Goal: Task Accomplishment & Management: Use online tool/utility

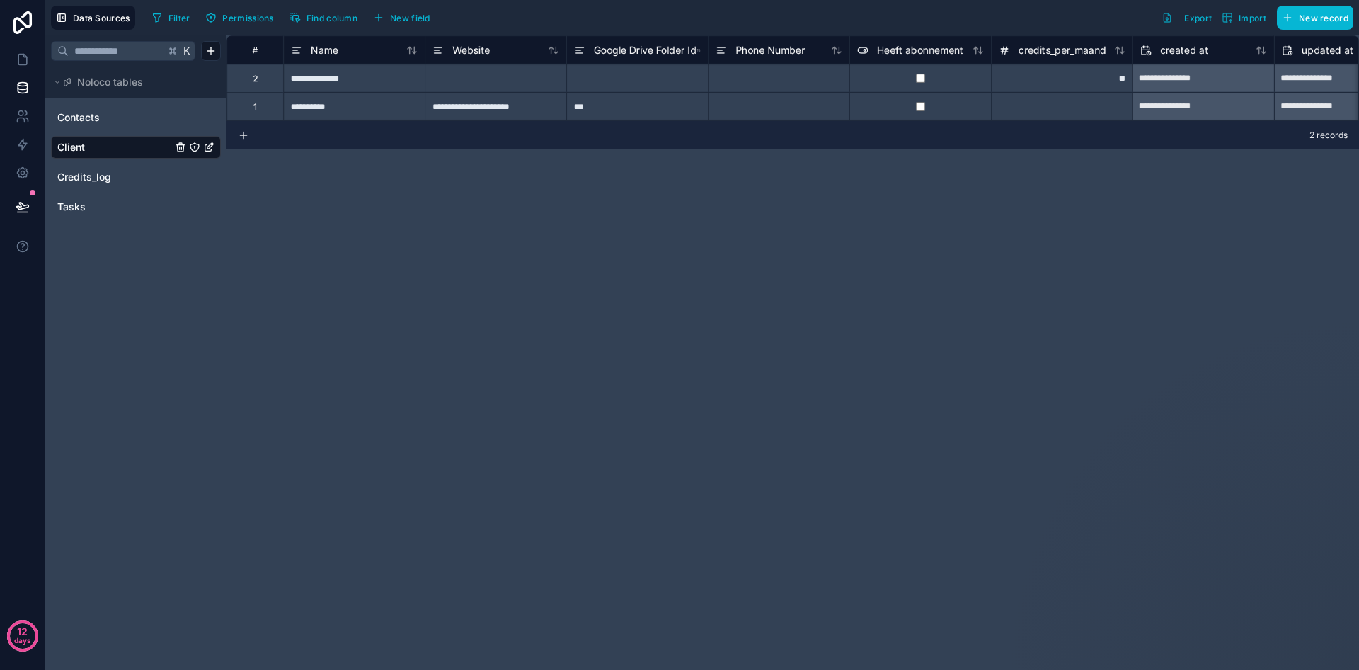
drag, startPoint x: 833, startPoint y: 207, endPoint x: 818, endPoint y: 202, distance: 16.6
click at [637, 207] on div "**********" at bounding box center [793, 352] width 1133 height 634
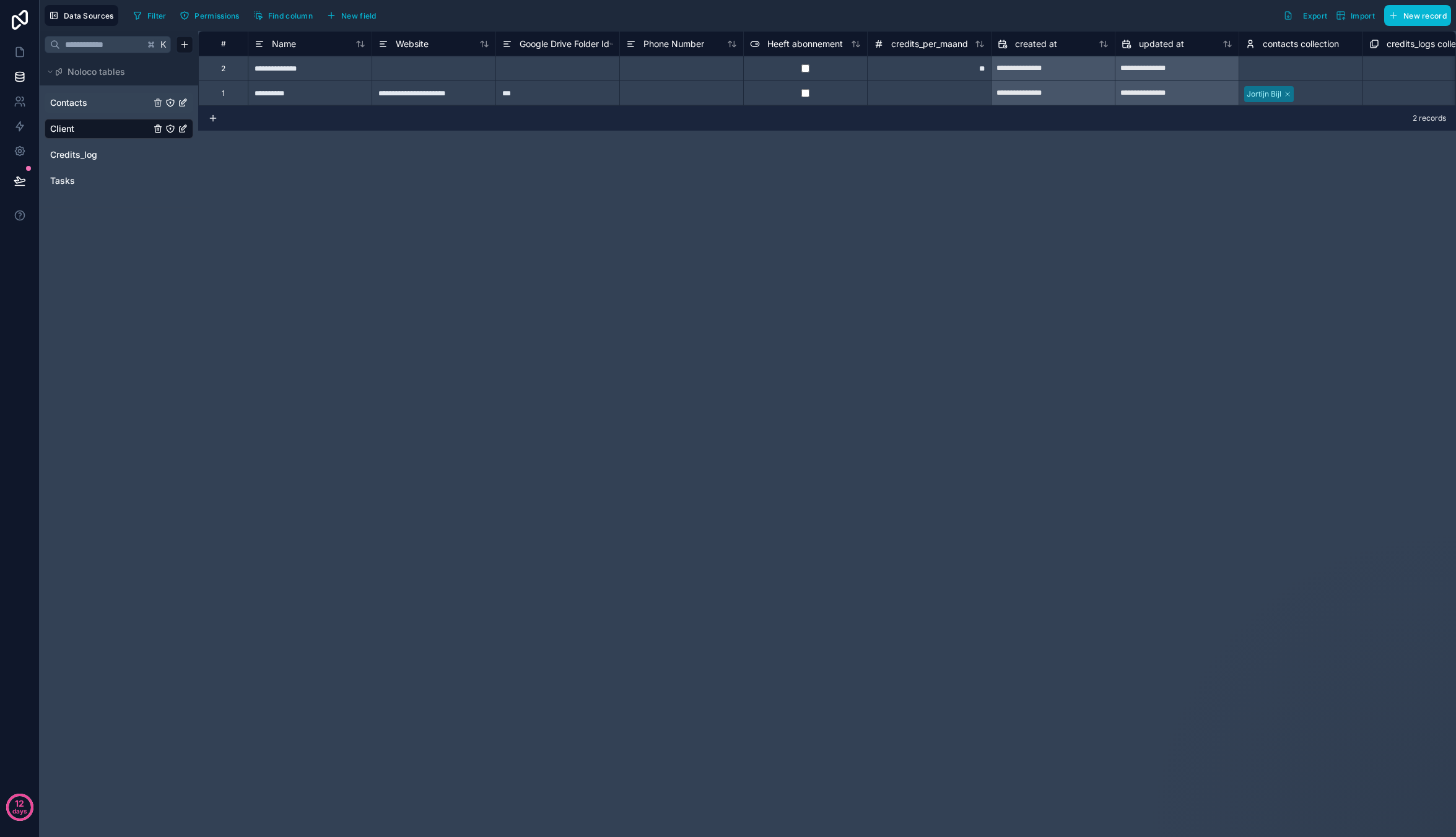
click at [81, 103] on span "Contacts" at bounding box center [68, 102] width 37 height 12
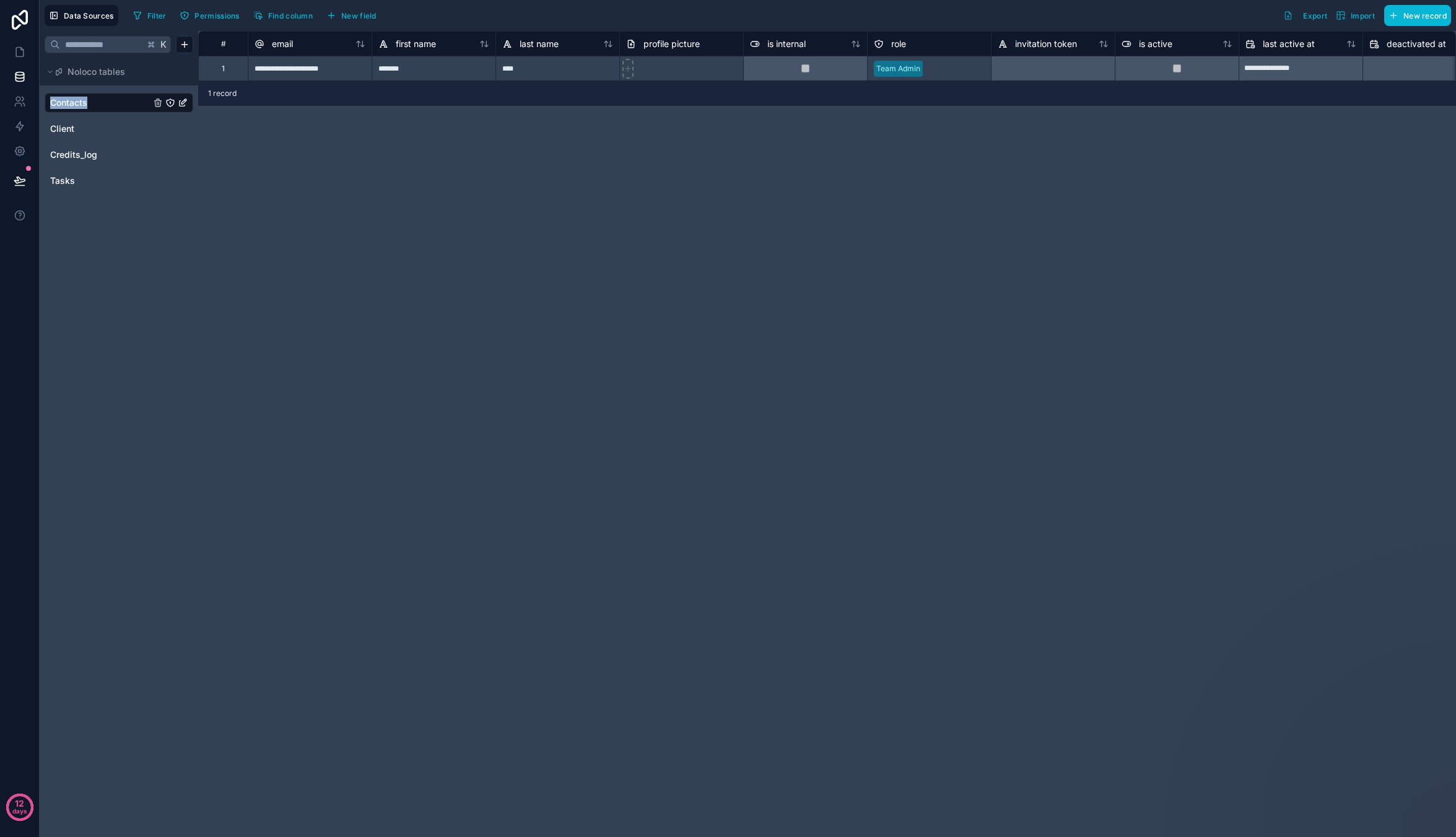
click at [186, 101] on icon "Contacts" at bounding box center [182, 102] width 10 height 10
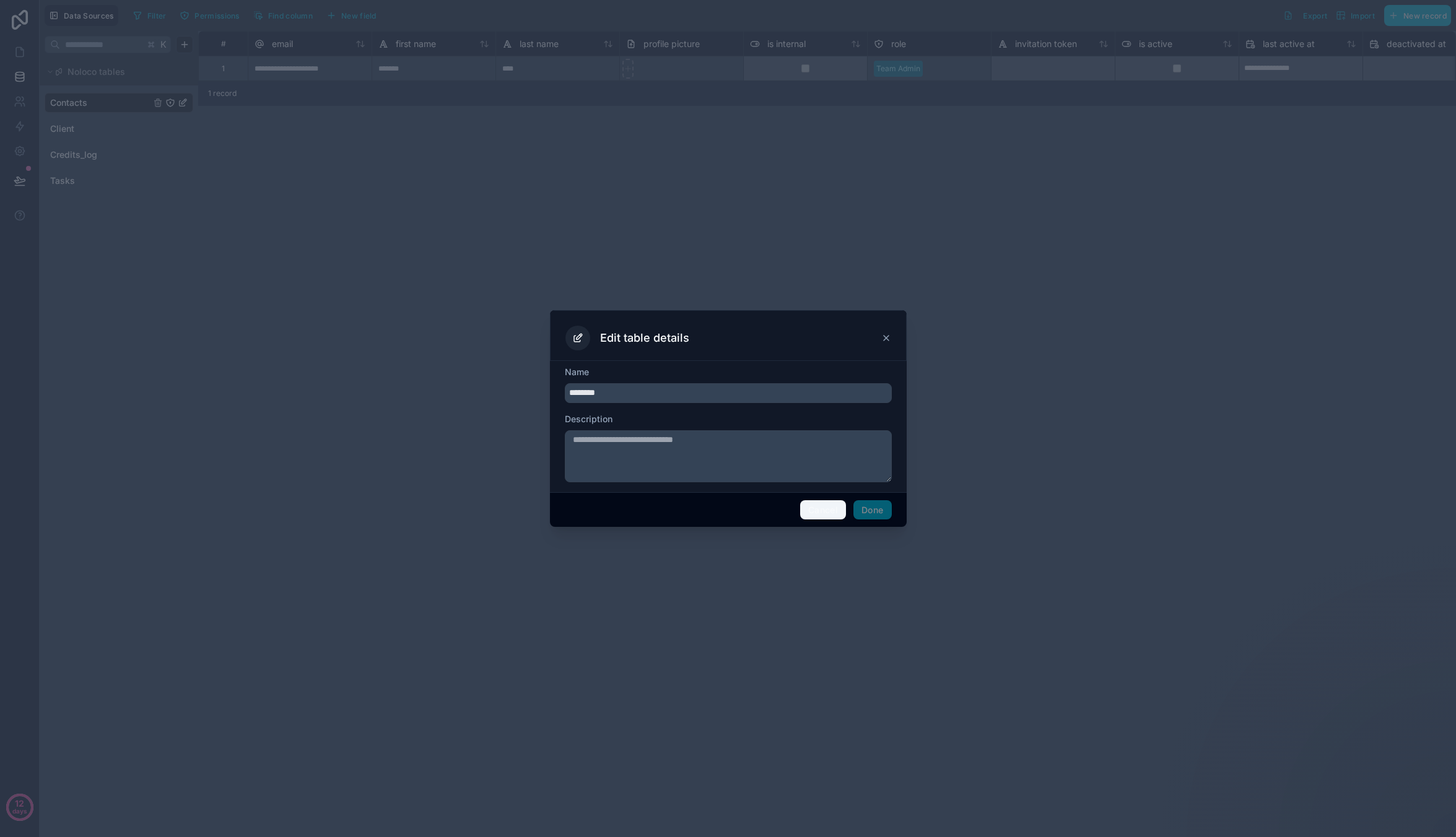
click at [557, 276] on button "Cancel" at bounding box center [823, 510] width 45 height 20
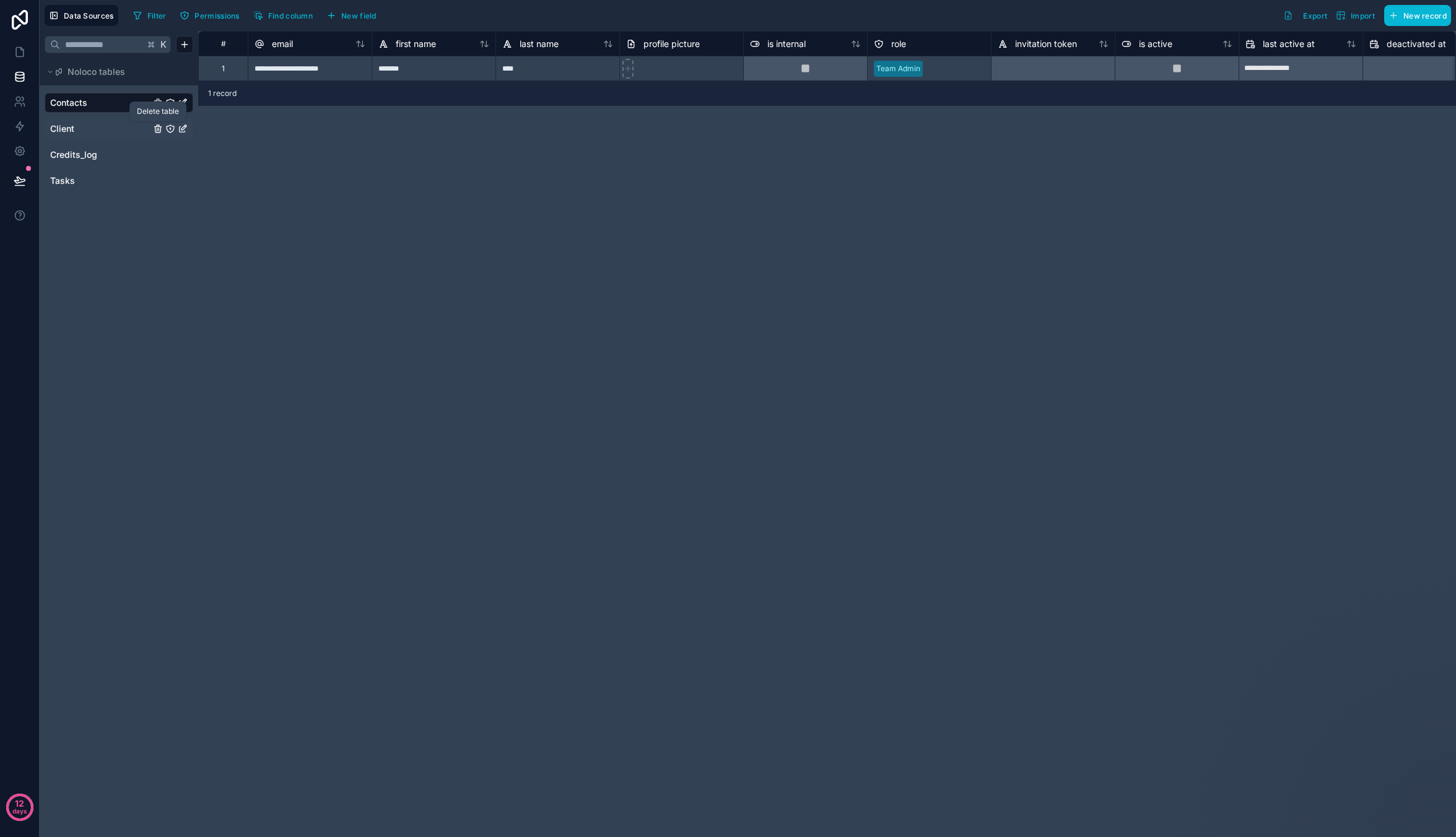
click at [153, 128] on icon "Client" at bounding box center [157, 129] width 10 height 10
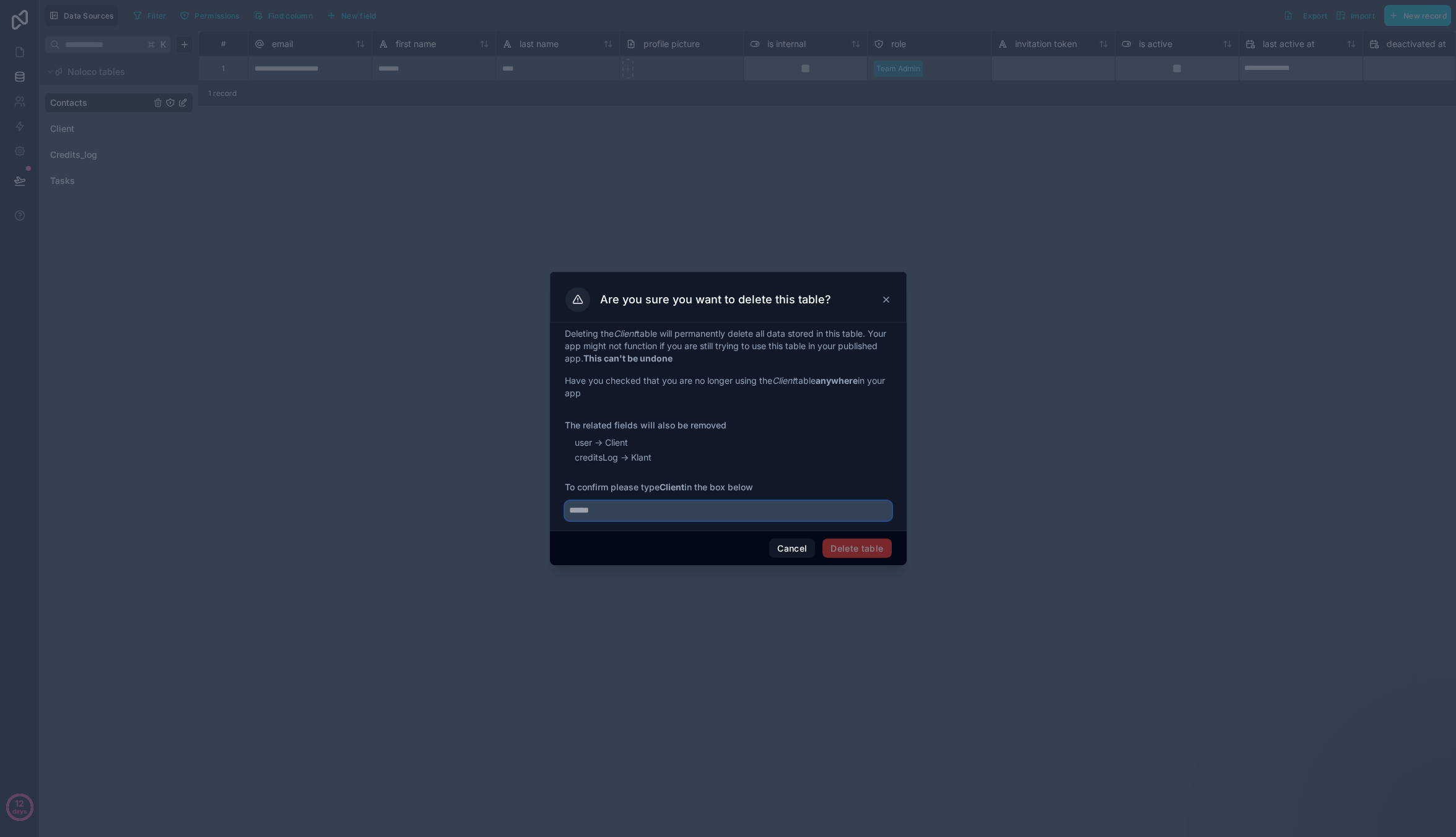
click at [557, 276] on input "text" at bounding box center [728, 511] width 327 height 20
click at [557, 276] on strong "Client" at bounding box center [672, 487] width 24 height 10
copy strong "Client"
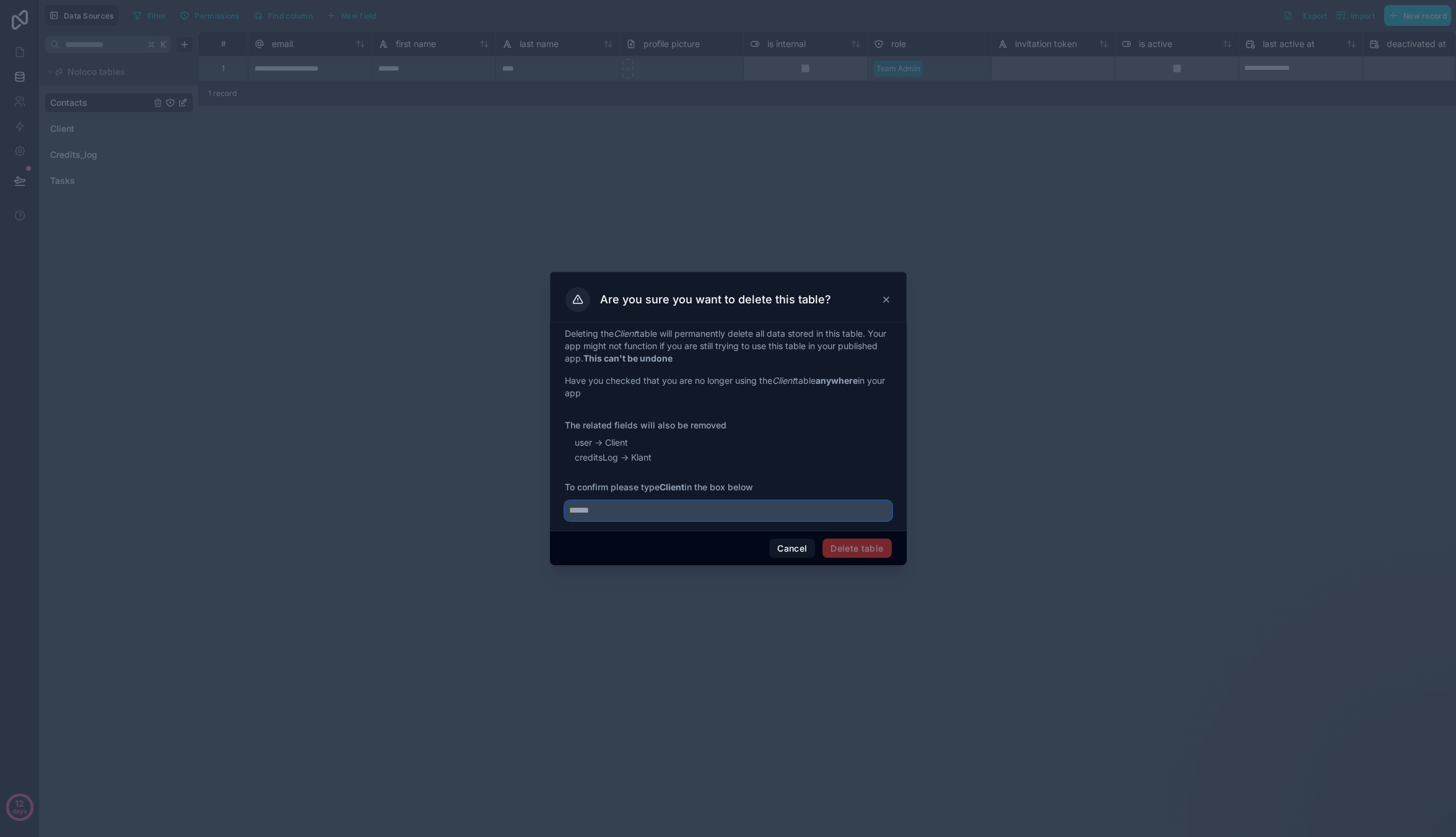
click at [557, 276] on input "text" at bounding box center [728, 511] width 327 height 20
drag, startPoint x: 644, startPoint y: 514, endPoint x: 660, endPoint y: 514, distance: 16.0
click at [557, 276] on input "text" at bounding box center [728, 511] width 327 height 20
paste input "******"
type input "******"
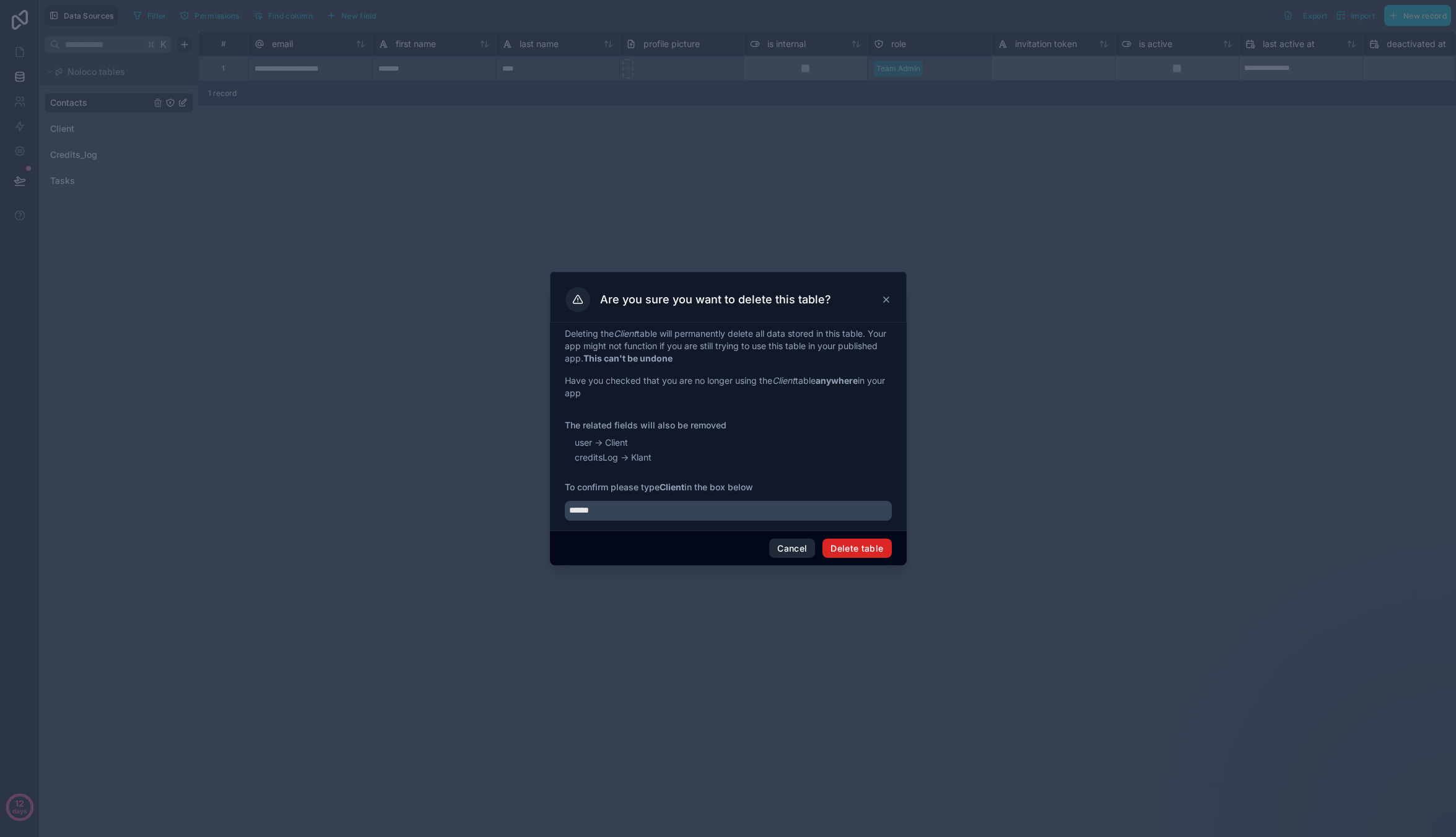
click at [557, 276] on button "Delete table" at bounding box center [856, 548] width 69 height 20
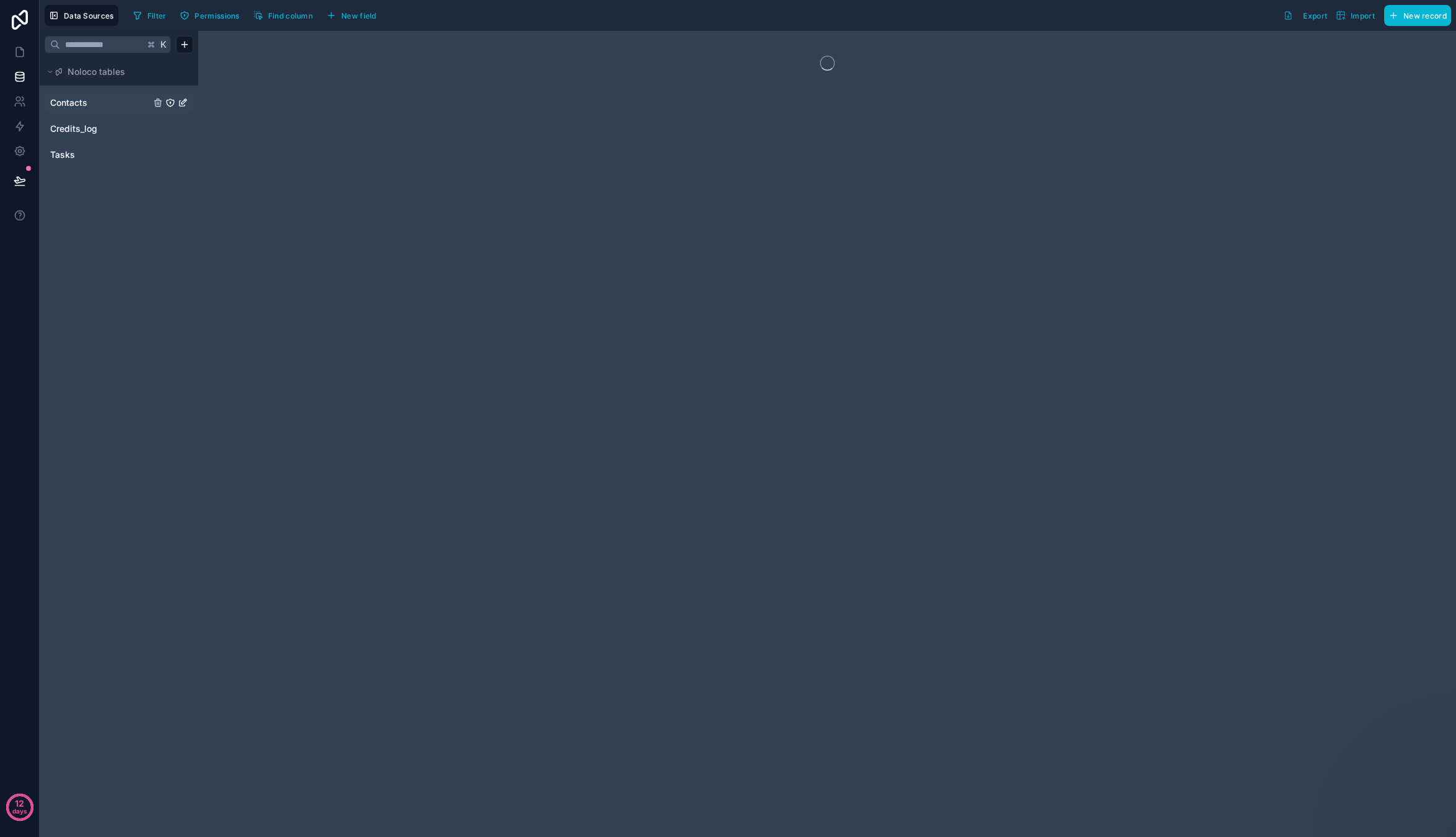
click at [84, 106] on span "Contacts" at bounding box center [68, 102] width 37 height 12
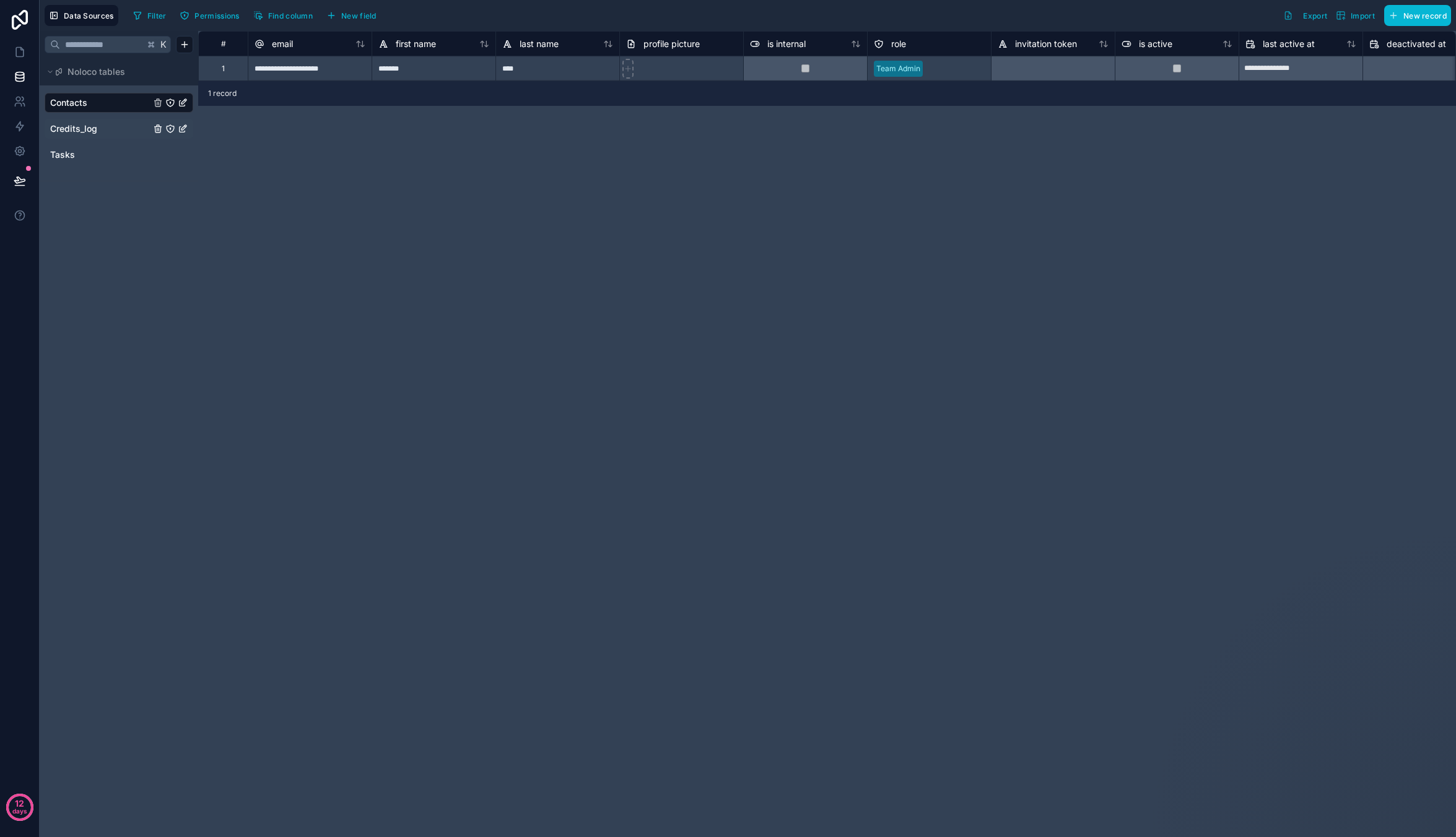
click at [90, 122] on div "Credits_log" at bounding box center [119, 129] width 149 height 20
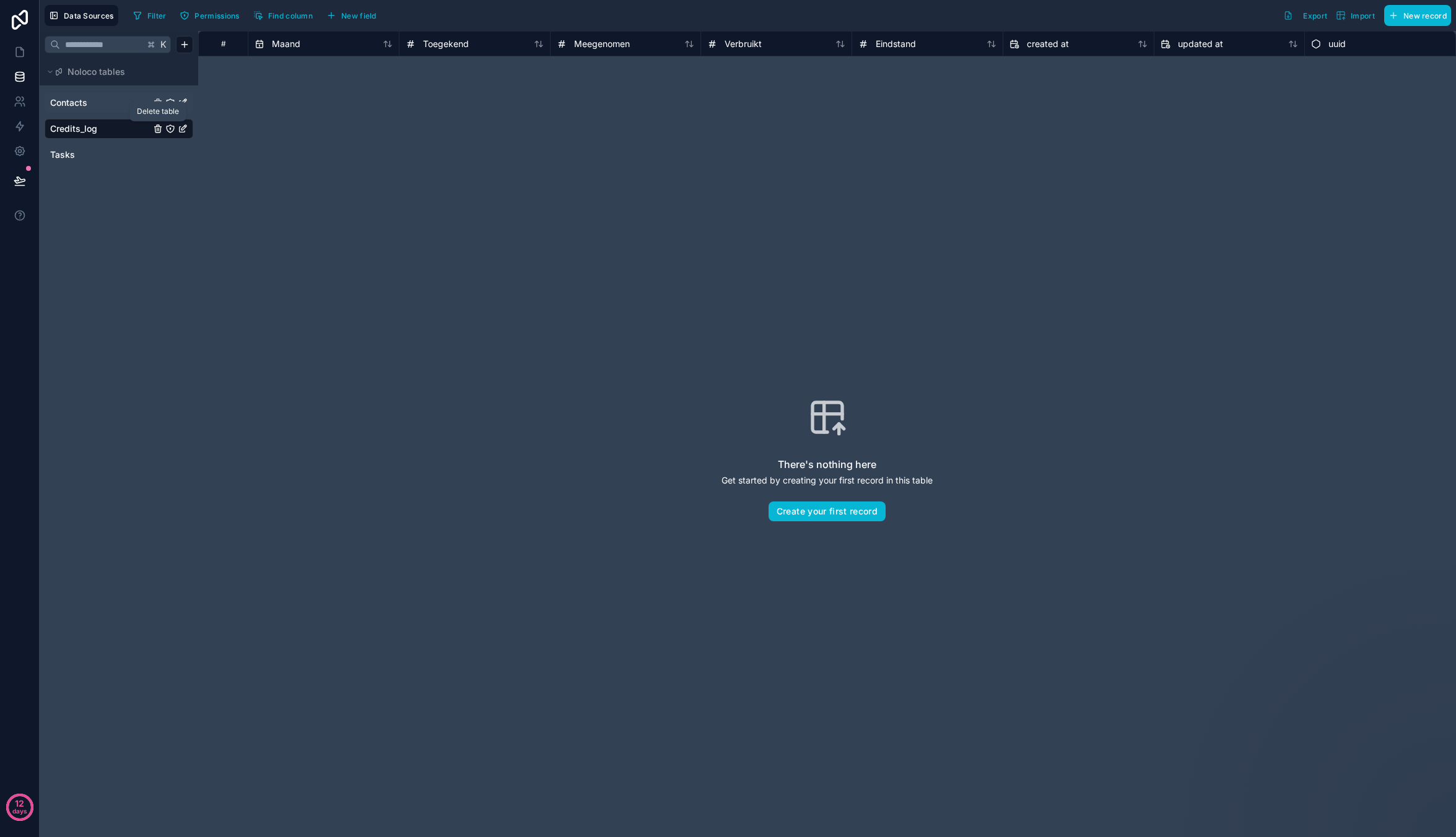
click at [159, 129] on icon "Credits_log" at bounding box center [157, 129] width 10 height 10
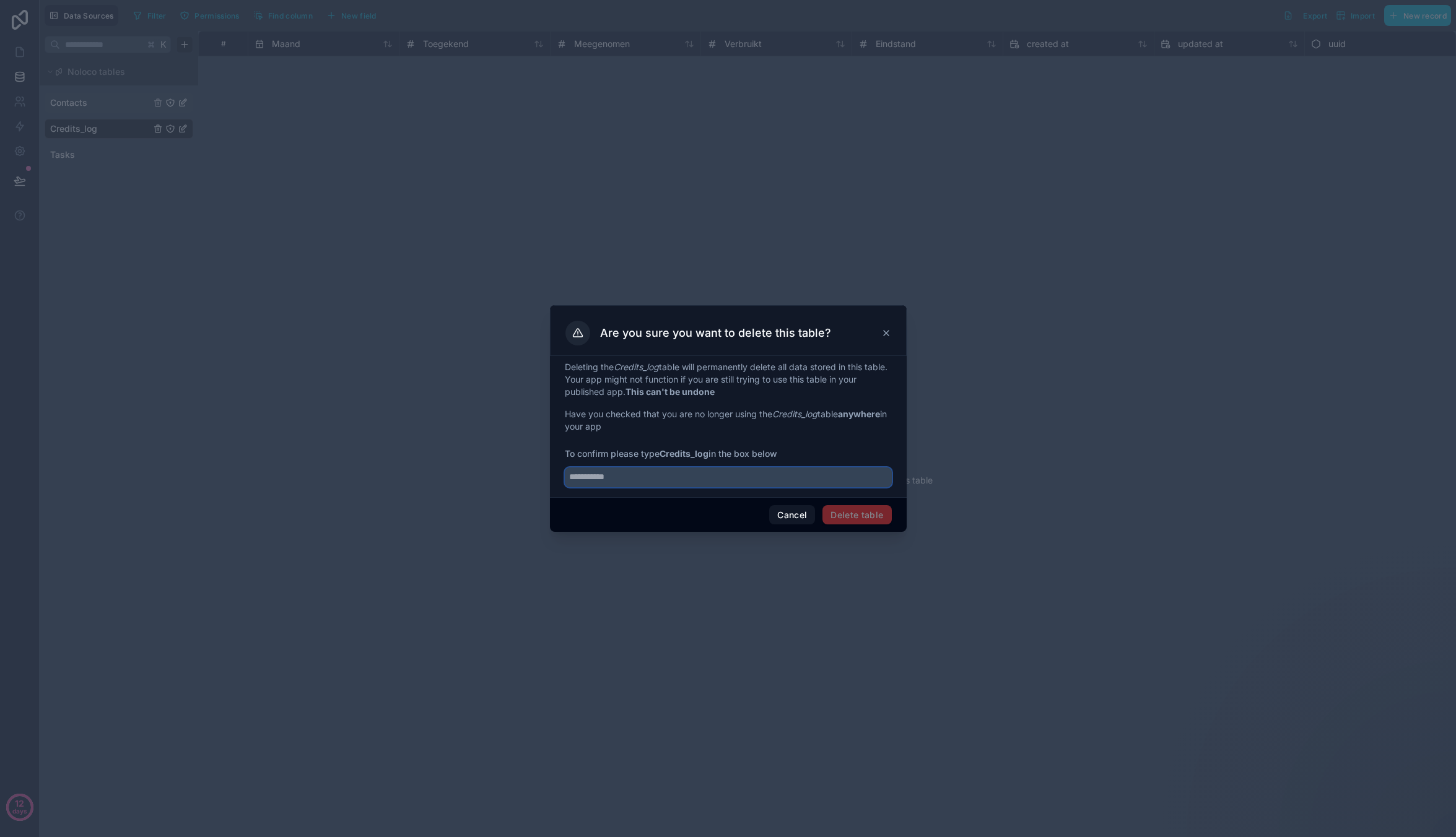
click at [557, 276] on input "text" at bounding box center [728, 478] width 327 height 20
drag, startPoint x: 709, startPoint y: 453, endPoint x: 665, endPoint y: 457, distance: 44.2
click at [557, 276] on span "To confirm please type Credits_log in the box below" at bounding box center [728, 454] width 327 height 12
copy strong "Credits_log"
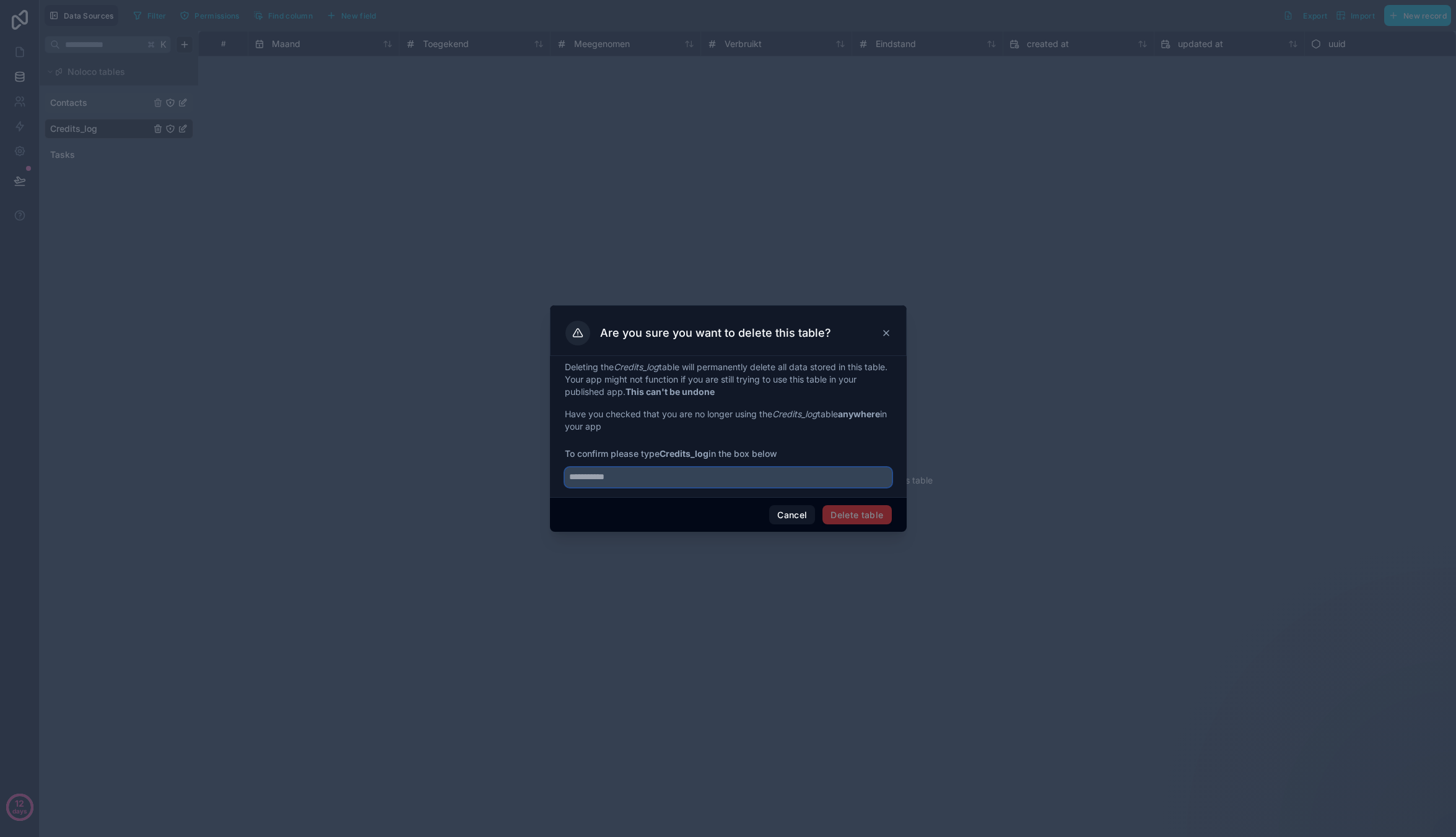
click at [557, 276] on input "text" at bounding box center [728, 478] width 327 height 20
paste input "**********"
type input "**********"
click at [557, 276] on button "Delete table" at bounding box center [856, 515] width 69 height 20
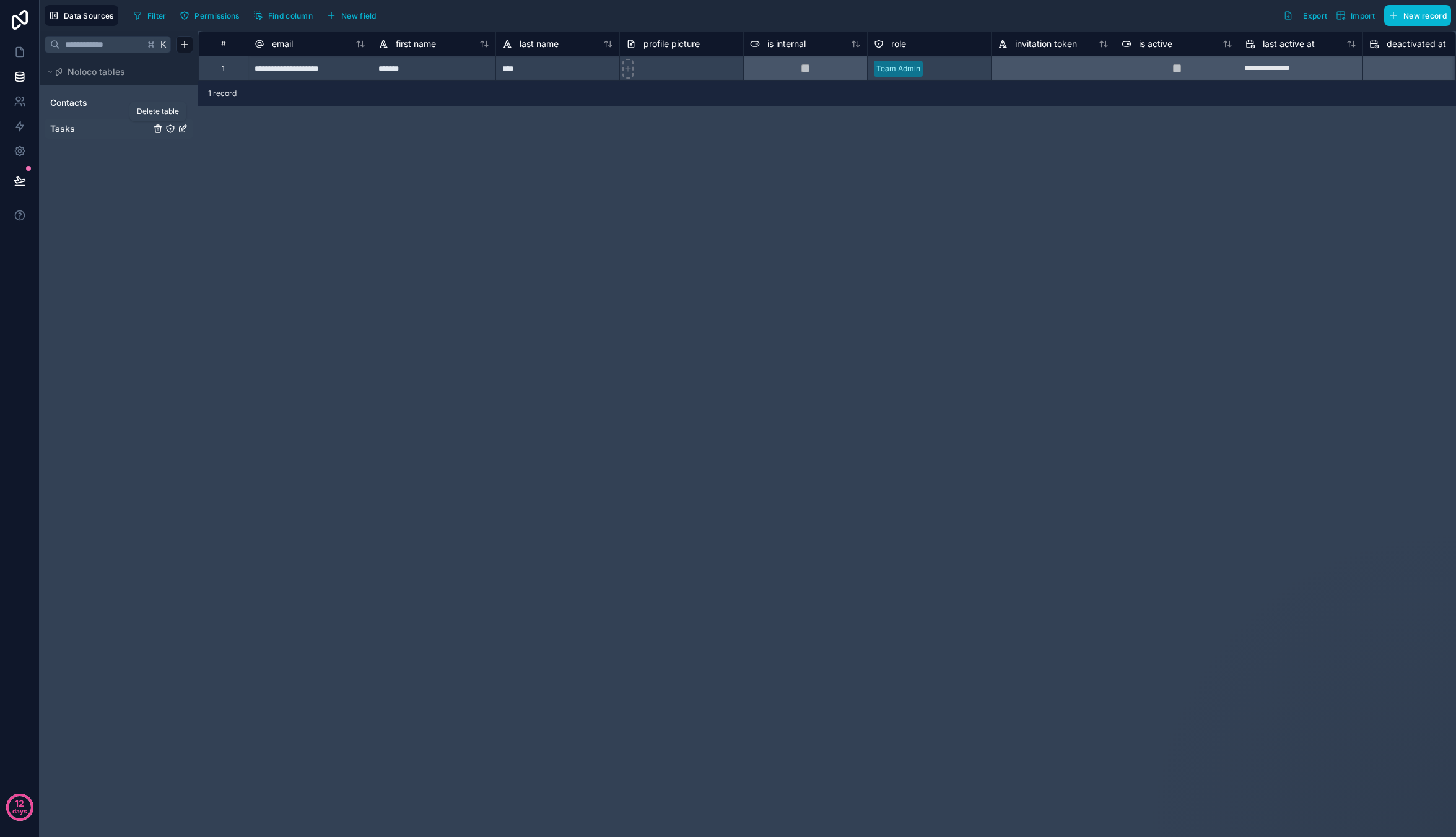
click at [154, 129] on icon "Tasks" at bounding box center [157, 129] width 10 height 10
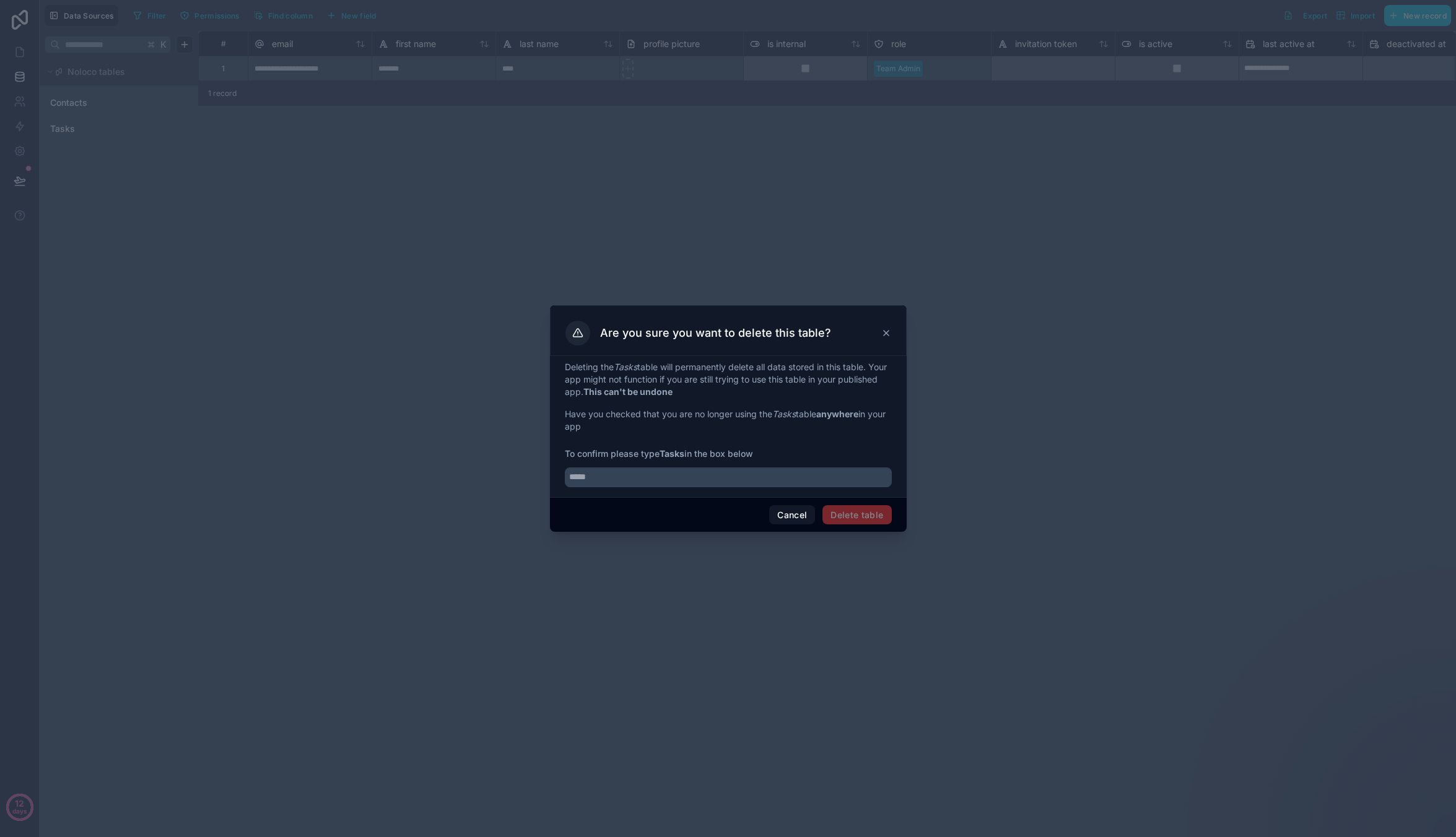
drag, startPoint x: 622, startPoint y: 464, endPoint x: 625, endPoint y: 474, distance: 10.4
click at [557, 276] on div at bounding box center [728, 473] width 327 height 27
click at [557, 276] on input "text" at bounding box center [728, 478] width 327 height 20
type input "*****"
click at [557, 276] on button "Delete table" at bounding box center [856, 515] width 69 height 20
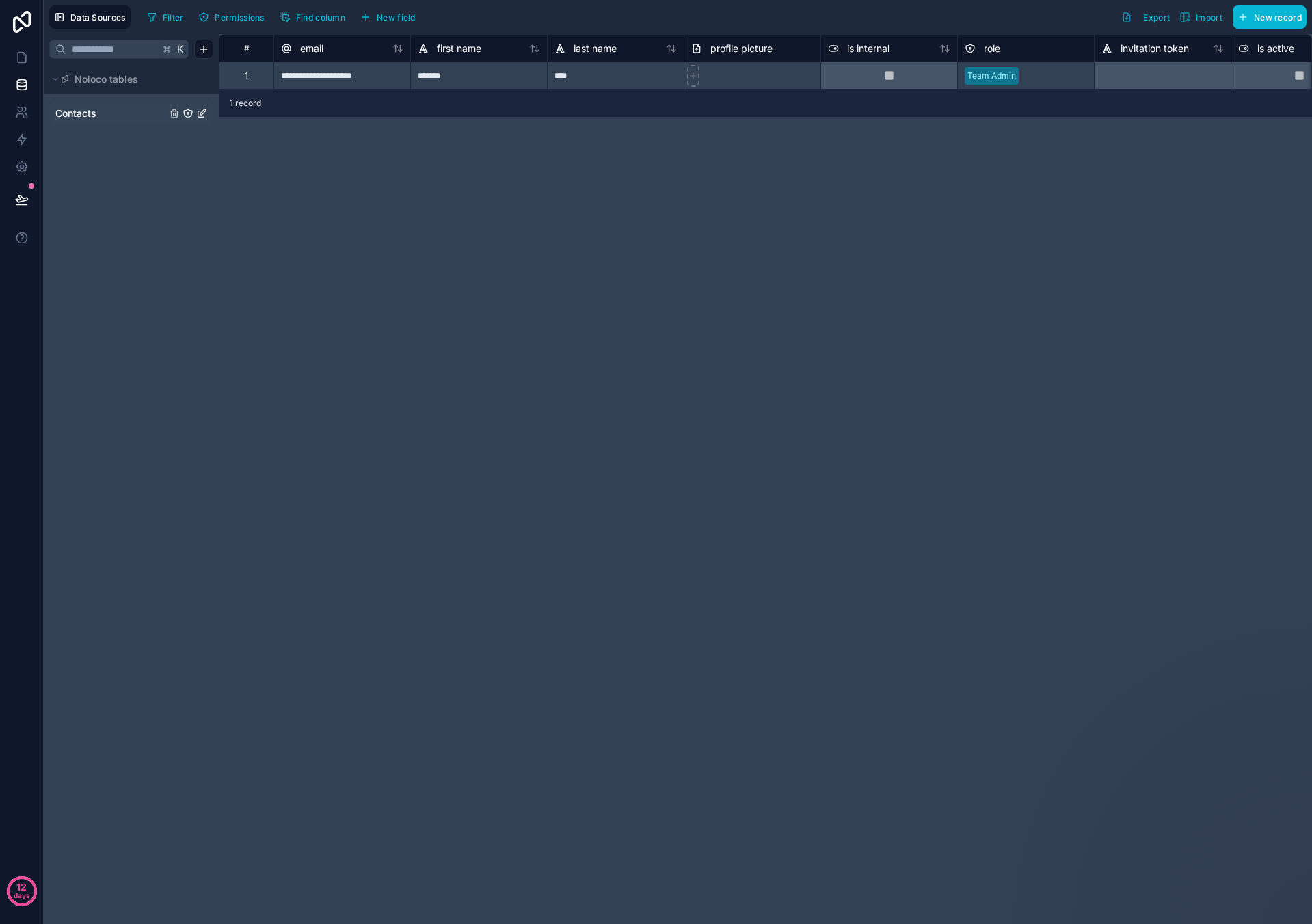
click at [82, 112] on span "Contacts" at bounding box center [75, 113] width 41 height 14
click at [200, 112] on icon "Contacts" at bounding box center [201, 113] width 11 height 11
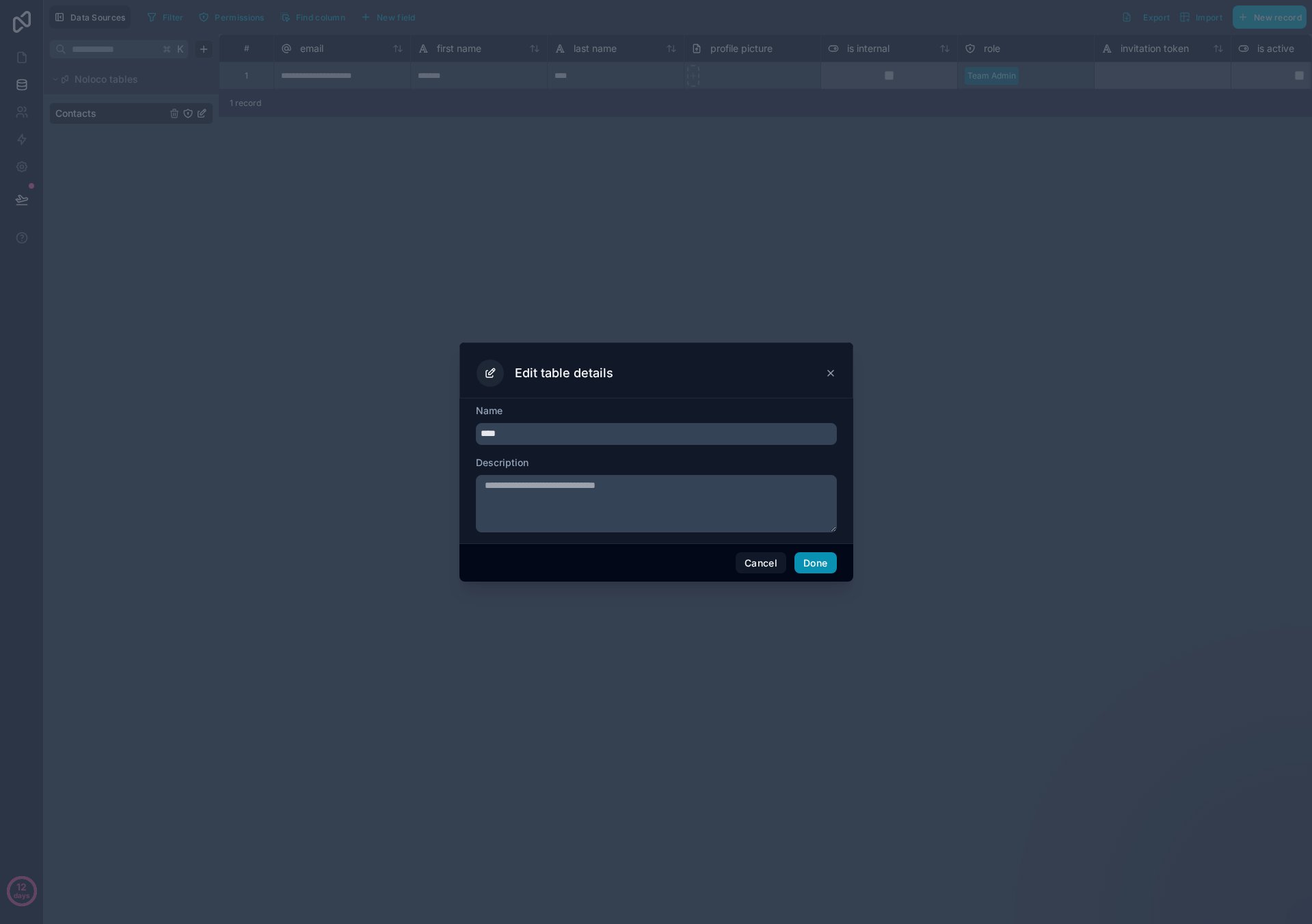
type input "****"
click at [615, 304] on button "Done" at bounding box center [815, 563] width 42 height 22
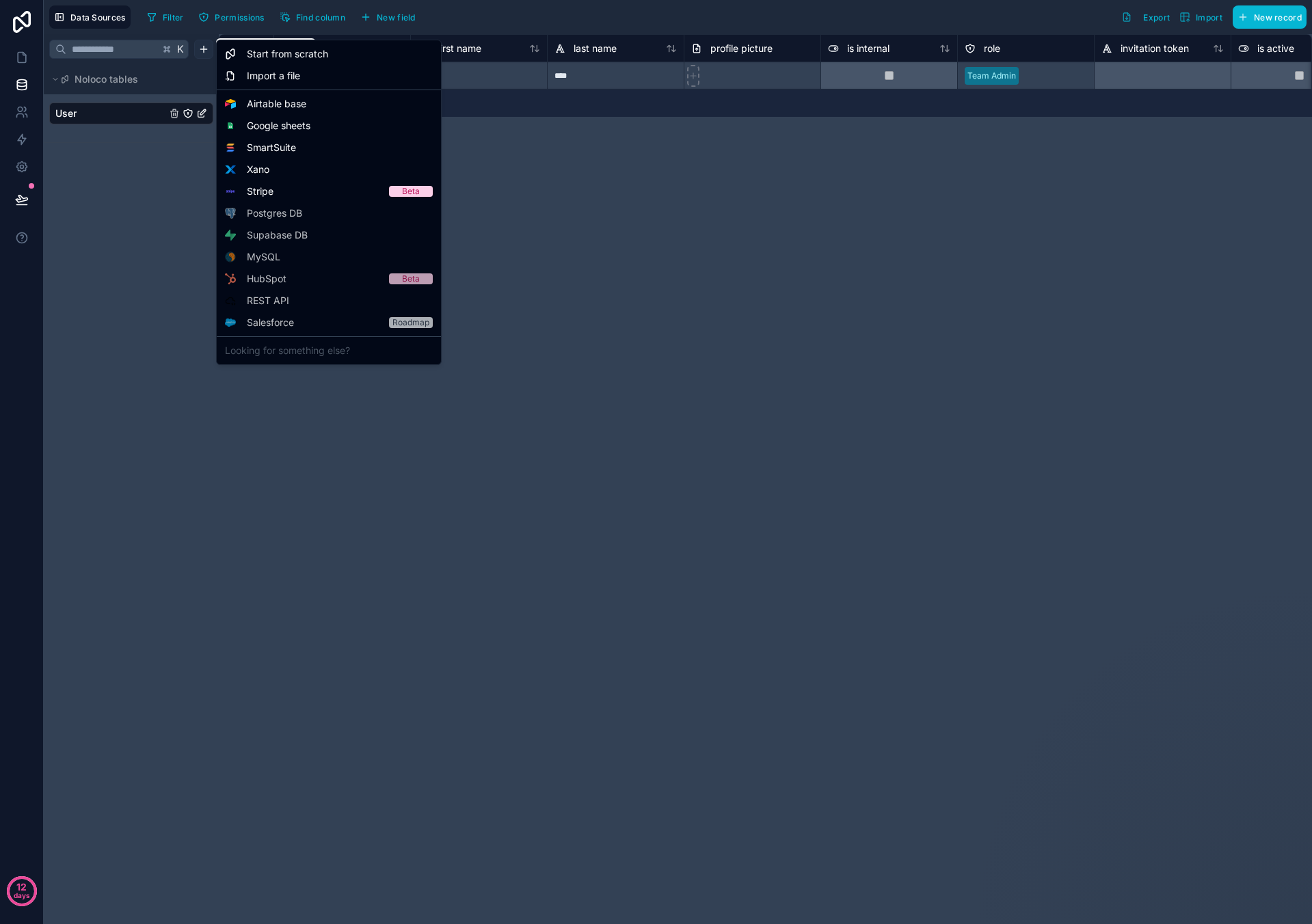
click at [205, 48] on html "**********" at bounding box center [656, 462] width 1312 height 924
click at [260, 53] on span "Start from scratch" at bounding box center [288, 54] width 81 height 14
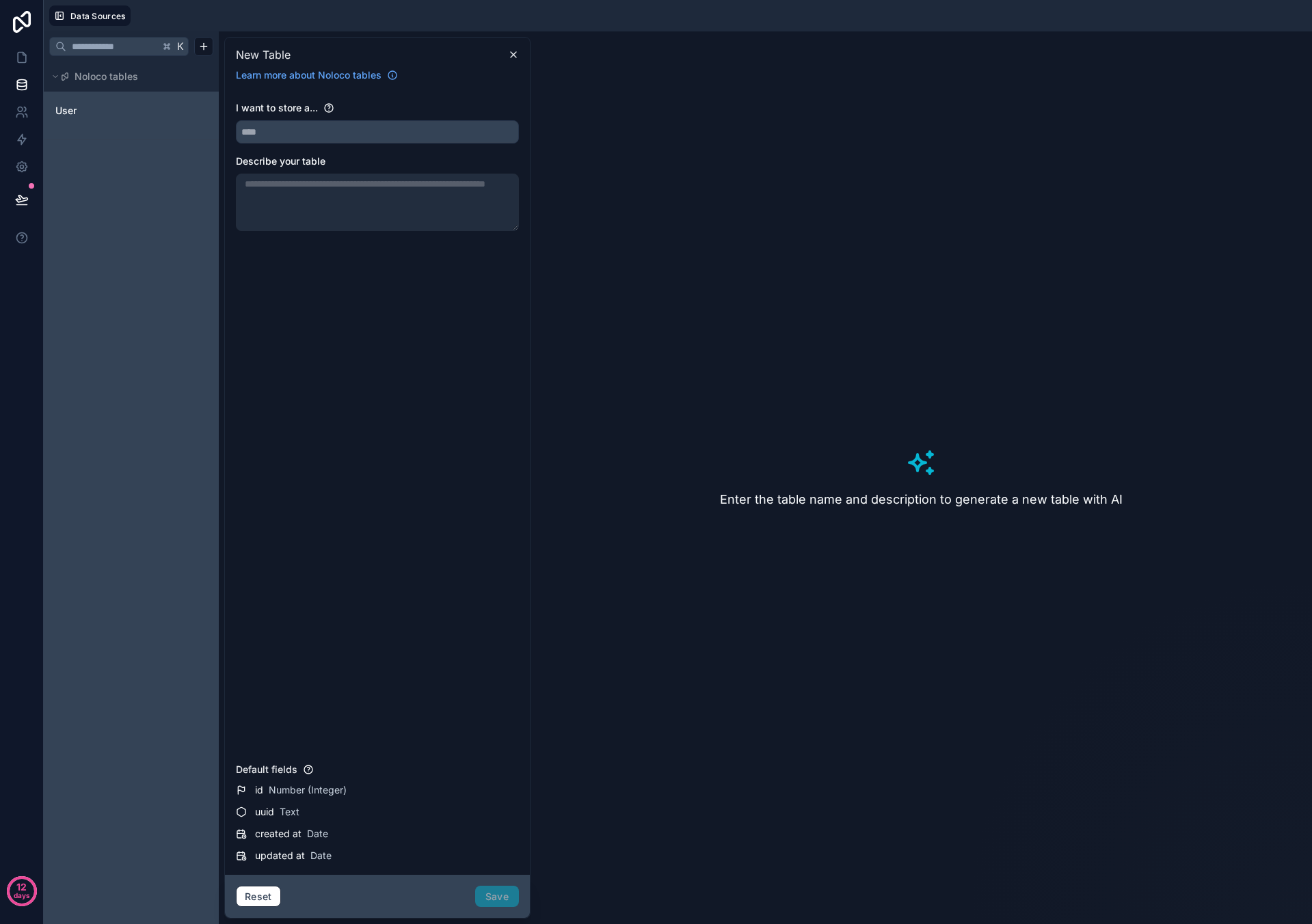
drag, startPoint x: 369, startPoint y: 119, endPoint x: 364, endPoint y: 127, distance: 9.4
click at [370, 118] on div "I want to store a..." at bounding box center [377, 123] width 283 height 42
click at [361, 130] on input "text" at bounding box center [377, 131] width 282 height 22
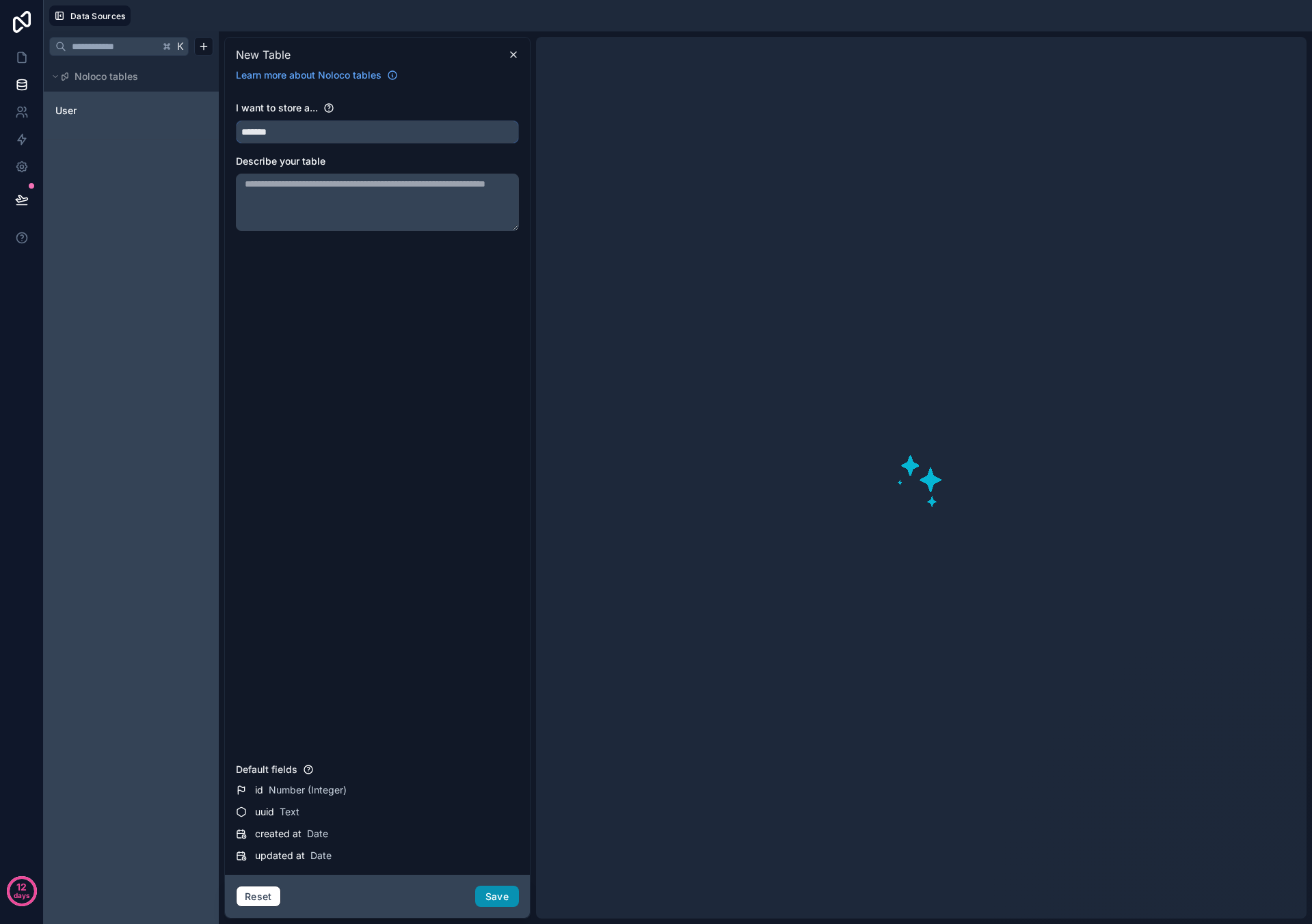
type input "*******"
click at [507, 304] on button "Save" at bounding box center [496, 897] width 43 height 22
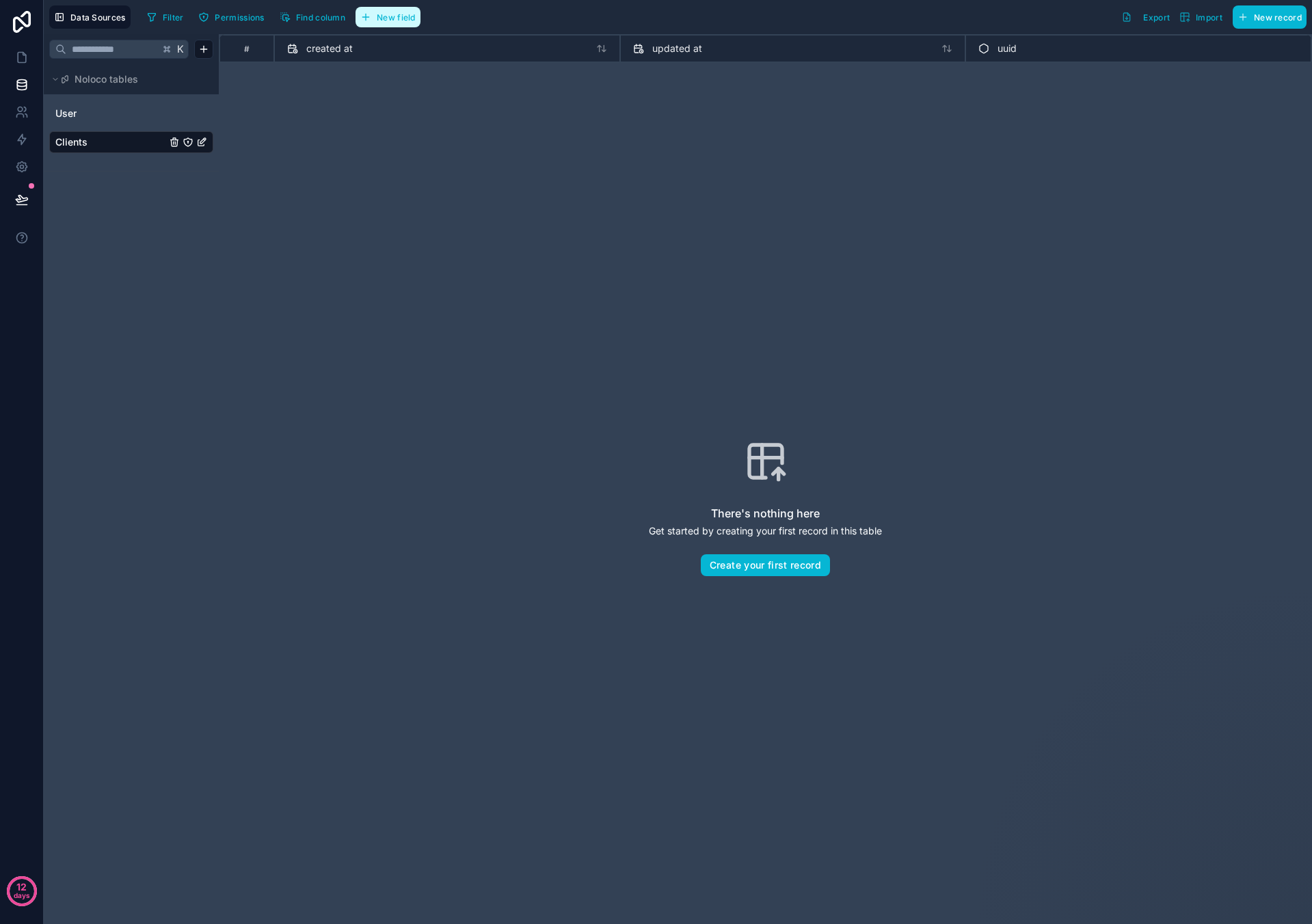
click at [395, 24] on button "New field" at bounding box center [387, 16] width 65 height 20
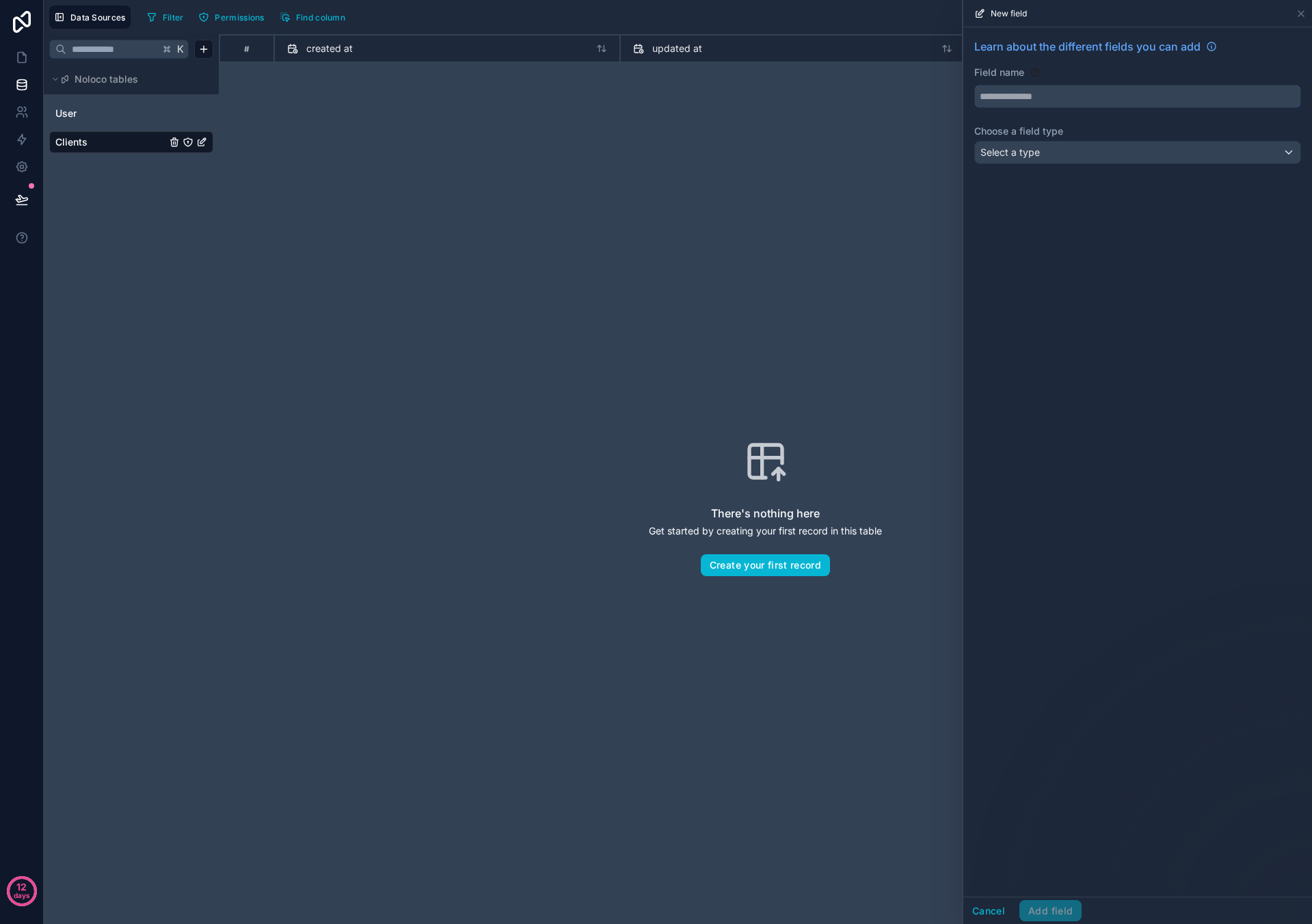
click at [615, 93] on input "text" at bounding box center [1137, 97] width 325 height 22
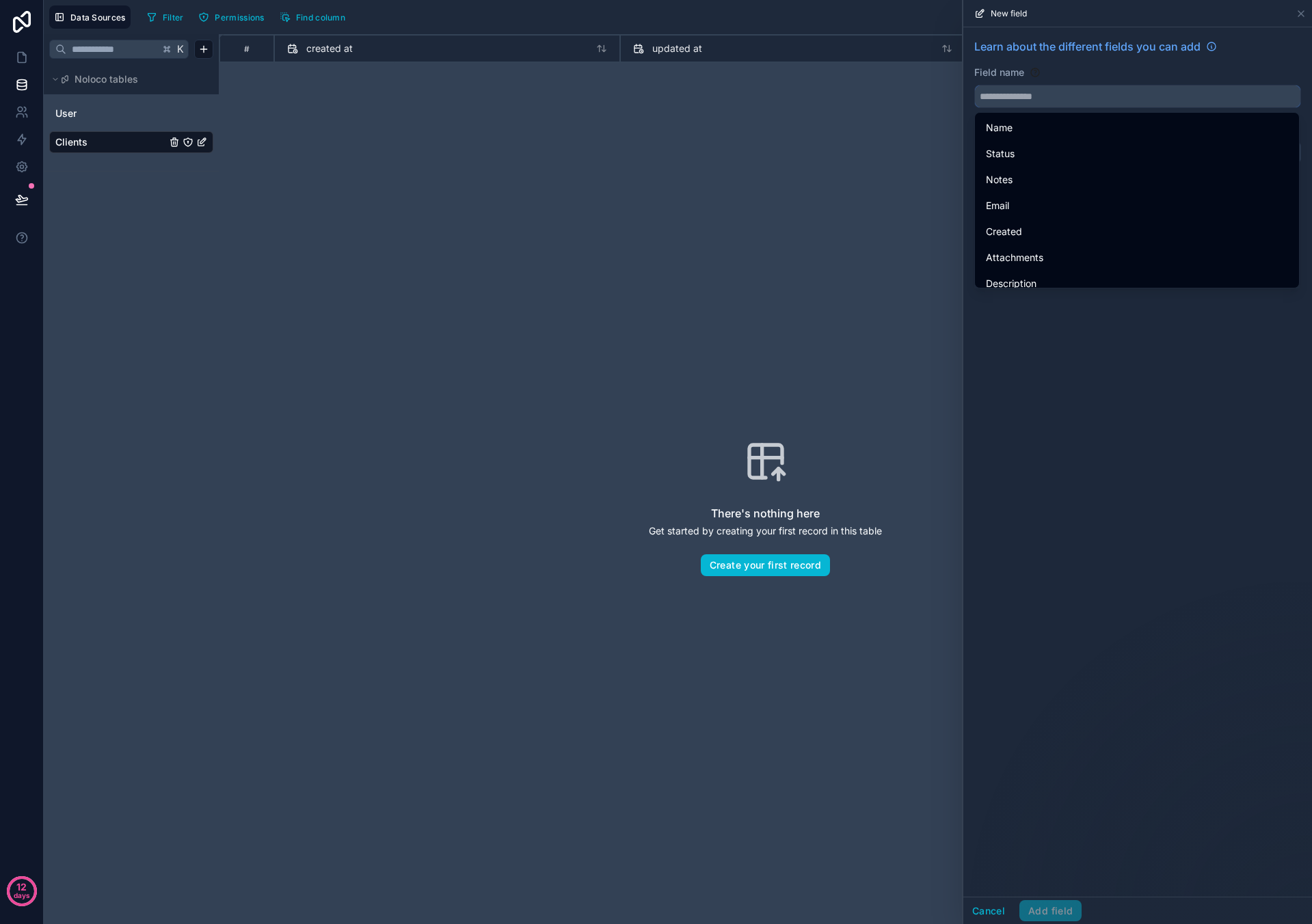
click at [615, 95] on input "text" at bounding box center [1137, 97] width 325 height 22
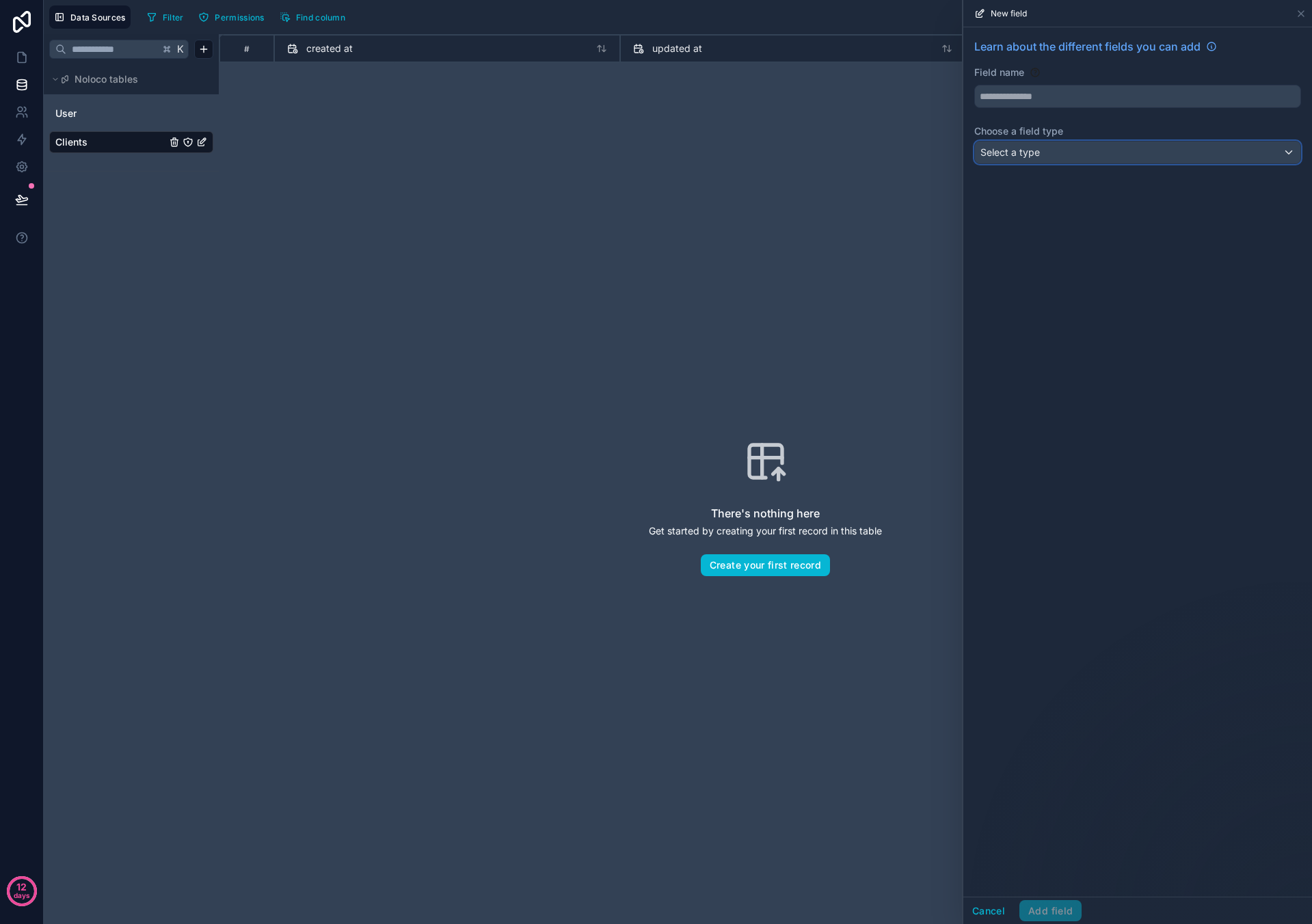
click at [615, 144] on div "Select a type" at bounding box center [1137, 153] width 325 height 22
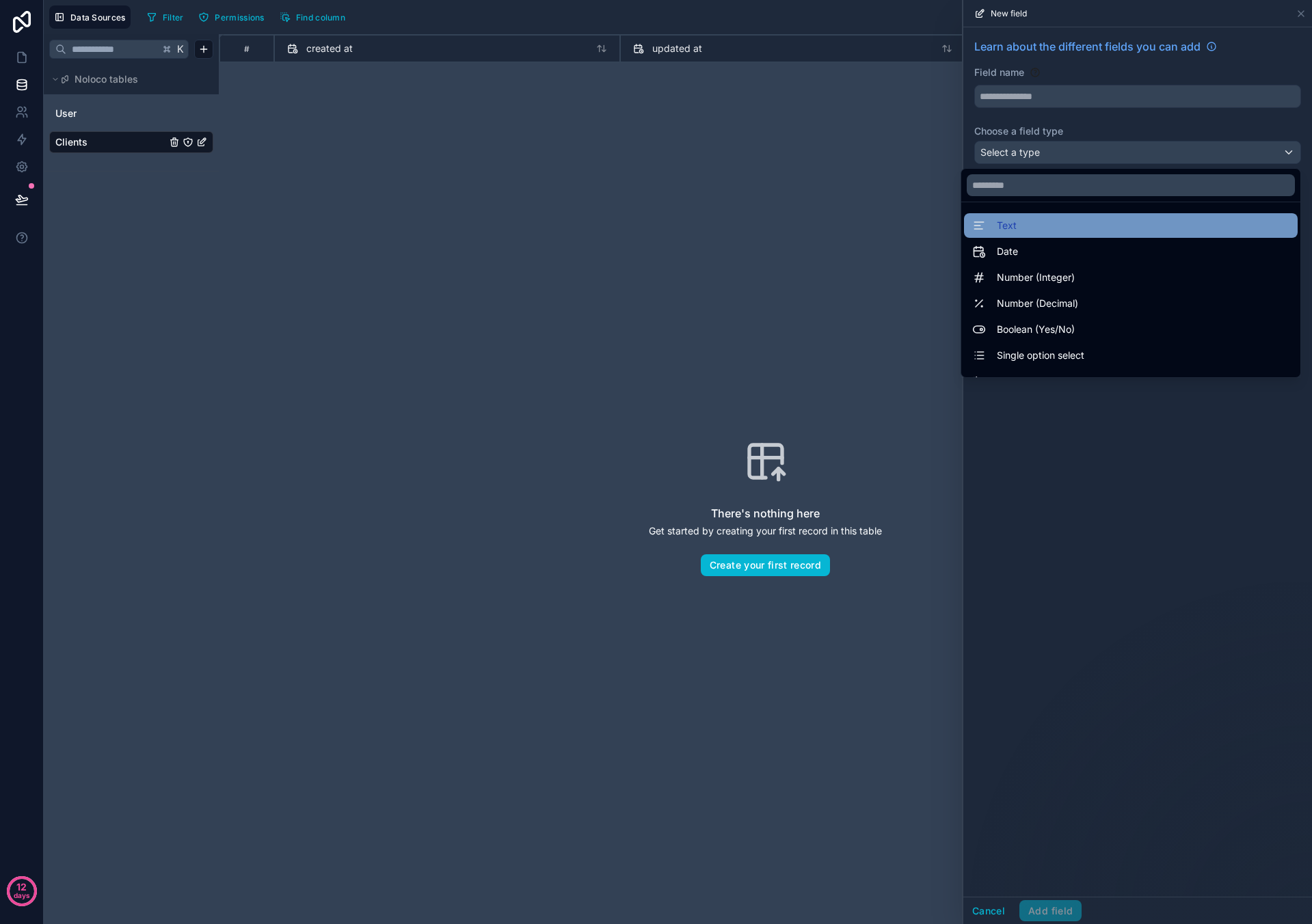
click at [615, 220] on div "Text" at bounding box center [1131, 225] width 318 height 16
type input "****"
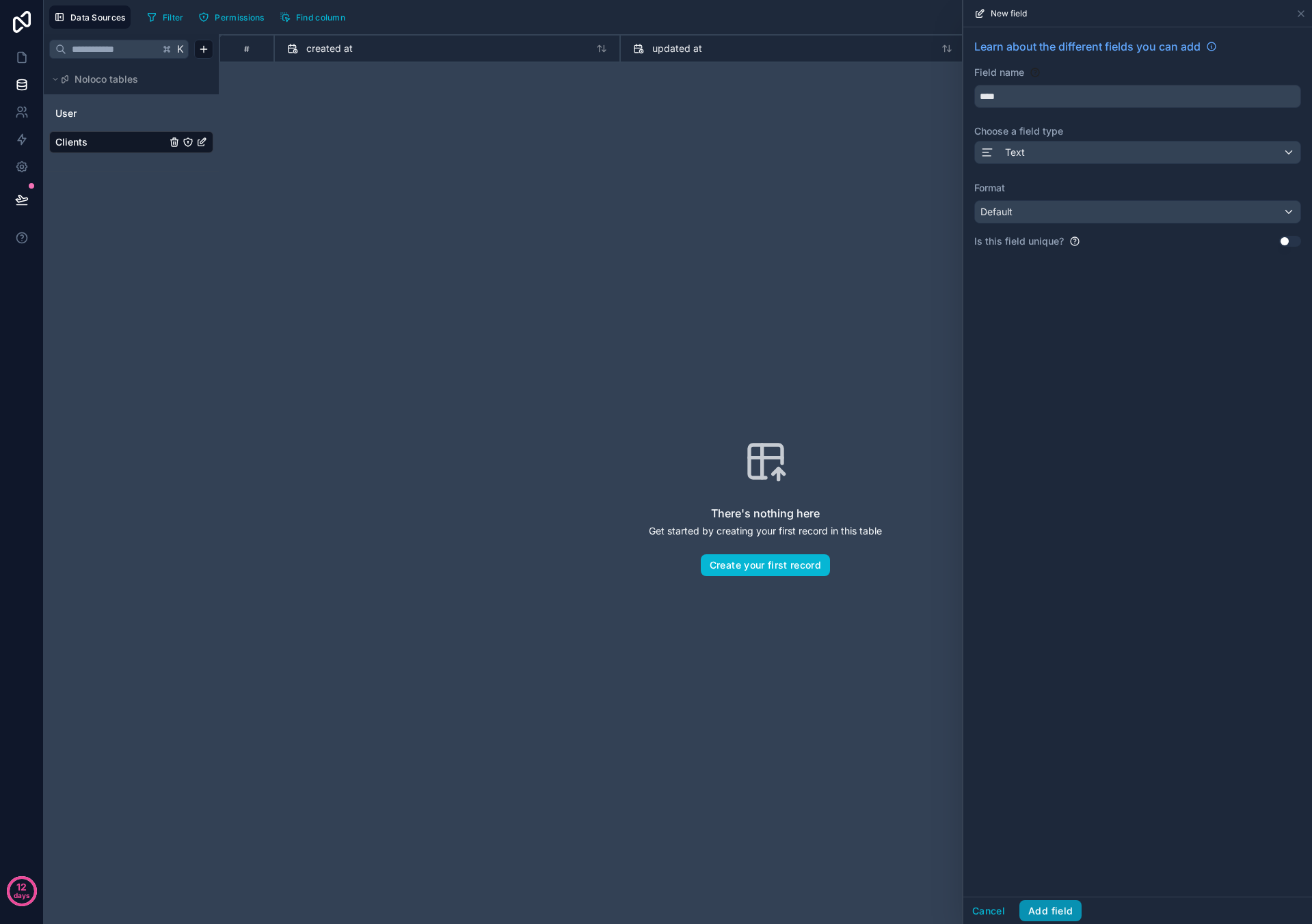
click at [615, 304] on button "Add field" at bounding box center [1050, 911] width 62 height 22
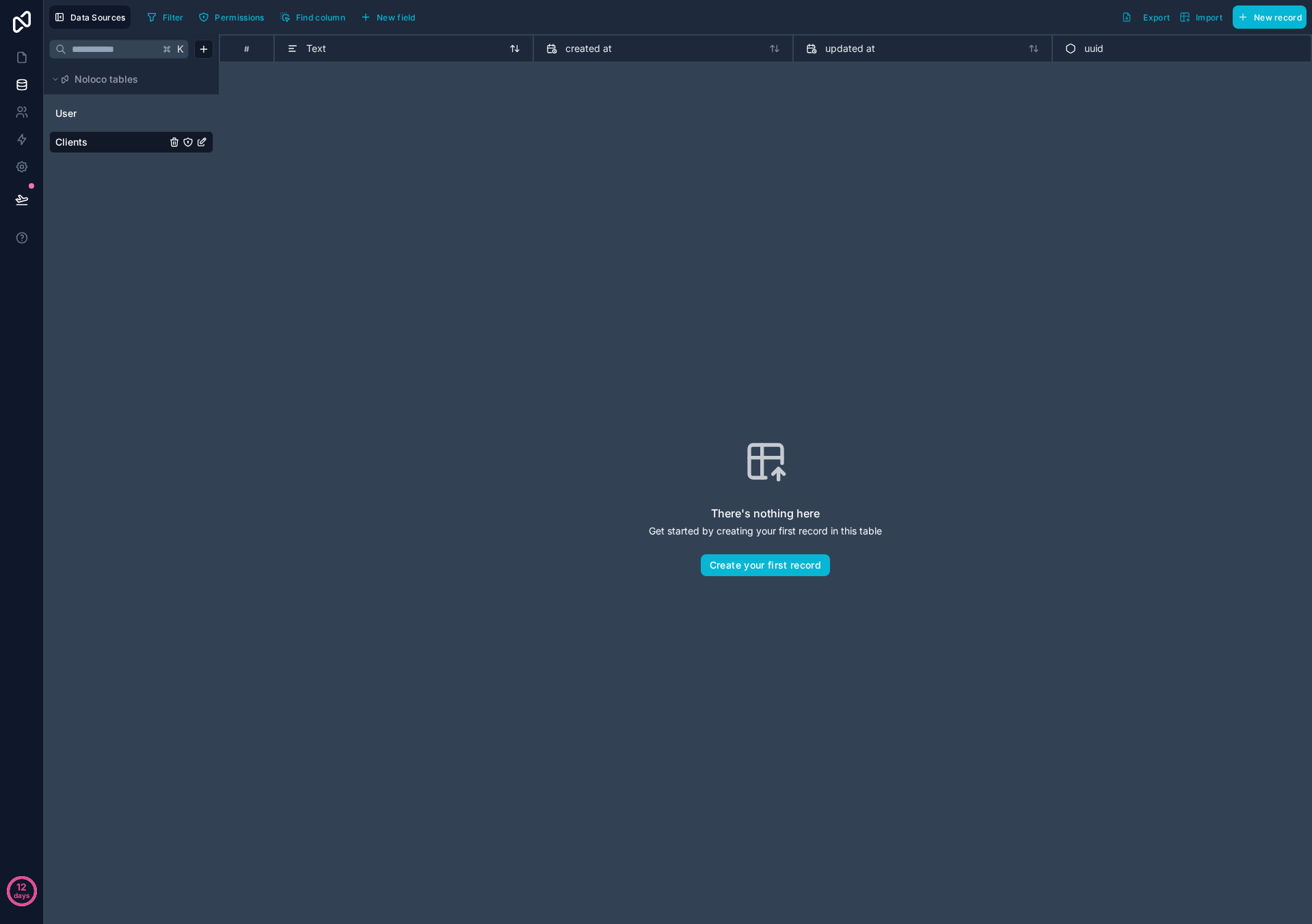
click at [322, 47] on span "Text" at bounding box center [316, 48] width 20 height 14
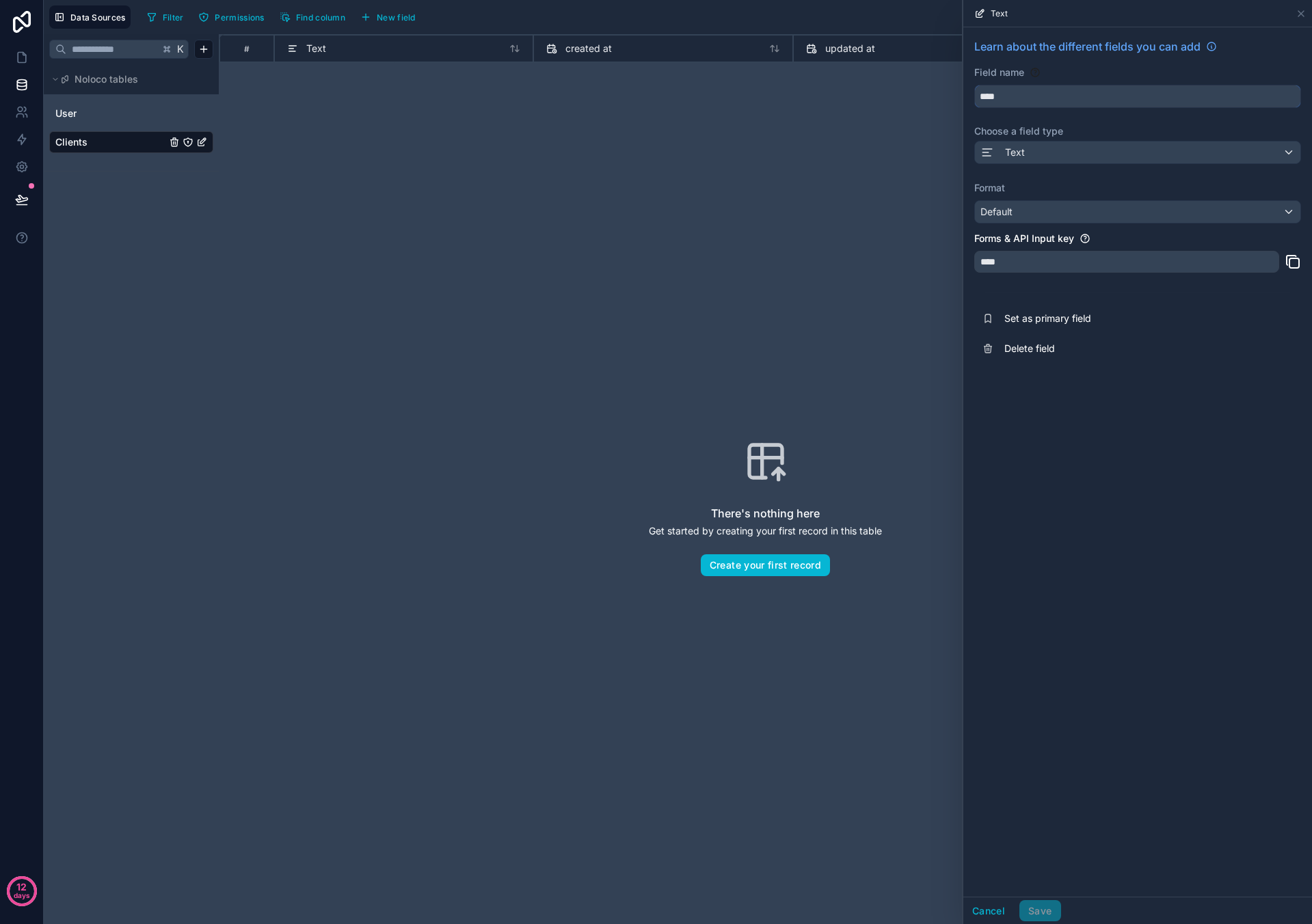
click at [615, 88] on input "****" at bounding box center [1137, 97] width 325 height 22
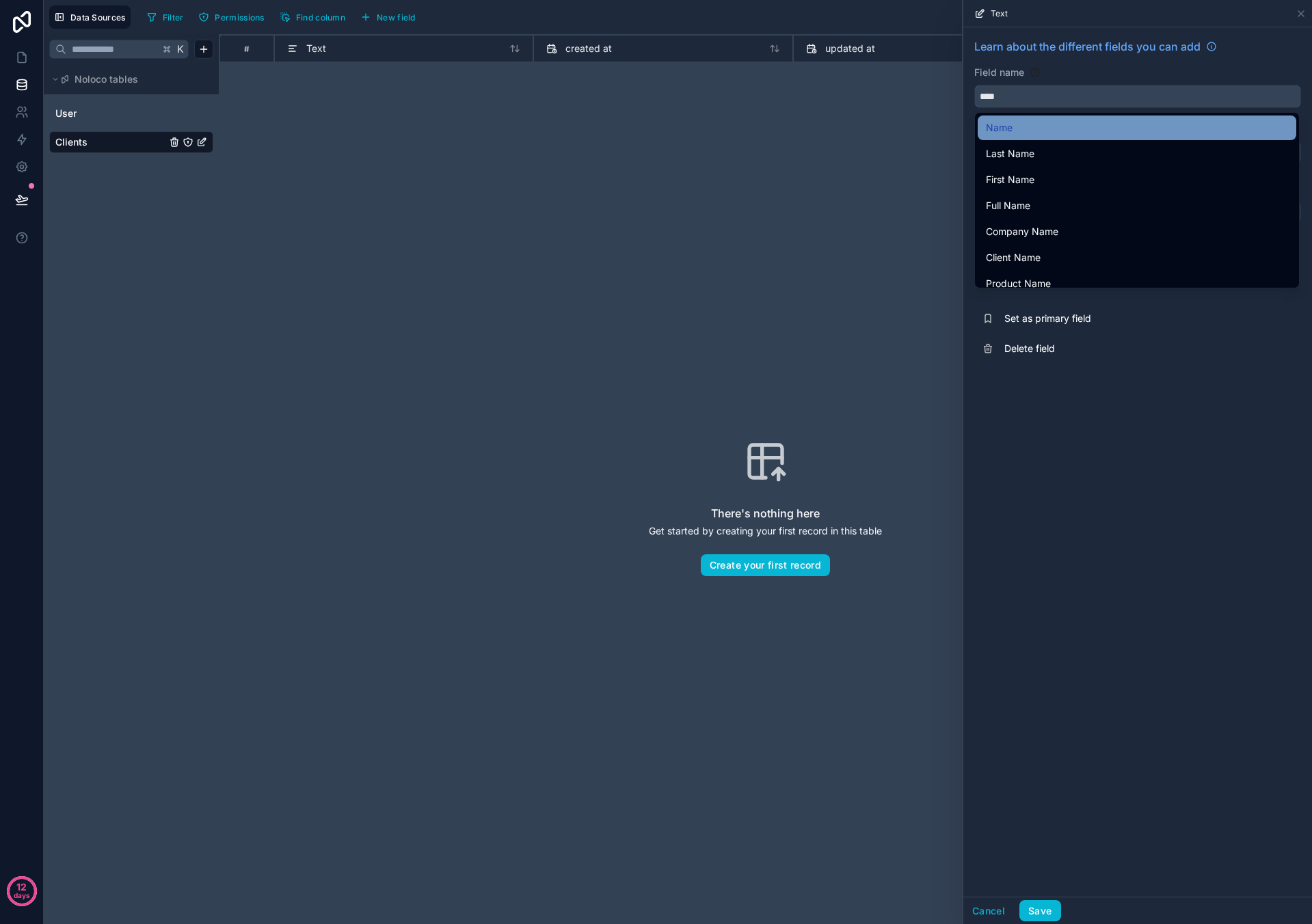
type input "****"
click at [615, 126] on div "Name" at bounding box center [1136, 127] width 302 height 16
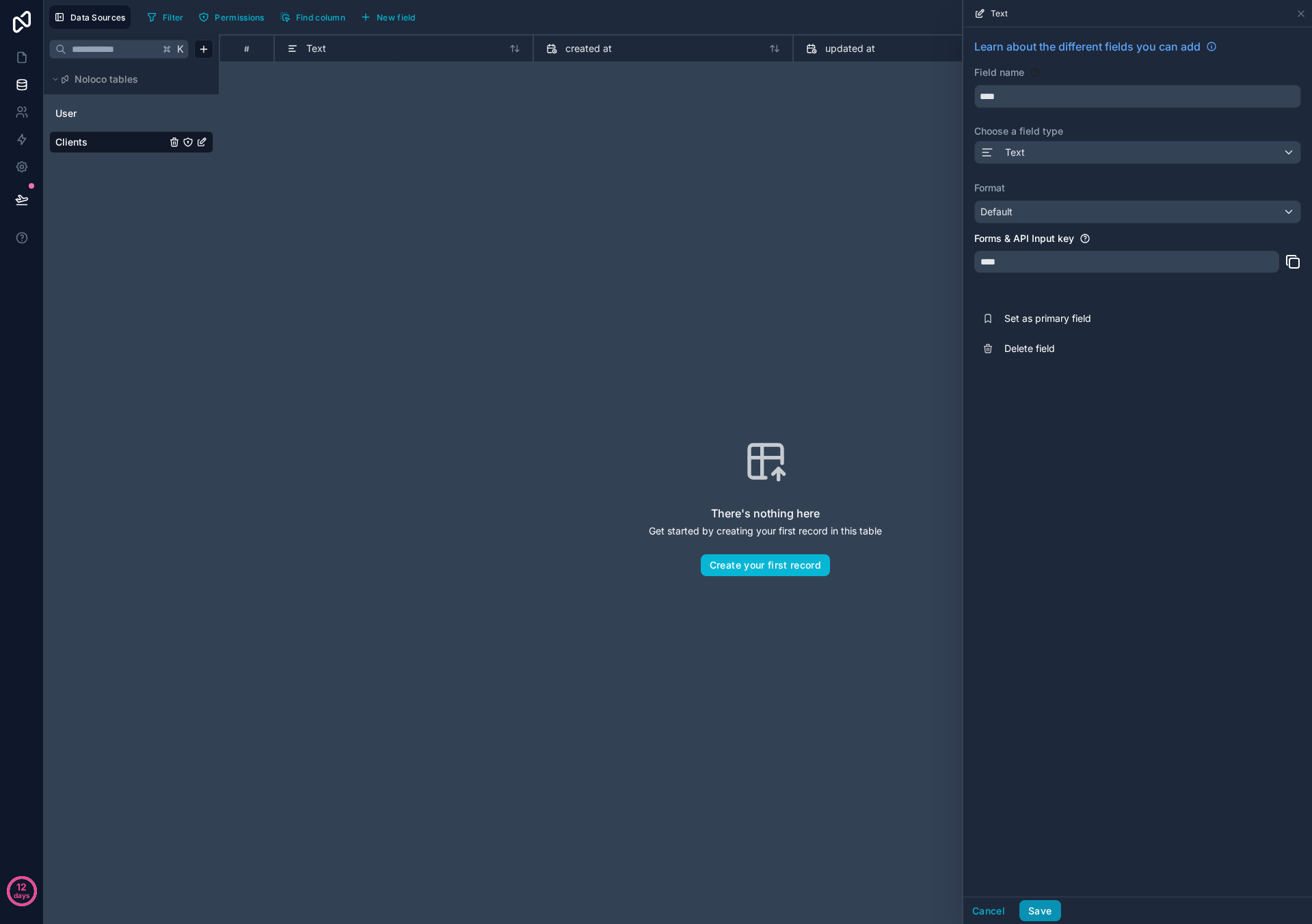
click at [615, 304] on button "Save" at bounding box center [1040, 911] width 41 height 22
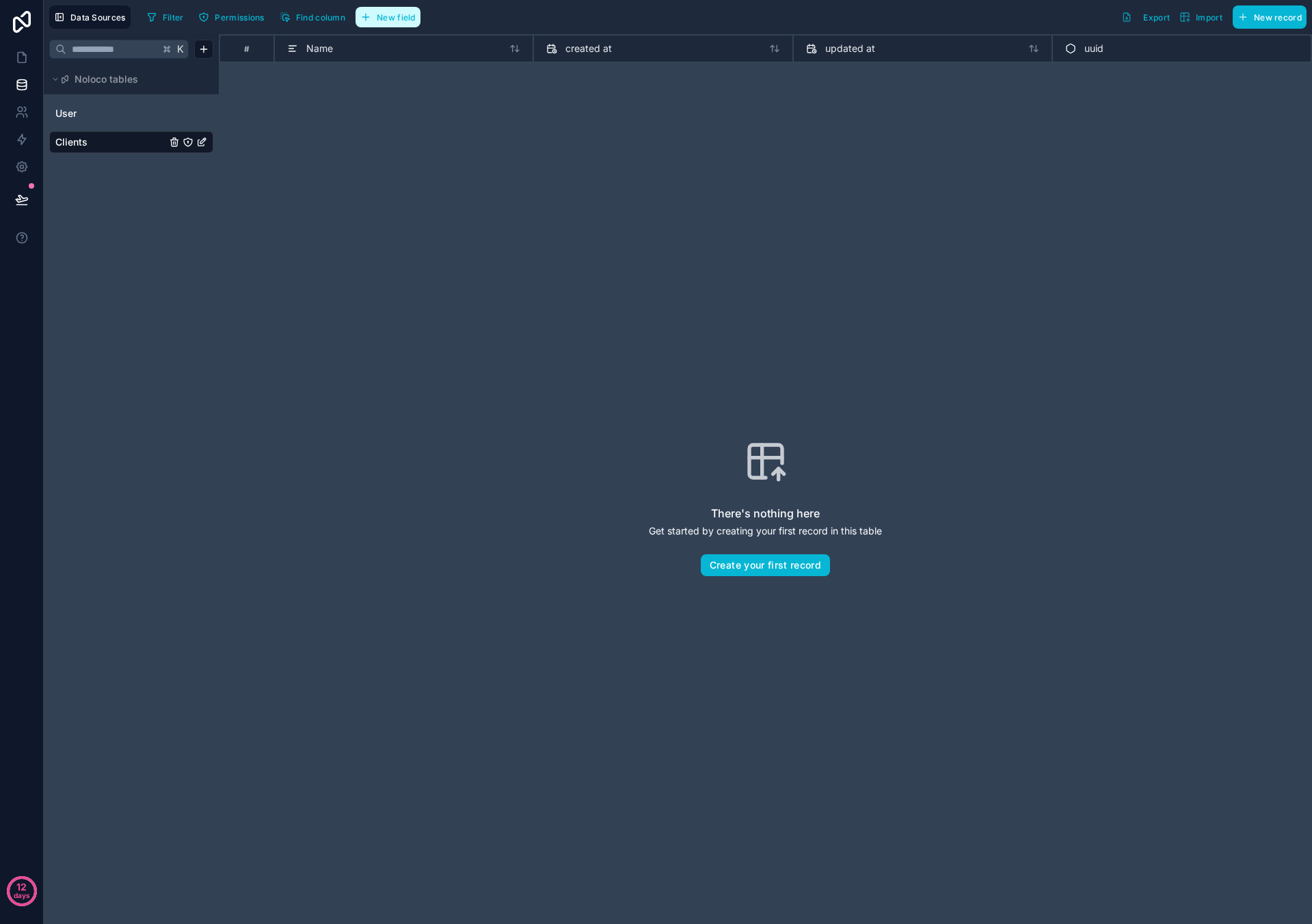
click at [375, 17] on button "New field" at bounding box center [387, 16] width 65 height 20
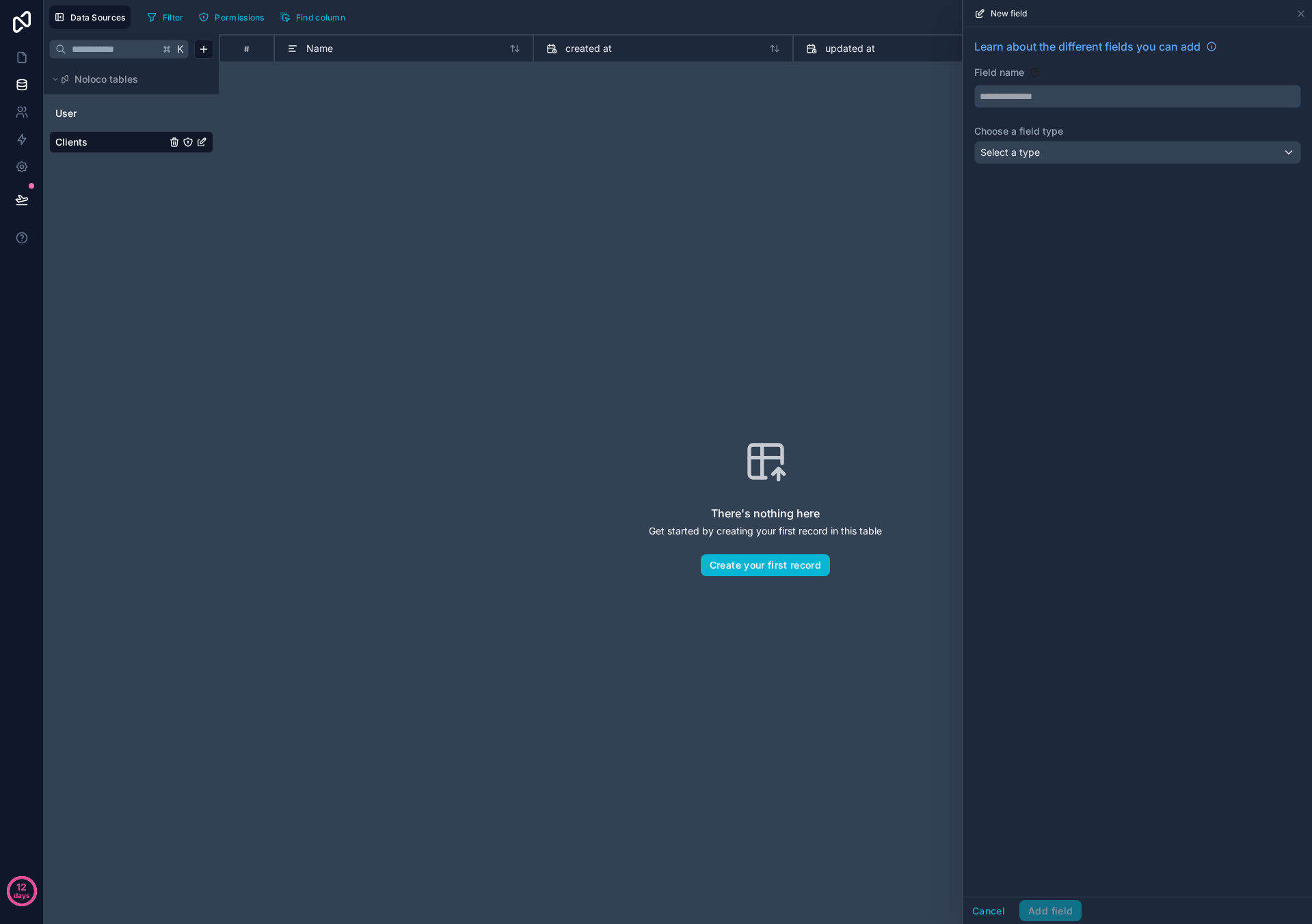
click at [615, 102] on input "text" at bounding box center [1137, 97] width 325 height 22
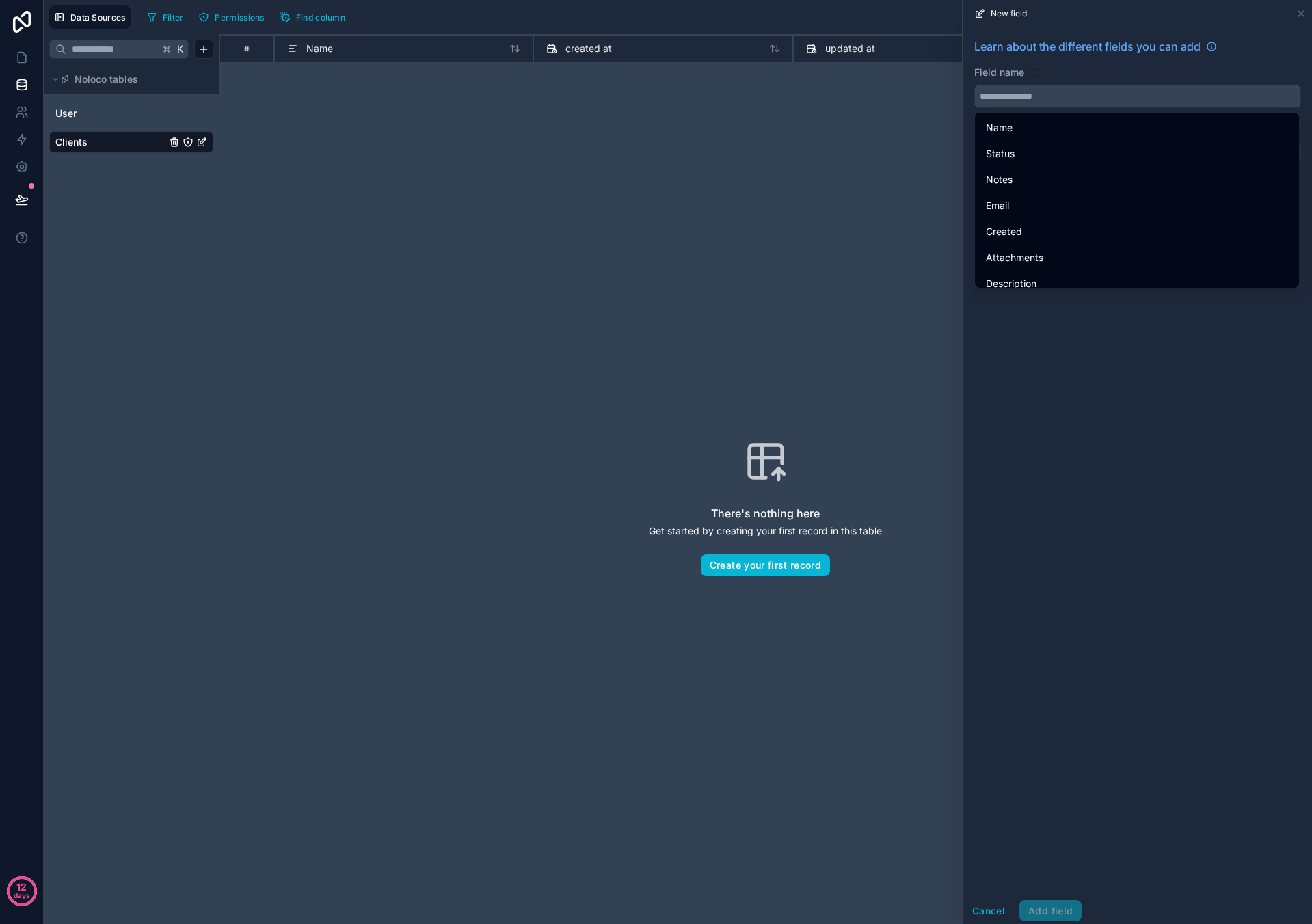
click at [615, 98] on input "text" at bounding box center [1137, 97] width 325 height 22
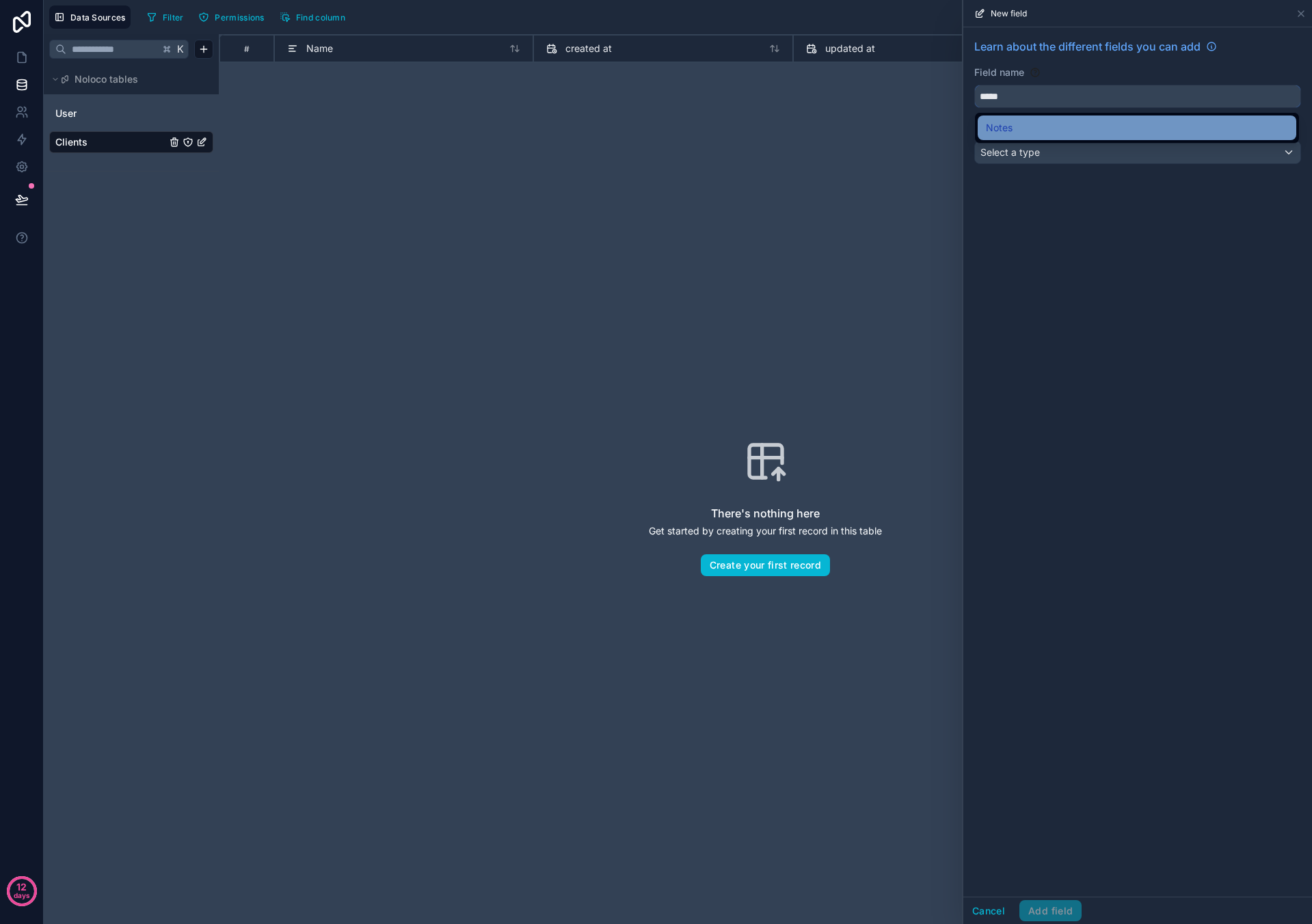
type input "*****"
click at [615, 154] on div "Select a type" at bounding box center [1137, 153] width 325 height 22
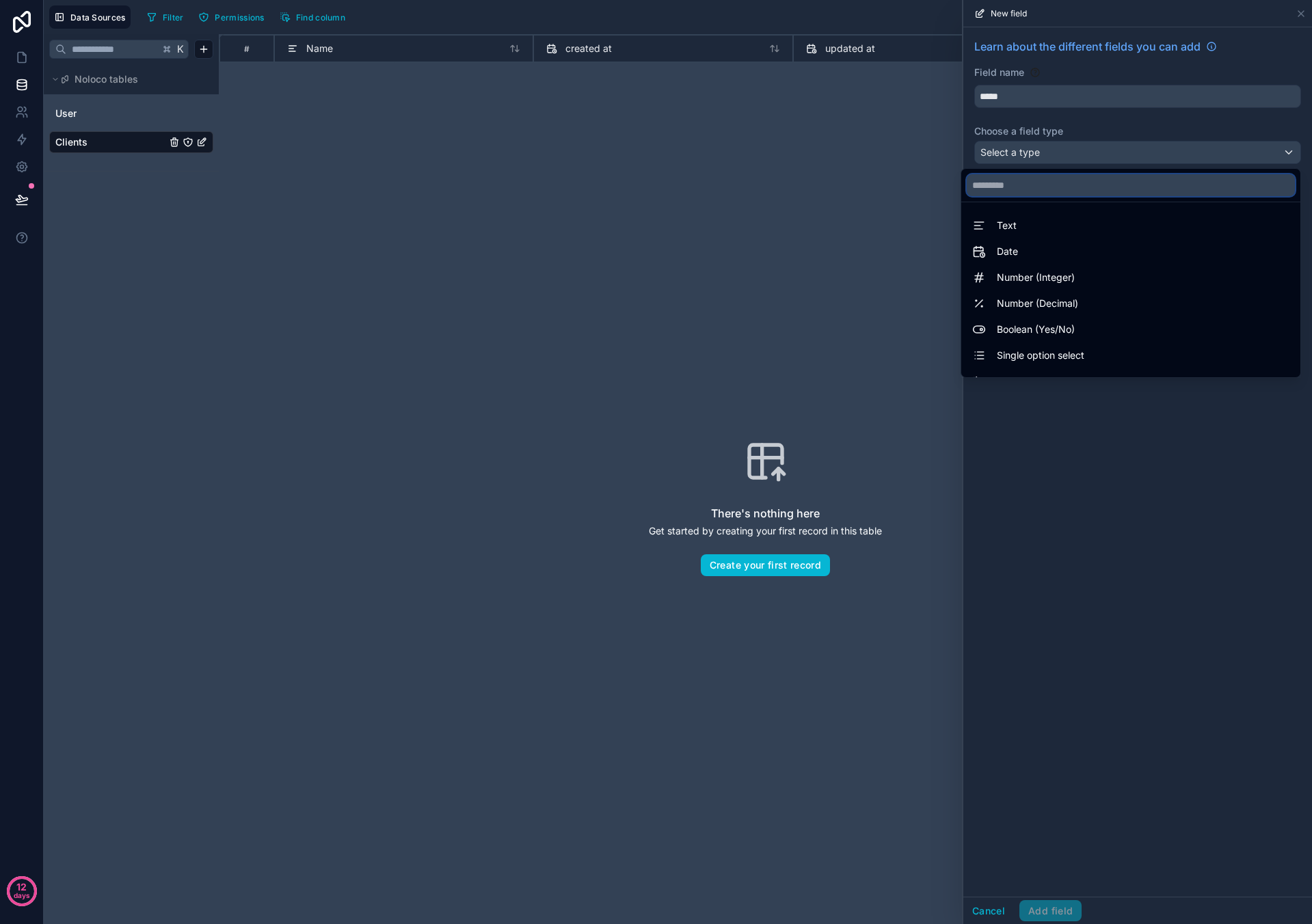
click at [615, 191] on input "text" at bounding box center [1131, 185] width 328 height 22
click at [615, 224] on div "Text" at bounding box center [1131, 225] width 318 height 16
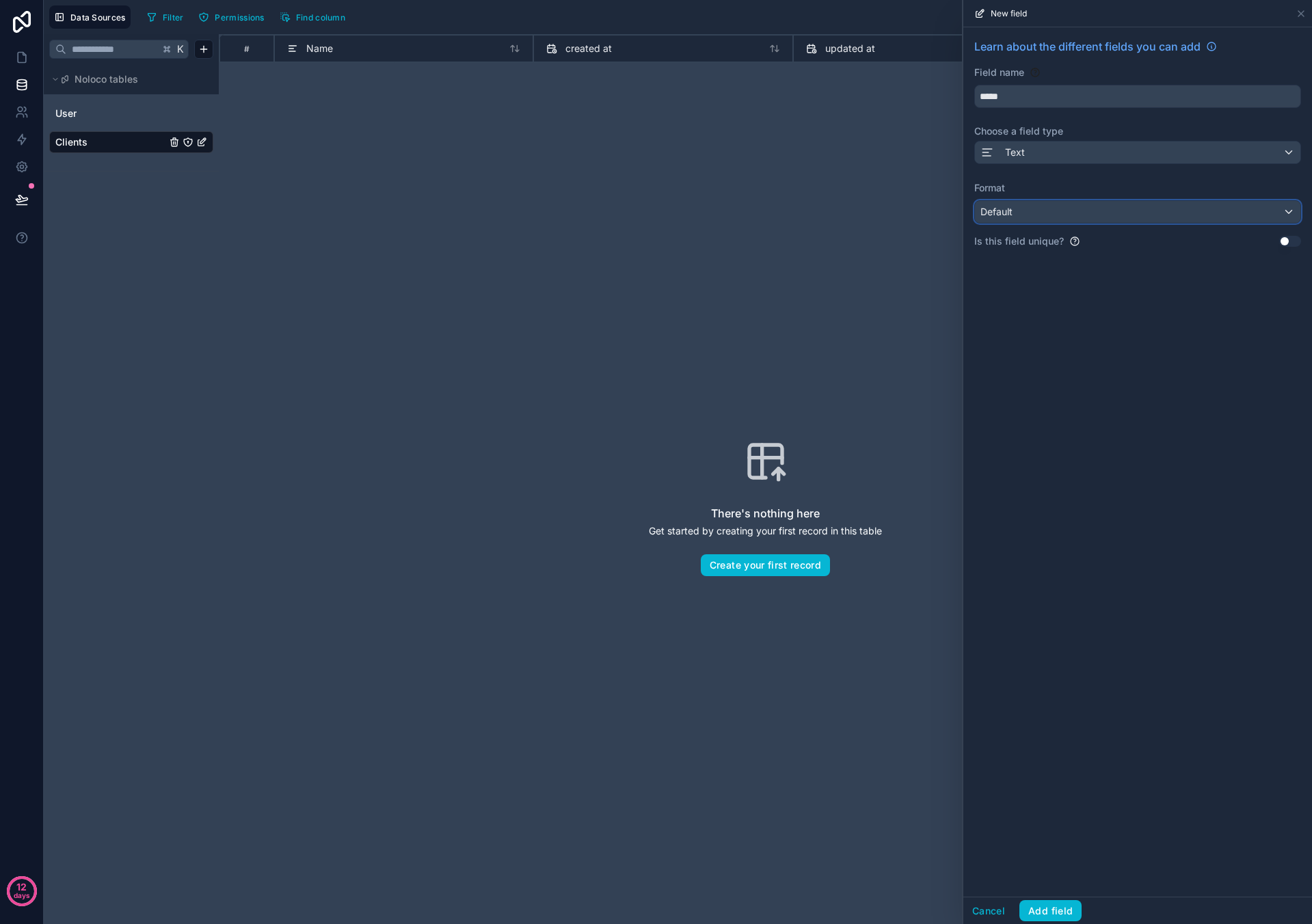
click at [615, 220] on div "Default" at bounding box center [1137, 211] width 325 height 22
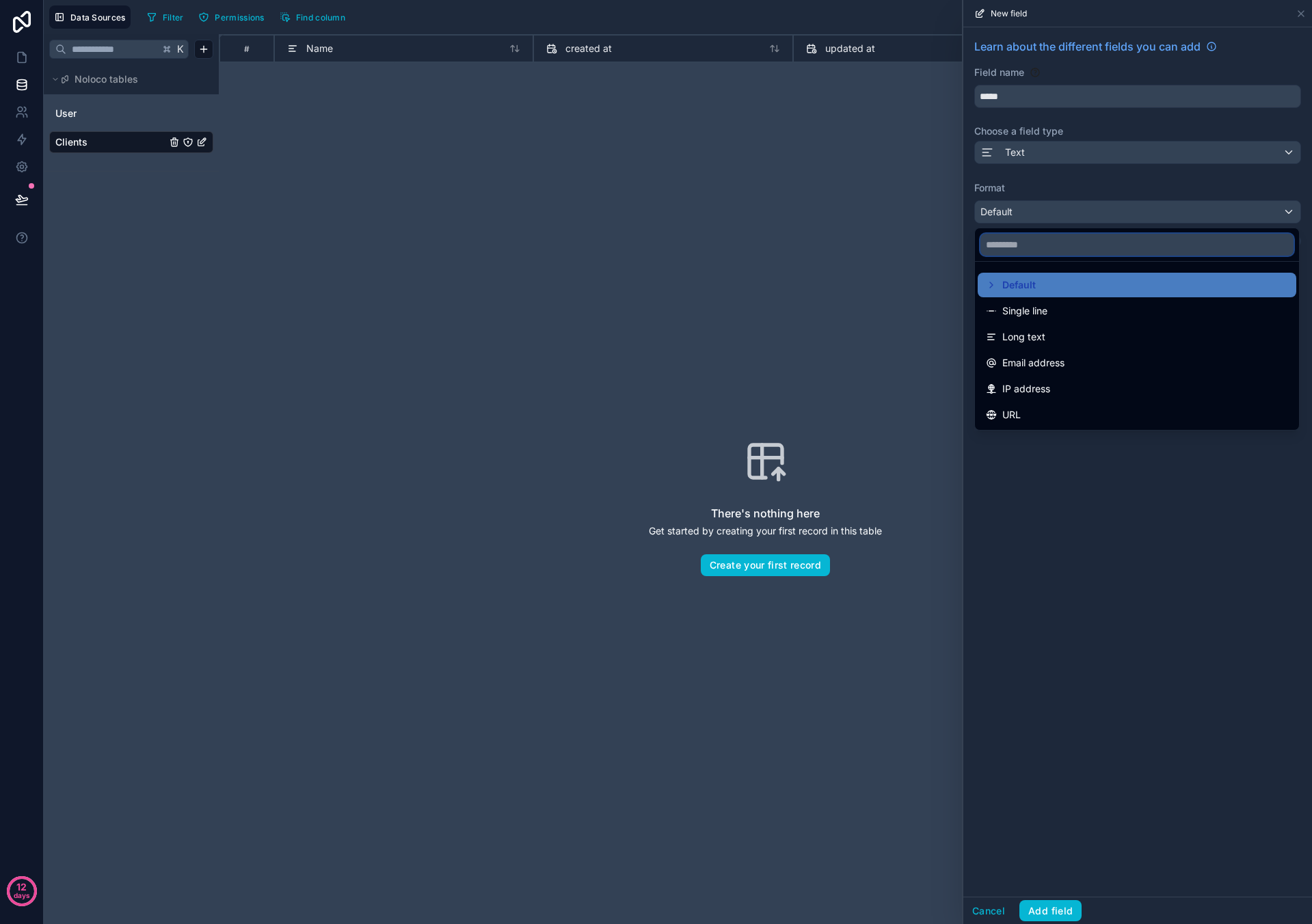
click at [615, 244] on input "text" at bounding box center [1136, 244] width 313 height 22
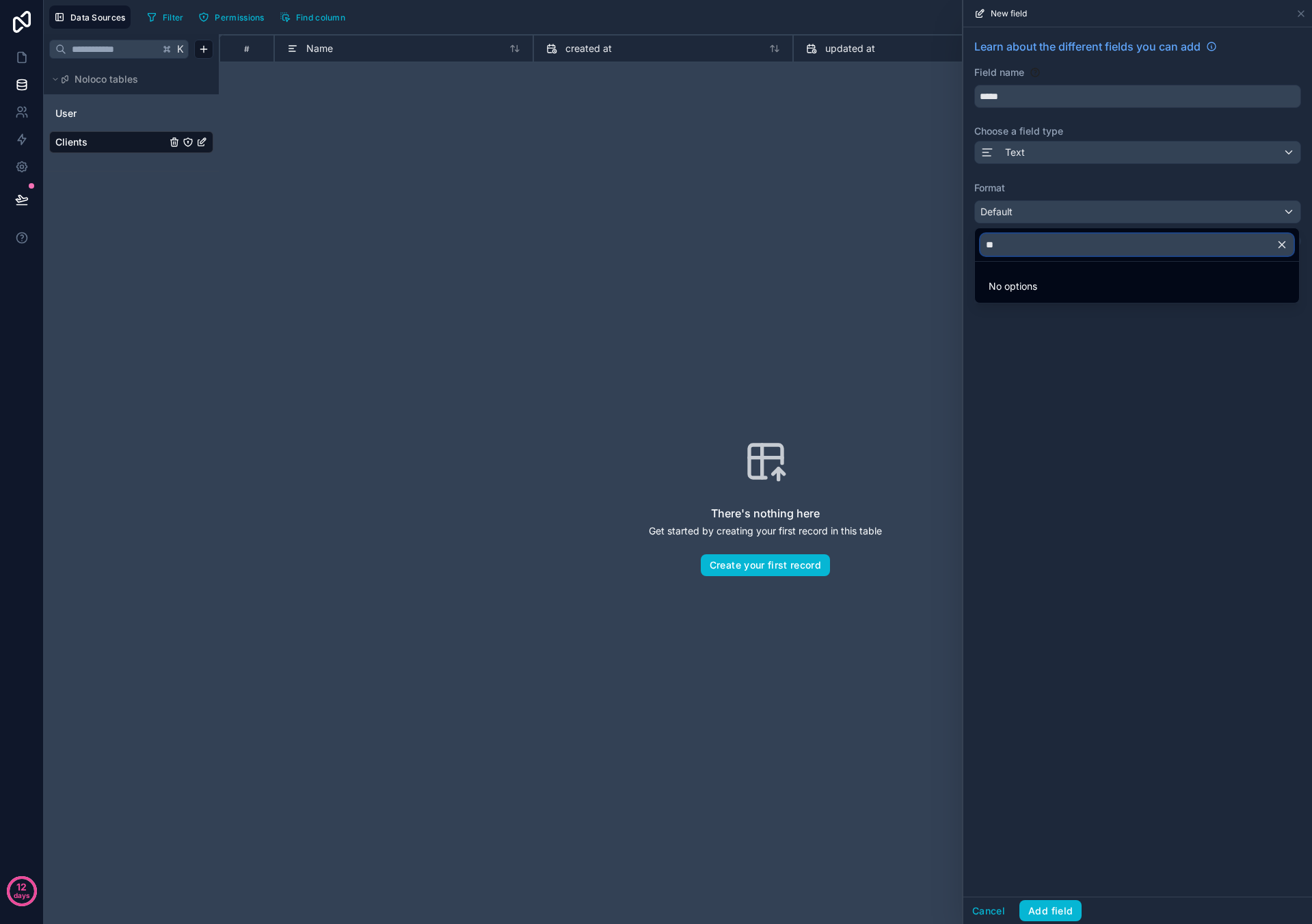
type input "*"
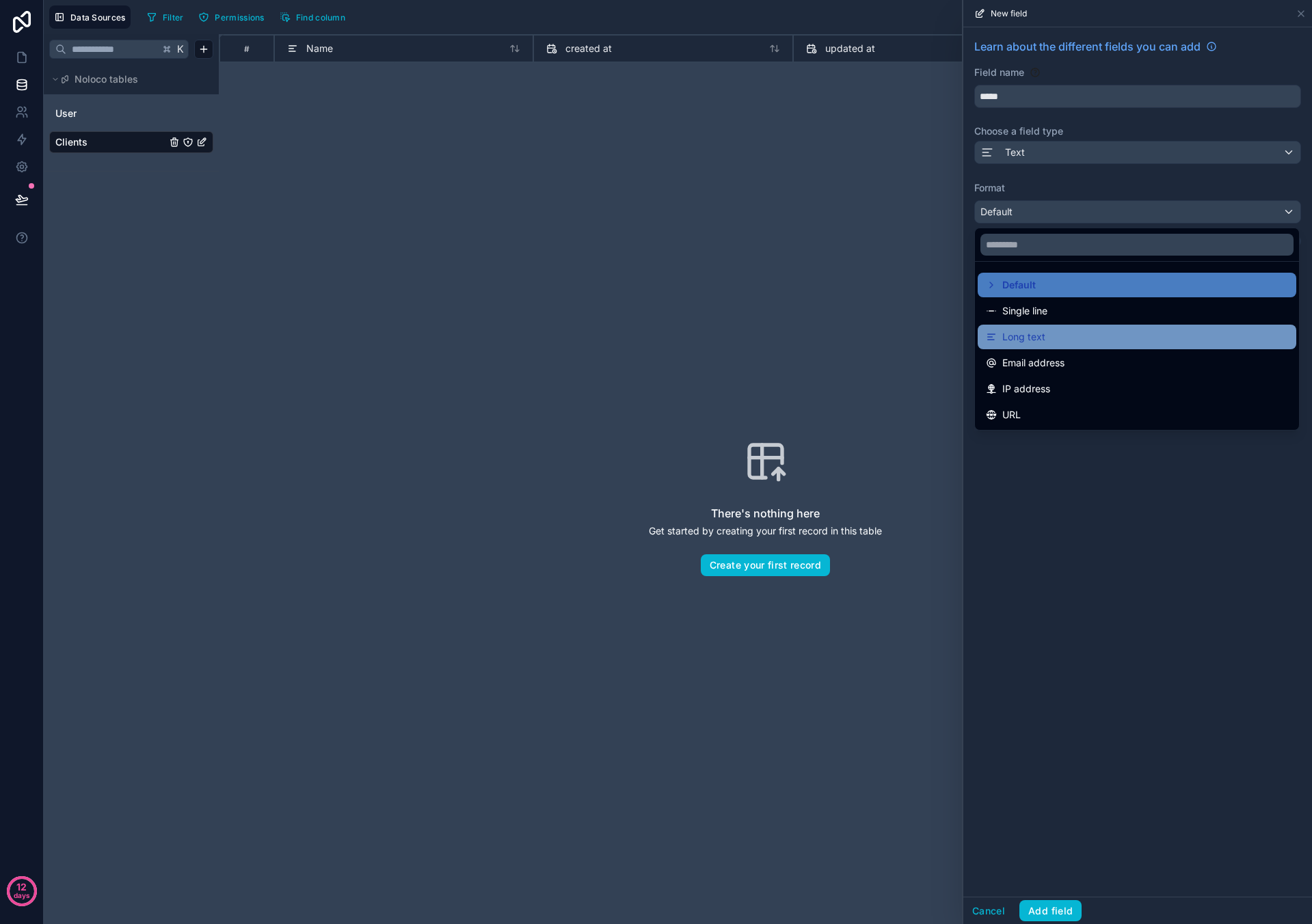
click at [615, 304] on span "Long text" at bounding box center [1023, 337] width 43 height 16
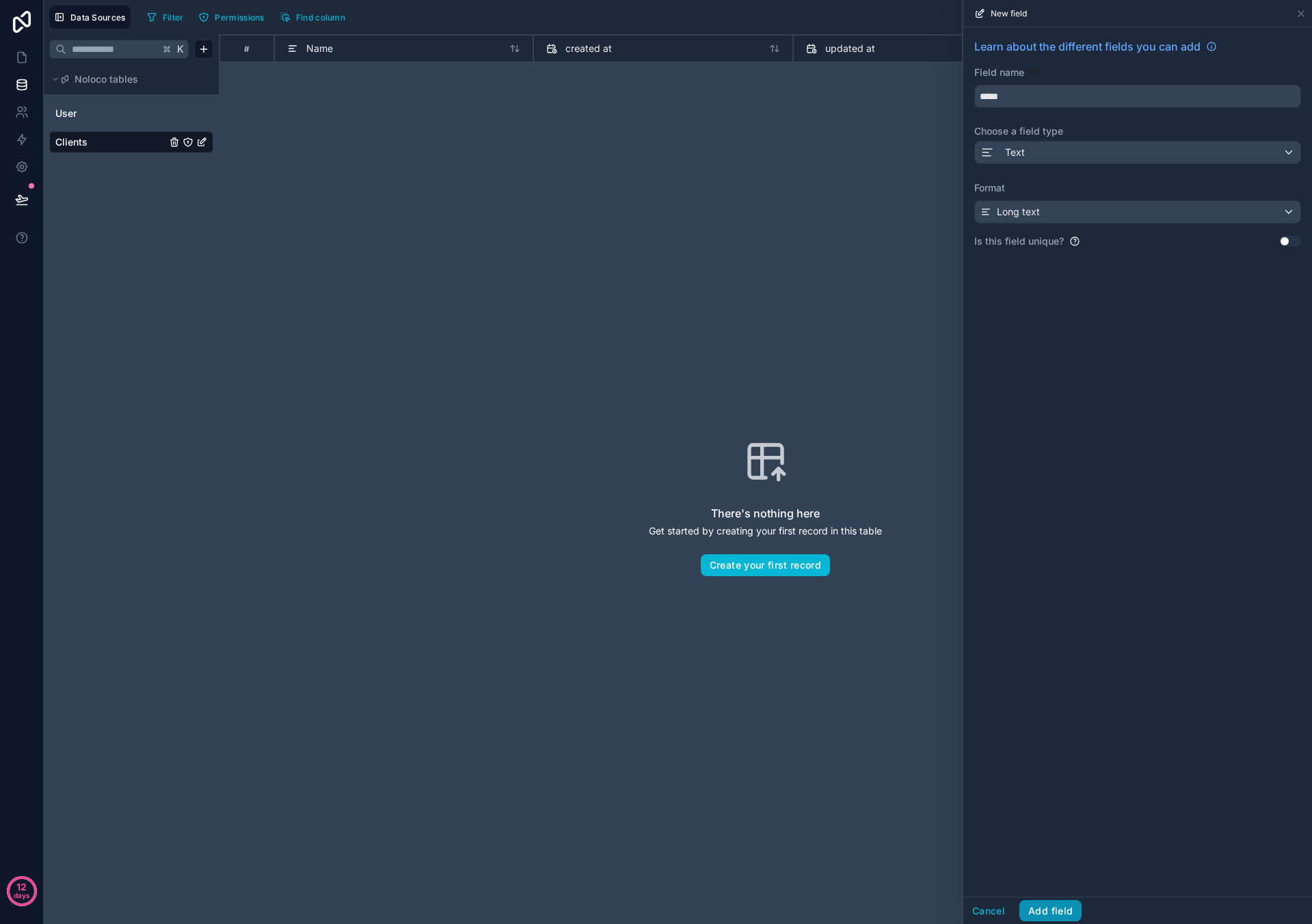
click at [615, 304] on button "Add field" at bounding box center [1050, 911] width 62 height 22
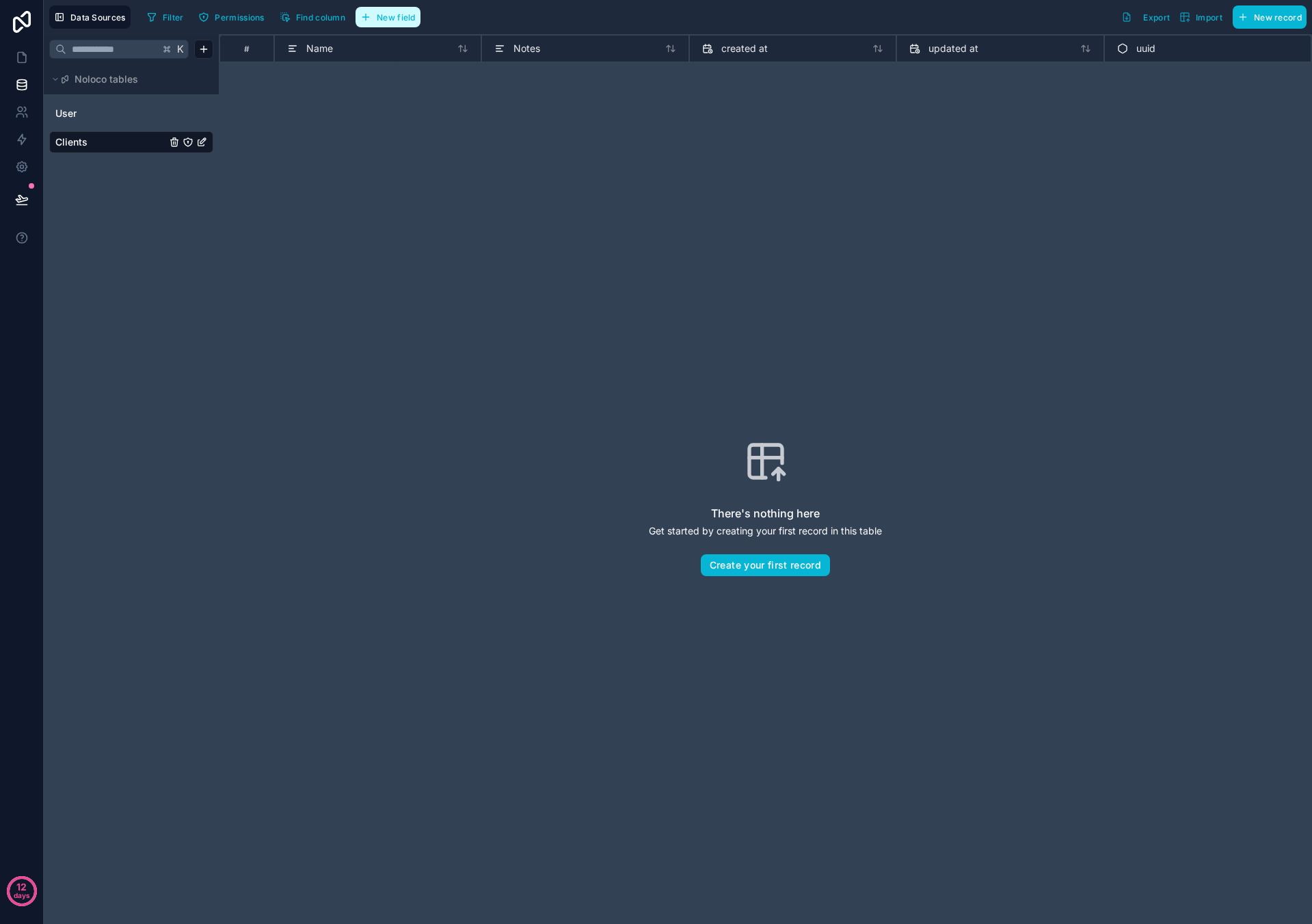
click at [380, 18] on span "New field" at bounding box center [396, 17] width 39 height 11
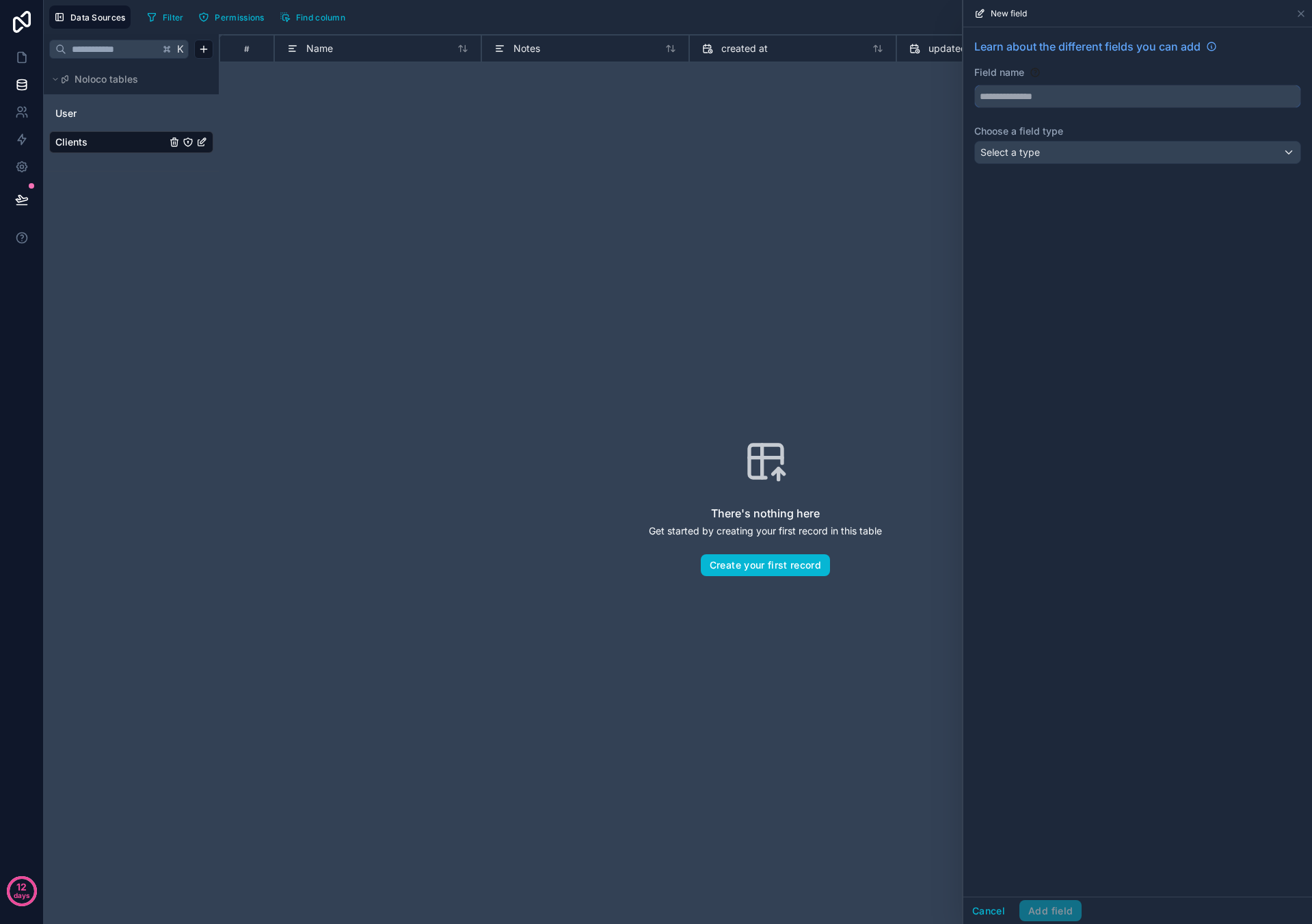
click at [615, 106] on input "text" at bounding box center [1137, 97] width 325 height 22
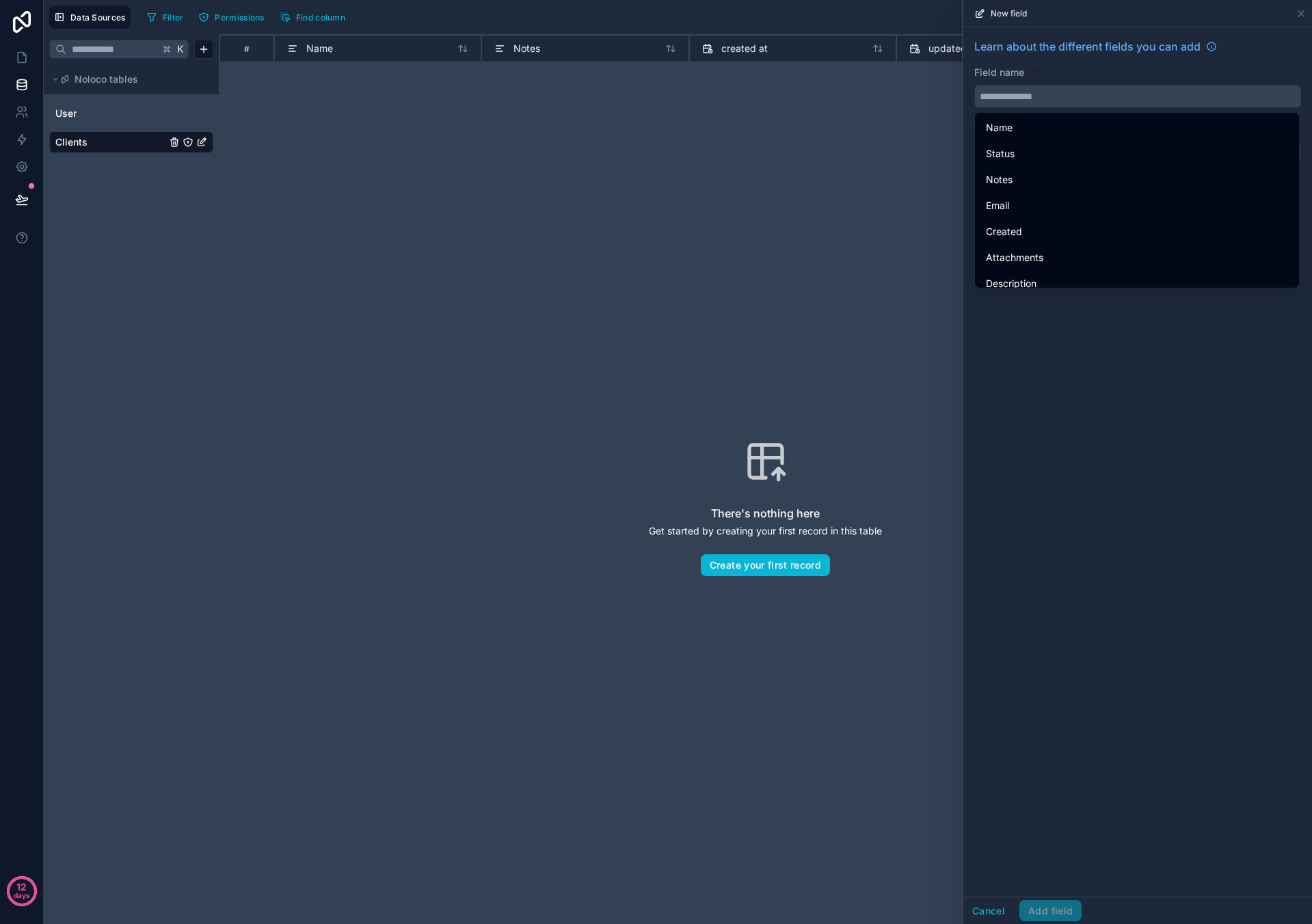
click at [615, 94] on input "text" at bounding box center [1137, 97] width 325 height 22
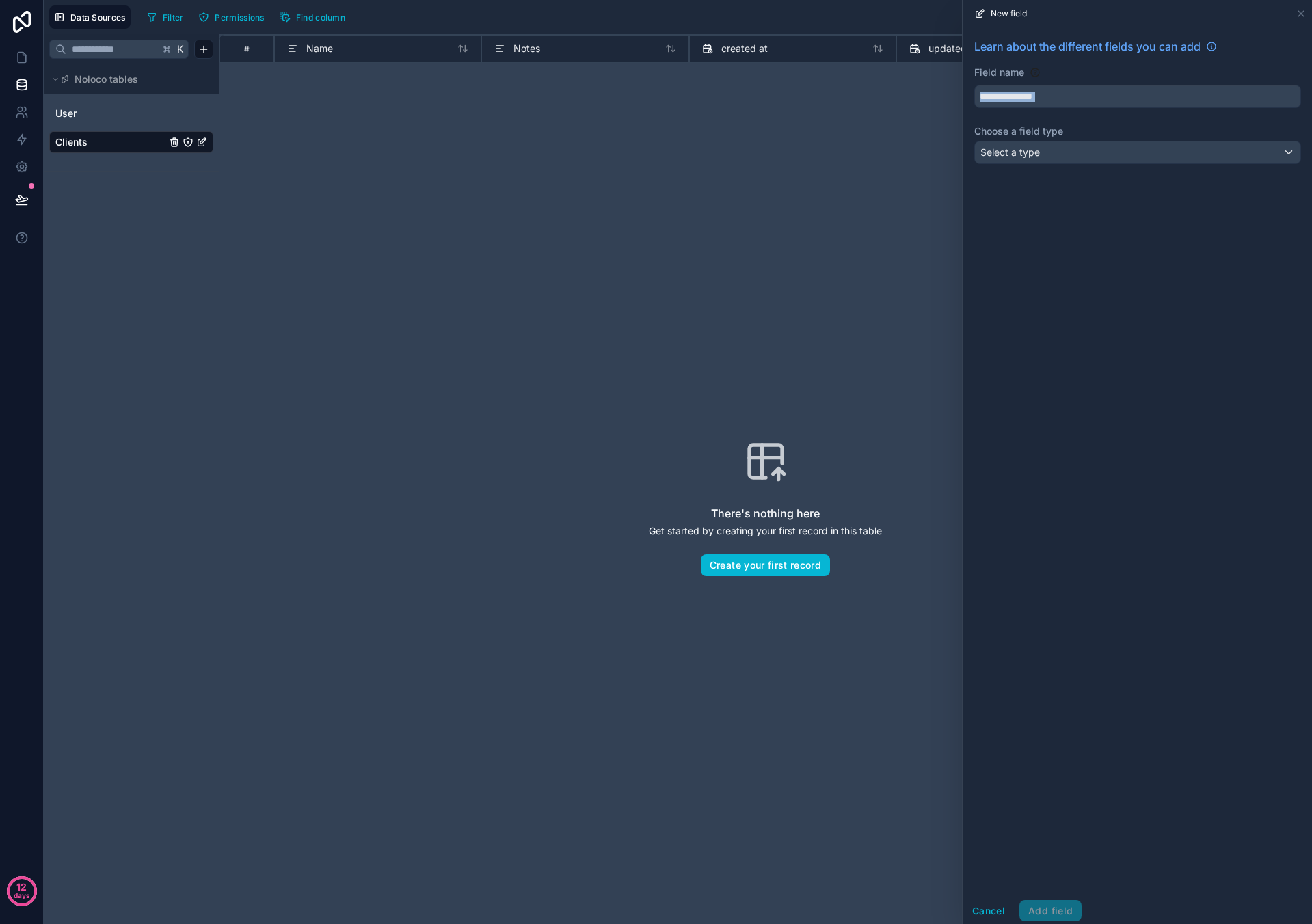
drag, startPoint x: 1053, startPoint y: 116, endPoint x: 1058, endPoint y: 104, distance: 13.0
click at [615, 110] on div "Learn about the different fields you can add Field name Choose a field type Sel…" at bounding box center [1137, 103] width 349 height 154
click at [615, 101] on input "text" at bounding box center [1137, 97] width 325 height 22
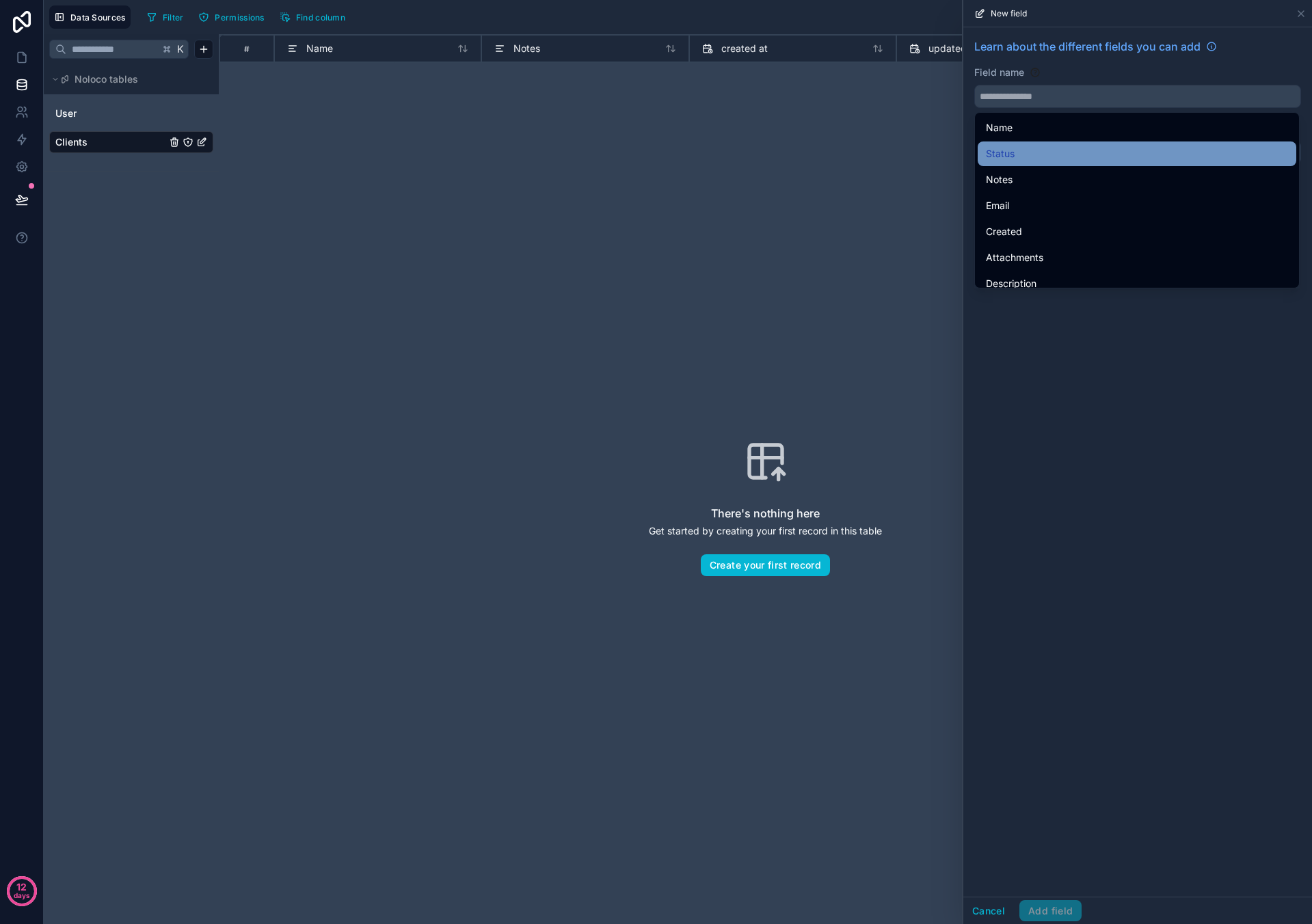
click at [615, 149] on span "Status" at bounding box center [1000, 154] width 29 height 16
type input "******"
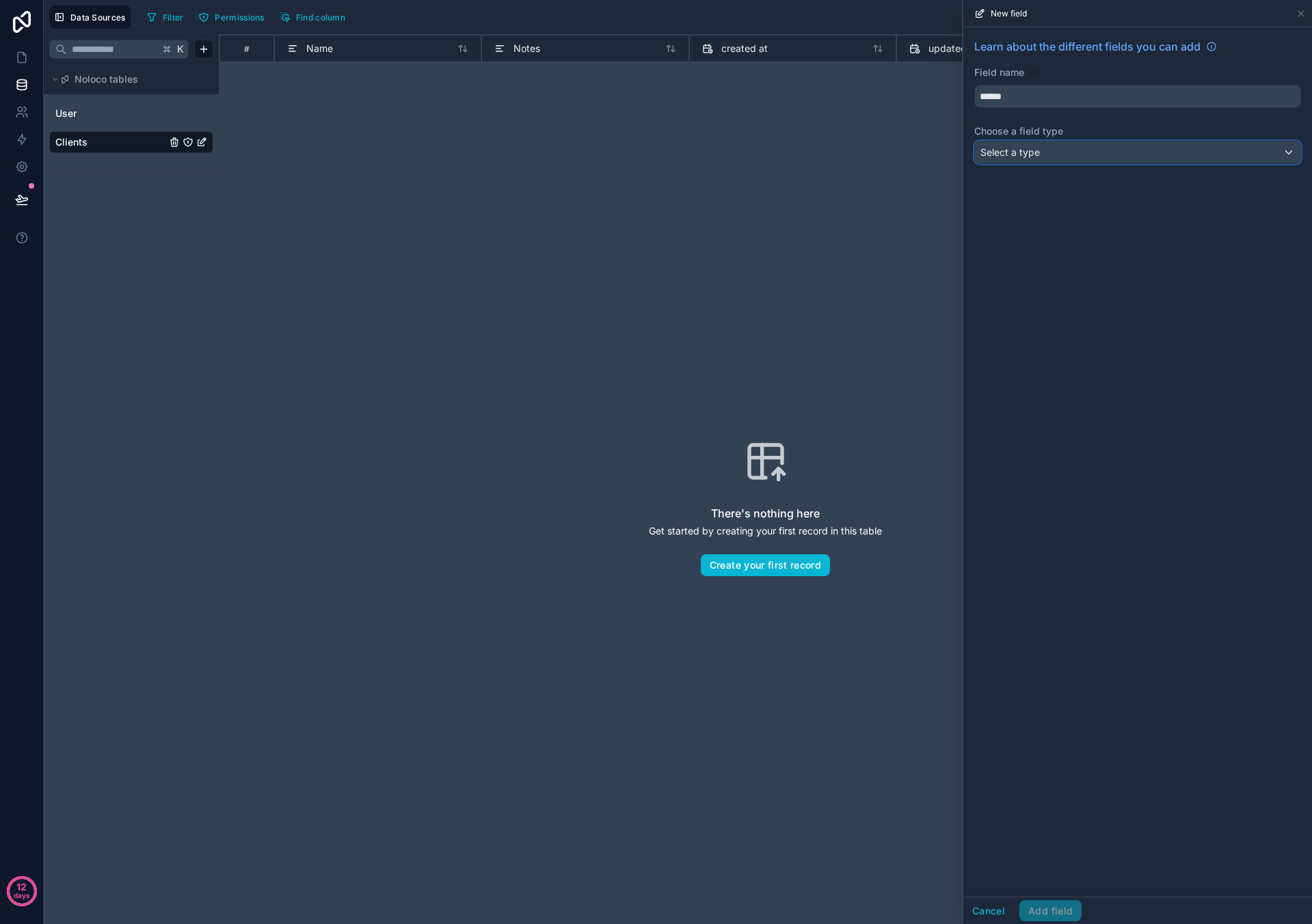
click at [615, 152] on span "Select a type" at bounding box center [1010, 153] width 60 height 12
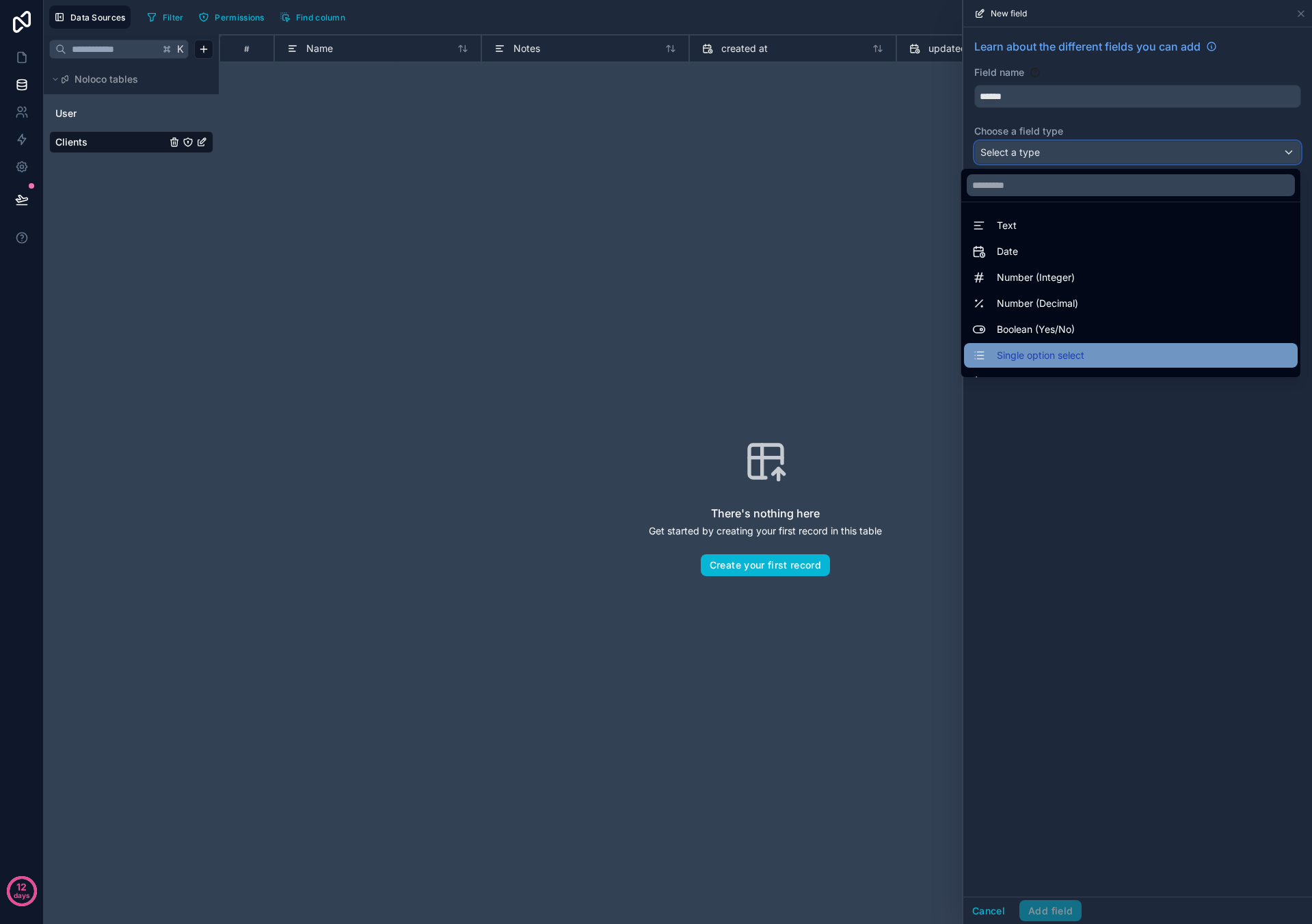
scroll to position [14, 0]
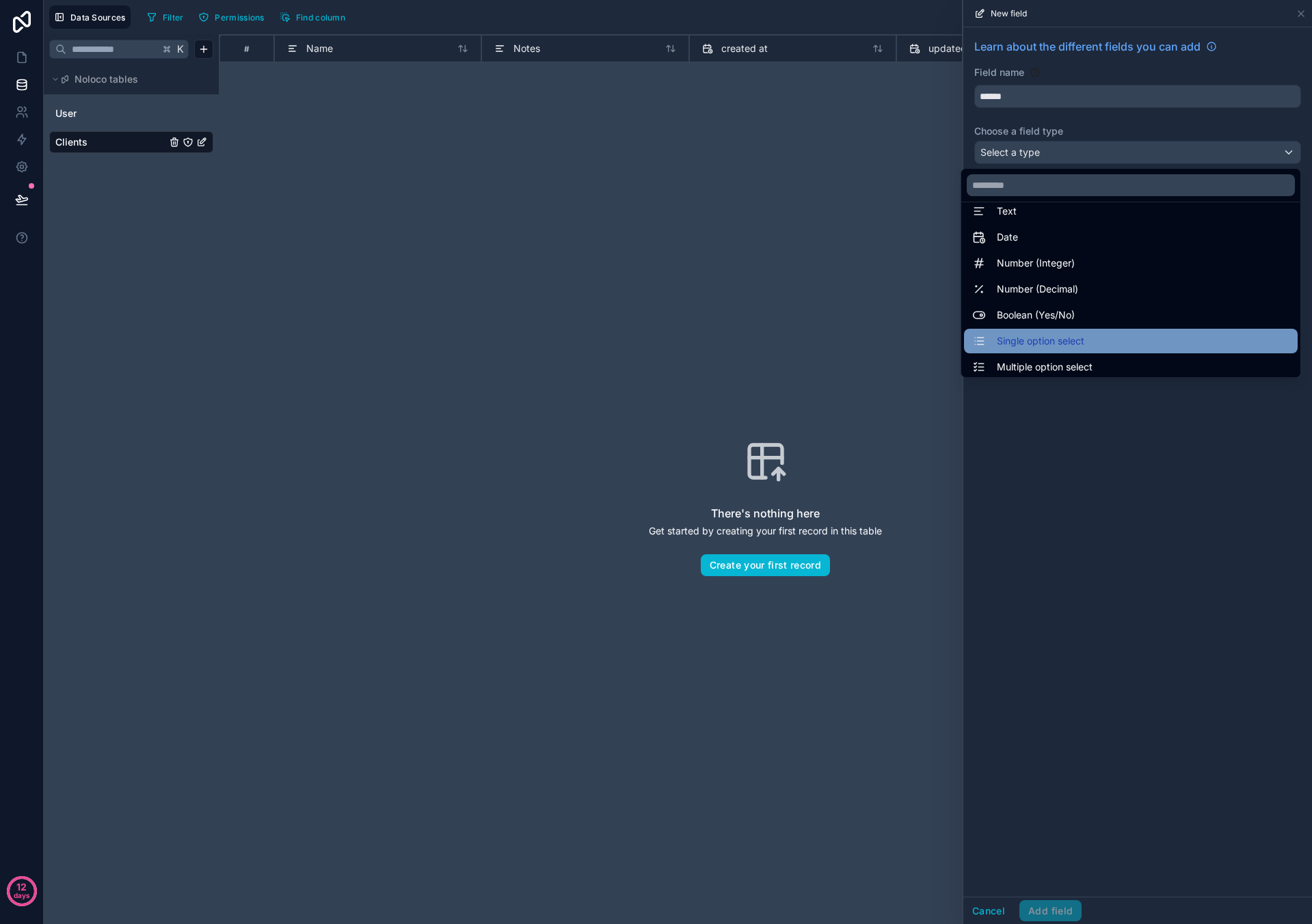
click at [615, 304] on span "Single option select" at bounding box center [1040, 341] width 88 height 16
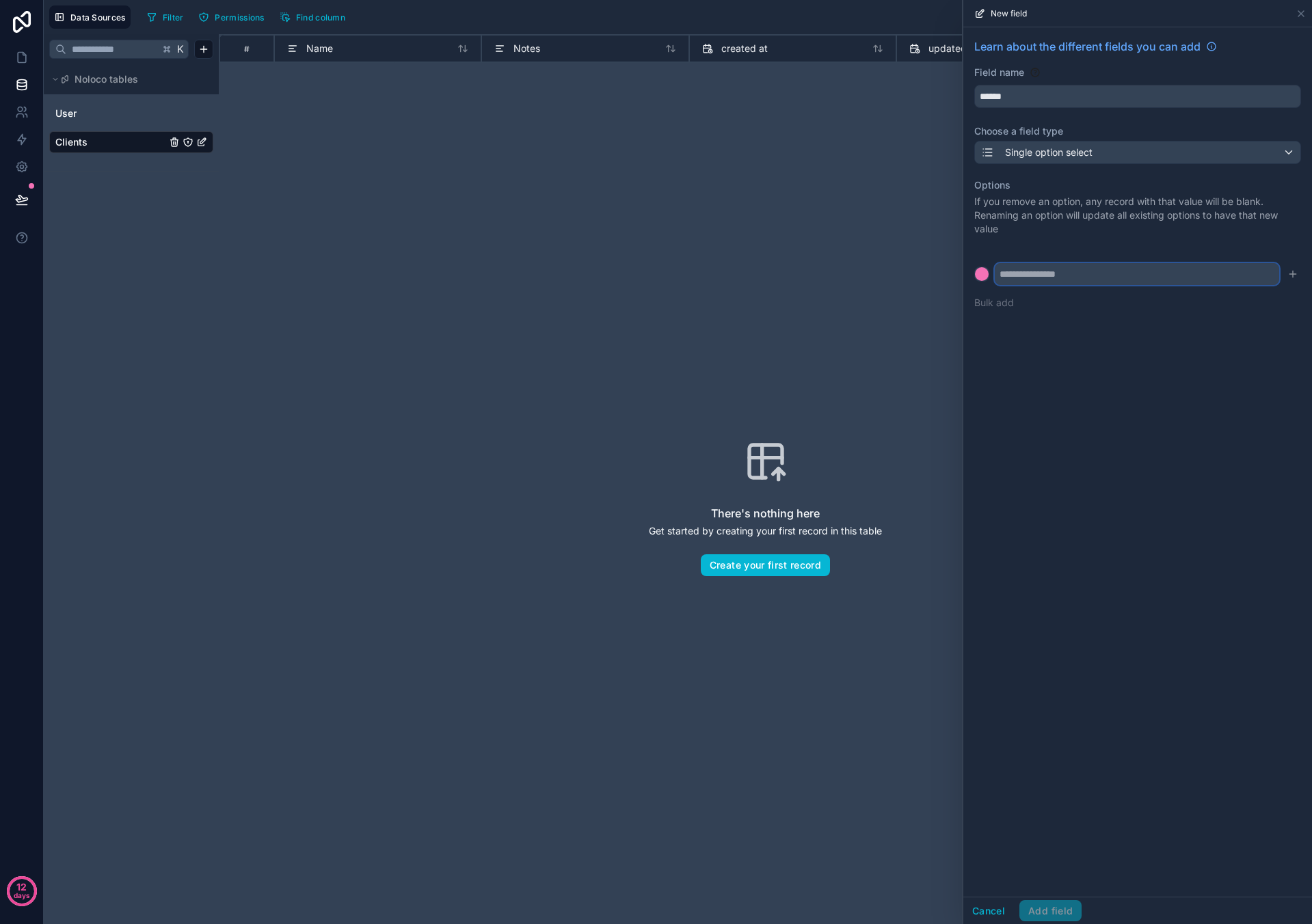
click at [615, 282] on input "text" at bounding box center [1136, 274] width 285 height 22
click at [615, 270] on div at bounding box center [982, 274] width 14 height 14
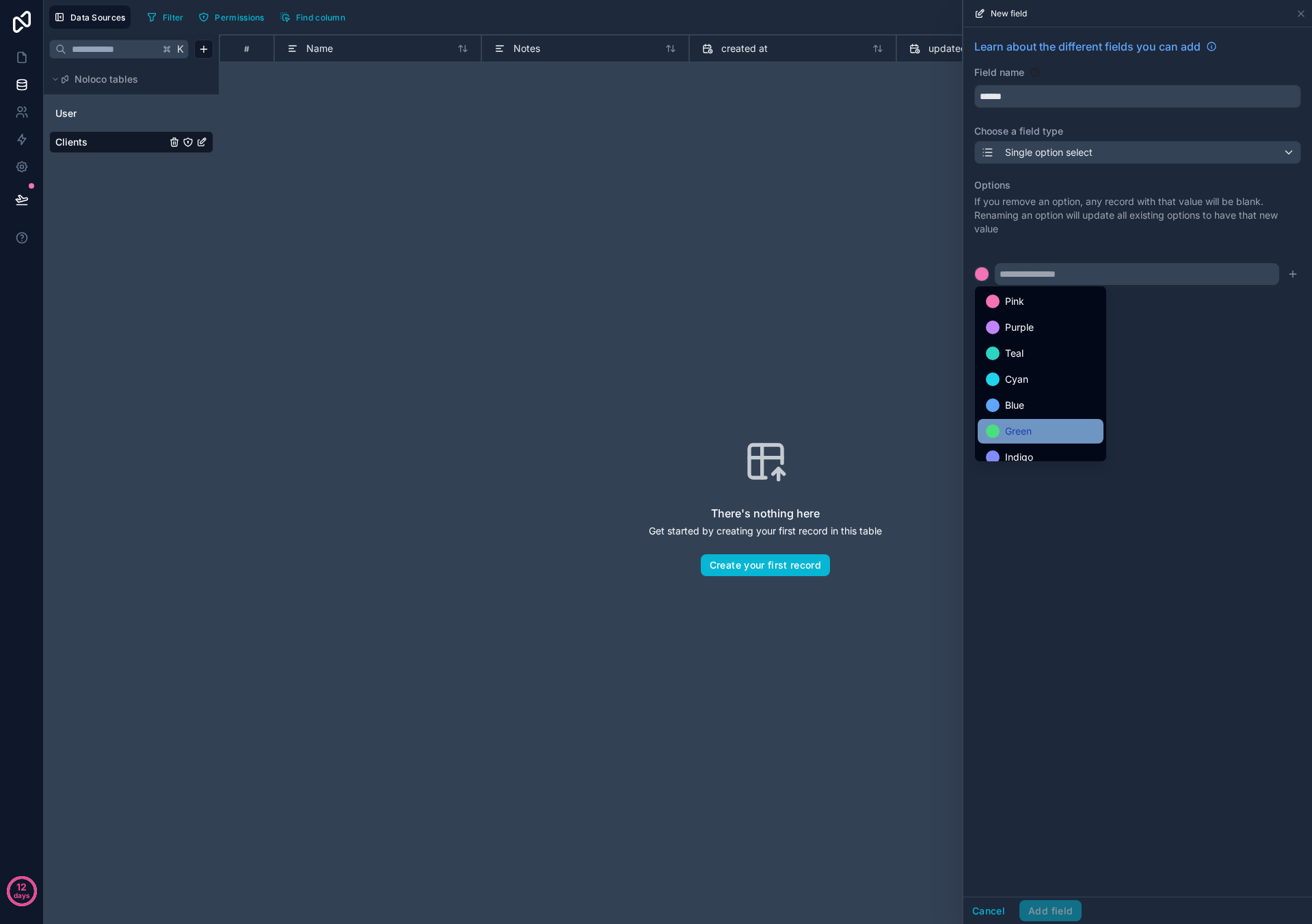
click at [615, 304] on span "Green" at bounding box center [1019, 431] width 27 height 16
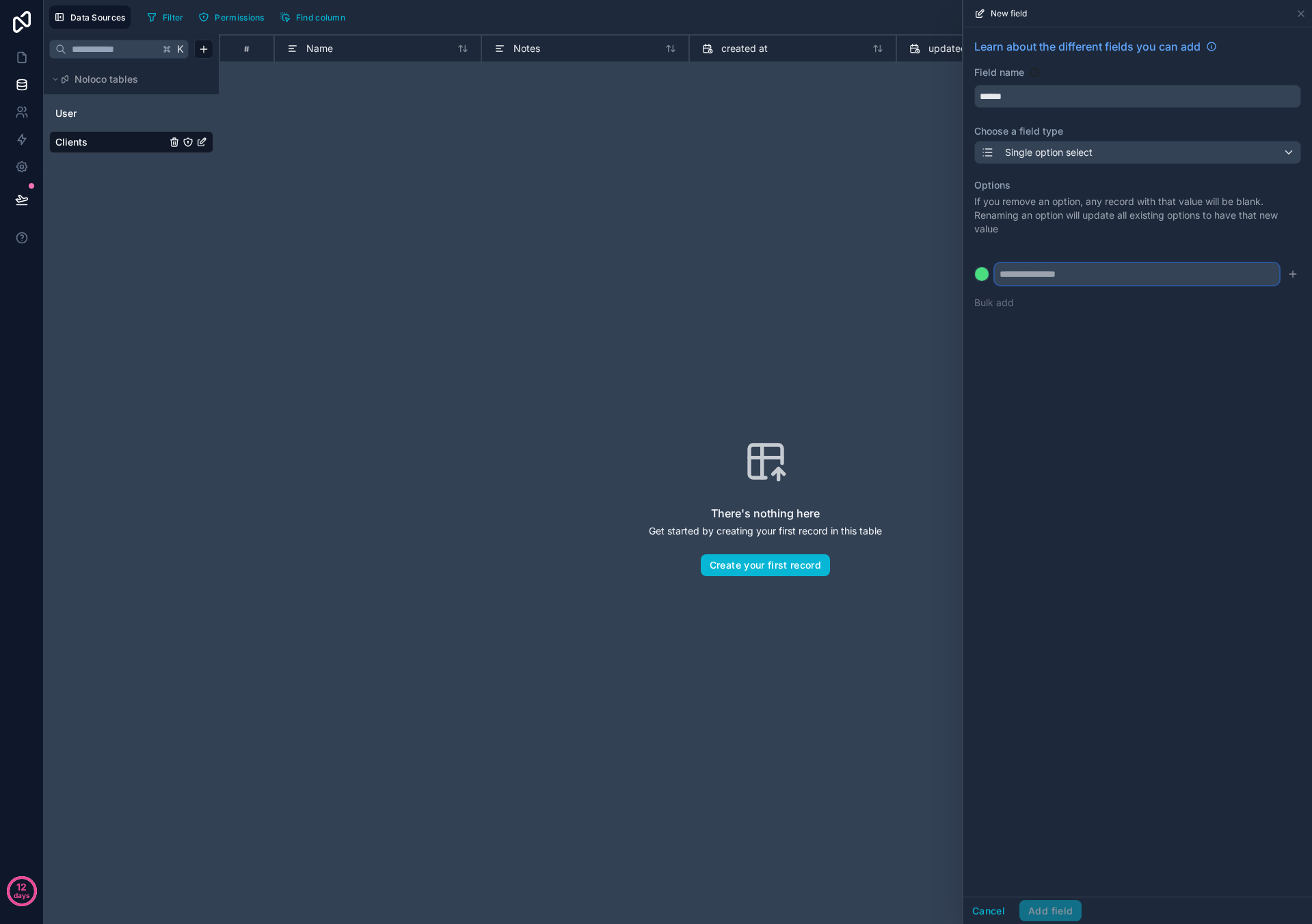
click at [615, 277] on input "text" at bounding box center [1136, 274] width 285 height 22
type input "*****"
click at [615, 266] on button at bounding box center [982, 274] width 15 height 15
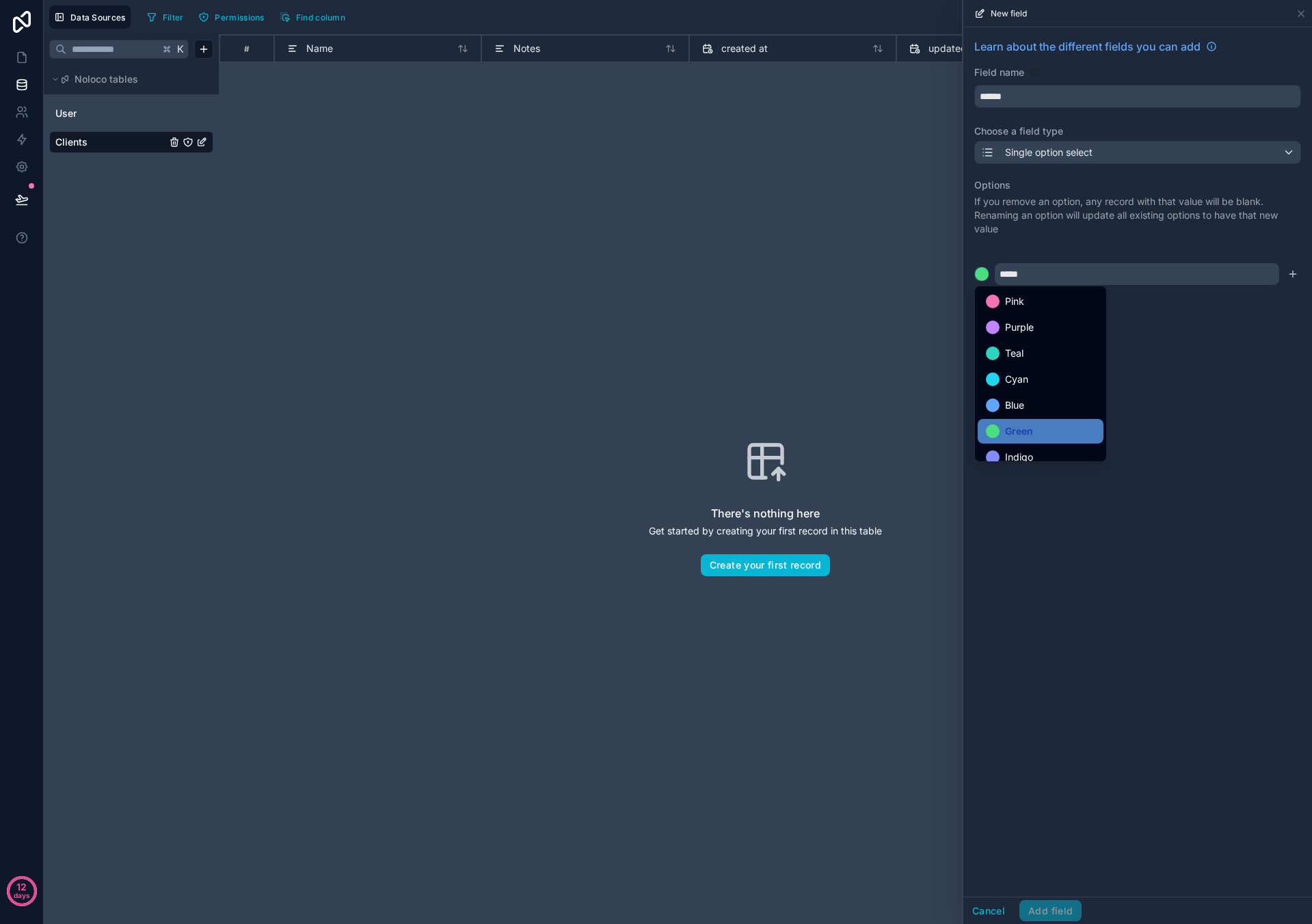
click at [615, 304] on div at bounding box center [1137, 462] width 349 height 924
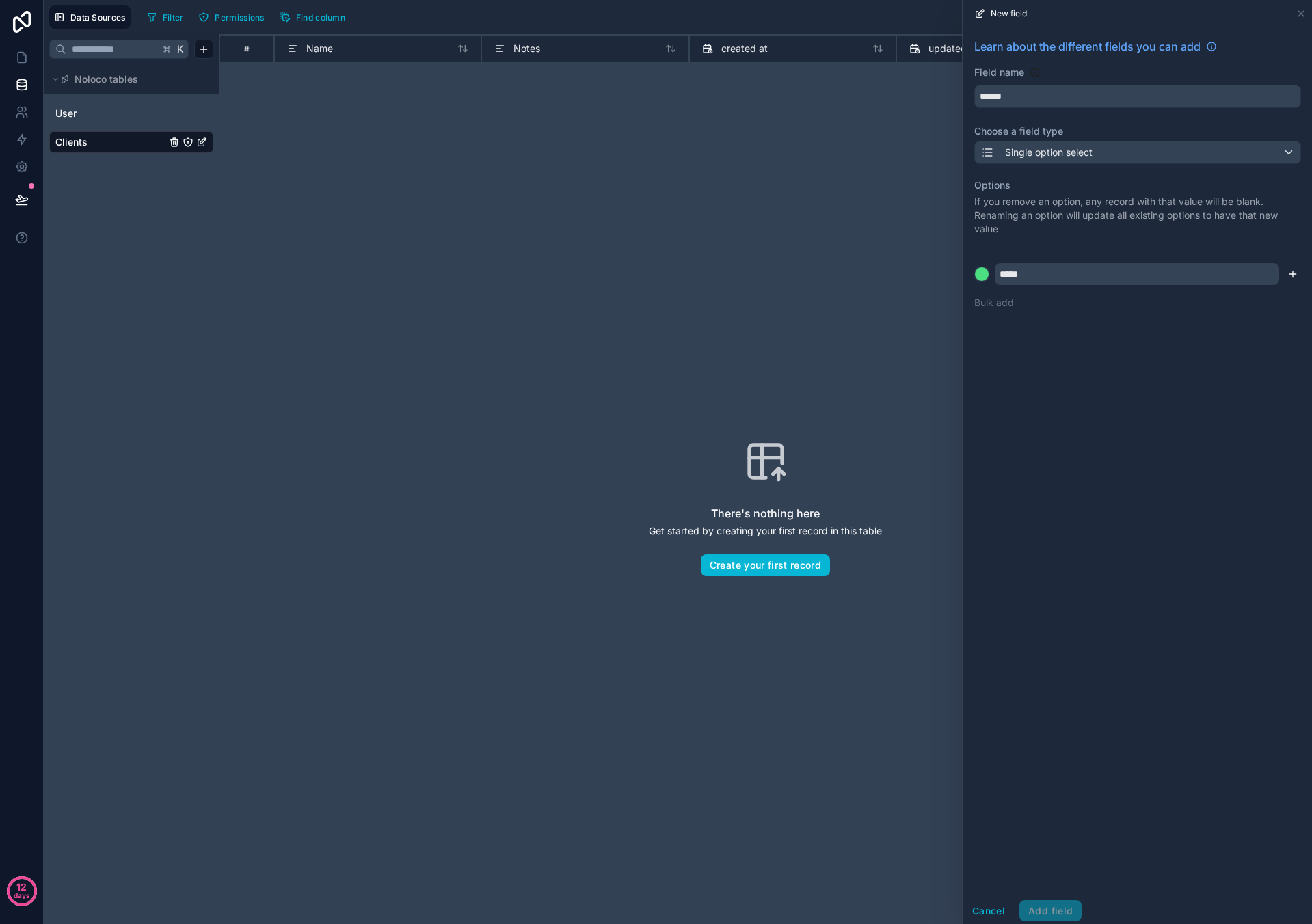
click at [615, 277] on icon "submit" at bounding box center [1292, 273] width 11 height 11
click at [615, 295] on input "text" at bounding box center [1136, 295] width 285 height 22
click at [615, 295] on form at bounding box center [1137, 295] width 326 height 22
click at [615, 295] on div at bounding box center [982, 296] width 14 height 14
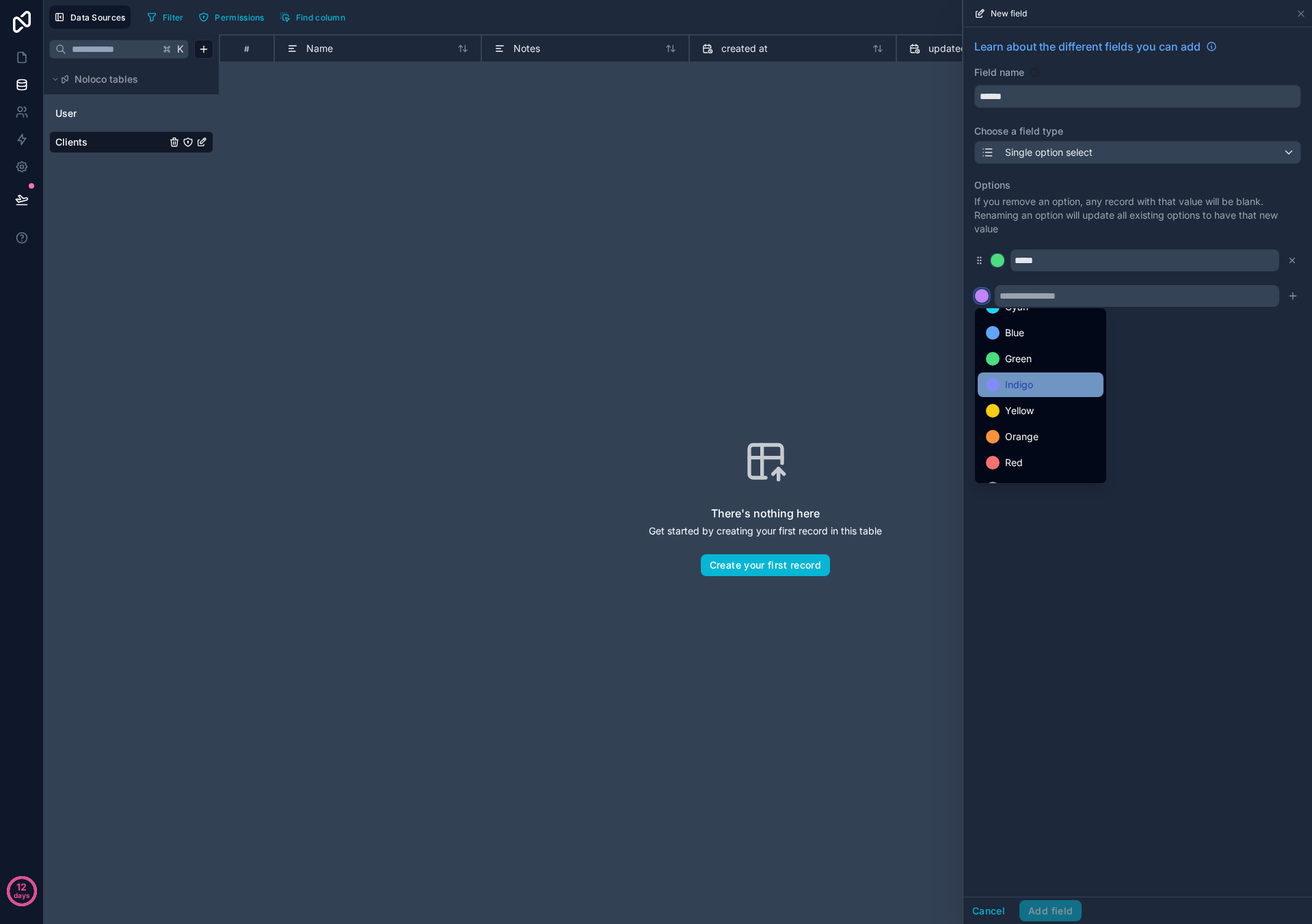
scroll to position [70, 0]
click at [615, 304] on div "Yellow" at bounding box center [1040, 435] width 109 height 16
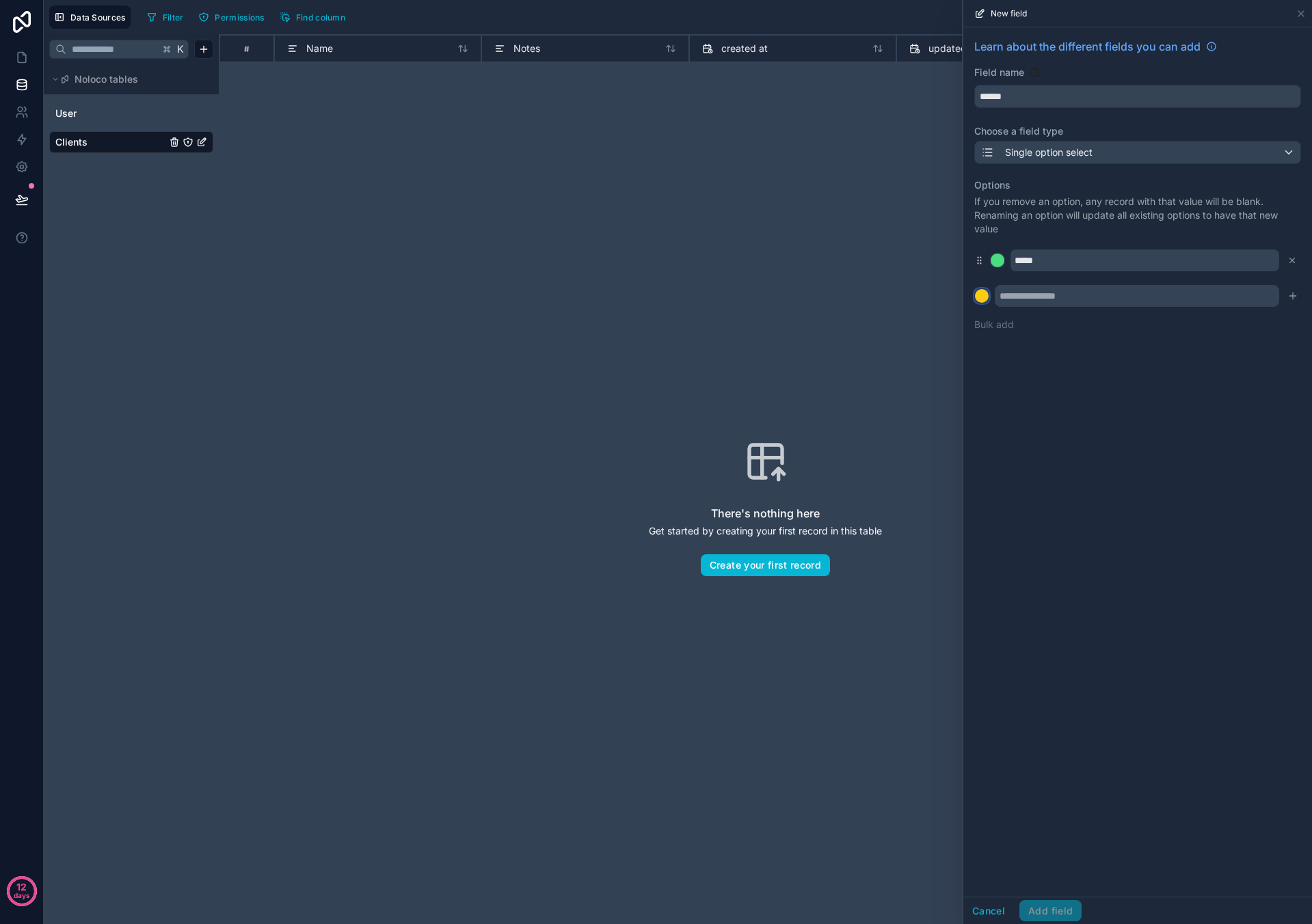
click at [615, 295] on div at bounding box center [982, 296] width 14 height 14
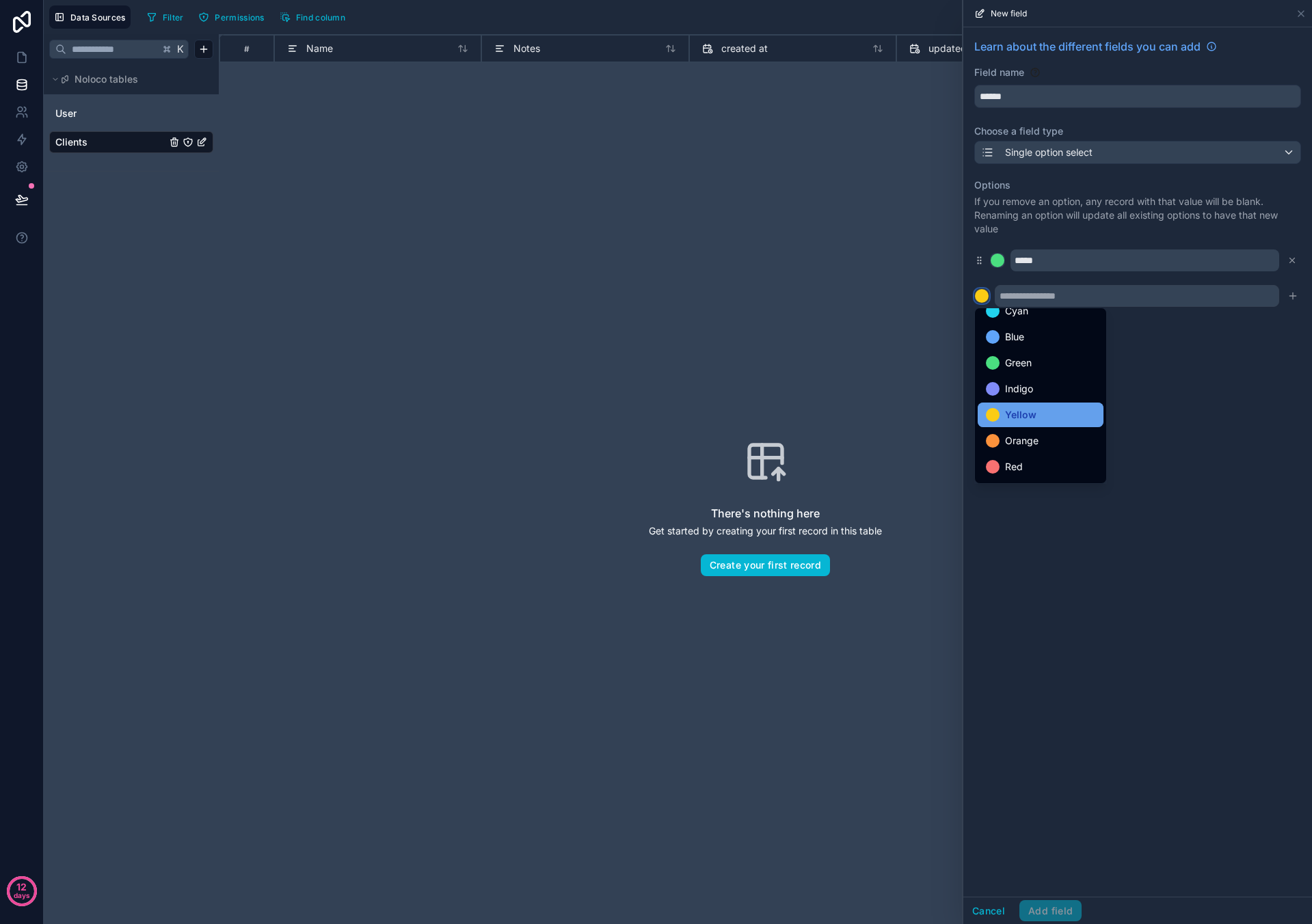
scroll to position [115, 0]
click at [615, 304] on span "Orange" at bounding box center [1021, 416] width 34 height 16
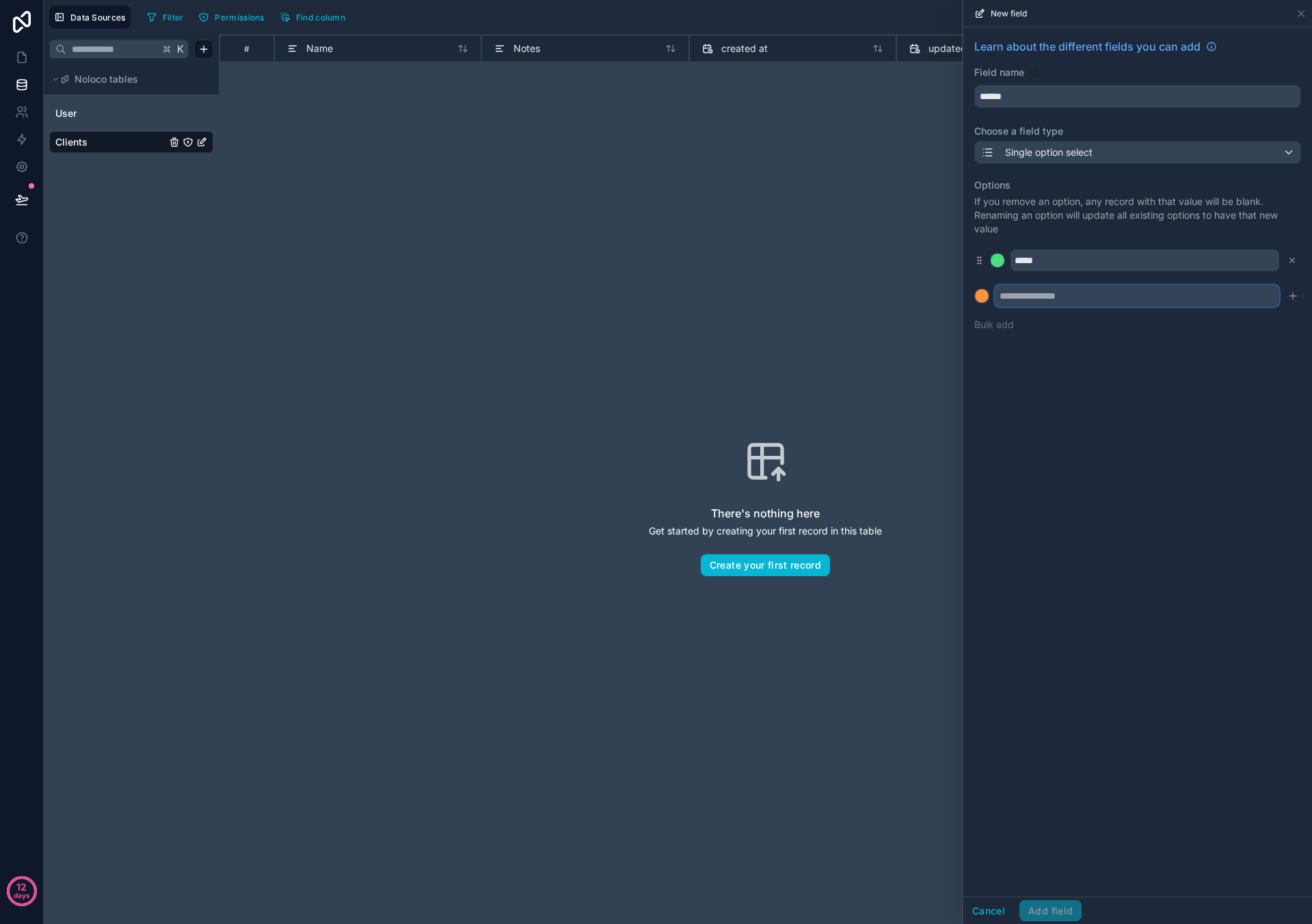
click at [615, 301] on input "text" at bounding box center [1136, 295] width 285 height 22
type input "********"
click at [615, 304] on button "Bulk add" at bounding box center [993, 324] width 40 height 14
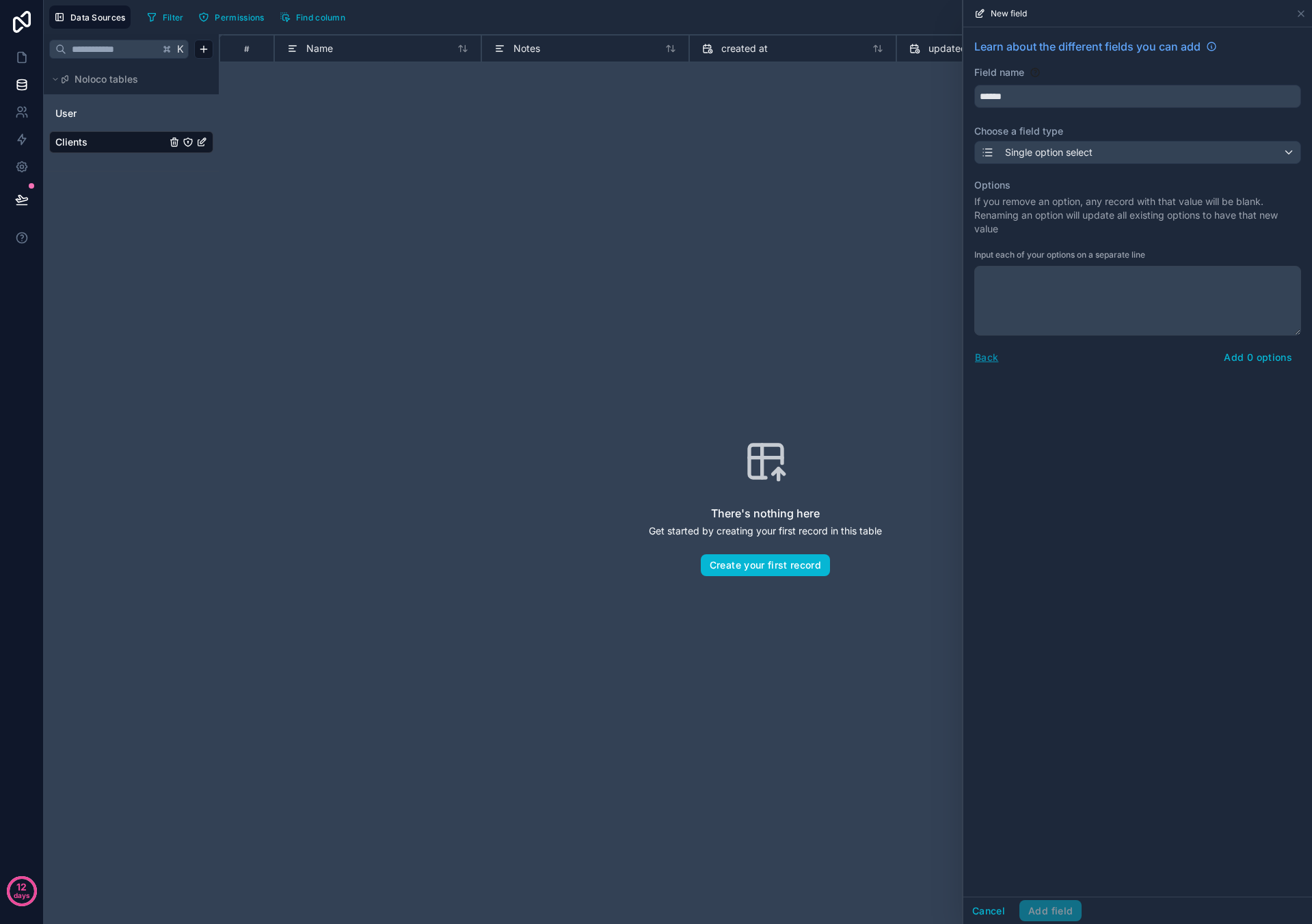
click at [615, 304] on button "Back" at bounding box center [986, 357] width 24 height 15
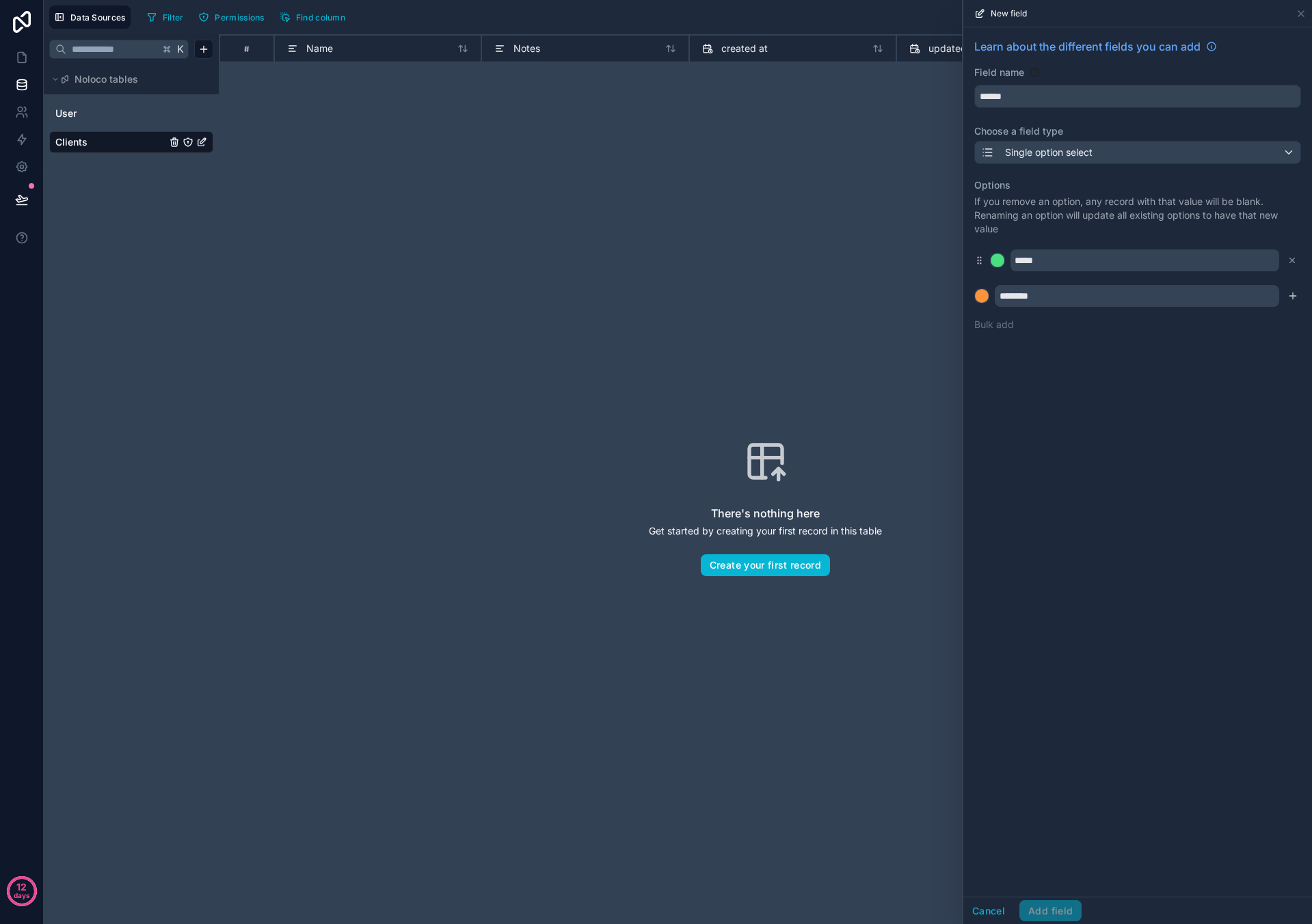
click at [615, 296] on icon "submit" at bounding box center [1292, 295] width 11 height 11
click at [615, 304] on input "text" at bounding box center [1136, 321] width 285 height 22
type input "********"
click at [615, 304] on div at bounding box center [982, 321] width 14 height 14
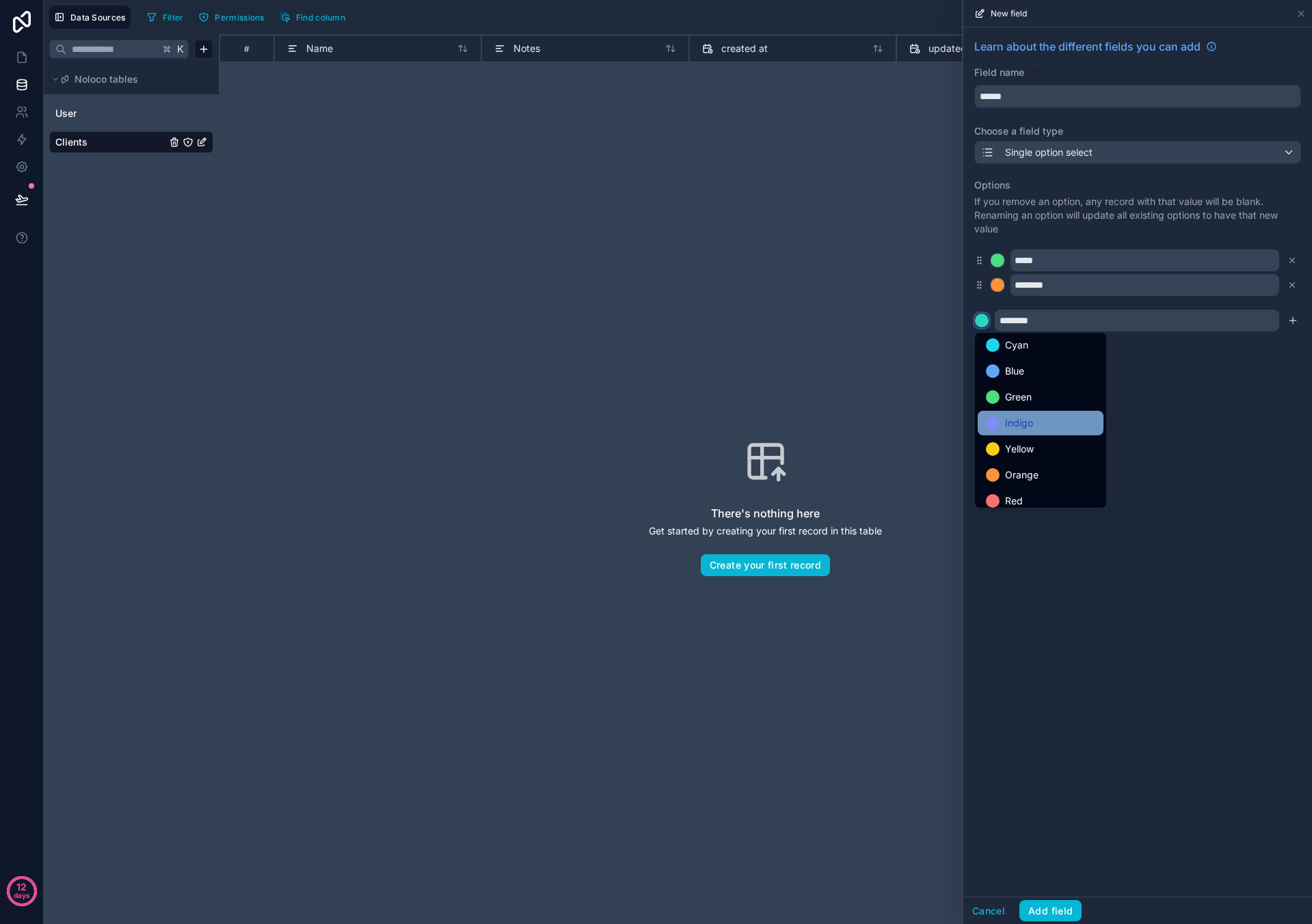
scroll to position [85, 0]
click at [615, 304] on div "Red" at bounding box center [1041, 496] width 126 height 24
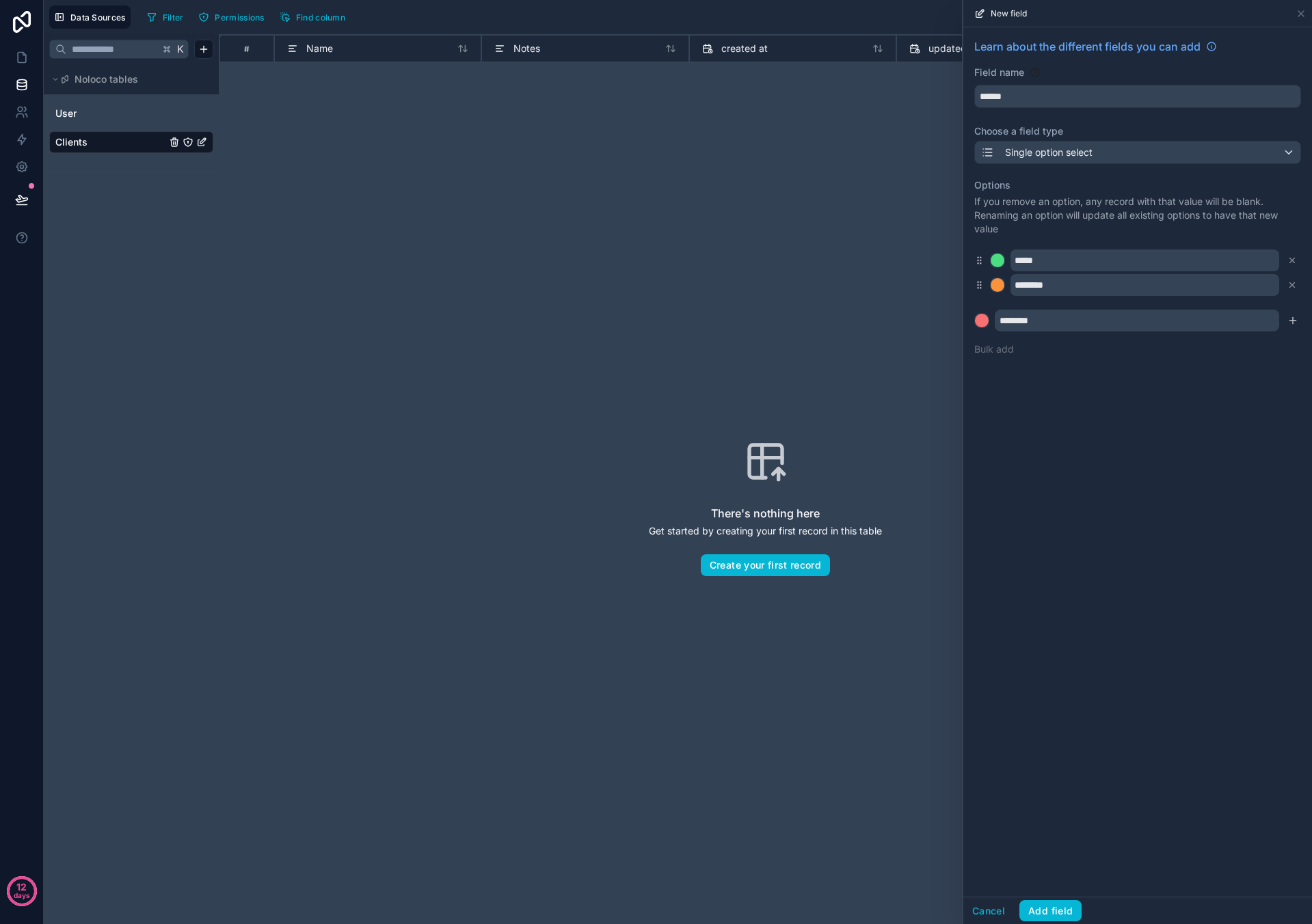
click at [615, 304] on icon "submit" at bounding box center [1292, 320] width 11 height 11
drag, startPoint x: 1032, startPoint y: 343, endPoint x: 1015, endPoint y: 348, distance: 17.7
click at [615, 304] on input "text" at bounding box center [1136, 345] width 285 height 22
click at [615, 304] on div at bounding box center [982, 345] width 14 height 14
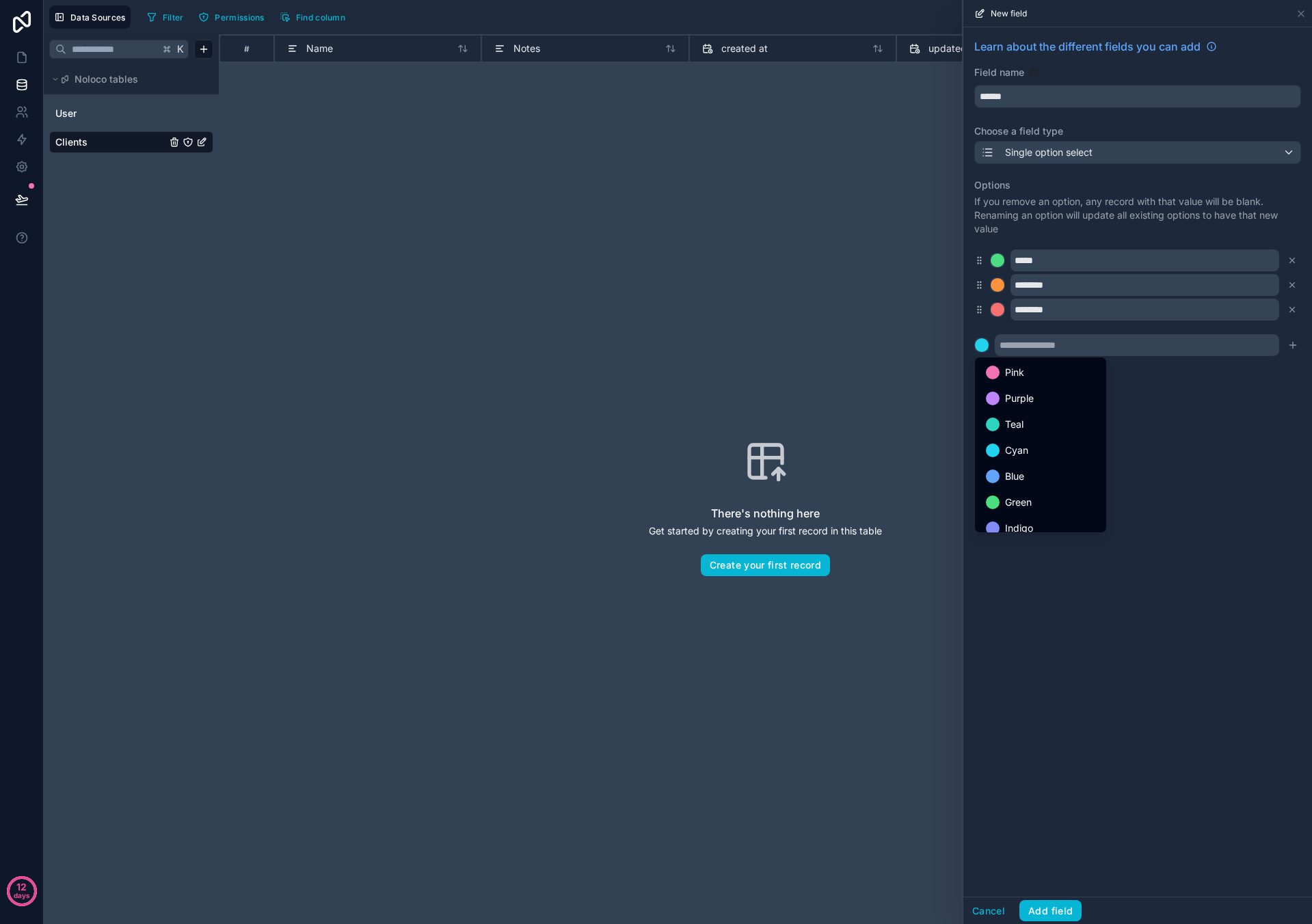
click at [615, 304] on div at bounding box center [1137, 462] width 349 height 924
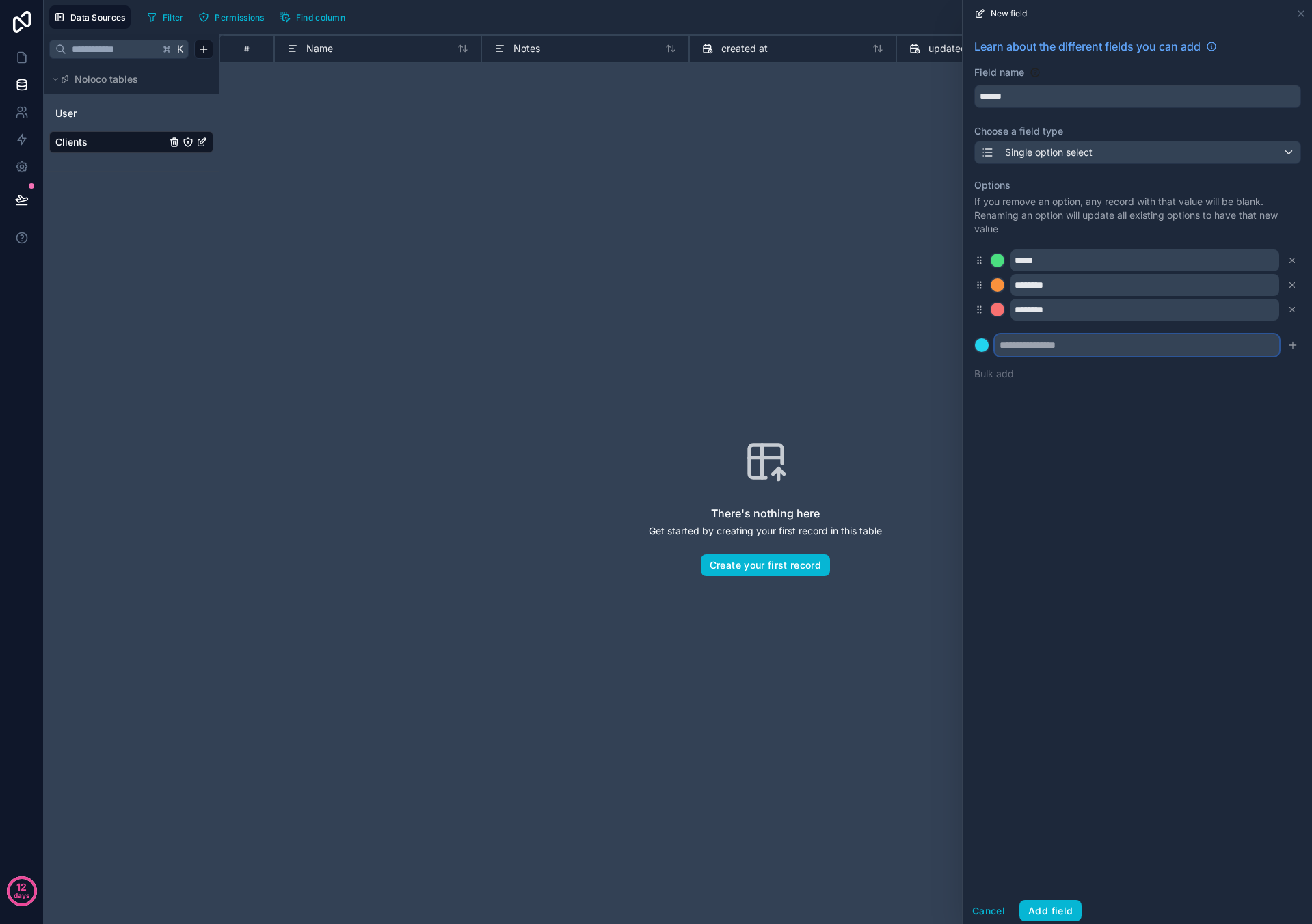
click at [615, 304] on input "text" at bounding box center [1136, 345] width 285 height 22
type input "**********"
click at [615, 304] on button "Add field" at bounding box center [1050, 911] width 62 height 22
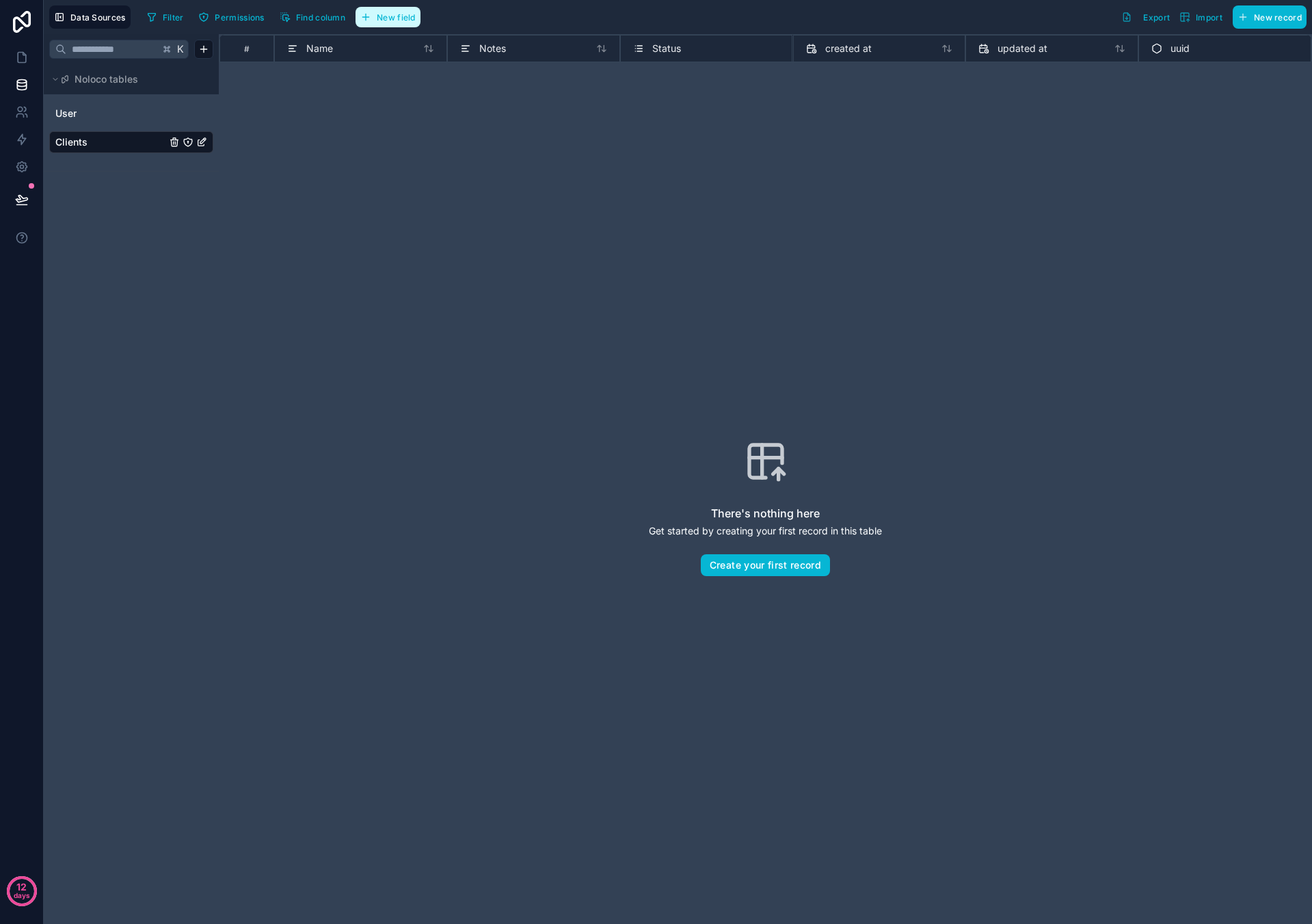
click at [408, 7] on button "New field" at bounding box center [387, 16] width 65 height 20
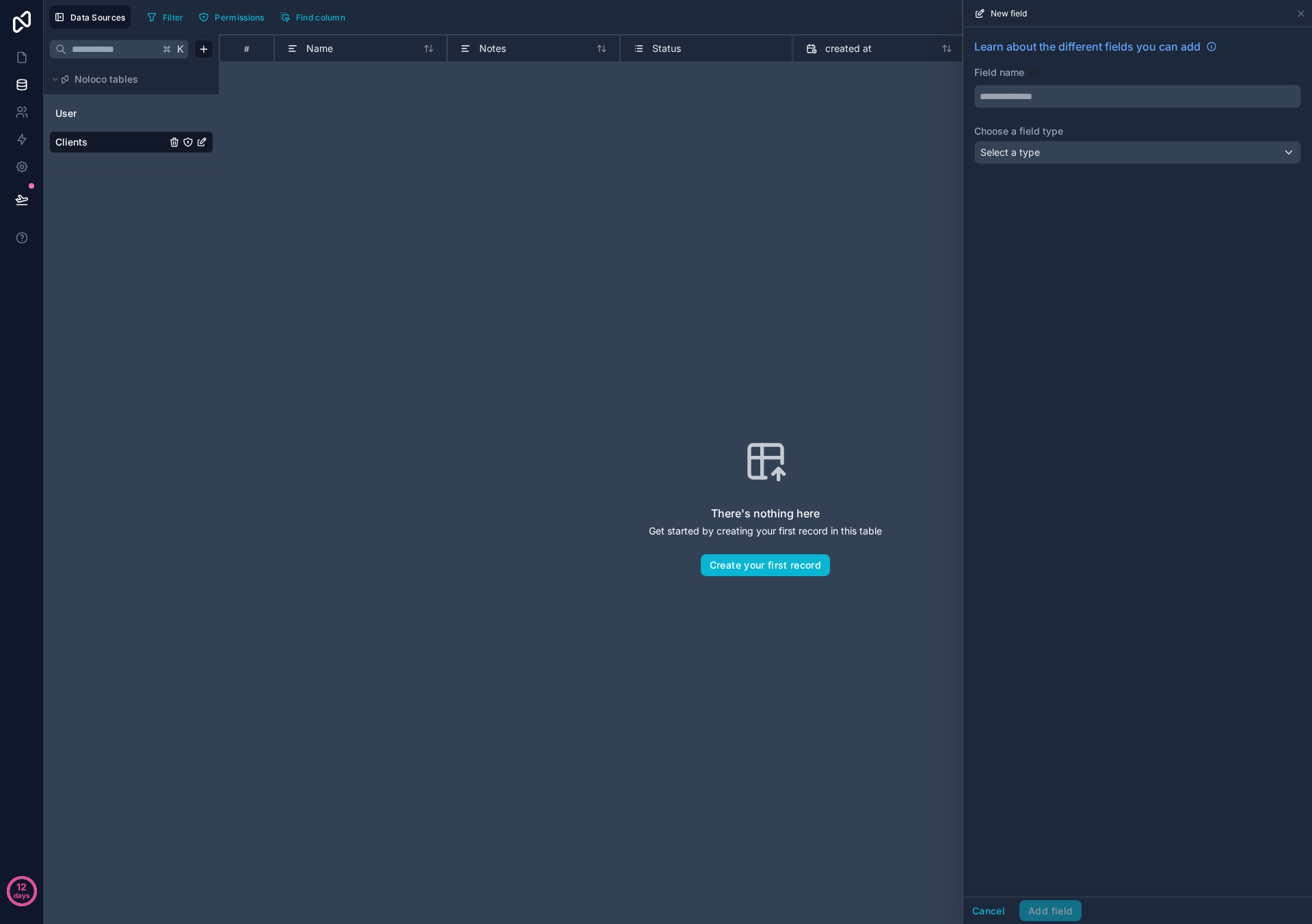
click at [615, 95] on input "text" at bounding box center [1137, 97] width 325 height 22
type input "****"
click at [615, 127] on span "Logo" at bounding box center [996, 127] width 22 height 16
click at [615, 151] on span "Select a type" at bounding box center [1010, 153] width 60 height 12
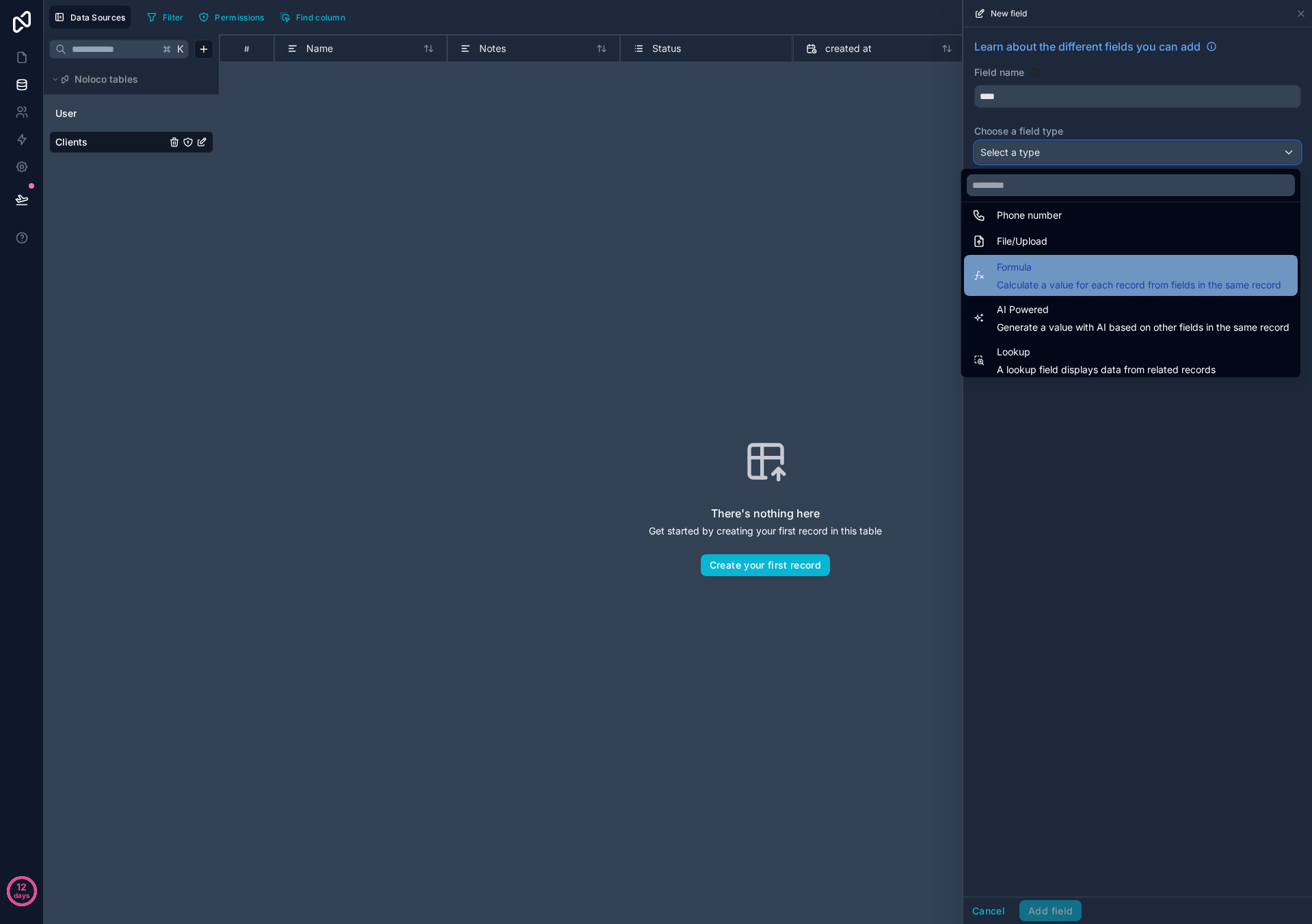
scroll to position [397, 0]
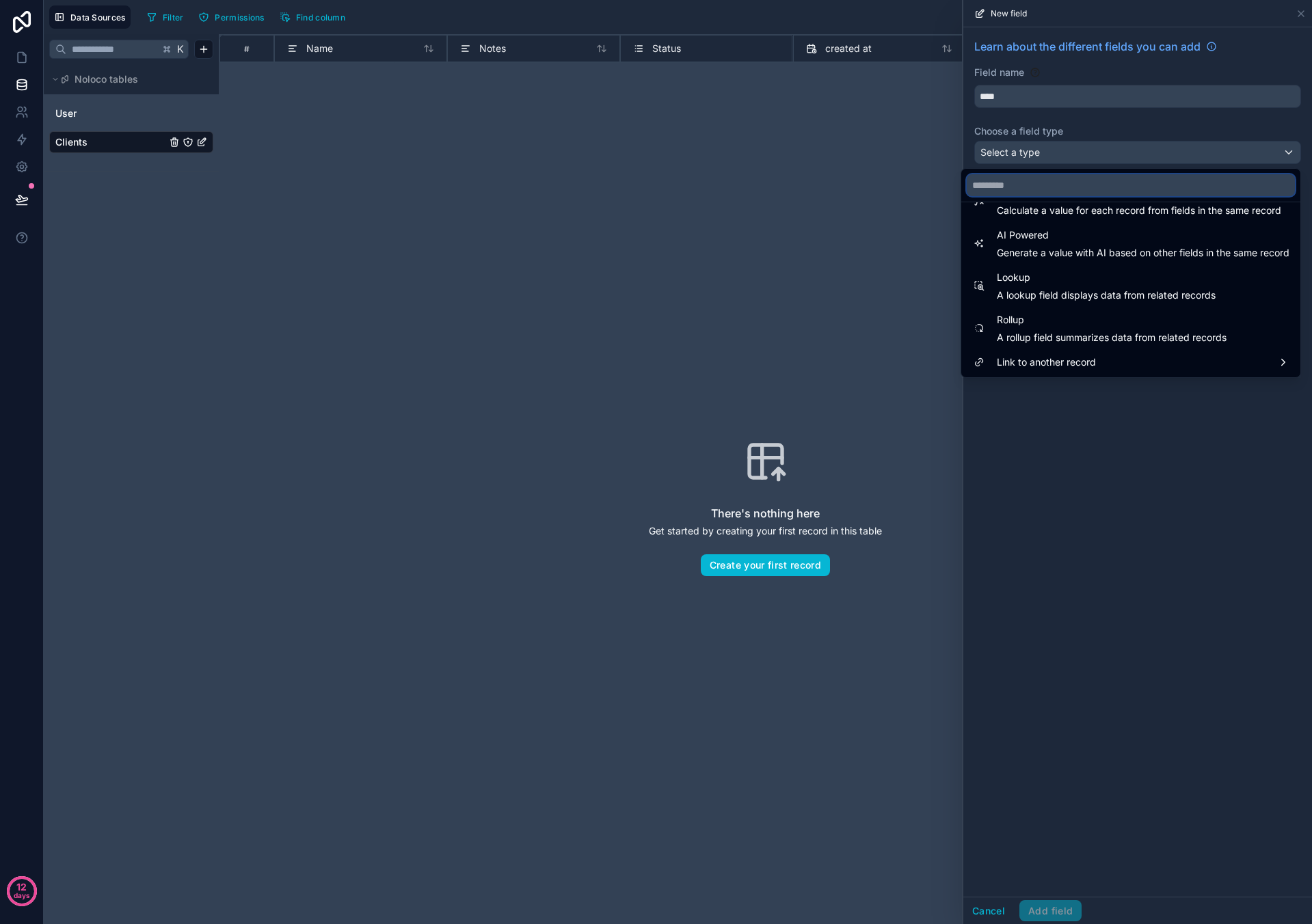
click at [615, 186] on input "text" at bounding box center [1131, 185] width 328 height 22
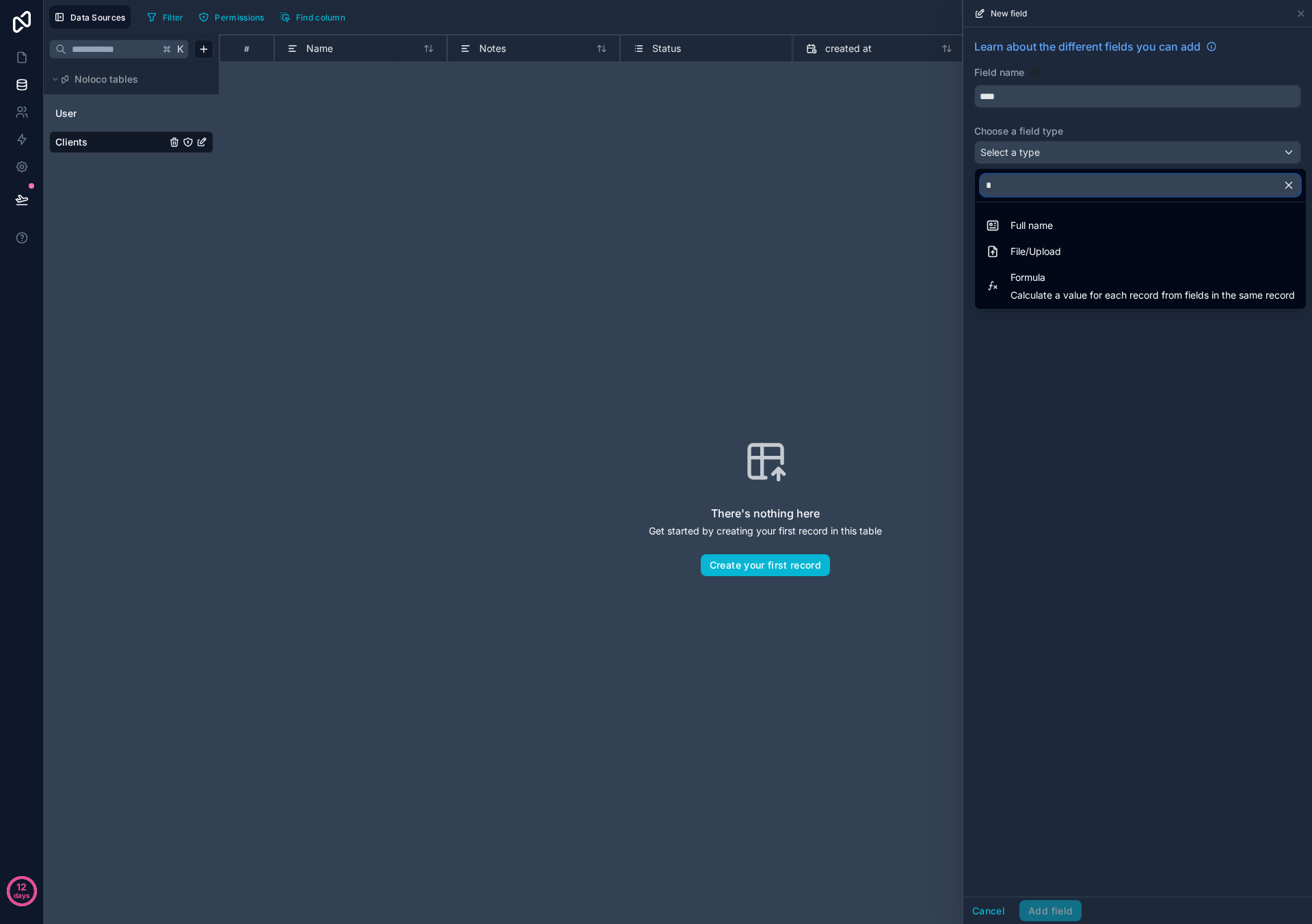
scroll to position [0, 0]
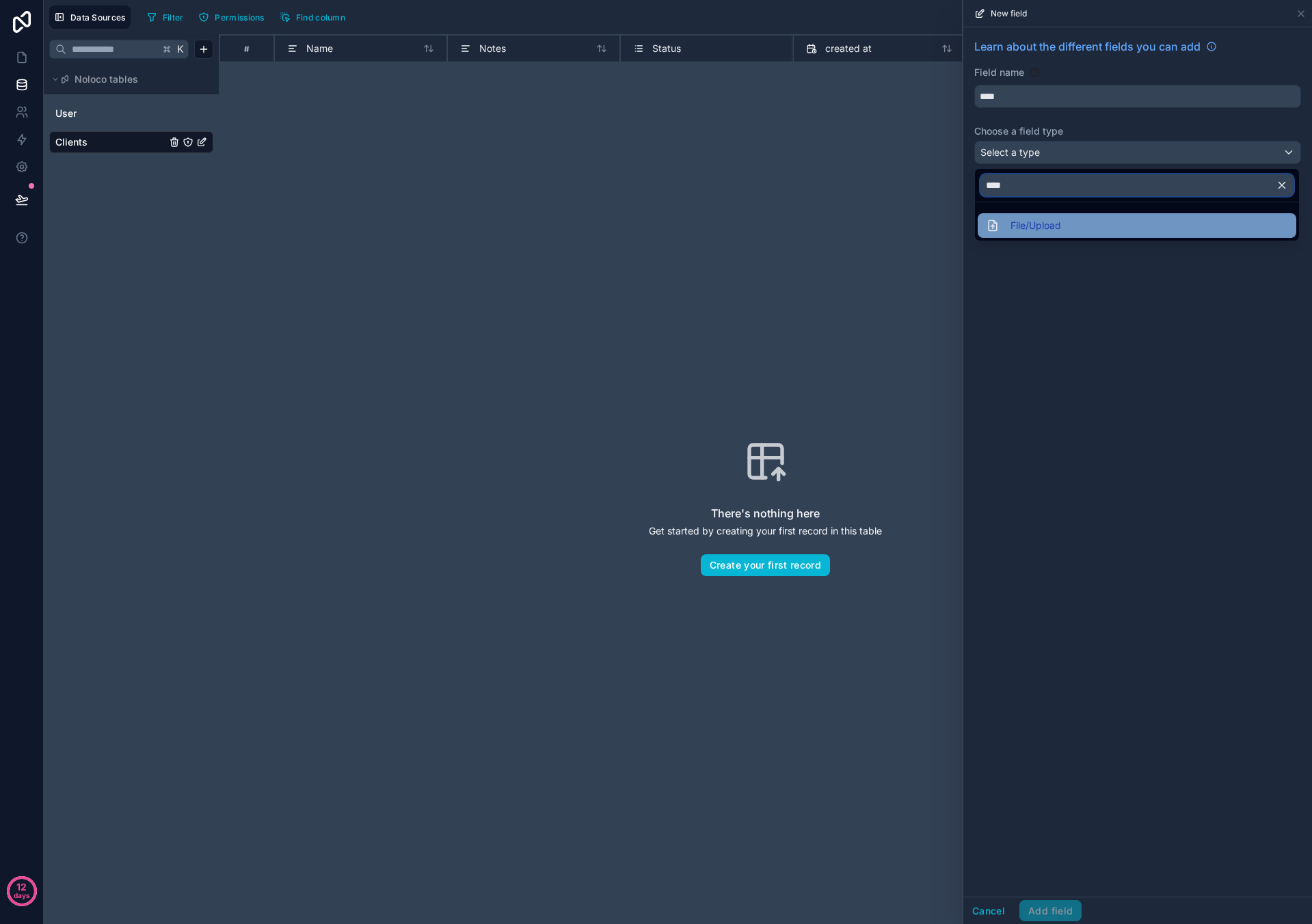
type input "****"
click at [615, 227] on span "File/Upload" at bounding box center [1036, 225] width 50 height 16
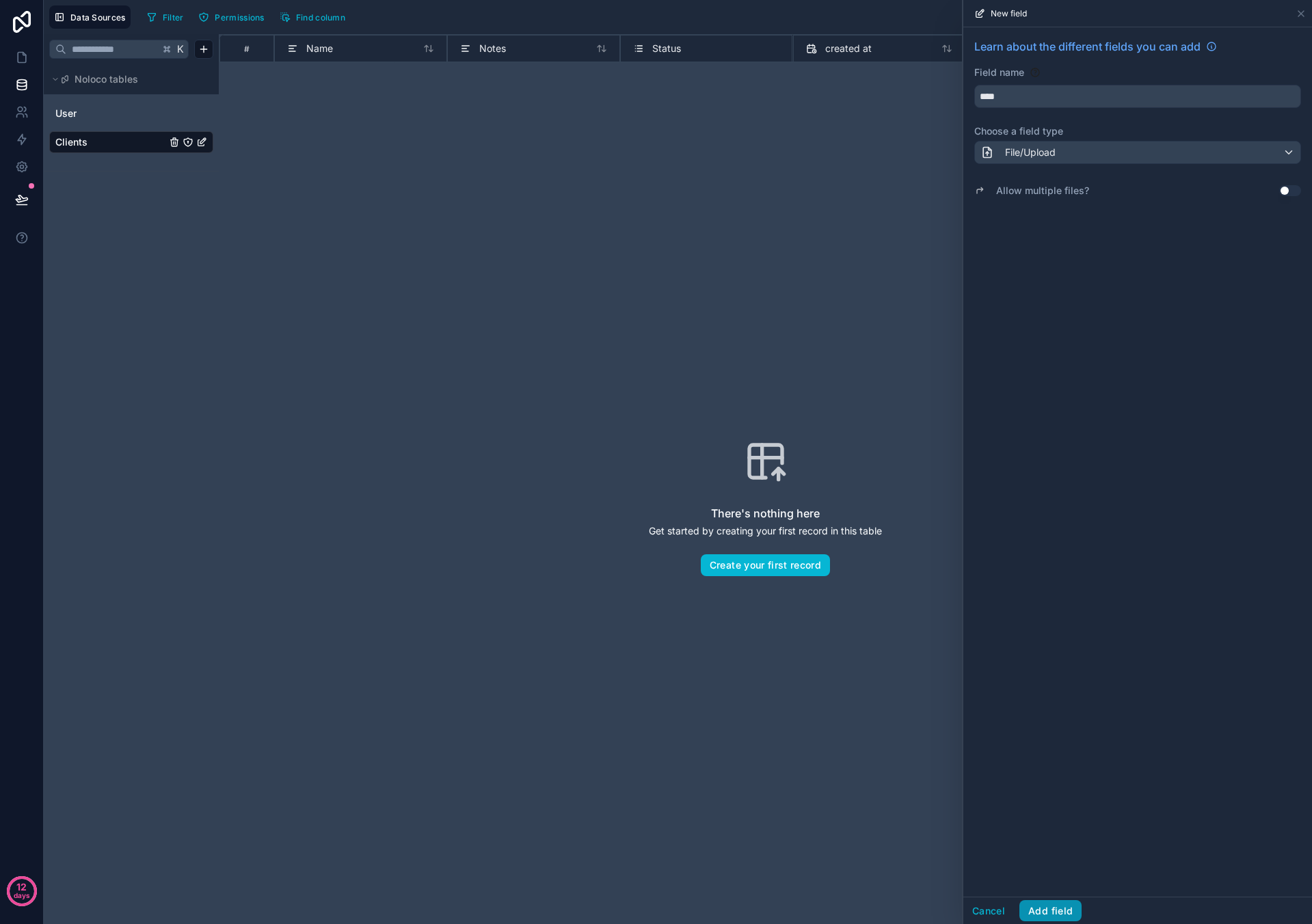
click at [615, 304] on button "Add field" at bounding box center [1050, 911] width 62 height 22
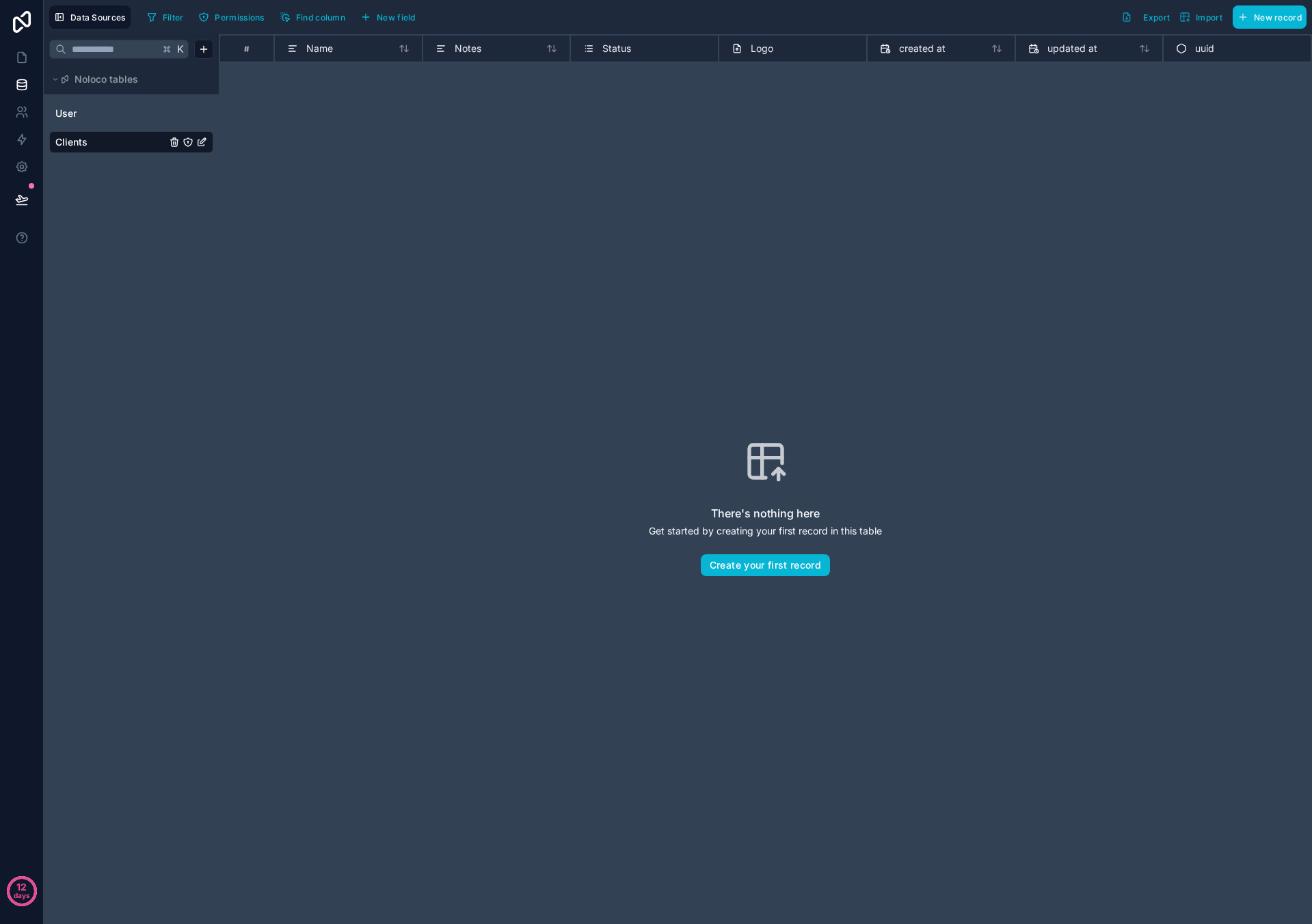
click at [615, 304] on div "There's nothing here Get started by creating your first record in this table Cr…" at bounding box center [766, 507] width 1006 height 802
click at [615, 18] on span "New record" at bounding box center [1278, 17] width 48 height 11
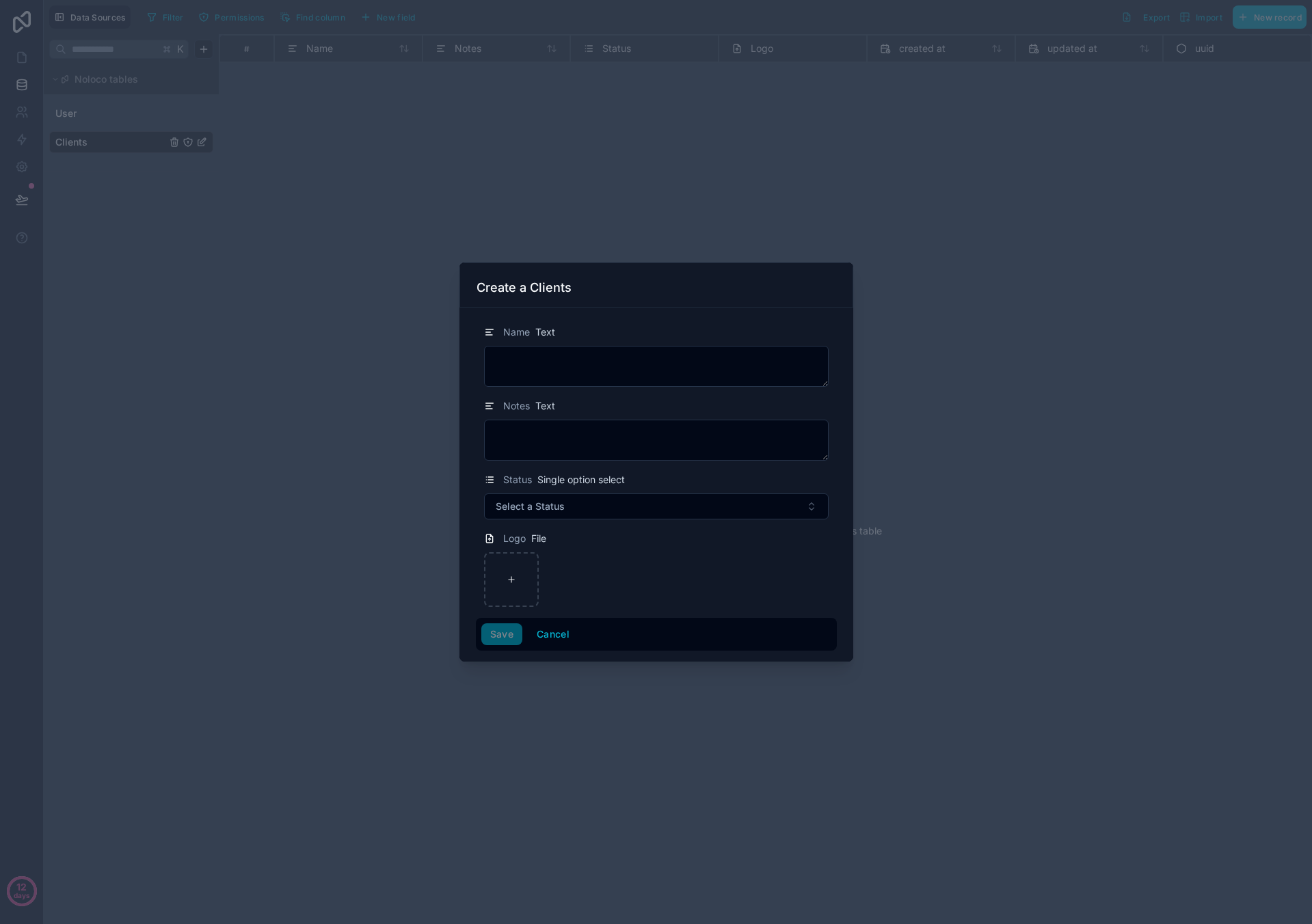
click at [572, 239] on div at bounding box center [656, 462] width 1312 height 924
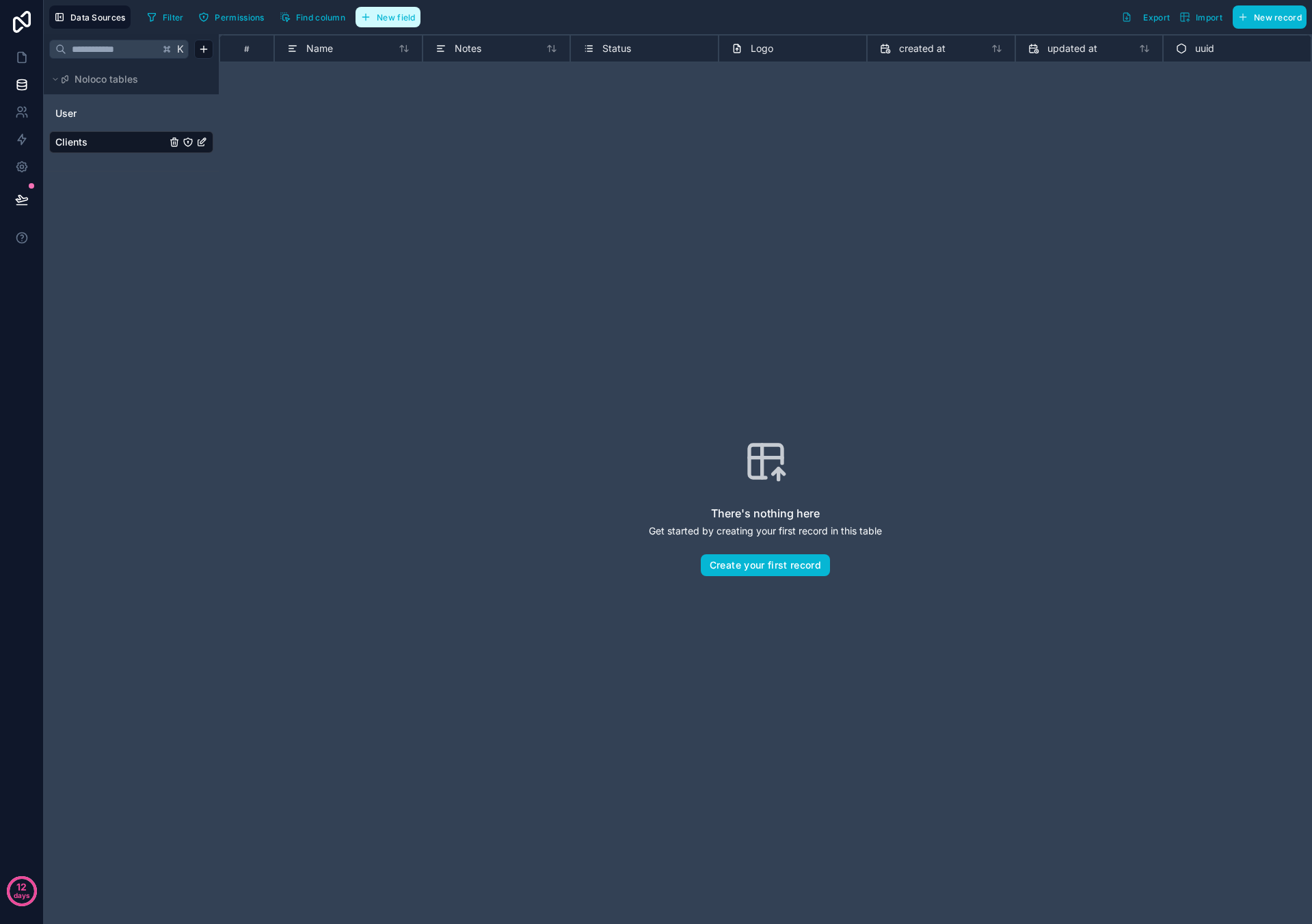
click at [383, 20] on button "New field" at bounding box center [387, 16] width 65 height 20
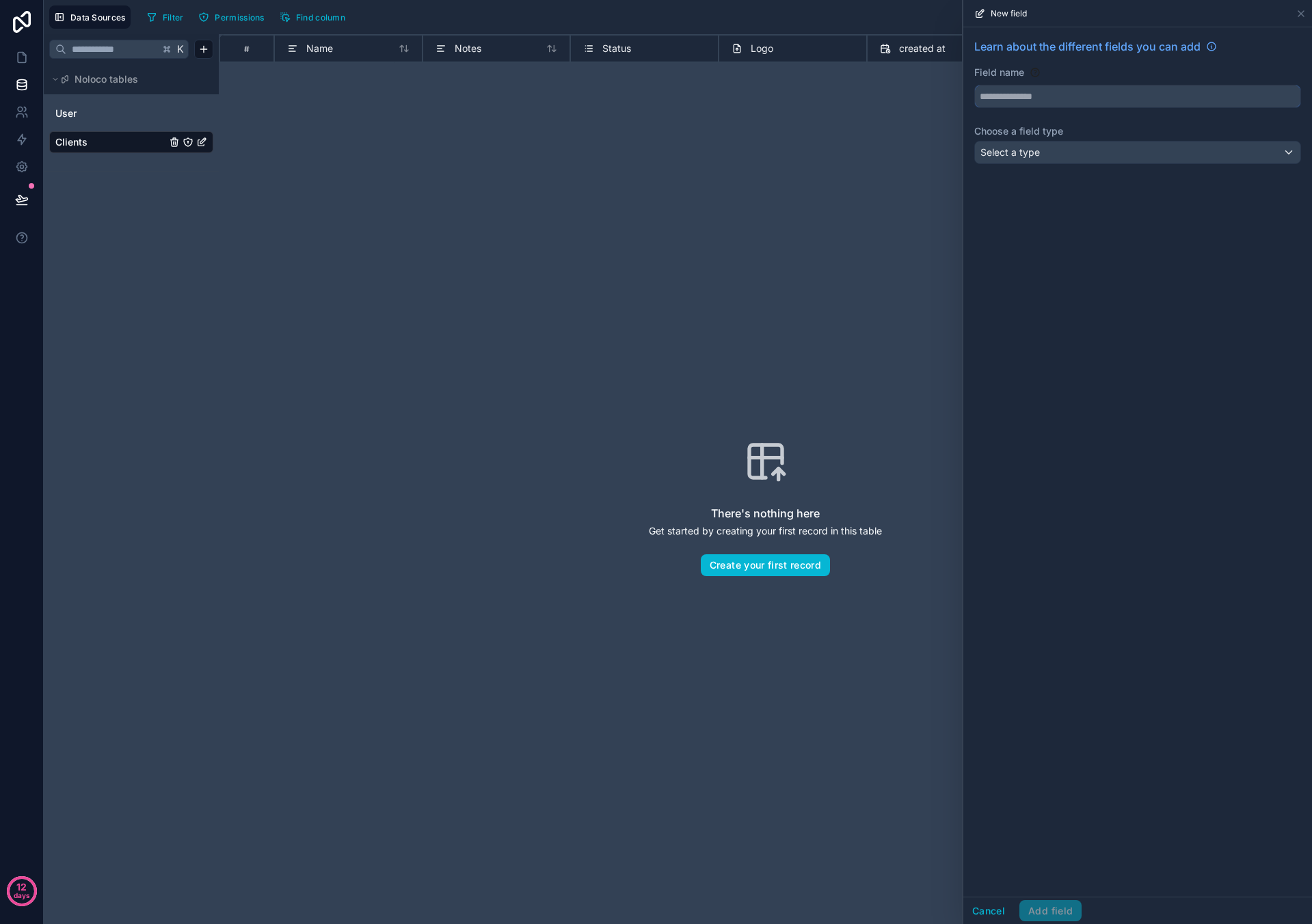
click at [615, 93] on input "text" at bounding box center [1137, 97] width 325 height 22
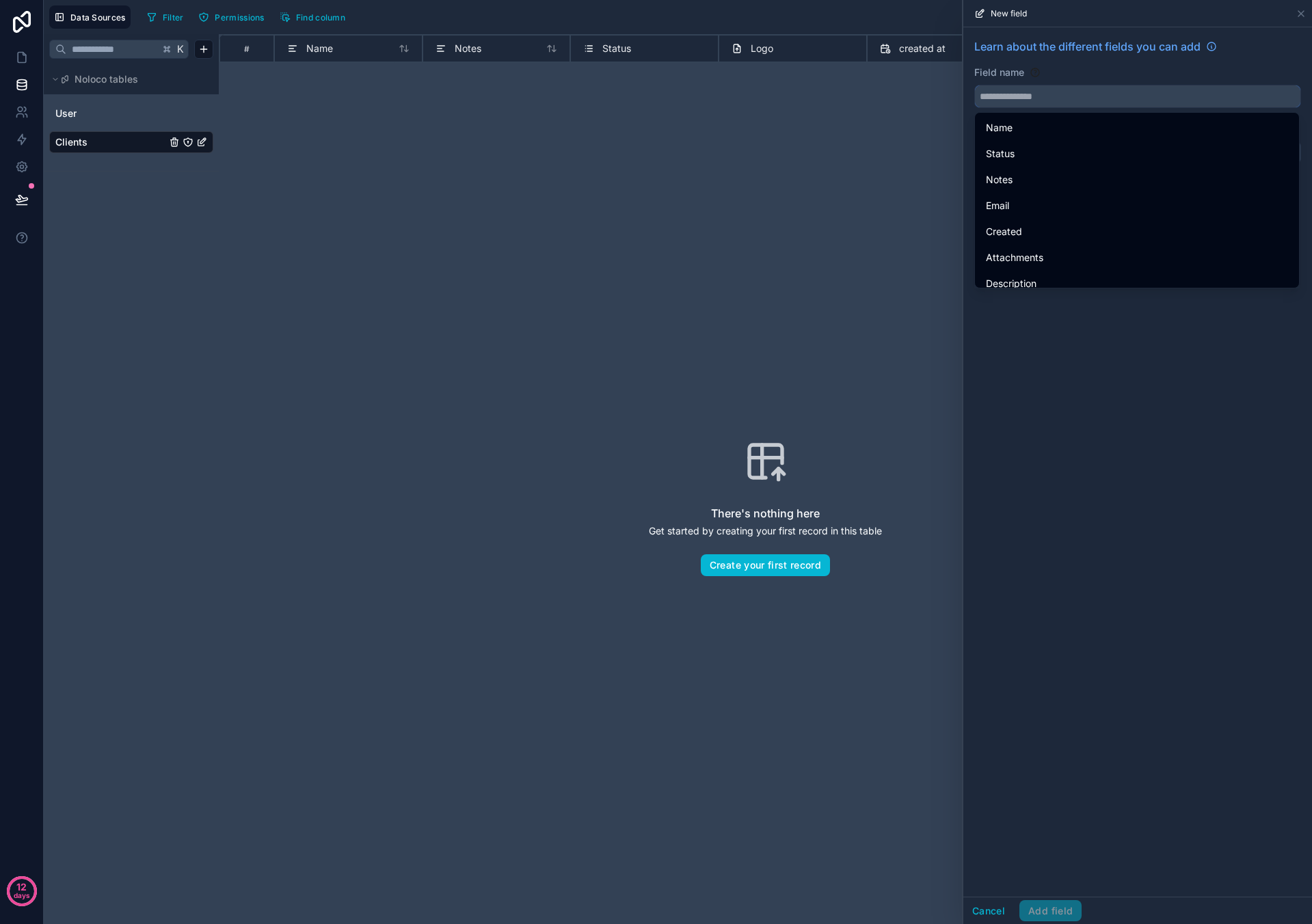
click at [615, 95] on input "text" at bounding box center [1137, 97] width 325 height 22
click at [600, 229] on div "There's nothing here Get started by creating your first record in this table Cr…" at bounding box center [766, 507] width 1006 height 802
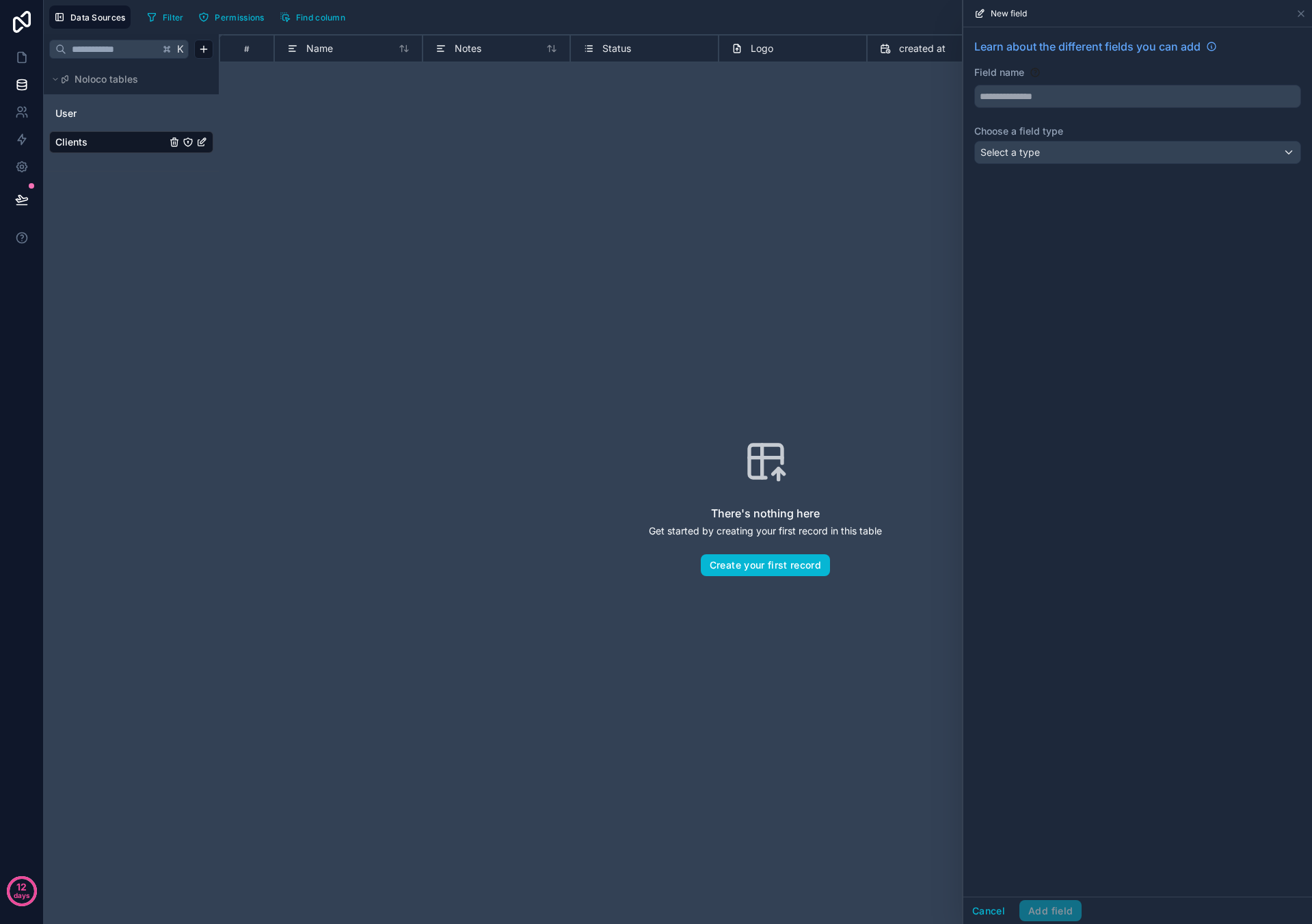
drag, startPoint x: 510, startPoint y: 221, endPoint x: 98, endPoint y: 154, distance: 417.4
click at [490, 216] on div "There's nothing here Get started by creating your first record in this table Cr…" at bounding box center [766, 507] width 1006 height 802
click at [80, 118] on link "User" at bounding box center [110, 113] width 111 height 14
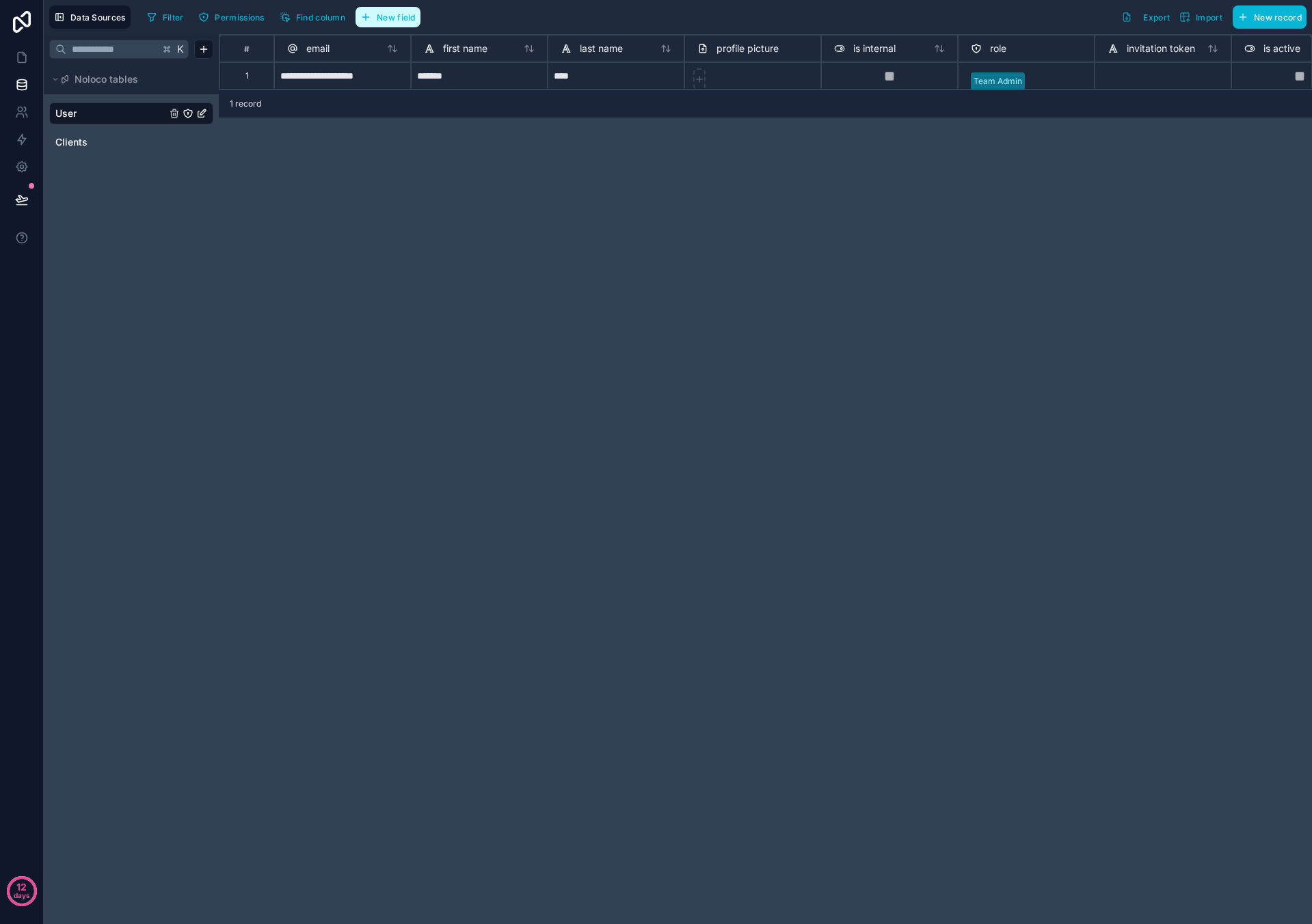
click at [380, 15] on span "New field" at bounding box center [396, 17] width 39 height 11
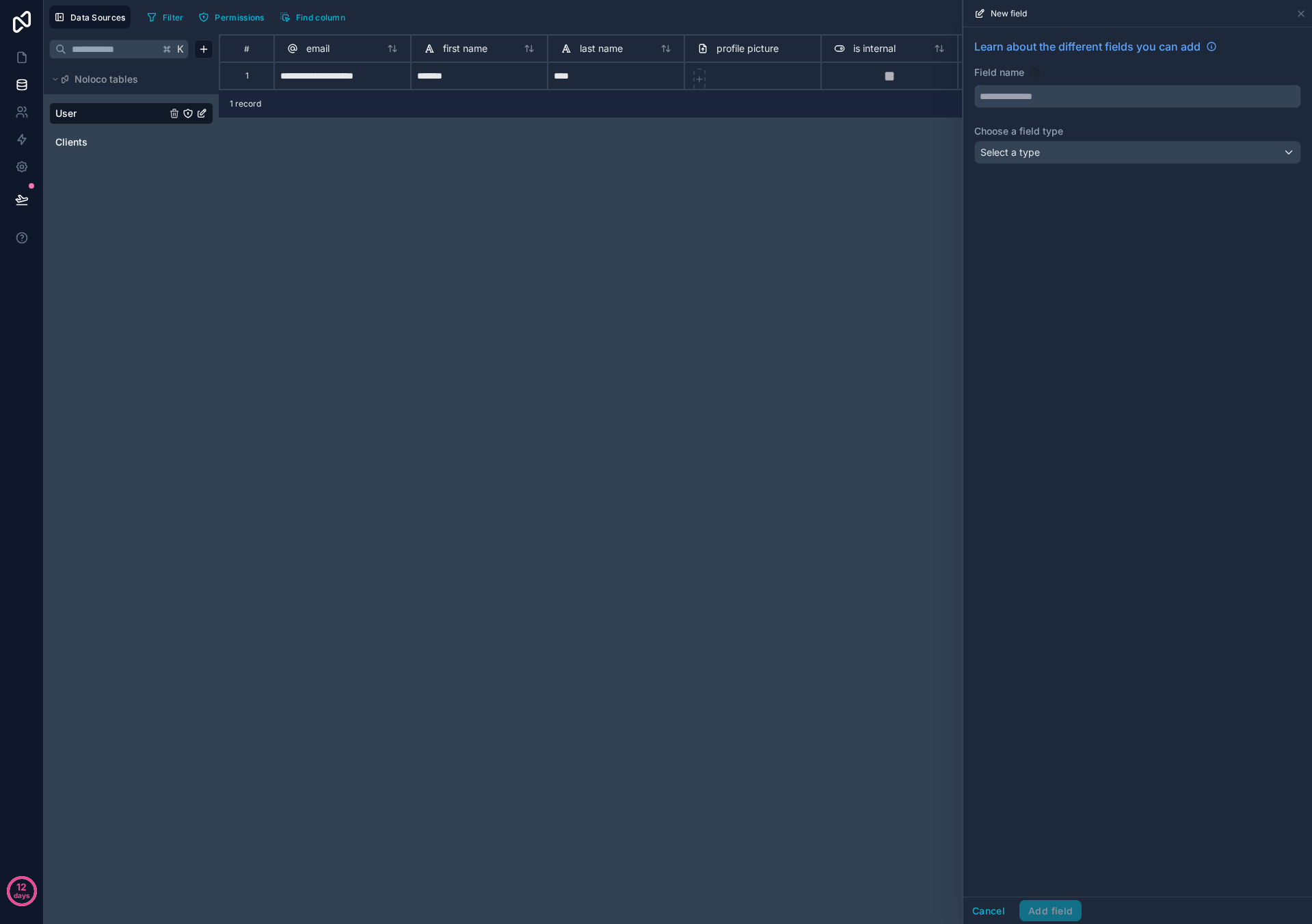
click at [615, 91] on input "text" at bounding box center [1137, 97] width 325 height 22
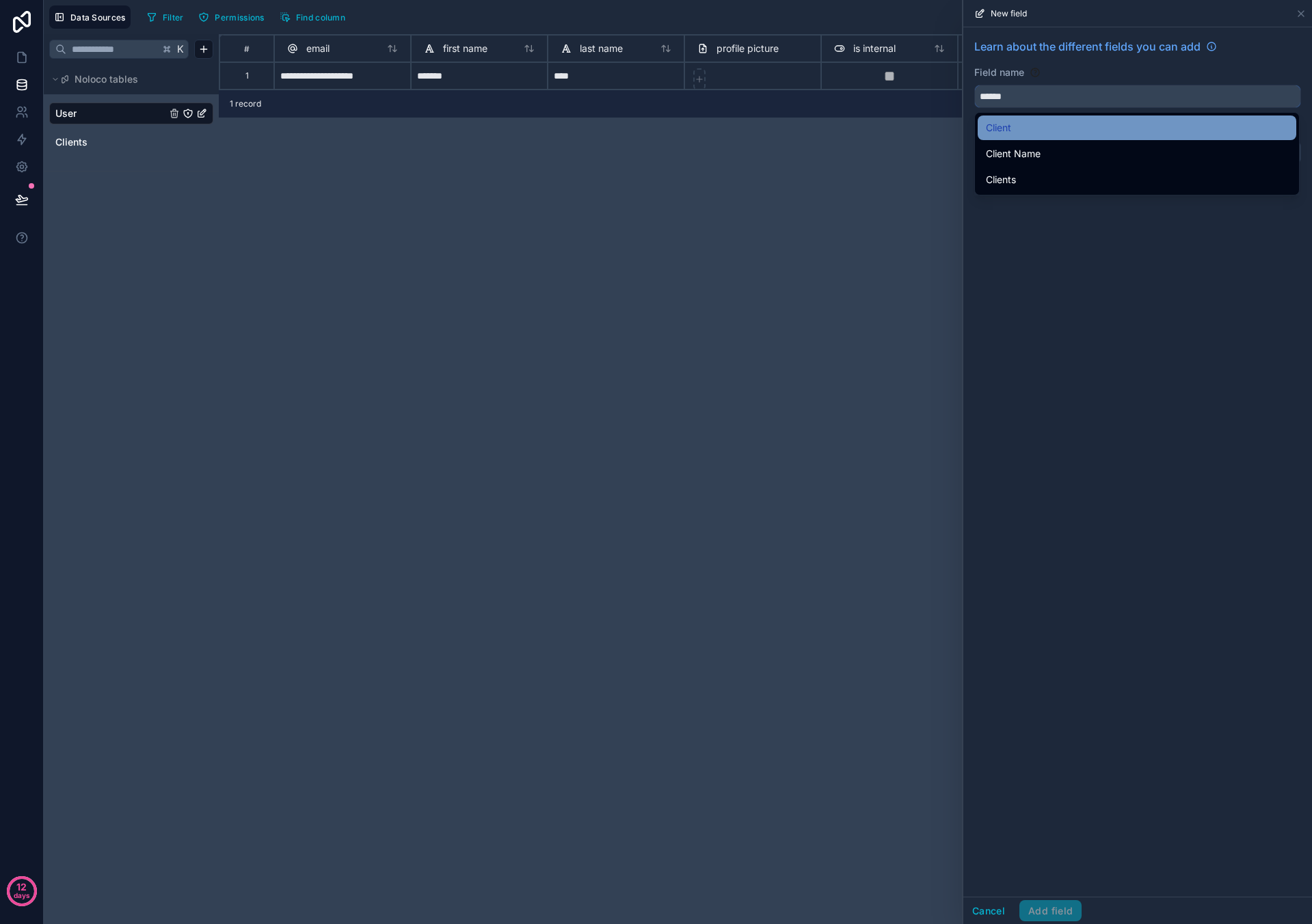
type input "******"
click at [615, 126] on span "Client" at bounding box center [998, 127] width 25 height 16
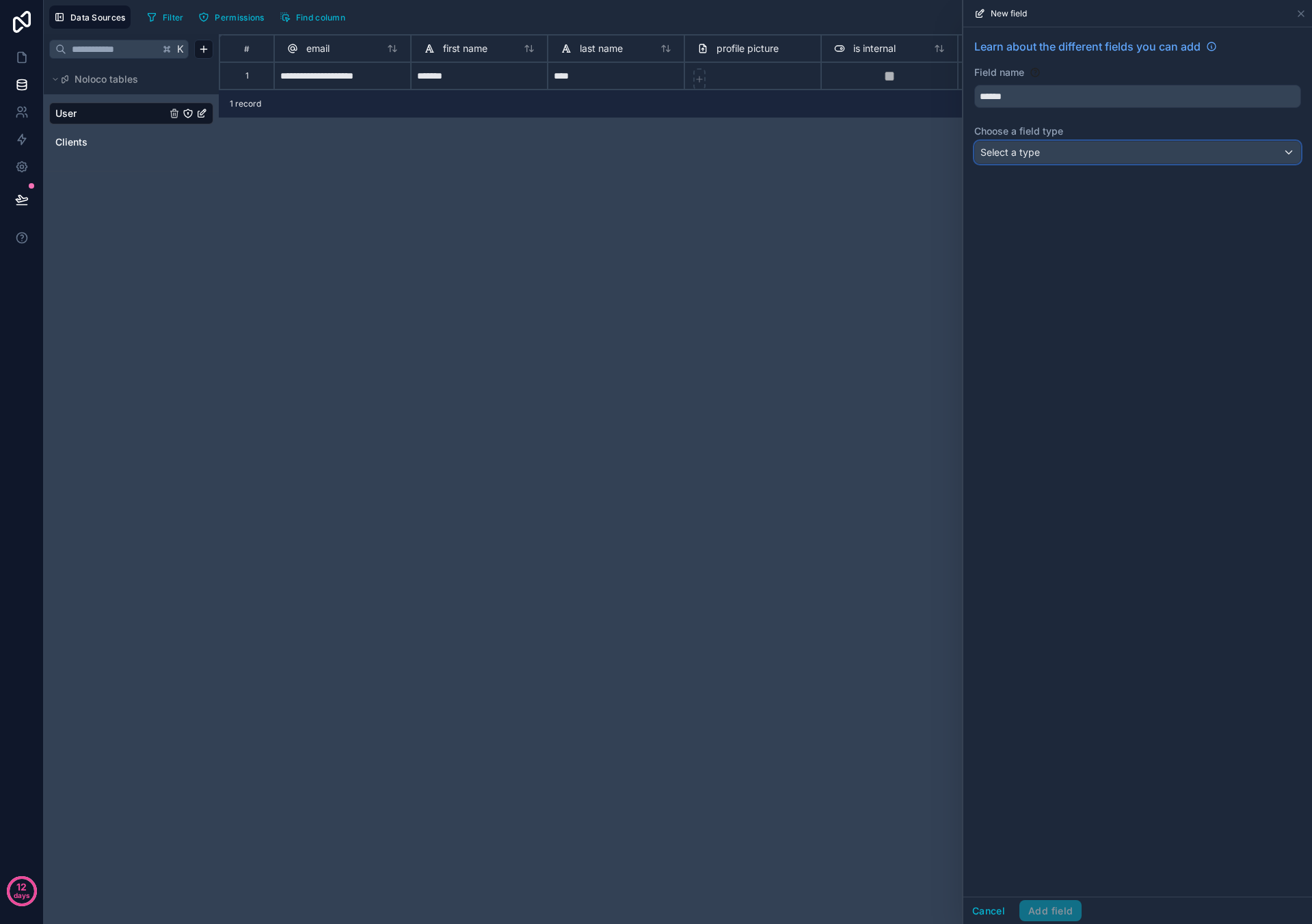
click at [615, 150] on div "Select a type" at bounding box center [1137, 153] width 325 height 22
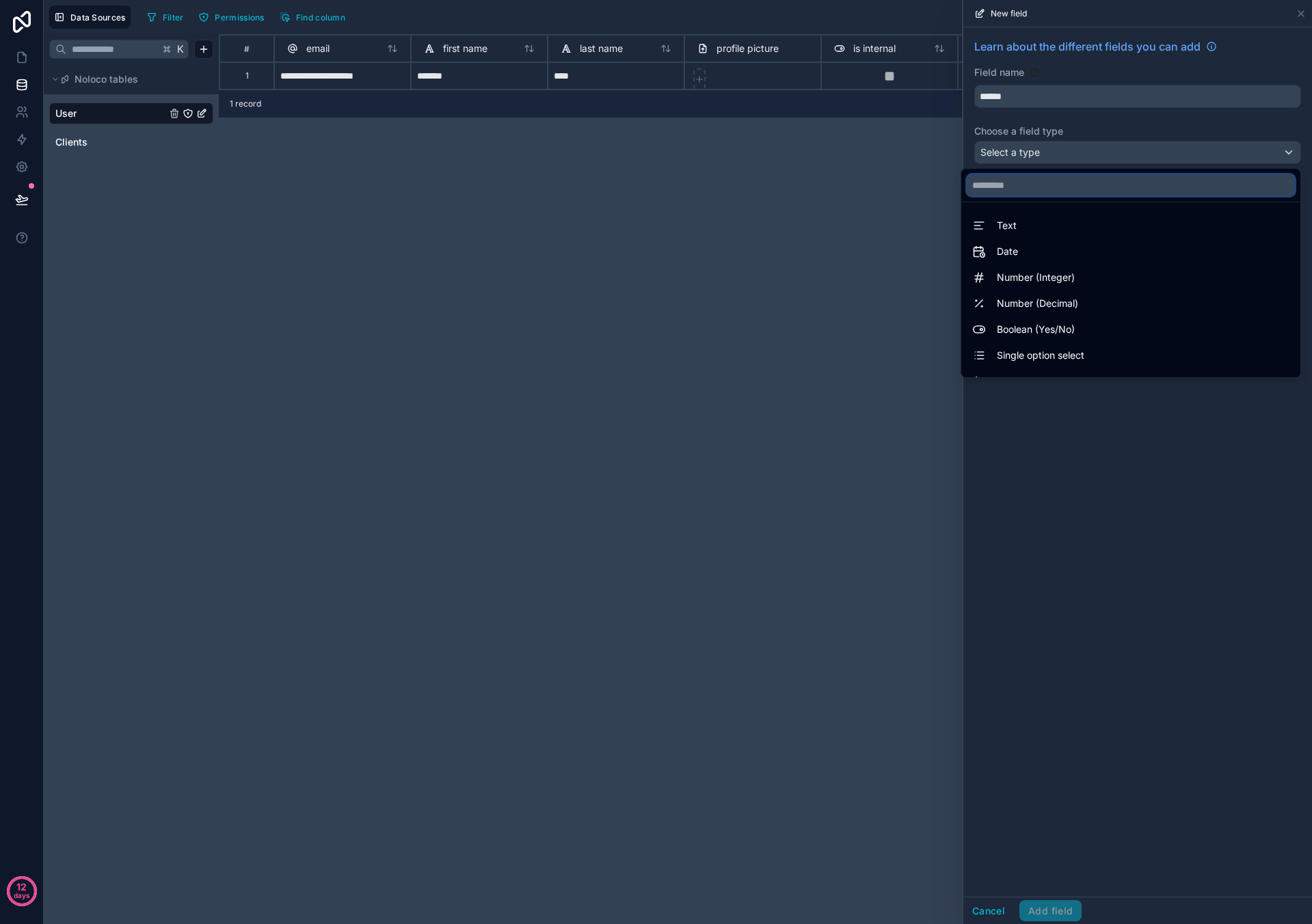
click at [615, 184] on input "text" at bounding box center [1131, 185] width 328 height 22
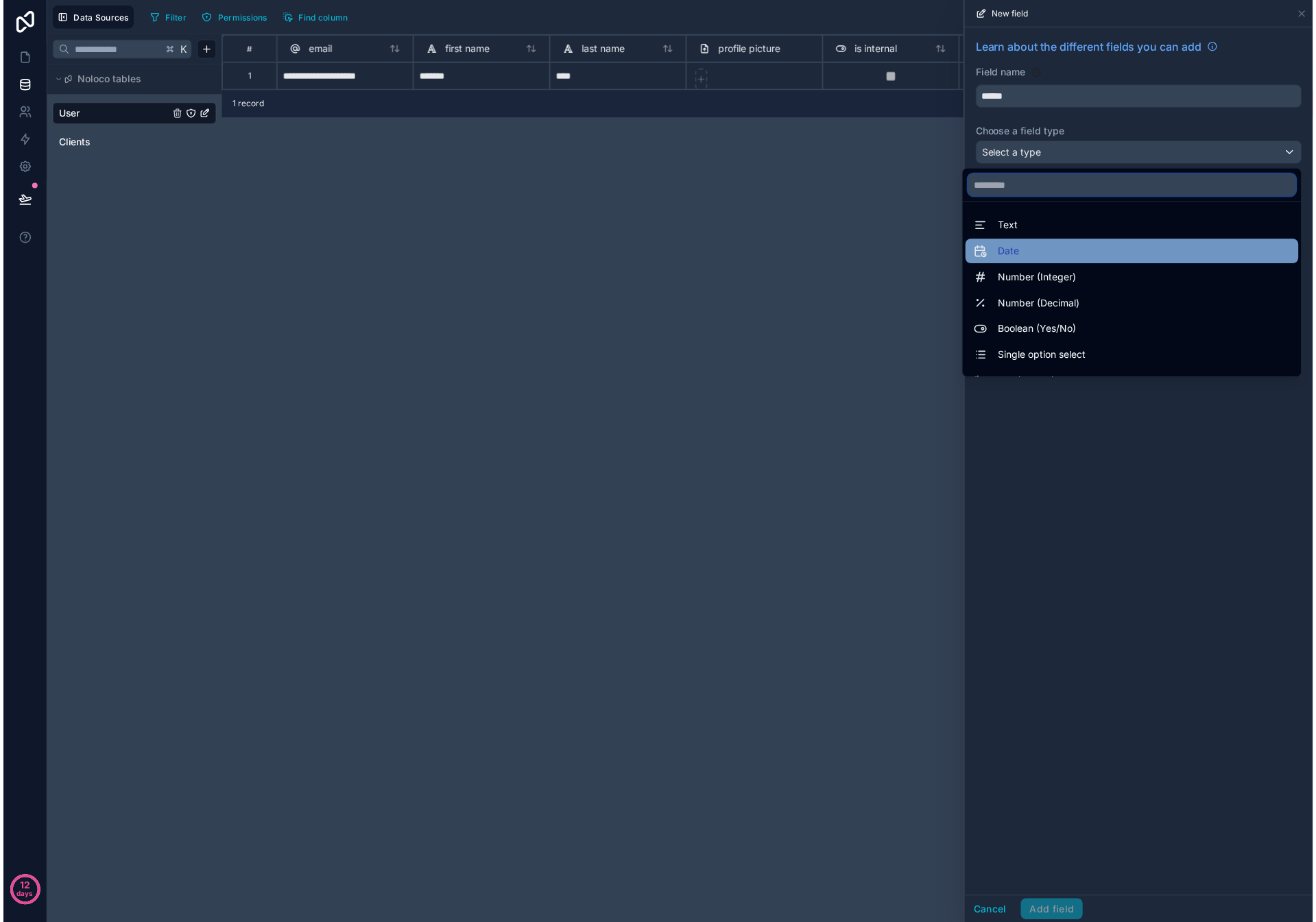
scroll to position [398, 0]
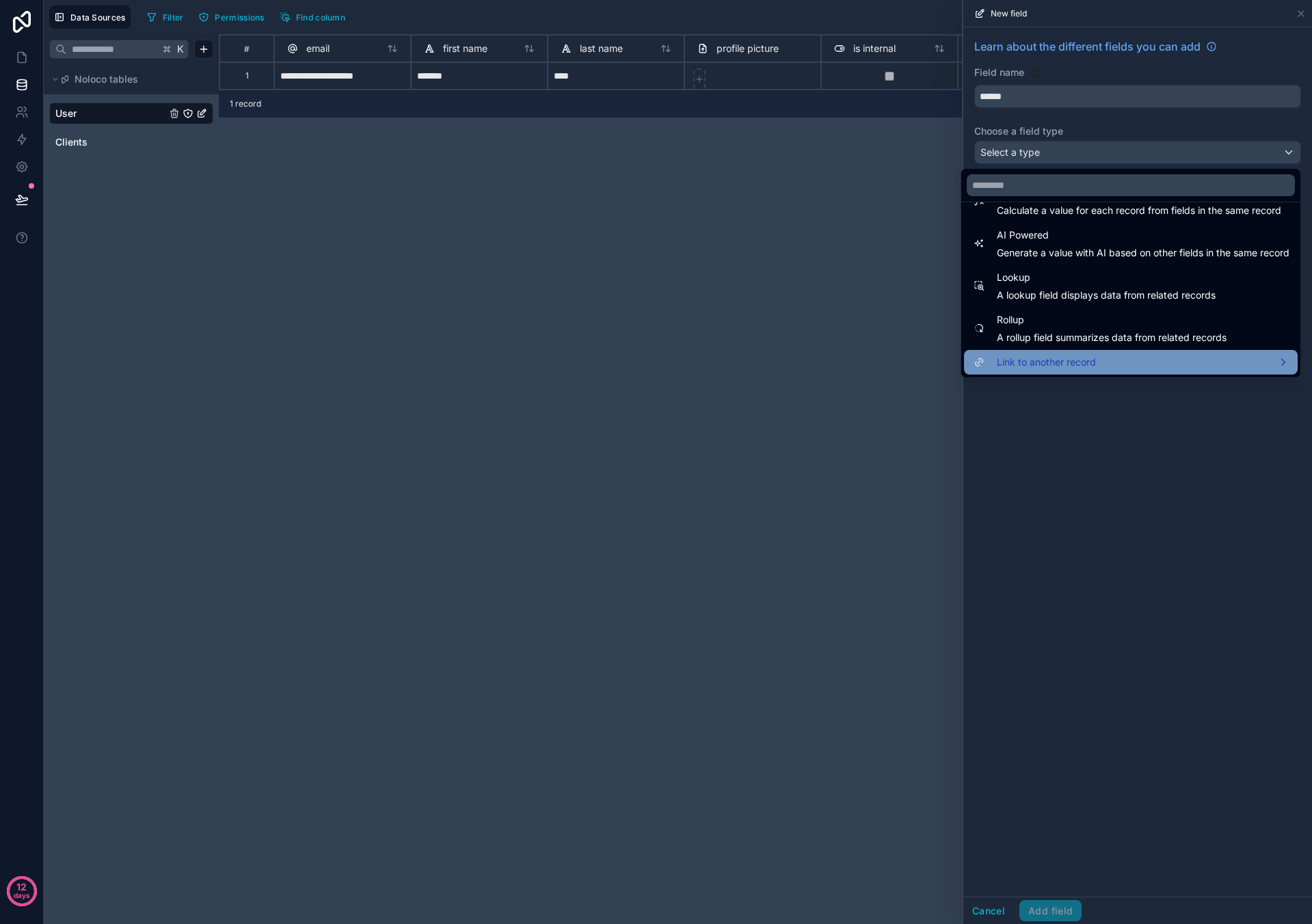
click at [615, 304] on span "Link to another record" at bounding box center [1046, 362] width 99 height 16
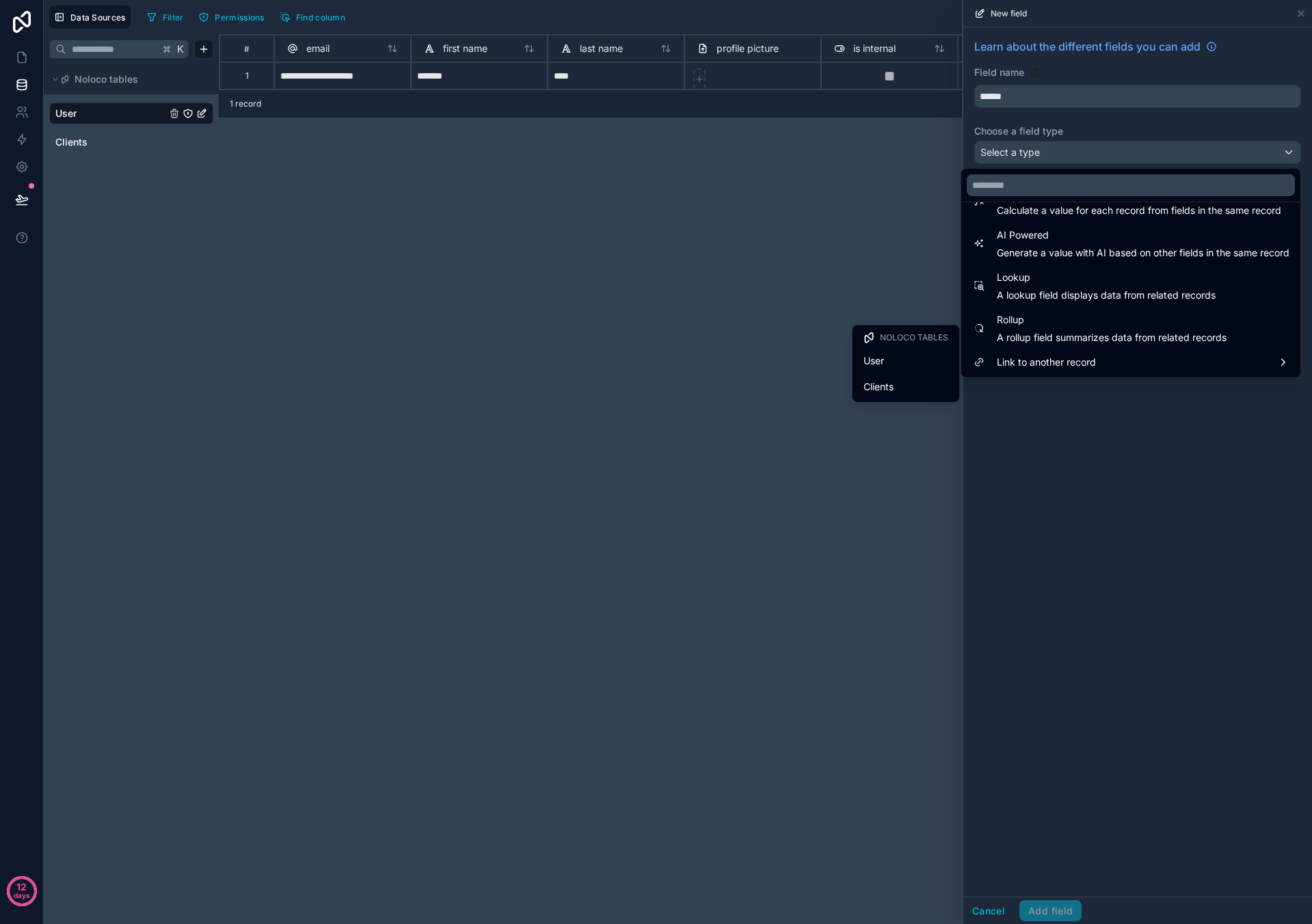
click at [615, 304] on div "Clients" at bounding box center [906, 386] width 85 height 16
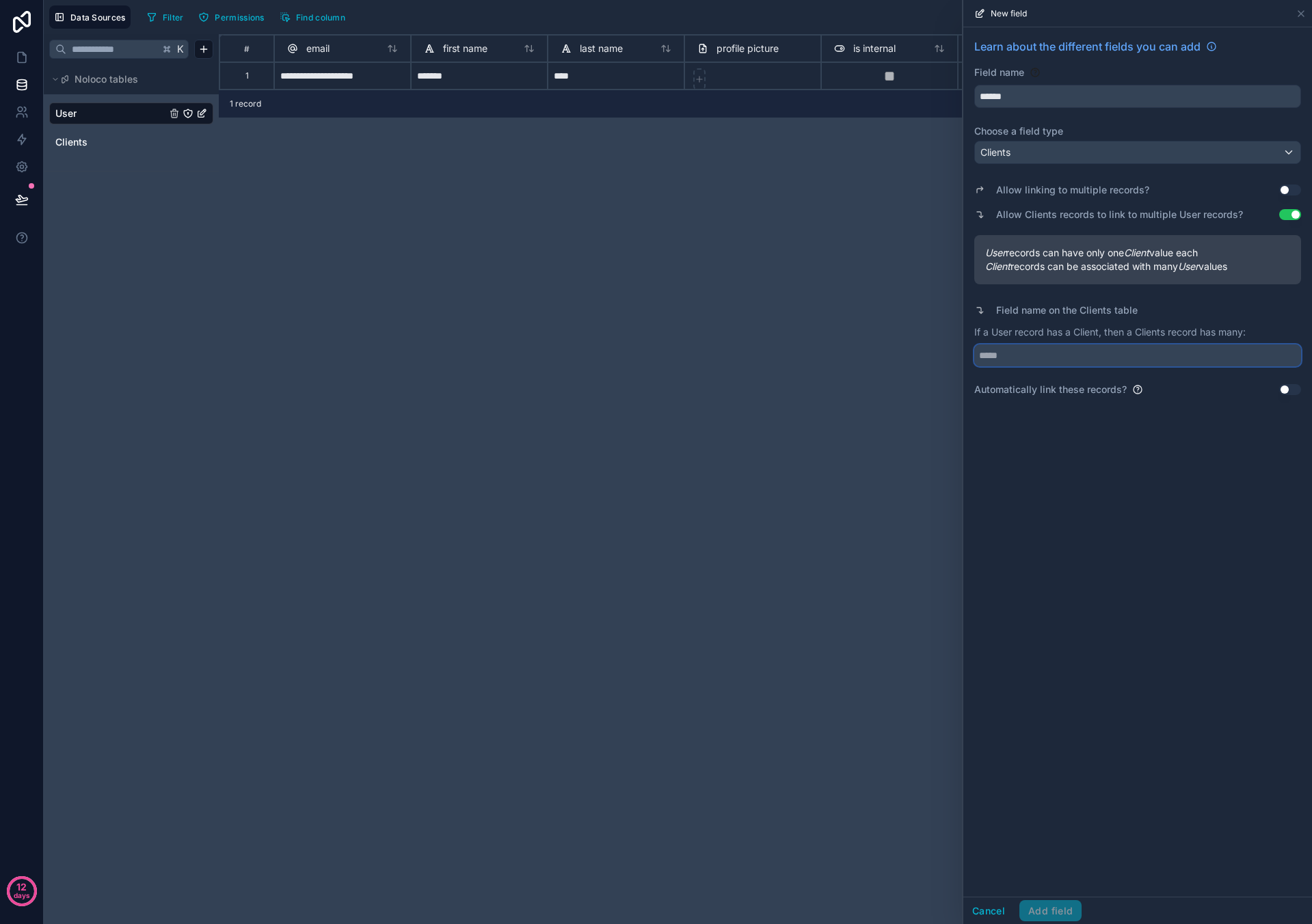
click at [615, 304] on input "text" at bounding box center [1137, 355] width 326 height 22
type input "**********"
click at [615, 304] on button "Add field" at bounding box center [1050, 911] width 62 height 22
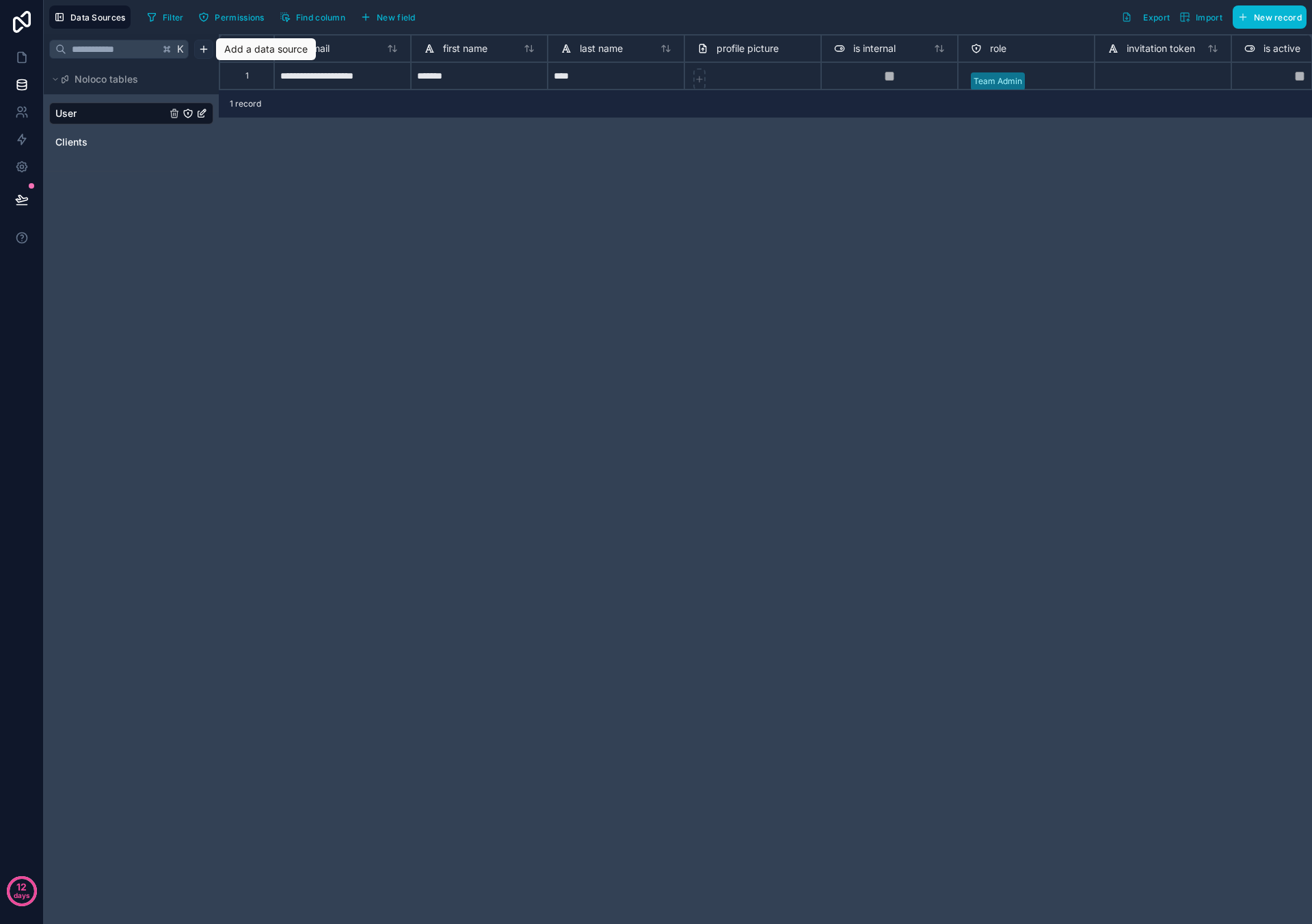
click at [198, 46] on html "**********" at bounding box center [656, 462] width 1312 height 924
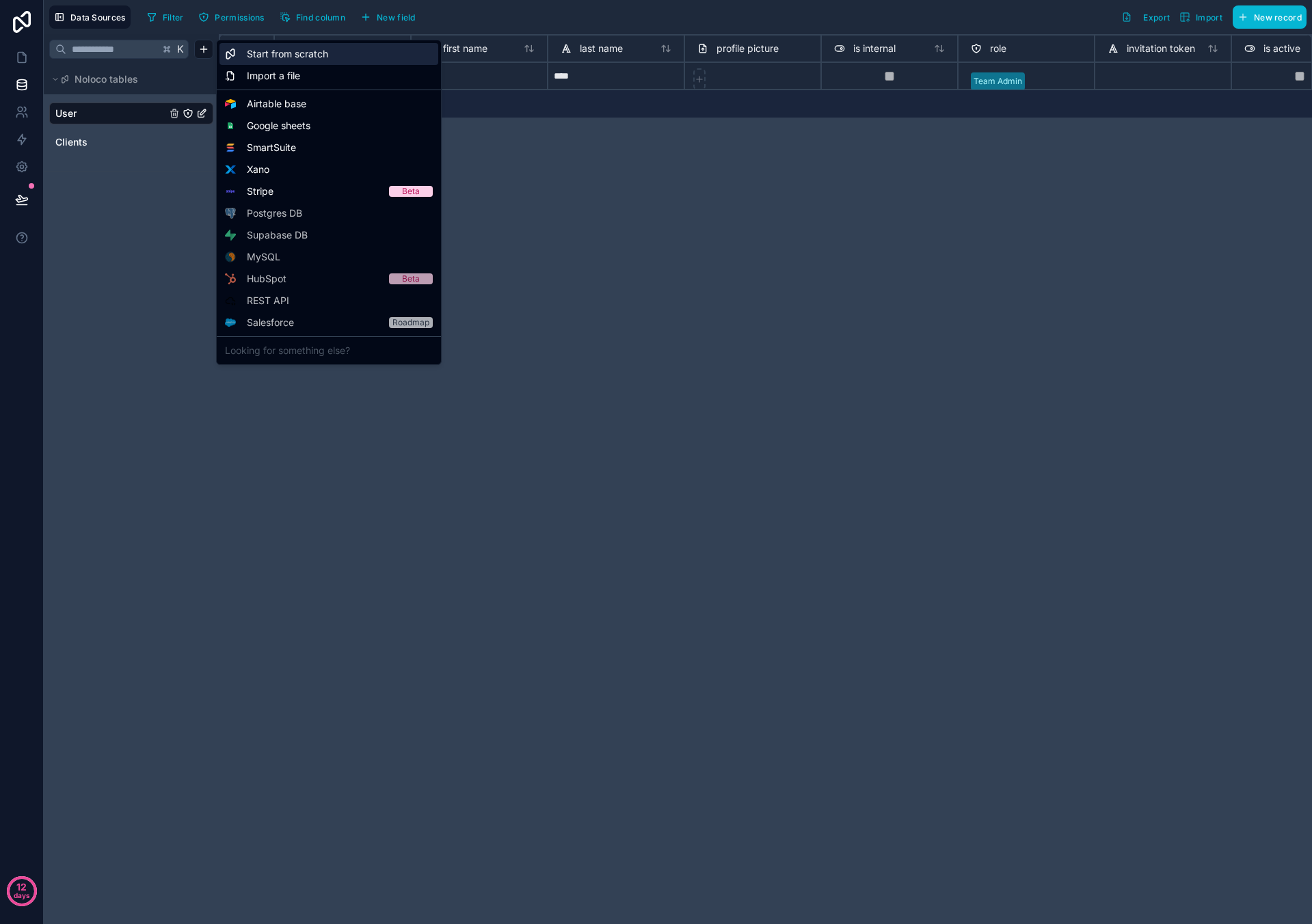
click at [270, 55] on span "Start from scratch" at bounding box center [288, 54] width 81 height 14
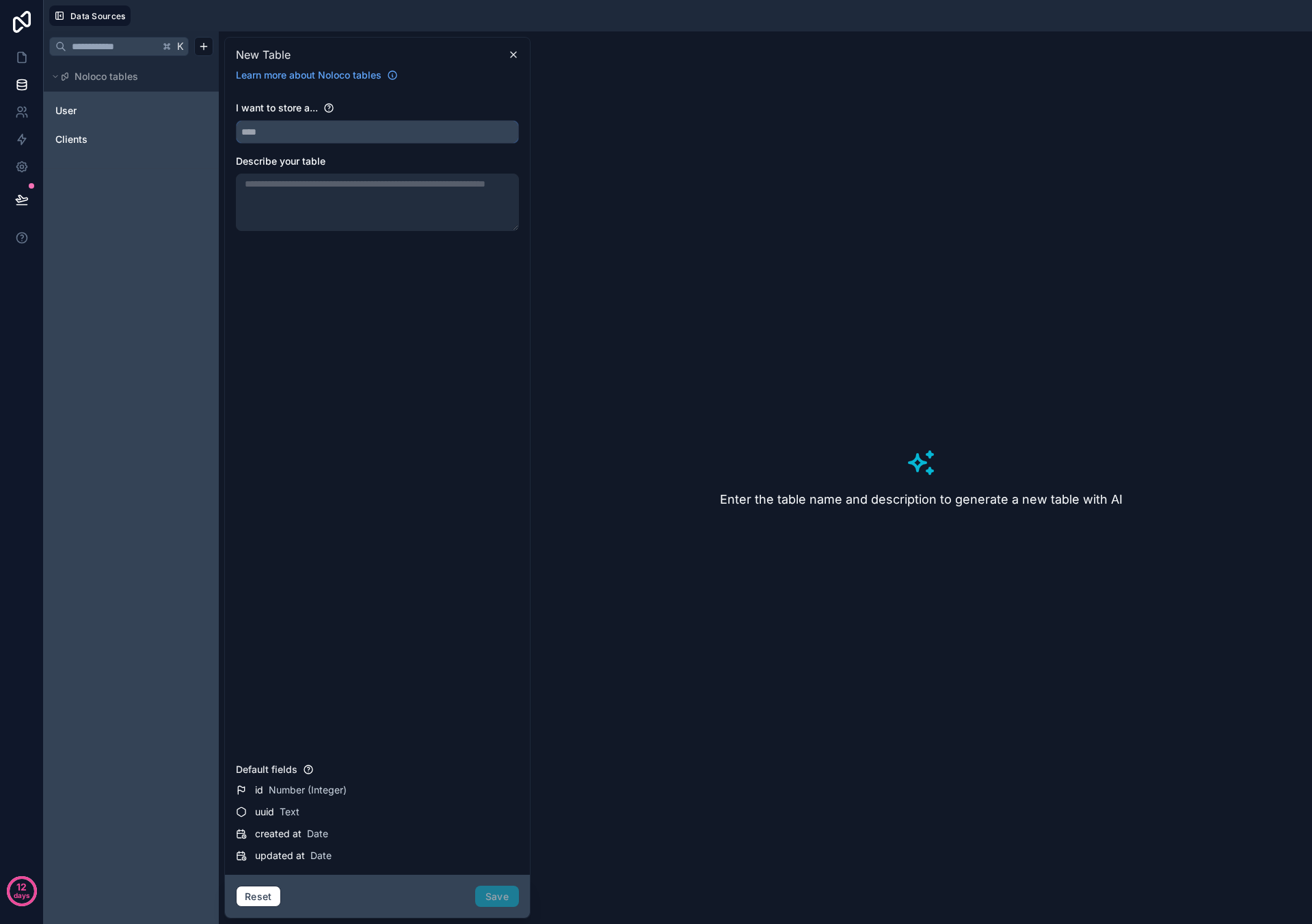
click at [335, 137] on input "text" at bounding box center [377, 131] width 282 height 22
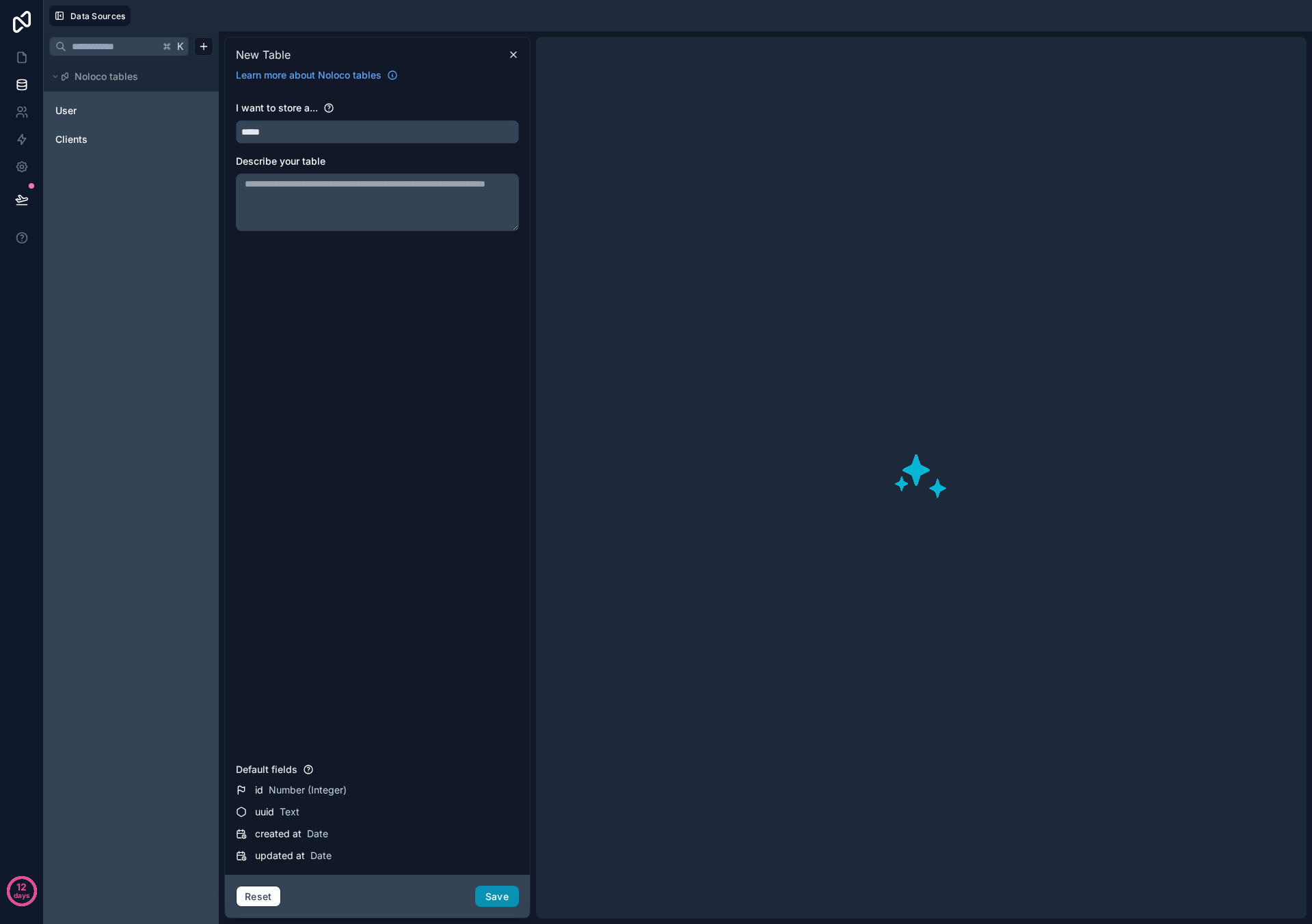
type input "*****"
click at [482, 304] on button "Save" at bounding box center [496, 897] width 43 height 22
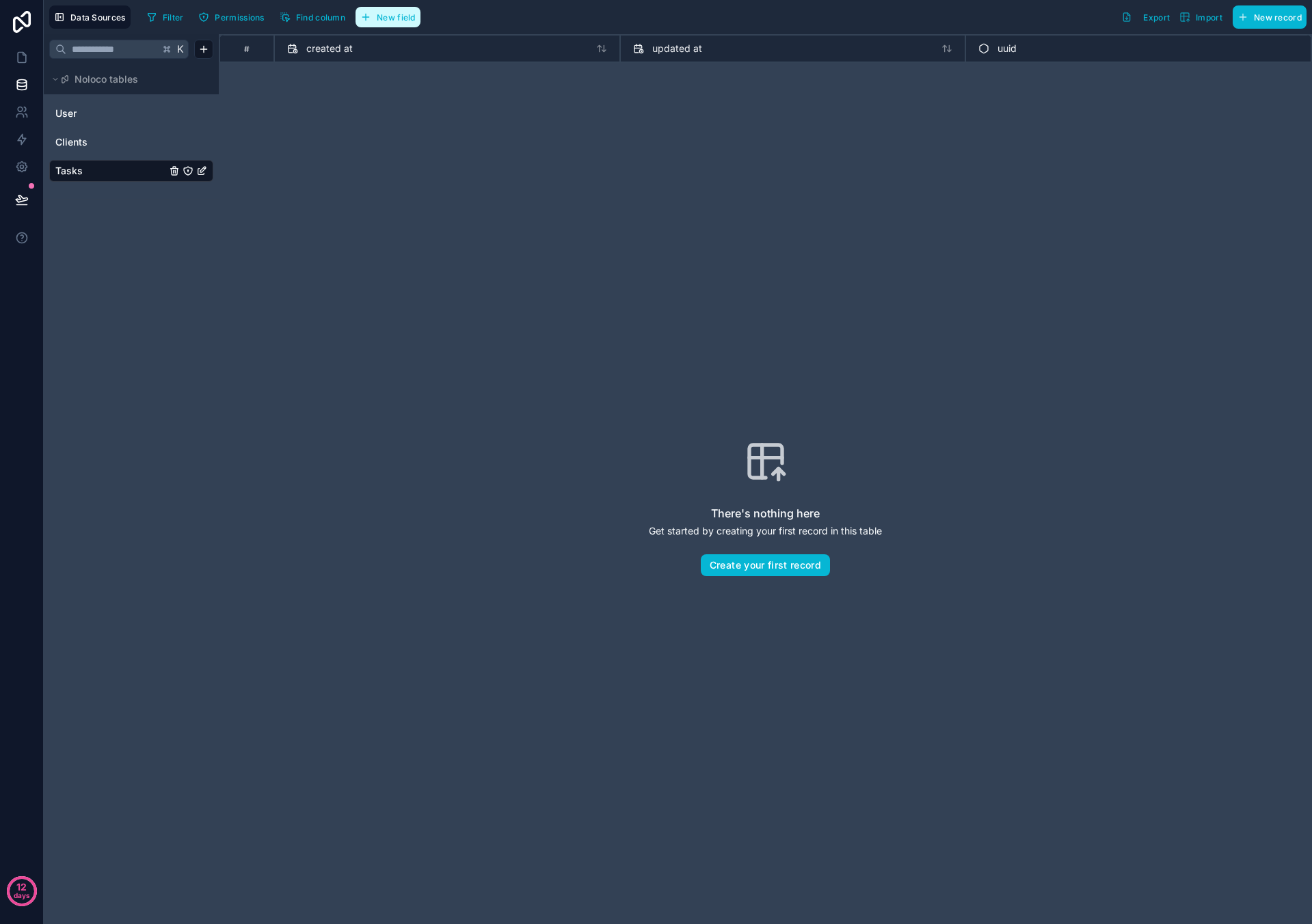
click at [412, 21] on span "New field" at bounding box center [396, 17] width 39 height 11
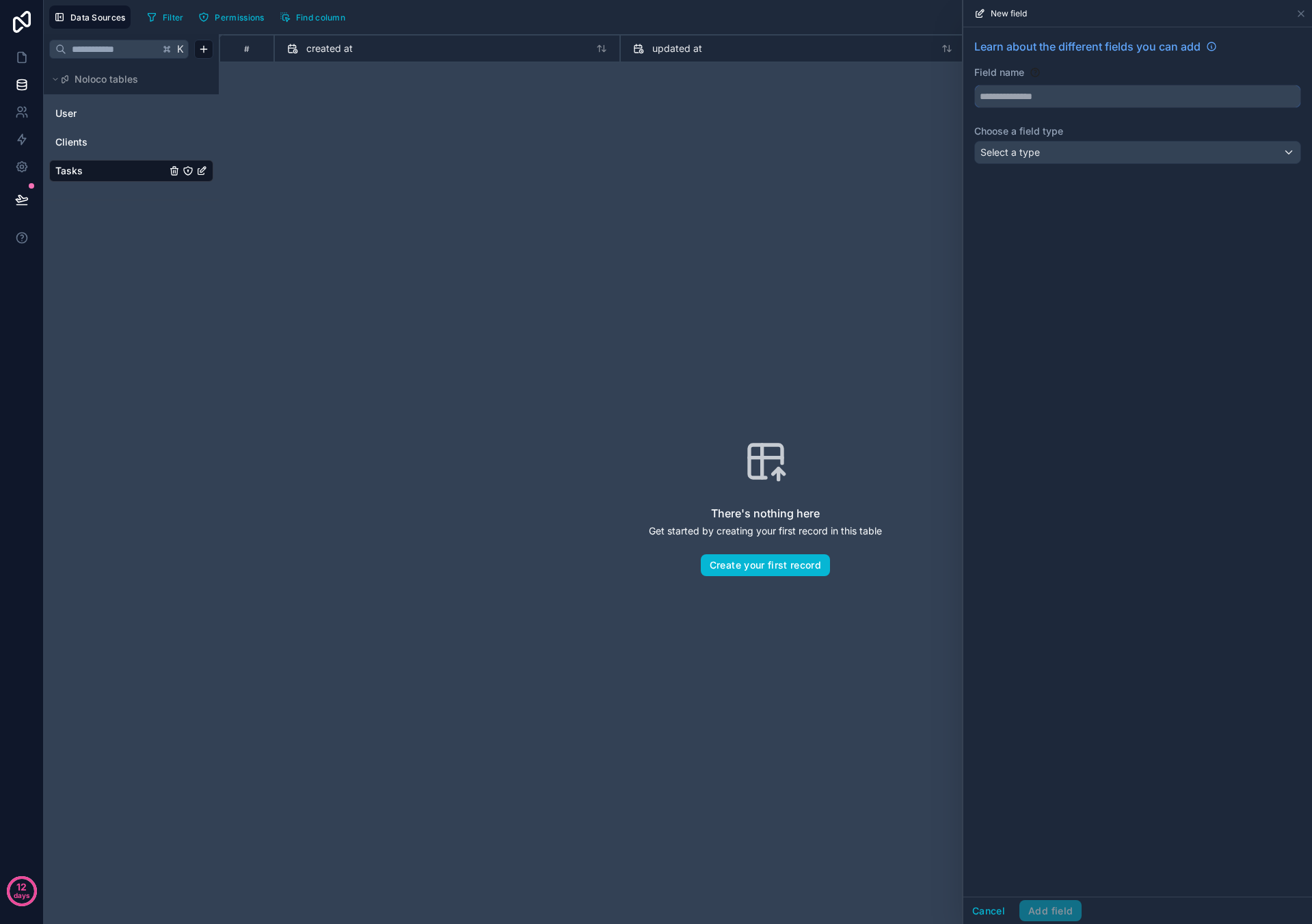
click at [615, 102] on input "text" at bounding box center [1137, 97] width 325 height 22
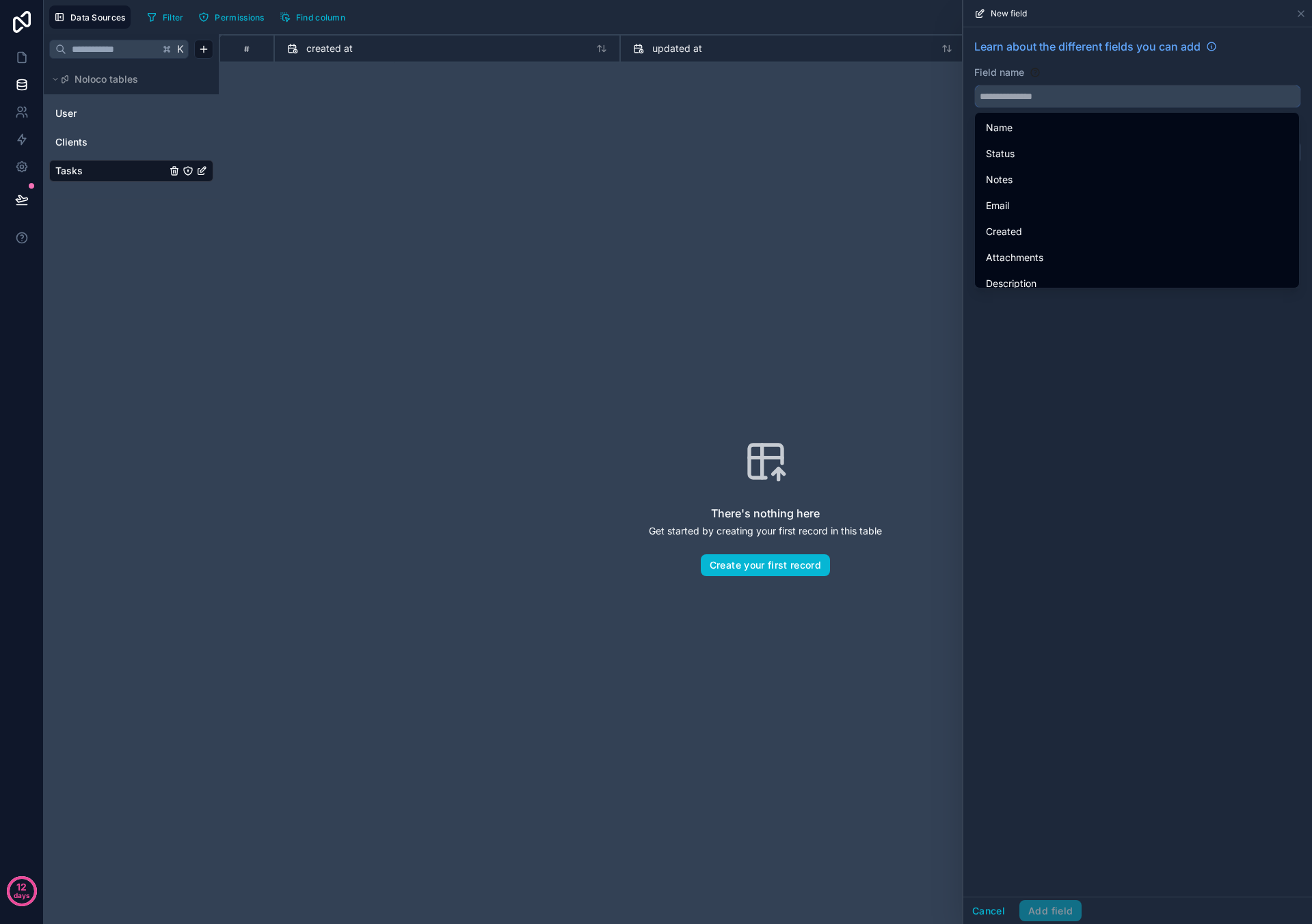
click at [615, 100] on input "text" at bounding box center [1137, 97] width 325 height 22
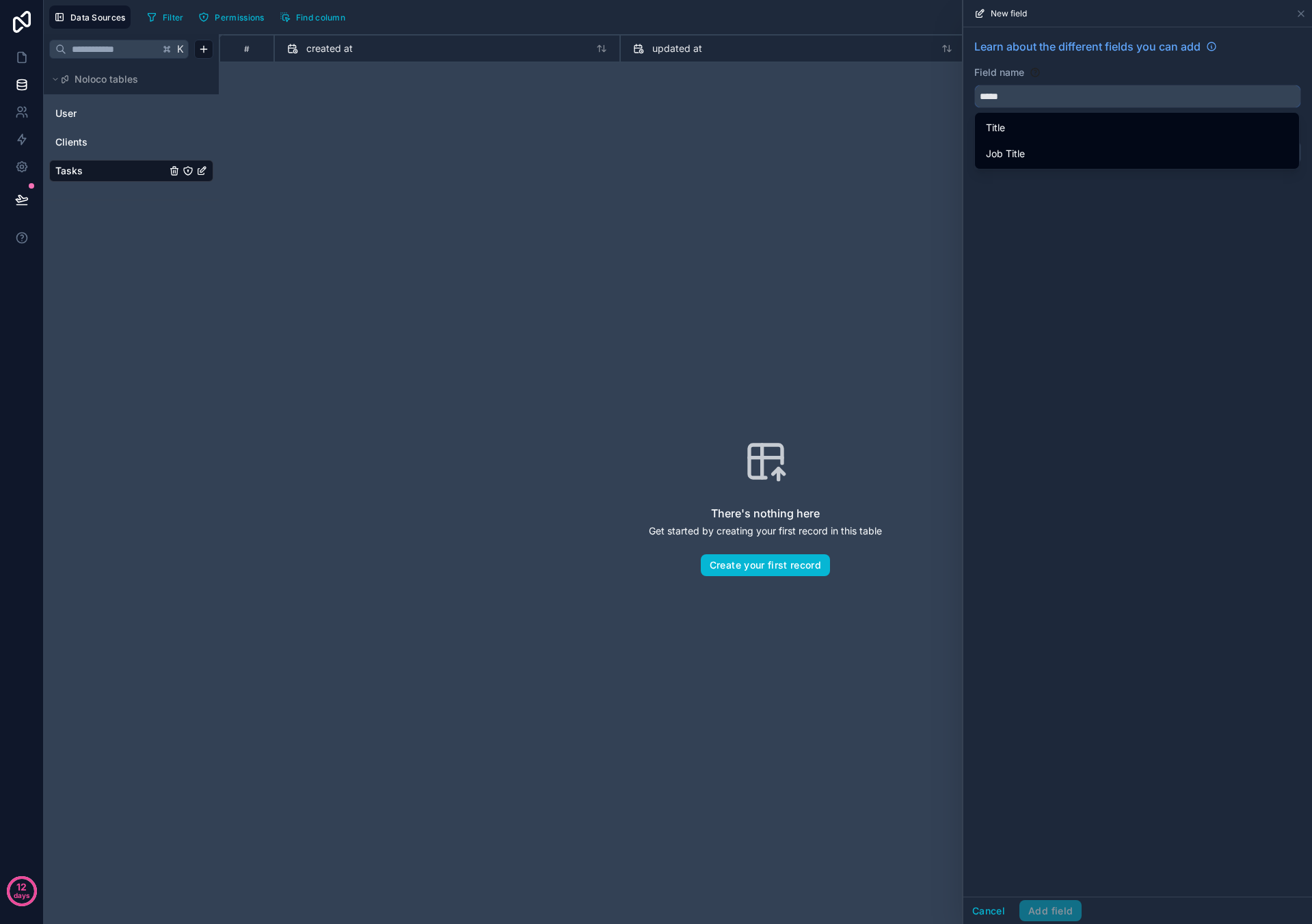
type input "*****"
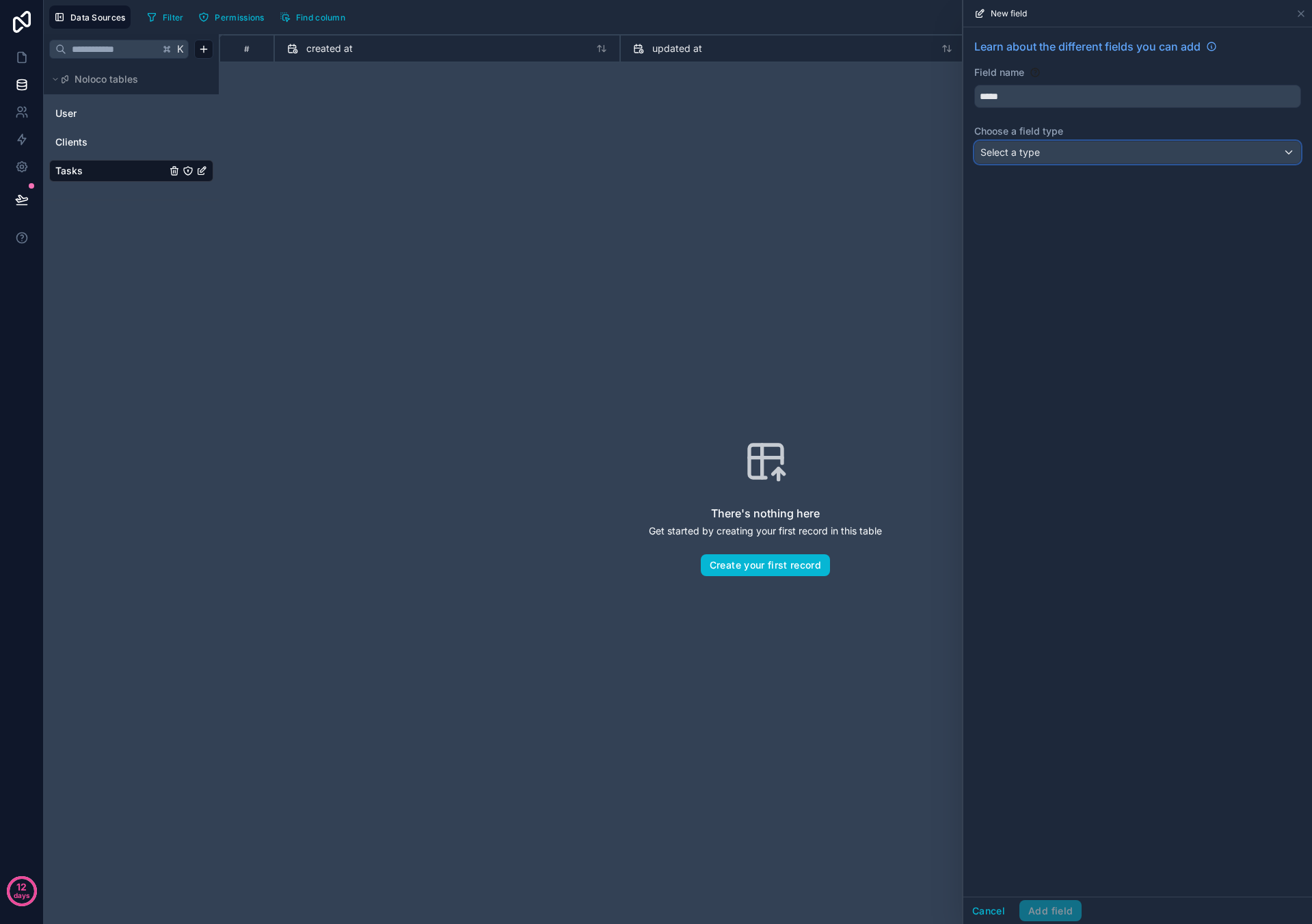
click at [615, 152] on span "Select a type" at bounding box center [1010, 153] width 60 height 12
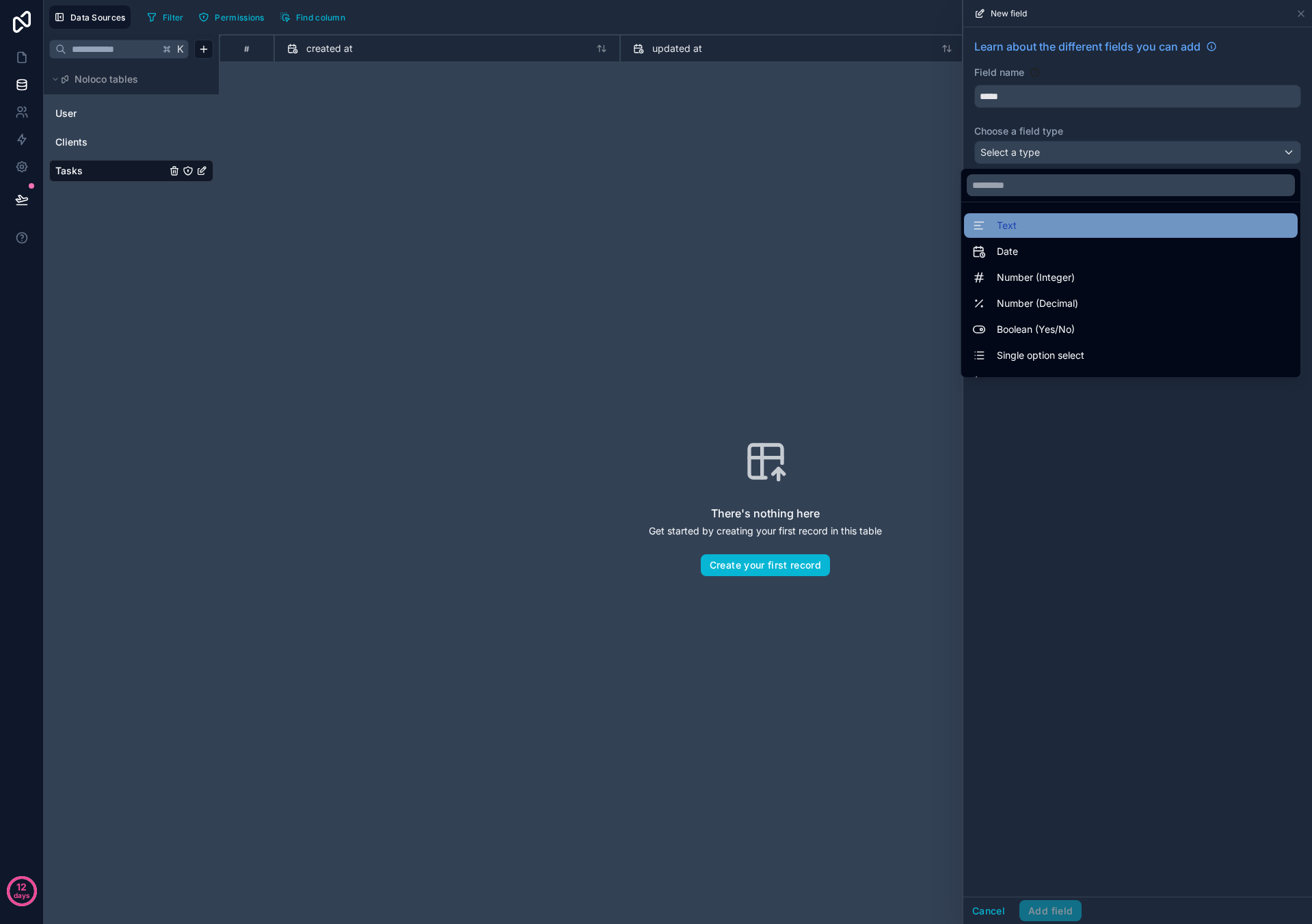
click at [615, 224] on div "Text" at bounding box center [1131, 225] width 318 height 16
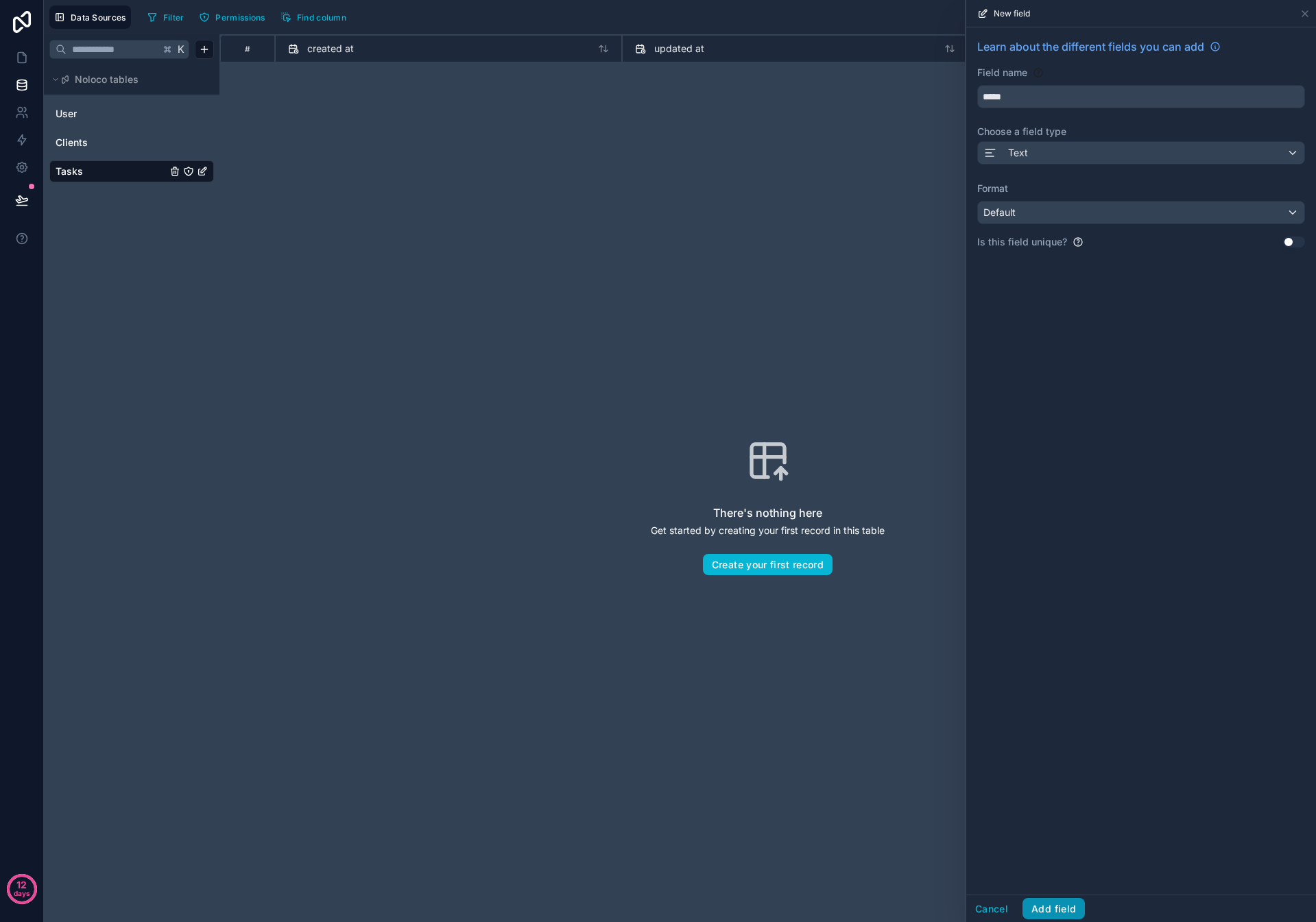
click at [617, 305] on button "Add field" at bounding box center [1054, 909] width 62 height 22
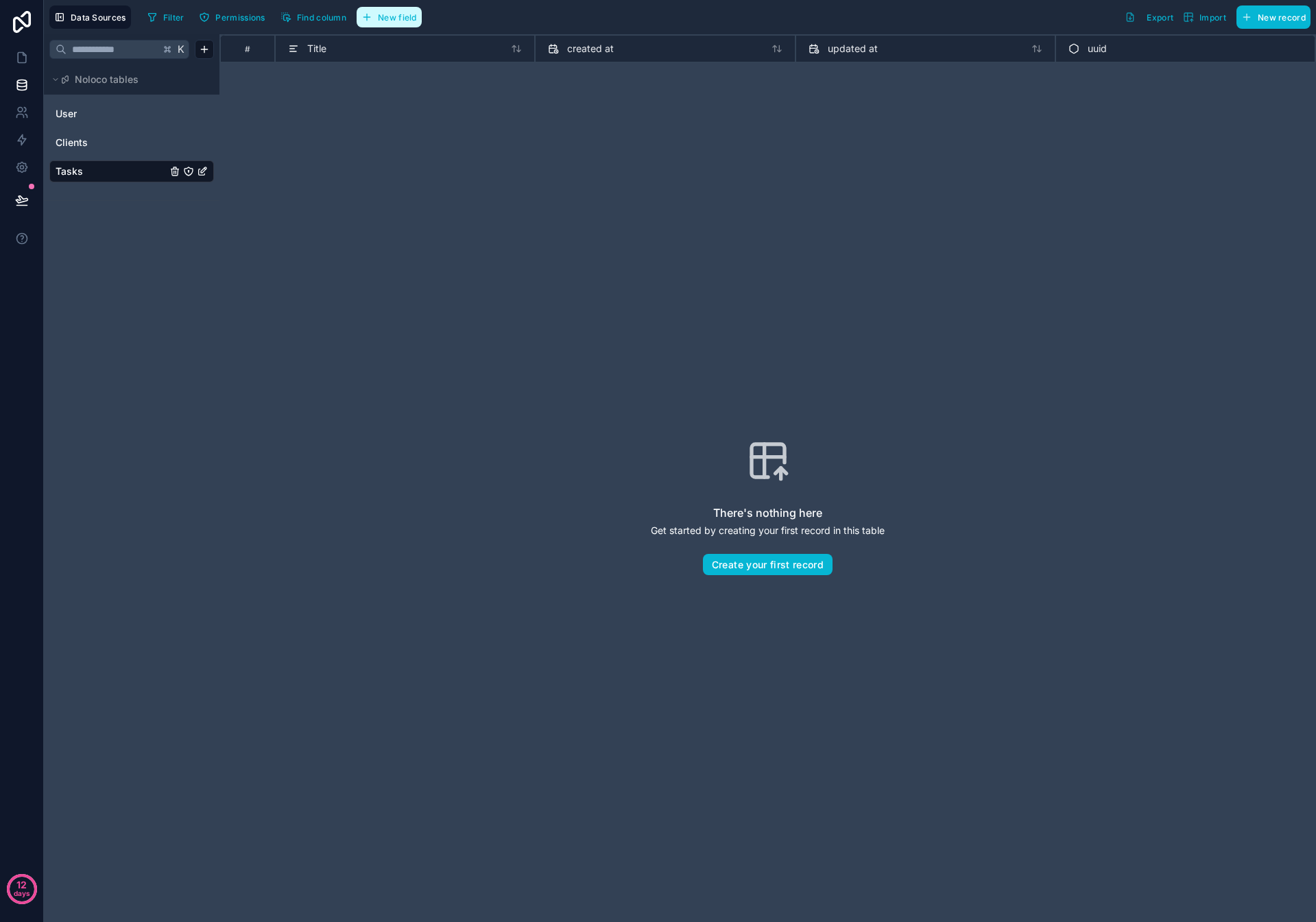
click at [392, 18] on span "New field" at bounding box center [397, 17] width 39 height 11
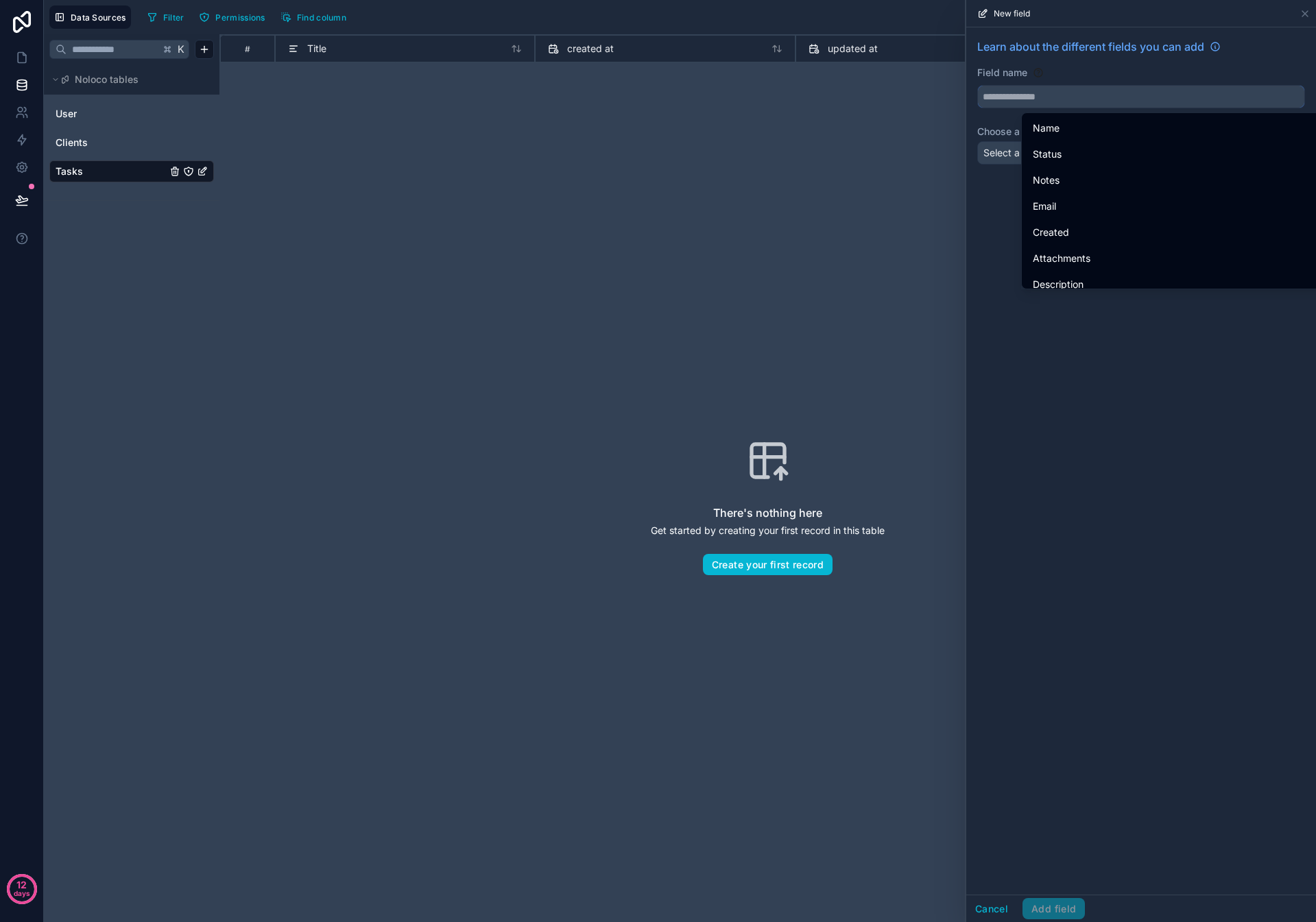
click at [617, 93] on input "text" at bounding box center [1141, 97] width 326 height 22
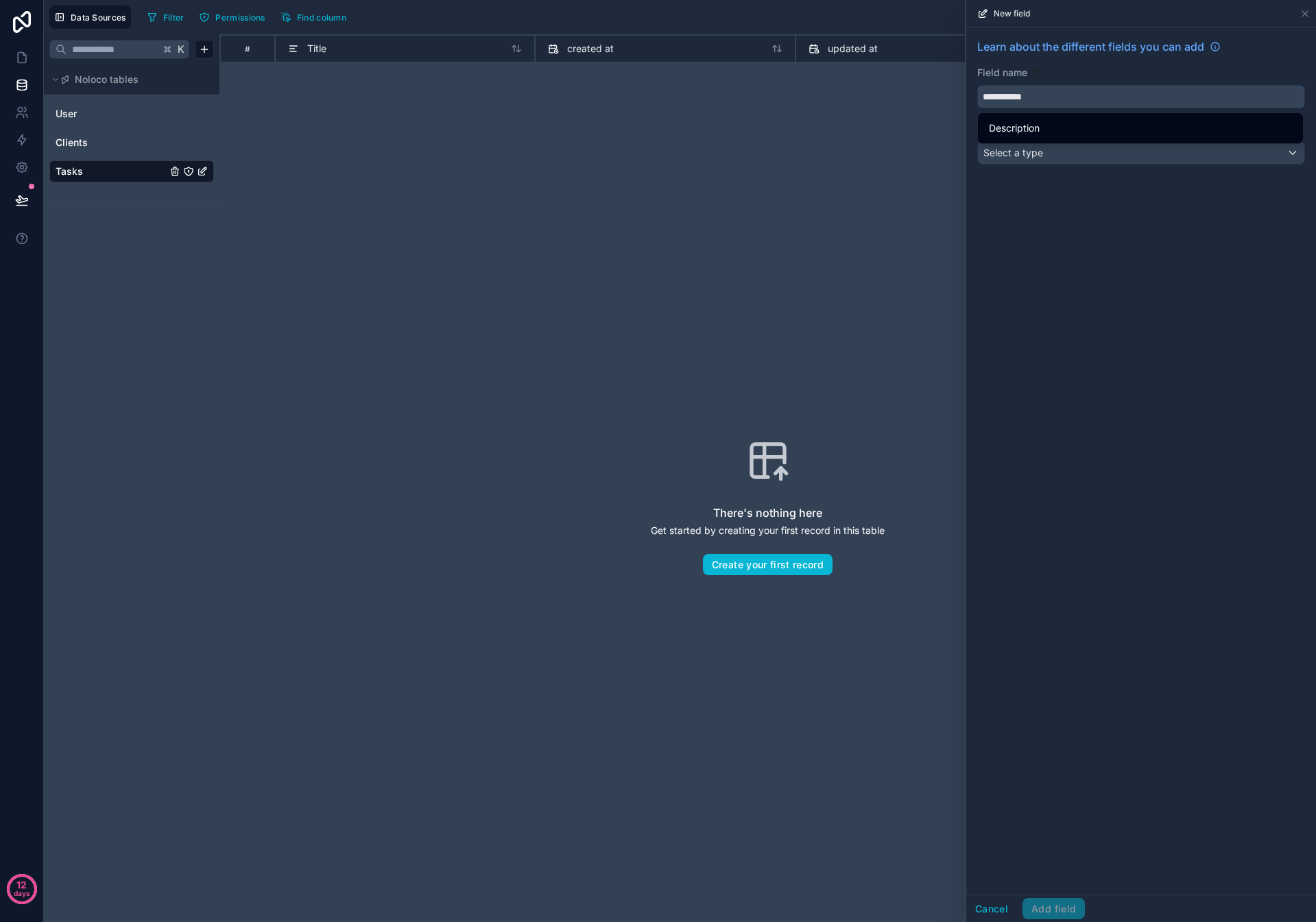
type input "**********"
drag, startPoint x: 1100, startPoint y: 205, endPoint x: 1084, endPoint y: 183, distance: 27.2
click at [617, 205] on div "**********" at bounding box center [1141, 461] width 350 height 868
click at [617, 162] on div "Select a type" at bounding box center [1141, 153] width 326 height 22
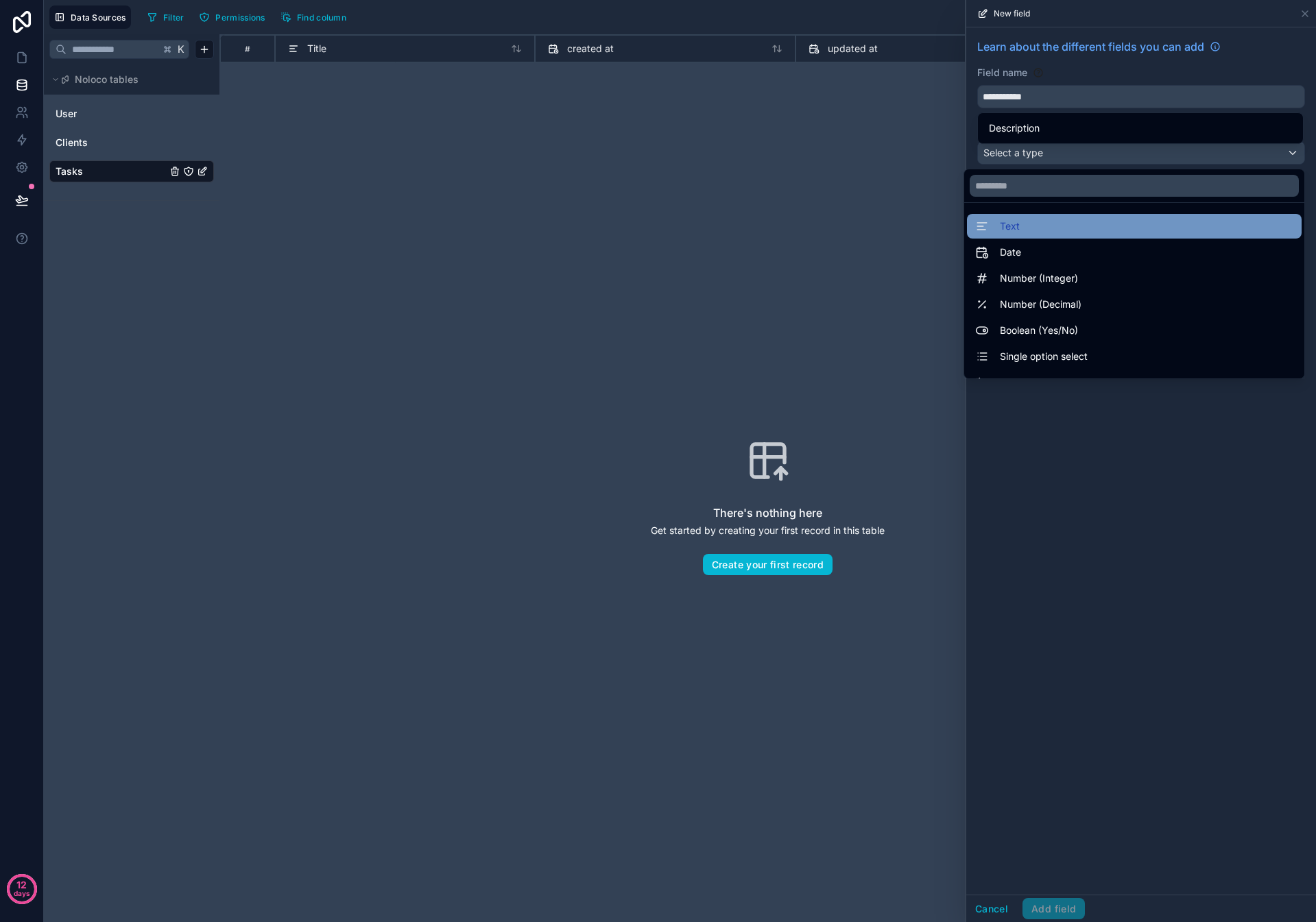
click at [617, 224] on div "Text" at bounding box center [1134, 226] width 319 height 16
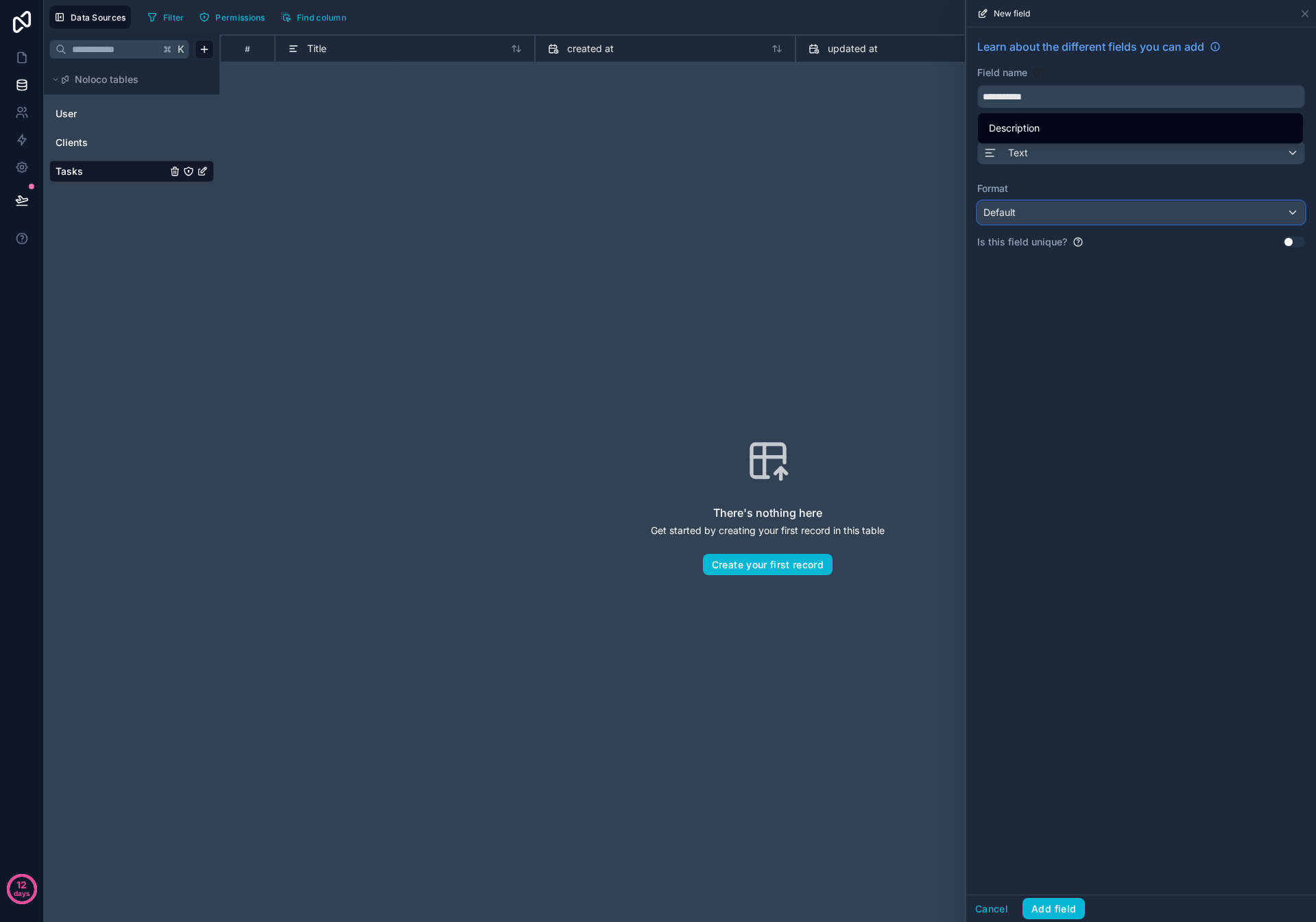
click at [617, 210] on div "Default" at bounding box center [1141, 212] width 326 height 22
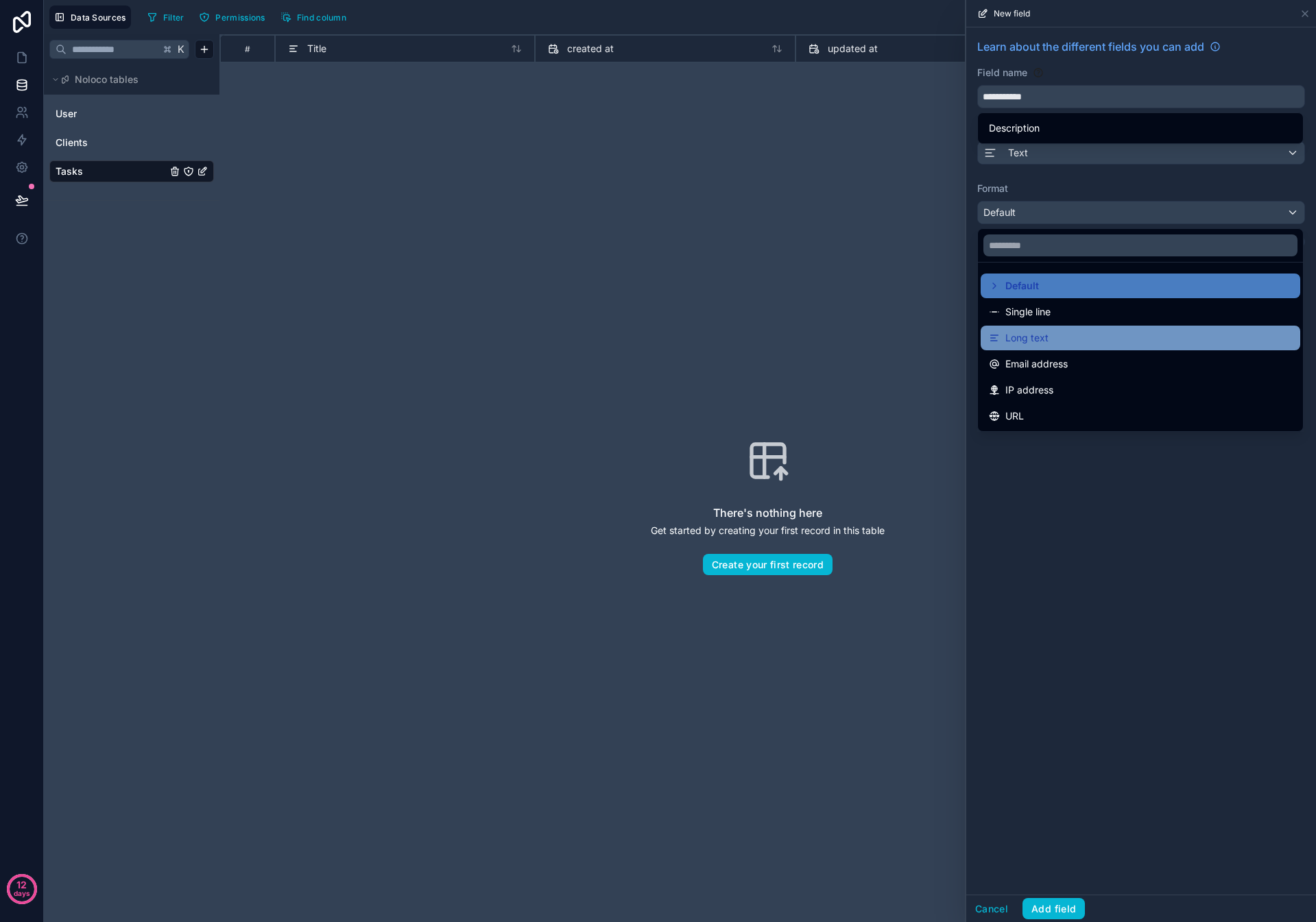
click at [617, 305] on div "Long text" at bounding box center [1140, 338] width 303 height 16
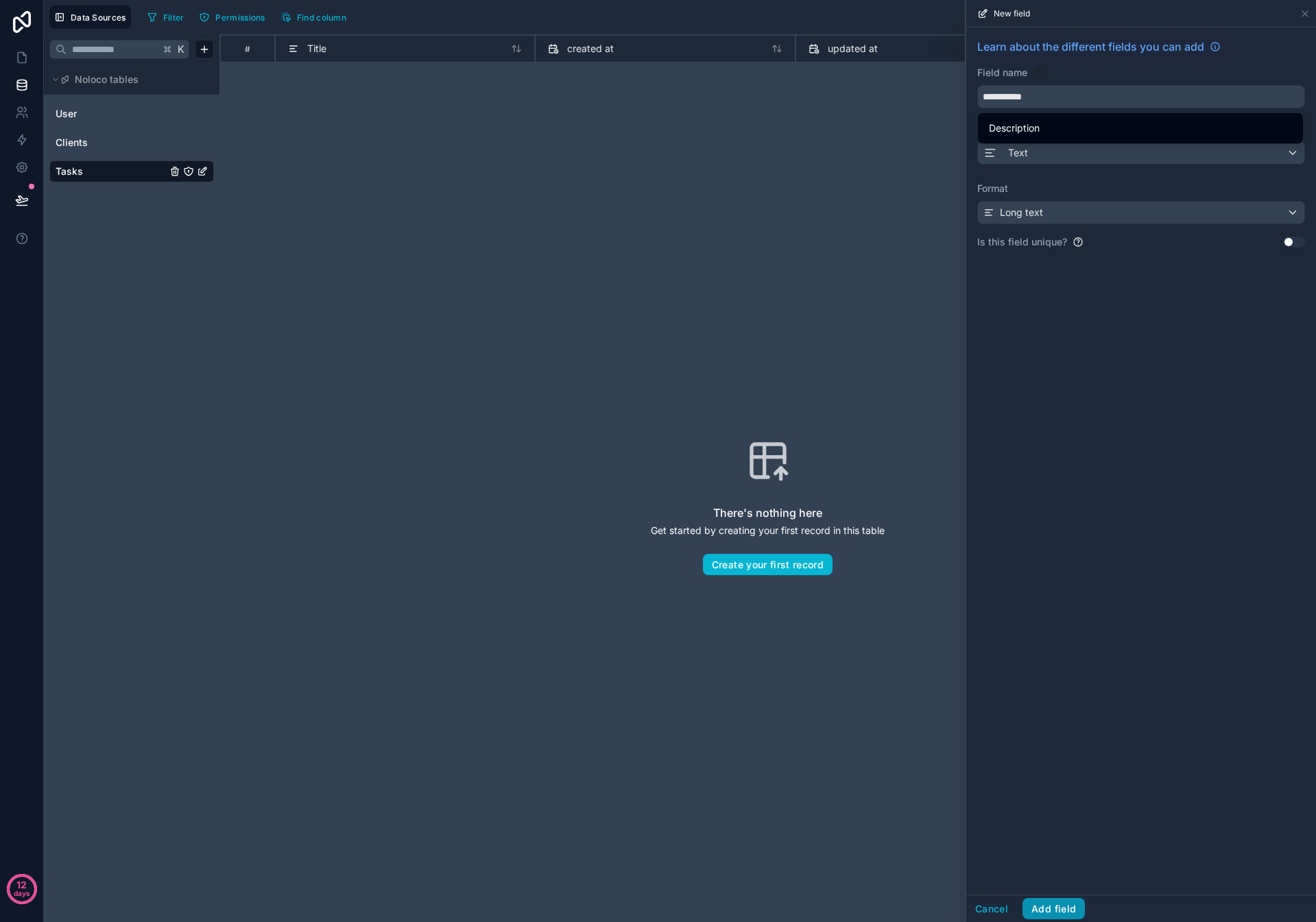
click at [617, 305] on button "Add field" at bounding box center [1054, 909] width 62 height 22
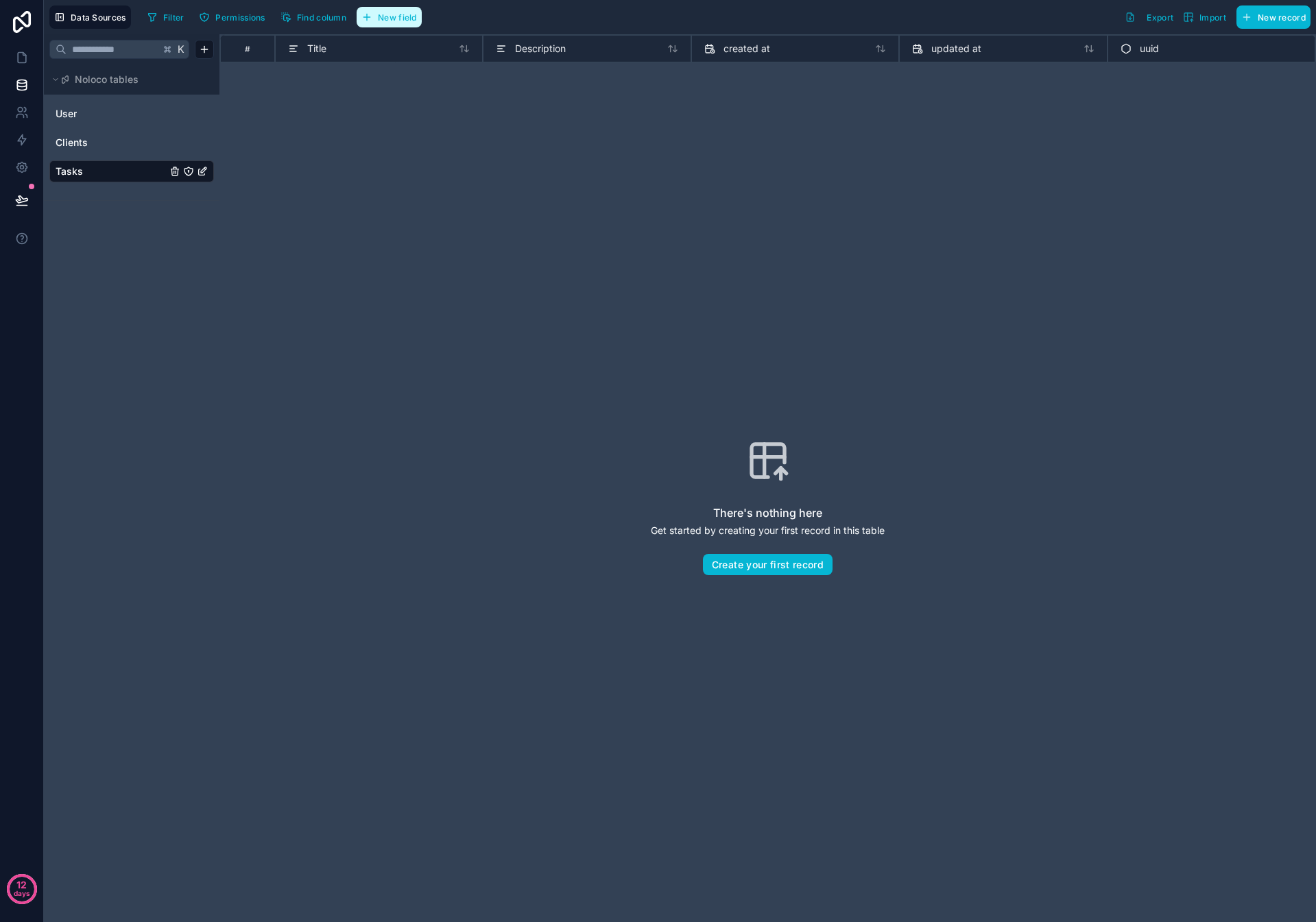
click at [405, 18] on span "New field" at bounding box center [397, 17] width 39 height 11
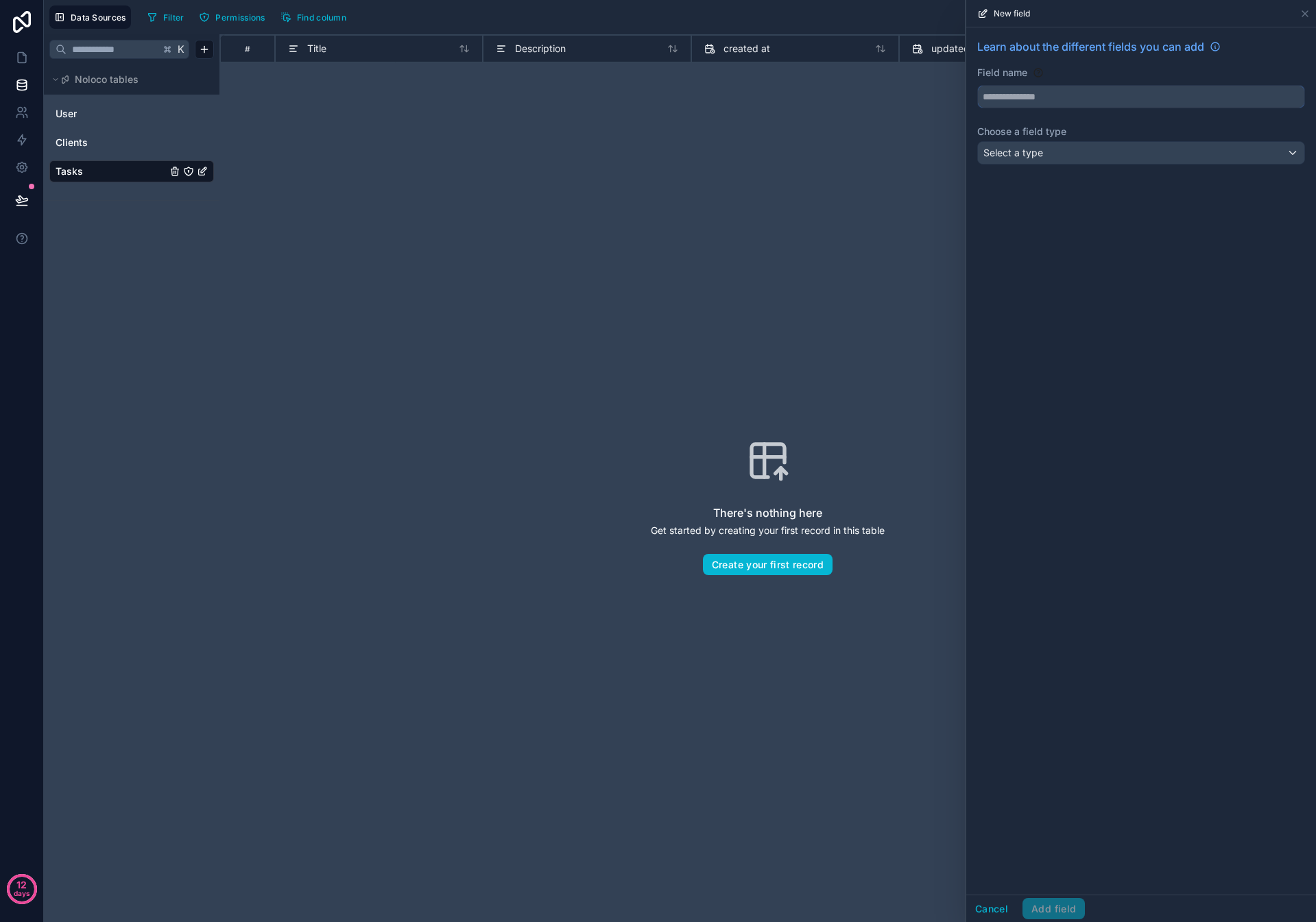
click at [617, 99] on input "text" at bounding box center [1141, 97] width 326 height 22
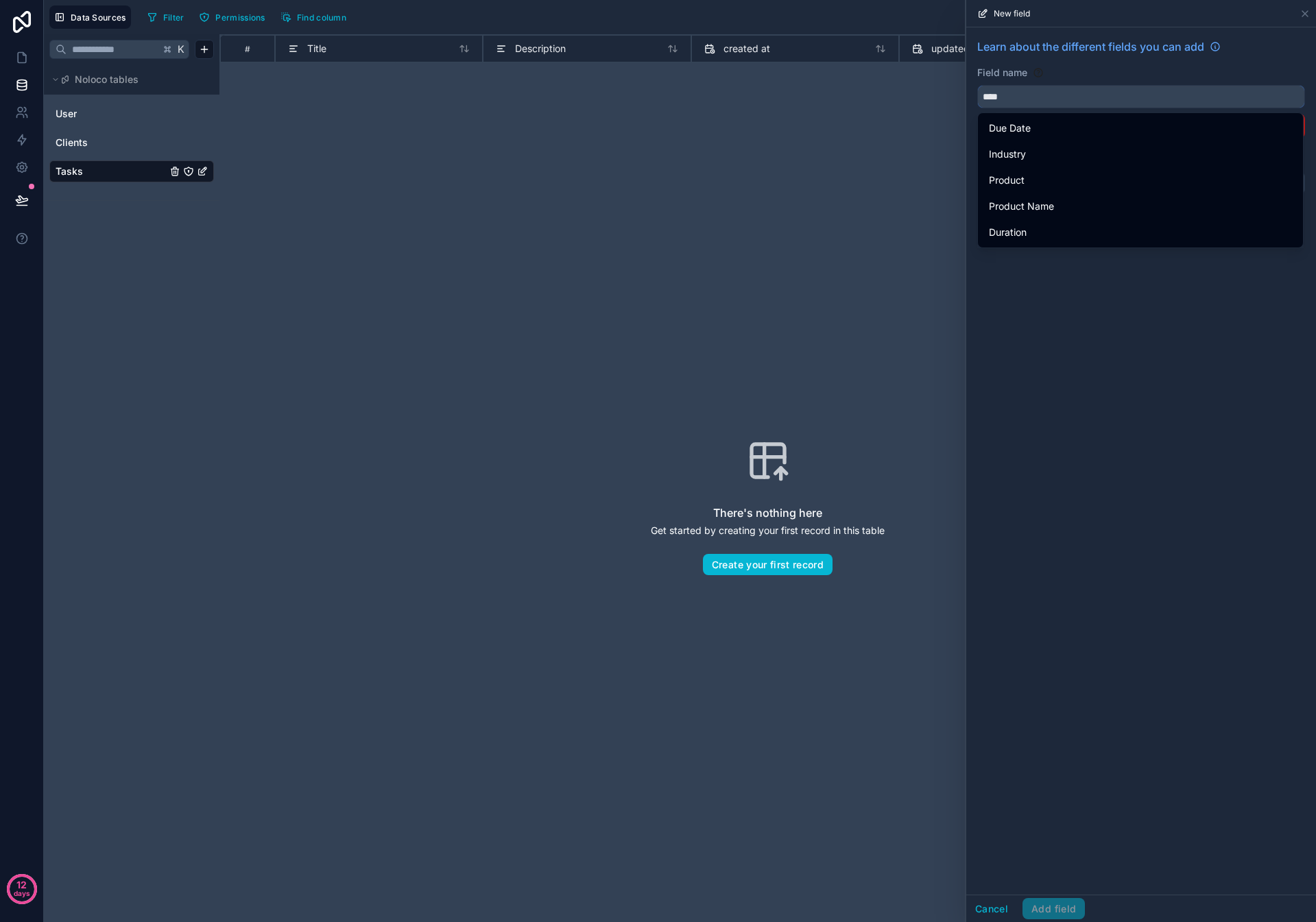
click at [617, 85] on button "***" at bounding box center [1141, 97] width 327 height 23
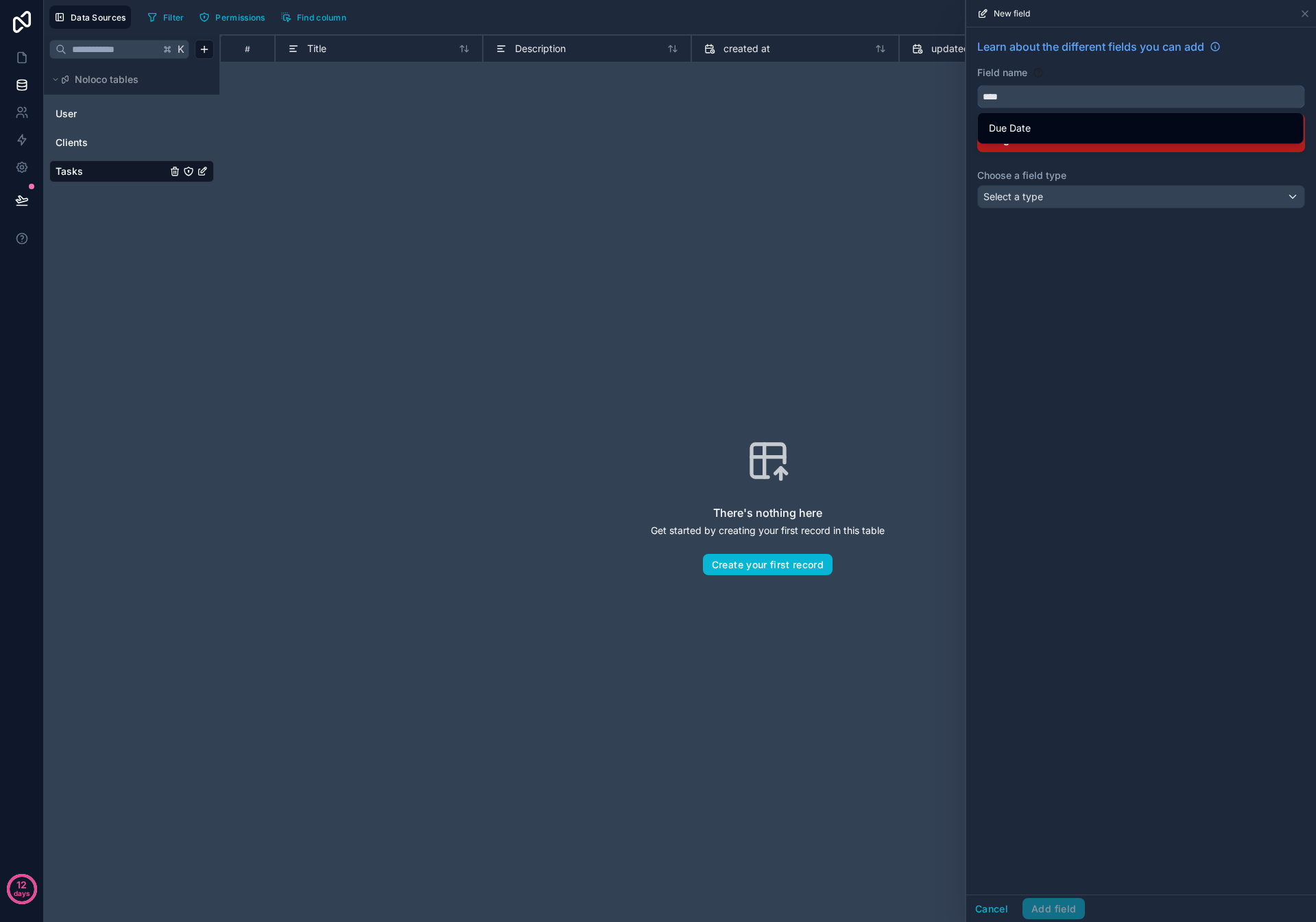
click at [617, 86] on input "***" at bounding box center [1141, 97] width 326 height 22
click at [617, 98] on input "***" at bounding box center [1141, 97] width 326 height 22
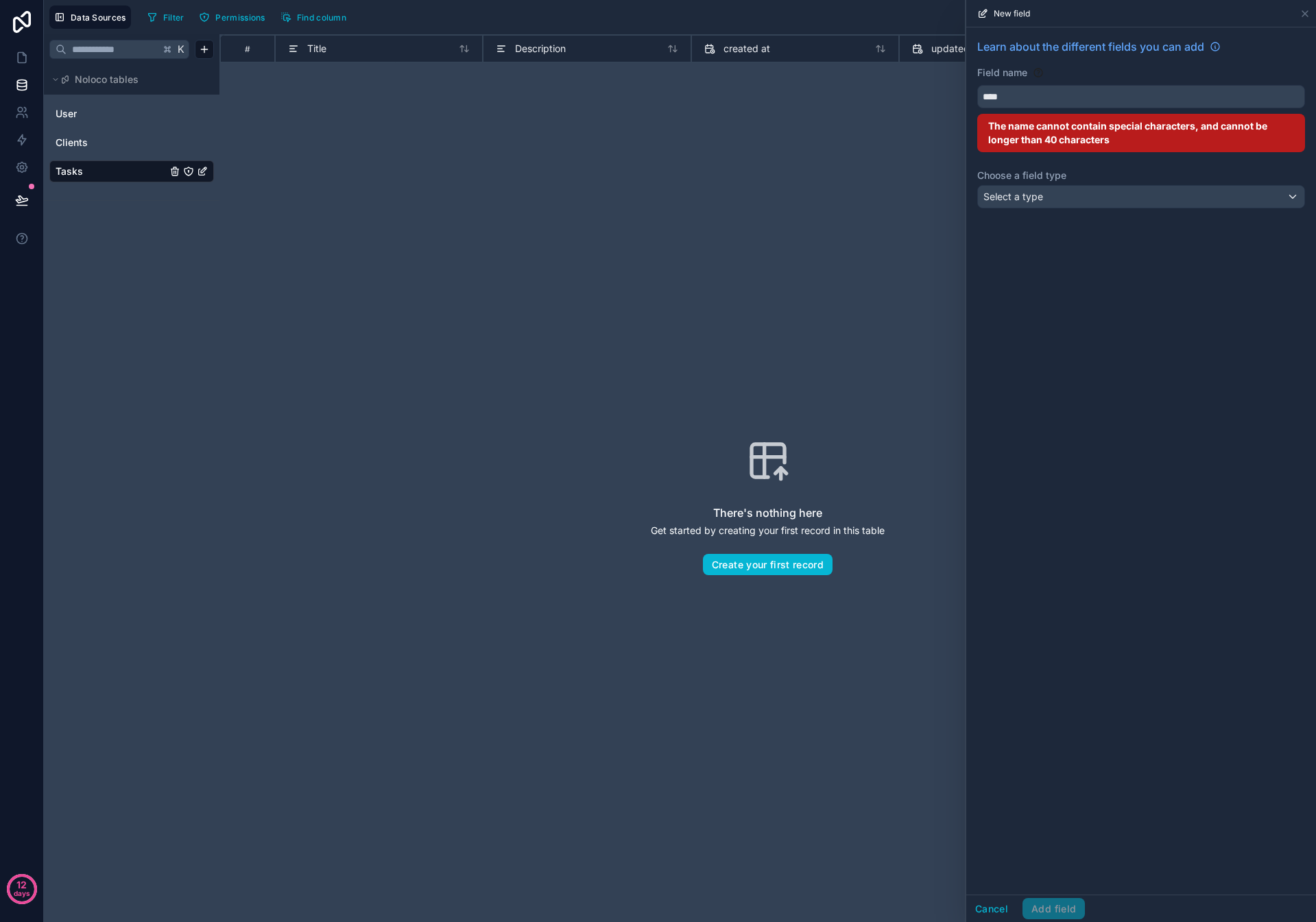
click at [617, 109] on div "Field name *** The name cannot contain special characters, and cannot be longer…" at bounding box center [1141, 108] width 327 height 86
click at [617, 96] on input "***" at bounding box center [1141, 97] width 326 height 22
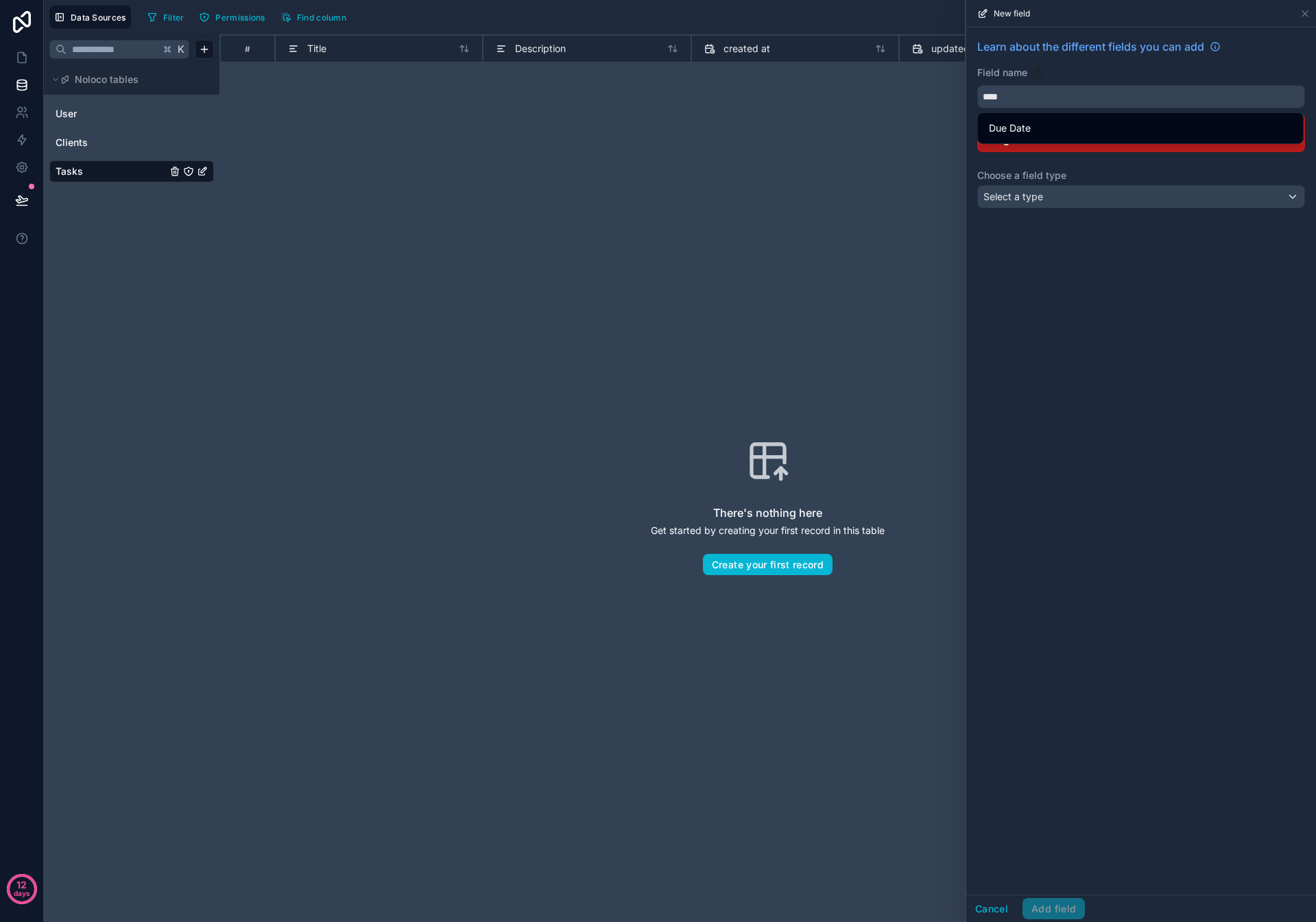
click at [617, 125] on span "Due Date" at bounding box center [1009, 128] width 42 height 16
type input "********"
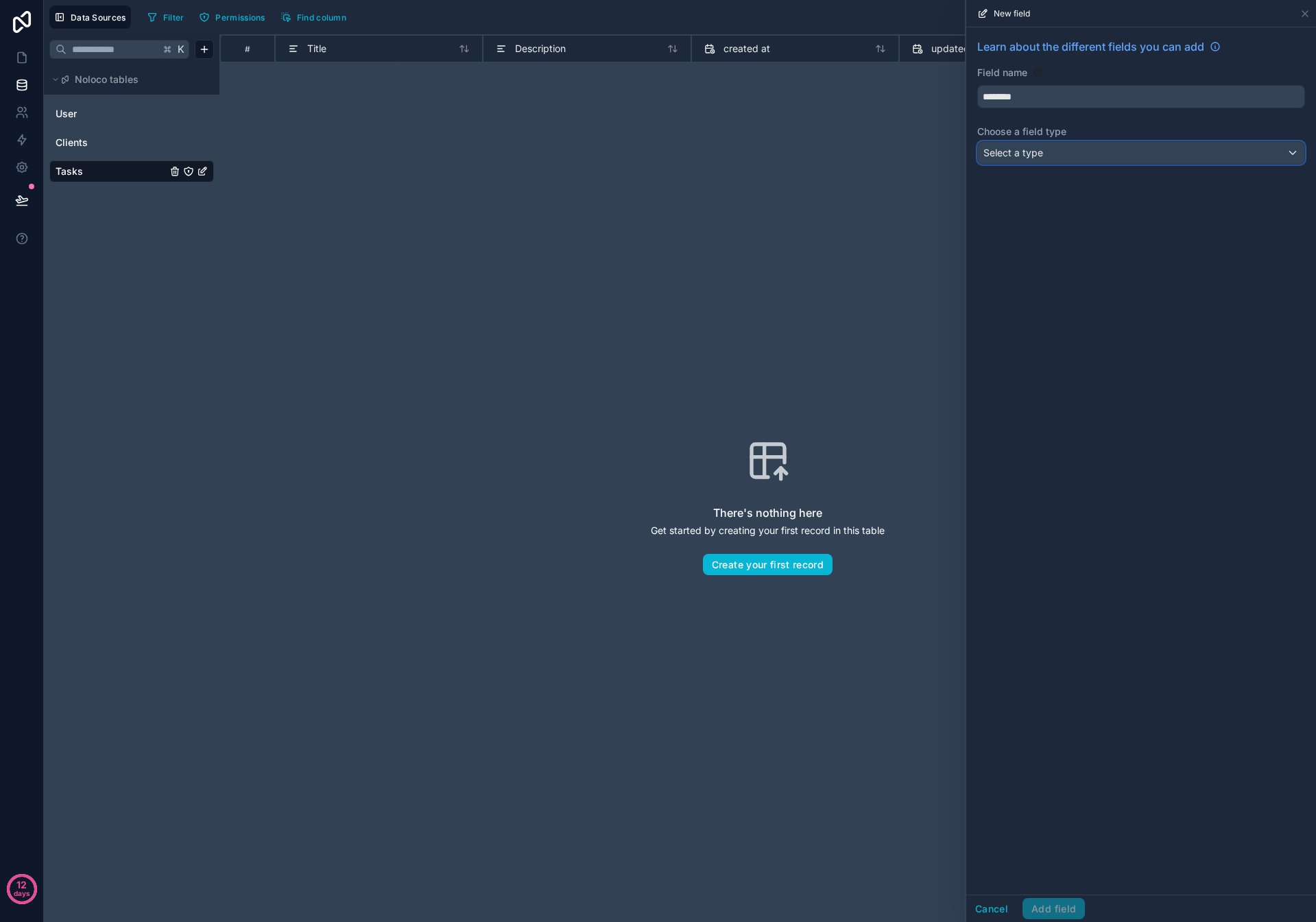
click at [617, 155] on div "Select a type" at bounding box center [1141, 153] width 326 height 22
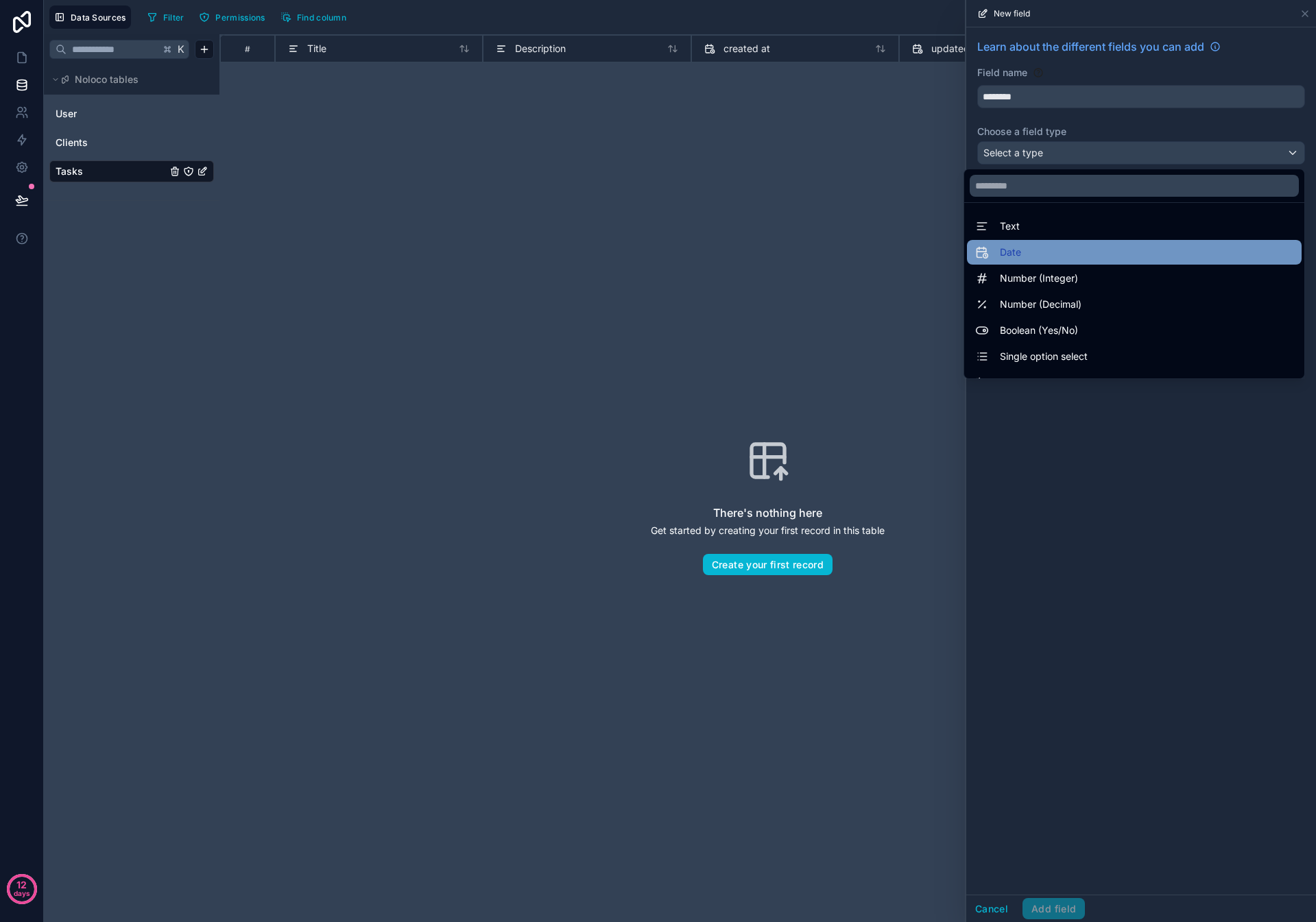
click at [617, 242] on div "Date" at bounding box center [1134, 252] width 335 height 24
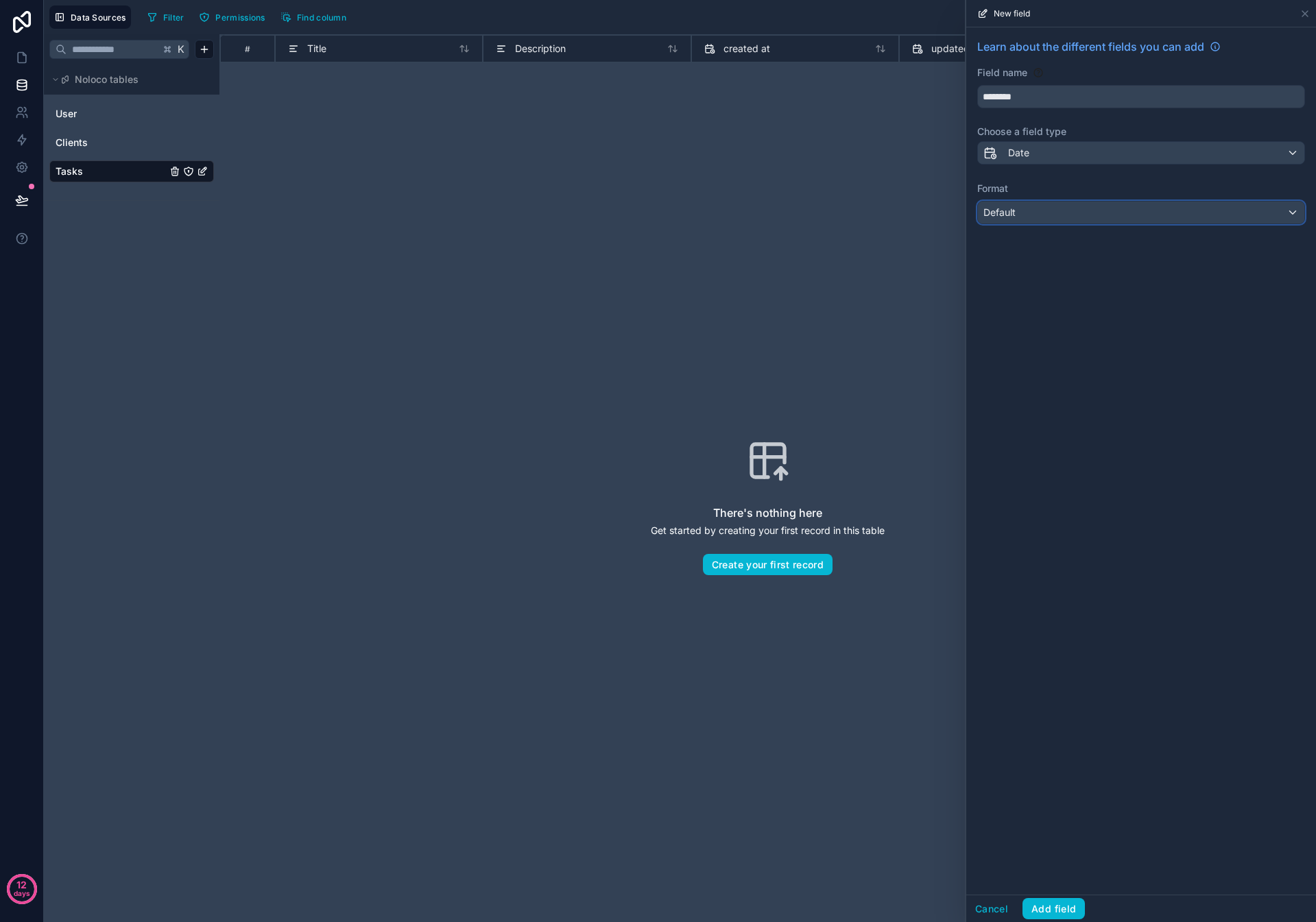
click at [617, 222] on div "Default" at bounding box center [1141, 212] width 326 height 22
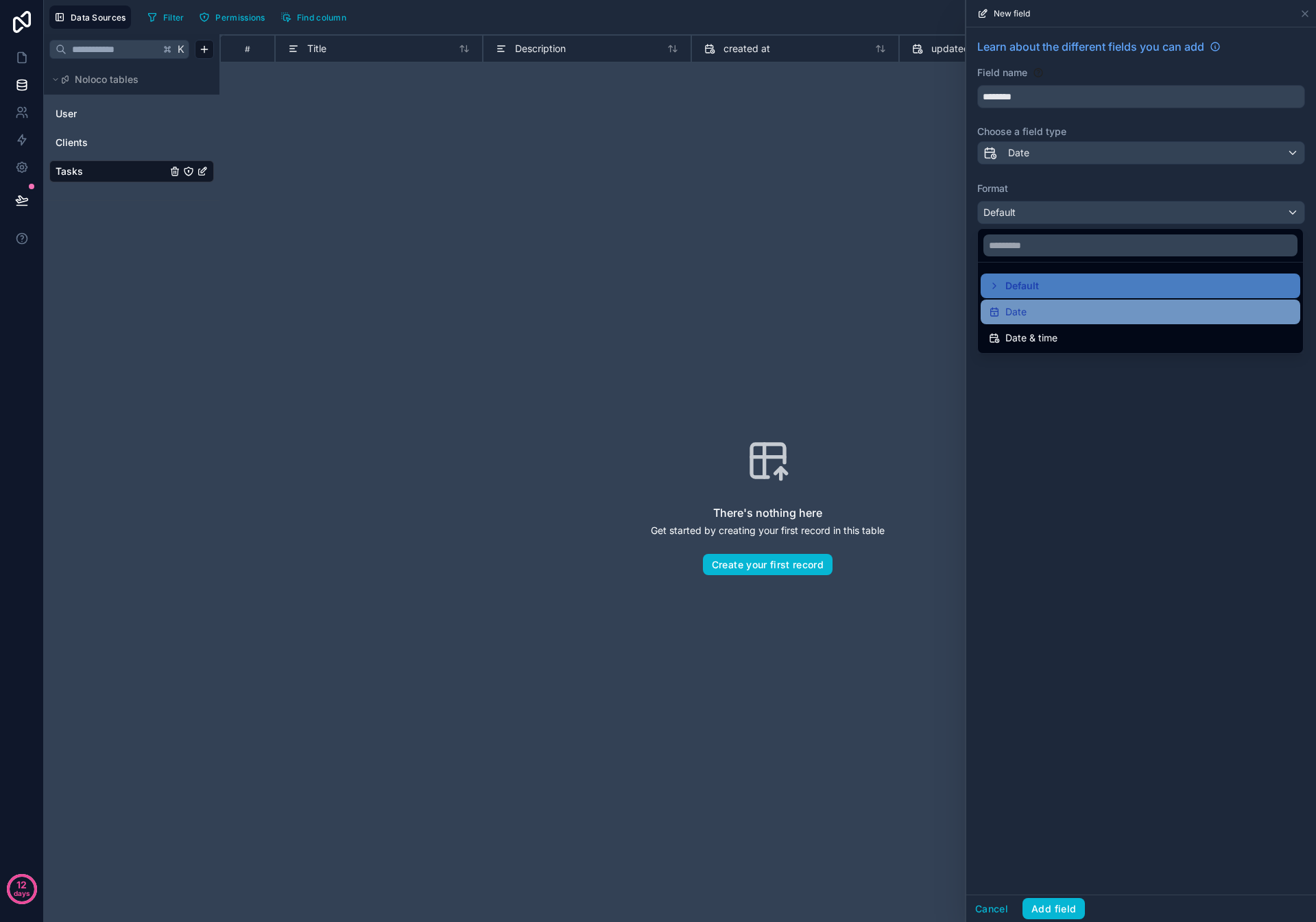
click at [617, 304] on div "Date" at bounding box center [1140, 312] width 303 height 16
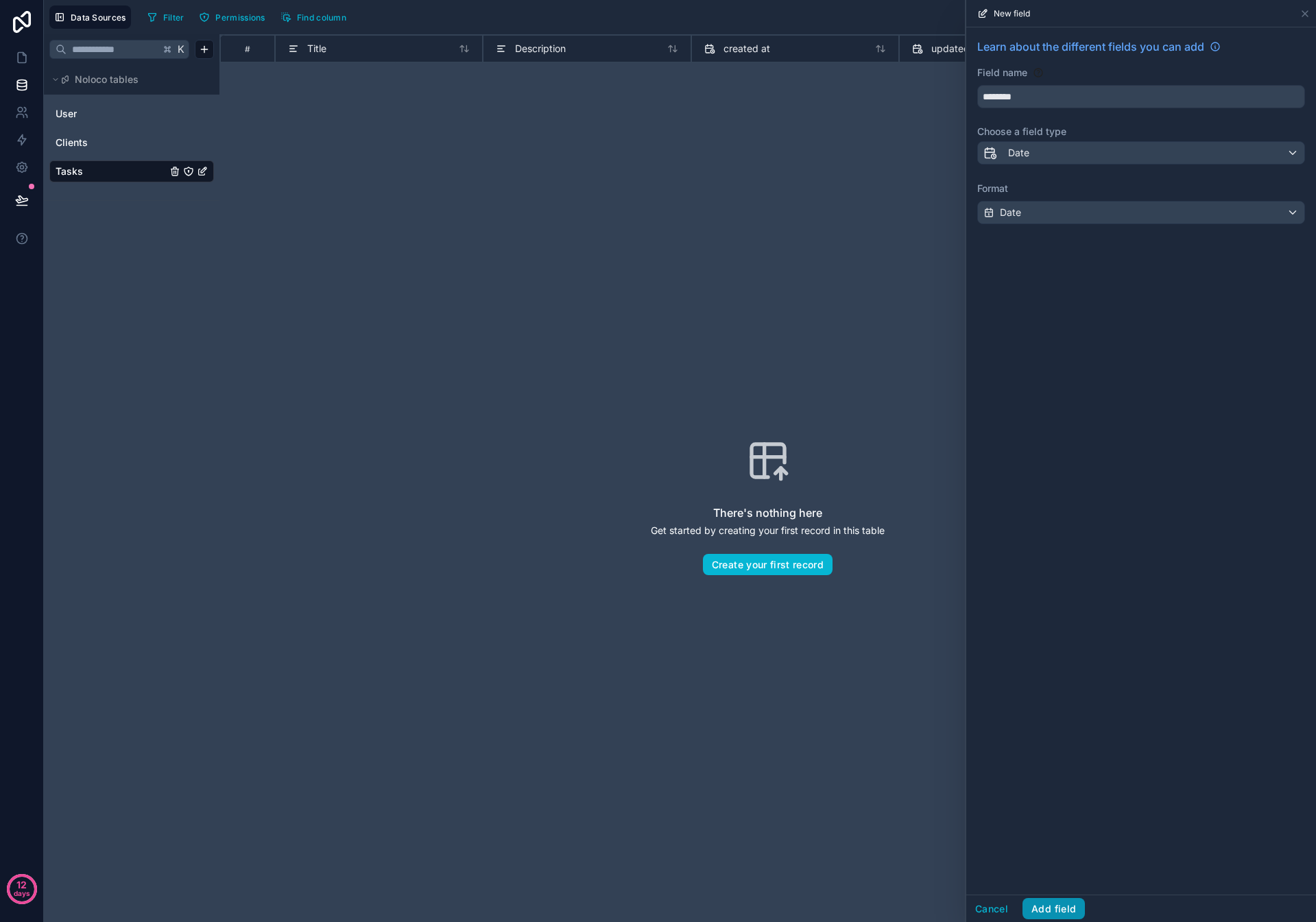
click at [617, 305] on button "Add field" at bounding box center [1054, 909] width 62 height 22
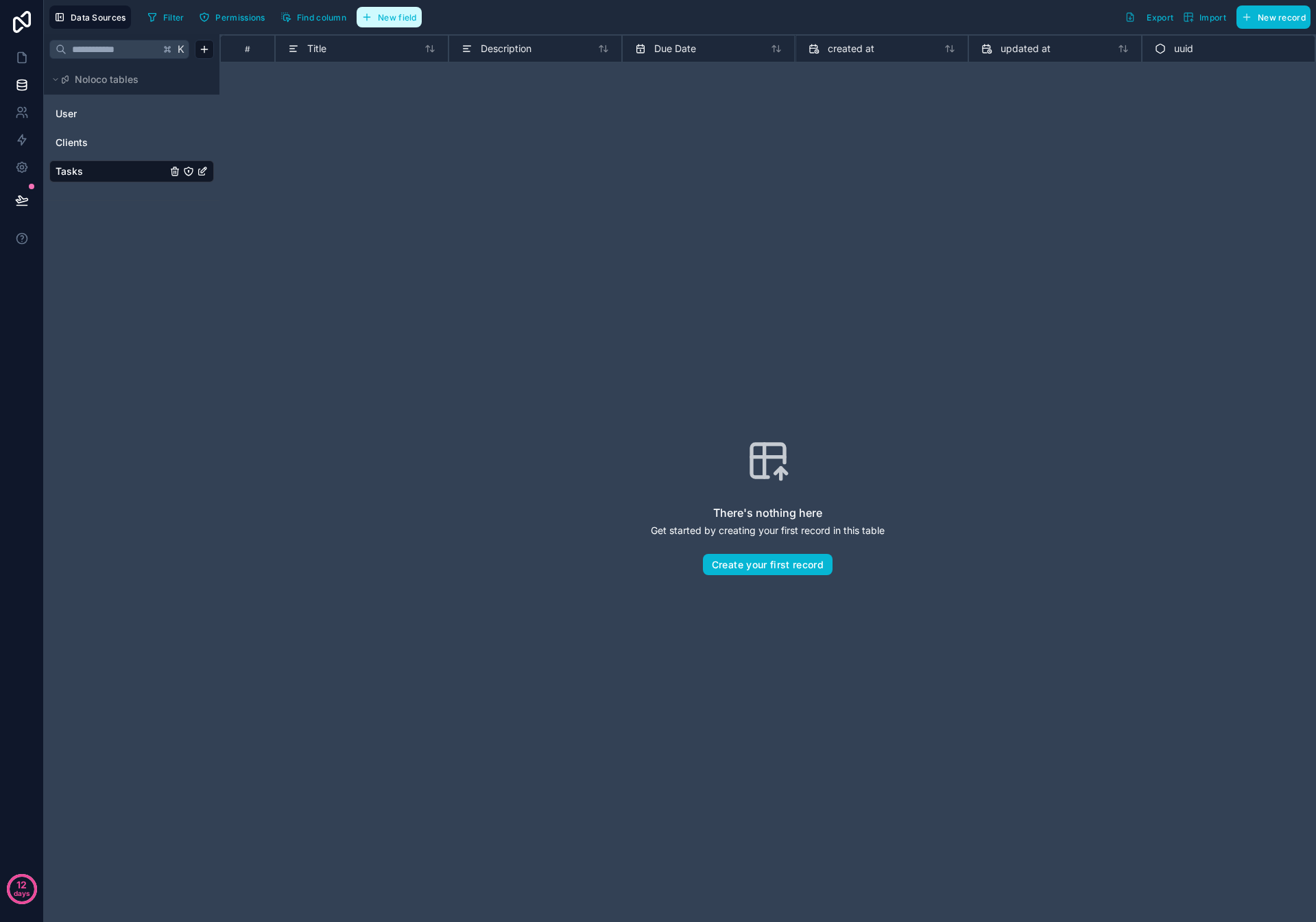
click at [394, 22] on button "New field" at bounding box center [388, 16] width 65 height 20
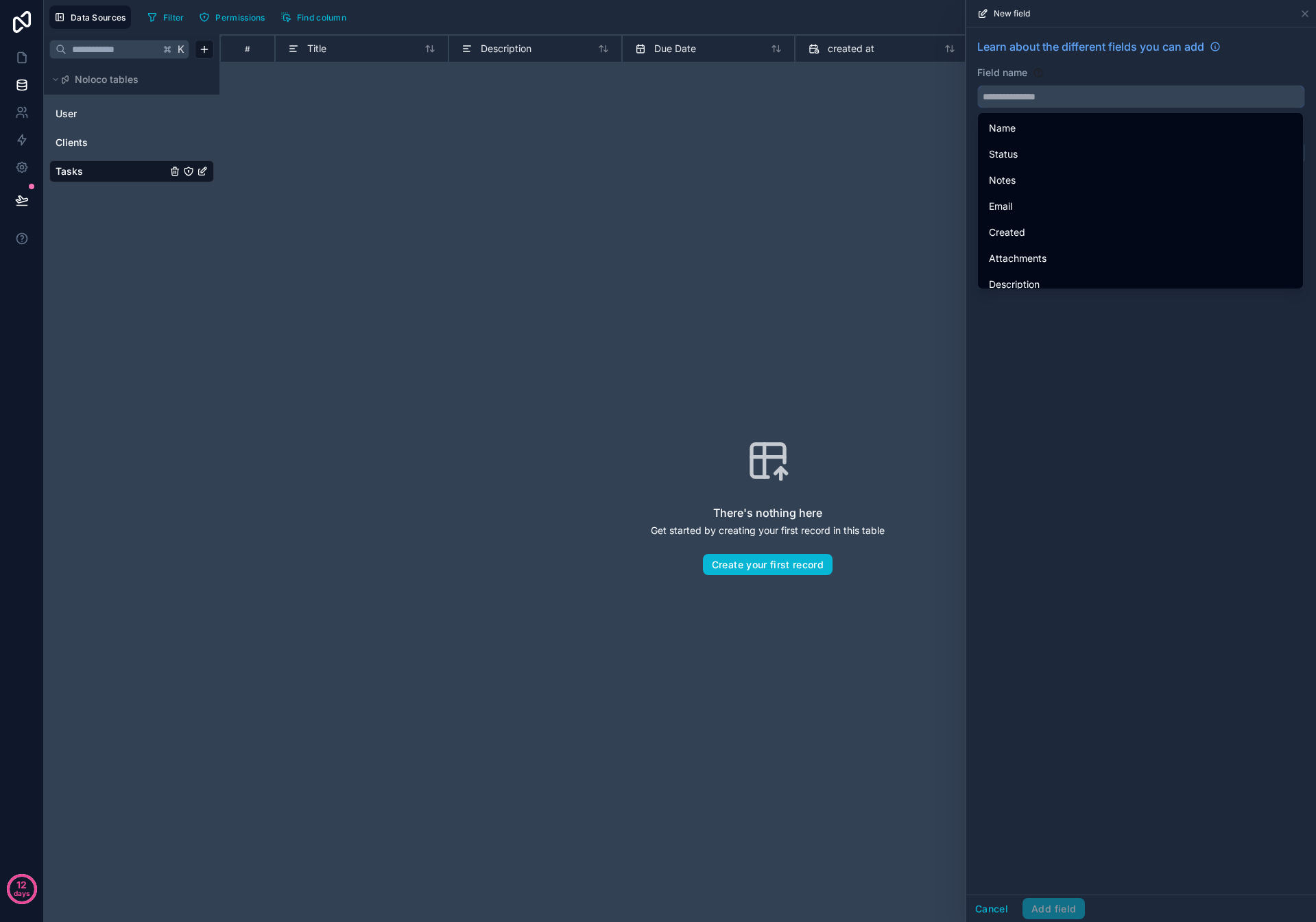
click at [617, 96] on input "text" at bounding box center [1141, 97] width 326 height 22
click at [617, 142] on div "Status" at bounding box center [1141, 154] width 320 height 24
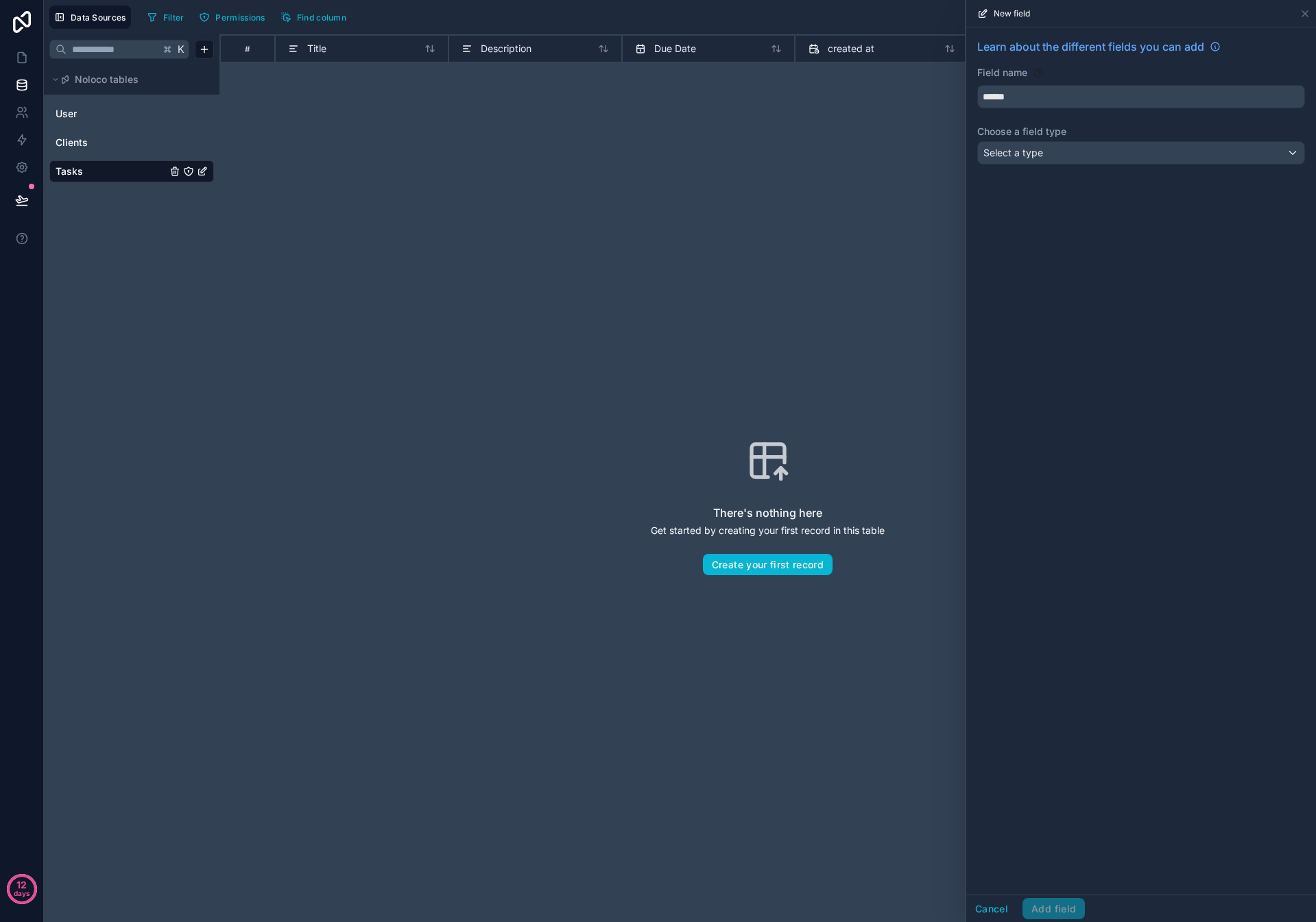
type input "******"
click at [617, 147] on span "Select a type" at bounding box center [1013, 153] width 60 height 12
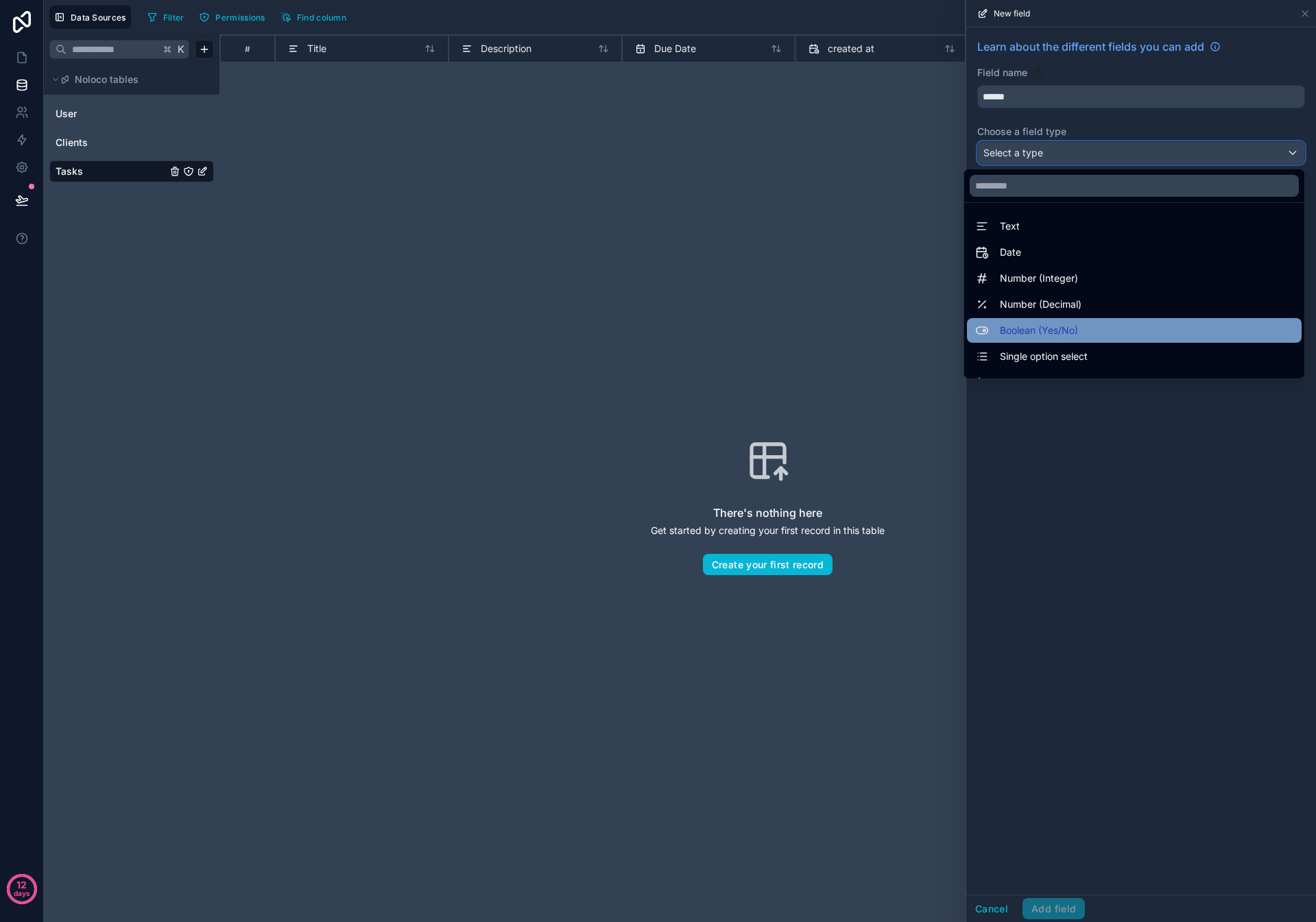
scroll to position [54, 0]
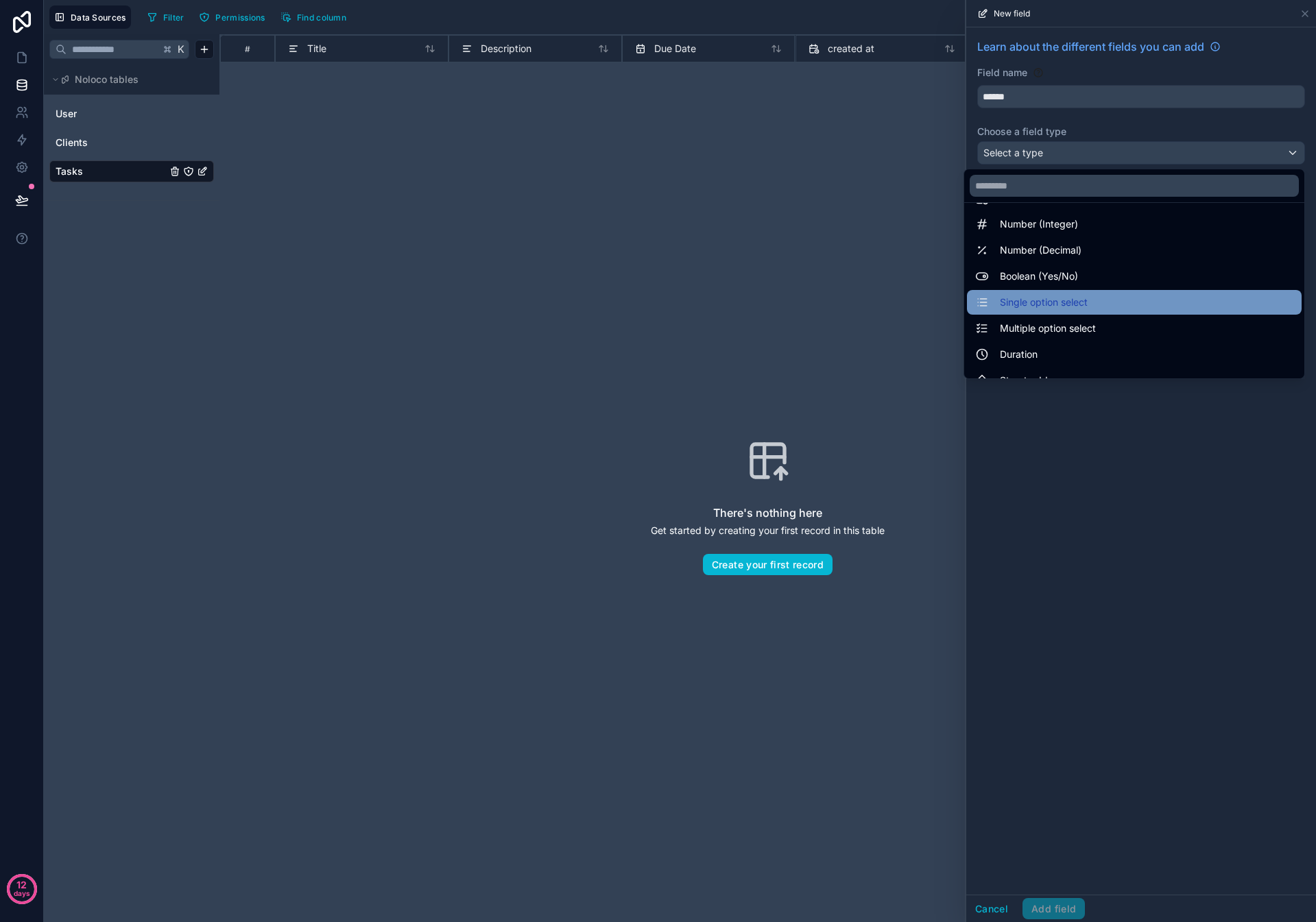
click at [617, 302] on span "Single option select" at bounding box center [1043, 302] width 88 height 16
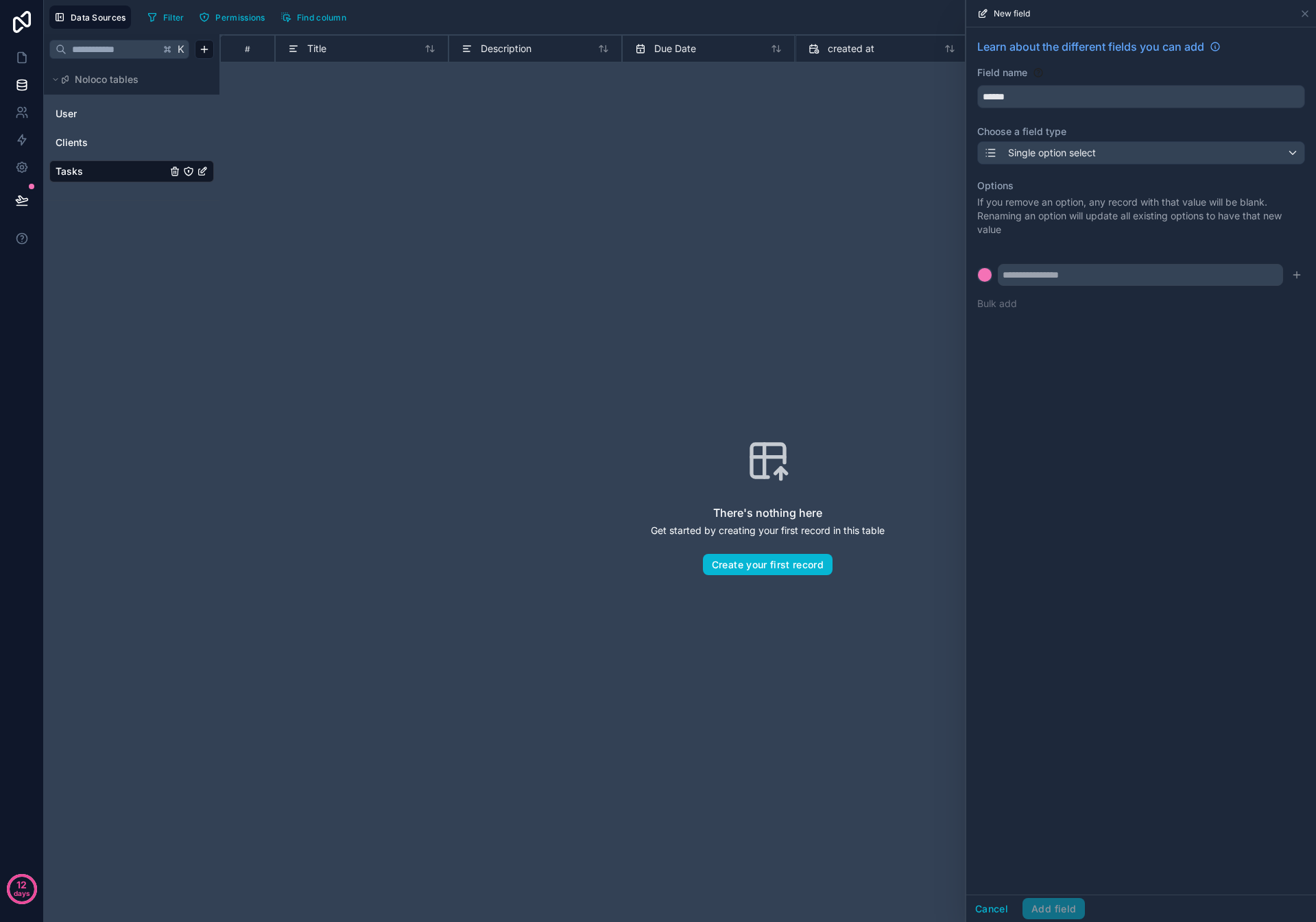
click at [617, 261] on div "Options If you remove an option, any record with that value will be blank. Rena…" at bounding box center [1141, 244] width 327 height 148
drag, startPoint x: 1057, startPoint y: 269, endPoint x: 1046, endPoint y: 273, distance: 11.7
click at [617, 269] on input "text" at bounding box center [1140, 275] width 286 height 22
click at [617, 274] on form at bounding box center [1141, 275] width 327 height 22
click at [617, 274] on div at bounding box center [985, 275] width 14 height 14
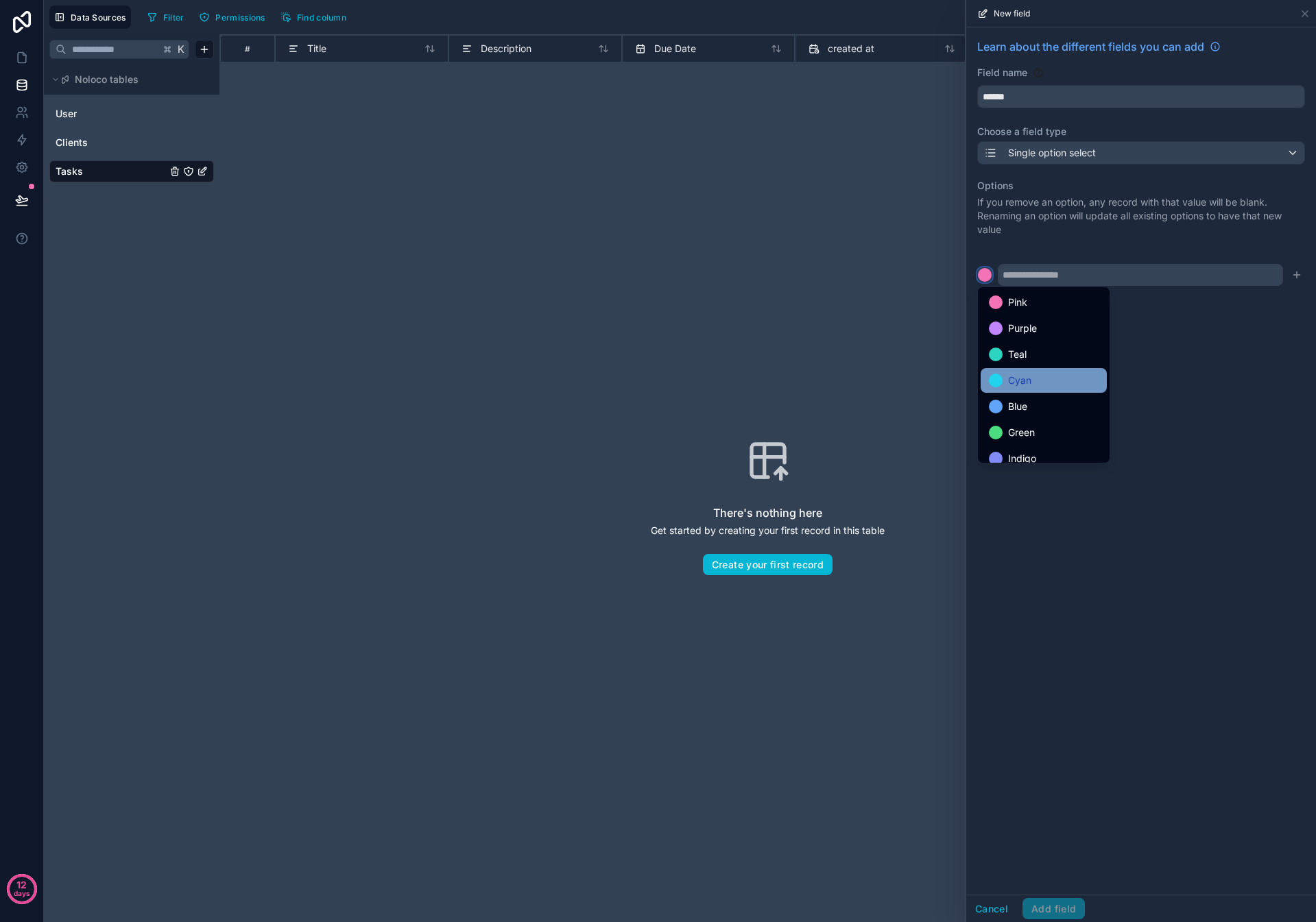
scroll to position [115, 0]
click at [617, 305] on div "Gray" at bounding box center [1043, 447] width 109 height 16
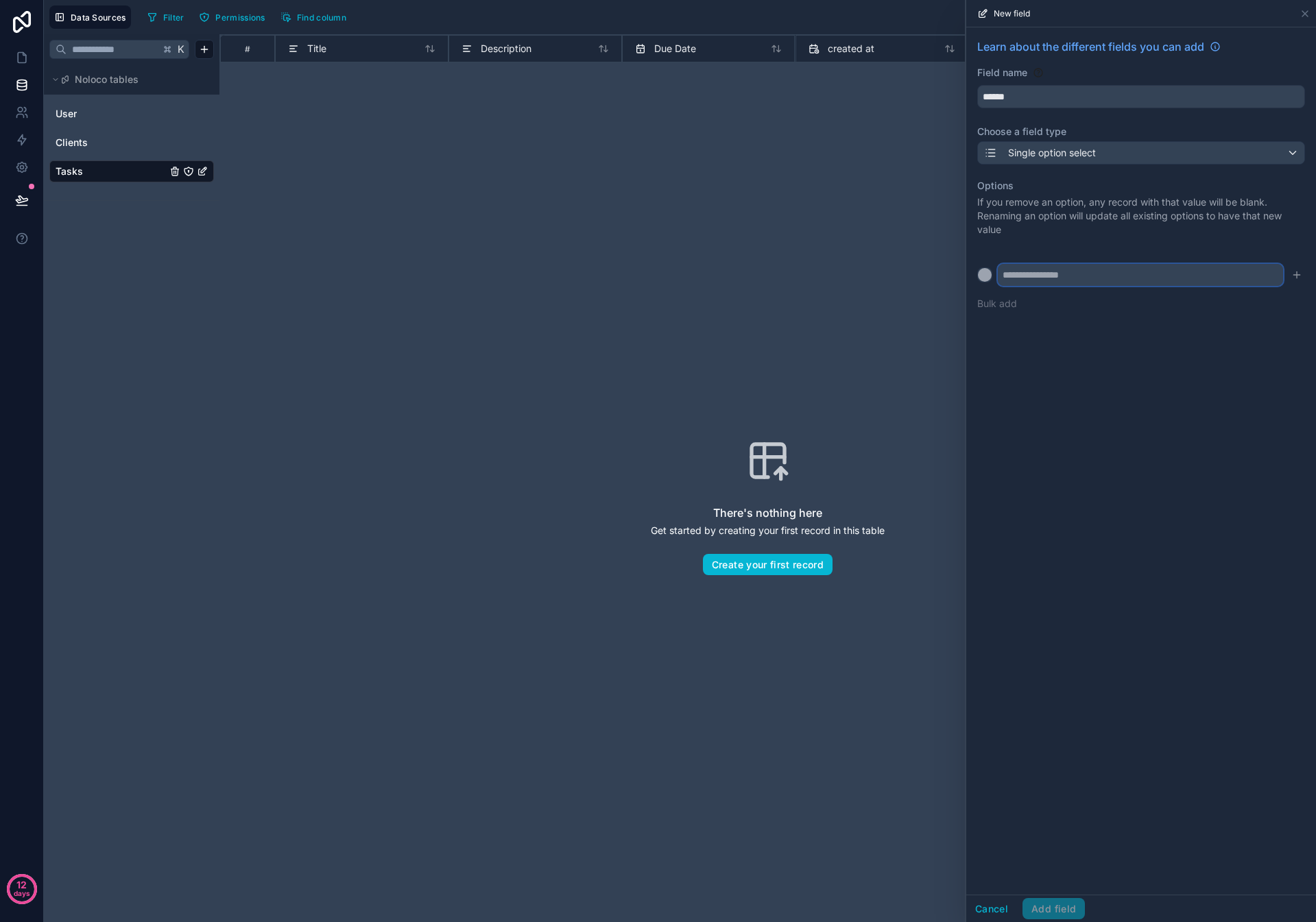
click at [617, 284] on input "text" at bounding box center [1140, 275] width 286 height 22
type input "****"
click at [617, 279] on icon "submit" at bounding box center [1296, 274] width 11 height 11
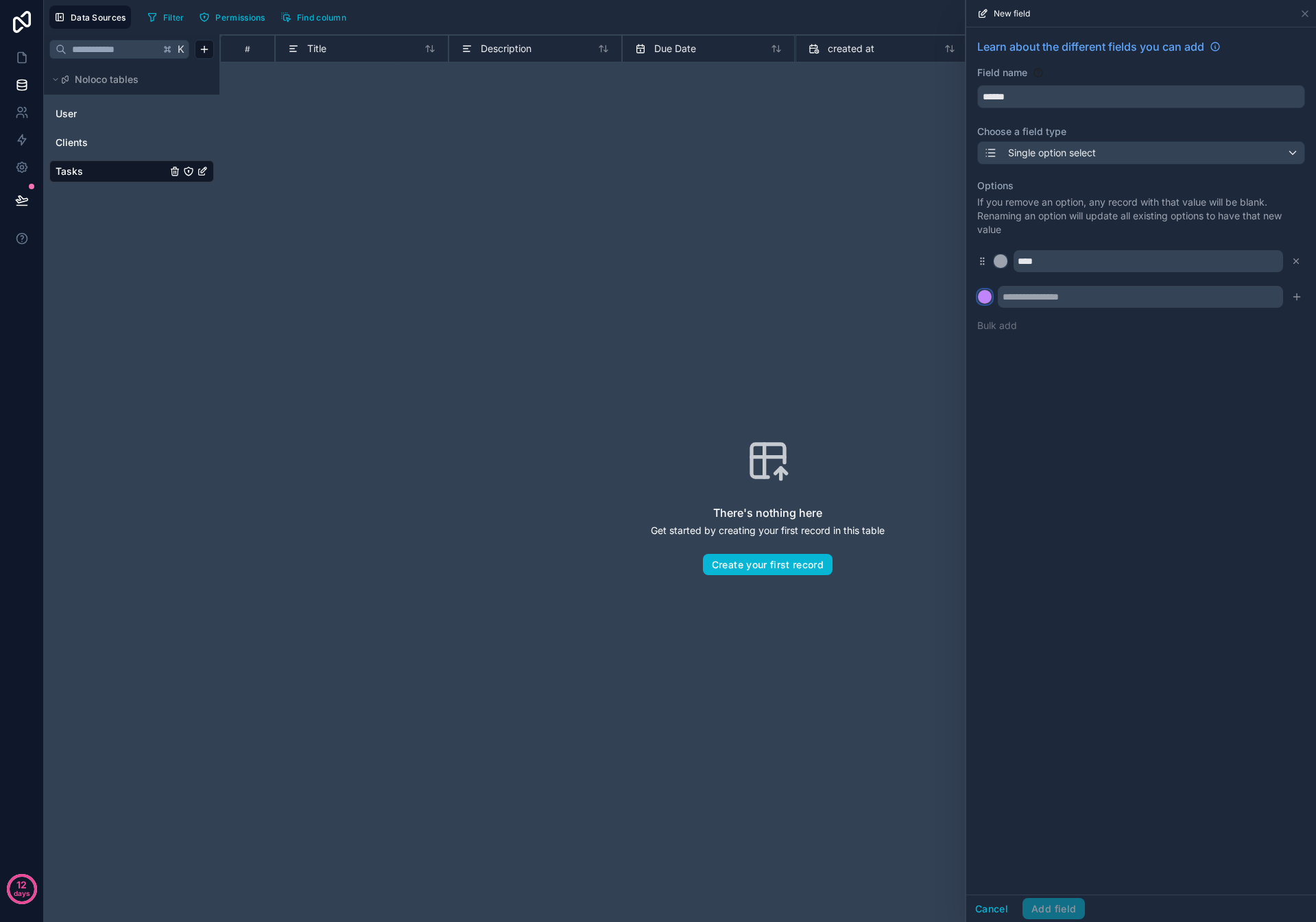
click at [617, 296] on div at bounding box center [985, 297] width 14 height 14
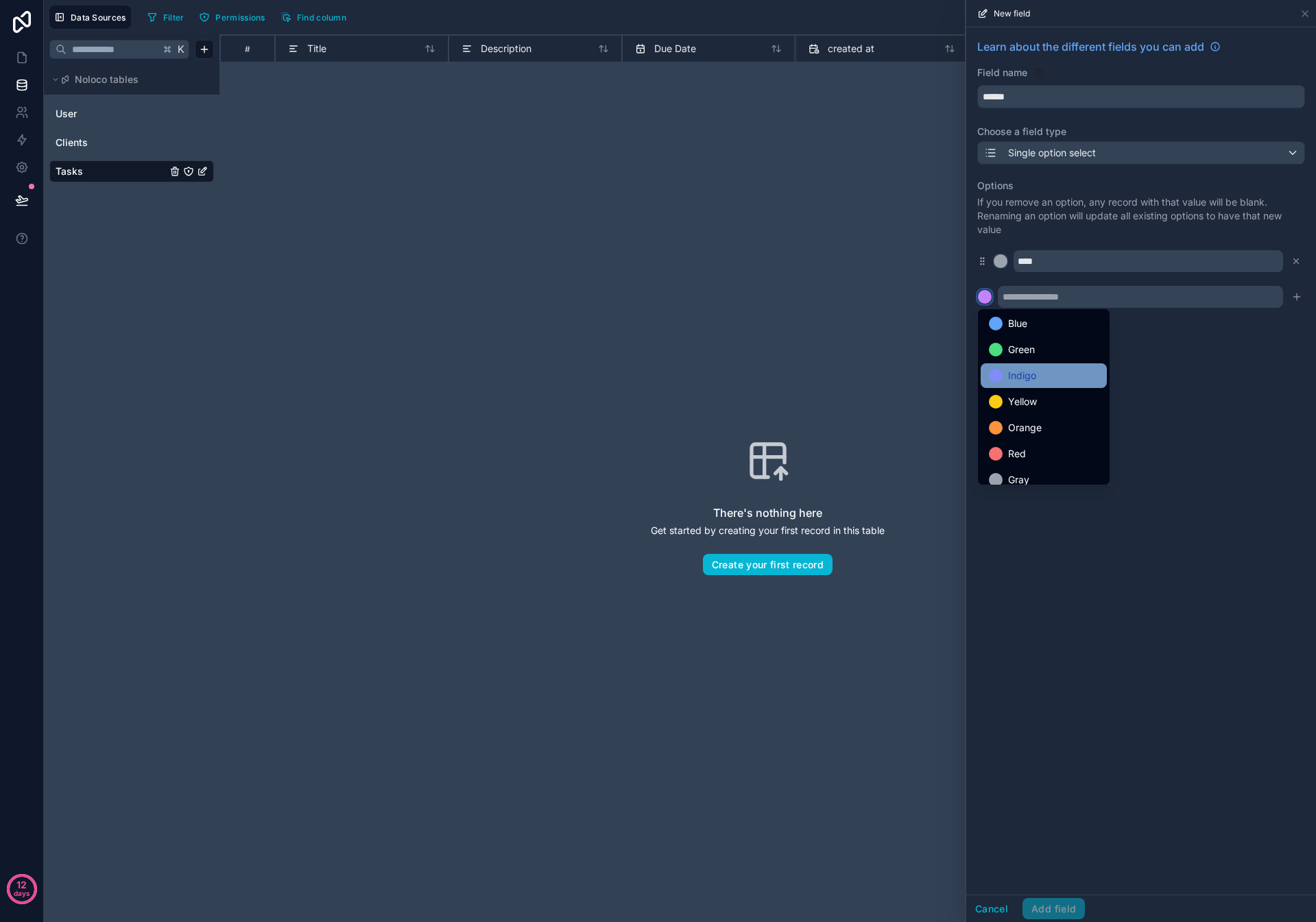
scroll to position [114, 0]
click at [617, 305] on div "Red" at bounding box center [1044, 444] width 126 height 24
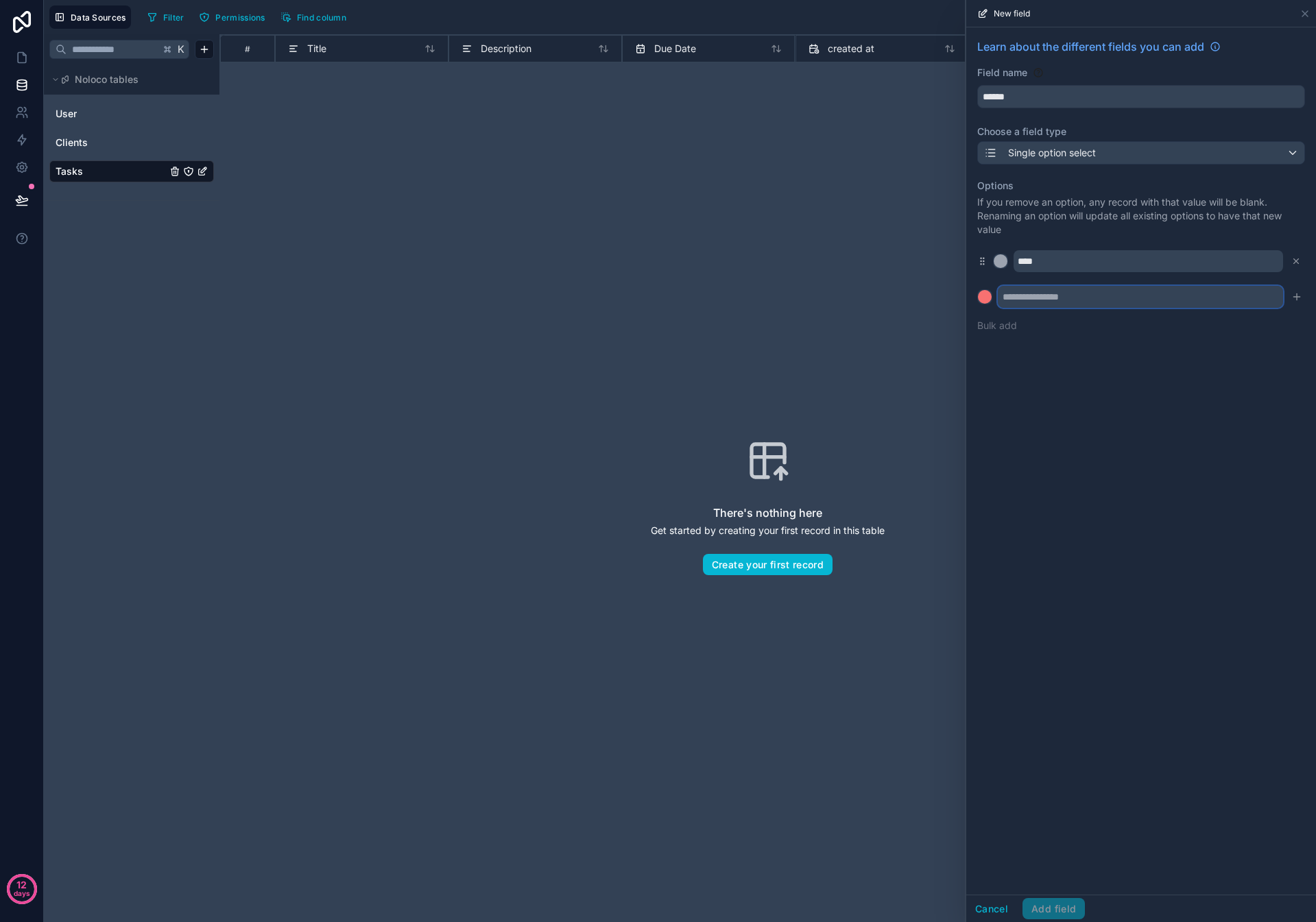
click at [617, 295] on input "text" at bounding box center [1140, 296] width 286 height 22
type input "**********"
click at [617, 294] on icon "submit" at bounding box center [1296, 296] width 11 height 11
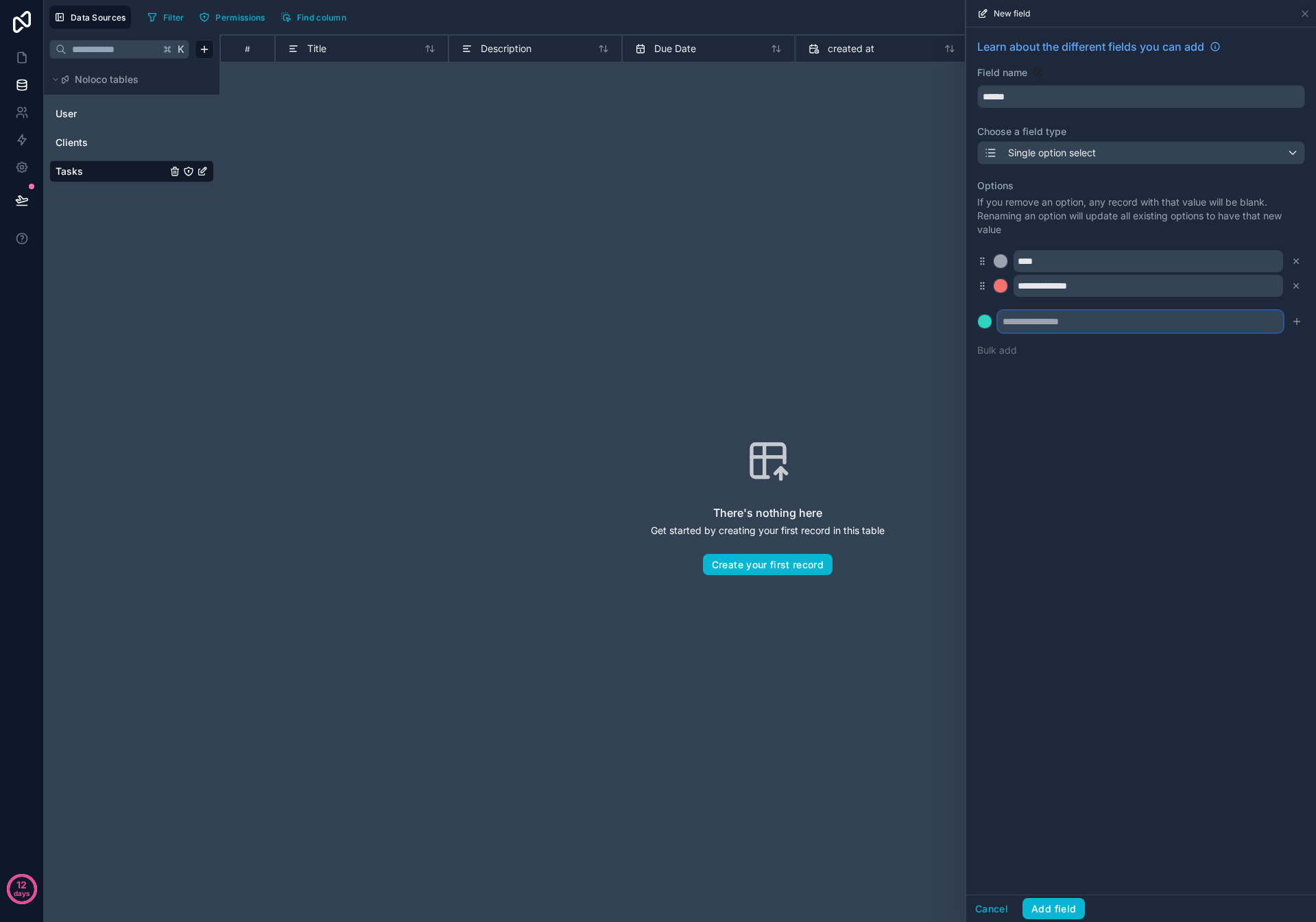
click at [617, 305] on input "text" at bounding box center [1140, 322] width 286 height 22
click at [617, 305] on div at bounding box center [985, 322] width 14 height 14
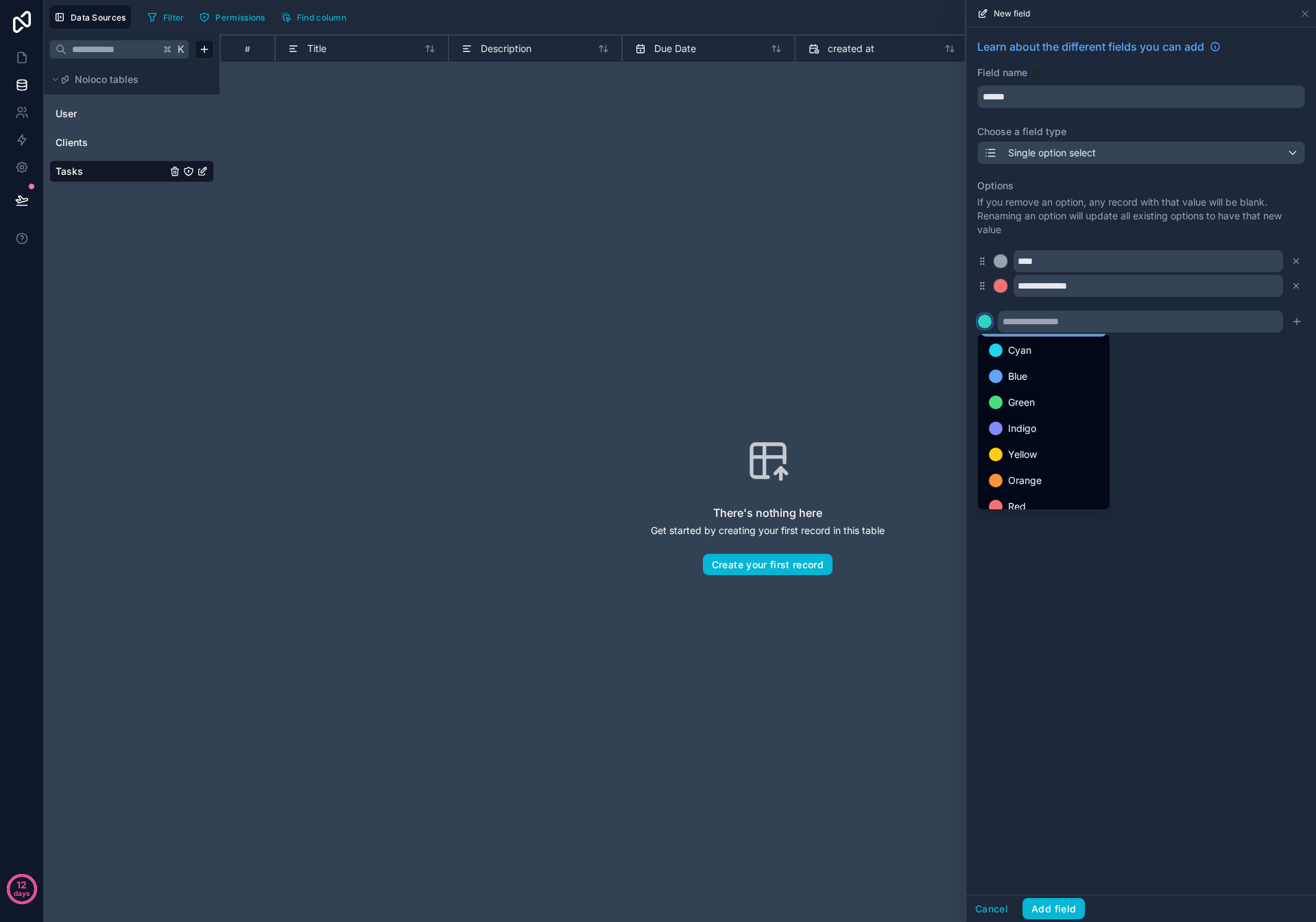
scroll to position [90, 0]
drag, startPoint x: 1030, startPoint y: 464, endPoint x: 1035, endPoint y: 447, distance: 17.7
click at [617, 305] on span "Orange" at bounding box center [1025, 467] width 34 height 16
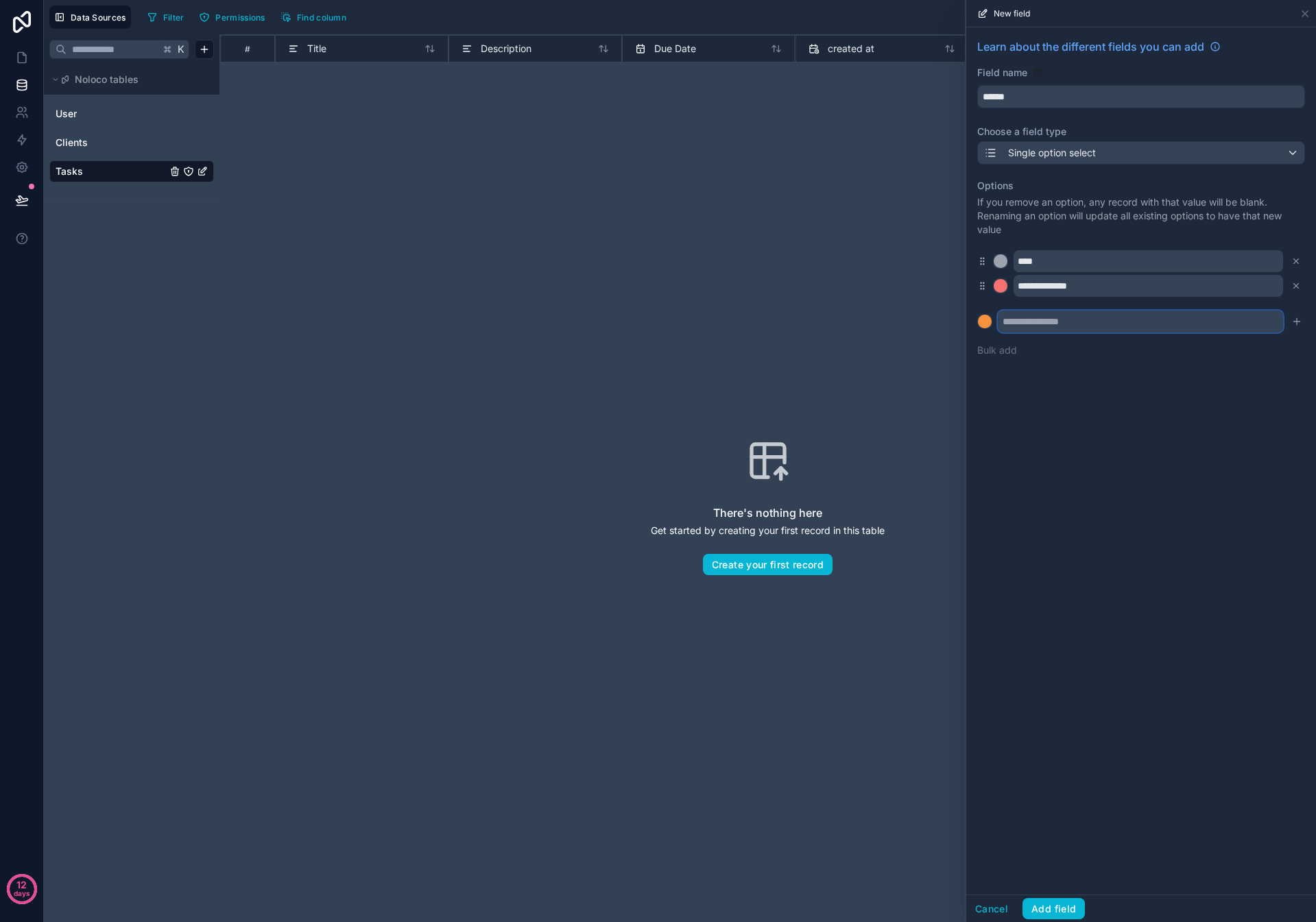
click at [617, 305] on input "text" at bounding box center [1140, 322] width 286 height 22
type input "*********"
click at [617, 305] on icon "submit" at bounding box center [1296, 321] width 11 height 11
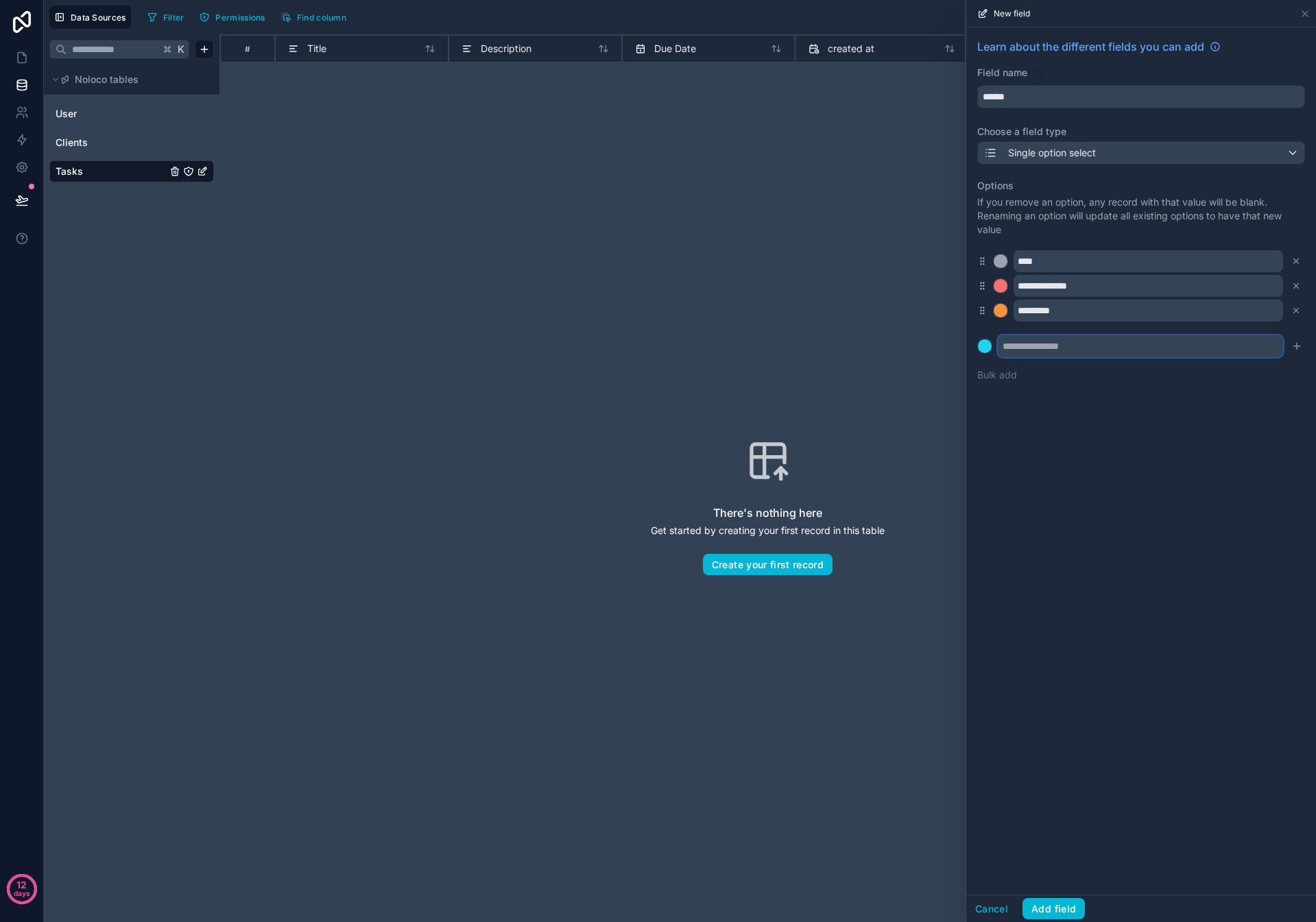
drag, startPoint x: 1067, startPoint y: 353, endPoint x: 1050, endPoint y: 352, distance: 17.0
click at [617, 305] on input "text" at bounding box center [1140, 346] width 286 height 22
click at [617, 305] on div at bounding box center [985, 346] width 14 height 14
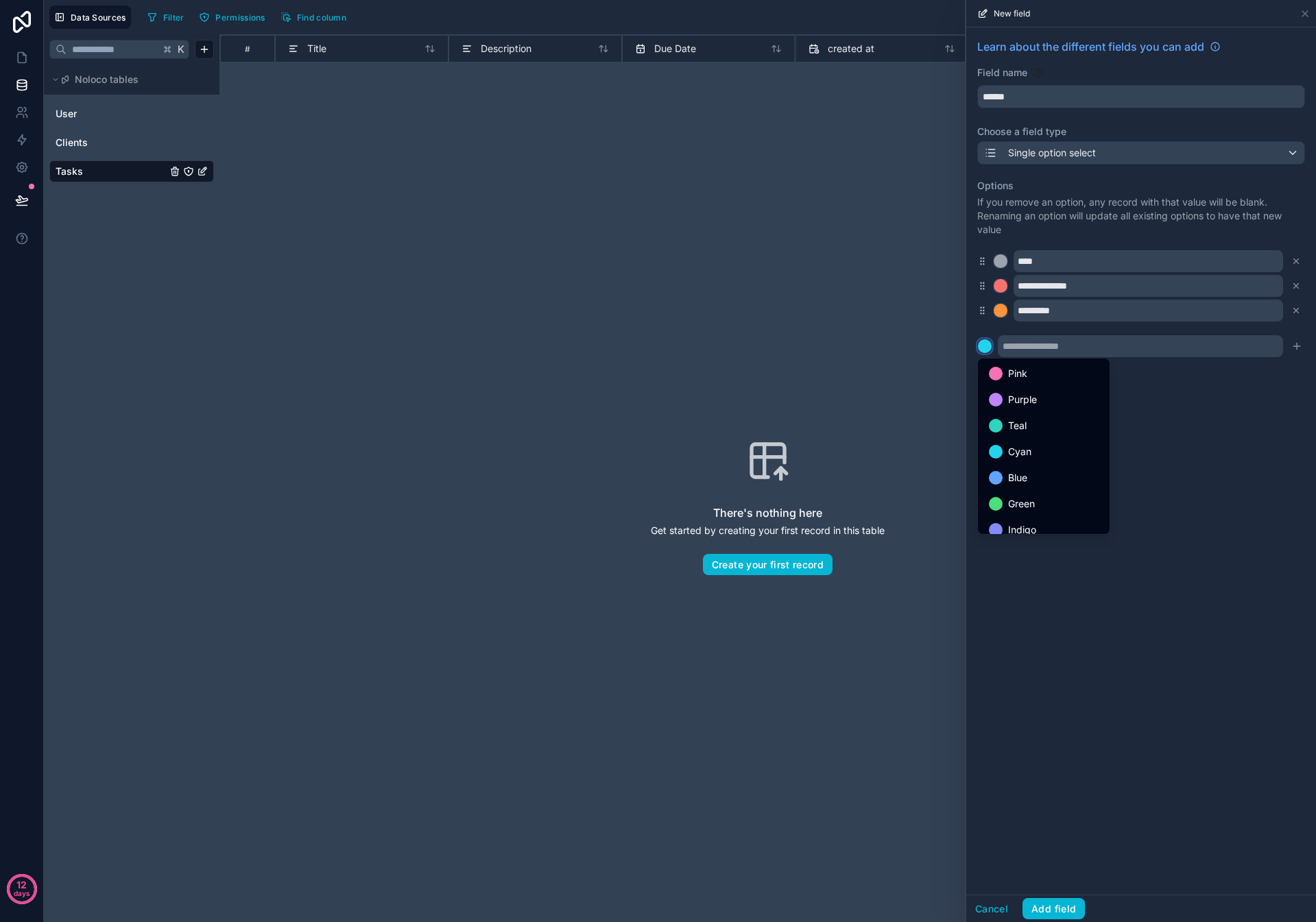
scroll to position [115, 0]
drag, startPoint x: 1037, startPoint y: 470, endPoint x: 1036, endPoint y: 462, distance: 8.1
click at [617, 305] on span "Orange" at bounding box center [1025, 467] width 34 height 16
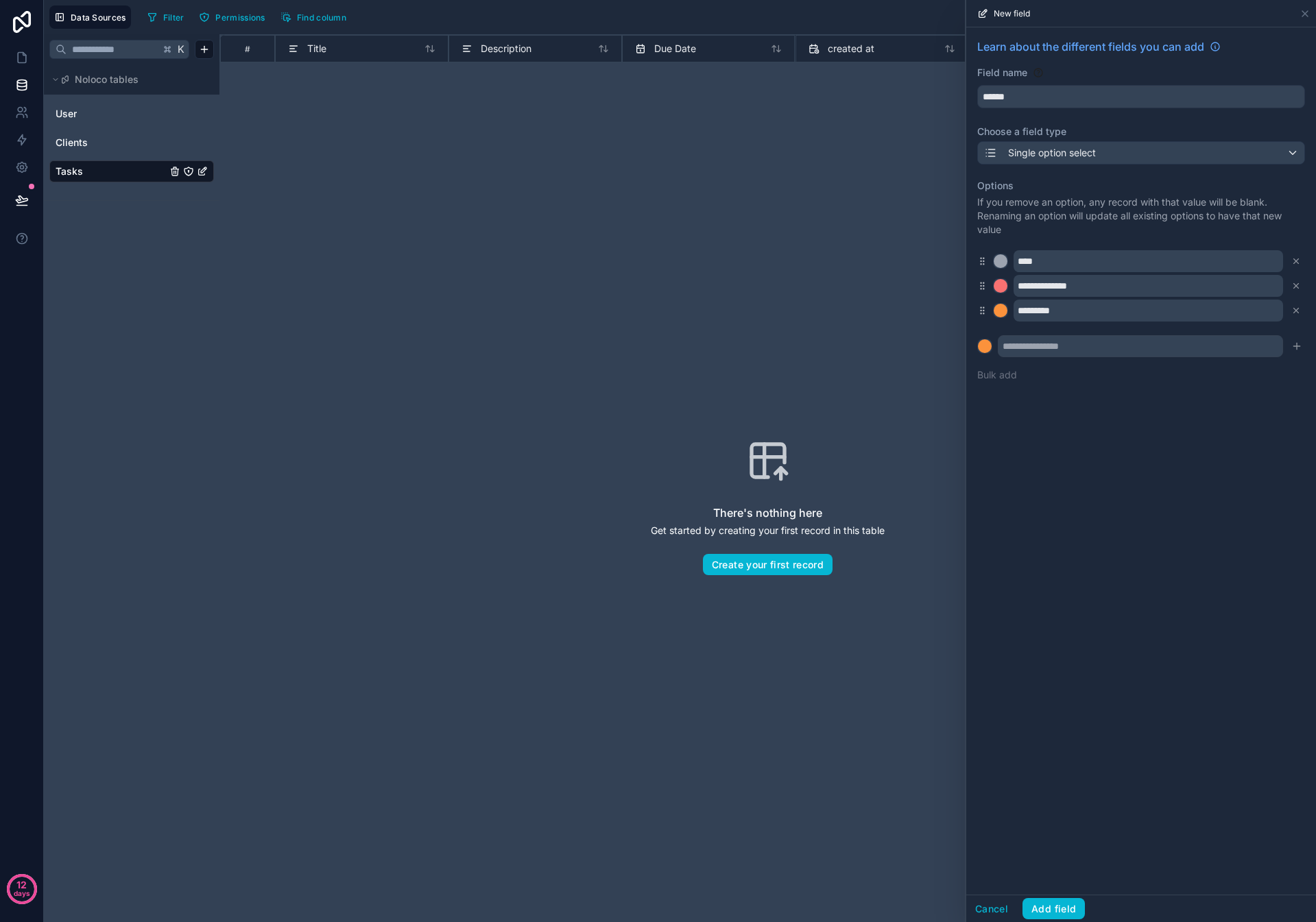
drag, startPoint x: 1044, startPoint y: 357, endPoint x: 1046, endPoint y: 350, distance: 7.3
click at [617, 305] on div "**********" at bounding box center [1141, 280] width 327 height 220
click at [617, 305] on input "text" at bounding box center [1140, 346] width 286 height 22
type input "**********"
click at [617, 305] on icon "submit" at bounding box center [1296, 346] width 11 height 11
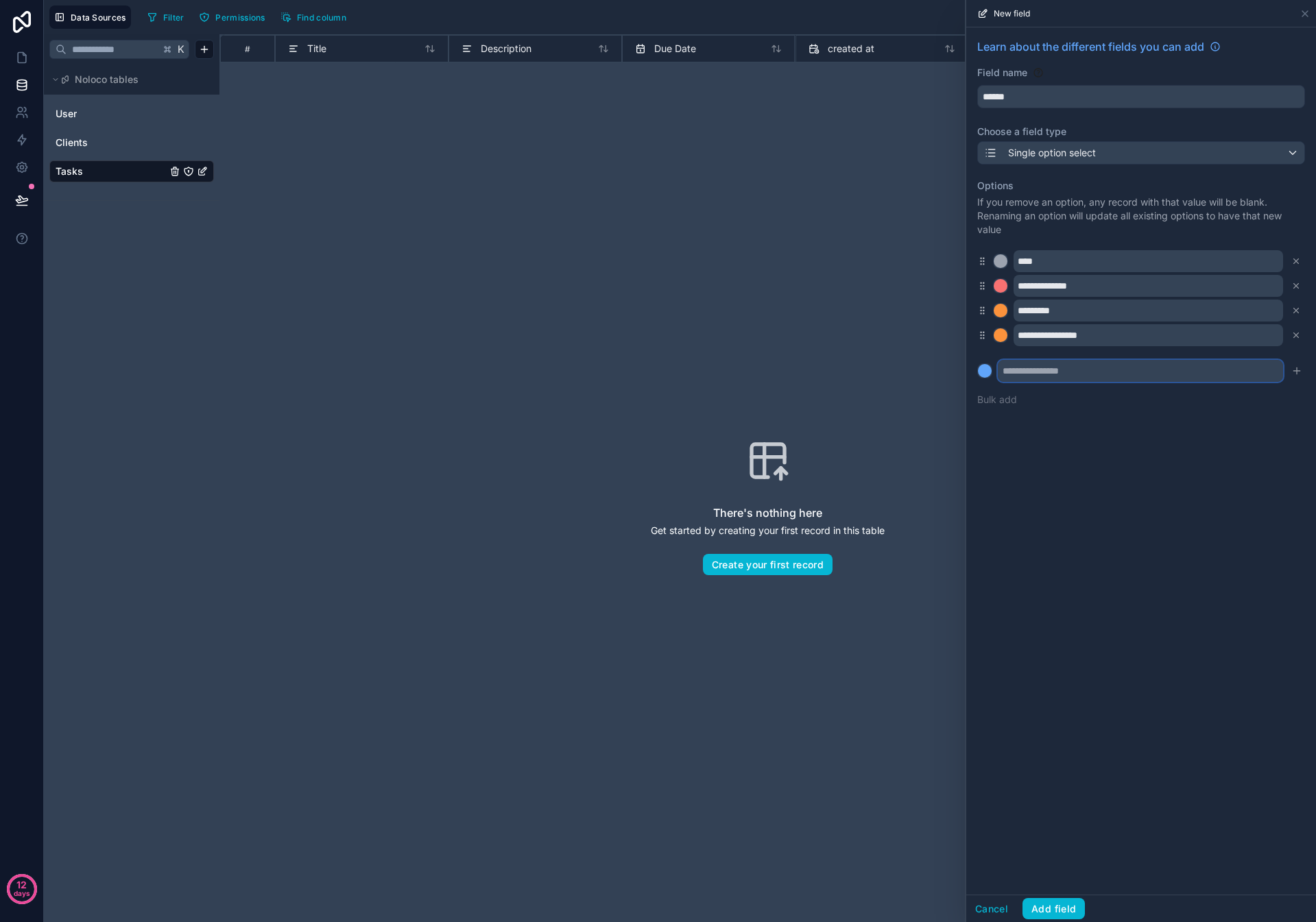
click at [617, 305] on input "text" at bounding box center [1140, 371] width 286 height 22
click at [617, 305] on div at bounding box center [985, 371] width 14 height 14
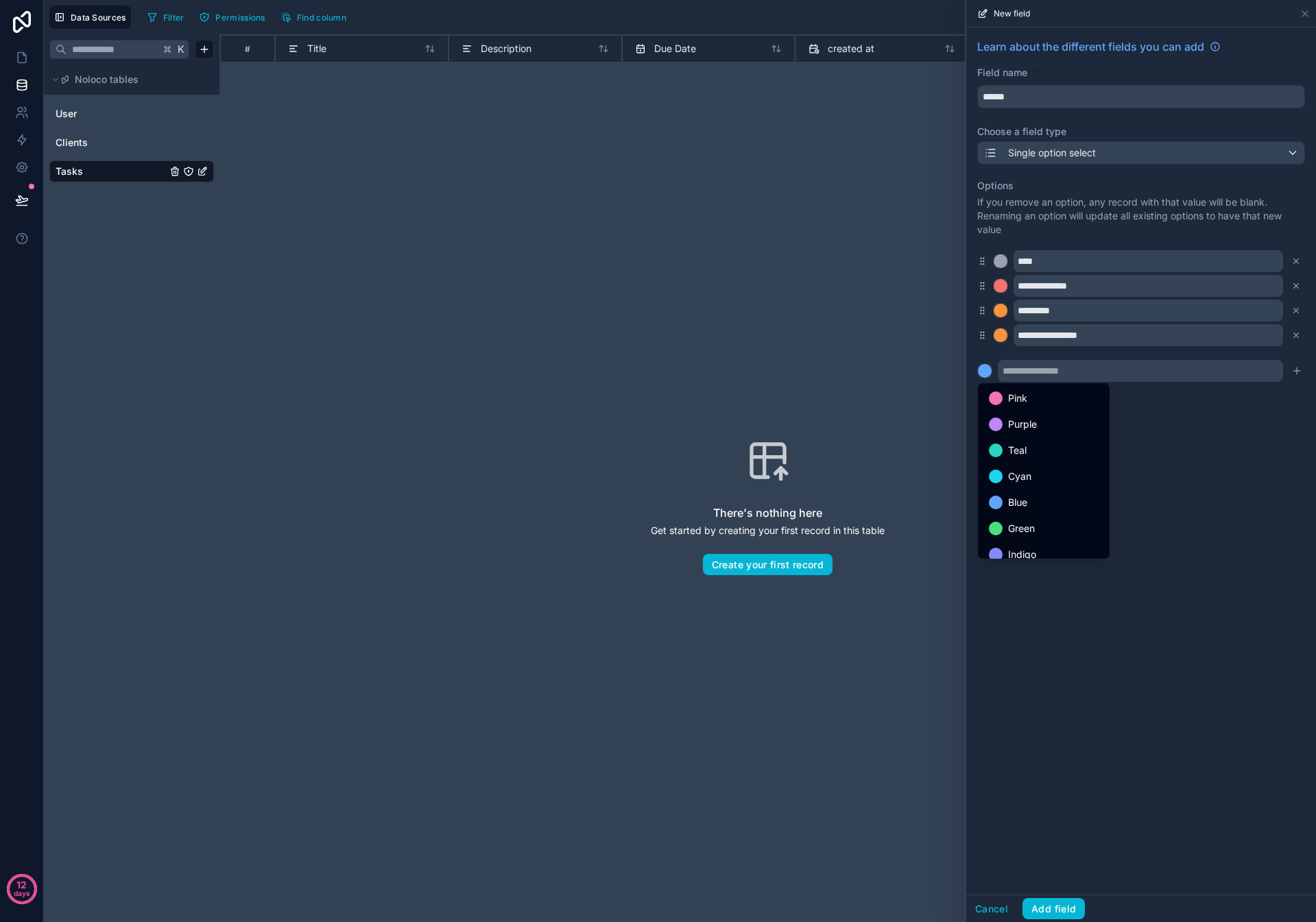
click at [617, 305] on span "Green" at bounding box center [1022, 528] width 27 height 16
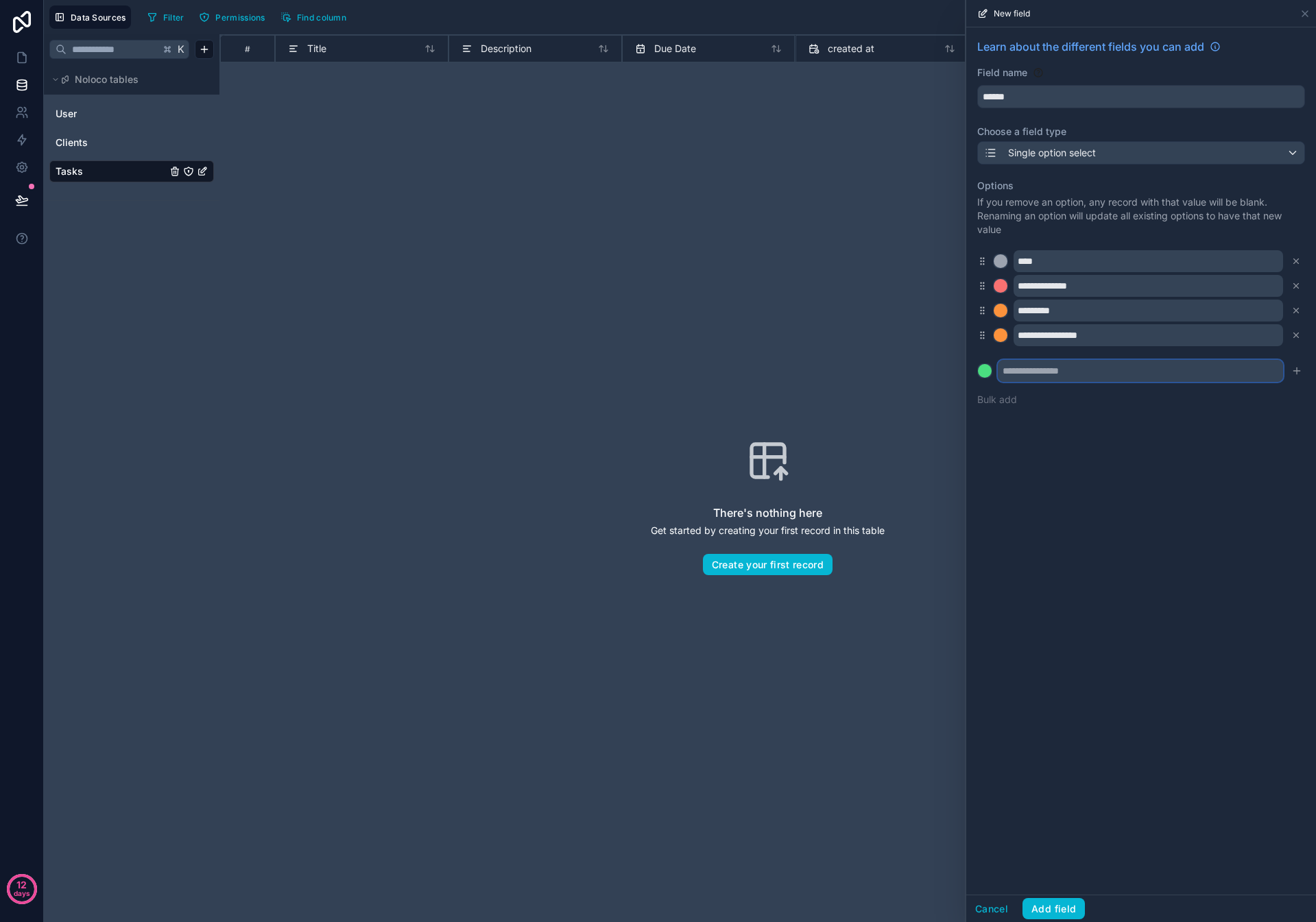
click at [617, 305] on input "text" at bounding box center [1140, 371] width 286 height 22
type input "*****"
click at [617, 305] on button "Add field" at bounding box center [1054, 909] width 62 height 22
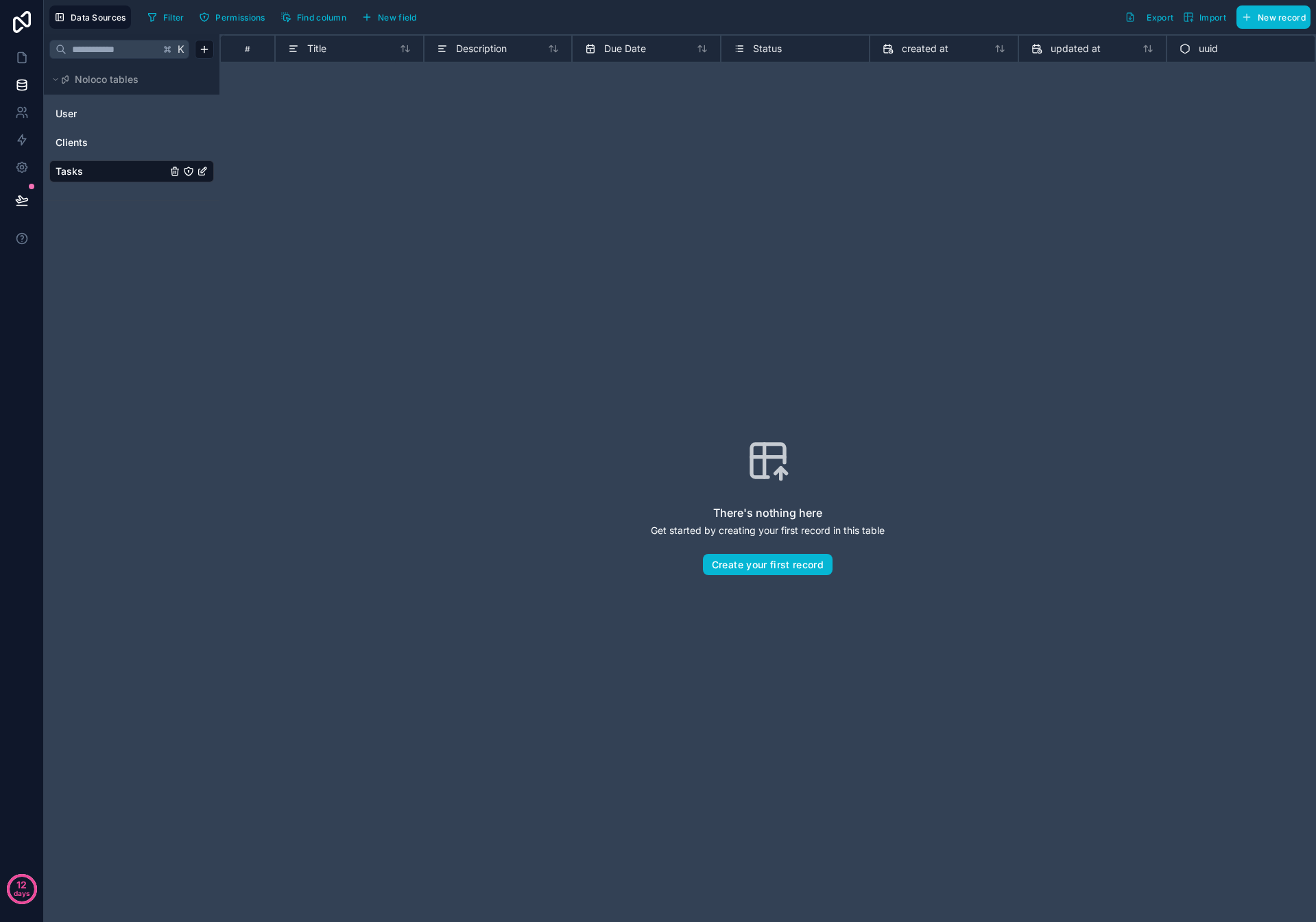
click at [617, 49] on div "Status" at bounding box center [795, 48] width 123 height 16
click at [617, 49] on span "Status" at bounding box center [767, 48] width 29 height 14
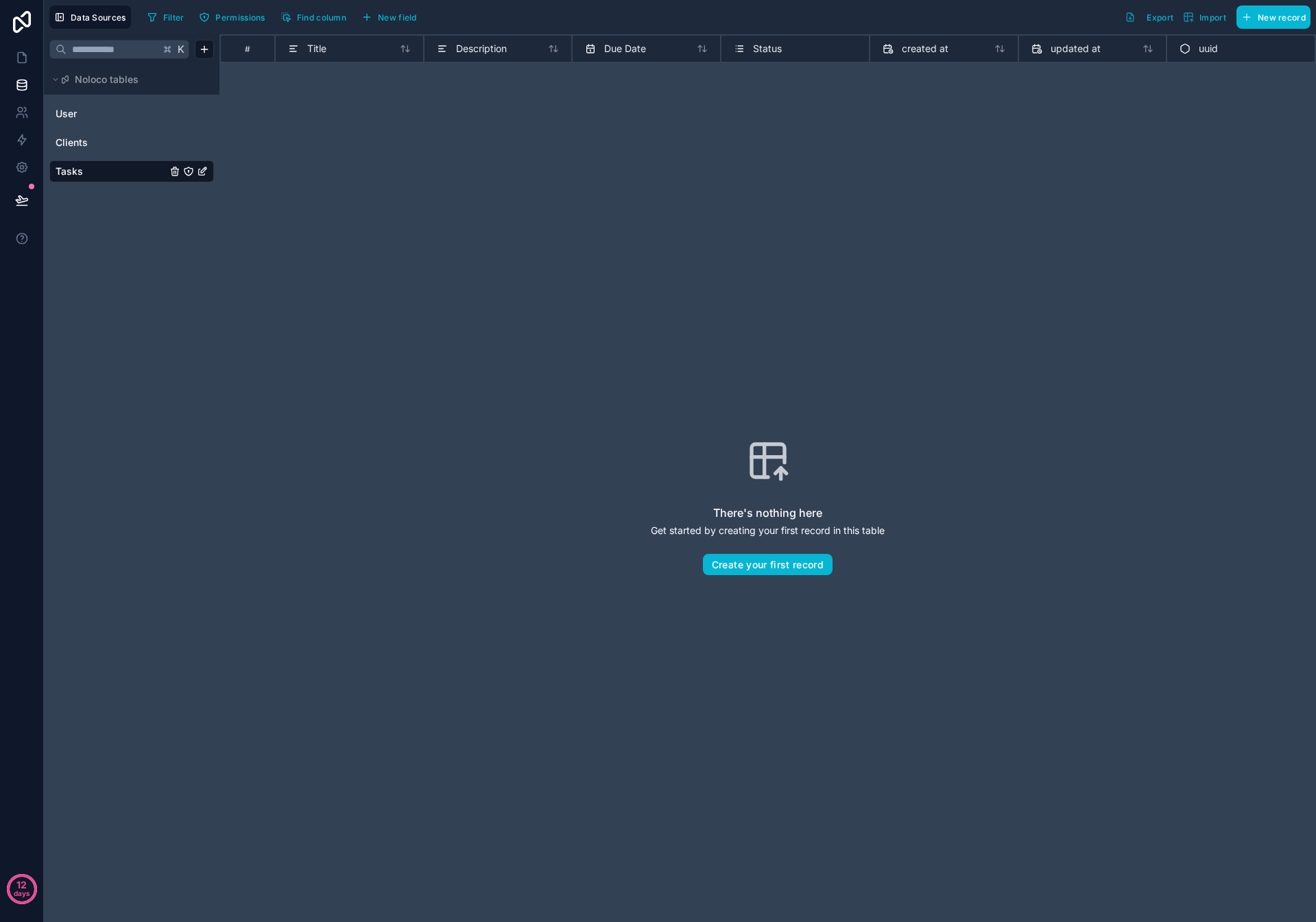
click at [617, 49] on span "Status" at bounding box center [767, 48] width 29 height 14
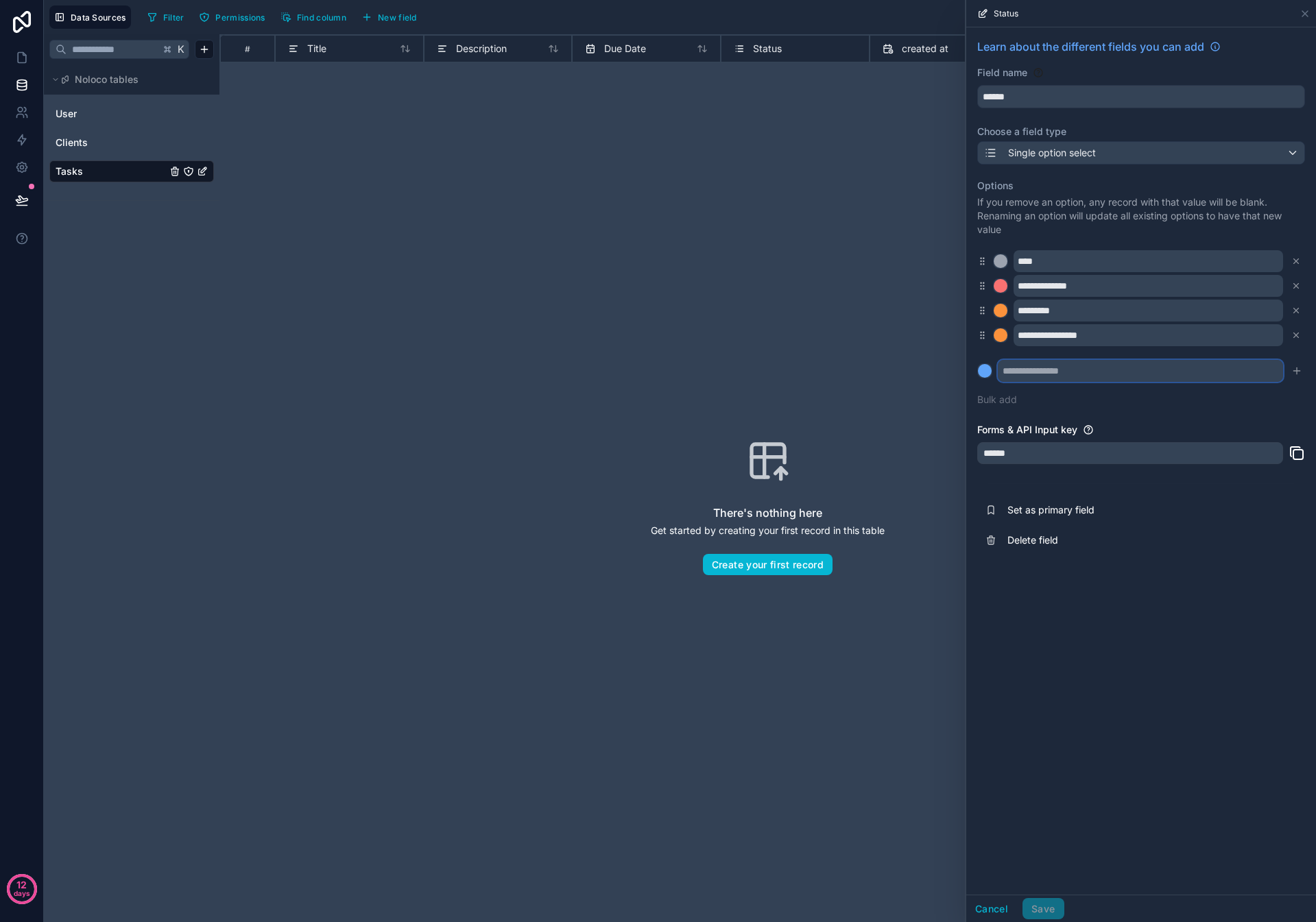
click at [617, 305] on input "text" at bounding box center [1140, 371] width 286 height 22
type input "*****"
click at [617, 305] on div at bounding box center [985, 371] width 14 height 14
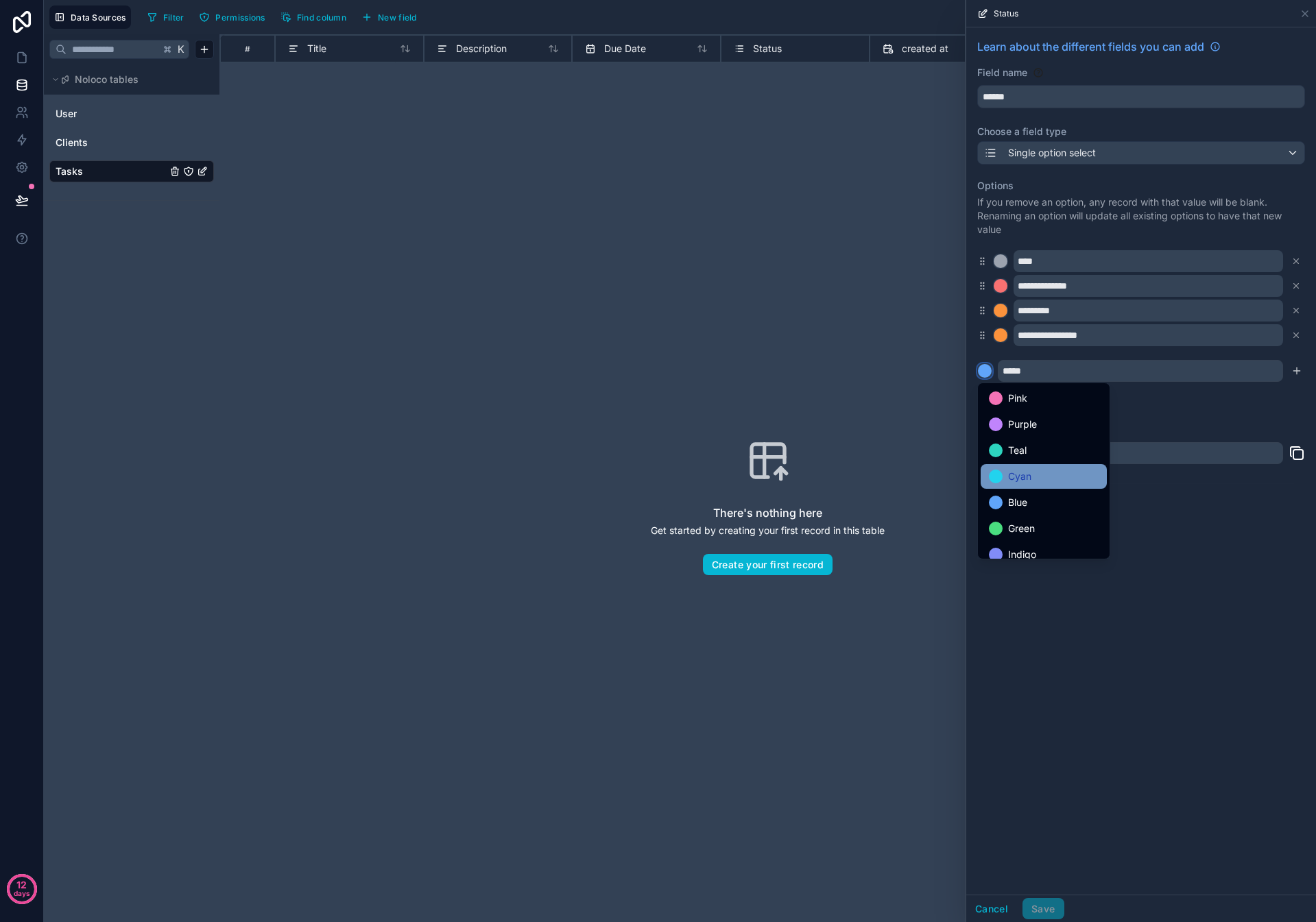
scroll to position [115, 0]
click at [617, 305] on span "Green" at bounding box center [1022, 413] width 27 height 16
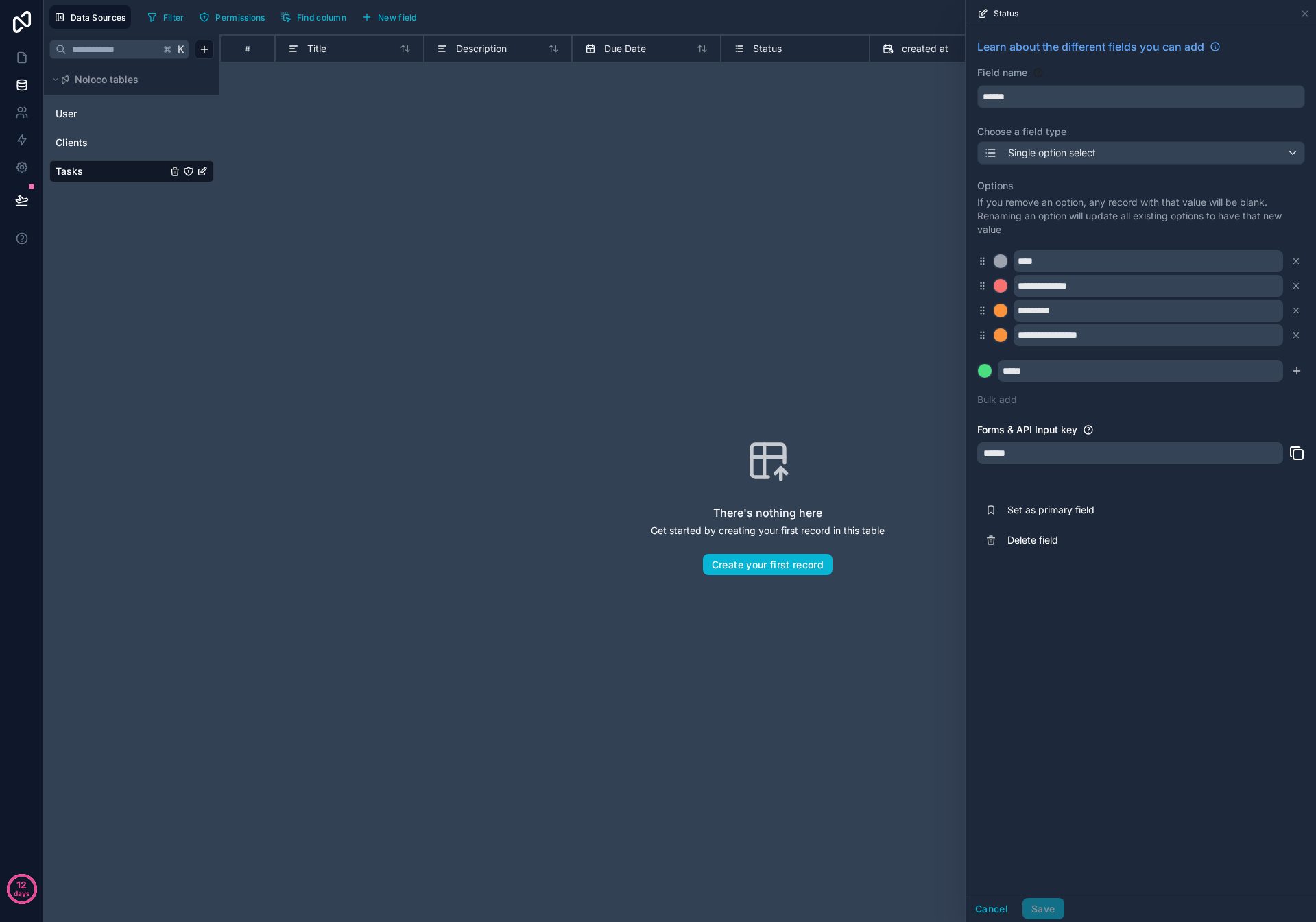
click at [617, 305] on icon "submit" at bounding box center [1296, 370] width 11 height 11
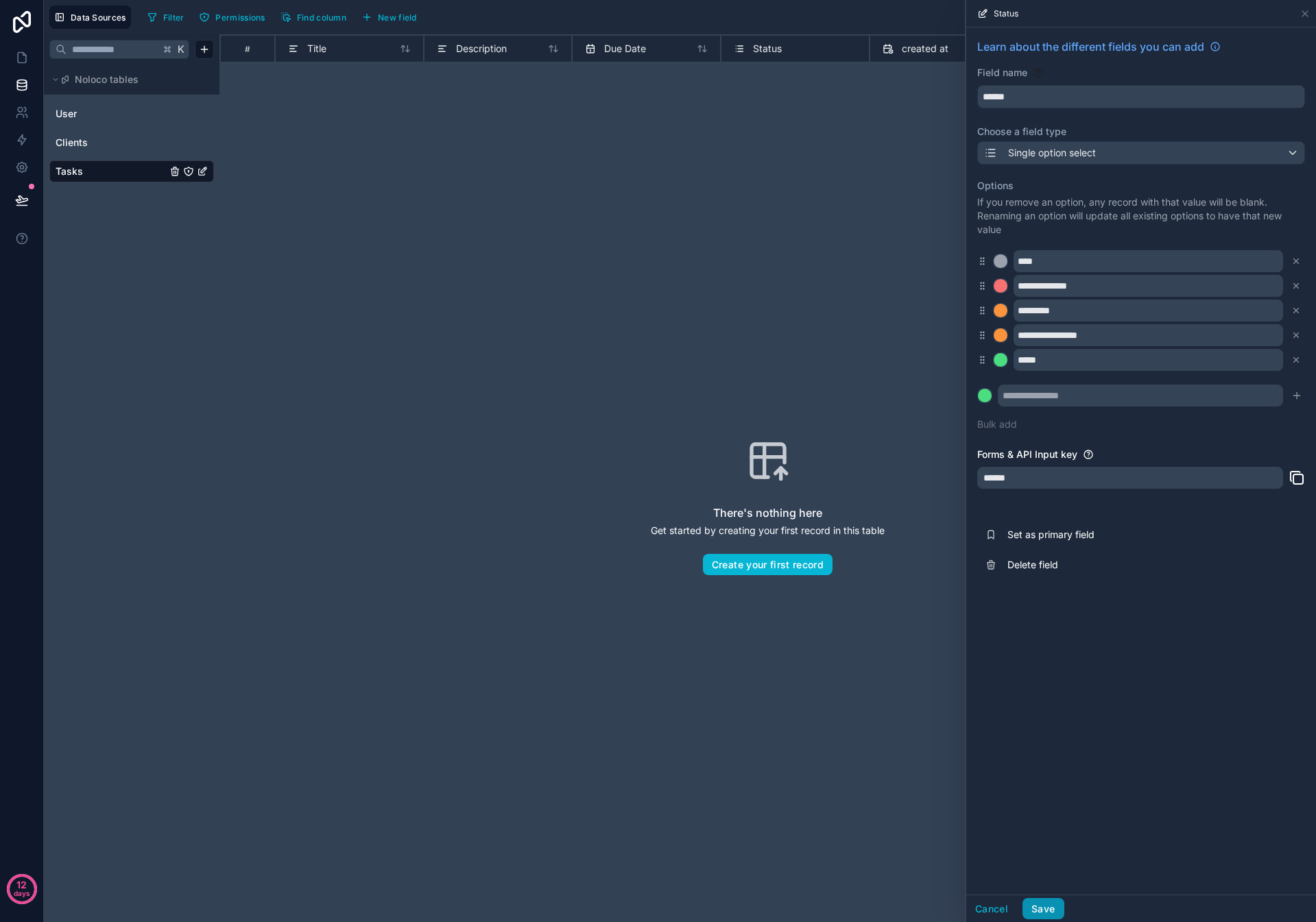
click at [617, 305] on button "Save" at bounding box center [1043, 909] width 41 height 22
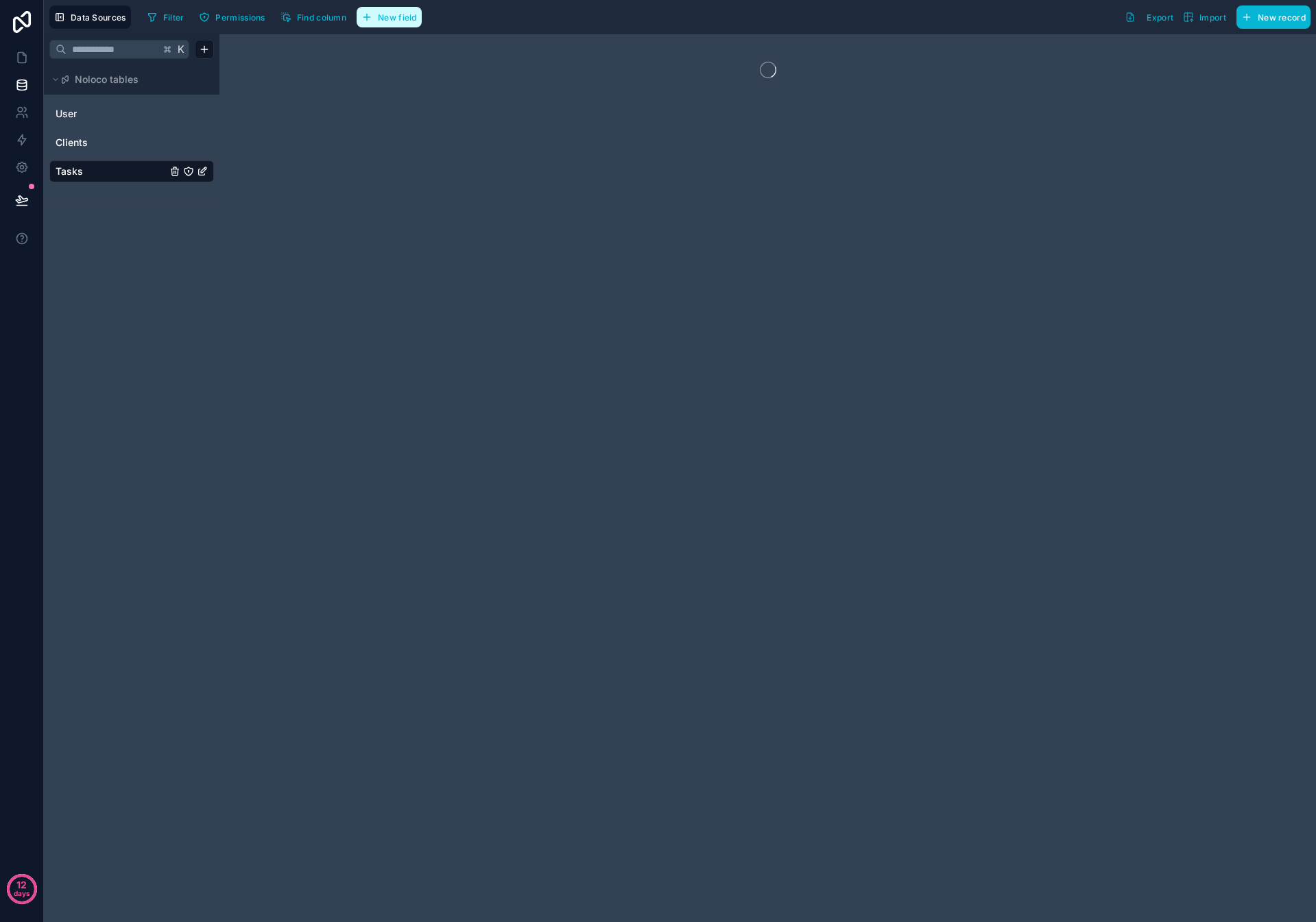
click at [389, 15] on span "New field" at bounding box center [397, 17] width 39 height 11
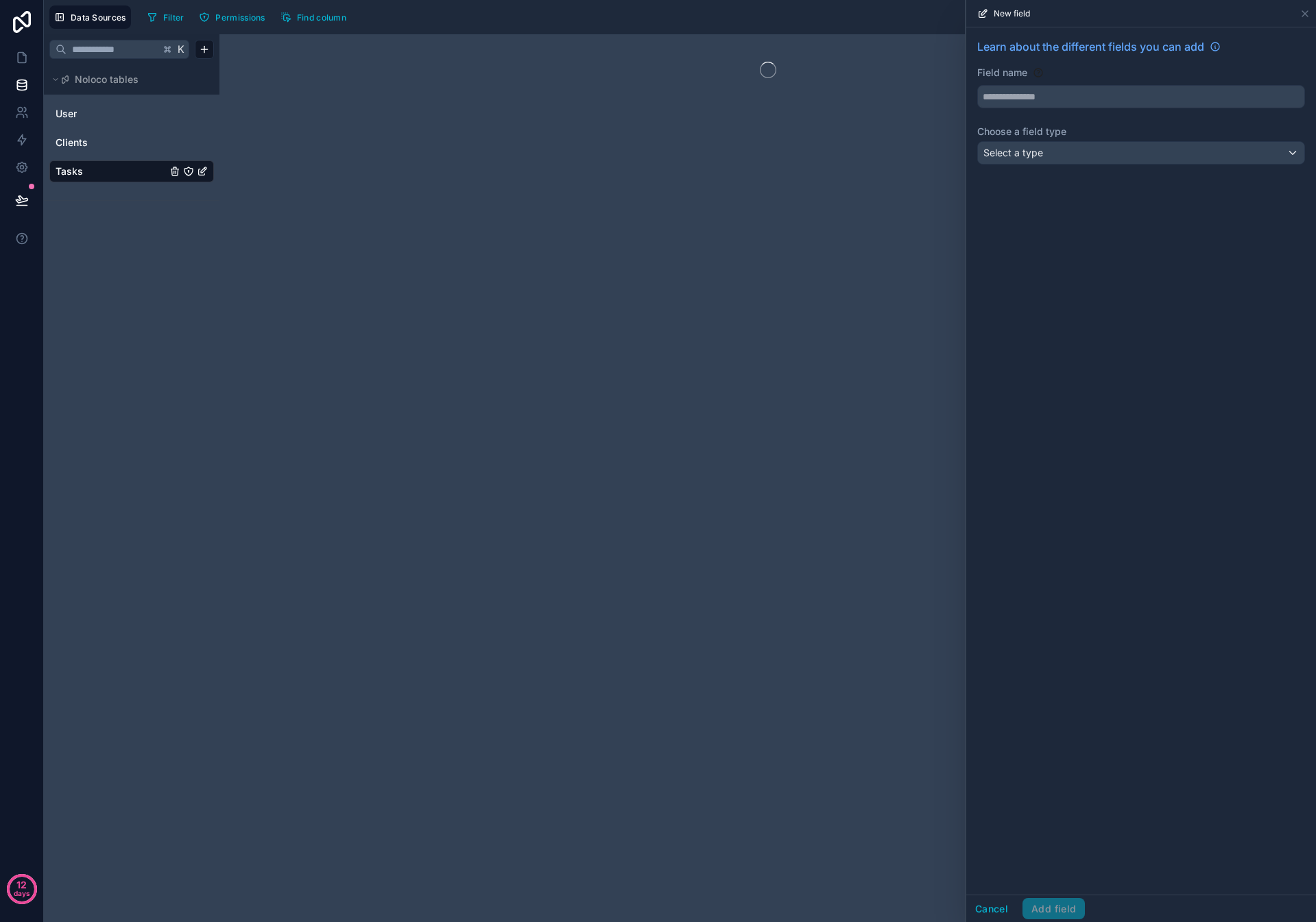
drag, startPoint x: 1006, startPoint y: 77, endPoint x: 1013, endPoint y: 89, distance: 13.9
click at [617, 78] on label "Field name" at bounding box center [1002, 73] width 50 height 14
click at [617, 93] on input "text" at bounding box center [1141, 97] width 326 height 22
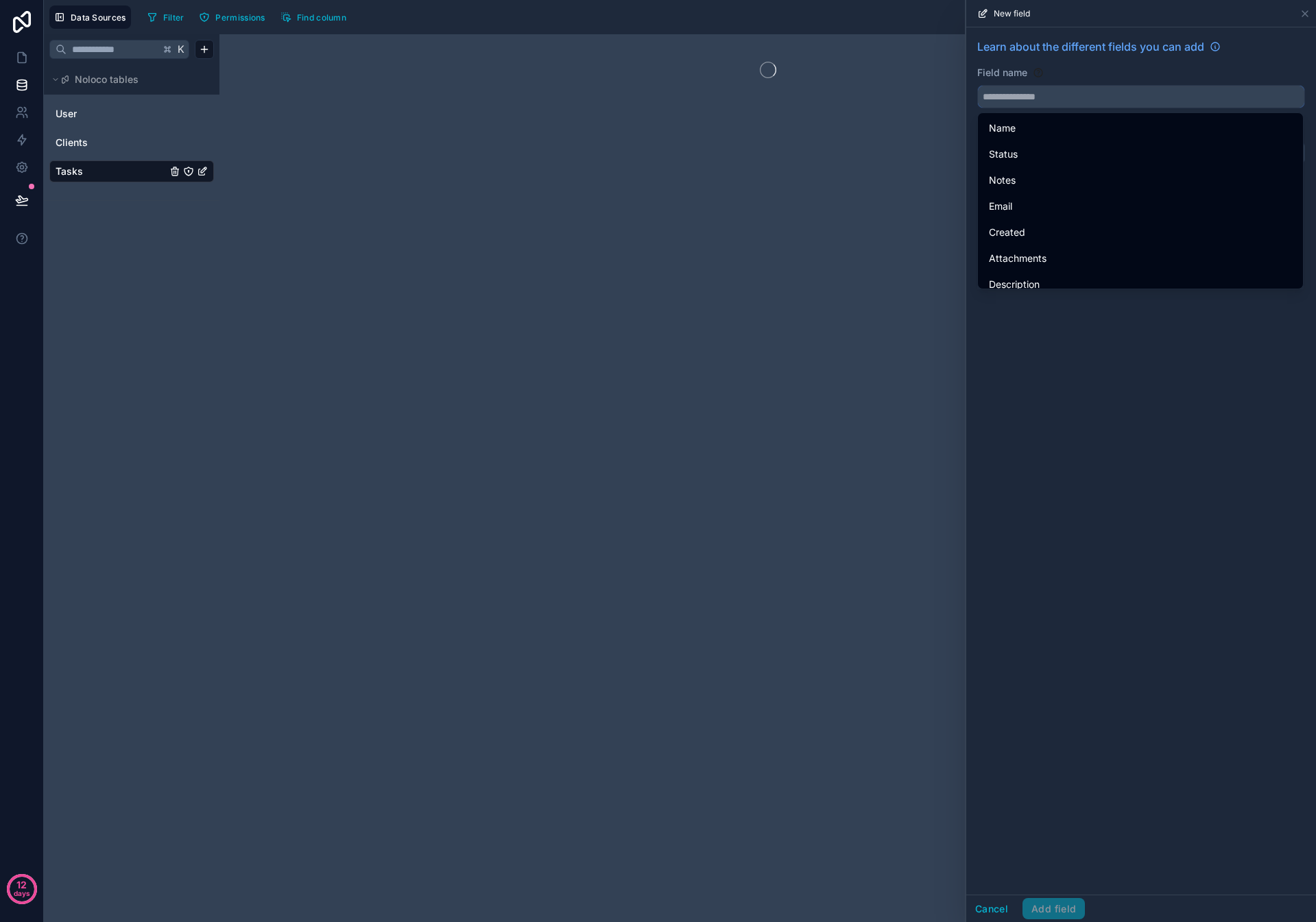
click at [617, 97] on input "text" at bounding box center [1141, 97] width 326 height 22
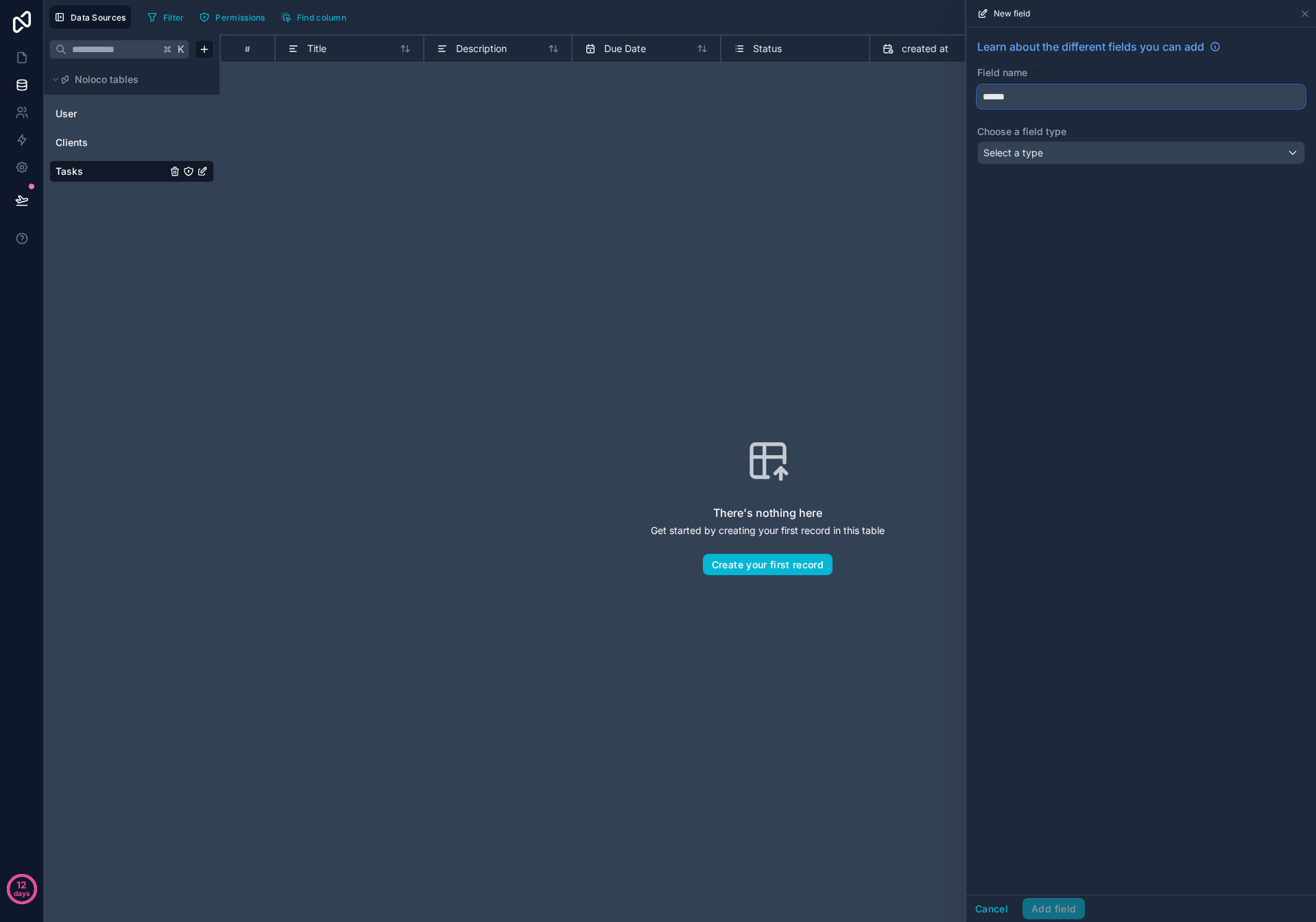
click at [617, 108] on button "******" at bounding box center [1141, 97] width 327 height 23
click at [617, 128] on span "Priority" at bounding box center [1004, 128] width 32 height 16
type input "********"
click at [617, 148] on span "Select a type" at bounding box center [1013, 153] width 60 height 12
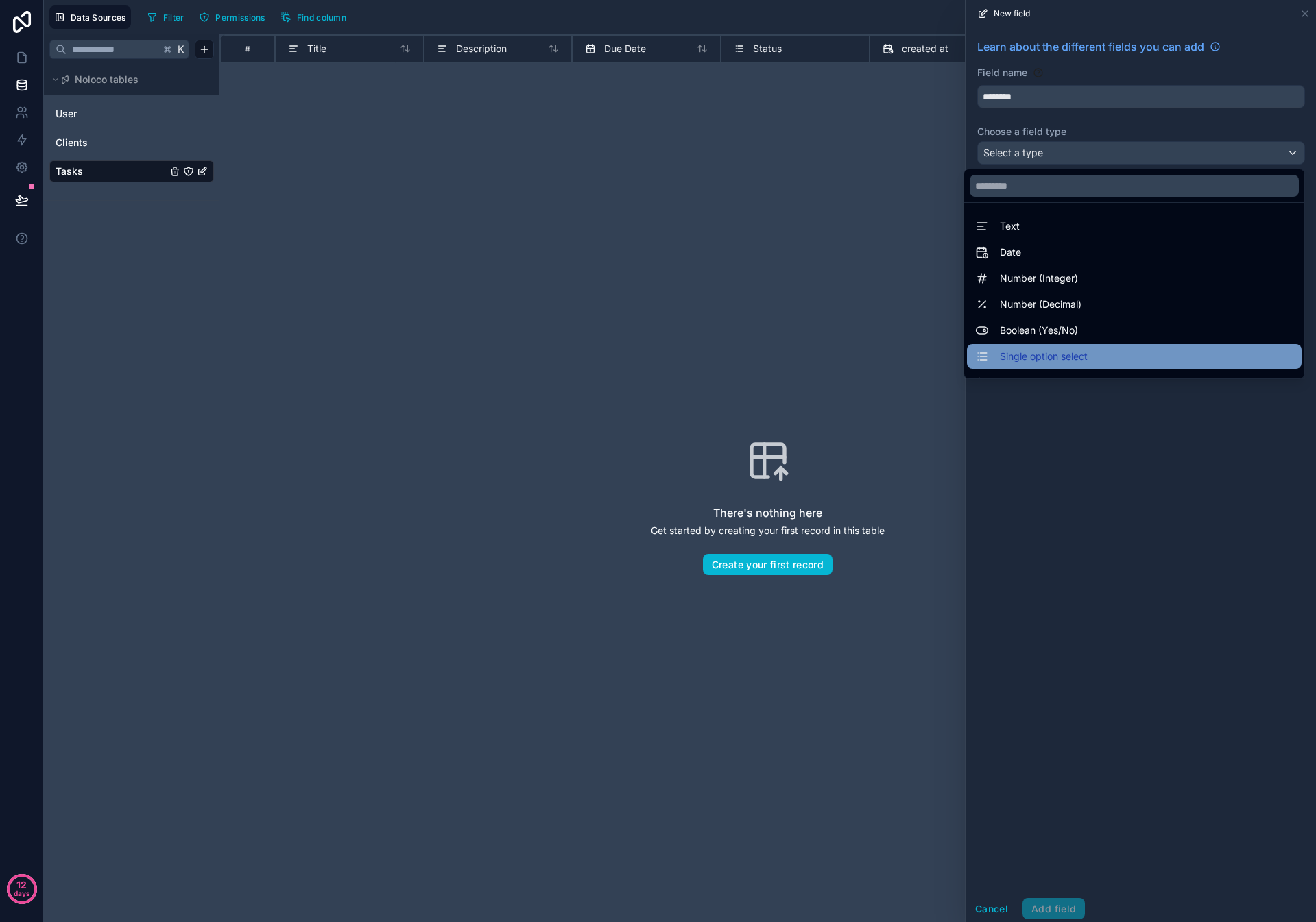
click at [617, 305] on span "Single option select" at bounding box center [1043, 356] width 88 height 16
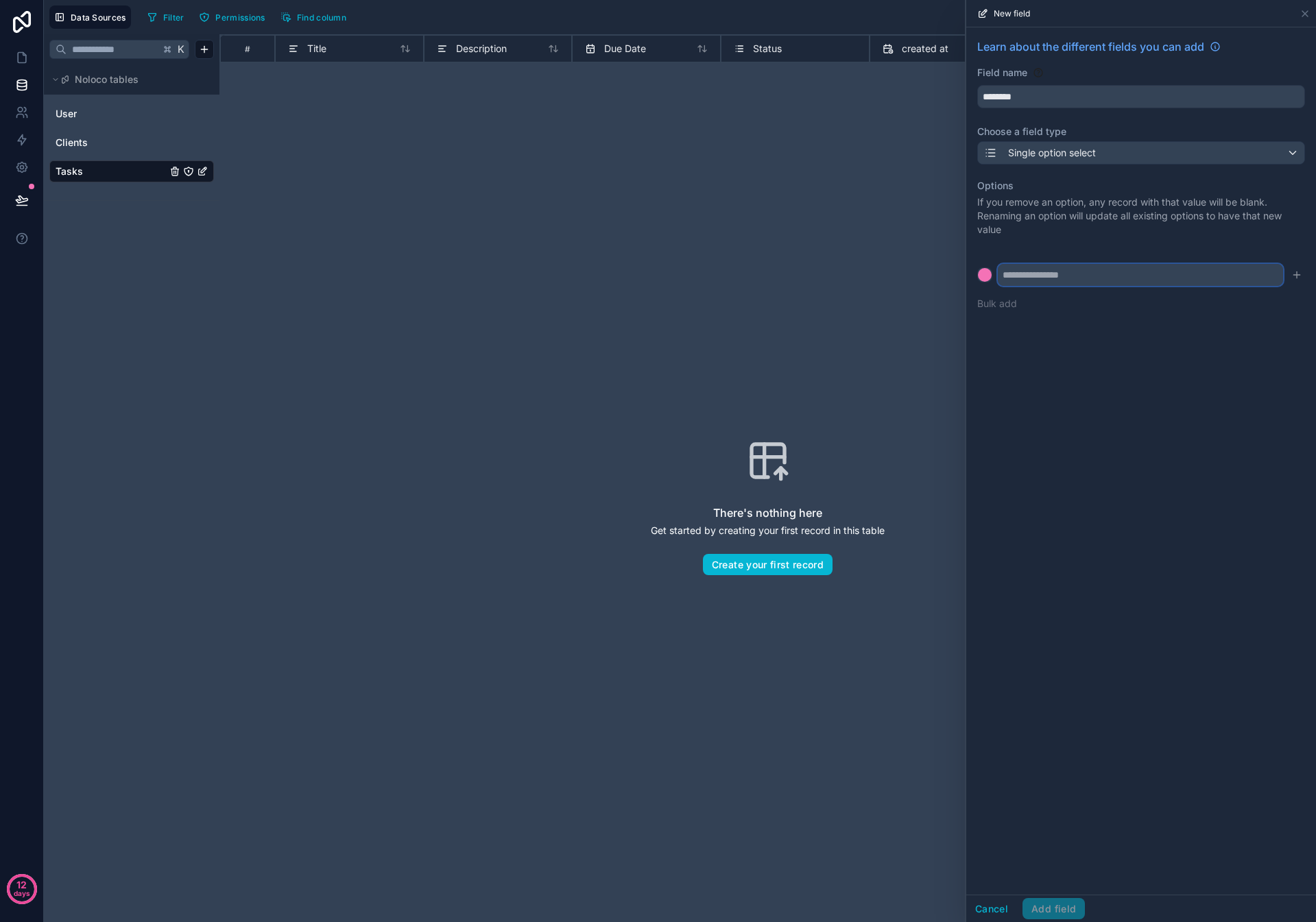
click at [617, 278] on input "text" at bounding box center [1140, 275] width 286 height 22
type input "****"
click at [617, 278] on div at bounding box center [985, 275] width 14 height 14
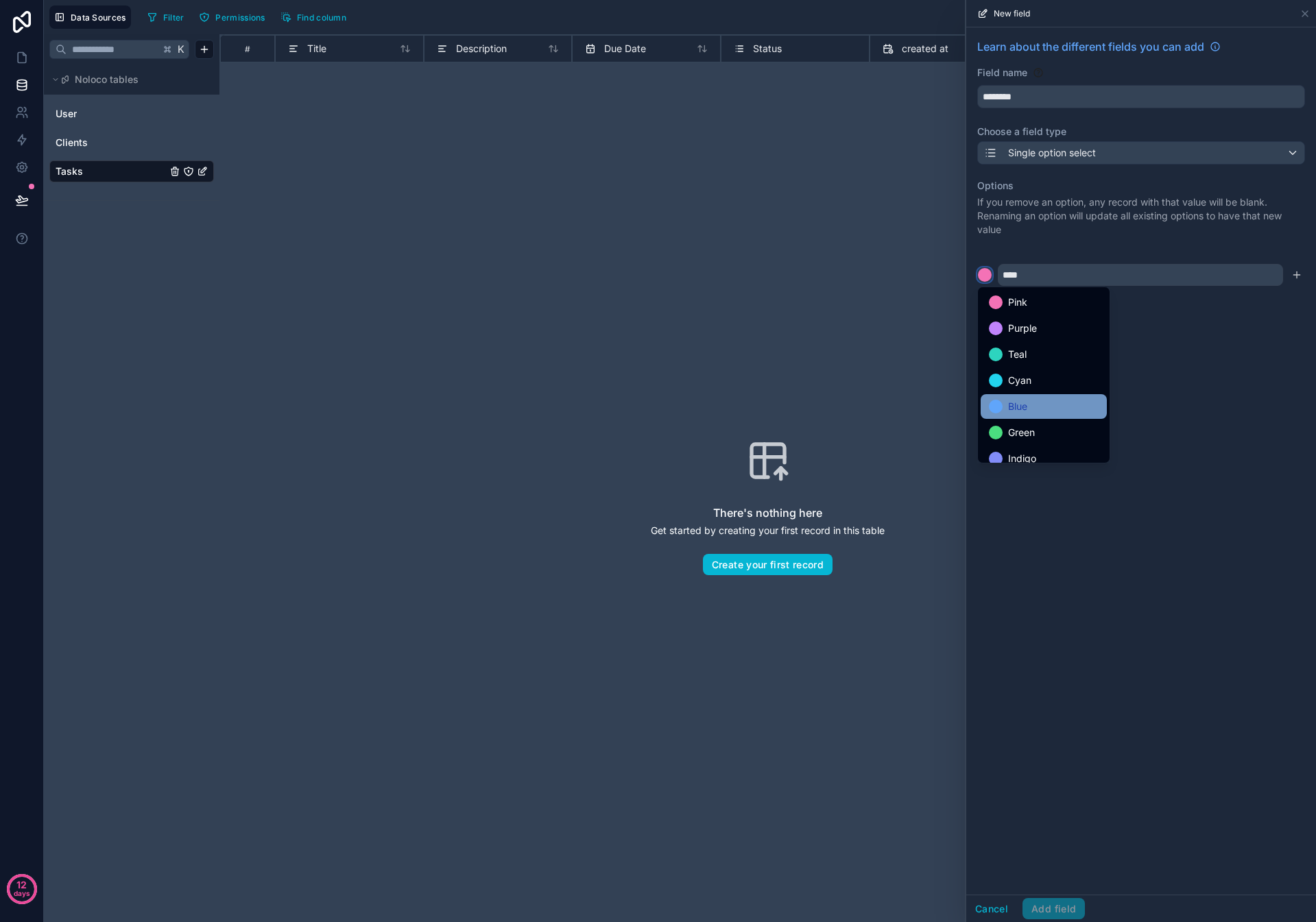
scroll to position [115, 0]
click at [617, 305] on span "Red" at bounding box center [1017, 421] width 17 height 16
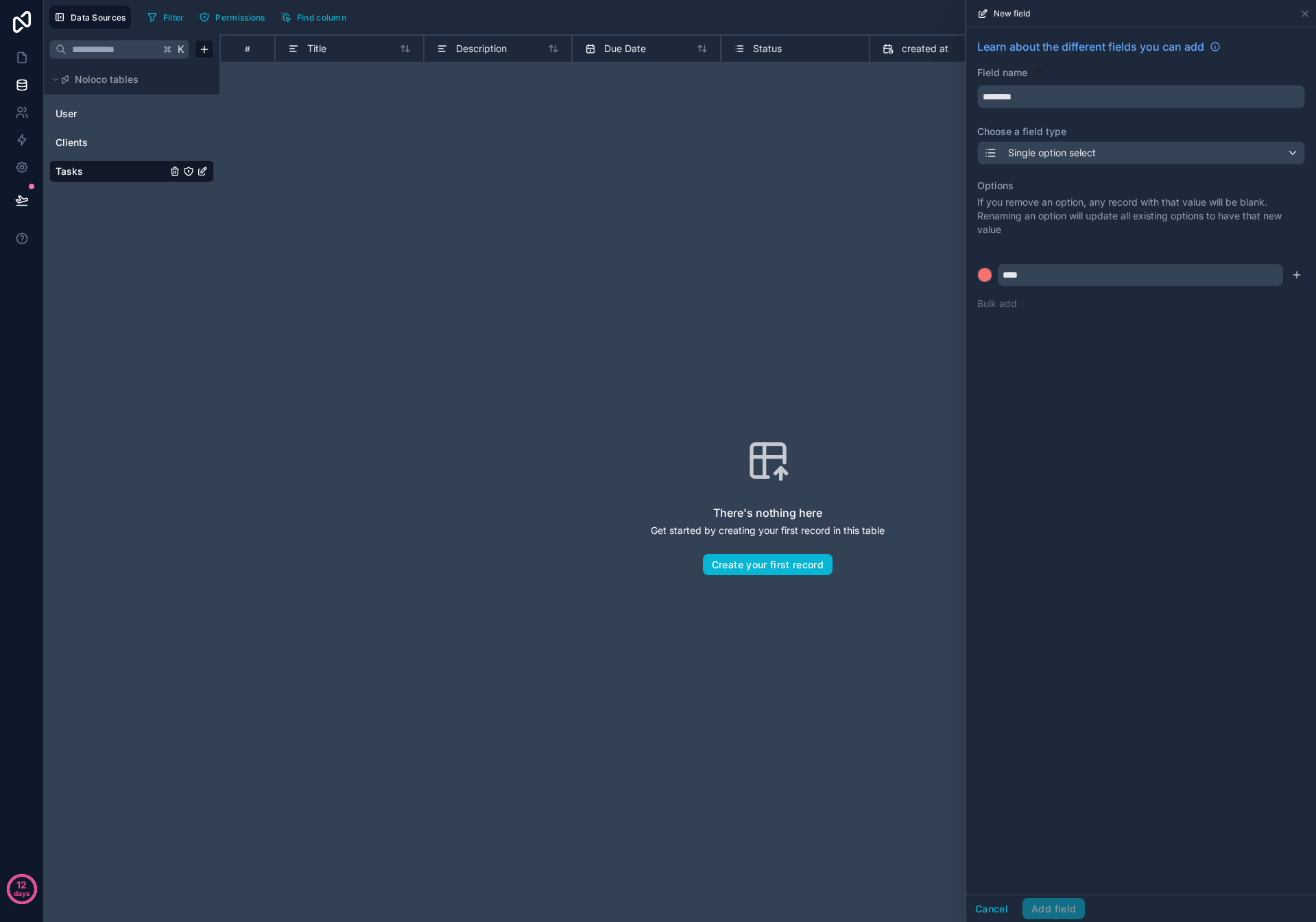
click at [617, 275] on icon "submit" at bounding box center [1296, 274] width 11 height 11
click at [617, 298] on form at bounding box center [1141, 296] width 327 height 22
click at [617, 297] on div at bounding box center [985, 297] width 14 height 14
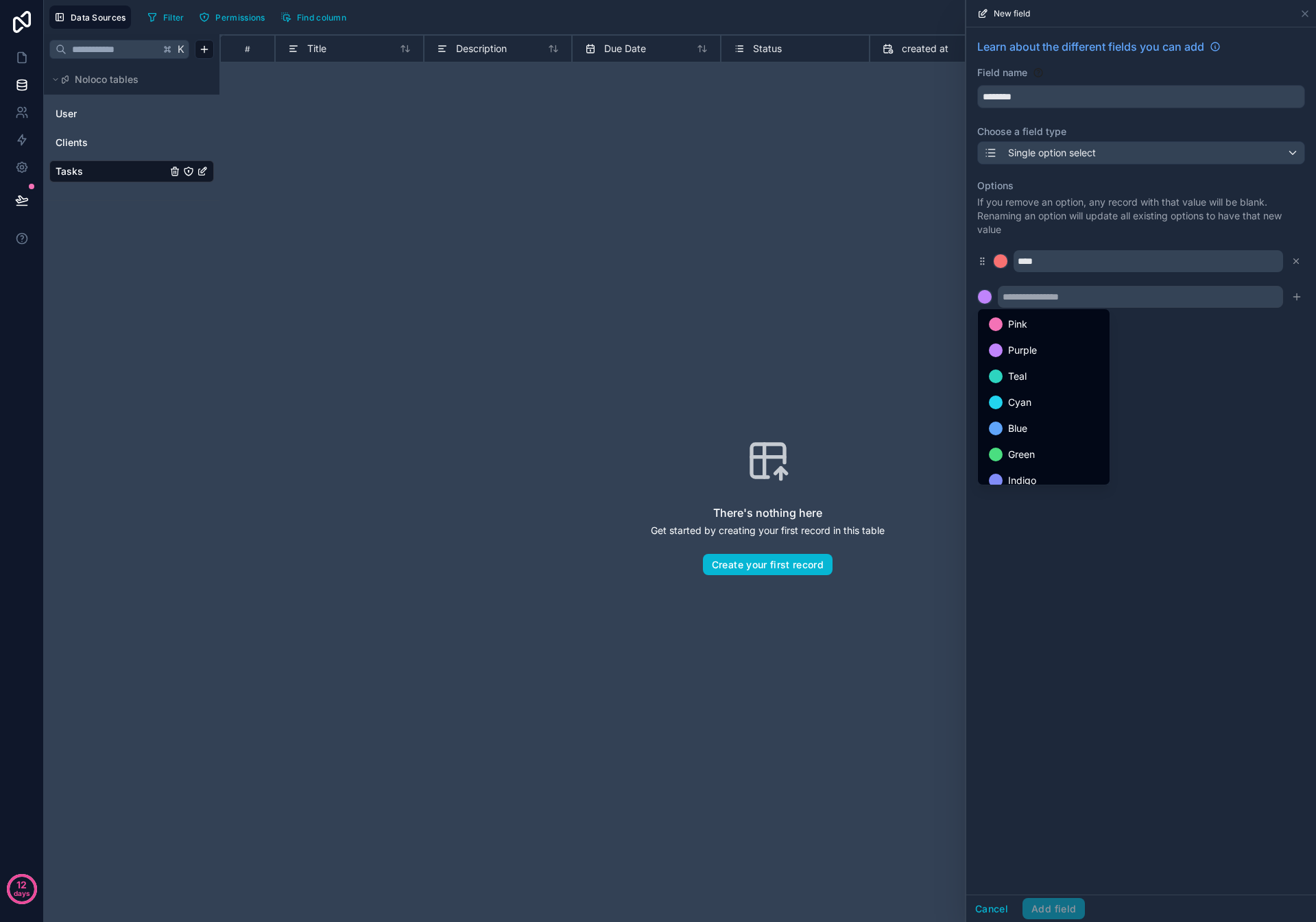
drag, startPoint x: 1039, startPoint y: 424, endPoint x: 1033, endPoint y: 411, distance: 14.3
click at [617, 305] on div "Blue" at bounding box center [1043, 428] width 109 height 16
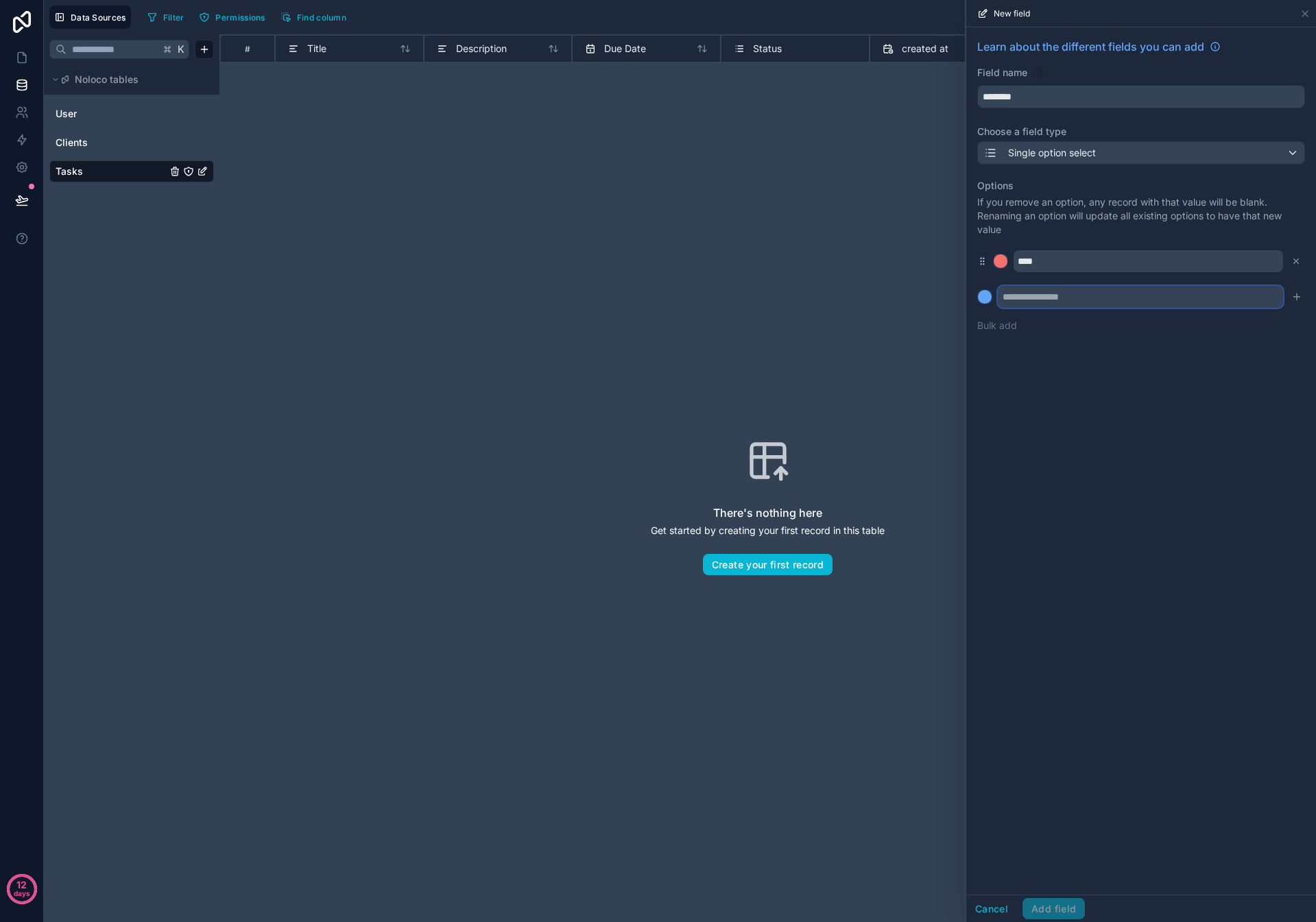
click at [617, 303] on input "text" at bounding box center [1140, 296] width 286 height 22
type input "****"
click at [617, 305] on div "Learn about the different fields you can add Field name ******** Choose a field…" at bounding box center [1141, 461] width 350 height 868
click at [617, 297] on icon "submit" at bounding box center [1296, 297] width 6 height 0
click at [617, 88] on input "********" at bounding box center [1141, 97] width 326 height 22
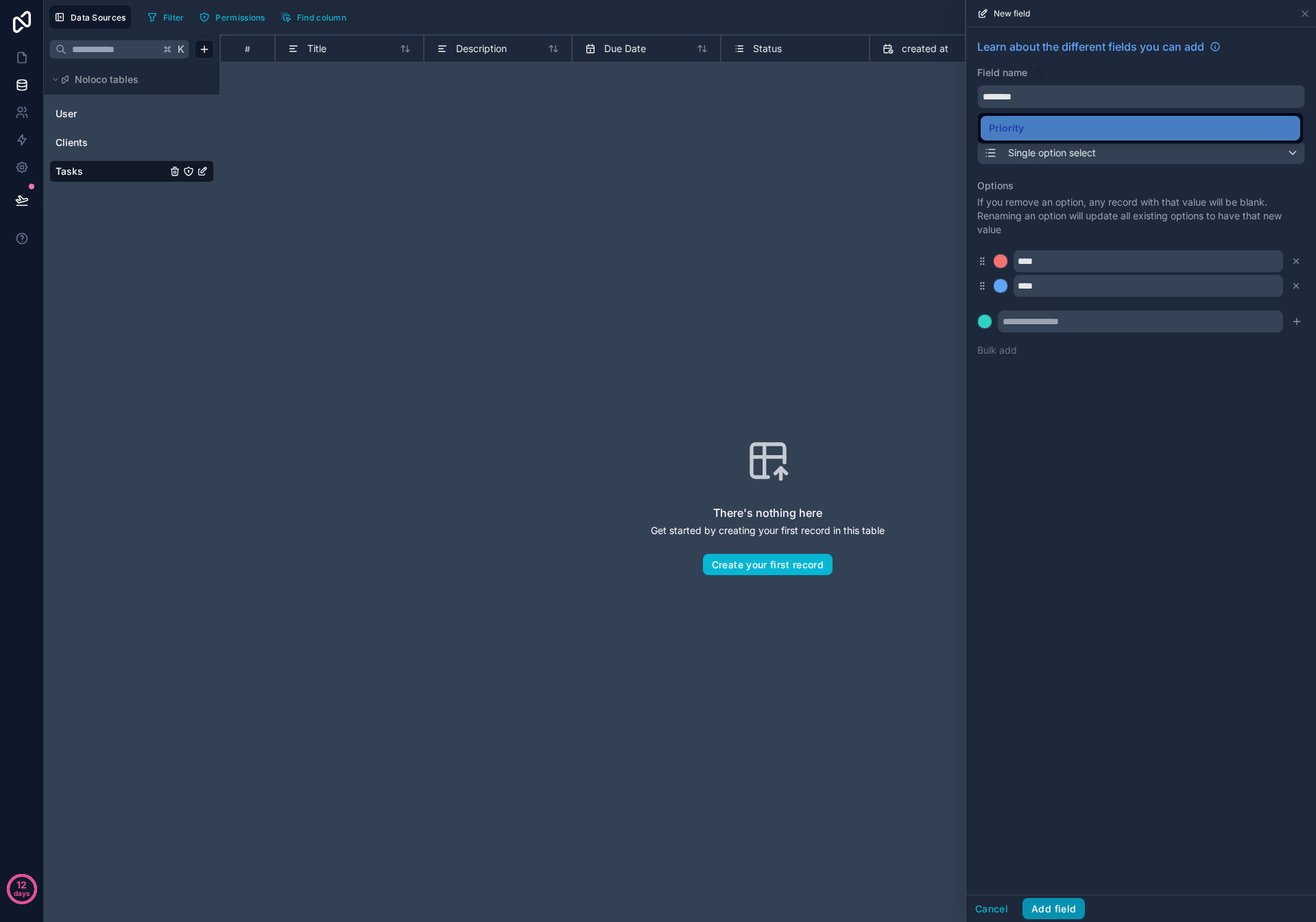
drag, startPoint x: 1056, startPoint y: 891, endPoint x: 1058, endPoint y: 901, distance: 10.2
click at [617, 305] on div "Learn about the different fields you can add Field name ******** Choose a field…" at bounding box center [1141, 461] width 350 height 868
click at [617, 305] on button "Add field" at bounding box center [1054, 909] width 62 height 22
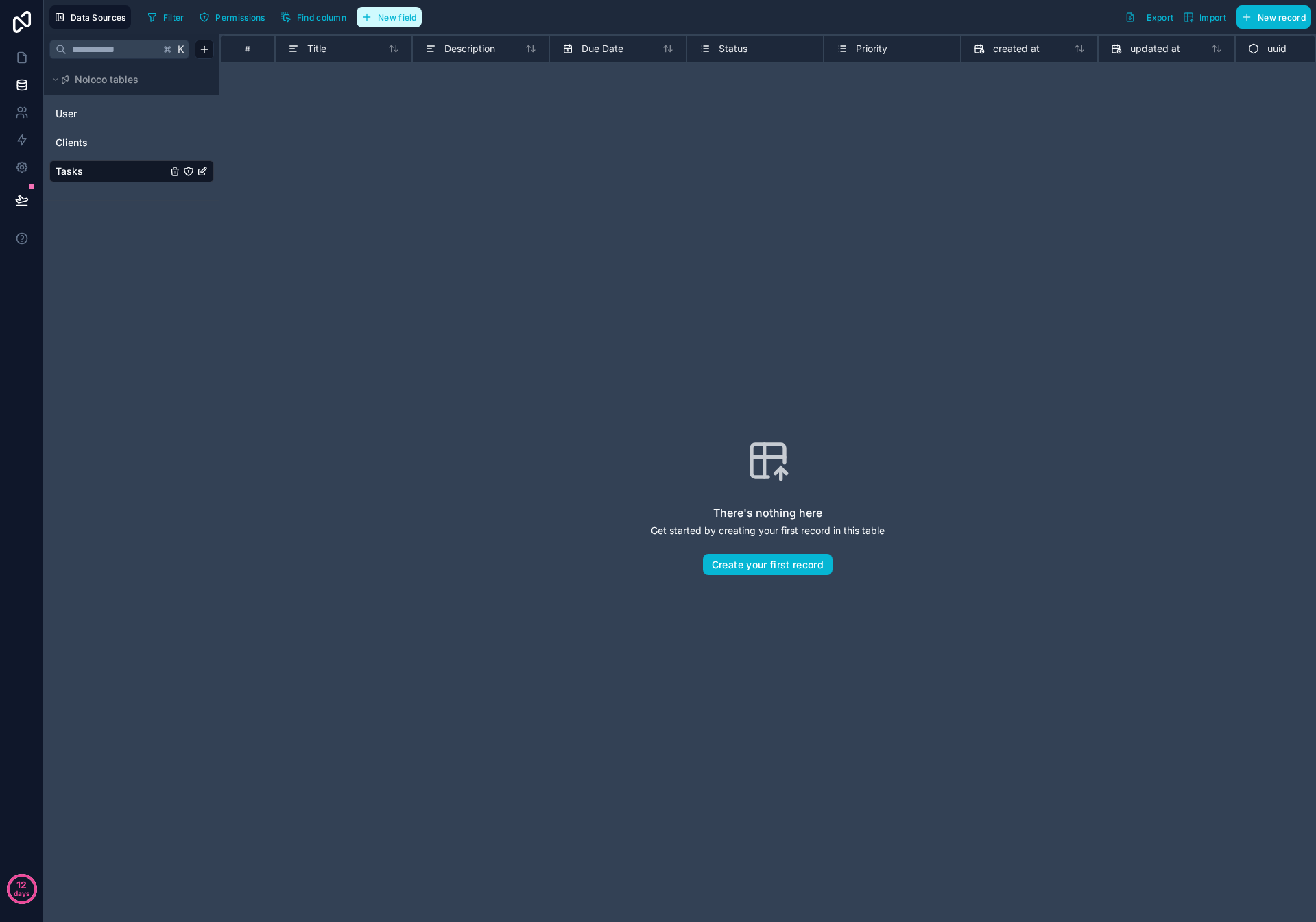
click at [402, 15] on span "New field" at bounding box center [397, 17] width 39 height 11
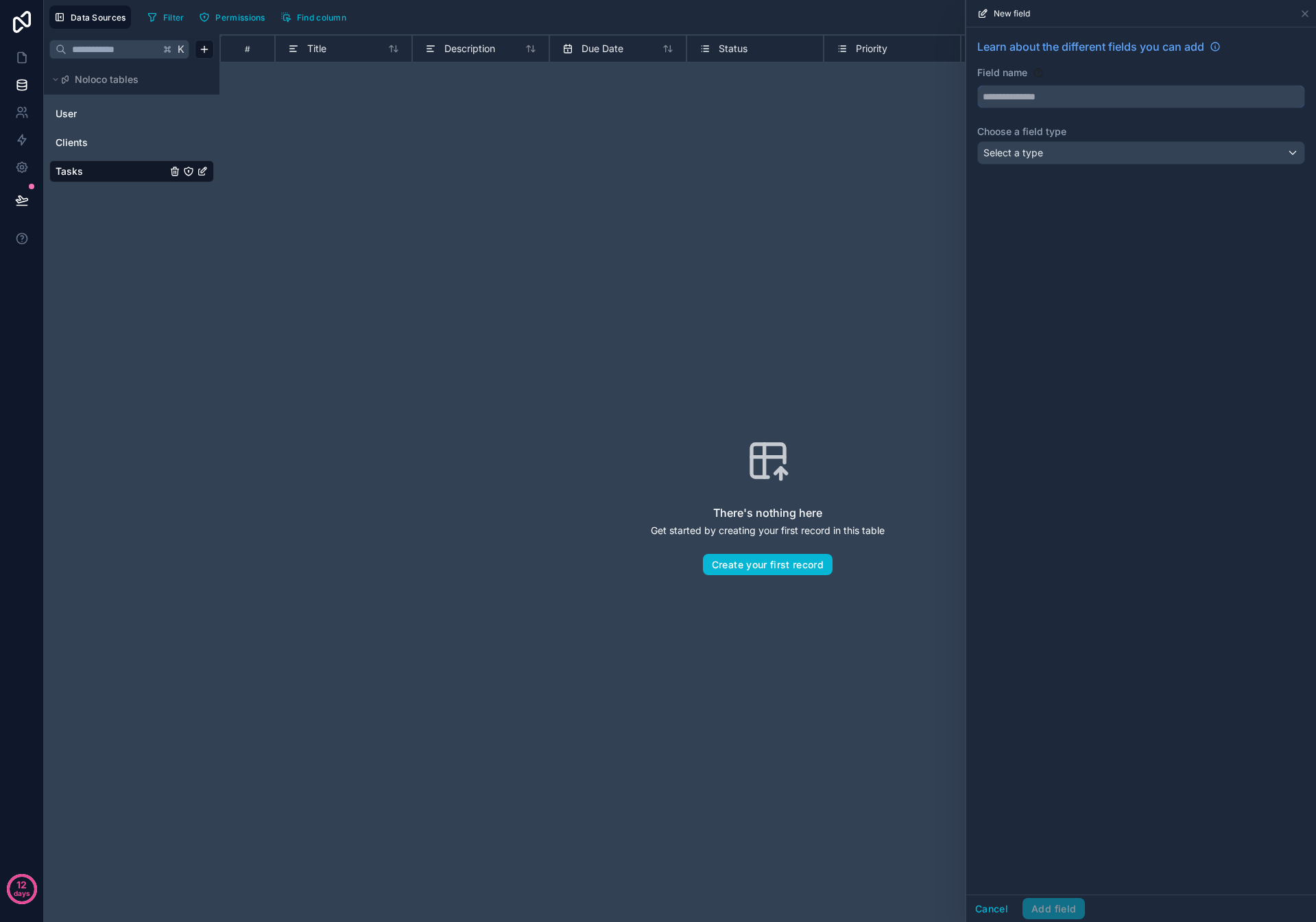
click at [617, 98] on input "text" at bounding box center [1141, 97] width 326 height 22
type input "********"
click at [617, 161] on div "Select a type" at bounding box center [1141, 153] width 326 height 22
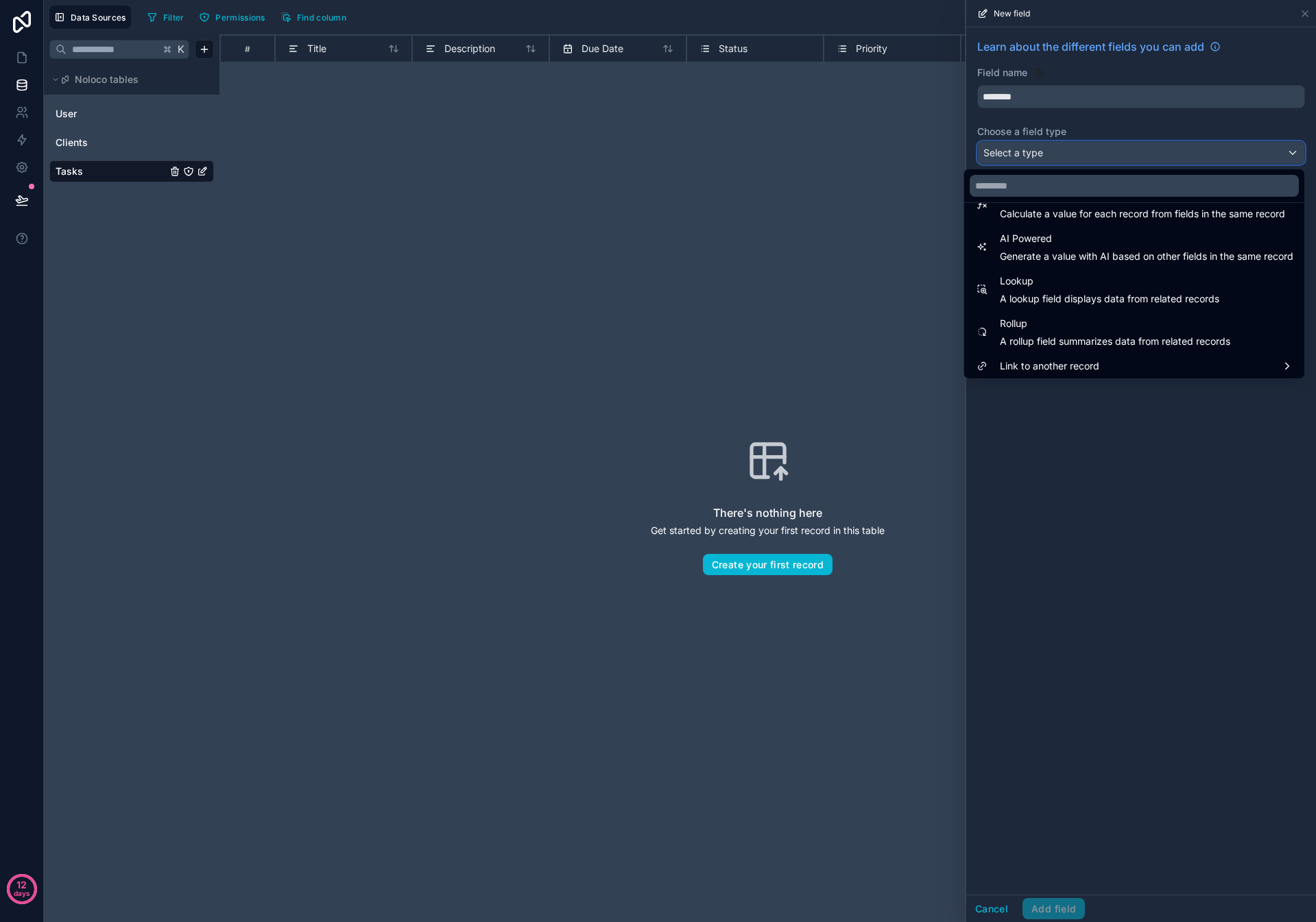
scroll to position [398, 0]
click at [617, 154] on div at bounding box center [1141, 461] width 350 height 922
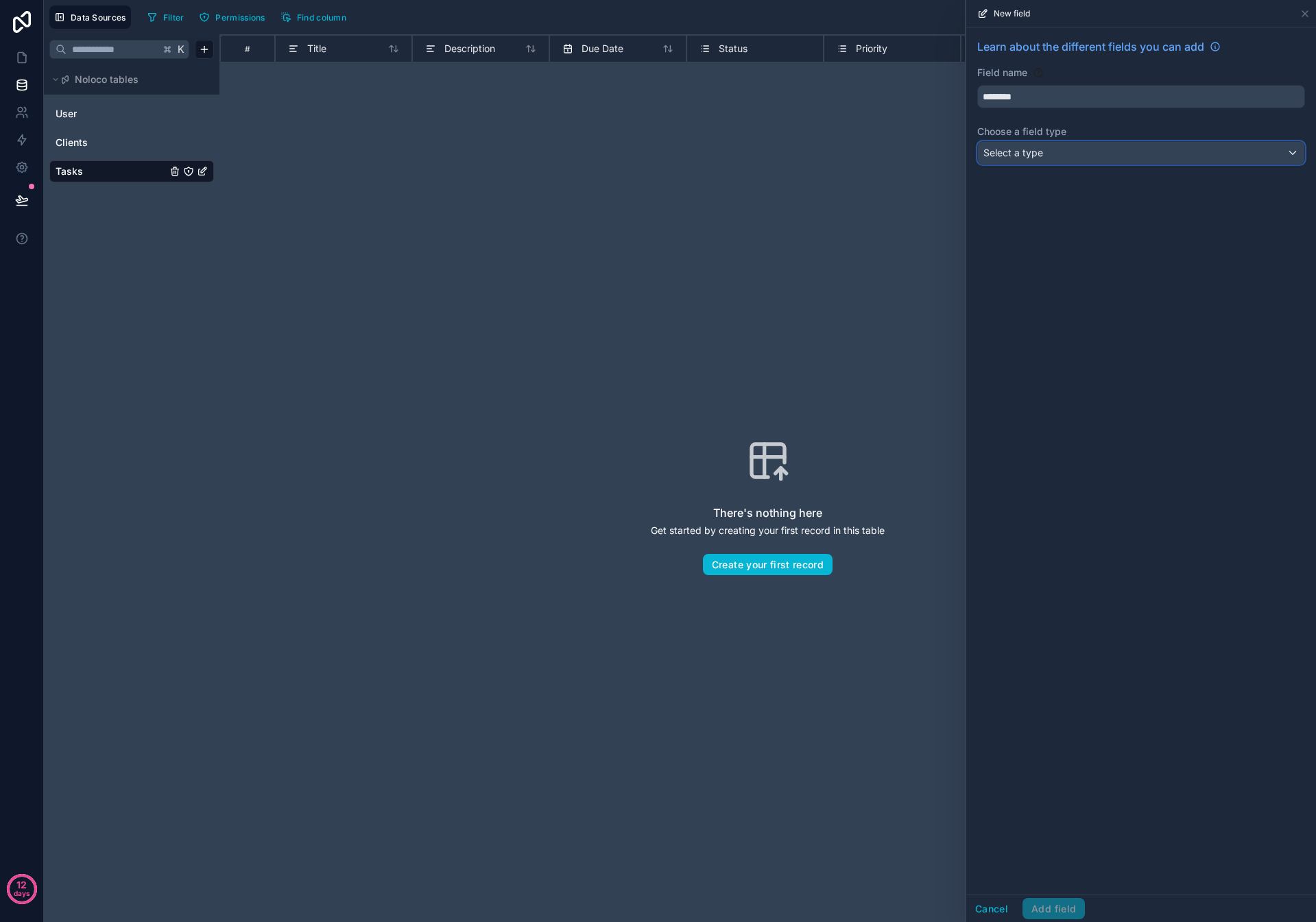
click at [617, 157] on span "Select a type" at bounding box center [1013, 153] width 60 height 14
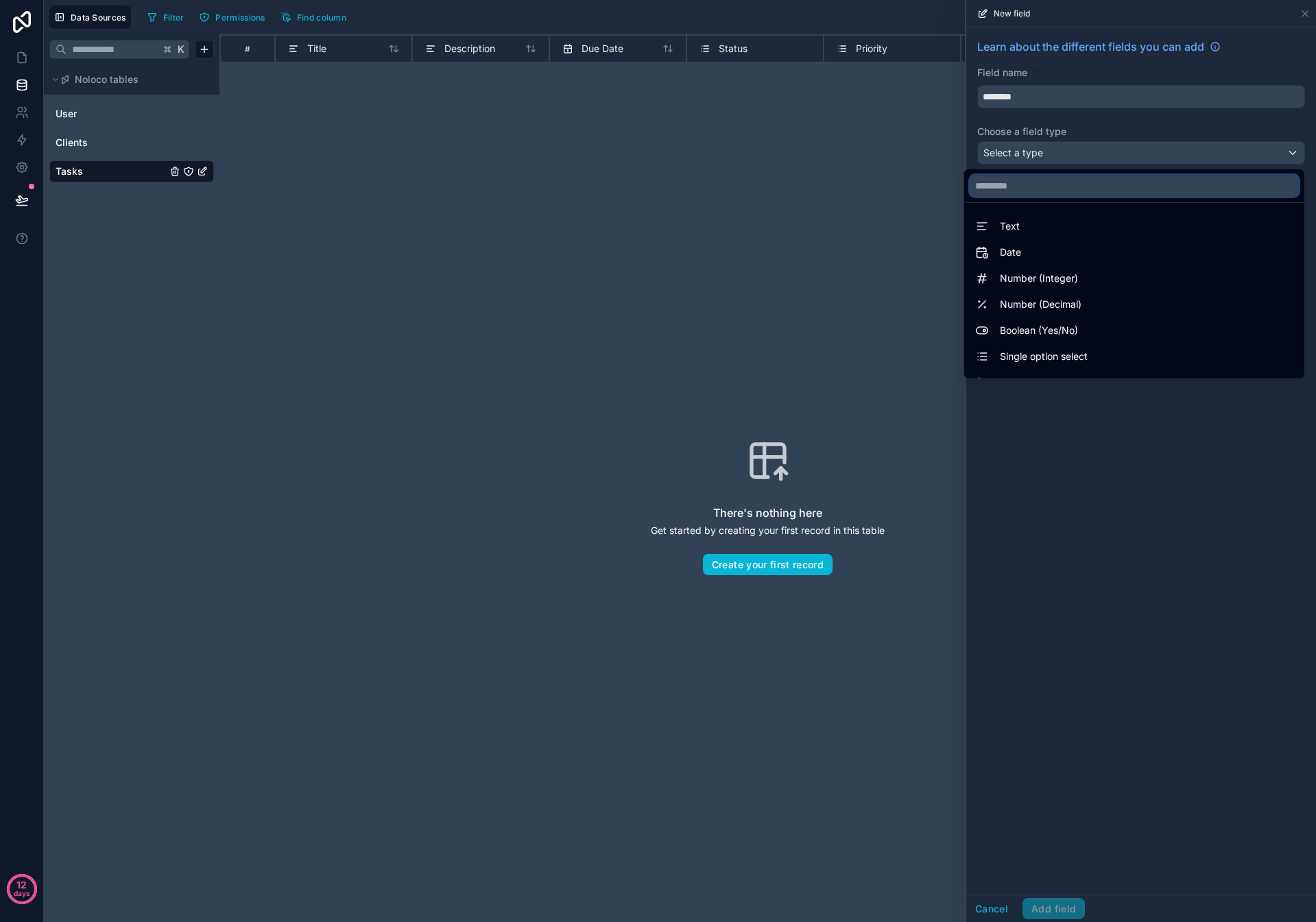
click at [617, 177] on input "text" at bounding box center [1134, 186] width 329 height 22
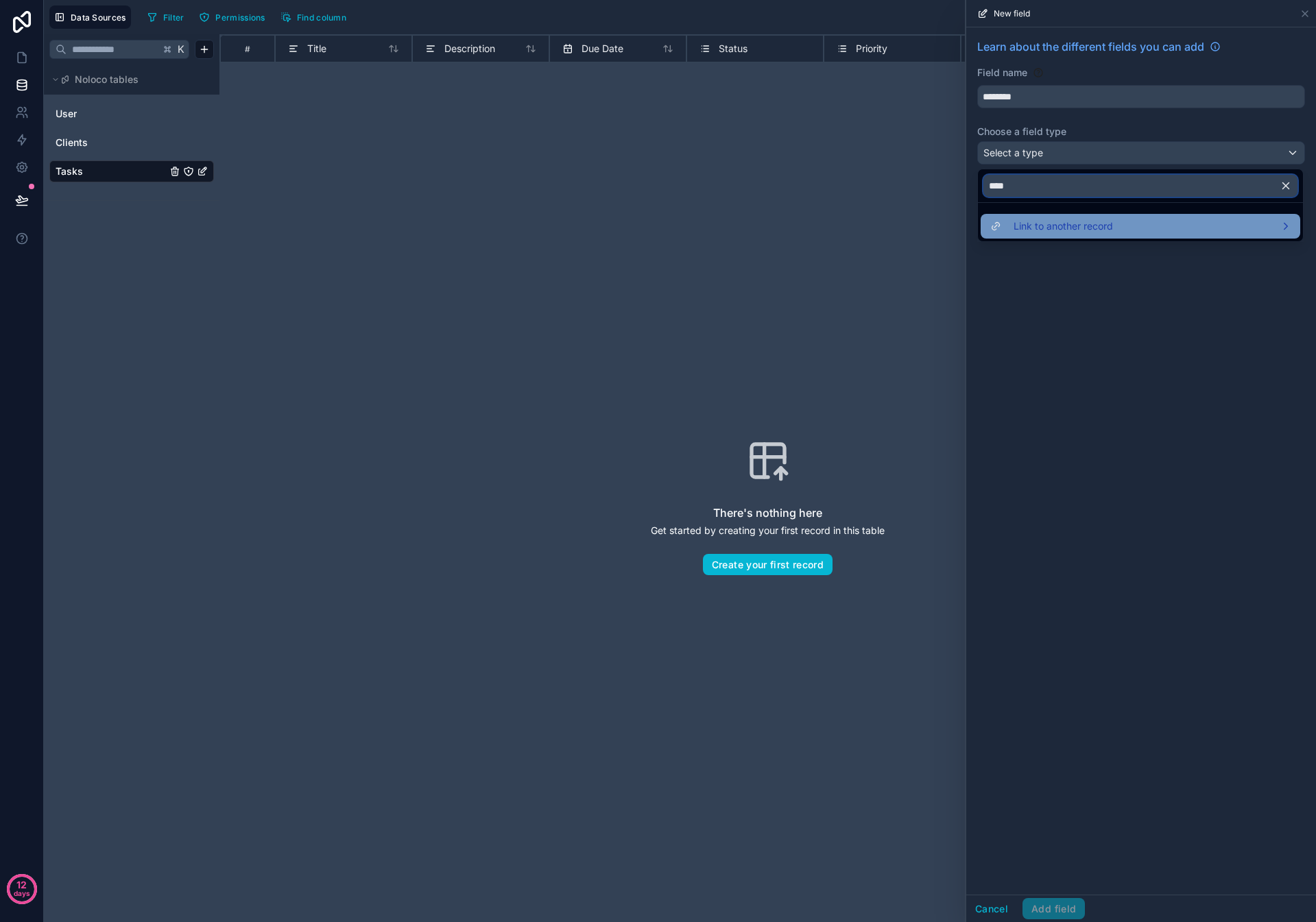
type input "****"
click at [617, 233] on span "Link to another record" at bounding box center [1063, 226] width 100 height 16
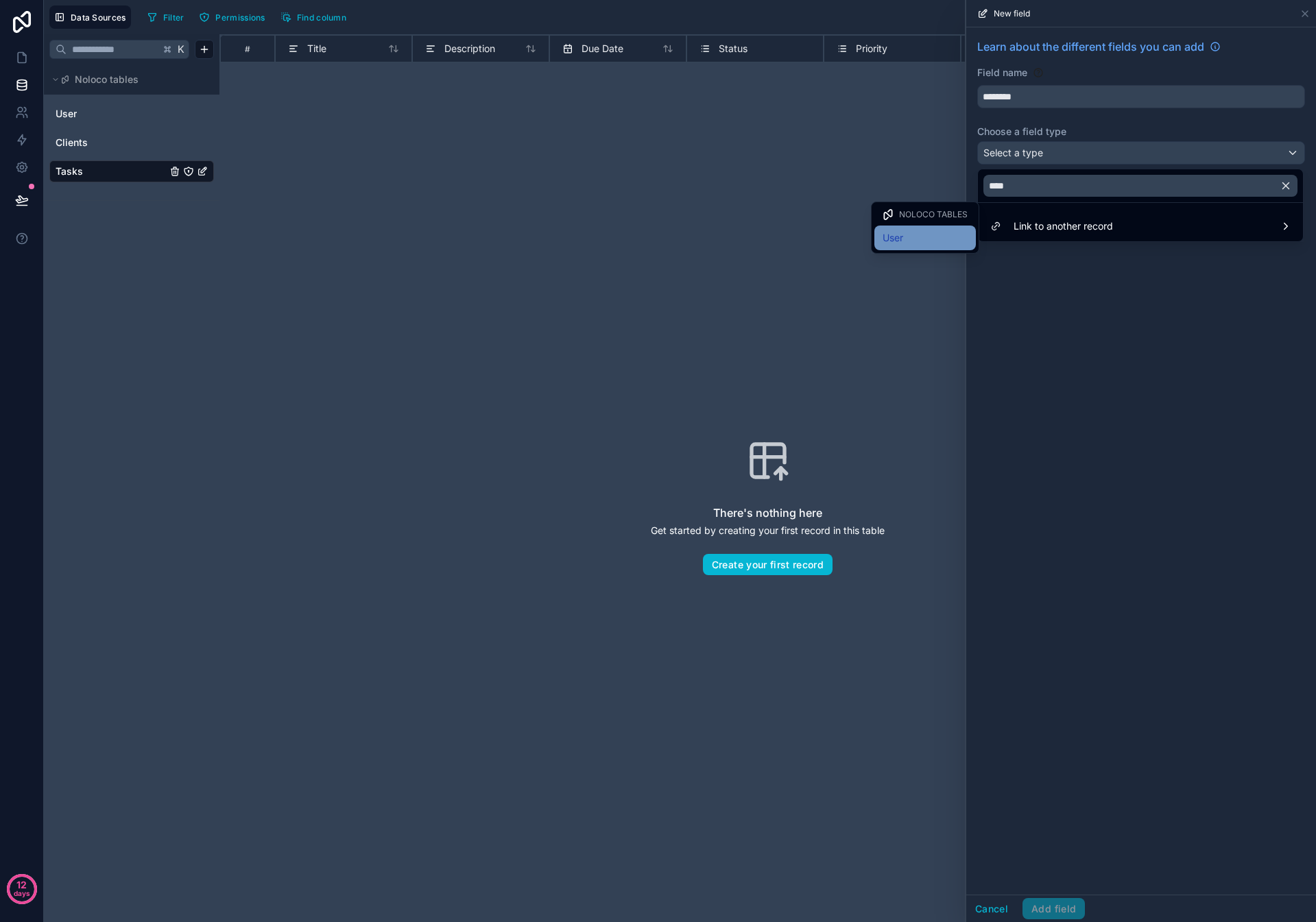
click at [617, 235] on span "User" at bounding box center [892, 237] width 20 height 16
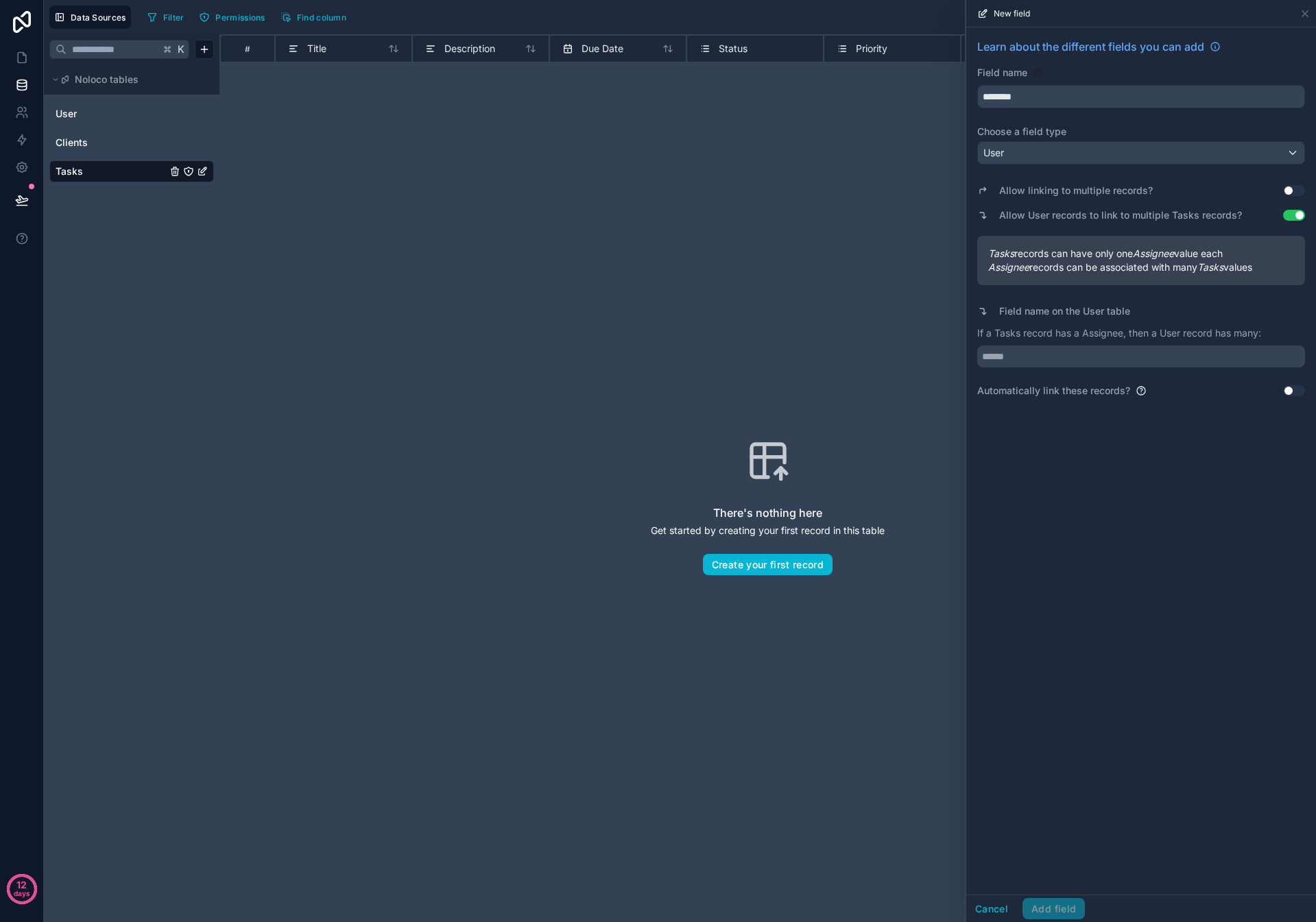
click at [617, 305] on div "Allow linking to multiple records? Use setting Allow User records to link to mu…" at bounding box center [1141, 284] width 327 height 228
click at [617, 305] on input "text" at bounding box center [1141, 356] width 327 height 22
click at [617, 305] on button "Use setting" at bounding box center [1294, 390] width 22 height 11
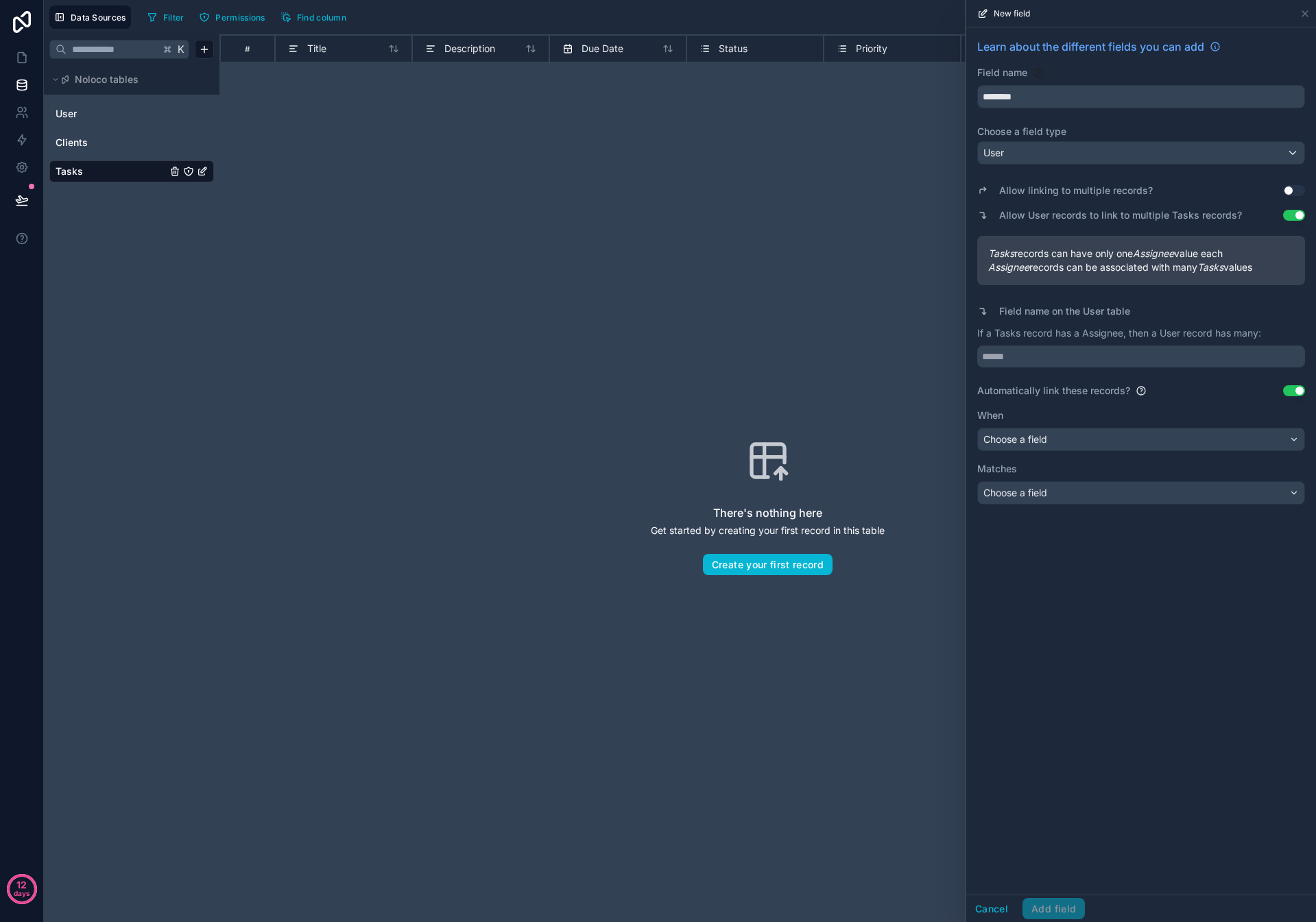
click at [617, 305] on button "Use setting" at bounding box center [1294, 390] width 22 height 11
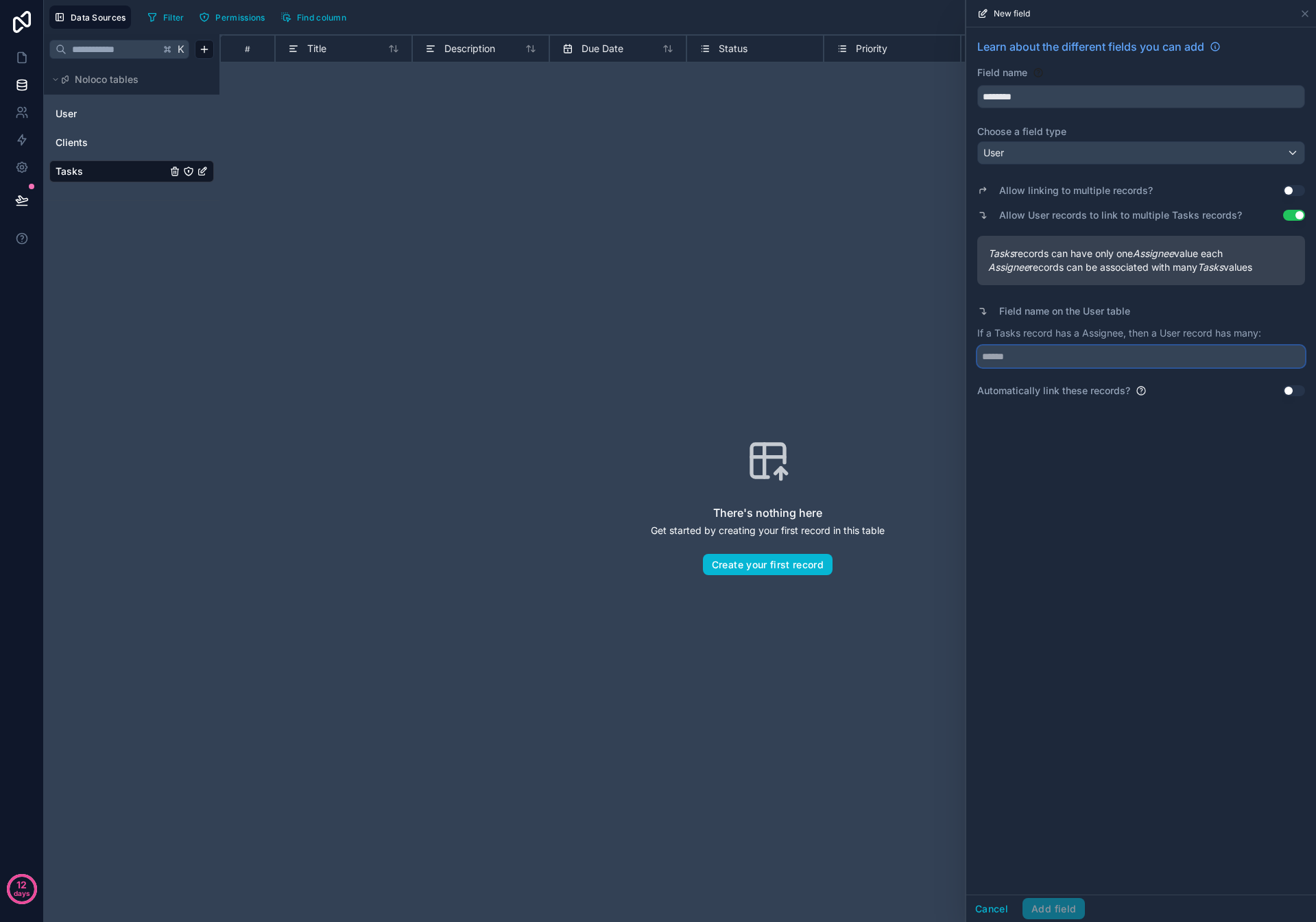
click at [617, 305] on input "text" at bounding box center [1141, 356] width 327 height 22
type input "**********"
click at [617, 305] on button "Add field" at bounding box center [1054, 909] width 62 height 22
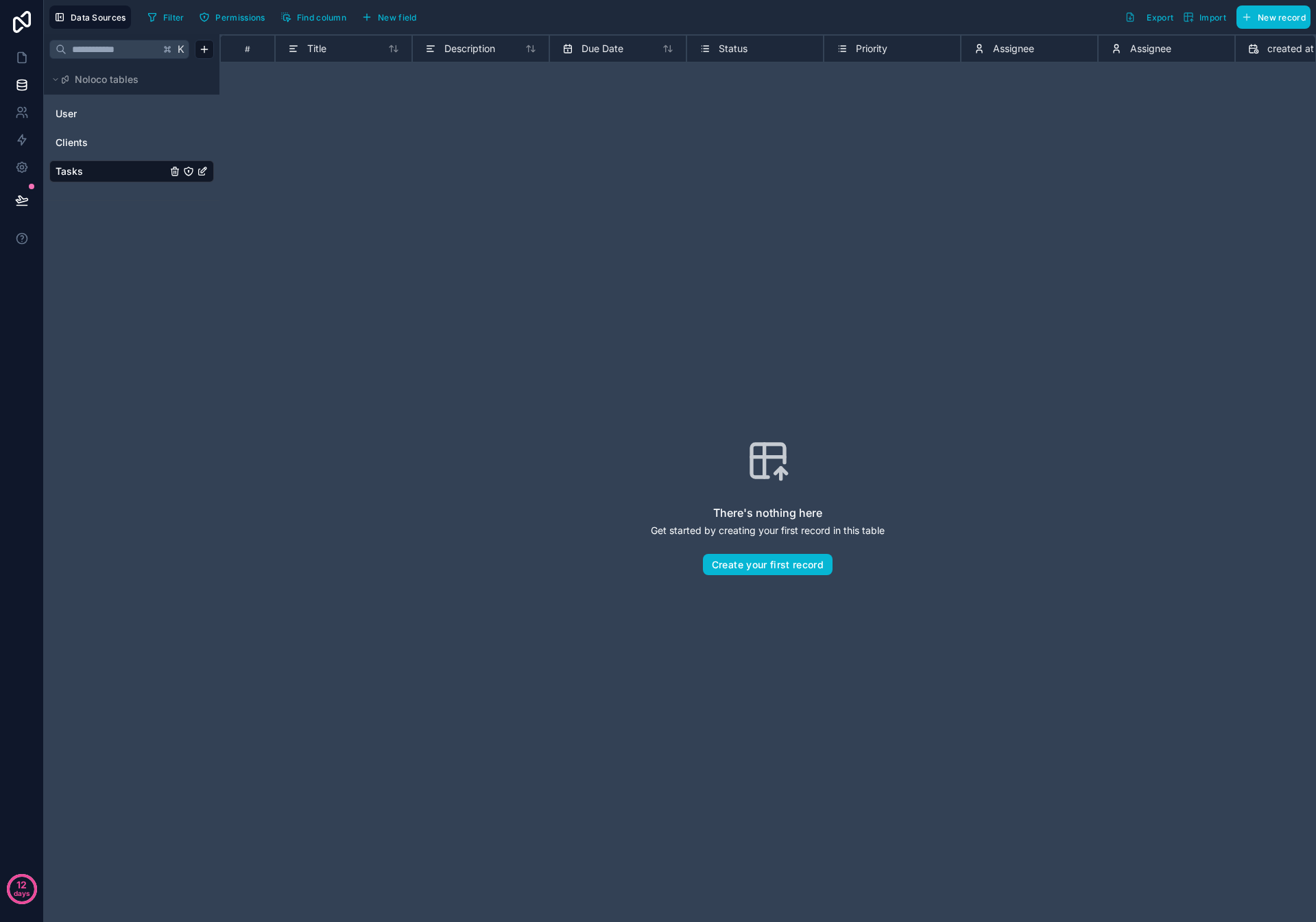
click at [617, 53] on span "Assignee" at bounding box center [1150, 48] width 41 height 14
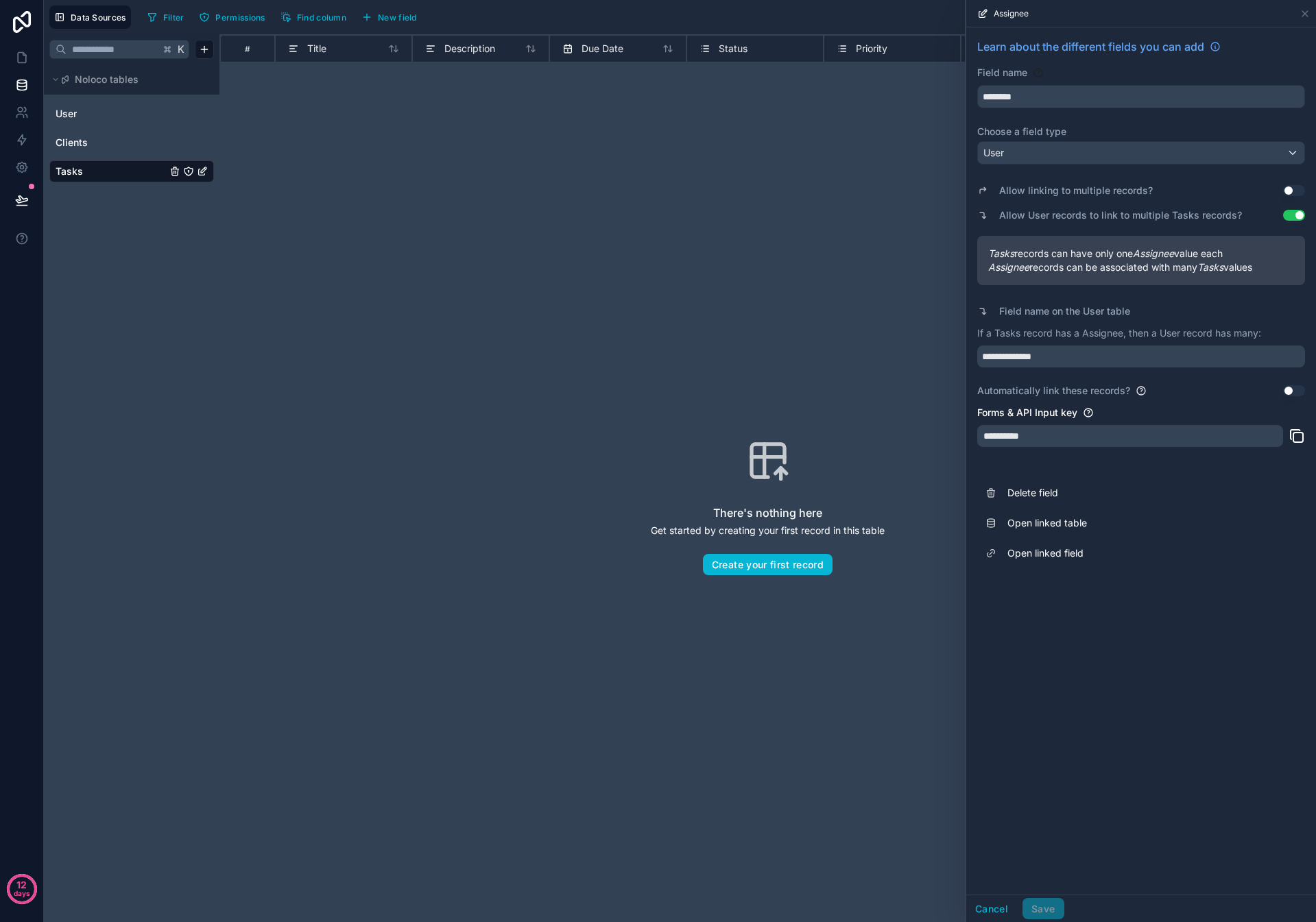
click at [617, 185] on div "There's nothing here Get started by creating your first record in this table Cr…" at bounding box center [768, 507] width 1009 height 800
click at [617, 130] on div "There's nothing here Get started by creating your first record in this table Cr…" at bounding box center [768, 507] width 1009 height 800
drag, startPoint x: 1302, startPoint y: 9, endPoint x: 1288, endPoint y: 15, distance: 15.2
click at [617, 9] on icon at bounding box center [1304, 13] width 11 height 11
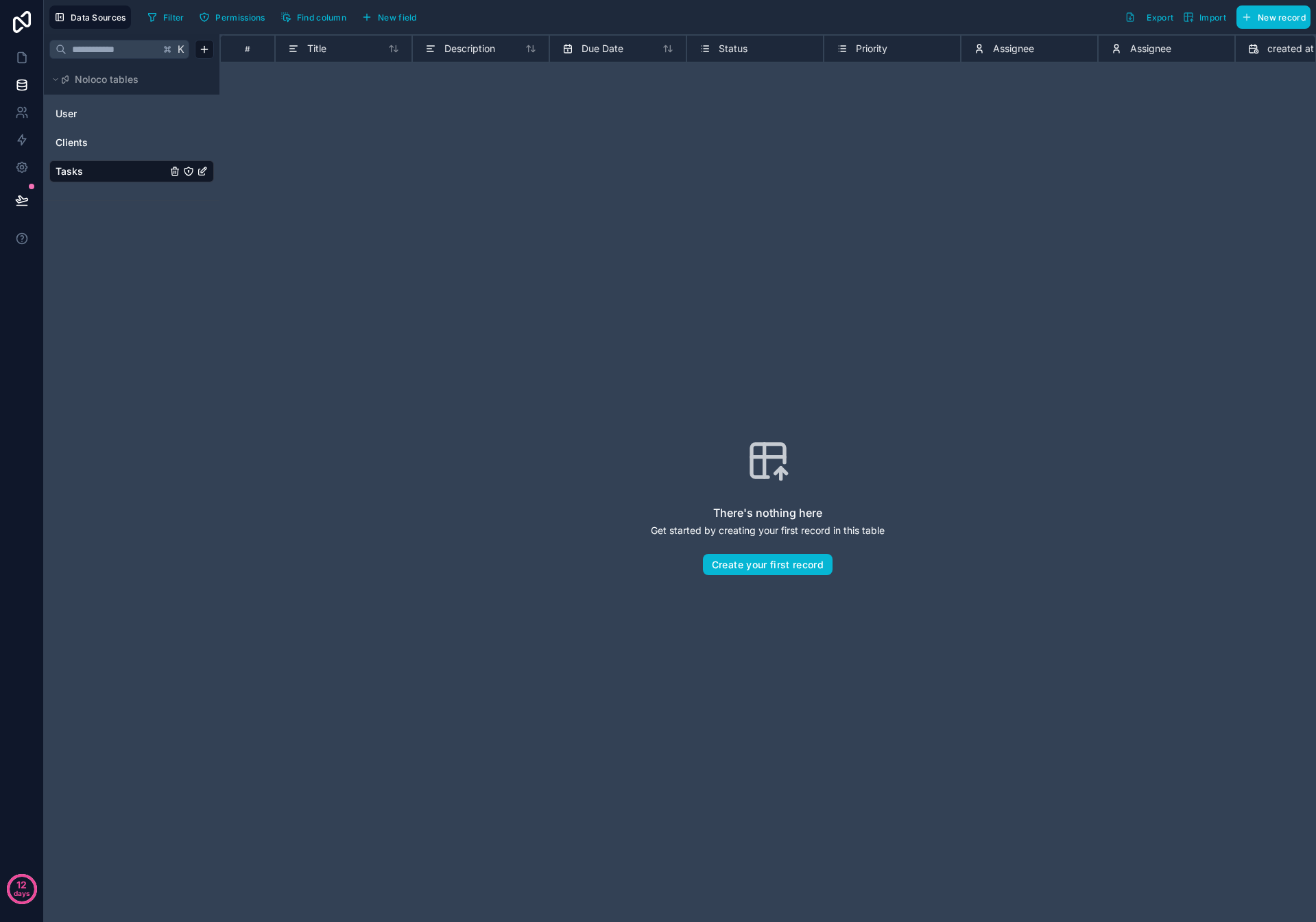
click at [617, 51] on span "Assignee" at bounding box center [1013, 48] width 41 height 14
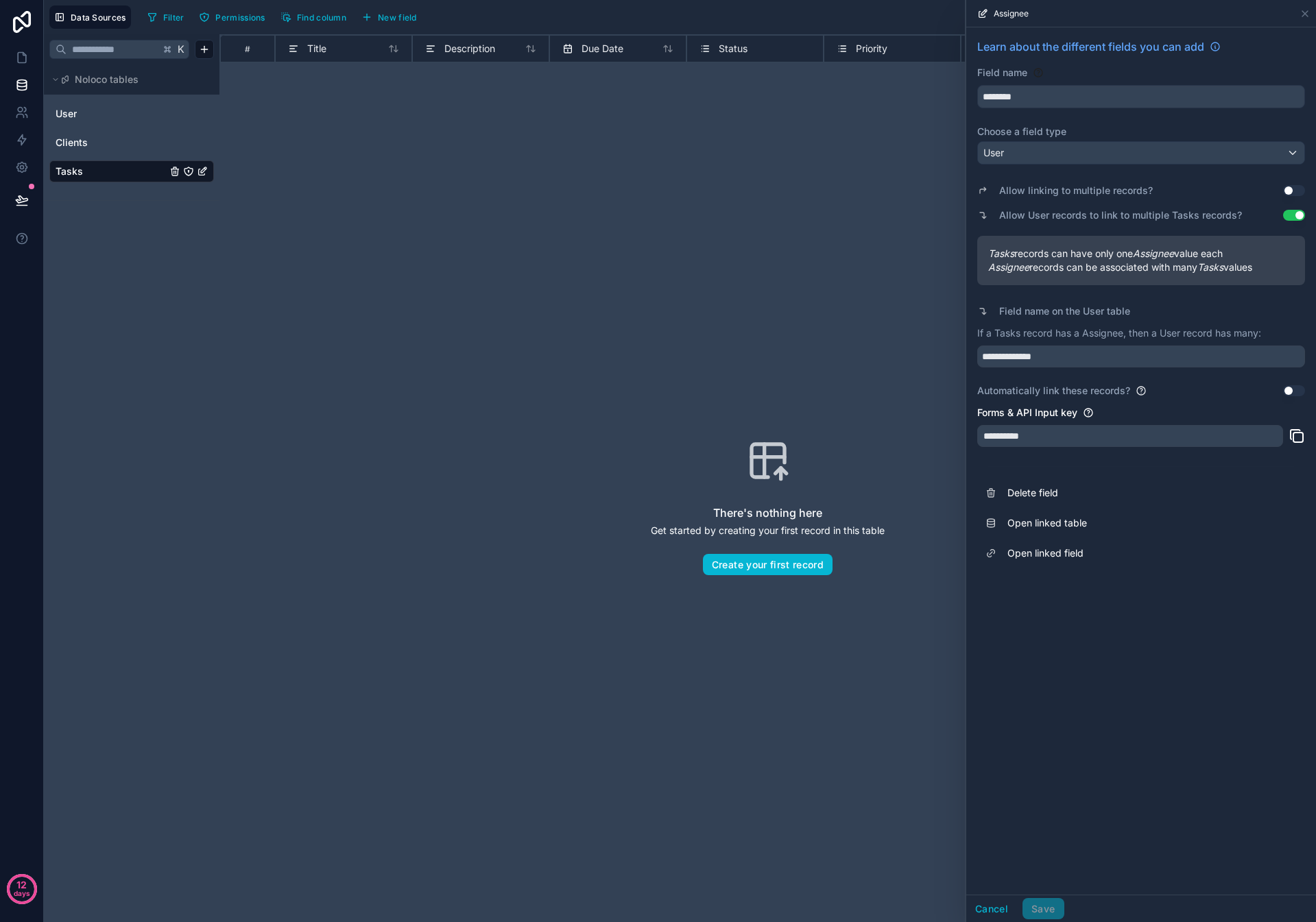
click at [617, 51] on span "Assignee" at bounding box center [1013, 48] width 41 height 14
click at [617, 21] on div "Assignee" at bounding box center [1141, 14] width 339 height 27
click at [617, 20] on div "Assignee" at bounding box center [1141, 14] width 339 height 27
drag, startPoint x: 1303, startPoint y: 18, endPoint x: 1296, endPoint y: 18, distance: 7.0
click at [617, 17] on icon at bounding box center [1304, 13] width 11 height 11
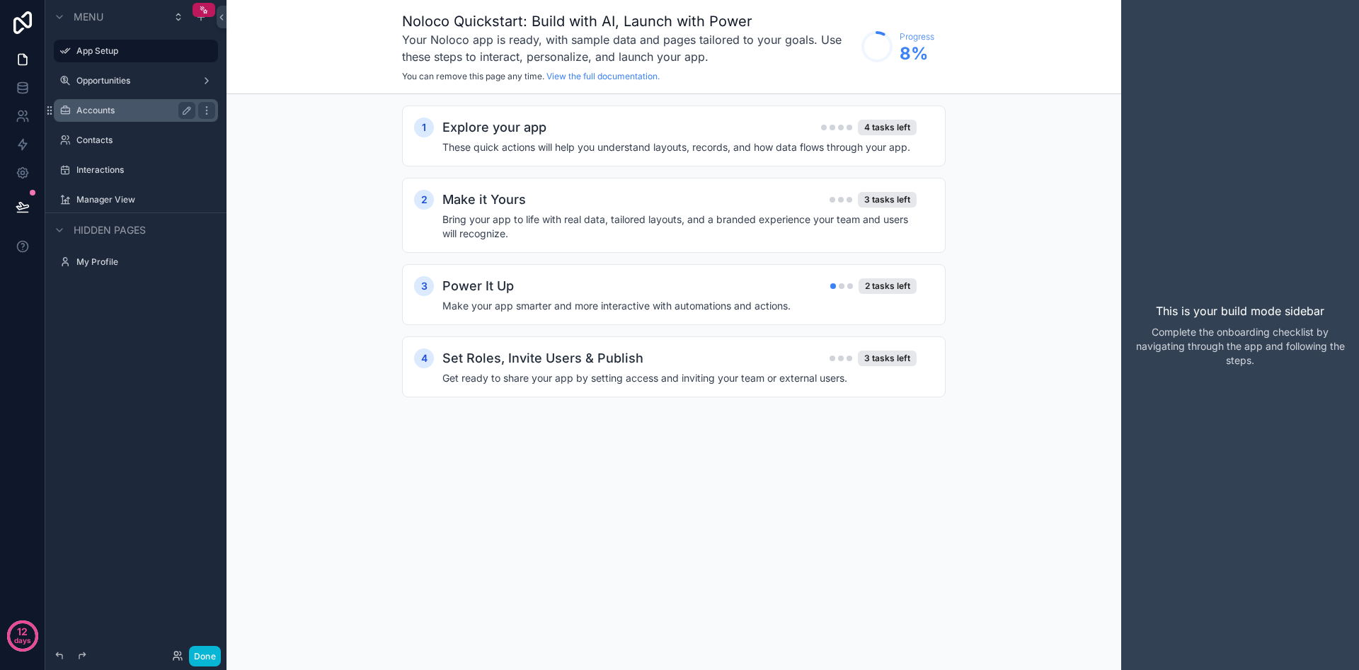
click at [122, 101] on div "Accounts" at bounding box center [136, 110] width 159 height 23
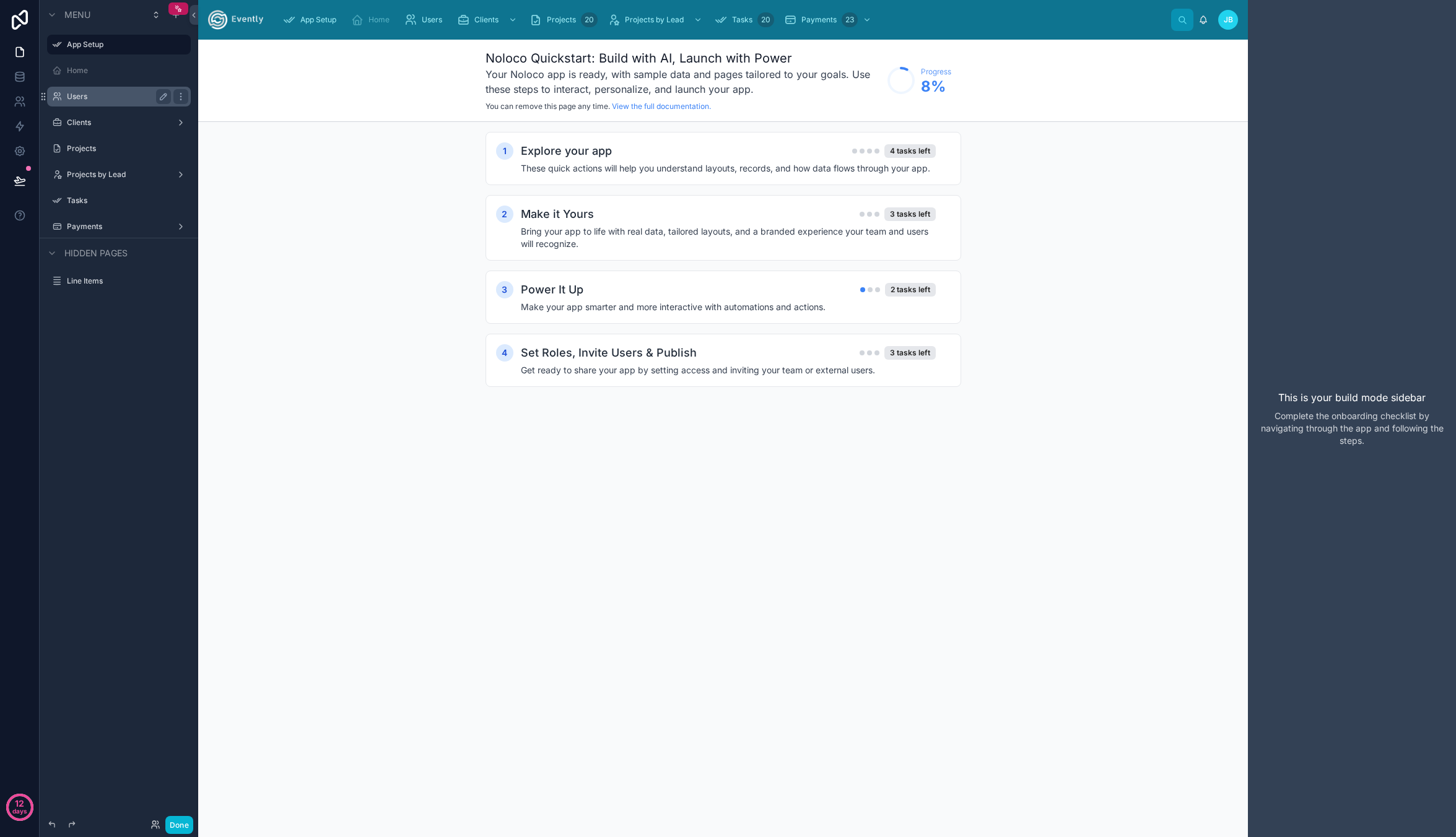
click at [109, 99] on label "Users" at bounding box center [115, 96] width 99 height 10
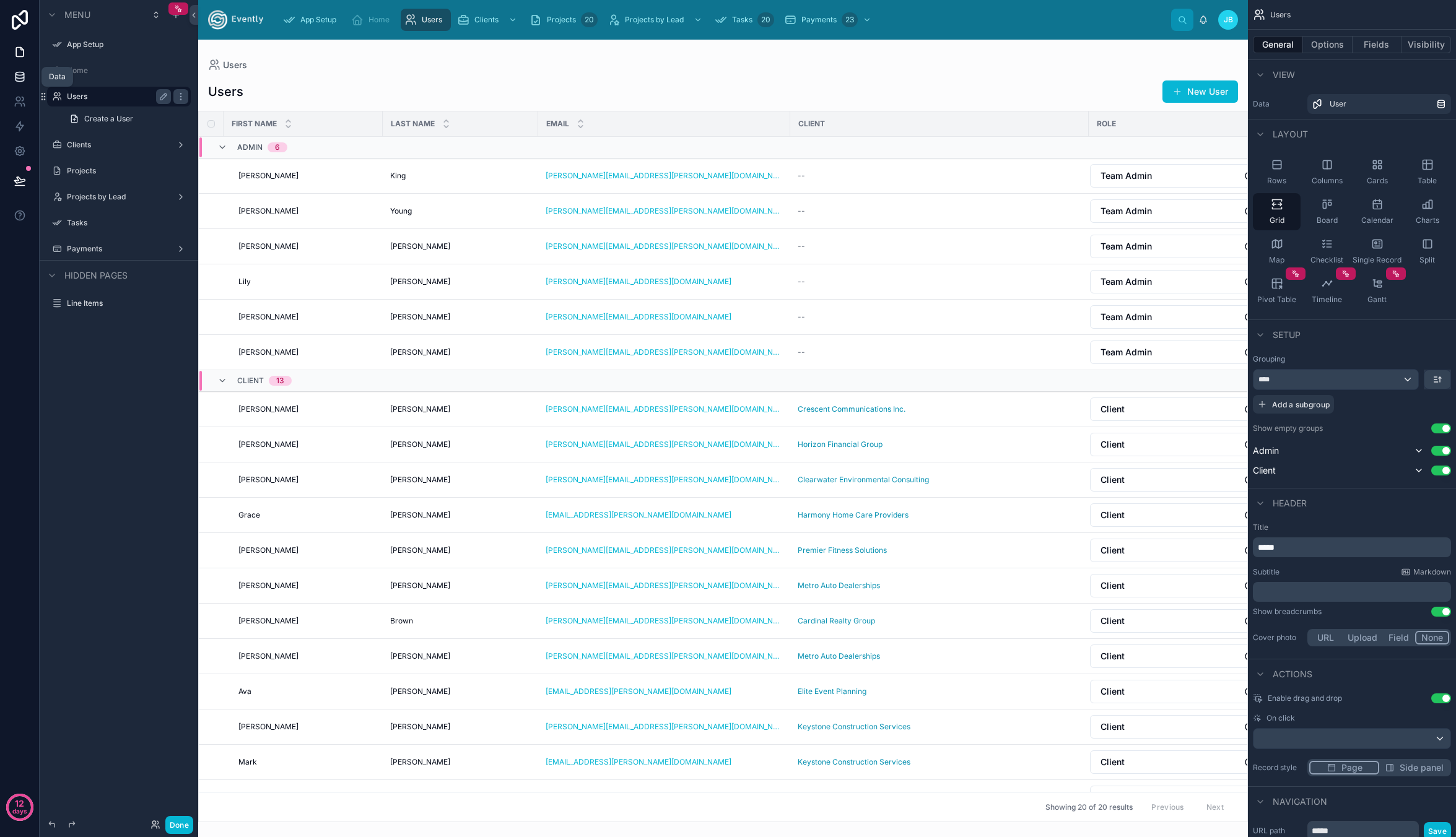
click at [22, 73] on icon at bounding box center [20, 77] width 12 height 12
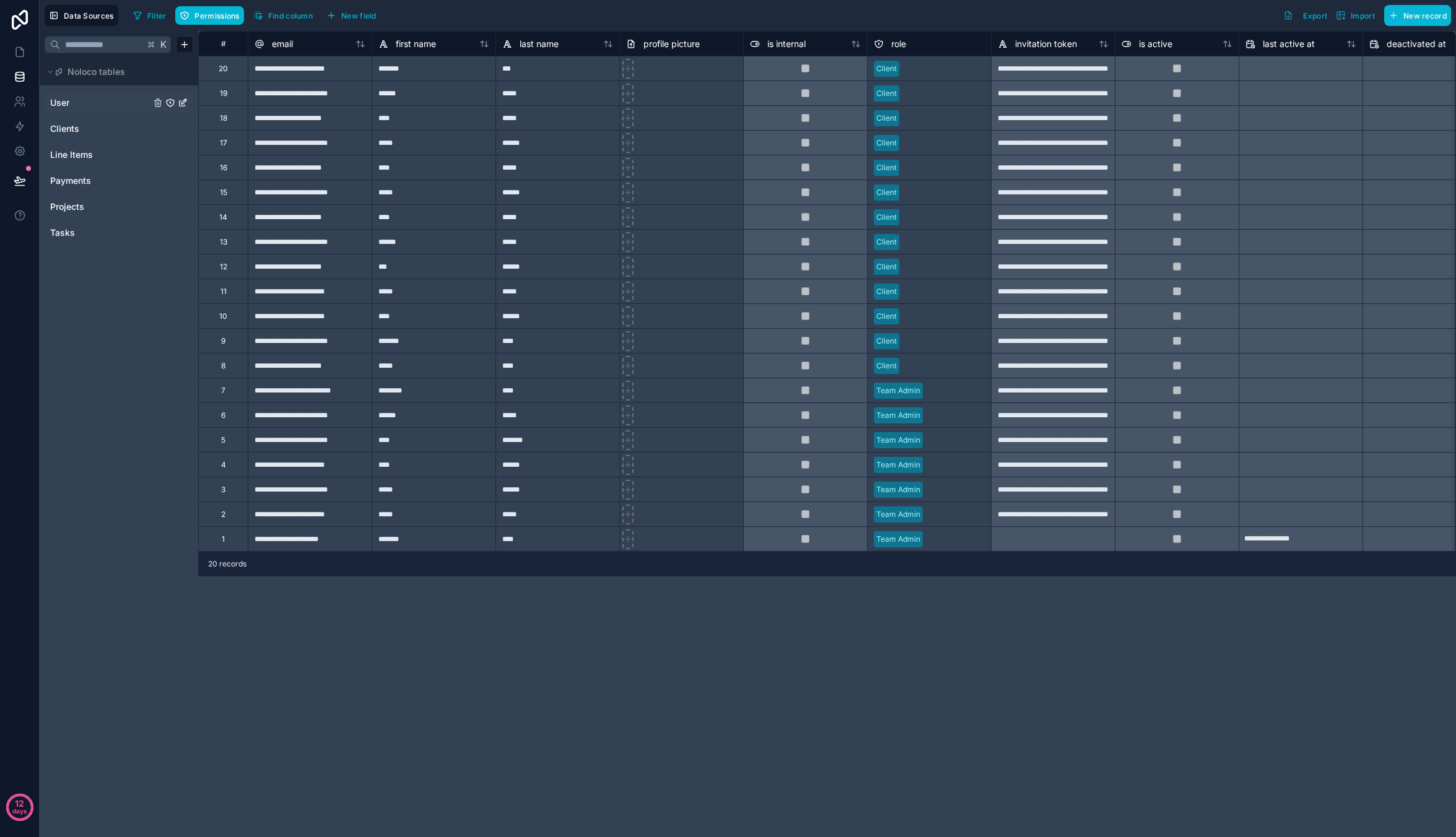
click at [103, 105] on link "User" at bounding box center [100, 102] width 101 height 12
click at [102, 123] on link "Clients" at bounding box center [100, 129] width 101 height 12
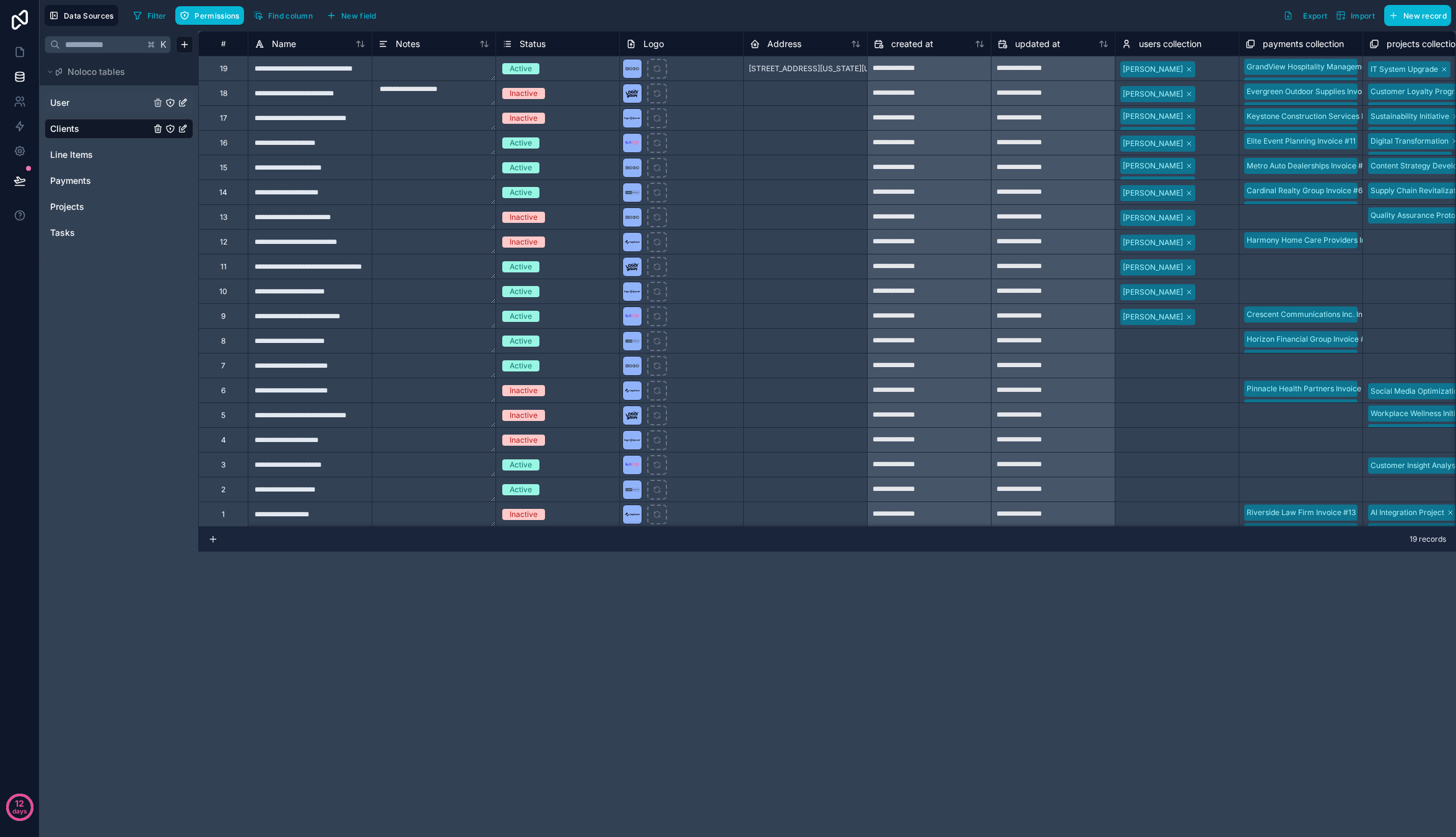
click at [105, 107] on link "User" at bounding box center [100, 102] width 101 height 12
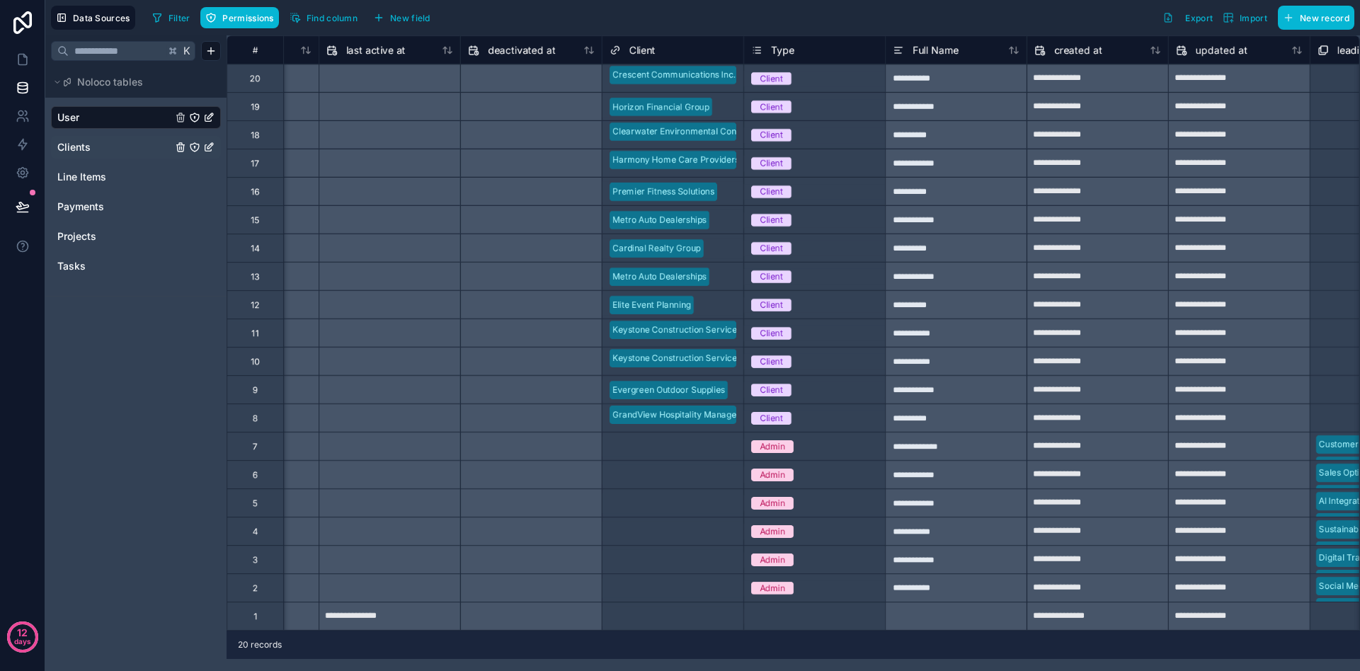
scroll to position [0, 1373]
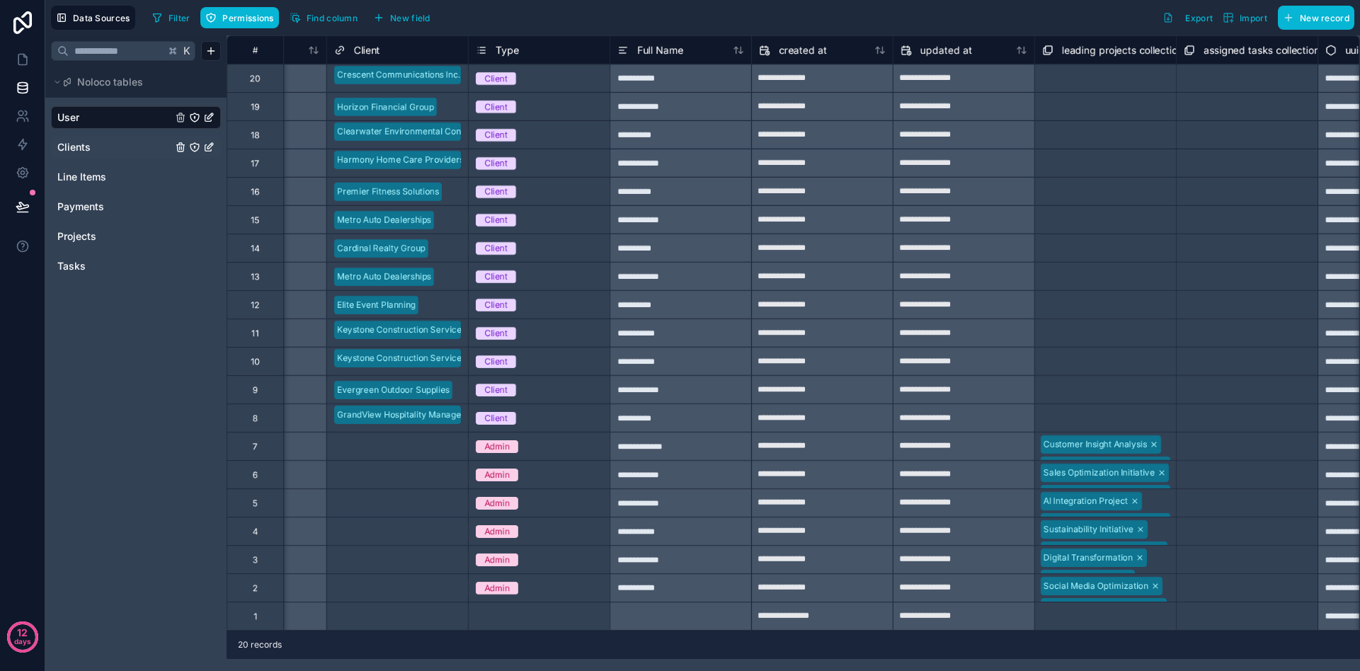
click at [86, 146] on span "Clients" at bounding box center [73, 147] width 33 height 14
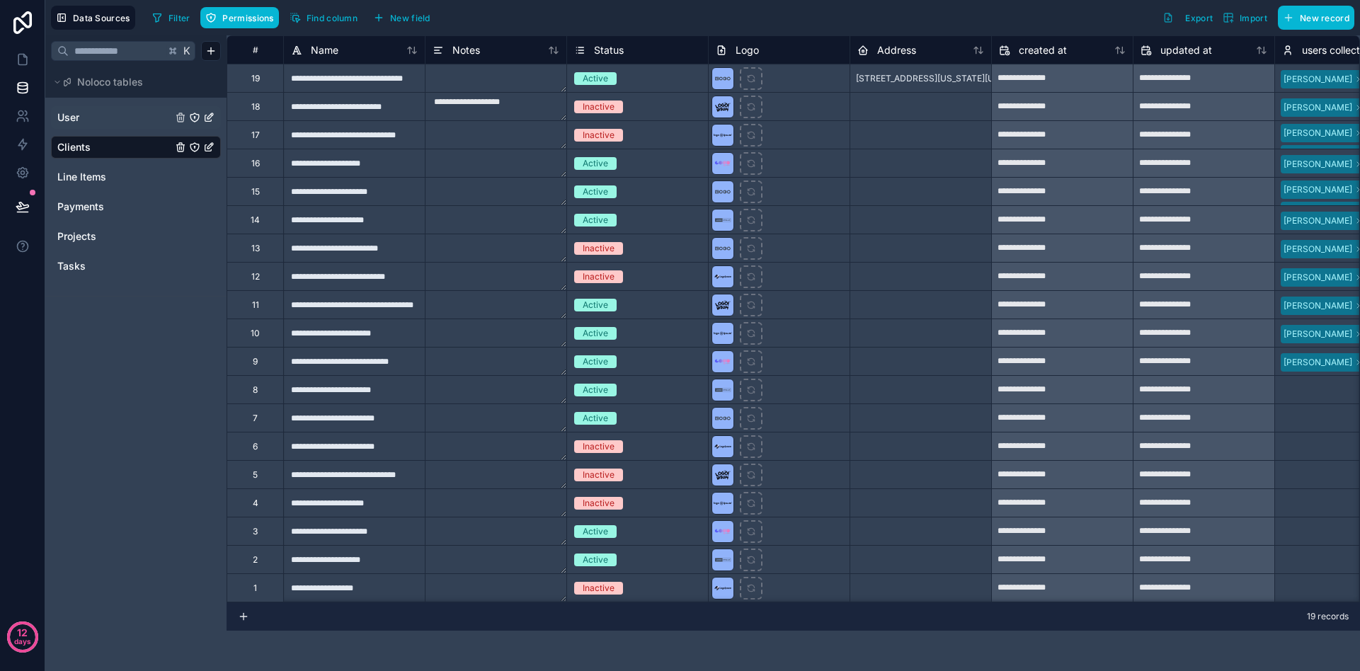
click at [96, 106] on div "User" at bounding box center [136, 117] width 170 height 23
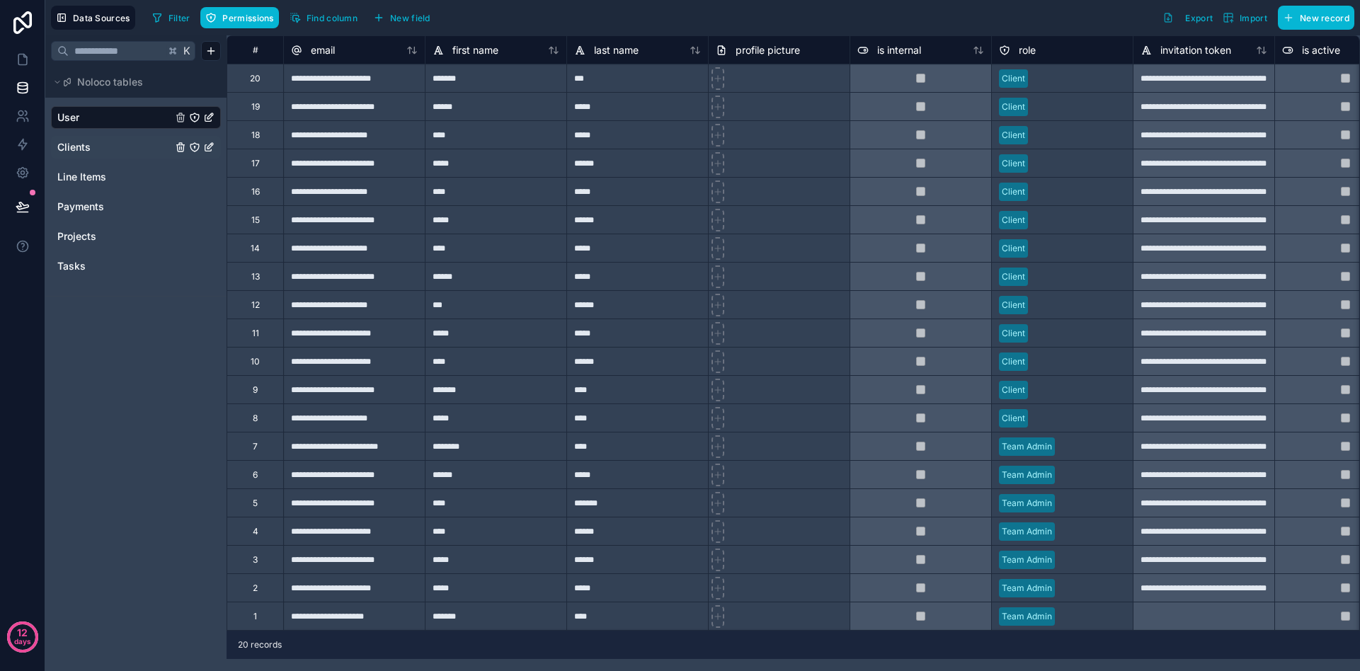
click at [74, 140] on span "Clients" at bounding box center [73, 147] width 33 height 14
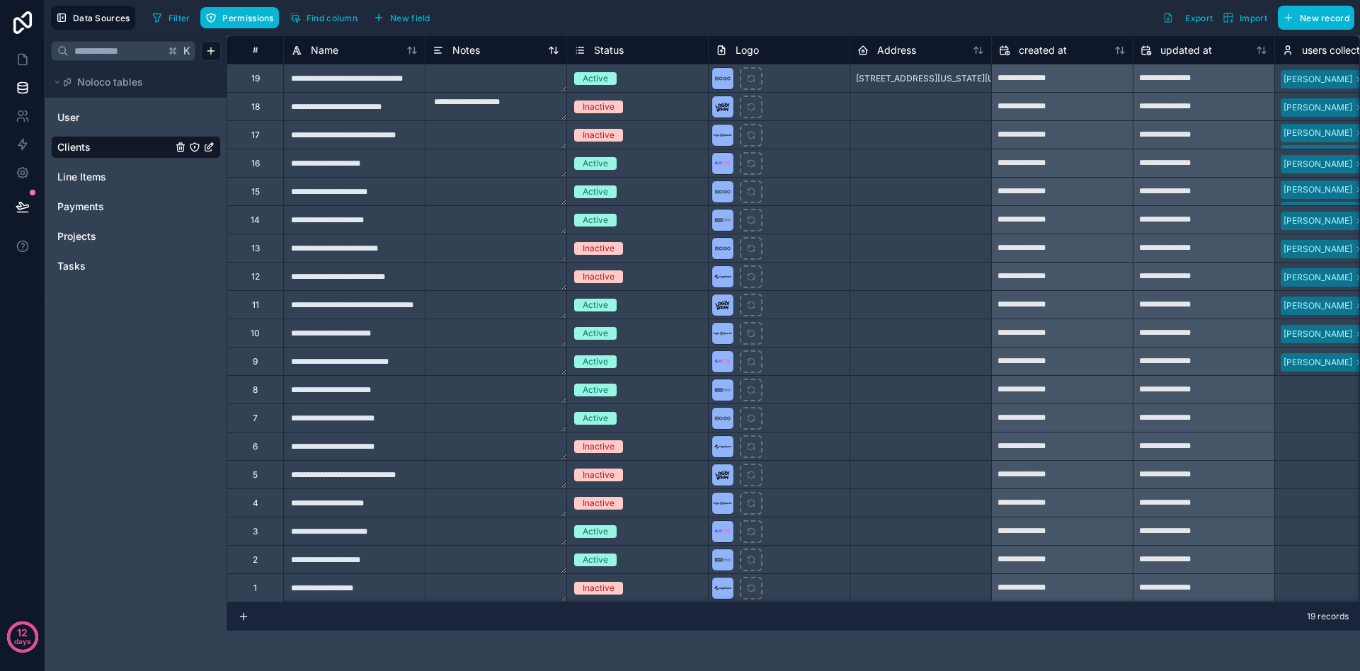
click at [461, 54] on span "Notes" at bounding box center [466, 50] width 28 height 14
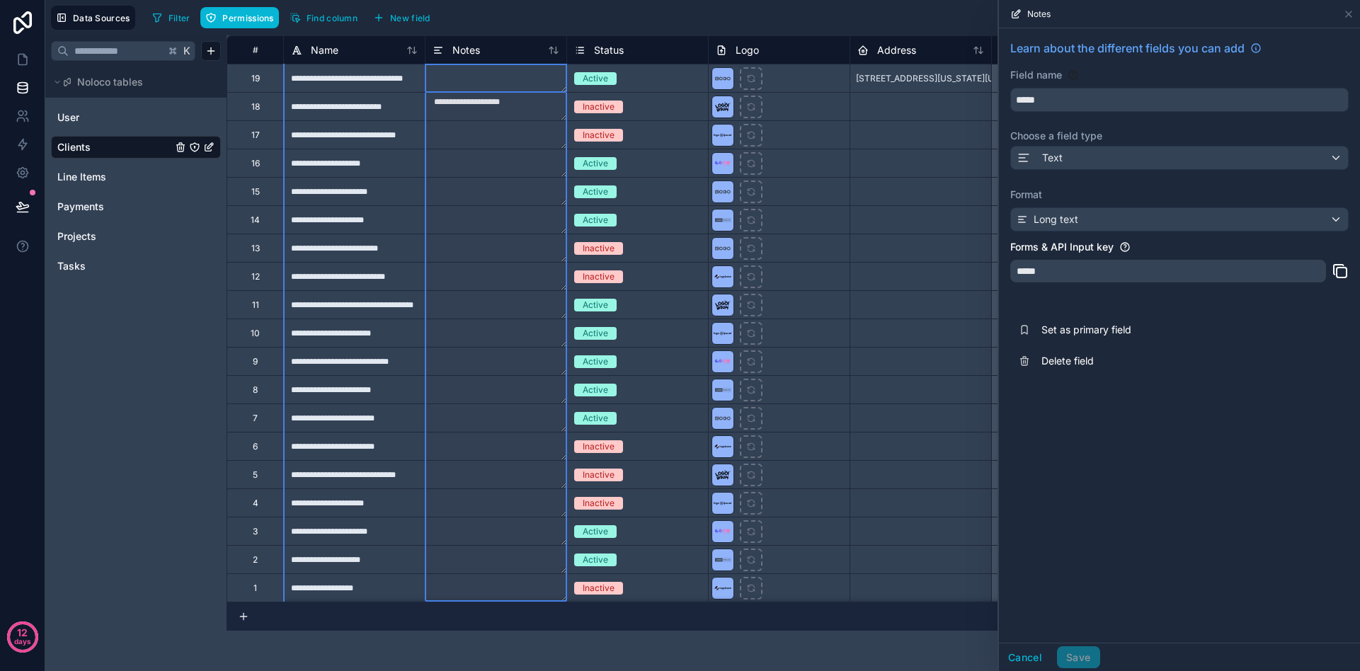
click at [639, 47] on div "Status" at bounding box center [637, 50] width 127 height 17
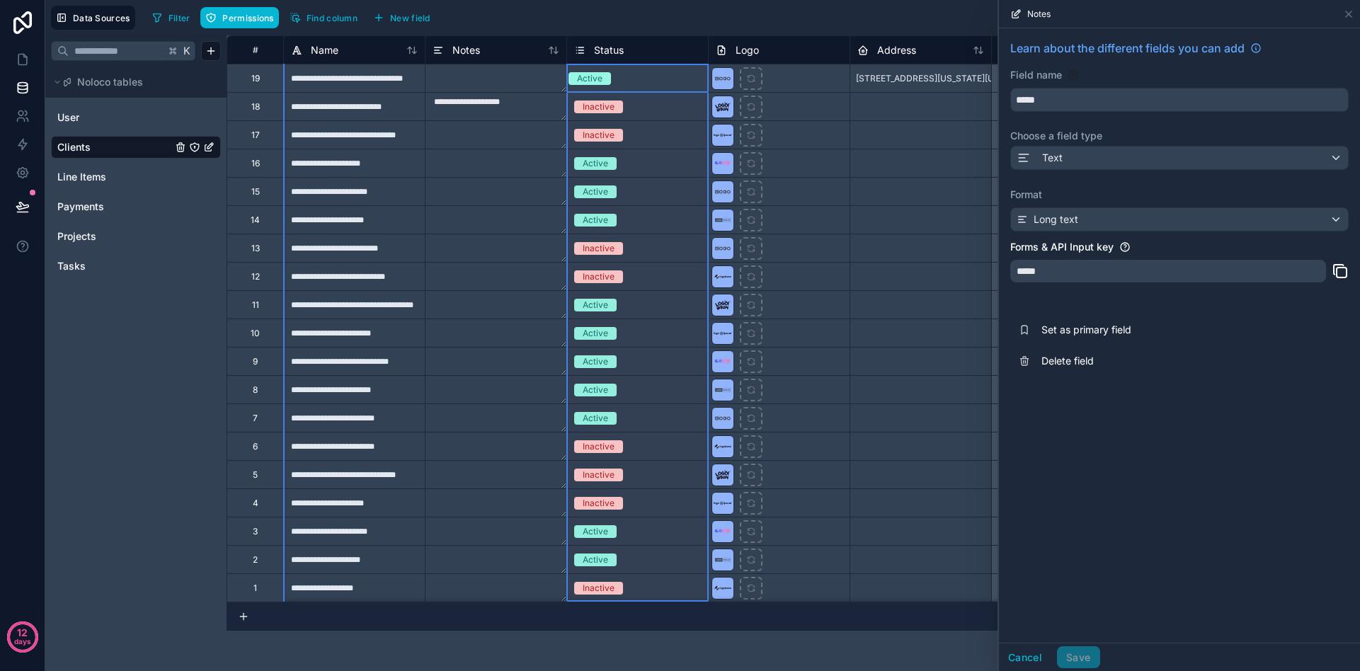
click at [636, 51] on div "Status" at bounding box center [637, 50] width 127 height 17
click at [1351, 18] on icon at bounding box center [1348, 13] width 11 height 11
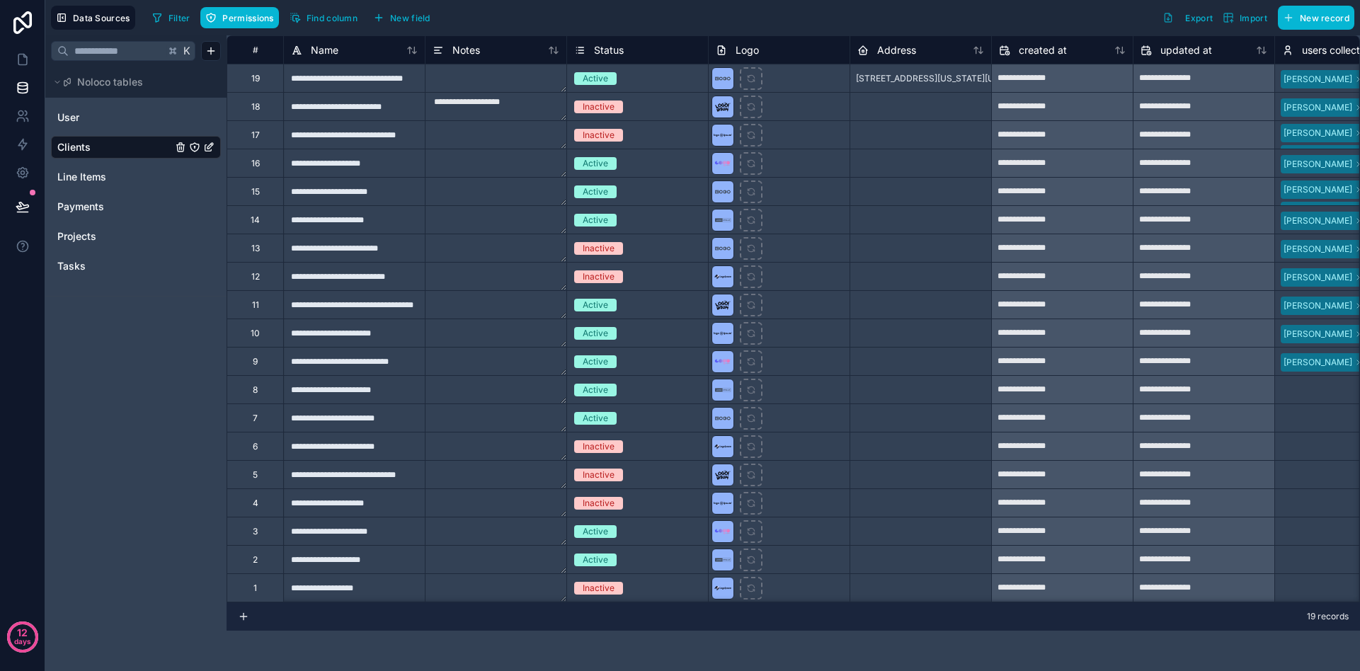
click at [611, 50] on span "Status" at bounding box center [609, 50] width 30 height 14
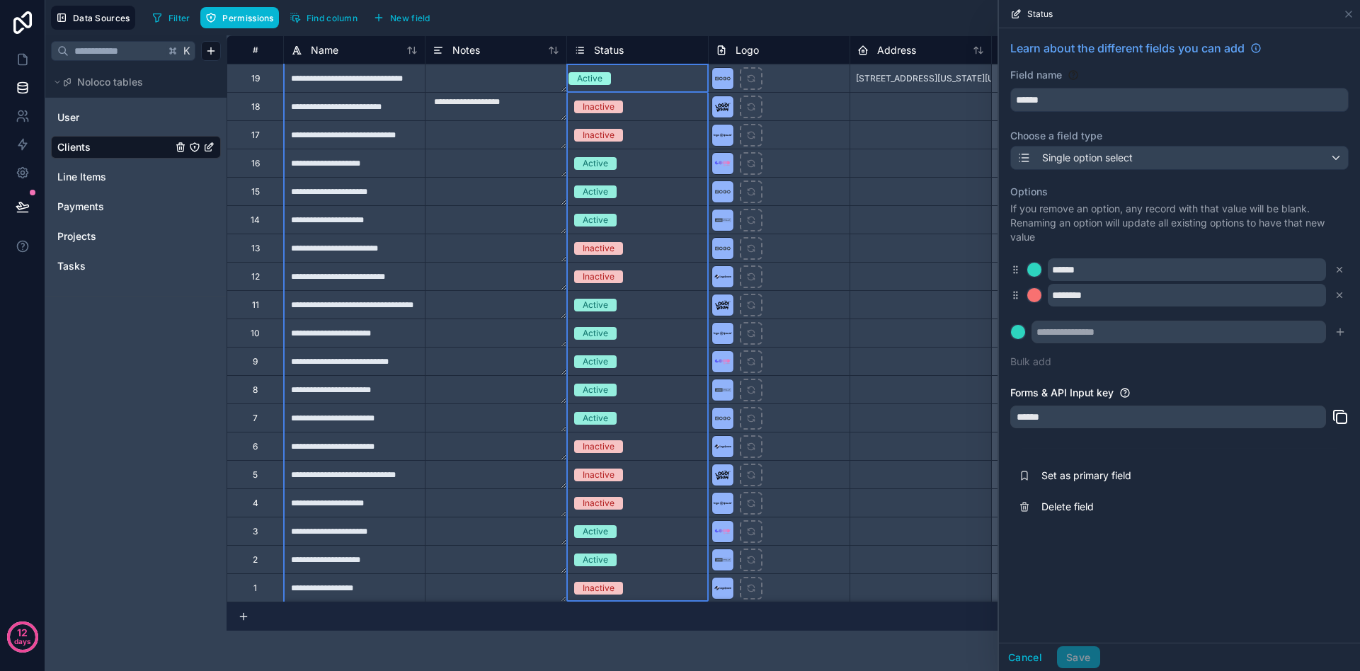
click at [610, 46] on span "Status" at bounding box center [609, 50] width 30 height 14
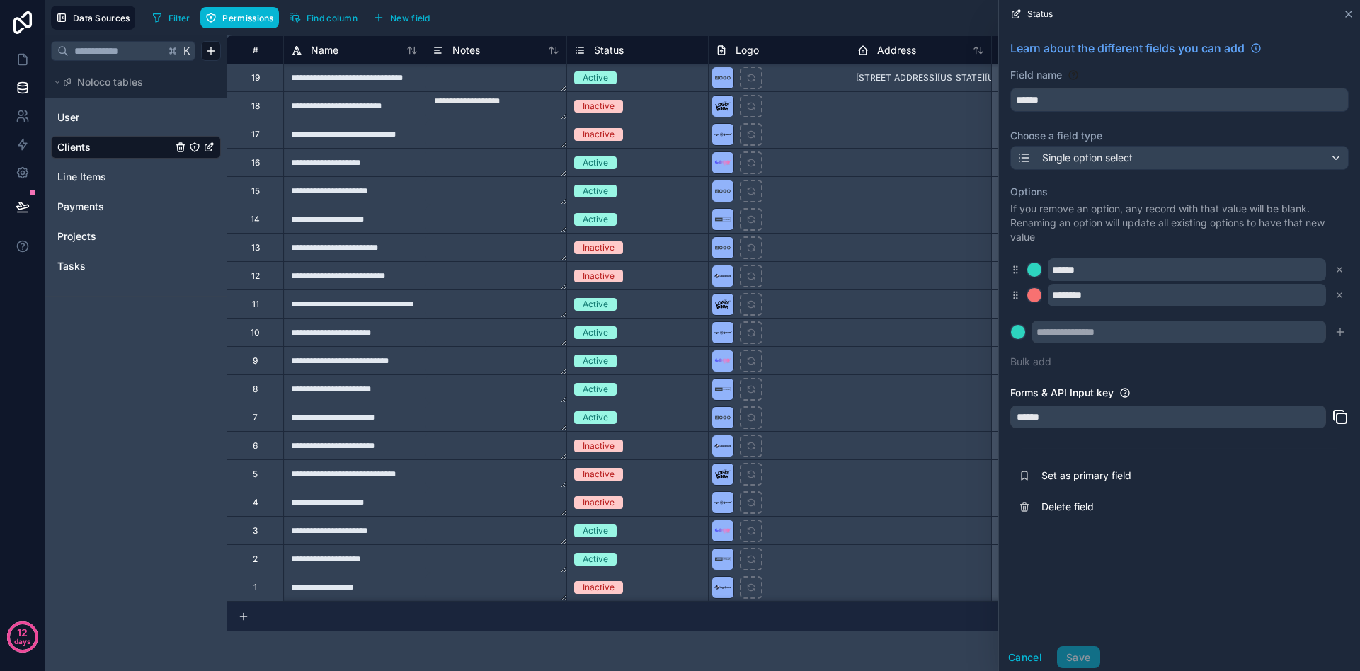
click at [1353, 18] on div "Status" at bounding box center [1180, 14] width 350 height 28
click at [1353, 18] on icon at bounding box center [1348, 13] width 11 height 11
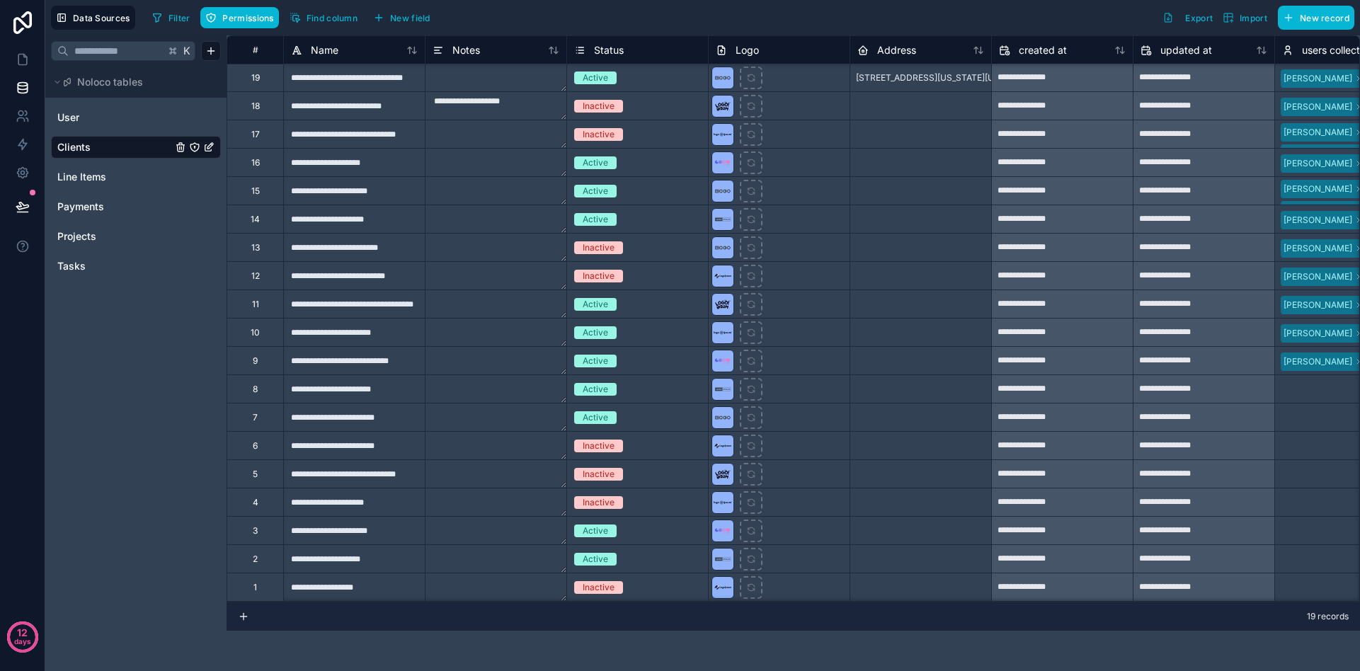
click at [763, 49] on div "Logo" at bounding box center [779, 50] width 127 height 17
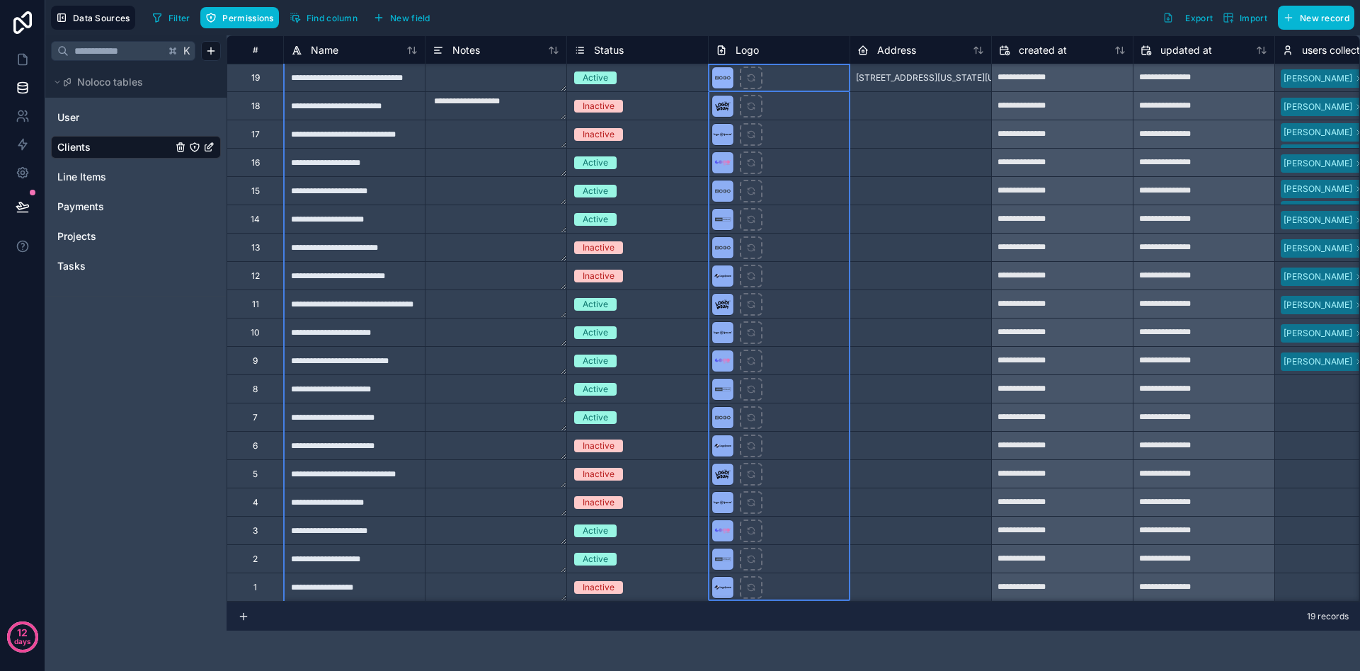
click at [763, 49] on div "Logo" at bounding box center [779, 50] width 127 height 17
click at [760, 51] on div "Logo" at bounding box center [779, 50] width 127 height 17
click at [760, 50] on div "Logo" at bounding box center [779, 50] width 127 height 17
click at [756, 51] on span "Logo" at bounding box center [747, 50] width 23 height 14
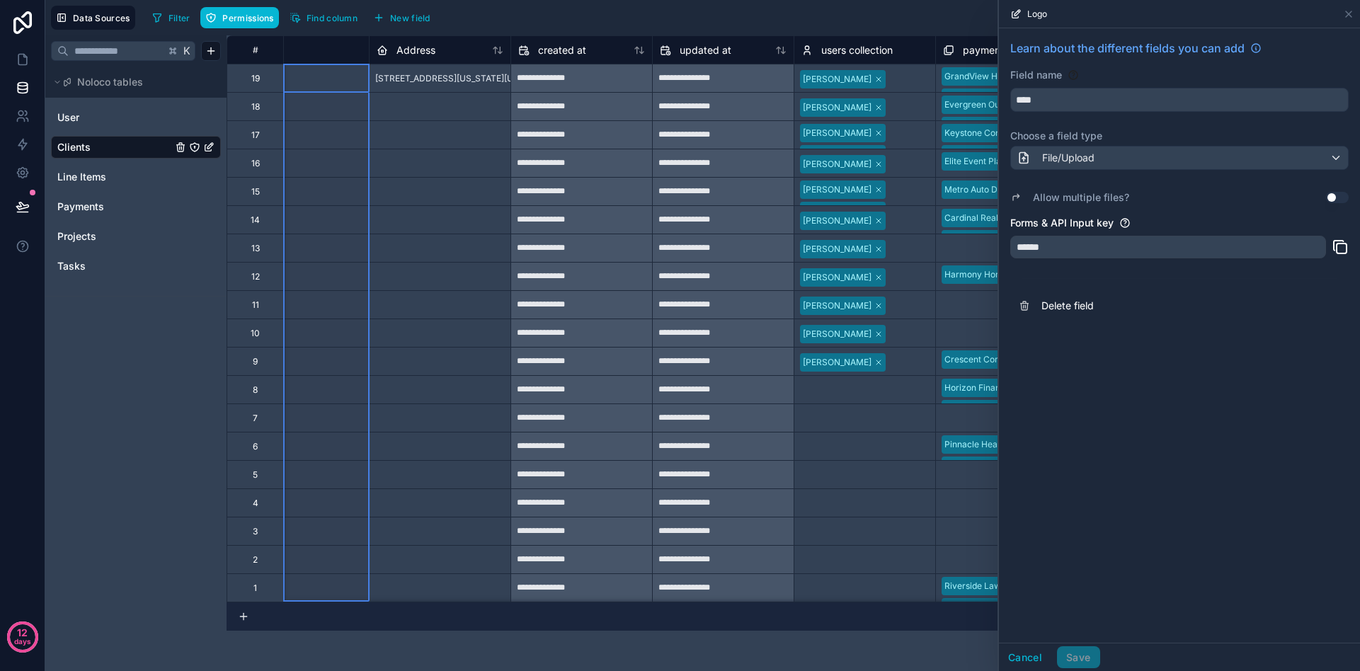
scroll to position [0, 478]
click at [58, 113] on span "User" at bounding box center [68, 117] width 22 height 14
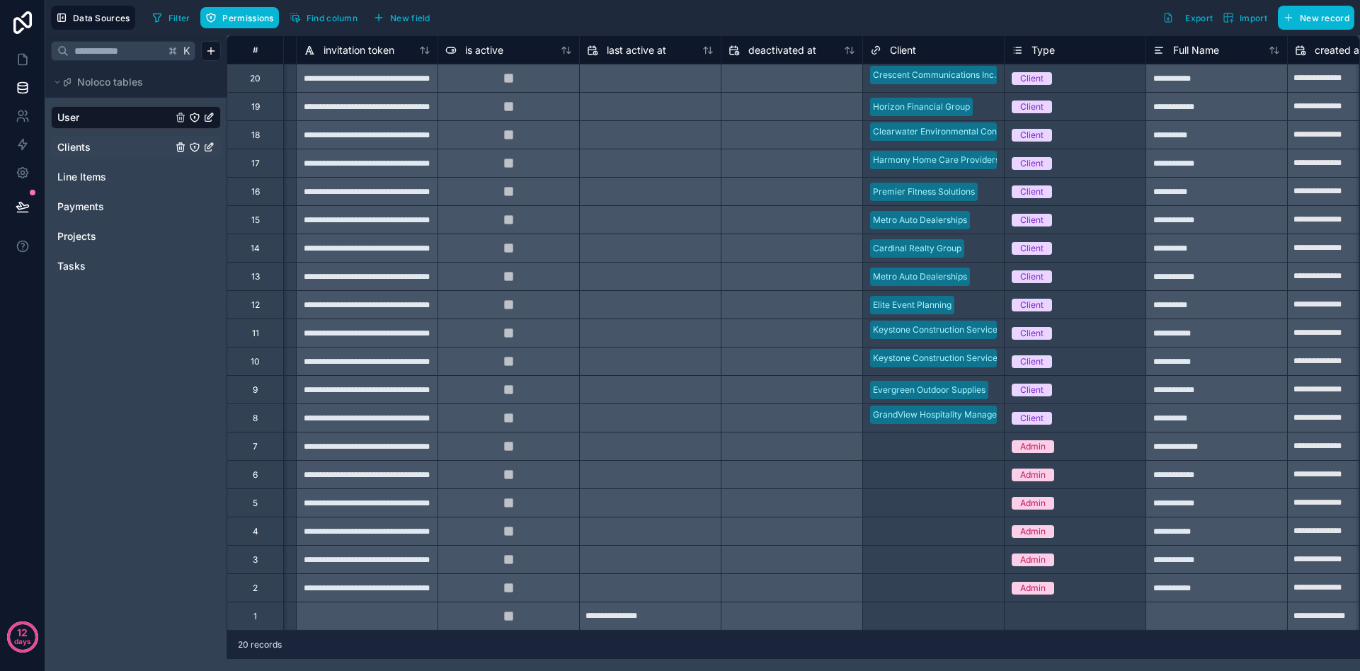
scroll to position [0, 836]
click at [86, 150] on span "Clients" at bounding box center [73, 147] width 33 height 14
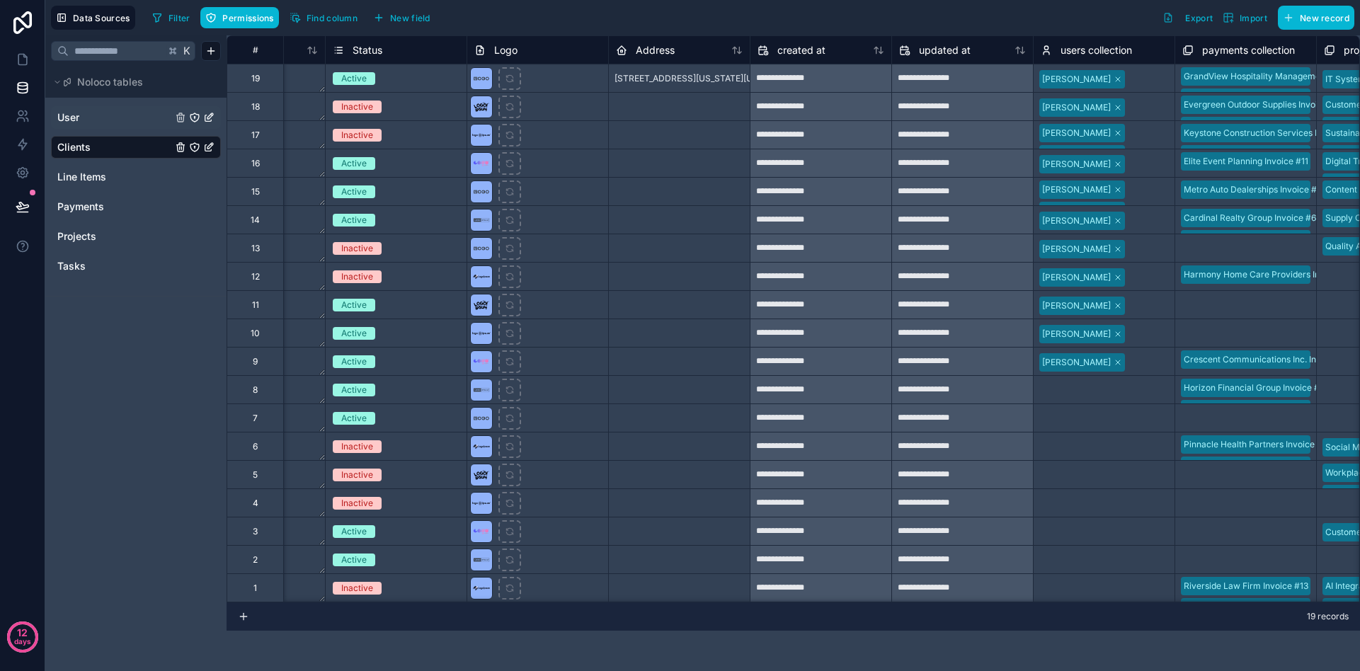
scroll to position [0, 243]
click at [1100, 50] on span "users collection" at bounding box center [1095, 50] width 72 height 14
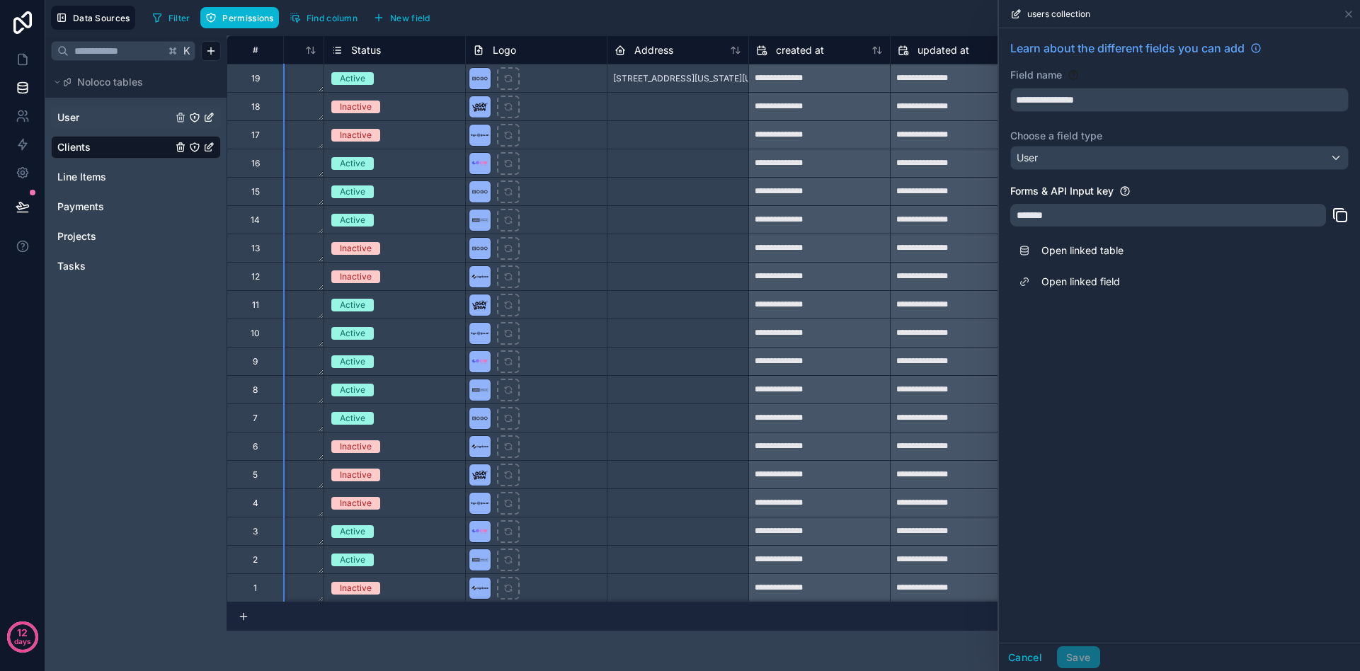
click at [1100, 50] on span "users collection" at bounding box center [1095, 50] width 72 height 14
click at [106, 108] on div "User" at bounding box center [136, 117] width 170 height 23
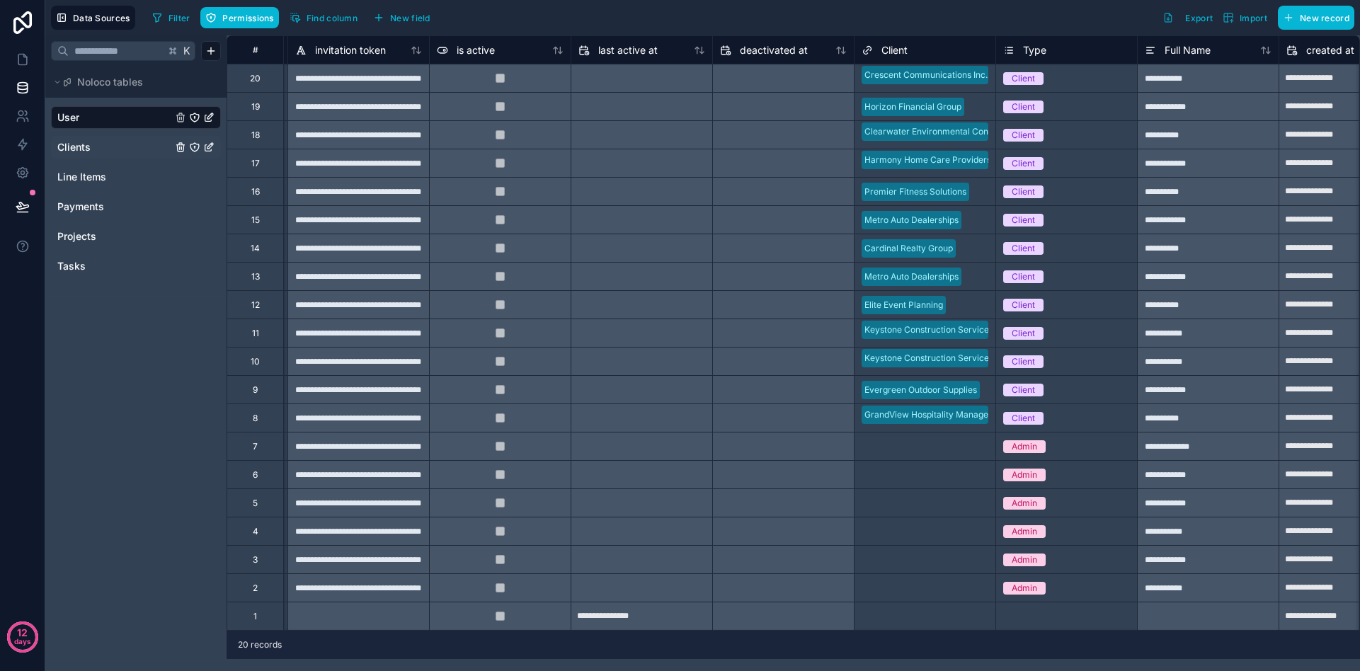
scroll to position [0, 867]
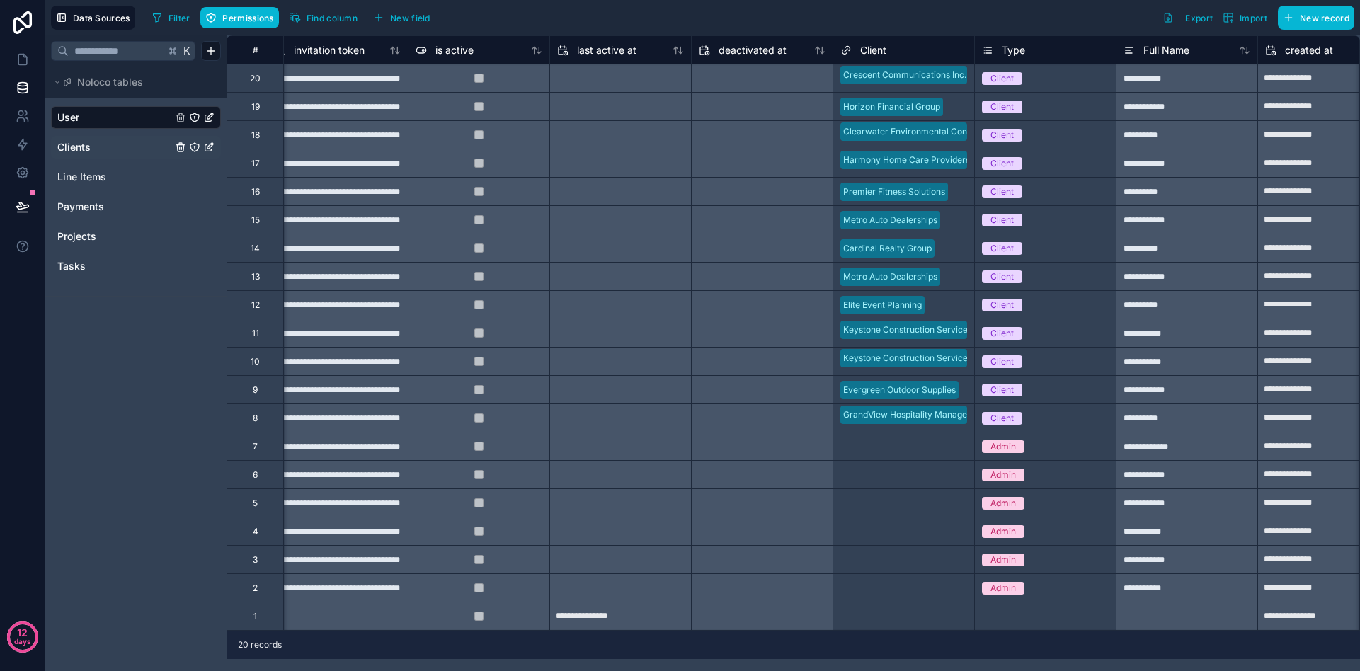
click at [943, 52] on div "Client" at bounding box center [903, 50] width 127 height 17
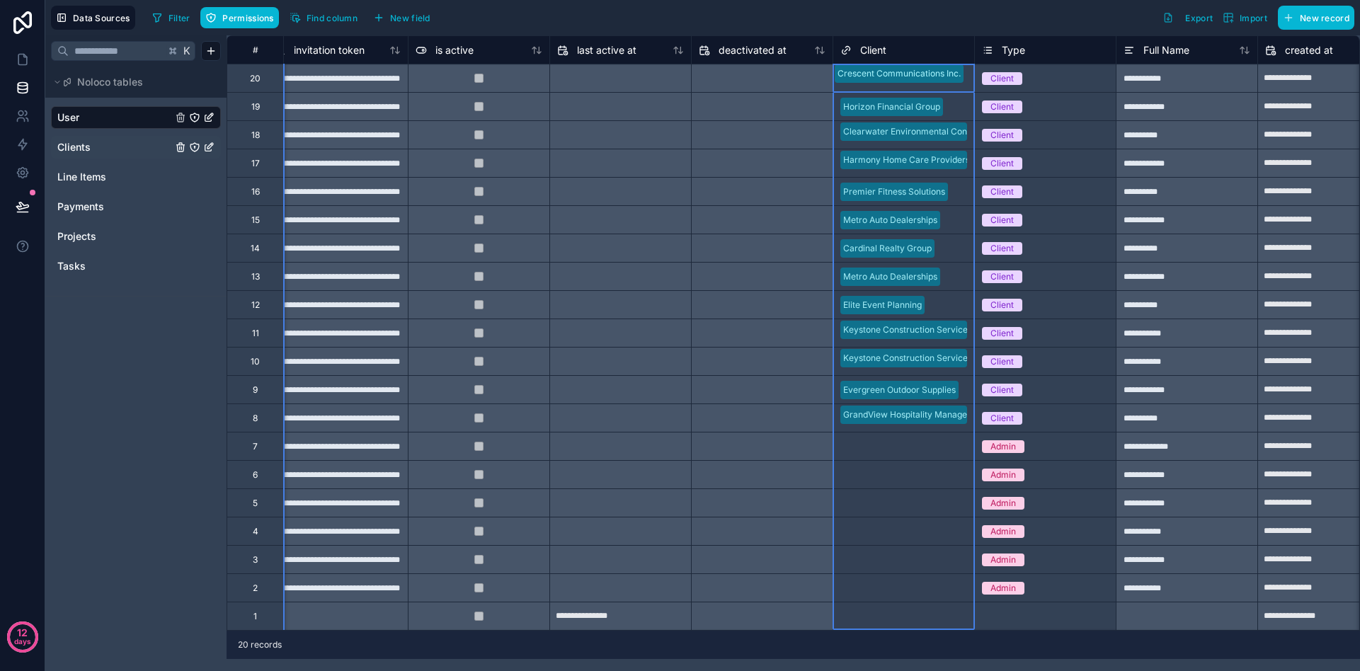
click at [943, 52] on div "Client" at bounding box center [903, 50] width 127 height 17
click at [940, 51] on div "Client" at bounding box center [903, 50] width 127 height 17
click at [848, 53] on icon at bounding box center [845, 50] width 11 height 17
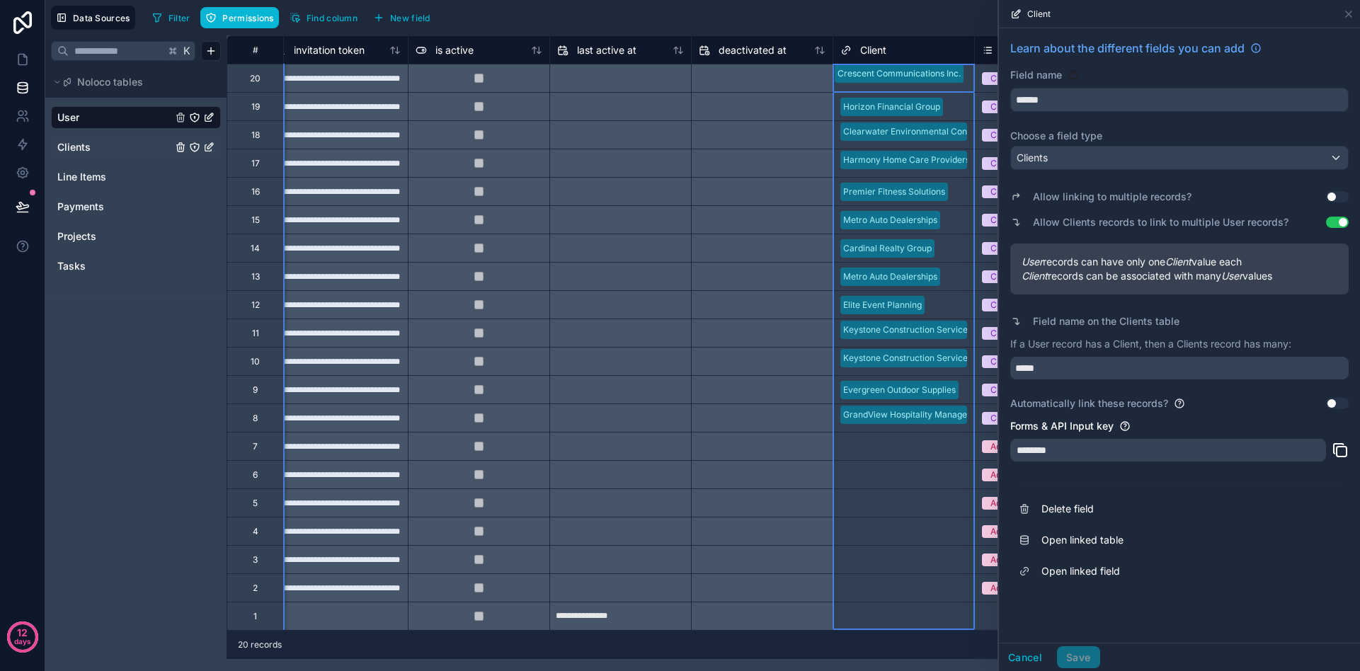
click at [850, 52] on icon at bounding box center [845, 50] width 11 height 17
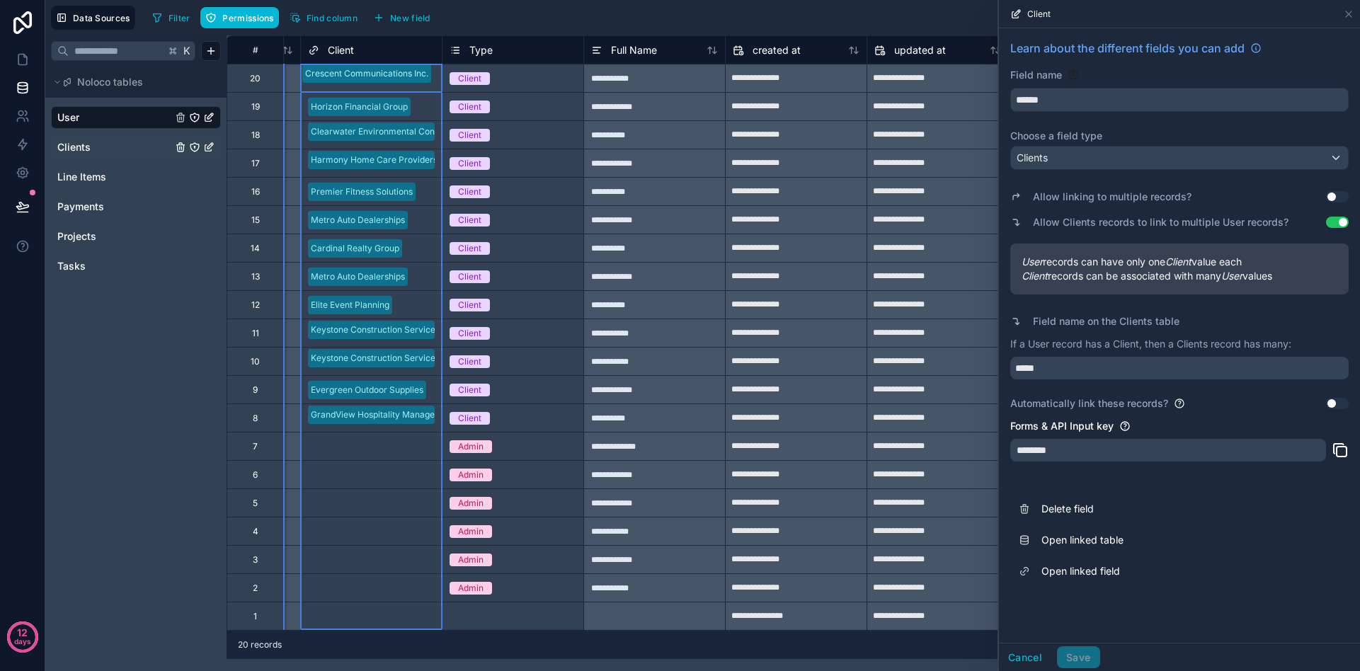
scroll to position [0, 1473]
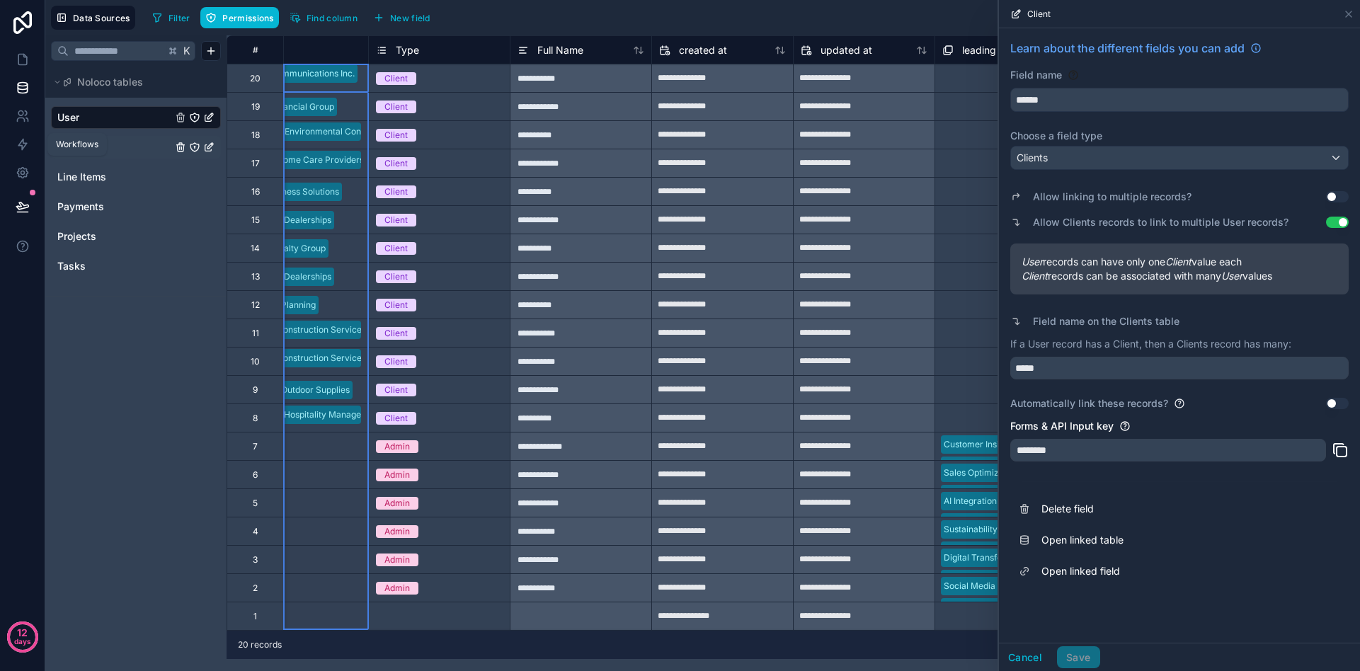
click at [50, 139] on div "User Clients Line Items Payments Projects Tasks" at bounding box center [135, 197] width 181 height 198
click at [96, 144] on link "Clients" at bounding box center [114, 147] width 115 height 14
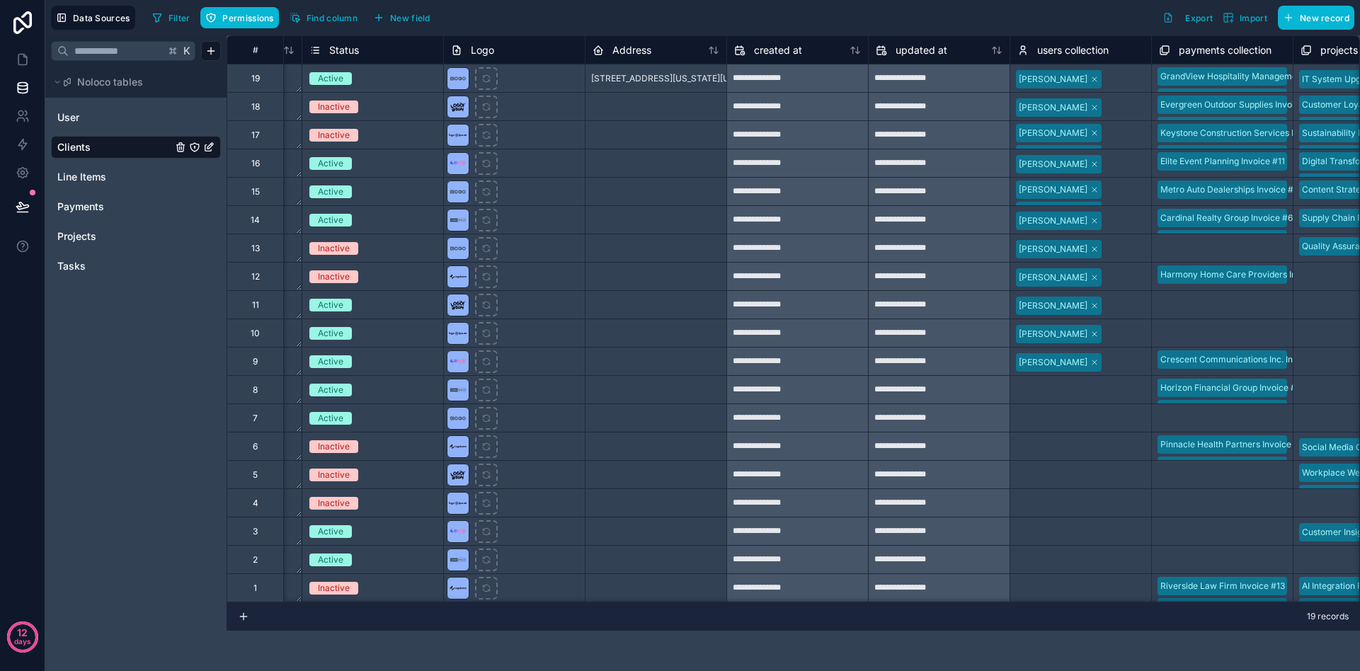
scroll to position [0, 481]
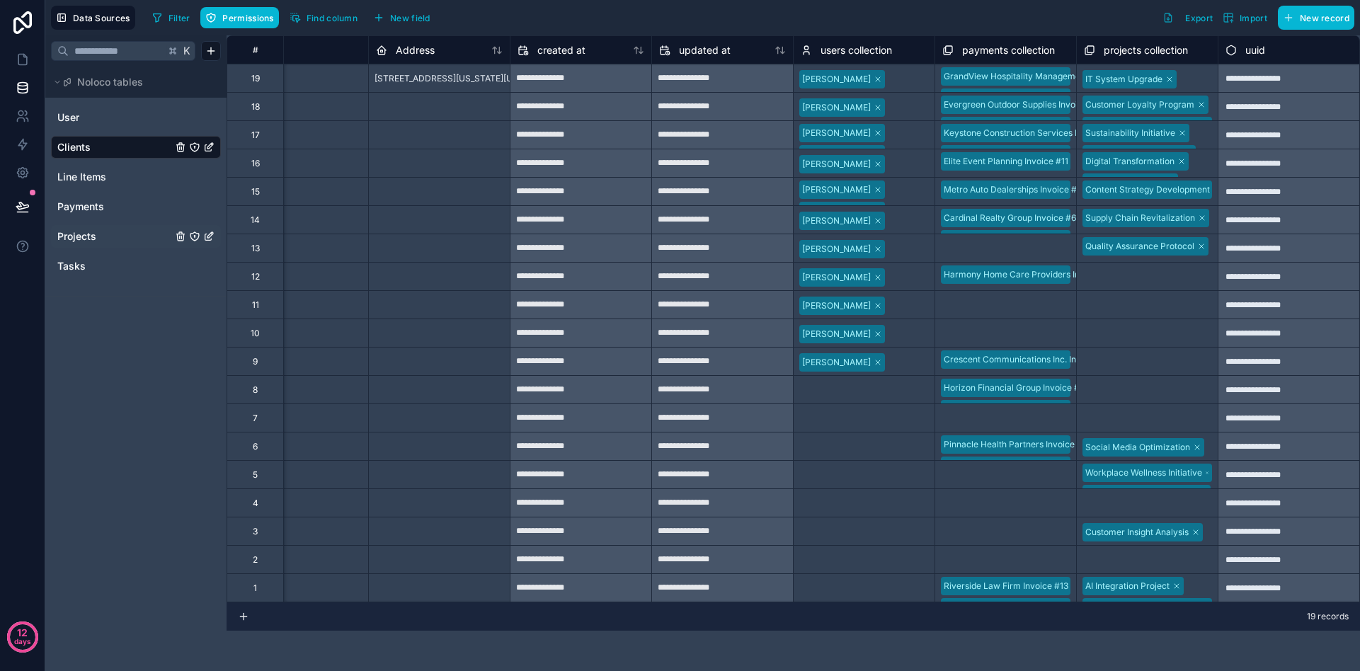
click at [102, 239] on link "Projects" at bounding box center [114, 236] width 115 height 14
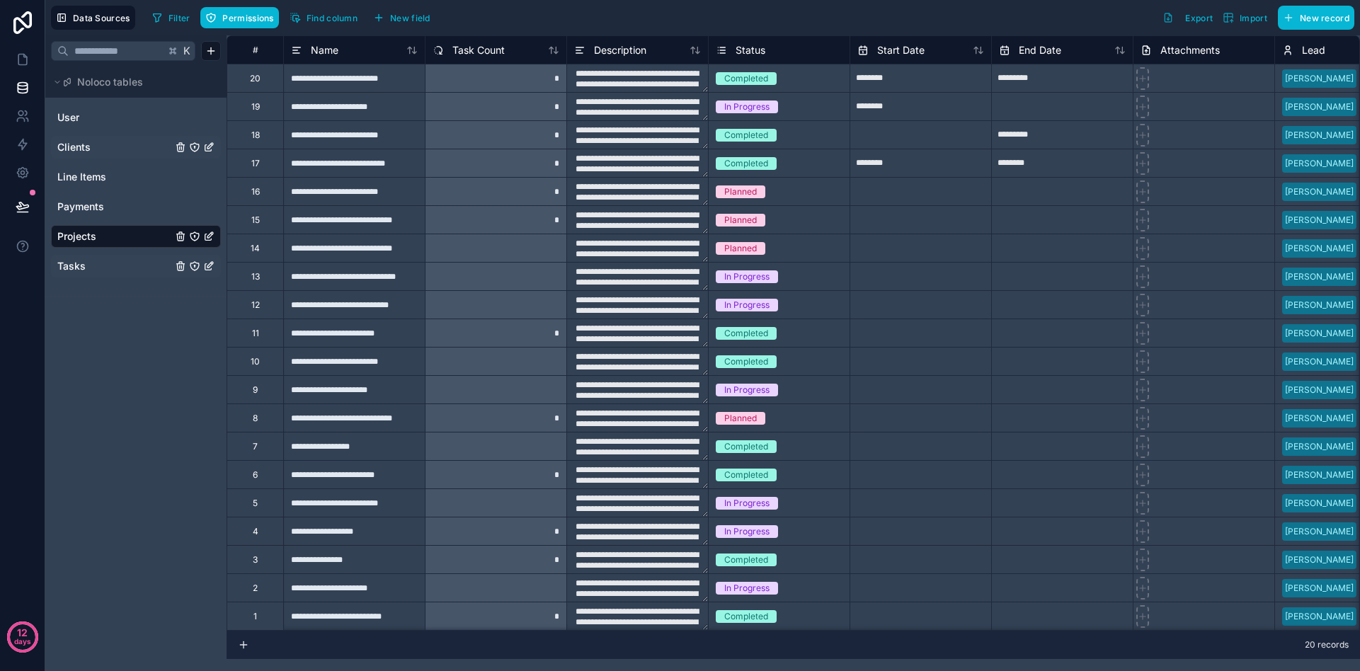
click at [96, 261] on link "Tasks" at bounding box center [114, 266] width 115 height 14
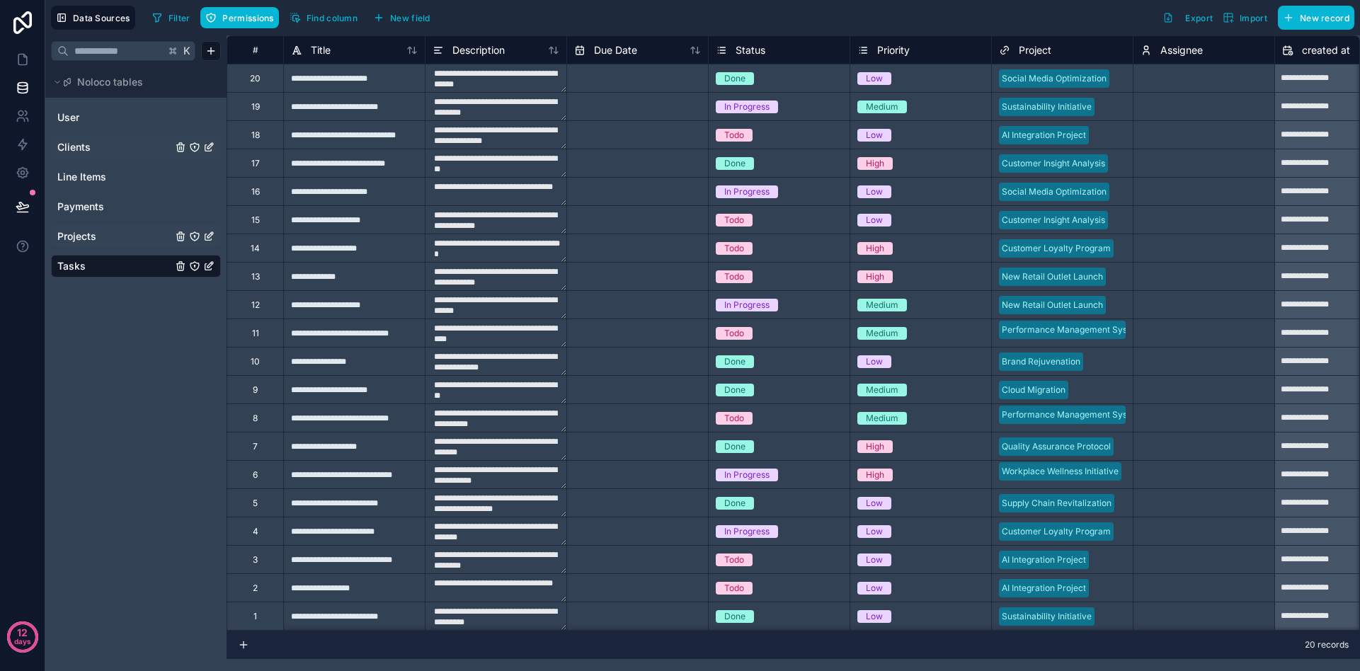
click at [1170, 47] on span "Assignee" at bounding box center [1182, 50] width 42 height 14
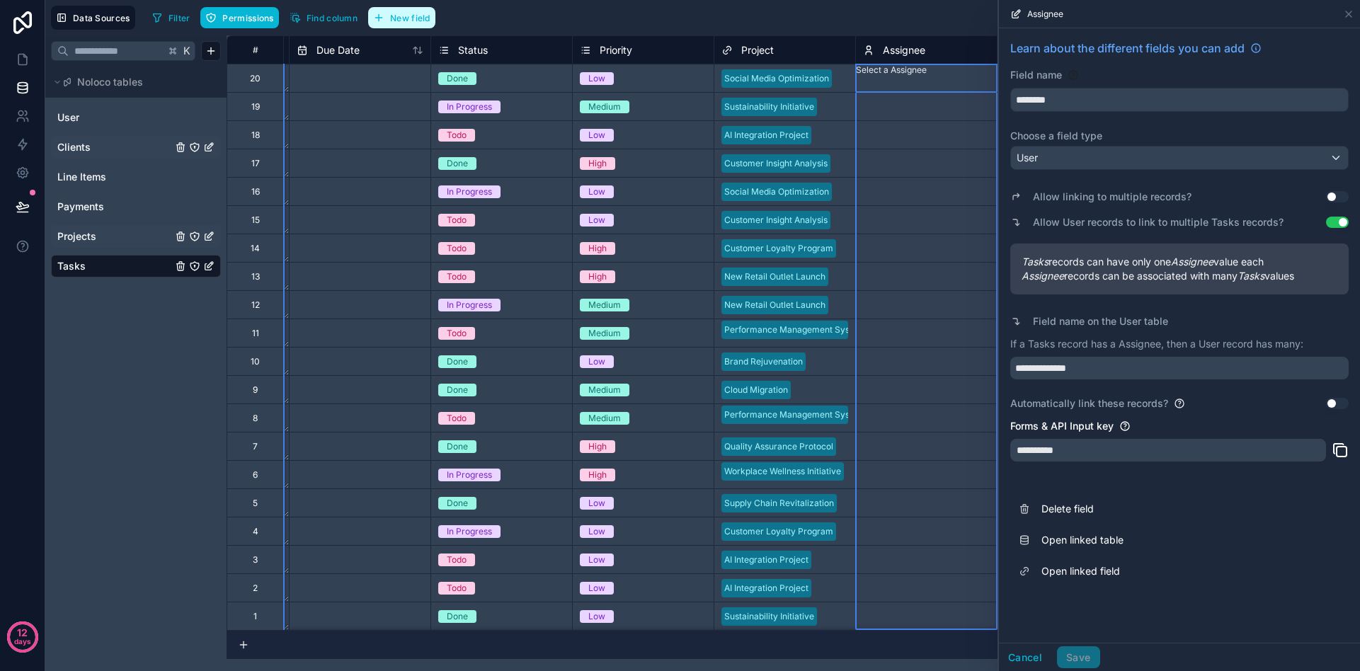
scroll to position [0, 340]
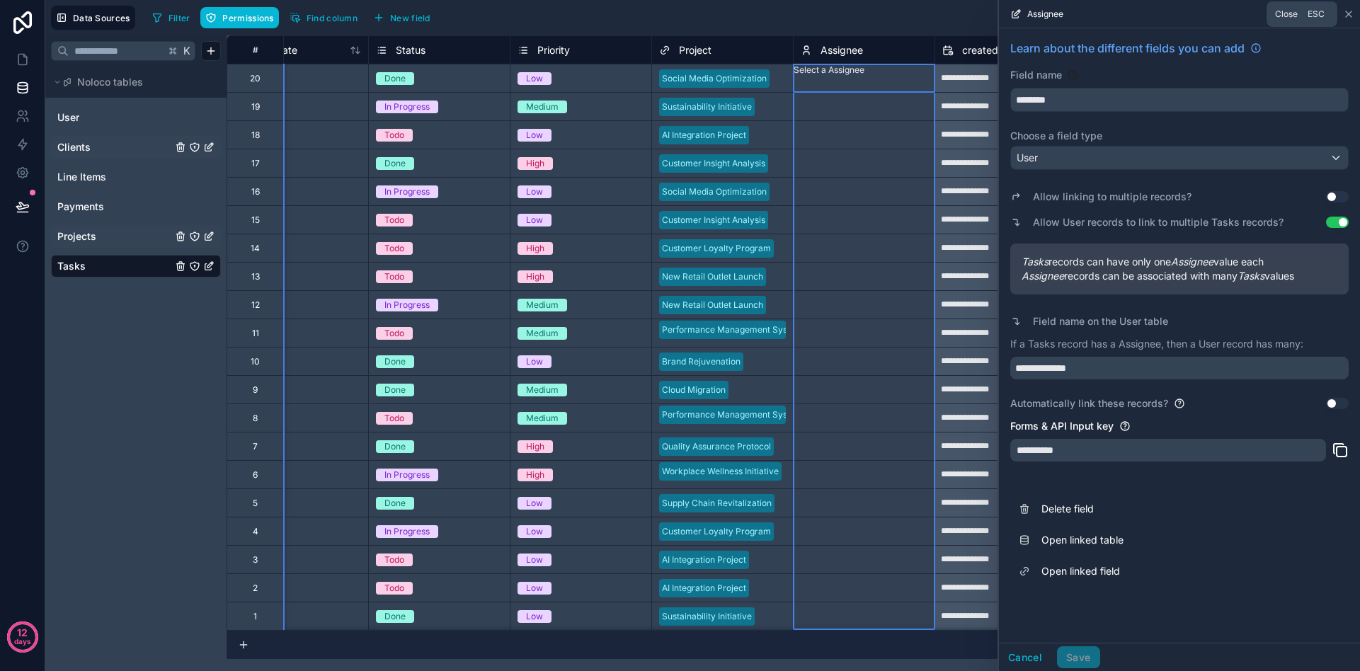
click at [1348, 14] on icon at bounding box center [1349, 14] width 6 height 6
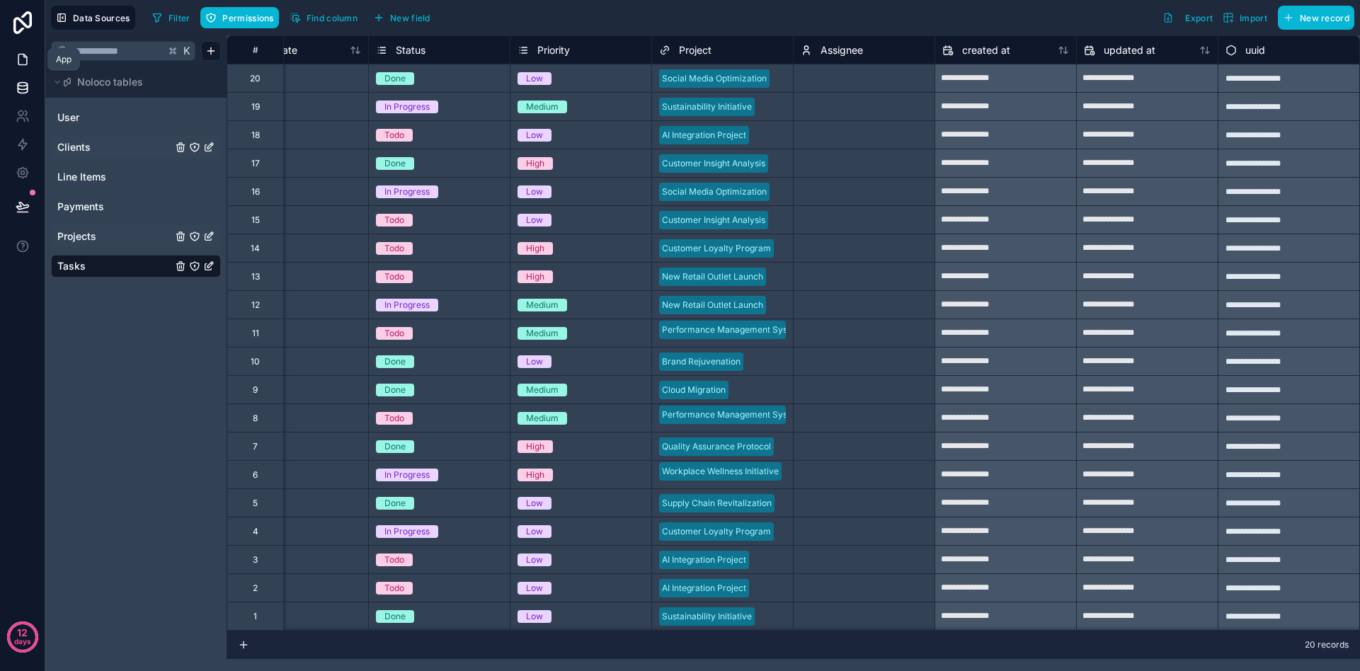
click at [22, 56] on icon at bounding box center [23, 59] width 14 height 14
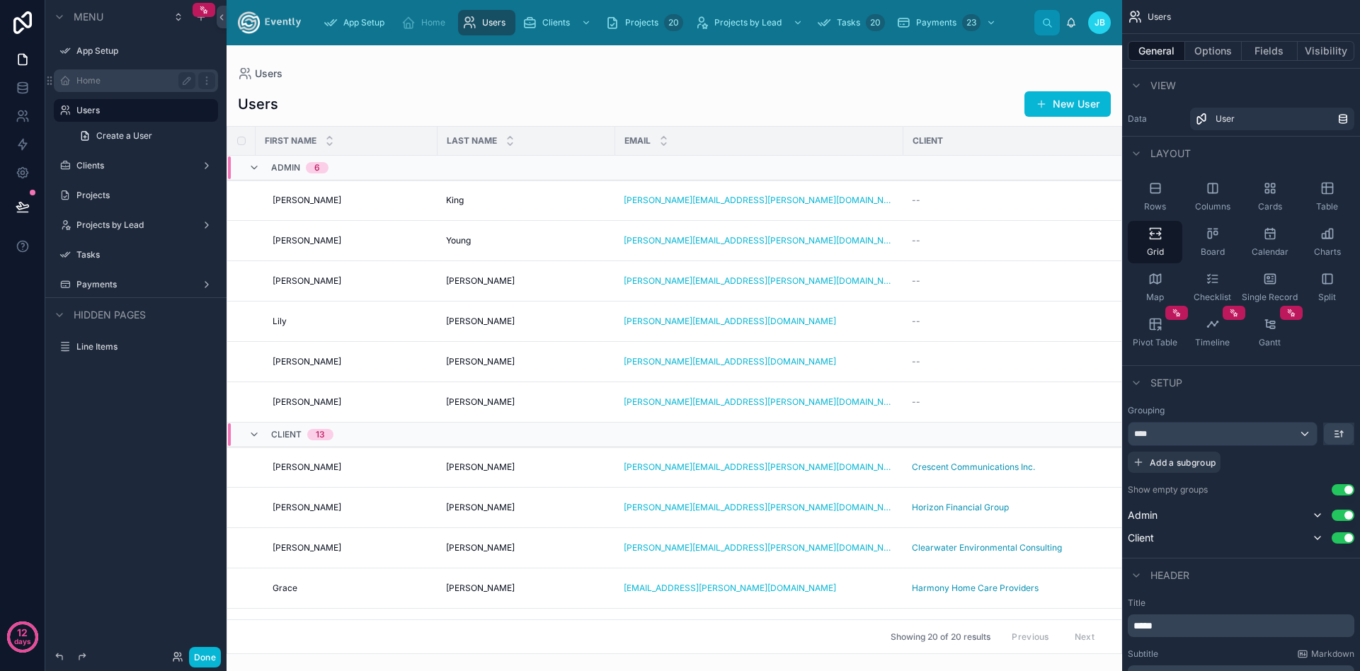
click at [89, 82] on label "Home" at bounding box center [132, 80] width 113 height 11
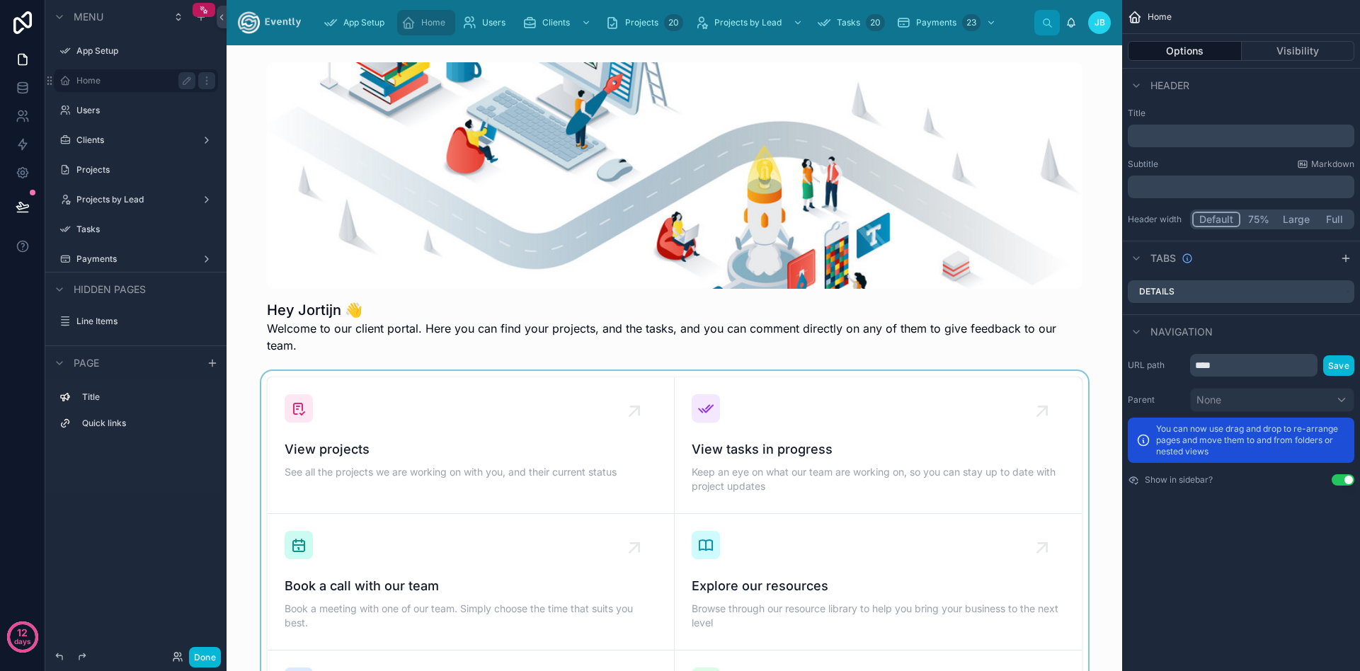
click at [546, 416] on div at bounding box center [674, 582] width 873 height 422
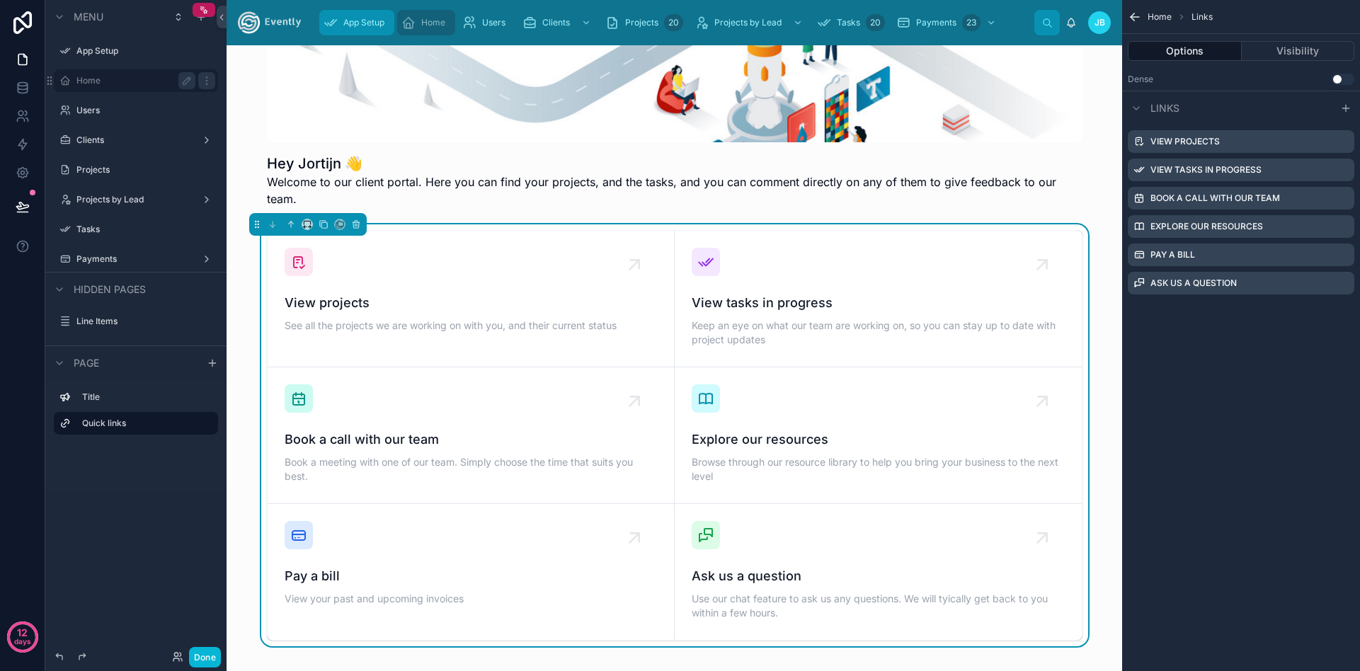
scroll to position [146, 0]
click at [20, 87] on icon at bounding box center [23, 88] width 14 height 14
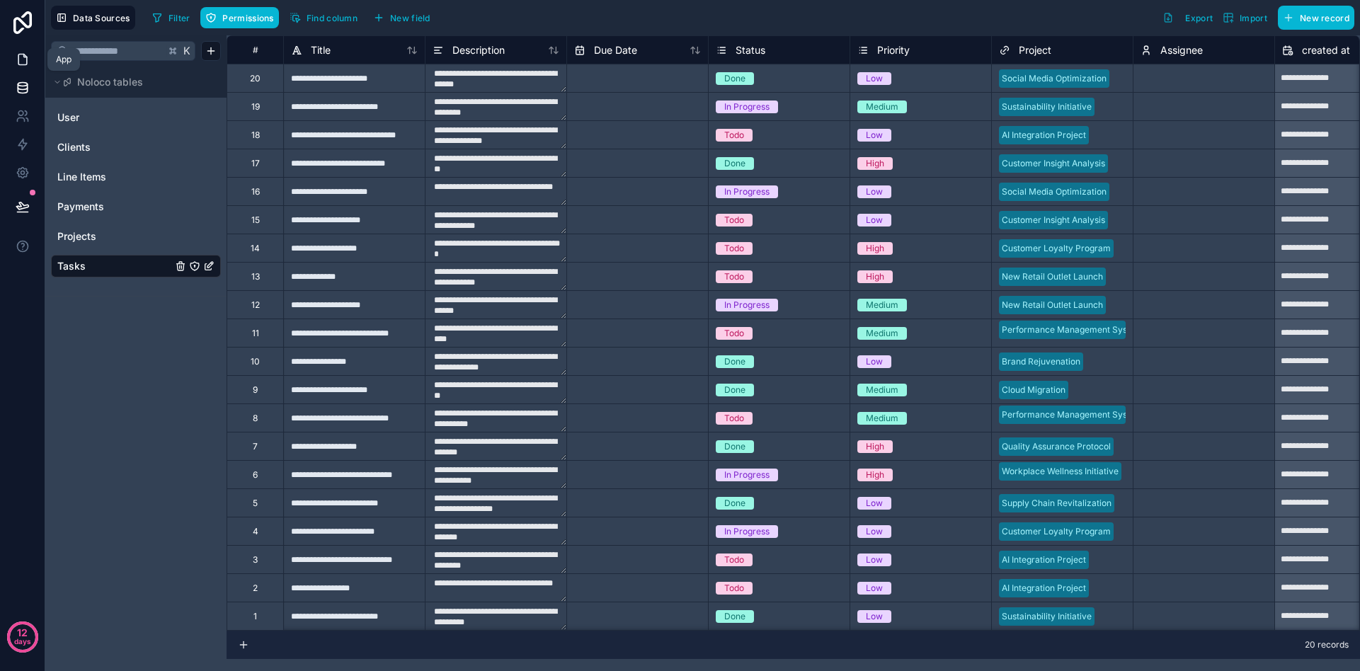
click at [22, 57] on icon at bounding box center [23, 59] width 14 height 14
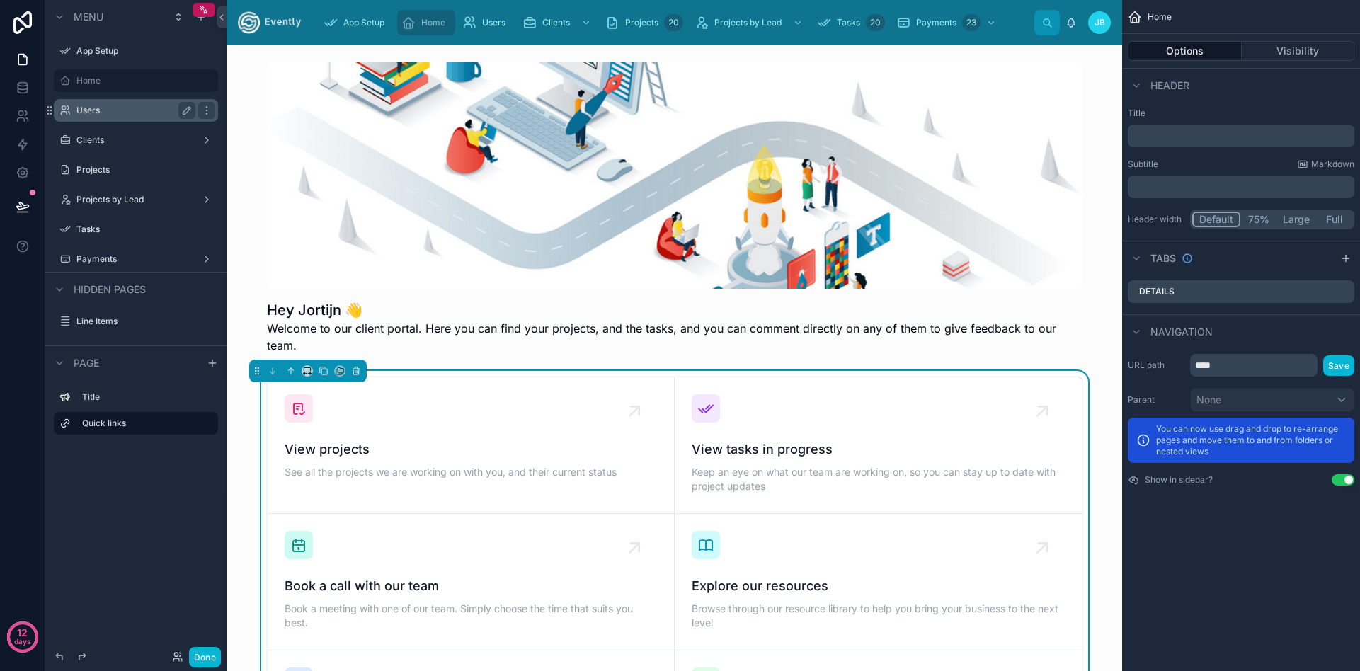
click at [94, 113] on label "Users" at bounding box center [132, 110] width 113 height 11
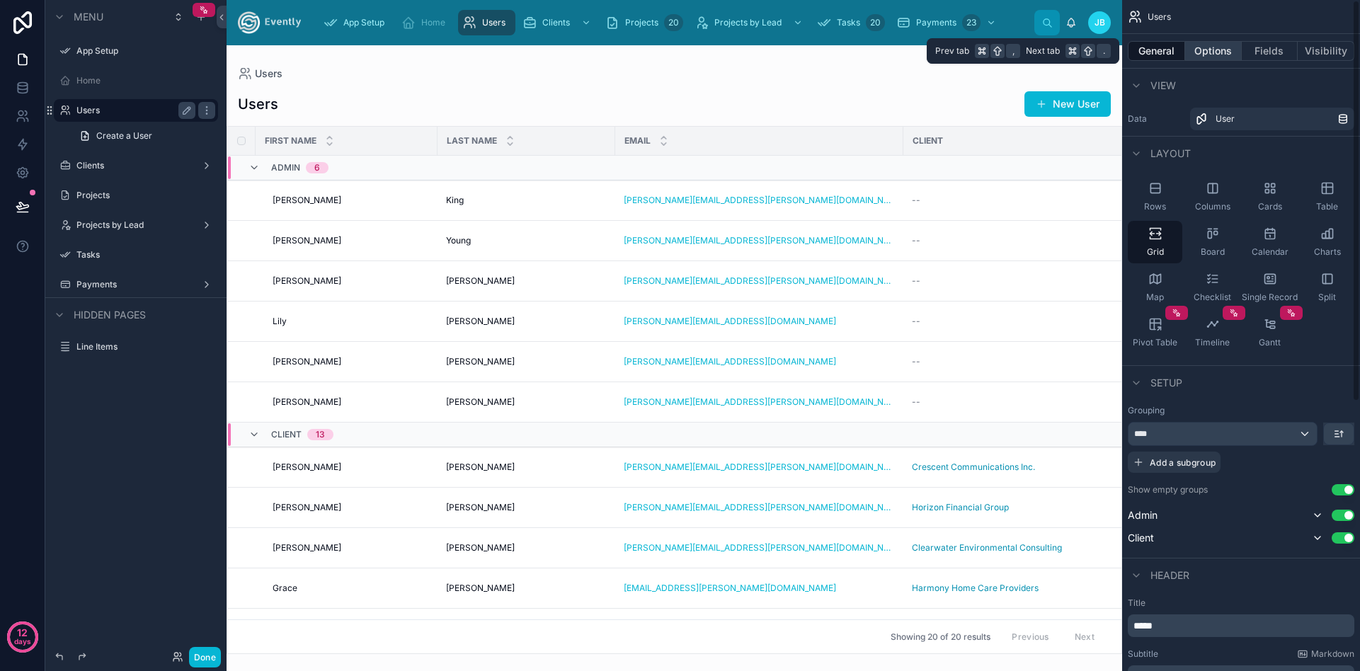
drag, startPoint x: 1199, startPoint y: 57, endPoint x: 1233, endPoint y: 57, distance: 34.7
click at [1203, 56] on button "Options" at bounding box center [1213, 51] width 57 height 20
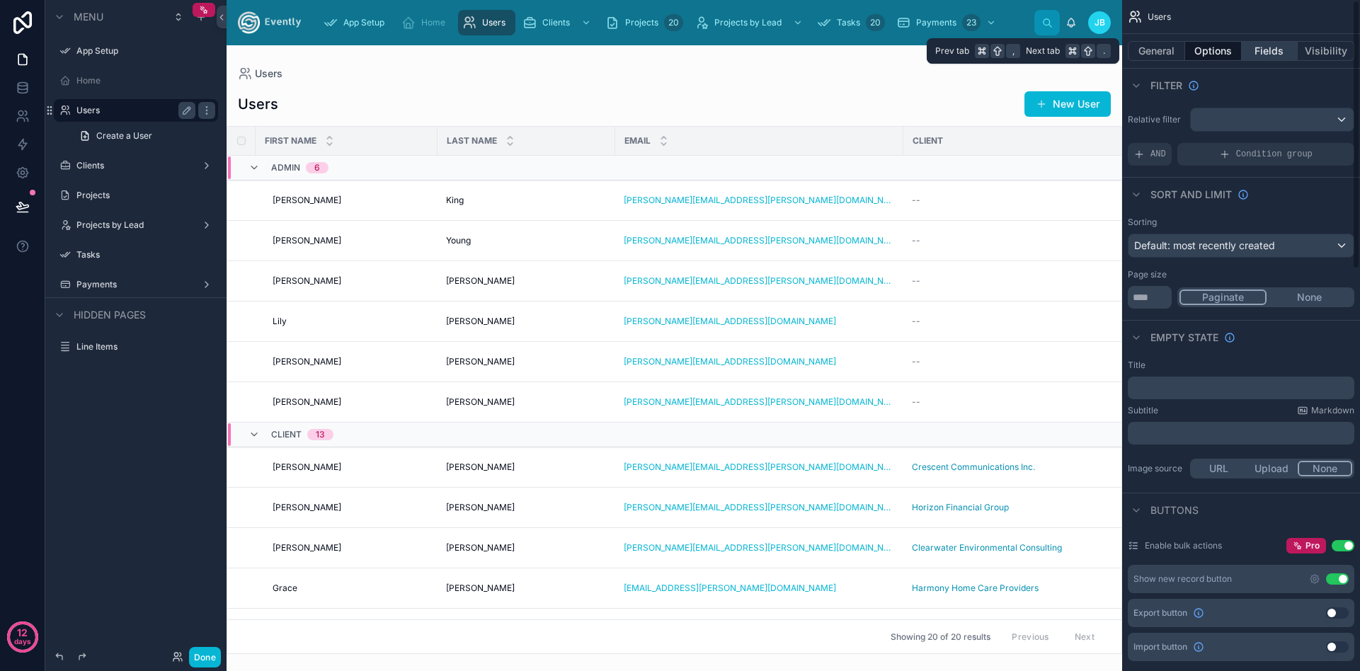
drag, startPoint x: 1283, startPoint y: 54, endPoint x: 1302, endPoint y: 53, distance: 19.1
click at [1287, 54] on button "Fields" at bounding box center [1270, 51] width 57 height 20
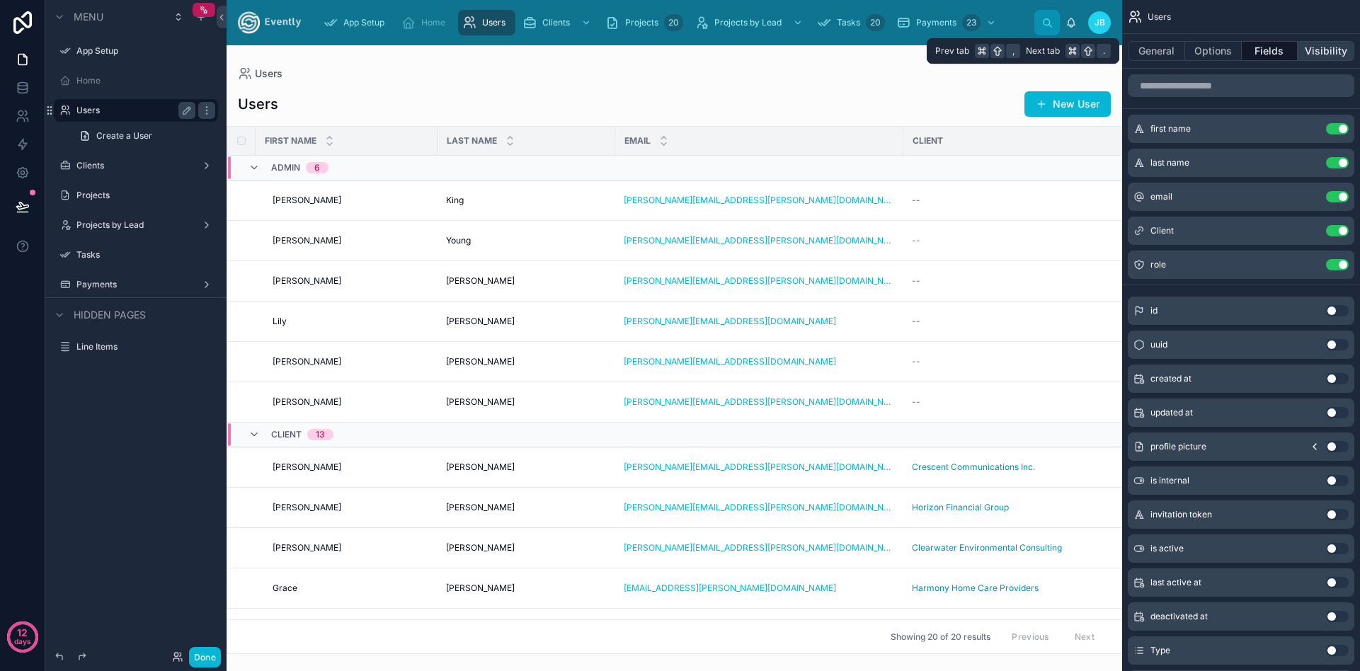
click at [1319, 51] on button "Visibility" at bounding box center [1326, 51] width 57 height 20
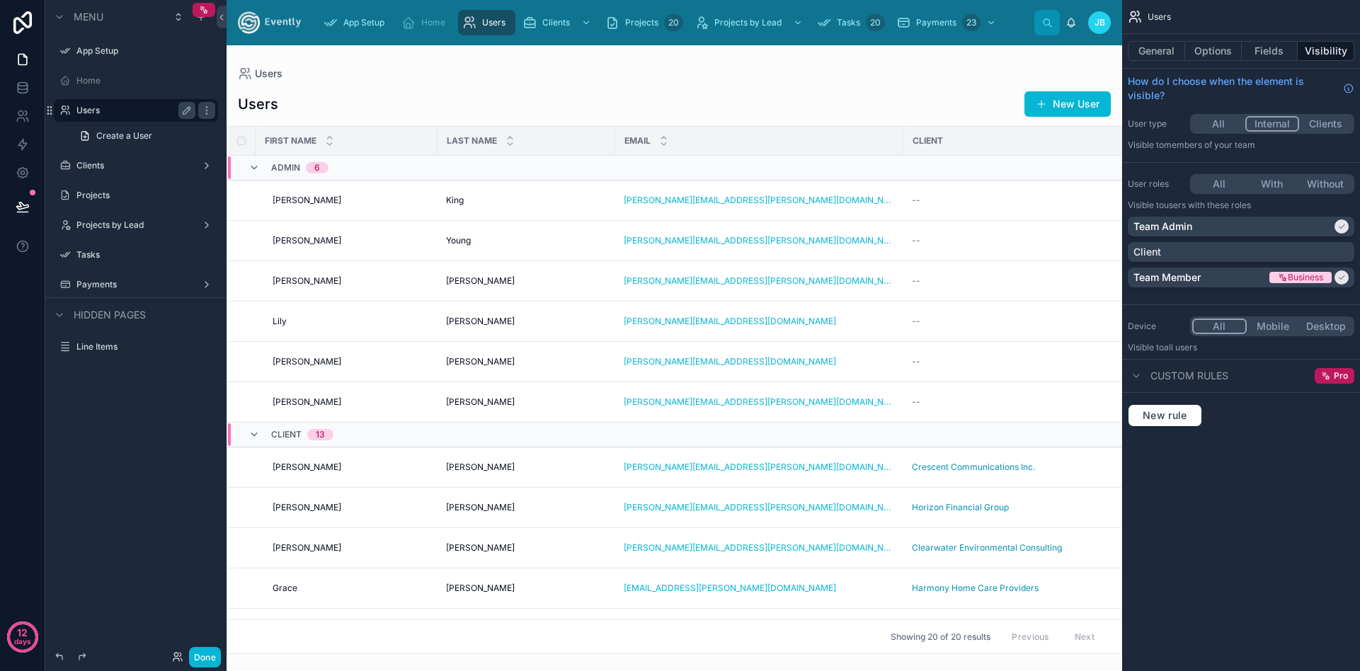
click at [411, 142] on div "First name" at bounding box center [346, 140] width 181 height 27
click at [1151, 50] on button "General" at bounding box center [1156, 51] width 57 height 20
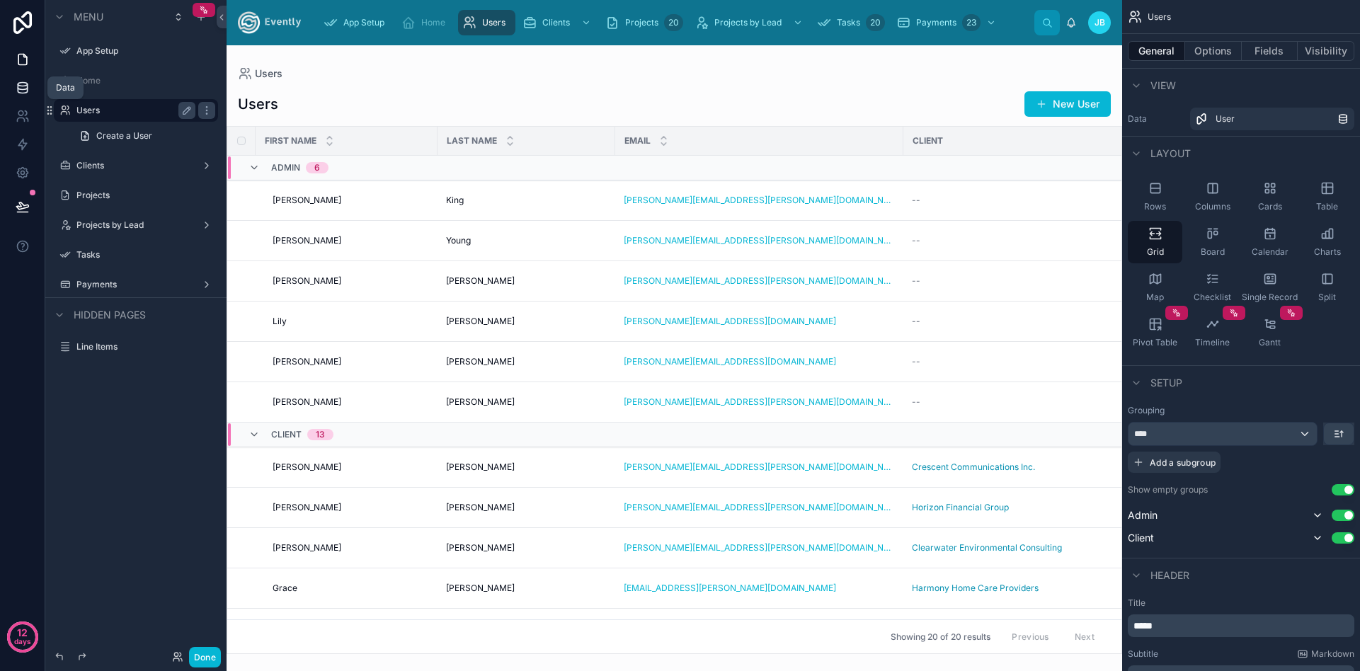
click at [19, 84] on icon at bounding box center [23, 88] width 14 height 14
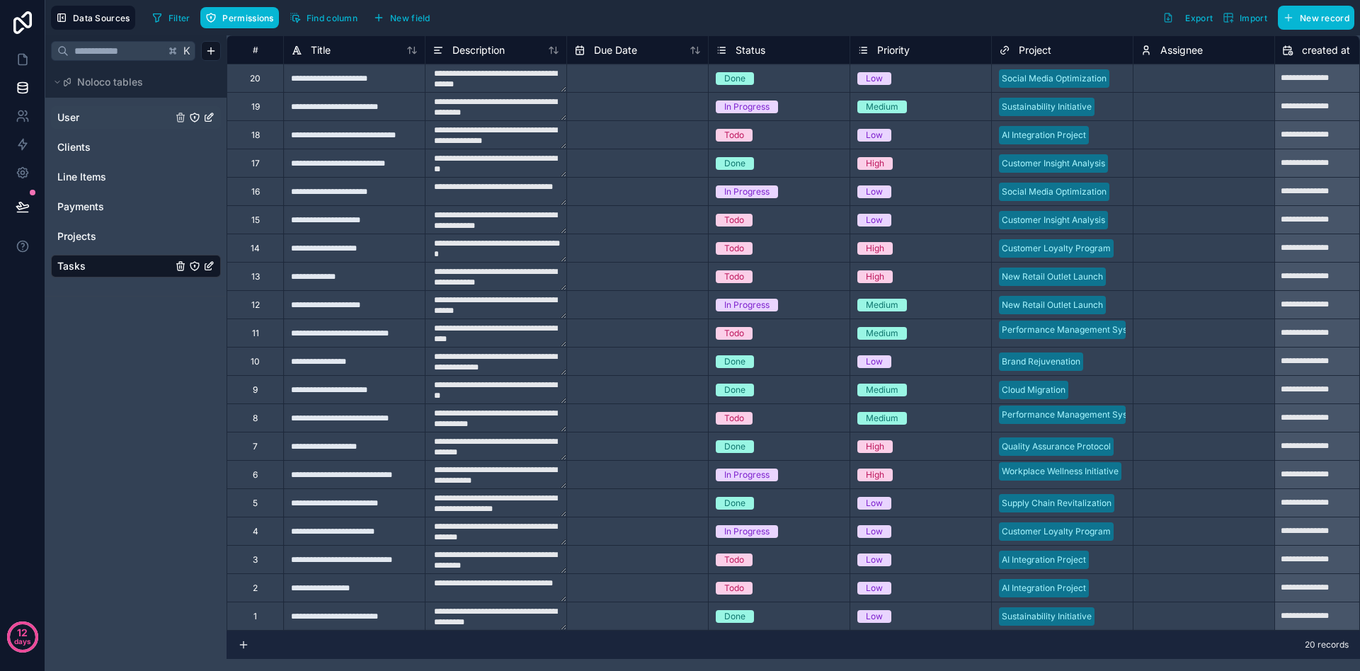
click at [86, 123] on link "User" at bounding box center [114, 117] width 115 height 14
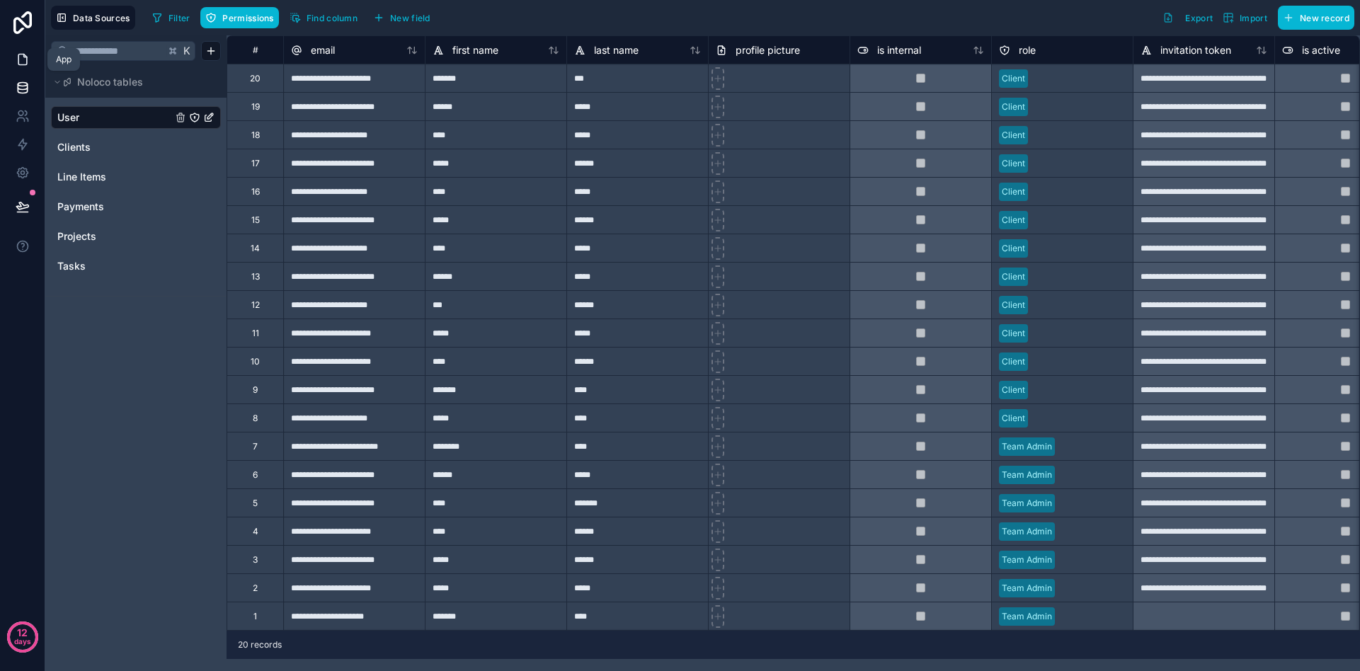
click at [30, 61] on link at bounding box center [22, 59] width 45 height 28
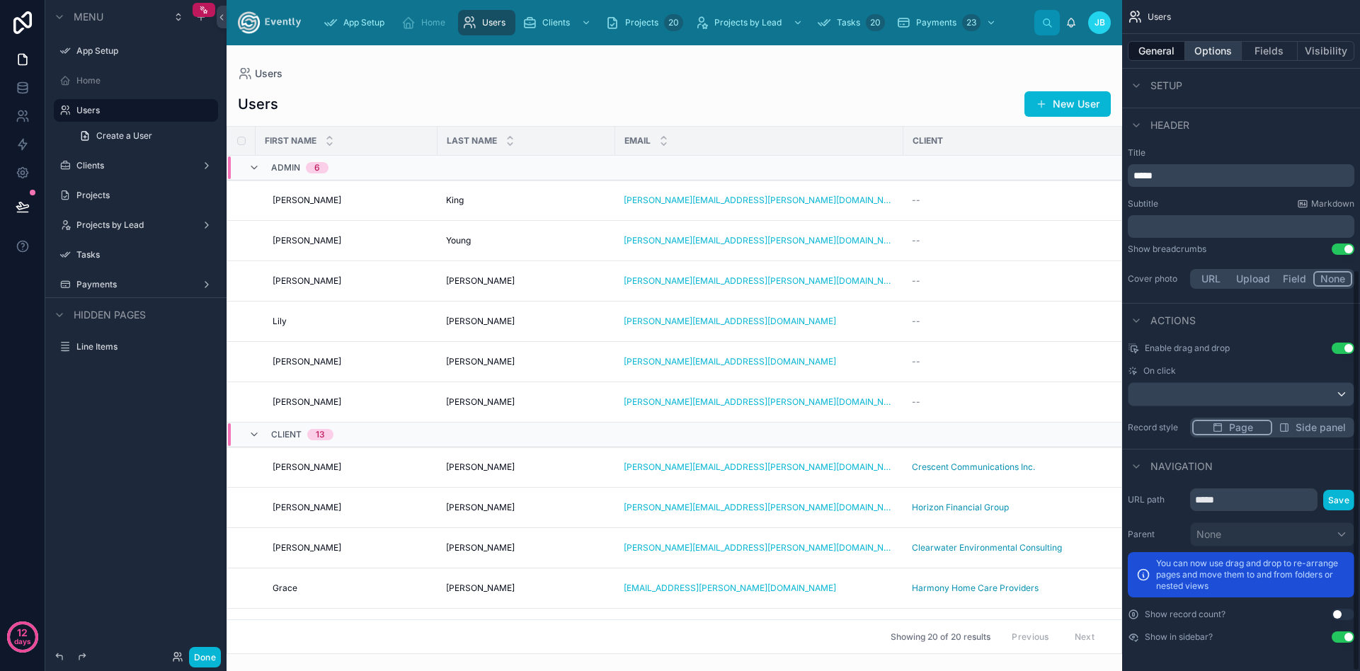
click at [1204, 48] on button "Options" at bounding box center [1213, 51] width 57 height 20
click at [1205, 52] on button "Options" at bounding box center [1213, 51] width 57 height 20
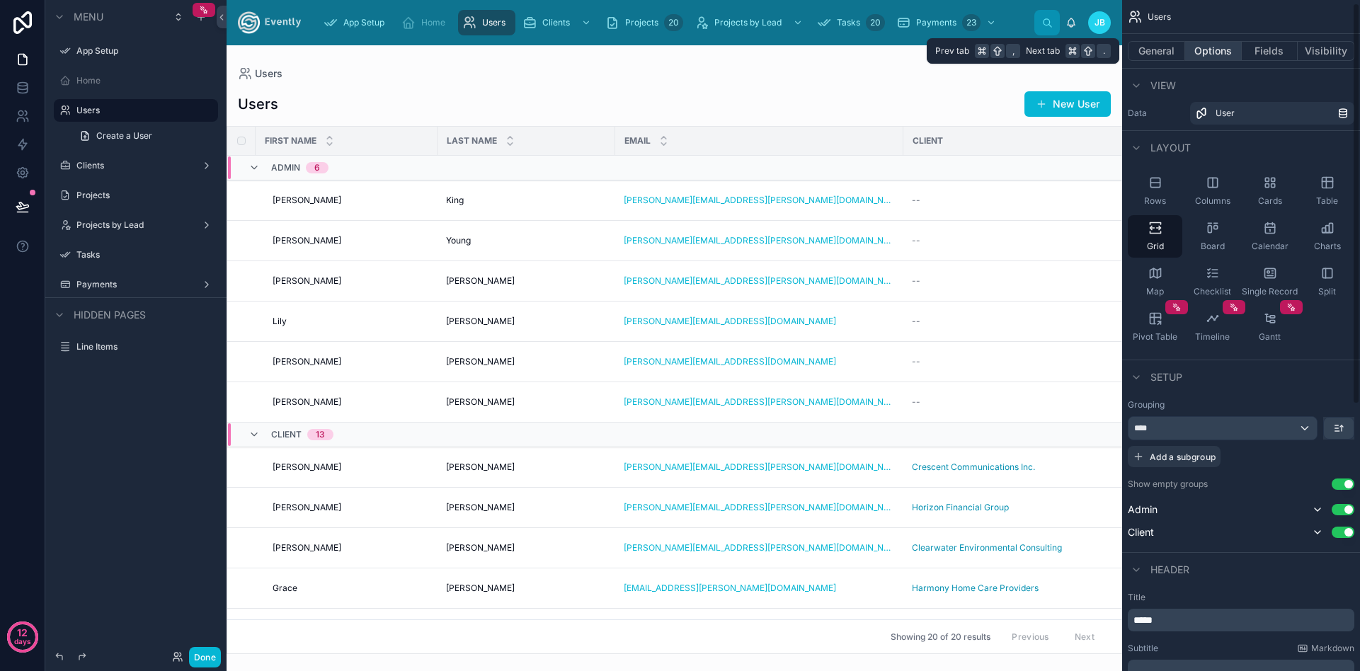
click at [1211, 50] on button "Options" at bounding box center [1213, 51] width 57 height 20
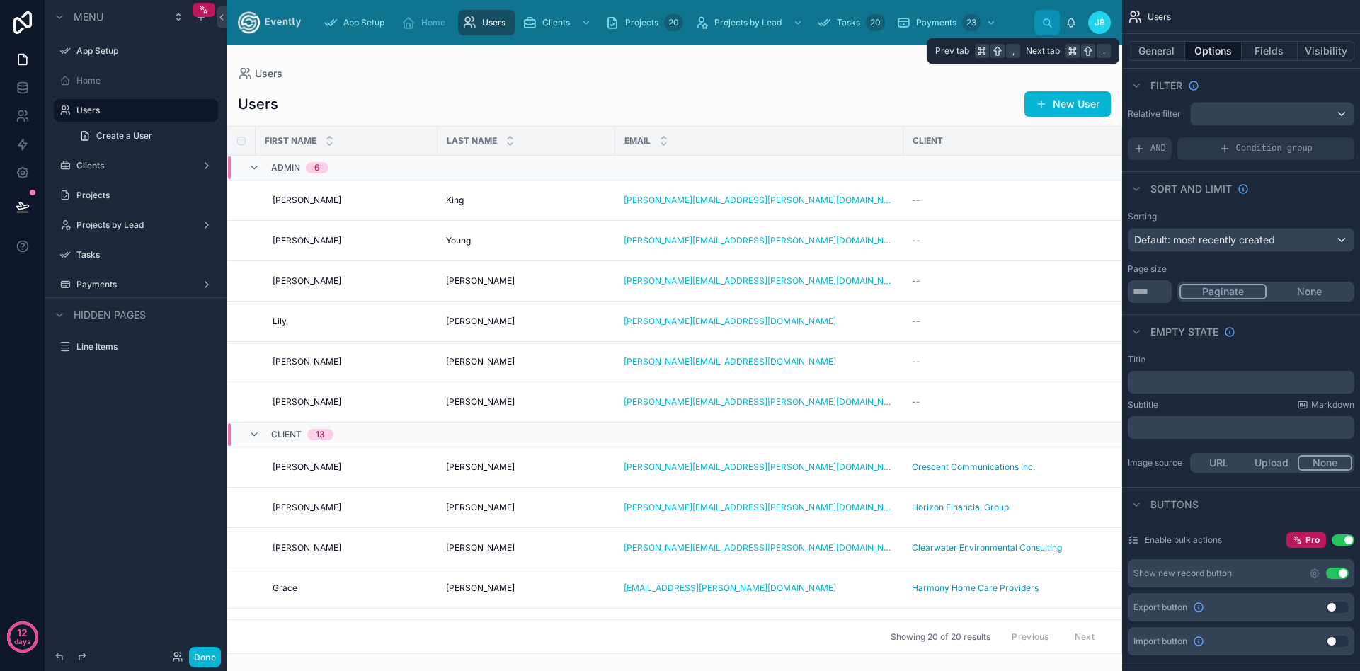
click at [1211, 50] on button "Options" at bounding box center [1213, 51] width 57 height 20
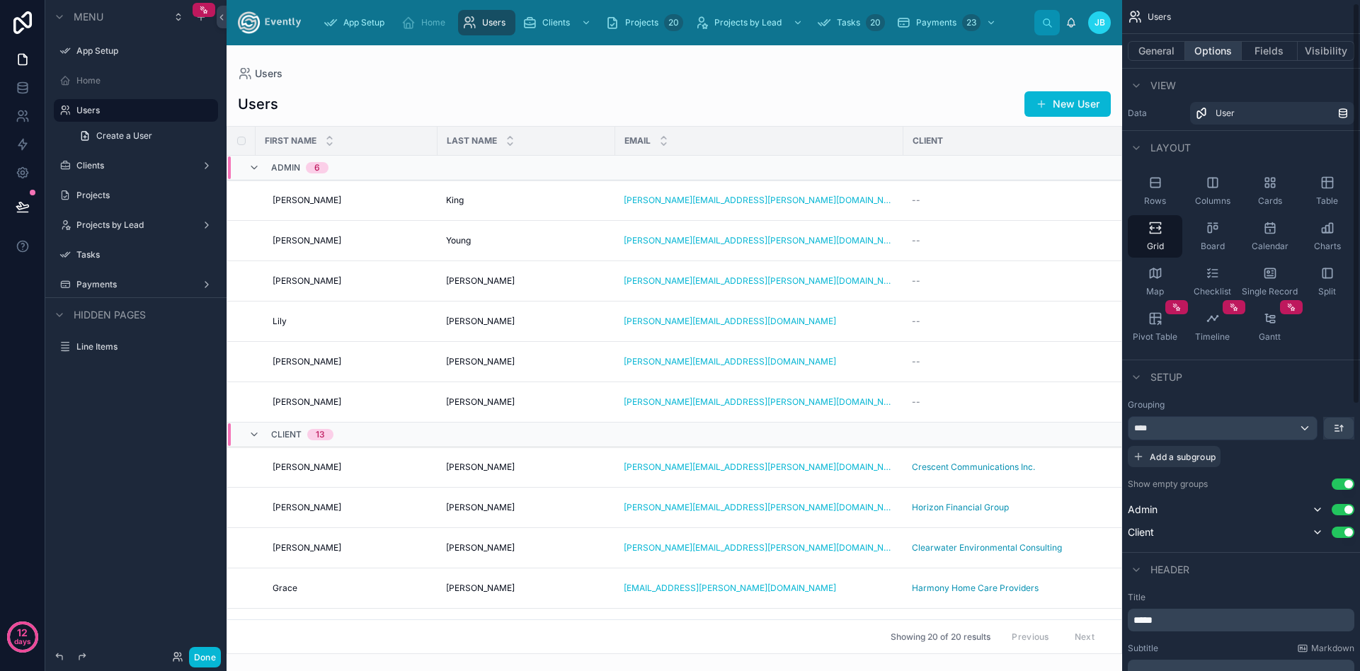
click at [1215, 52] on button "Options" at bounding box center [1213, 51] width 57 height 20
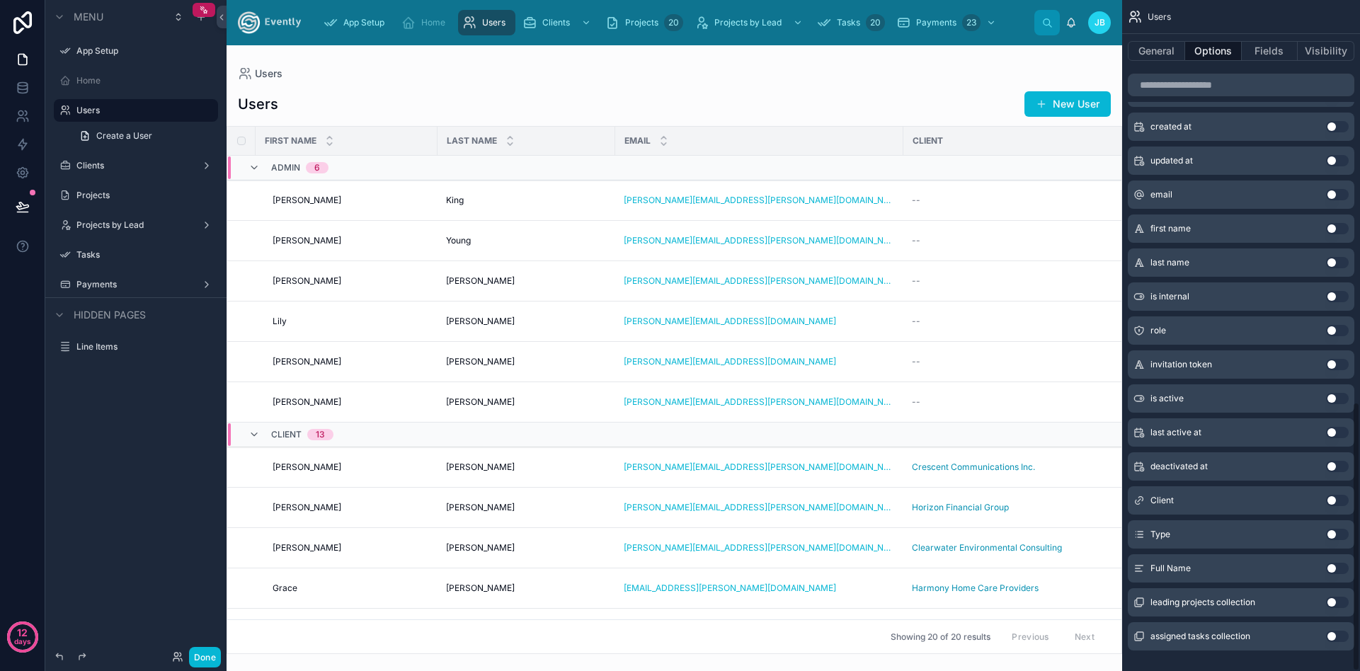
scroll to position [999, 0]
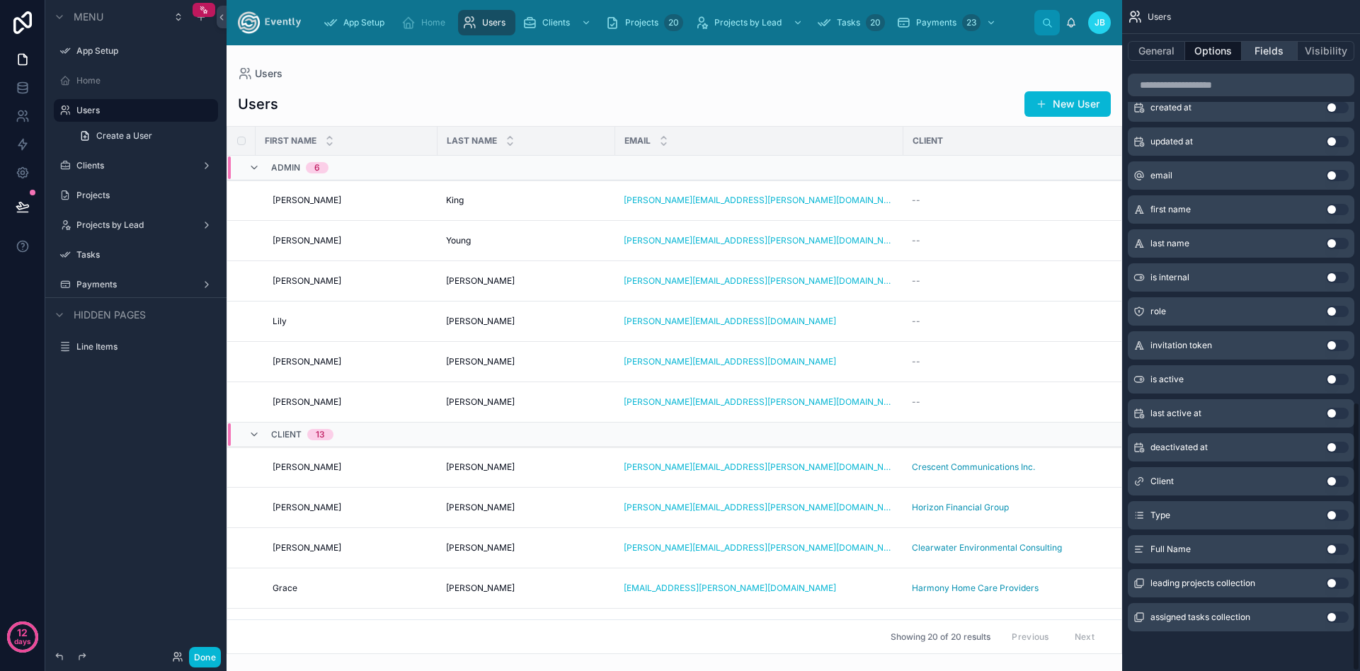
click at [1266, 53] on button "Fields" at bounding box center [1270, 51] width 57 height 20
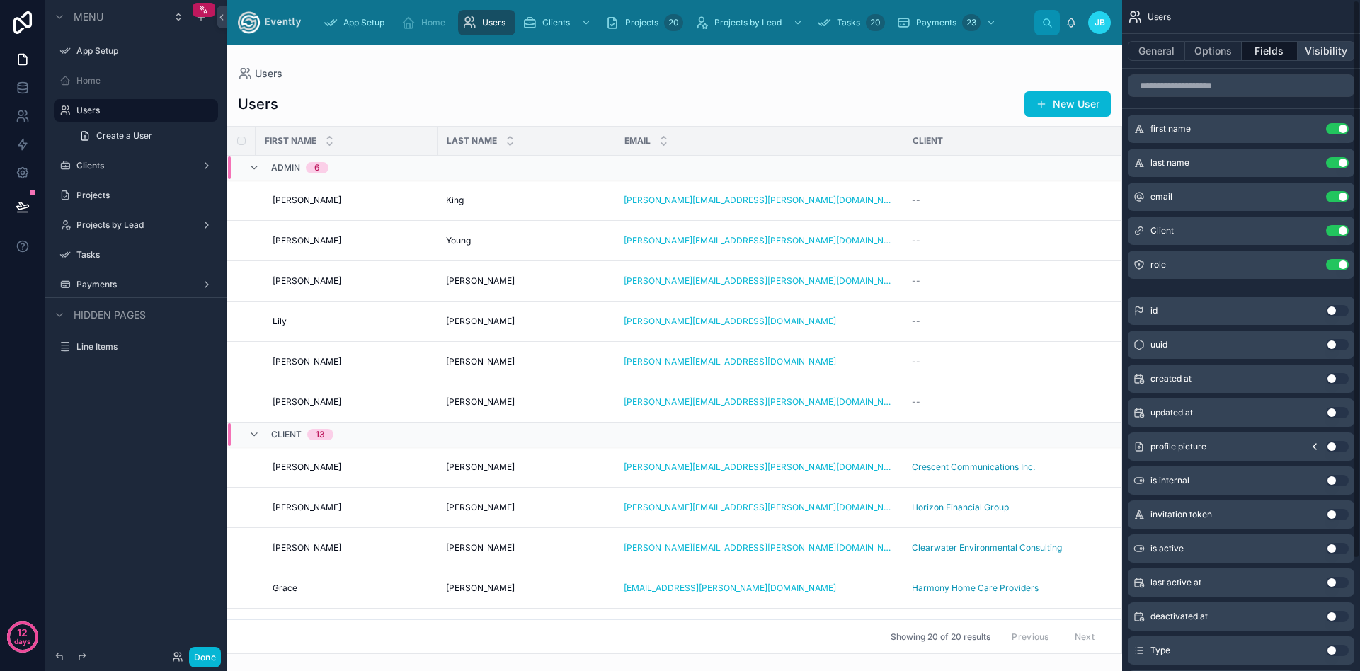
click at [1328, 51] on button "Visibility" at bounding box center [1326, 51] width 57 height 20
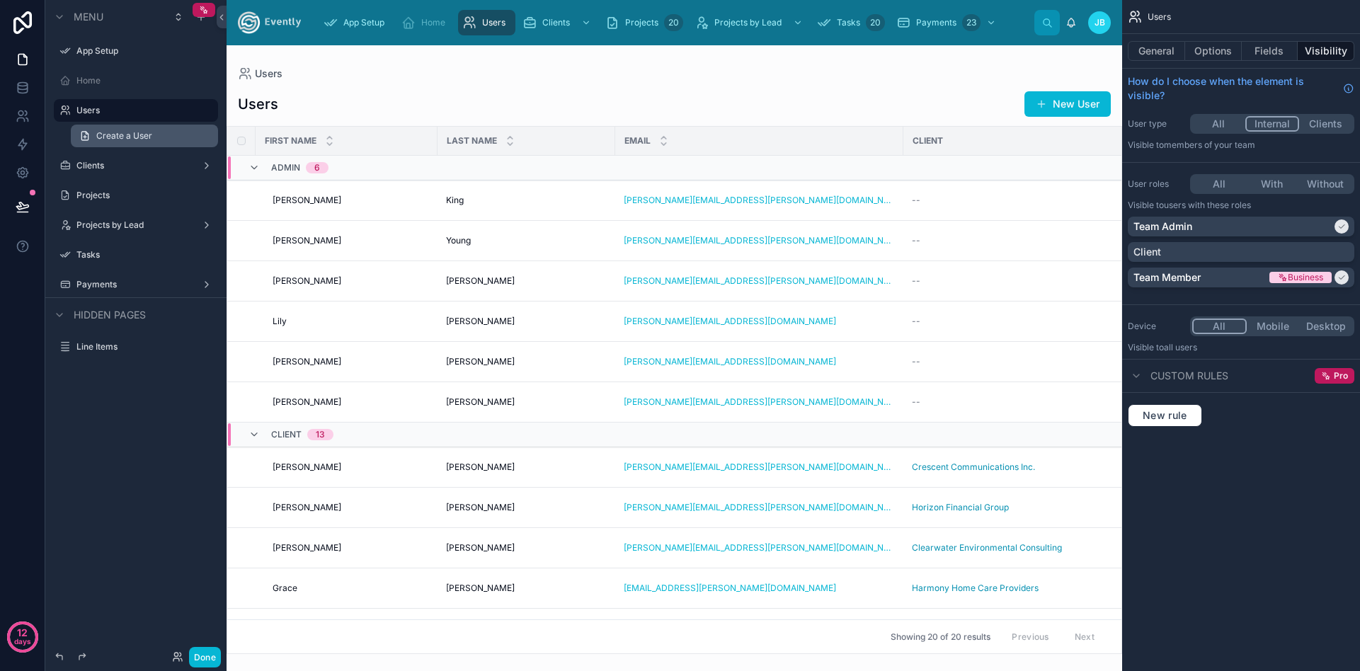
click at [130, 130] on span "Create a User" at bounding box center [124, 135] width 56 height 11
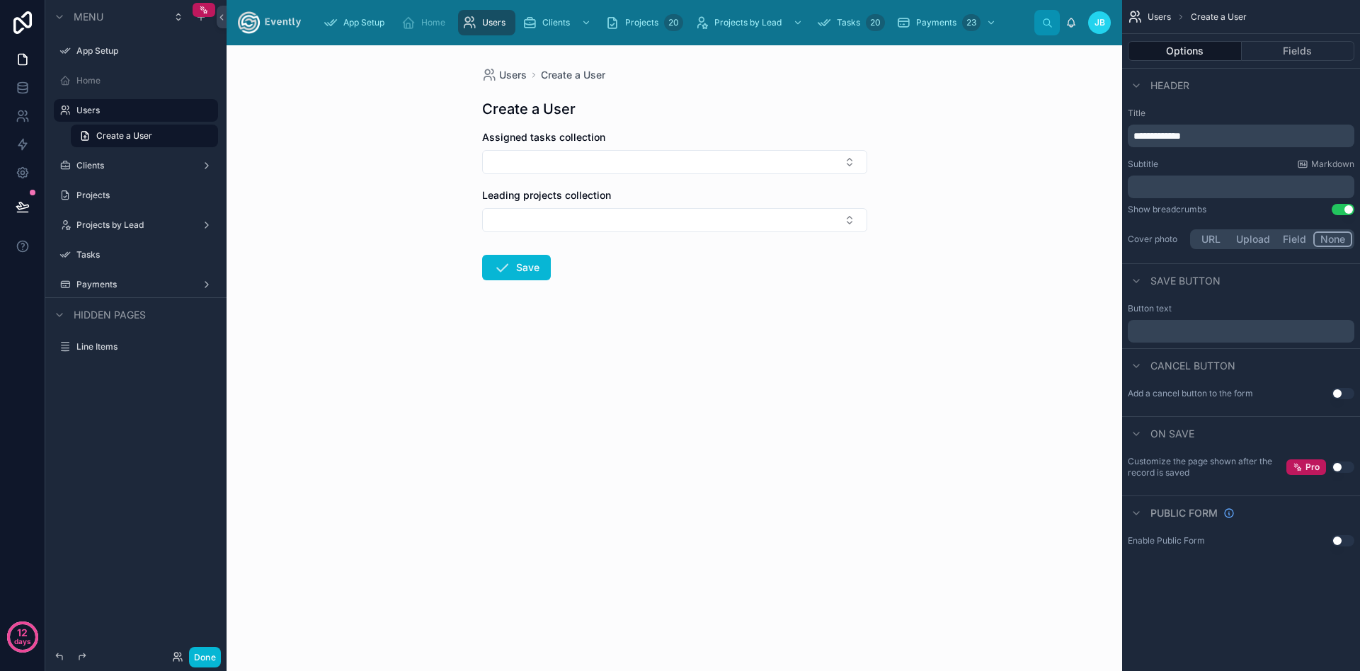
click at [127, 183] on div "Projects" at bounding box center [135, 195] width 181 height 25
click at [121, 166] on label "Clients" at bounding box center [132, 165] width 113 height 11
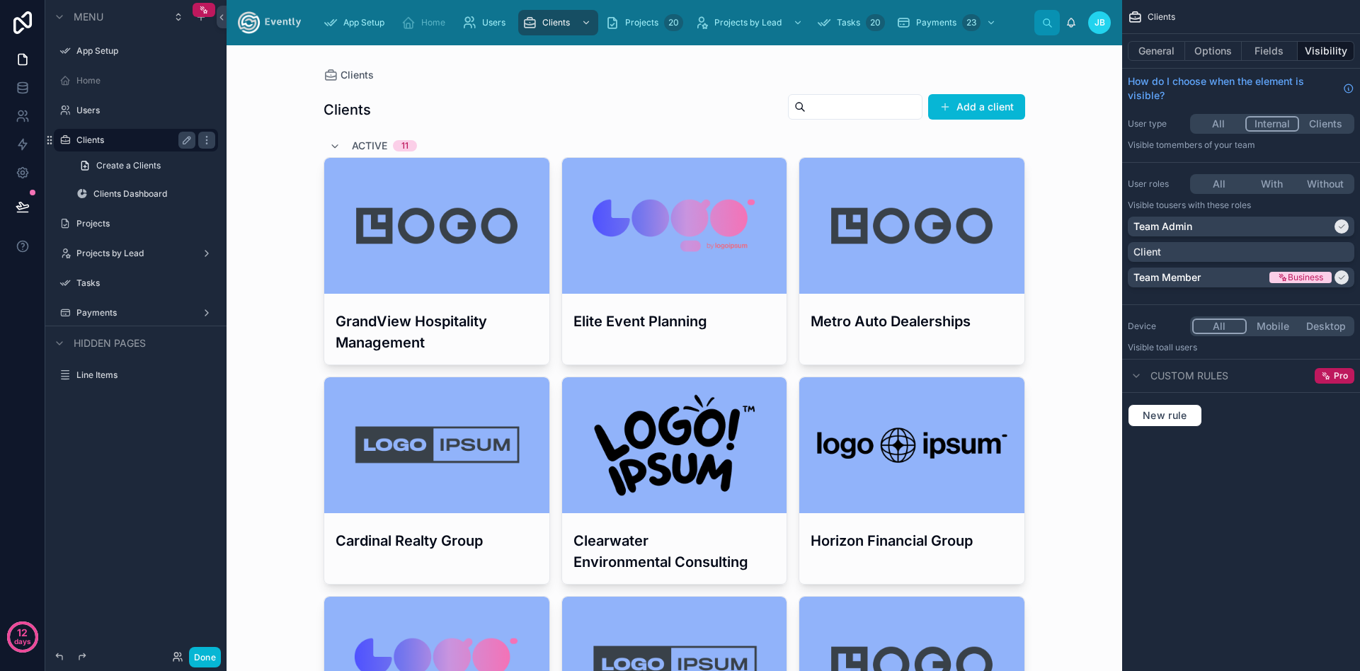
click at [93, 142] on label "Clients" at bounding box center [132, 140] width 113 height 11
click at [1164, 51] on button "General" at bounding box center [1156, 51] width 57 height 20
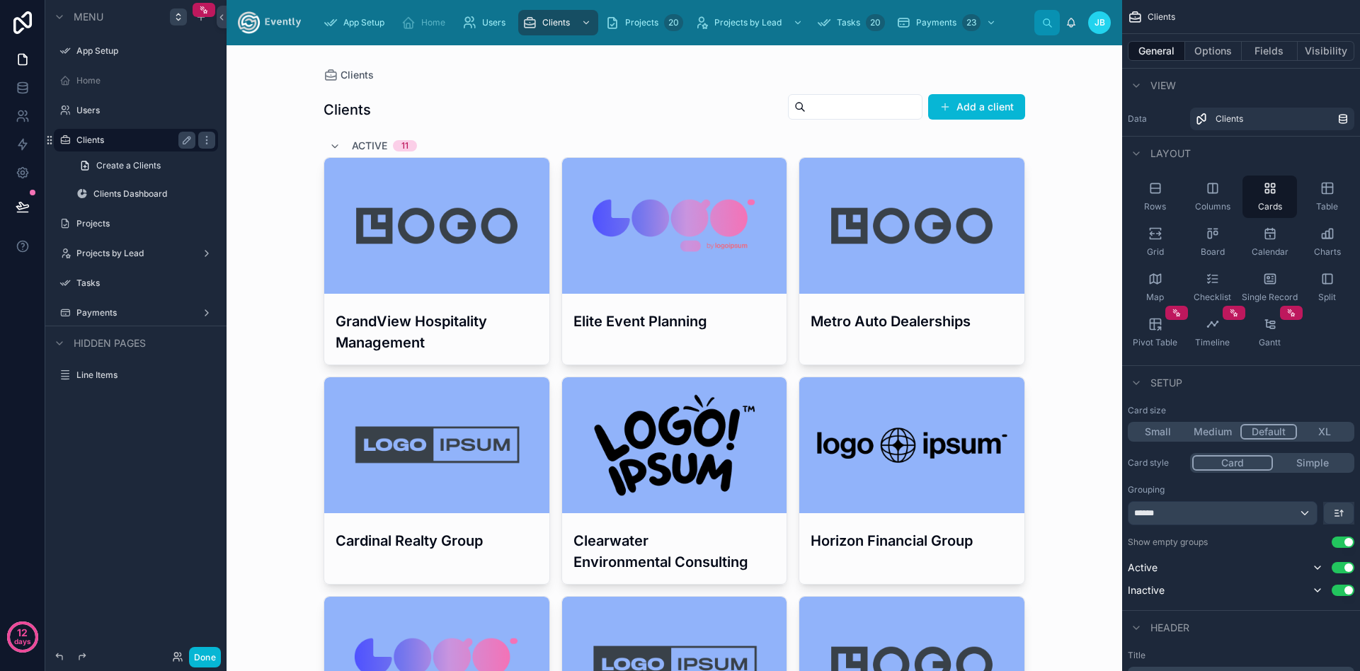
scroll to position [254, 0]
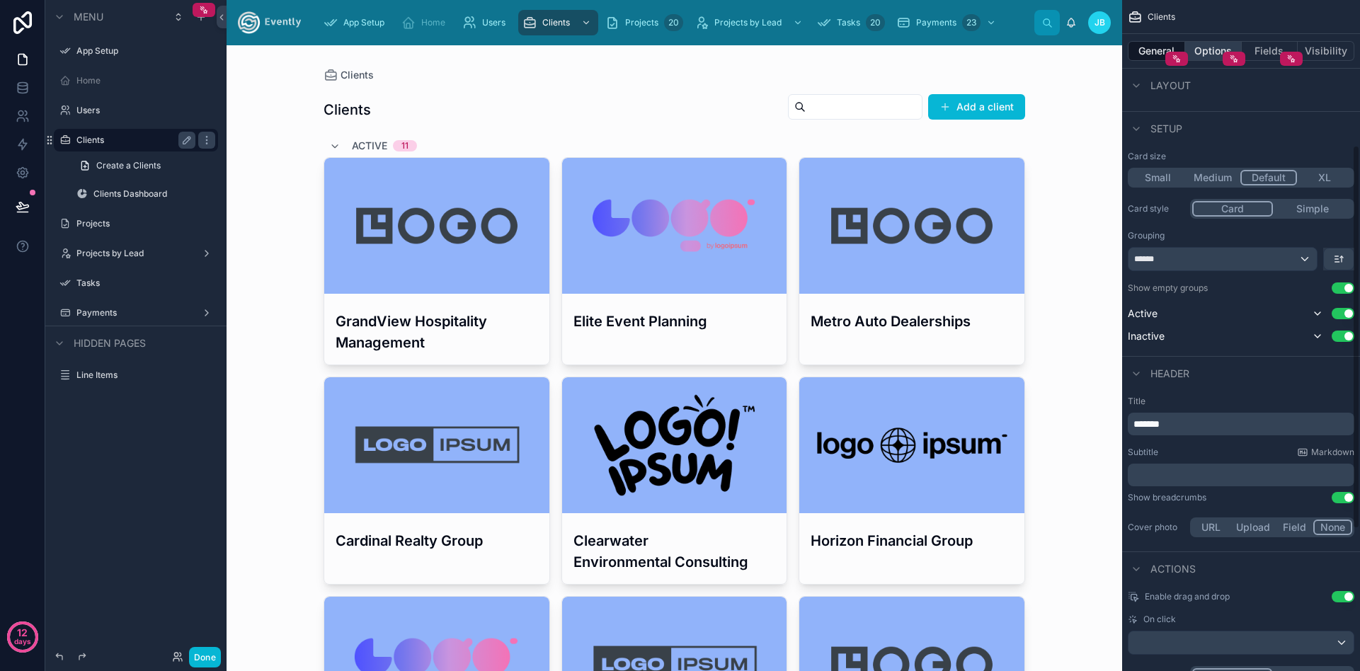
click at [1203, 50] on button "Options" at bounding box center [1213, 51] width 57 height 20
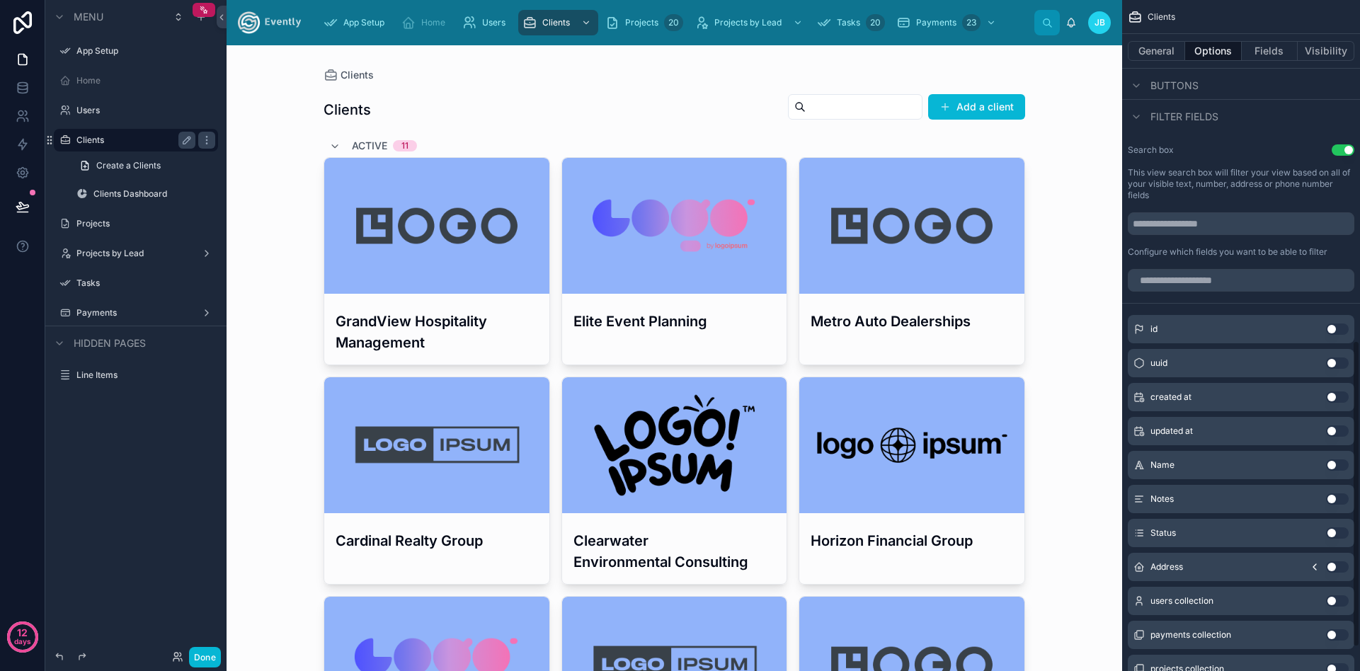
scroll to position [795, 0]
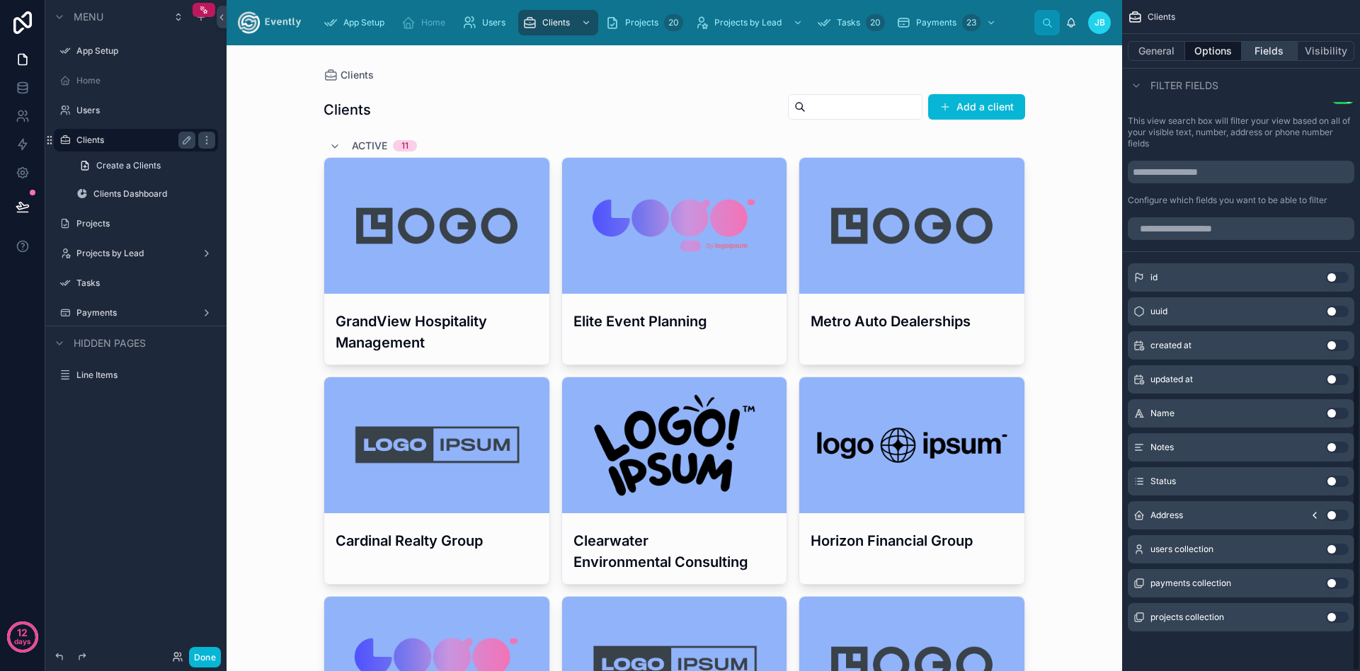
click at [1268, 48] on button "Fields" at bounding box center [1270, 51] width 57 height 20
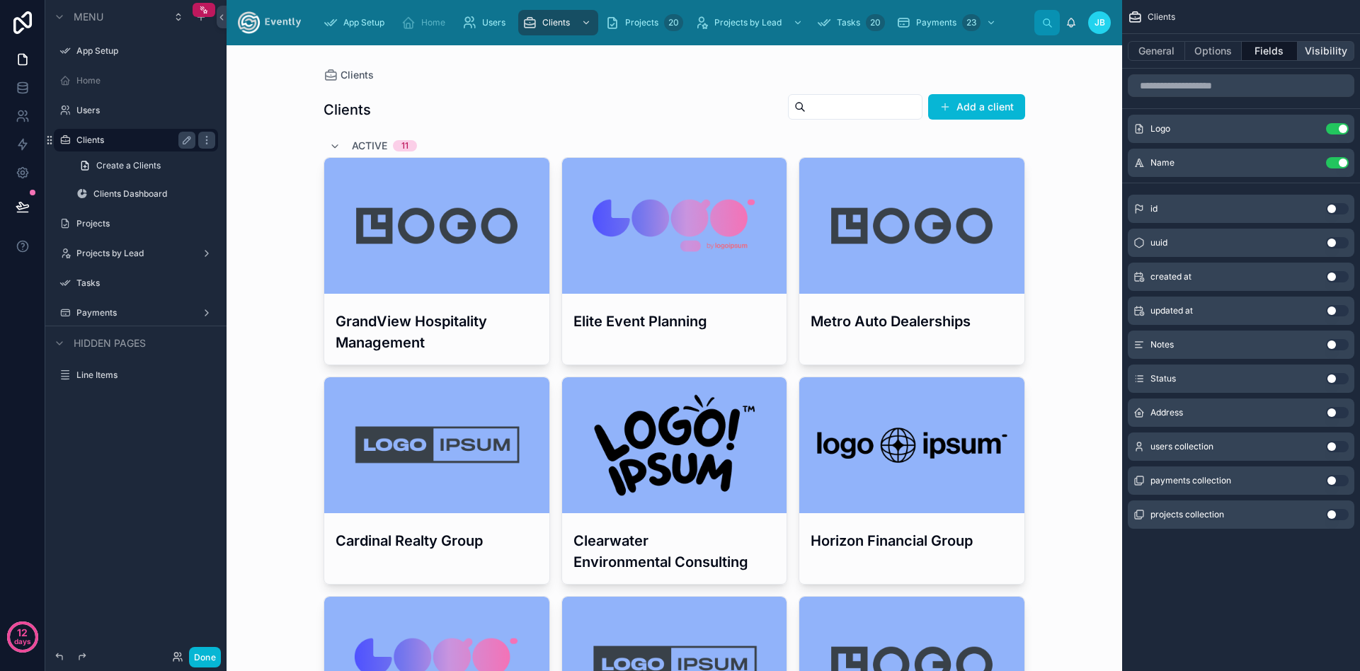
click at [1322, 54] on button "Visibility" at bounding box center [1326, 51] width 57 height 20
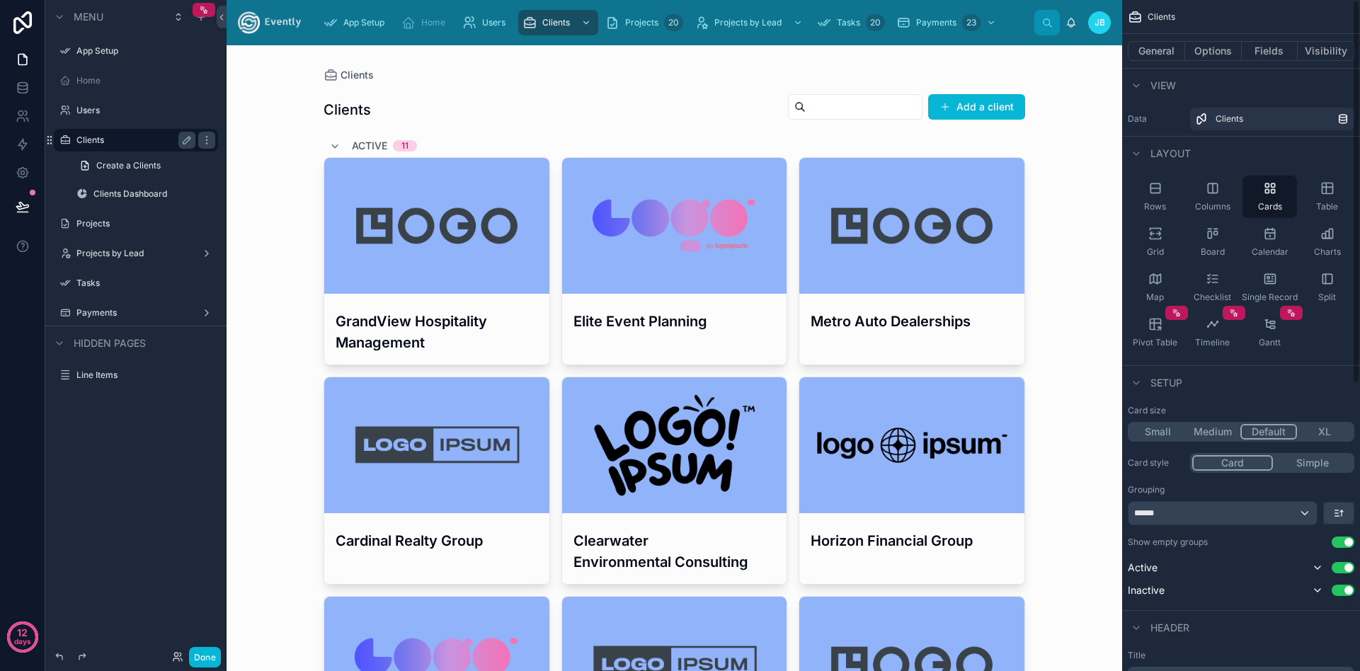
click at [1356, 51] on div "Clients General Options Fields Visibility View Data Clients Layout Rows Columns…" at bounding box center [1241, 335] width 238 height 671
click at [1326, 47] on button "Visibility" at bounding box center [1326, 51] width 57 height 20
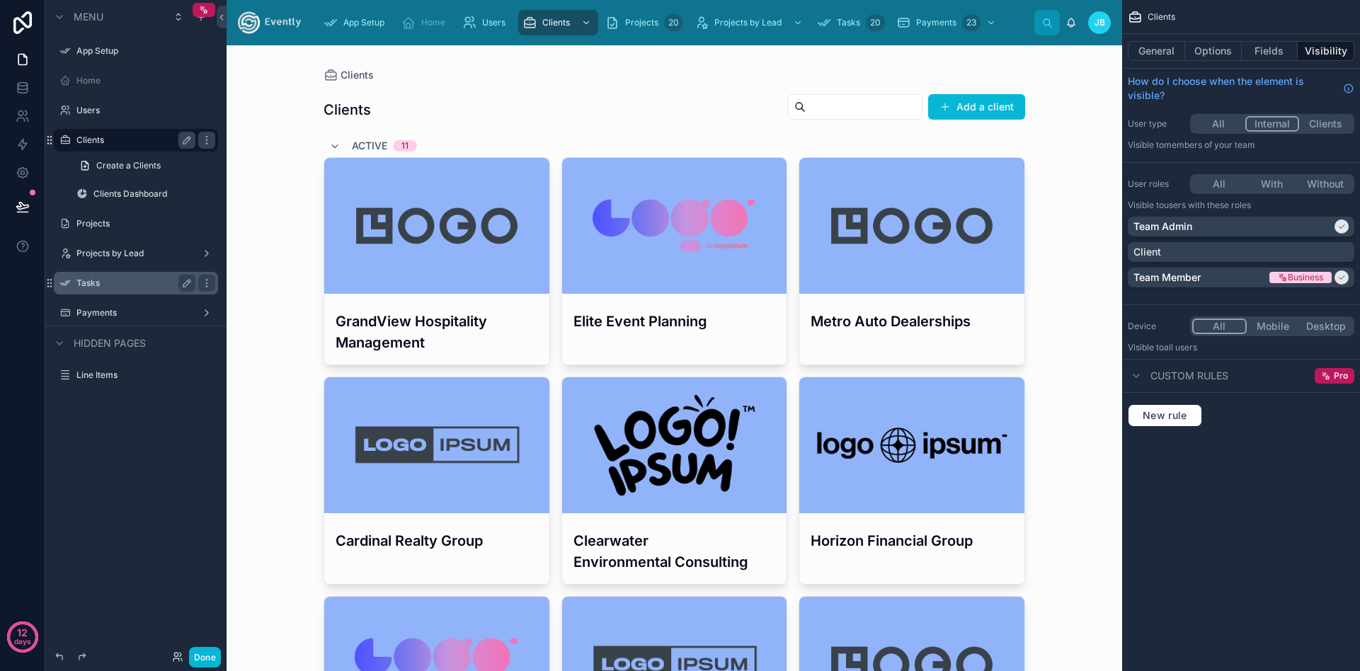
click at [96, 286] on label "Tasks" at bounding box center [132, 283] width 113 height 11
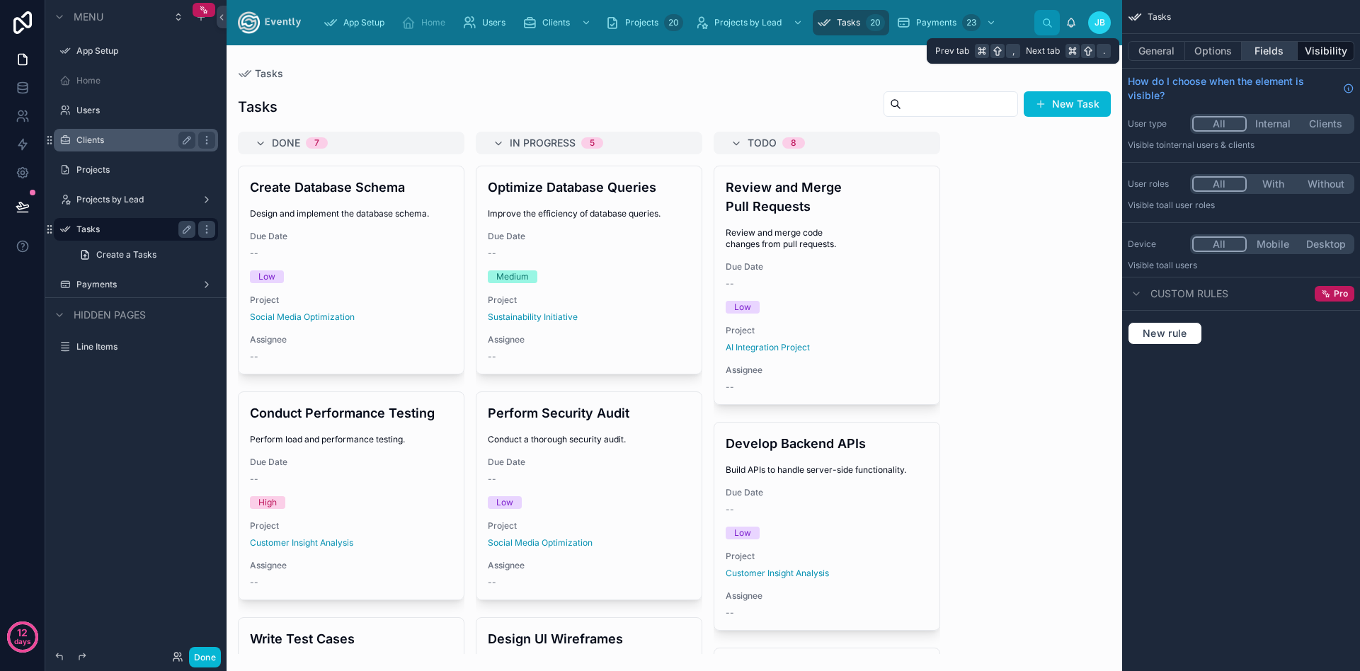
click at [1268, 47] on button "Fields" at bounding box center [1270, 51] width 57 height 20
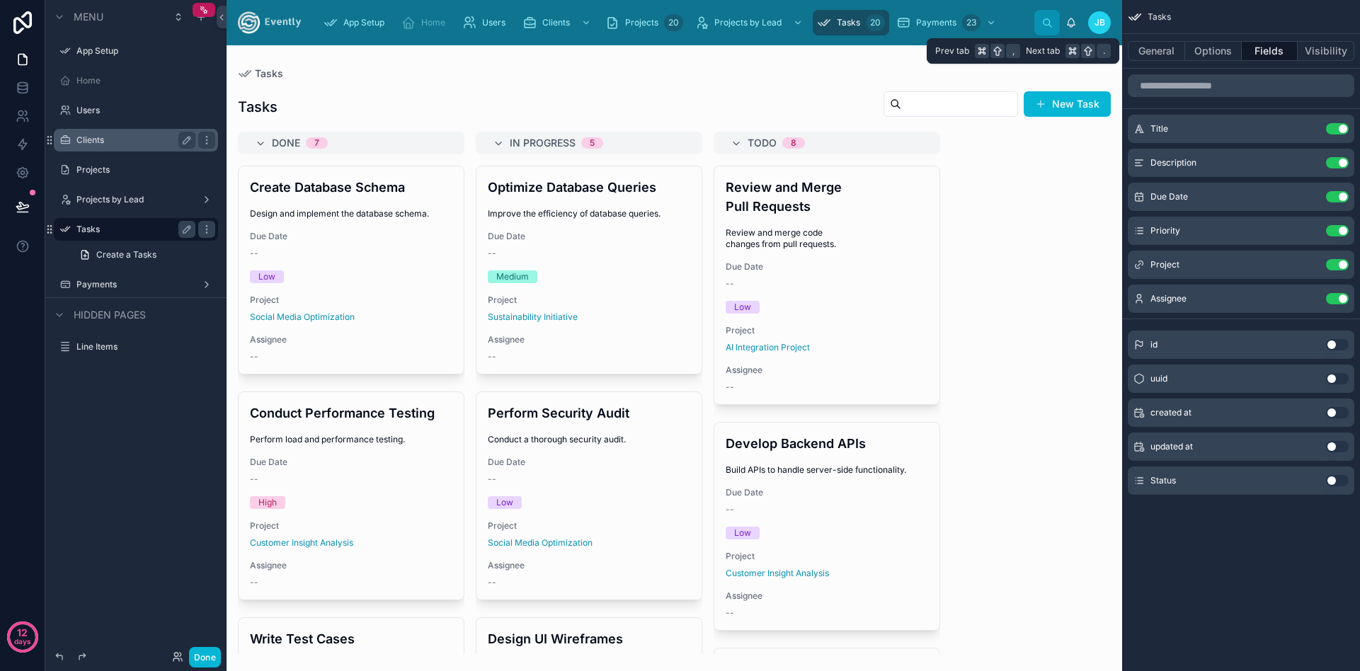
drag, startPoint x: 1214, startPoint y: 49, endPoint x: 1275, endPoint y: 49, distance: 60.2
click at [1215, 49] on button "Options" at bounding box center [1213, 51] width 57 height 20
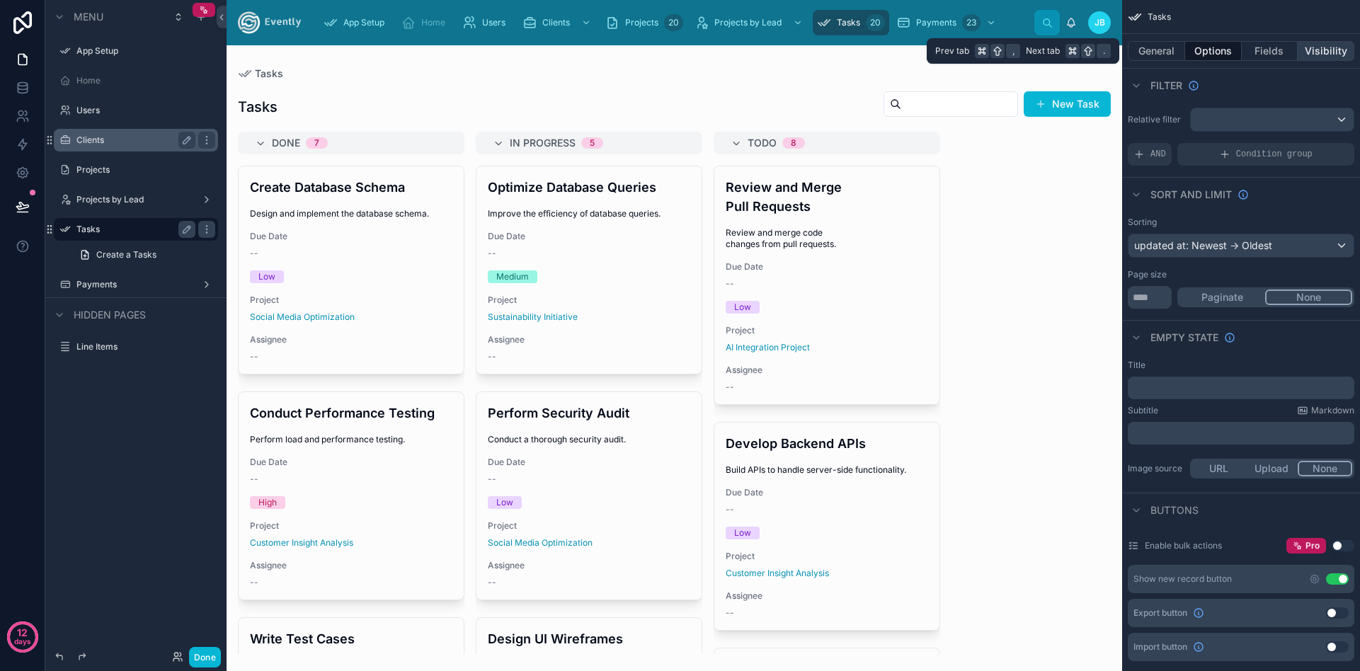
click at [1313, 48] on button "Visibility" at bounding box center [1326, 51] width 57 height 20
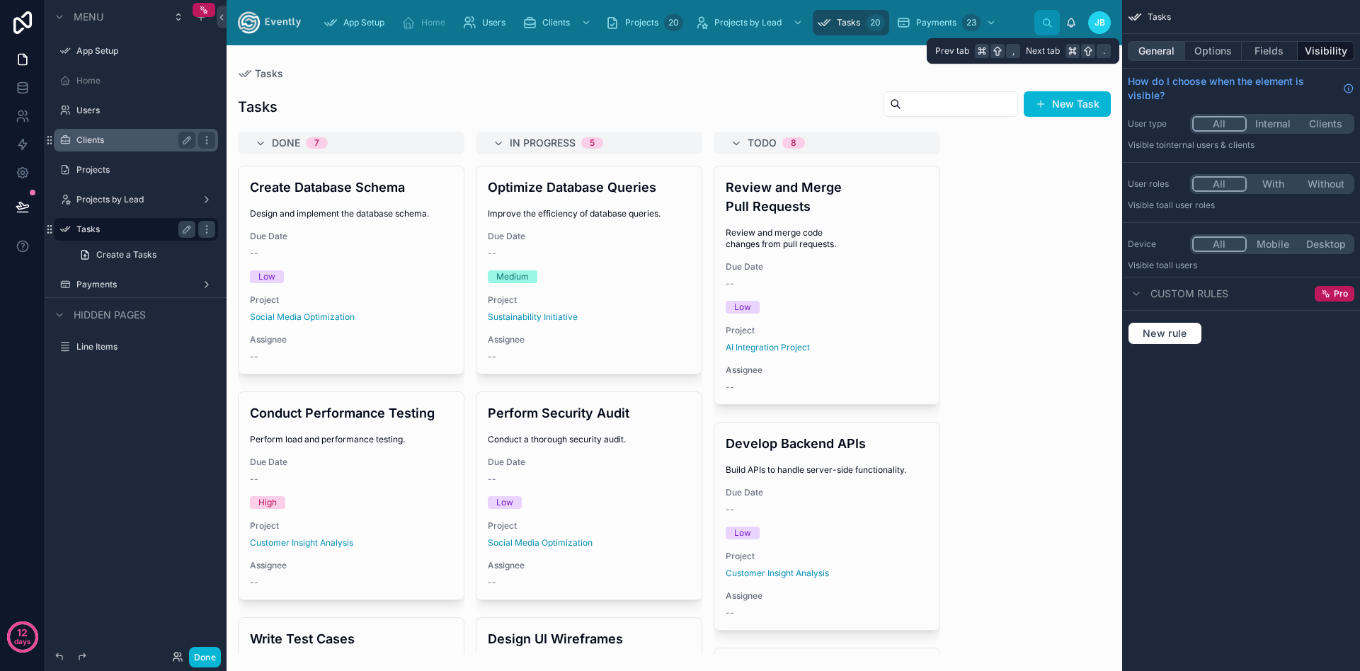
click at [1146, 55] on button "General" at bounding box center [1156, 51] width 57 height 20
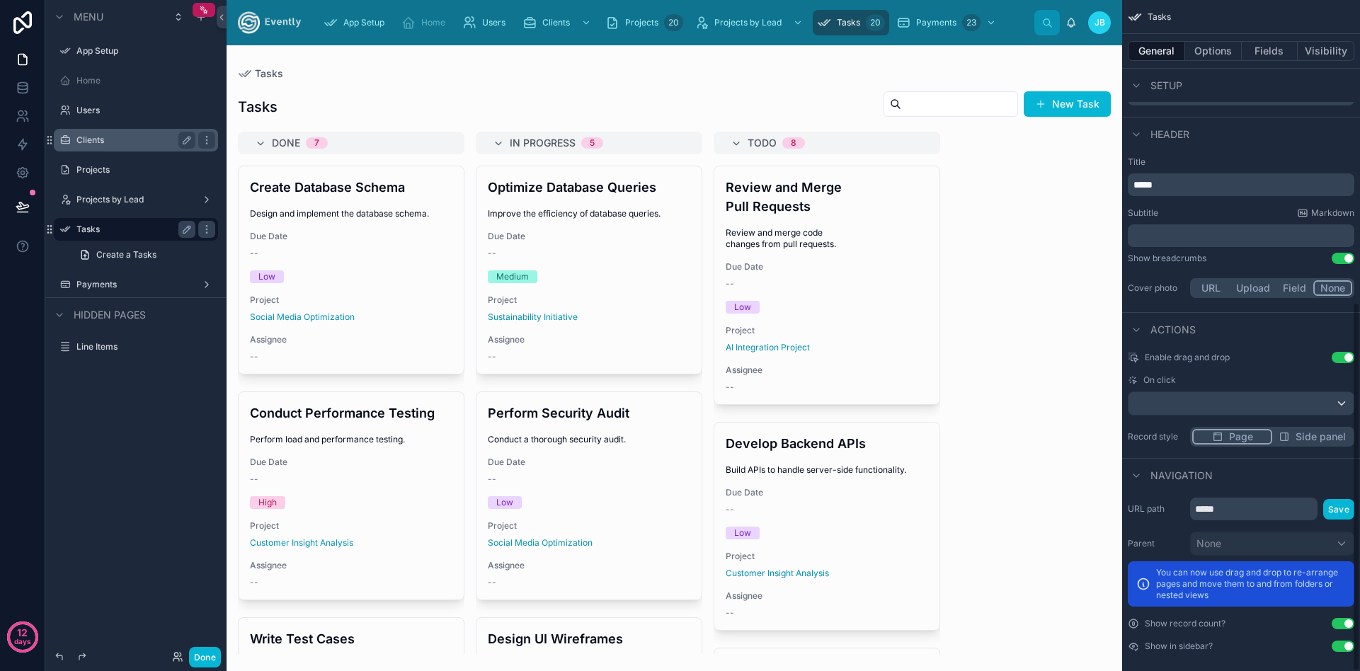
scroll to position [549, 0]
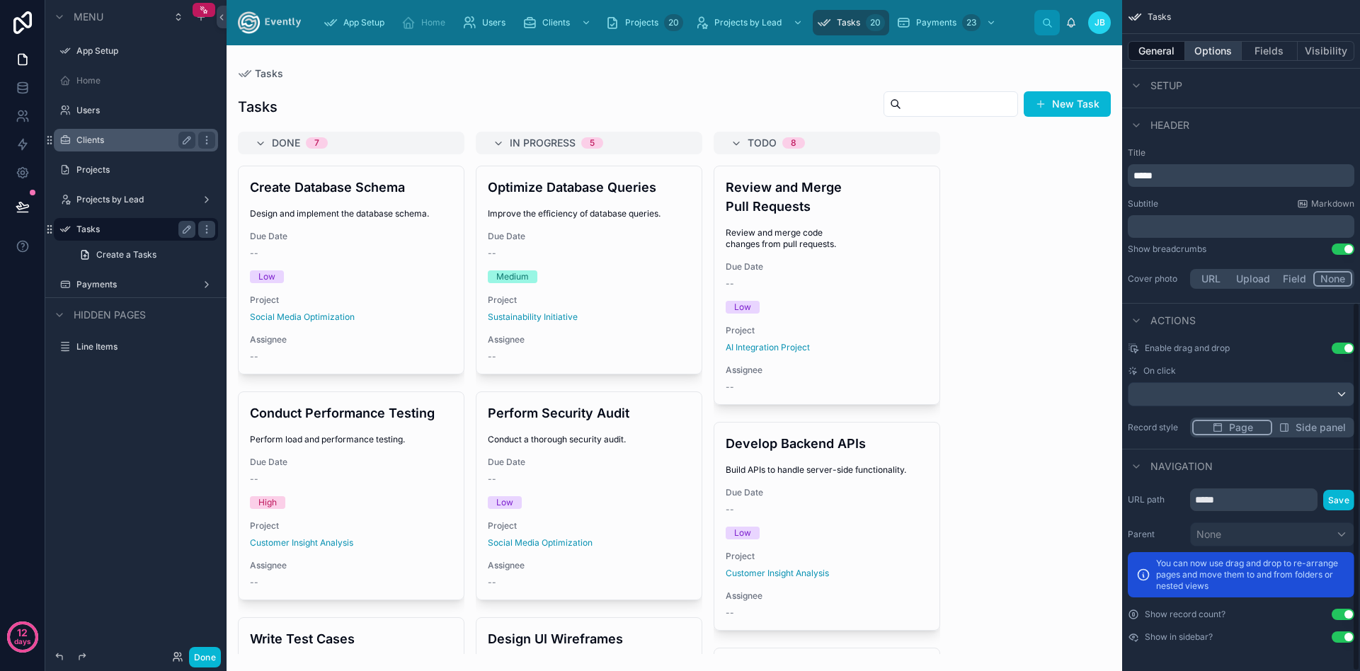
click at [1216, 51] on button "Options" at bounding box center [1213, 51] width 57 height 20
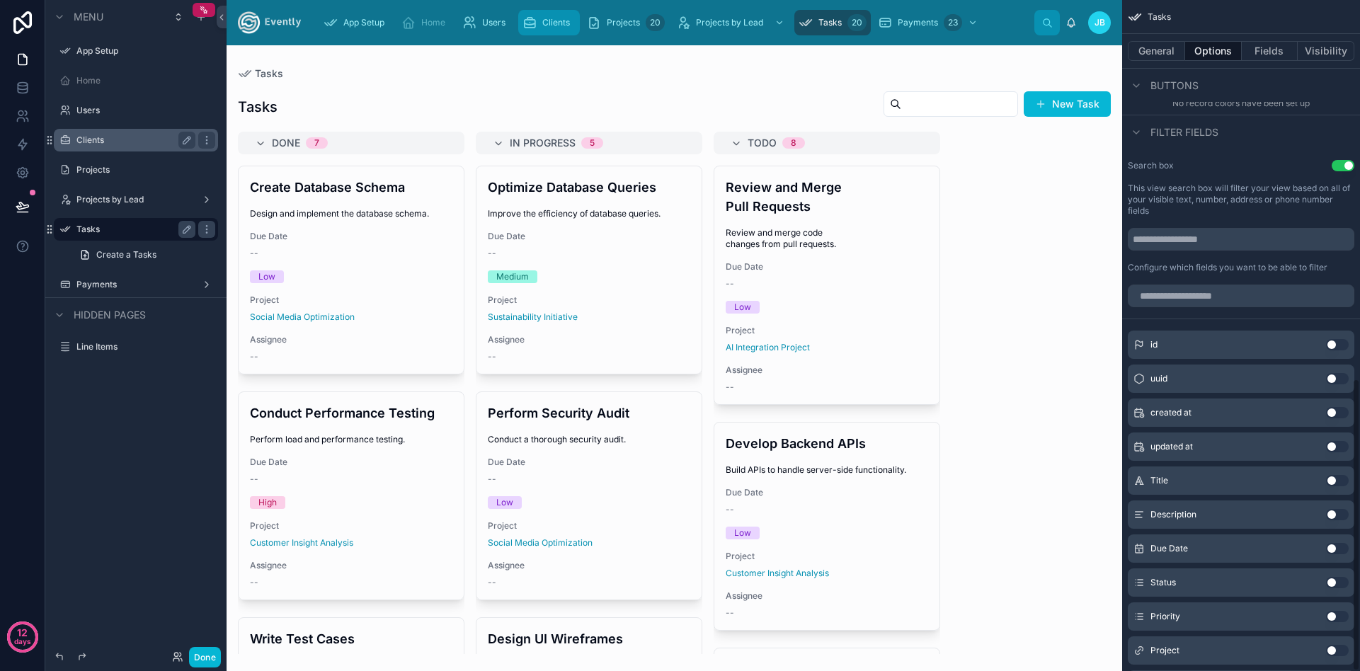
scroll to position [869, 0]
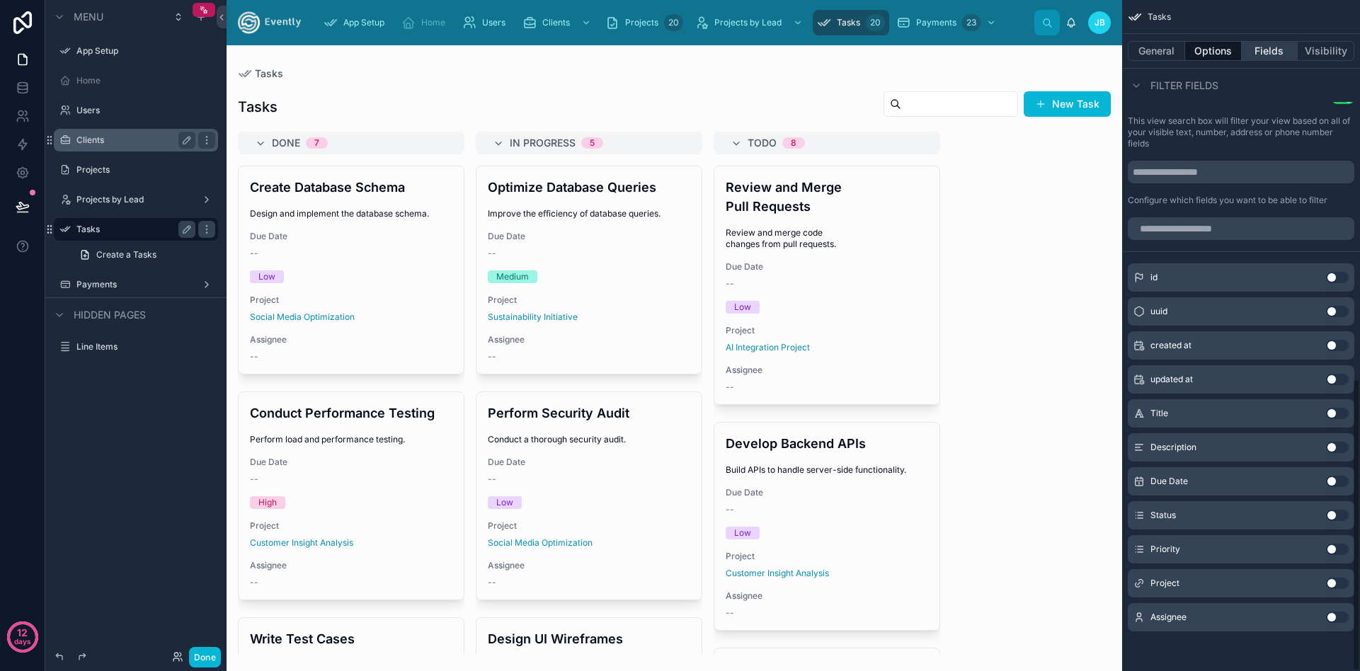
click at [1273, 48] on button "Fields" at bounding box center [1270, 51] width 57 height 20
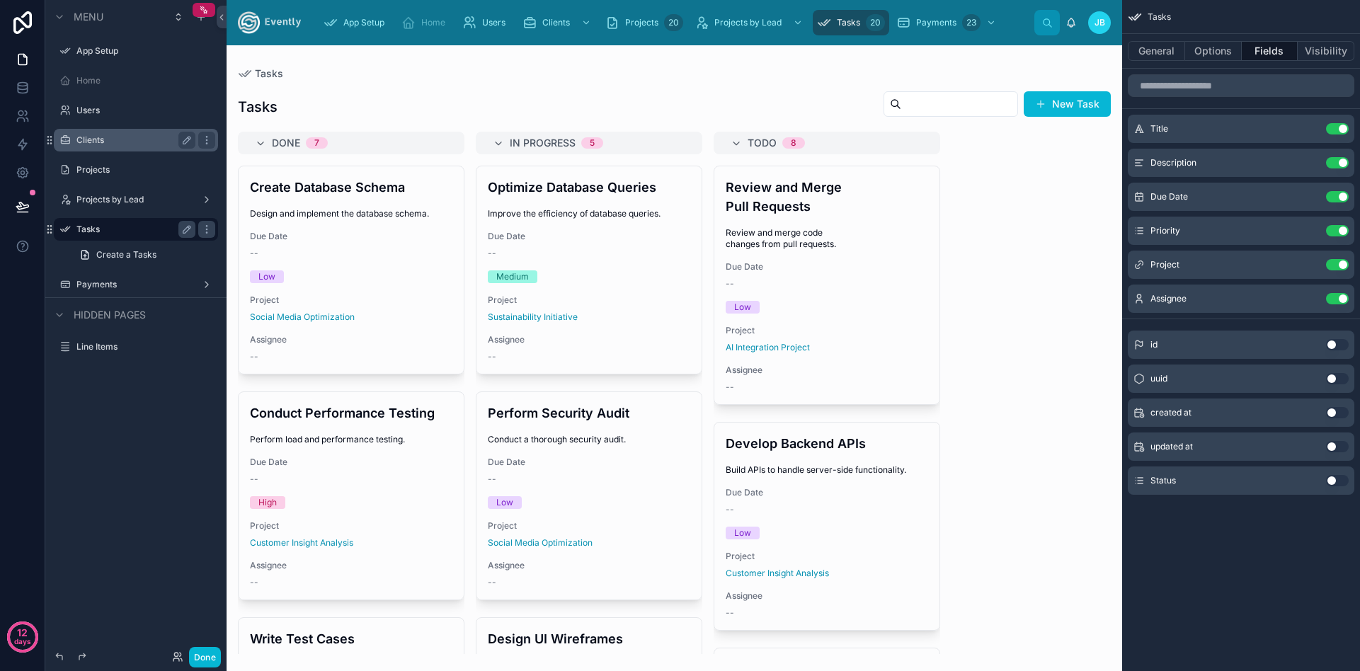
scroll to position [0, 0]
click at [1322, 54] on button "Visibility" at bounding box center [1326, 51] width 57 height 20
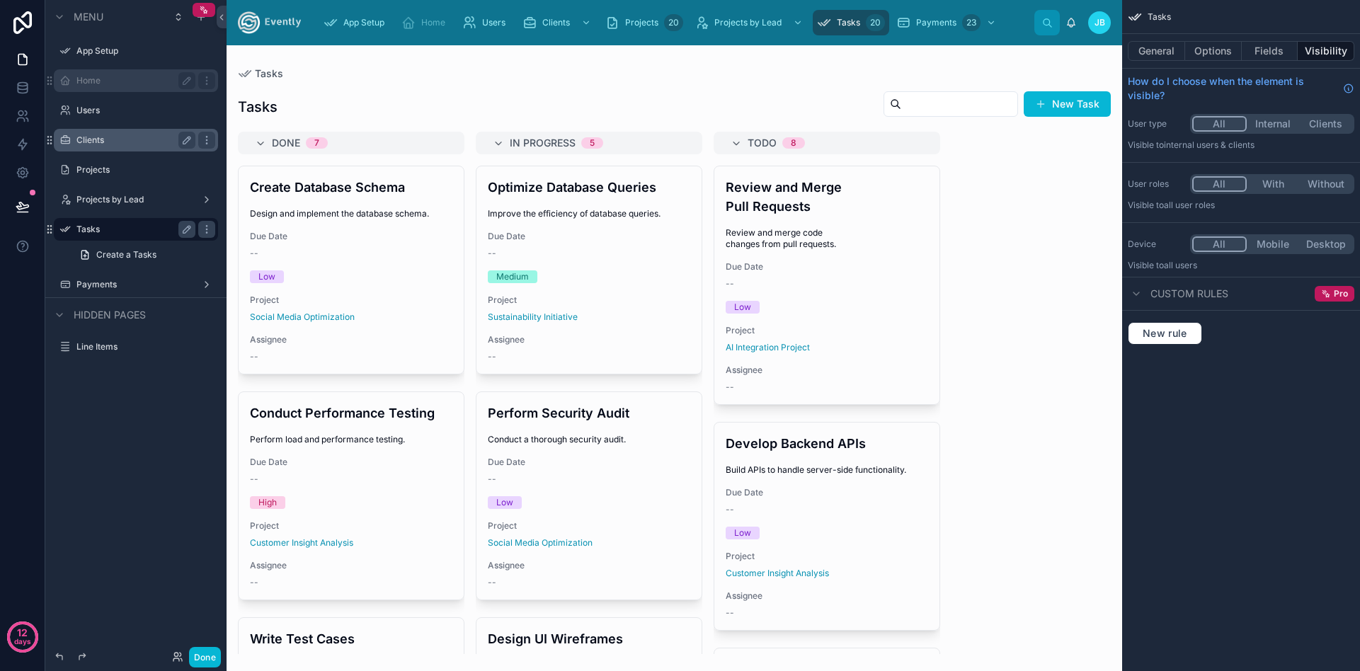
click at [83, 74] on div "Home" at bounding box center [135, 80] width 119 height 17
click at [84, 83] on label "Home" at bounding box center [132, 80] width 113 height 11
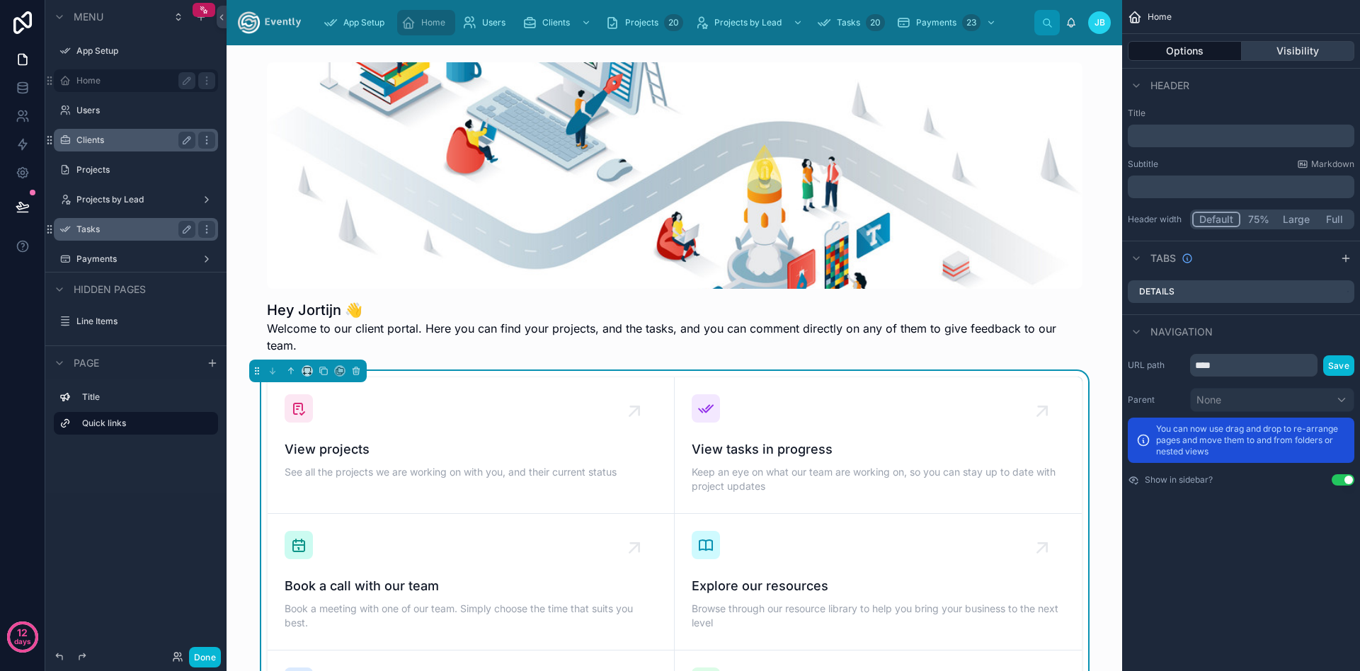
click at [1295, 45] on button "Visibility" at bounding box center [1298, 51] width 113 height 20
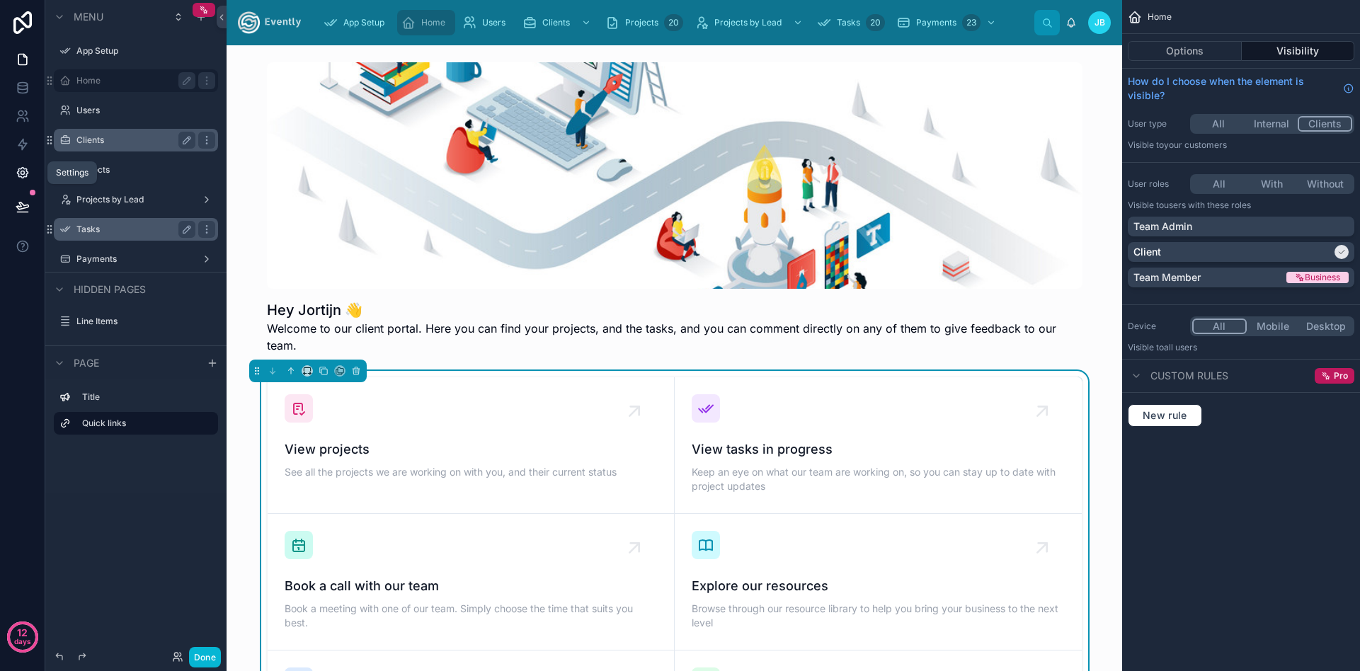
click at [19, 171] on icon at bounding box center [23, 173] width 14 height 14
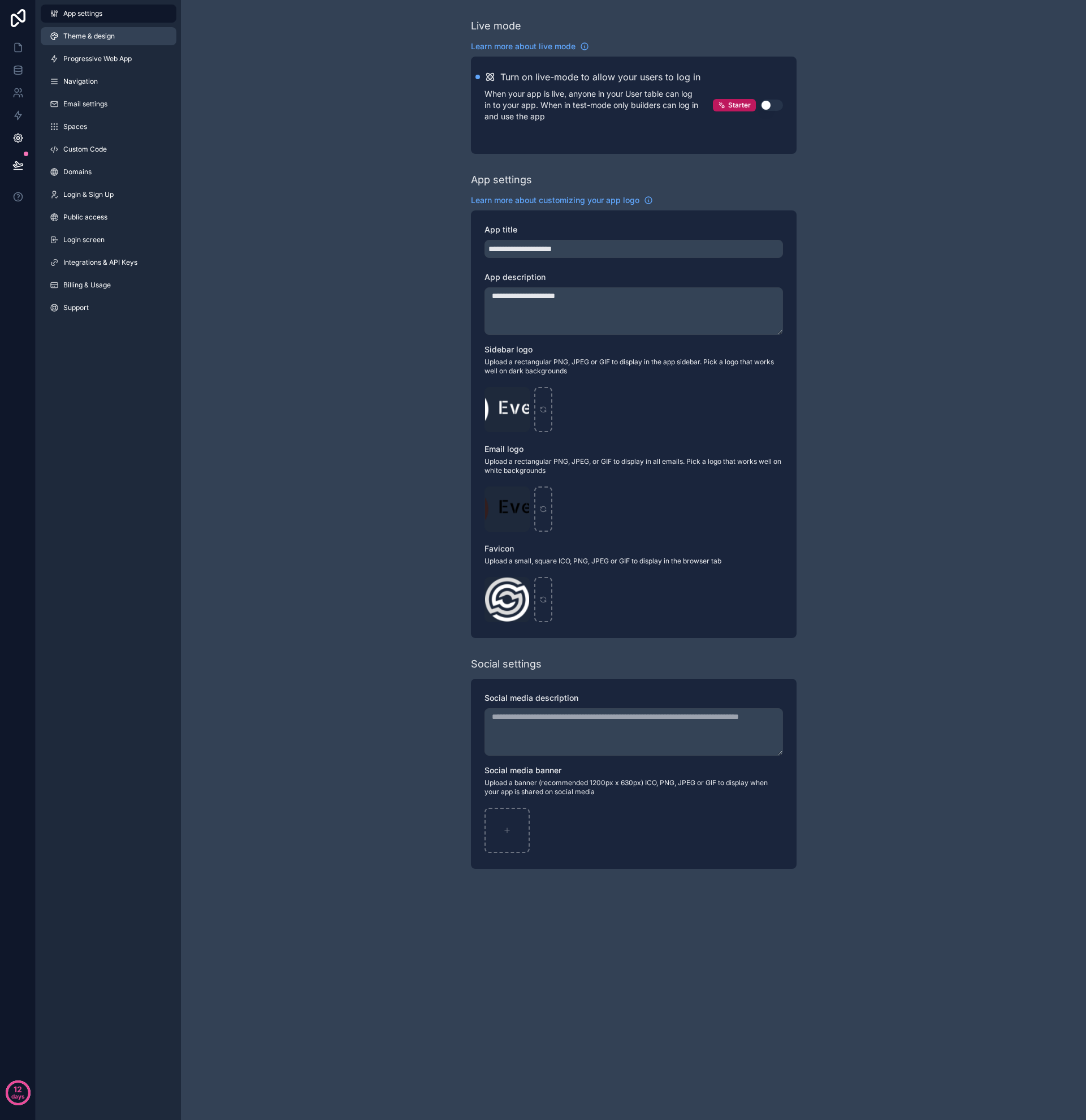
drag, startPoint x: 81, startPoint y: 20, endPoint x: 81, endPoint y: 34, distance: 14.0
click at [81, 20] on link "App settings" at bounding box center [109, 14] width 136 height 18
click at [80, 34] on span "Theme & design" at bounding box center [89, 36] width 51 height 9
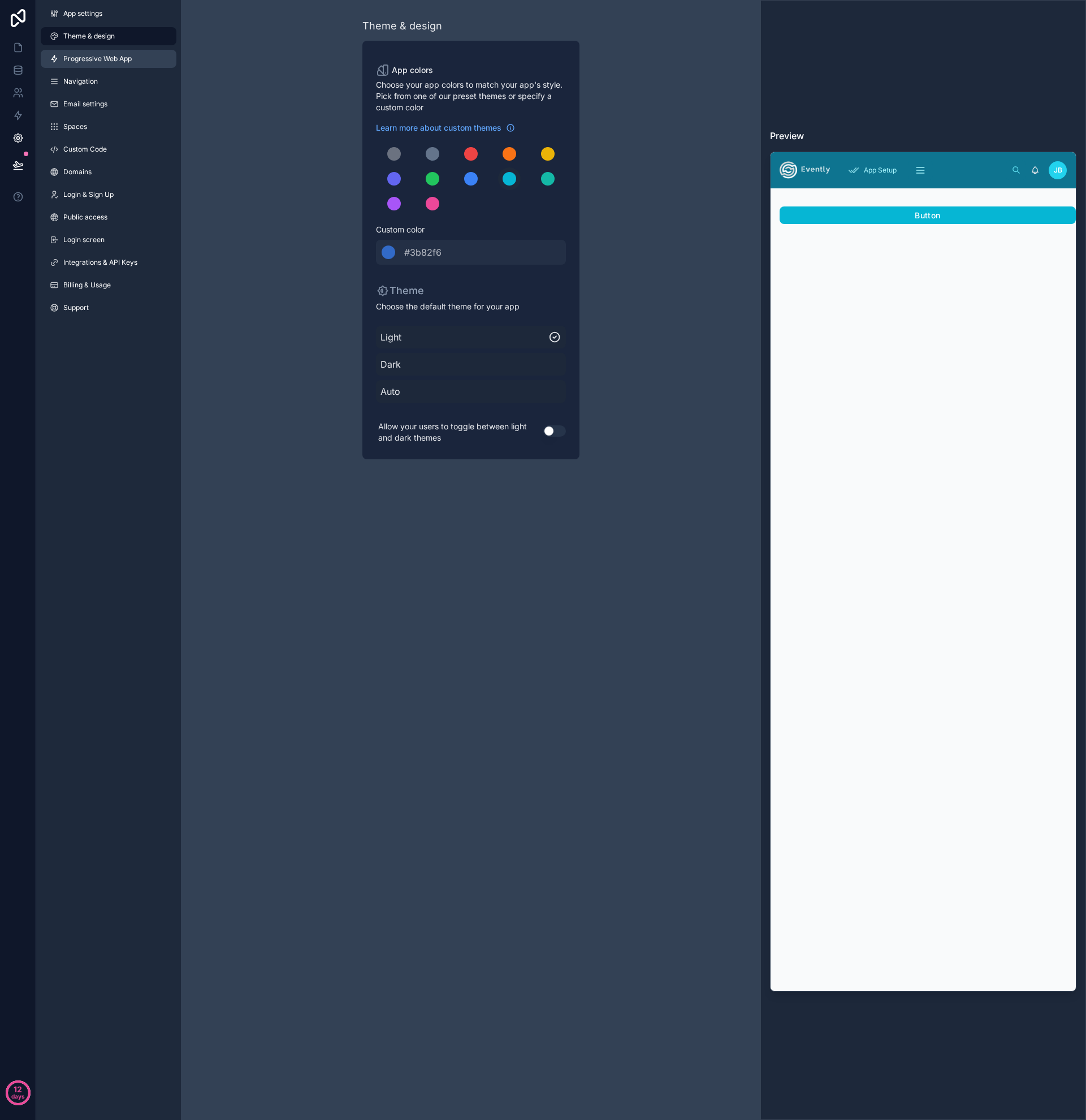
click at [102, 64] on link "Progressive Web App" at bounding box center [109, 58] width 136 height 18
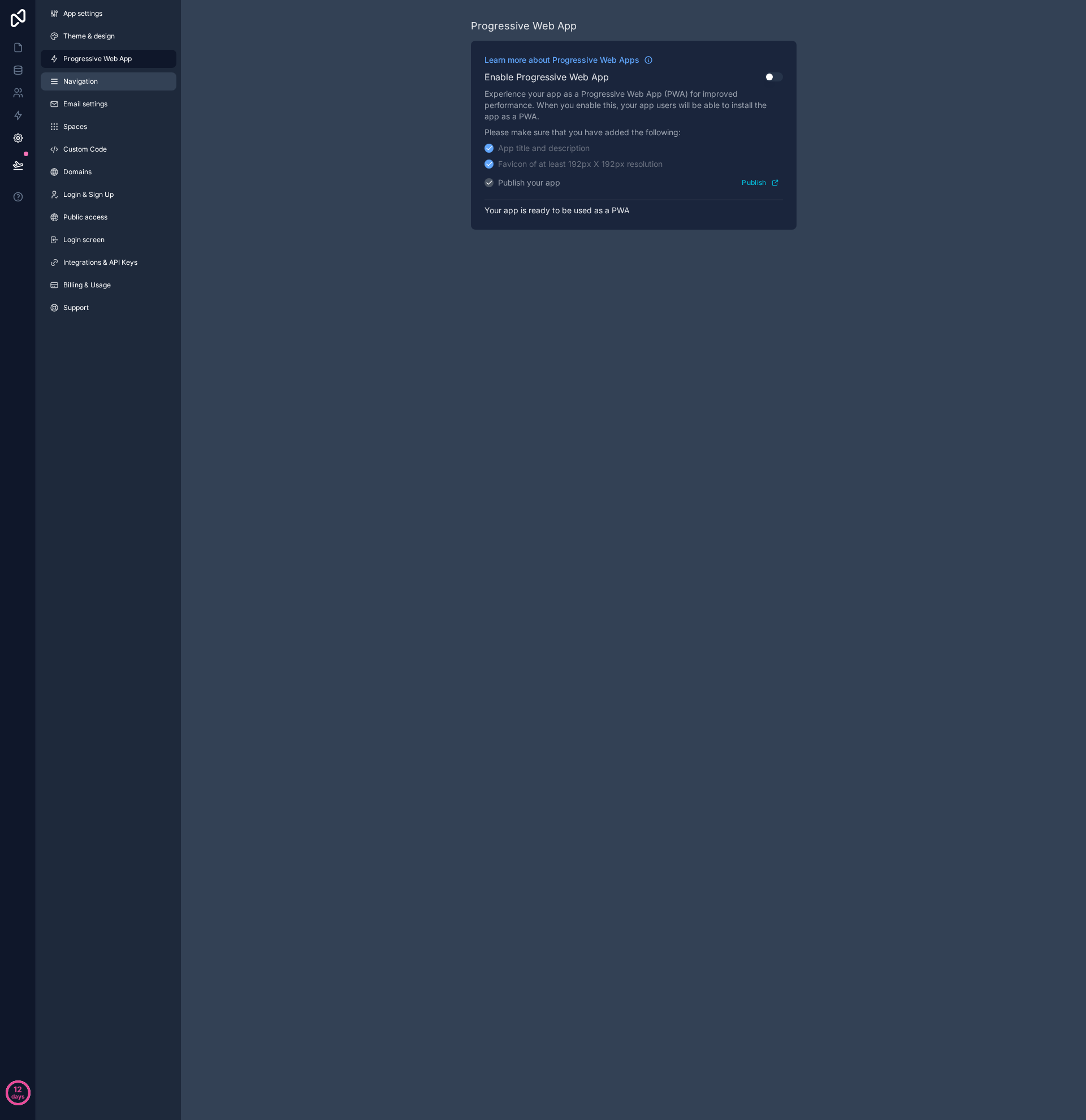
click at [88, 82] on span "Navigation" at bounding box center [80, 81] width 34 height 9
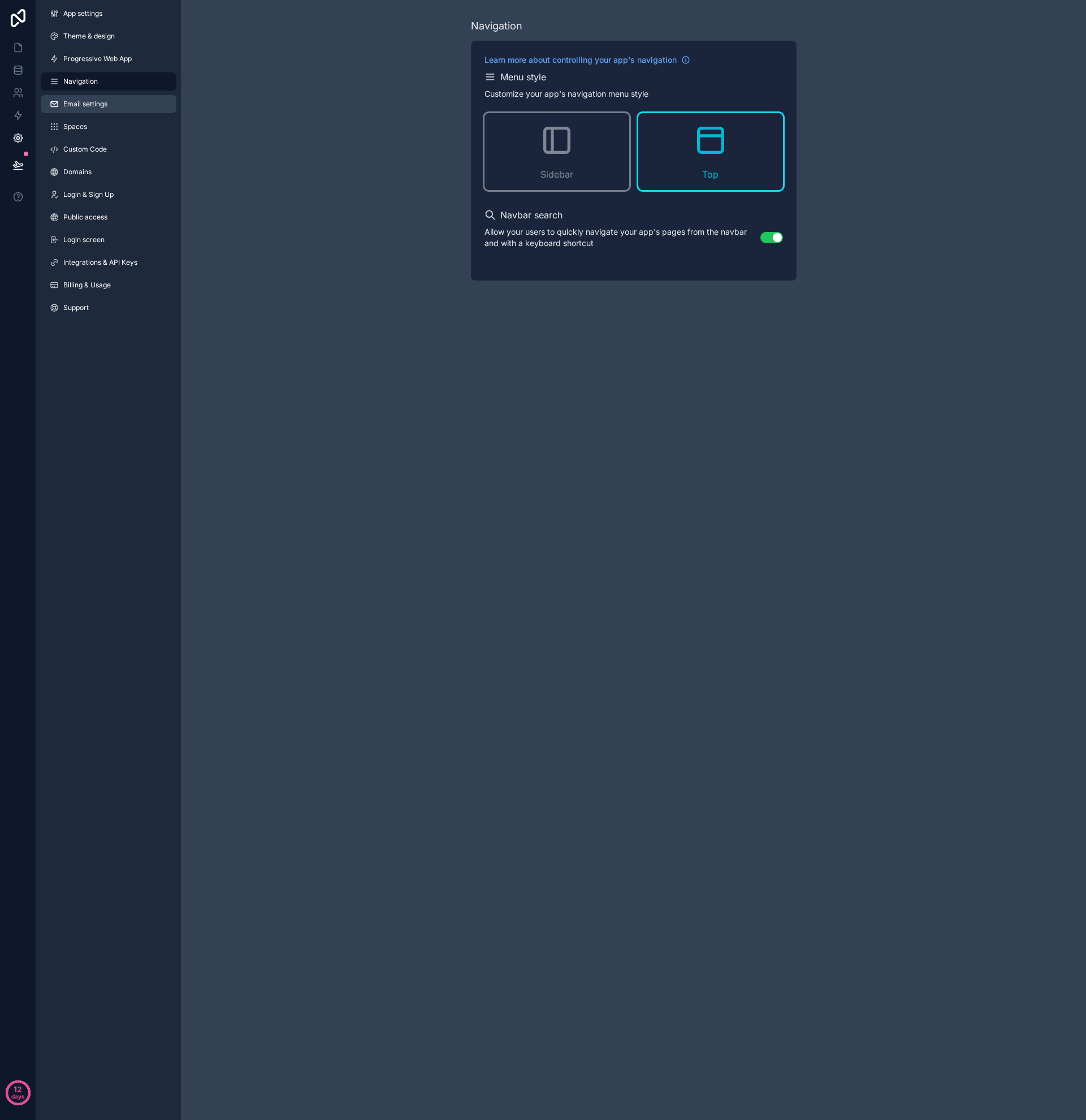
click at [85, 101] on span "Email settings" at bounding box center [85, 104] width 44 height 9
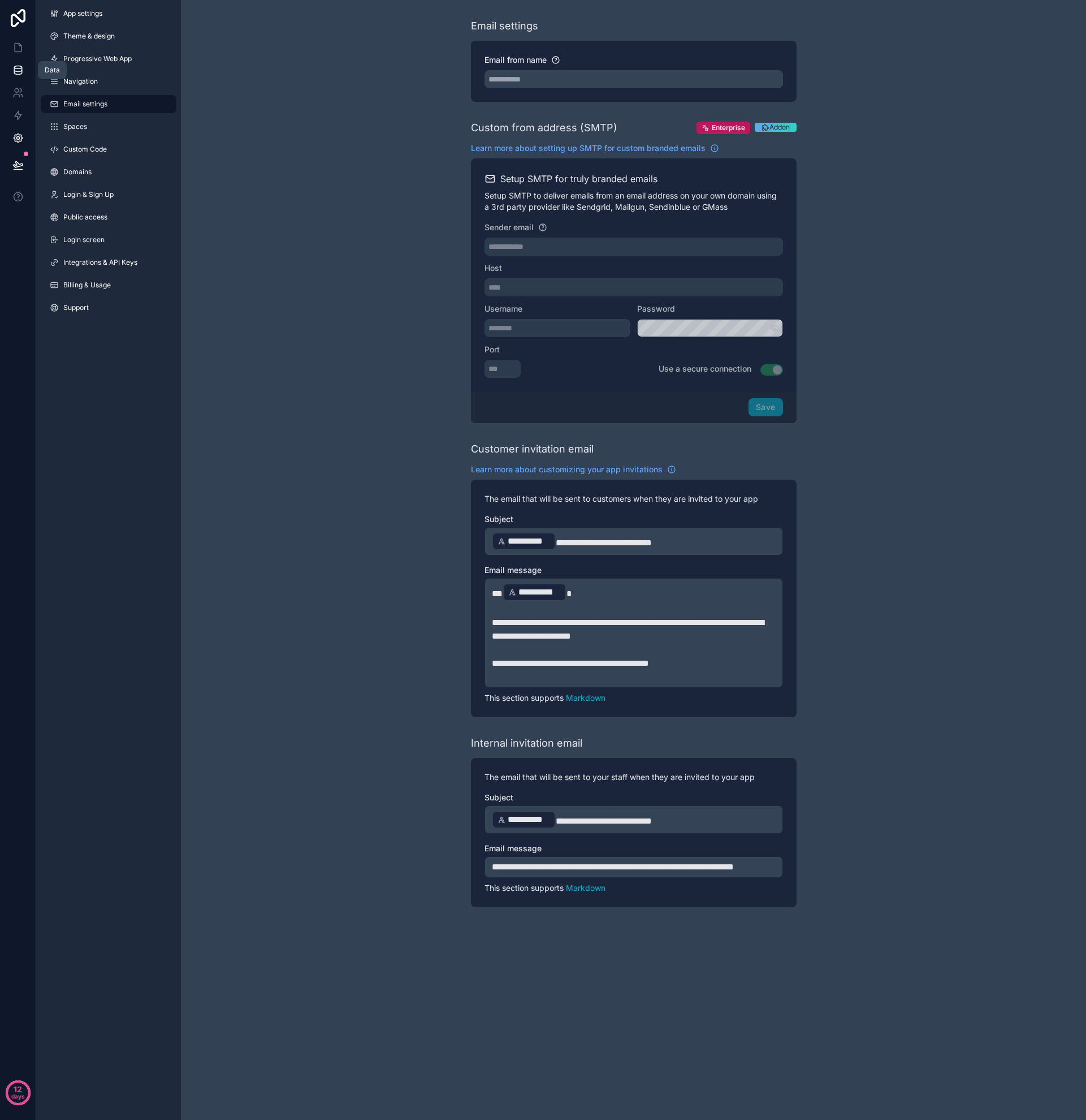
click at [14, 71] on icon at bounding box center [18, 73] width 7 height 5
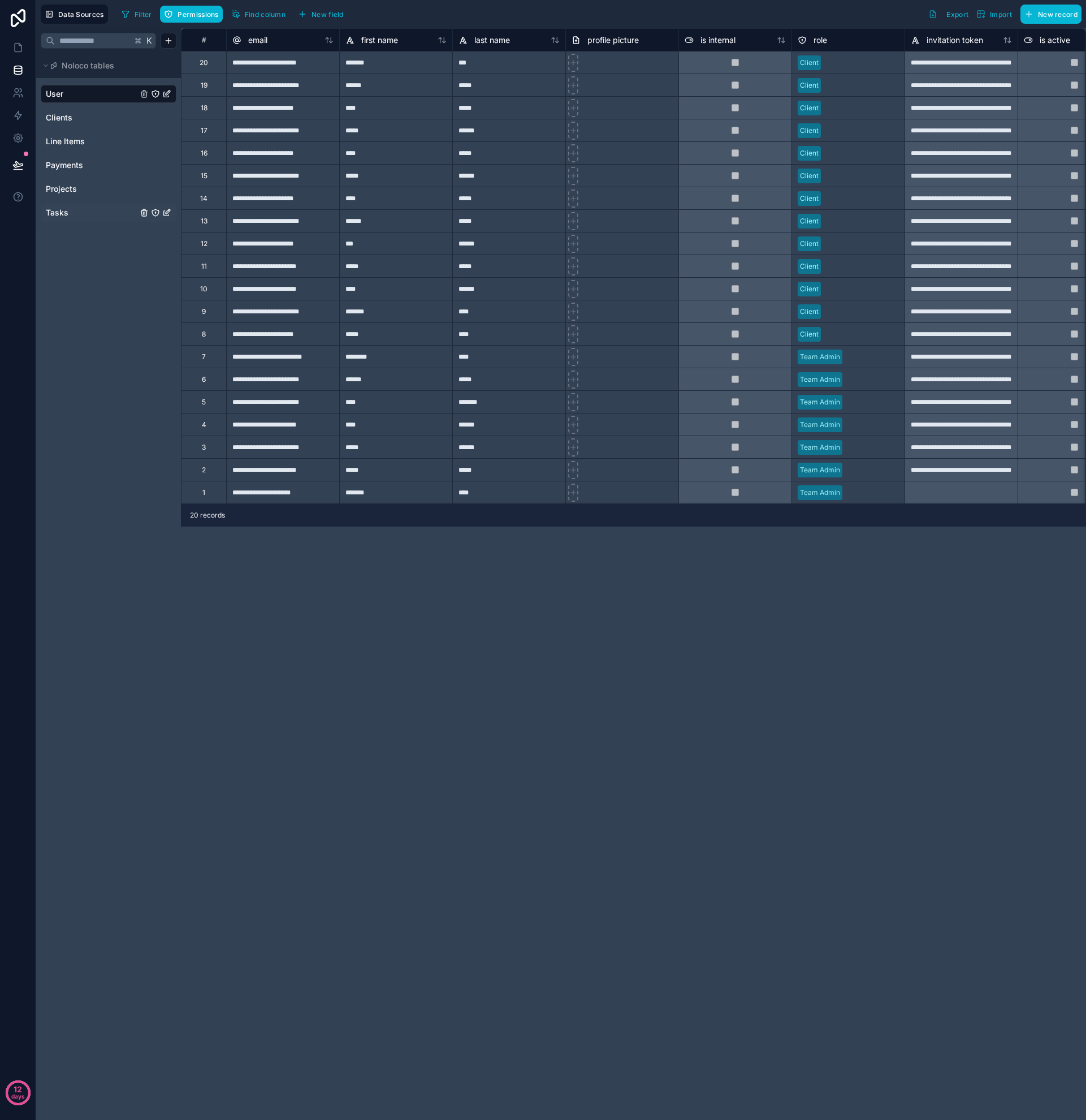
click at [58, 210] on span "Tasks" at bounding box center [57, 212] width 22 height 11
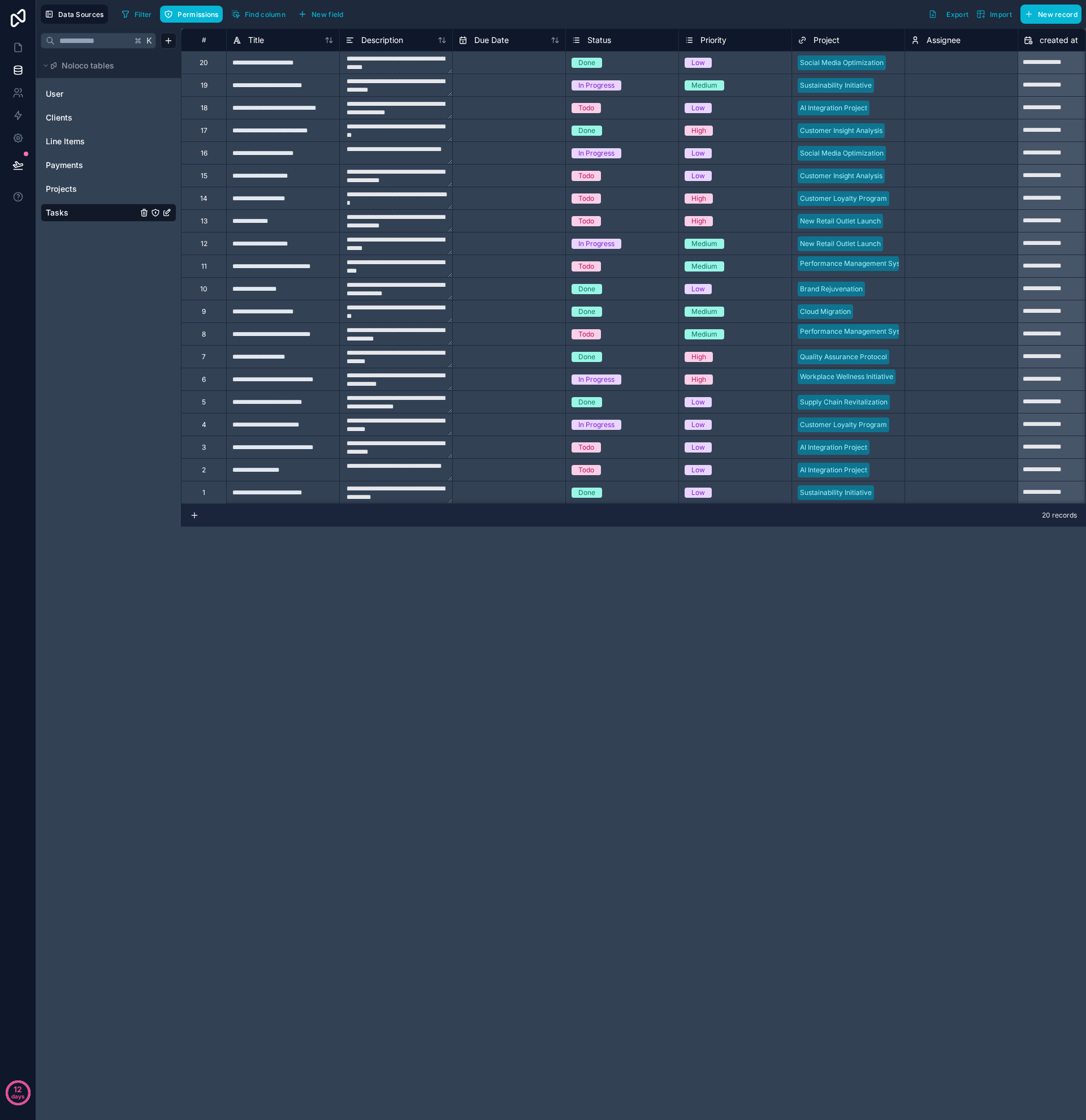
click at [156, 214] on icon "Tasks" at bounding box center [155, 212] width 9 height 9
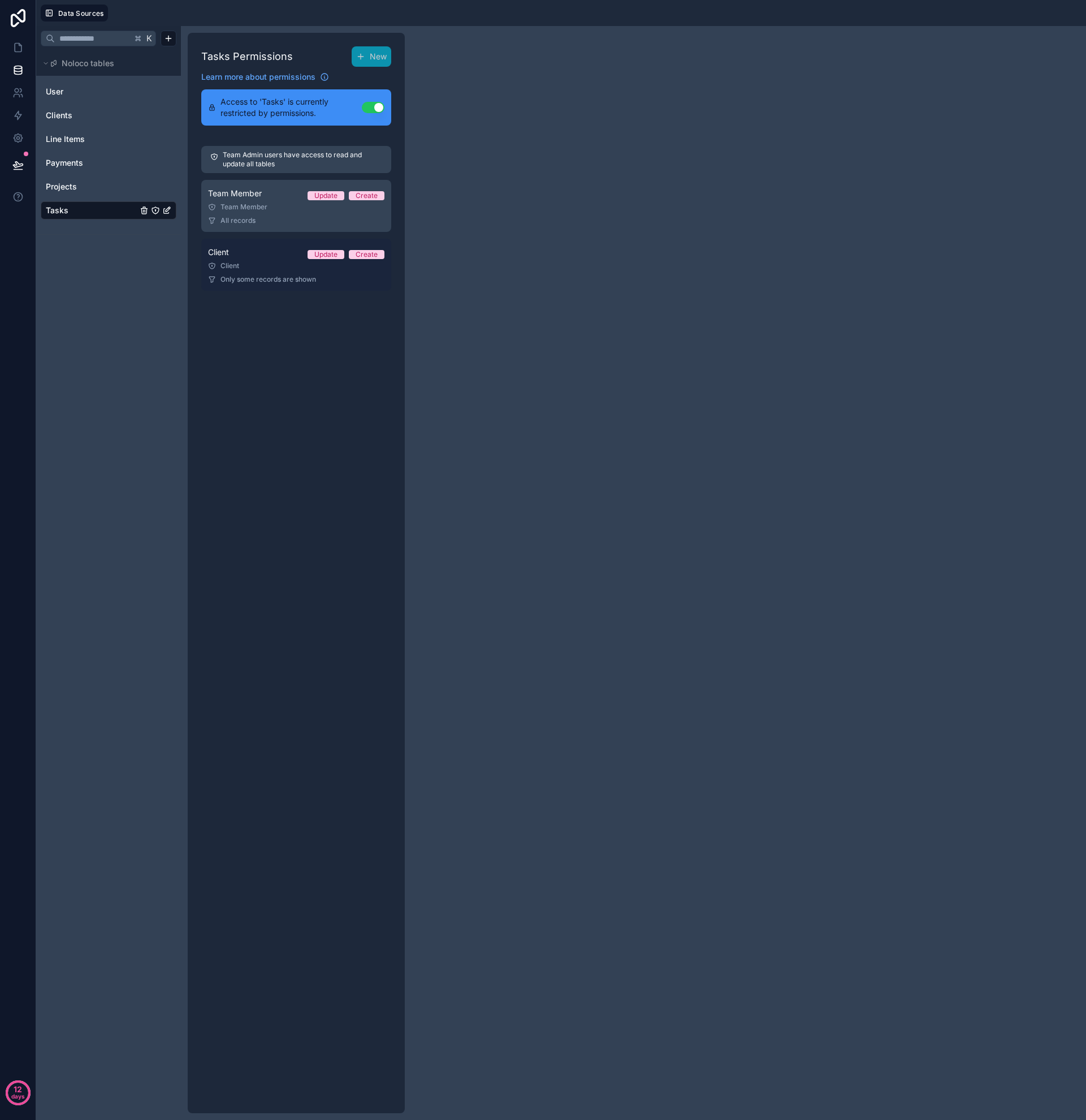
click at [266, 268] on div "Client" at bounding box center [296, 265] width 176 height 9
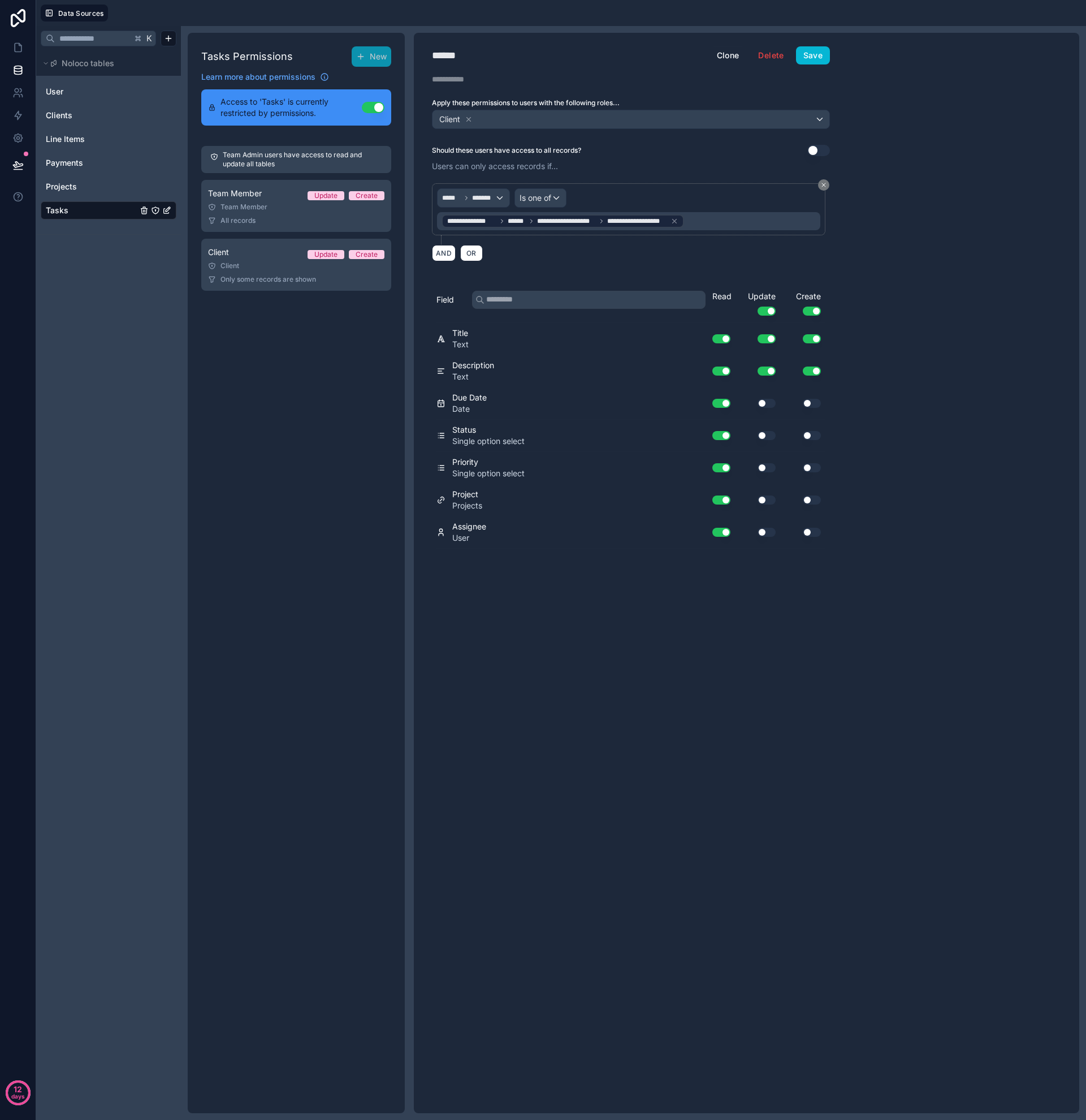
click at [61, 211] on span "Tasks" at bounding box center [57, 210] width 22 height 11
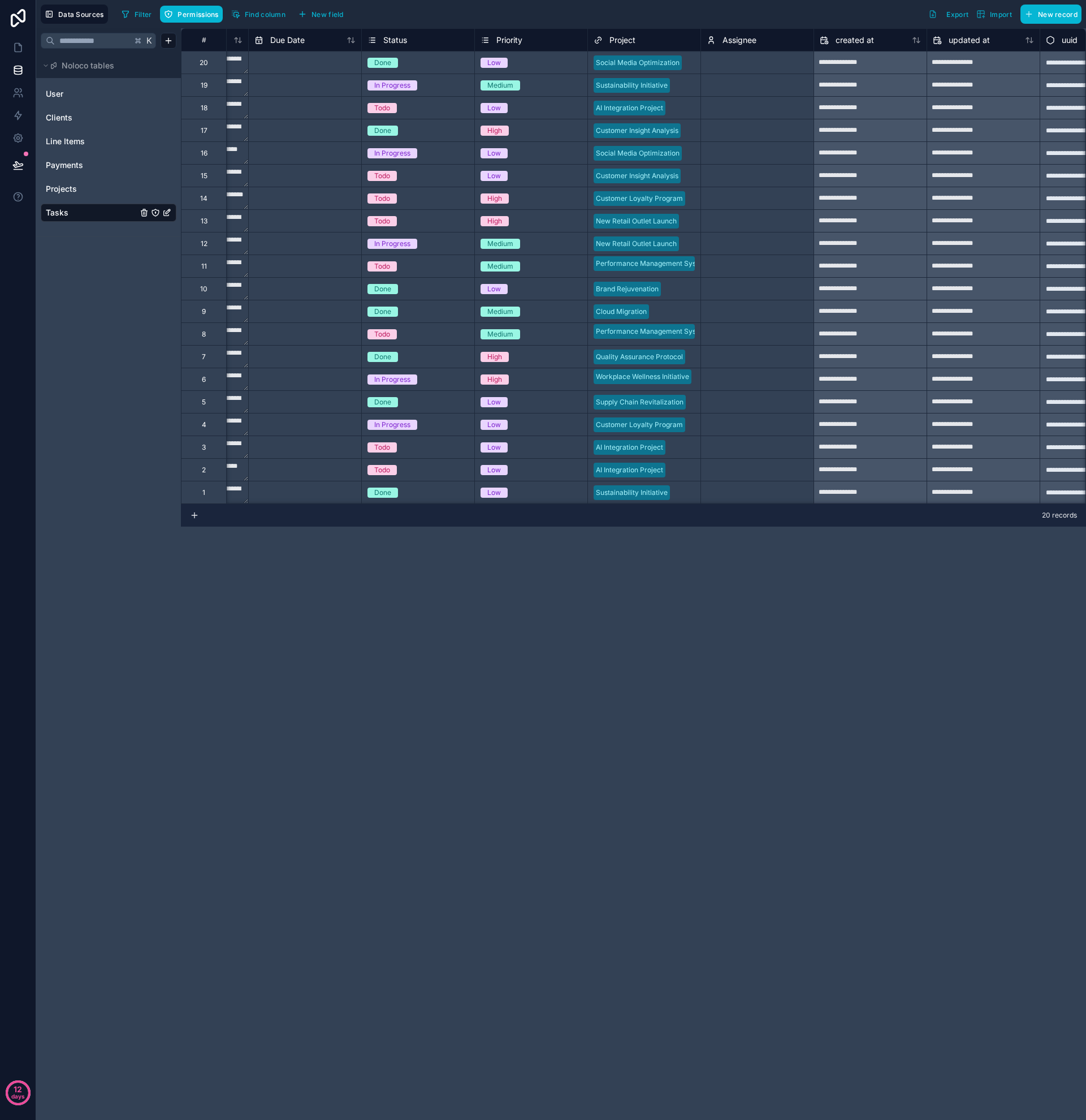
scroll to position [0, 272]
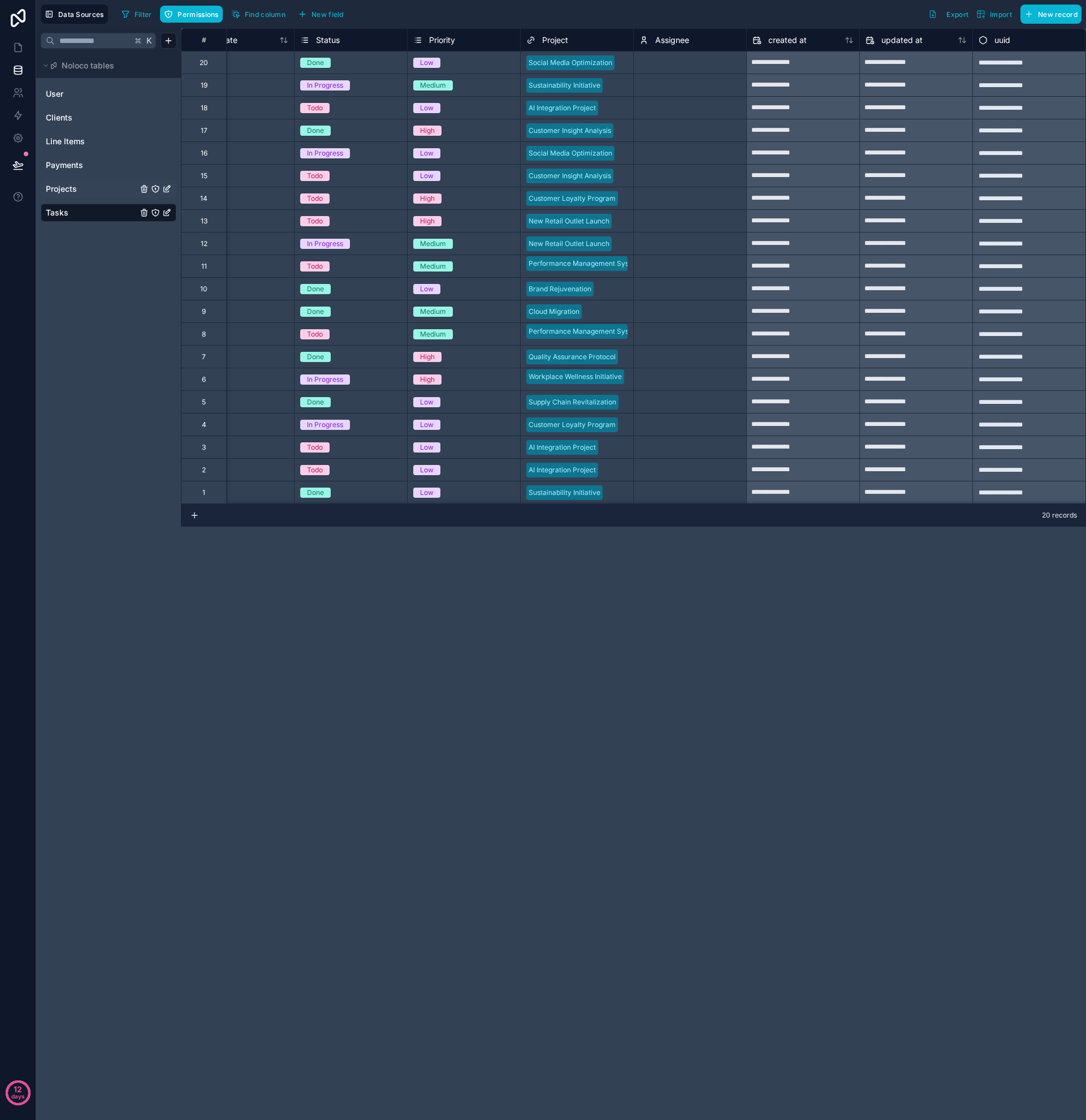
click at [102, 191] on link "Projects" at bounding box center [91, 189] width 92 height 11
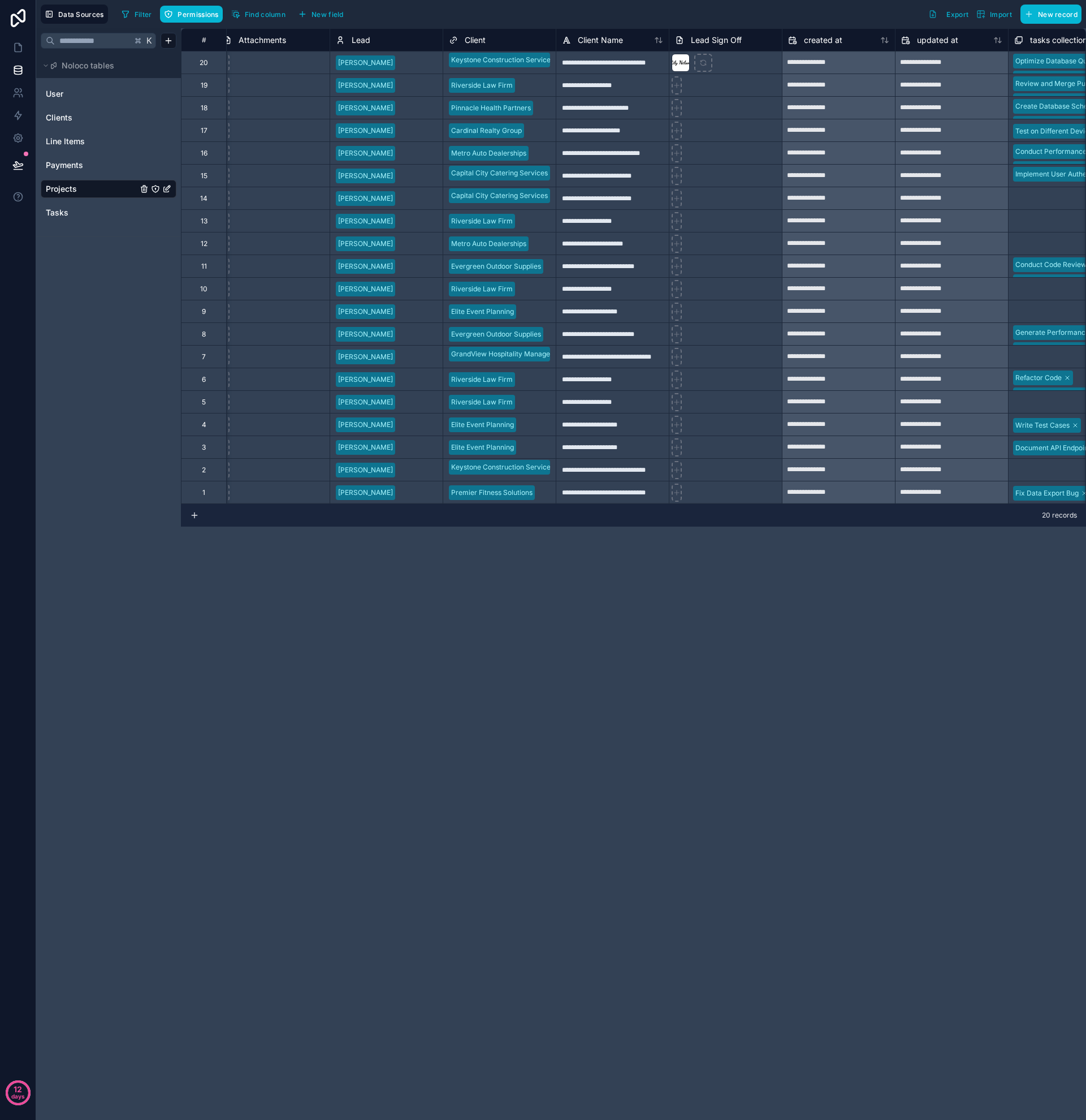
scroll to position [0, 684]
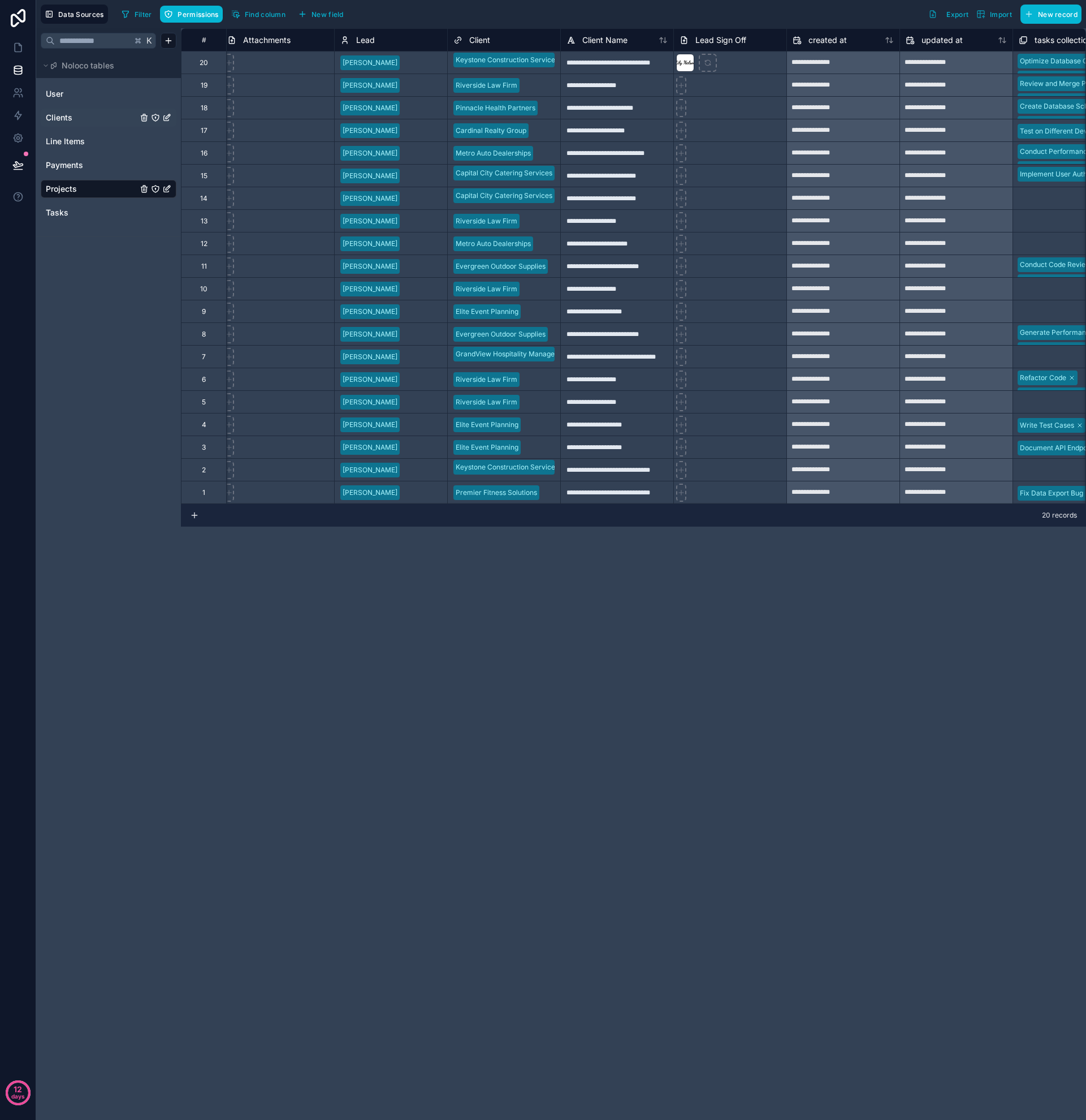
click at [51, 117] on span "Clients" at bounding box center [58, 117] width 26 height 11
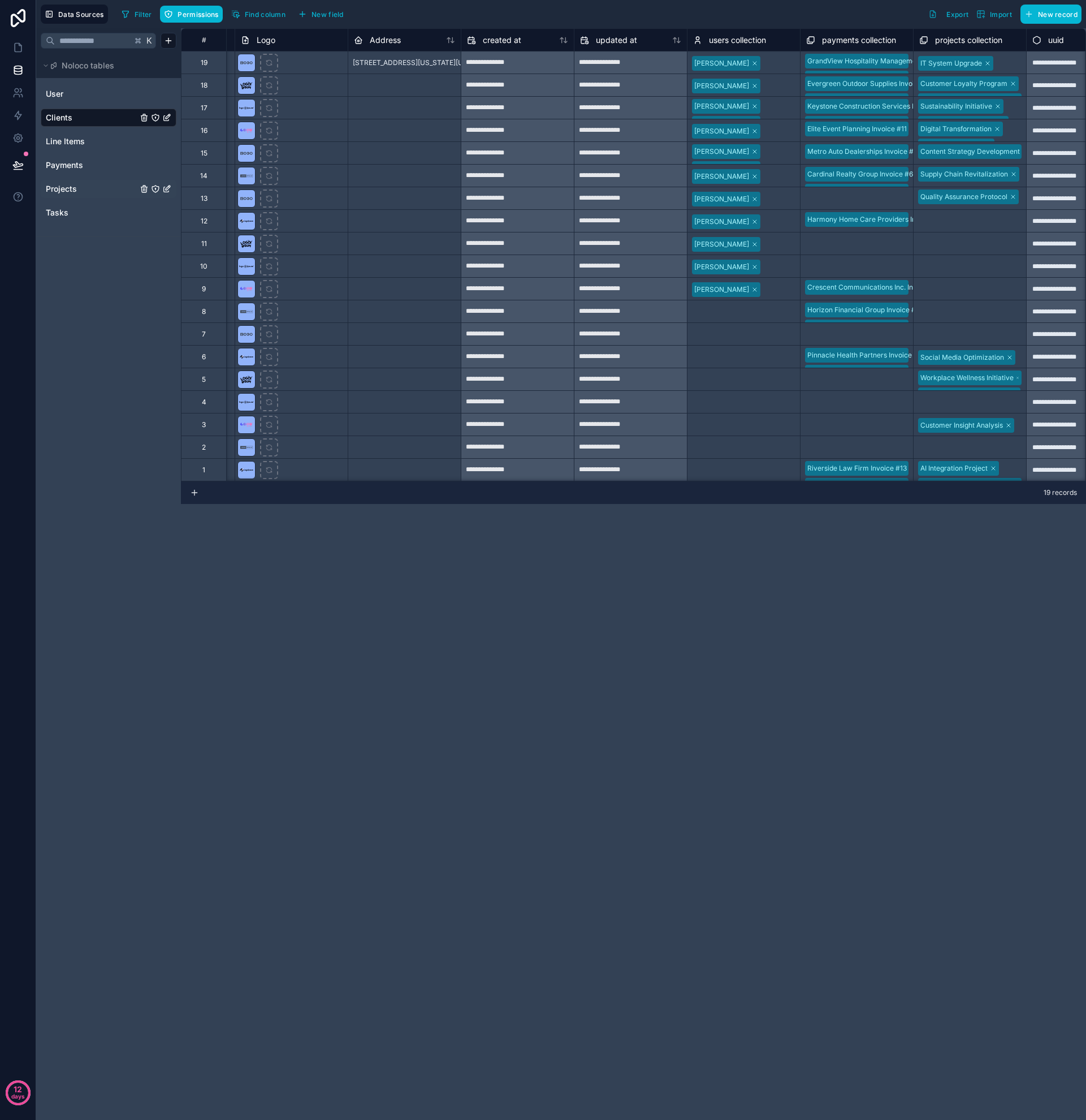
scroll to position [0, 384]
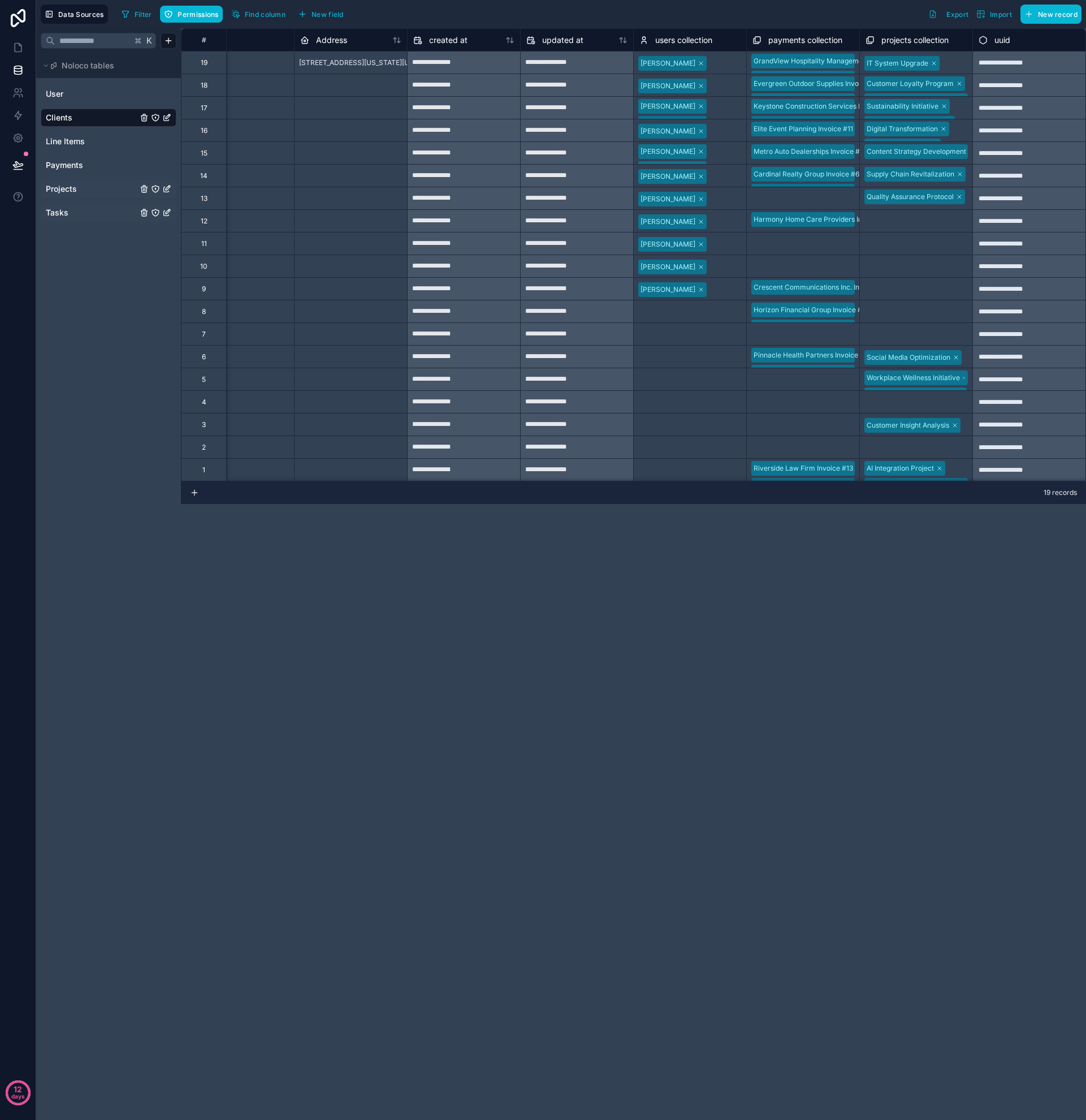
click at [74, 211] on link "Tasks" at bounding box center [91, 212] width 92 height 11
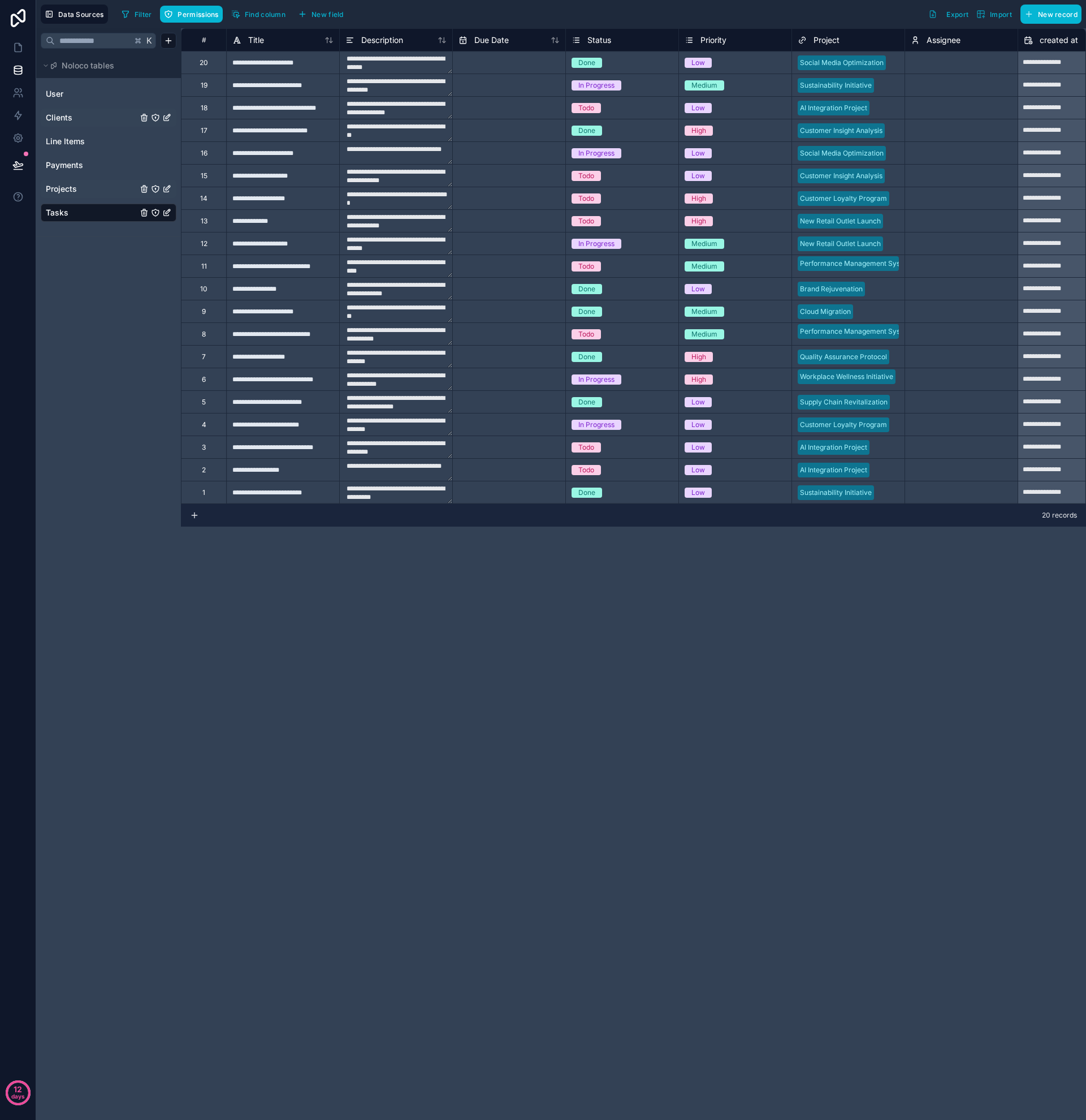
click at [156, 212] on icon "Tasks" at bounding box center [155, 212] width 9 height 9
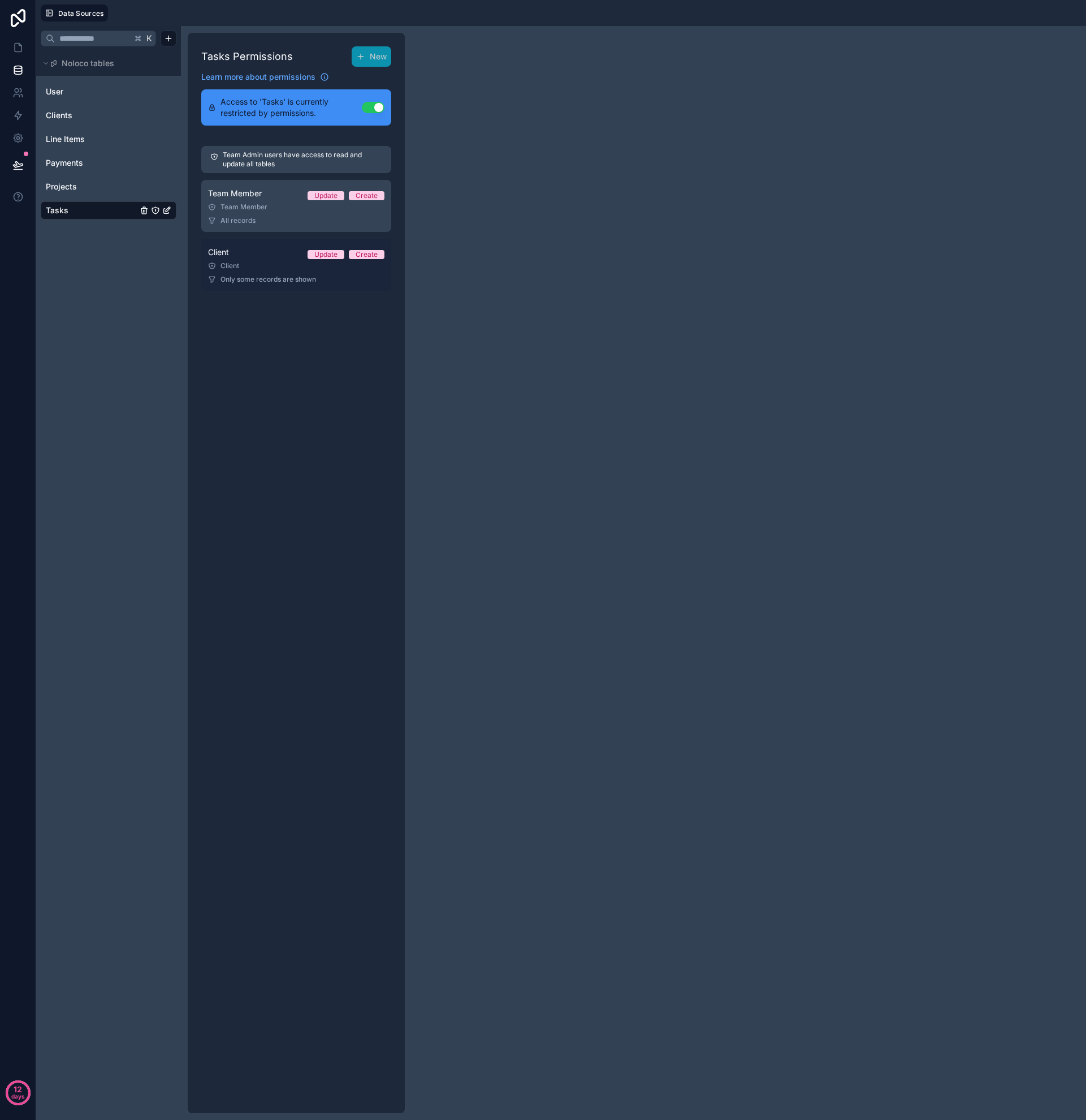
click at [245, 260] on link "Client Update Create Client Only some records are shown" at bounding box center [296, 264] width 190 height 52
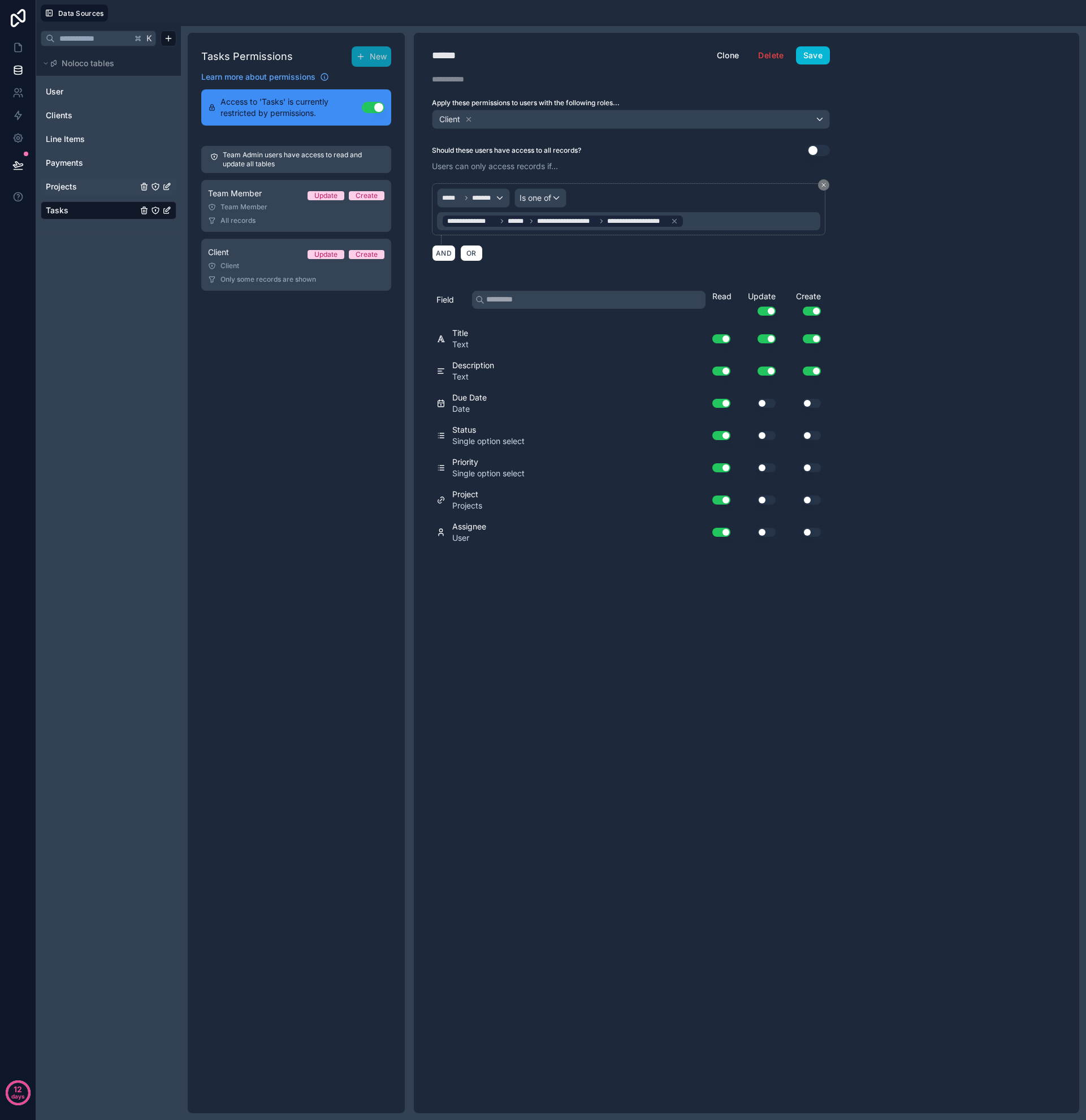
click at [71, 189] on span "Projects" at bounding box center [61, 187] width 31 height 11
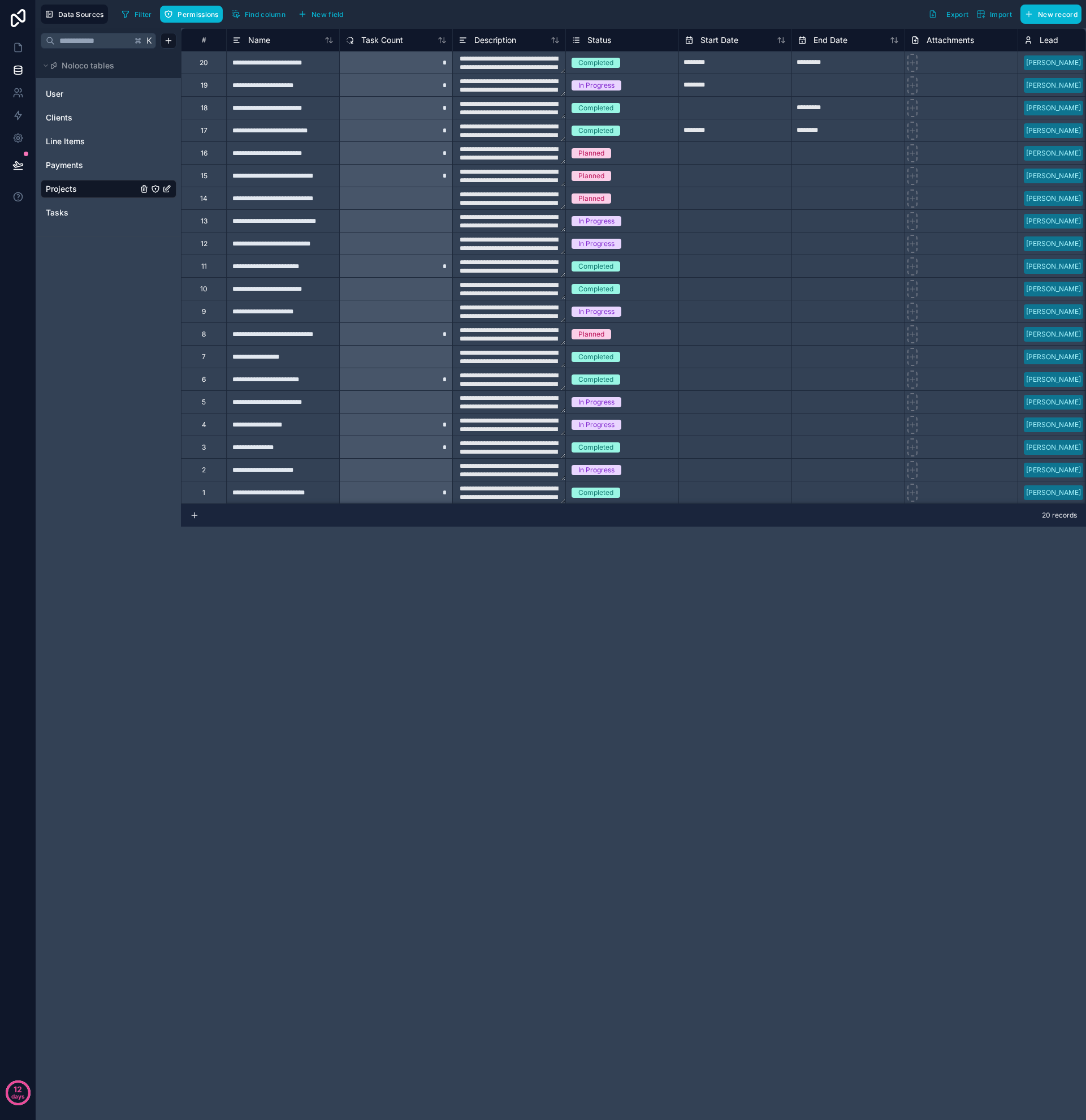
click at [157, 191] on icon "Projects" at bounding box center [155, 189] width 6 height 6
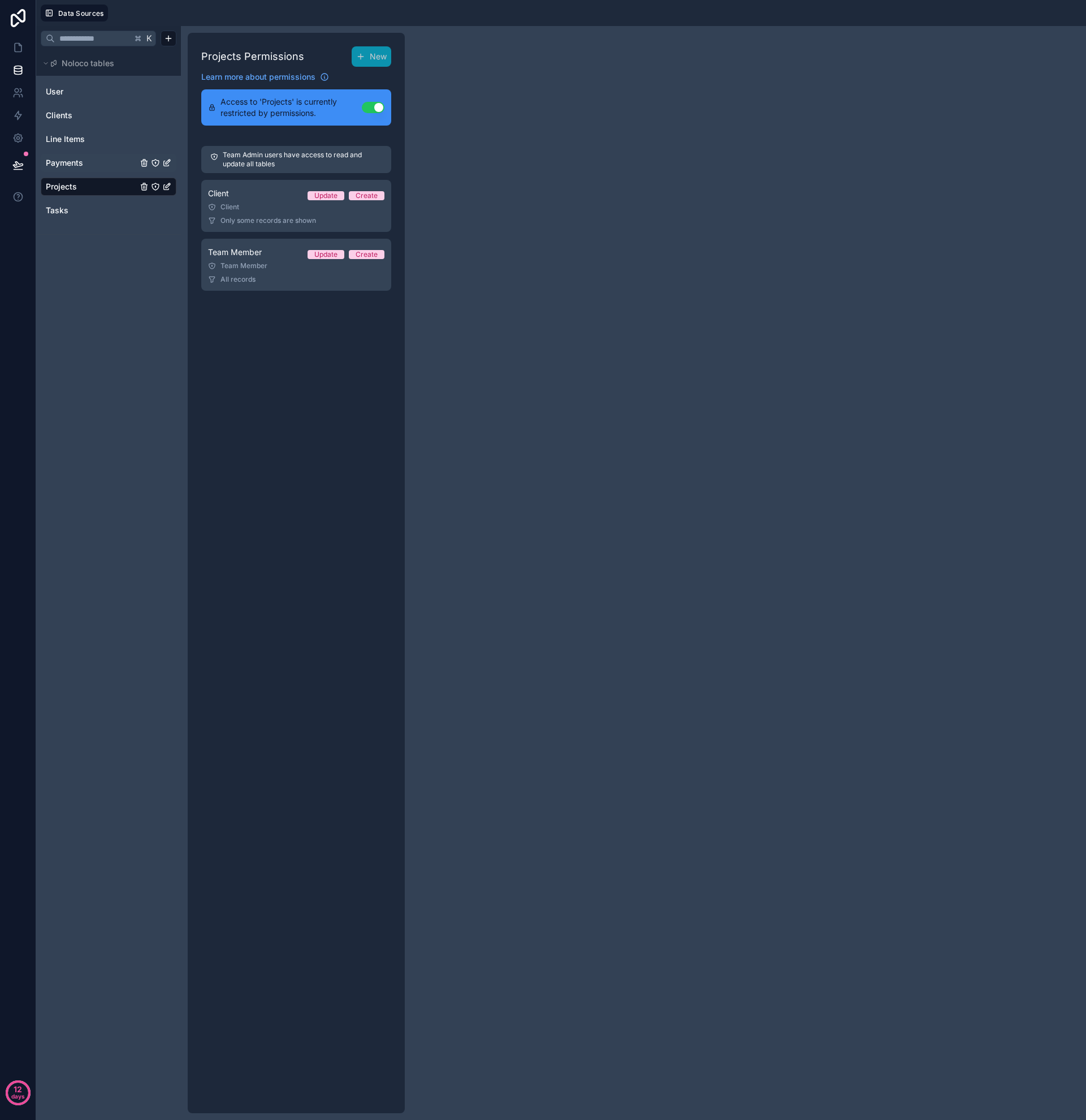
click at [106, 163] on link "Payments" at bounding box center [91, 163] width 92 height 11
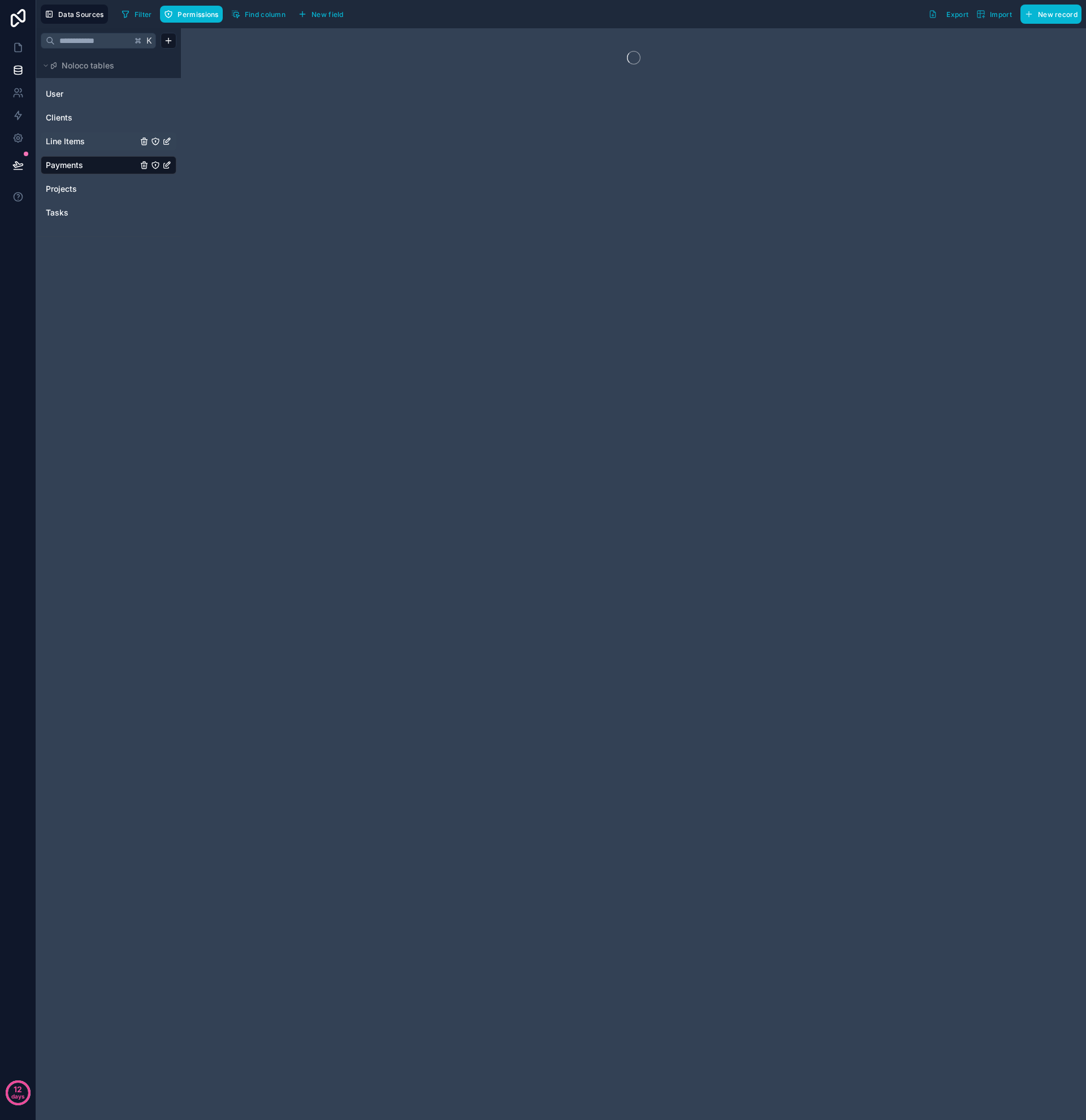
click at [100, 141] on link "Line Items" at bounding box center [91, 141] width 92 height 11
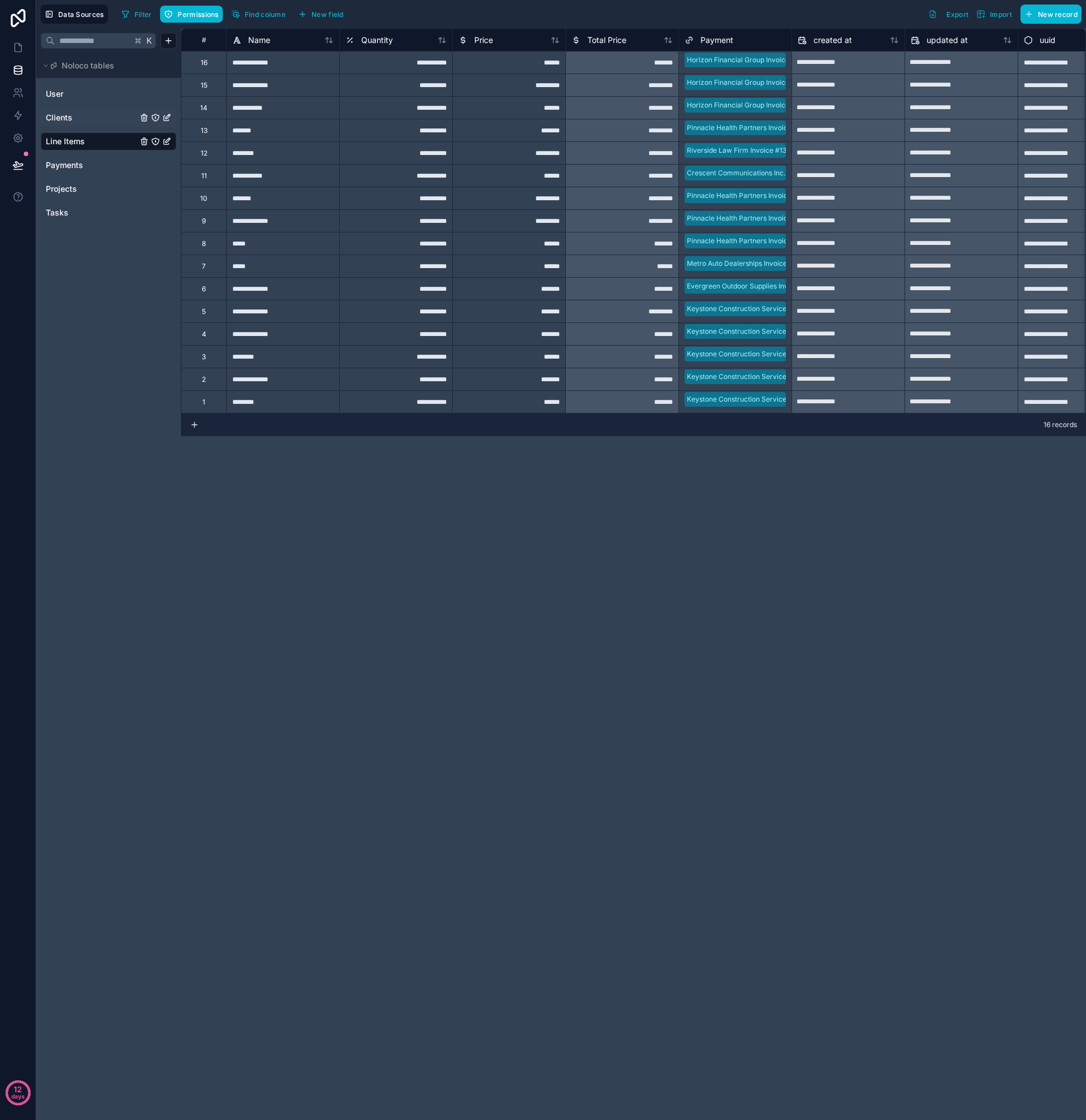
click at [85, 121] on link "Clients" at bounding box center [91, 117] width 92 height 11
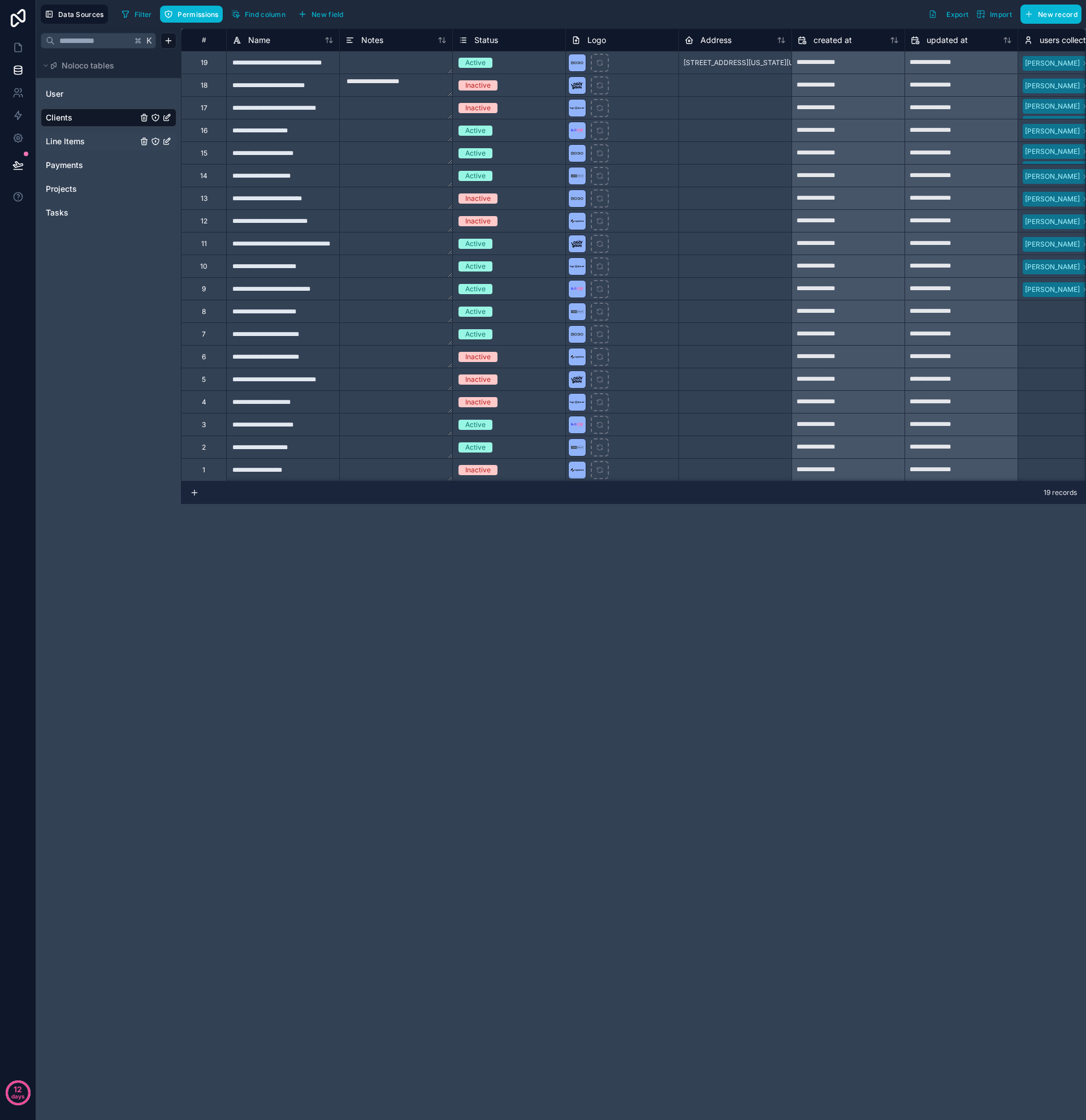
click at [157, 117] on icon "Clients" at bounding box center [155, 117] width 9 height 9
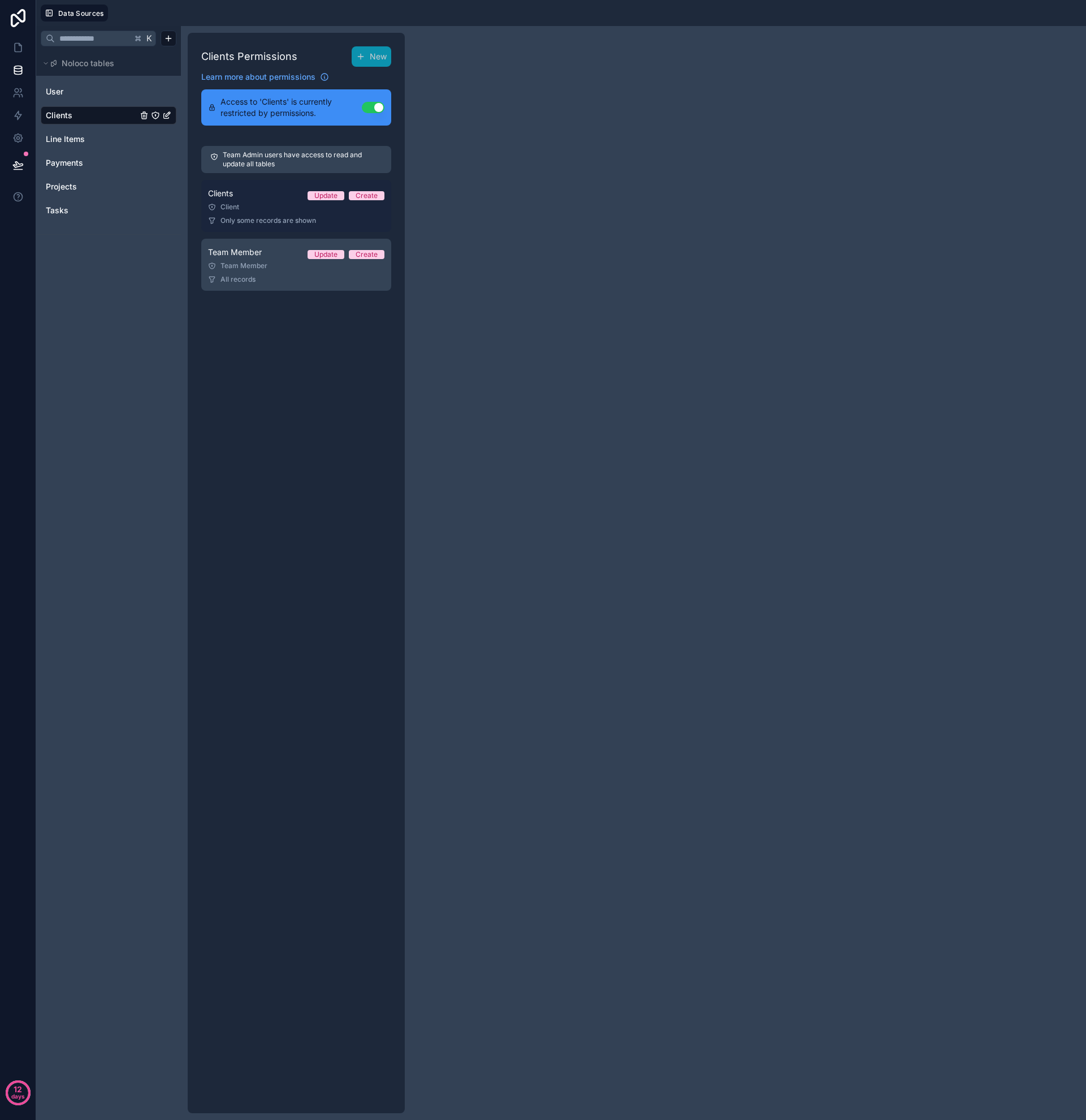
click at [252, 205] on div "Client" at bounding box center [296, 206] width 176 height 9
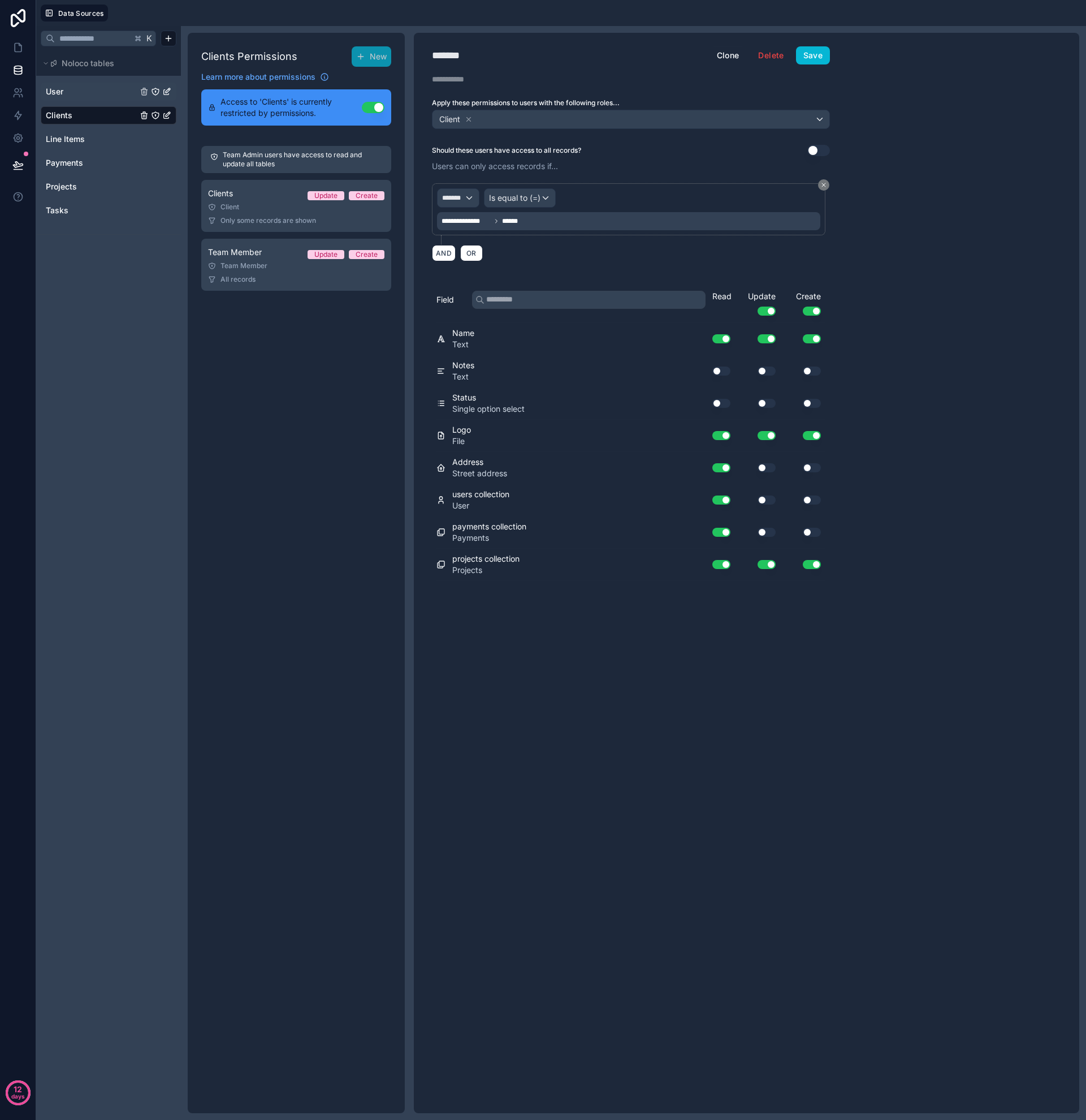
click at [45, 88] on div "User" at bounding box center [109, 91] width 136 height 18
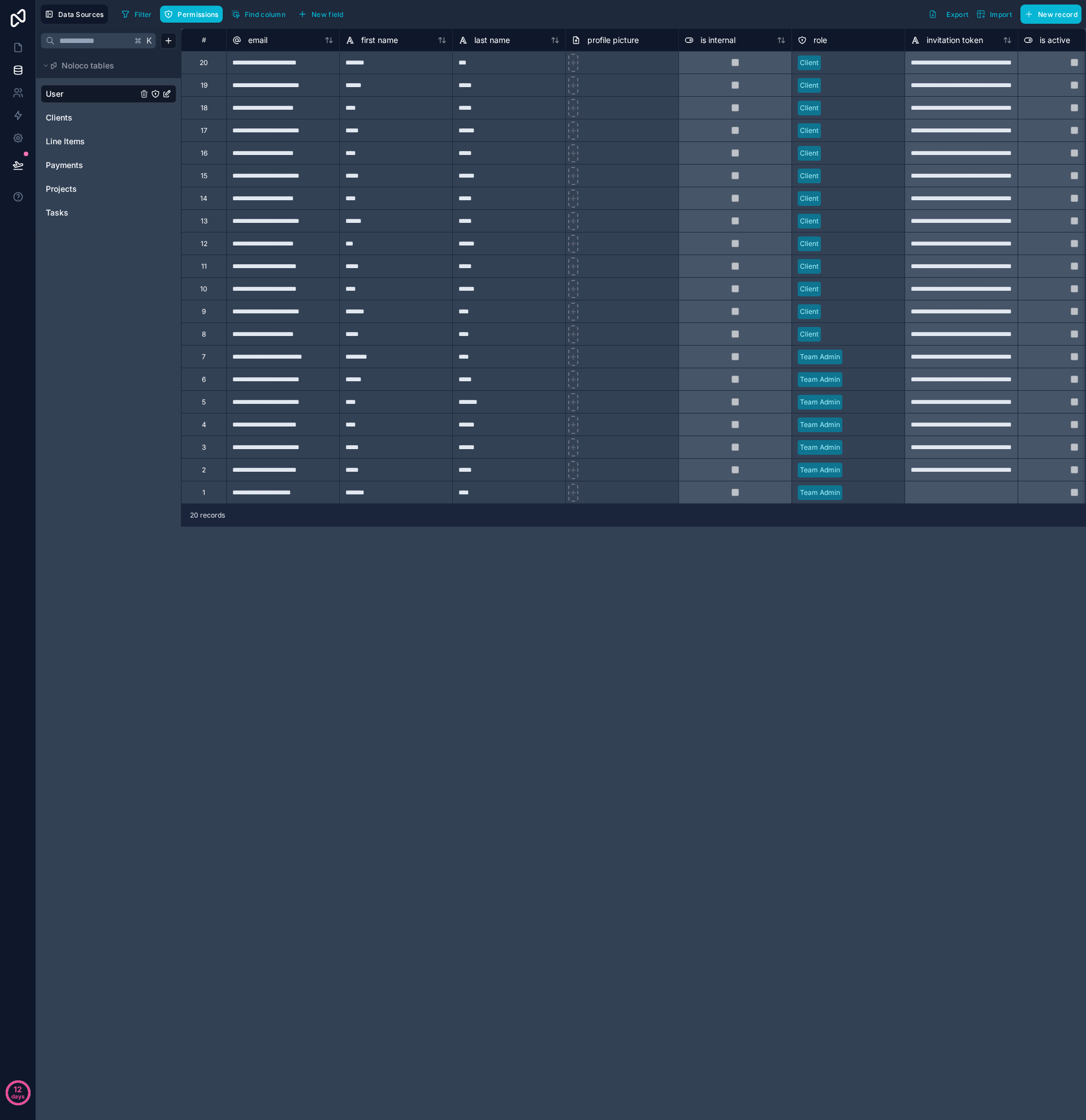
click at [158, 94] on icon "User" at bounding box center [155, 93] width 6 height 6
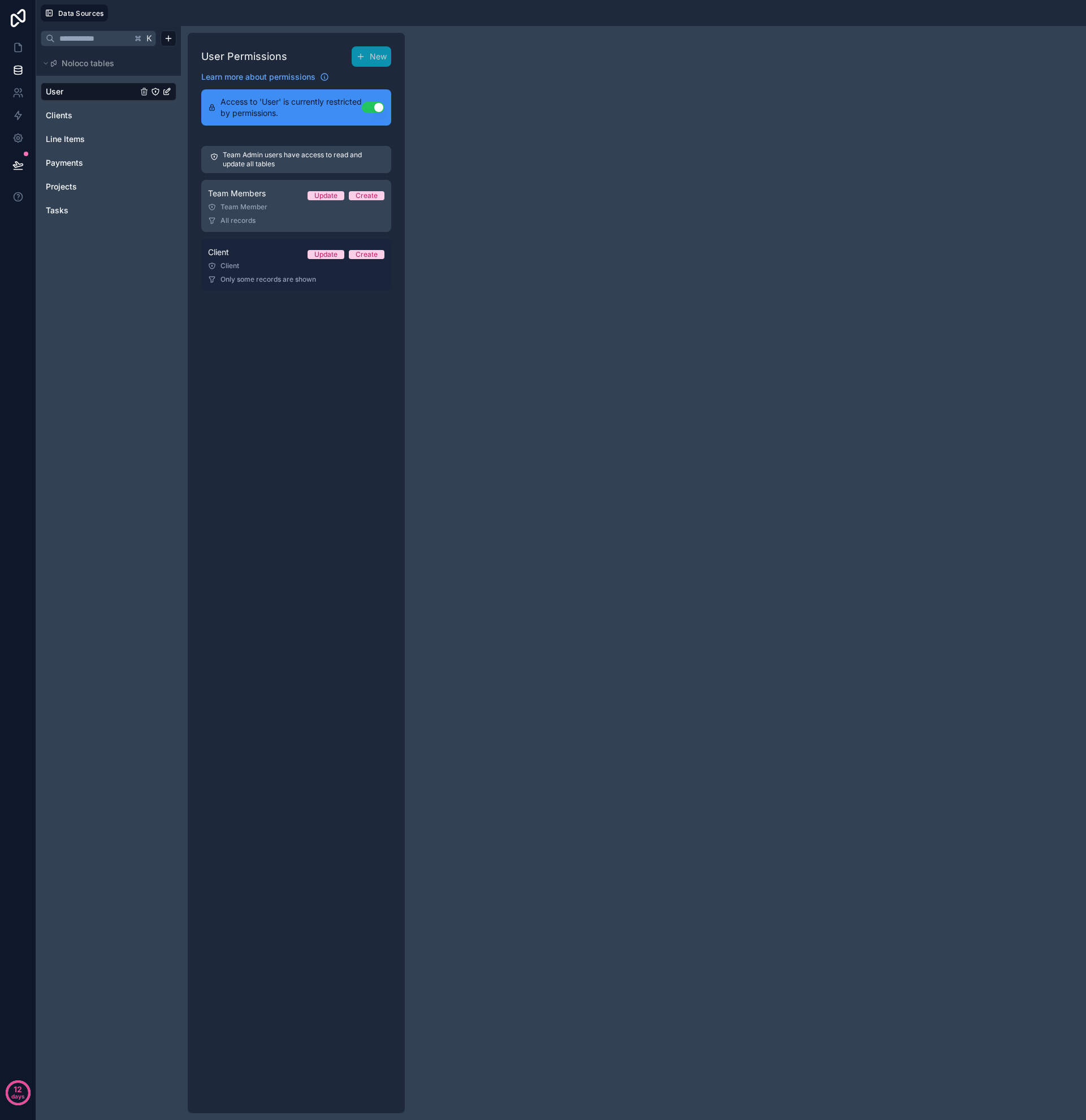
drag, startPoint x: 217, startPoint y: 278, endPoint x: 224, endPoint y: 272, distance: 9.2
click at [217, 278] on div "Only some records are shown" at bounding box center [296, 279] width 176 height 9
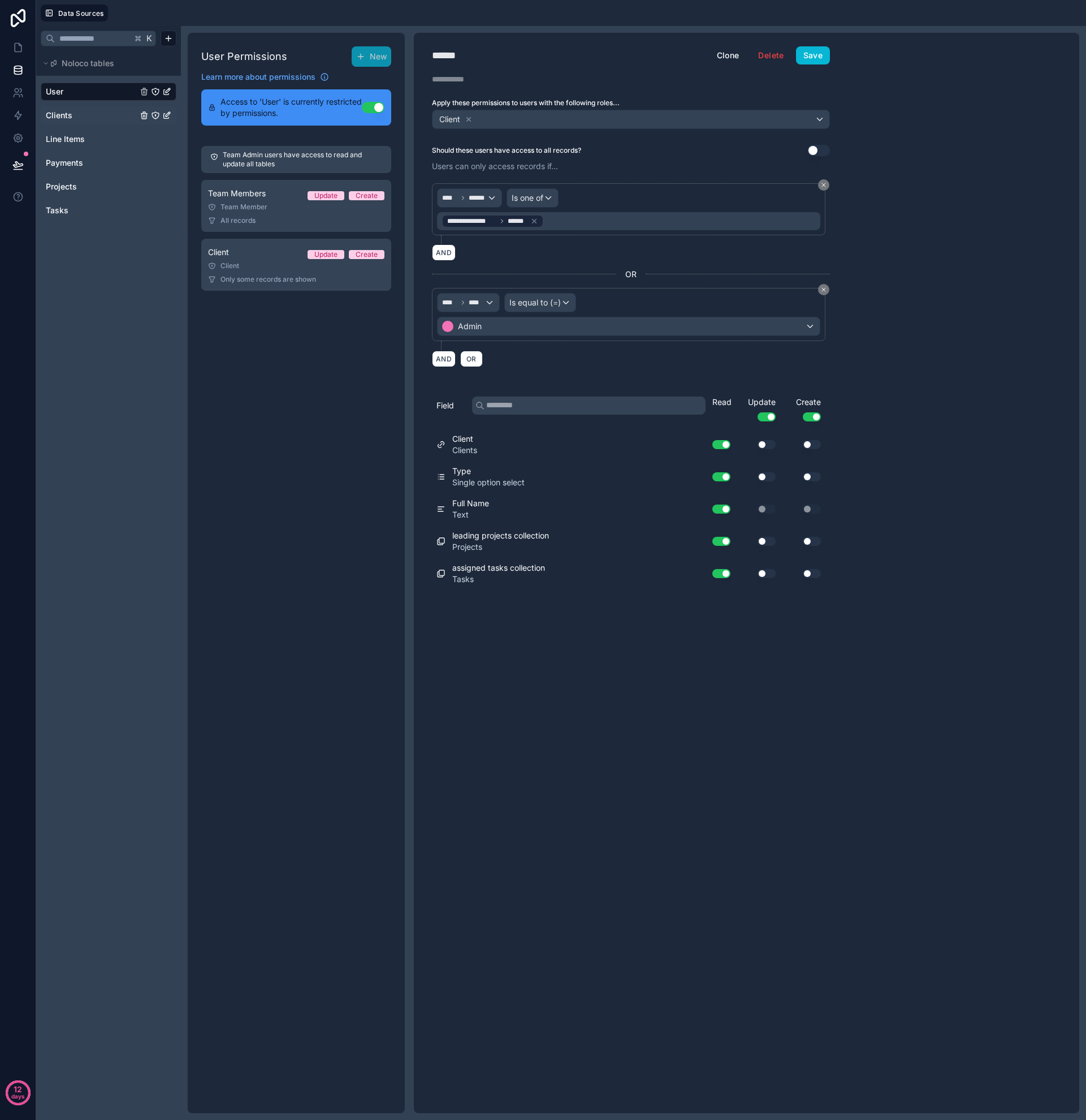
click at [70, 111] on span "Clients" at bounding box center [58, 115] width 26 height 11
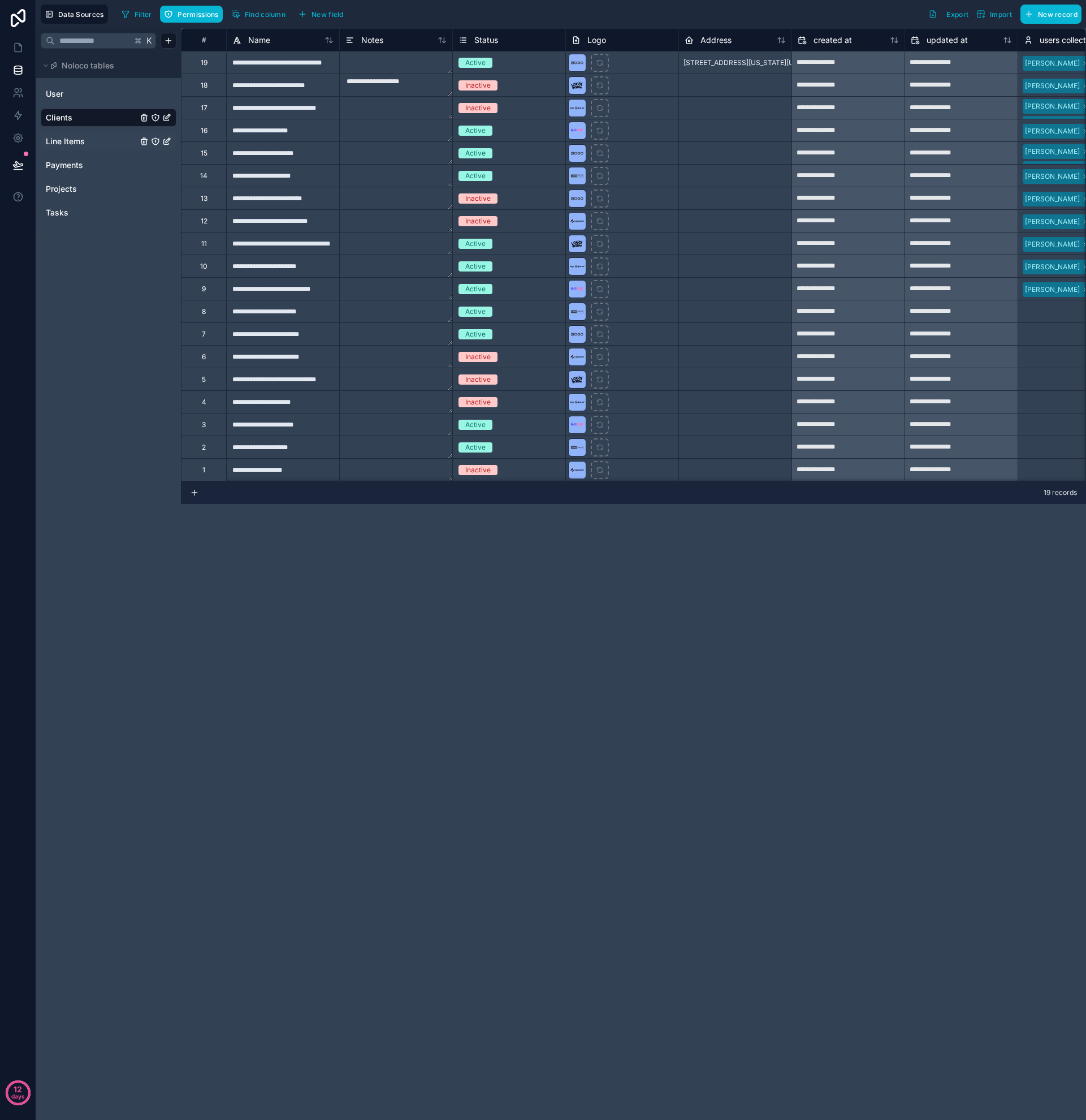
click at [66, 136] on span "Line Items" at bounding box center [65, 141] width 39 height 11
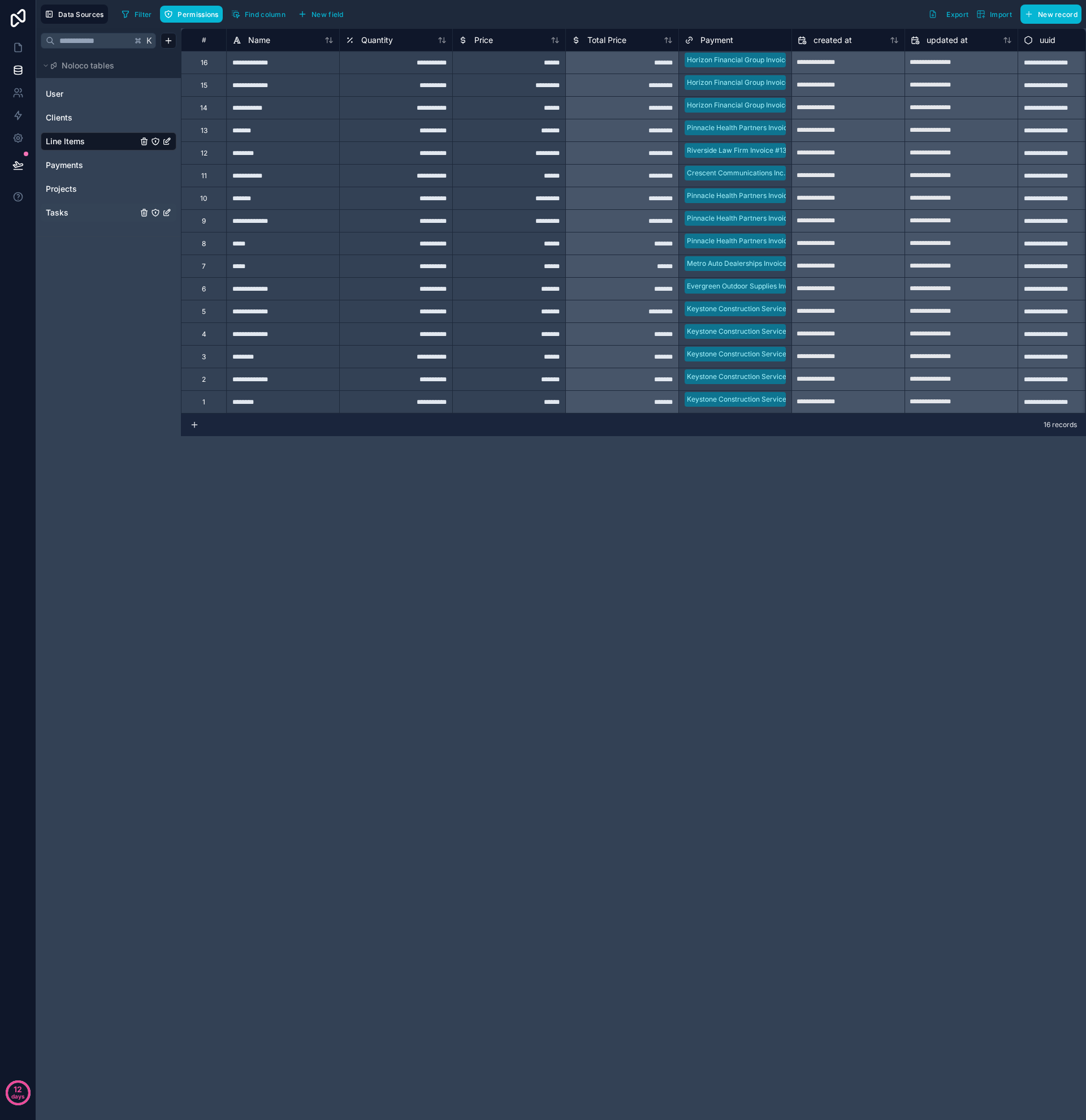
click at [64, 214] on span "Tasks" at bounding box center [57, 212] width 22 height 11
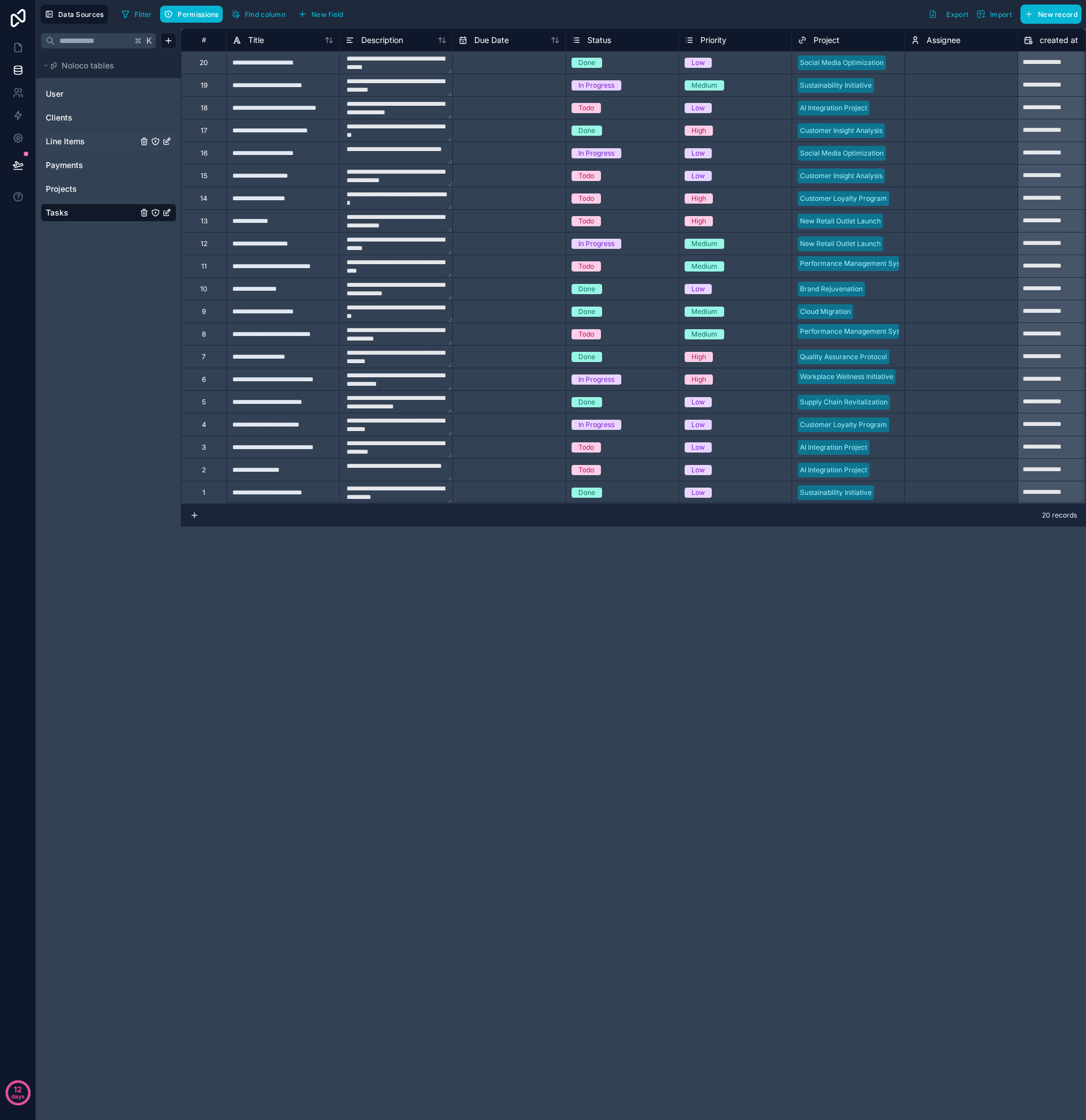
click at [157, 214] on icon "Tasks" at bounding box center [155, 212] width 9 height 9
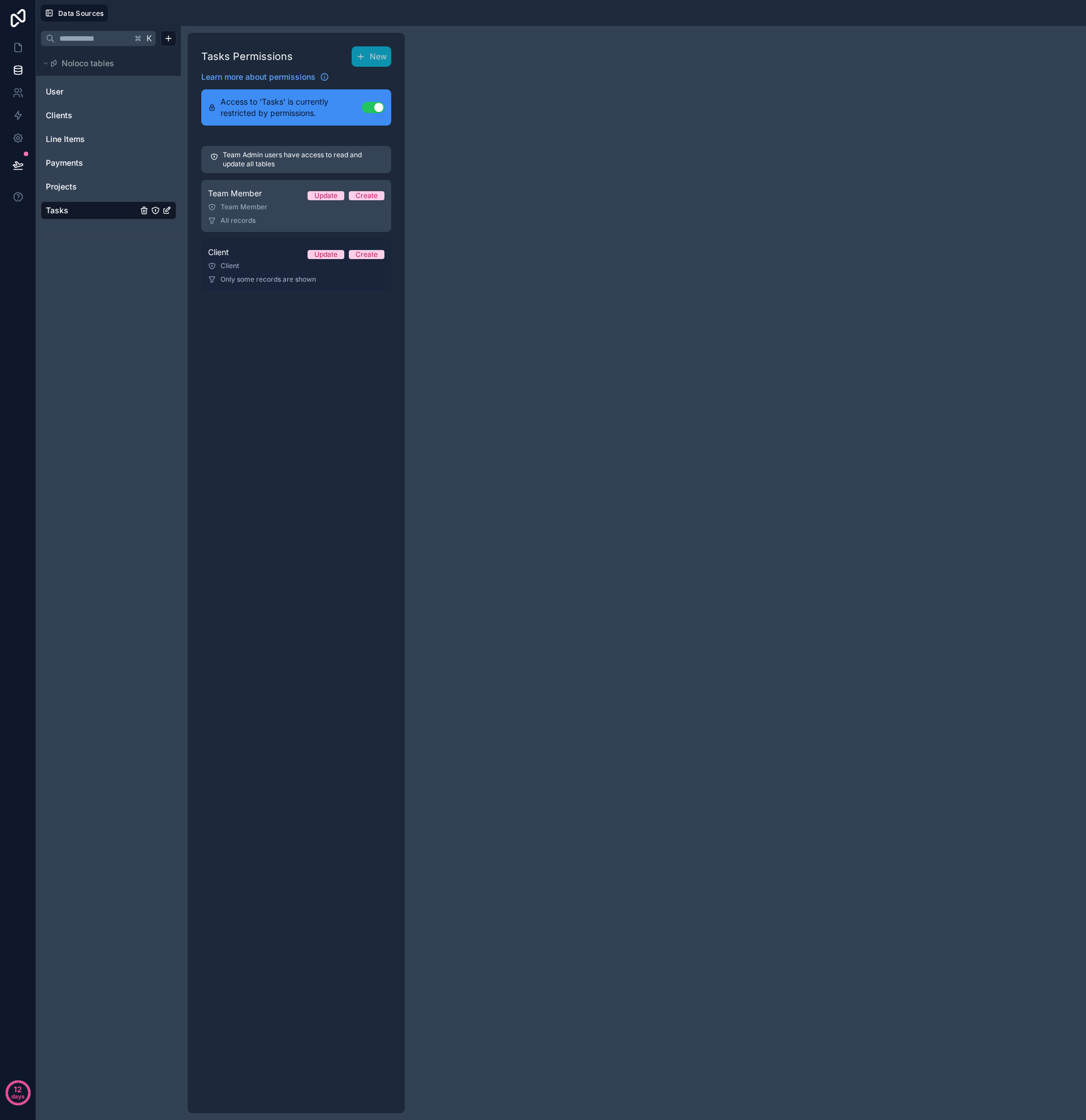
click at [268, 264] on div "Client" at bounding box center [296, 265] width 176 height 9
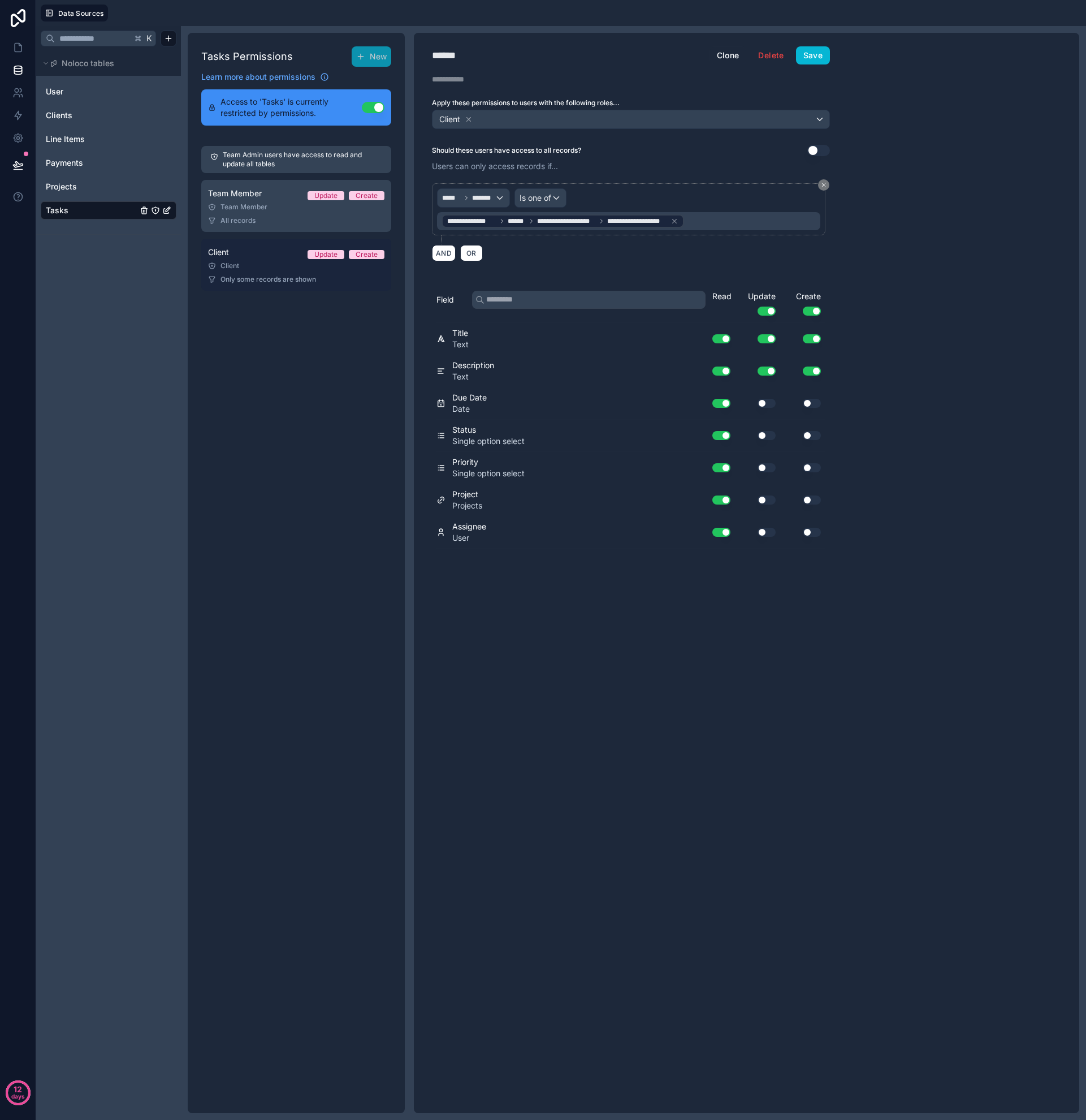
click at [252, 264] on div "Client" at bounding box center [296, 265] width 176 height 9
click at [247, 264] on div "Client" at bounding box center [296, 265] width 176 height 9
click at [18, 49] on icon at bounding box center [18, 47] width 11 height 11
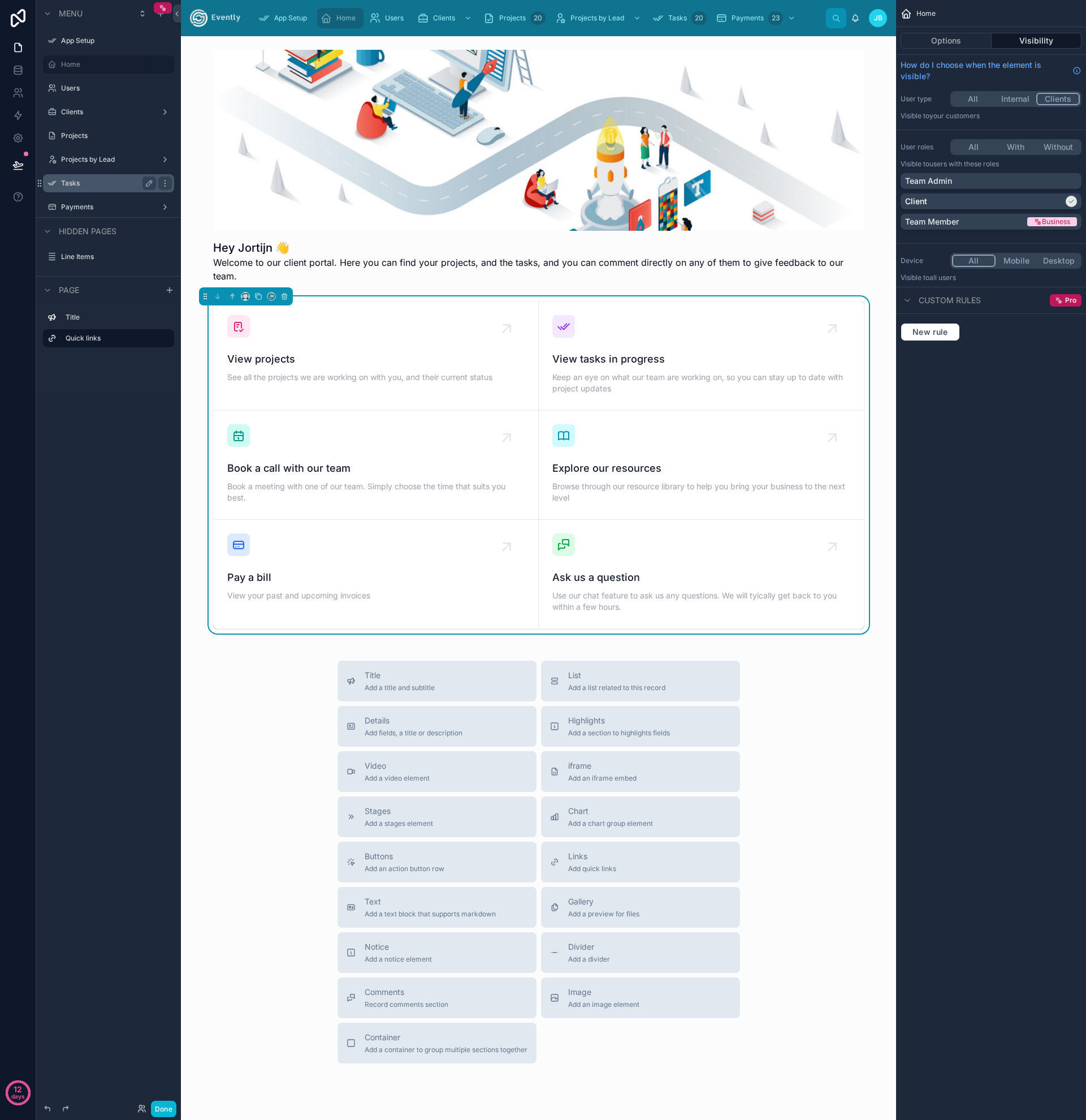
click at [85, 185] on label "Tasks" at bounding box center [105, 183] width 90 height 9
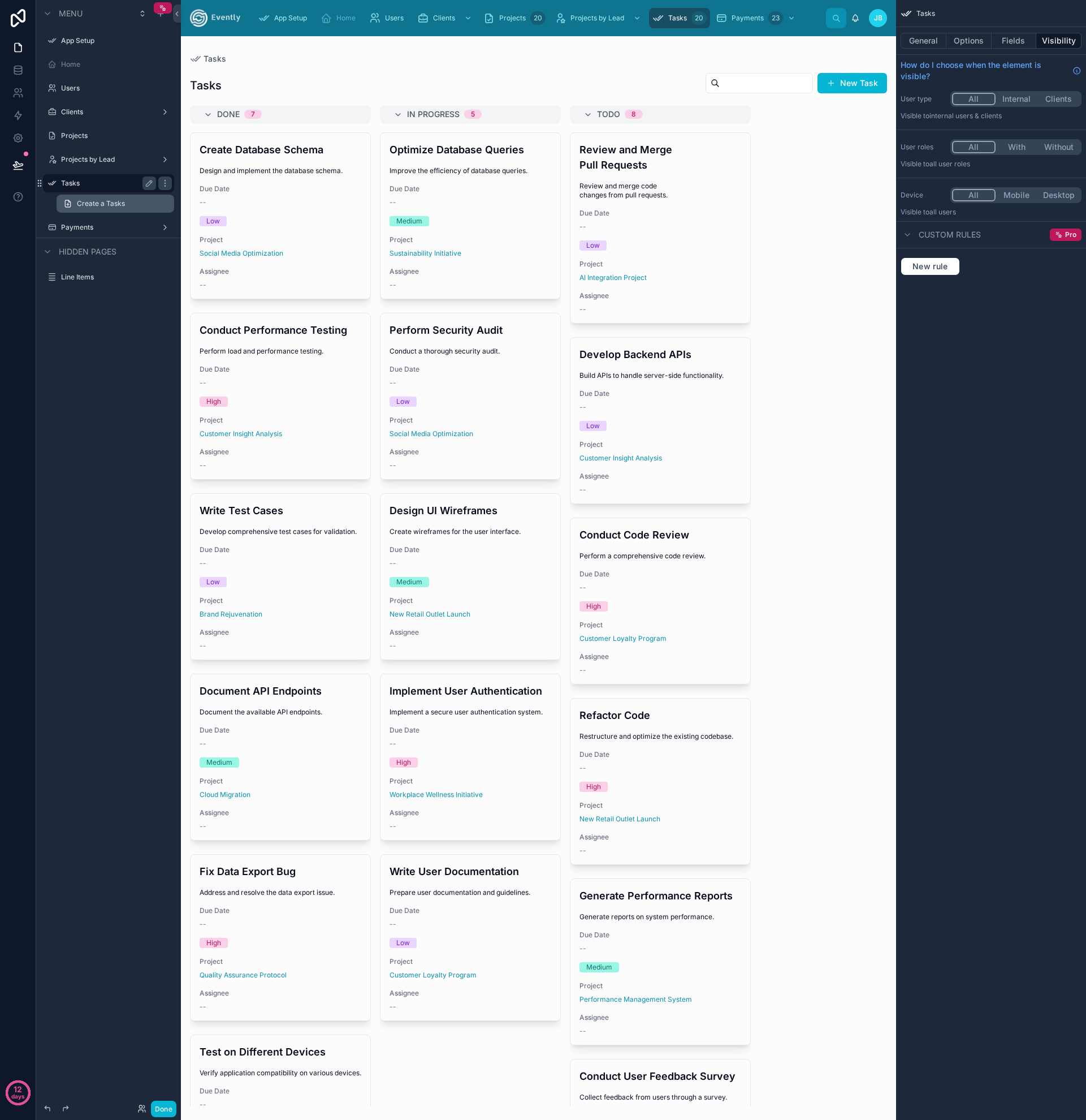
click at [90, 202] on span "Create a Tasks" at bounding box center [101, 203] width 48 height 9
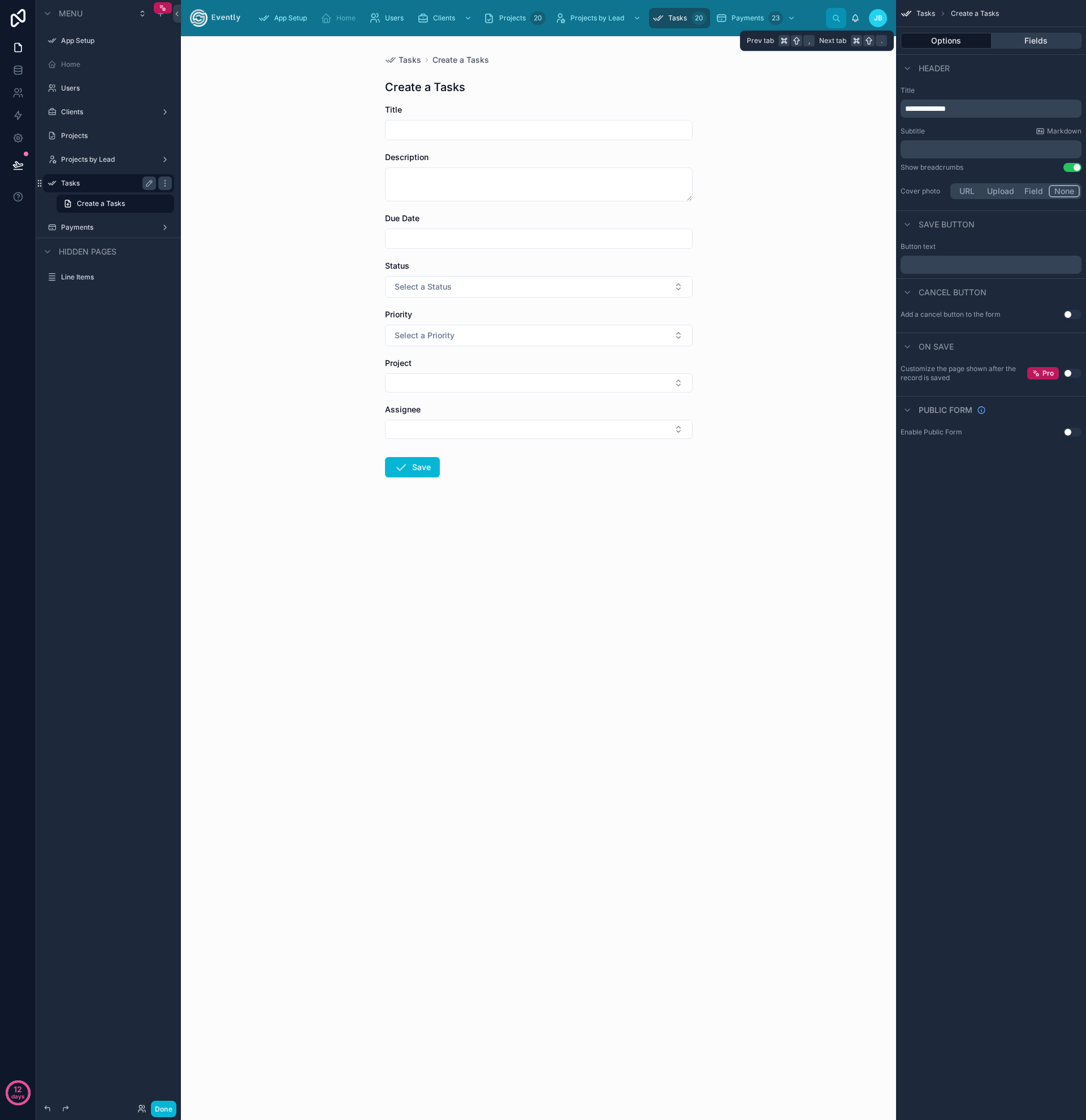
click at [1040, 44] on button "Fields" at bounding box center [1036, 41] width 90 height 16
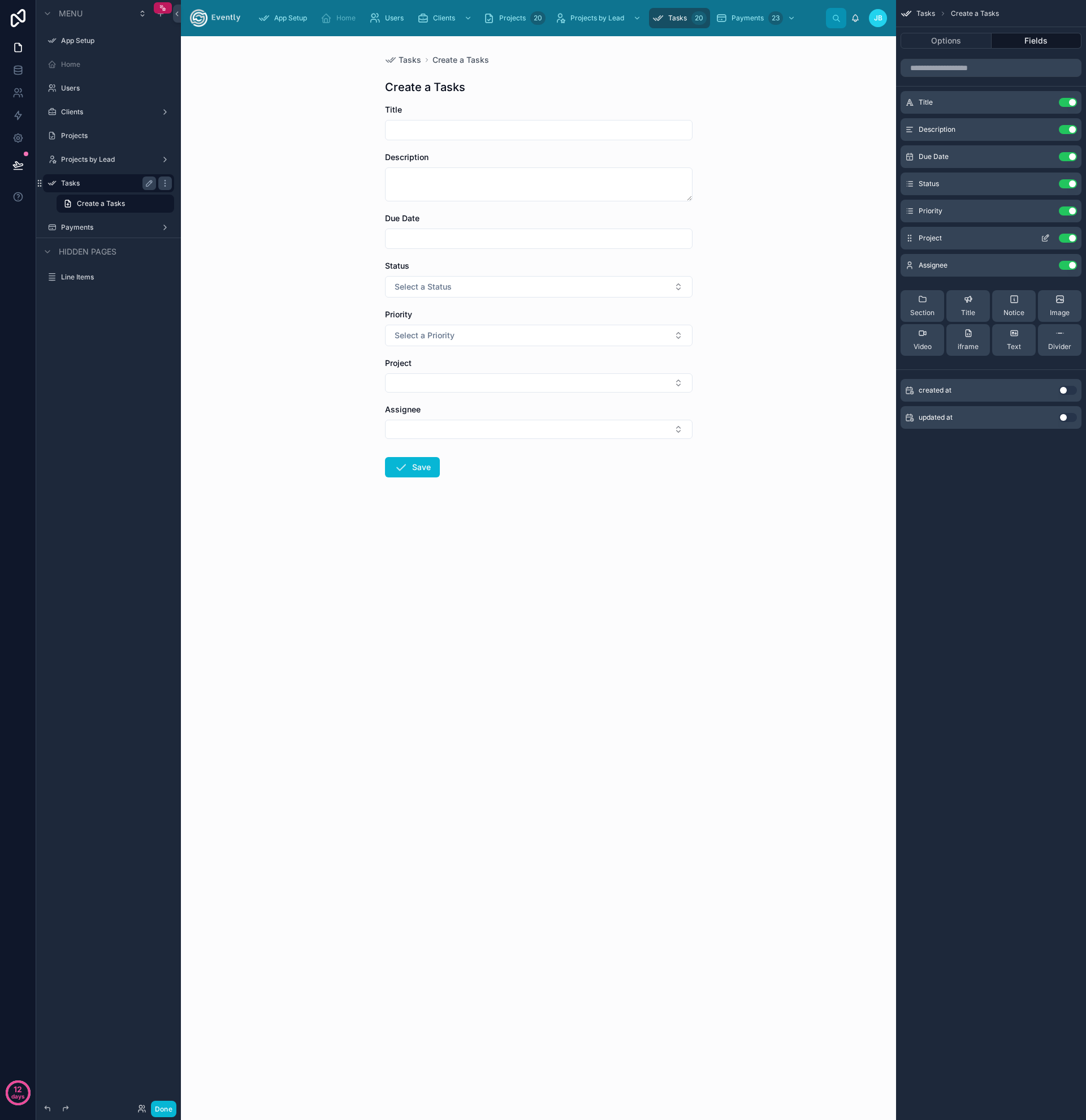
click at [1047, 239] on icon "scrollable content" at bounding box center [1045, 237] width 9 height 9
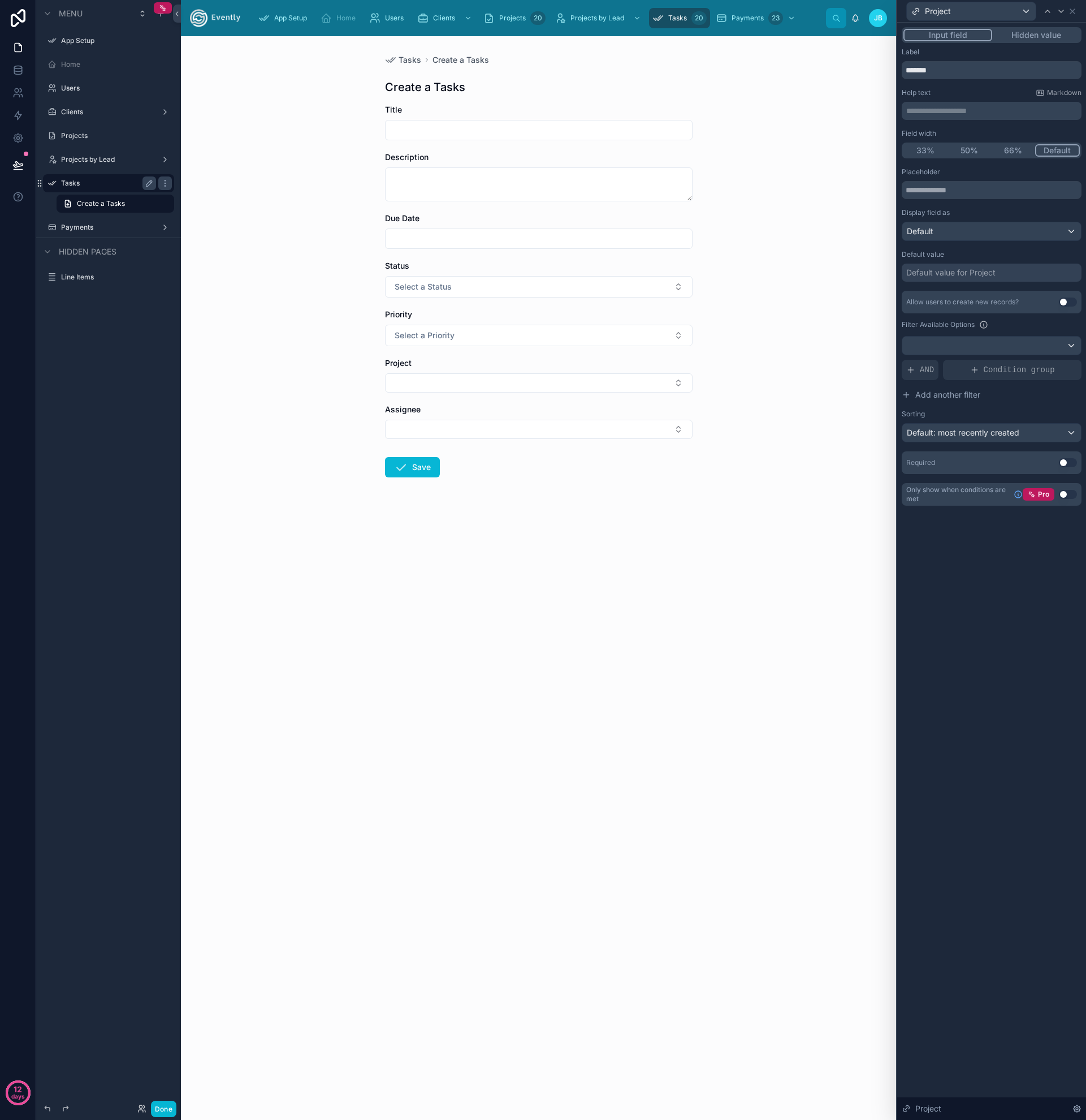
click at [141, 765] on div "Done" at bounding box center [153, 1109] width 46 height 17
click at [141, 765] on icon at bounding box center [141, 1107] width 3 height 3
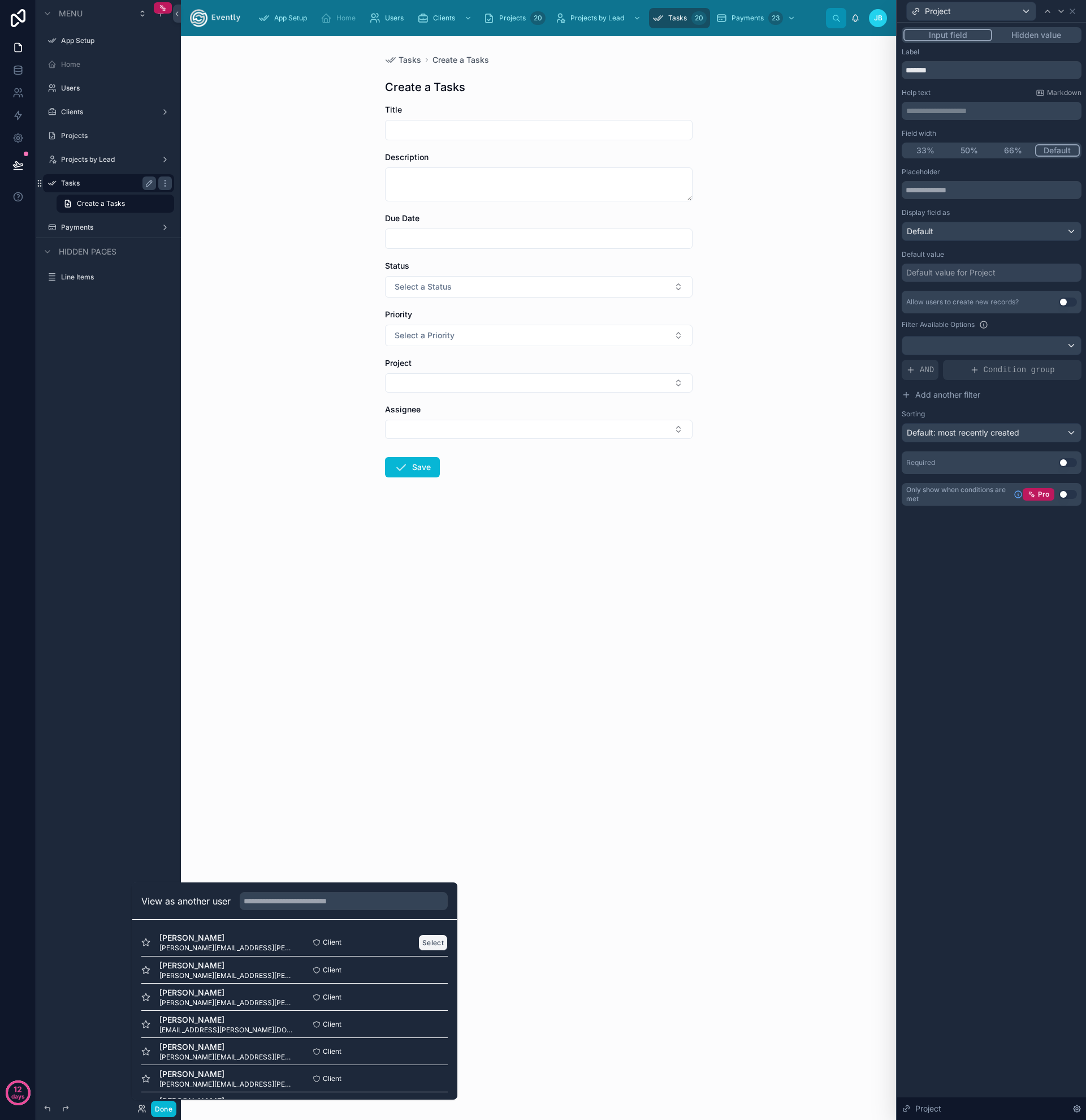
click at [439, 765] on button "Select" at bounding box center [433, 943] width 30 height 17
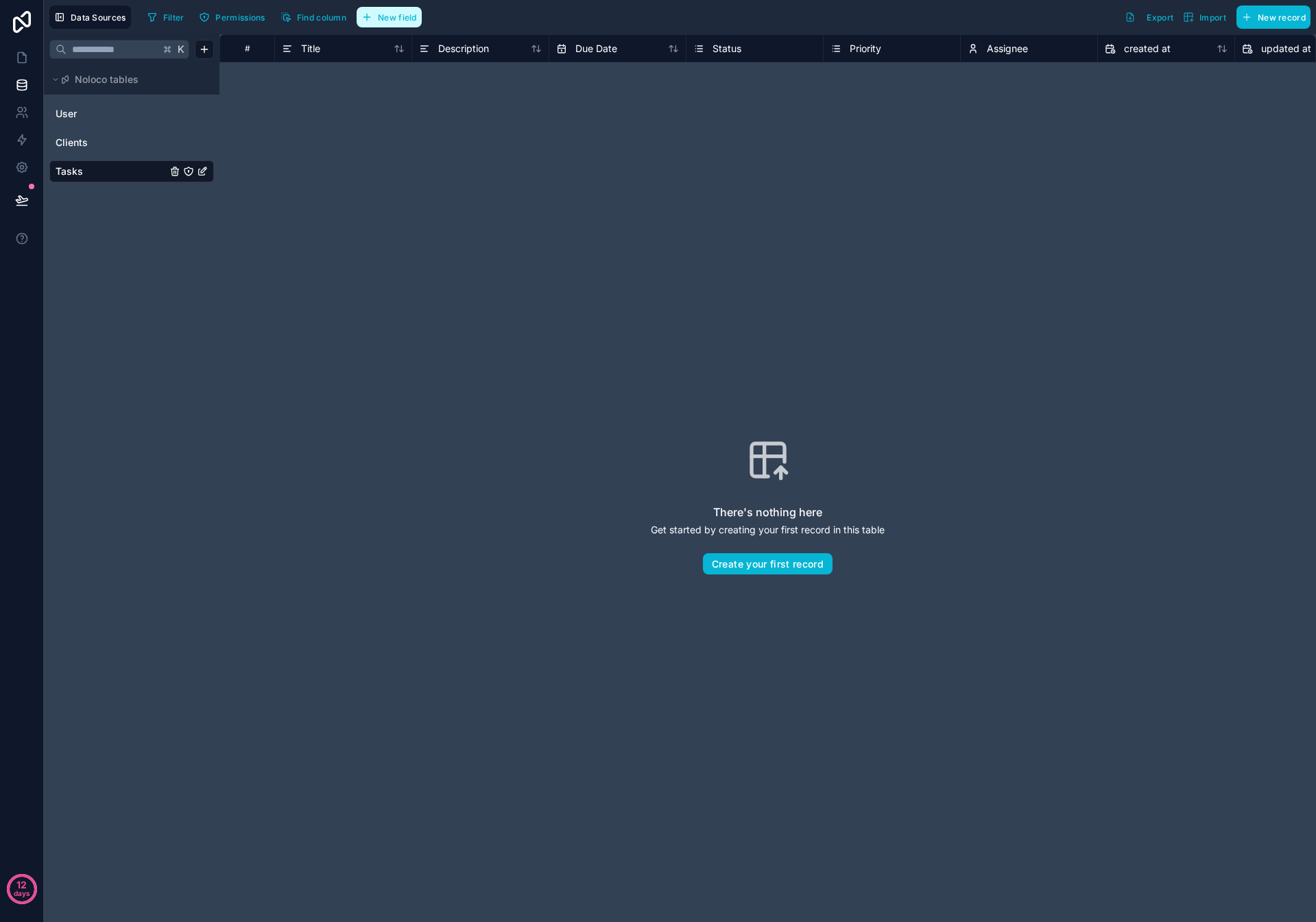
click at [391, 17] on span "New field" at bounding box center [397, 17] width 39 height 11
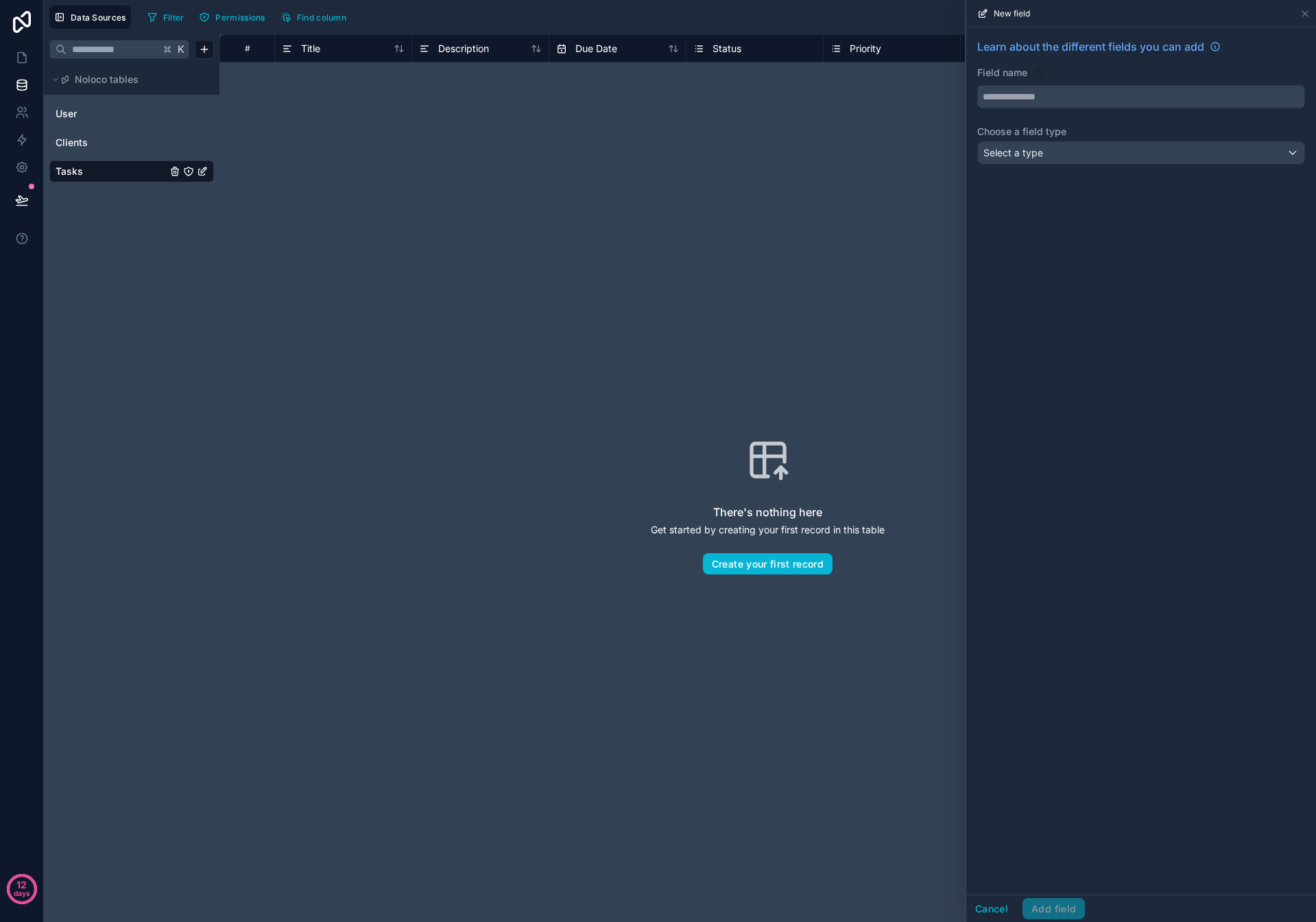
click at [1063, 102] on input "text" at bounding box center [1141, 97] width 326 height 22
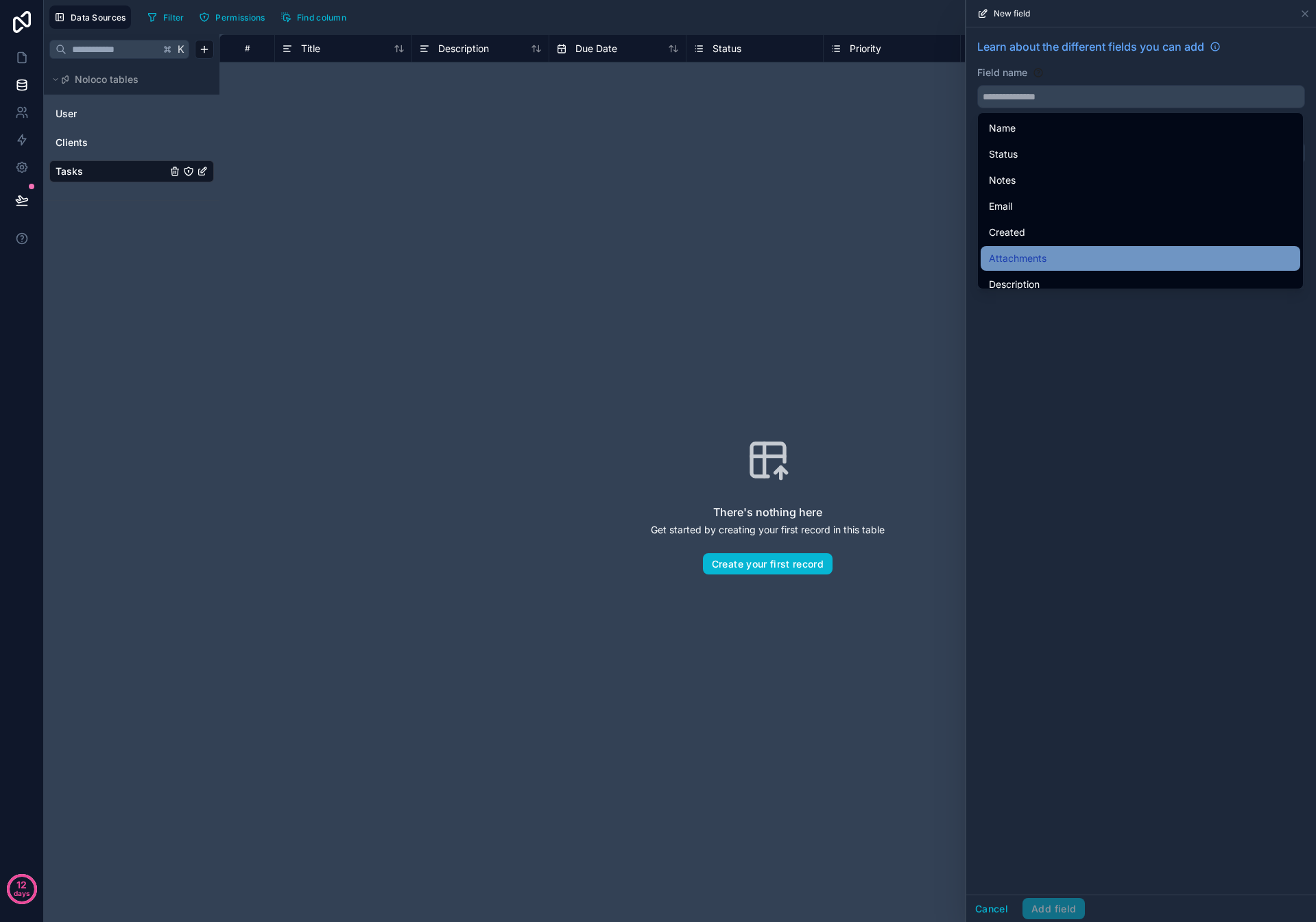
click at [1039, 251] on span "Attachments" at bounding box center [1017, 258] width 57 height 16
type input "**********"
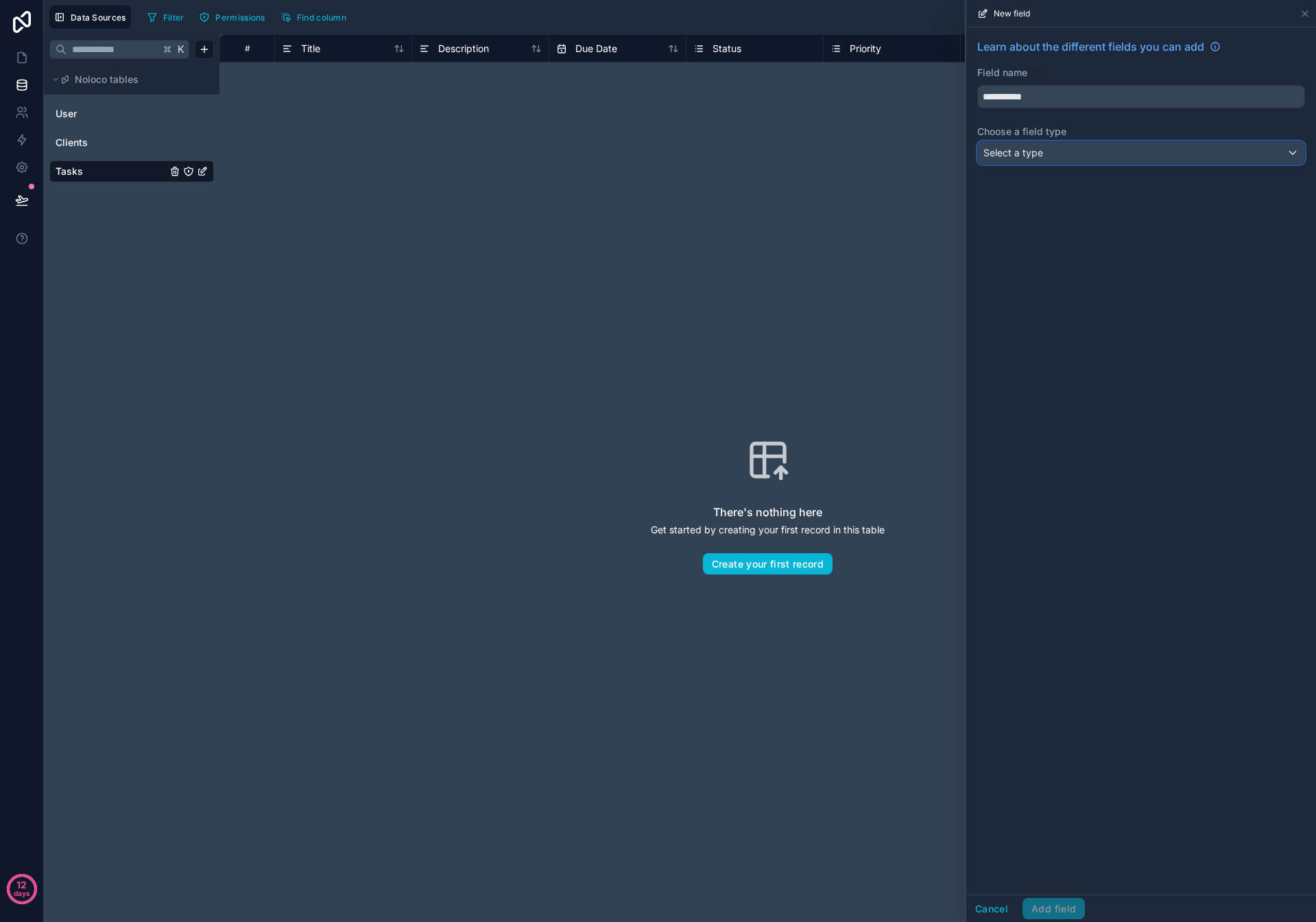
click at [1064, 154] on div "Select a type" at bounding box center [1141, 153] width 326 height 22
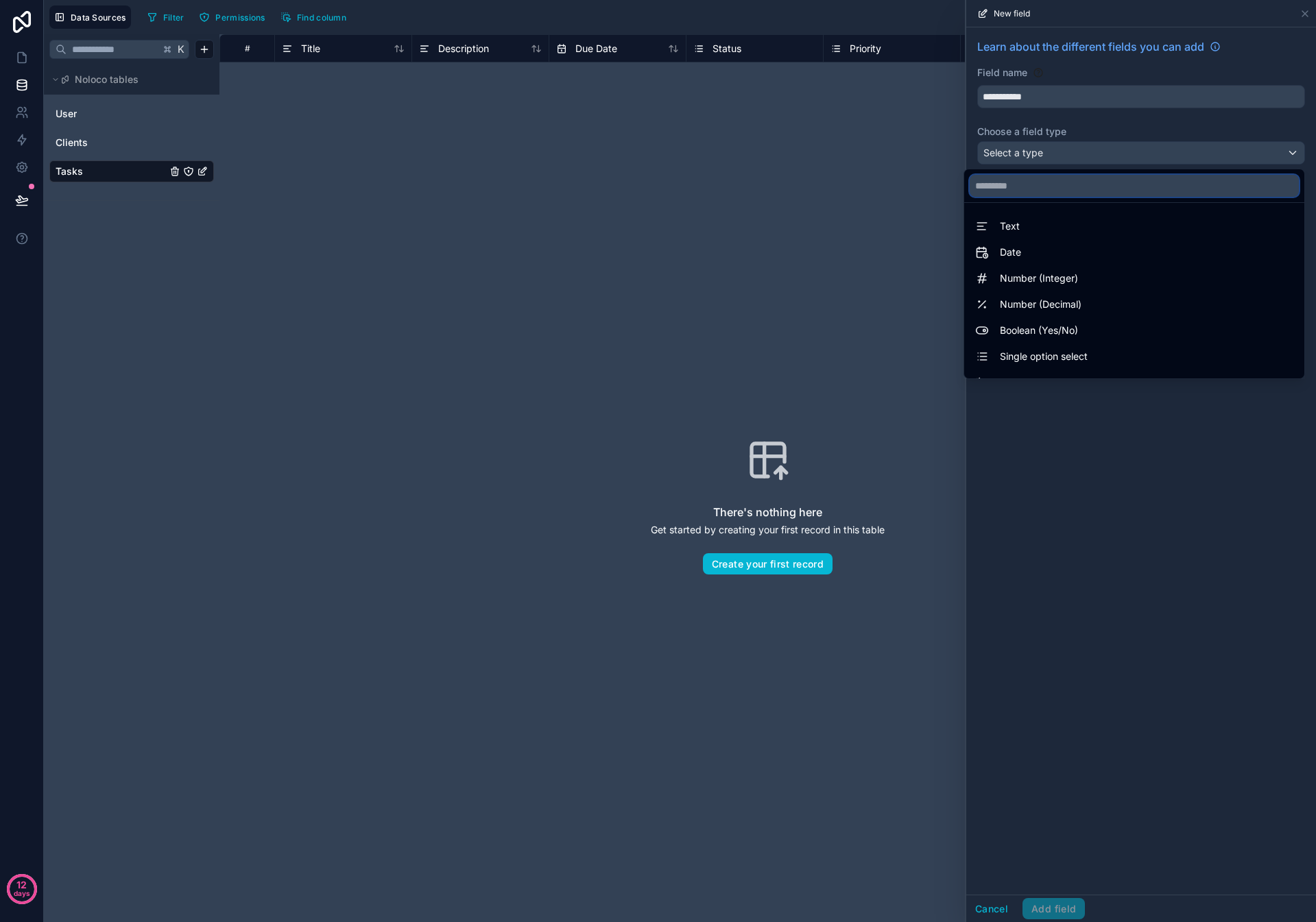
click at [1027, 180] on input "text" at bounding box center [1134, 186] width 329 height 22
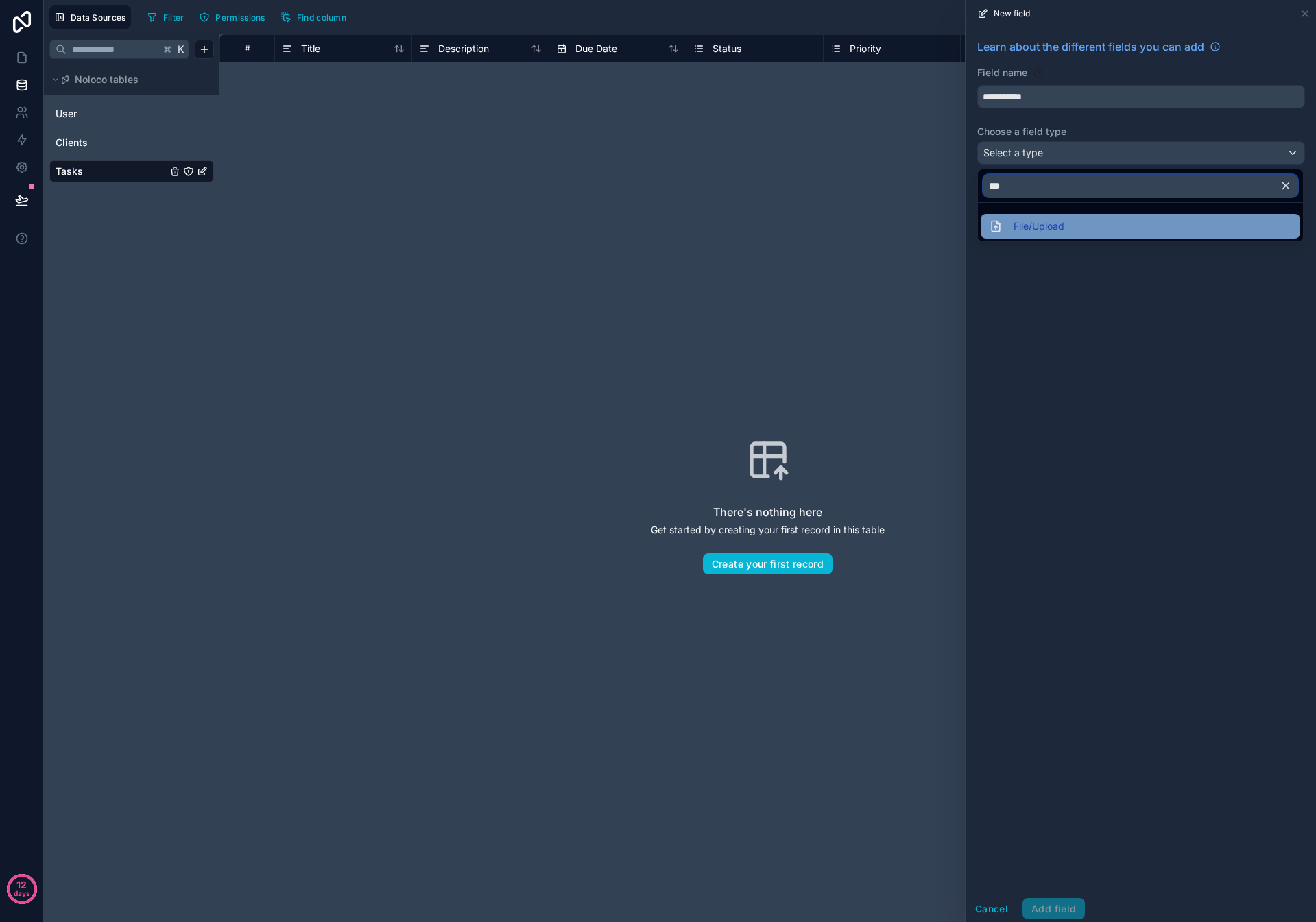
type input "***"
click at [1051, 225] on span "File/Upload" at bounding box center [1039, 226] width 50 height 16
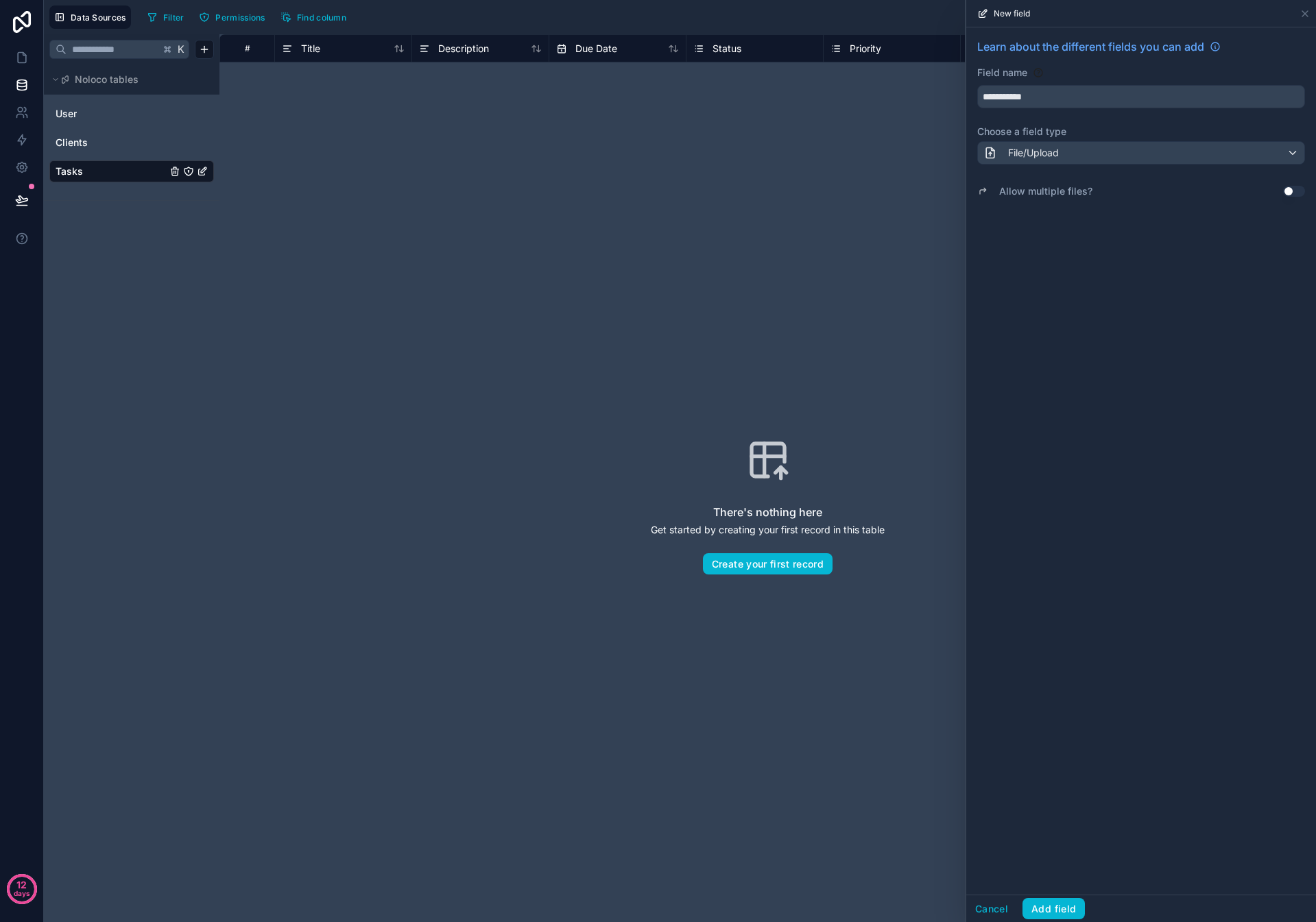
click at [1291, 189] on button "Use setting" at bounding box center [1294, 191] width 22 height 11
click at [1070, 904] on button "Add field" at bounding box center [1054, 909] width 62 height 22
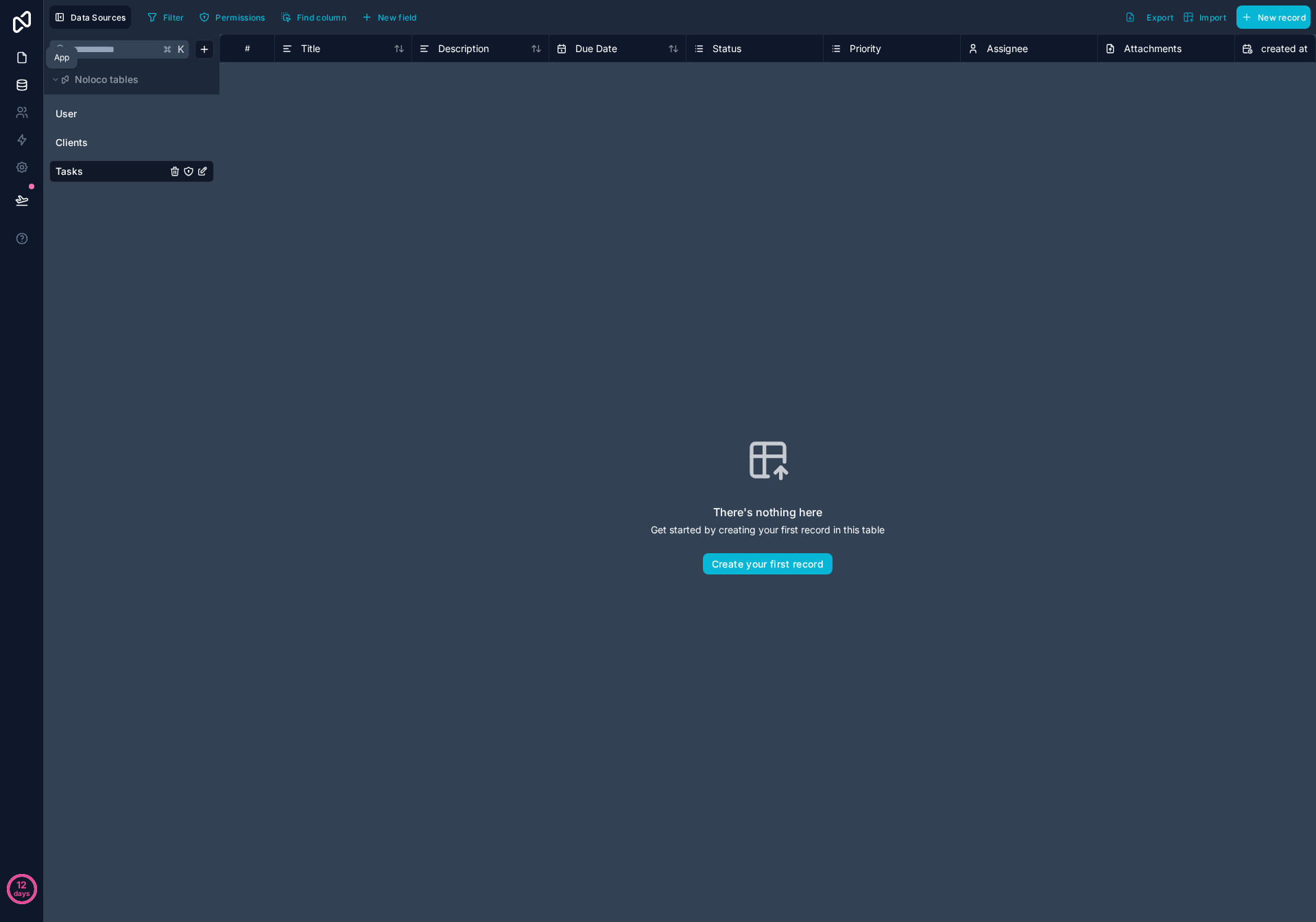
click at [20, 54] on icon at bounding box center [22, 57] width 14 height 14
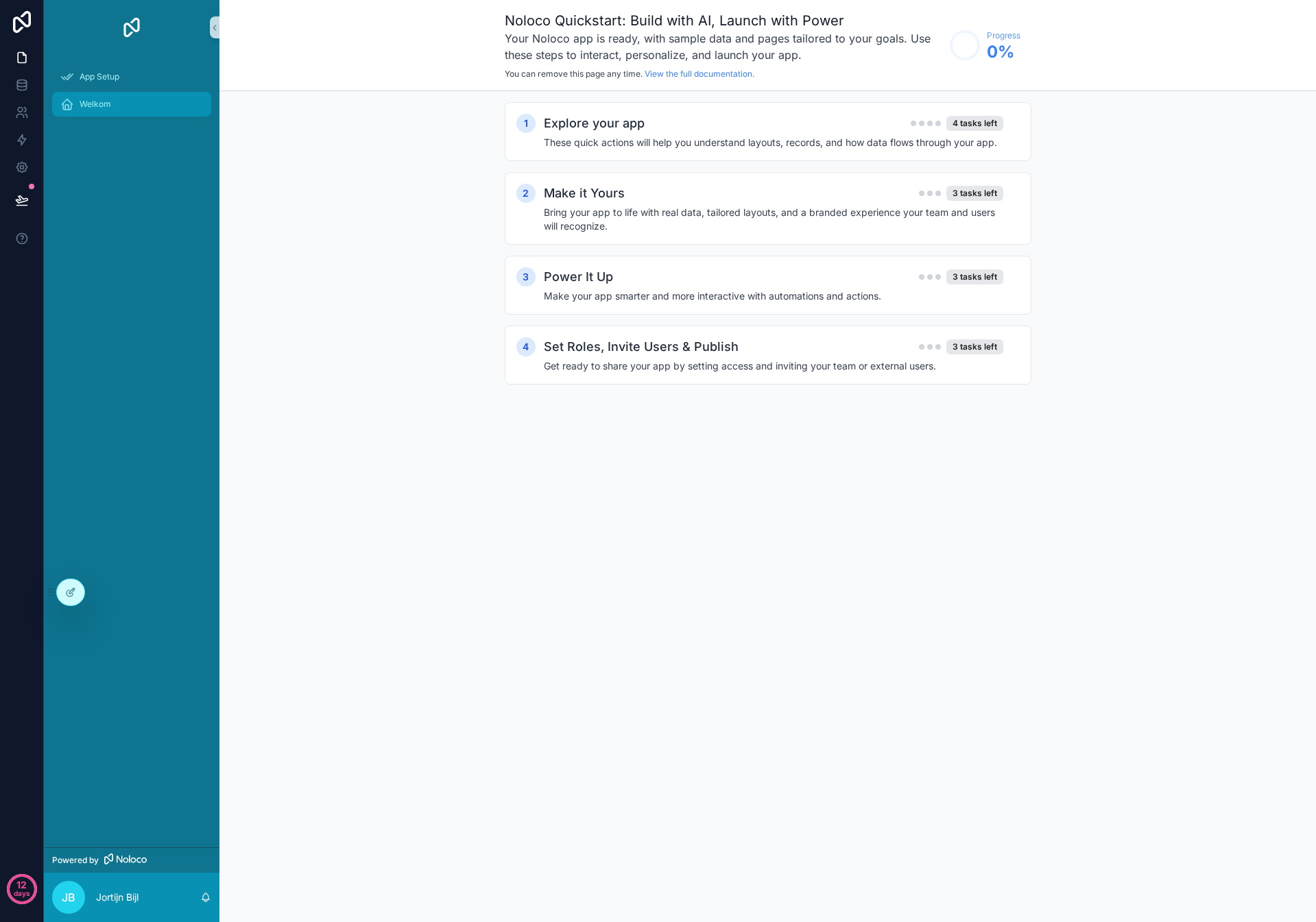
click at [84, 105] on span "Welkom" at bounding box center [95, 104] width 32 height 11
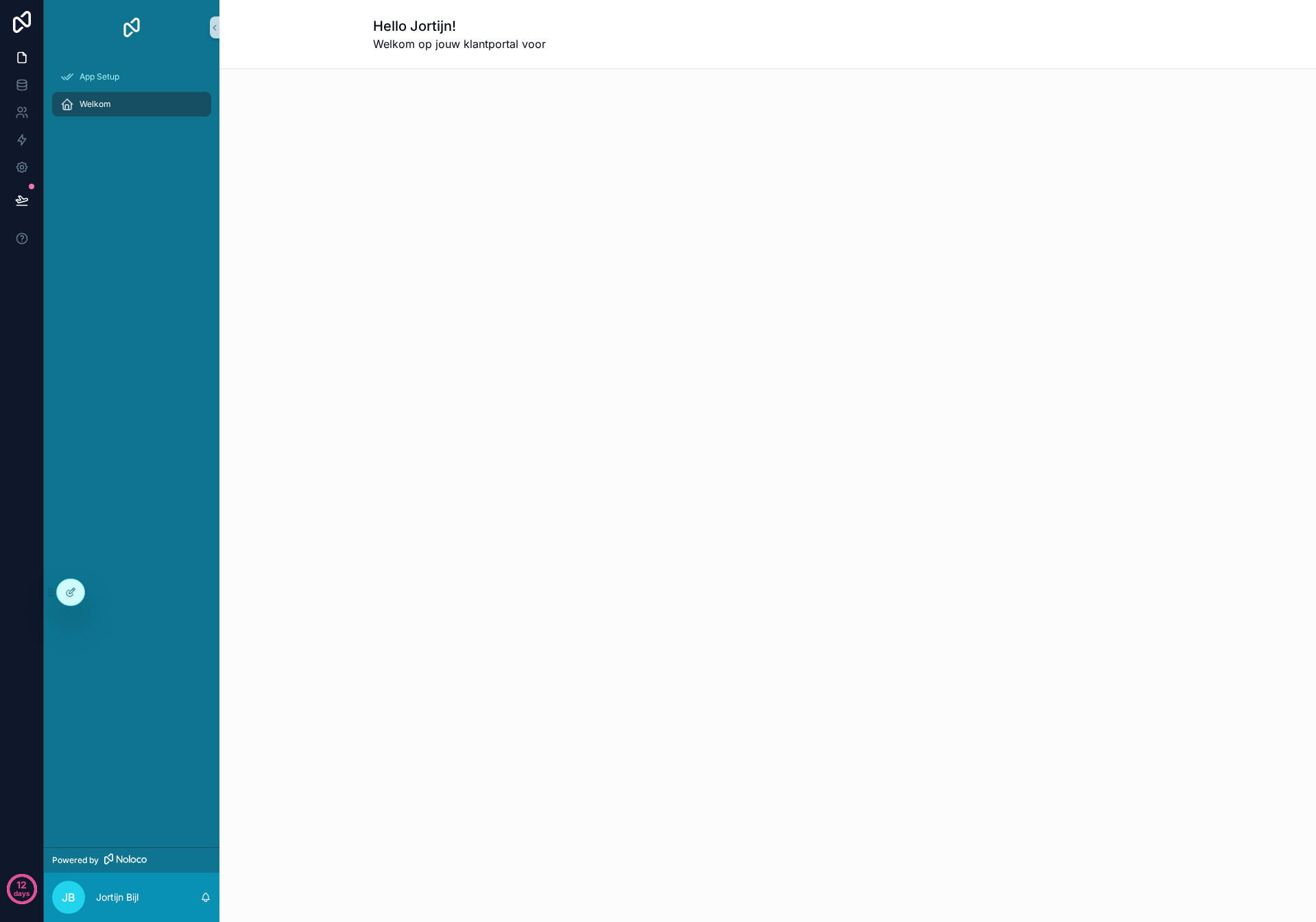
click at [393, 28] on h1 "Hello Jortijn!" at bounding box center [459, 26] width 172 height 19
click at [391, 27] on h1 "Hello Jortijn!" at bounding box center [459, 26] width 172 height 19
click at [392, 27] on h1 "Hello Jortijn!" at bounding box center [459, 26] width 172 height 19
click at [325, 880] on div "Hello Jortijn! Welkom op jouw klantportal voor" at bounding box center [768, 461] width 1096 height 922
drag, startPoint x: 67, startPoint y: 572, endPoint x: 74, endPoint y: 575, distance: 7.6
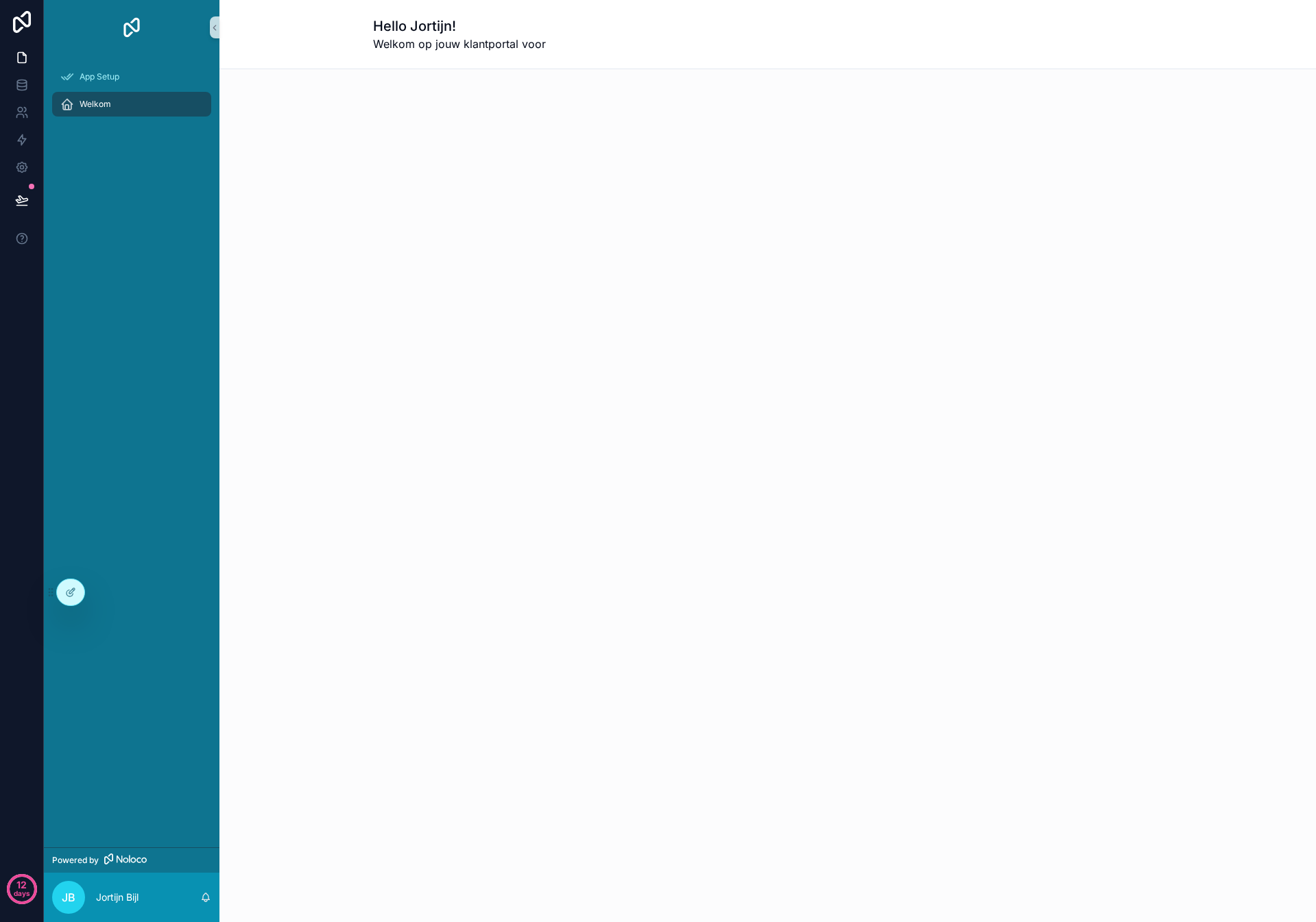
click at [68, 572] on div "App Setup Welkom" at bounding box center [131, 451] width 175 height 793
click at [70, 592] on icon at bounding box center [70, 592] width 11 height 11
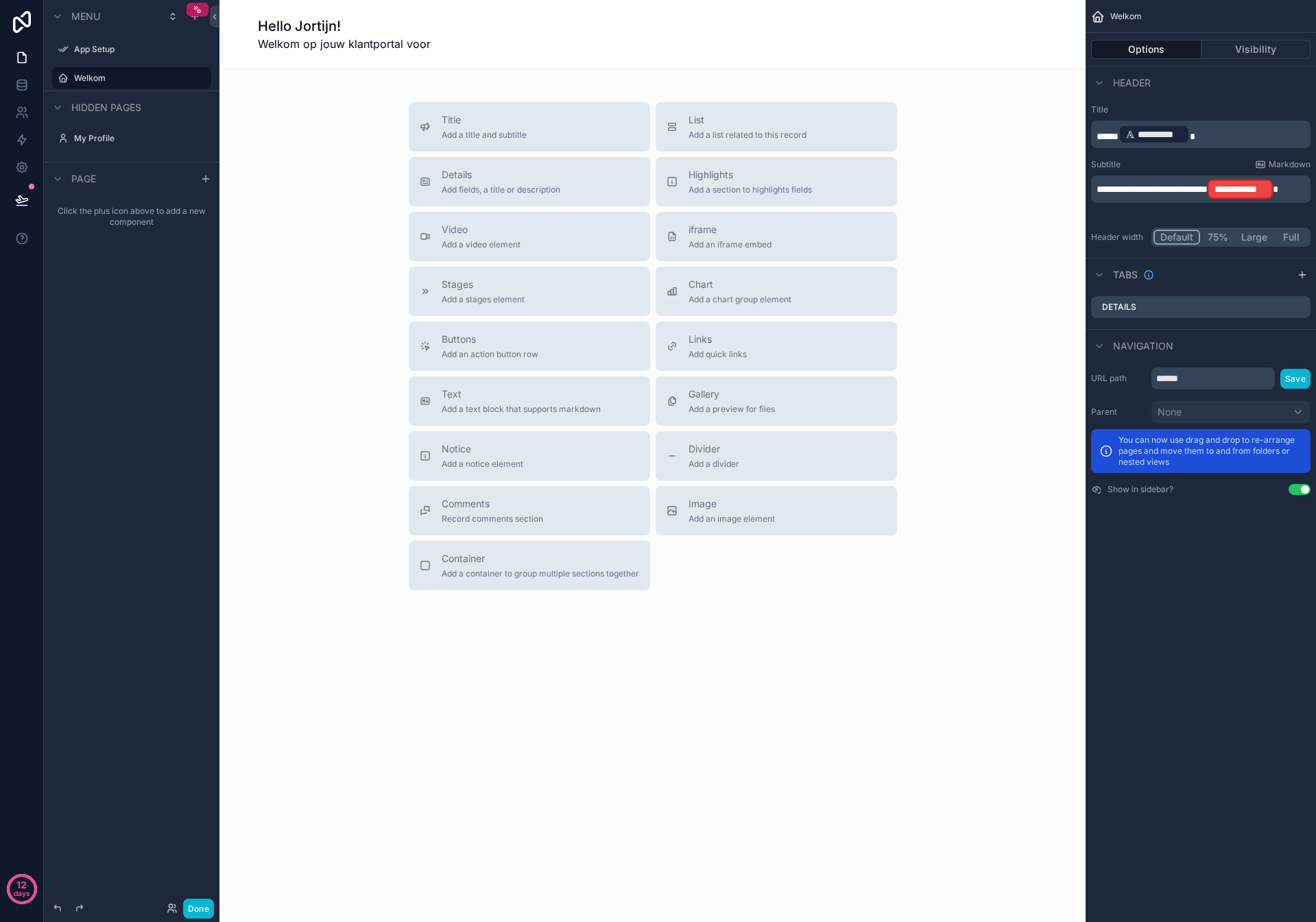
drag, startPoint x: 311, startPoint y: 20, endPoint x: 304, endPoint y: 23, distance: 7.6
click at [311, 20] on h1 "Hello Jortijn!" at bounding box center [344, 26] width 172 height 19
click at [89, 77] on label "Welkom" at bounding box center [128, 77] width 109 height 11
click at [258, 24] on h1 "Hello Jortijn!" at bounding box center [344, 26] width 172 height 19
click at [1096, 134] on span "*****" at bounding box center [1107, 137] width 22 height 10
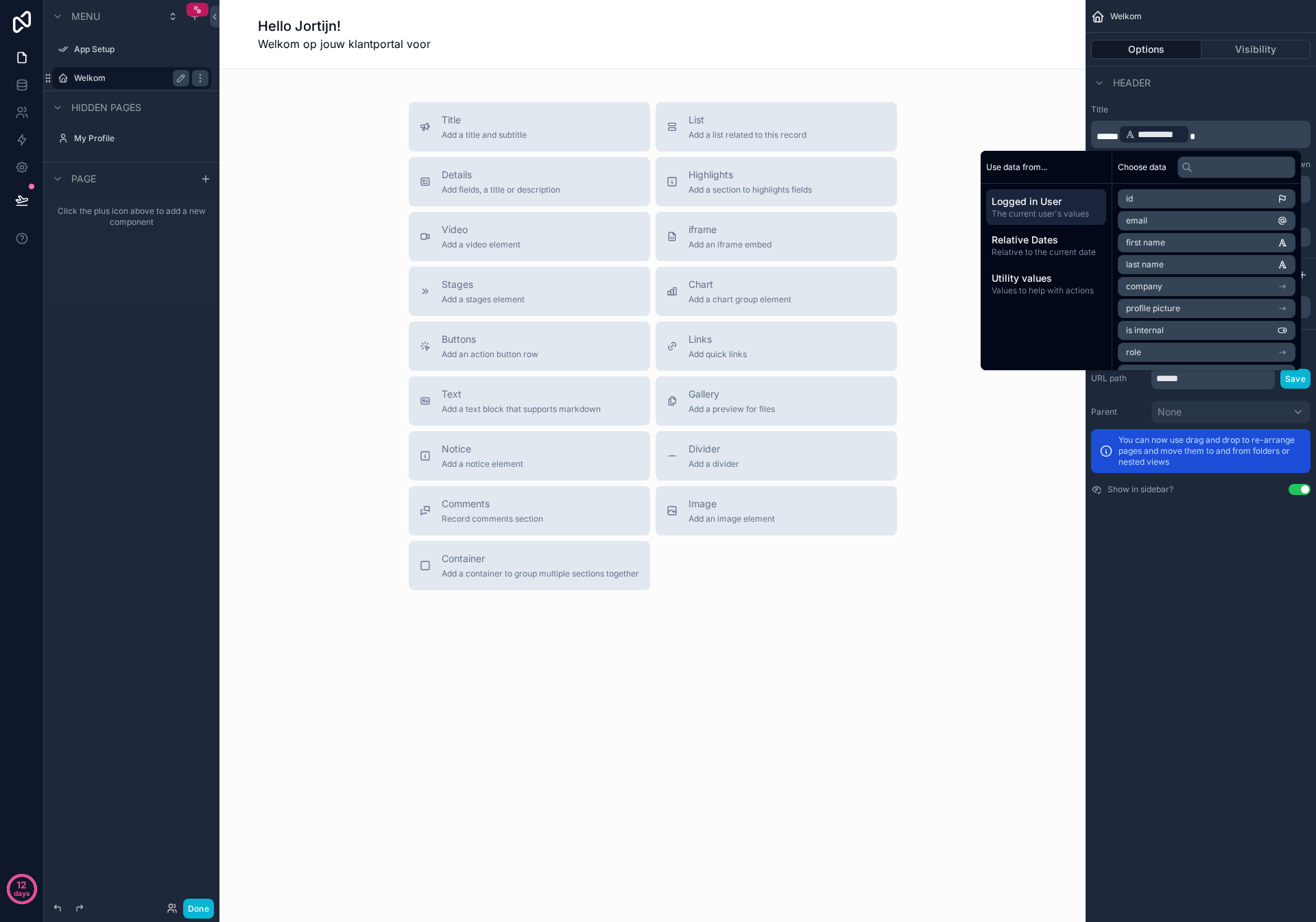
click at [1097, 134] on span "*****" at bounding box center [1107, 137] width 22 height 10
paste div "scrollable content"
click at [272, 128] on div "Title Add a title and subtitle List Add a list related to this record Details A…" at bounding box center [653, 347] width 844 height 488
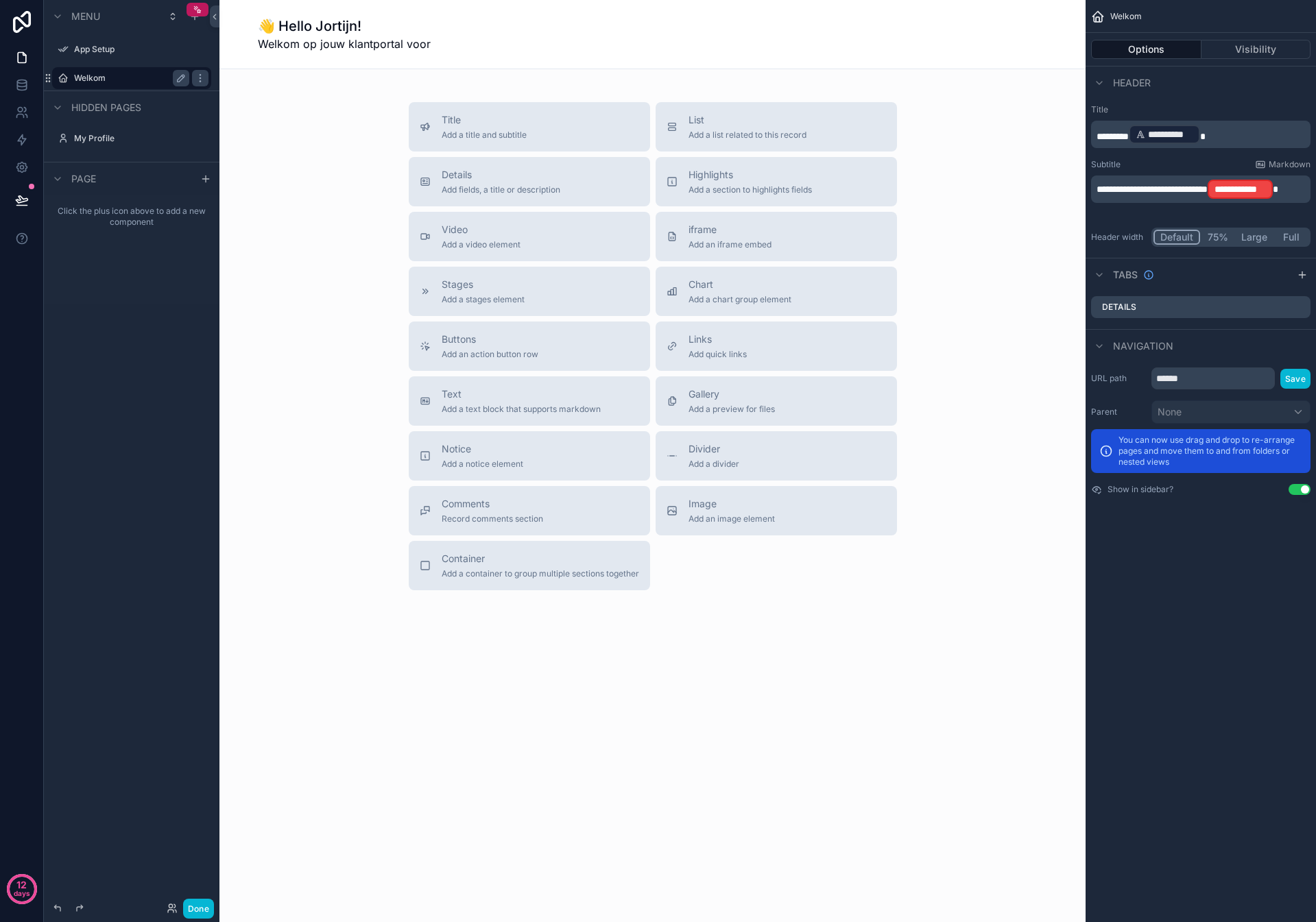
click at [1213, 197] on p "**********" at bounding box center [1202, 189] width 211 height 22
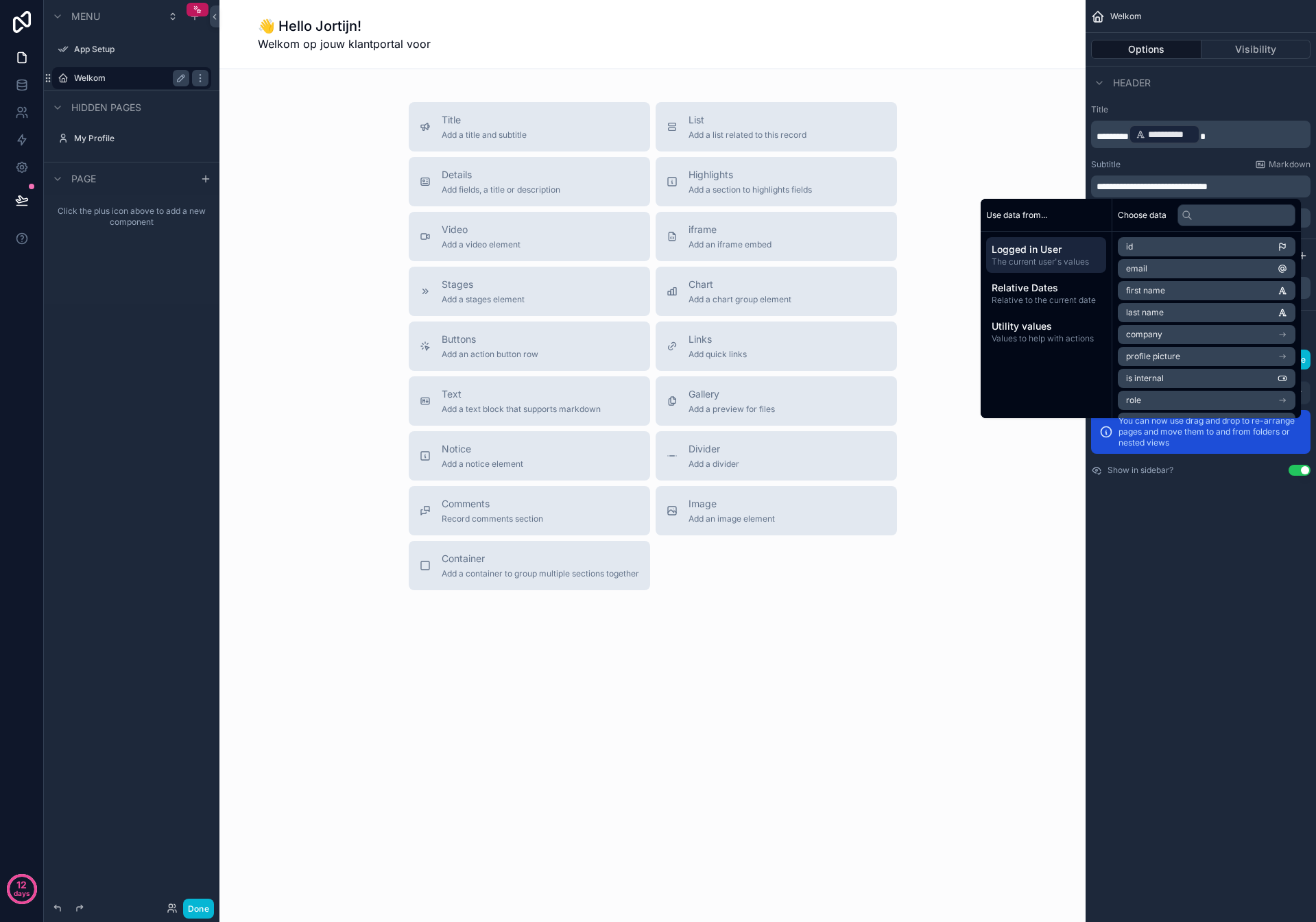
scroll to position [100, 0]
click at [1161, 405] on li "Client" at bounding box center [1206, 411] width 177 height 19
click at [1167, 292] on li "Name" at bounding box center [1206, 293] width 177 height 19
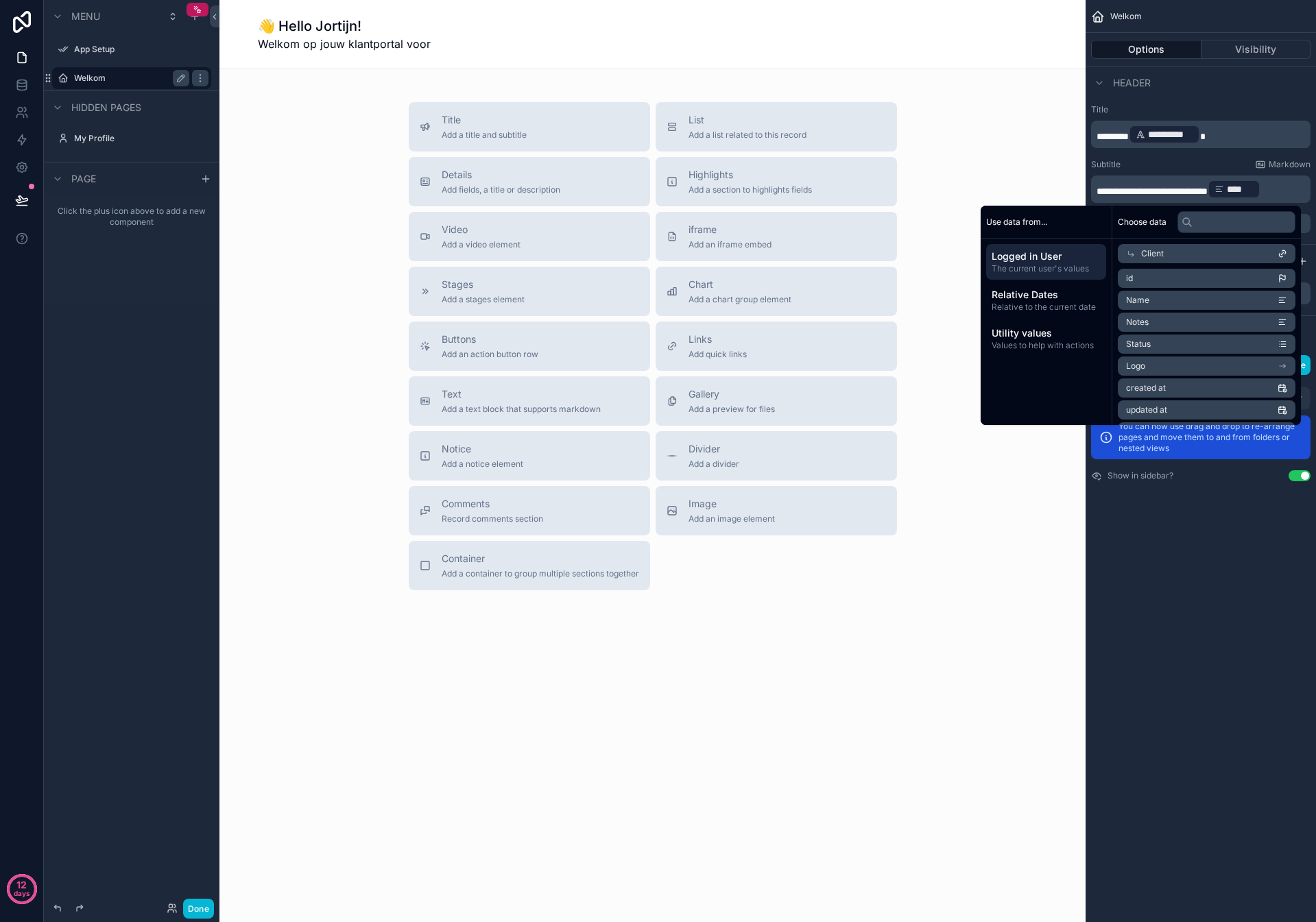
click at [1165, 188] on span "**********" at bounding box center [1151, 192] width 111 height 10
click at [1203, 651] on div "**********" at bounding box center [1201, 461] width 230 height 922
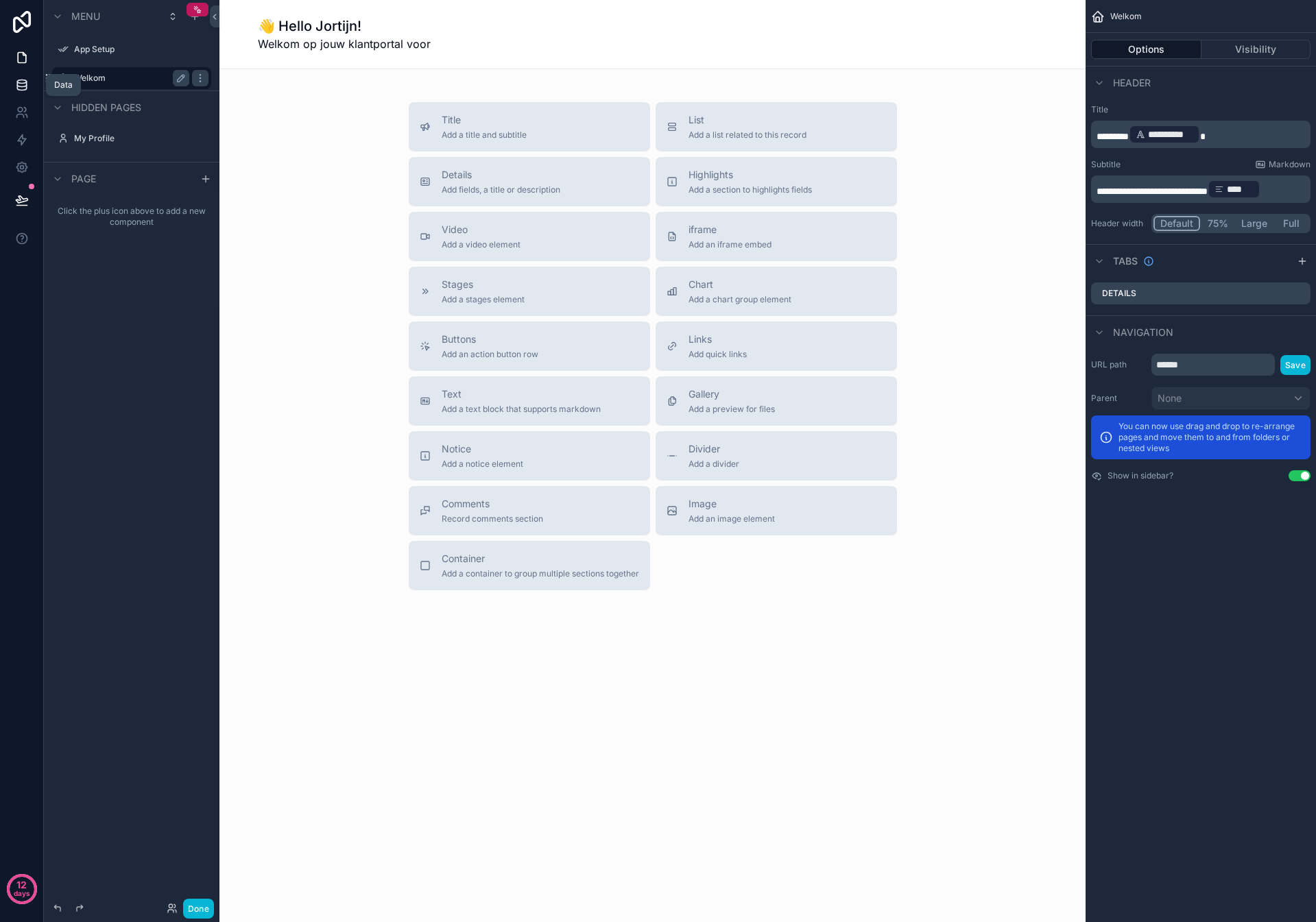
click at [20, 84] on icon at bounding box center [22, 85] width 14 height 14
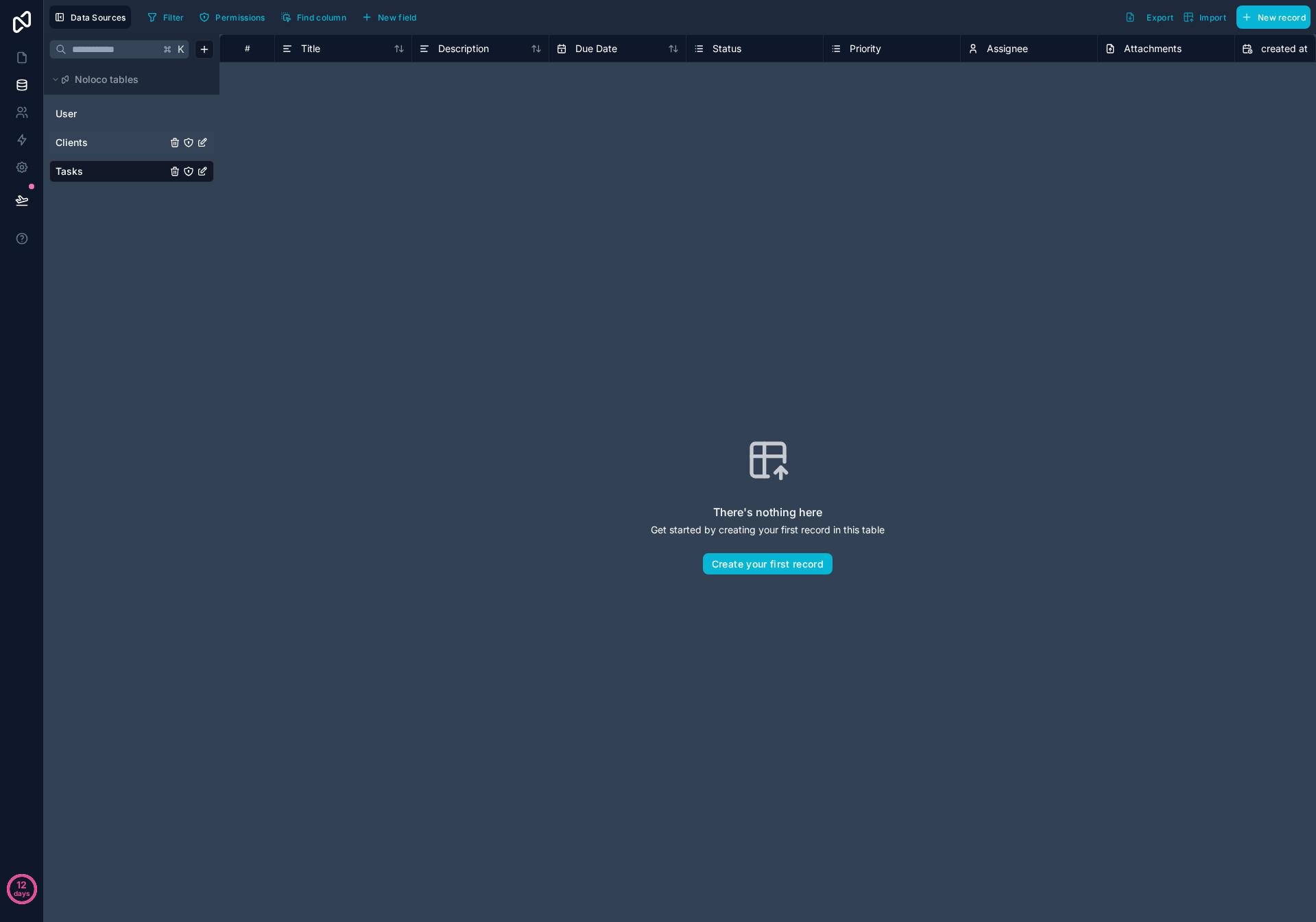
click at [88, 139] on link "Clients" at bounding box center [110, 142] width 111 height 14
click at [770, 564] on button "Create your first record" at bounding box center [768, 564] width 130 height 22
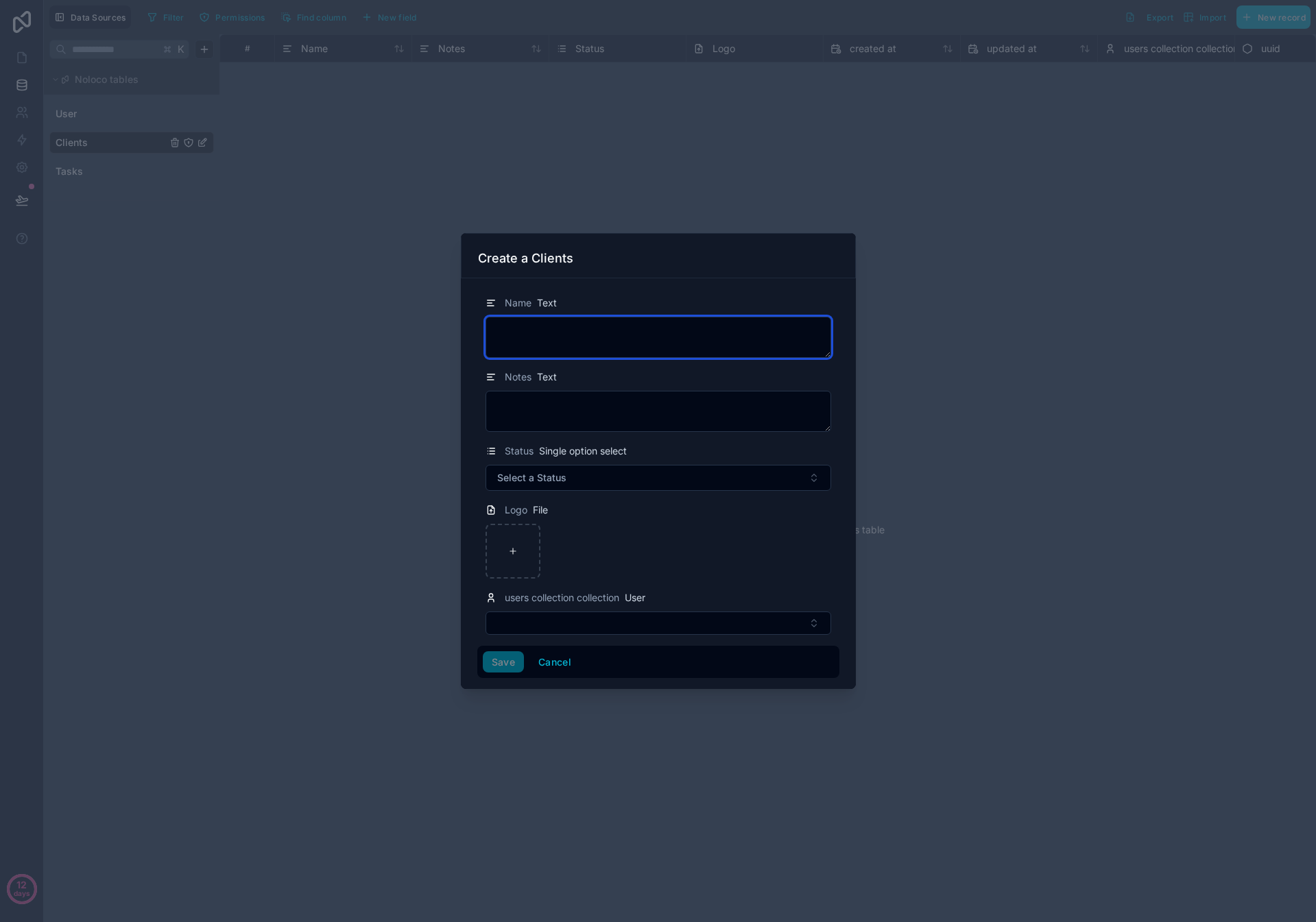
click at [566, 322] on textarea at bounding box center [658, 337] width 346 height 41
type textarea "**********"
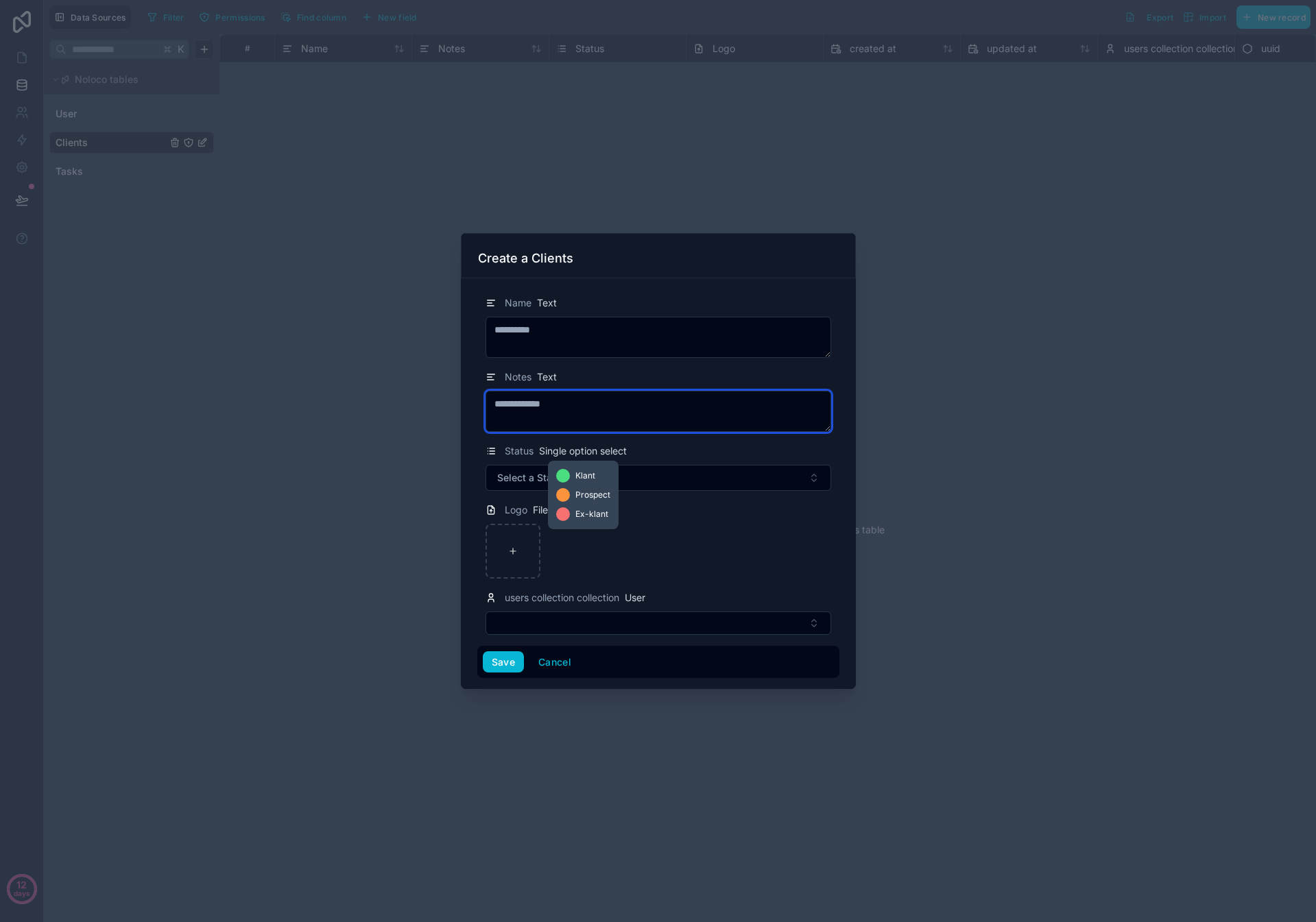
type textarea "**********"
click at [565, 478] on div at bounding box center [563, 476] width 14 height 14
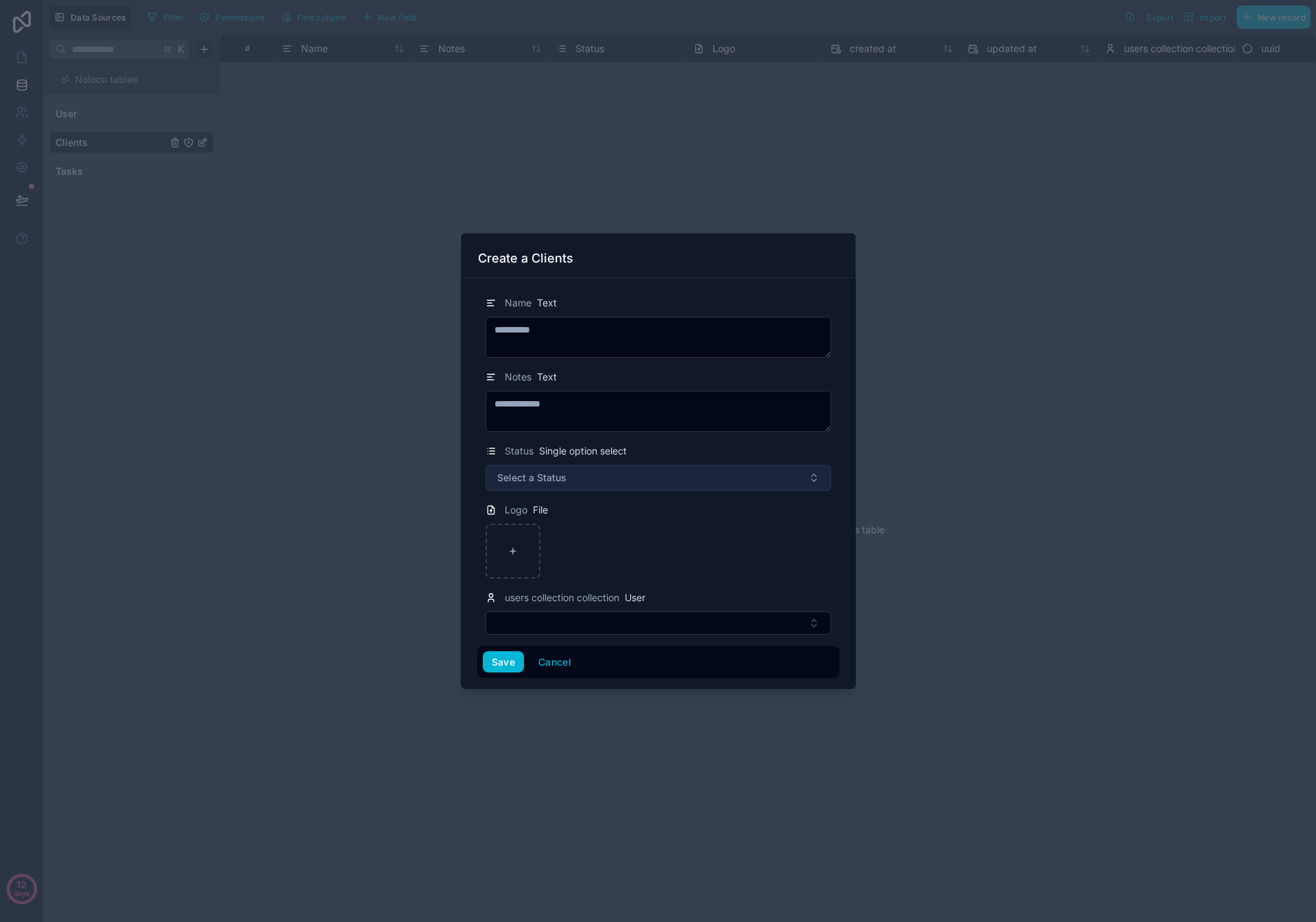
click at [545, 478] on span "Select a Status" at bounding box center [532, 477] width 70 height 14
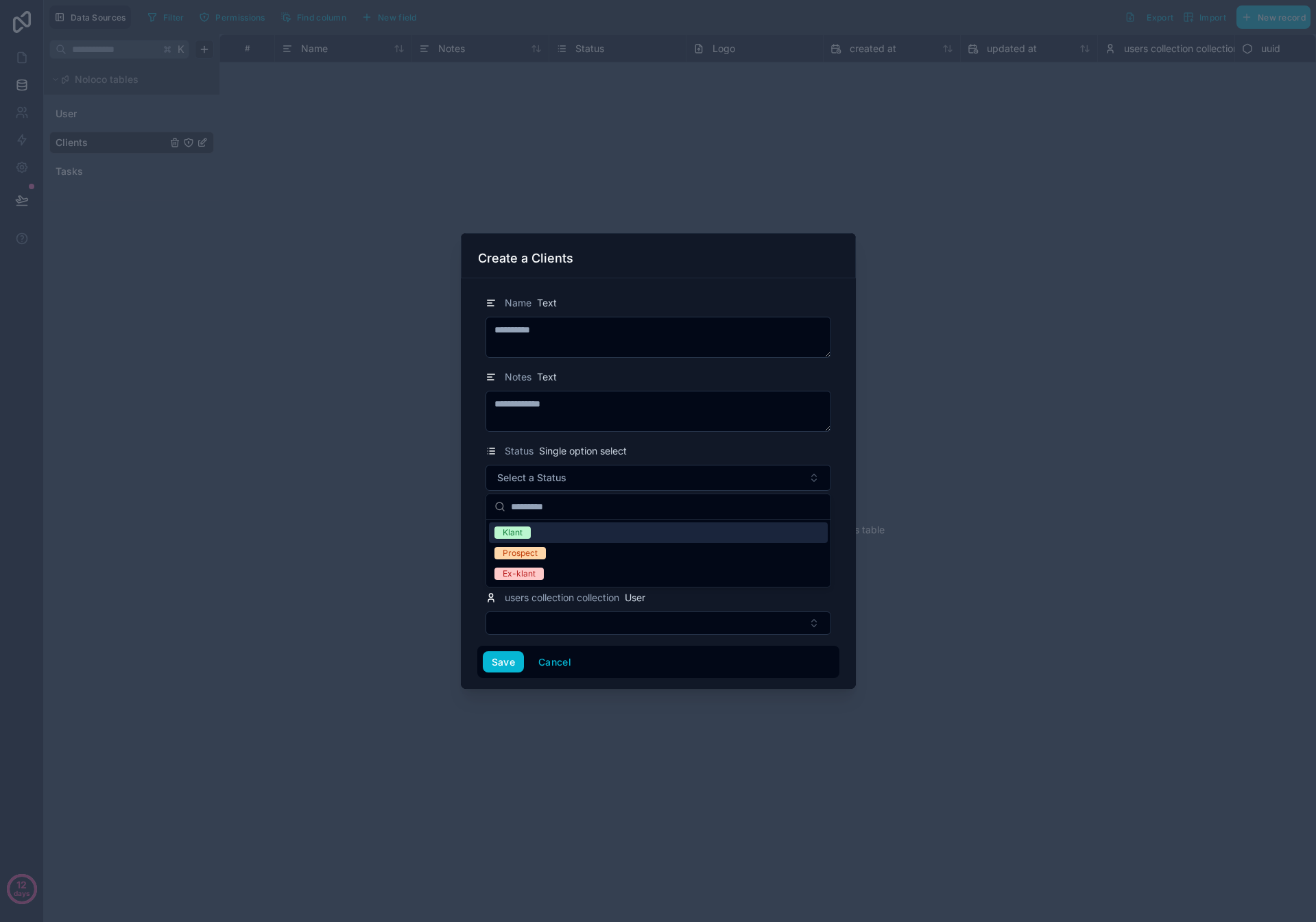
click at [546, 532] on div "Klant" at bounding box center [658, 533] width 339 height 20
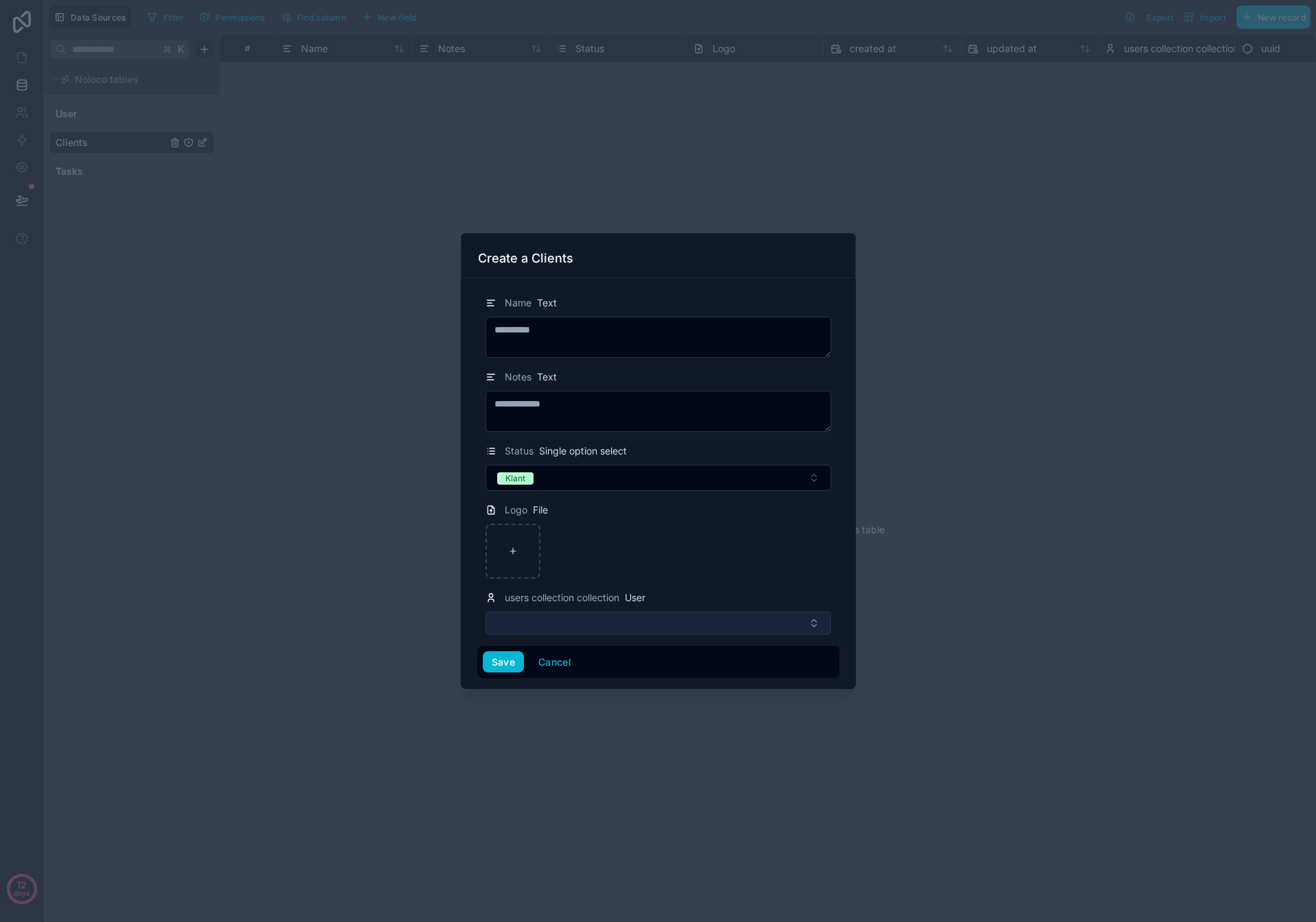
click at [572, 617] on button "Select Button" at bounding box center [658, 624] width 346 height 23
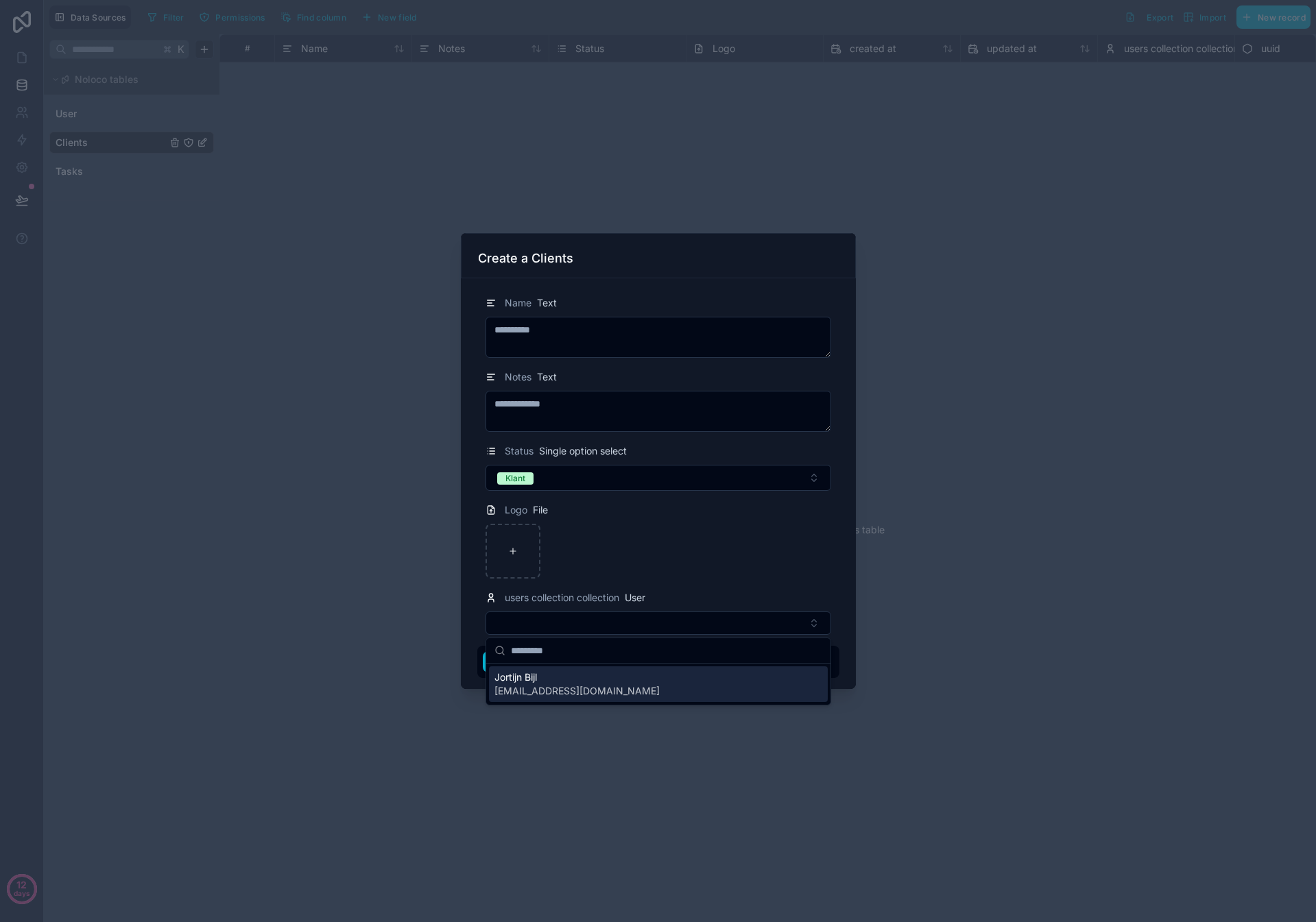
click at [536, 680] on span "Jortijn Bijl" at bounding box center [577, 677] width 166 height 14
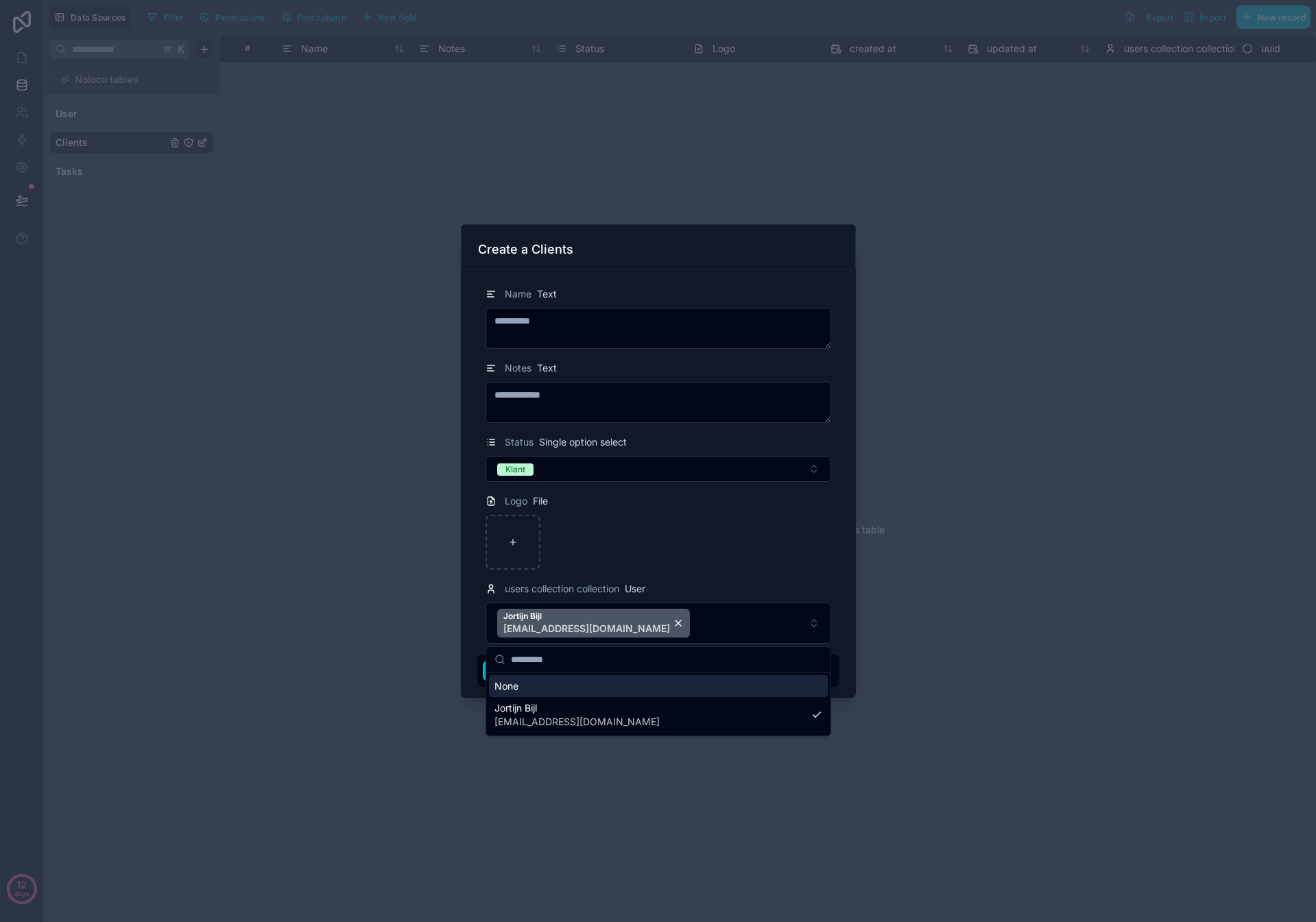
click at [473, 639] on div "**********" at bounding box center [658, 483] width 395 height 429
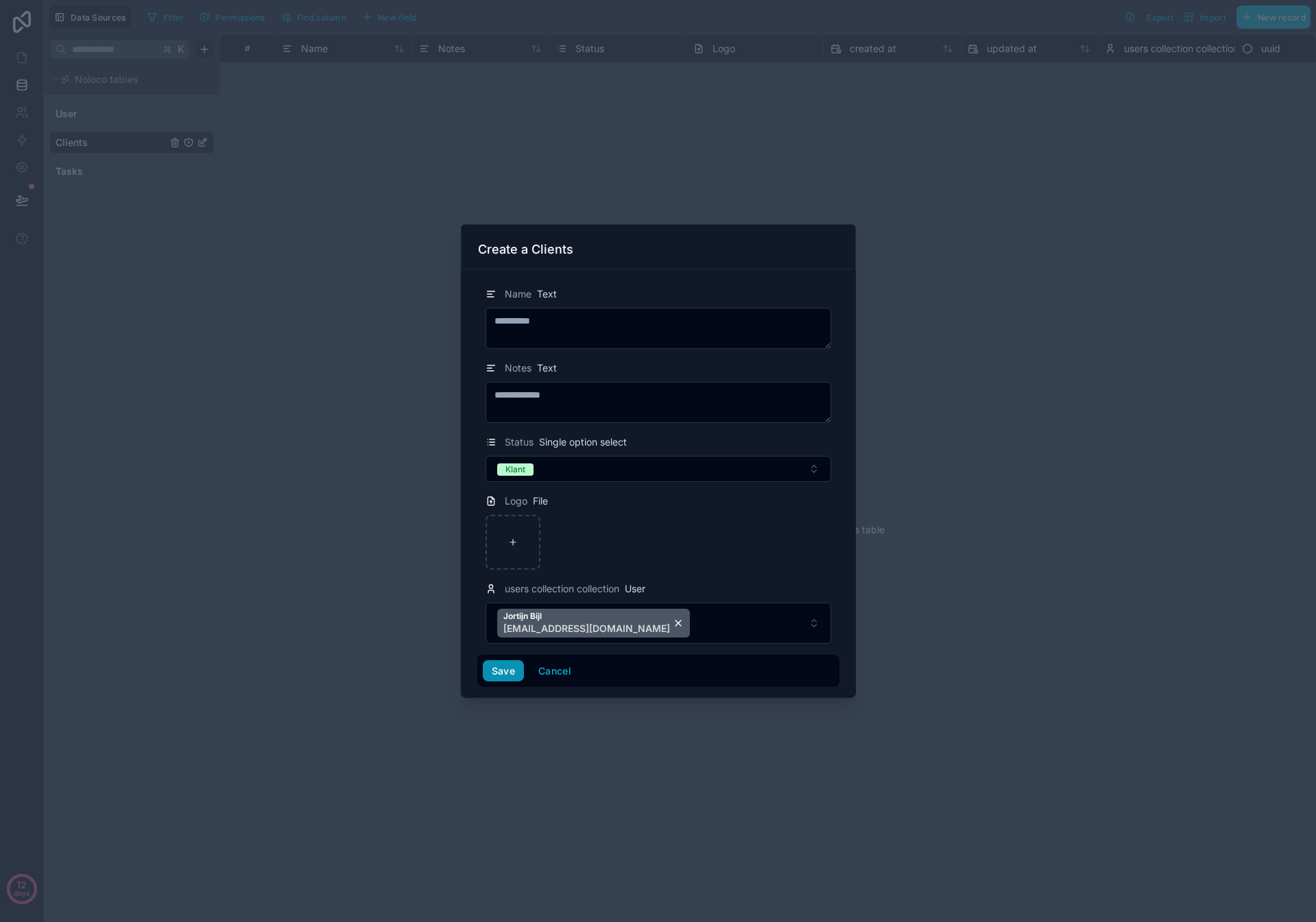
click at [493, 678] on button "Save" at bounding box center [503, 671] width 41 height 22
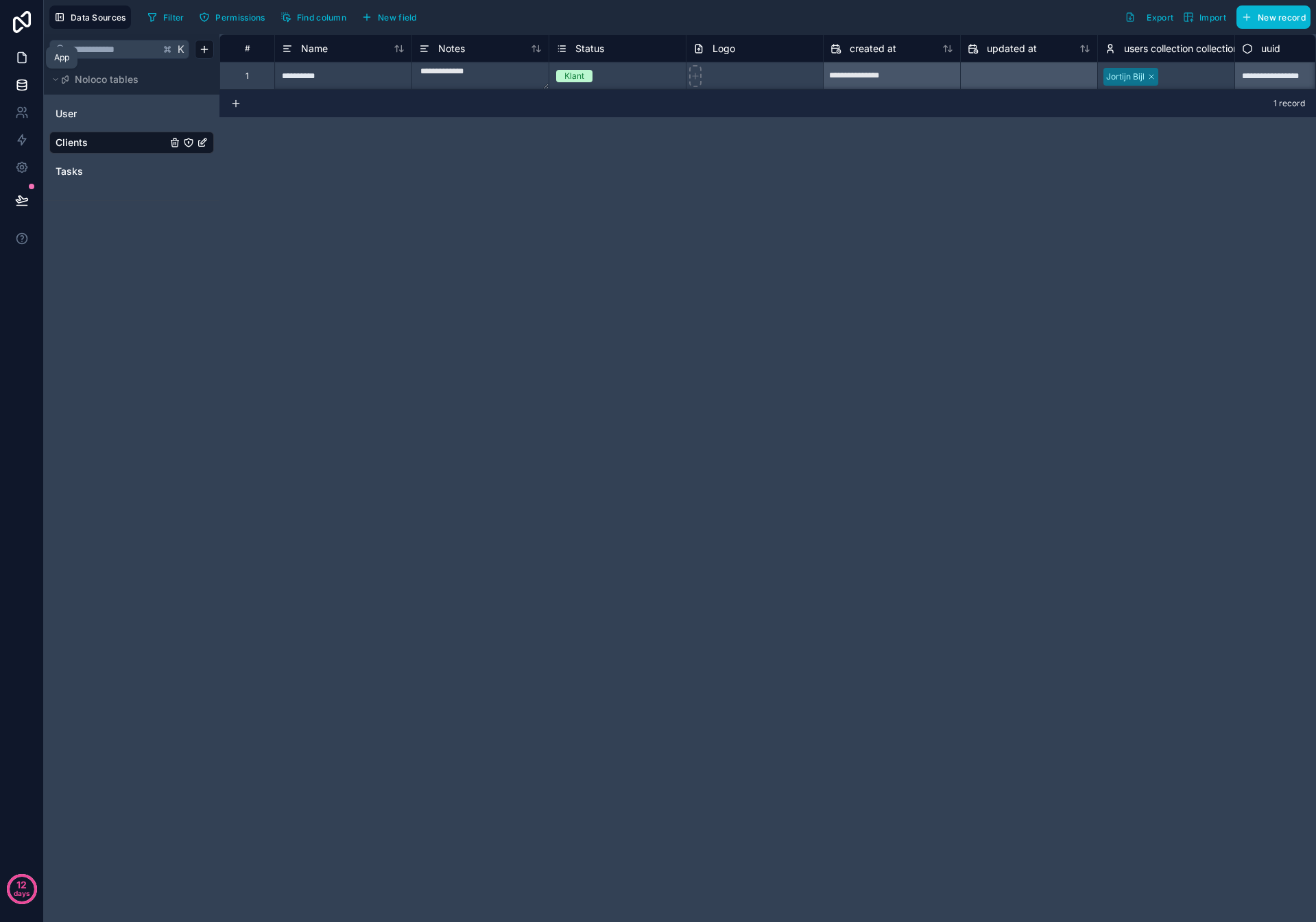
click at [23, 60] on icon at bounding box center [22, 57] width 14 height 14
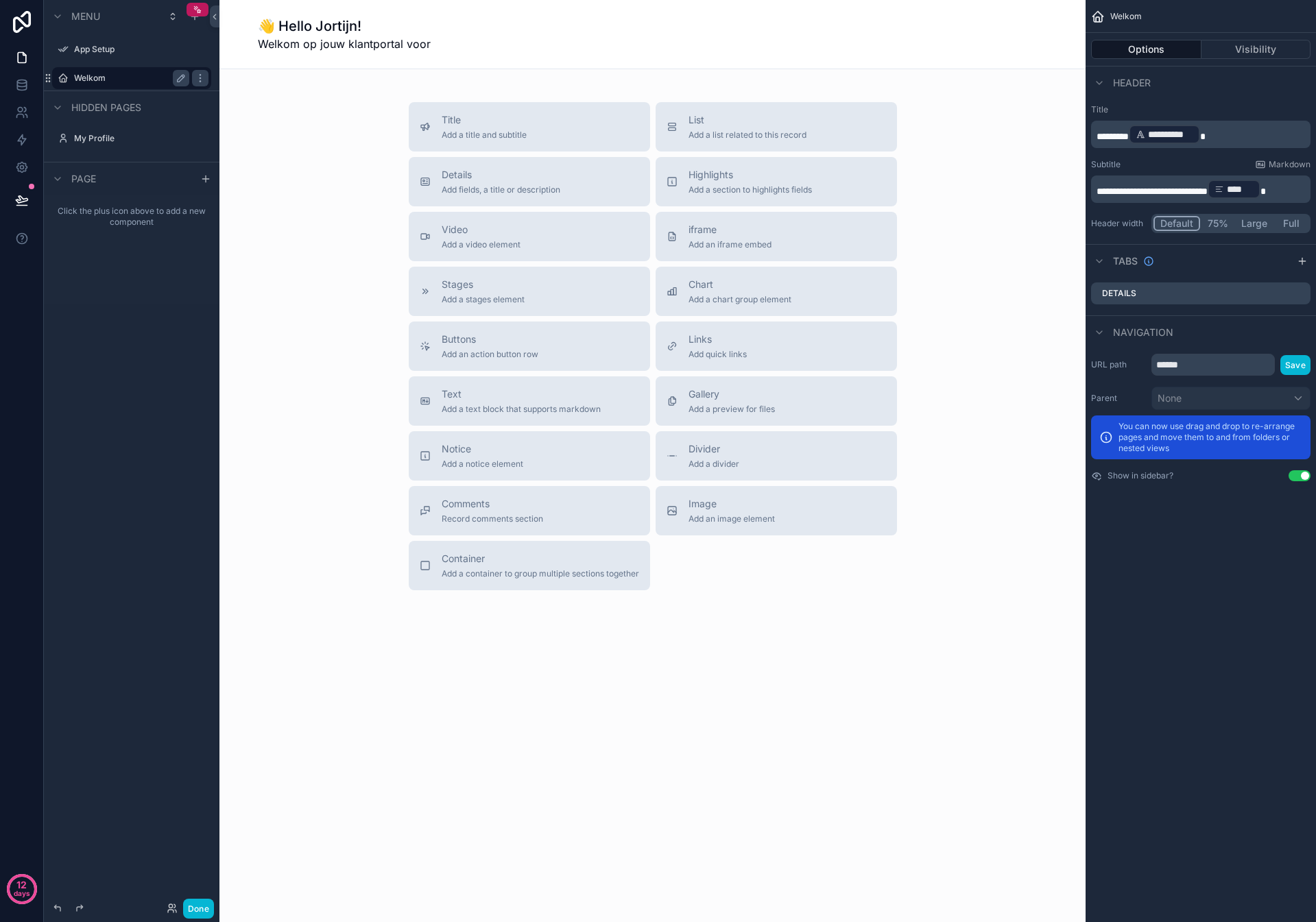
click at [92, 85] on div "Welkom" at bounding box center [131, 77] width 115 height 16
click at [86, 139] on label "My Profile" at bounding box center [128, 138] width 109 height 11
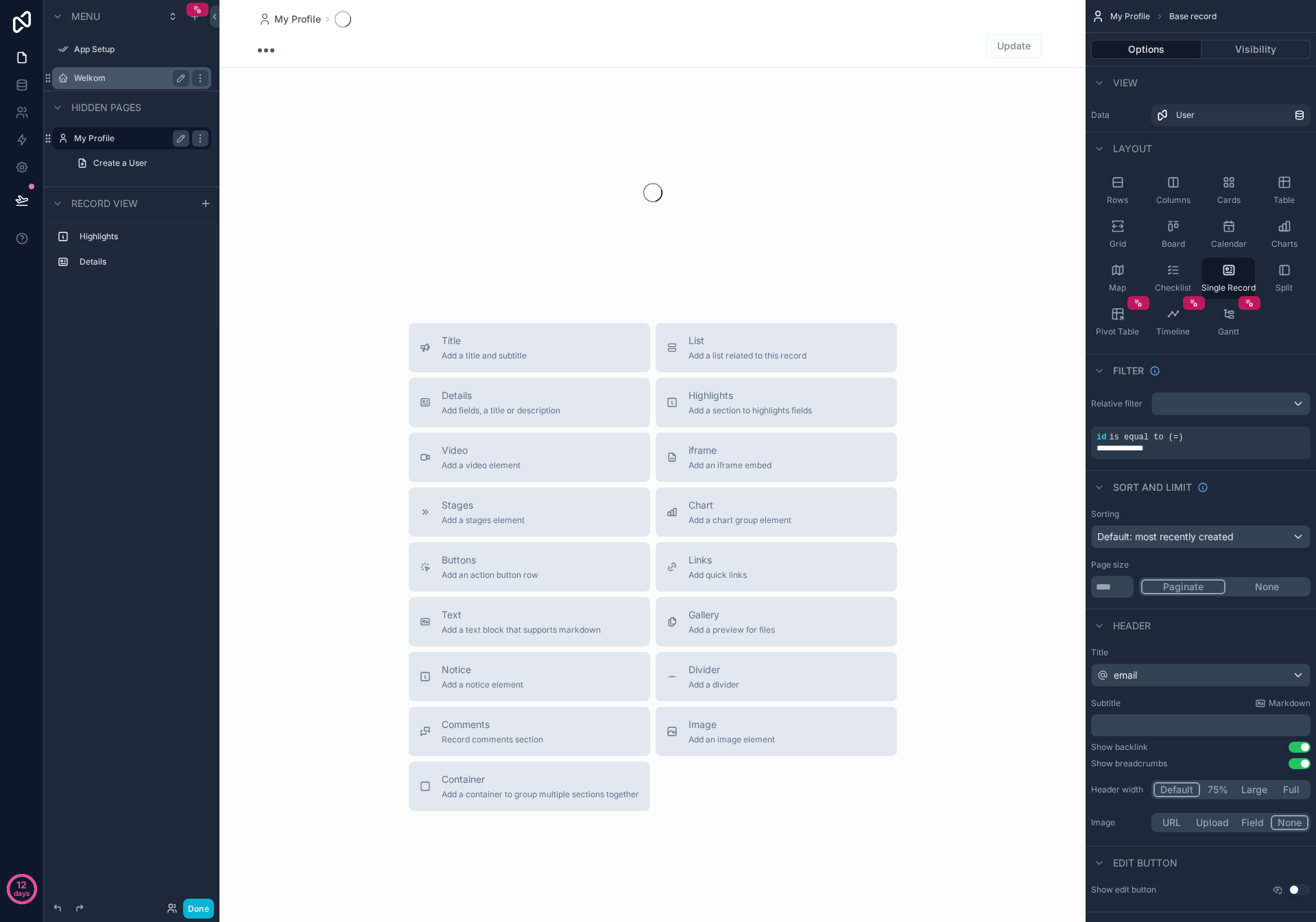
click at [90, 76] on label "Welkom" at bounding box center [128, 77] width 109 height 11
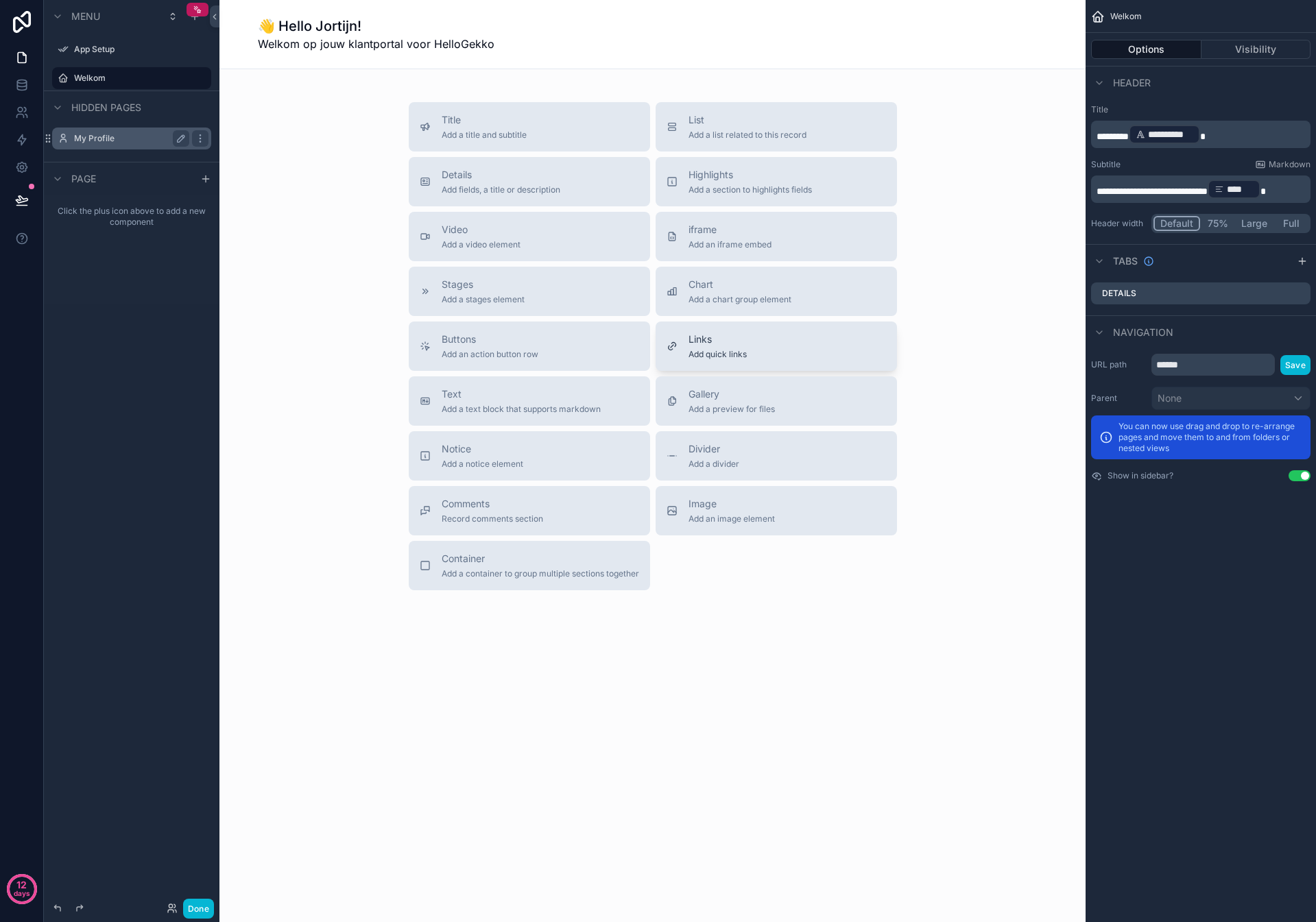
click at [708, 353] on span "Add quick links" at bounding box center [718, 353] width 58 height 11
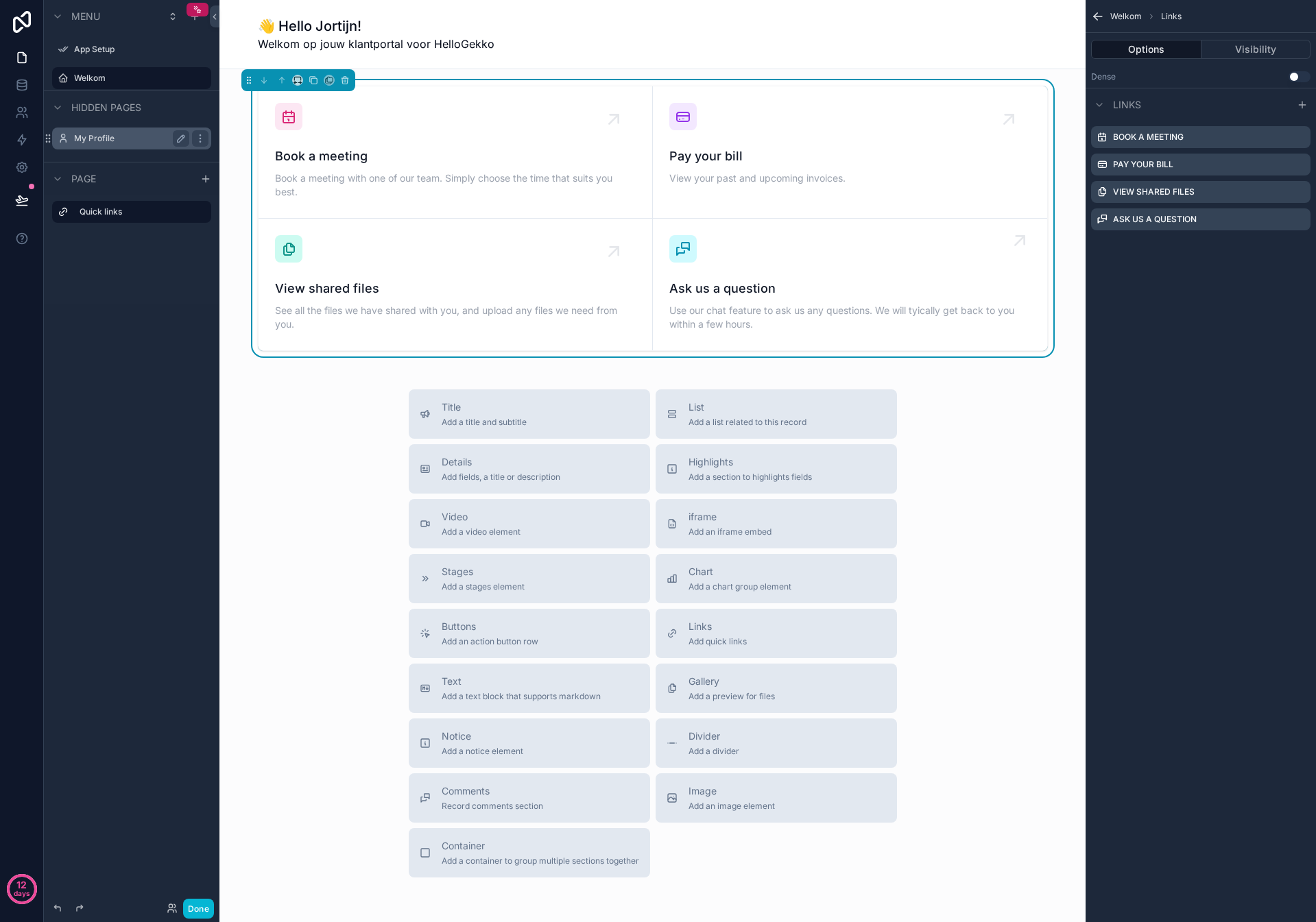
click at [718, 299] on div "Ask us a question Use our chat feature to ask us any questions. We will tyicall…" at bounding box center [849, 306] width 361 height 55
click at [487, 138] on div "Book a meeting Book a meeting with one of our team. Simply choose the time that…" at bounding box center [455, 152] width 360 height 99
click at [1302, 138] on icon "scrollable content" at bounding box center [1299, 137] width 11 height 11
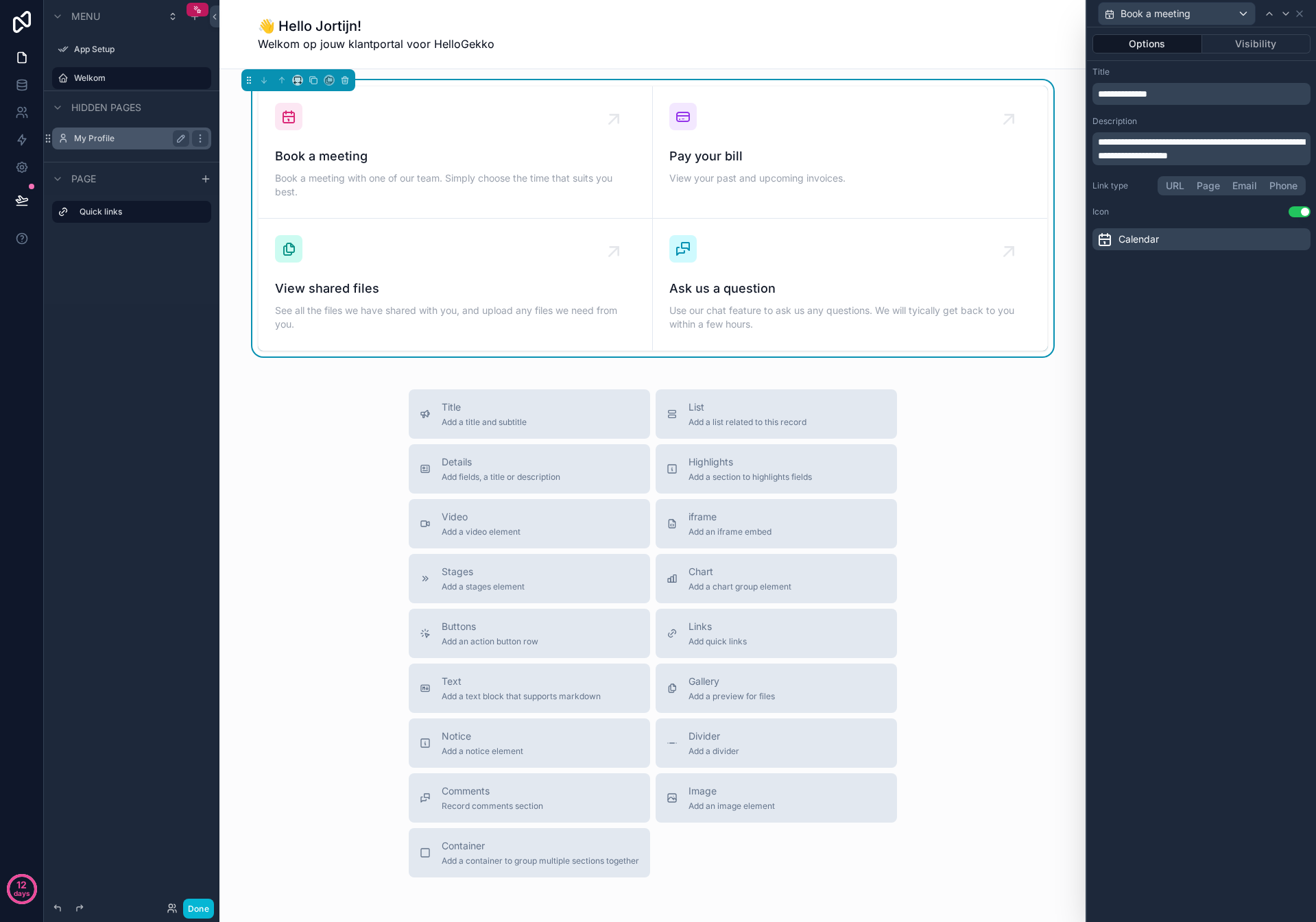
click at [1148, 321] on div "**********" at bounding box center [1201, 475] width 229 height 895
click at [1045, 405] on div "Title Add a title and subtitle List Add a list related to this record Details A…" at bounding box center [653, 633] width 844 height 488
drag, startPoint x: 1034, startPoint y: 404, endPoint x: 1172, endPoint y: 239, distance: 215.1
click at [1035, 404] on div "Title Add a title and subtitle List Add a list related to this record Details A…" at bounding box center [653, 633] width 844 height 488
click at [1297, 14] on icon at bounding box center [1299, 13] width 11 height 11
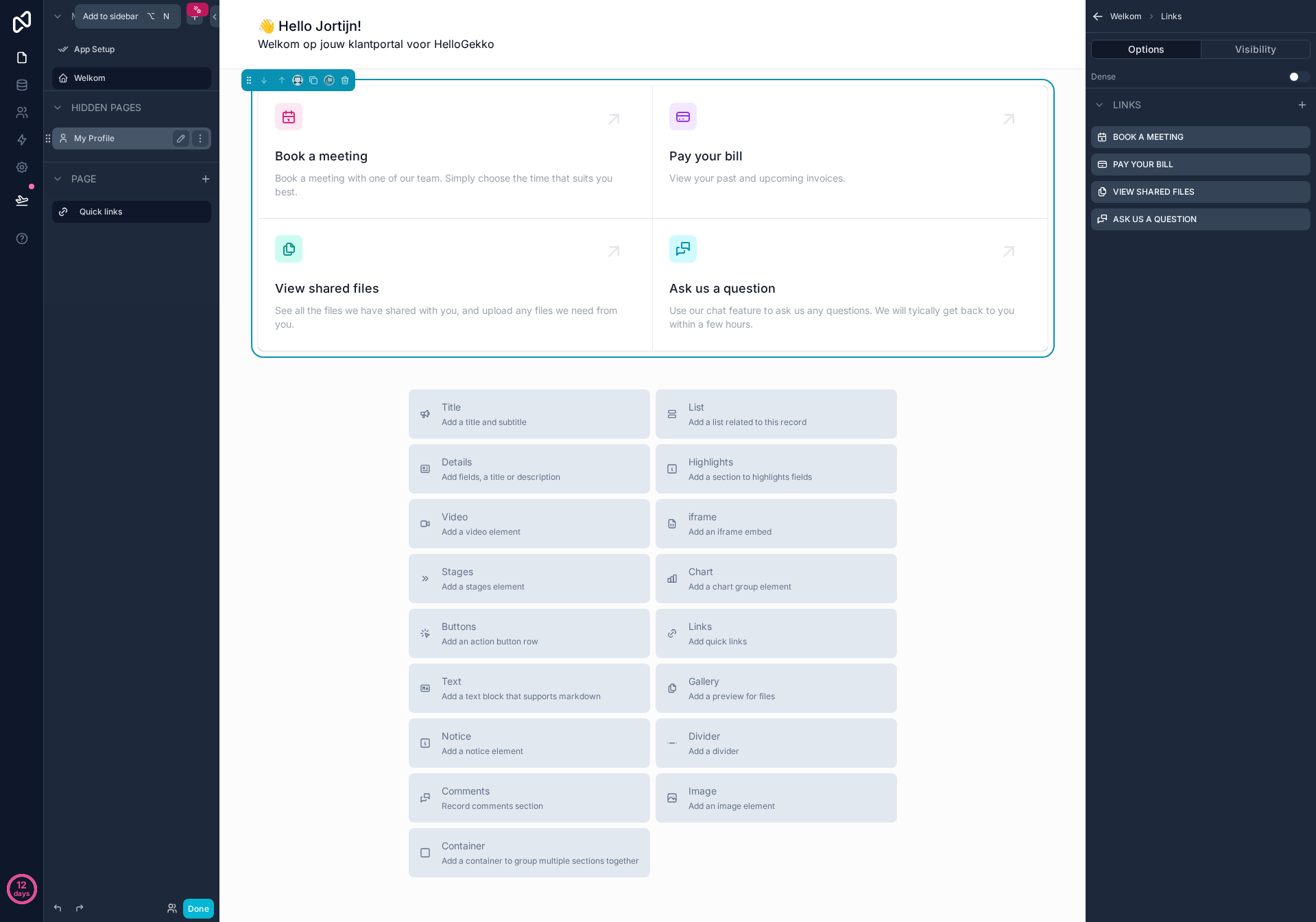
click at [196, 19] on icon "scrollable content" at bounding box center [194, 15] width 11 height 11
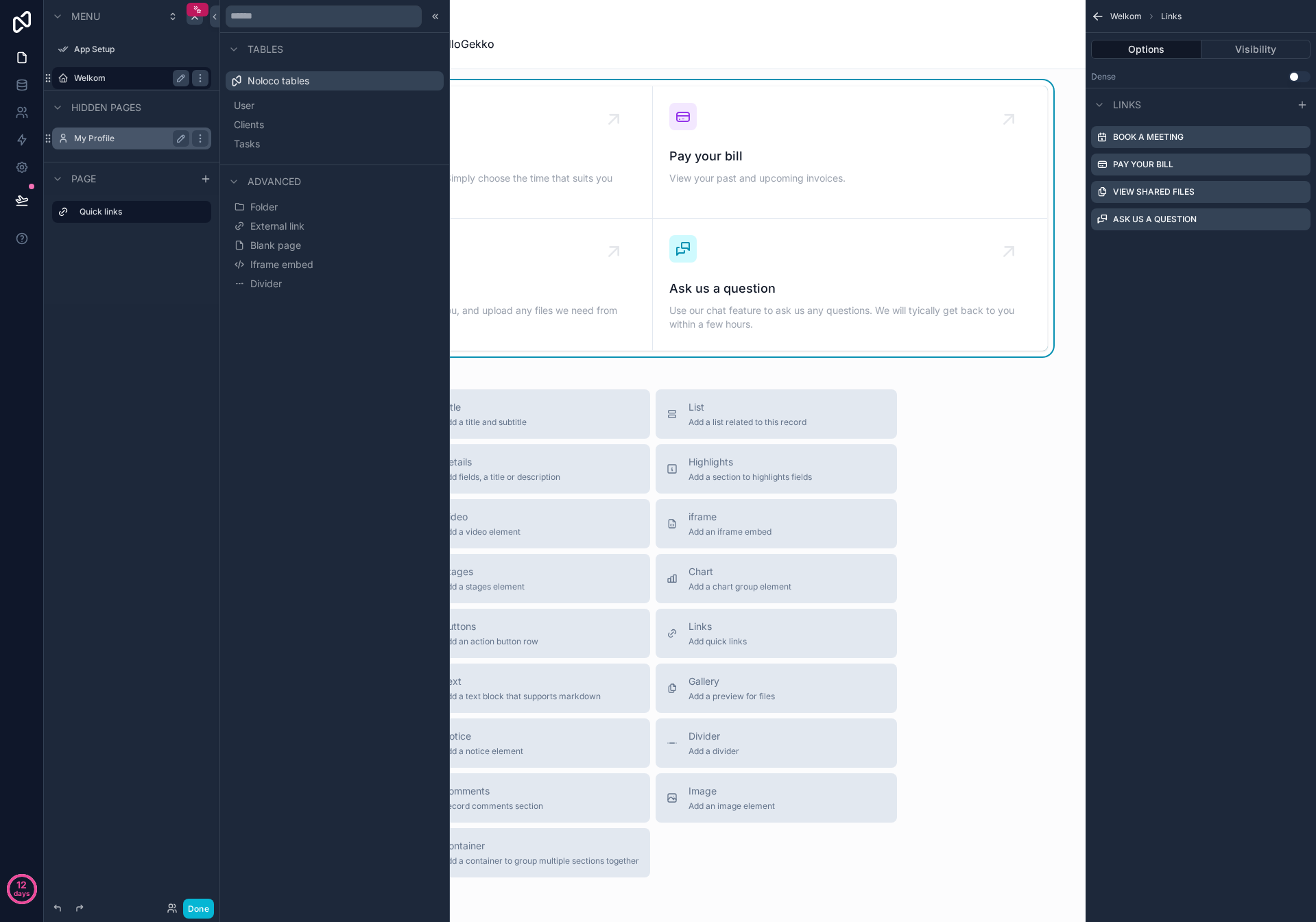
click at [88, 78] on label "Welkom" at bounding box center [128, 77] width 109 height 11
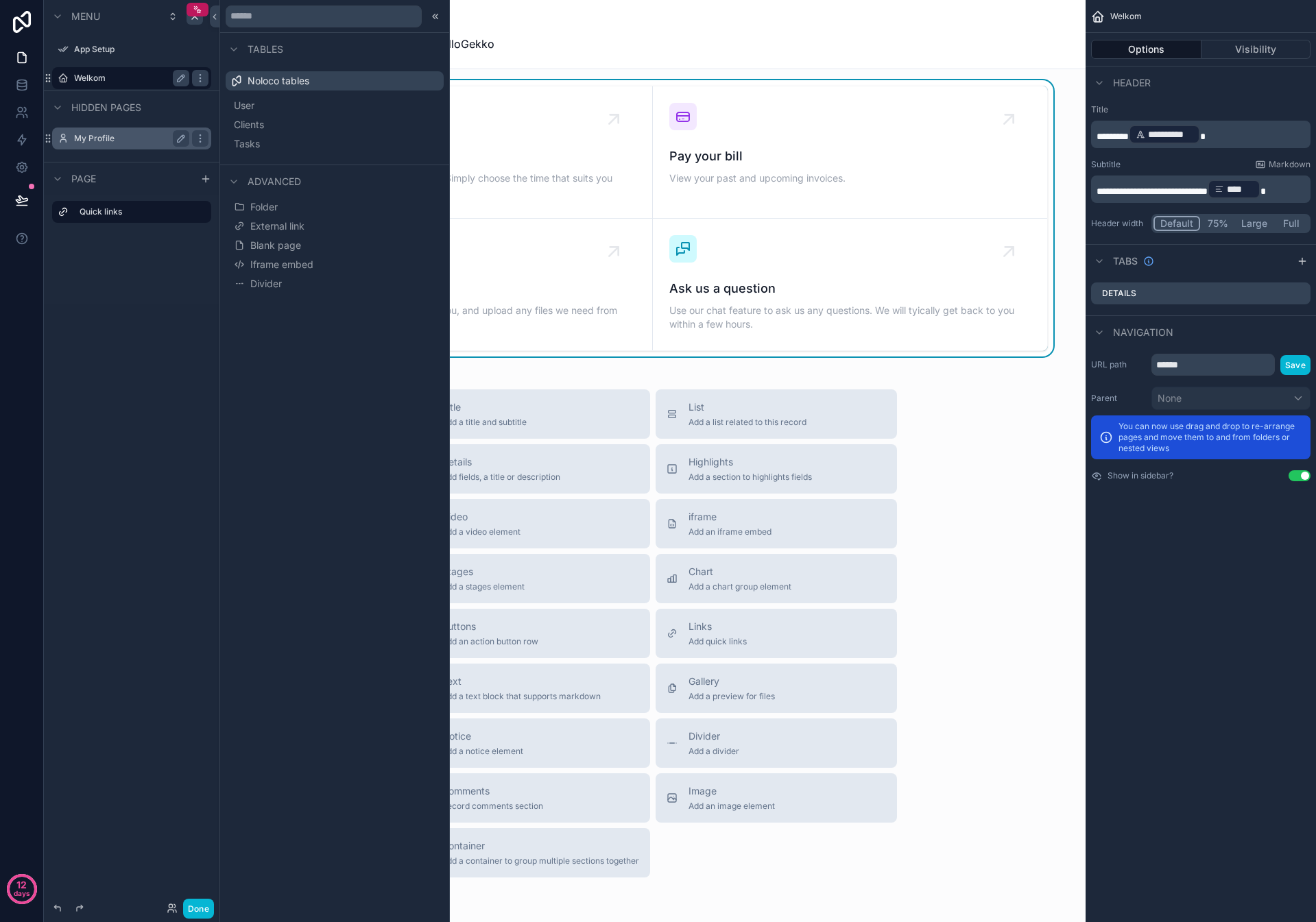
click at [255, 106] on span "User" at bounding box center [243, 106] width 20 height 14
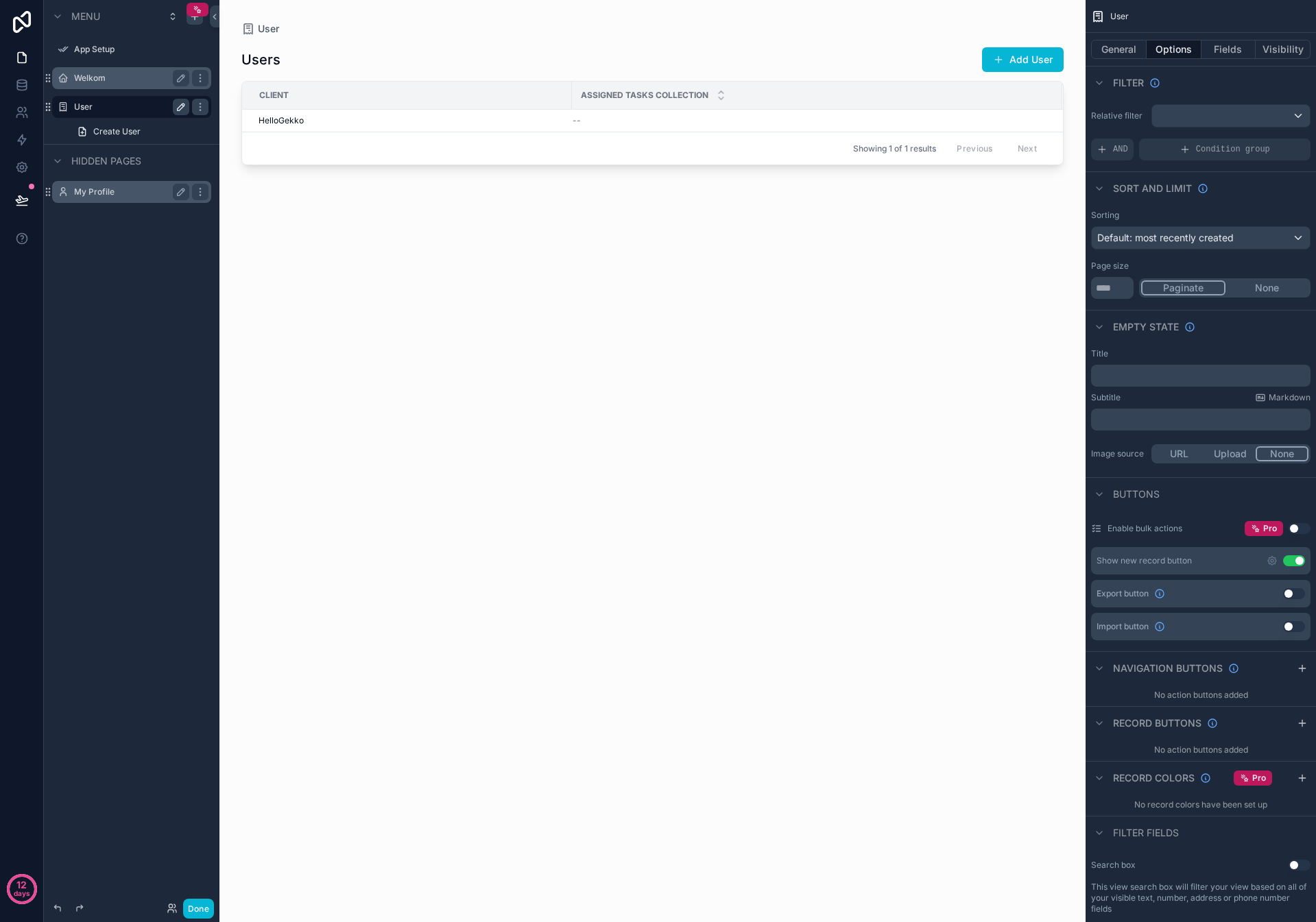
click at [182, 106] on icon "scrollable content" at bounding box center [180, 107] width 11 height 11
click at [107, 112] on input "****" at bounding box center [120, 107] width 93 height 16
type input "**********"
click at [183, 105] on icon "scrollable content" at bounding box center [180, 107] width 11 height 11
click at [439, 99] on div "Client" at bounding box center [407, 95] width 328 height 22
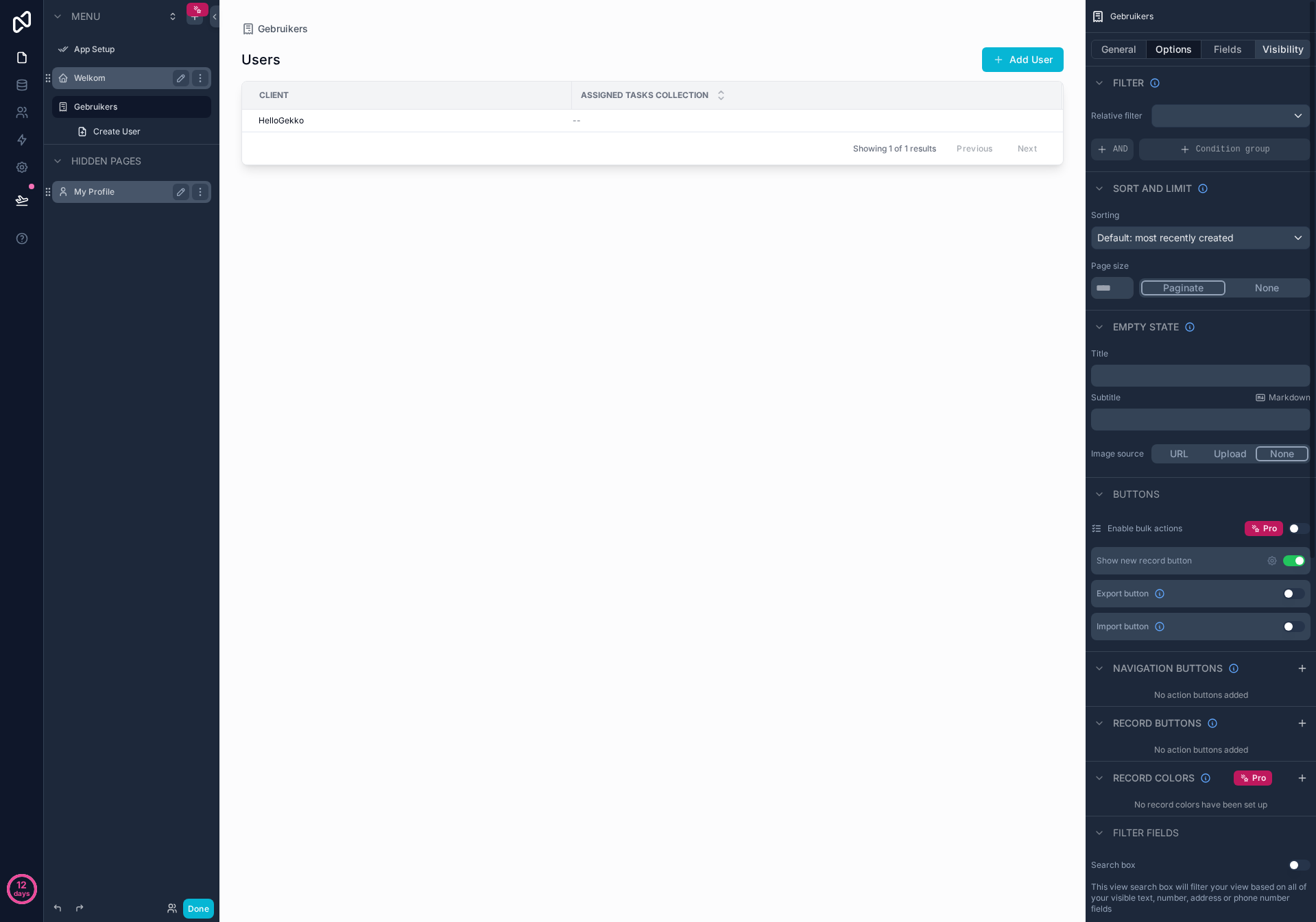
click at [1258, 48] on button "Visibility" at bounding box center [1282, 49] width 55 height 19
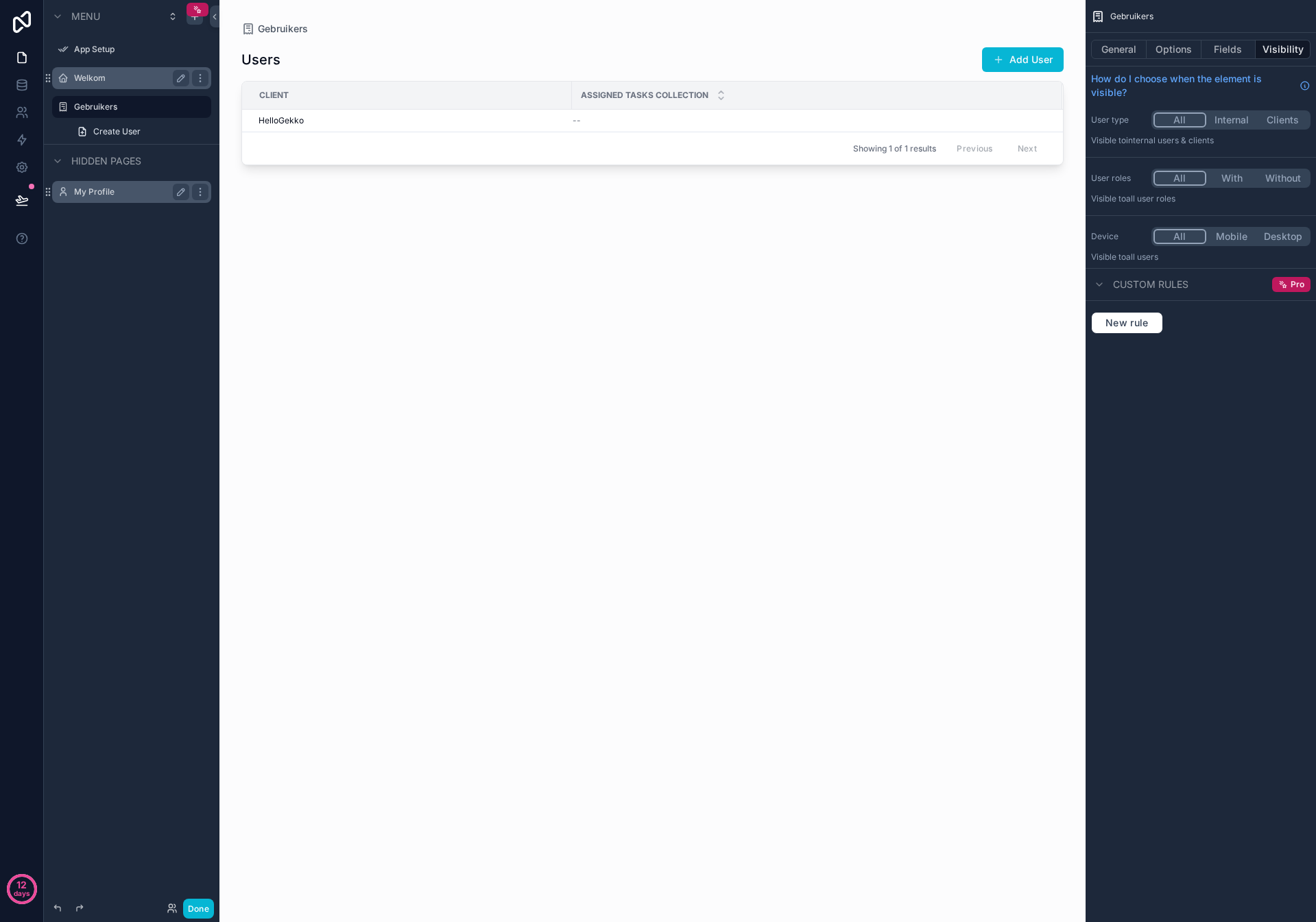
click at [1226, 119] on button "Internal" at bounding box center [1231, 120] width 51 height 15
click at [506, 117] on div "HelloGekko" at bounding box center [411, 120] width 305 height 11
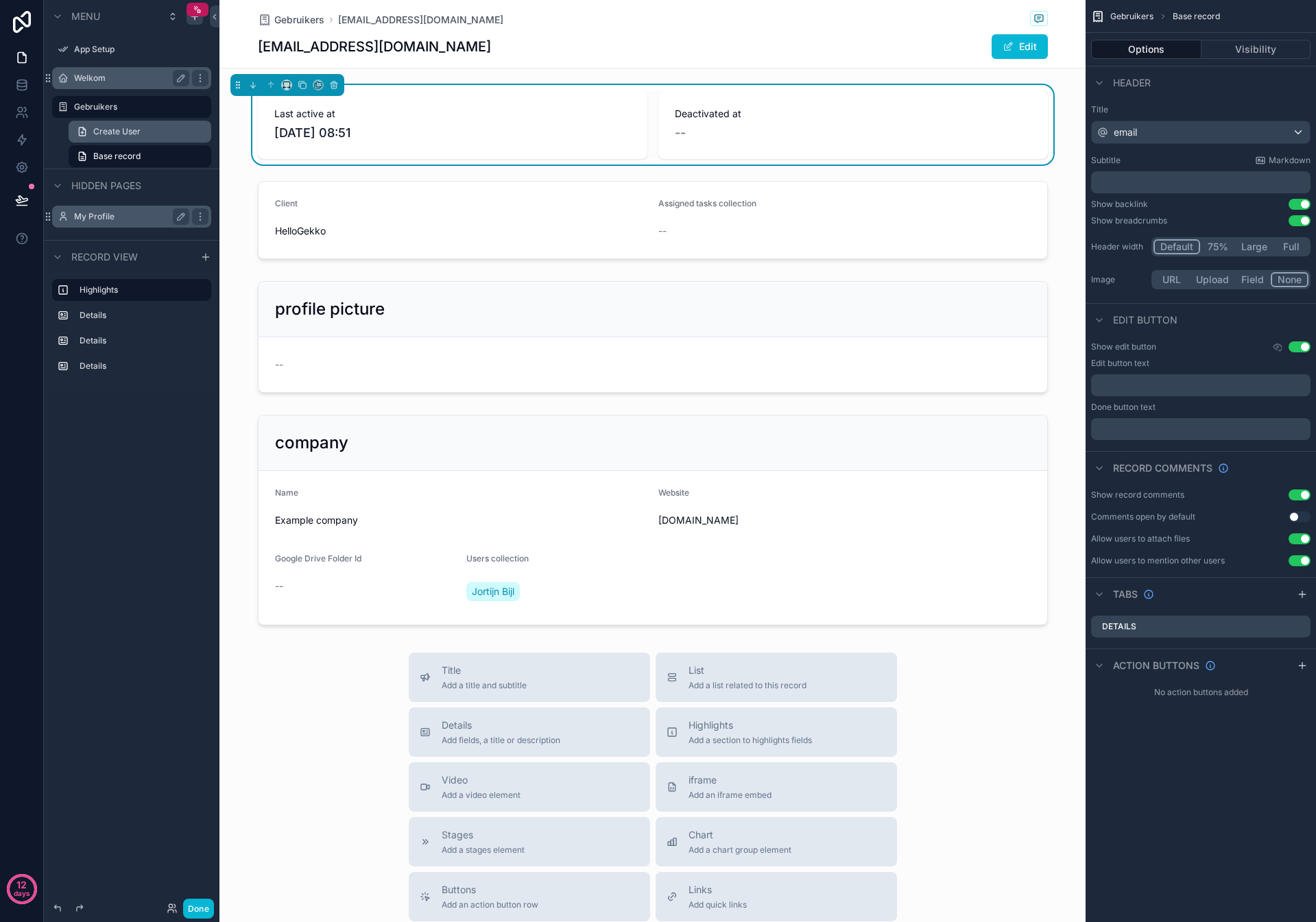
click at [107, 131] on span "Create User" at bounding box center [116, 131] width 47 height 11
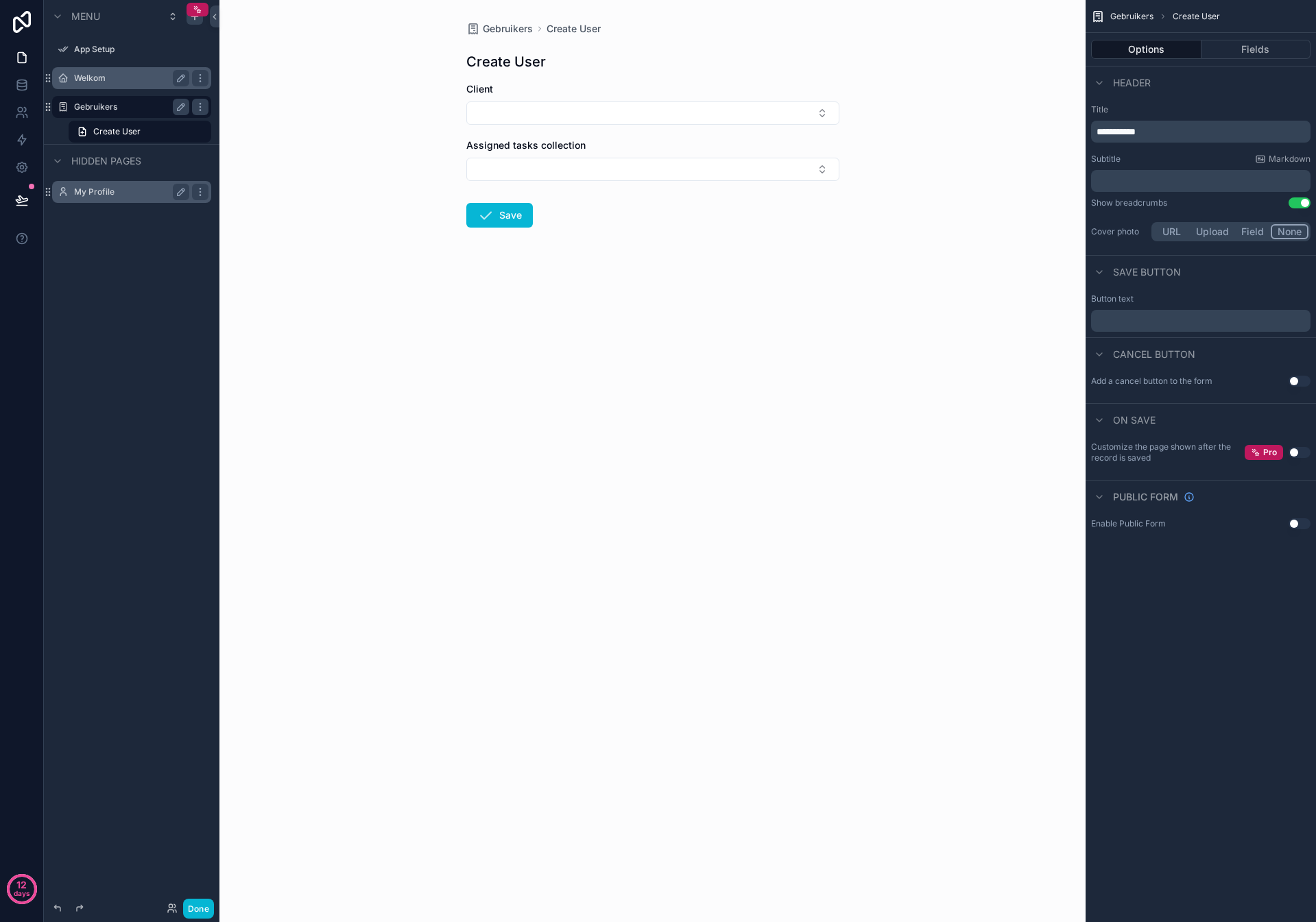
click at [107, 106] on label "Gebruikers" at bounding box center [128, 107] width 109 height 11
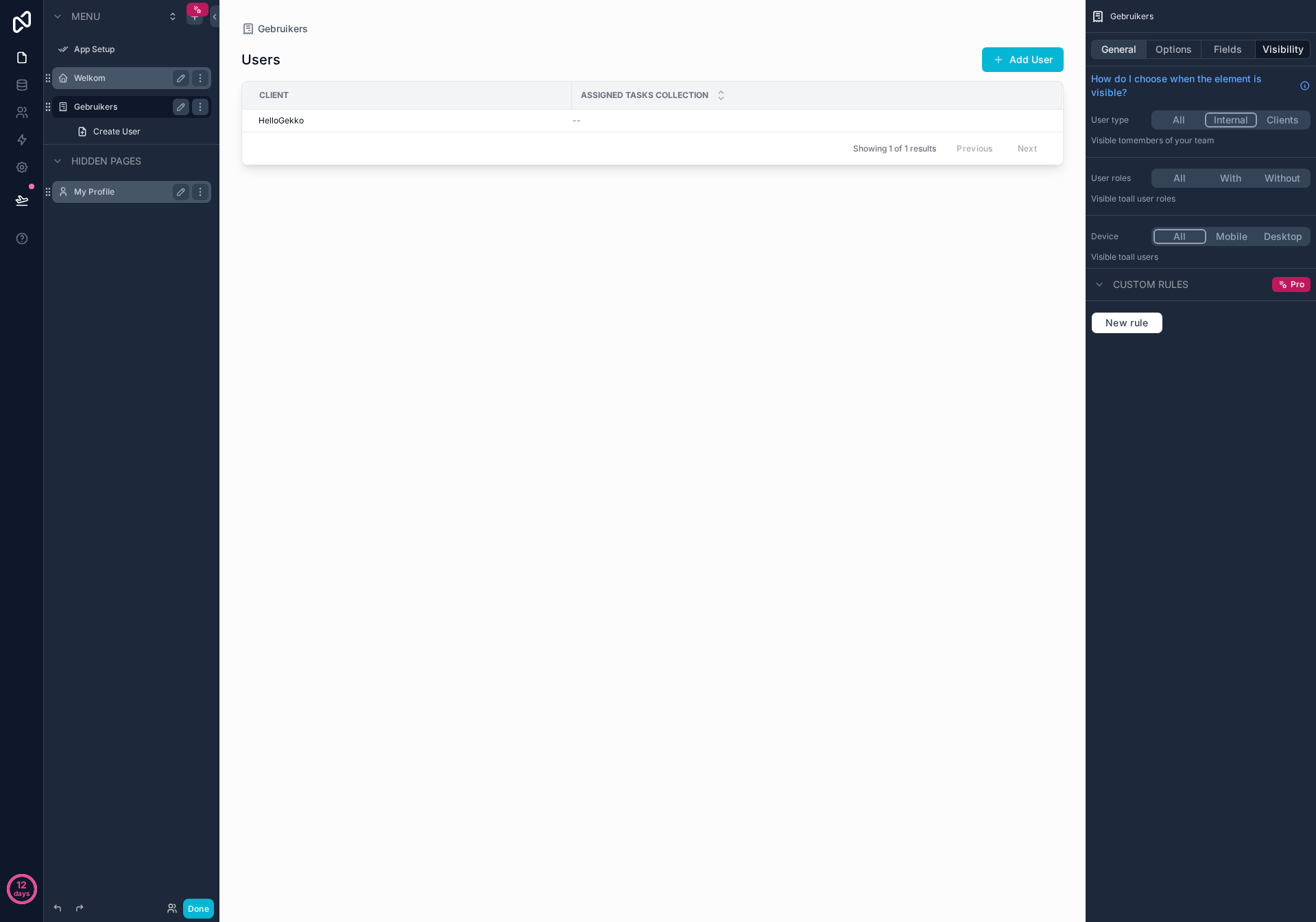
click at [1112, 48] on button "General" at bounding box center [1118, 49] width 55 height 19
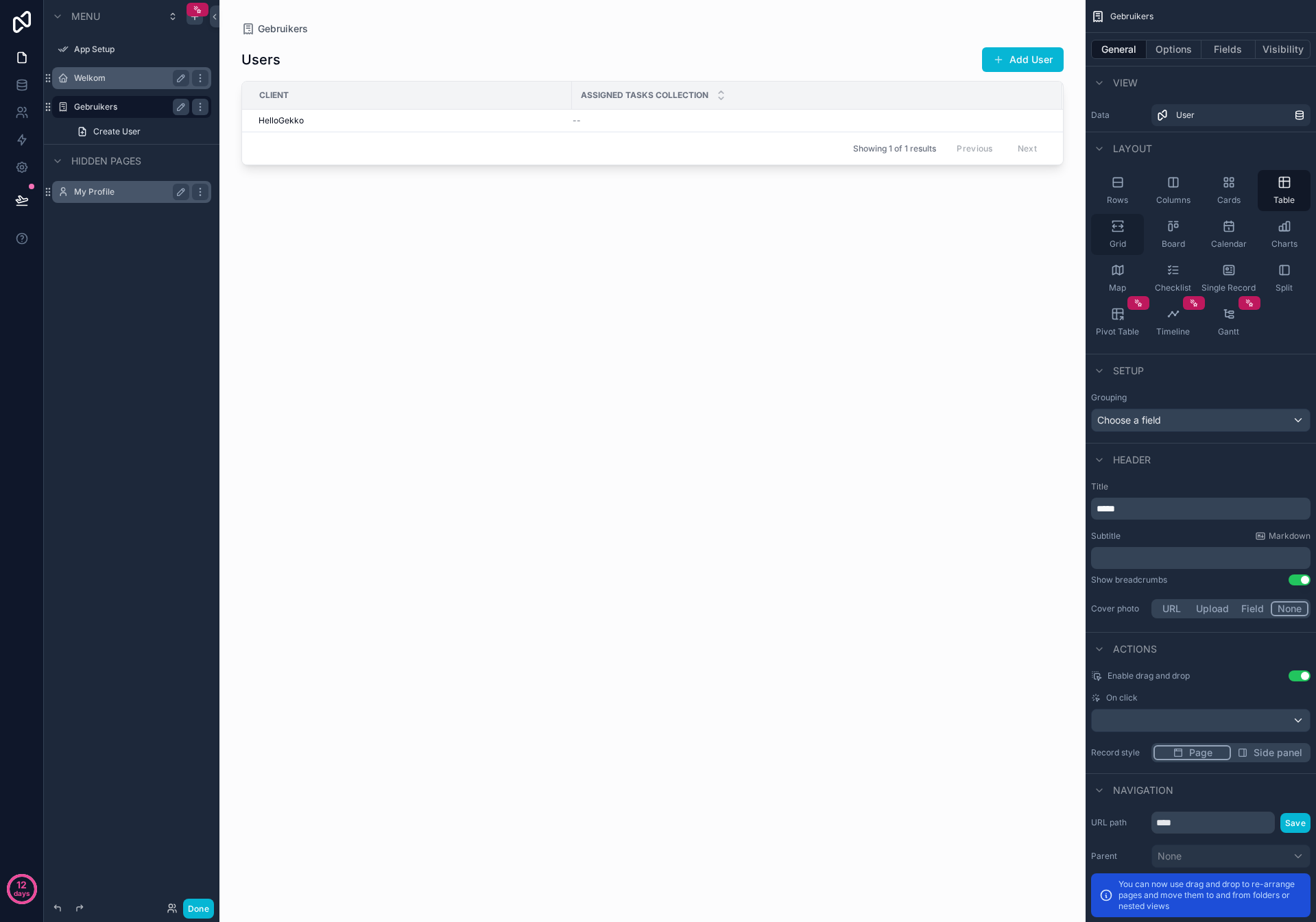
click at [1117, 226] on icon "scrollable content" at bounding box center [1117, 227] width 14 height 14
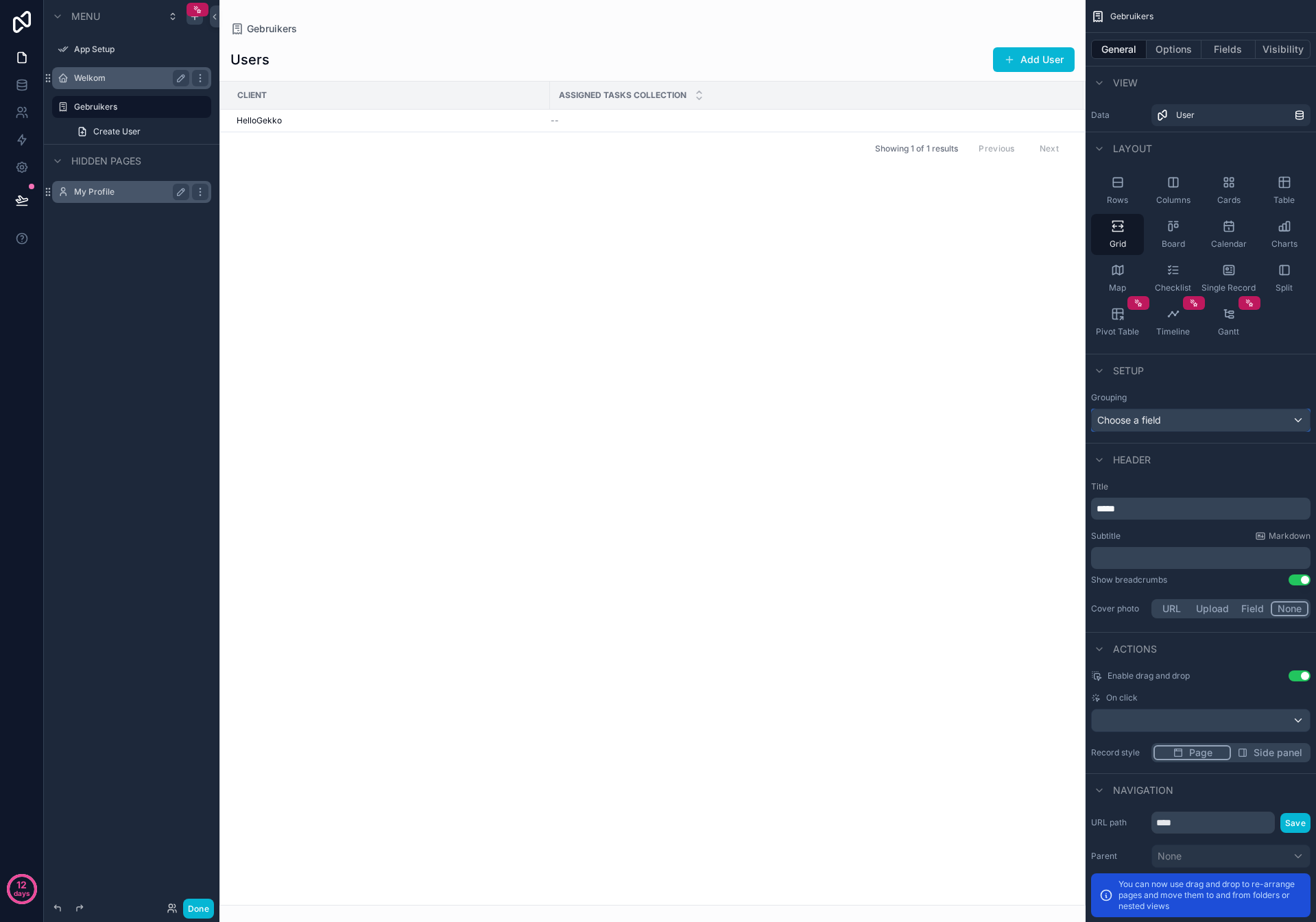
click at [1176, 419] on div "Choose a field" at bounding box center [1200, 420] width 218 height 22
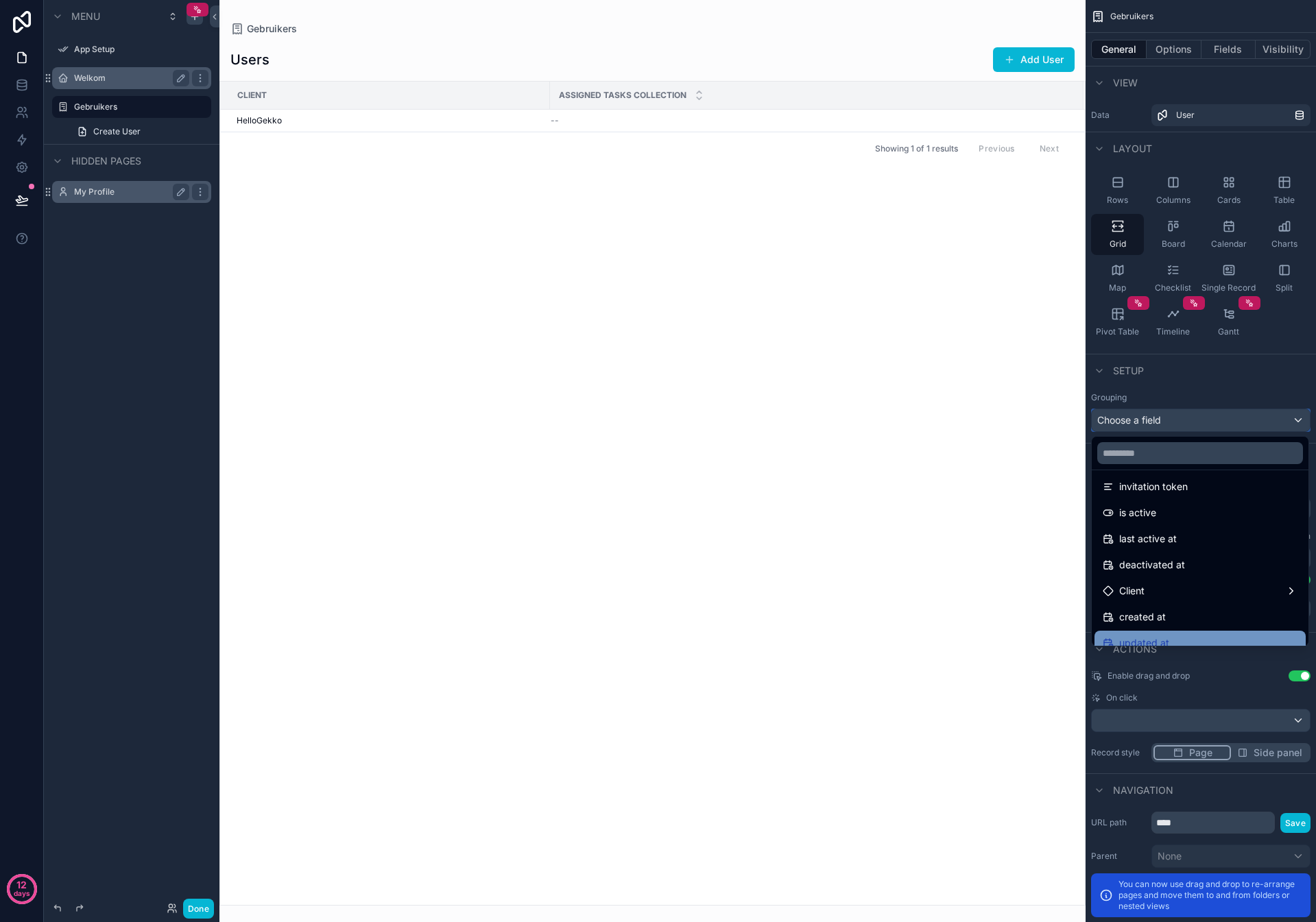
scroll to position [332, 0]
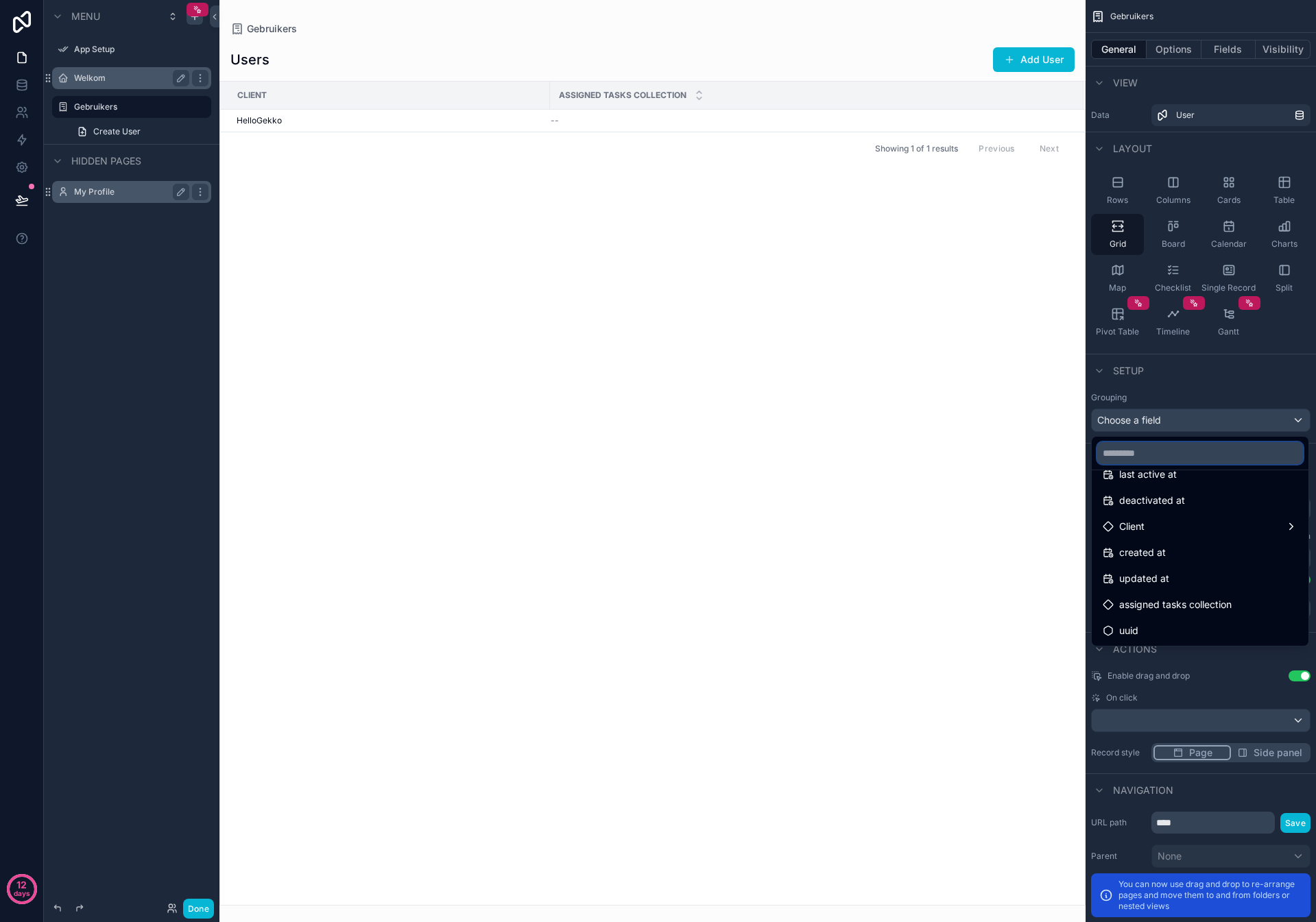
click at [1143, 448] on input "text" at bounding box center [1200, 453] width 205 height 22
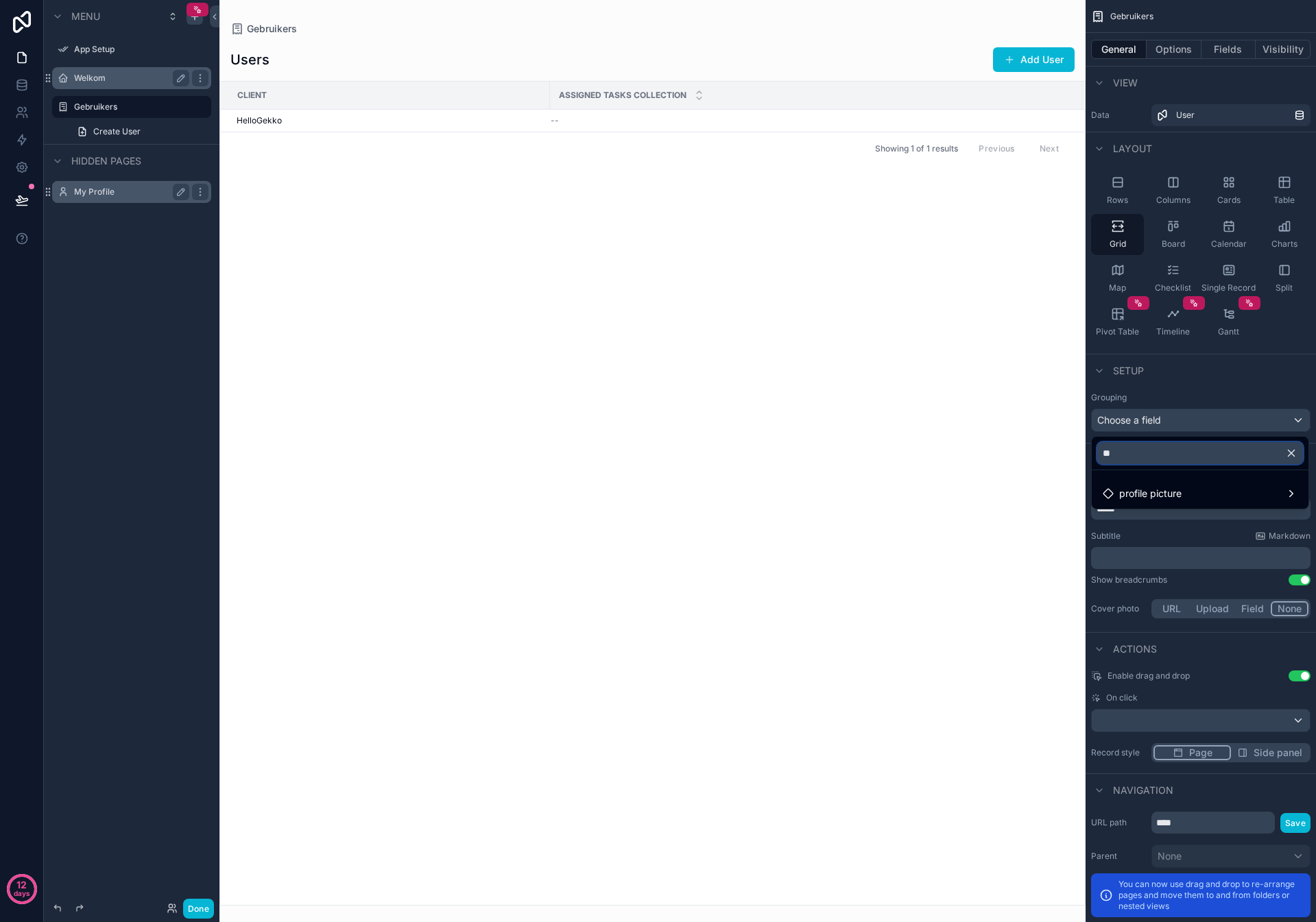
scroll to position [0, 0]
type input "****"
click at [1001, 480] on div "Client Assigned tasks collection HelloGekko -- Showing 1 of 1 results Previous …" at bounding box center [652, 493] width 865 height 823
click at [29, 88] on div "scrollable content" at bounding box center [658, 461] width 1316 height 922
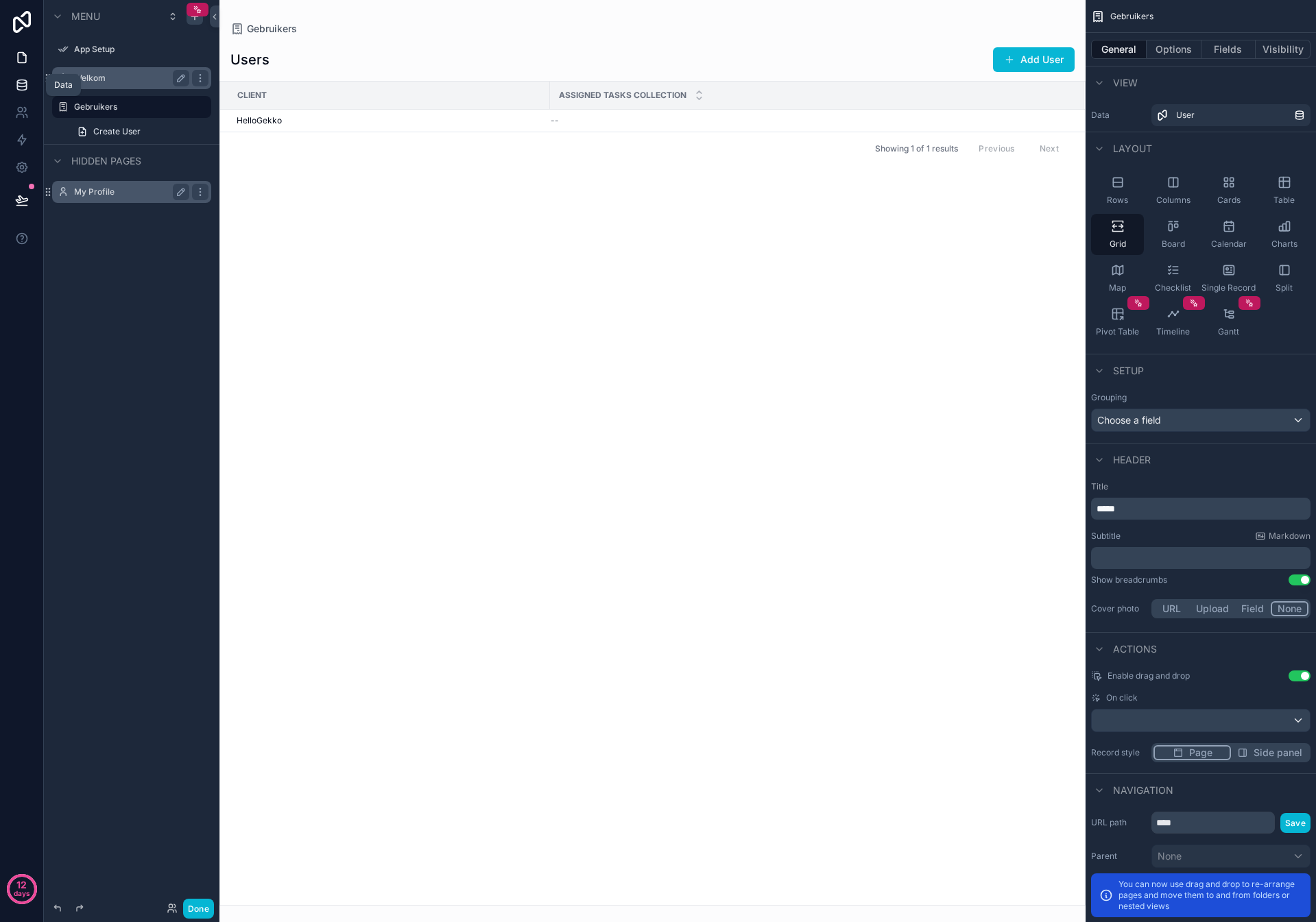
click at [24, 88] on icon at bounding box center [22, 85] width 14 height 14
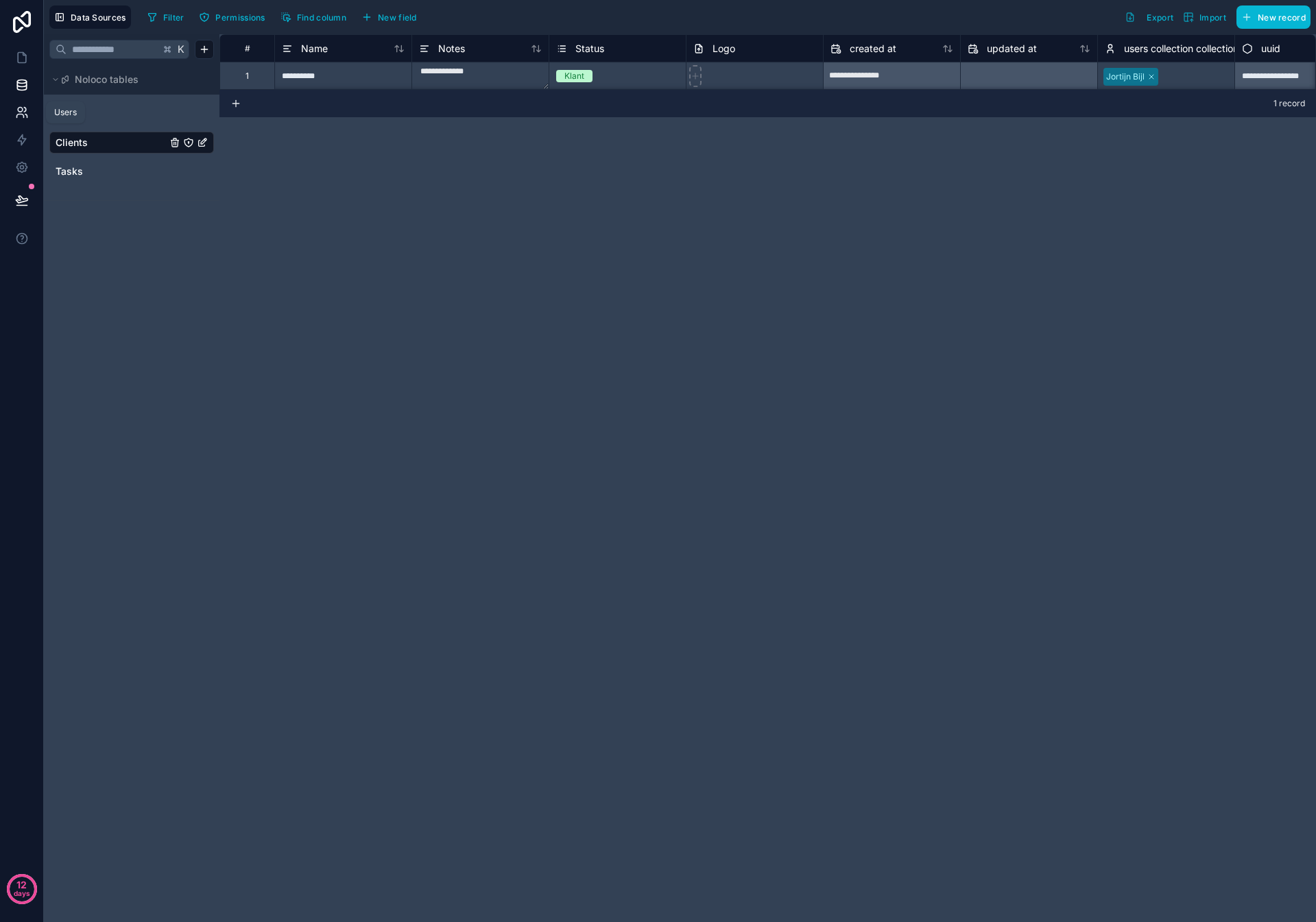
click at [24, 111] on icon at bounding box center [25, 109] width 2 height 4
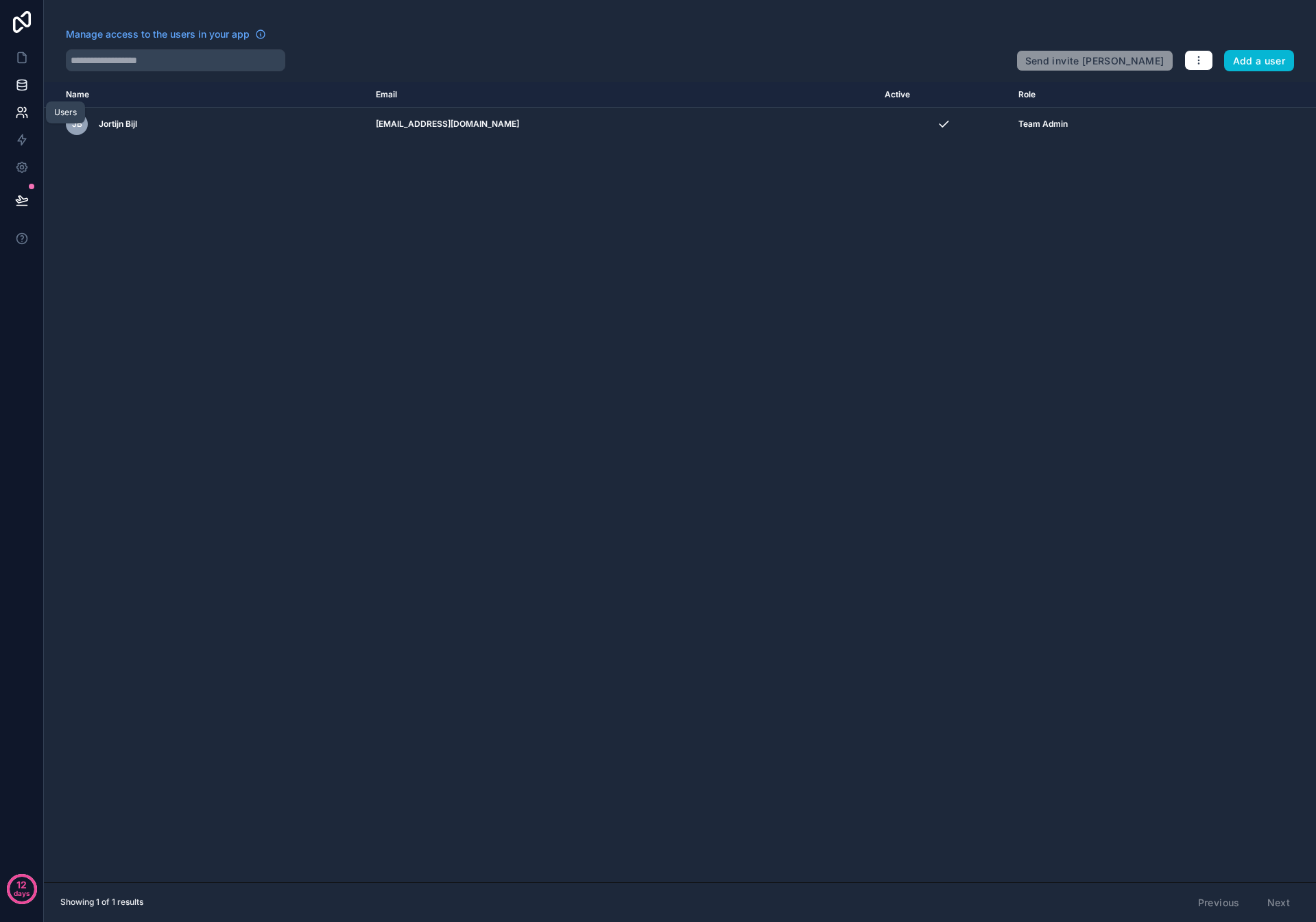
click at [25, 91] on icon at bounding box center [22, 85] width 14 height 14
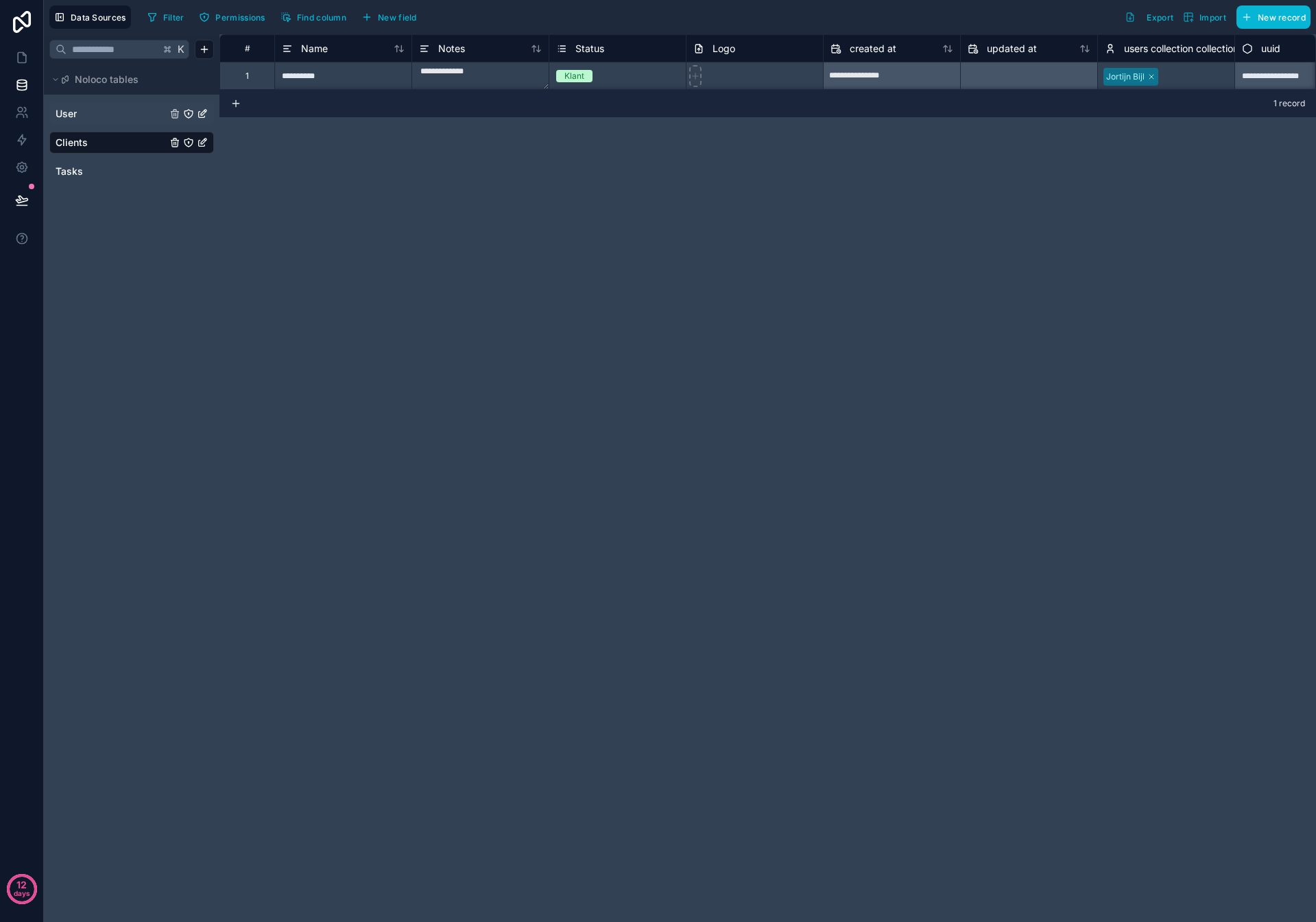
click at [72, 113] on span "User" at bounding box center [66, 113] width 21 height 14
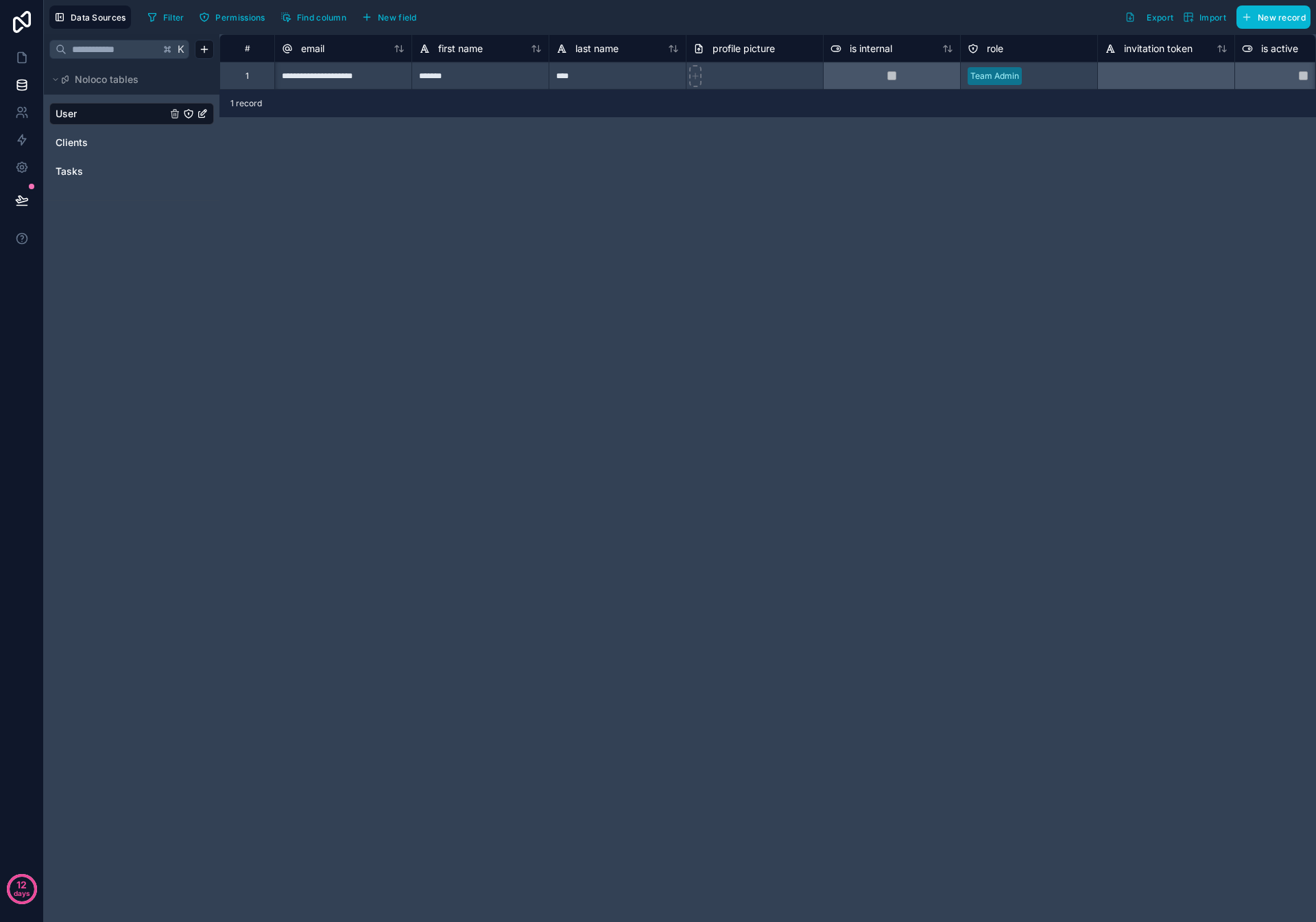
scroll to position [0, 1]
drag, startPoint x: 406, startPoint y: 371, endPoint x: 0, endPoint y: 16, distance: 539.3
click at [405, 367] on div "**********" at bounding box center [768, 477] width 1096 height 888
click at [20, 60] on icon at bounding box center [22, 57] width 14 height 14
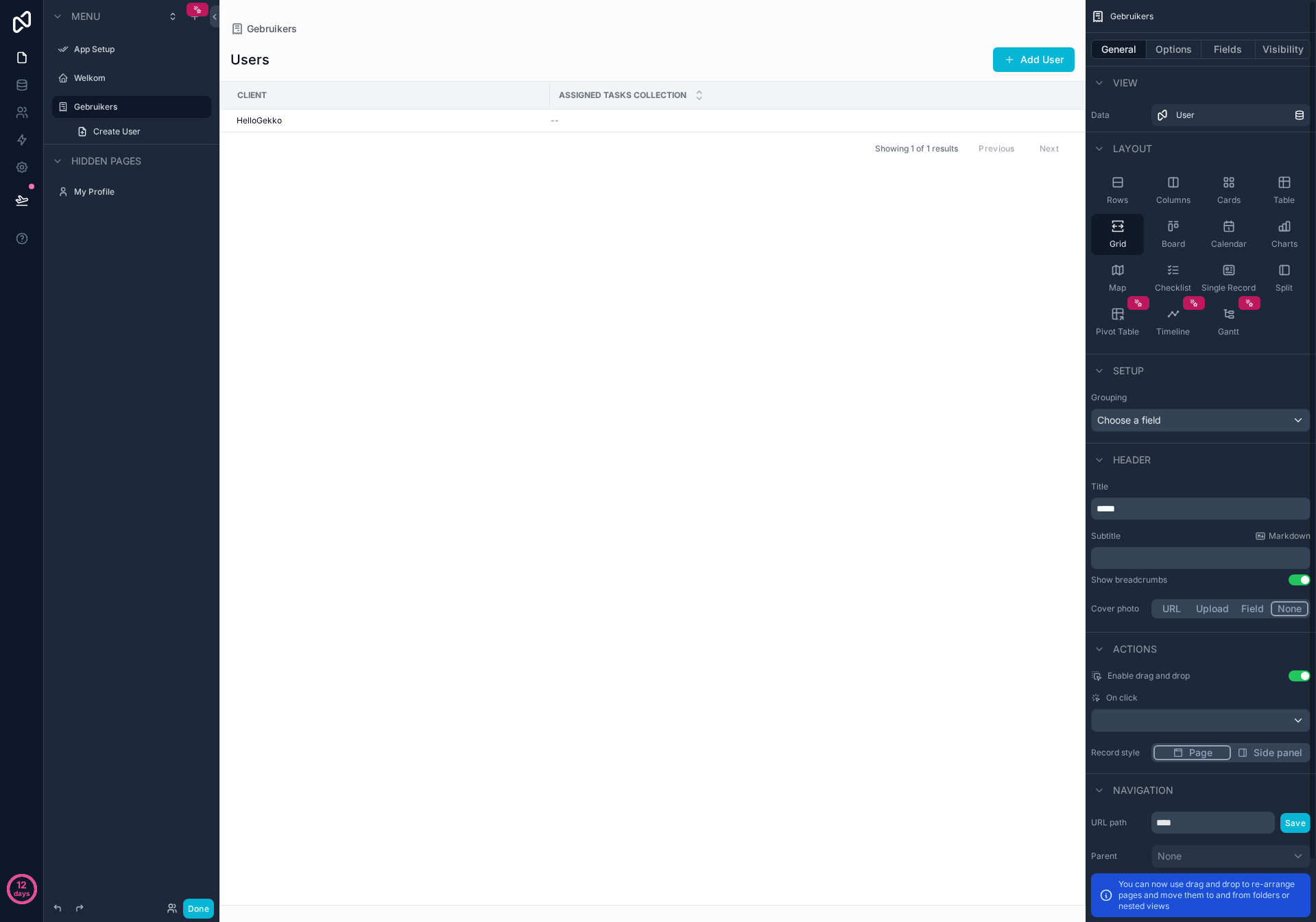
click at [1148, 507] on p "*****" at bounding box center [1202, 508] width 211 height 14
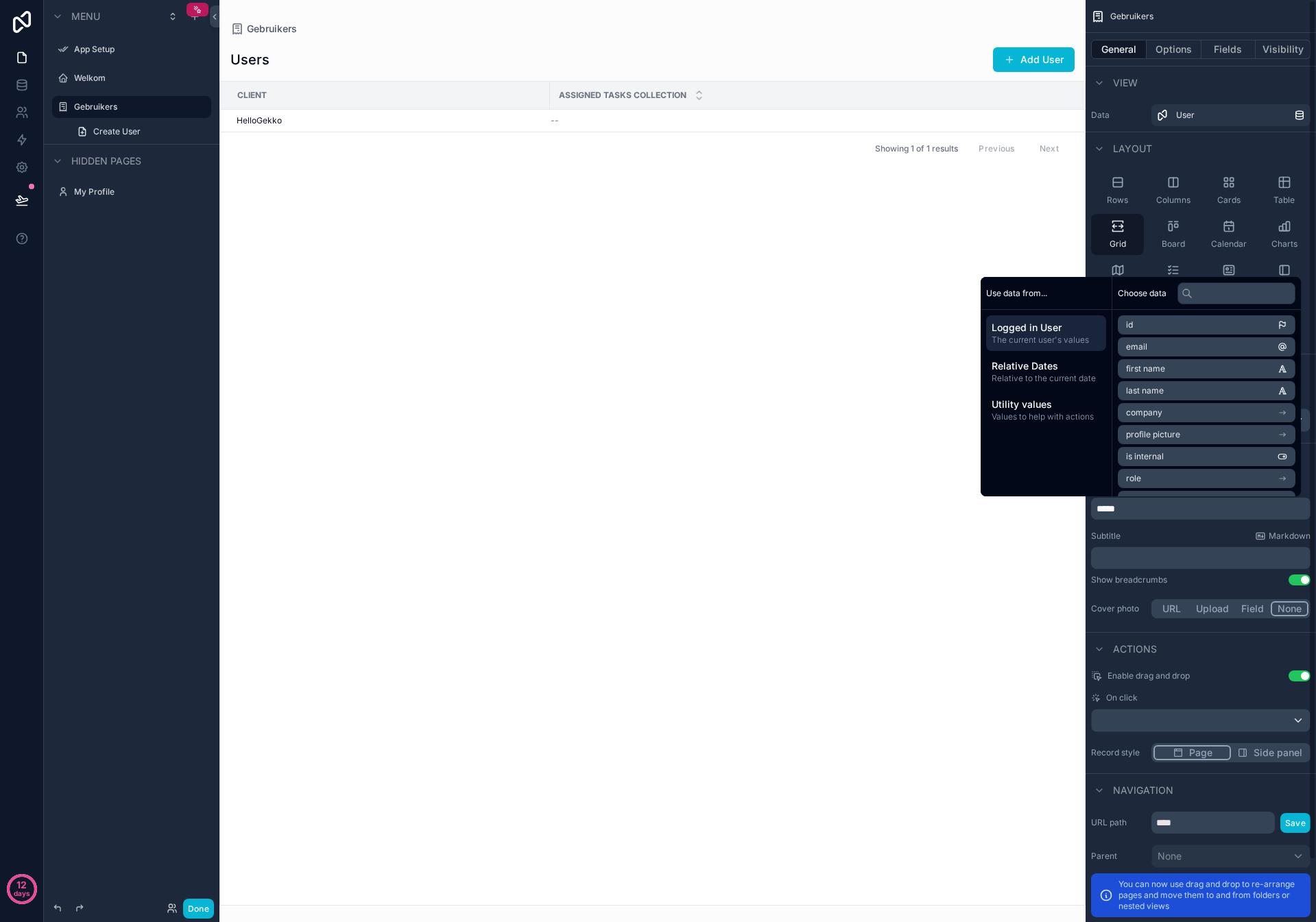
drag, startPoint x: 1026, startPoint y: 556, endPoint x: 1060, endPoint y: 550, distance: 34.5
click at [1026, 556] on div "Client Assigned tasks collection HelloGekko -- Showing 1 of 1 results Previous …" at bounding box center [652, 493] width 865 height 823
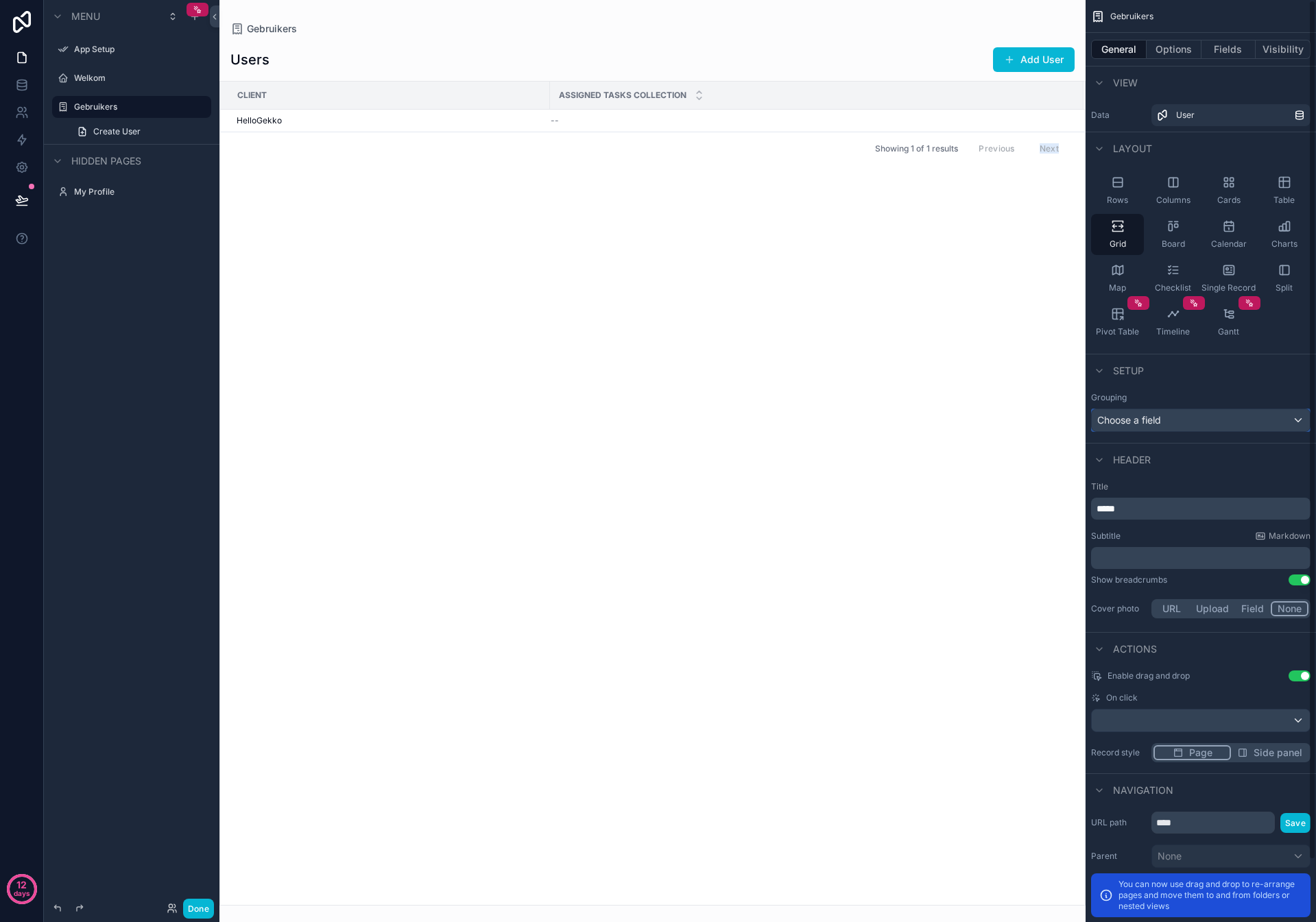
click at [1154, 418] on span "Choose a field" at bounding box center [1129, 420] width 64 height 12
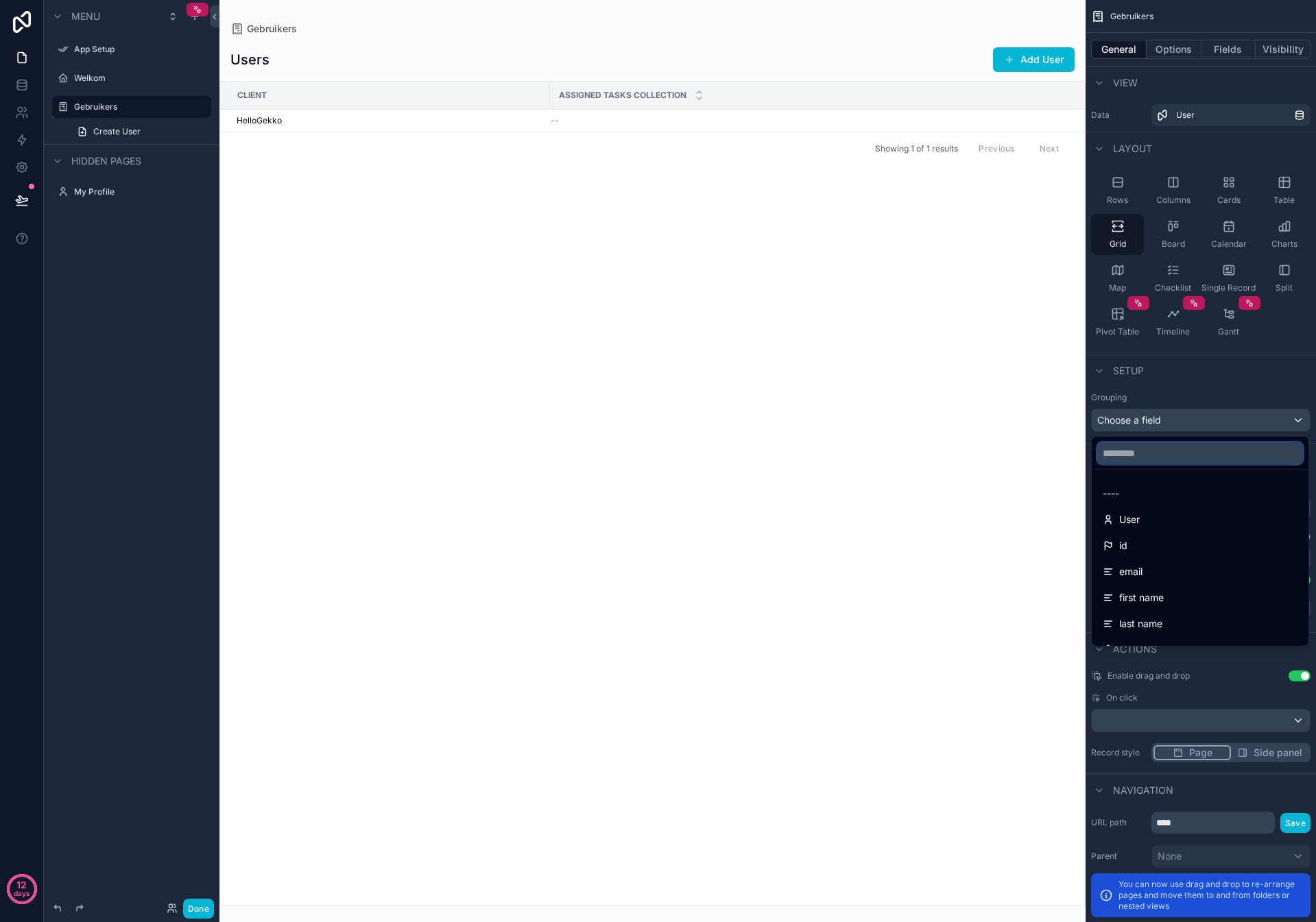
click at [1148, 453] on input "text" at bounding box center [1200, 453] width 205 height 22
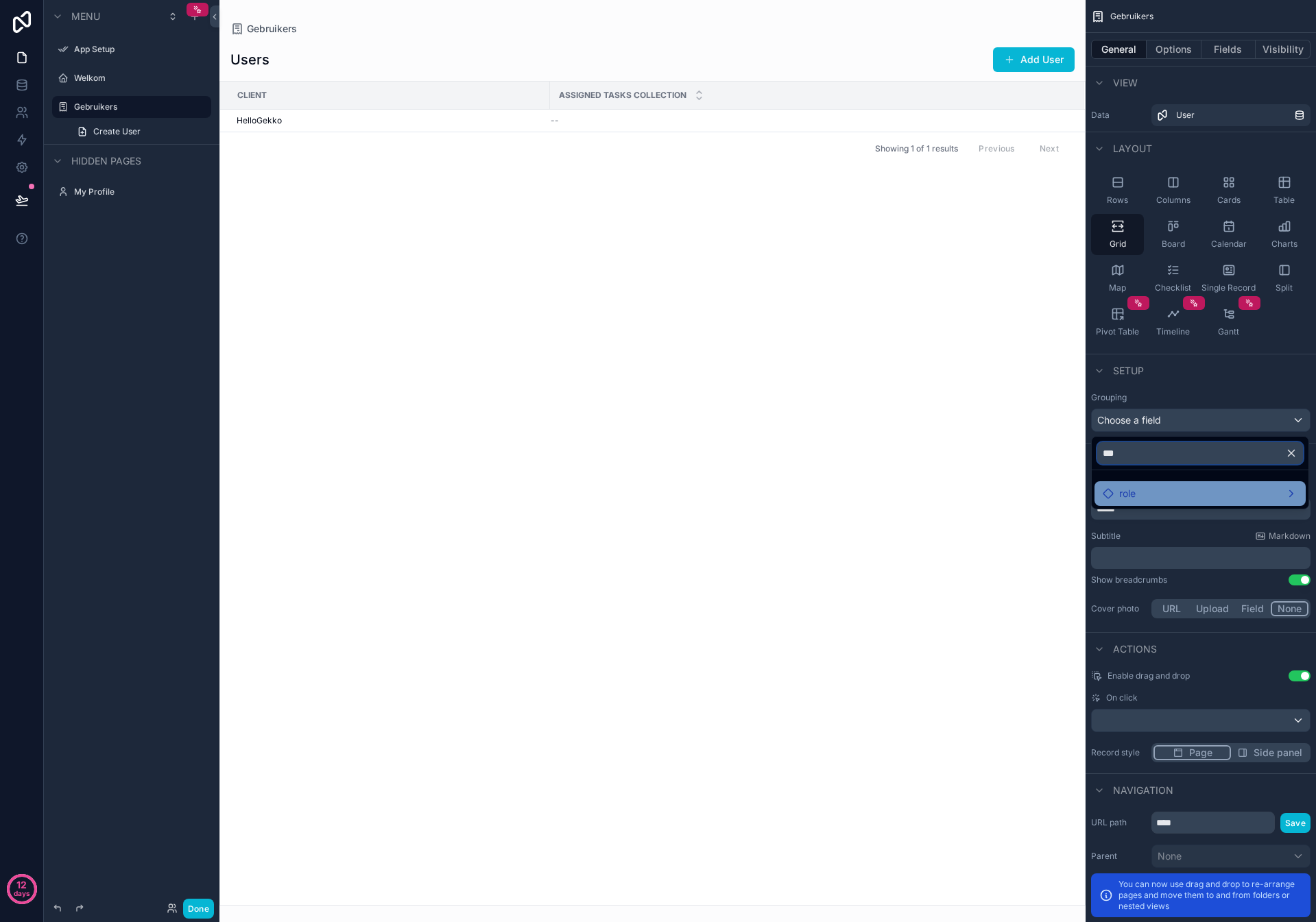
type input "***"
click at [1133, 488] on span "role" at bounding box center [1127, 493] width 16 height 16
click at [1075, 495] on span "role" at bounding box center [1073, 495] width 16 height 16
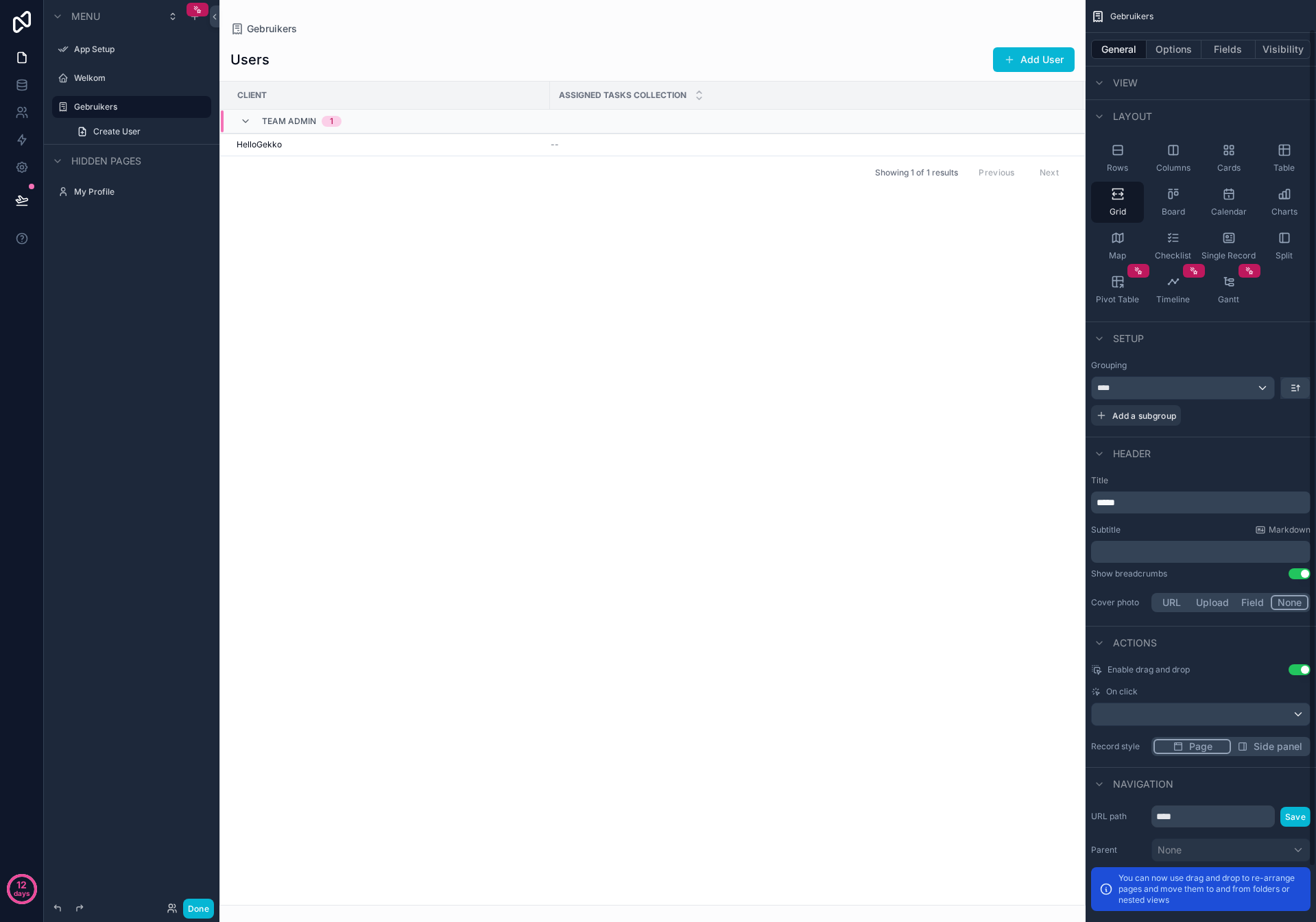
scroll to position [93, 0]
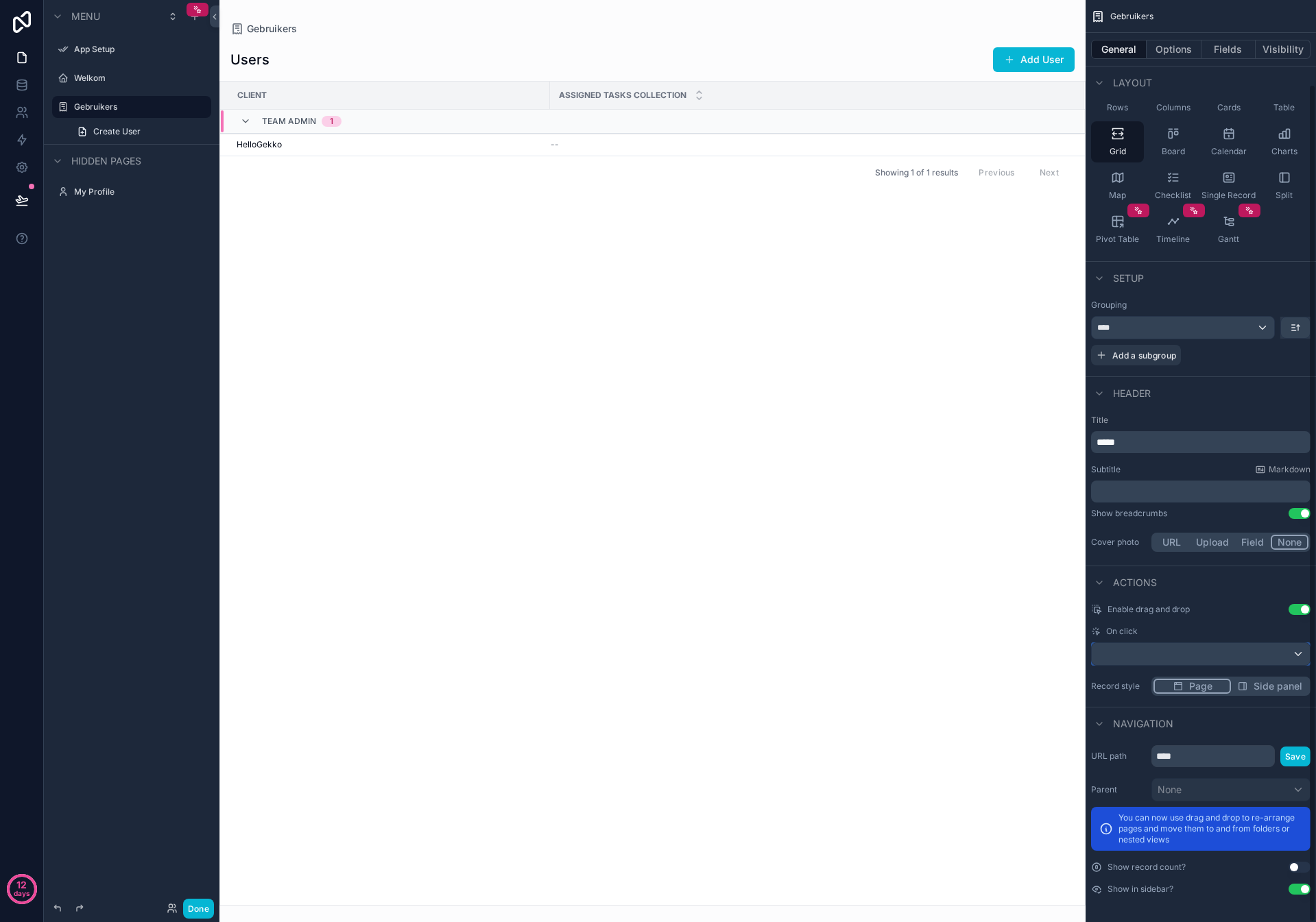
click at [1176, 654] on div "scrollable content" at bounding box center [1200, 654] width 218 height 22
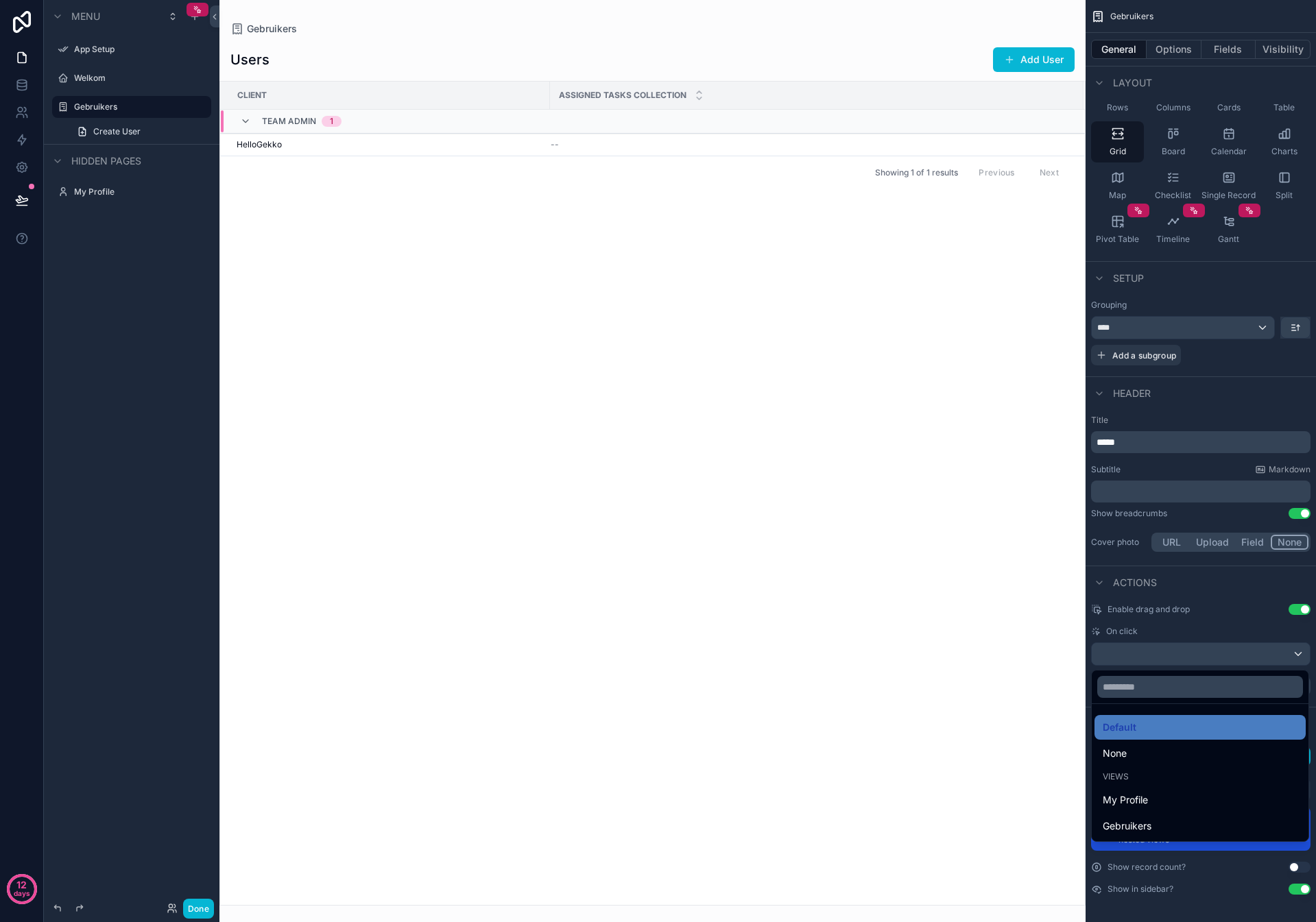
click at [1161, 641] on div "scrollable content" at bounding box center [658, 461] width 1316 height 922
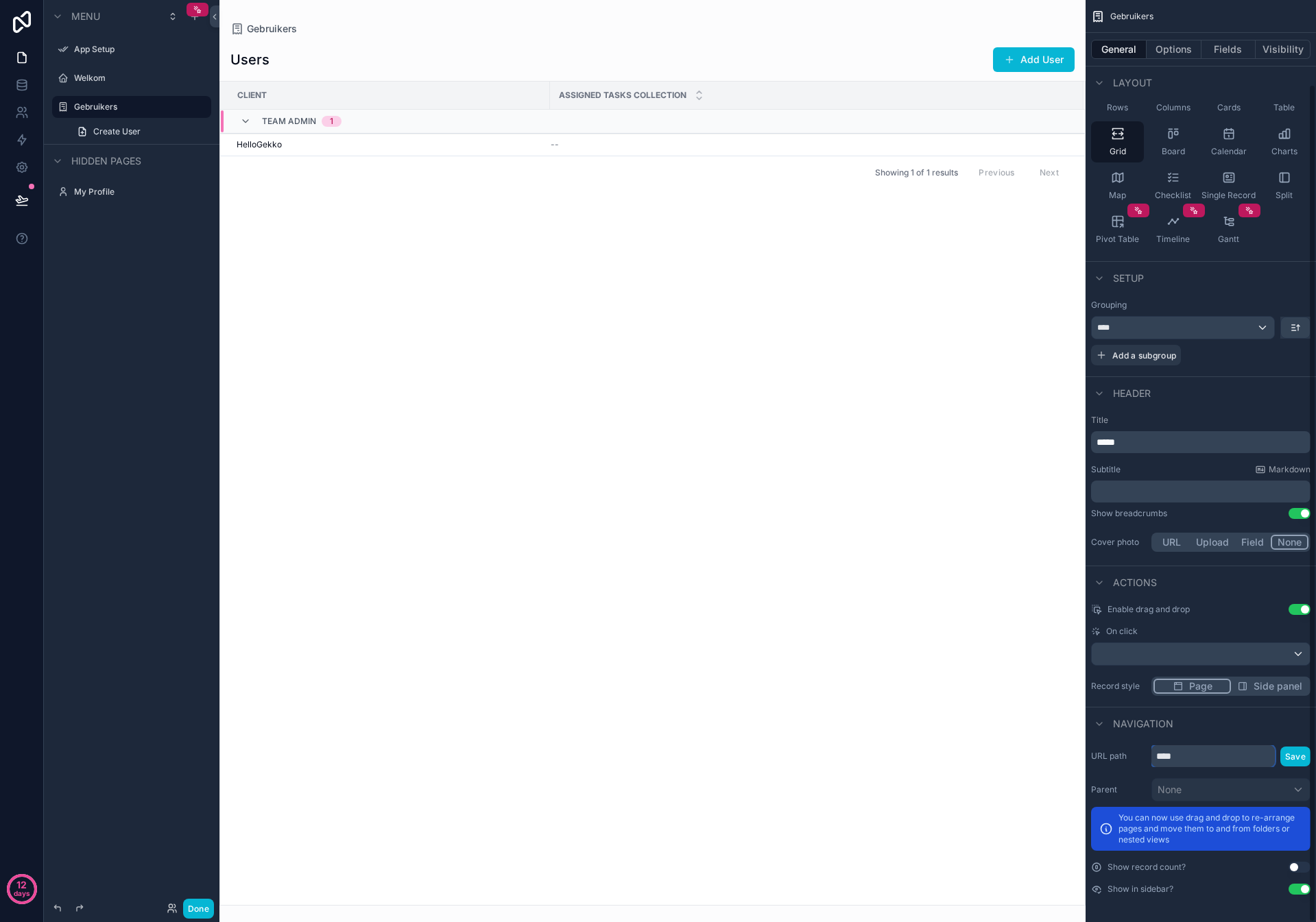
click at [1185, 752] on input "****" at bounding box center [1212, 756] width 123 height 22
type input "**********"
click at [1294, 755] on button "Save" at bounding box center [1295, 756] width 30 height 20
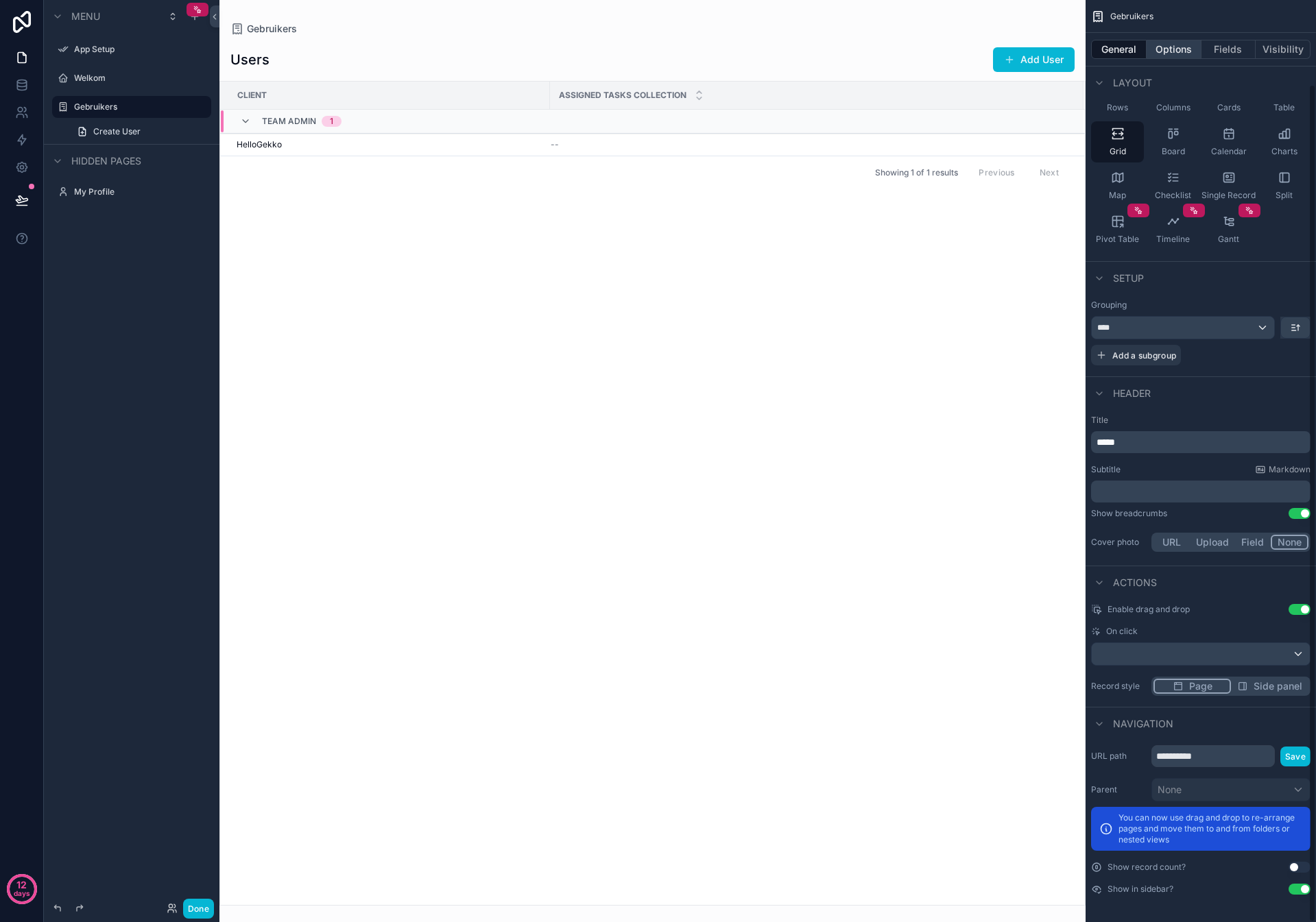
click at [1169, 46] on button "Options" at bounding box center [1174, 49] width 55 height 19
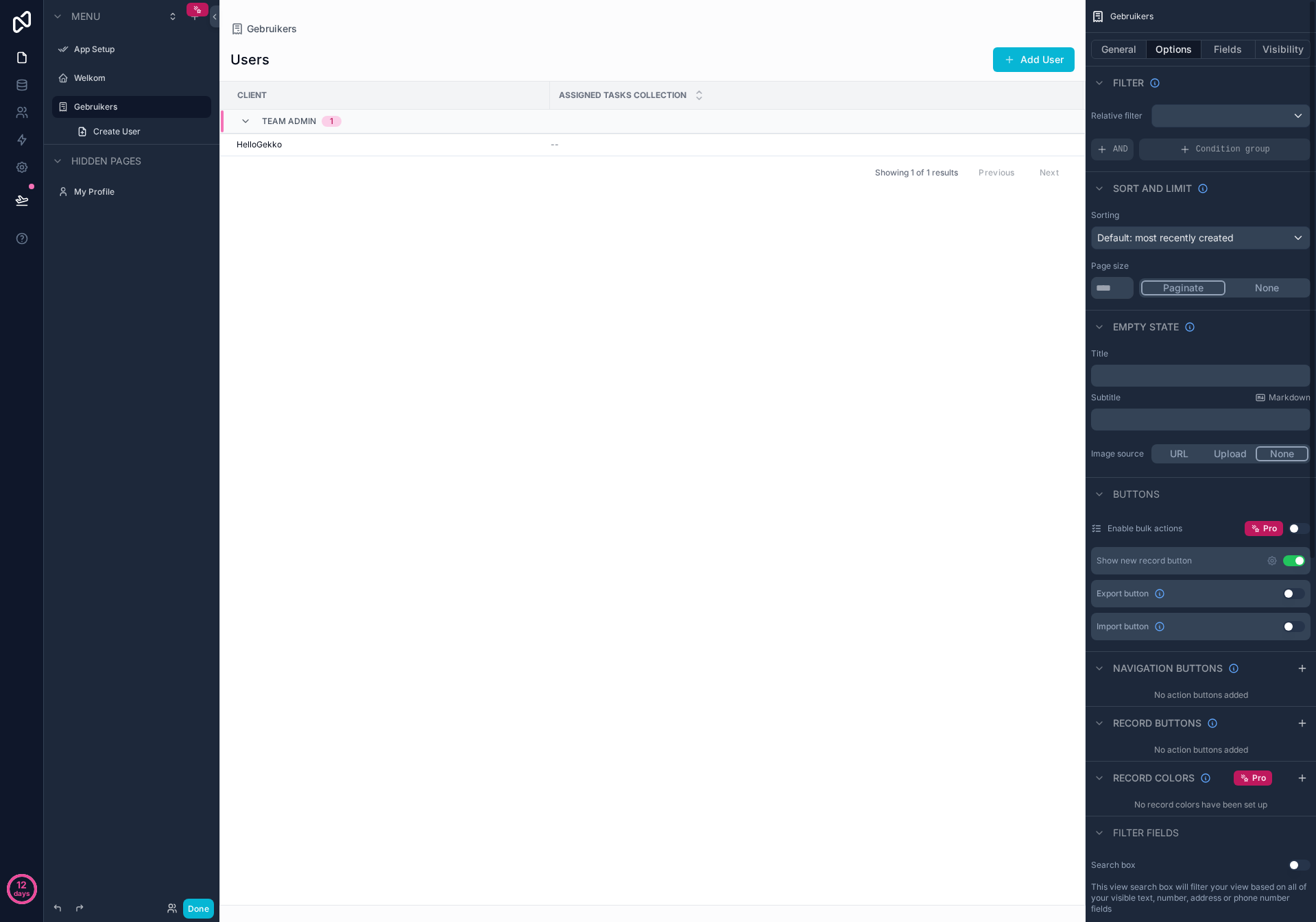
click at [1296, 530] on button "Use setting" at bounding box center [1299, 528] width 22 height 11
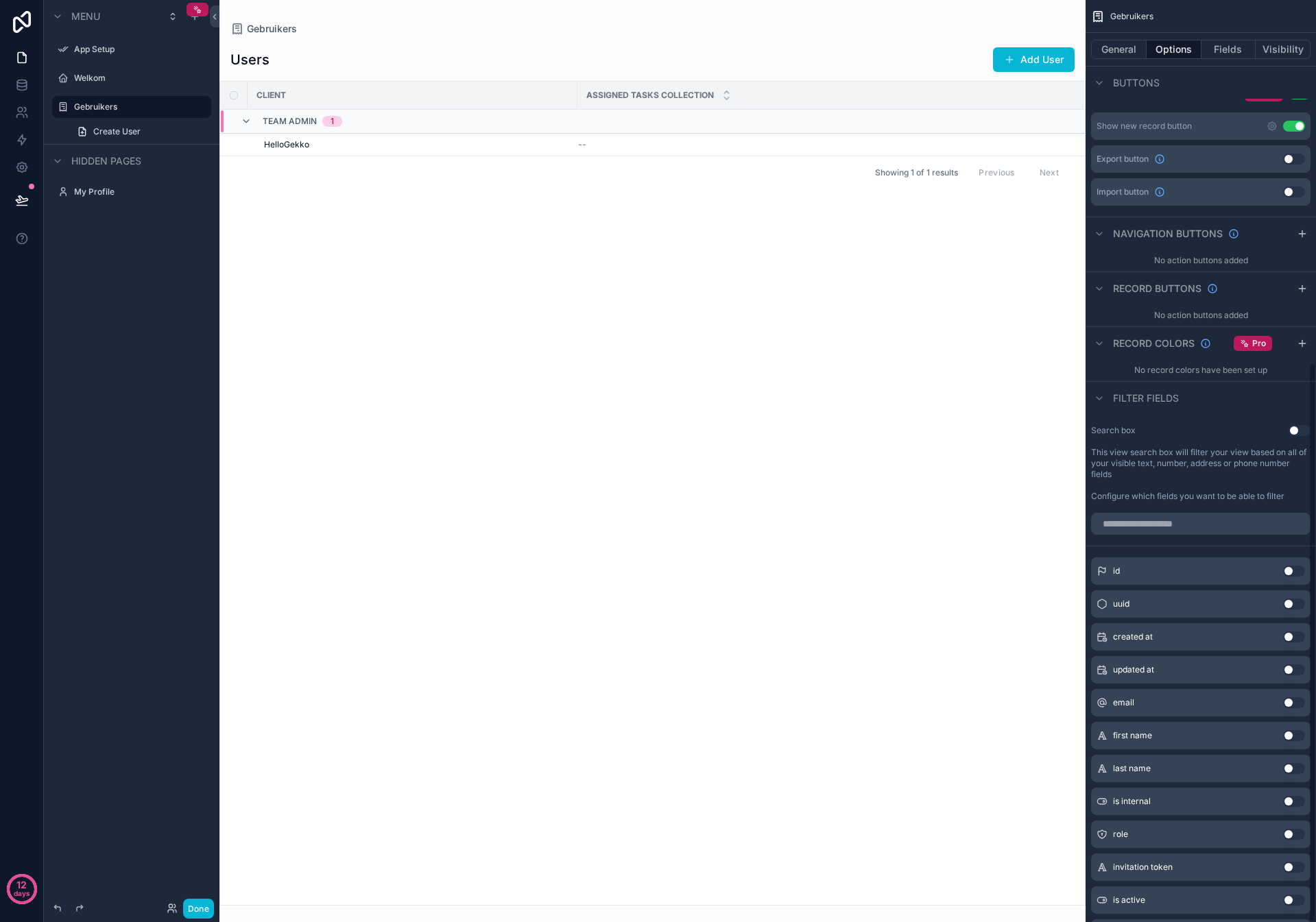
scroll to position [597, 0]
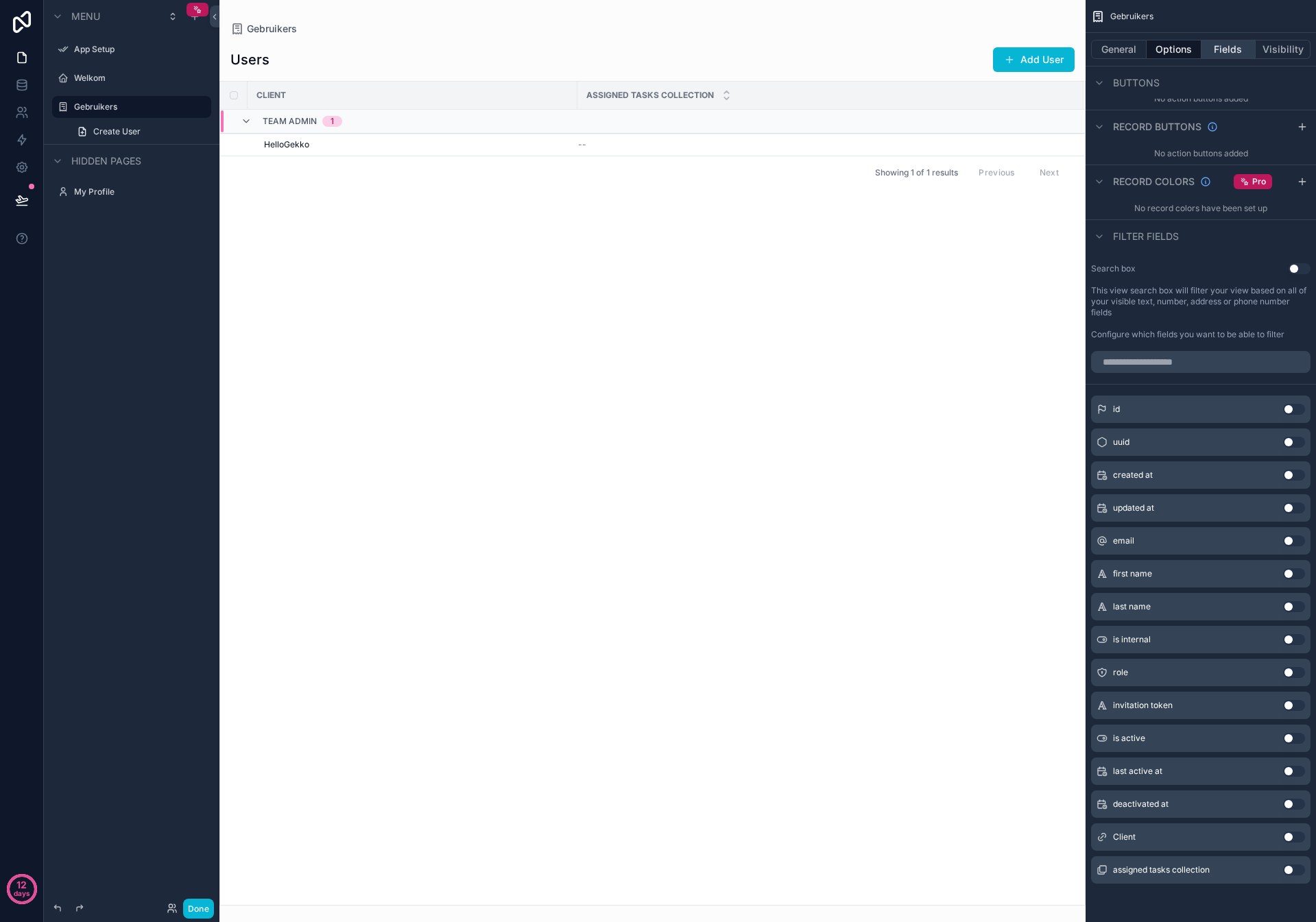
click at [1225, 46] on button "Fields" at bounding box center [1229, 49] width 55 height 19
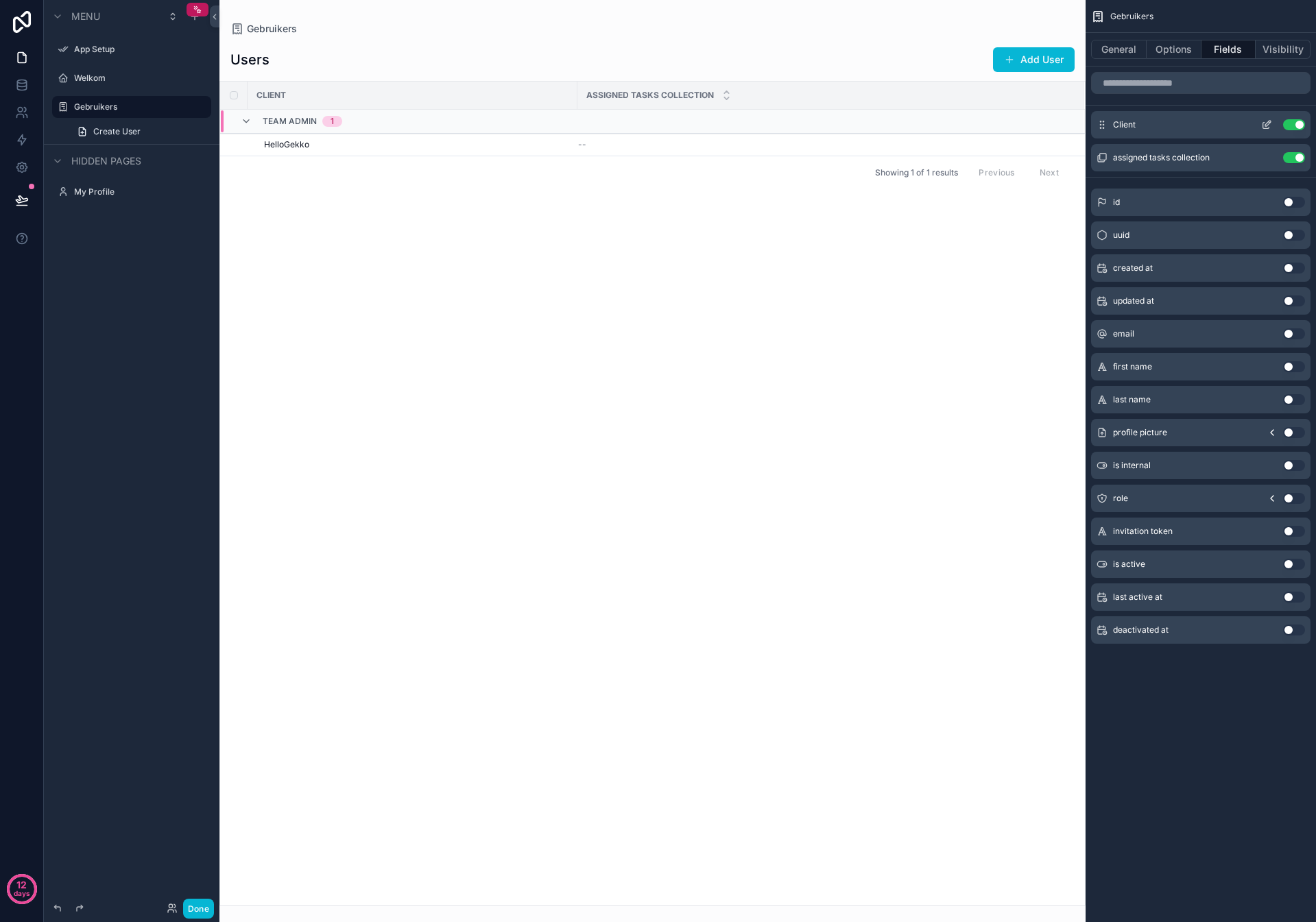
click at [1294, 126] on button "Use setting" at bounding box center [1294, 124] width 22 height 11
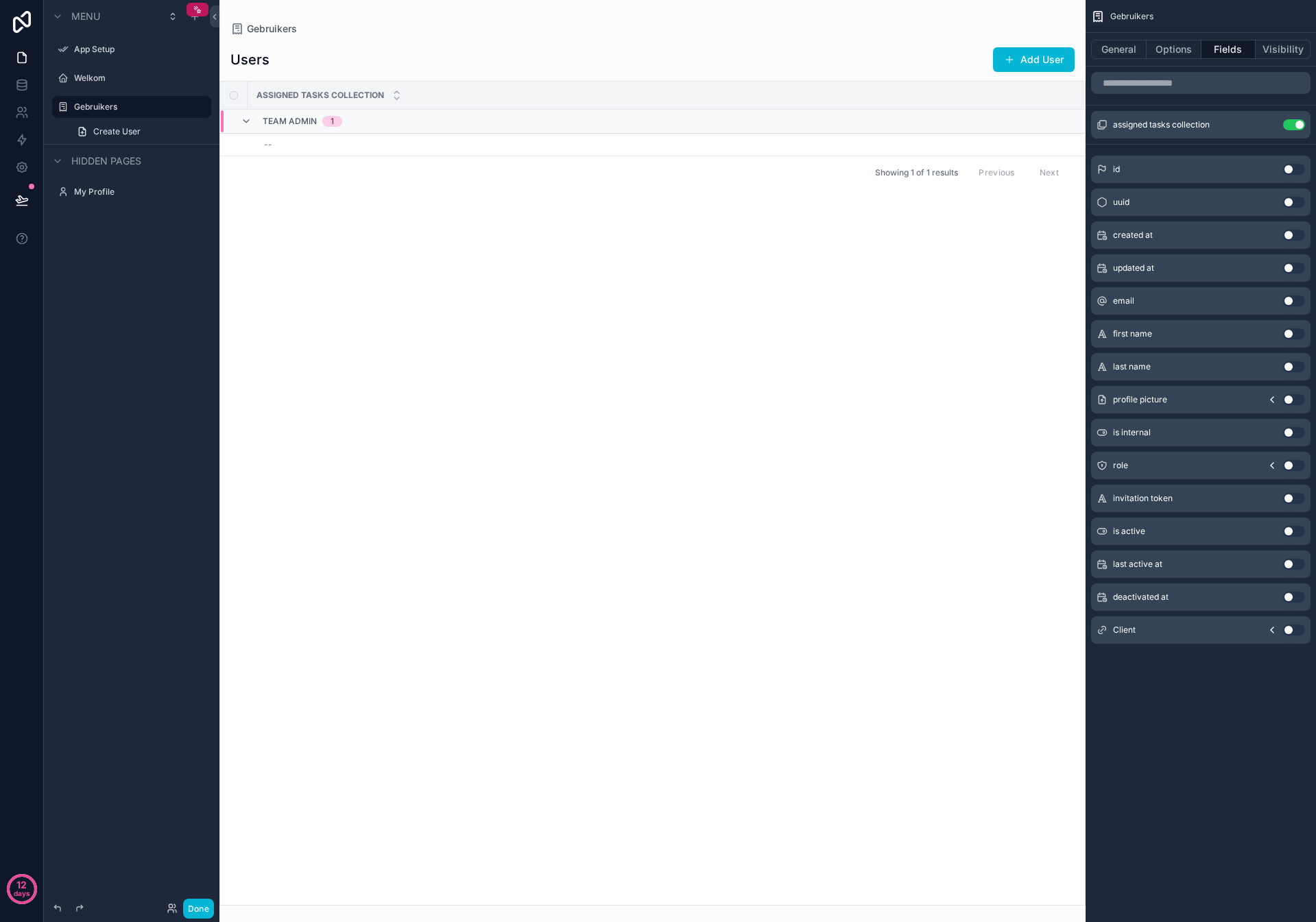
click at [1294, 126] on button "Use setting" at bounding box center [1294, 124] width 22 height 11
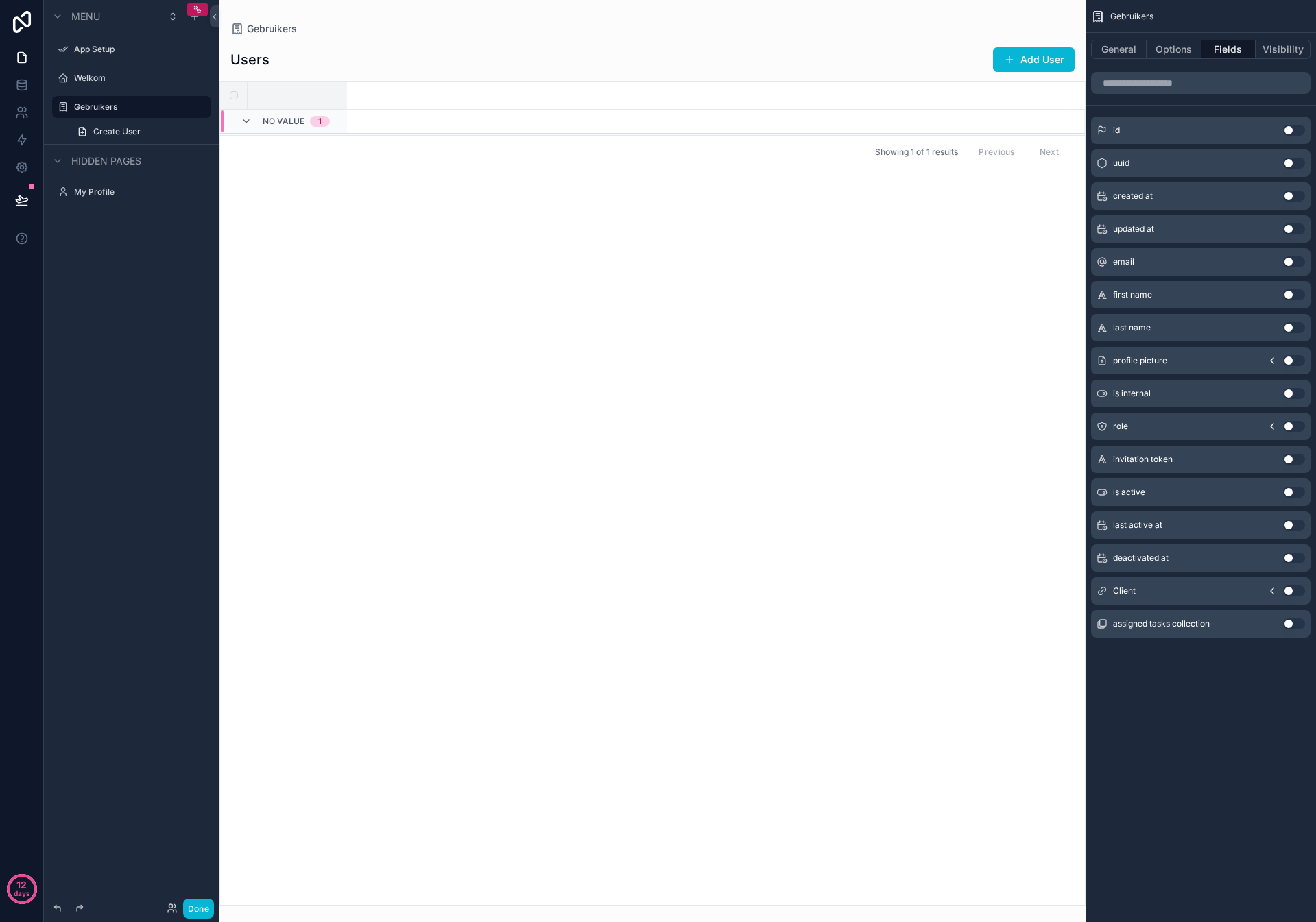
click at [1295, 294] on button "Use setting" at bounding box center [1294, 294] width 22 height 11
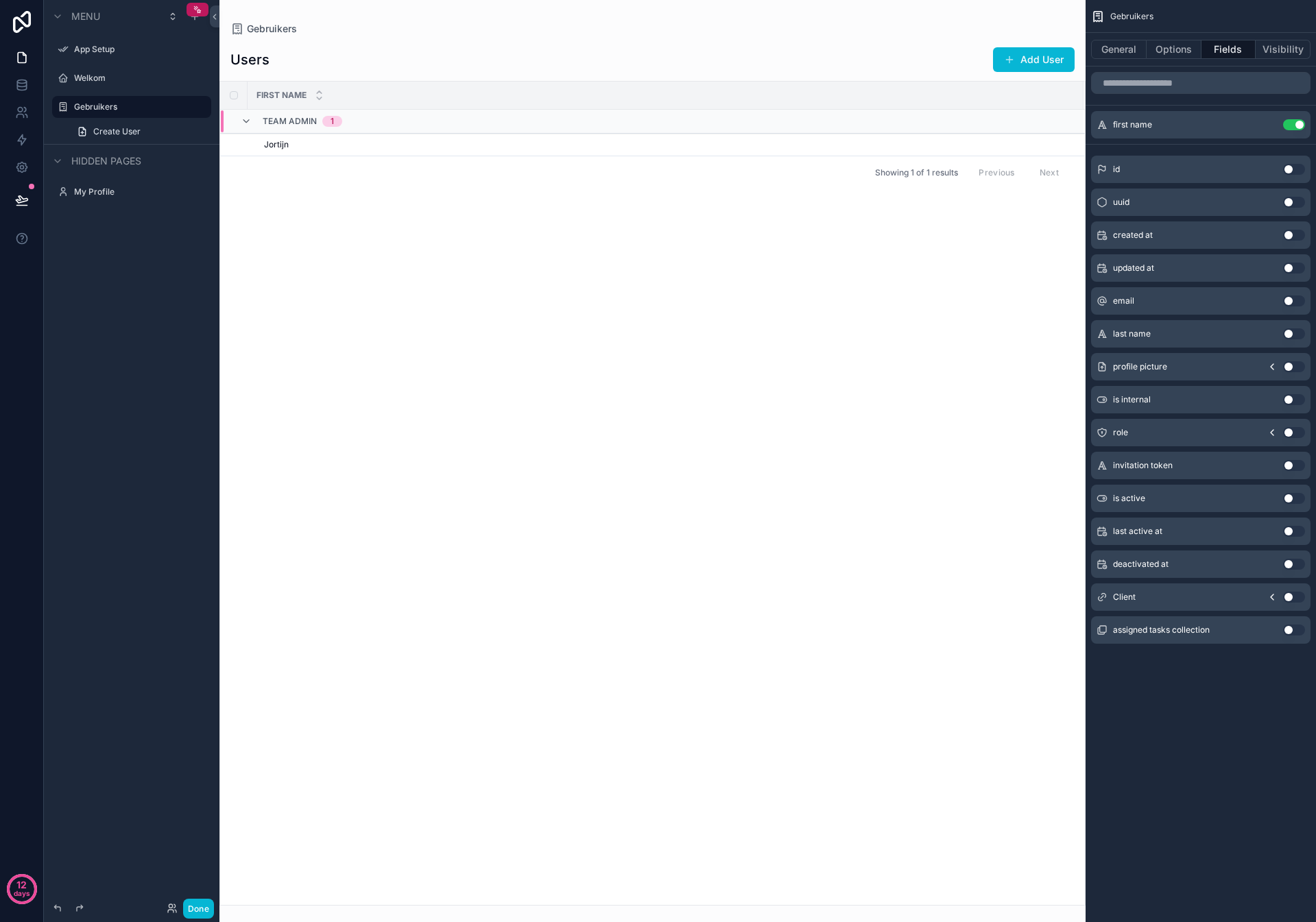
click at [1294, 337] on button "Use setting" at bounding box center [1294, 333] width 22 height 11
click at [1297, 337] on button "Use setting" at bounding box center [1294, 333] width 22 height 11
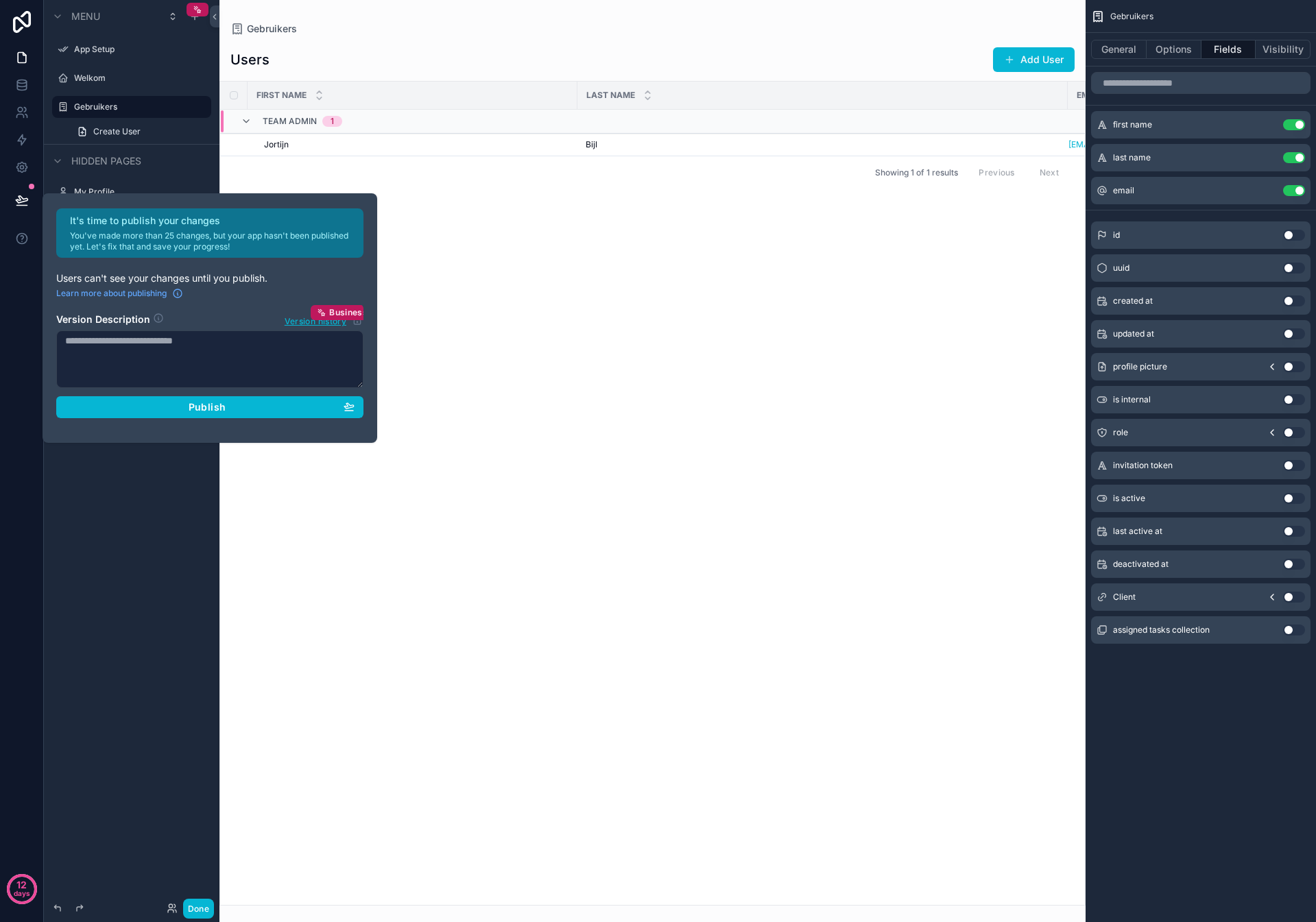
click at [1292, 595] on button "Use setting" at bounding box center [1294, 597] width 22 height 11
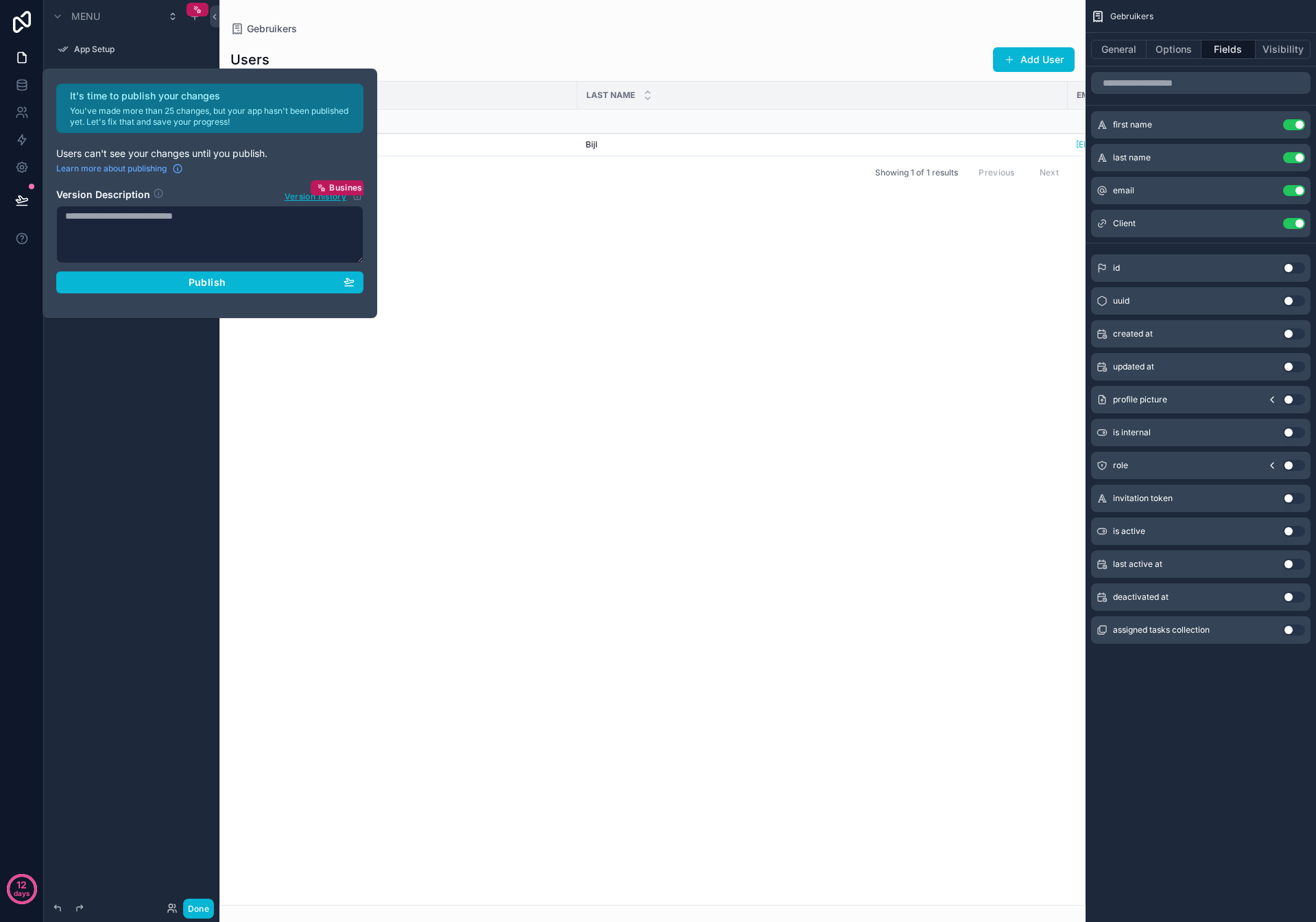
click at [469, 261] on div "First name Last name Email Client Team Admin 1 Jortijn Jortijn Bijl Bijl jortij…" at bounding box center [652, 493] width 865 height 823
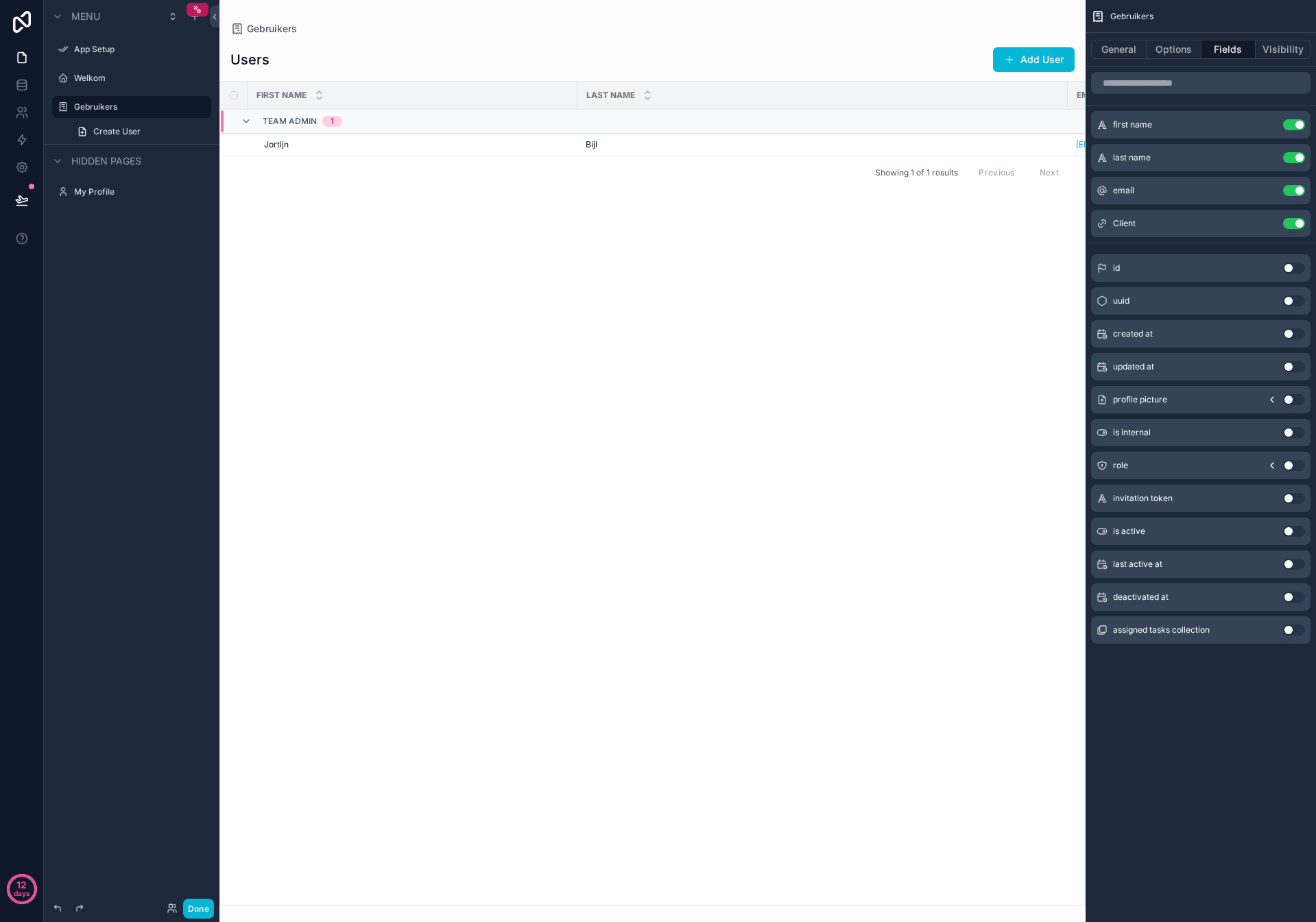
click at [1291, 463] on button "Use setting" at bounding box center [1294, 465] width 22 height 11
drag, startPoint x: 574, startPoint y: 97, endPoint x: 442, endPoint y: 99, distance: 132.0
click at [443, 99] on div "scrollable content" at bounding box center [445, 95] width 6 height 27
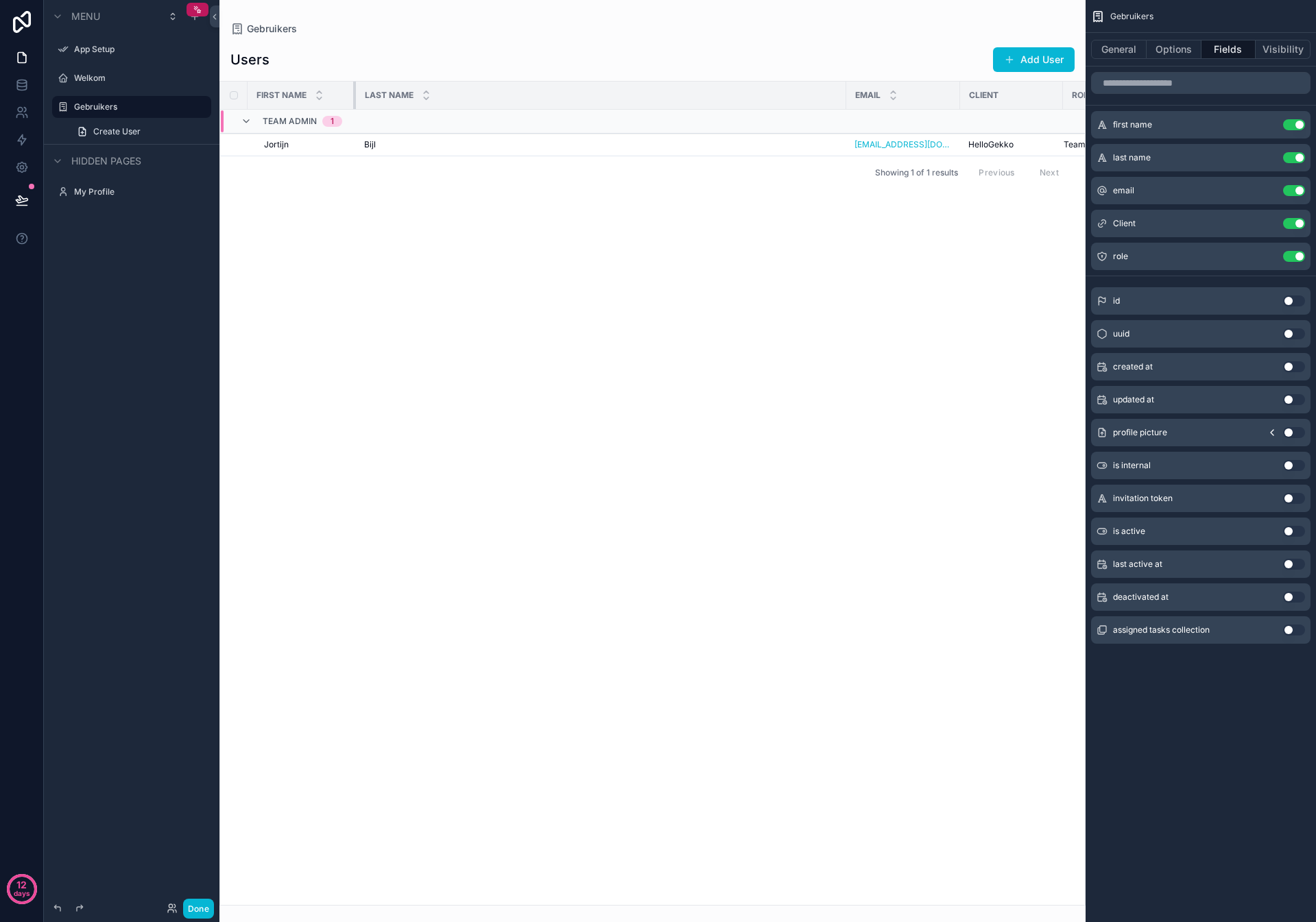
drag, startPoint x: 442, startPoint y: 99, endPoint x: 393, endPoint y: 101, distance: 49.0
click at [353, 100] on div "scrollable content" at bounding box center [356, 95] width 6 height 27
drag, startPoint x: 785, startPoint y: 98, endPoint x: 468, endPoint y: 96, distance: 317.0
click at [468, 96] on div "scrollable content" at bounding box center [469, 95] width 6 height 27
click at [1291, 45] on button "Visibility" at bounding box center [1282, 49] width 55 height 19
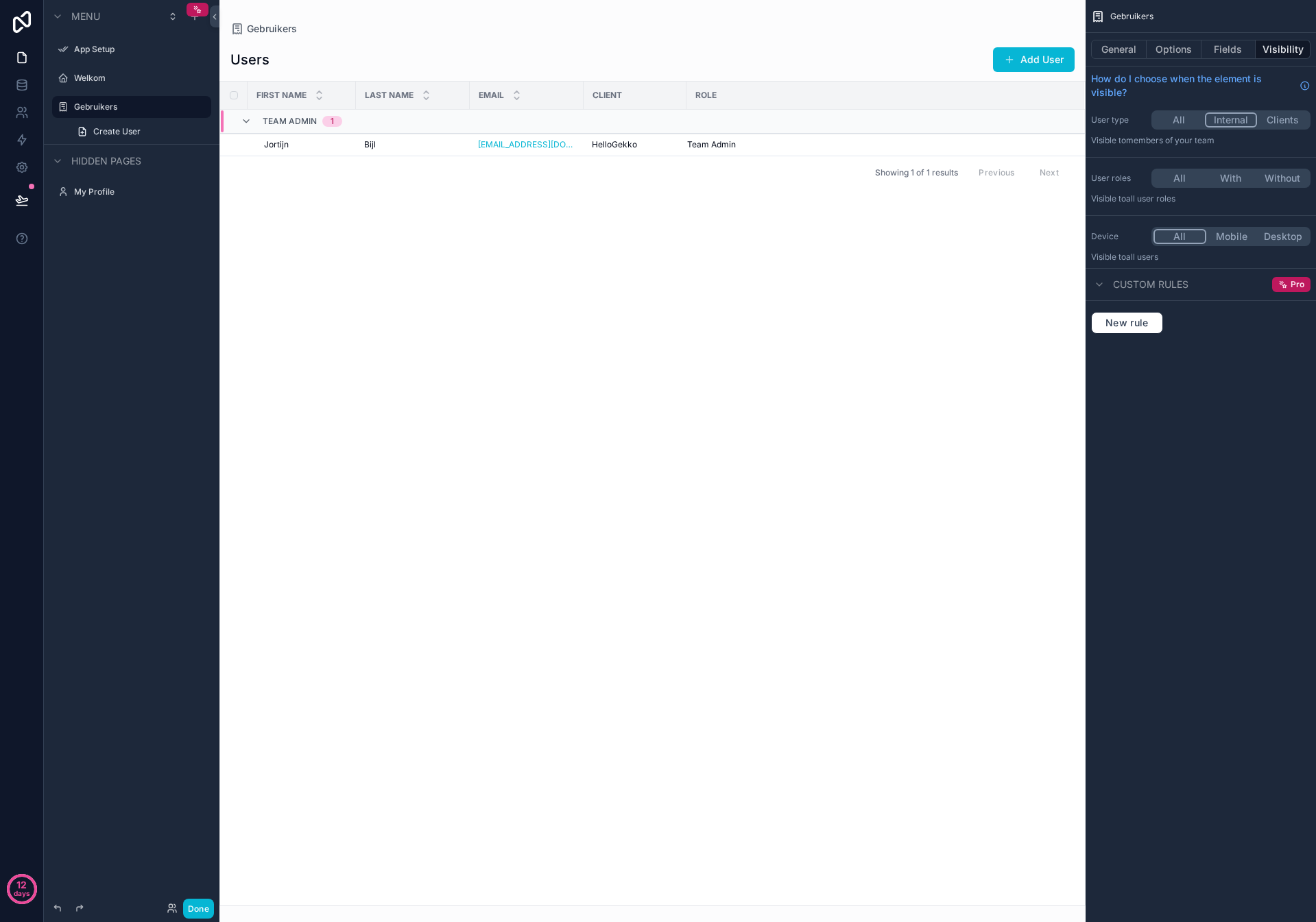
click at [1229, 177] on button "With" at bounding box center [1230, 178] width 51 height 15
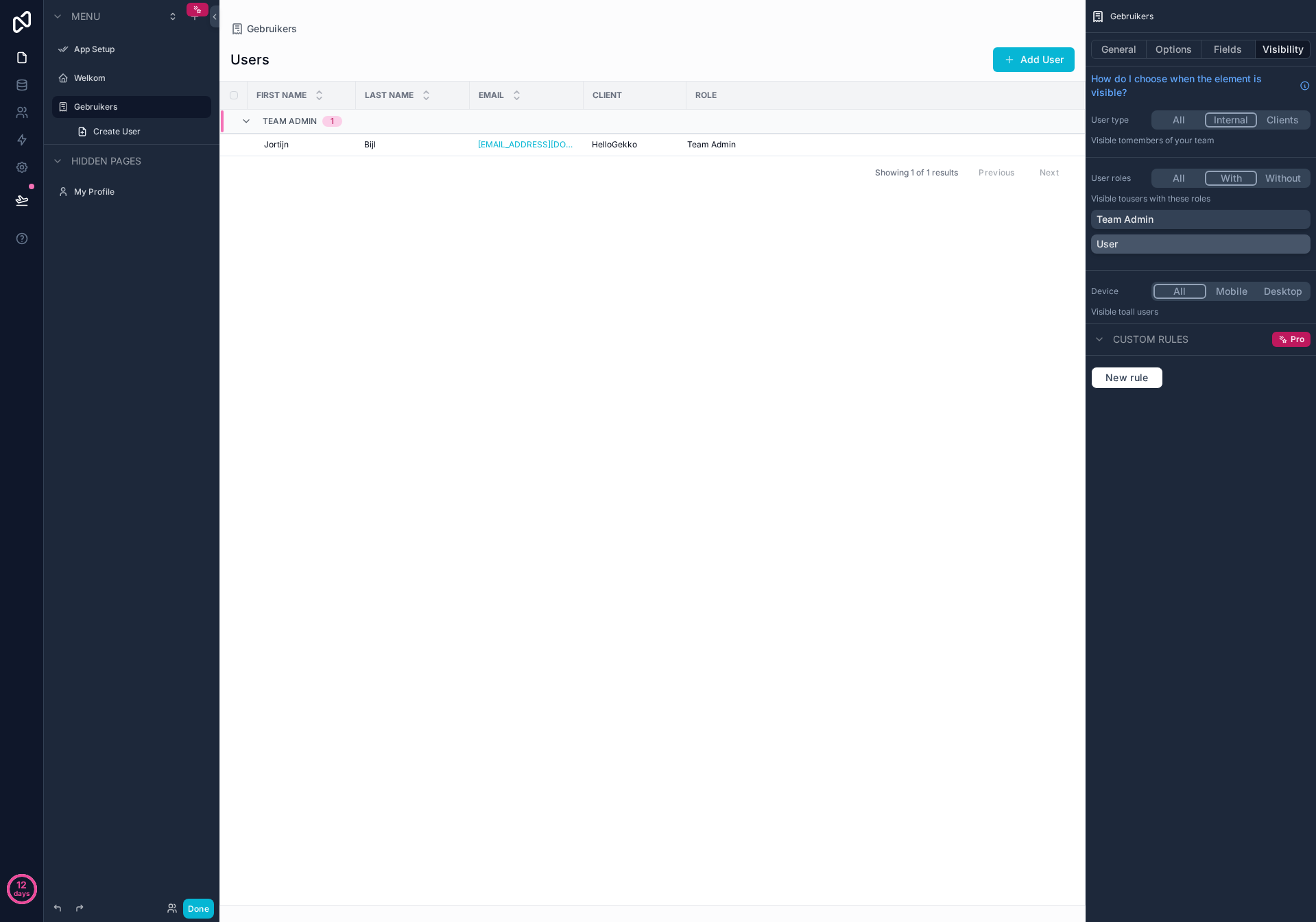
click at [1159, 245] on div "User" at bounding box center [1200, 244] width 208 height 14
click at [1300, 244] on icon "scrollable content" at bounding box center [1298, 244] width 8 height 8
click at [1283, 241] on div "User" at bounding box center [1200, 244] width 208 height 14
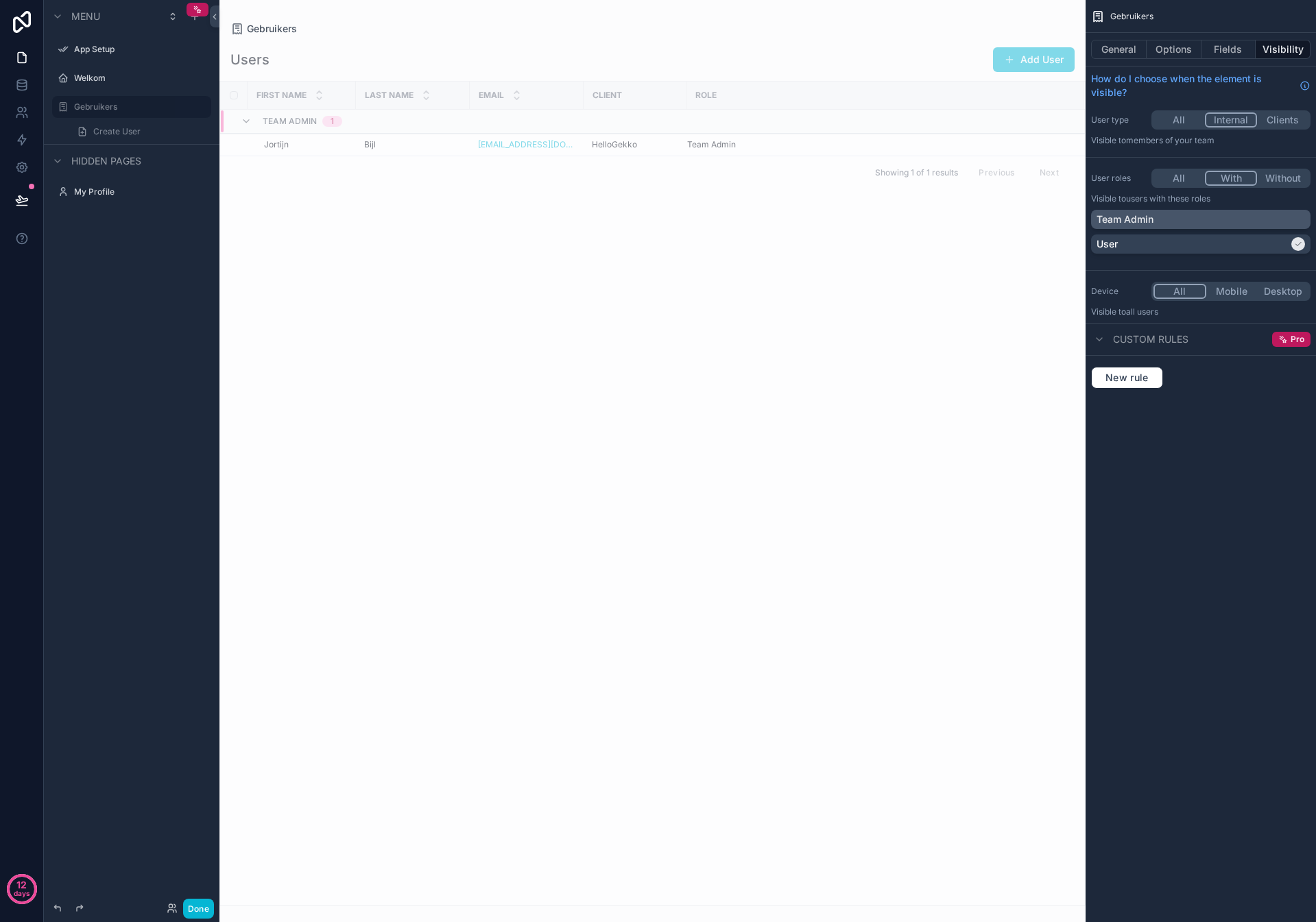
click at [1243, 224] on div "Team Admin" at bounding box center [1200, 219] width 208 height 14
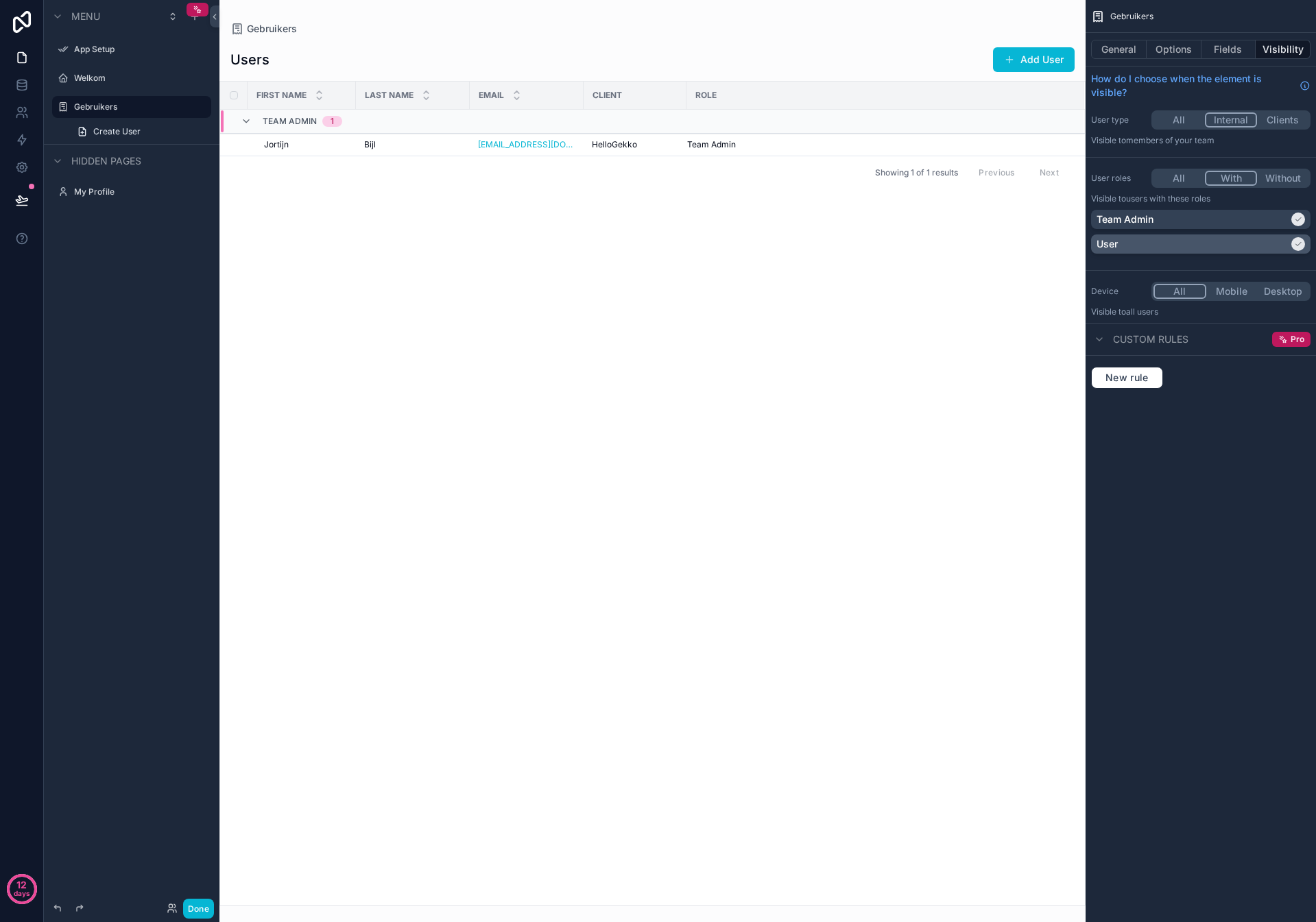
click at [1241, 243] on div "User" at bounding box center [1192, 244] width 192 height 14
click at [166, 126] on link "Create User" at bounding box center [139, 132] width 142 height 22
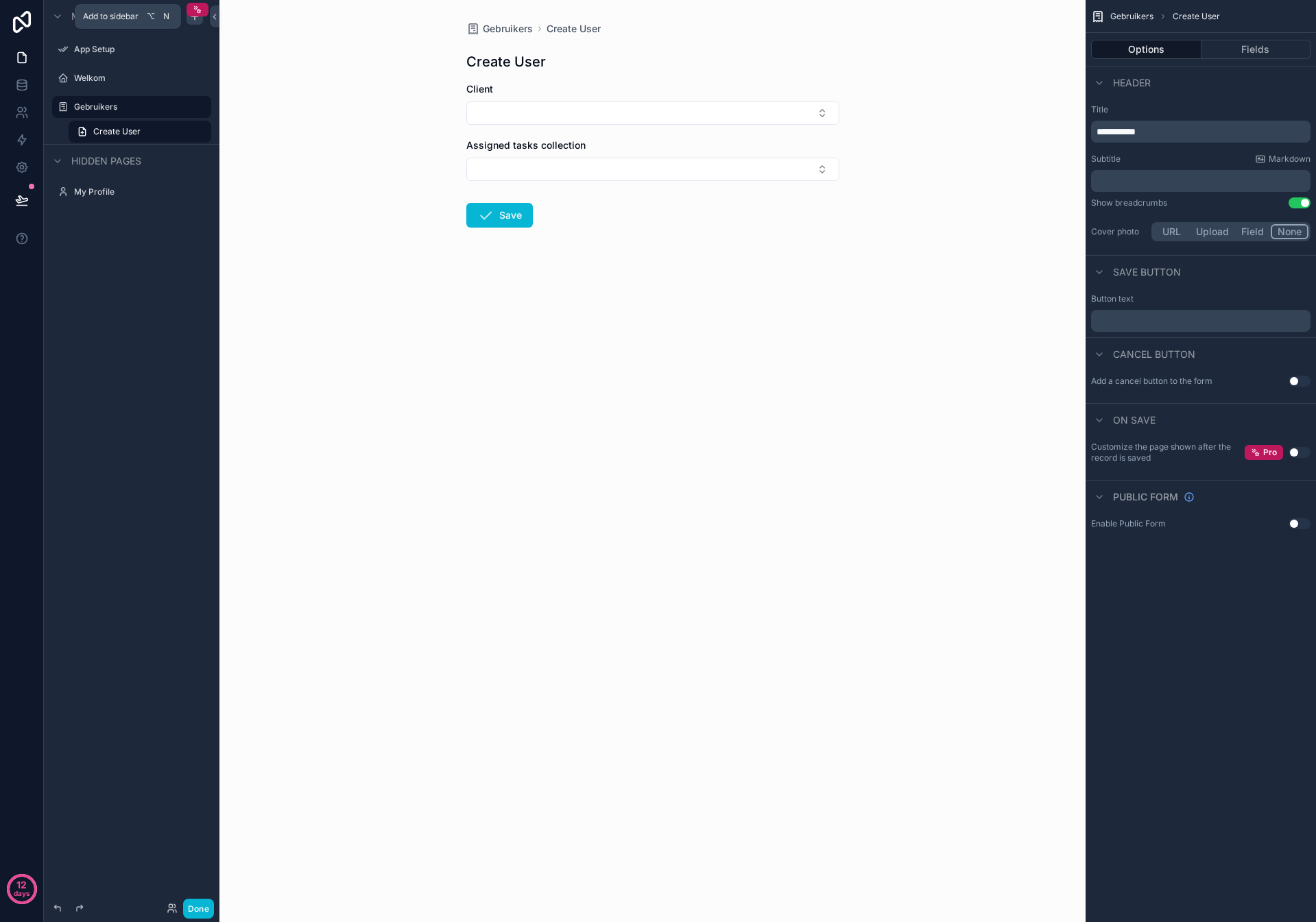
click at [195, 19] on icon "scrollable content" at bounding box center [195, 15] width 0 height 6
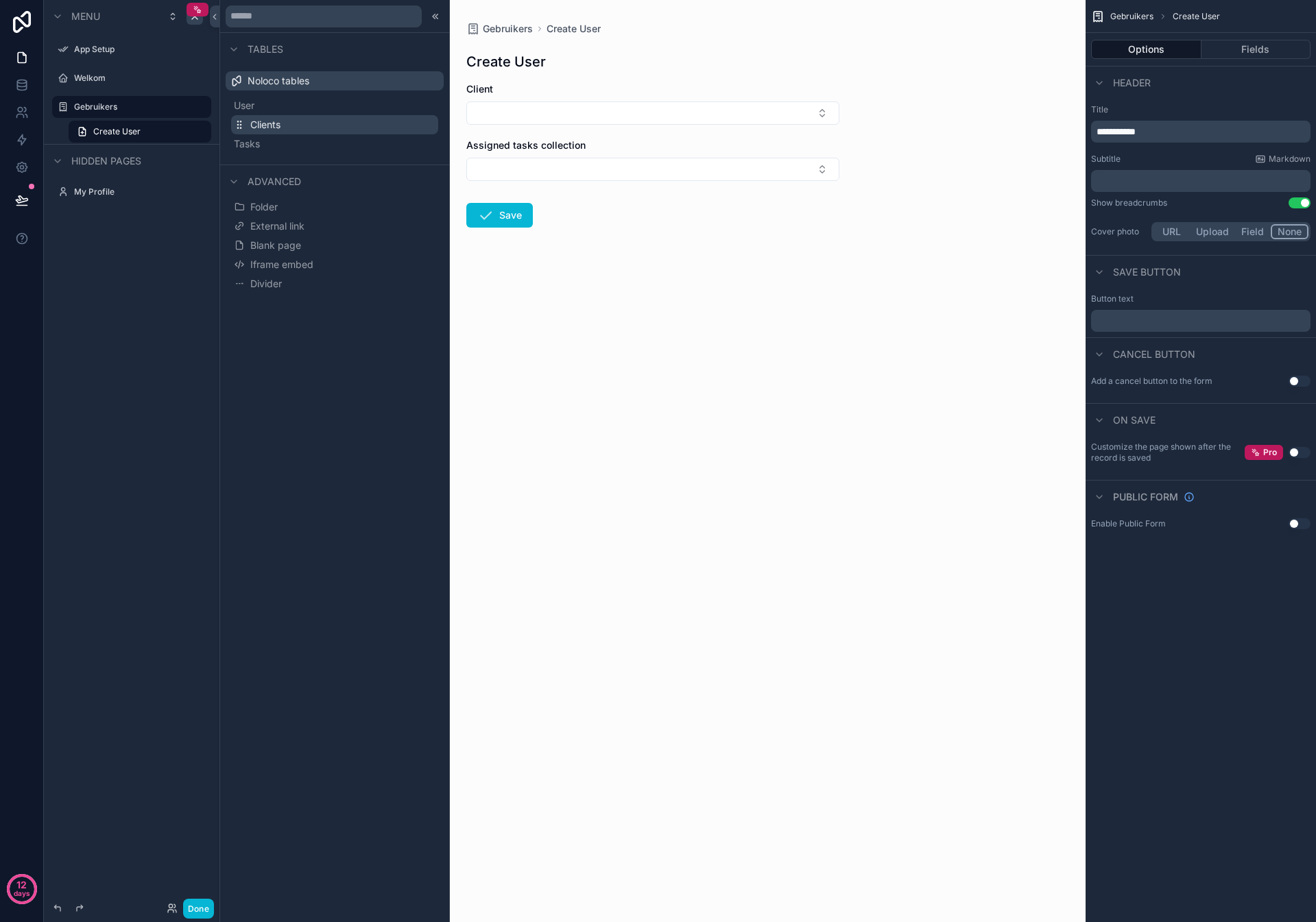
click at [260, 127] on span "Clients" at bounding box center [264, 125] width 30 height 14
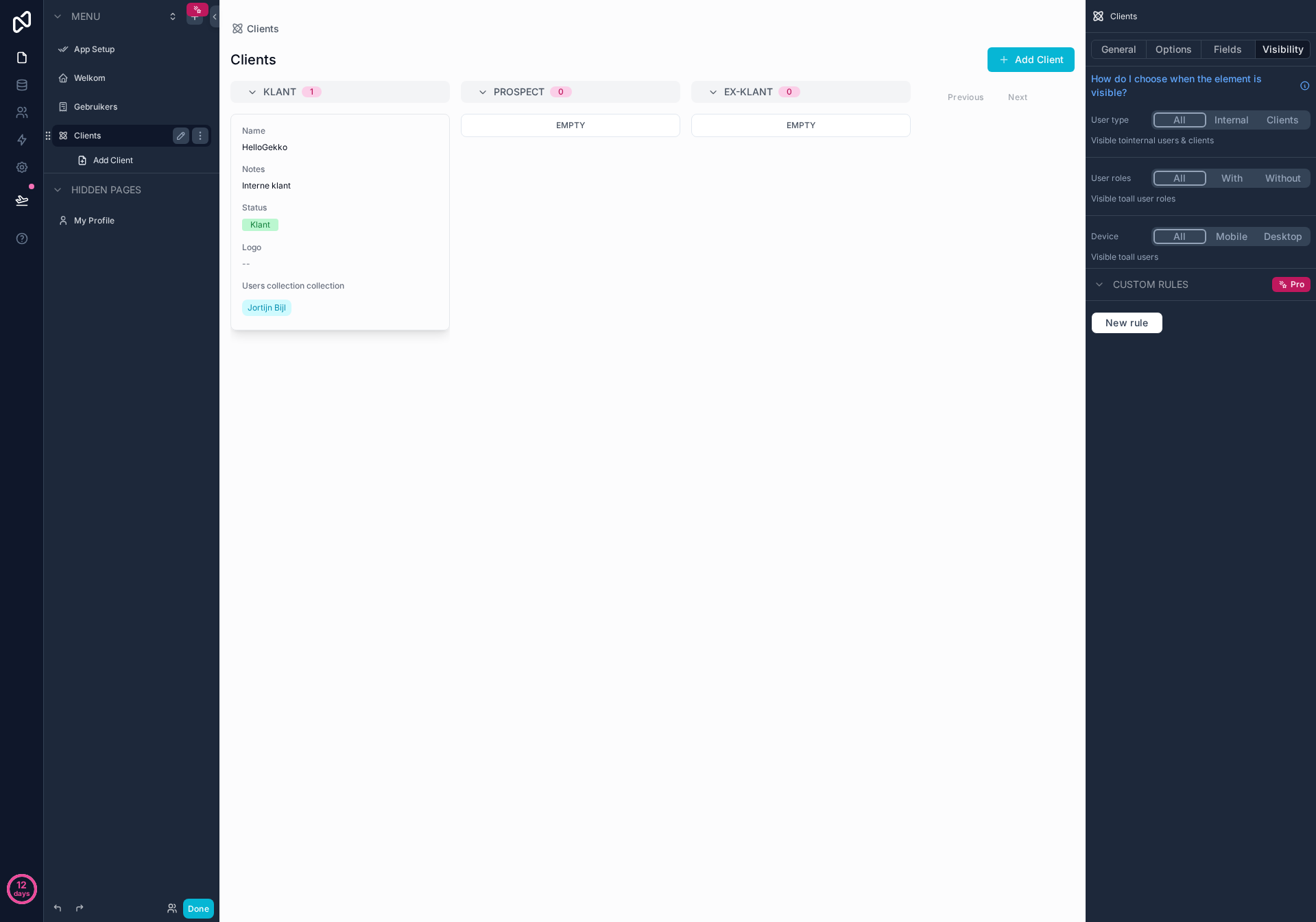
click at [93, 133] on label "Clients" at bounding box center [128, 136] width 109 height 11
click at [1108, 52] on button "General" at bounding box center [1118, 49] width 55 height 19
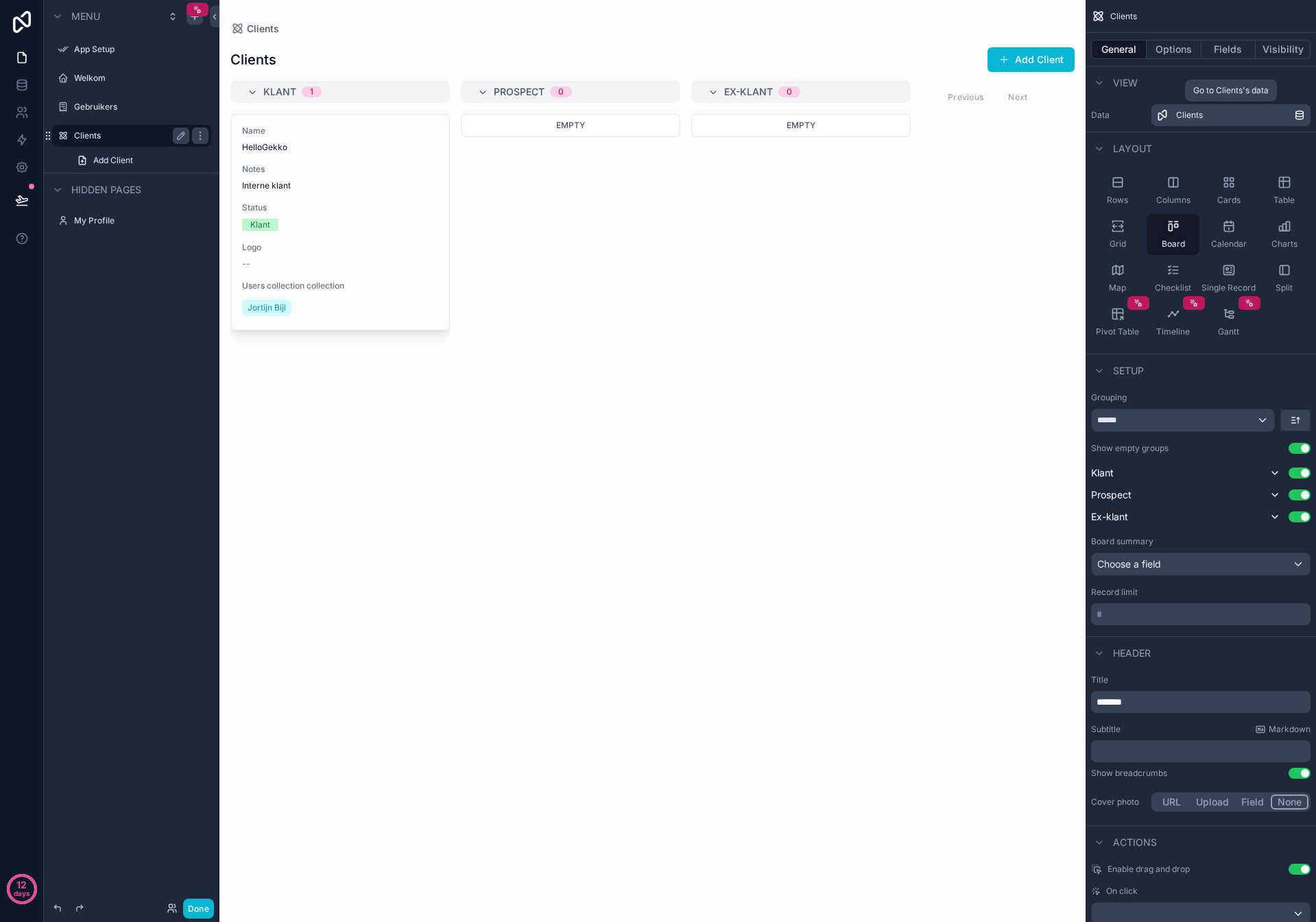
click at [1225, 109] on div "Clients" at bounding box center [1235, 114] width 118 height 11
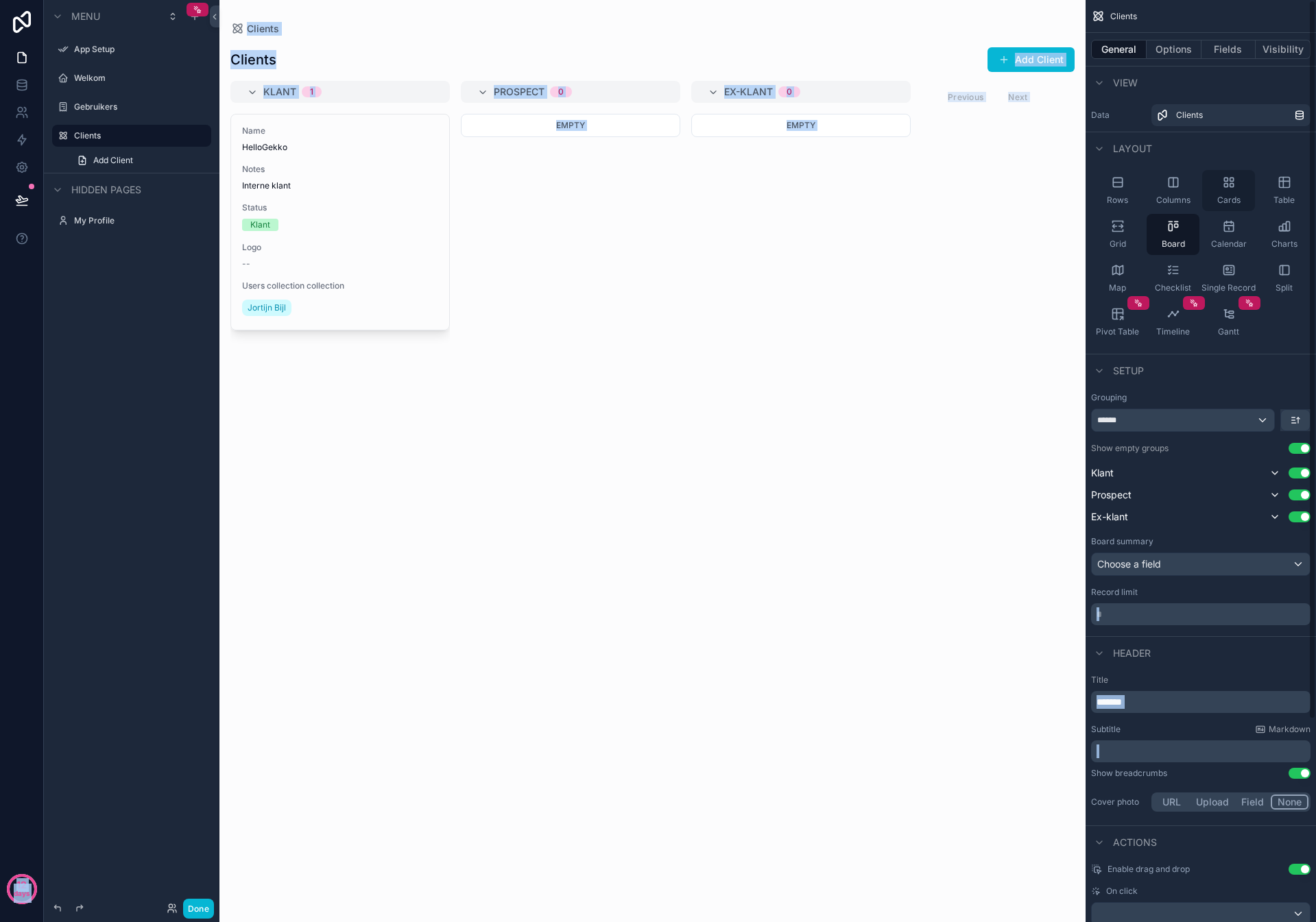
drag, startPoint x: 1220, startPoint y: 170, endPoint x: 1225, endPoint y: 179, distance: 10.3
click at [1222, 170] on div "Cards" at bounding box center [1228, 191] width 53 height 41
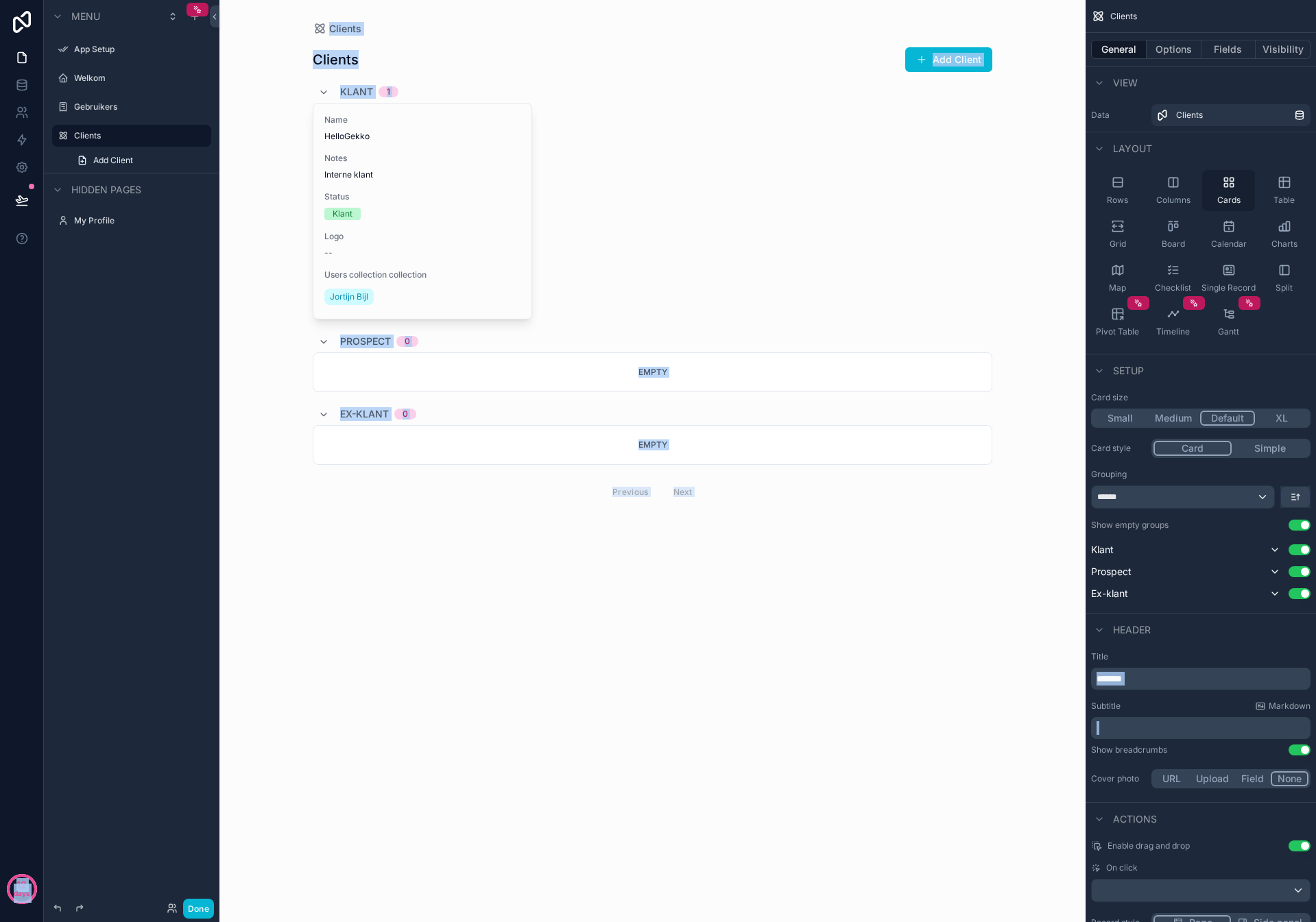
click at [1230, 187] on icon "scrollable content" at bounding box center [1232, 186] width 4 height 4
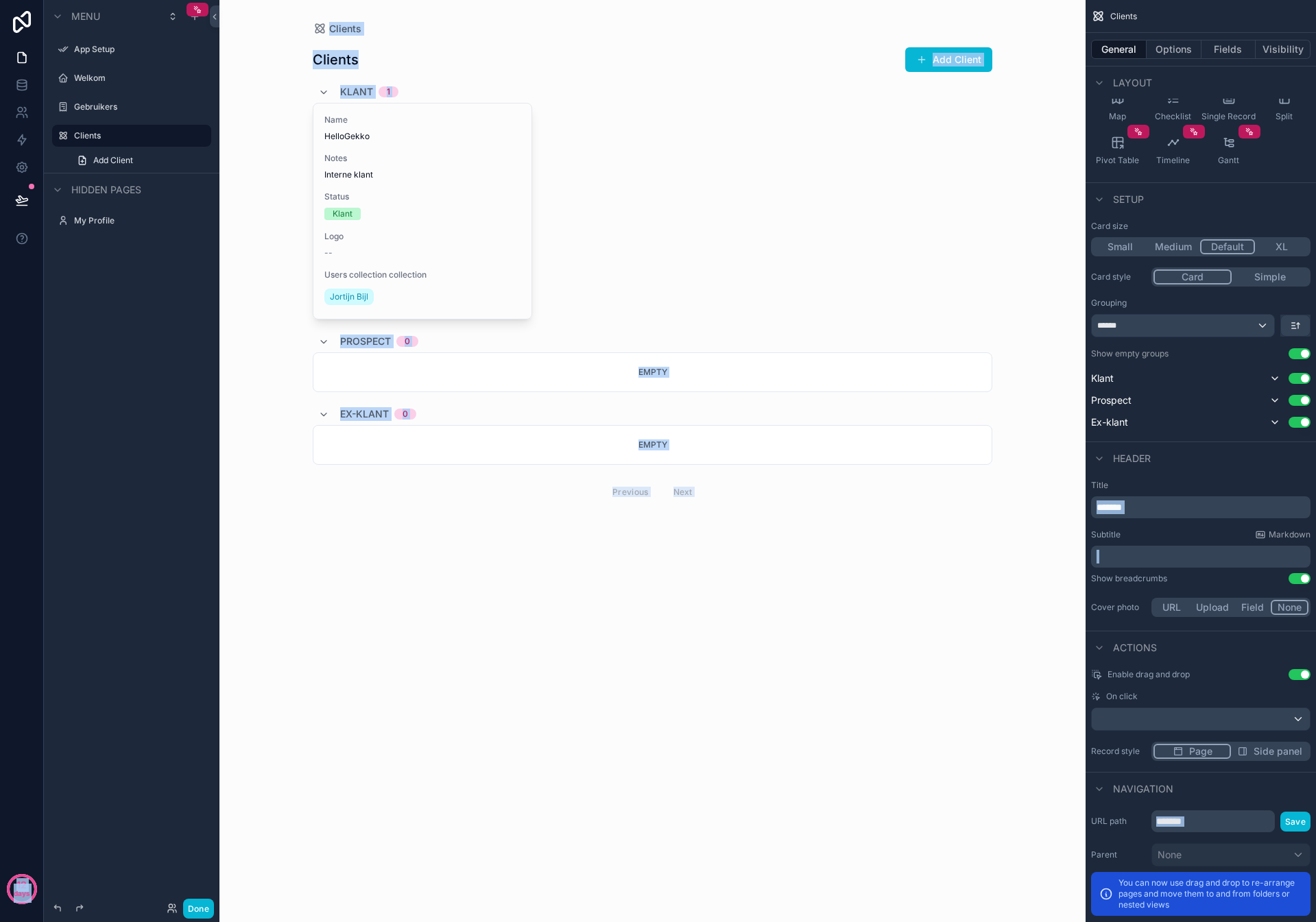
scroll to position [236, 0]
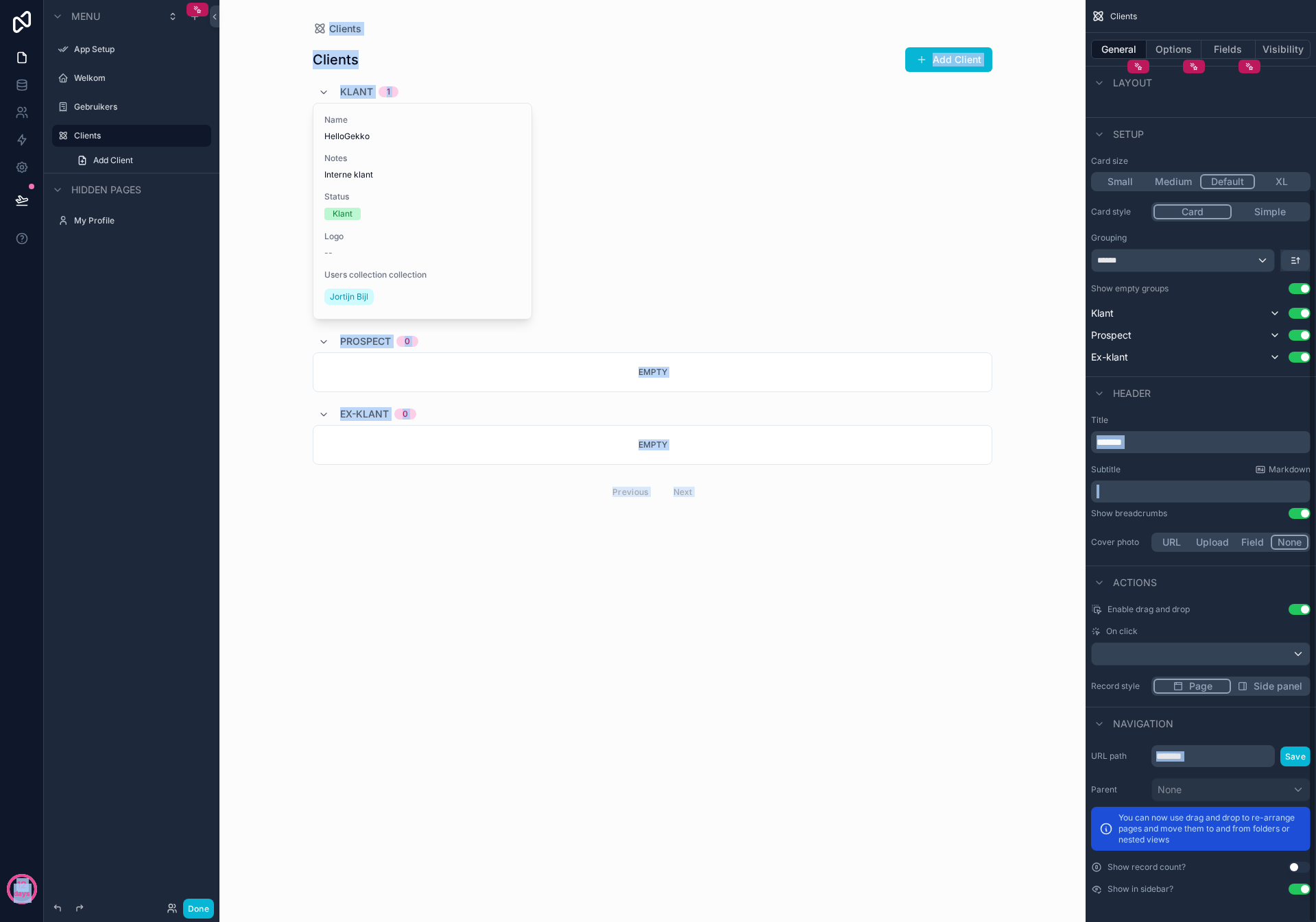
drag, startPoint x: 1157, startPoint y: 453, endPoint x: 1158, endPoint y: 446, distance: 7.1
click at [1159, 450] on div "Title ******* Subtitle Markdown ﻿ Show breadcrumbs Use setting Cover photo URL …" at bounding box center [1201, 485] width 230 height 151
click at [1158, 446] on p "*******" at bounding box center [1202, 443] width 211 height 14
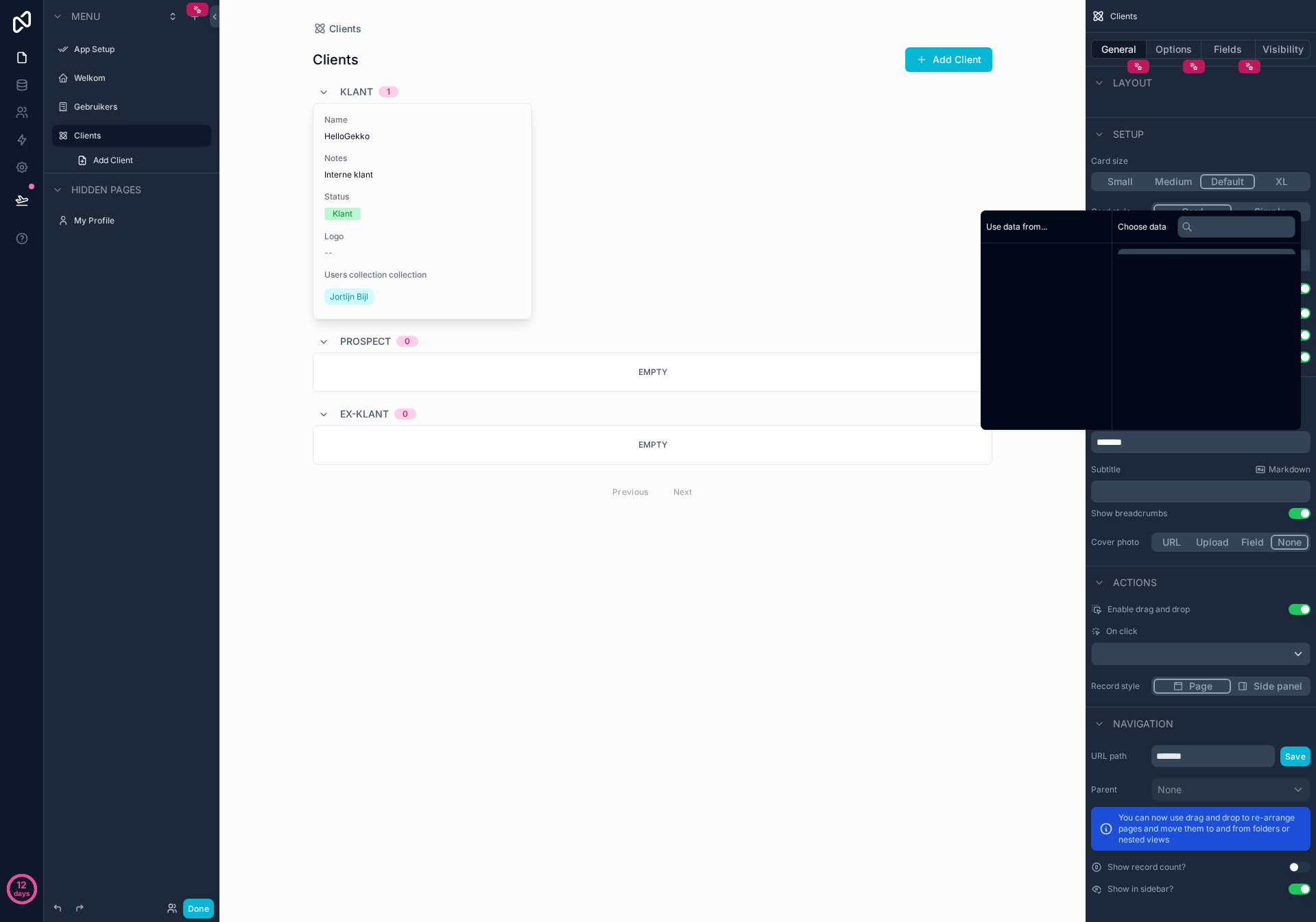
click at [1158, 446] on p "*******" at bounding box center [1202, 443] width 211 height 14
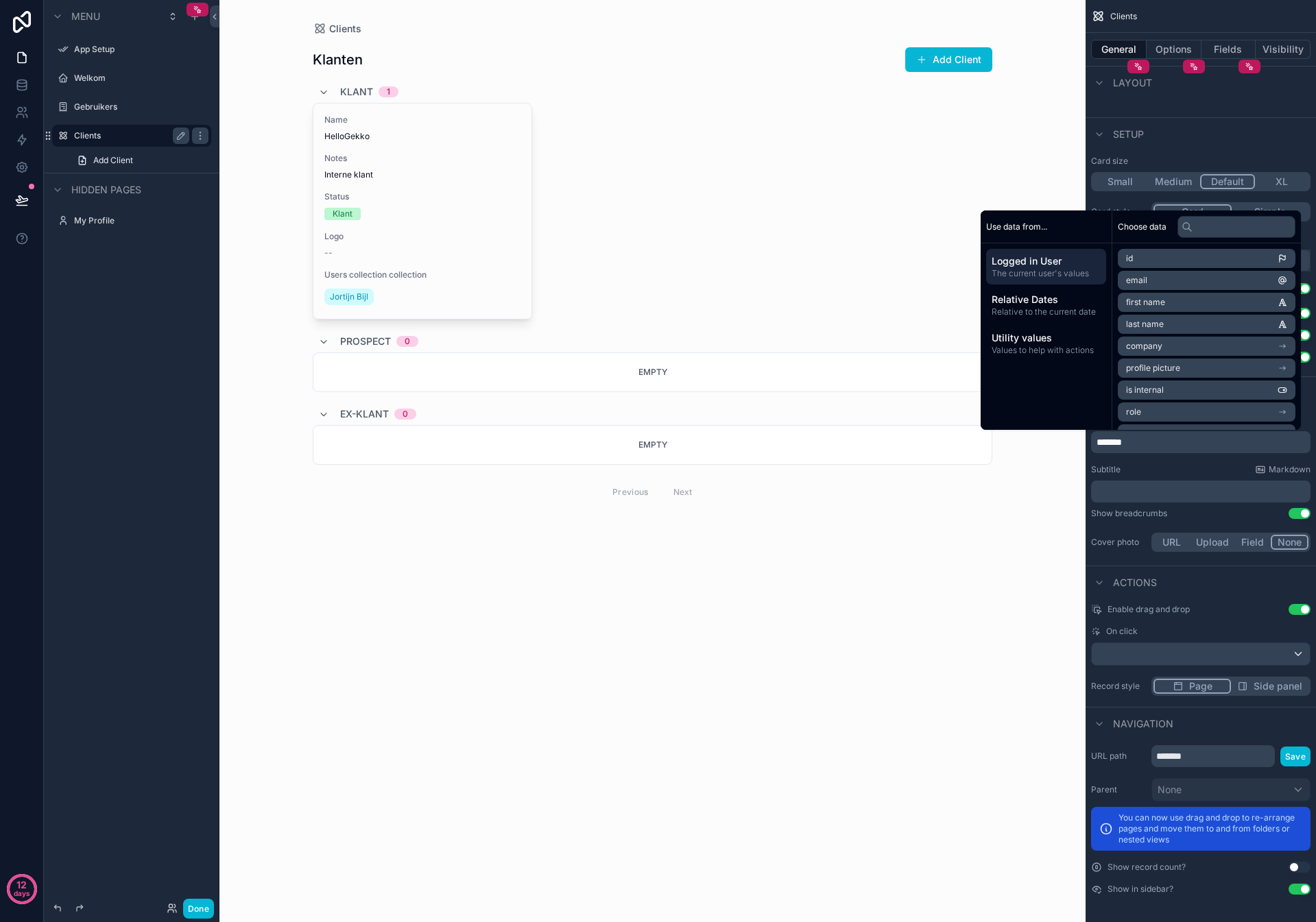
click at [90, 135] on label "Clients" at bounding box center [128, 136] width 109 height 11
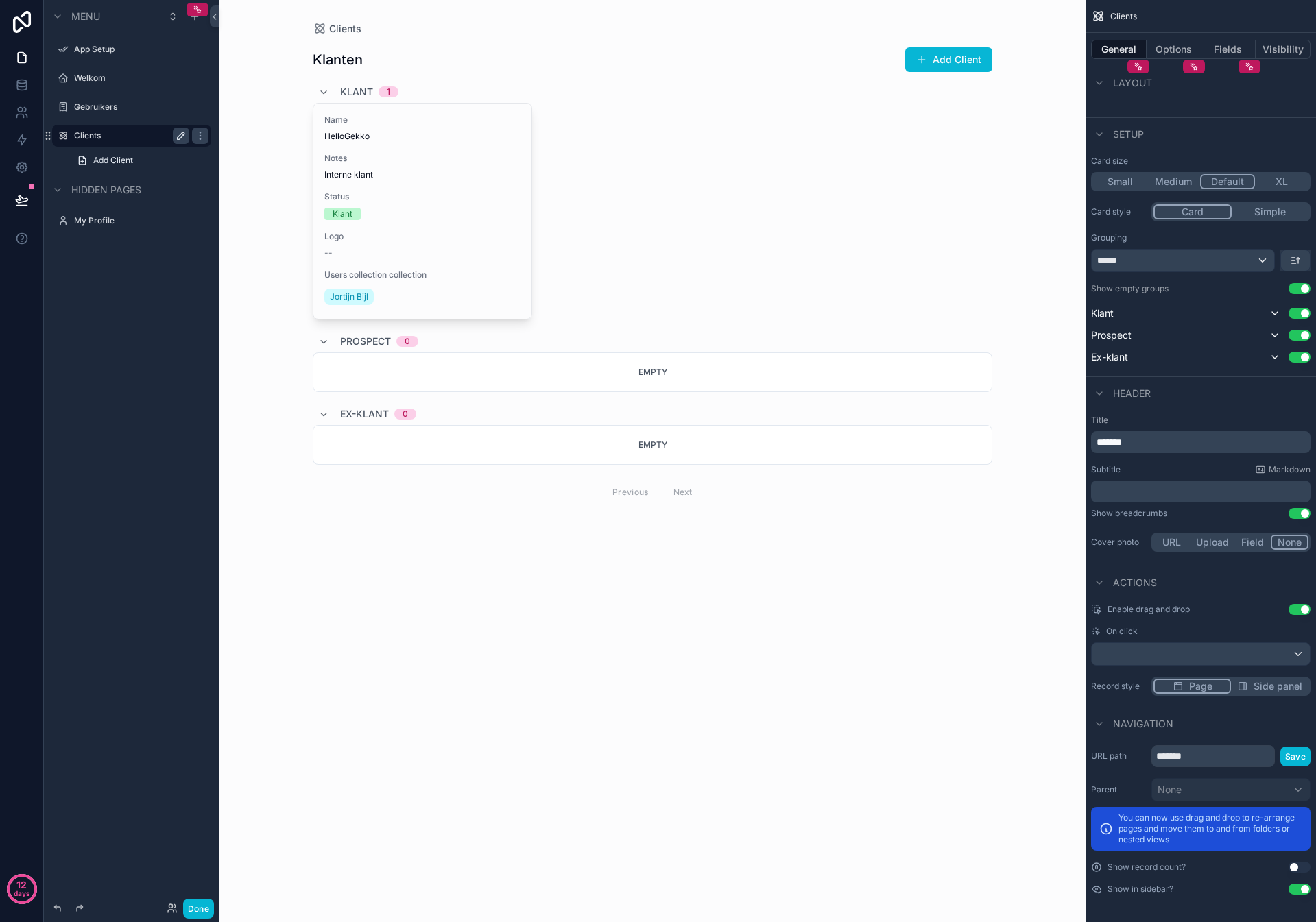
click at [177, 136] on icon "scrollable content" at bounding box center [180, 136] width 11 height 11
click at [131, 135] on input "*******" at bounding box center [120, 136] width 93 height 16
type input "*******"
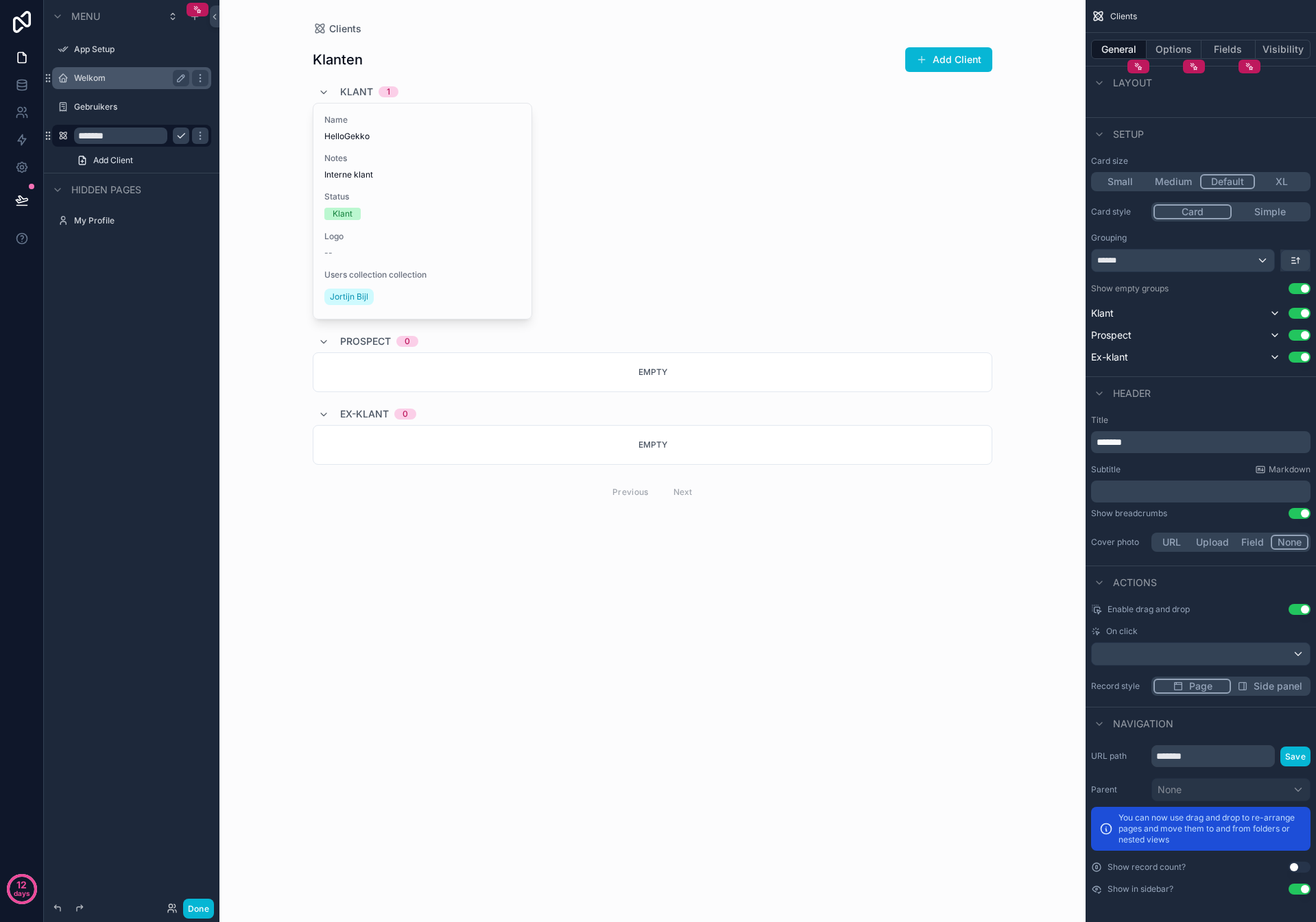
click at [111, 87] on div "Welkom" at bounding box center [132, 77] width 154 height 22
click at [64, 105] on icon "scrollable content" at bounding box center [62, 107] width 11 height 11
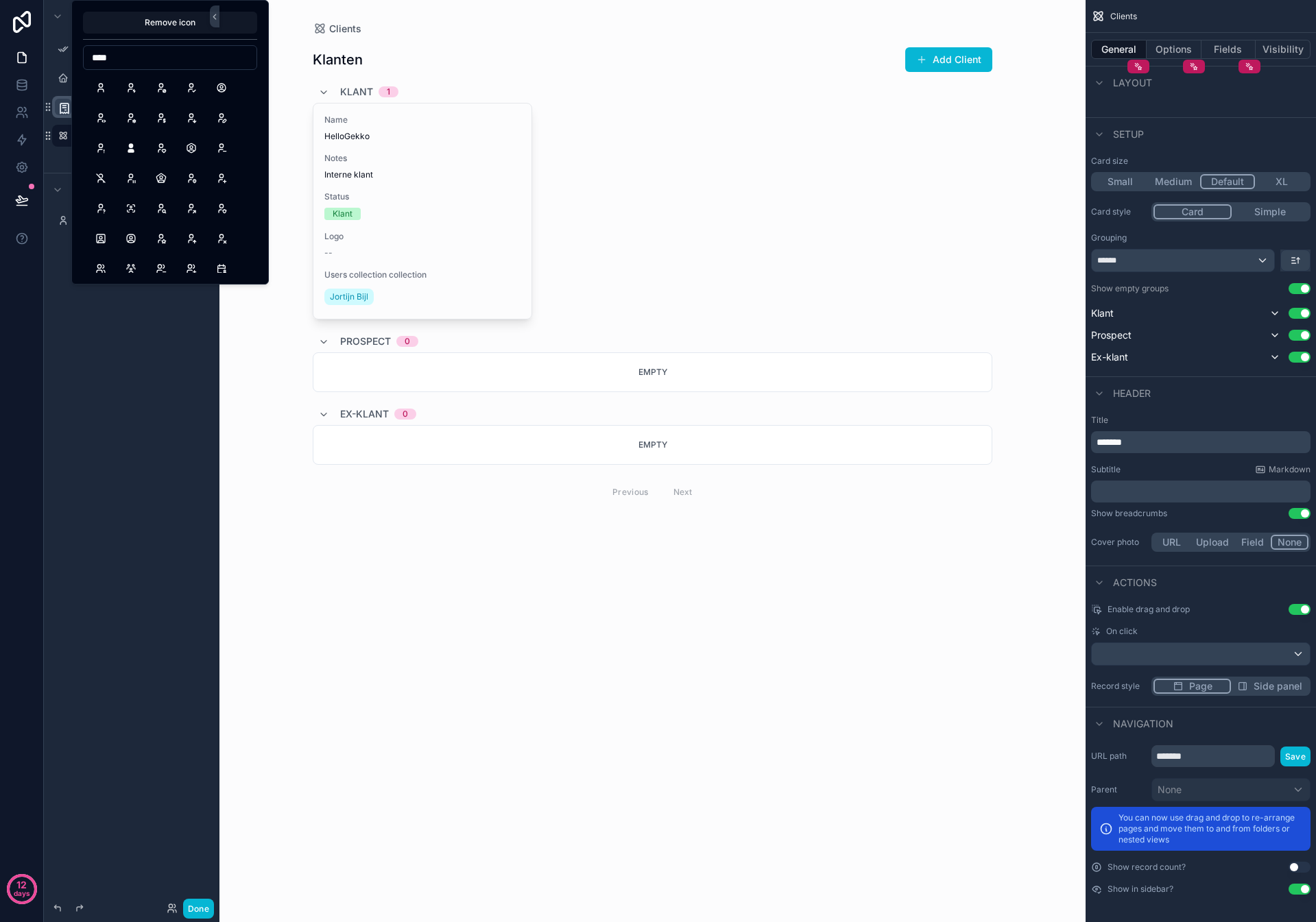
type input "*****"
click at [103, 87] on button "Users" at bounding box center [100, 87] width 24 height 24
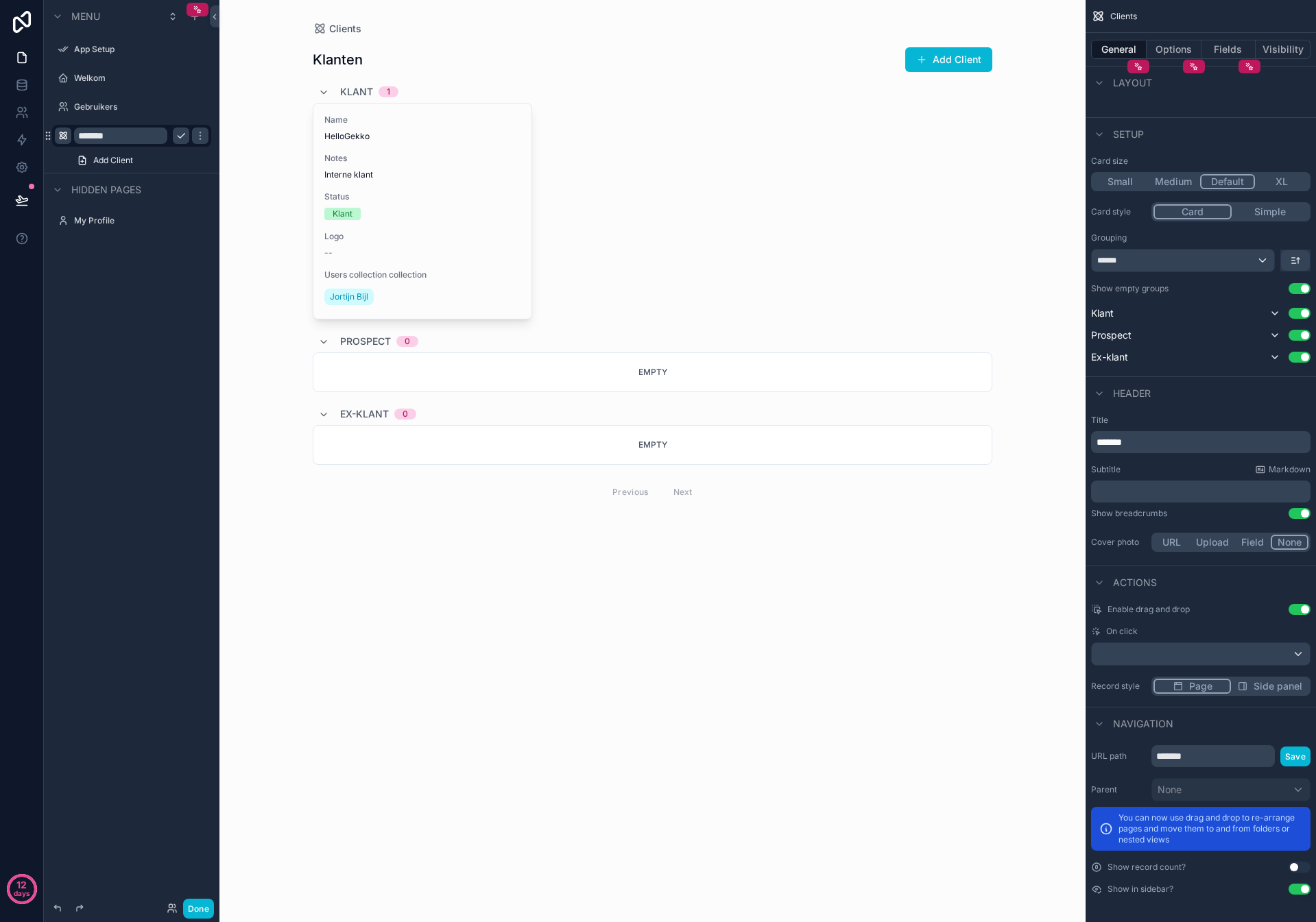
click at [67, 133] on icon "scrollable content" at bounding box center [62, 136] width 11 height 11
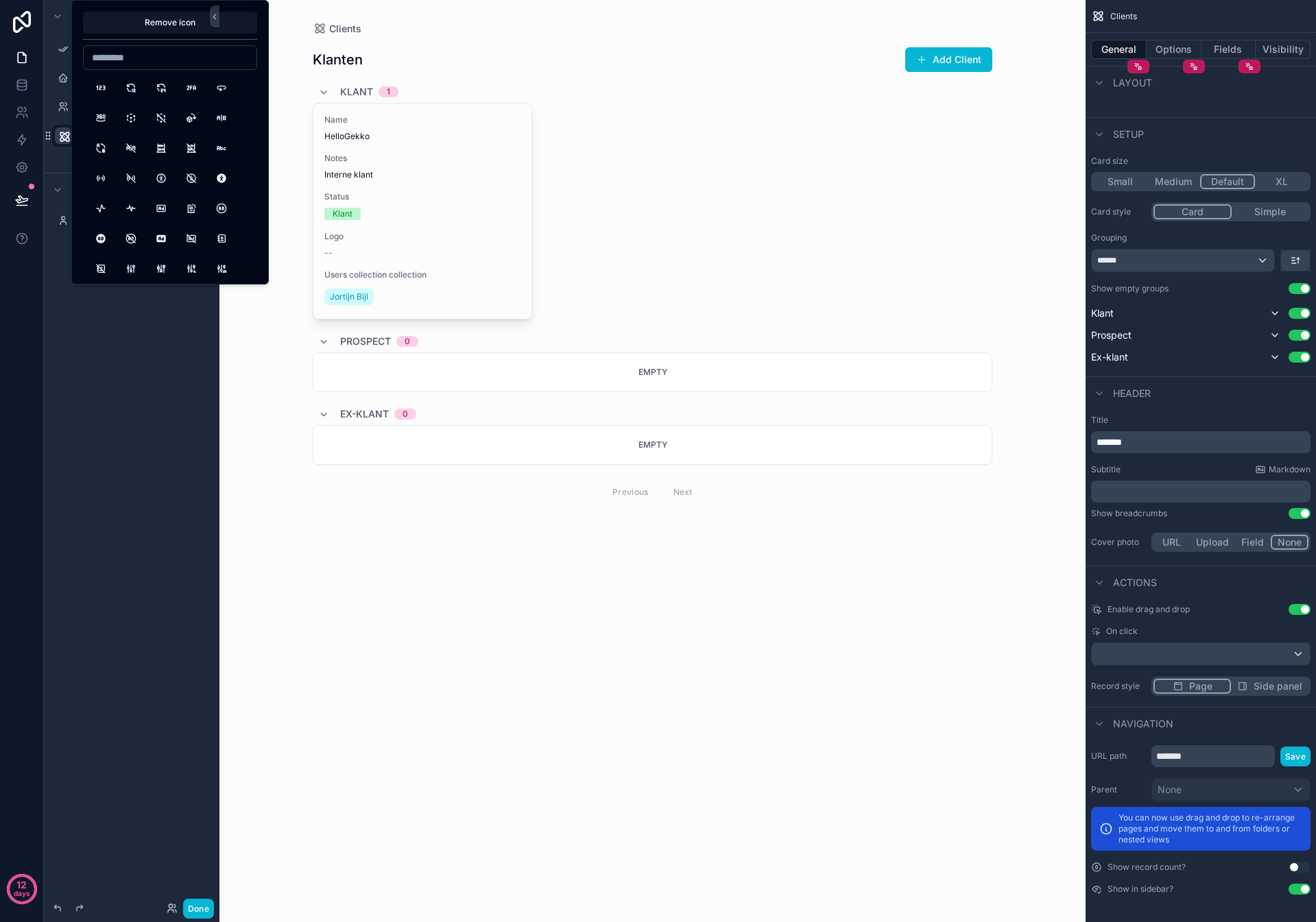
click at [148, 60] on input at bounding box center [169, 58] width 172 height 19
type input "****"
click at [103, 86] on button "Briefcase" at bounding box center [100, 87] width 24 height 24
drag, startPoint x: 317, startPoint y: 44, endPoint x: 215, endPoint y: 88, distance: 111.1
click at [317, 44] on div "scrollable content" at bounding box center [653, 276] width 701 height 552
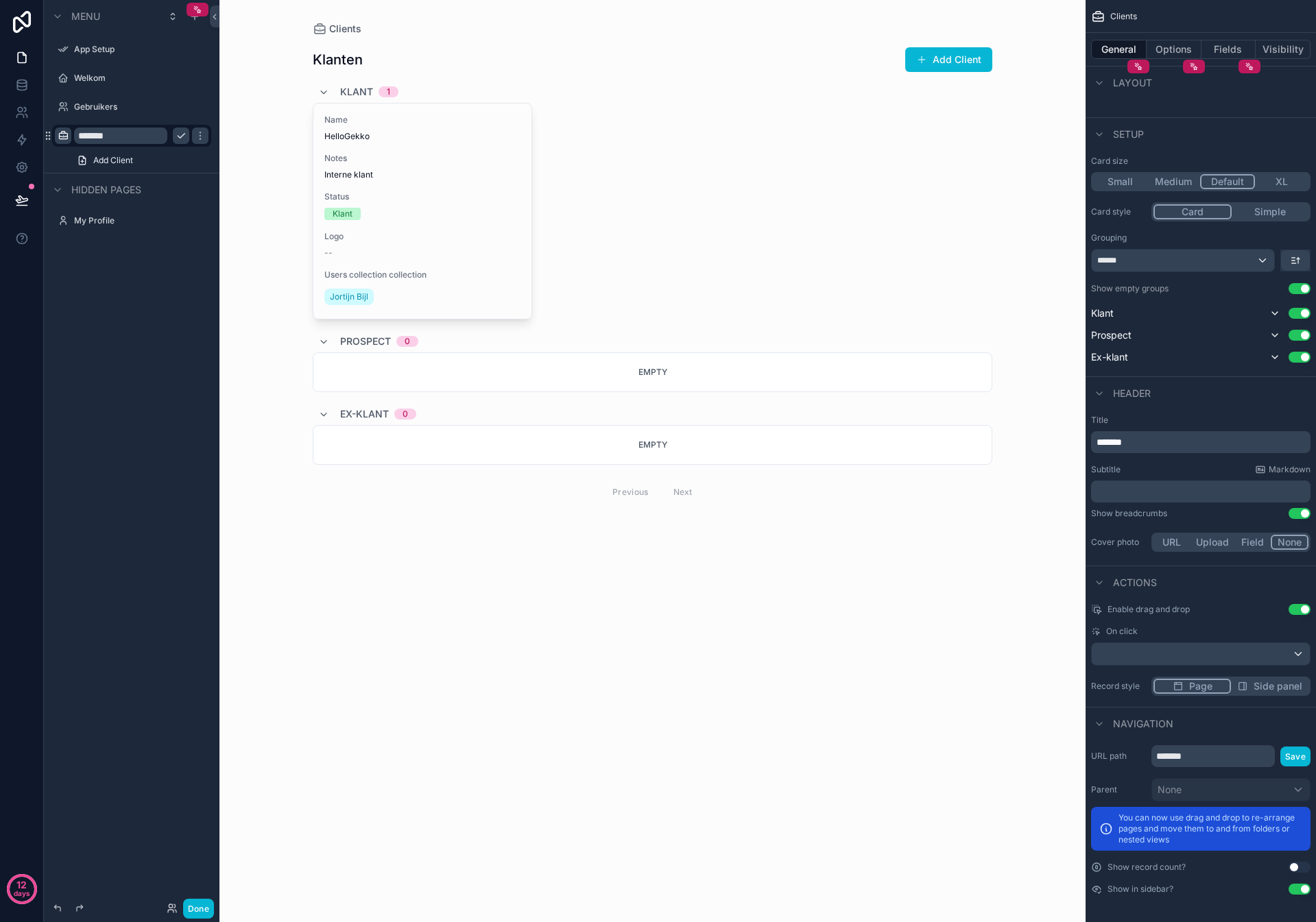
click at [110, 138] on input "*******" at bounding box center [120, 136] width 93 height 16
click at [177, 134] on icon "scrollable content" at bounding box center [180, 136] width 11 height 11
click at [137, 136] on label "Klanten" at bounding box center [128, 136] width 109 height 11
click at [1194, 748] on input "*******" at bounding box center [1212, 756] width 123 height 22
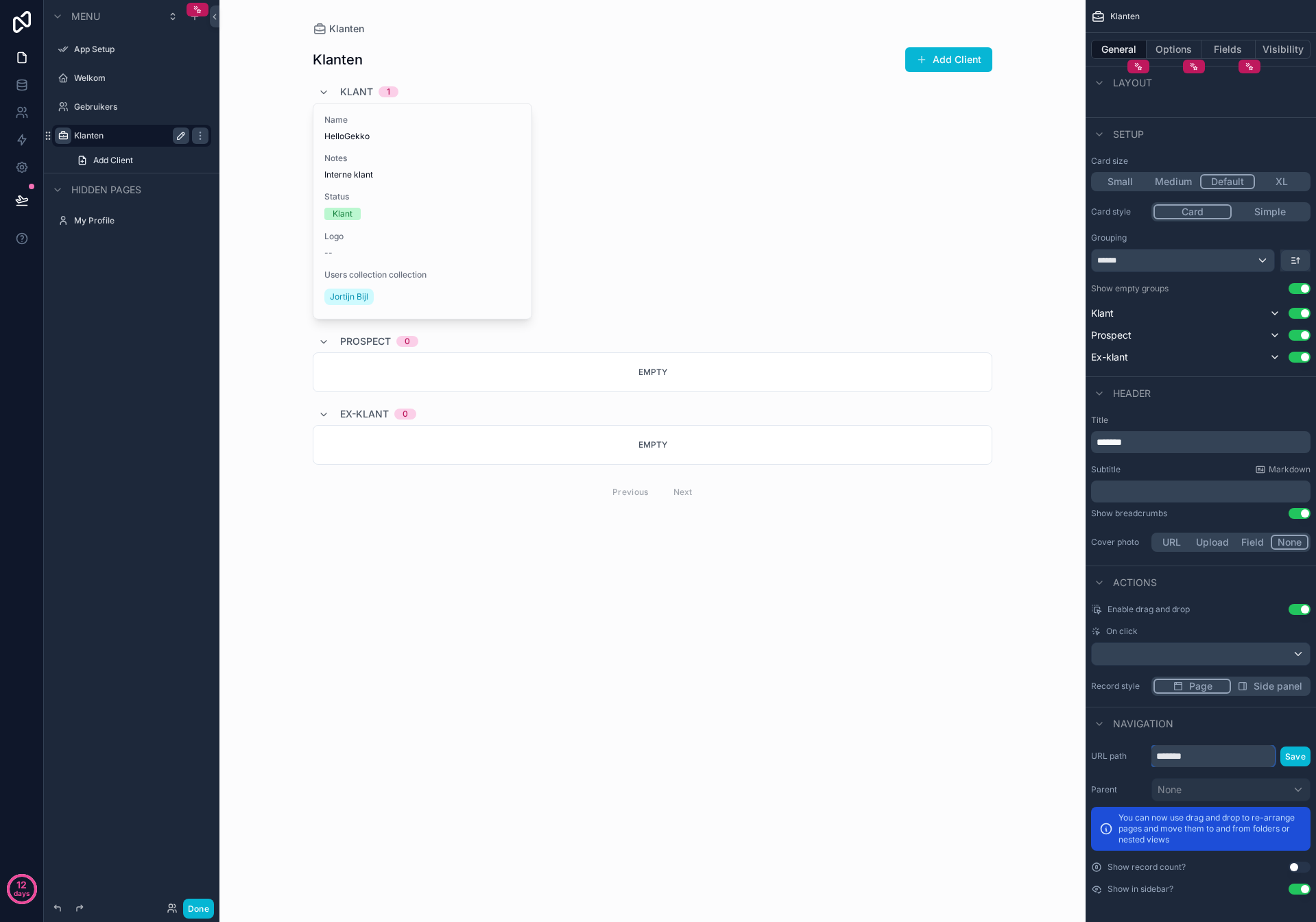
click at [1194, 748] on input "*******" at bounding box center [1212, 756] width 123 height 22
type input "*"
type input "*******"
click at [1283, 756] on button "Save" at bounding box center [1295, 756] width 30 height 20
click at [1299, 757] on button "Save" at bounding box center [1295, 756] width 30 height 20
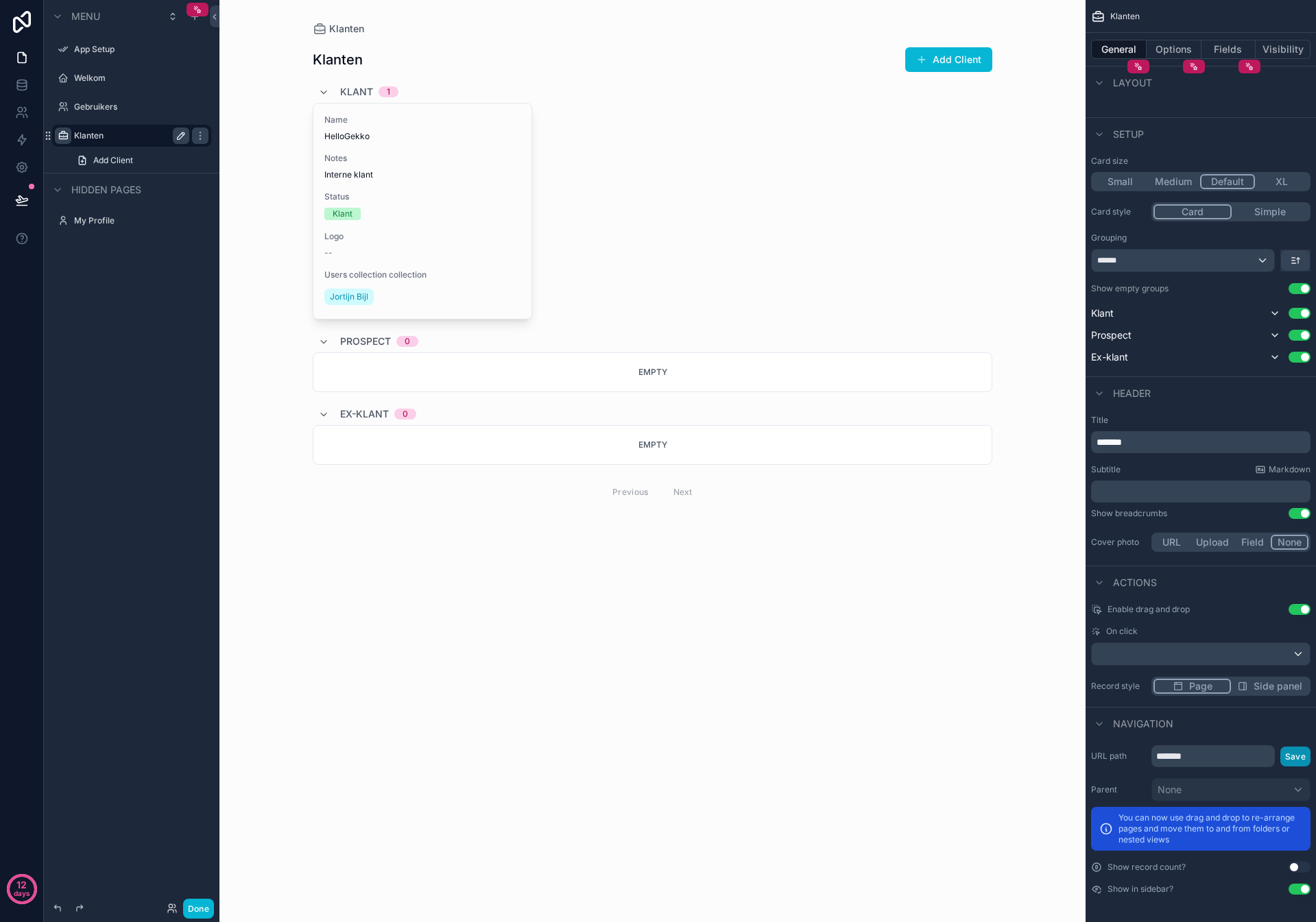
click at [1284, 756] on button "Save" at bounding box center [1295, 756] width 30 height 20
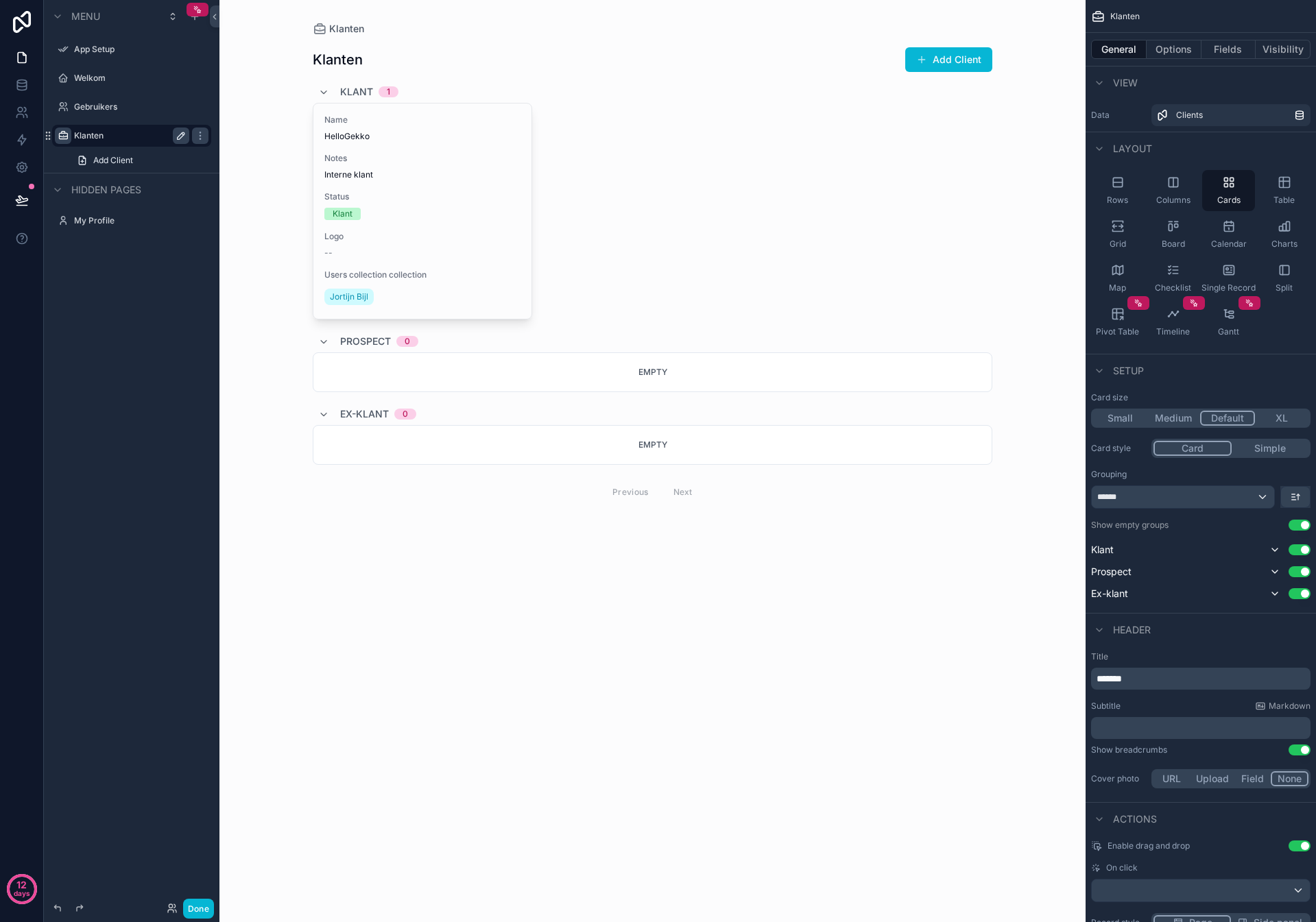
scroll to position [236, 0]
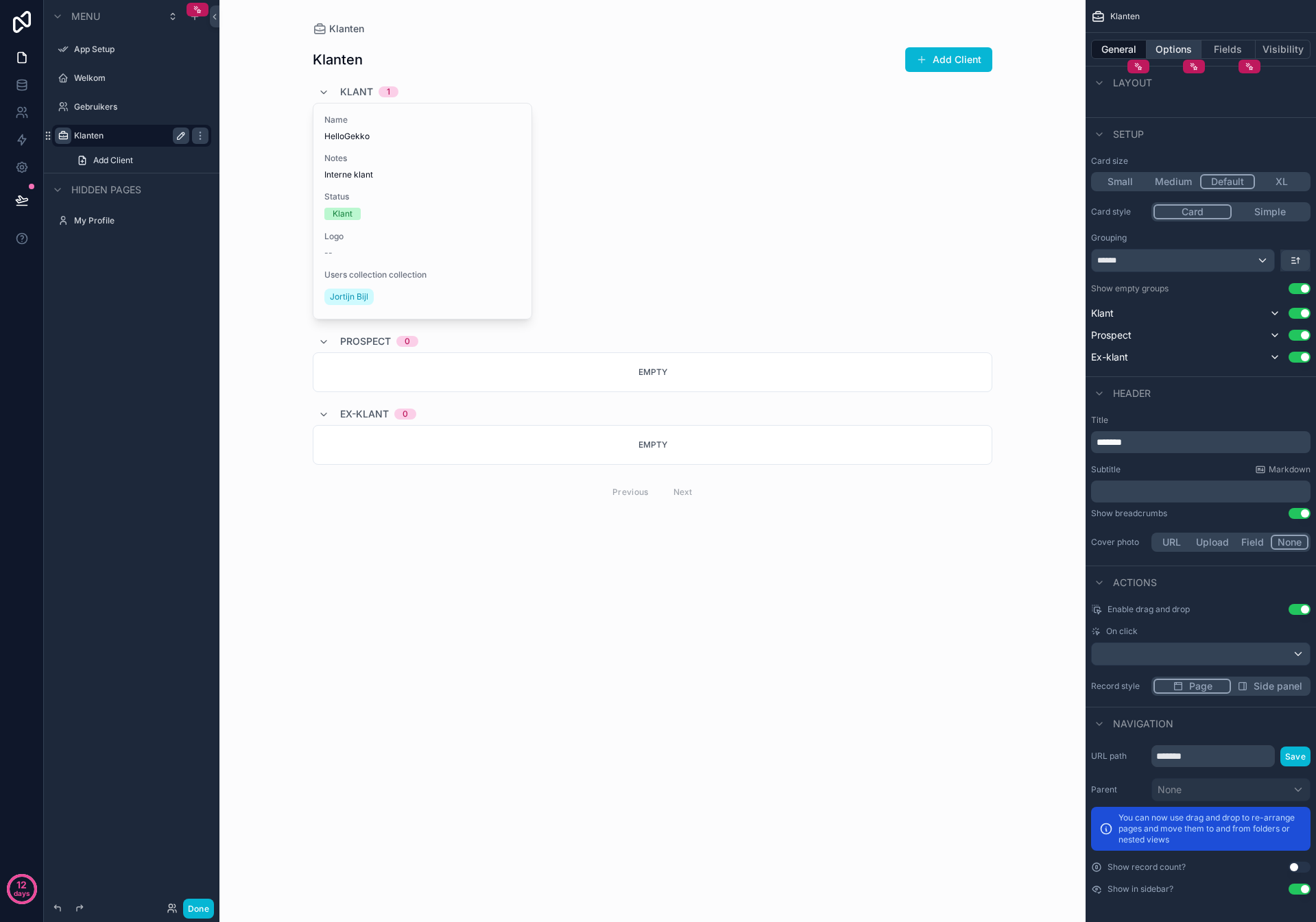
click at [1159, 48] on button "Options" at bounding box center [1174, 49] width 55 height 19
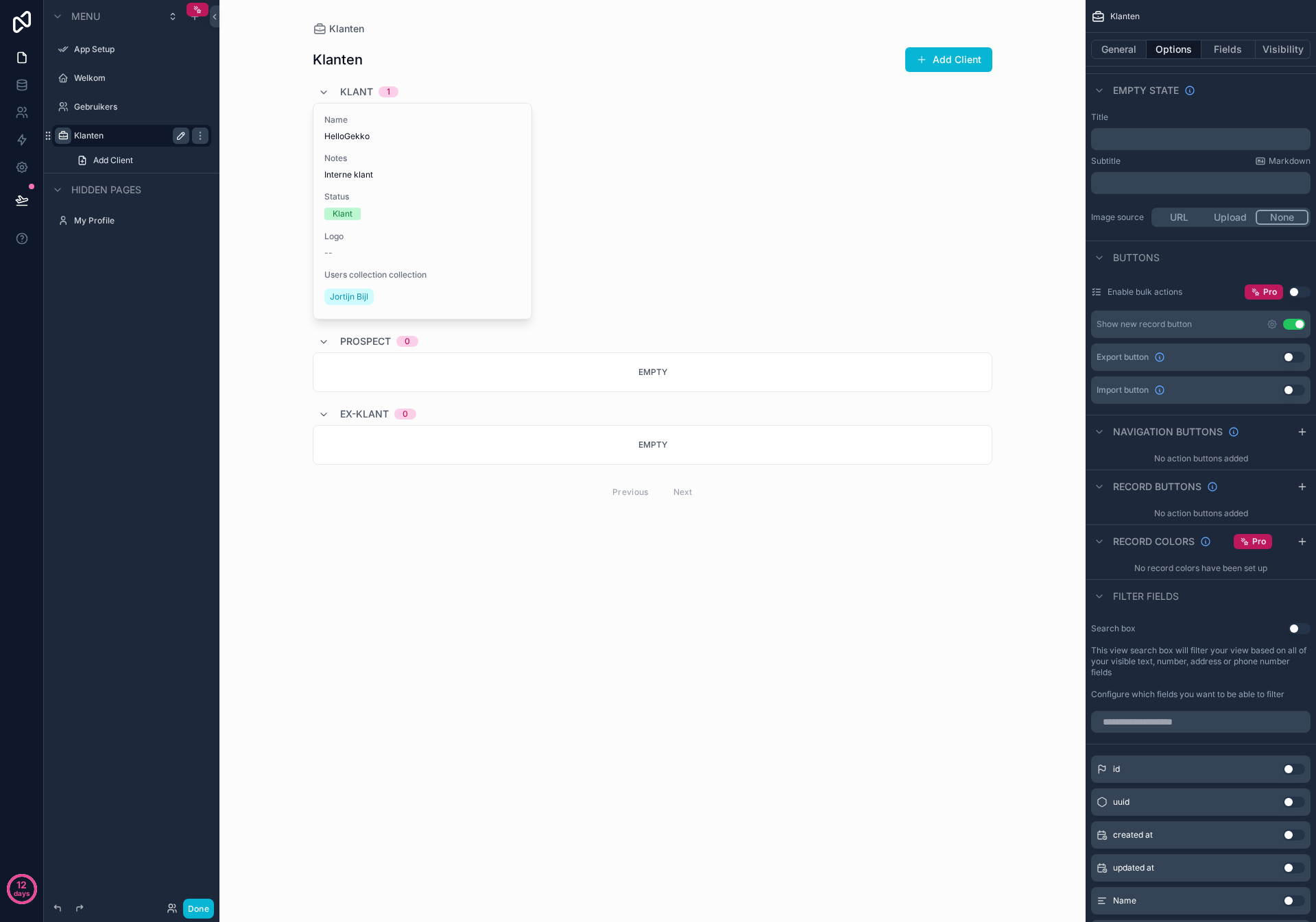
scroll to position [339, 0]
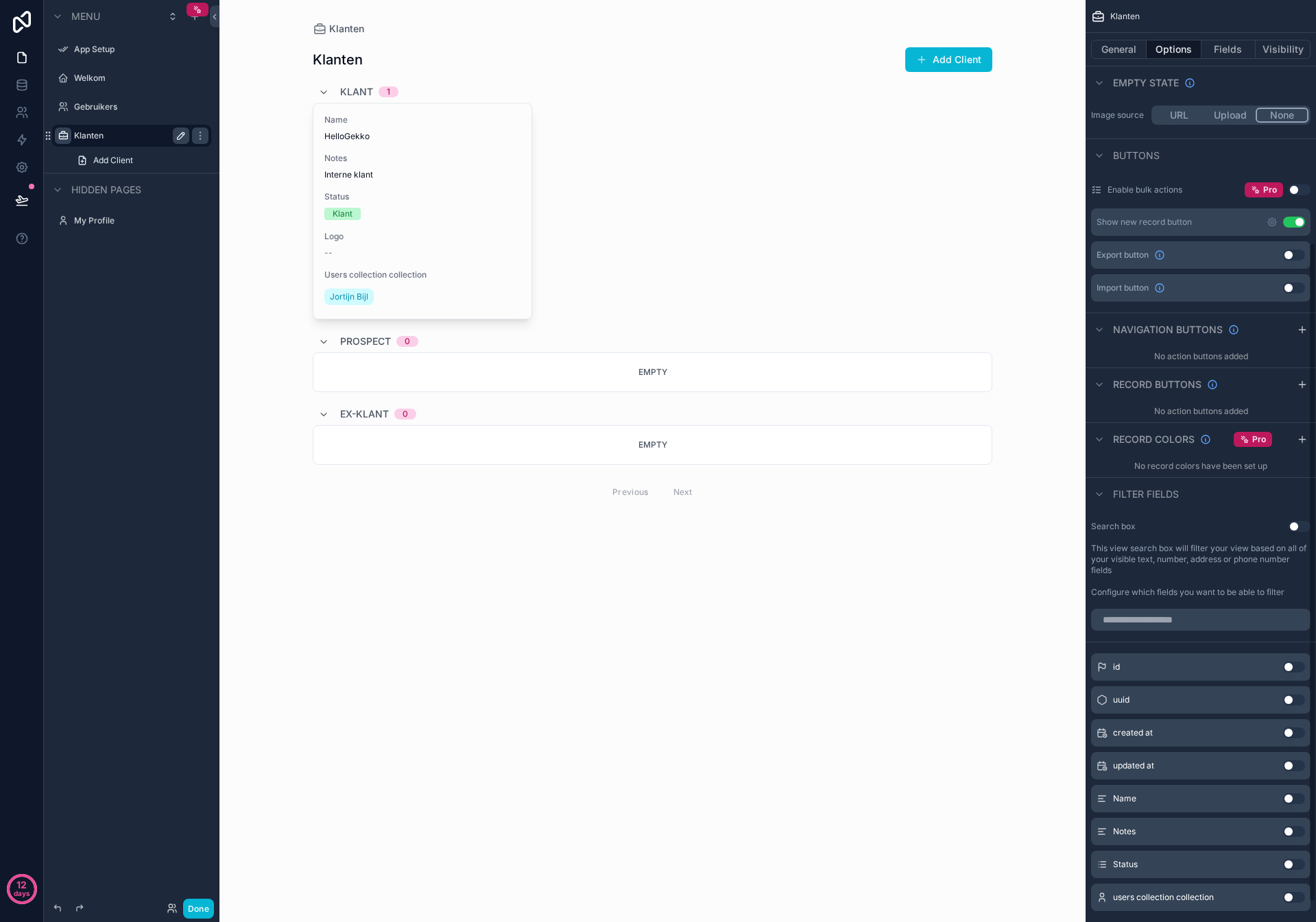
click at [1299, 524] on button "Use setting" at bounding box center [1299, 526] width 22 height 11
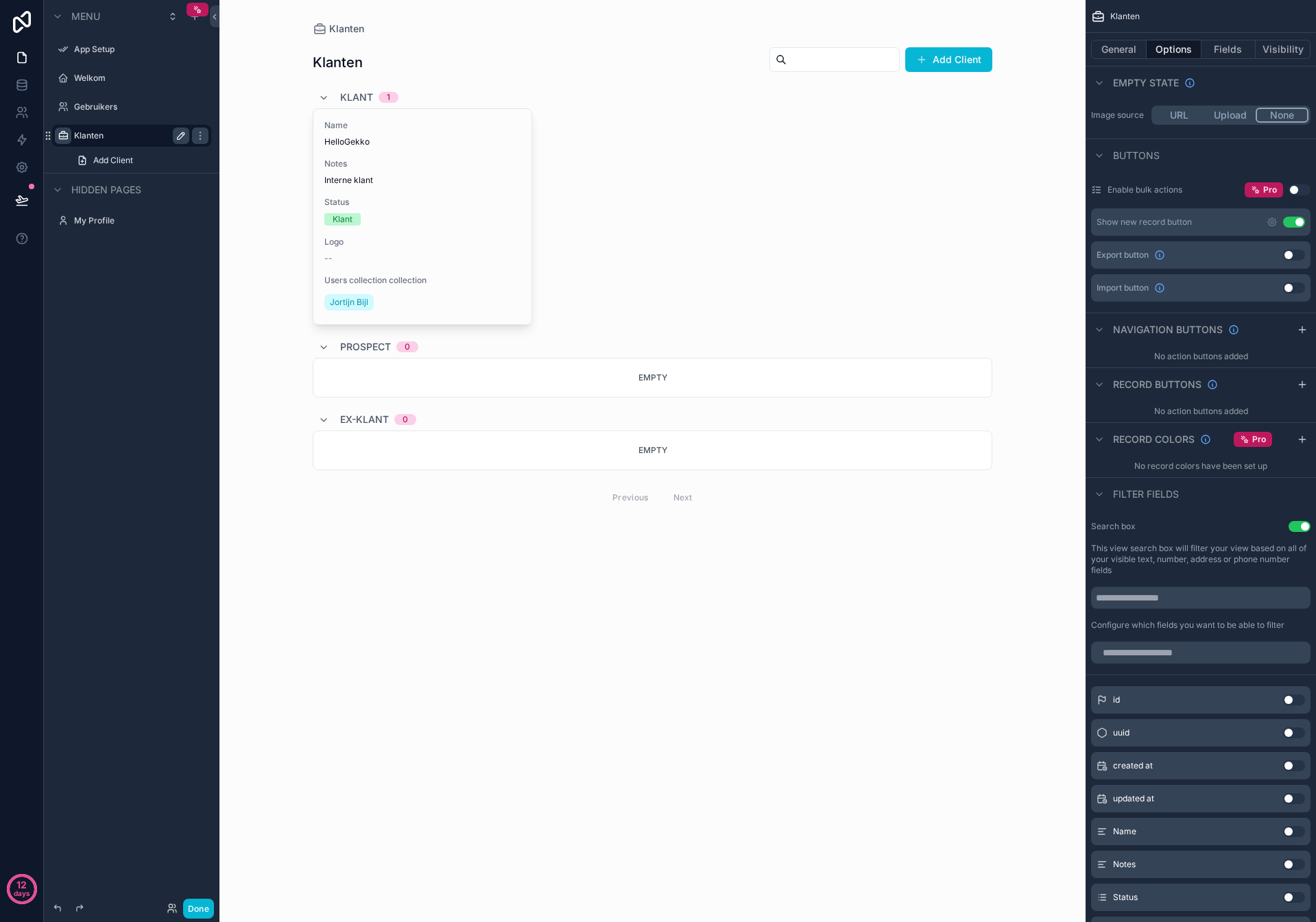
scroll to position [399, 0]
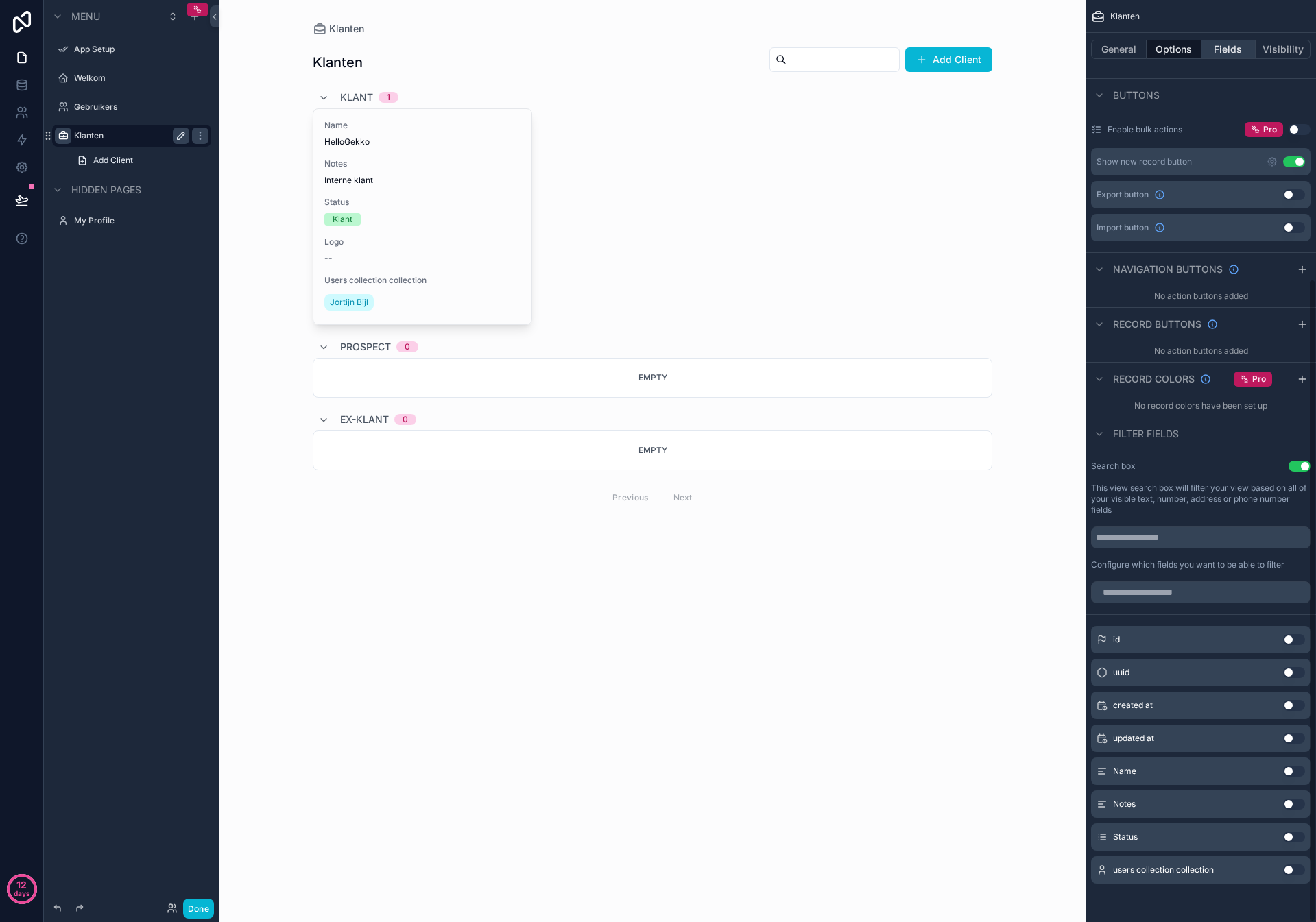
click at [1223, 51] on button "Fields" at bounding box center [1229, 49] width 55 height 19
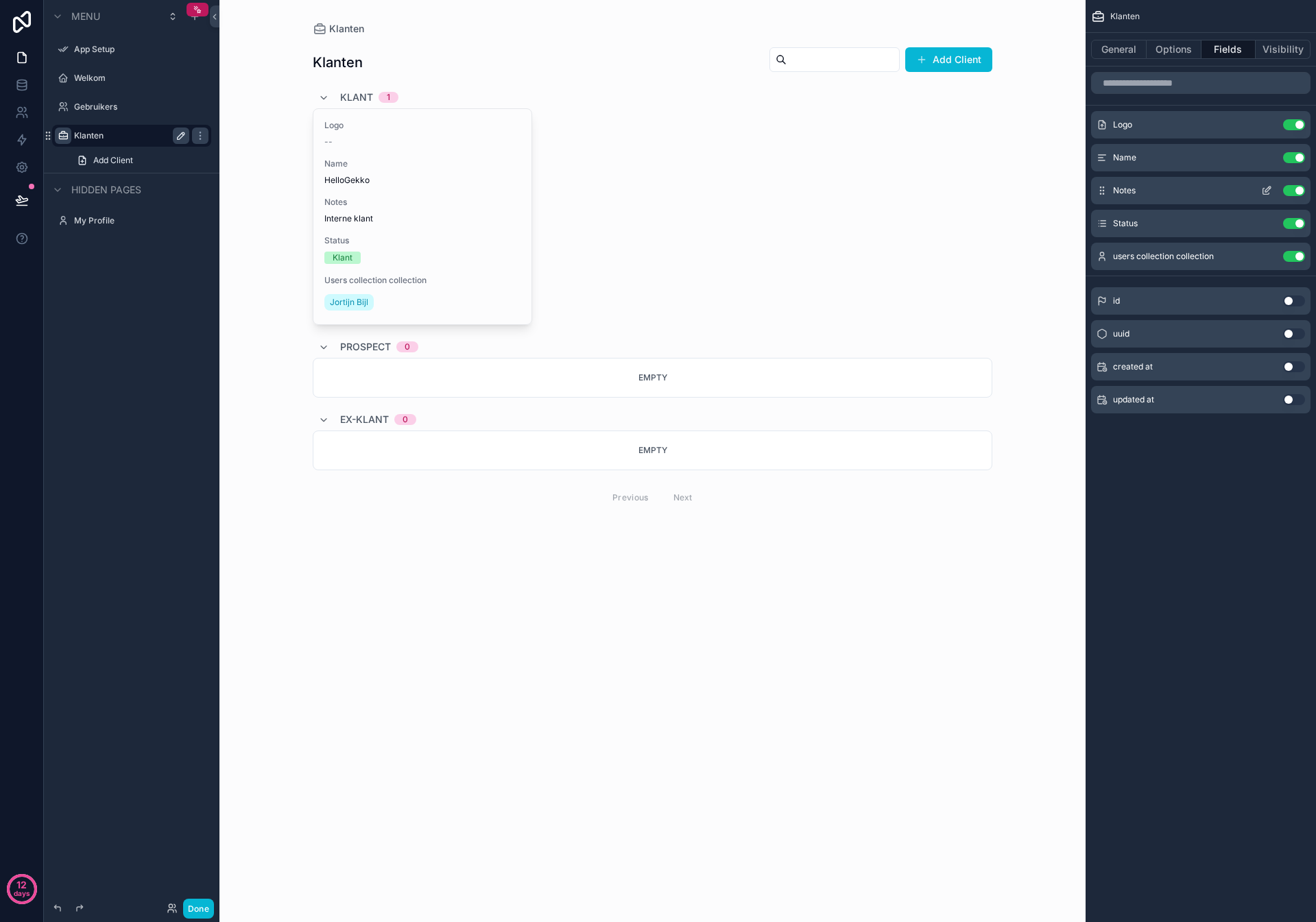
click at [1298, 190] on button "Use setting" at bounding box center [1294, 190] width 22 height 11
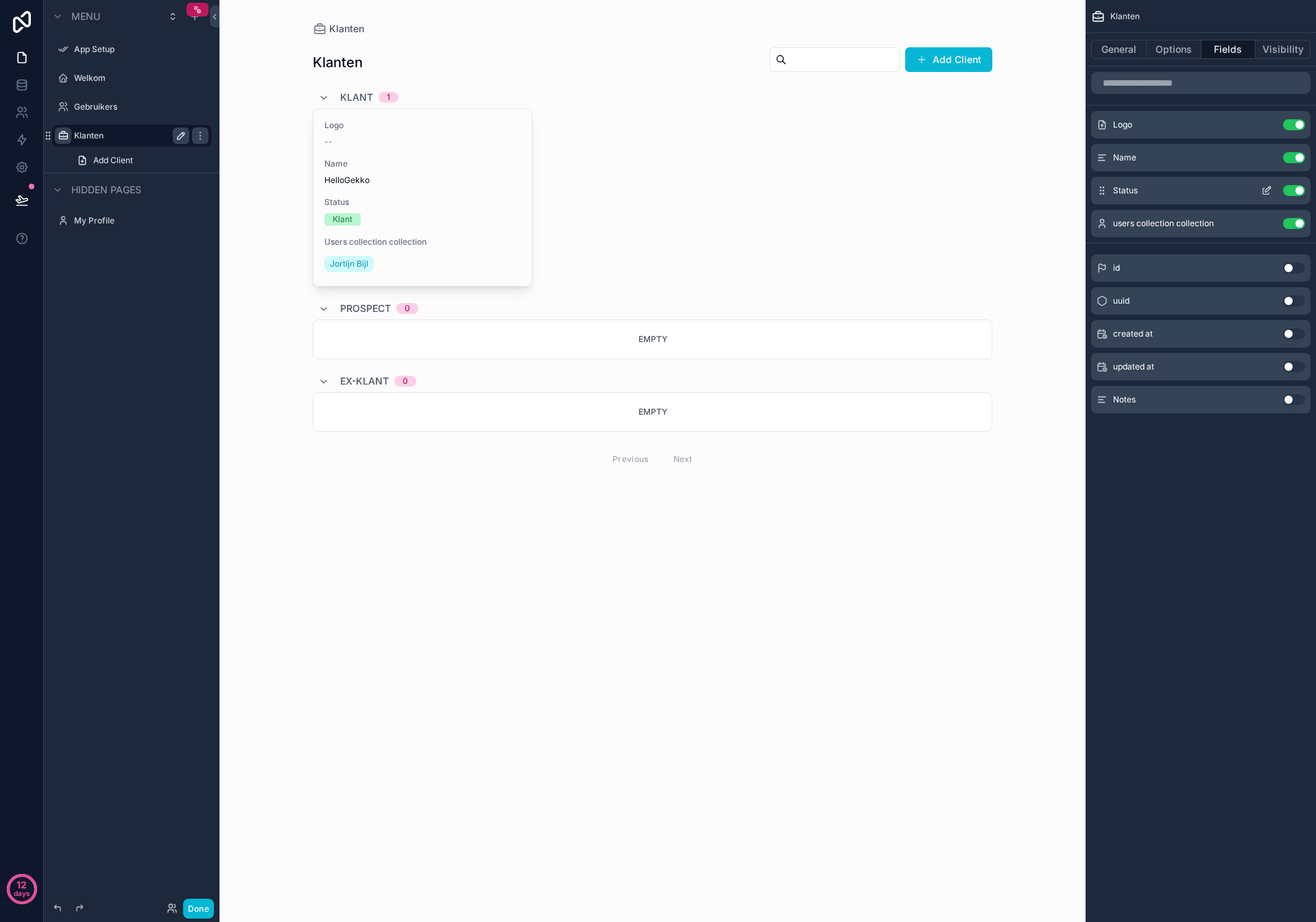
click at [1296, 191] on button "Use setting" at bounding box center [1294, 190] width 22 height 11
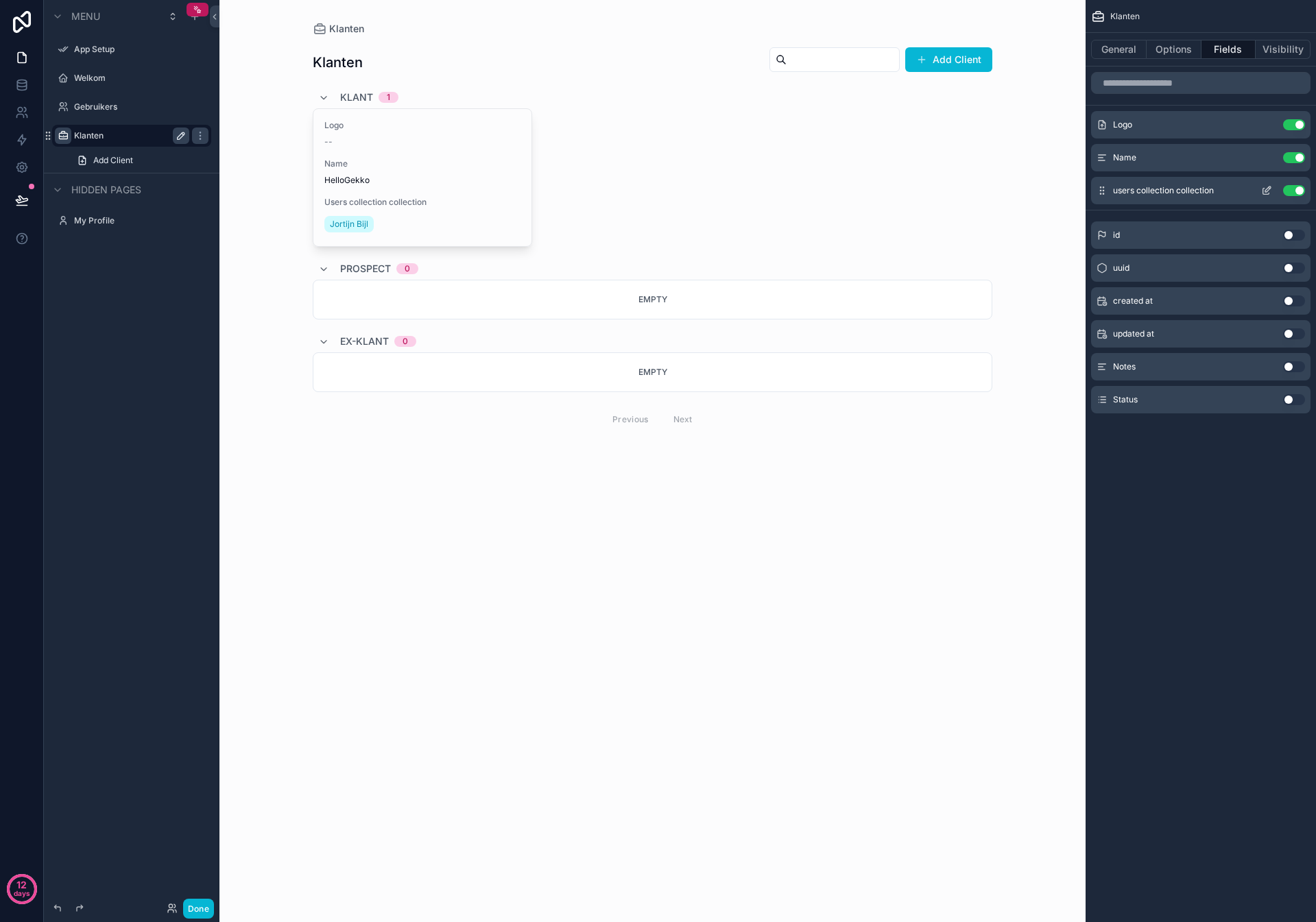
click at [1294, 191] on button "Use setting" at bounding box center [1294, 190] width 22 height 11
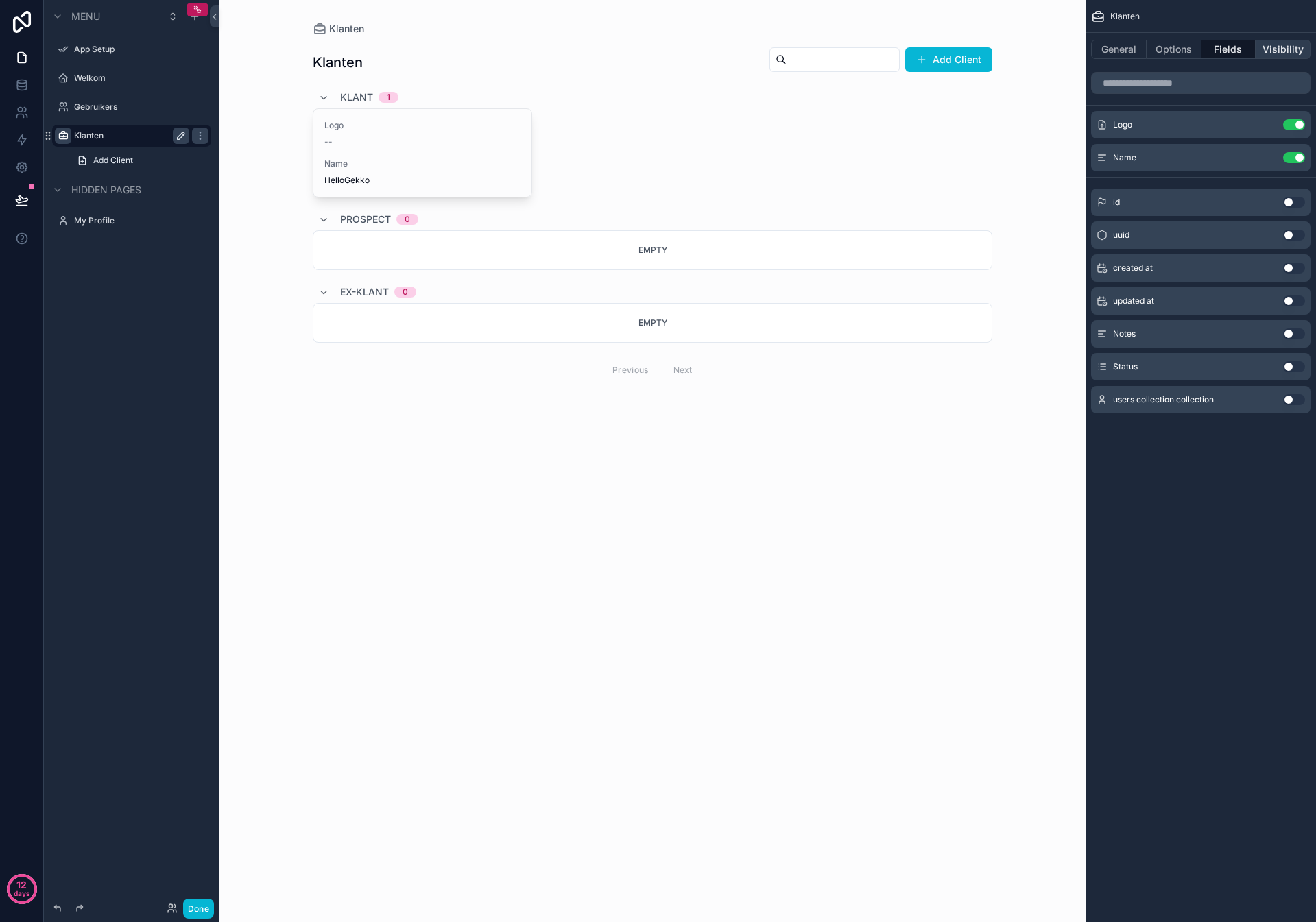
click at [1298, 50] on button "Visibility" at bounding box center [1282, 49] width 55 height 19
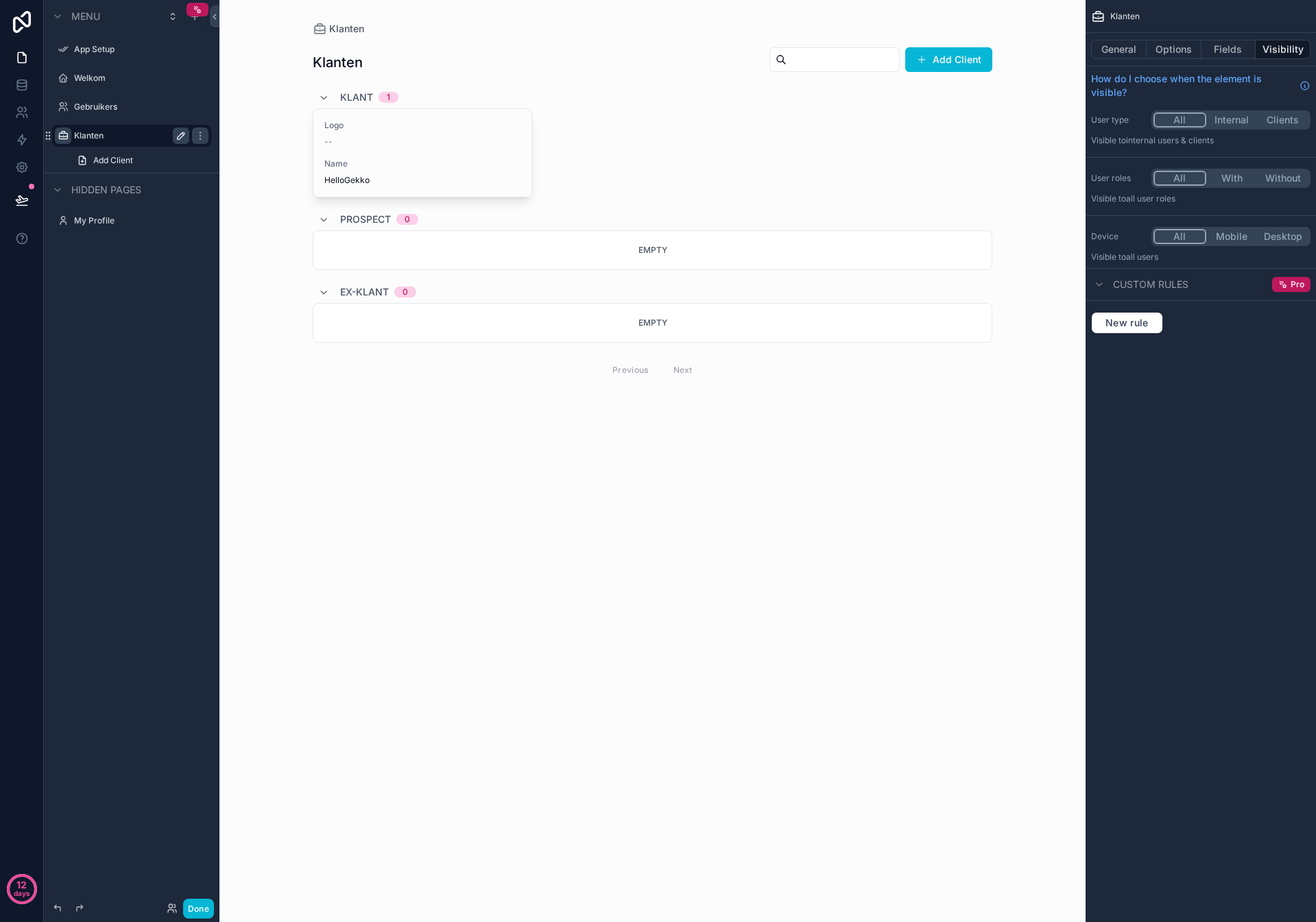
click at [1235, 116] on button "Internal" at bounding box center [1231, 120] width 51 height 15
click at [1174, 281] on span "Custom rules" at bounding box center [1150, 285] width 76 height 14
click at [1173, 282] on span "Custom rules" at bounding box center [1150, 285] width 76 height 14
click at [1225, 178] on button "With" at bounding box center [1231, 178] width 51 height 15
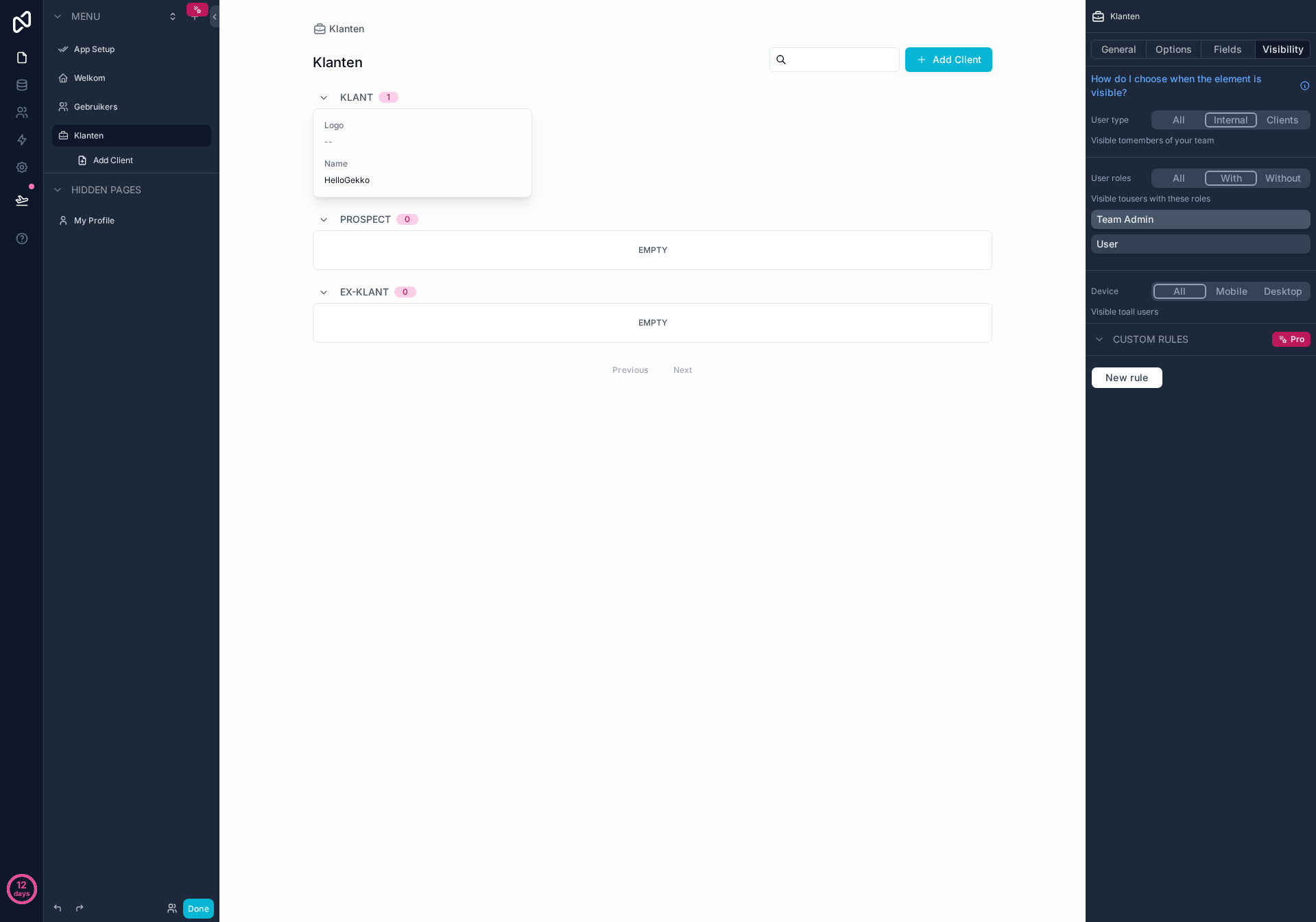
click at [1194, 222] on div "Team Admin" at bounding box center [1200, 219] width 208 height 14
click at [86, 135] on label "Klanten" at bounding box center [128, 136] width 109 height 11
click at [199, 21] on div "scrollable content" at bounding box center [195, 15] width 16 height 16
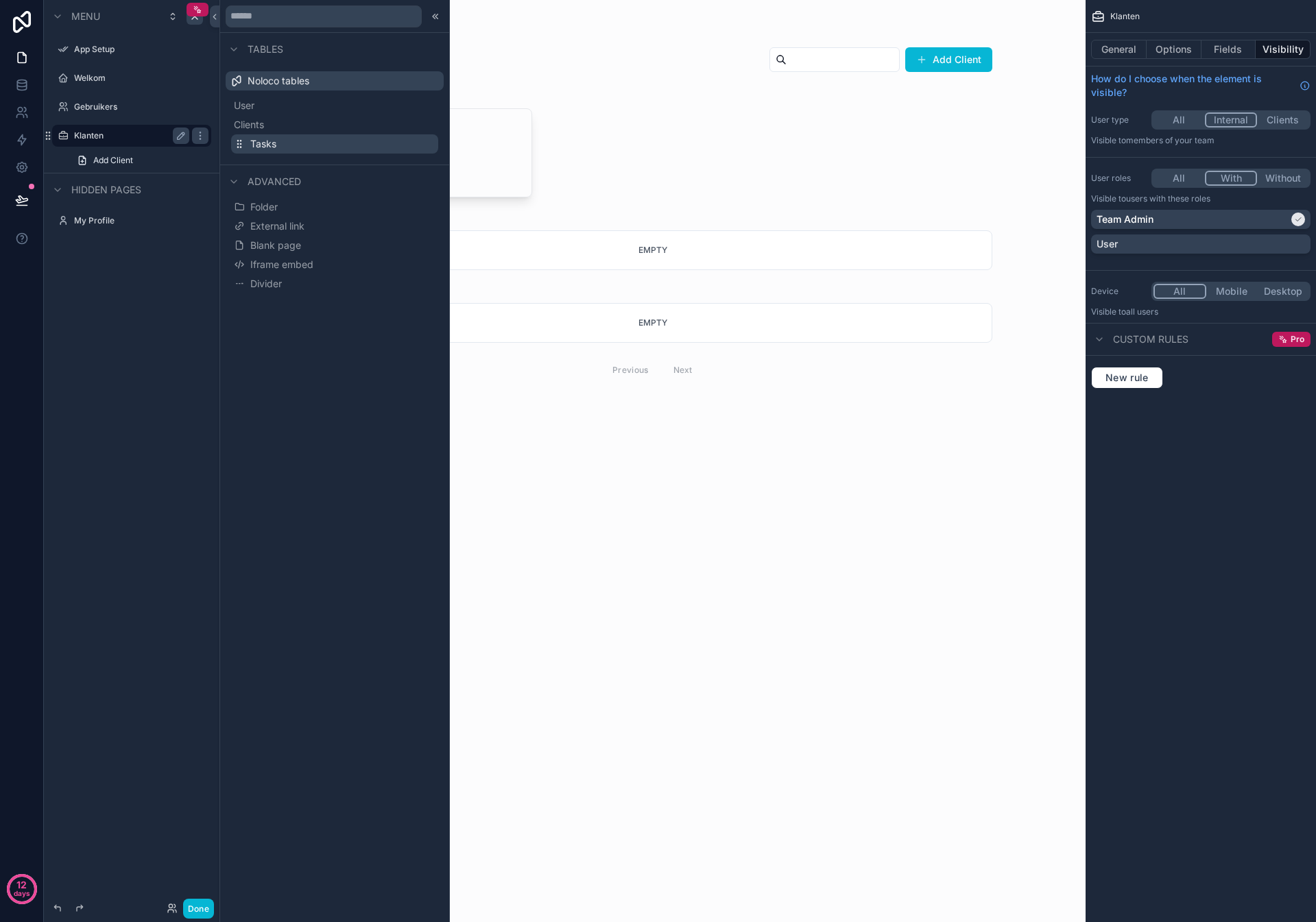
click at [253, 147] on span "Tasks" at bounding box center [262, 144] width 26 height 14
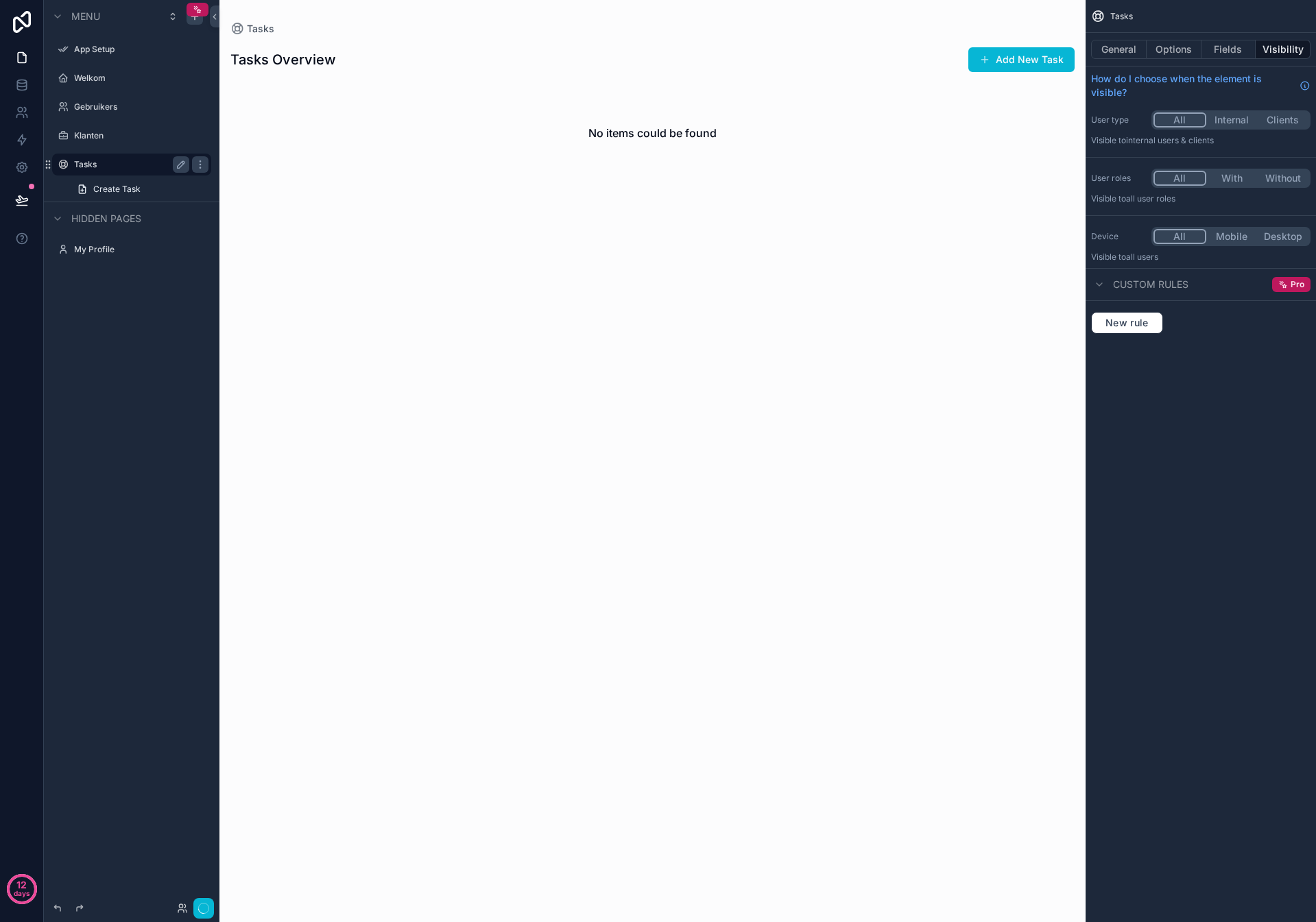
click at [87, 160] on label "Tasks" at bounding box center [128, 164] width 109 height 11
click at [62, 162] on icon "scrollable content" at bounding box center [62, 164] width 11 height 11
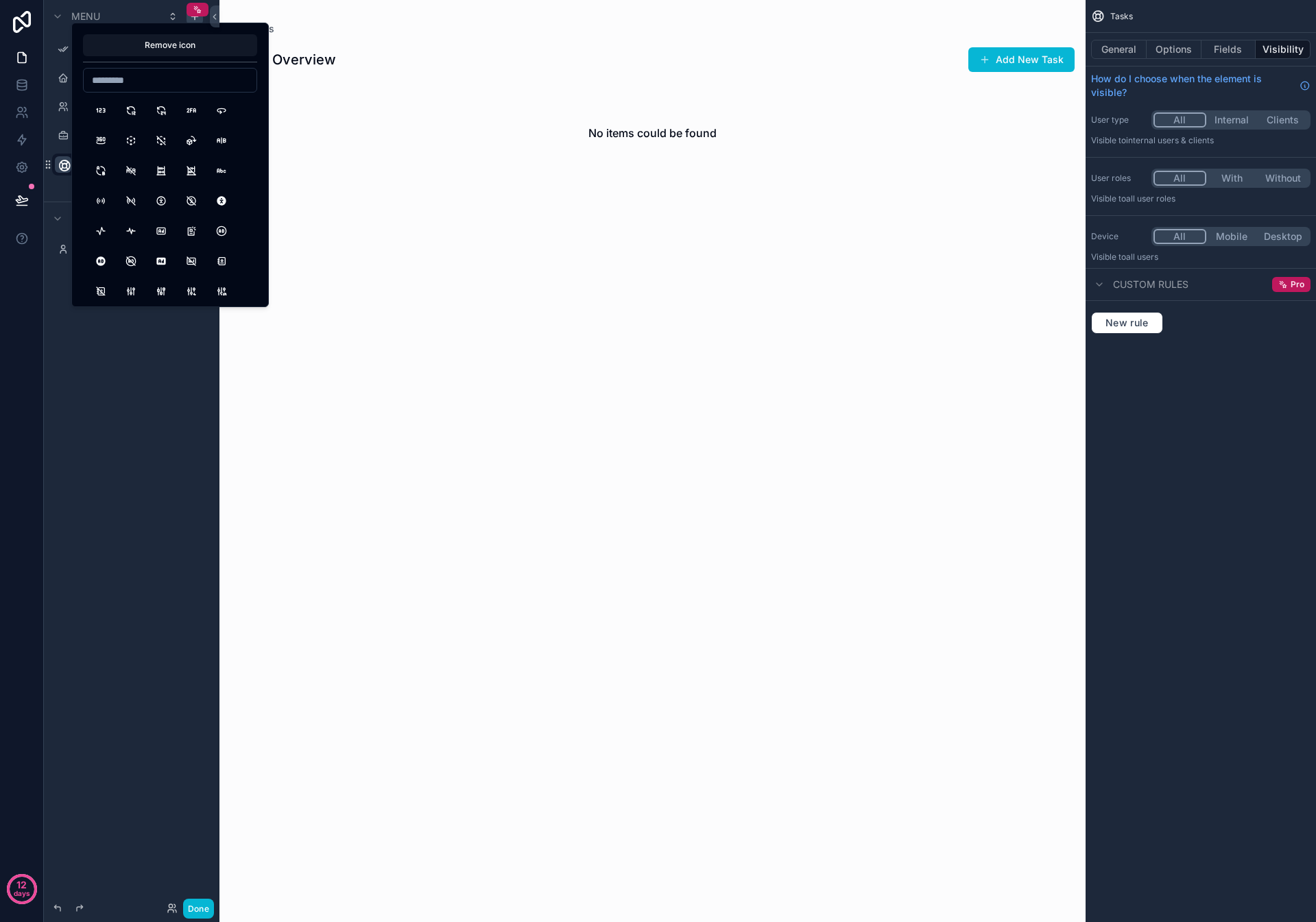
click at [153, 74] on input at bounding box center [169, 80] width 172 height 19
type input "****"
click at [105, 110] on button "Subtask" at bounding box center [100, 109] width 24 height 24
click at [337, 138] on div "scrollable content" at bounding box center [653, 461] width 866 height 922
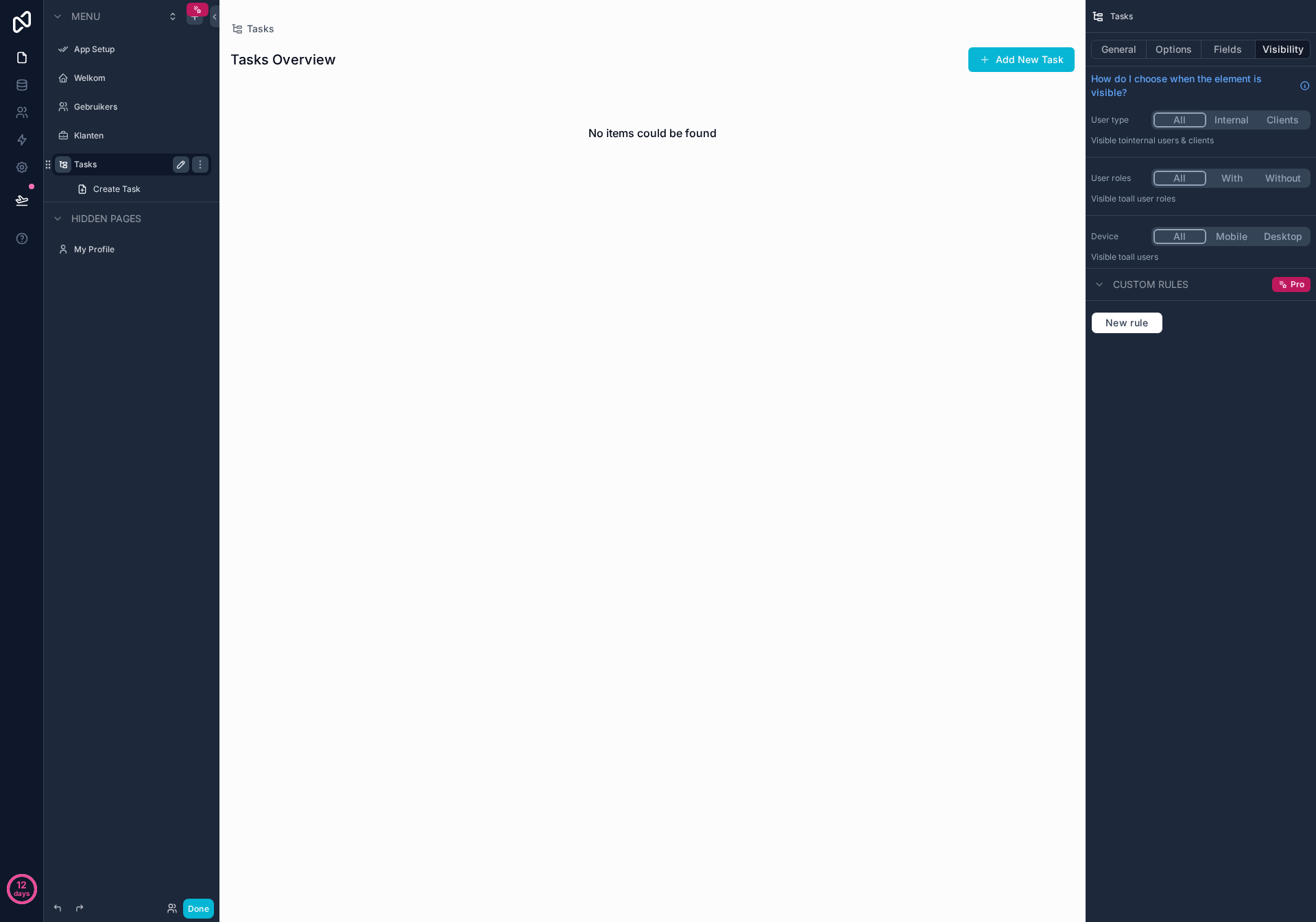
click at [177, 163] on icon "scrollable content" at bounding box center [180, 164] width 11 height 11
click at [111, 171] on div "*****" at bounding box center [132, 165] width 154 height 22
click at [111, 171] on input "*****" at bounding box center [120, 164] width 93 height 16
click at [112, 169] on input "*****" at bounding box center [120, 164] width 93 height 16
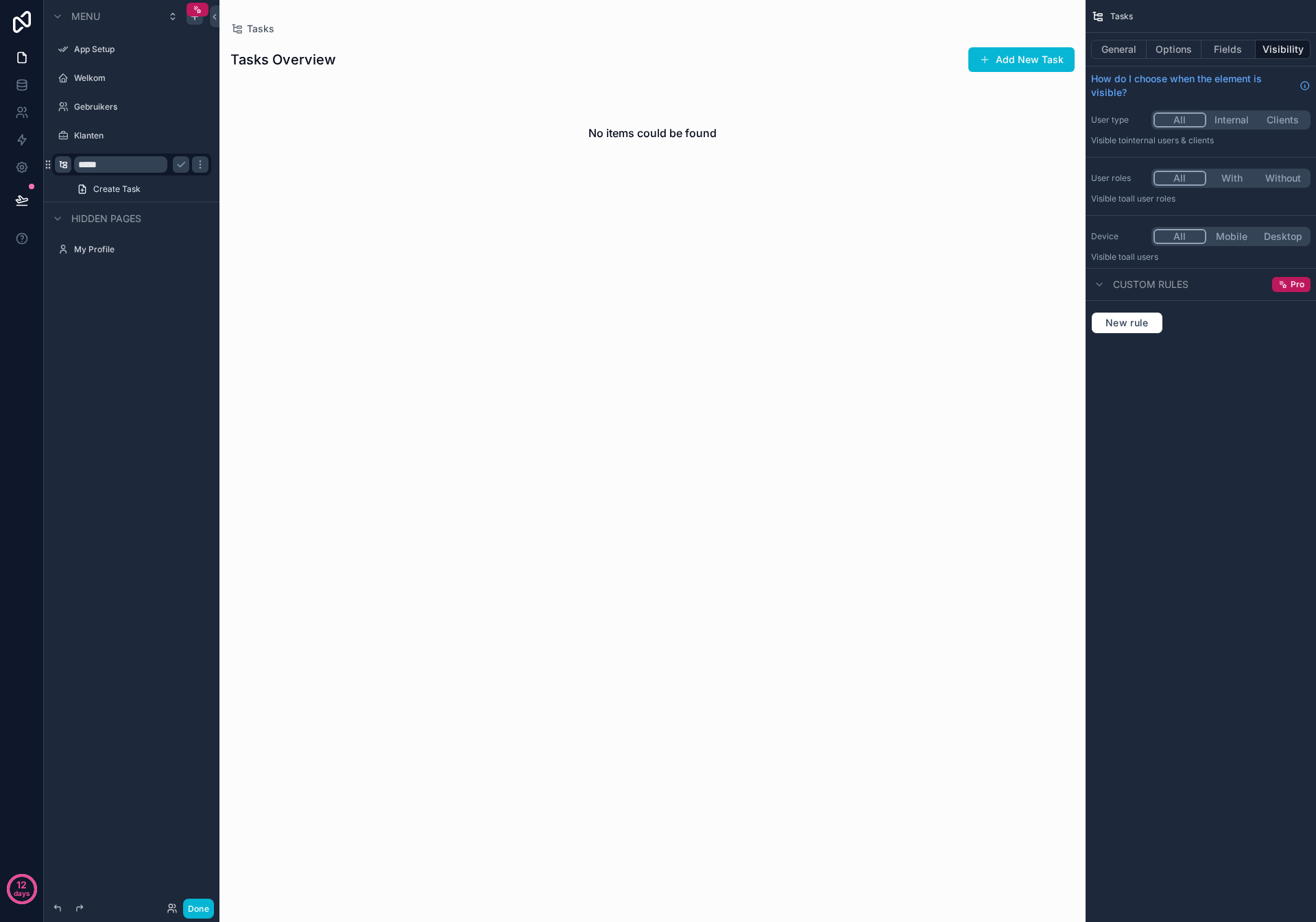
click at [112, 169] on input "*****" at bounding box center [120, 164] width 93 height 16
type input "*****"
click at [175, 164] on icon "scrollable content" at bounding box center [180, 164] width 11 height 11
click at [107, 142] on div "Klanten" at bounding box center [131, 136] width 115 height 16
click at [98, 138] on label "Klanten" at bounding box center [128, 136] width 109 height 11
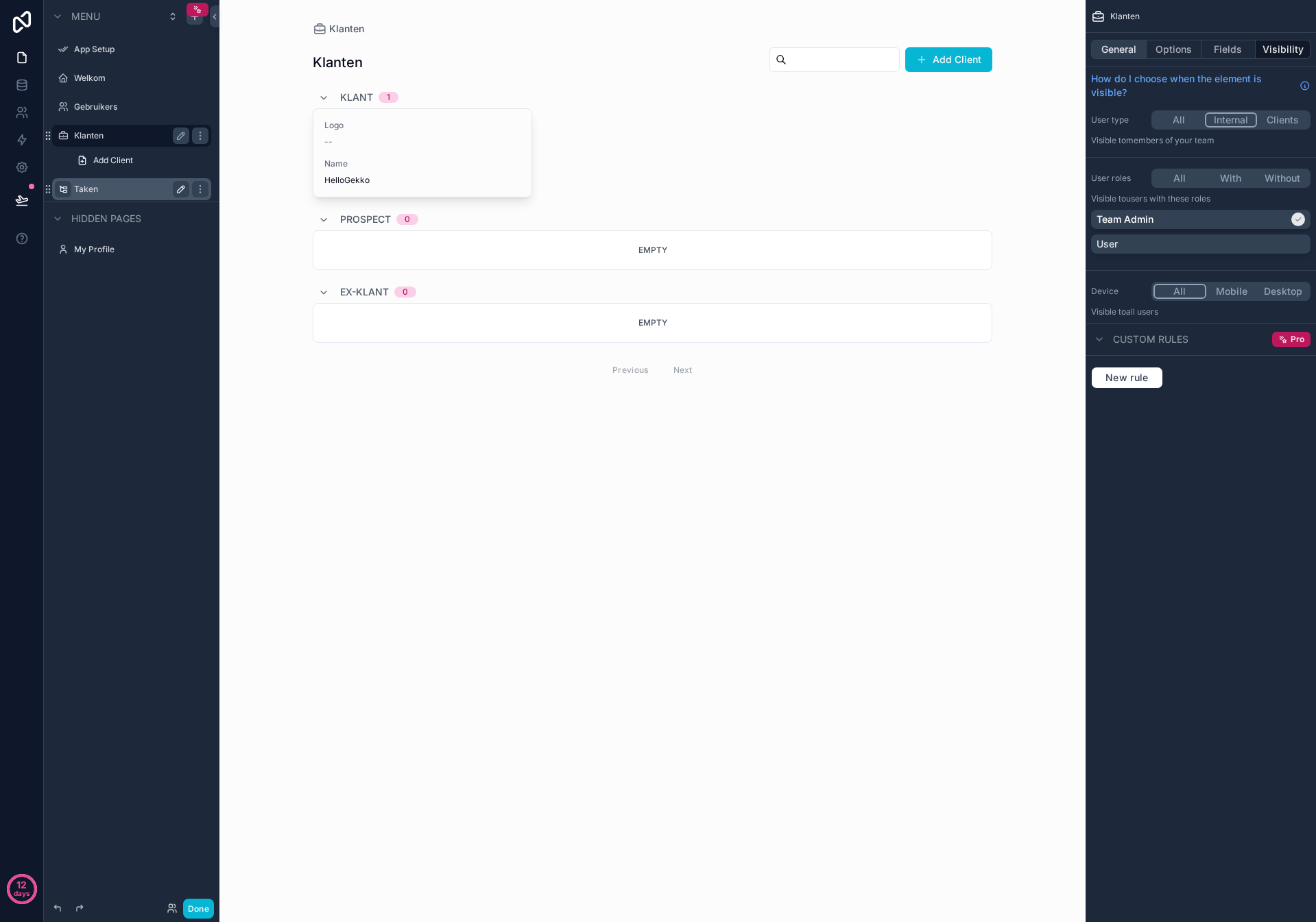
click at [1124, 45] on button "General" at bounding box center [1118, 49] width 55 height 19
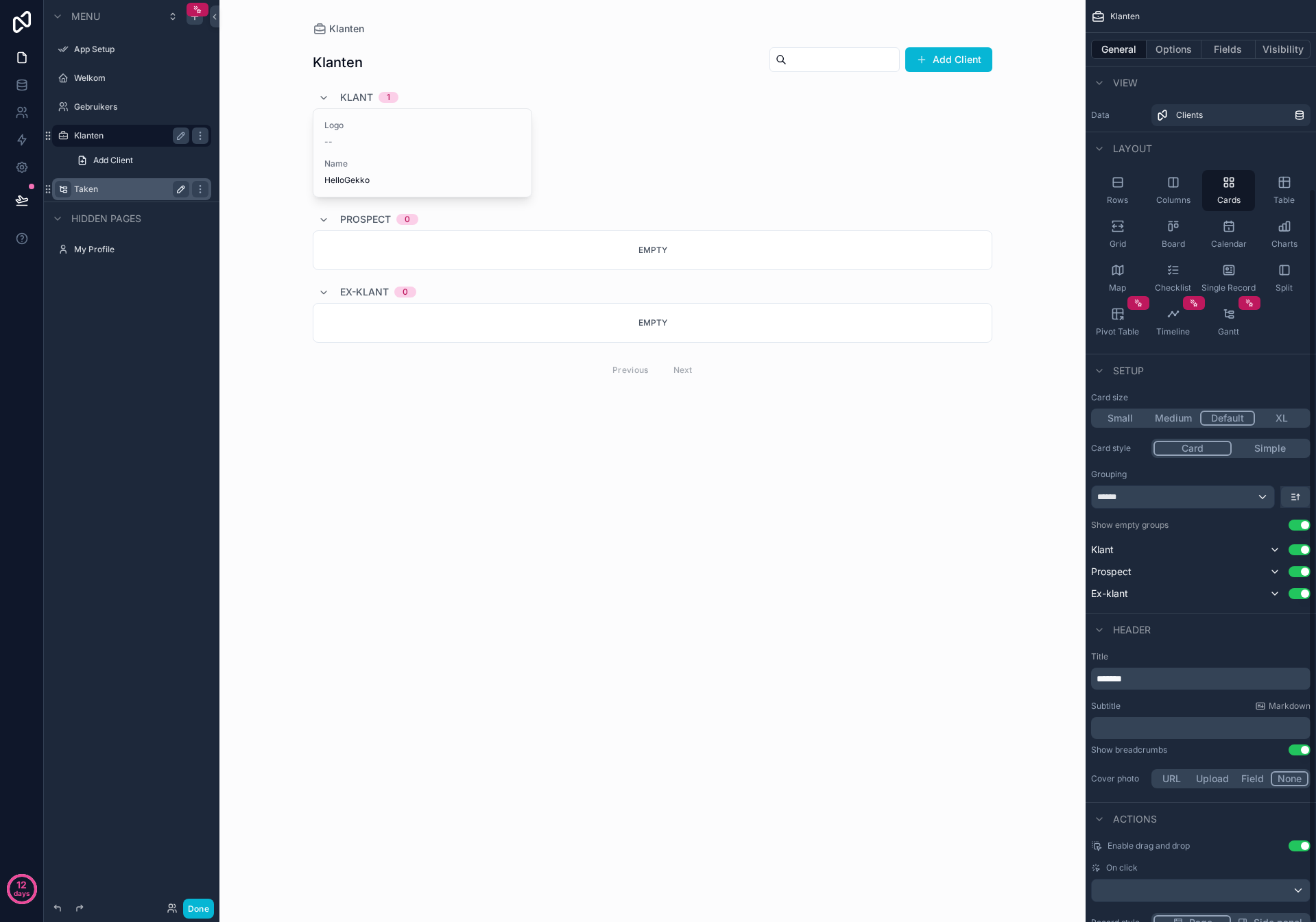
scroll to position [236, 0]
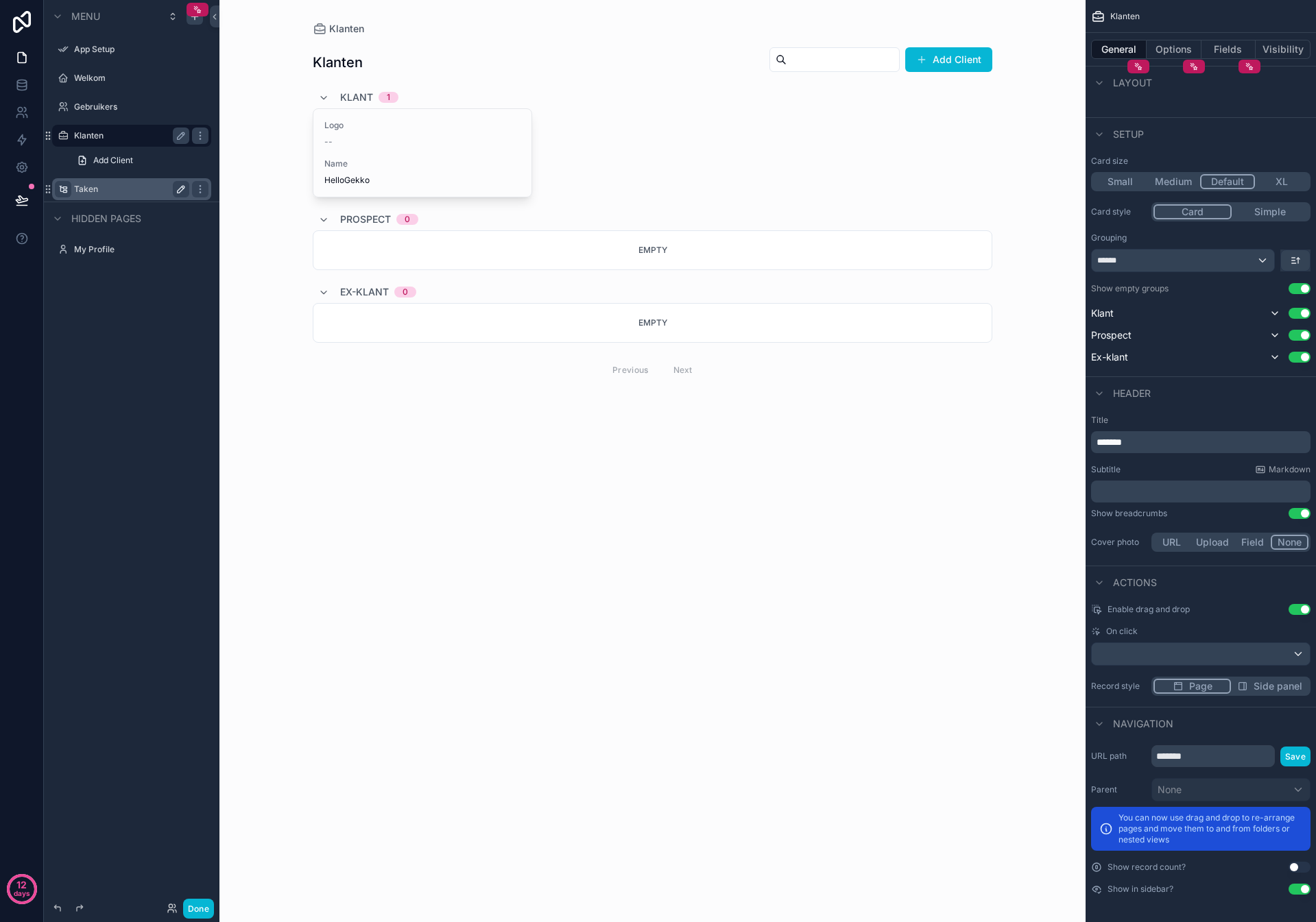
click at [83, 181] on div "Taken" at bounding box center [131, 189] width 115 height 16
click at [84, 189] on label "Taken" at bounding box center [128, 189] width 109 height 11
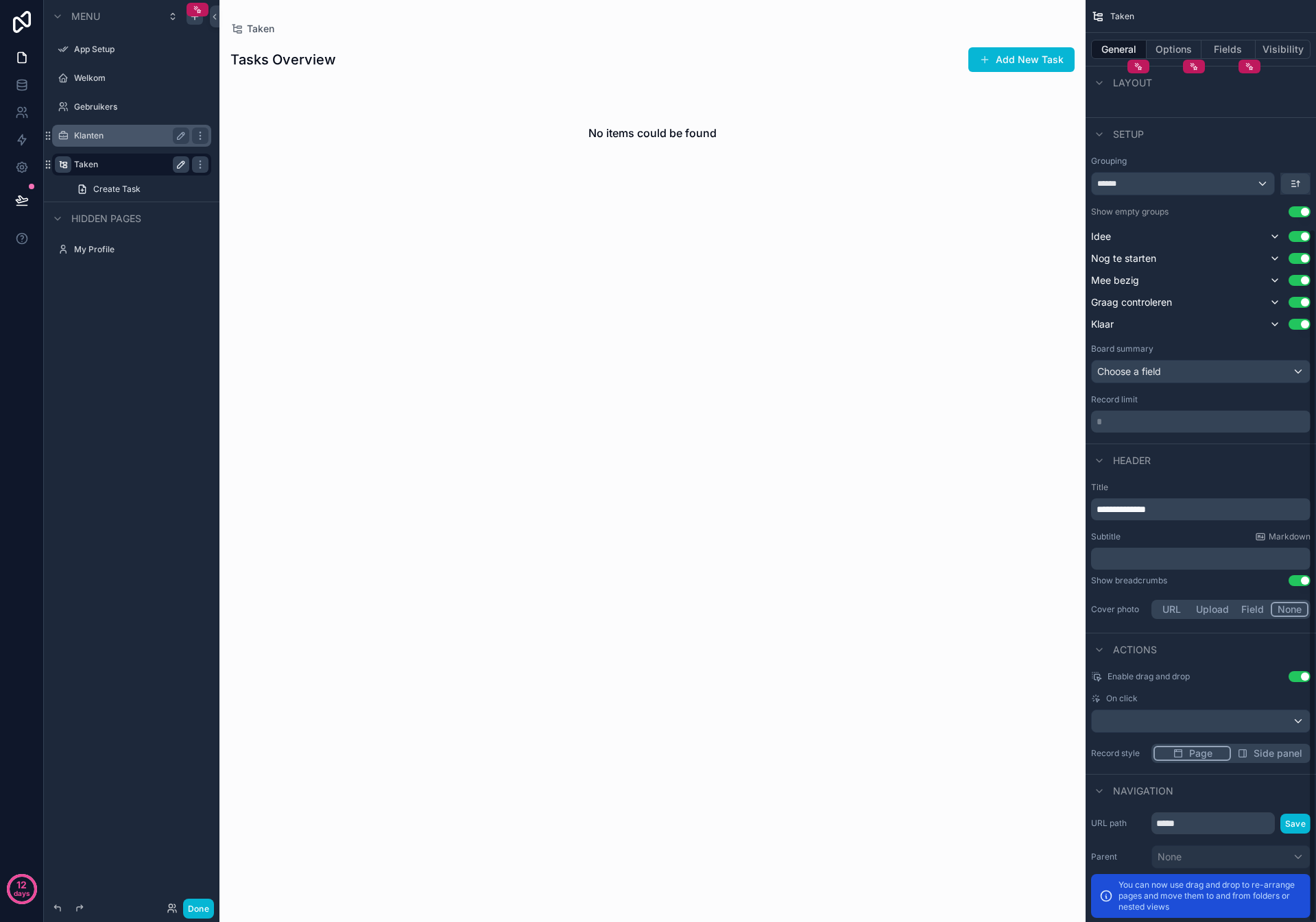
scroll to position [304, 0]
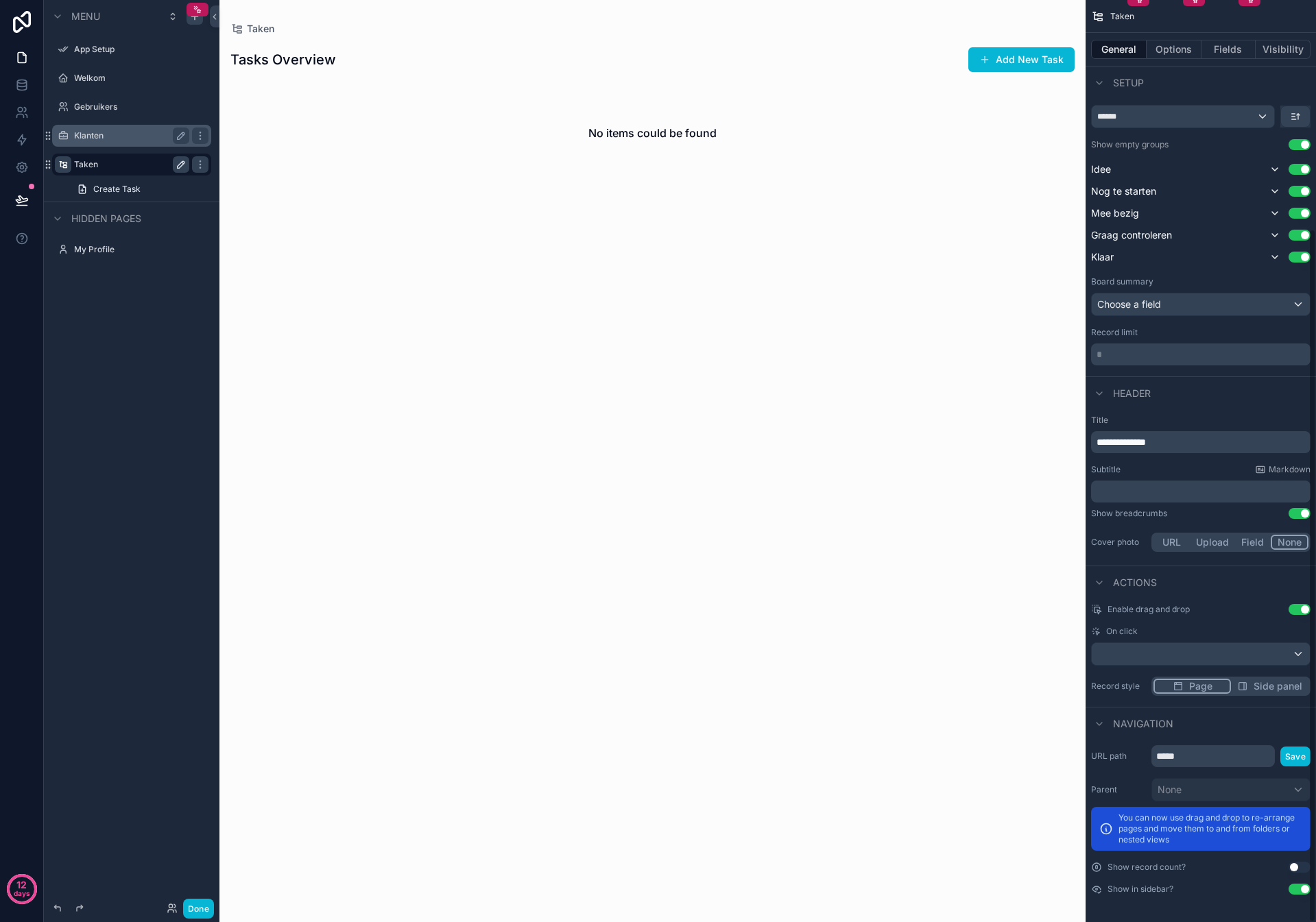
click at [1199, 821] on p "You can now use drag and drop to re-arrange pages and move them to and from fol…" at bounding box center [1210, 829] width 184 height 33
click at [1204, 754] on input "*****" at bounding box center [1212, 756] width 123 height 22
type input "*****"
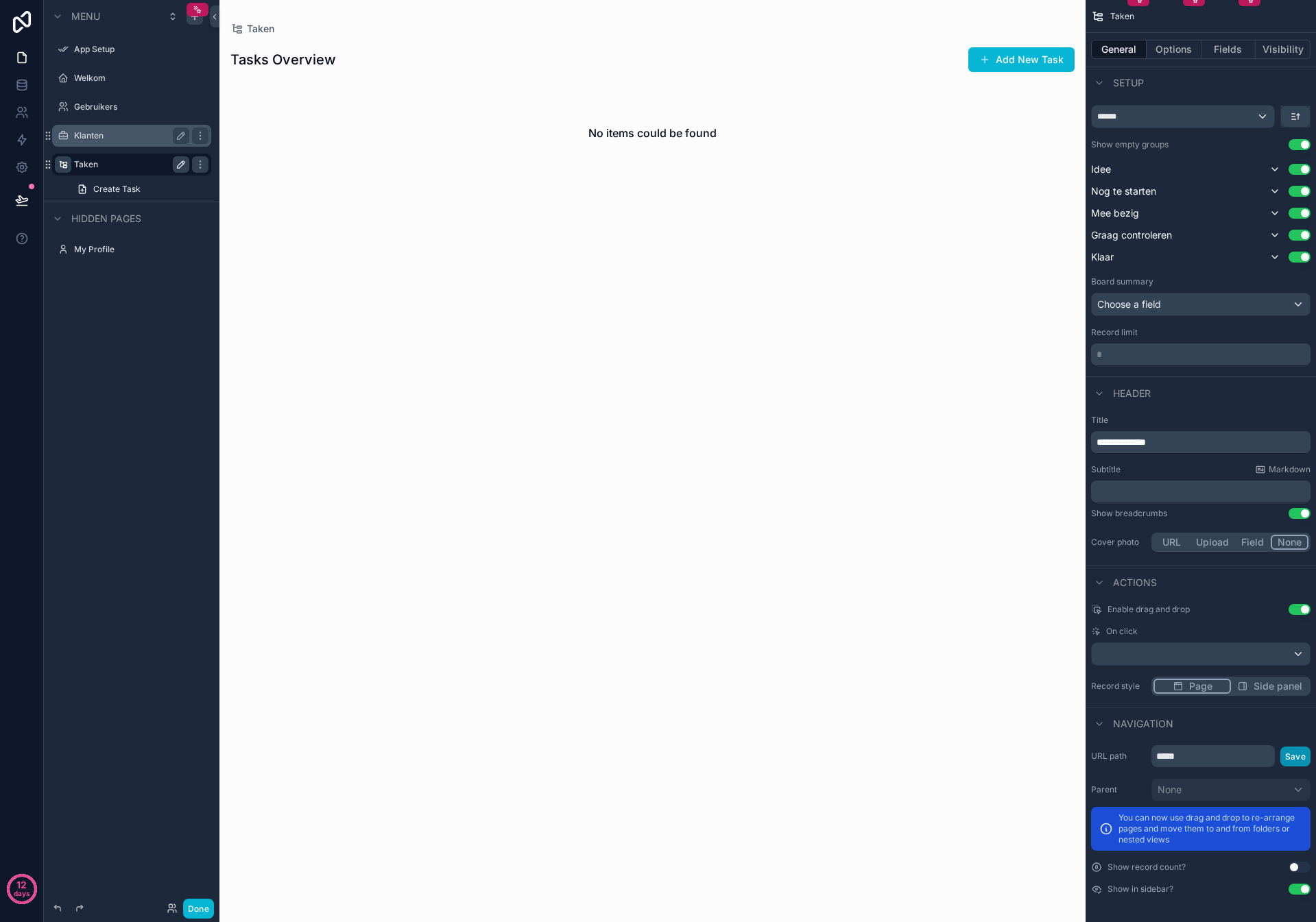
click at [1303, 762] on button "Save" at bounding box center [1295, 756] width 30 height 20
click at [88, 159] on label "Taken" at bounding box center [128, 164] width 109 height 11
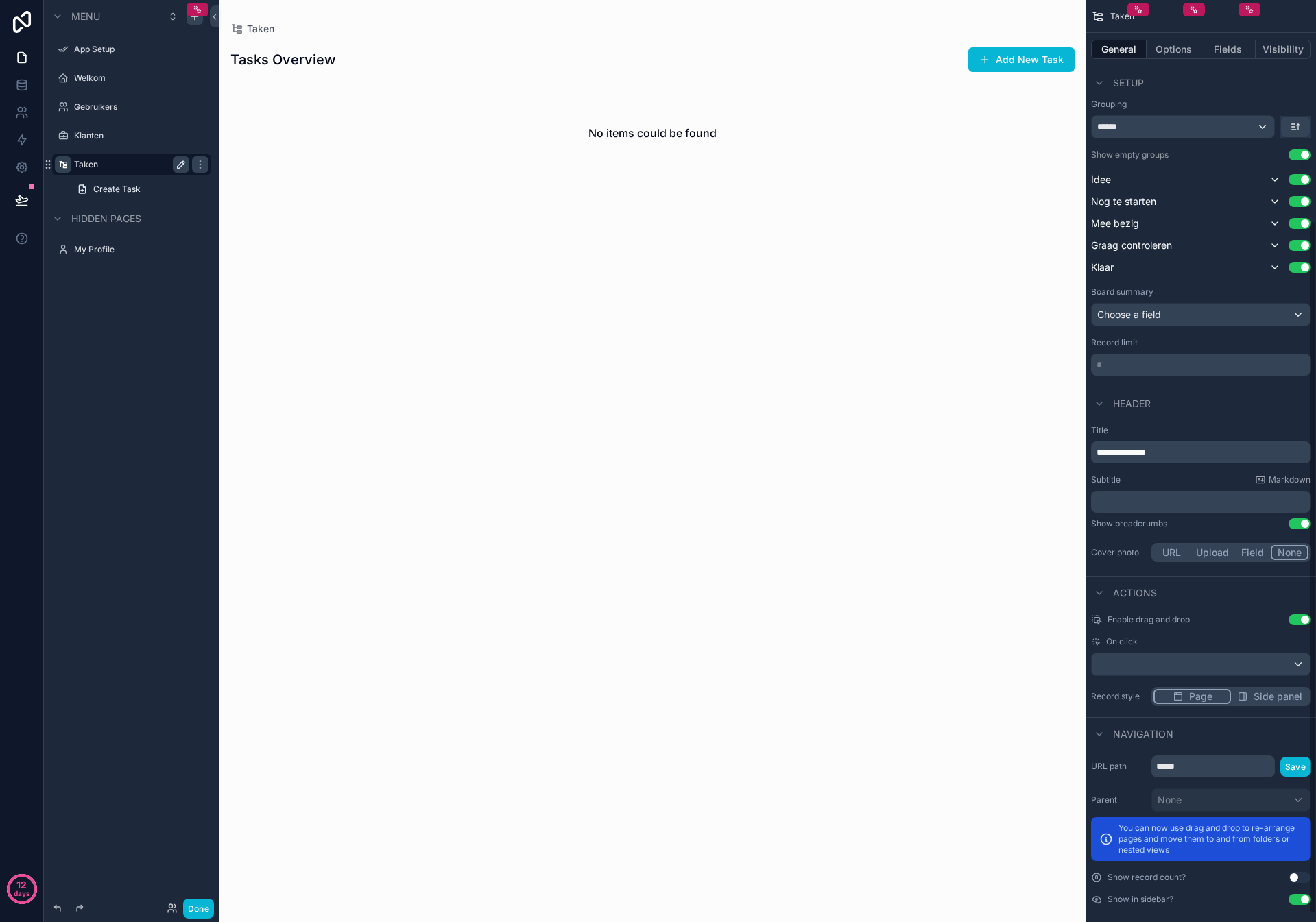
scroll to position [304, 0]
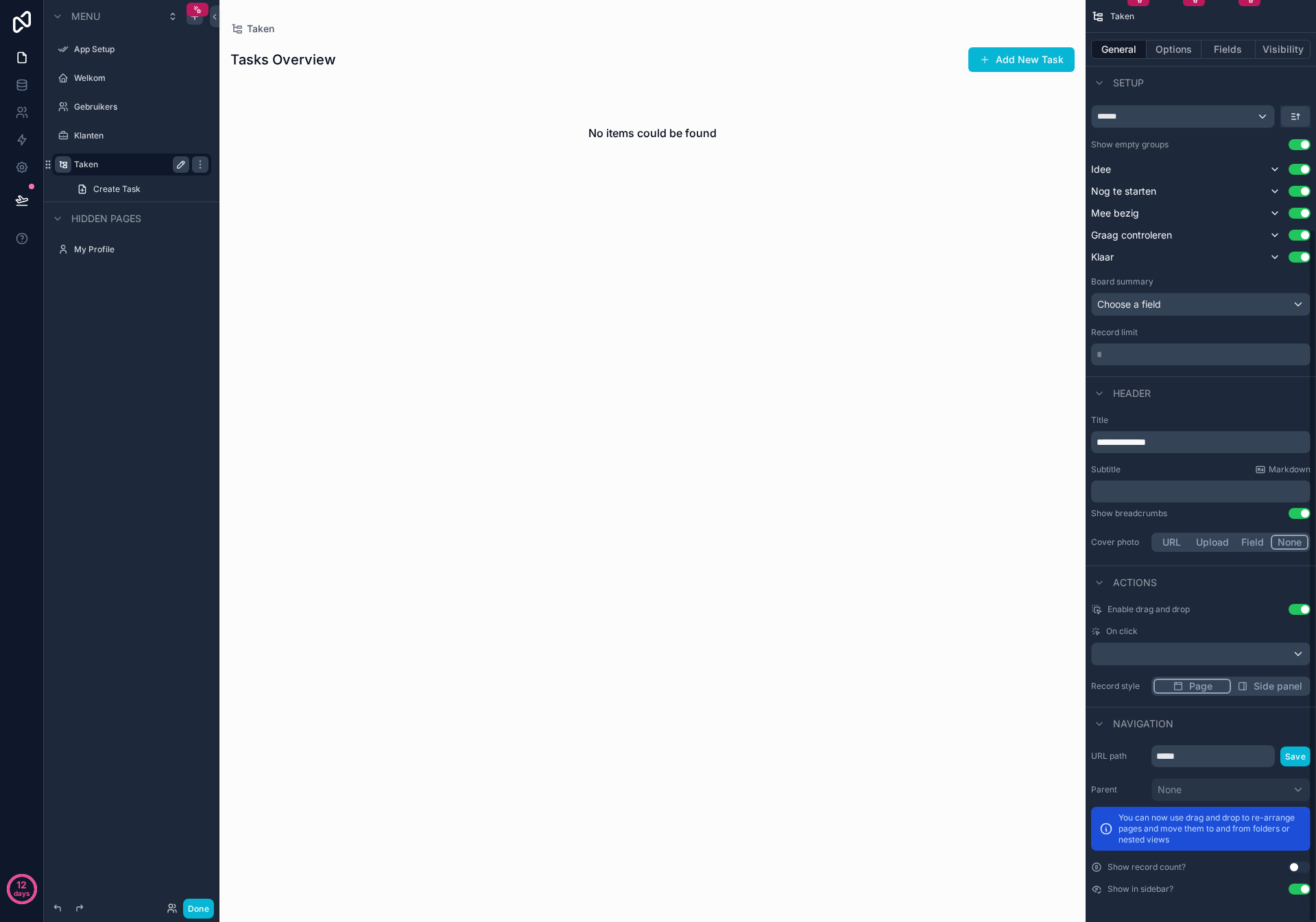
click at [1300, 868] on button "Use setting" at bounding box center [1299, 867] width 22 height 11
click at [1170, 52] on button "Options" at bounding box center [1174, 49] width 55 height 19
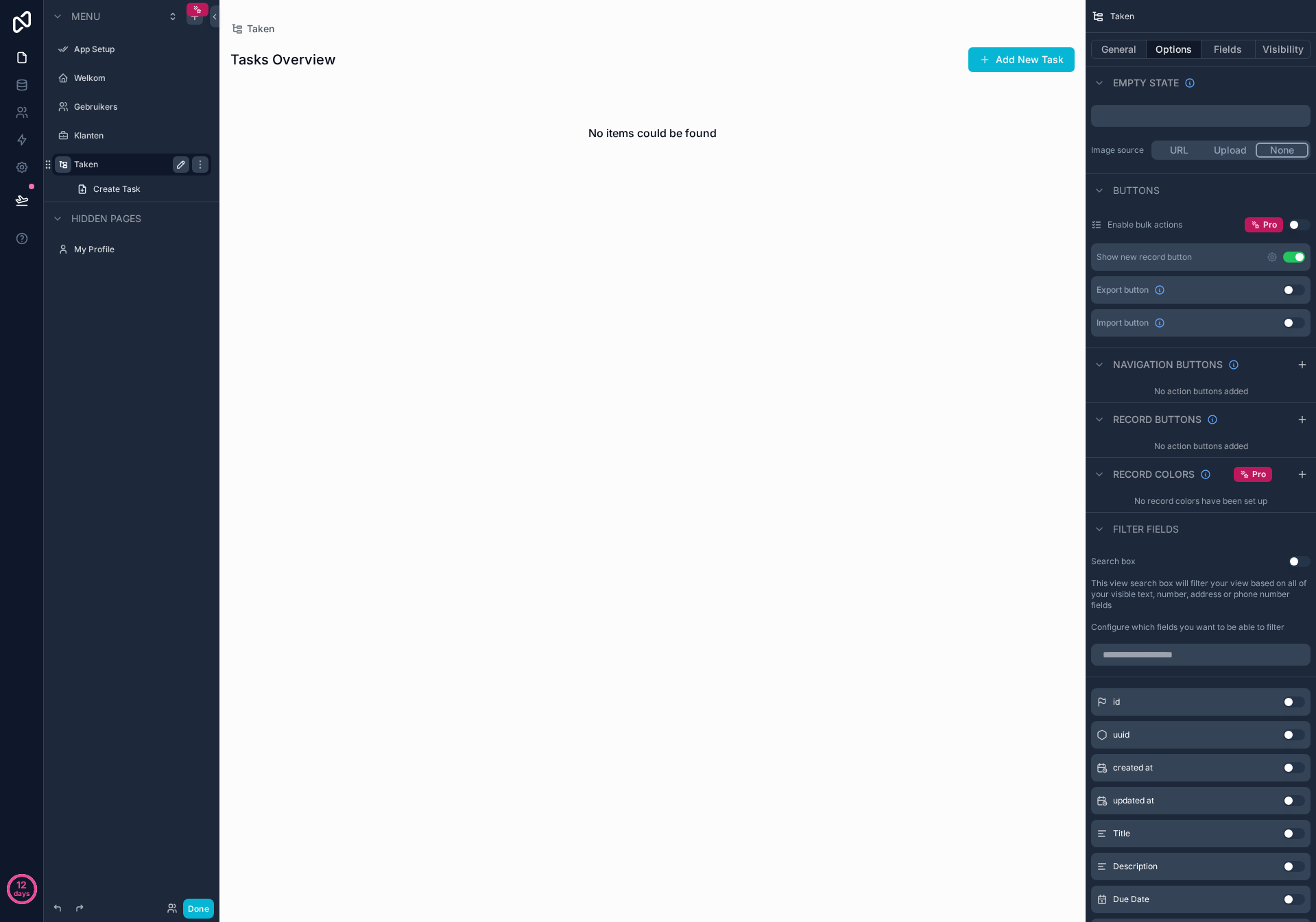
scroll to position [0, 0]
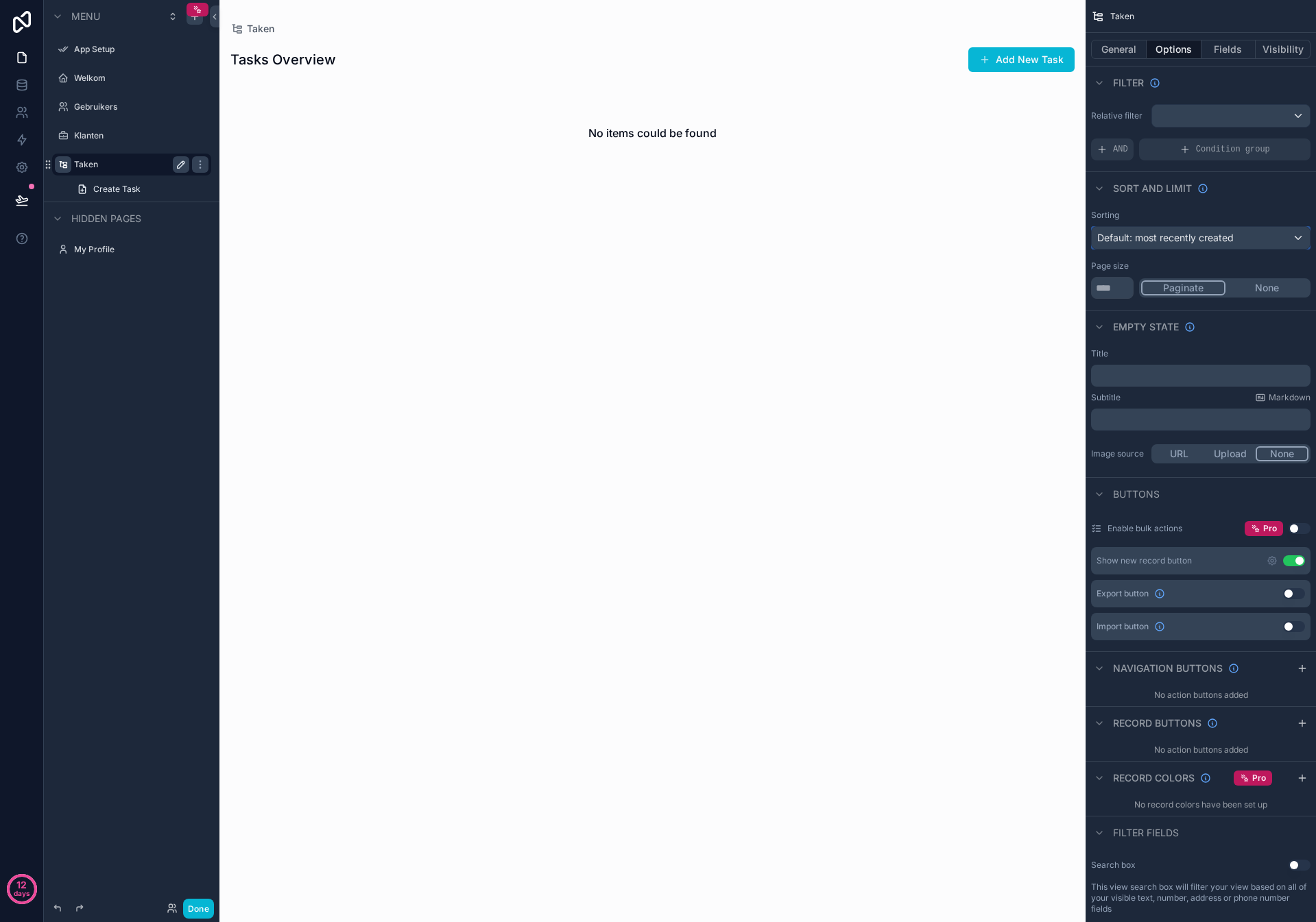
click at [1195, 236] on span "Default: most recently created" at bounding box center [1165, 237] width 137 height 12
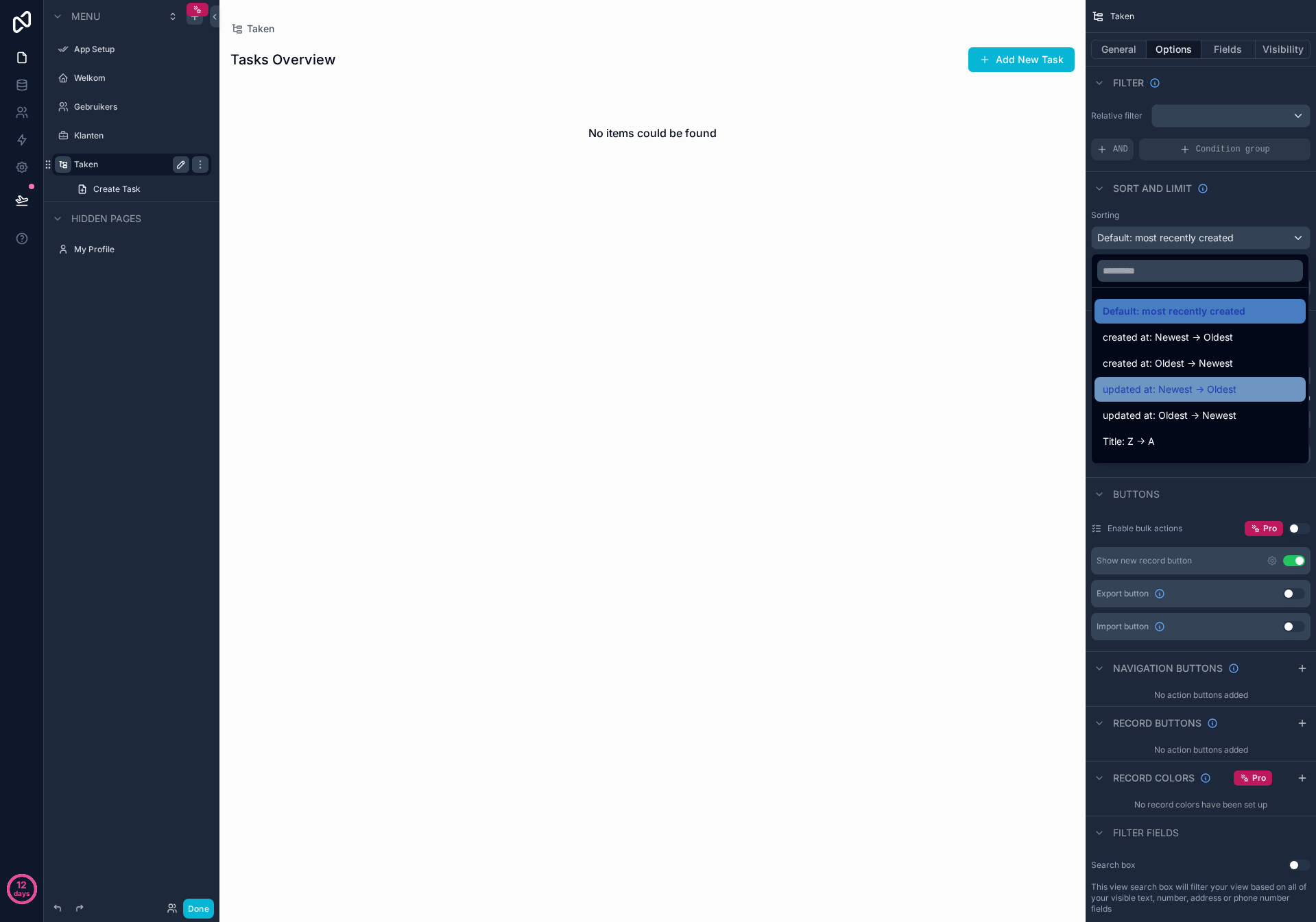
click at [1186, 392] on span "updated at: Newest -> Oldest" at bounding box center [1170, 389] width 134 height 16
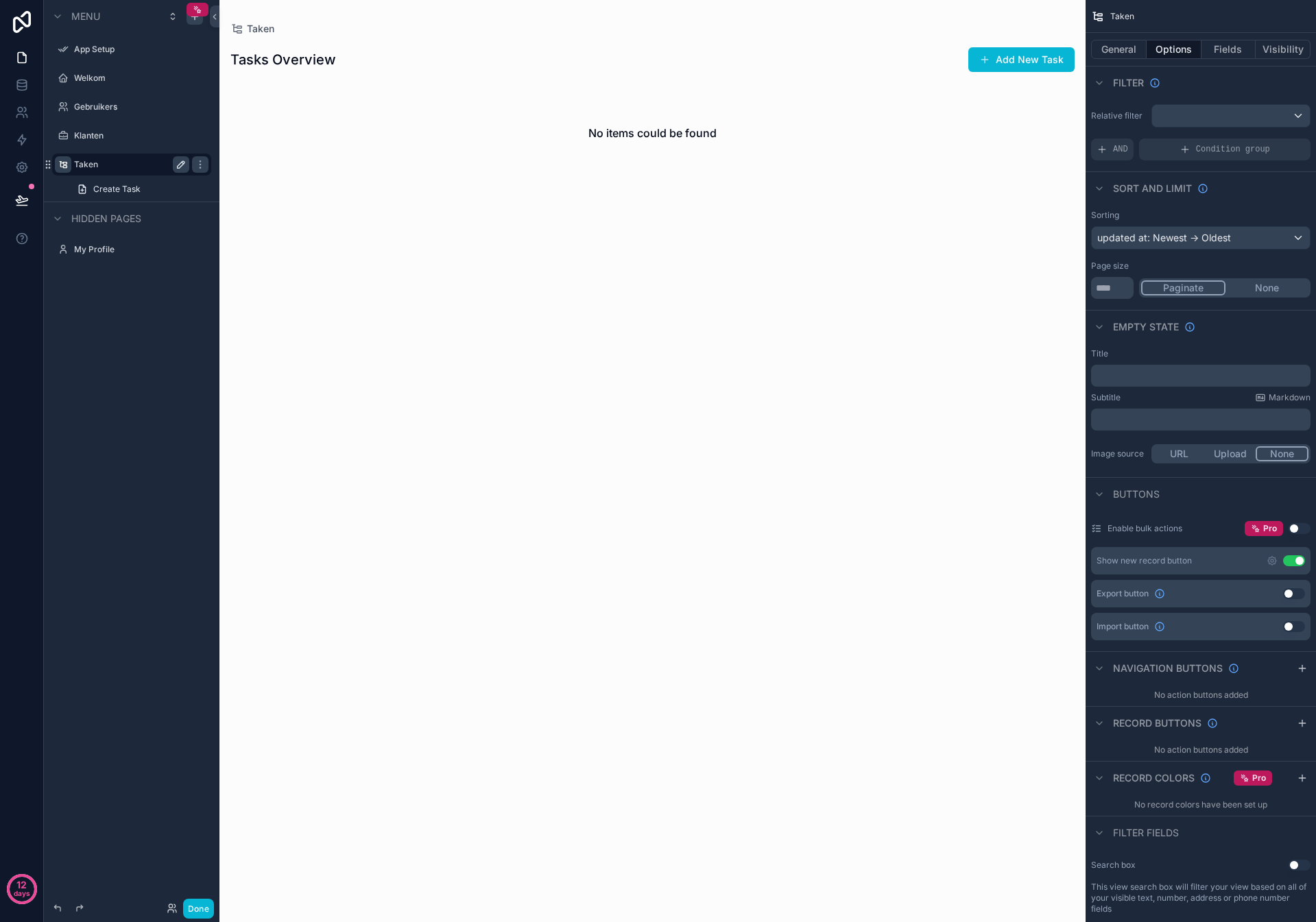
click at [1262, 287] on button "None" at bounding box center [1267, 289] width 83 height 15
click at [1263, 284] on button "None" at bounding box center [1266, 289] width 84 height 15
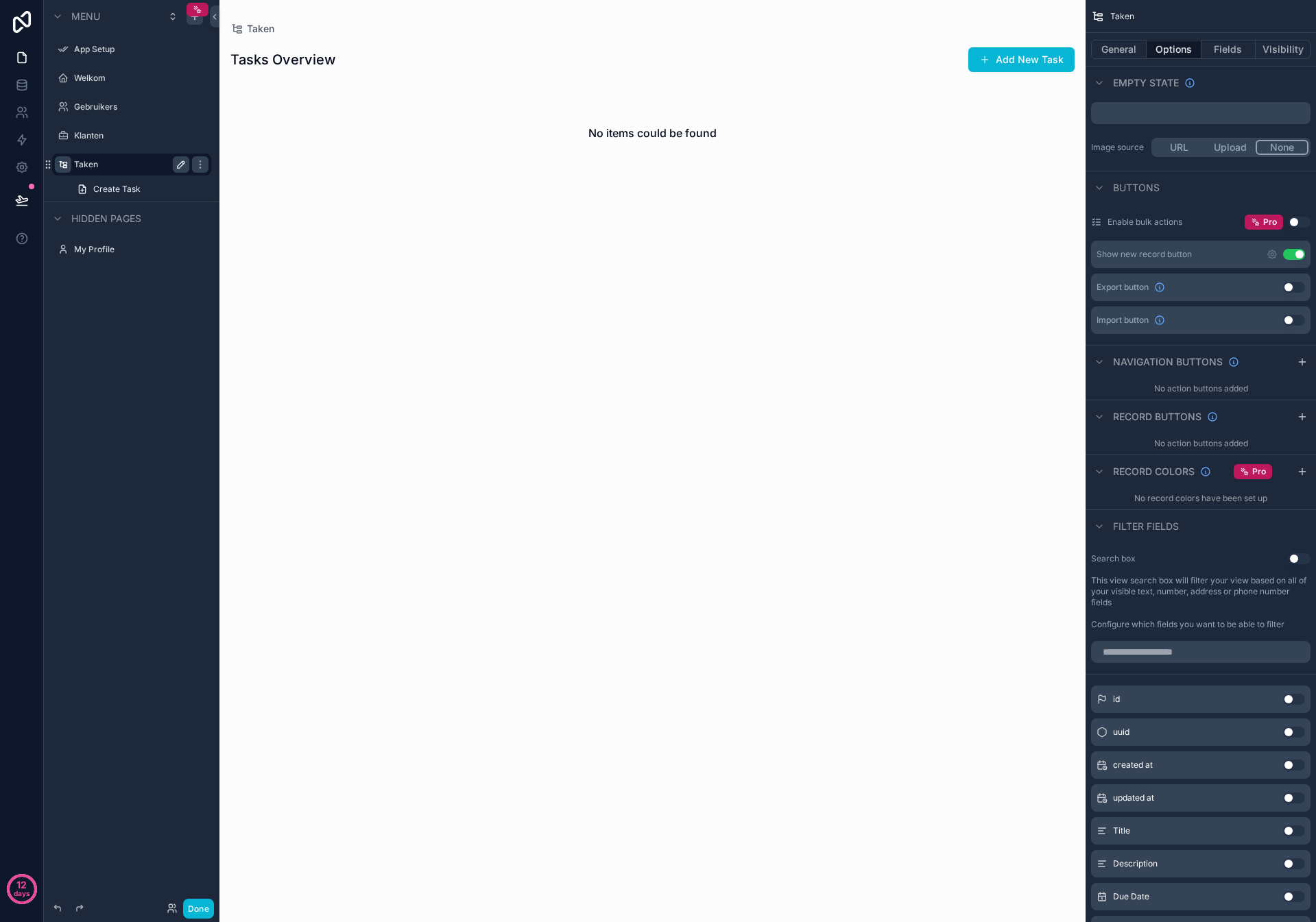
scroll to position [398, 0]
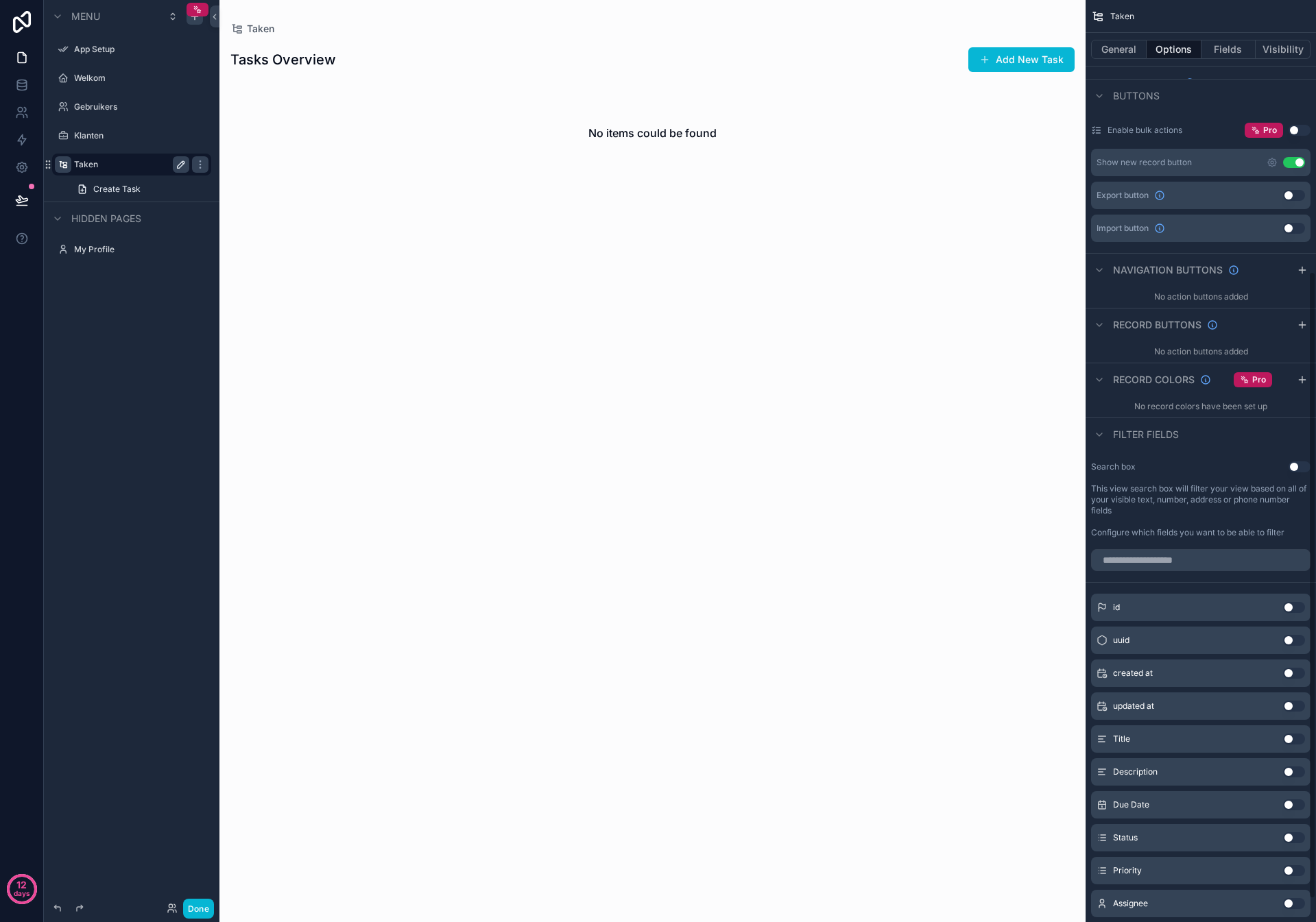
click at [1293, 471] on button "Use setting" at bounding box center [1299, 467] width 22 height 11
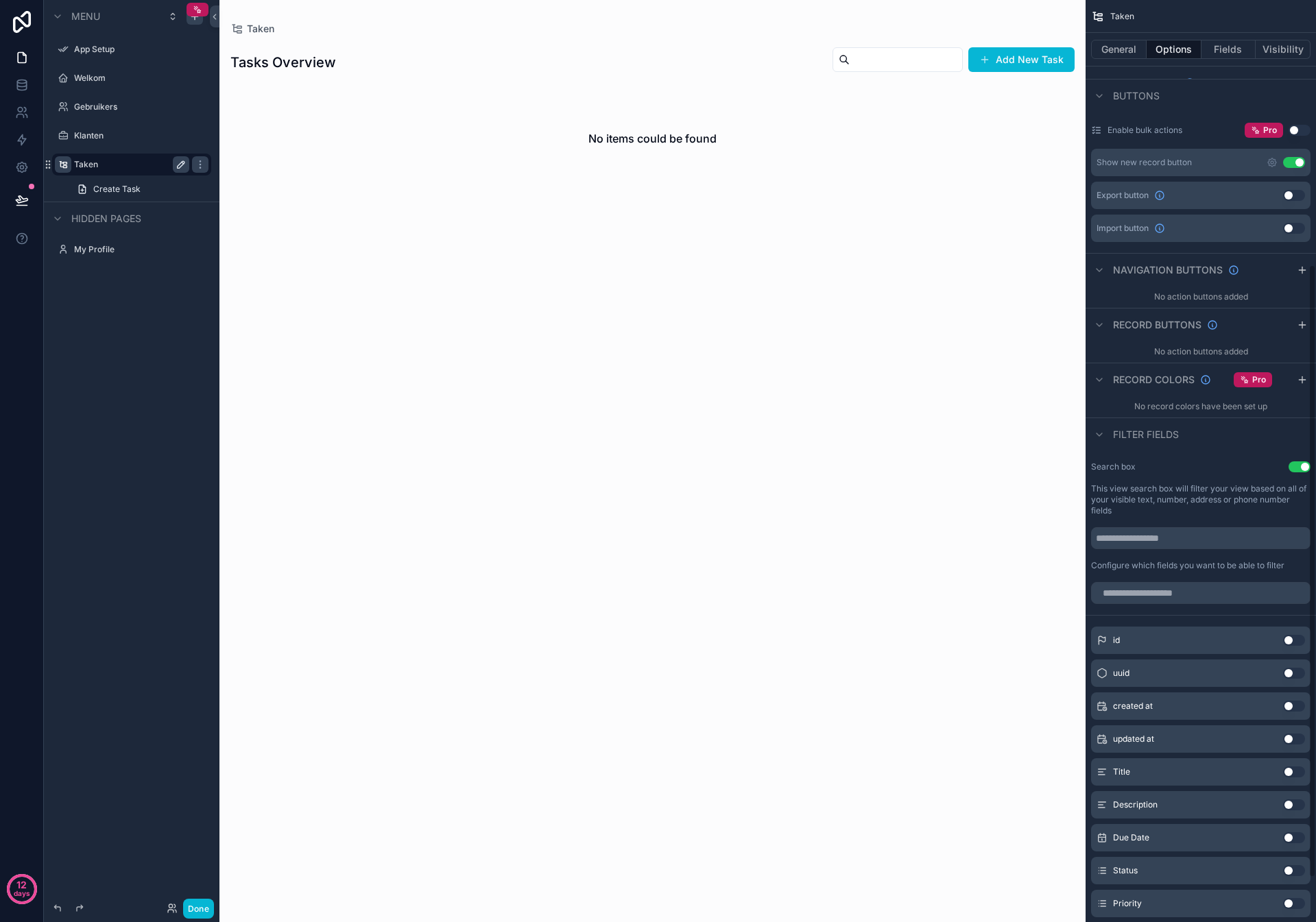
scroll to position [465, 0]
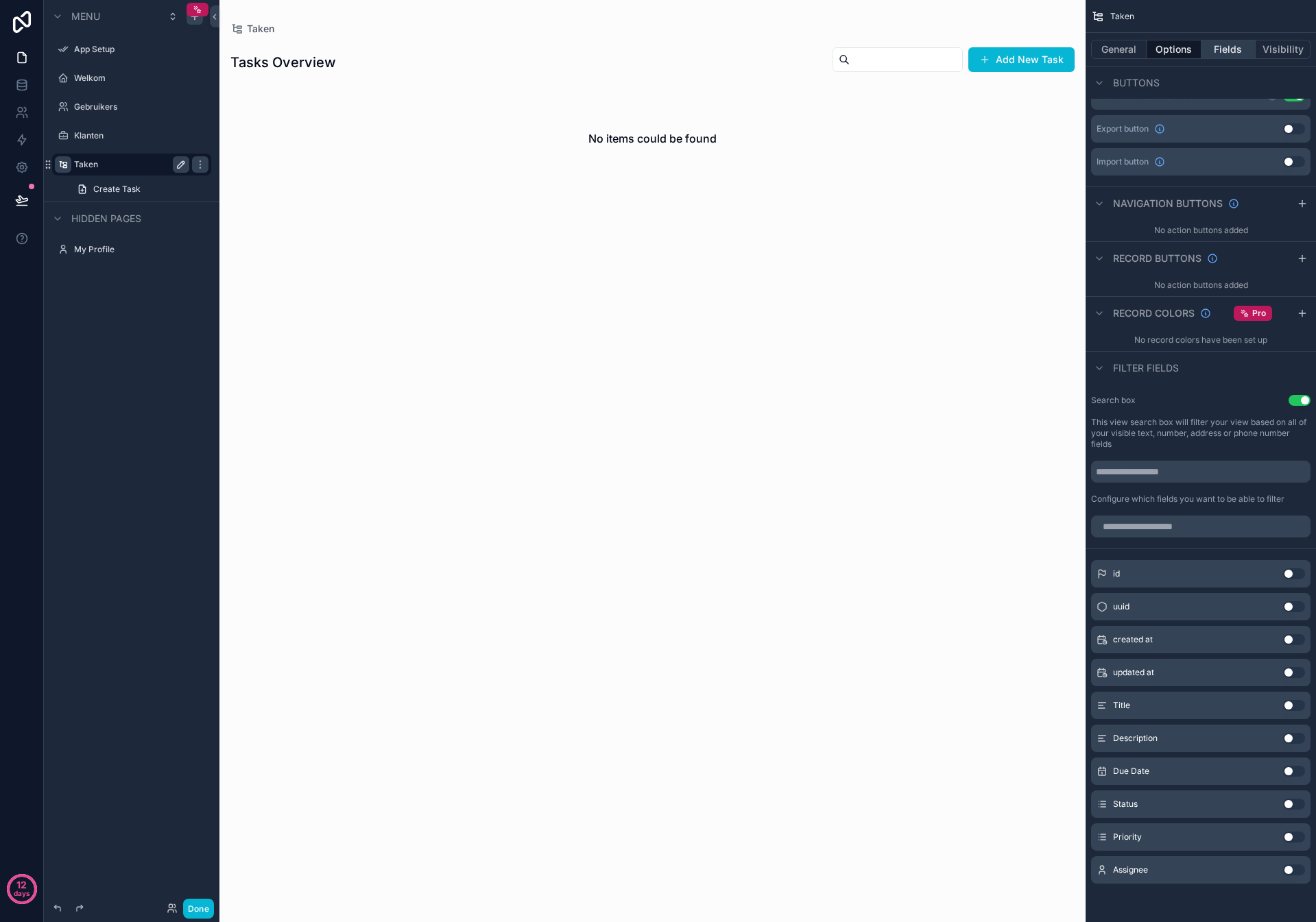
drag, startPoint x: 1215, startPoint y: 37, endPoint x: 1232, endPoint y: 49, distance: 20.8
click at [1217, 38] on div "General Options Fields Visibility" at bounding box center [1201, 49] width 230 height 33
click at [1230, 49] on button "Fields" at bounding box center [1229, 49] width 55 height 19
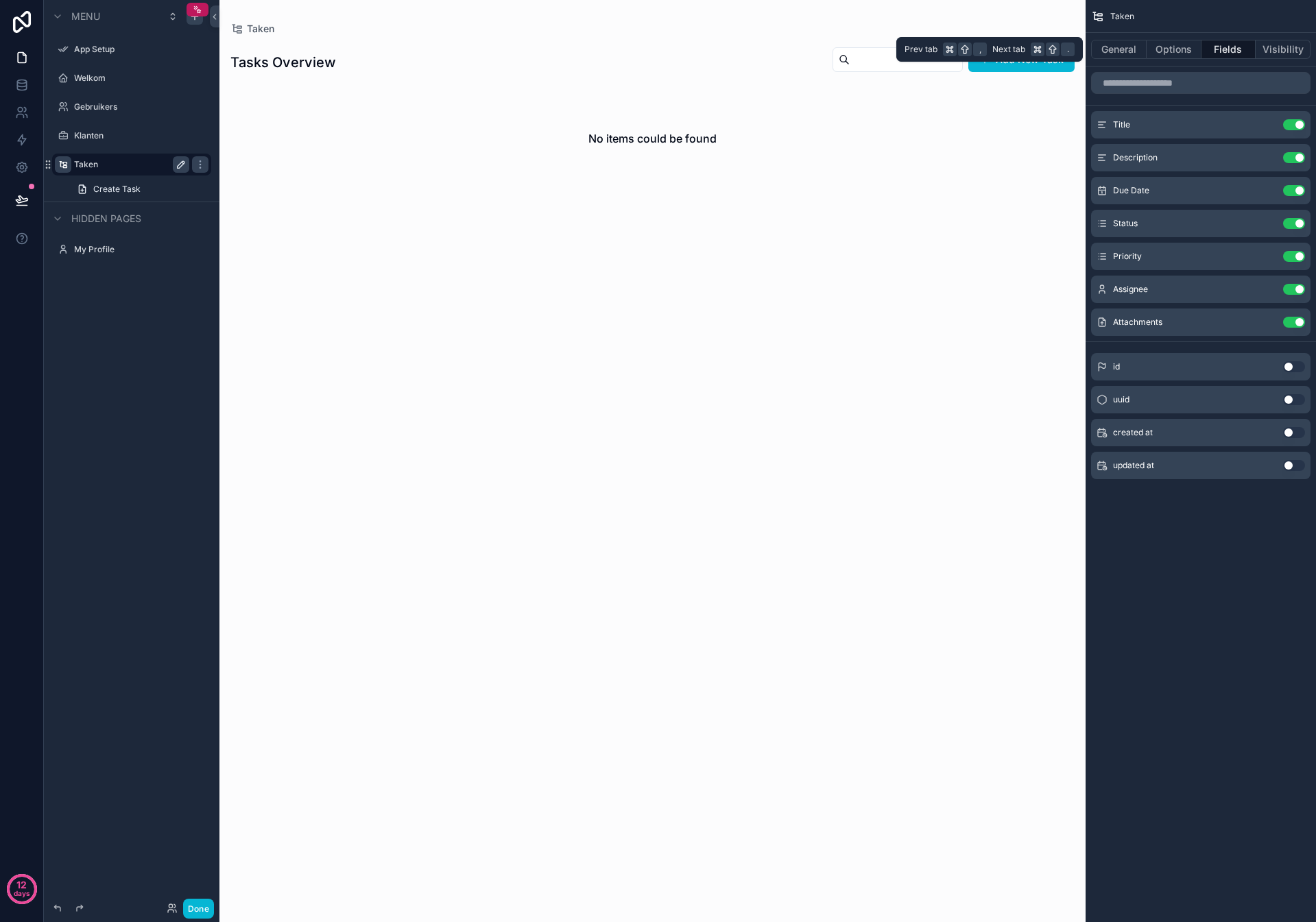
scroll to position [0, 0]
click at [1294, 222] on button "Use setting" at bounding box center [1294, 223] width 22 height 11
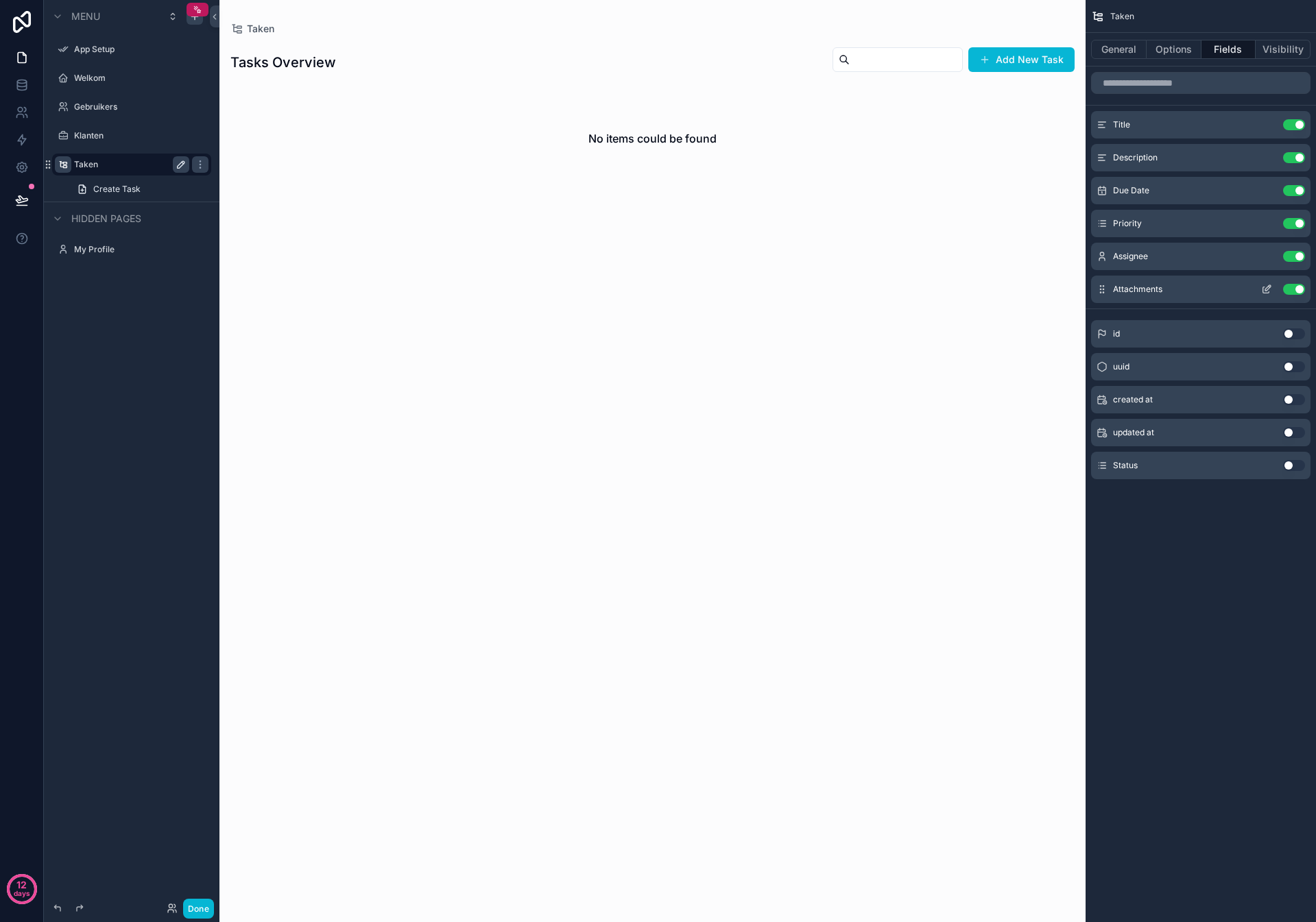
click at [1294, 286] on button "Use setting" at bounding box center [1294, 289] width 22 height 11
click at [1281, 47] on button "Visibility" at bounding box center [1282, 49] width 55 height 19
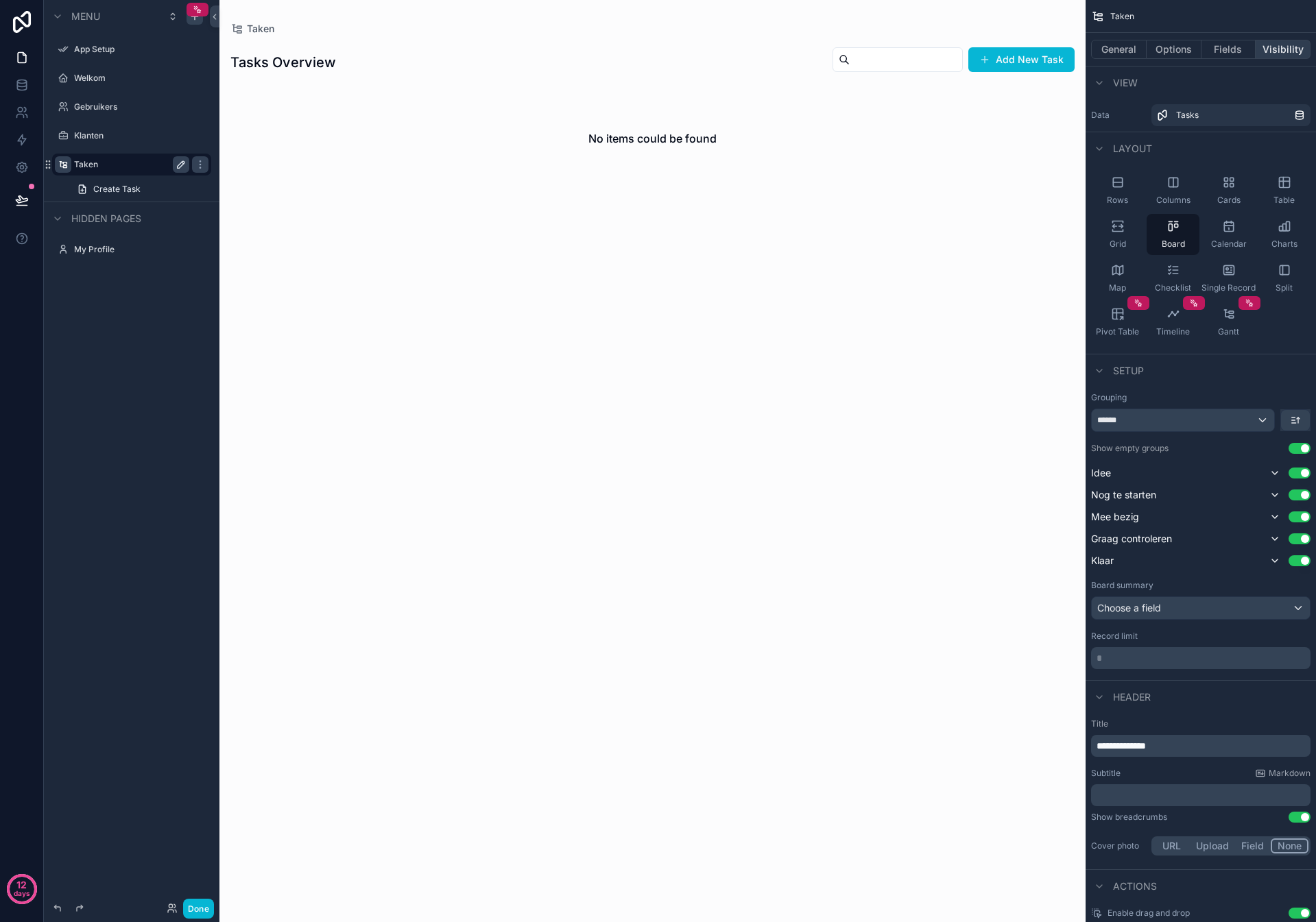
click at [1286, 54] on button "Visibility" at bounding box center [1282, 49] width 55 height 19
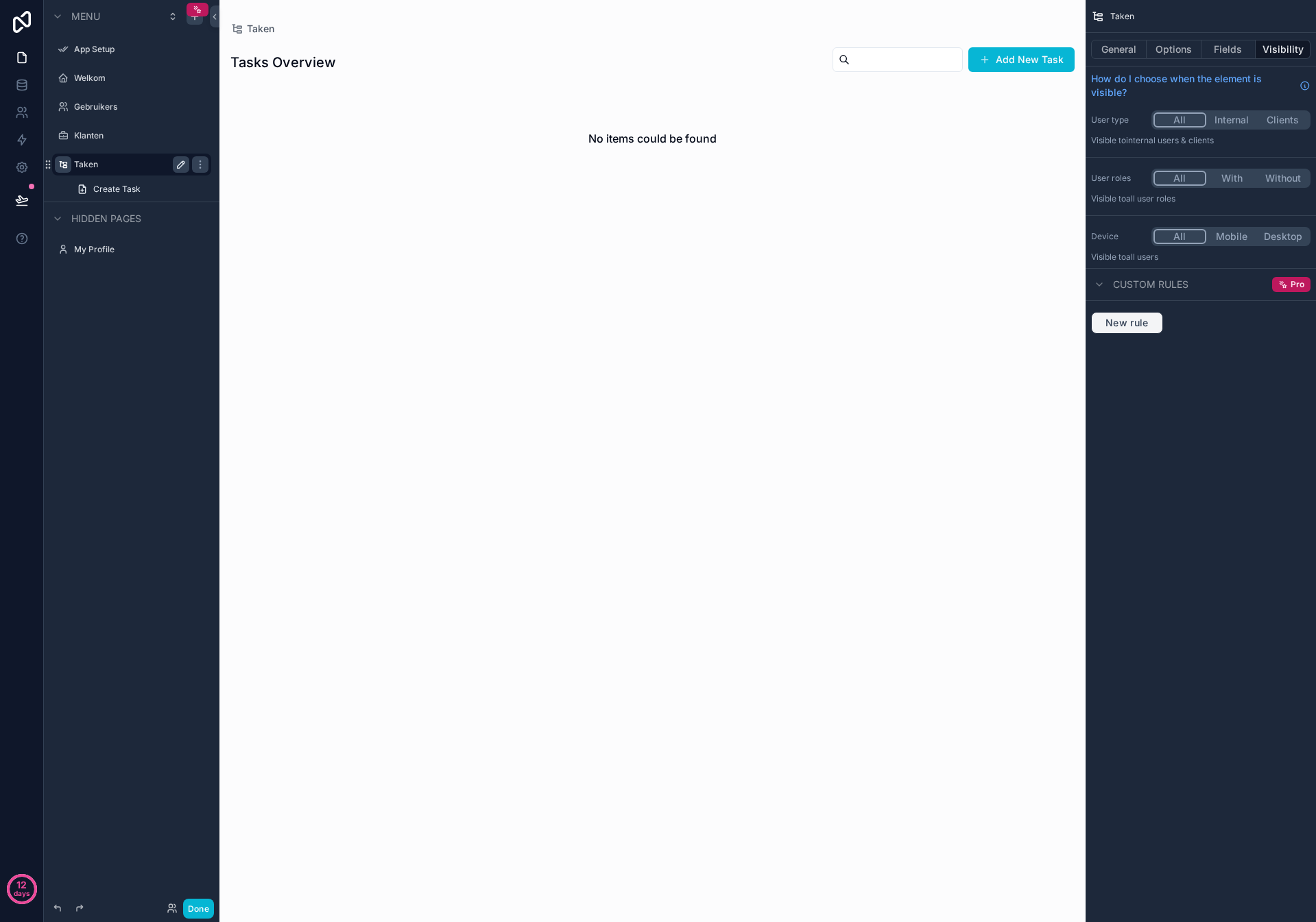
click at [1140, 325] on span "New rule" at bounding box center [1127, 323] width 54 height 13
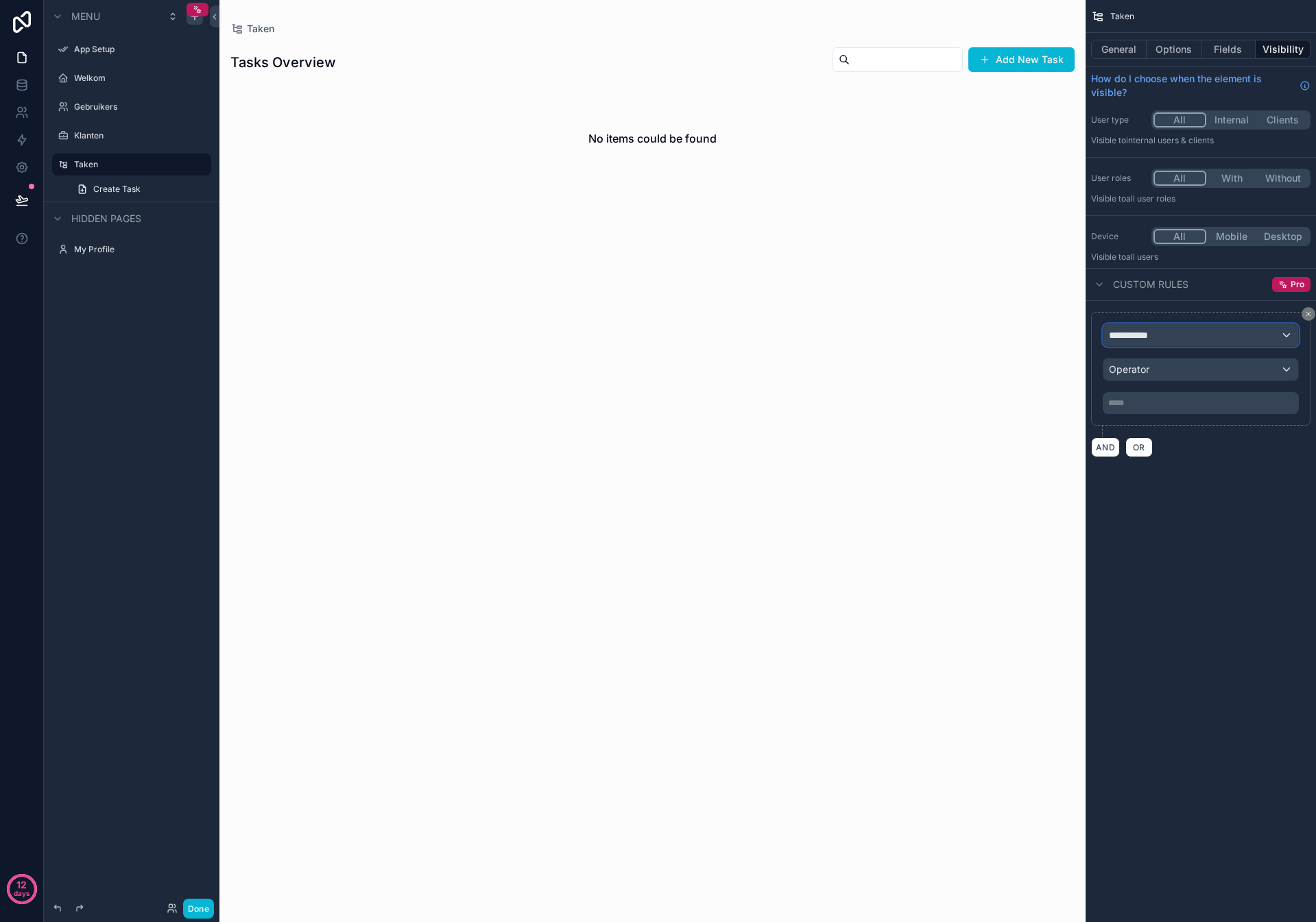
click at [1173, 342] on div "**********" at bounding box center [1200, 335] width 195 height 22
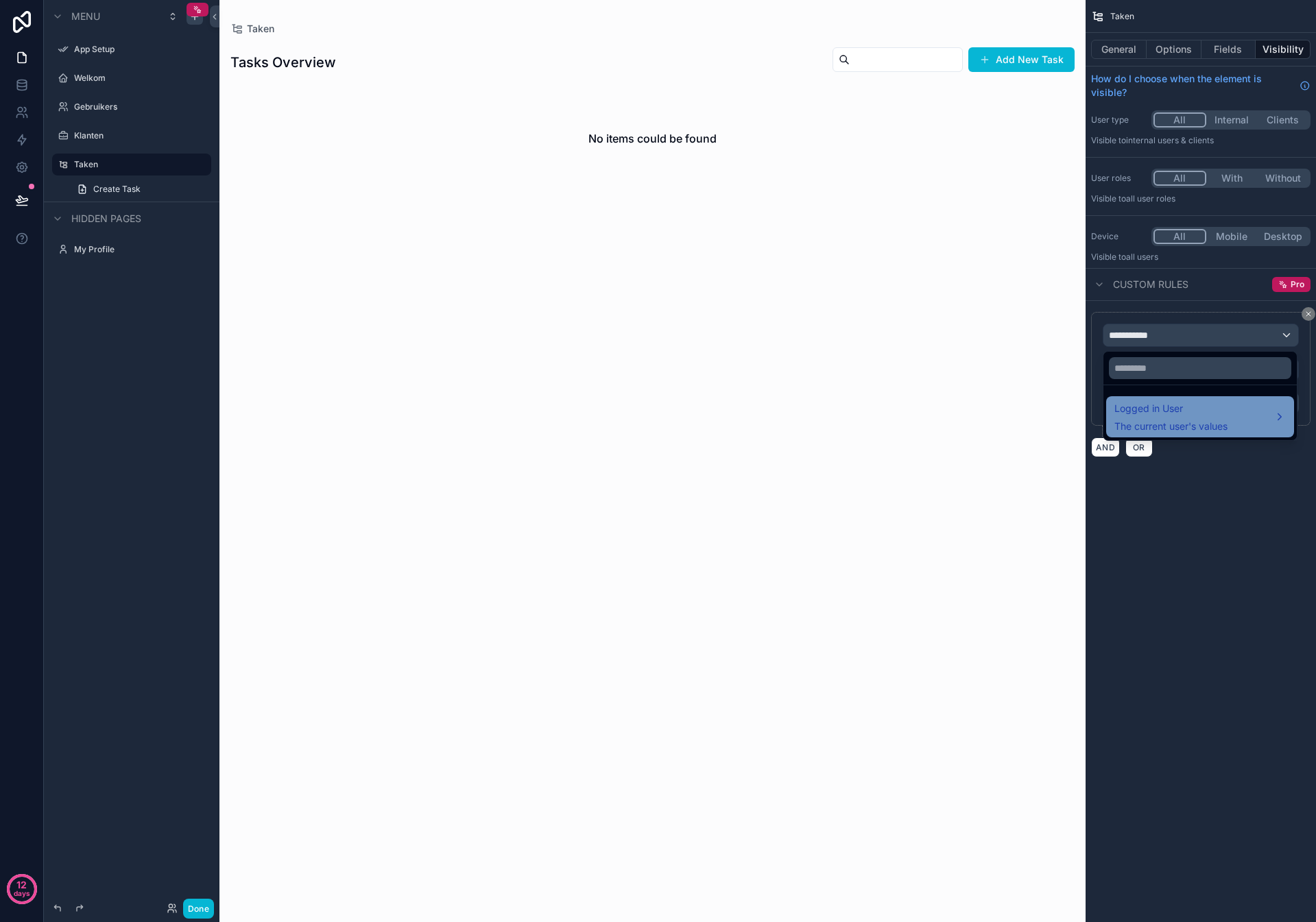
click at [1177, 415] on span "Logged in User" at bounding box center [1171, 409] width 113 height 16
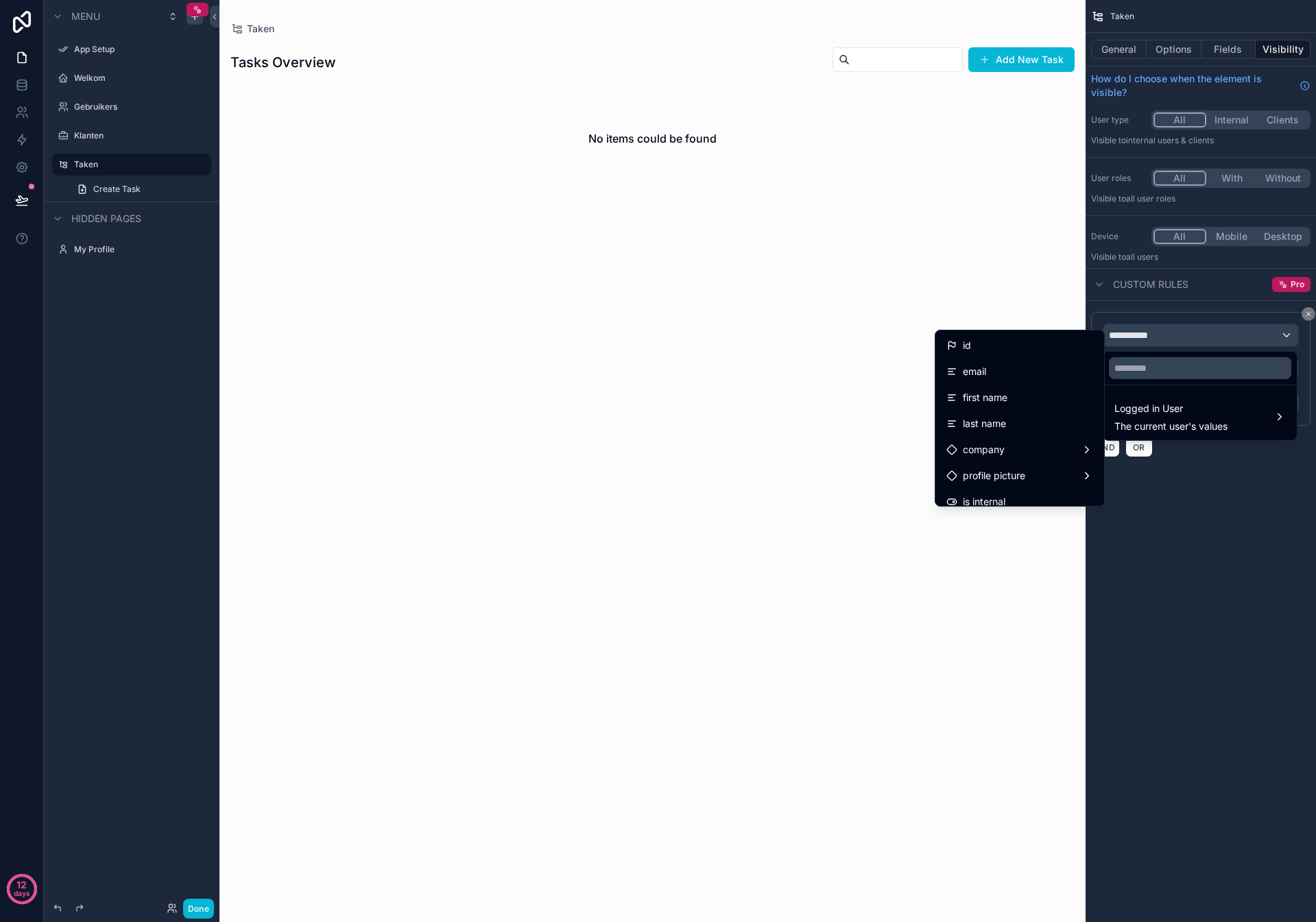
click at [1192, 496] on div "scrollable content" at bounding box center [658, 461] width 1316 height 922
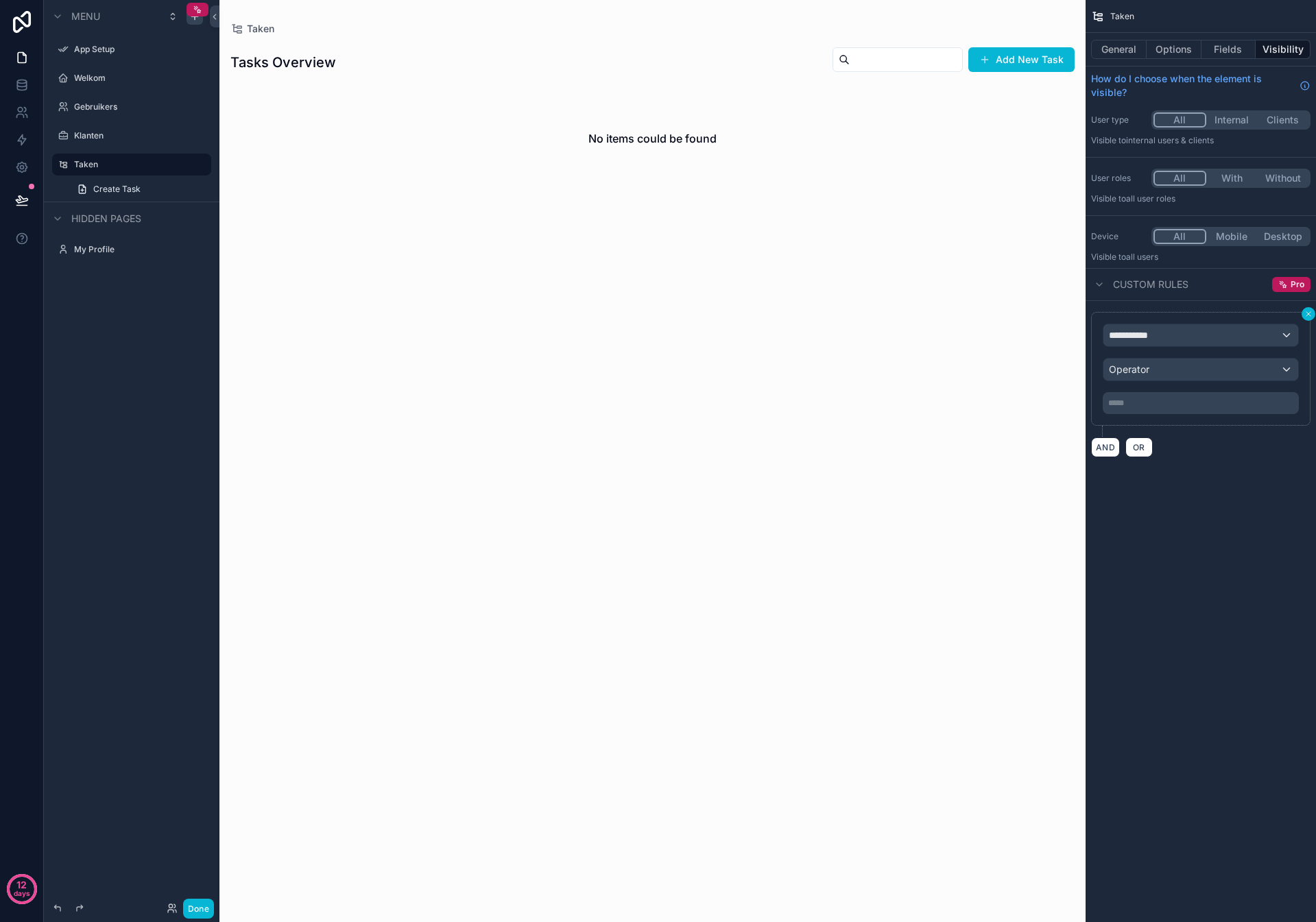
click at [1306, 311] on icon "scrollable content" at bounding box center [1308, 314] width 8 height 8
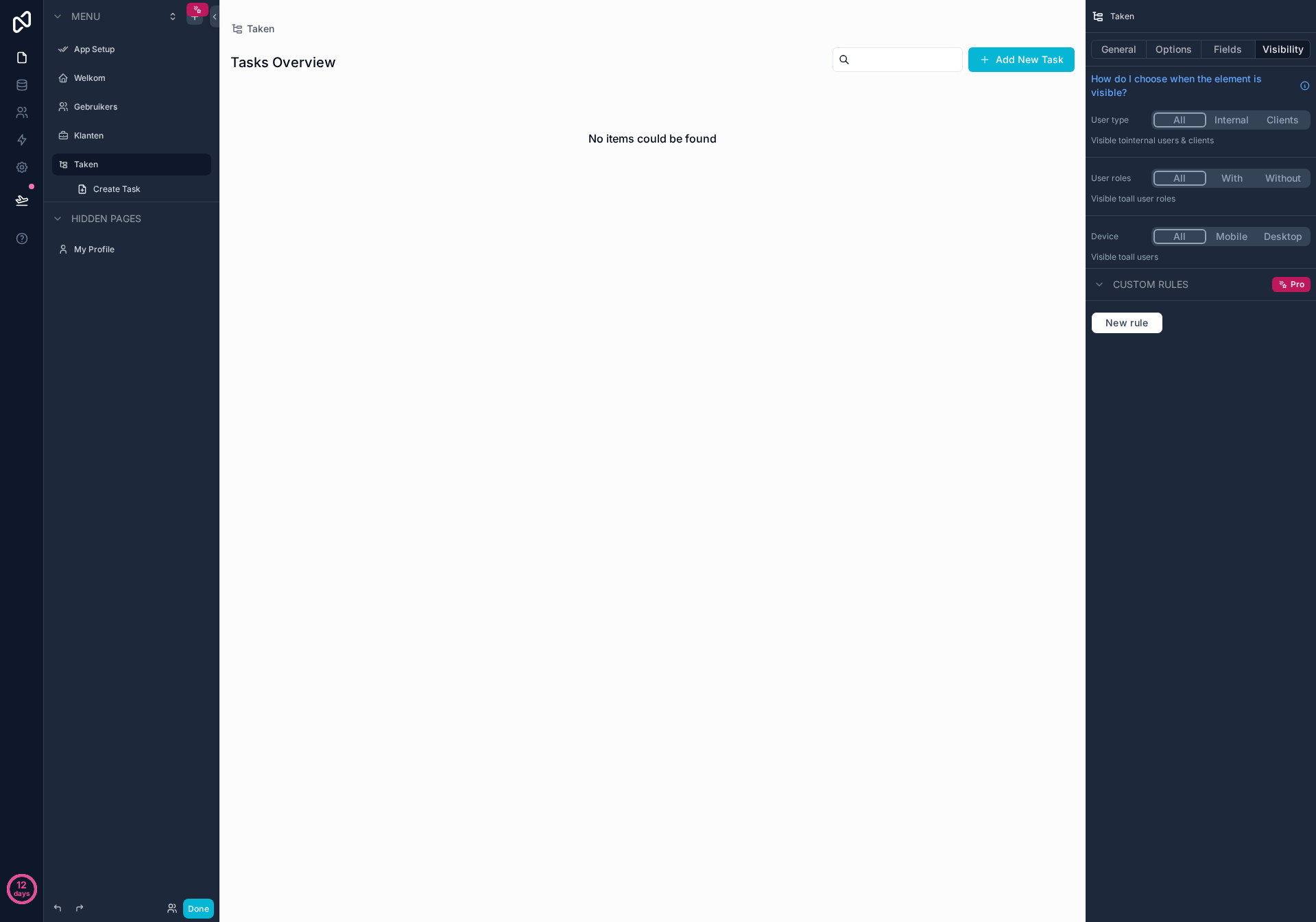
click at [91, 15] on span "Menu" at bounding box center [86, 16] width 29 height 14
click at [171, 18] on icon "scrollable content" at bounding box center [172, 18] width 4 height 2
click at [82, 17] on span "Menu" at bounding box center [86, 16] width 29 height 14
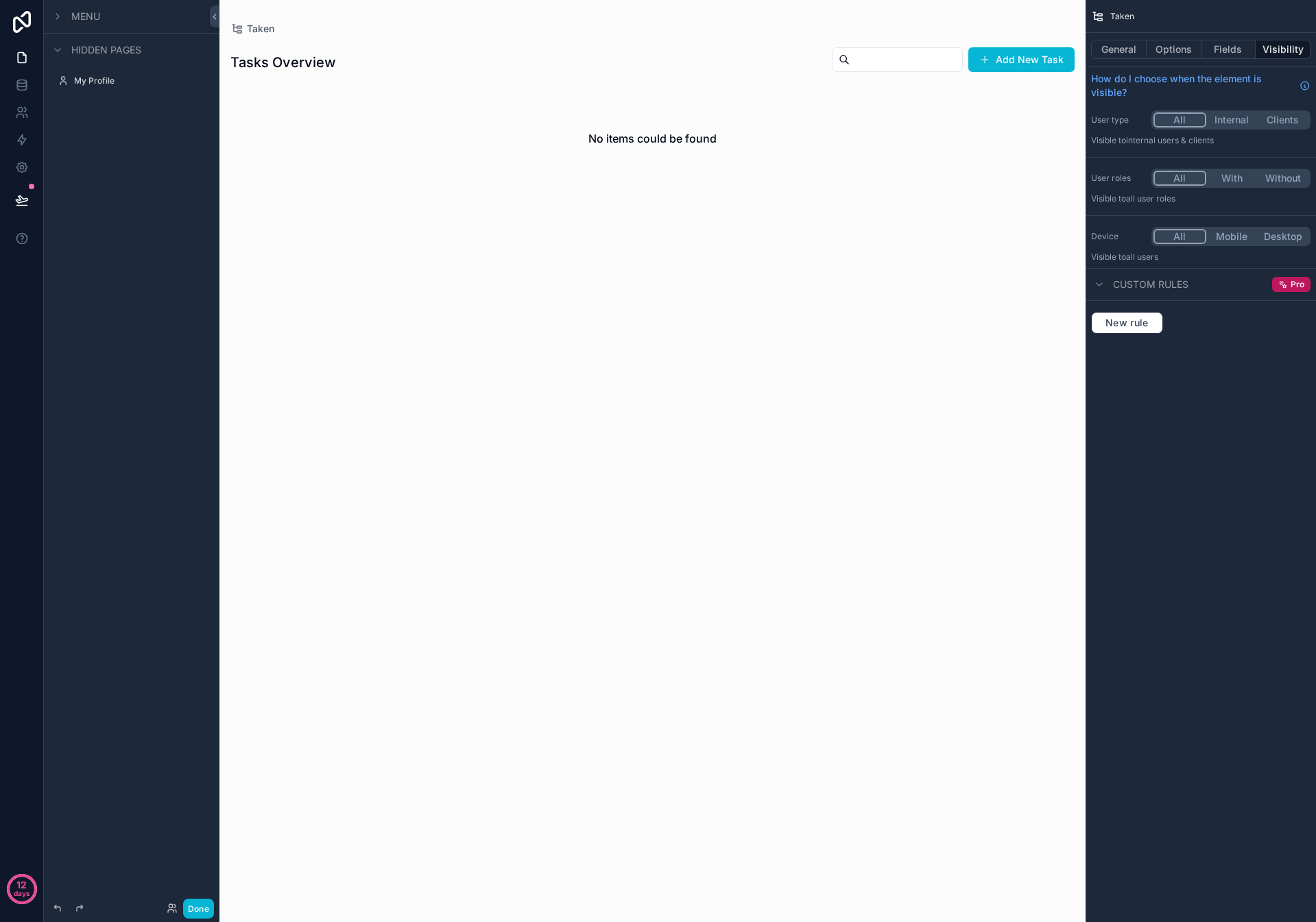
click at [82, 17] on span "Menu" at bounding box center [86, 16] width 29 height 14
click at [93, 51] on label "App Setup" at bounding box center [128, 48] width 109 height 11
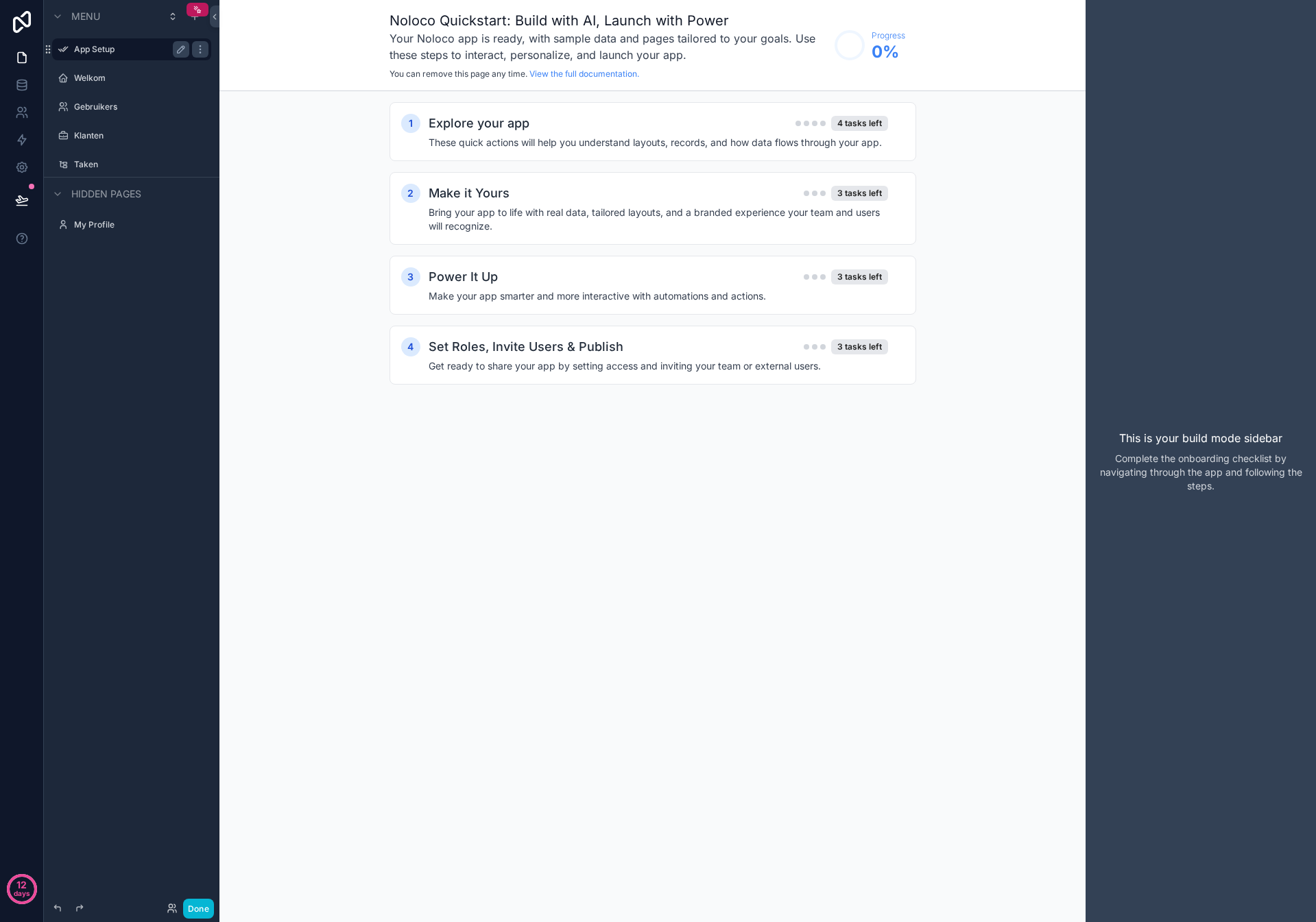
click at [93, 22] on span "Menu" at bounding box center [86, 16] width 29 height 14
click at [90, 20] on span "Menu" at bounding box center [86, 16] width 29 height 14
click at [86, 77] on label "Welkom" at bounding box center [128, 77] width 109 height 11
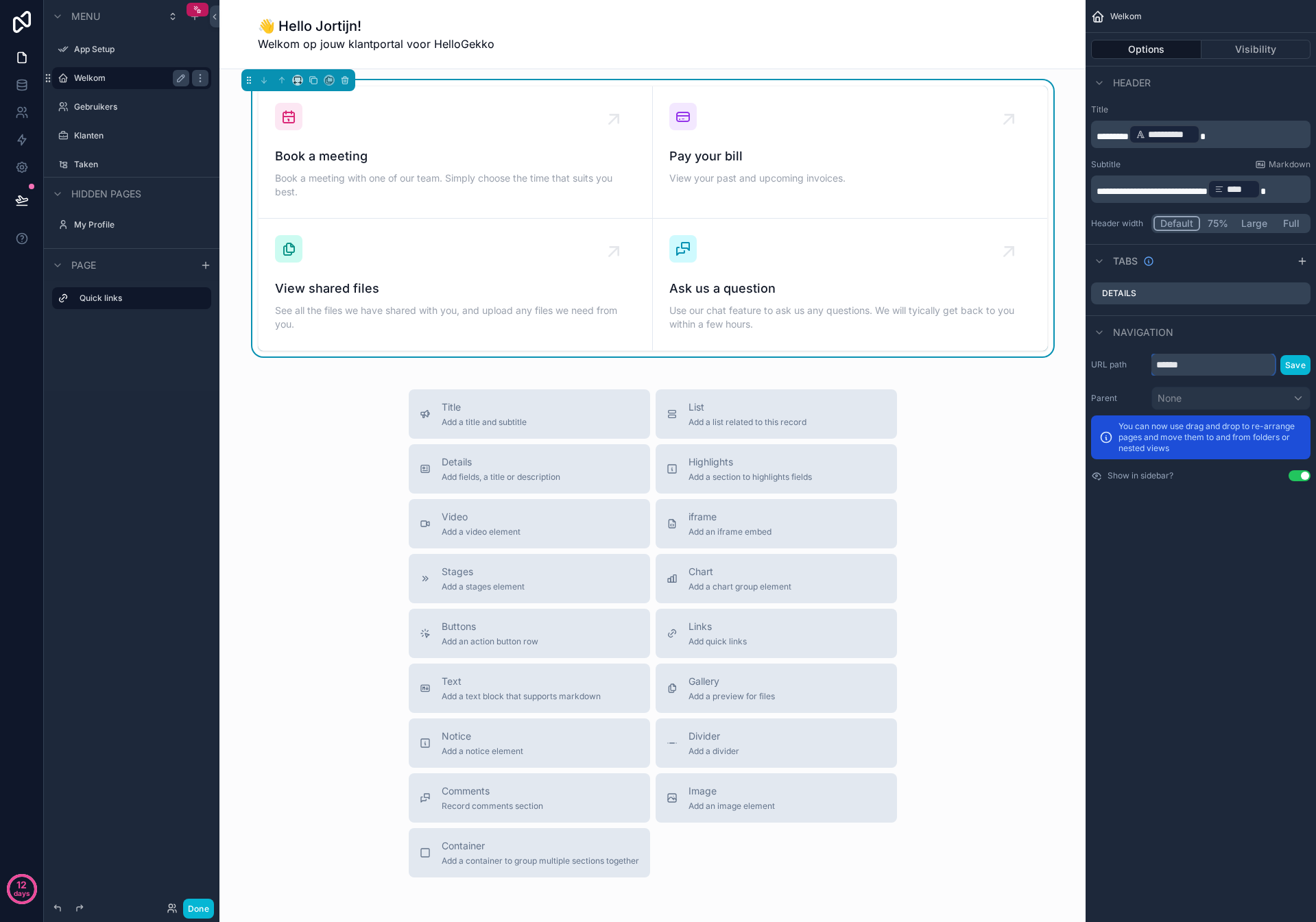
click at [1210, 372] on input "******" at bounding box center [1212, 364] width 123 height 22
type input "****"
click at [1293, 357] on button "Save" at bounding box center [1295, 365] width 30 height 20
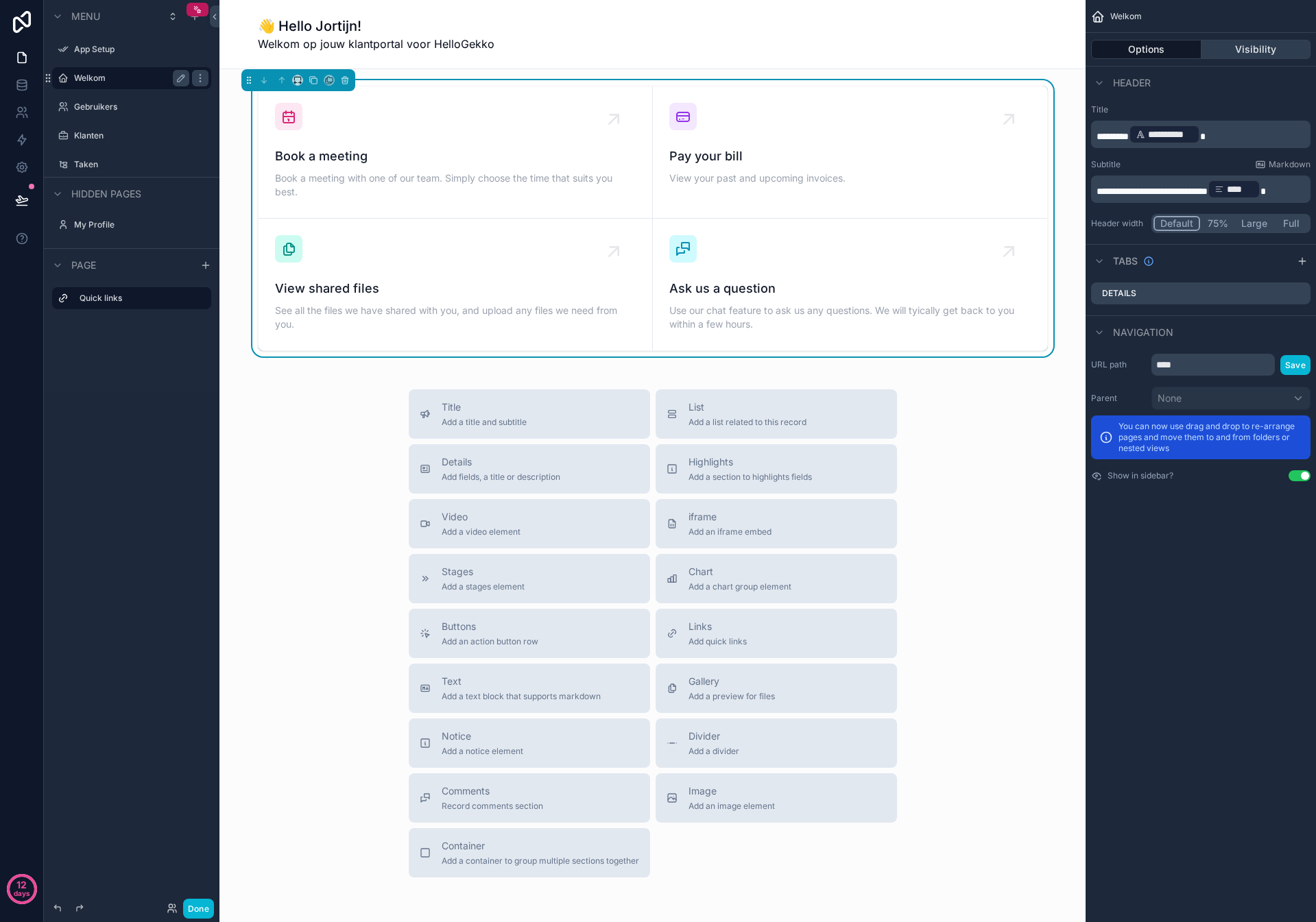
click at [1250, 52] on button "Visibility" at bounding box center [1256, 49] width 109 height 19
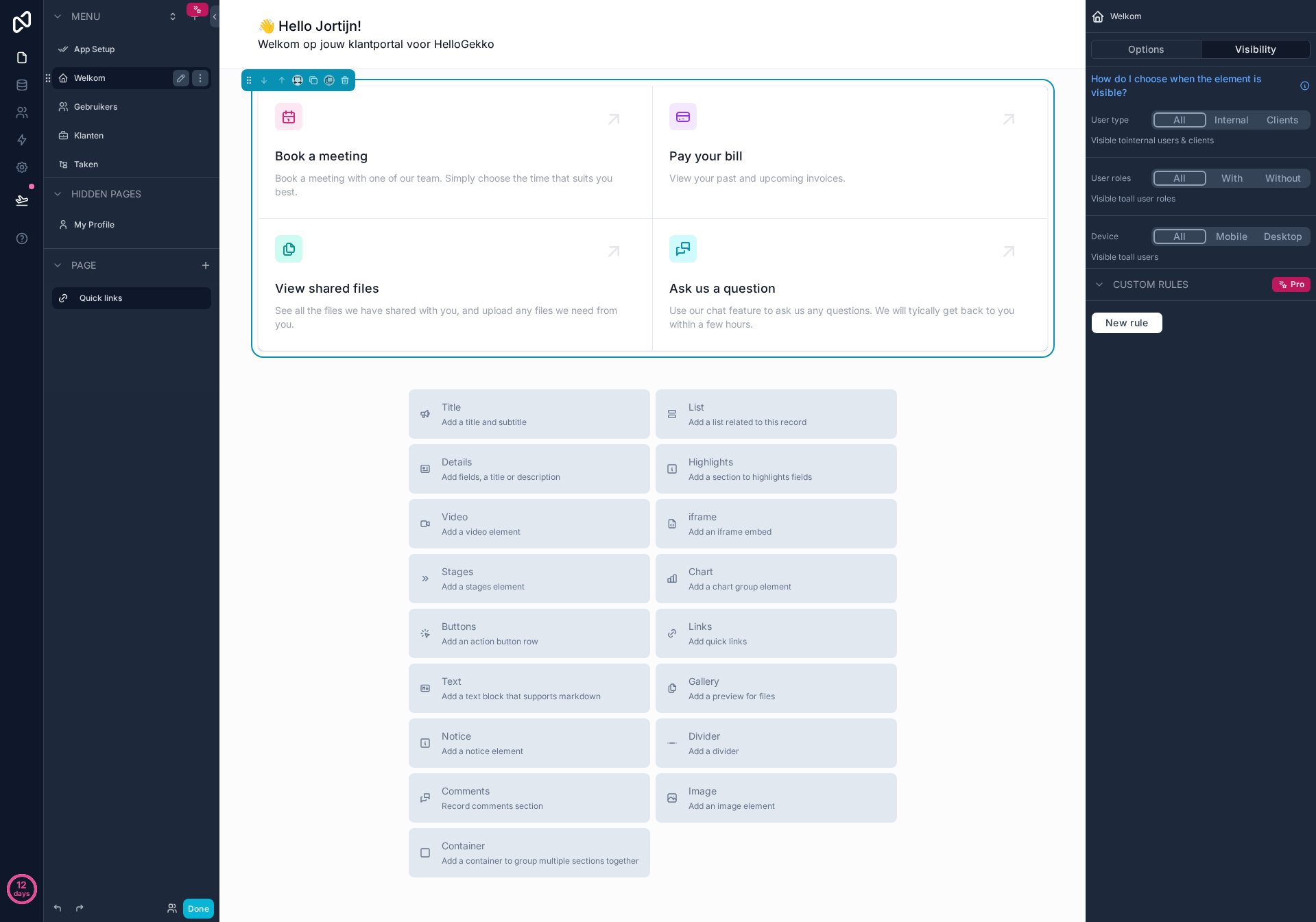
click at [87, 17] on span "Menu" at bounding box center [86, 16] width 29 height 14
click at [93, 43] on div "App Setup" at bounding box center [131, 48] width 115 height 16
click at [1098, 15] on icon "scrollable content" at bounding box center [1098, 16] width 14 height 14
click at [207, 899] on button "Done" at bounding box center [199, 908] width 31 height 20
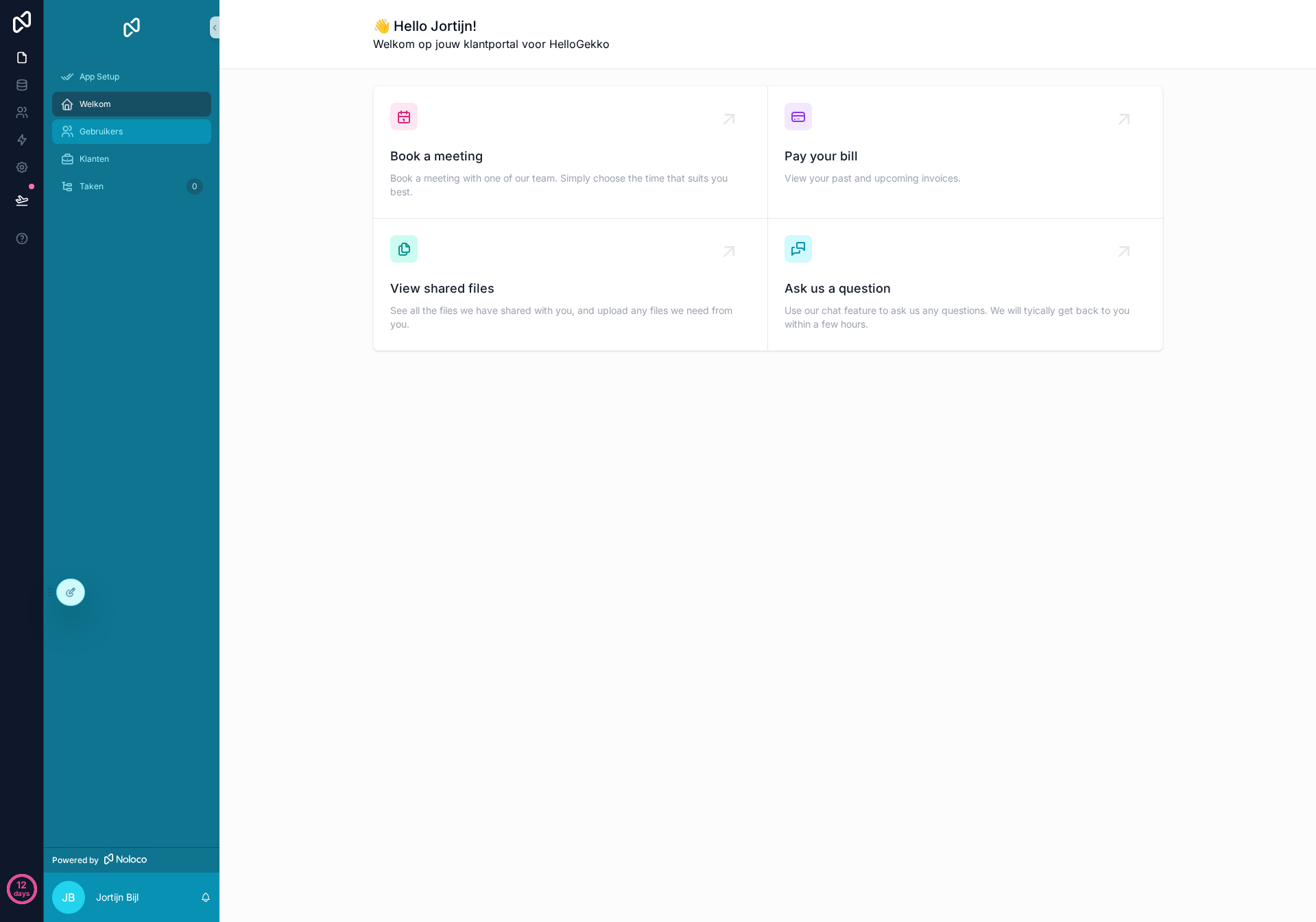
click at [109, 128] on span "Gebruikers" at bounding box center [101, 131] width 44 height 11
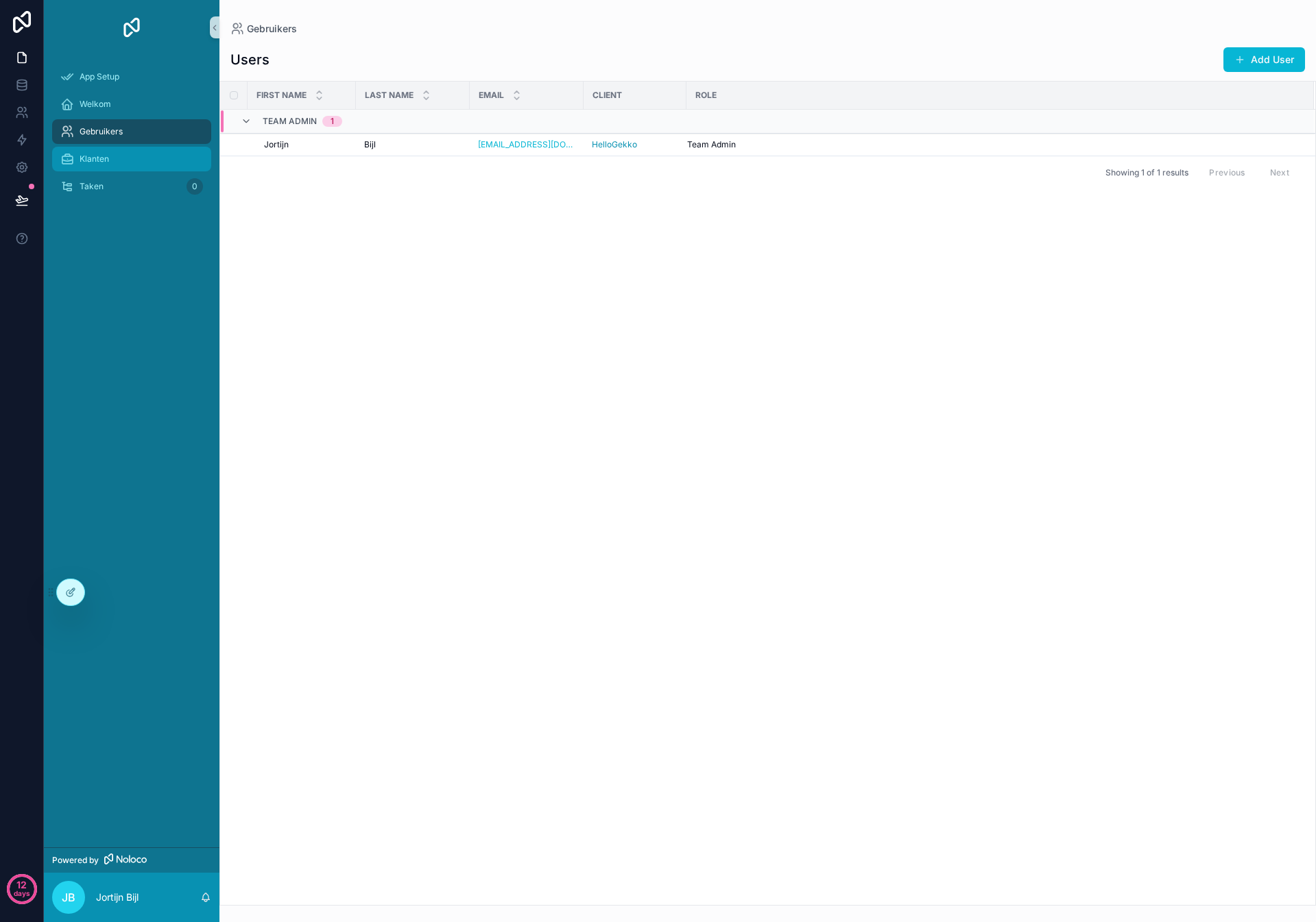
click at [118, 153] on div "Klanten" at bounding box center [131, 159] width 142 height 22
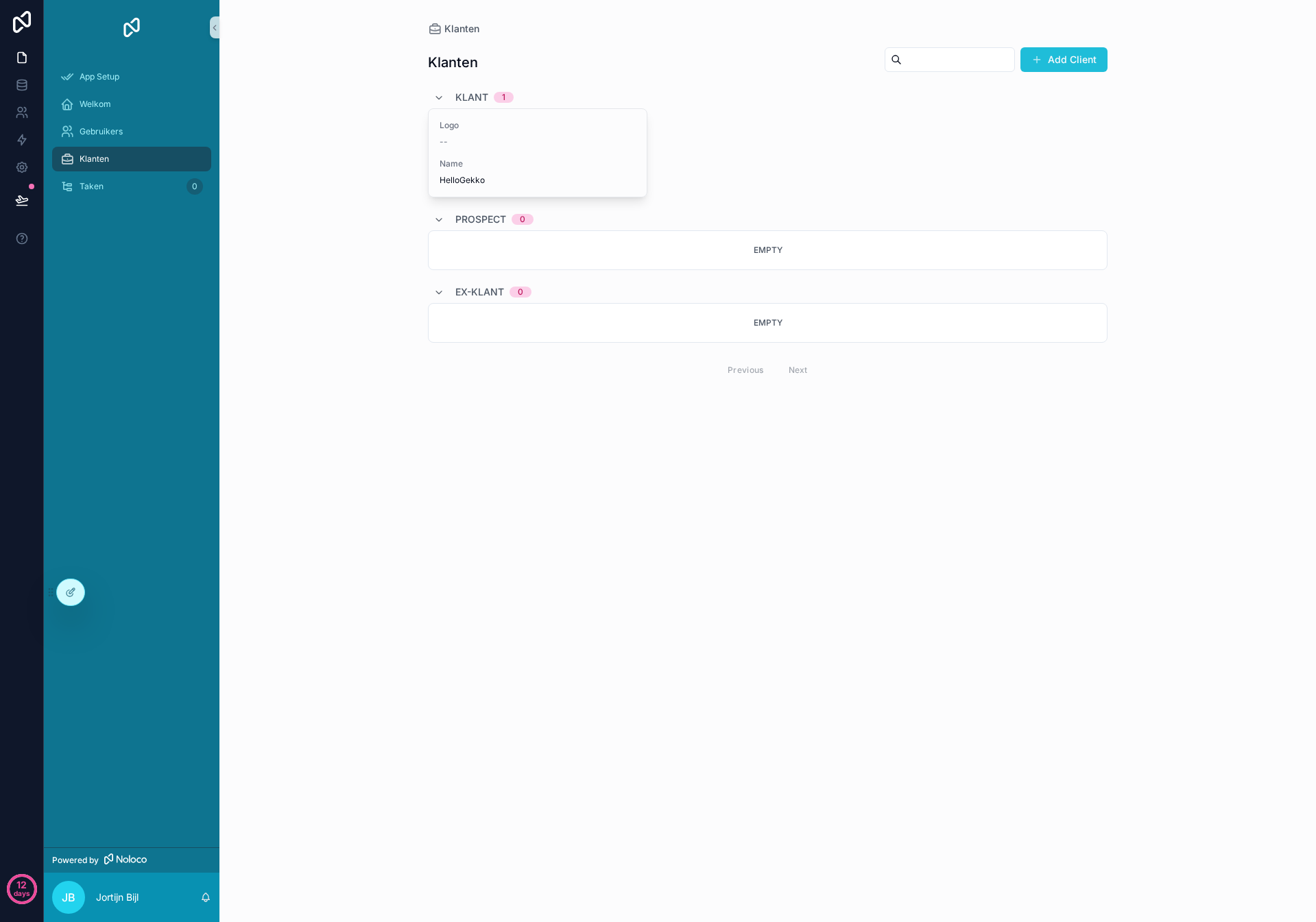
click at [1072, 62] on button "Add Client" at bounding box center [1064, 59] width 87 height 24
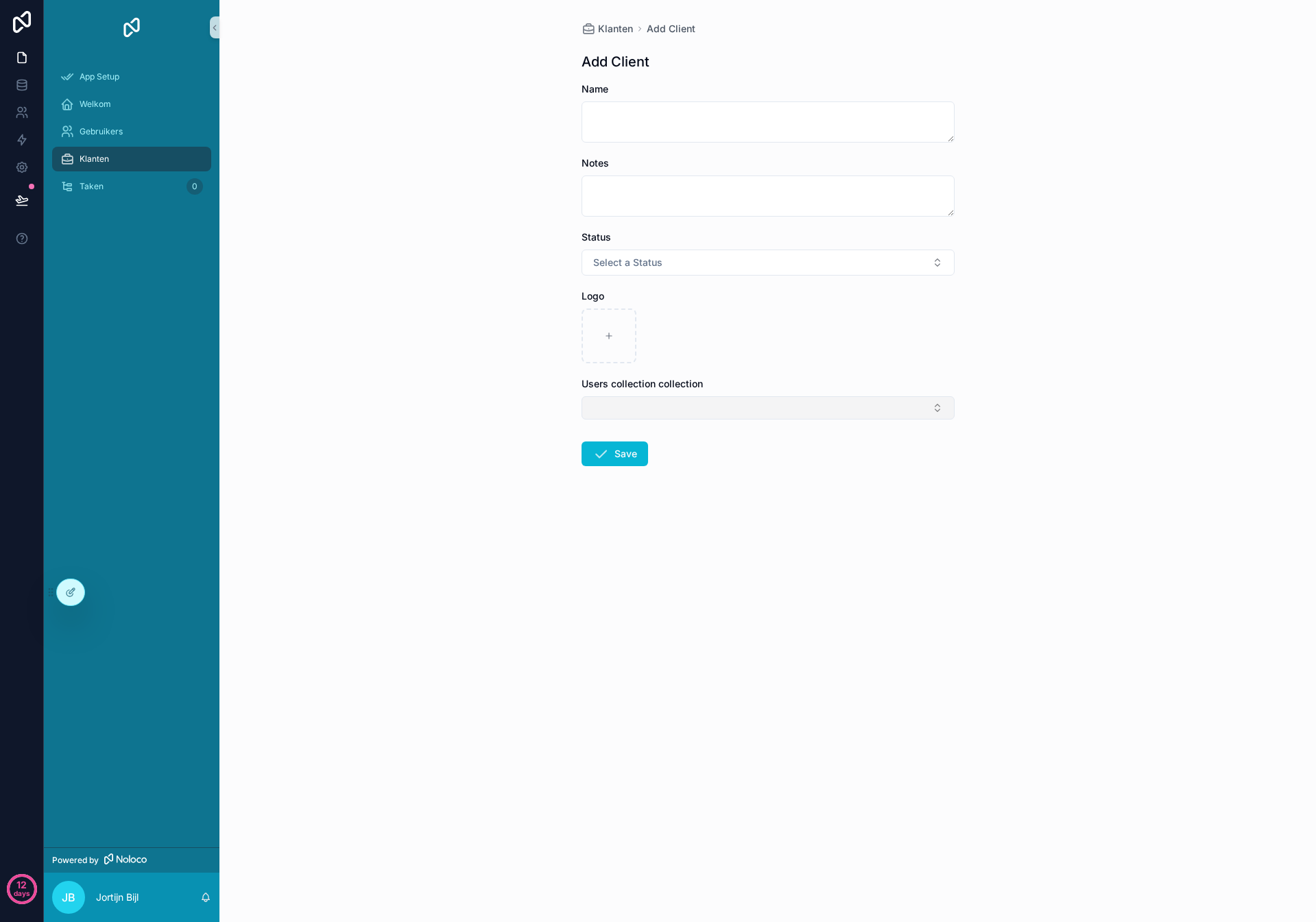
click at [609, 401] on button "Select Button" at bounding box center [767, 408] width 373 height 23
click at [483, 437] on div "Klanten Add Client Add Client Name Notes Status Select a Status Logo Users coll…" at bounding box center [768, 461] width 1096 height 922
click at [109, 79] on span "App Setup" at bounding box center [99, 77] width 40 height 11
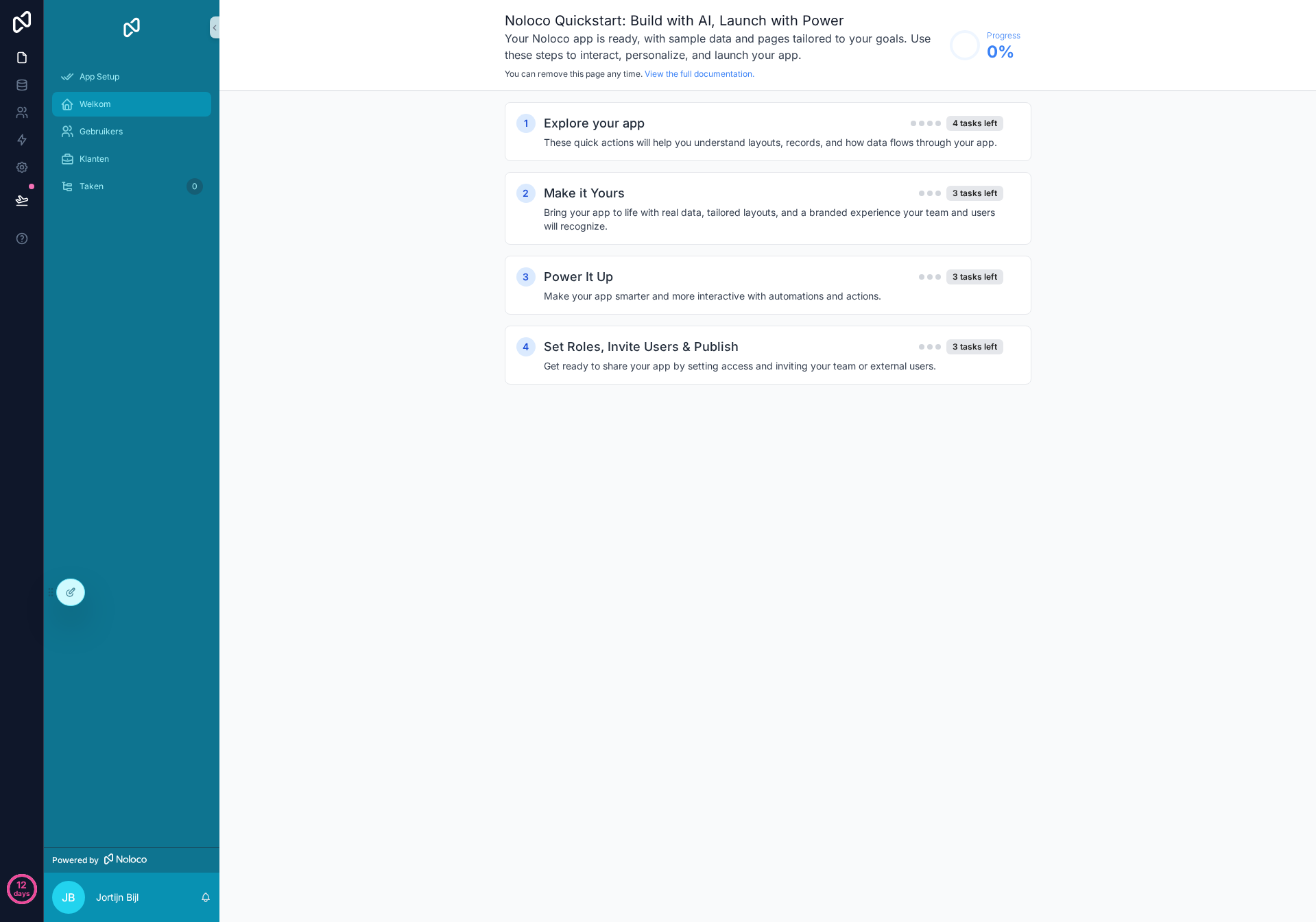
click at [93, 108] on span "Welkom" at bounding box center [95, 104] width 32 height 11
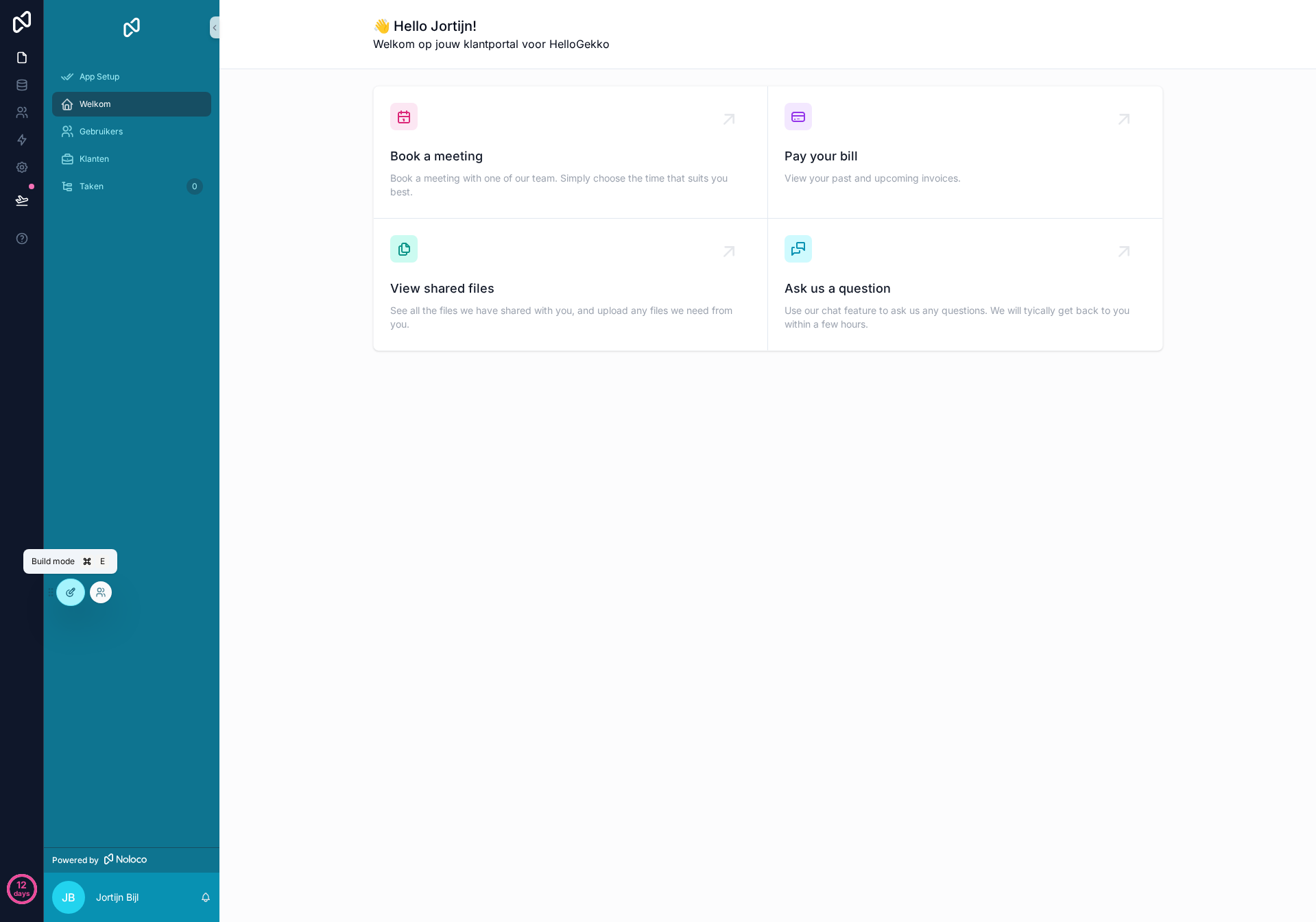
click at [63, 599] on div at bounding box center [71, 592] width 27 height 26
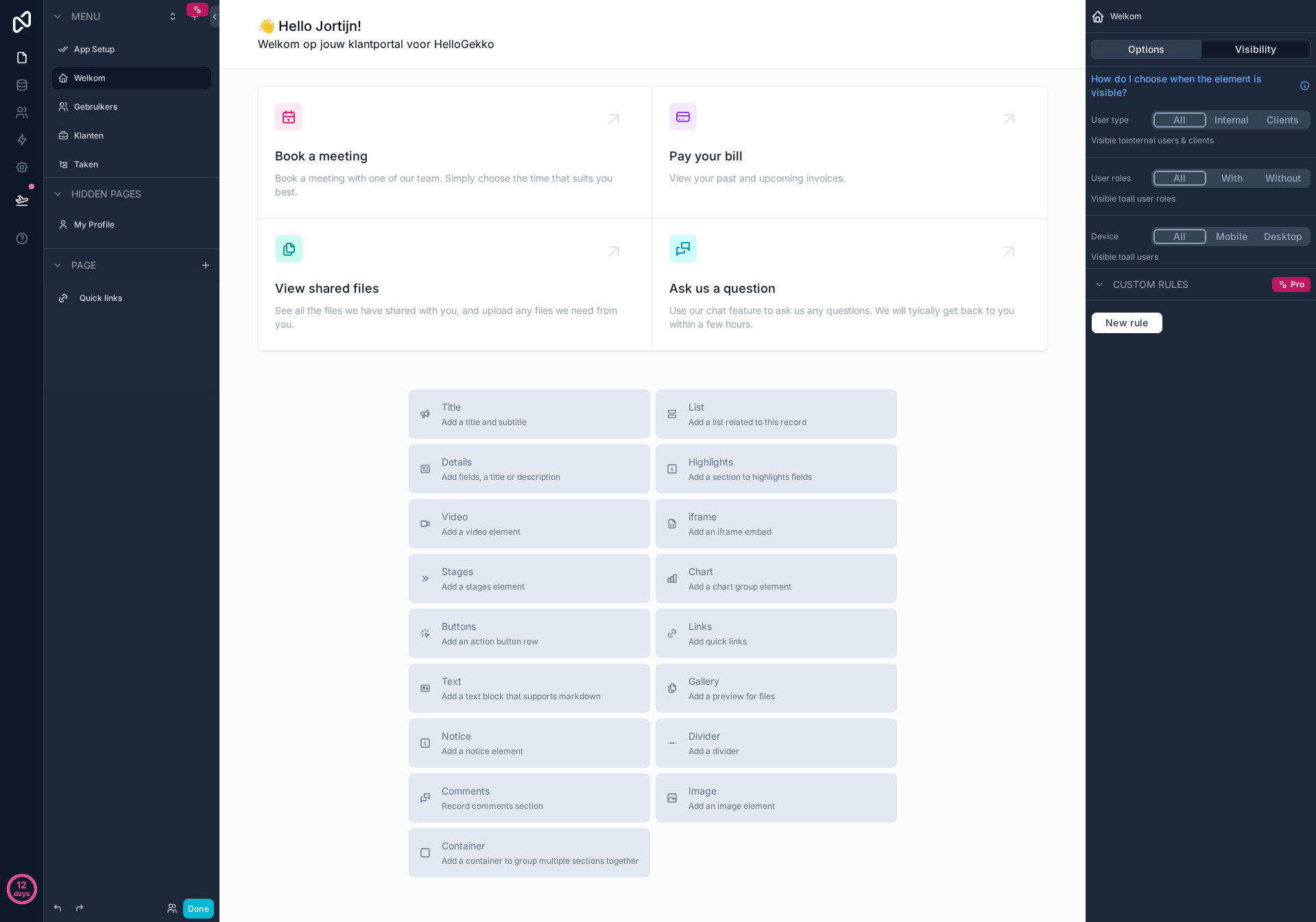
click at [1141, 47] on button "Options" at bounding box center [1147, 49] width 110 height 19
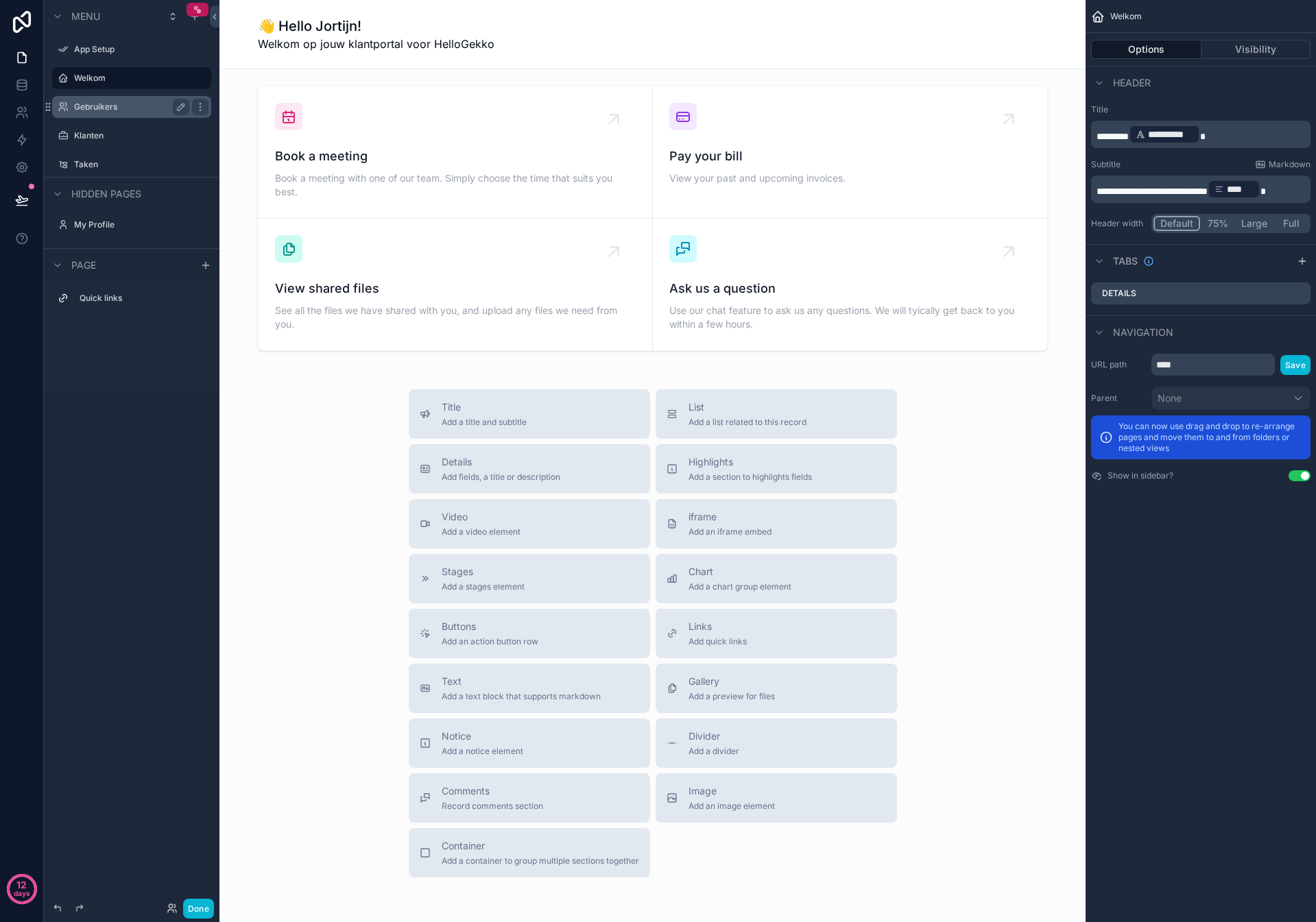
click at [98, 111] on label "Gebruikers" at bounding box center [128, 107] width 109 height 11
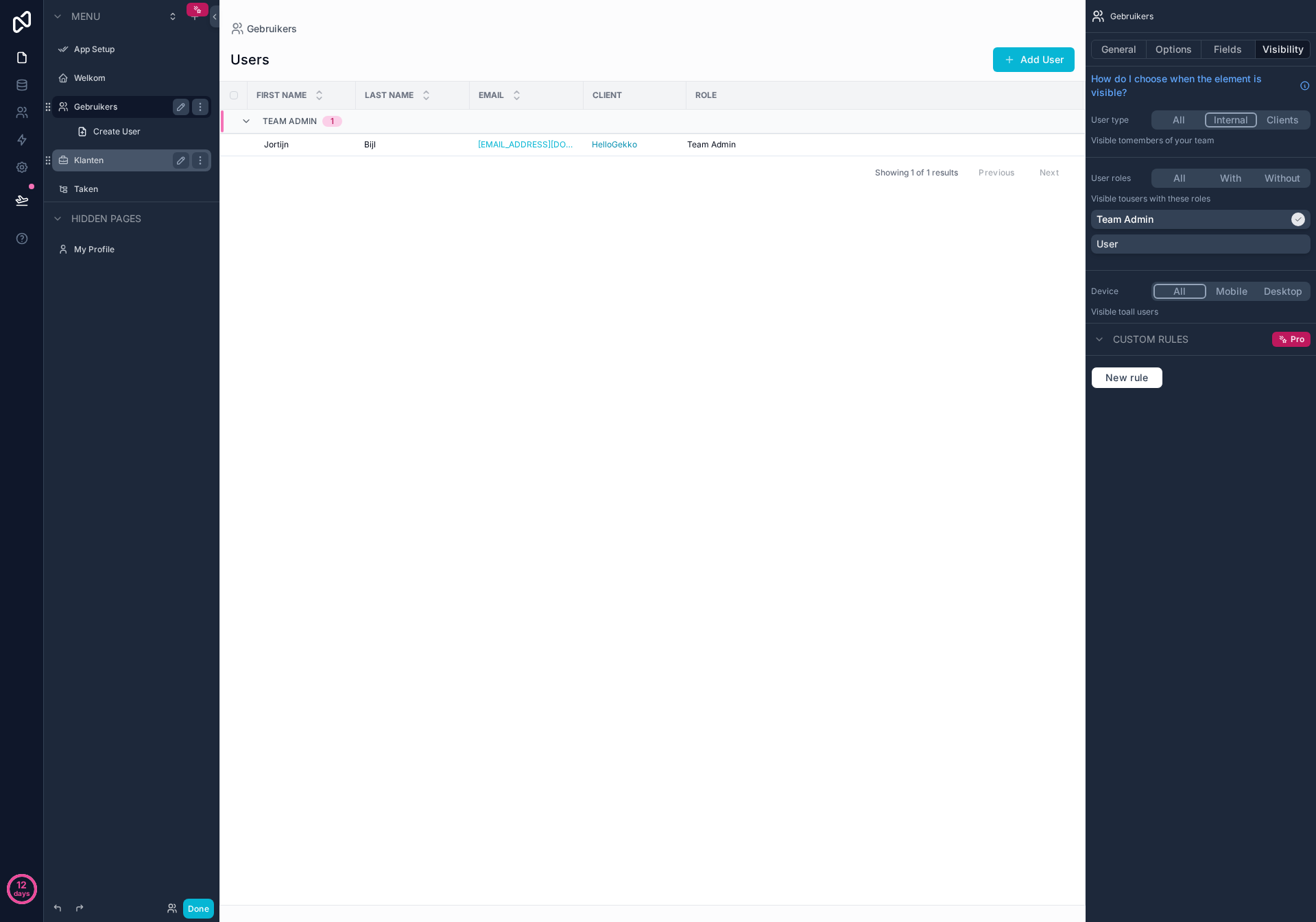
click at [95, 164] on label "Klanten" at bounding box center [128, 160] width 109 height 11
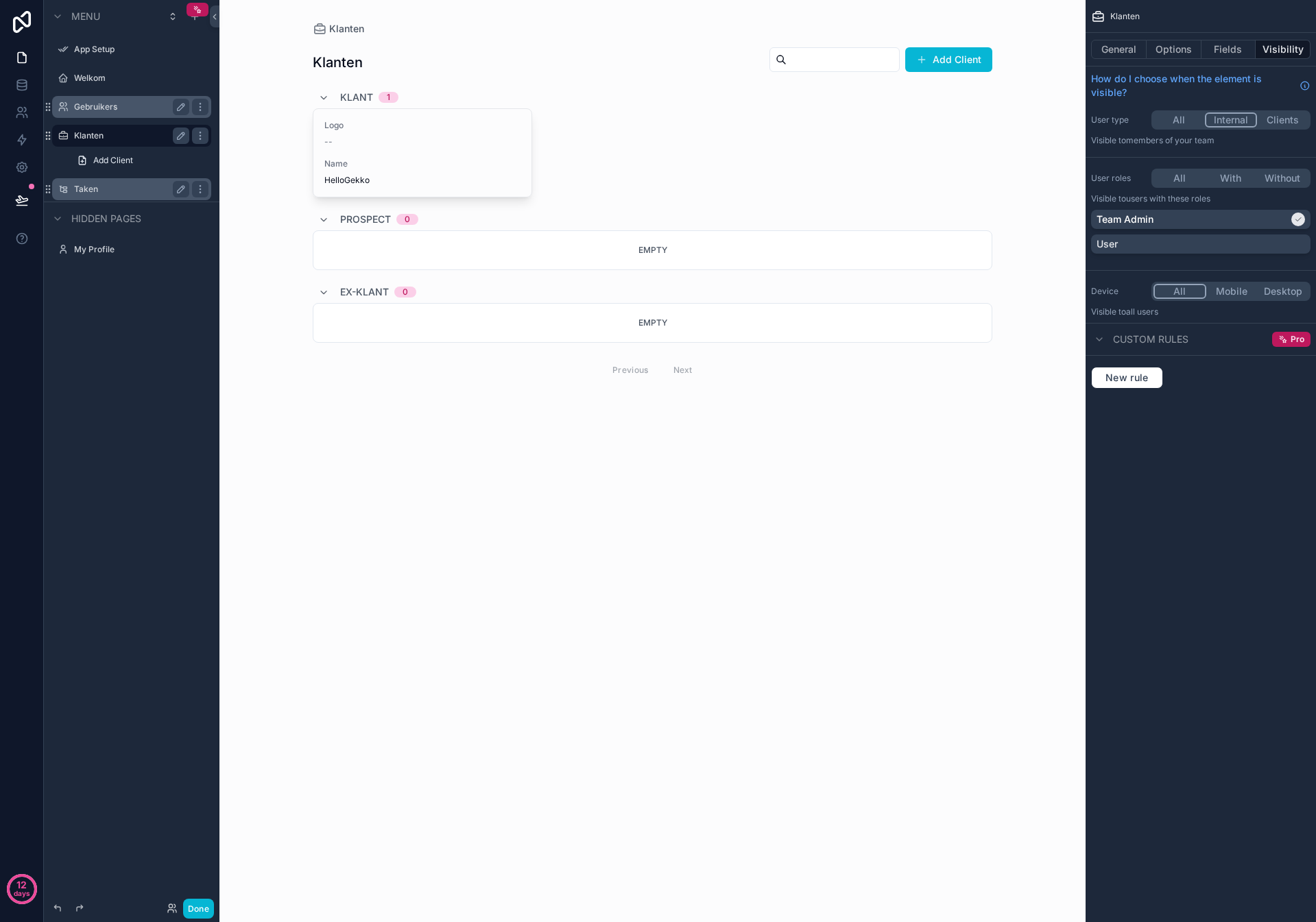
click at [86, 189] on label "Taken" at bounding box center [128, 189] width 109 height 11
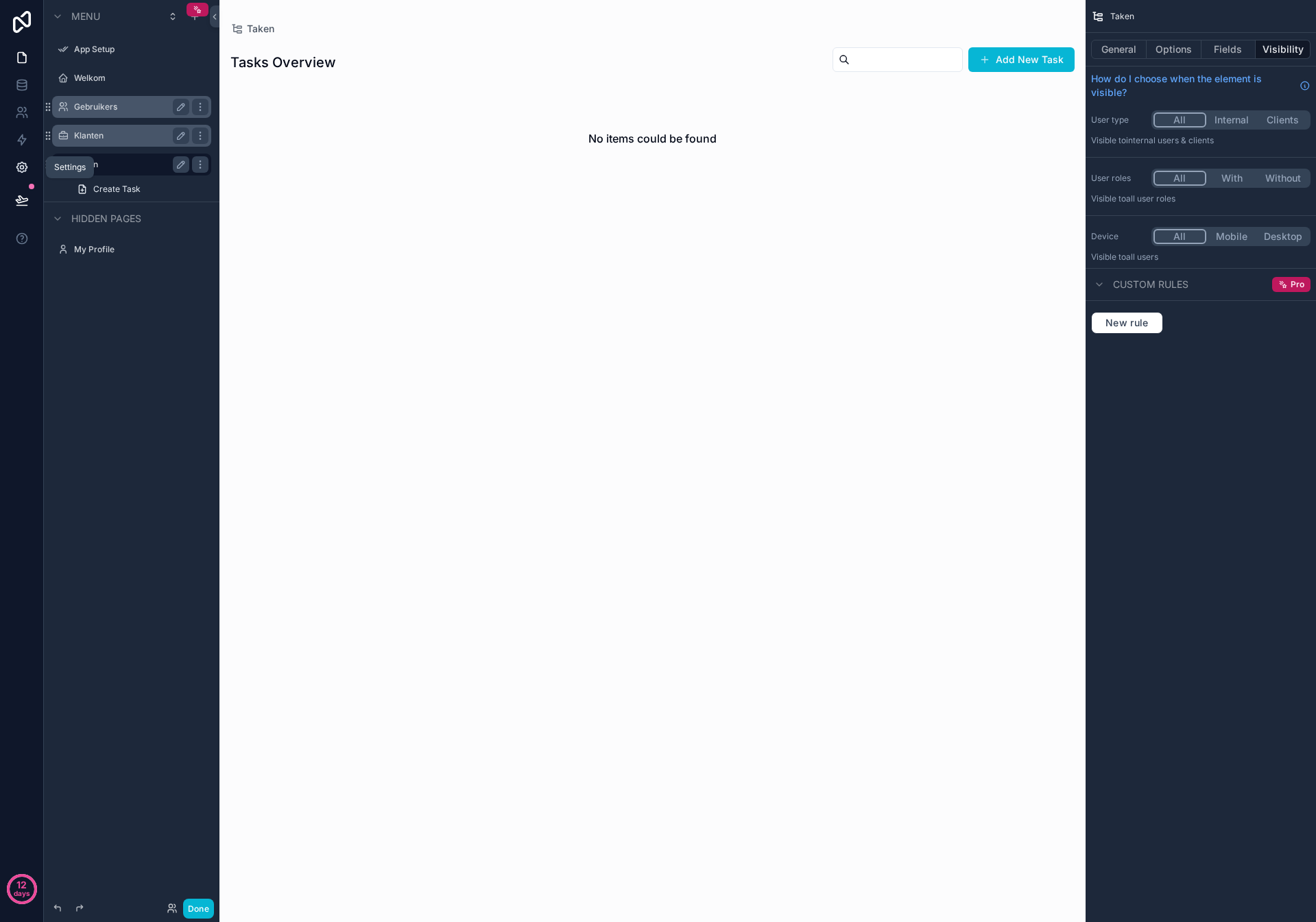
click at [21, 159] on link at bounding box center [21, 168] width 44 height 27
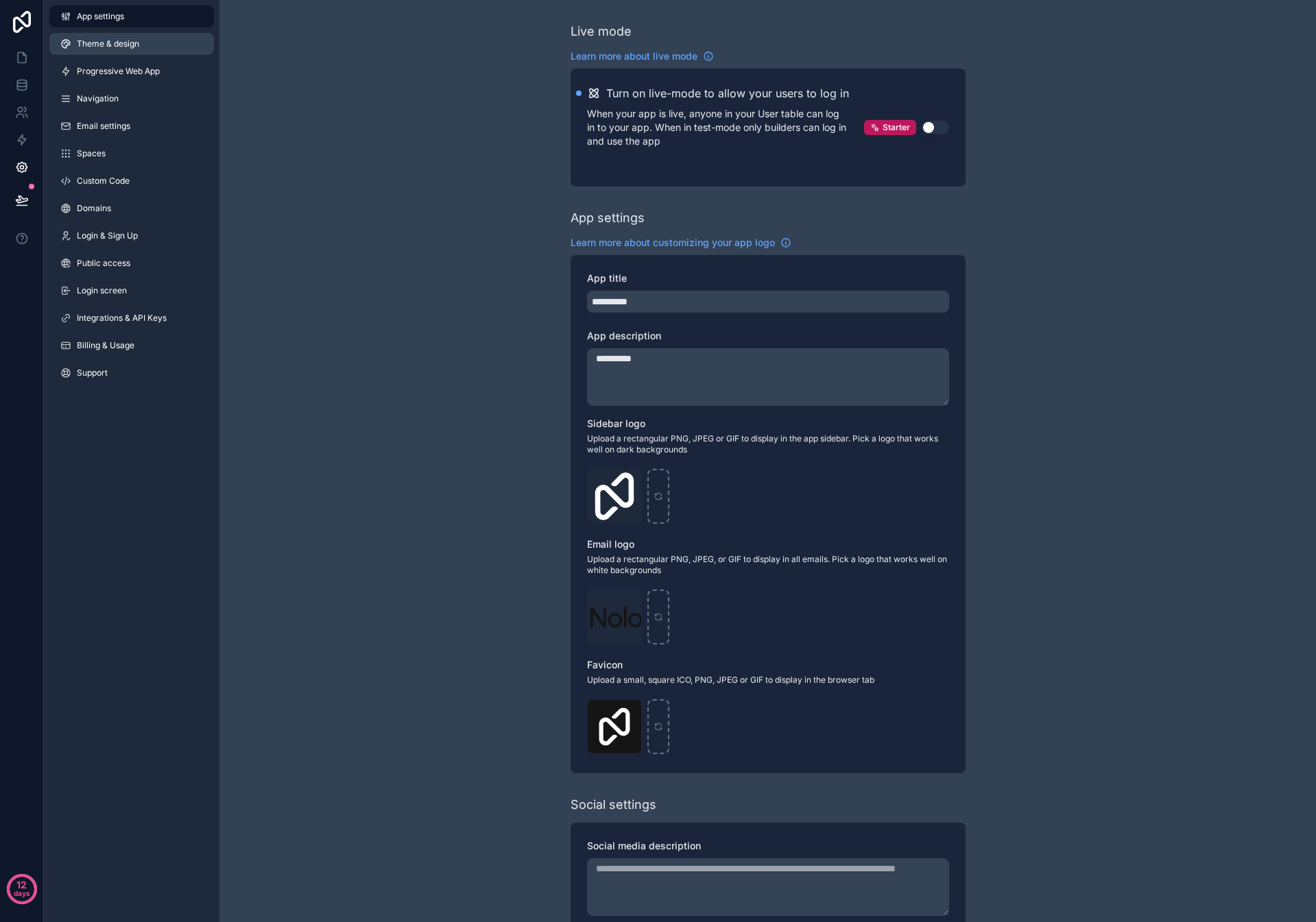
click at [93, 40] on span "Theme & design" at bounding box center [107, 44] width 62 height 11
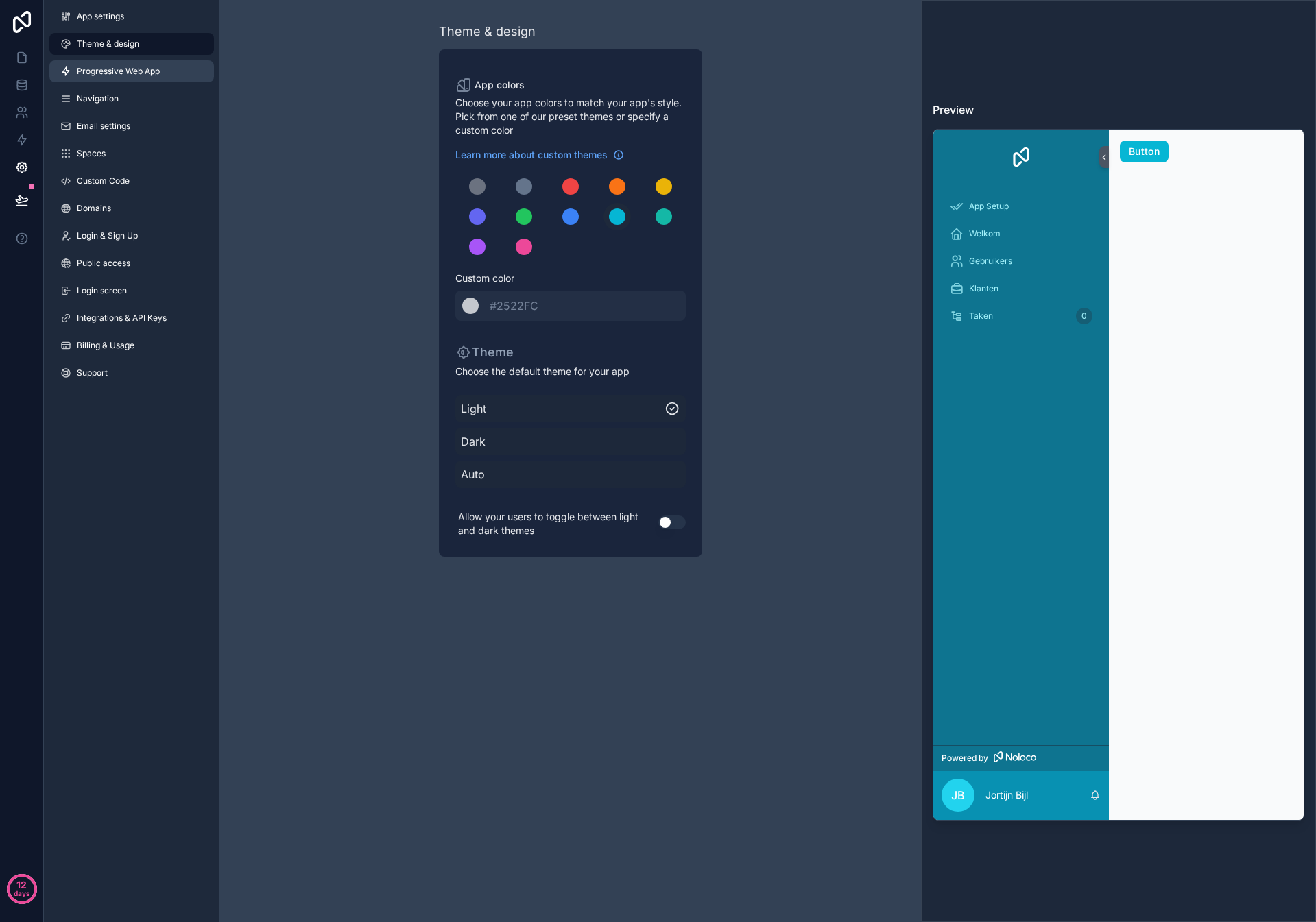
click at [116, 62] on link "Progressive Web App" at bounding box center [132, 71] width 165 height 22
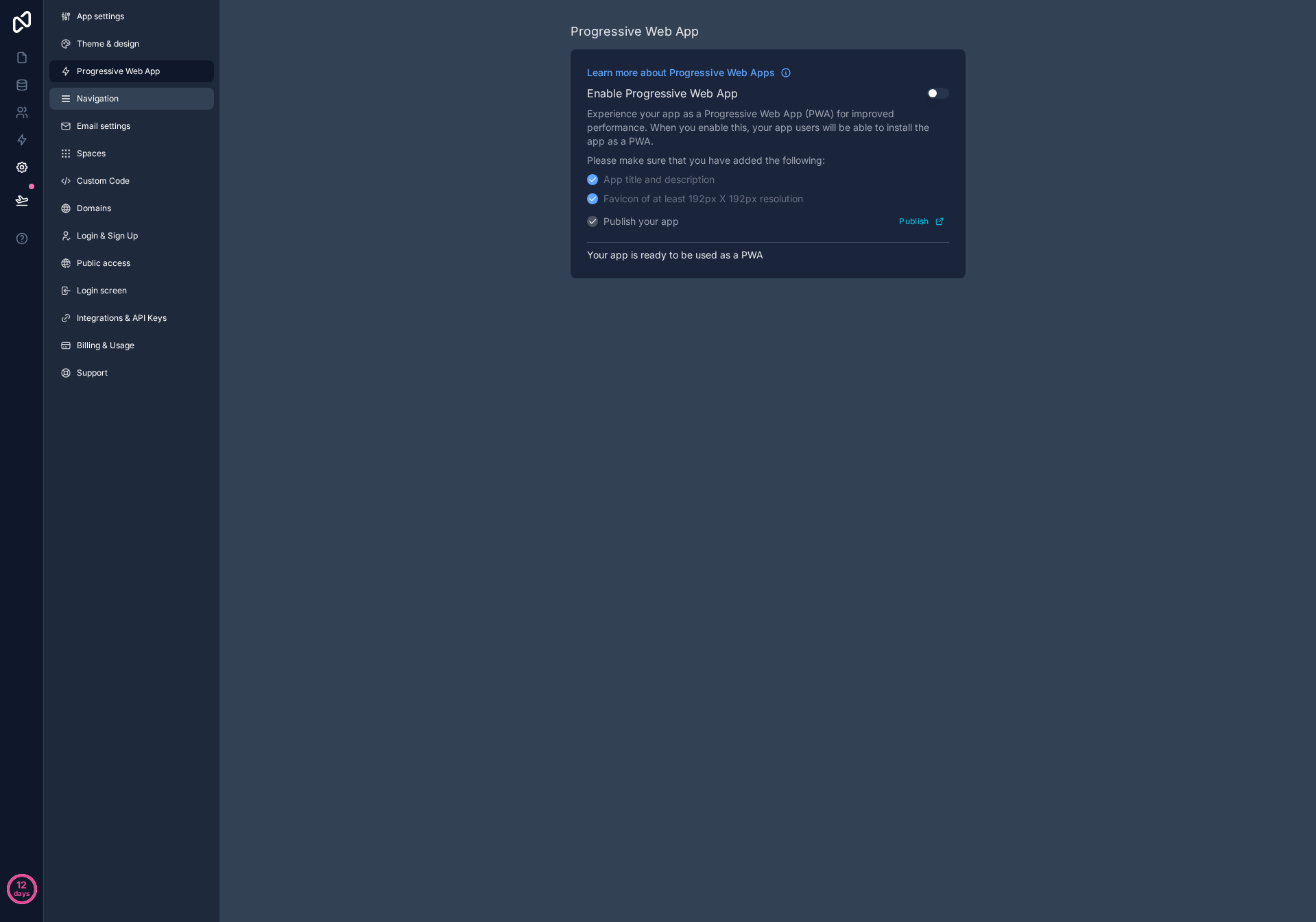
click at [112, 100] on span "Navigation" at bounding box center [97, 98] width 42 height 11
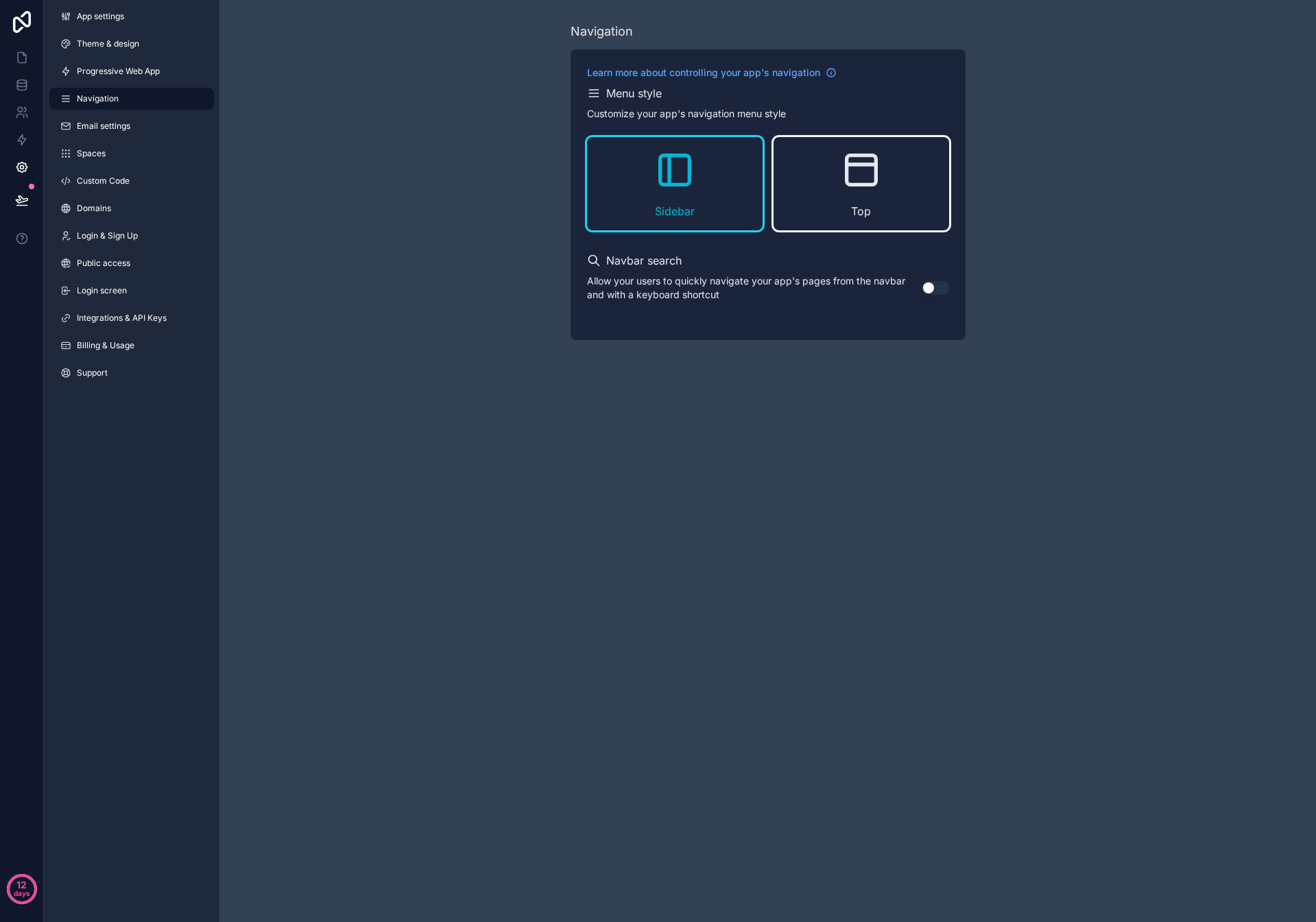
click at [874, 182] on icon "scrollable content" at bounding box center [861, 170] width 29 height 29
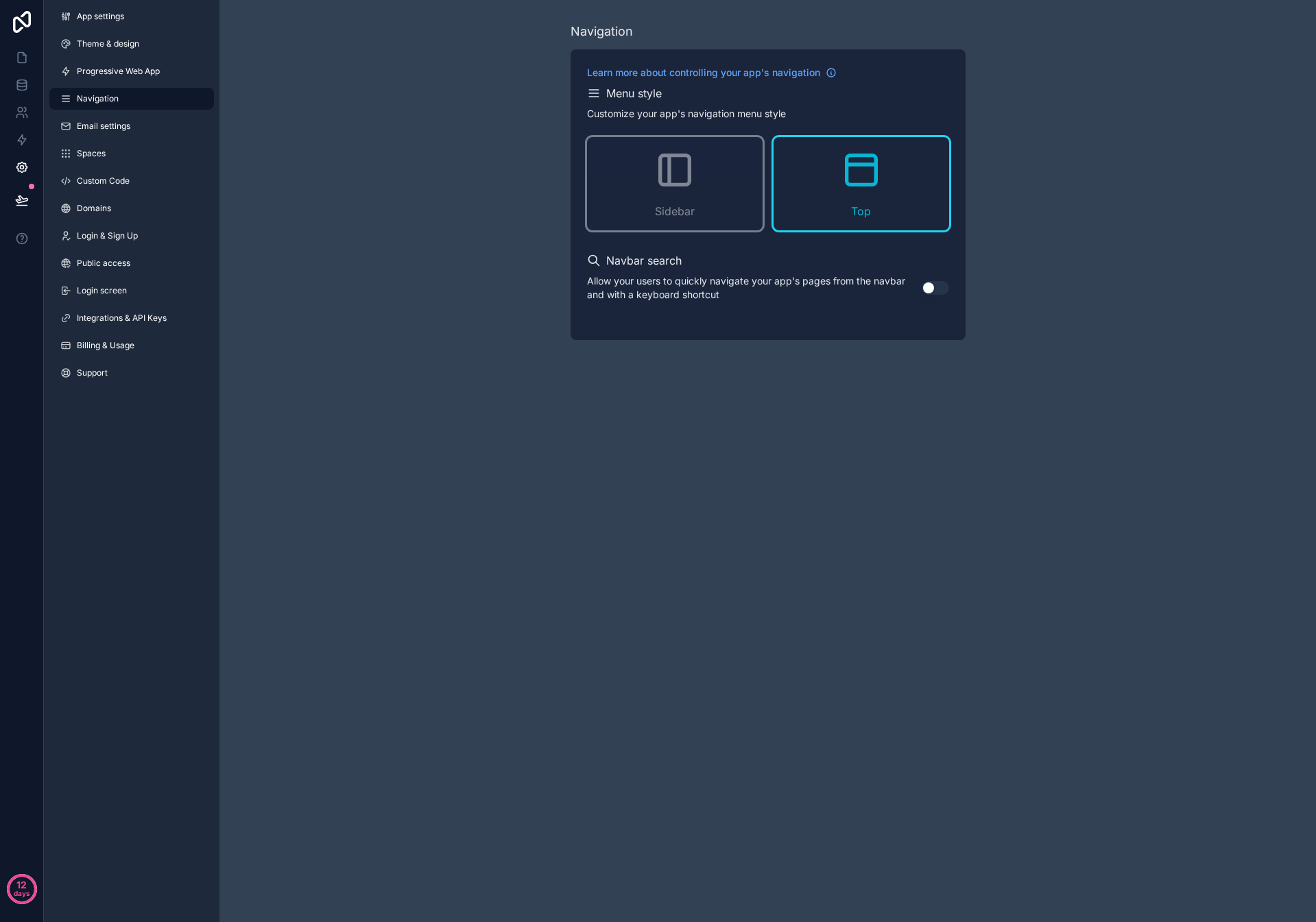
click at [933, 292] on button "Use setting" at bounding box center [935, 288] width 27 height 14
drag, startPoint x: 203, startPoint y: 144, endPoint x: 157, endPoint y: 135, distance: 46.9
click at [202, 144] on link "Spaces" at bounding box center [132, 153] width 165 height 22
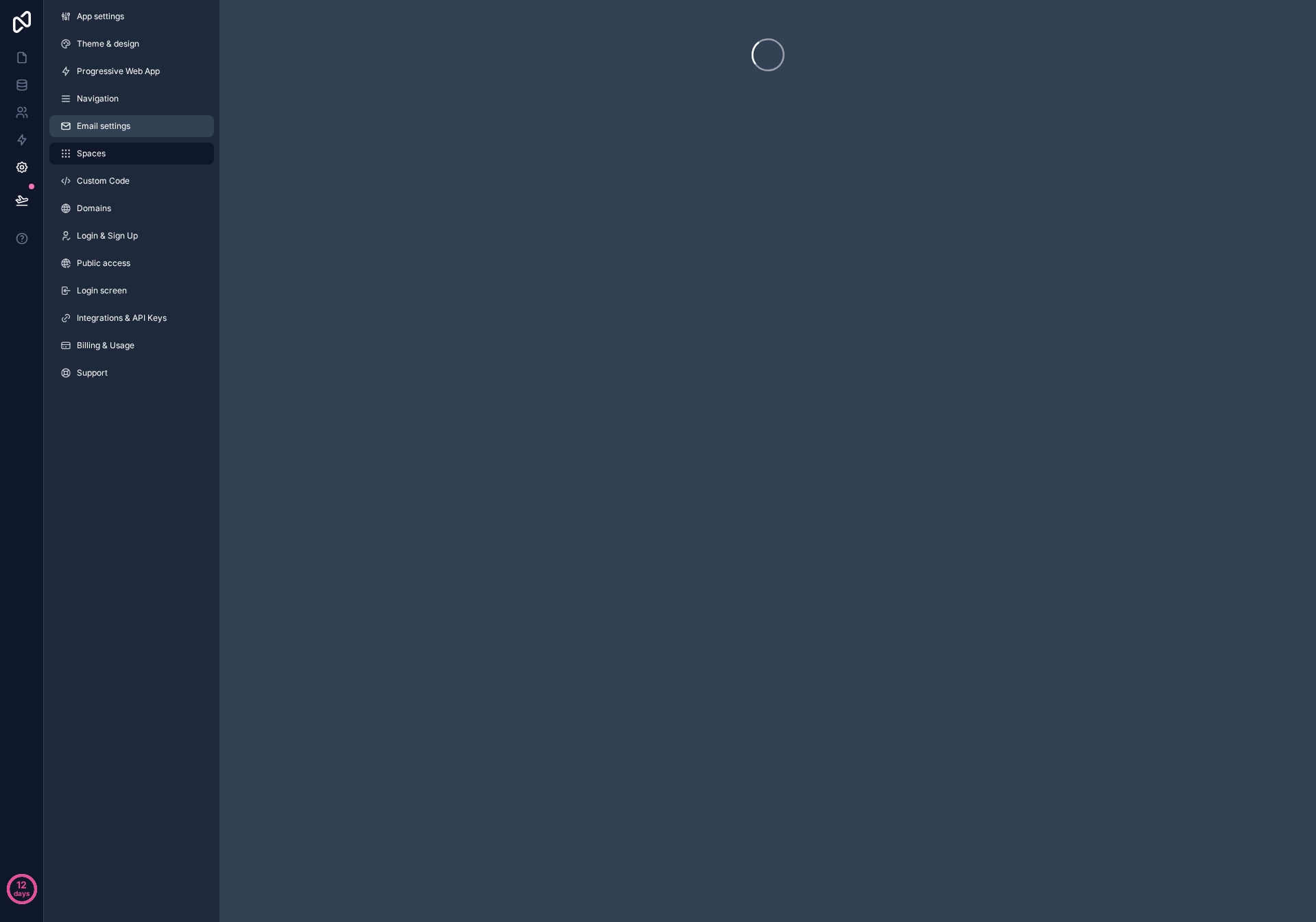
click at [156, 133] on link "Email settings" at bounding box center [132, 126] width 165 height 22
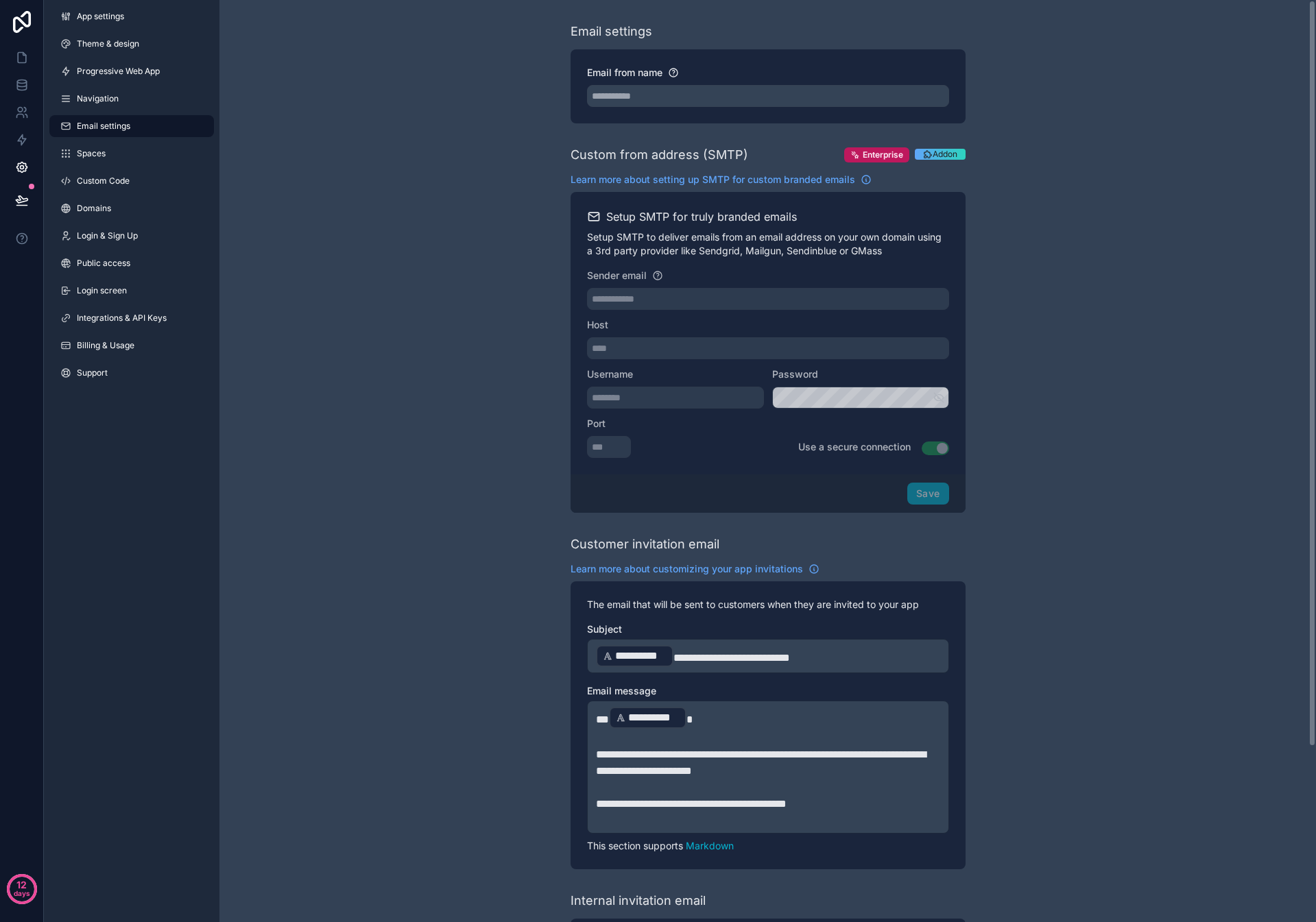
click at [940, 155] on span "Addon" at bounding box center [944, 154] width 24 height 11
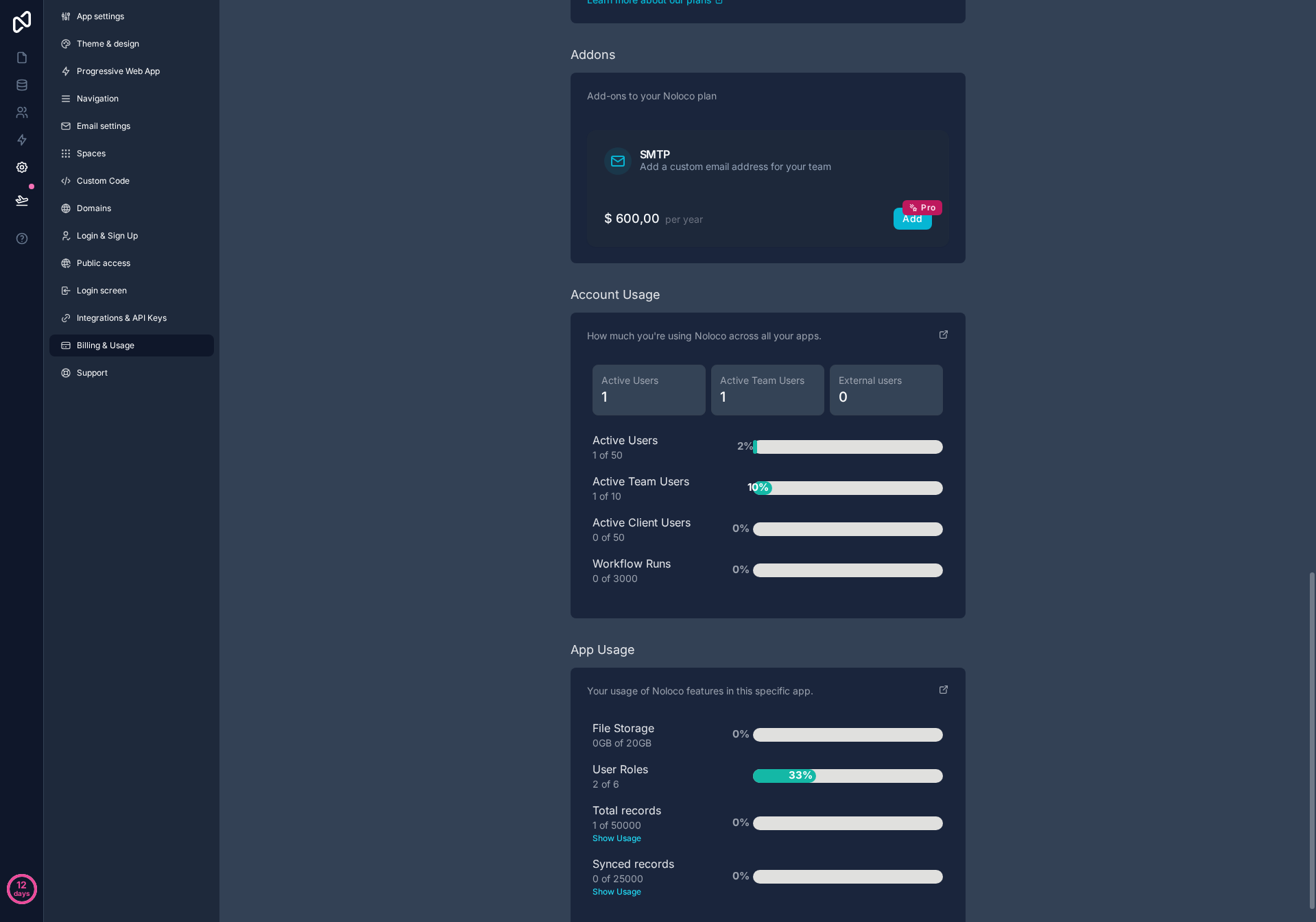
scroll to position [1580, 0]
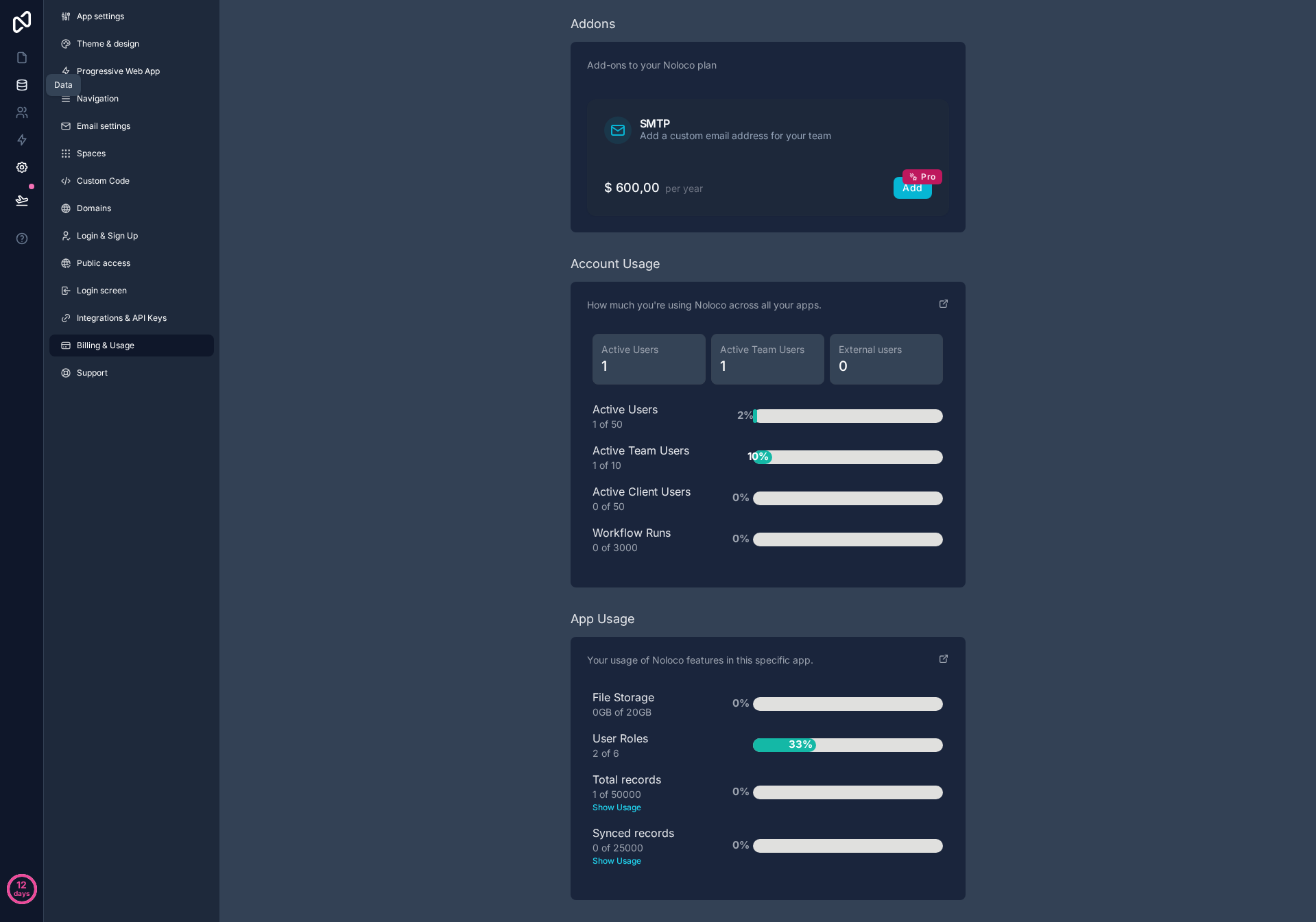
click at [22, 85] on icon at bounding box center [22, 85] width 14 height 14
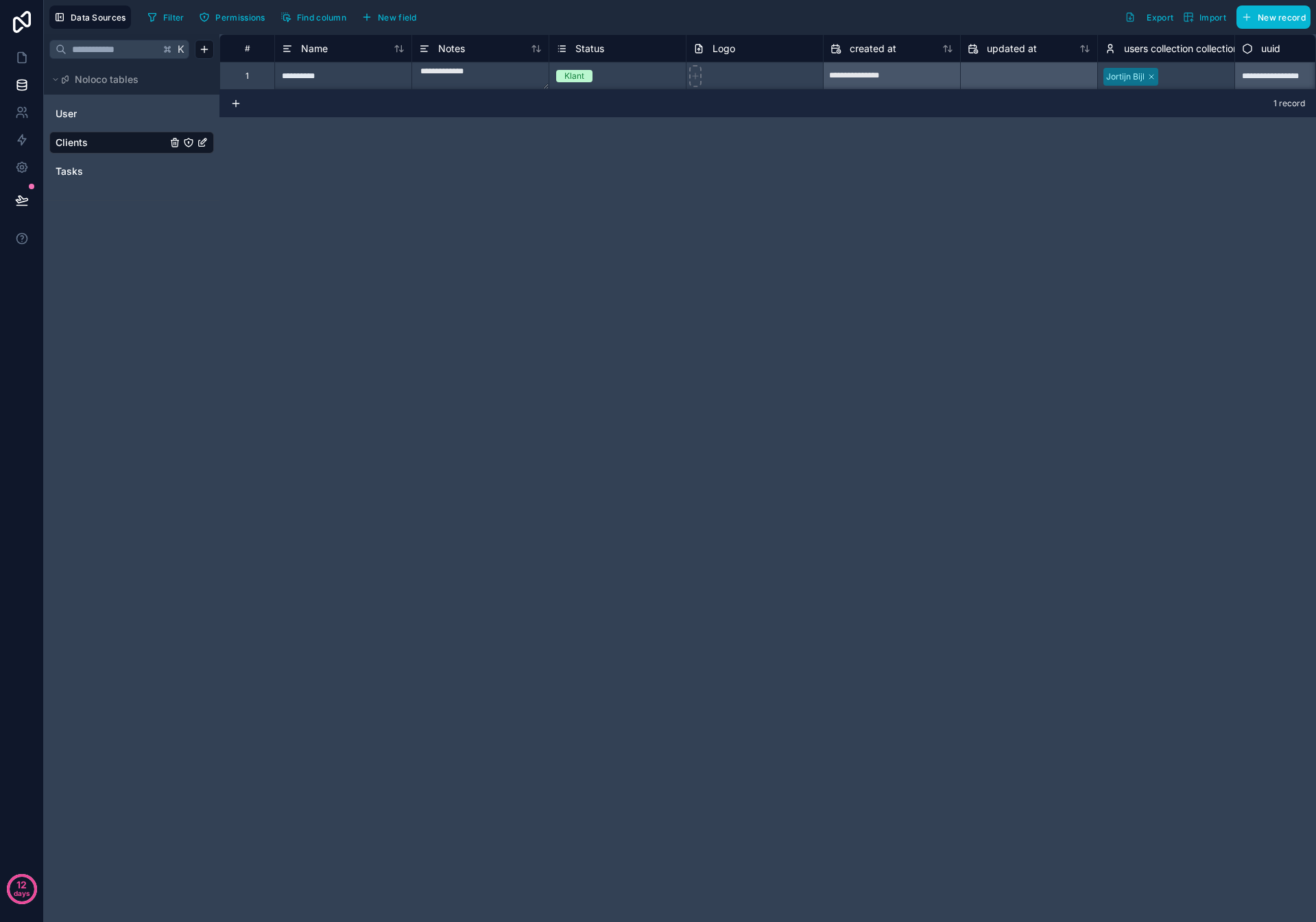
click at [231, 103] on icon at bounding box center [235, 103] width 11 height 11
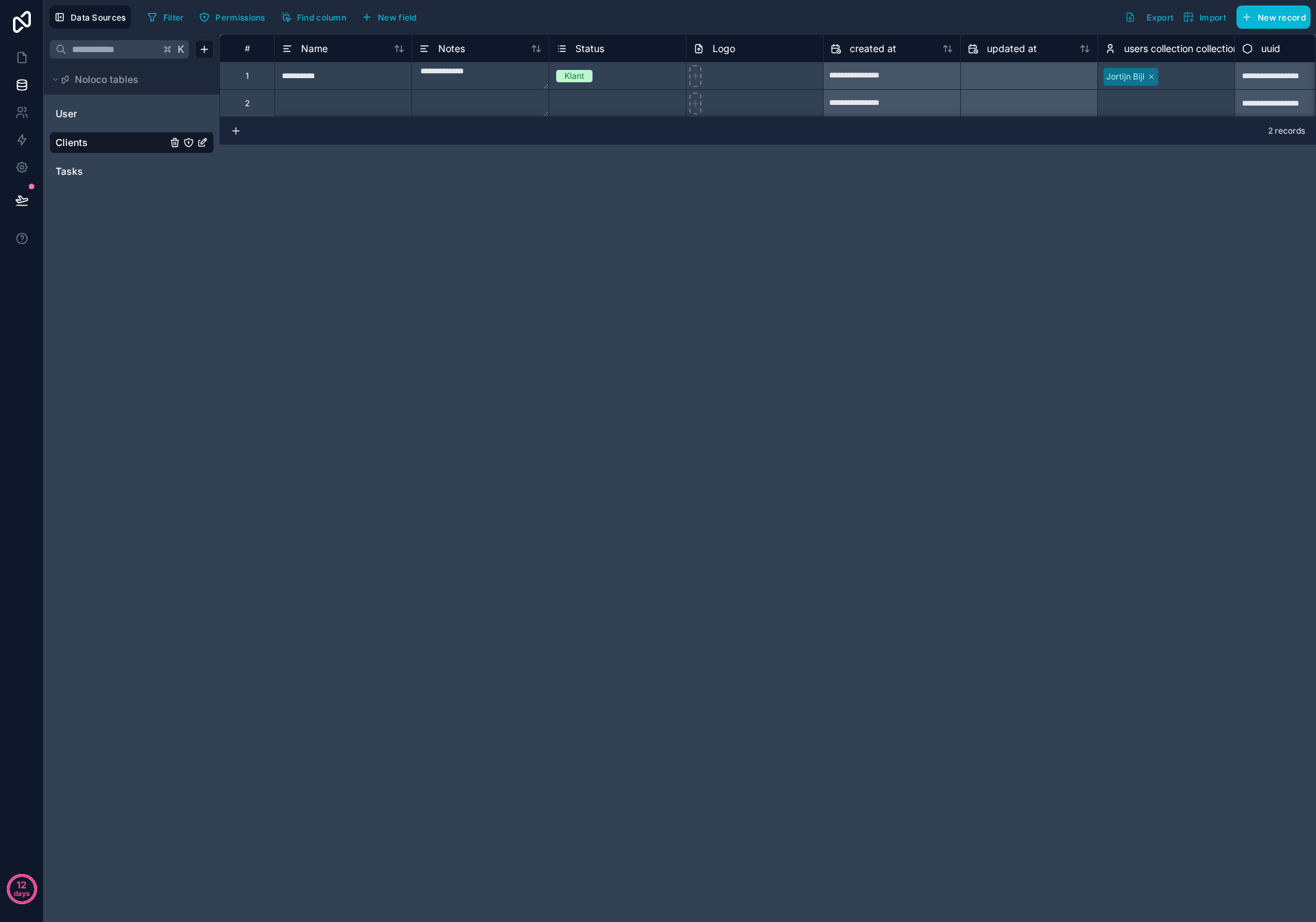
click at [291, 107] on div "**********" at bounding box center [768, 76] width 1096 height 83
click at [291, 107] on div at bounding box center [343, 102] width 138 height 27
click at [292, 107] on div at bounding box center [343, 102] width 138 height 27
click at [292, 107] on input at bounding box center [343, 103] width 137 height 27
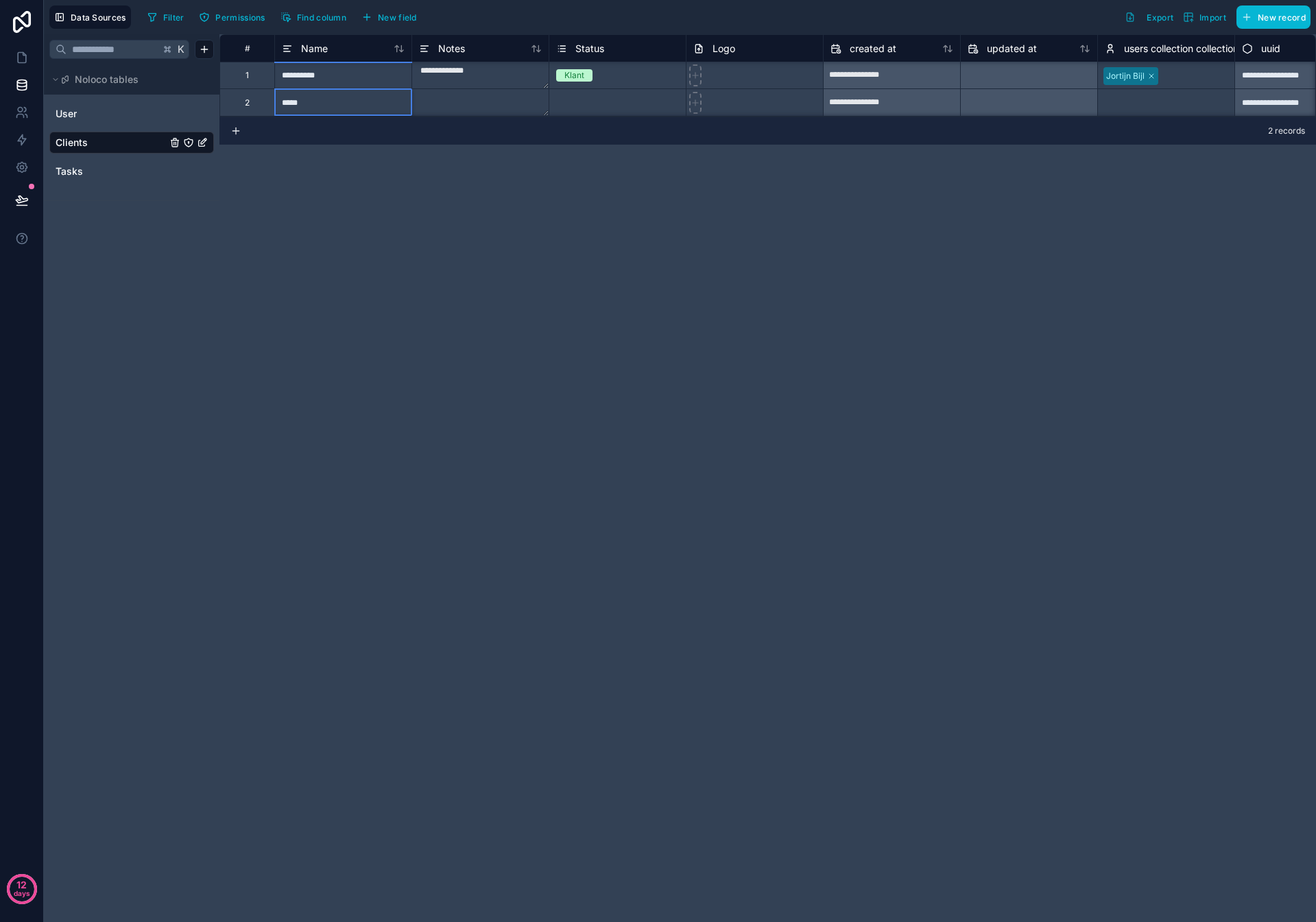
type input "******"
click at [617, 105] on div "Select a Status" at bounding box center [617, 103] width 137 height 14
click at [607, 100] on div "Select a Status" at bounding box center [585, 103] width 58 height 11
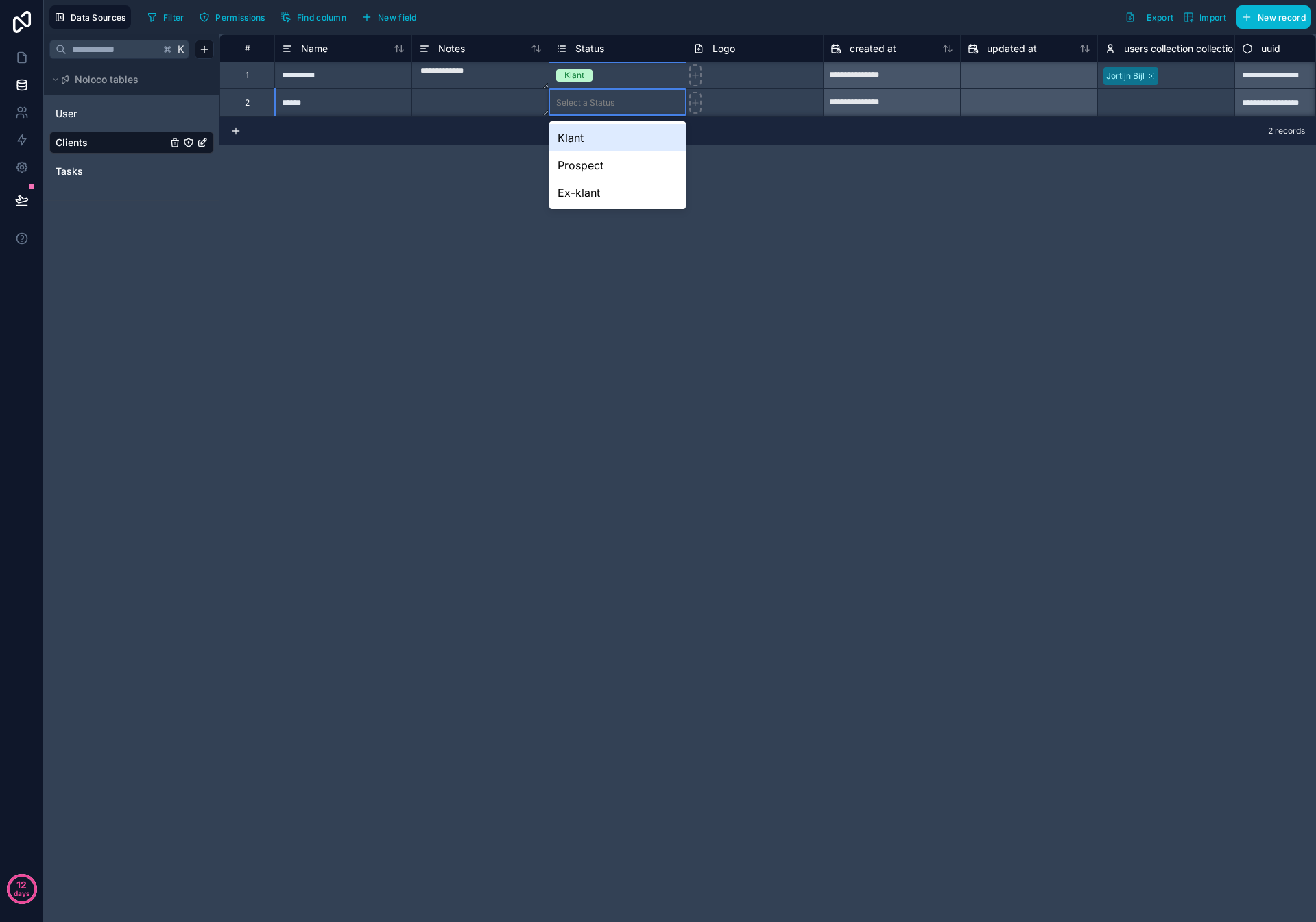
click at [594, 133] on div "Klant" at bounding box center [617, 138] width 137 height 27
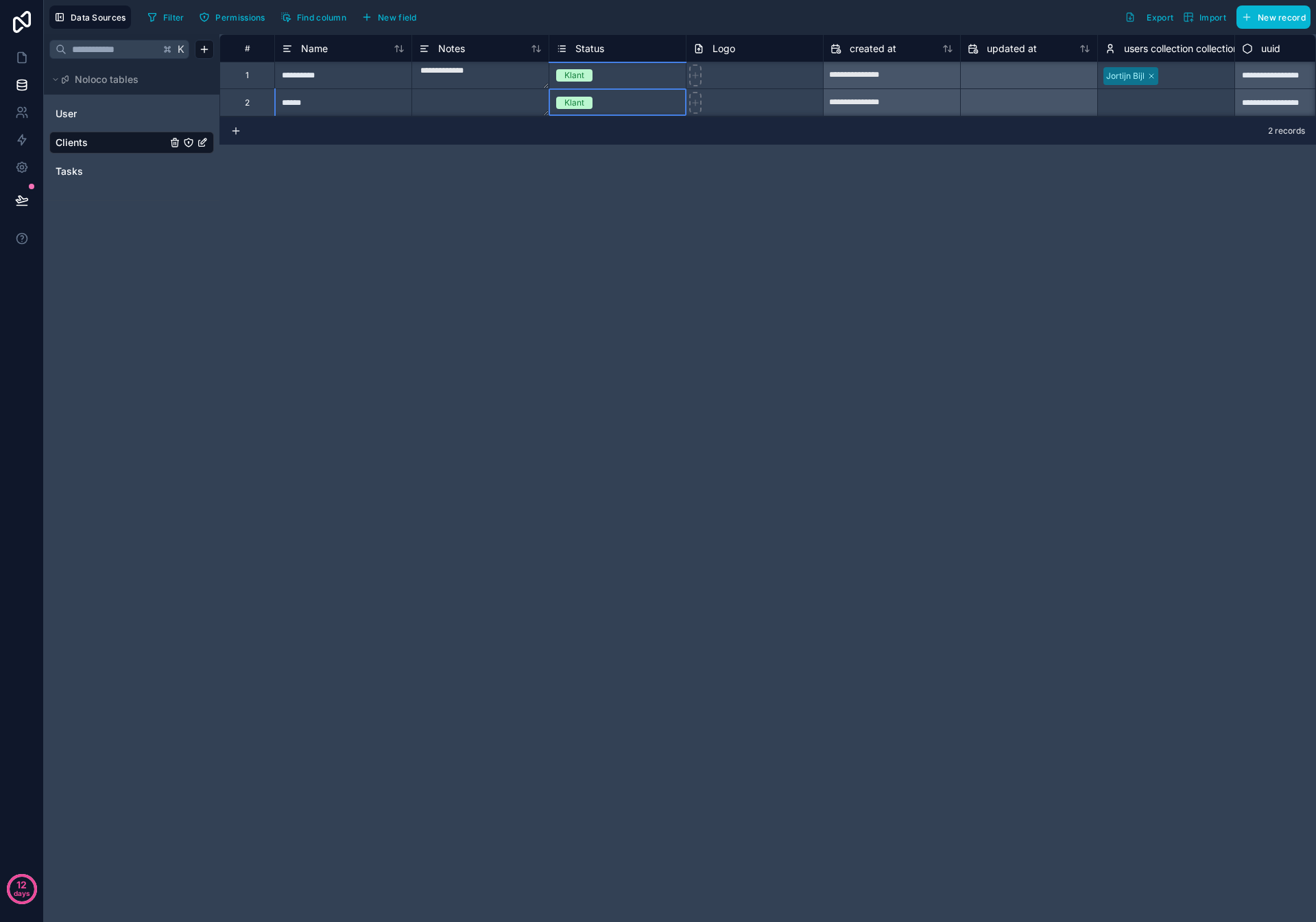
click at [1145, 104] on div "Select a users collection collection" at bounding box center [1166, 103] width 123 height 22
click at [72, 113] on span "User" at bounding box center [66, 113] width 21 height 14
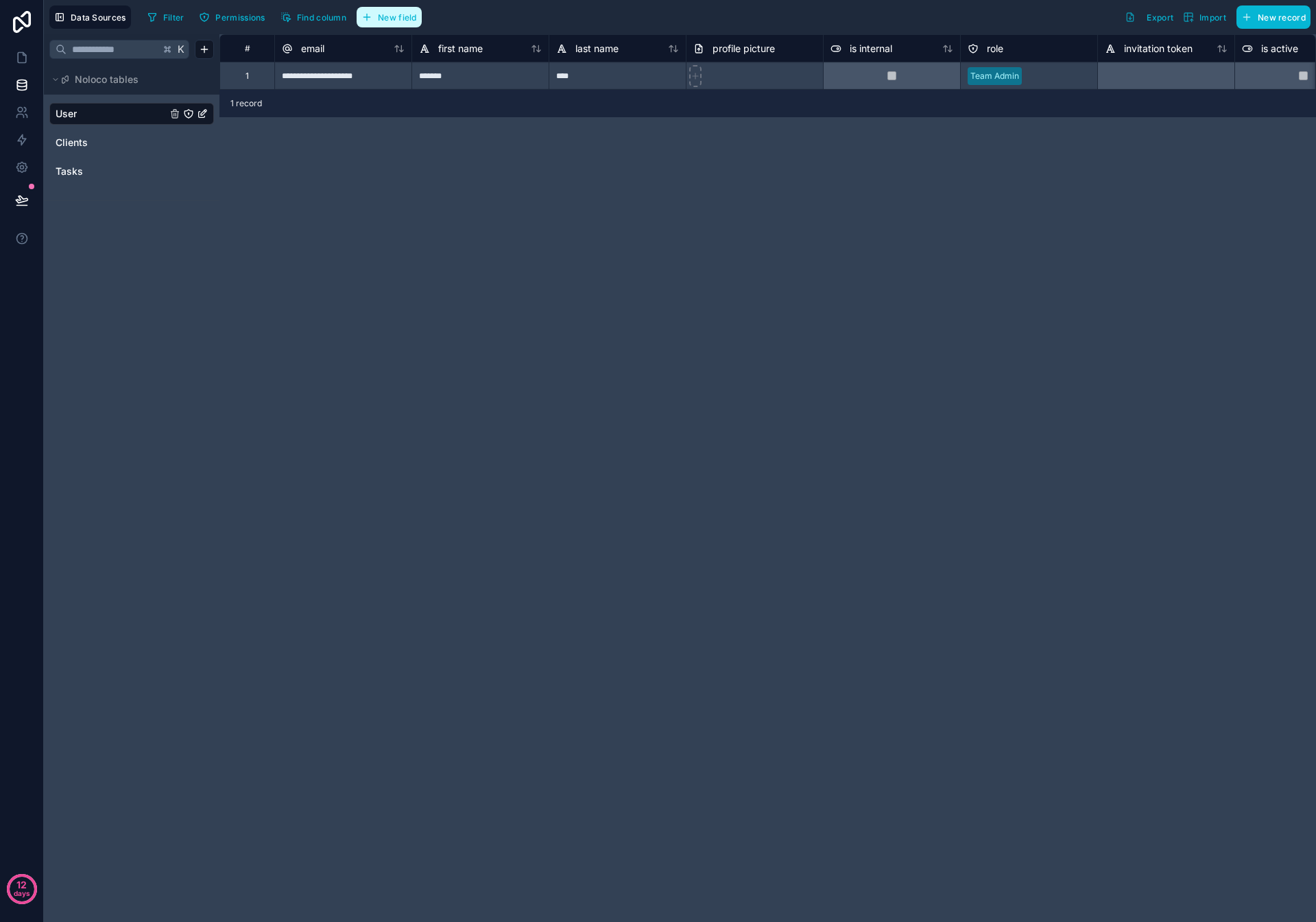
click at [393, 21] on span "New field" at bounding box center [397, 17] width 39 height 11
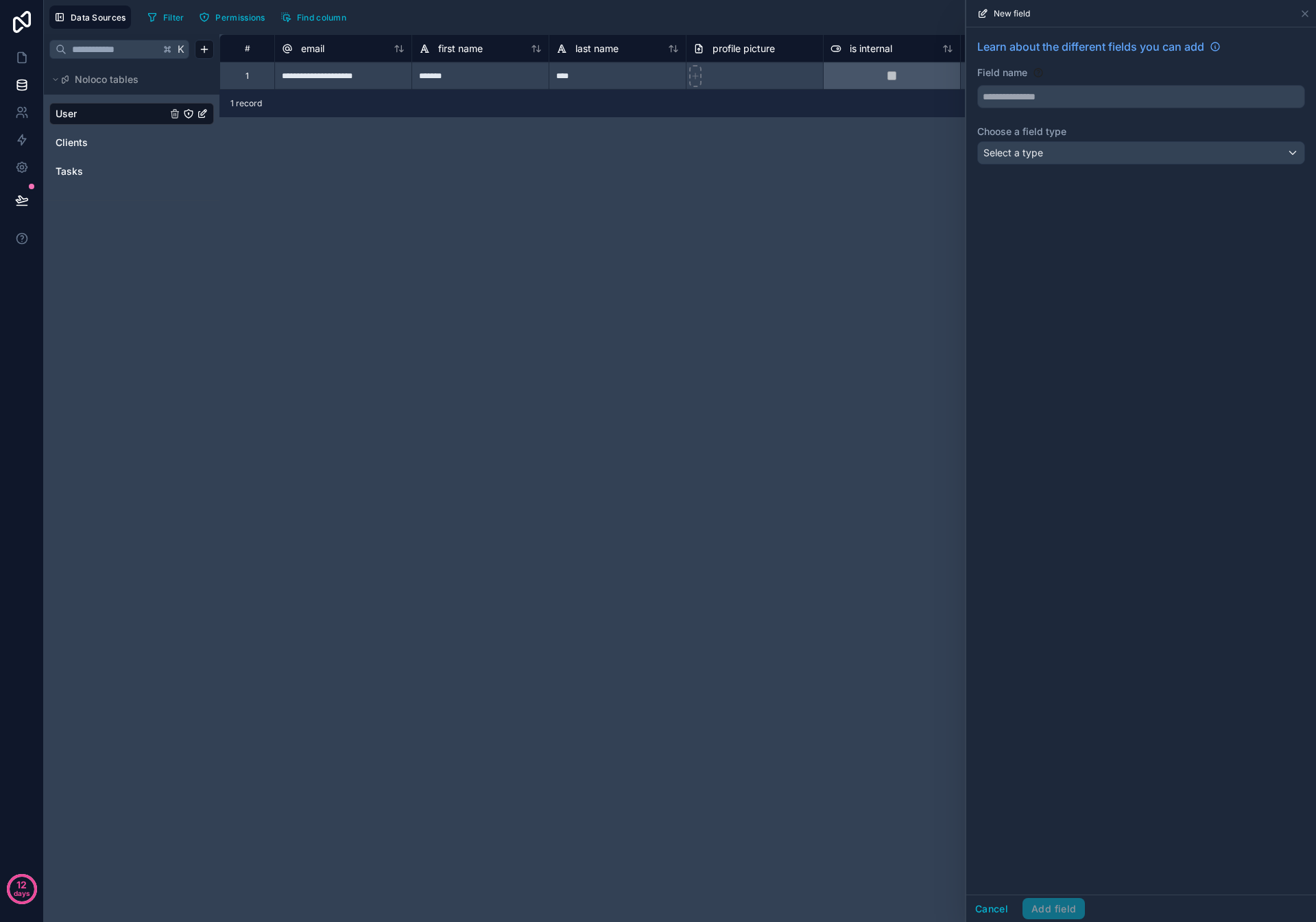
drag, startPoint x: 705, startPoint y: 196, endPoint x: 698, endPoint y: 194, distance: 7.3
click at [706, 196] on div "**********" at bounding box center [768, 477] width 1096 height 888
click at [352, 159] on div "**********" at bounding box center [768, 477] width 1096 height 888
click at [1309, 14] on icon at bounding box center [1304, 13] width 11 height 11
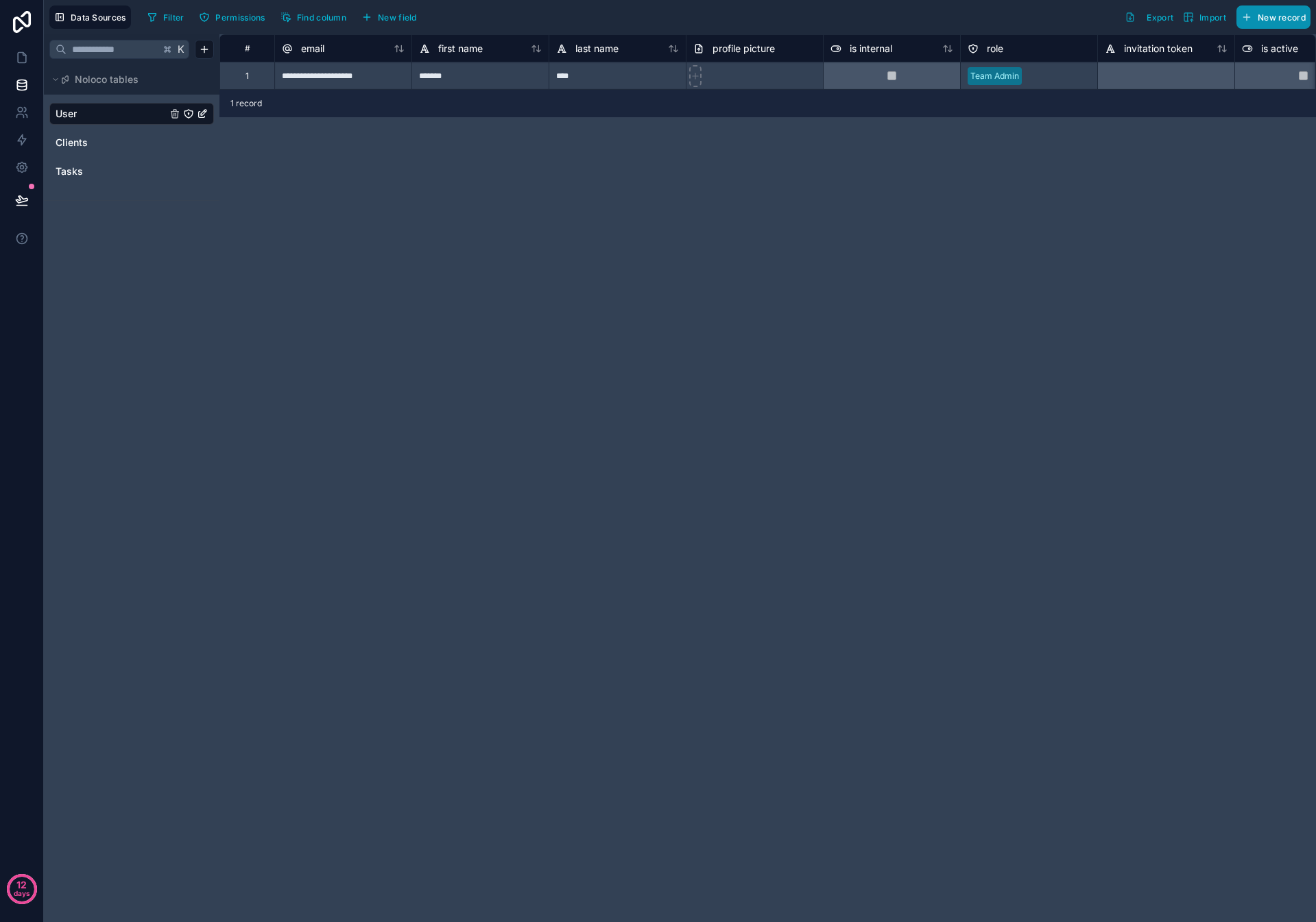
click at [1283, 17] on span "New record" at bounding box center [1282, 17] width 48 height 11
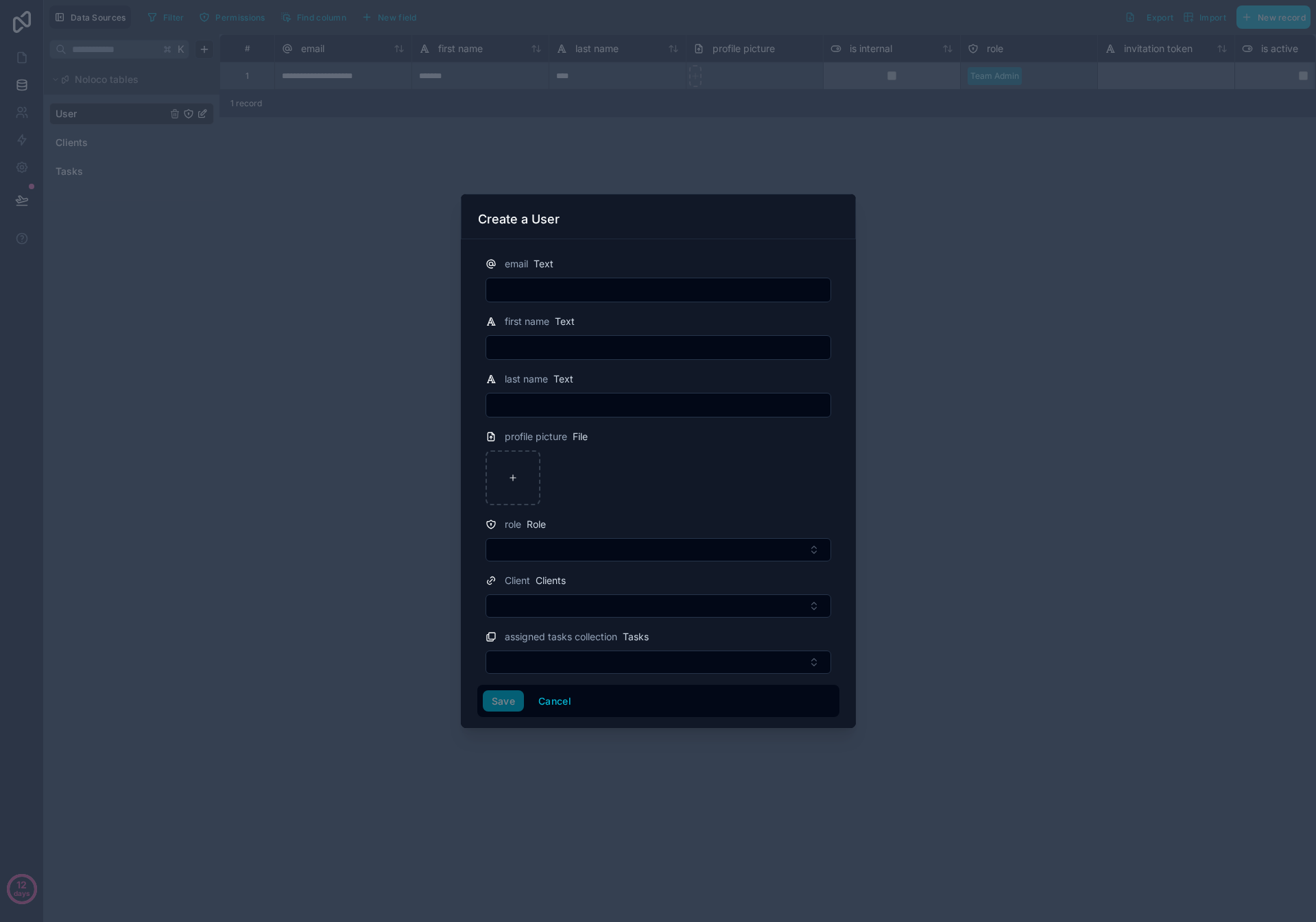
click at [562, 288] on input "text" at bounding box center [658, 291] width 344 height 19
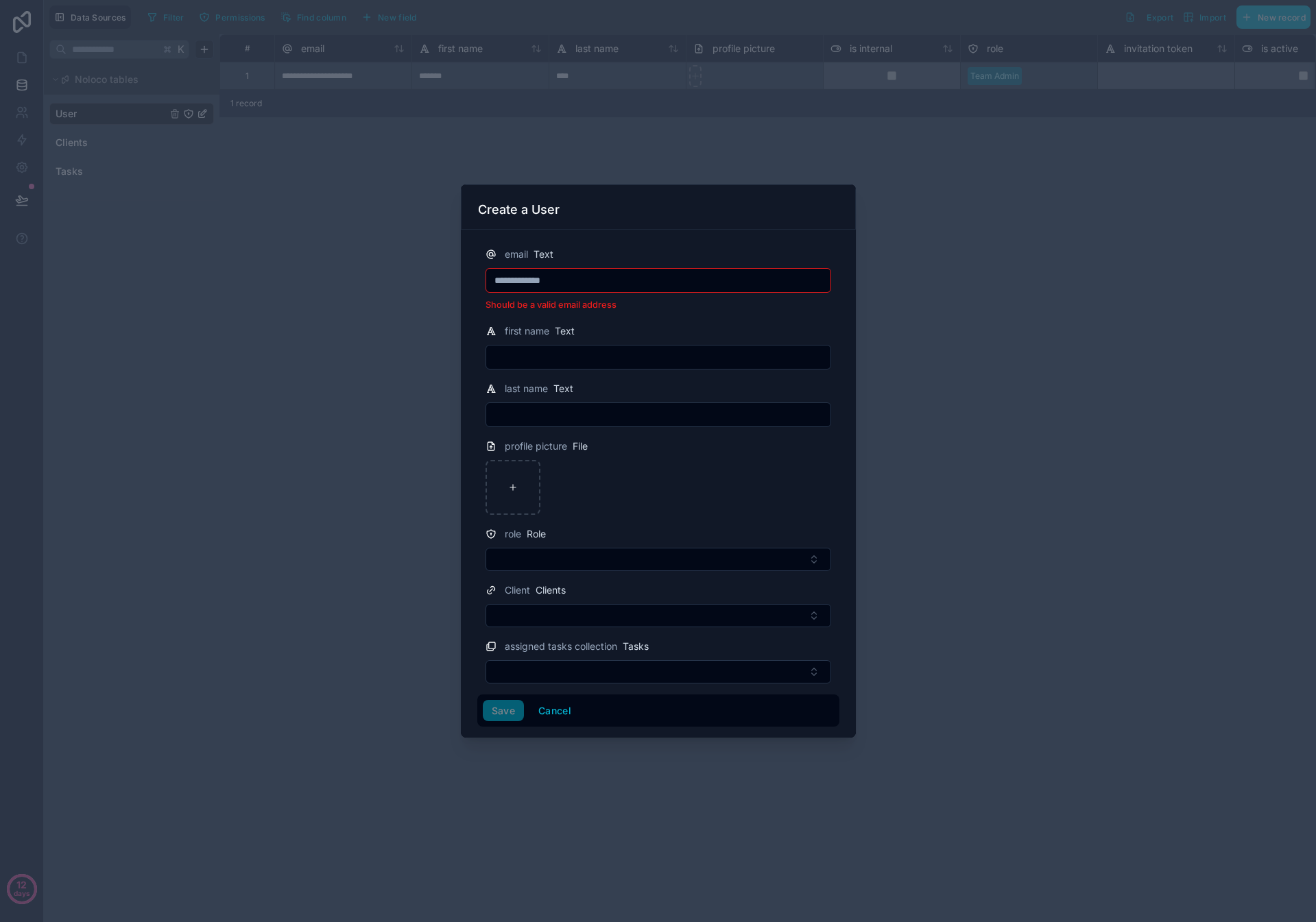
type input "**********"
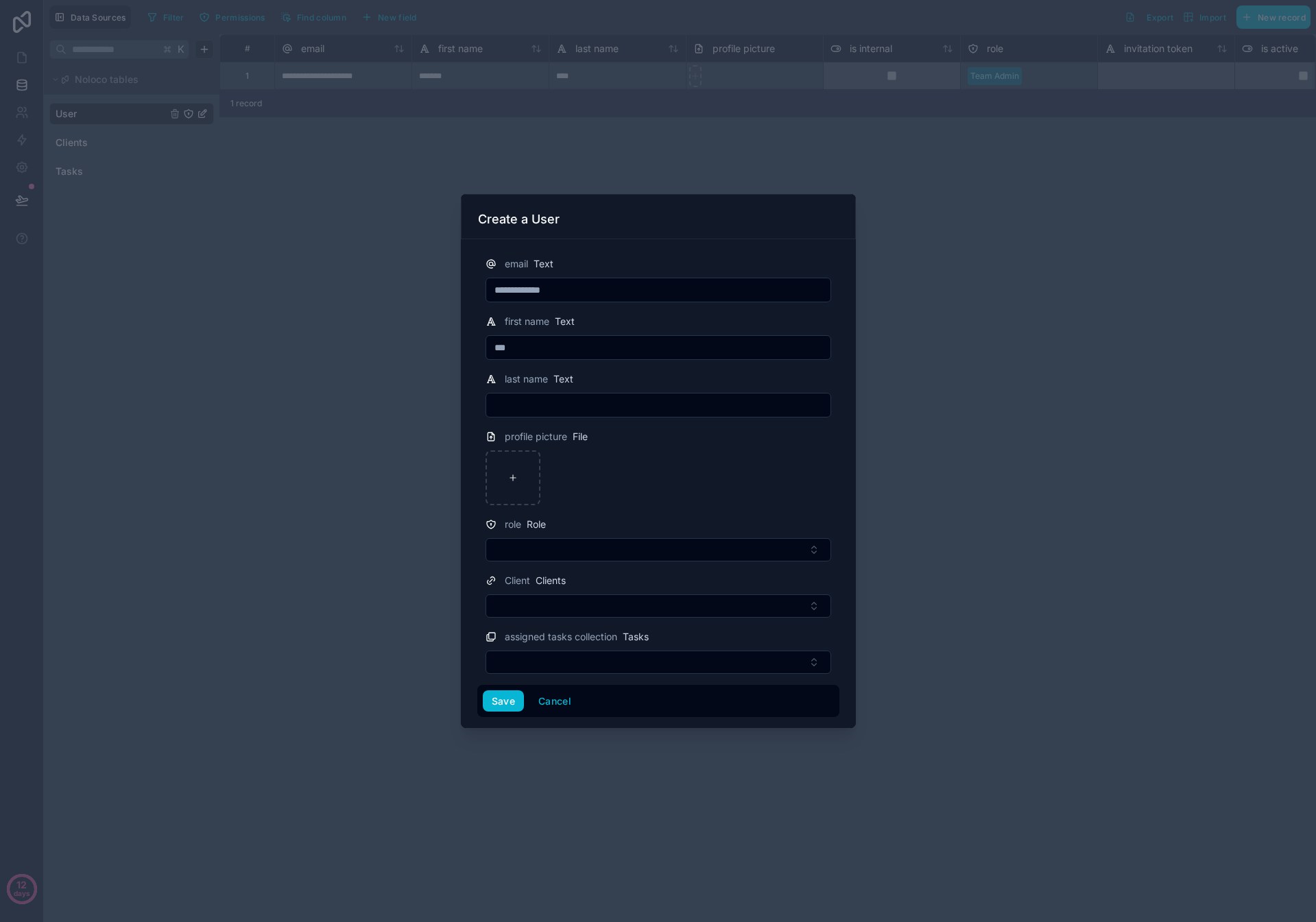
type input "***"
type input "******"
click at [716, 543] on button "Select Button" at bounding box center [658, 550] width 346 height 23
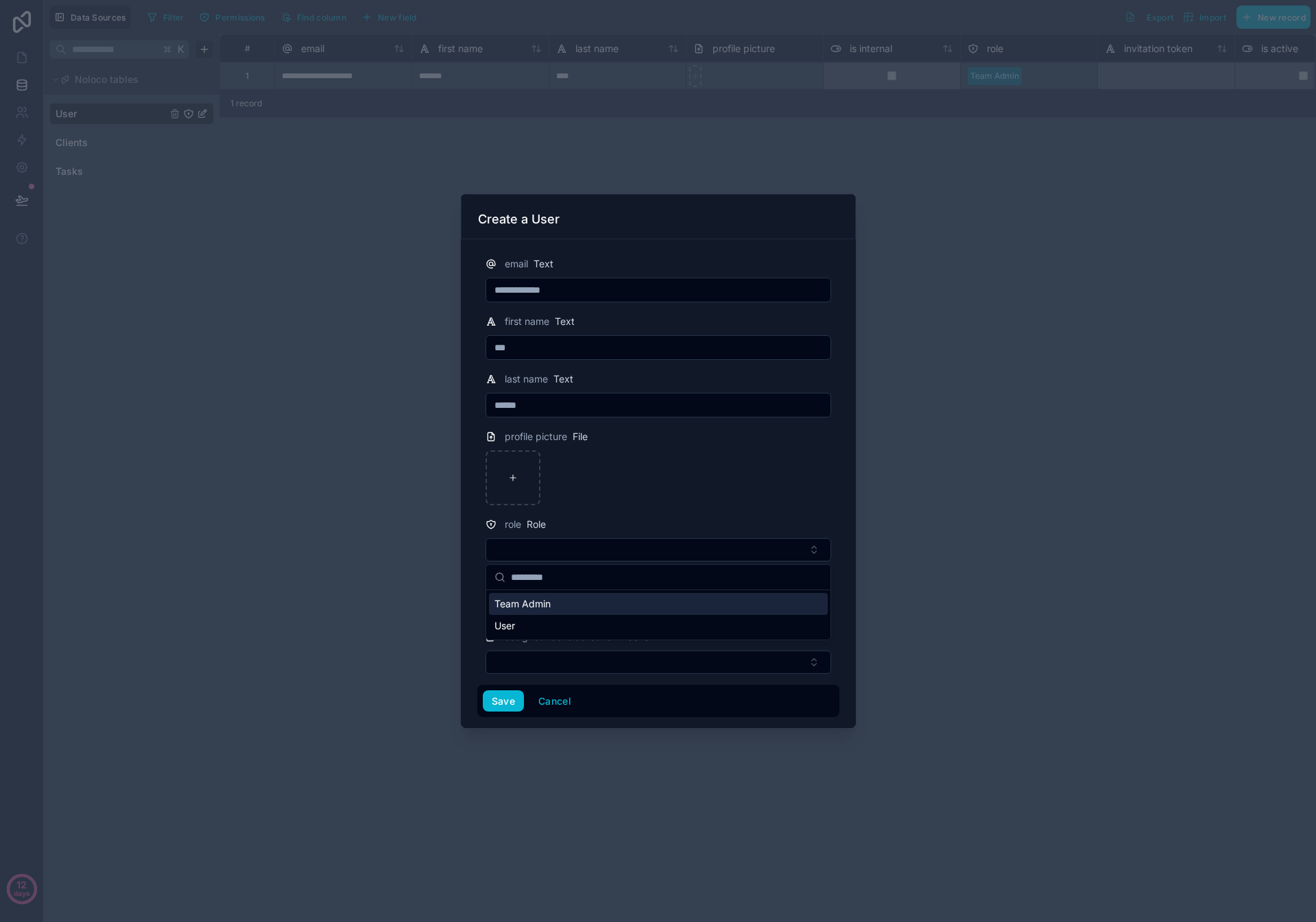
click at [513, 527] on span "role" at bounding box center [512, 525] width 16 height 14
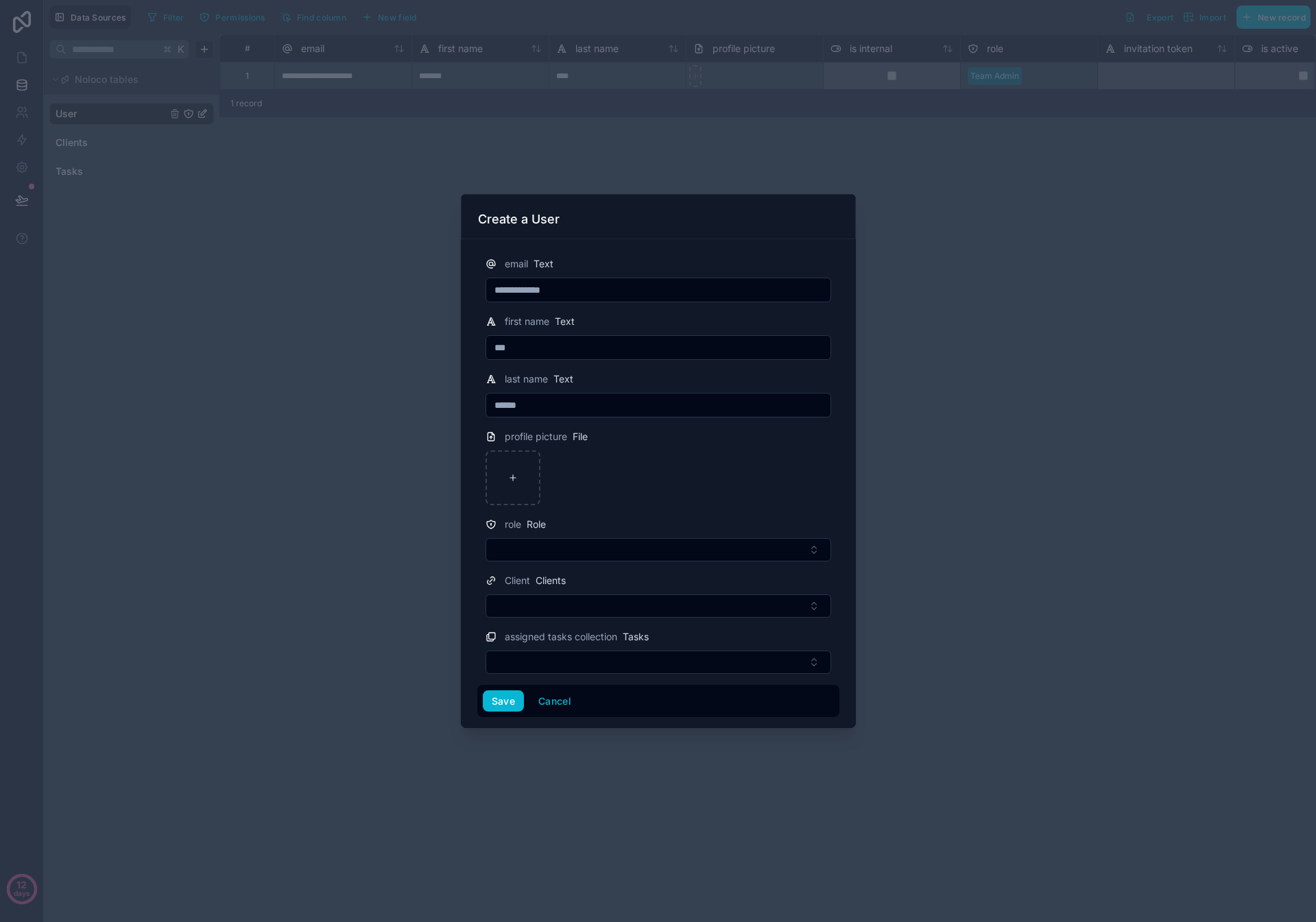
click at [487, 525] on icon at bounding box center [490, 524] width 11 height 16
click at [495, 526] on icon at bounding box center [490, 524] width 11 height 16
click at [882, 499] on div at bounding box center [658, 461] width 1316 height 922
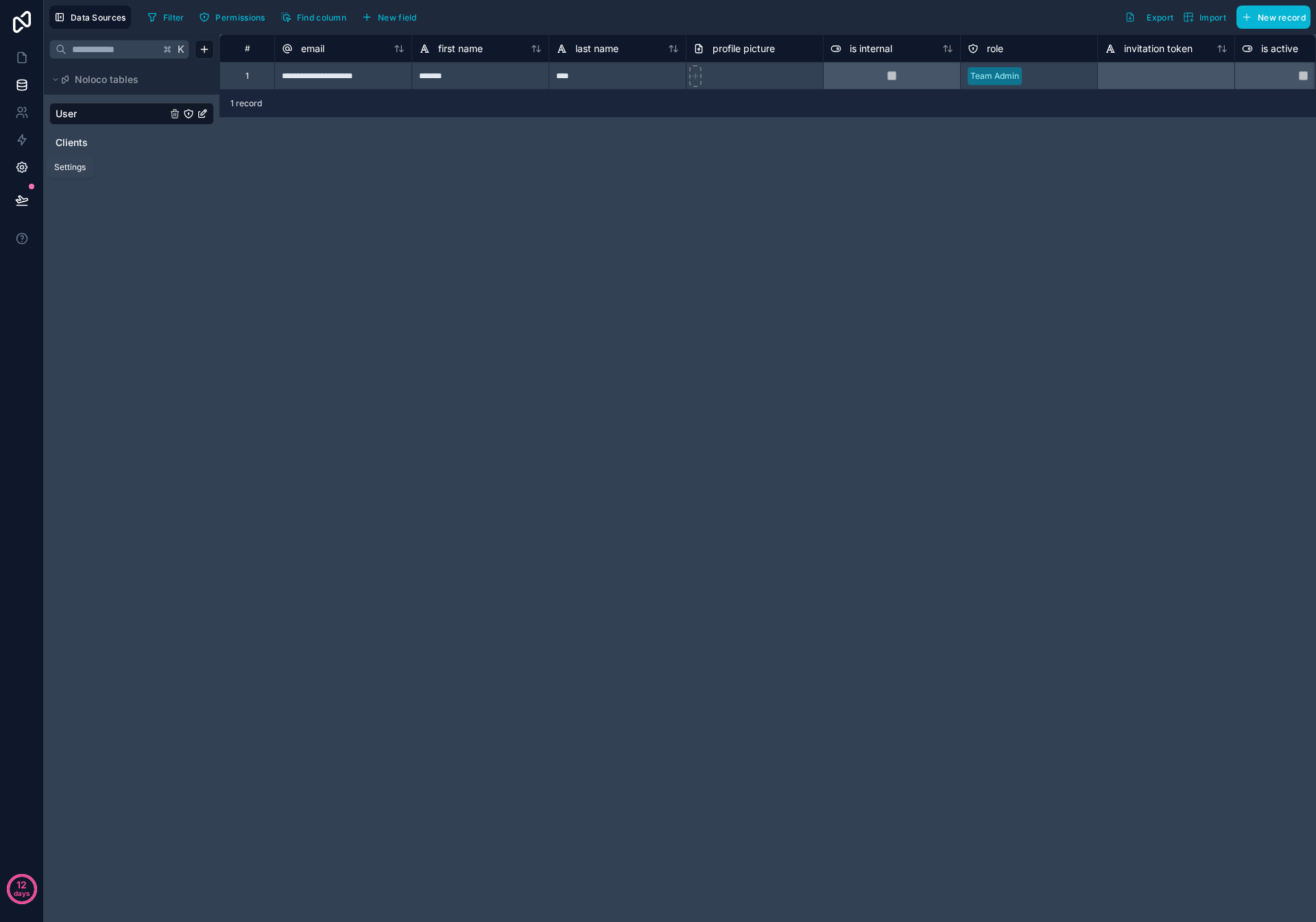
click at [18, 162] on icon at bounding box center [22, 168] width 14 height 14
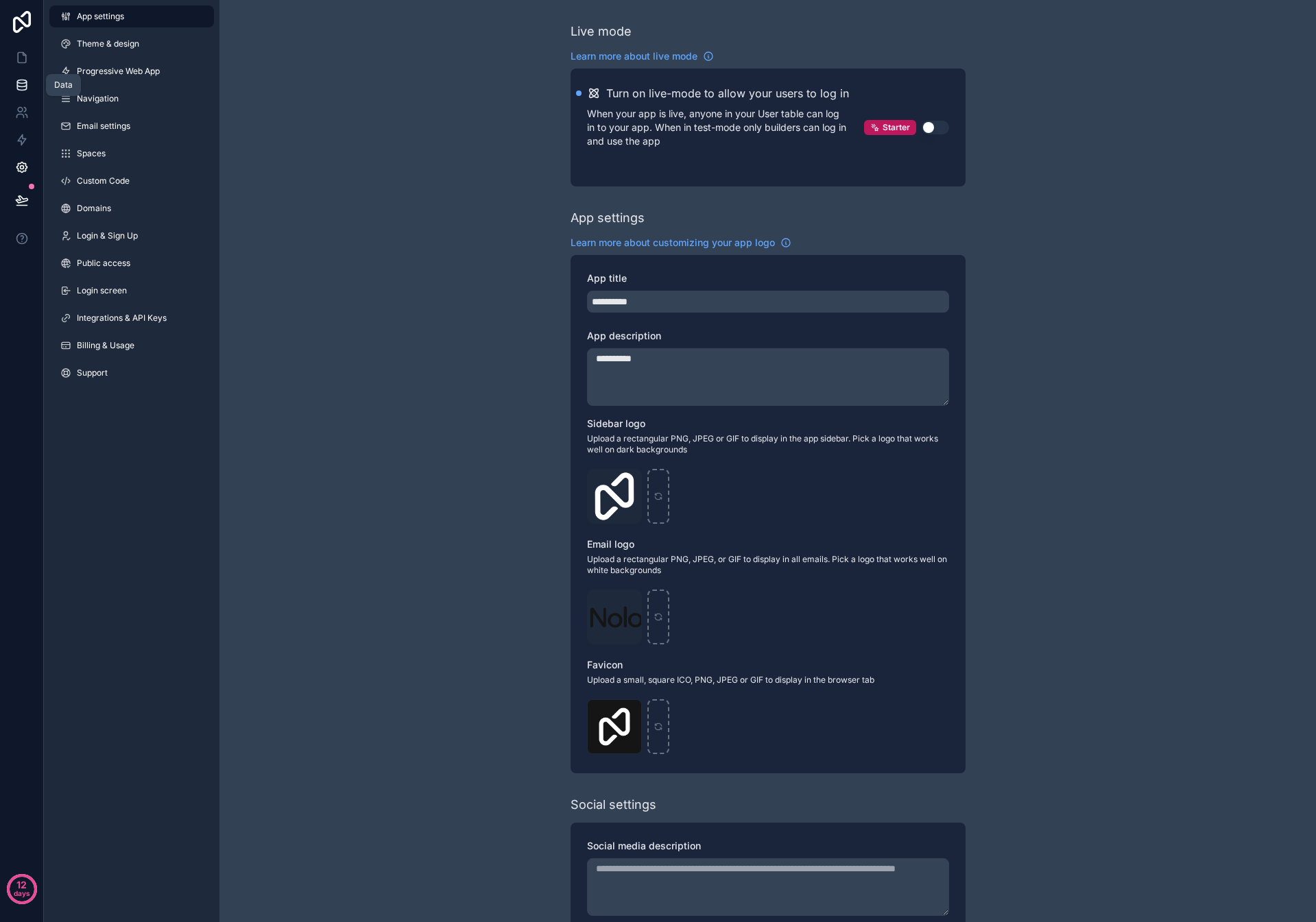
click at [21, 83] on icon at bounding box center [21, 82] width 9 height 4
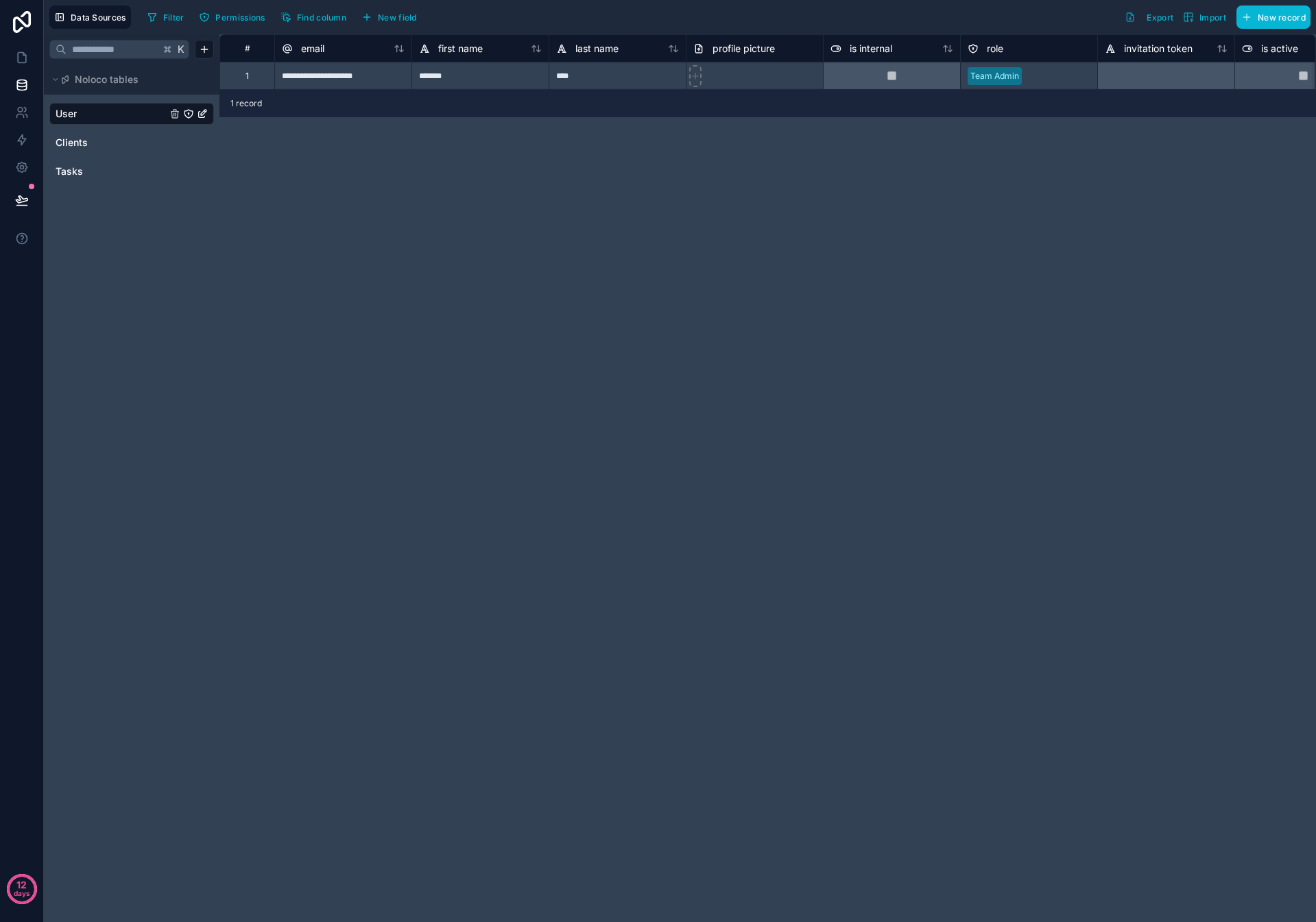
click at [1062, 70] on div at bounding box center [1058, 77] width 63 height 14
click at [1063, 70] on div at bounding box center [1058, 77] width 63 height 14
click at [1062, 70] on div at bounding box center [1058, 77] width 63 height 14
click at [1034, 54] on div "role" at bounding box center [1028, 48] width 123 height 16
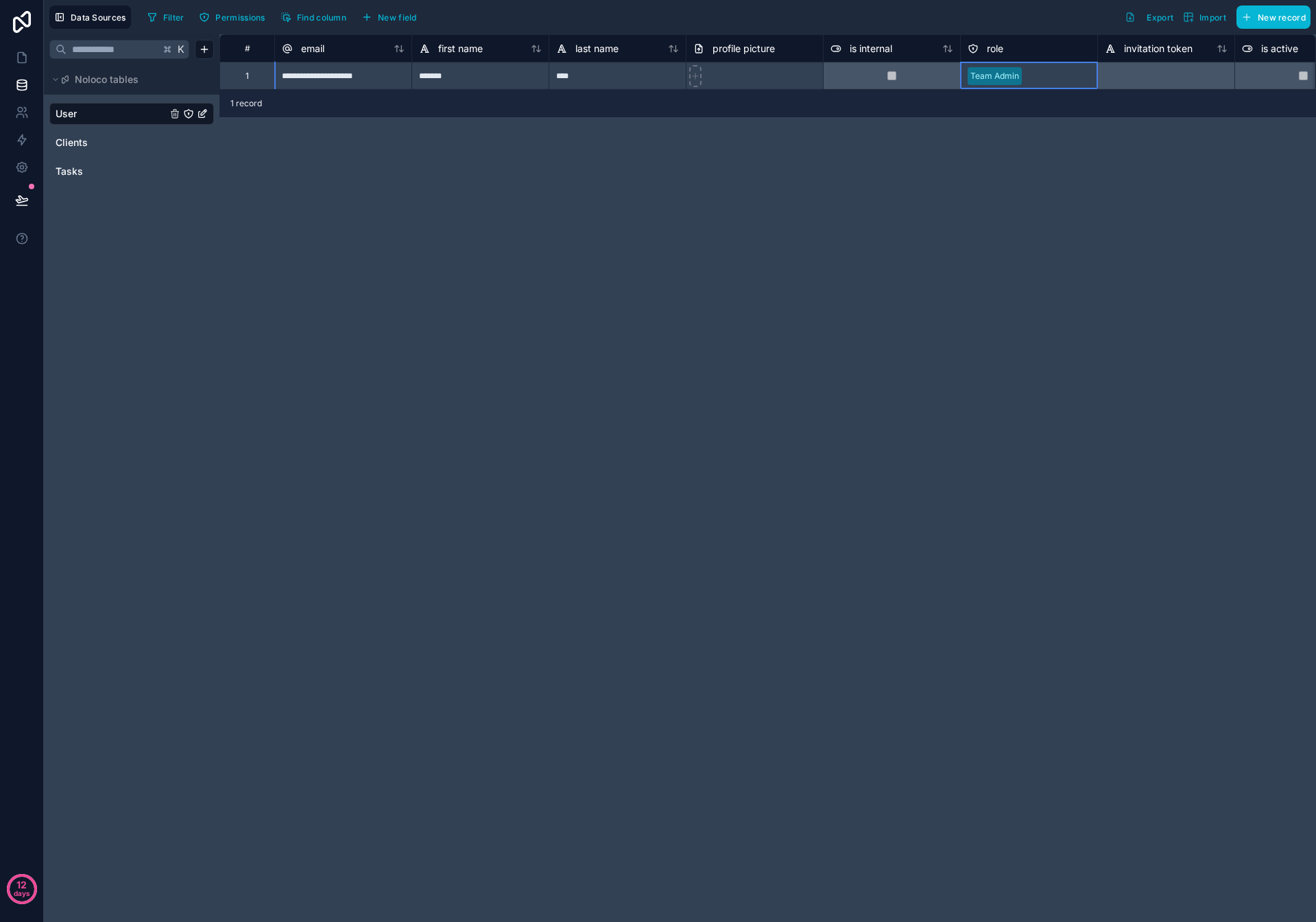
click at [995, 45] on span "role" at bounding box center [995, 48] width 16 height 14
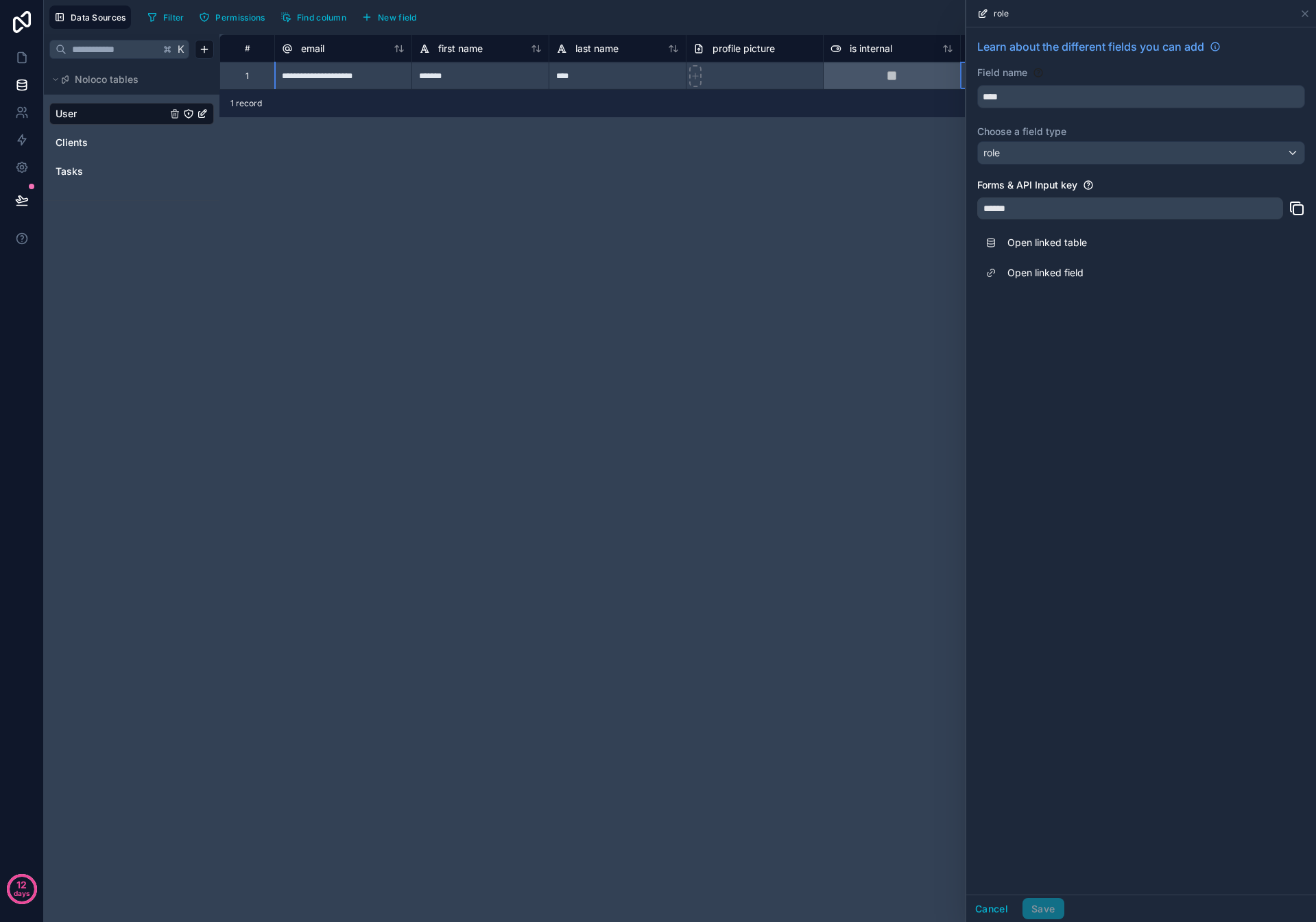
click at [995, 45] on span "role" at bounding box center [995, 48] width 16 height 14
click at [1054, 245] on link "Open linked table" at bounding box center [1141, 242] width 327 height 30
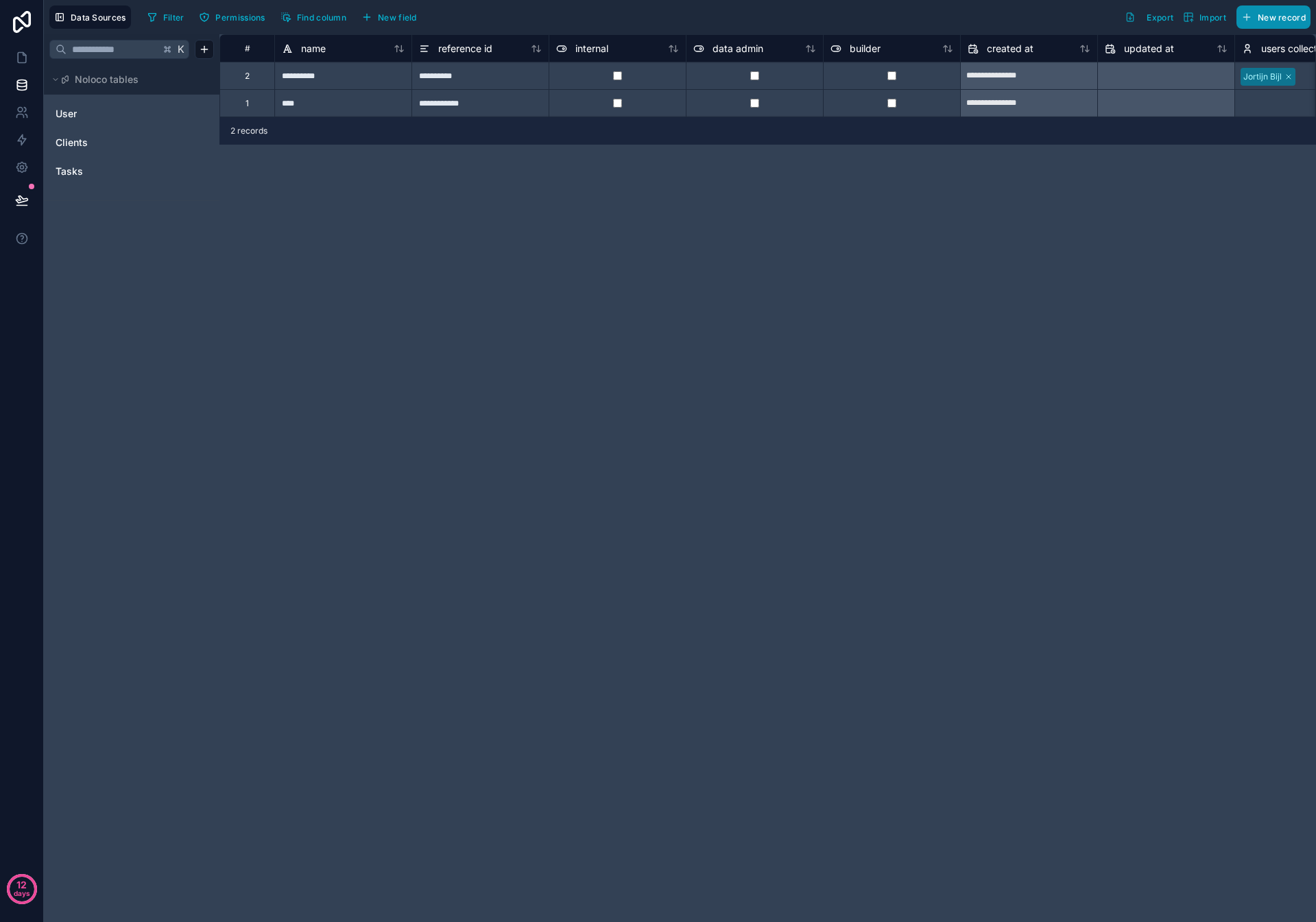
click at [1255, 15] on button "New record" at bounding box center [1273, 17] width 74 height 23
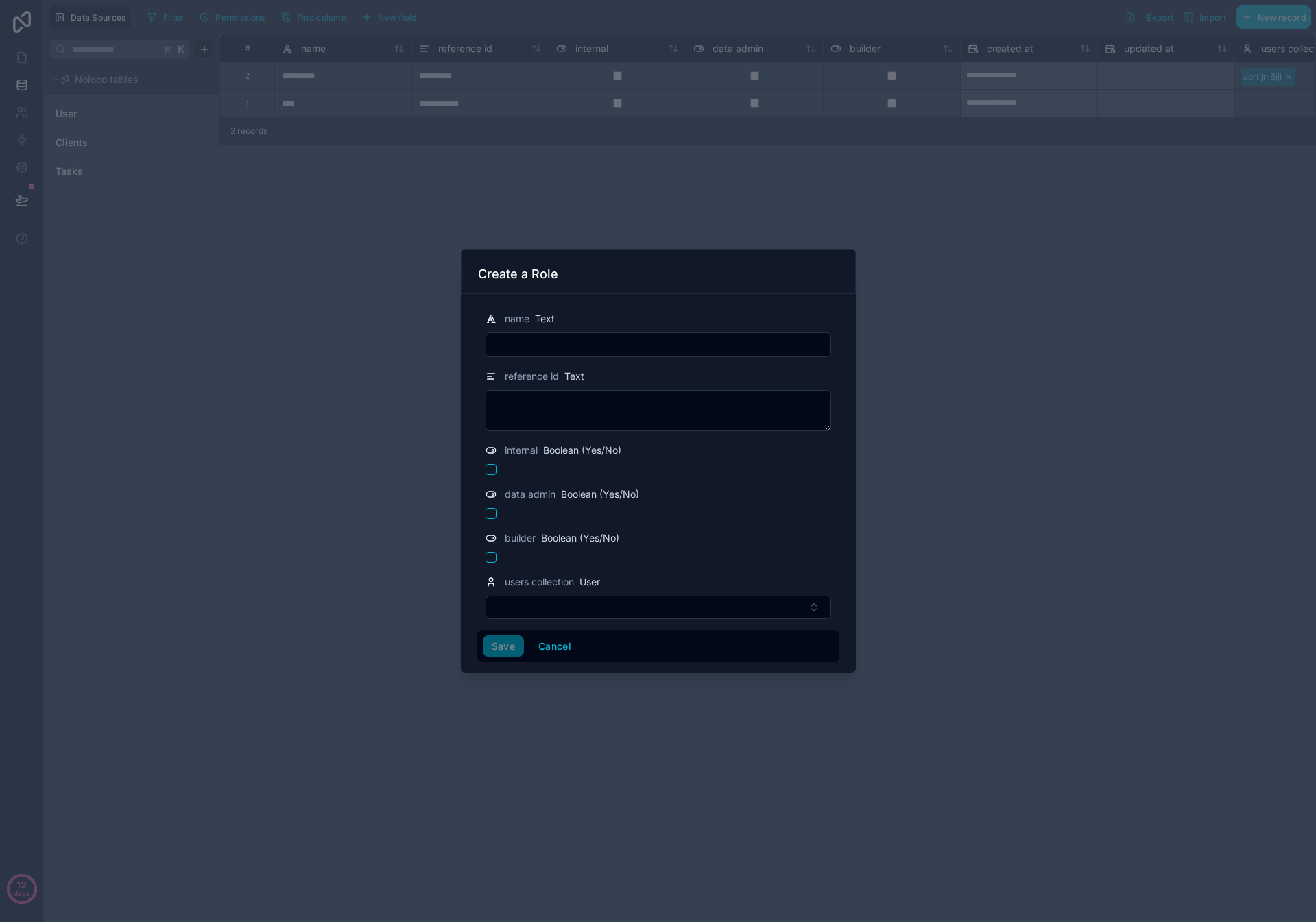
click at [566, 345] on input "text" at bounding box center [658, 345] width 344 height 19
type input "******"
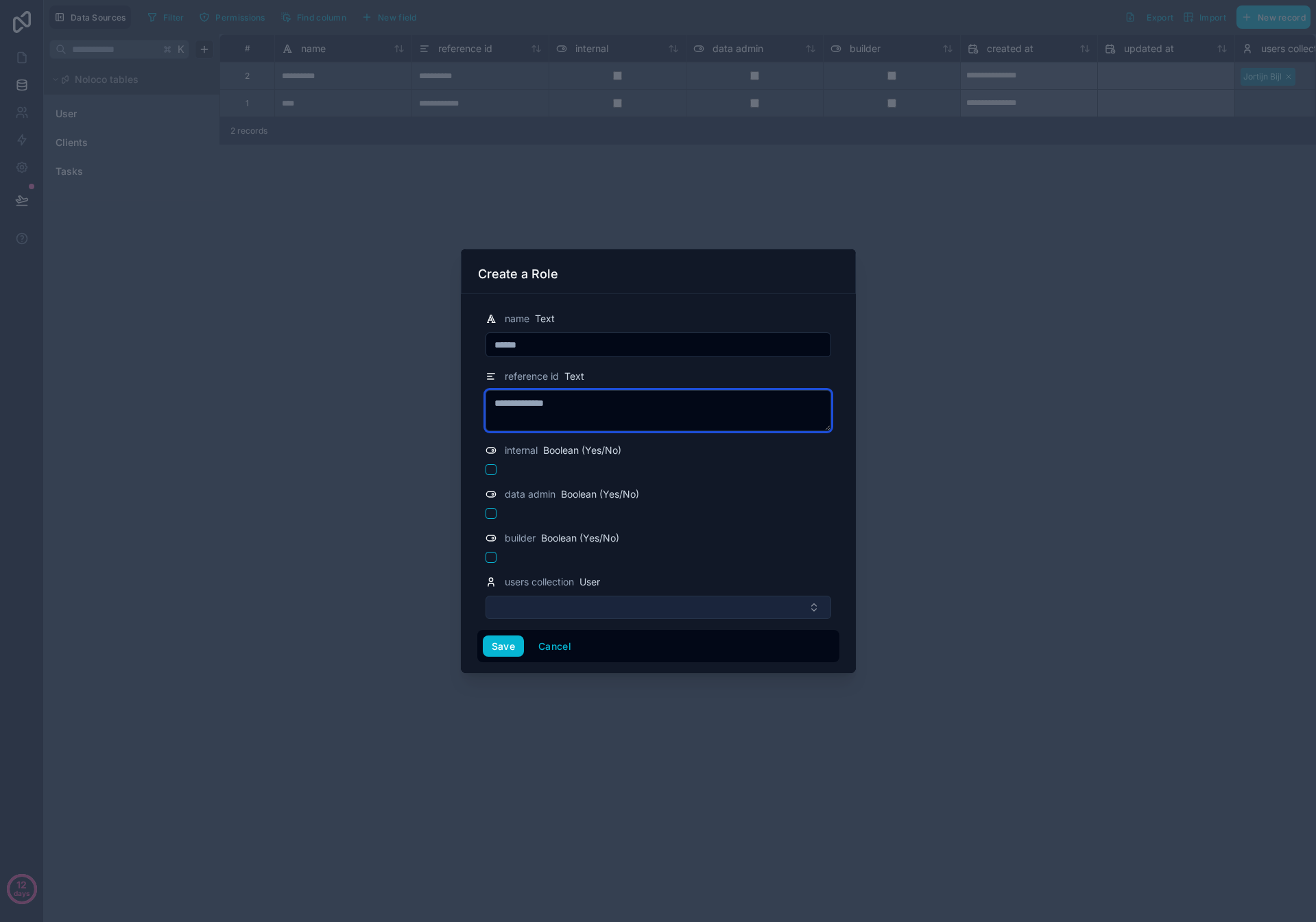
type textarea "**********"
click at [550, 607] on button "Select Button" at bounding box center [658, 607] width 346 height 23
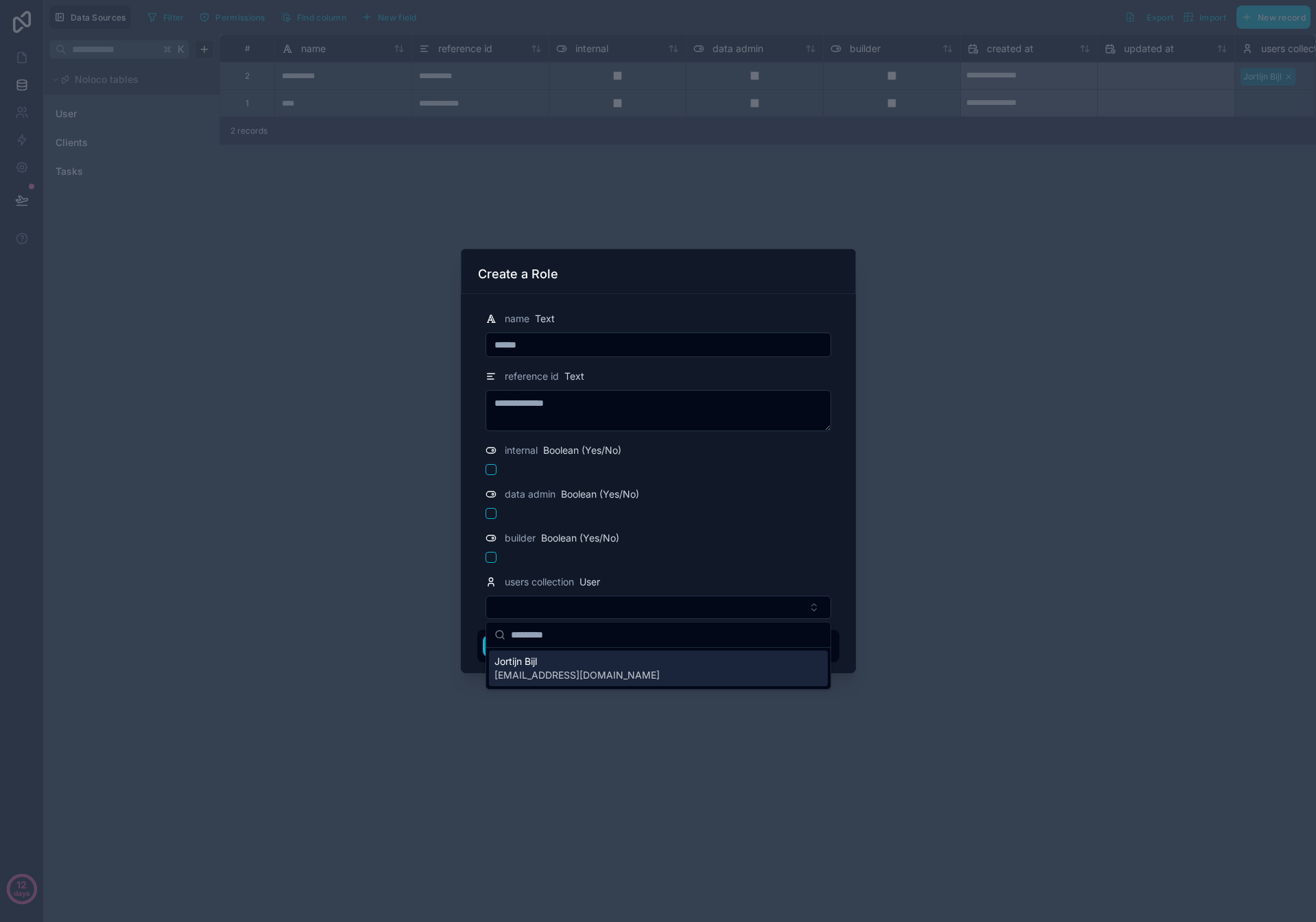
drag, startPoint x: 657, startPoint y: 574, endPoint x: 616, endPoint y: 582, distance: 41.8
click at [657, 574] on div "users collection User" at bounding box center [658, 582] width 346 height 16
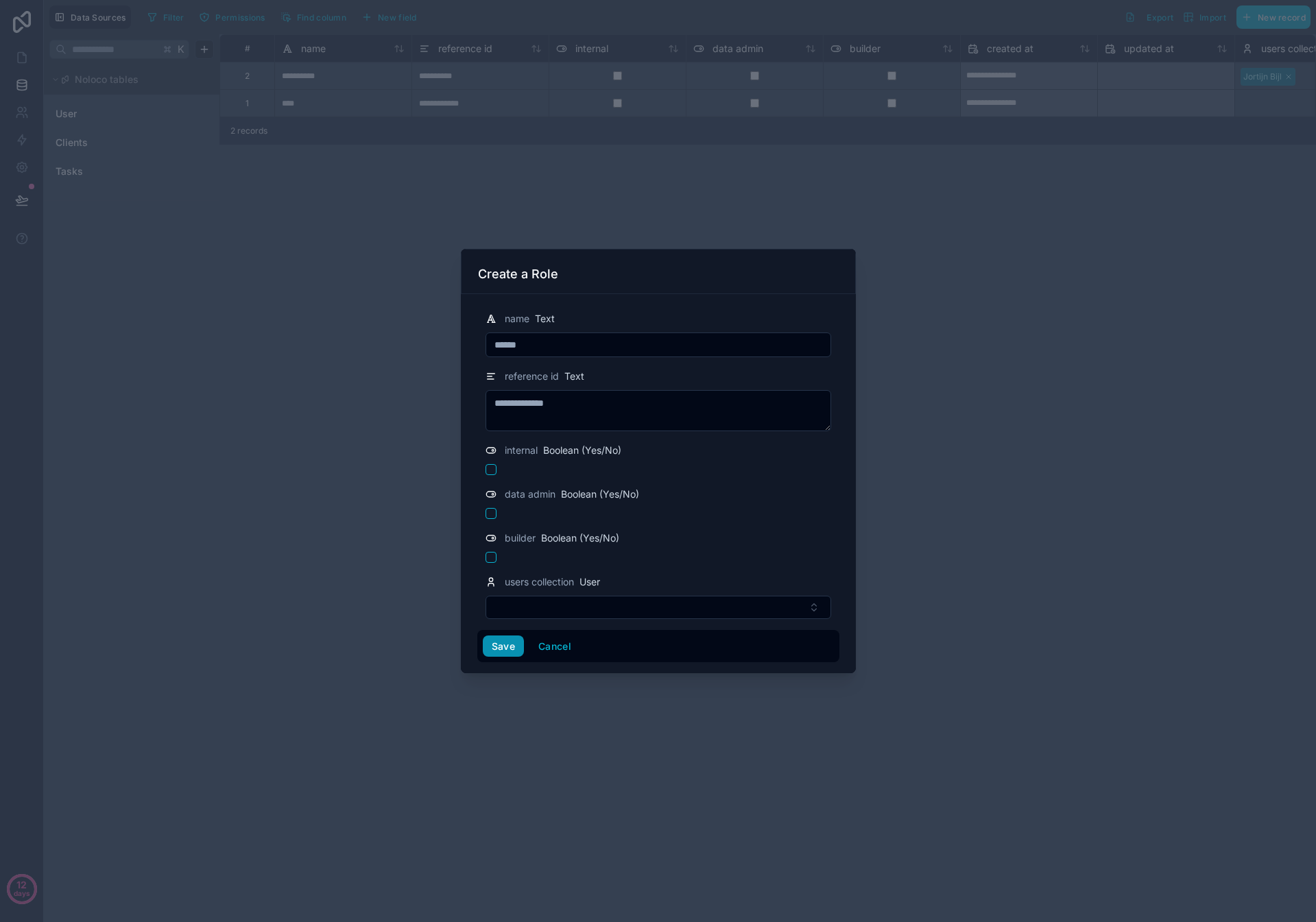
click at [505, 642] on button "Save" at bounding box center [503, 646] width 41 height 22
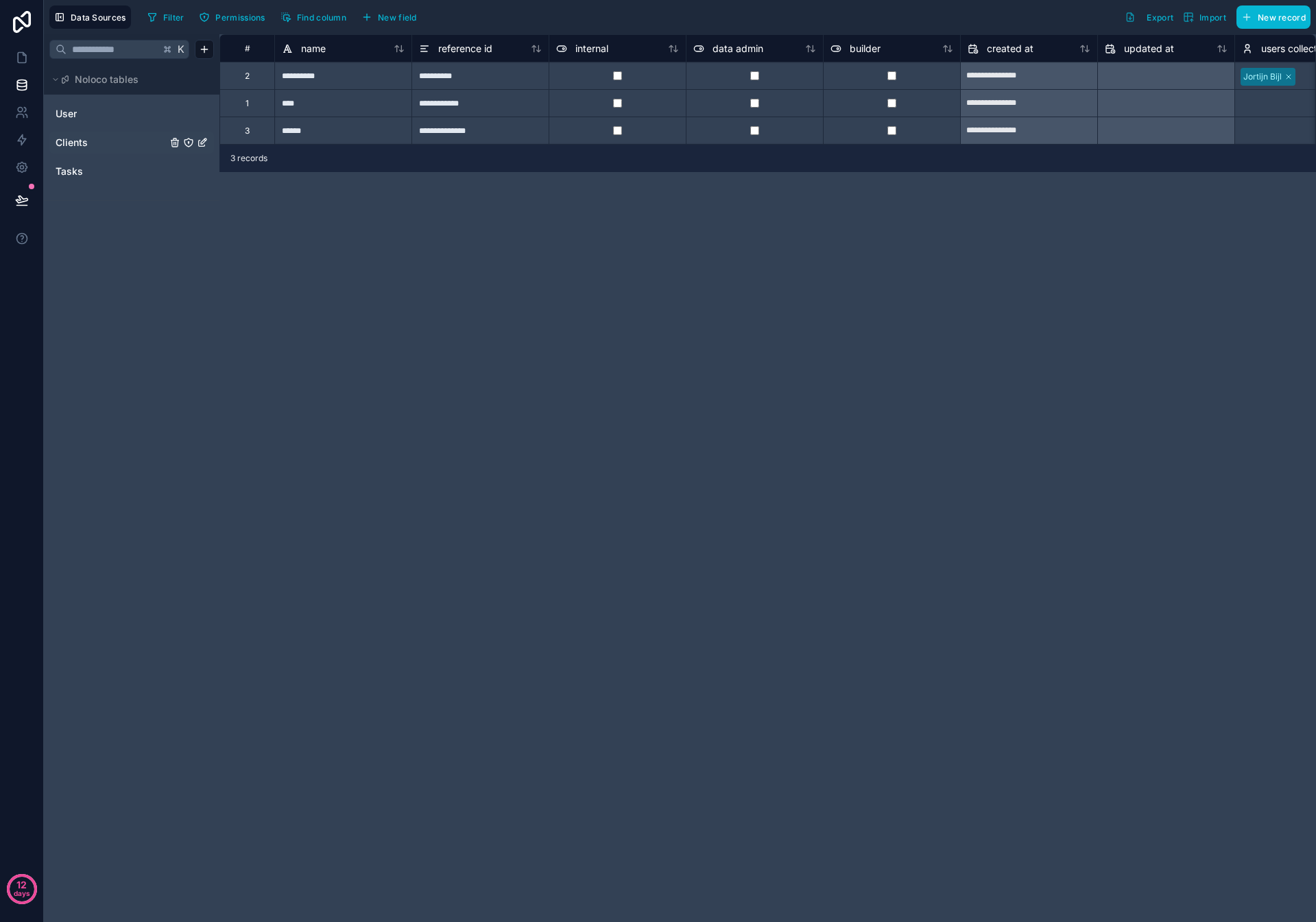
click at [80, 141] on span "Clients" at bounding box center [71, 142] width 32 height 14
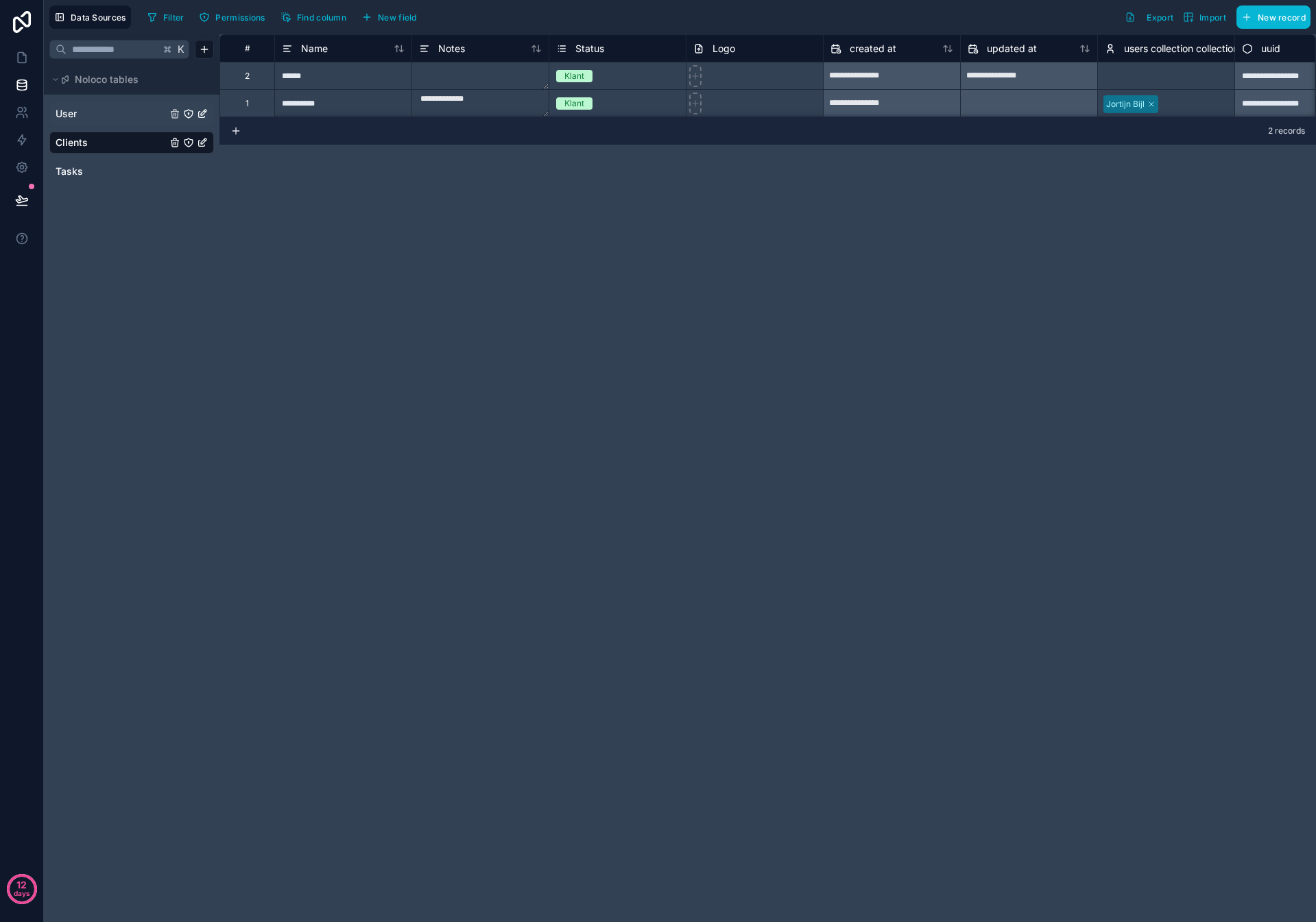
click at [78, 112] on link "User" at bounding box center [110, 113] width 111 height 14
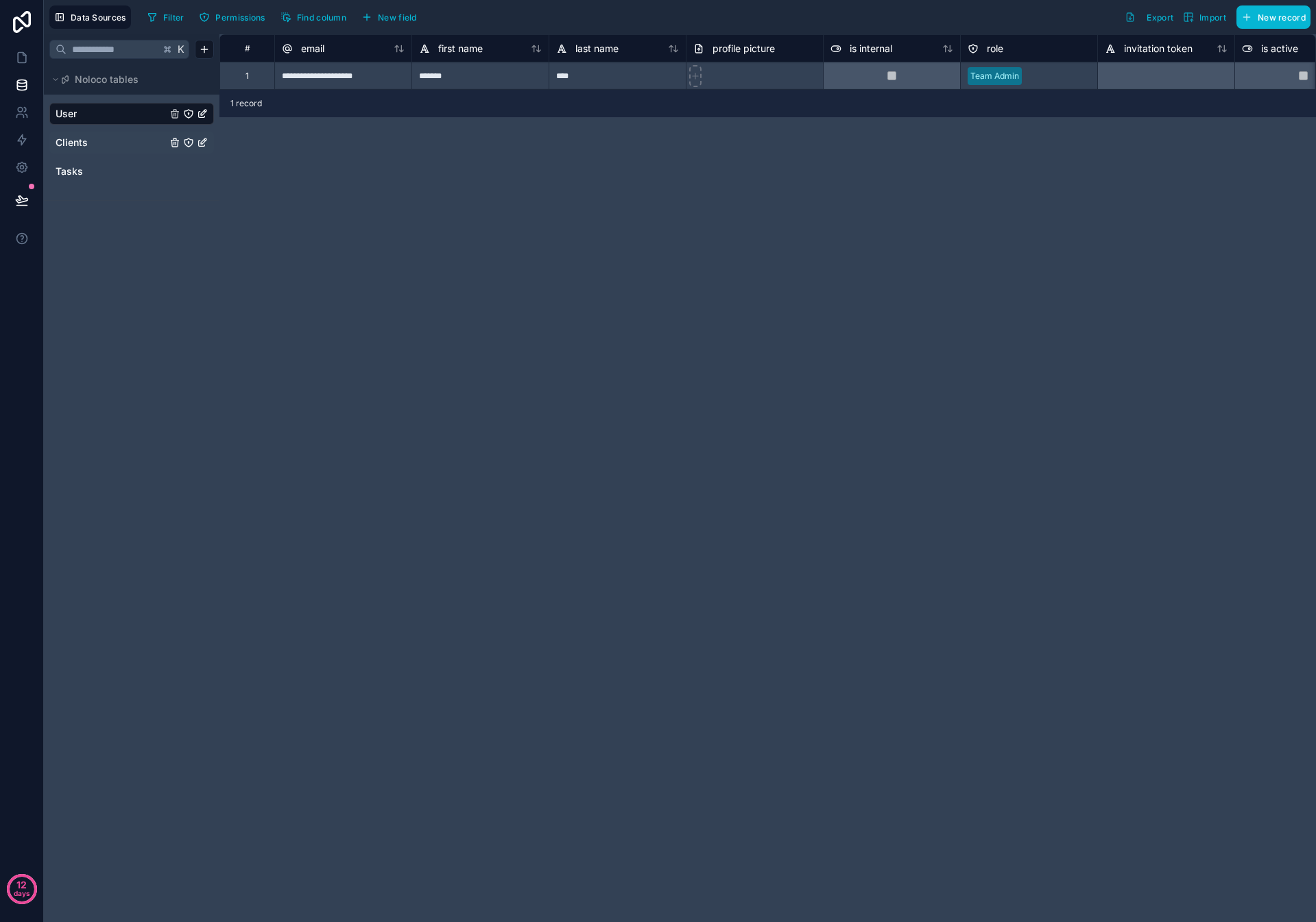
click at [73, 132] on div "Clients" at bounding box center [132, 142] width 165 height 22
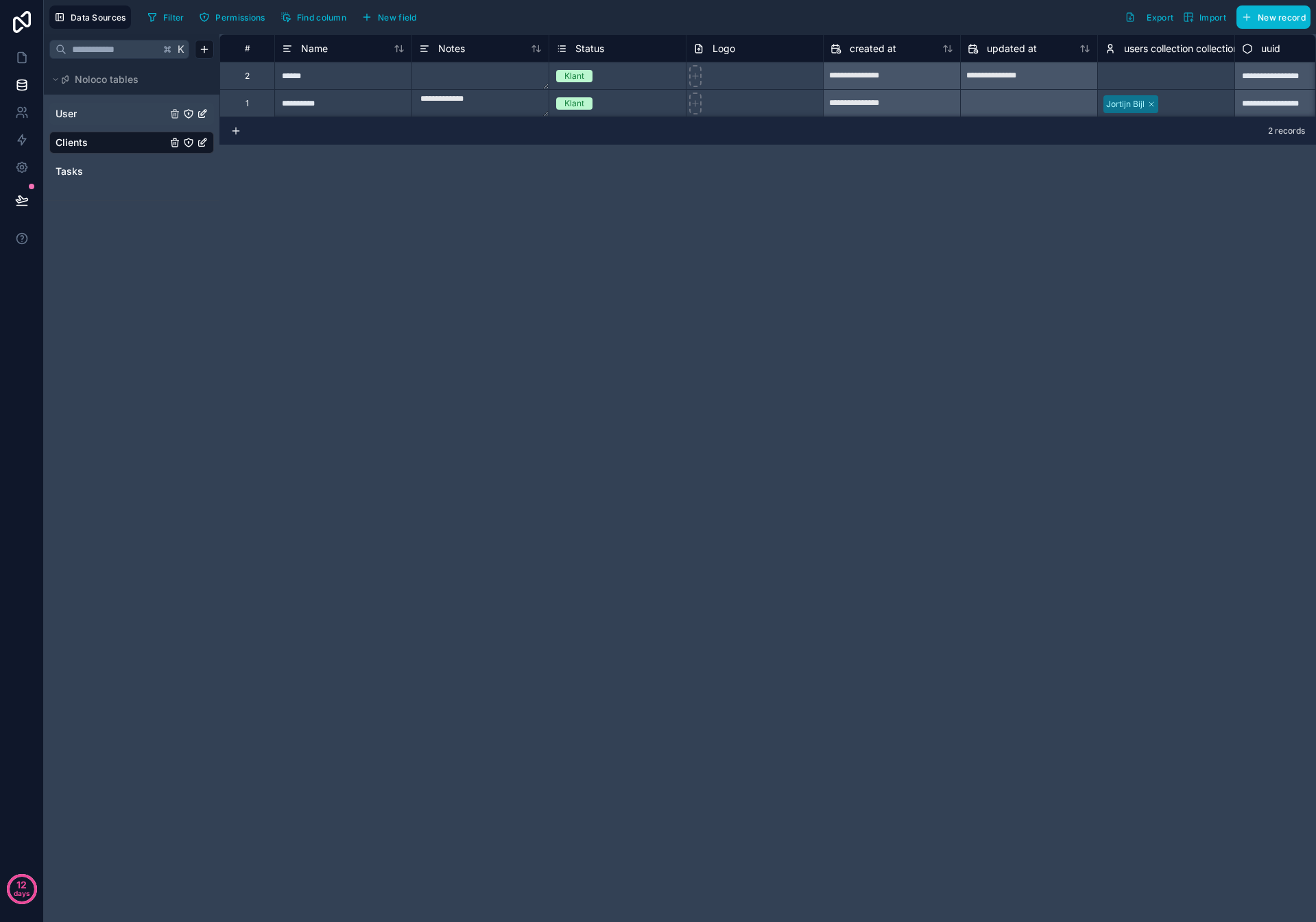
click at [135, 108] on link "User" at bounding box center [110, 113] width 111 height 14
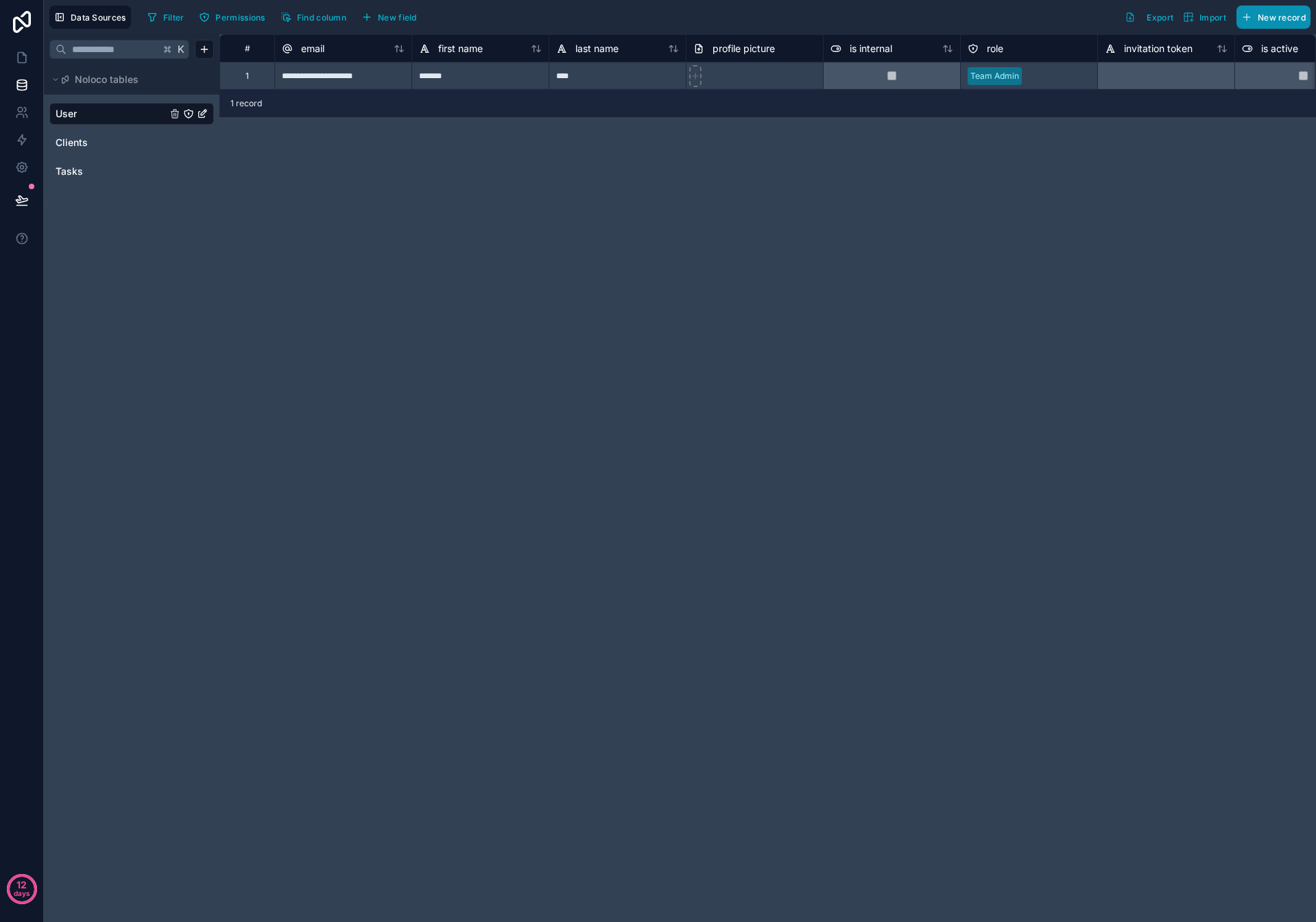
click at [1274, 22] on button "New record" at bounding box center [1273, 17] width 74 height 23
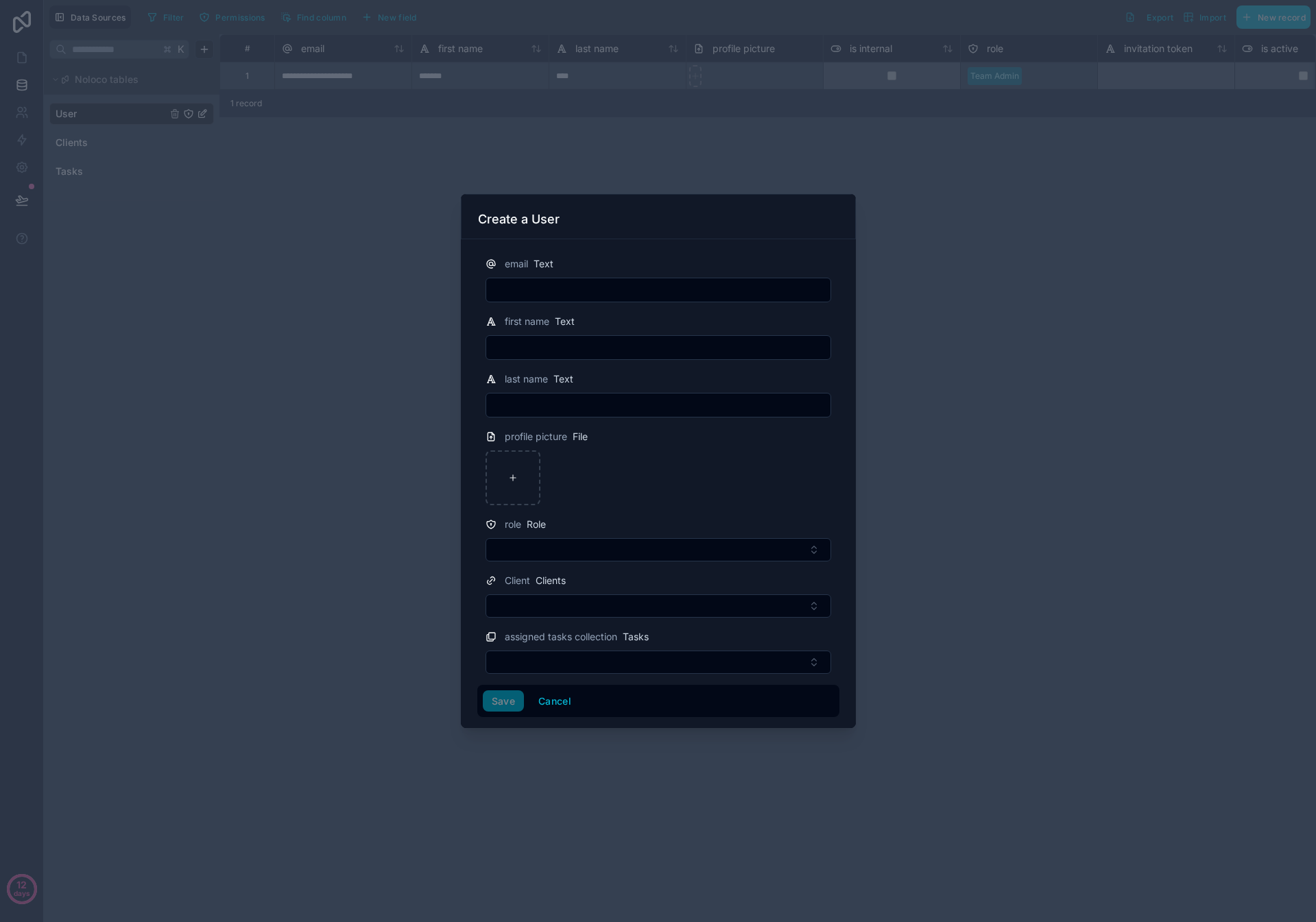
click at [569, 288] on input "text" at bounding box center [658, 291] width 344 height 19
click at [569, 292] on input "text" at bounding box center [658, 291] width 344 height 19
click at [565, 547] on button "Select Button" at bounding box center [658, 550] width 346 height 23
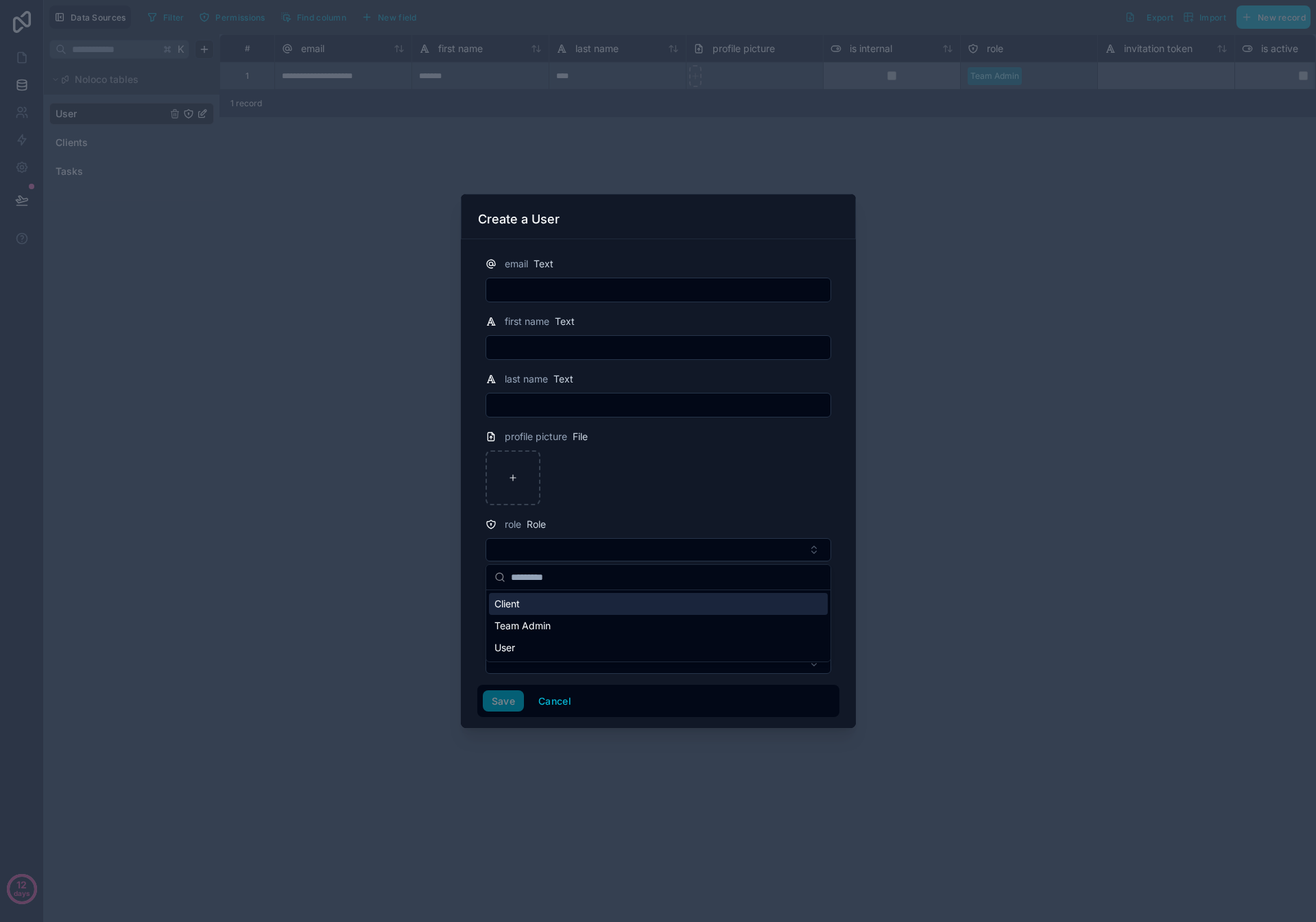
click at [525, 607] on div "Client" at bounding box center [658, 603] width 339 height 22
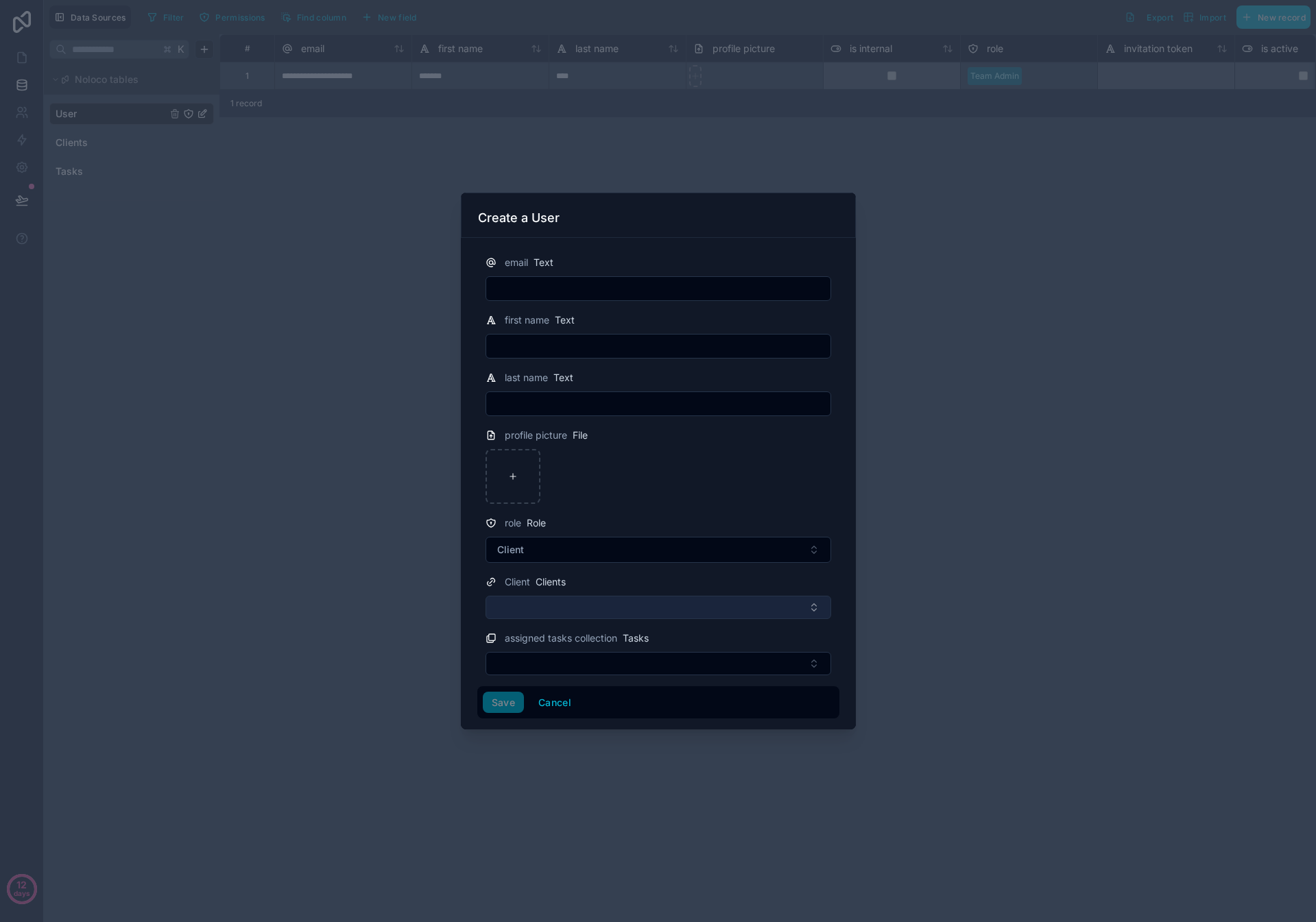
click at [582, 609] on button "Select Button" at bounding box center [658, 607] width 346 height 23
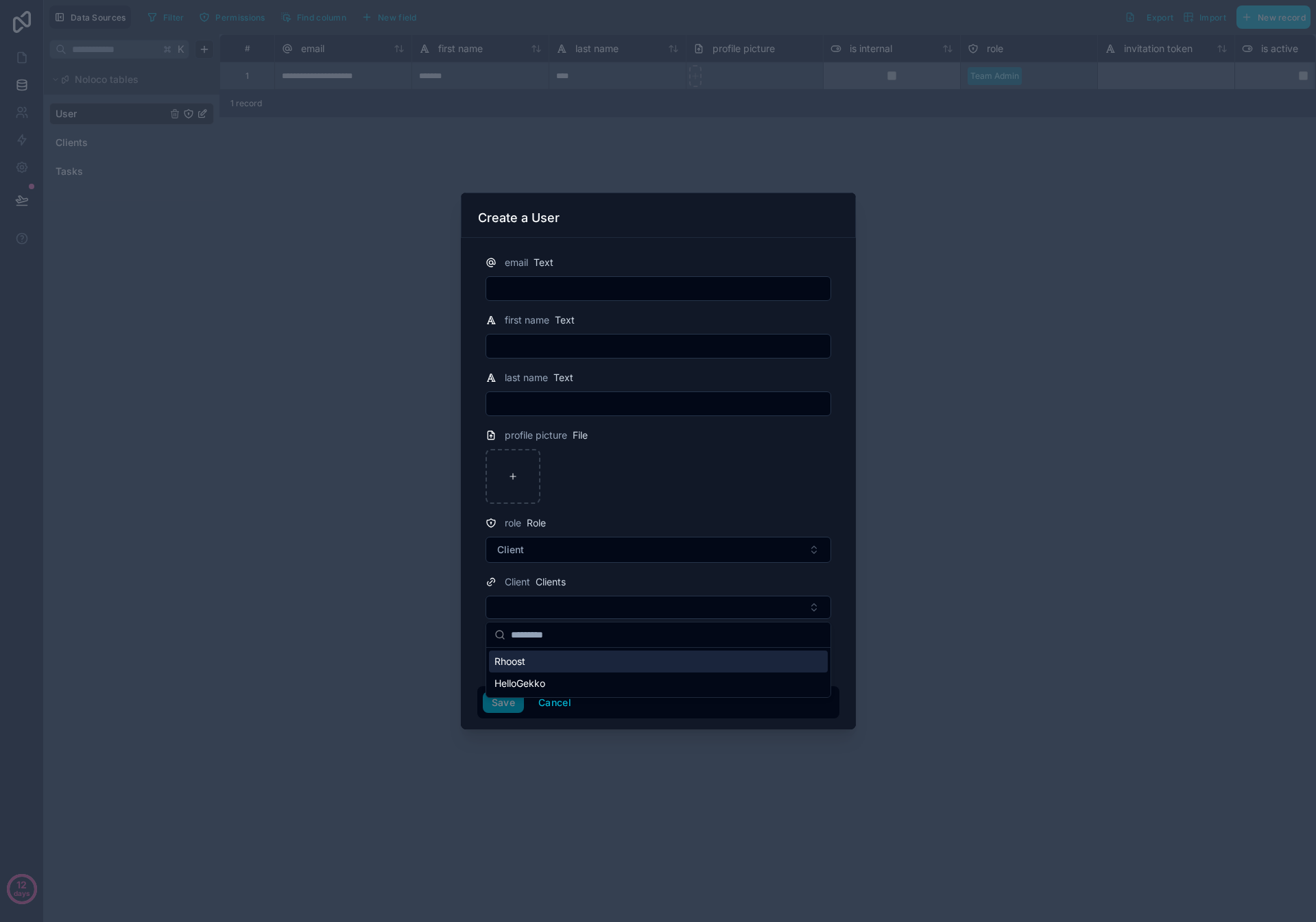
click at [548, 661] on div "Rhoost" at bounding box center [658, 661] width 339 height 22
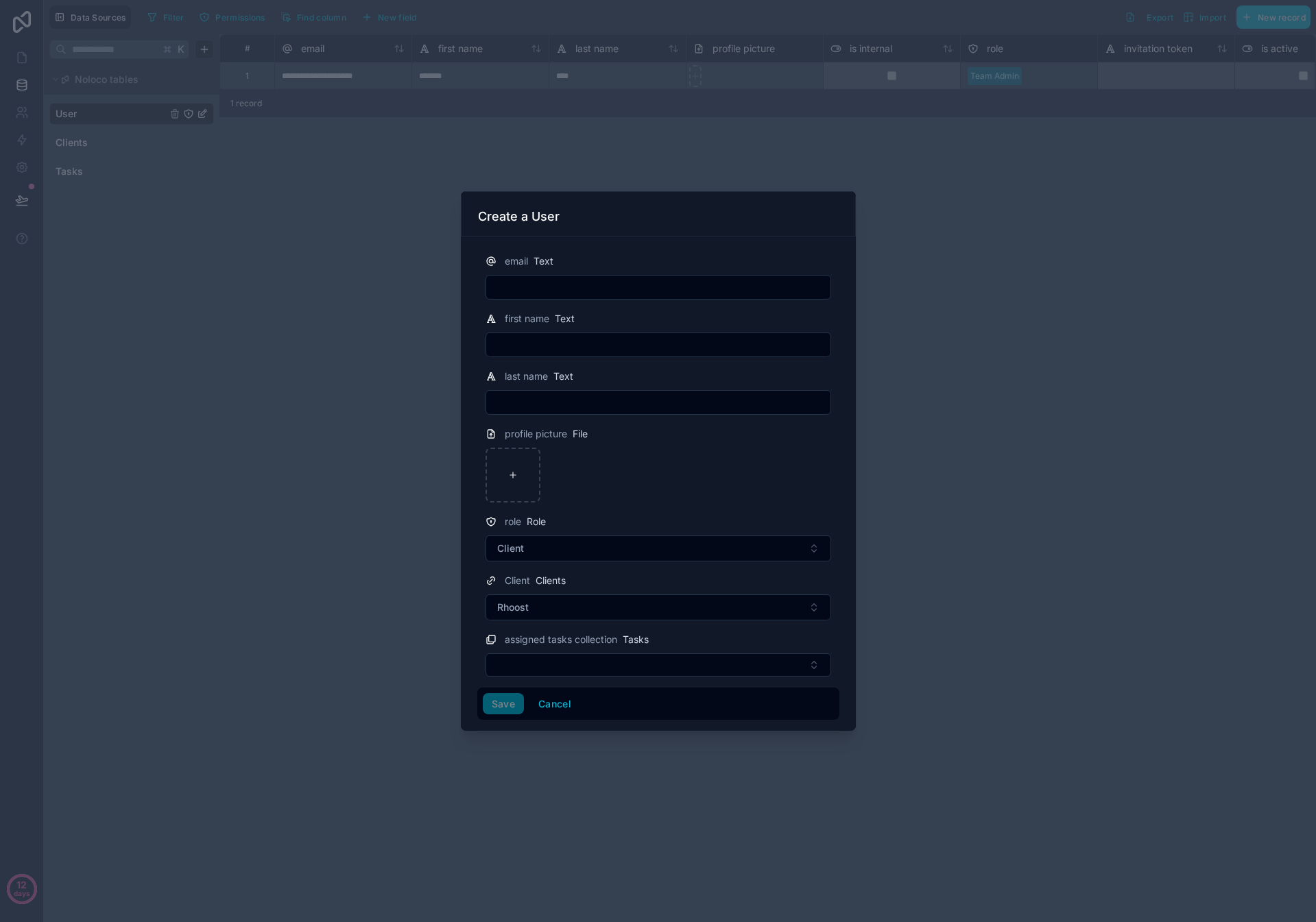
click at [535, 283] on input "text" at bounding box center [658, 288] width 344 height 19
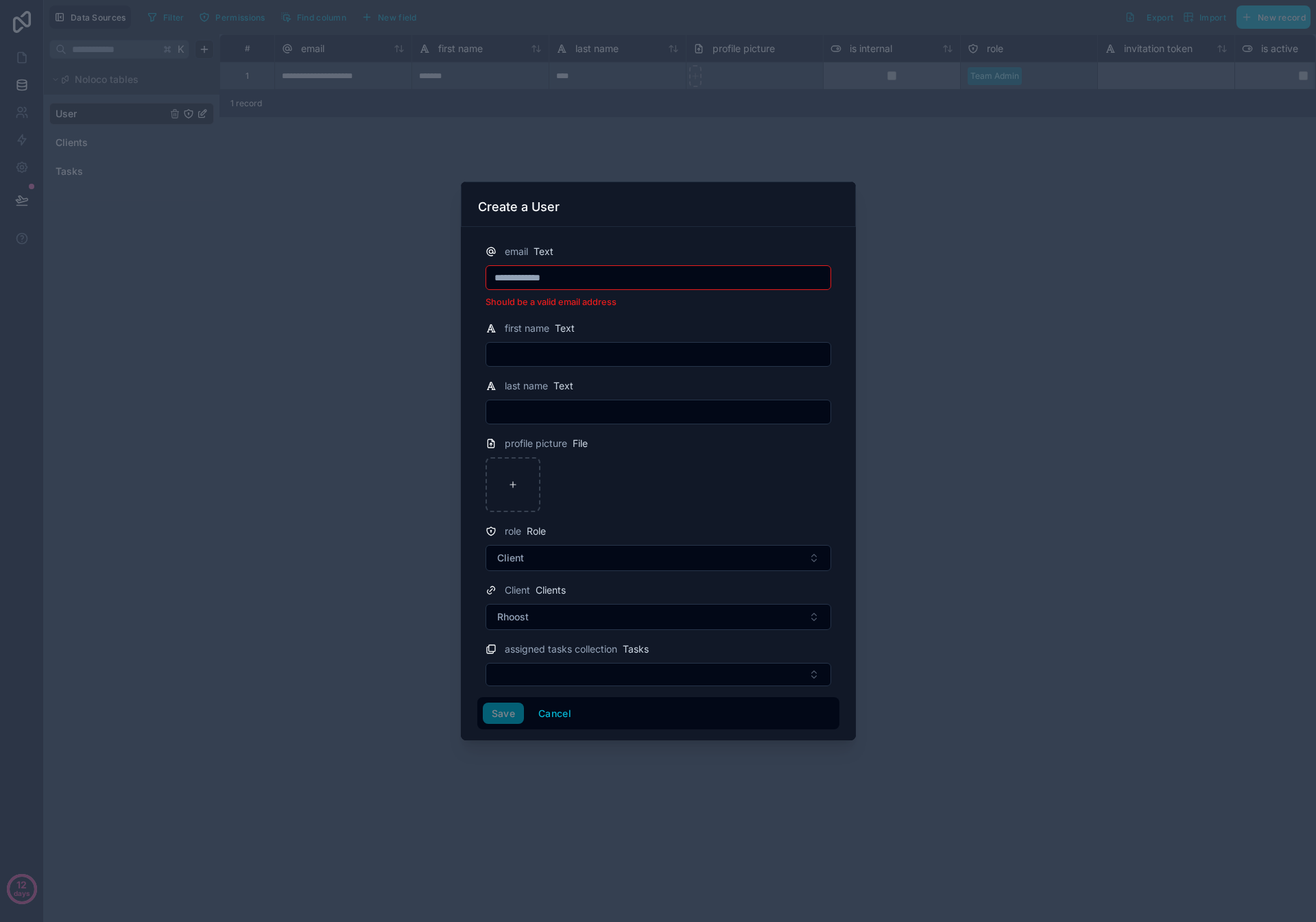
type input "**********"
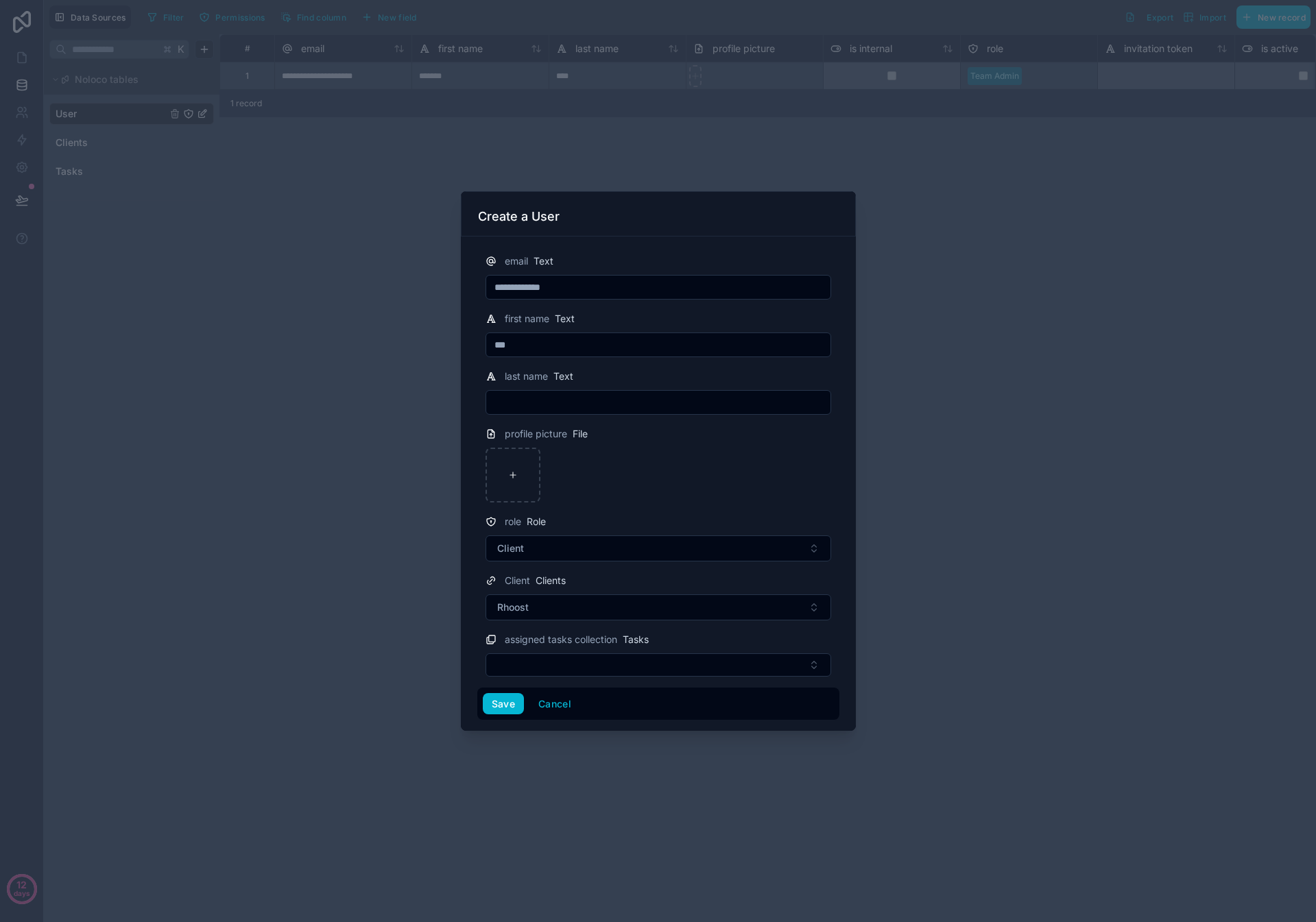
type input "***"
type input "******"
click at [499, 716] on div "Save Cancel" at bounding box center [658, 704] width 362 height 33
click at [501, 712] on button "Save" at bounding box center [503, 704] width 41 height 22
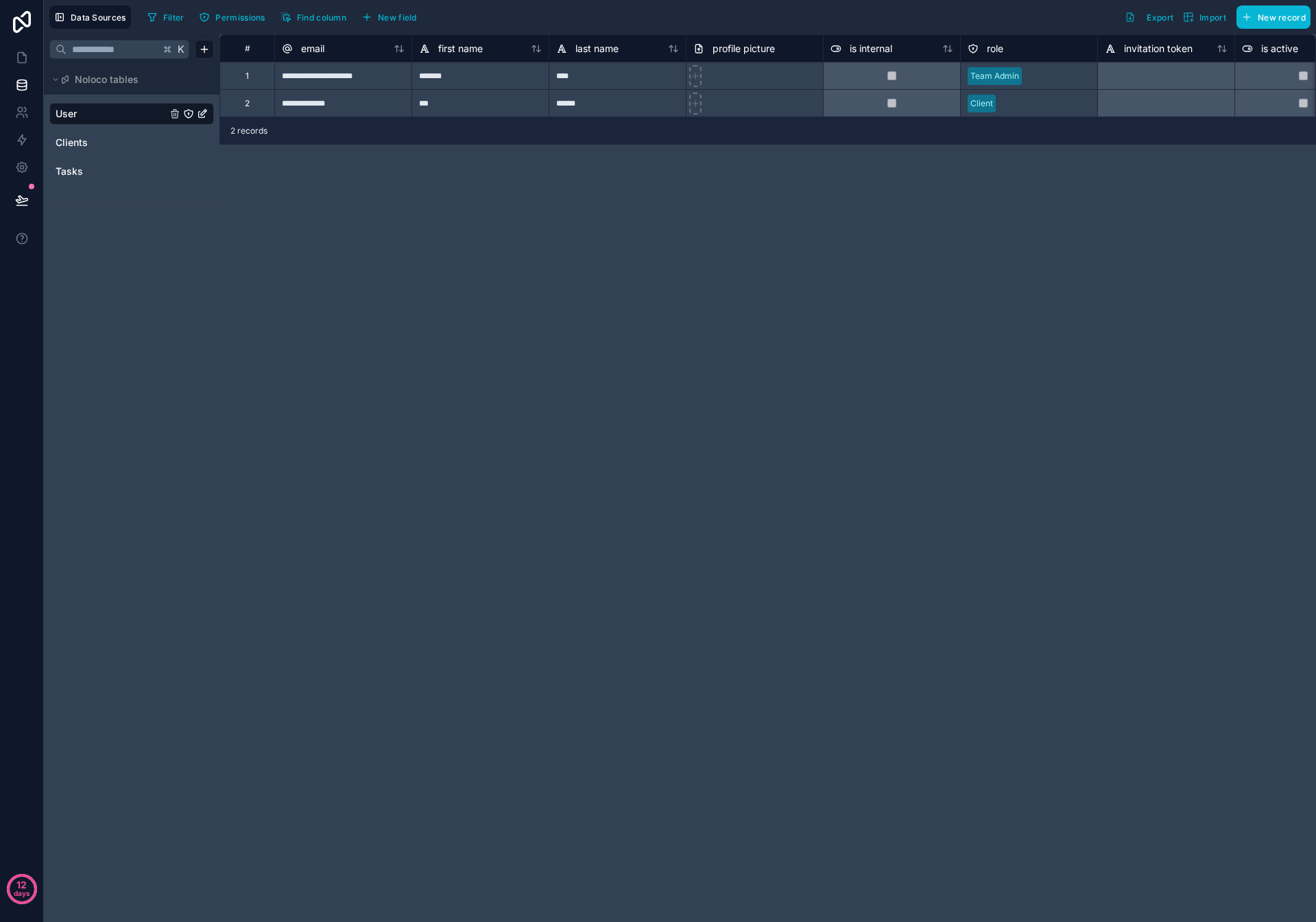
click at [449, 539] on div "**********" at bounding box center [768, 477] width 1096 height 888
click at [89, 176] on link "Tasks" at bounding box center [110, 171] width 111 height 14
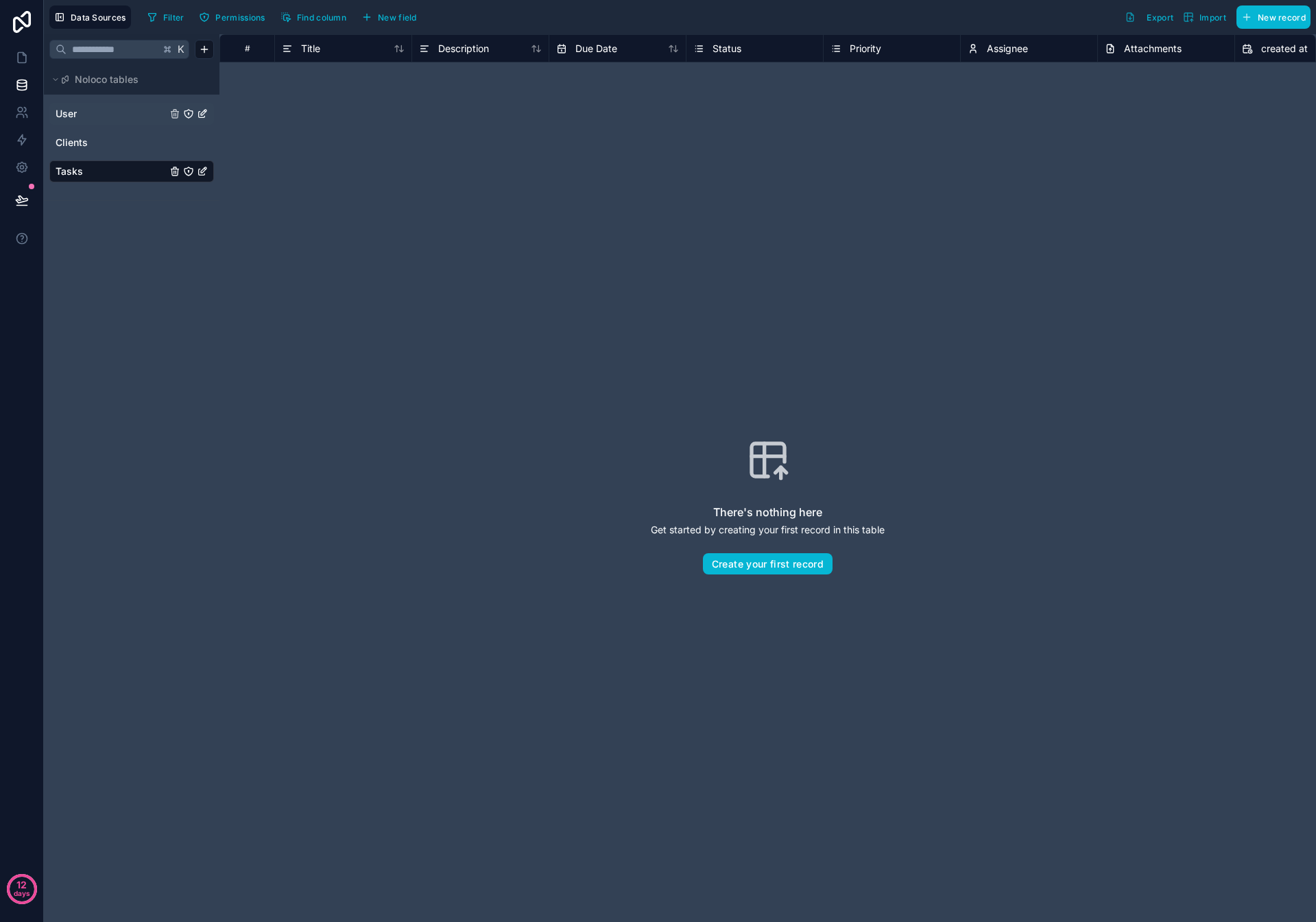
click at [191, 172] on icon "Tasks" at bounding box center [188, 170] width 11 height 11
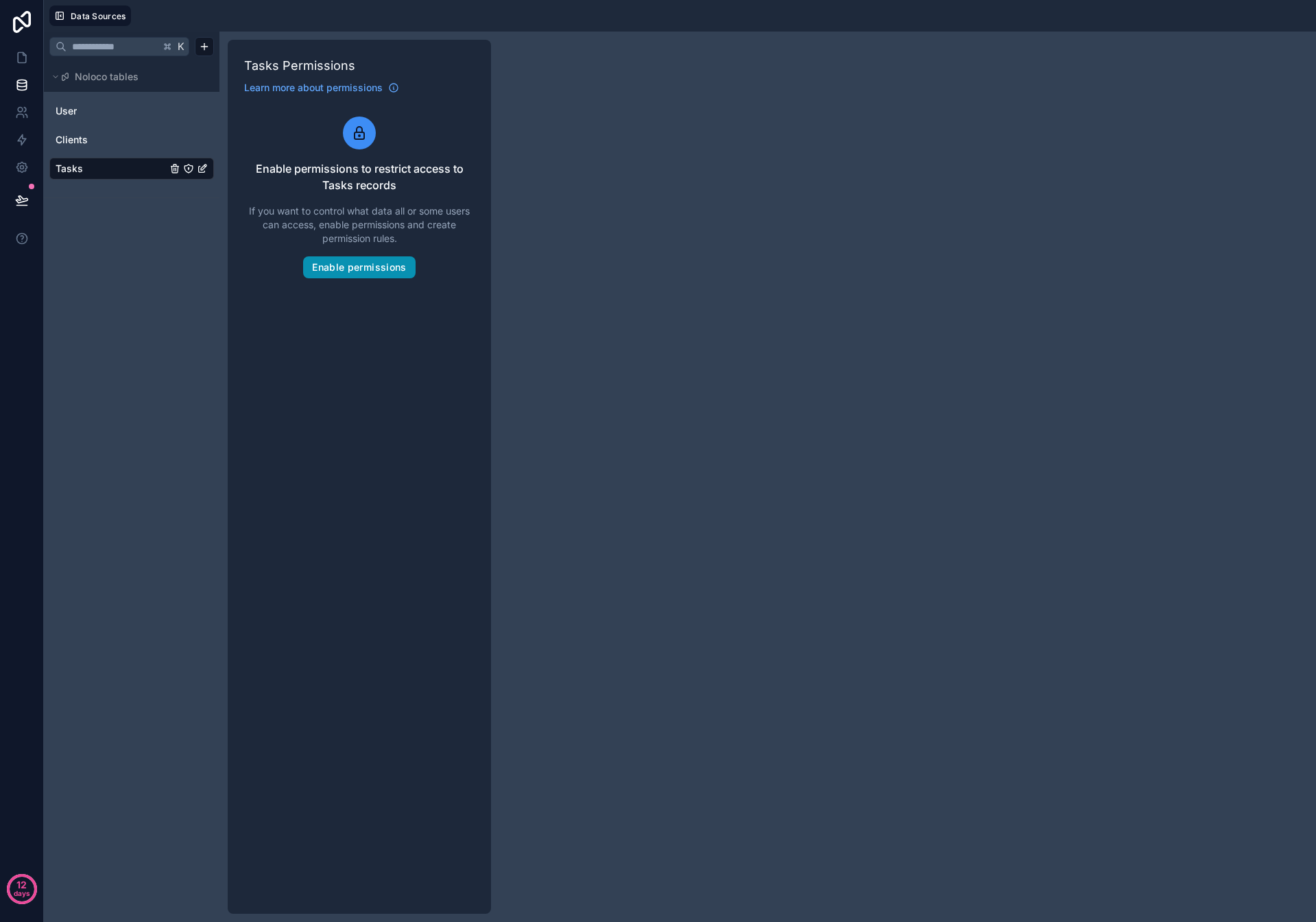
click at [367, 265] on button "Enable permissions" at bounding box center [358, 267] width 111 height 22
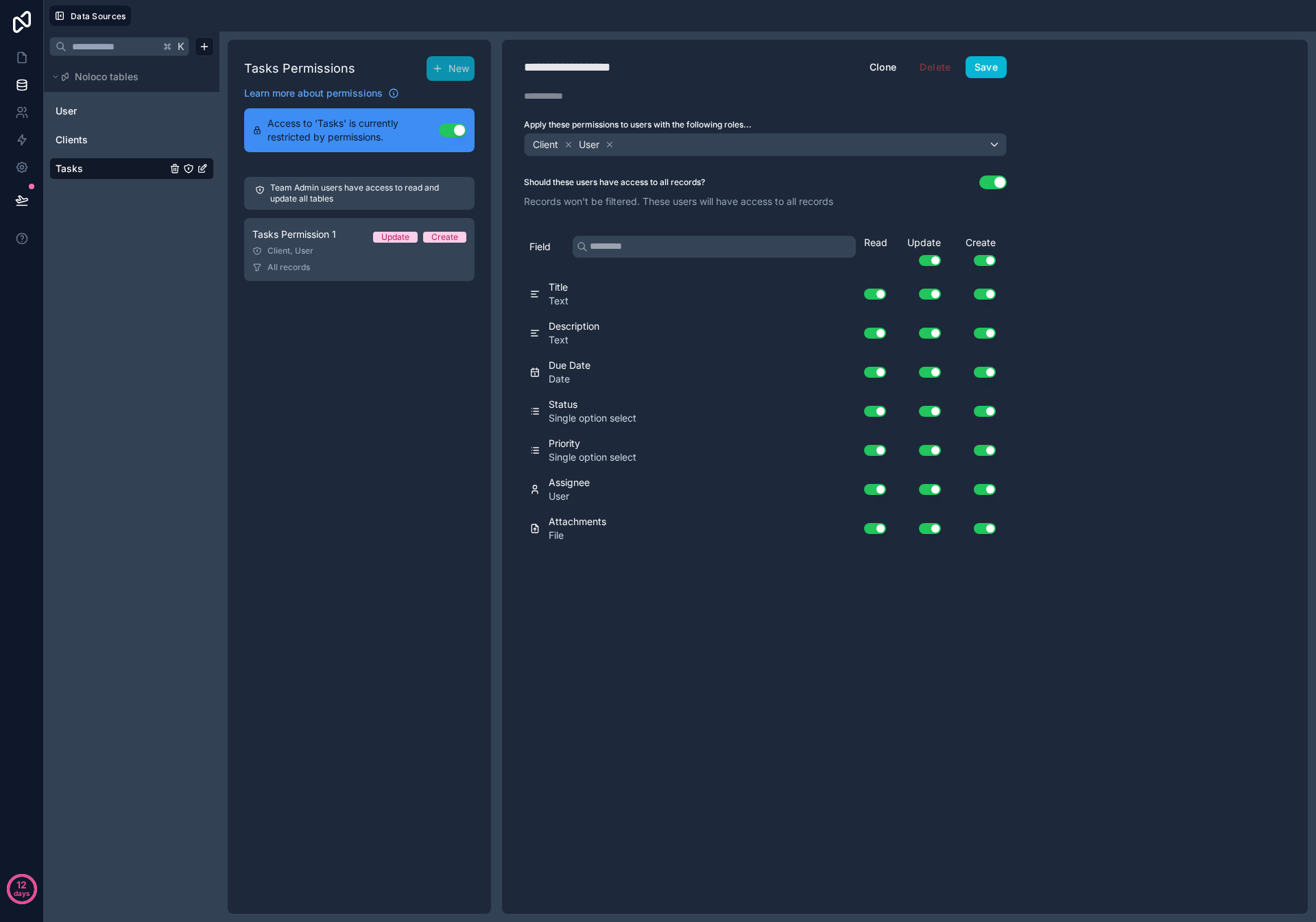
click at [610, 147] on icon at bounding box center [610, 144] width 10 height 10
click at [567, 144] on icon at bounding box center [568, 144] width 5 height 5
click at [585, 144] on span "Choose one or more roles" at bounding box center [587, 144] width 114 height 12
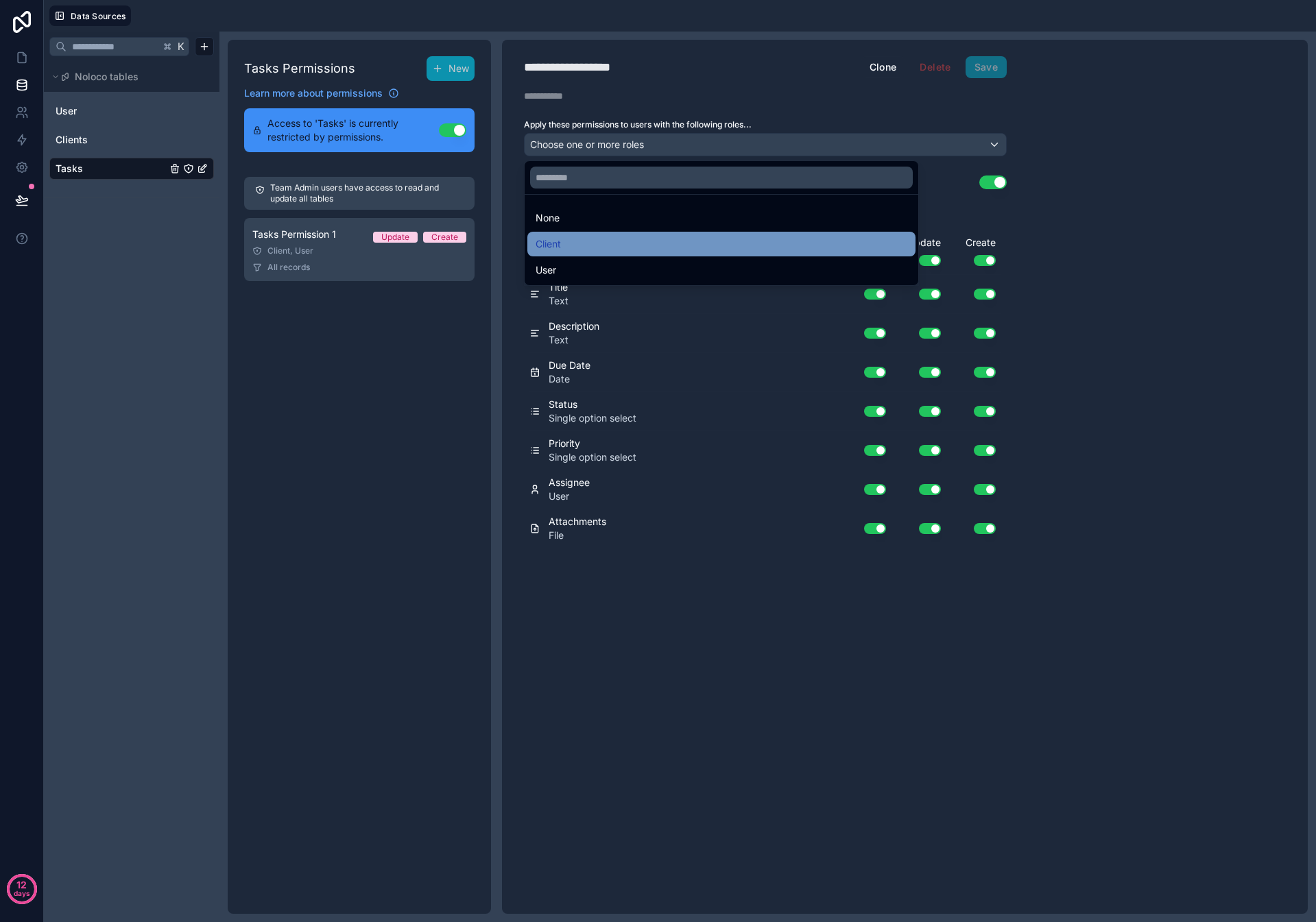
click at [565, 248] on div "Client" at bounding box center [721, 244] width 372 height 16
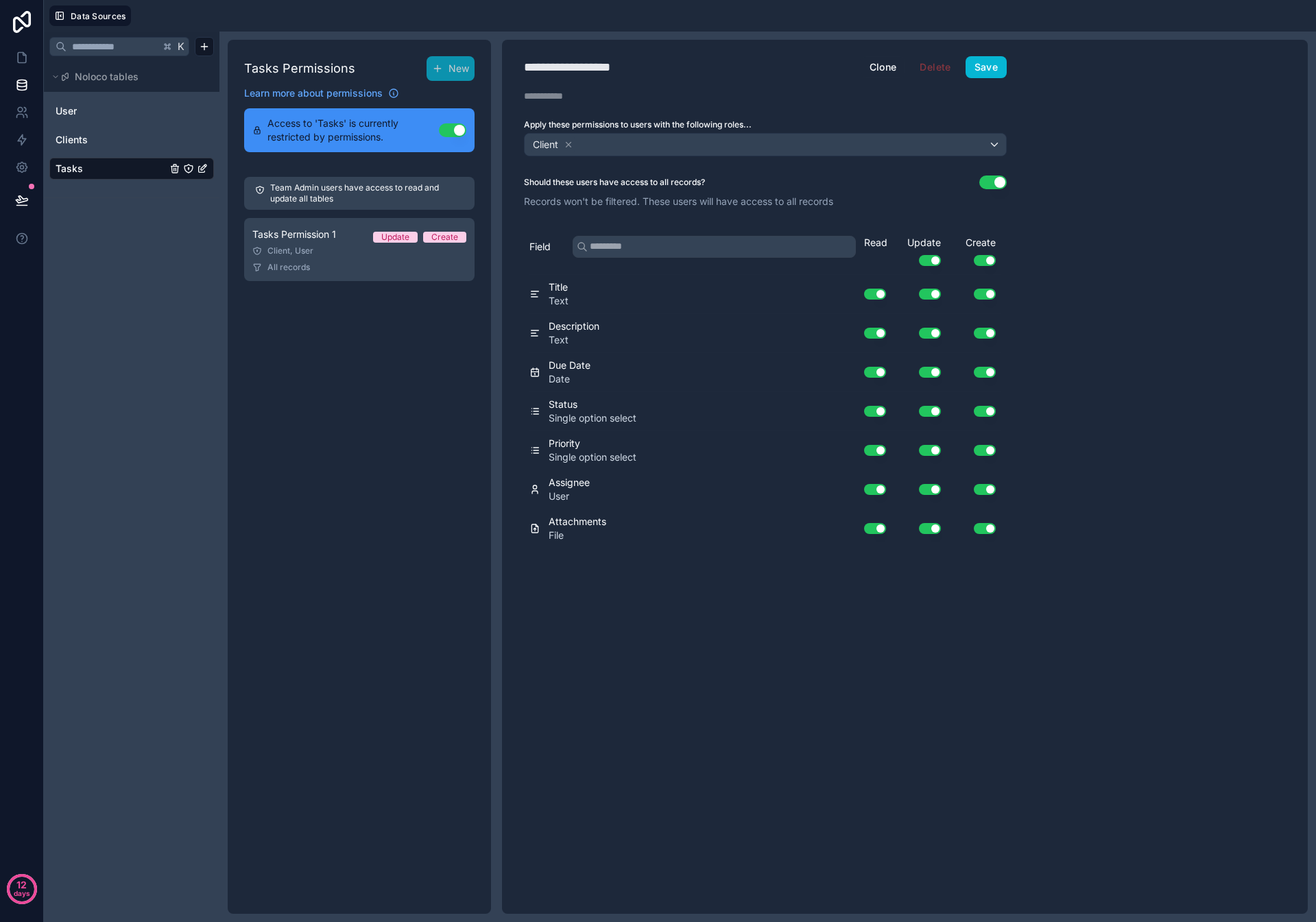
click at [984, 488] on button "Use setting" at bounding box center [984, 489] width 22 height 11
click at [933, 489] on button "Use setting" at bounding box center [930, 489] width 22 height 11
click at [985, 179] on button "Use setting" at bounding box center [993, 182] width 27 height 14
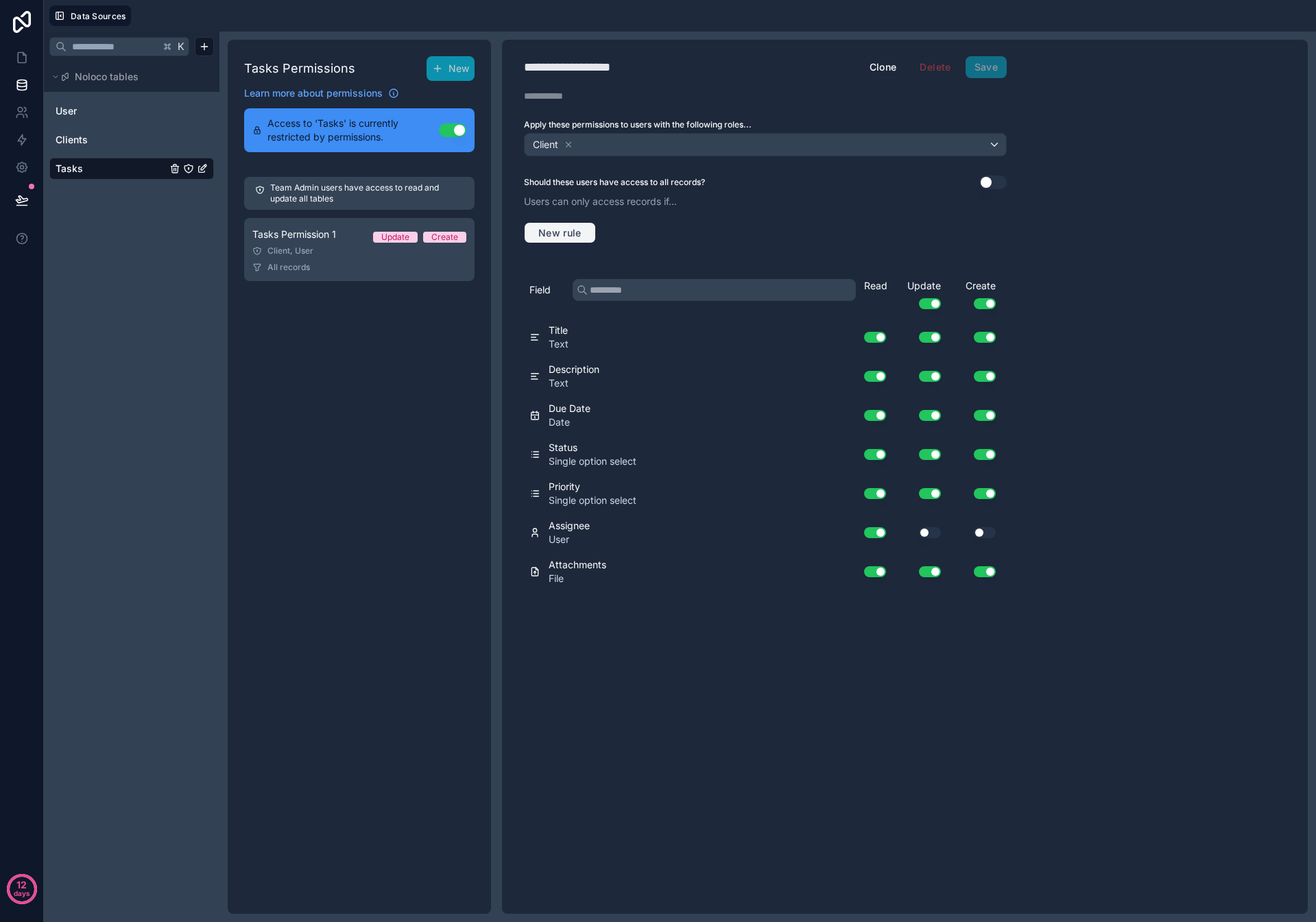
click at [556, 230] on span "New rule" at bounding box center [560, 232] width 54 height 13
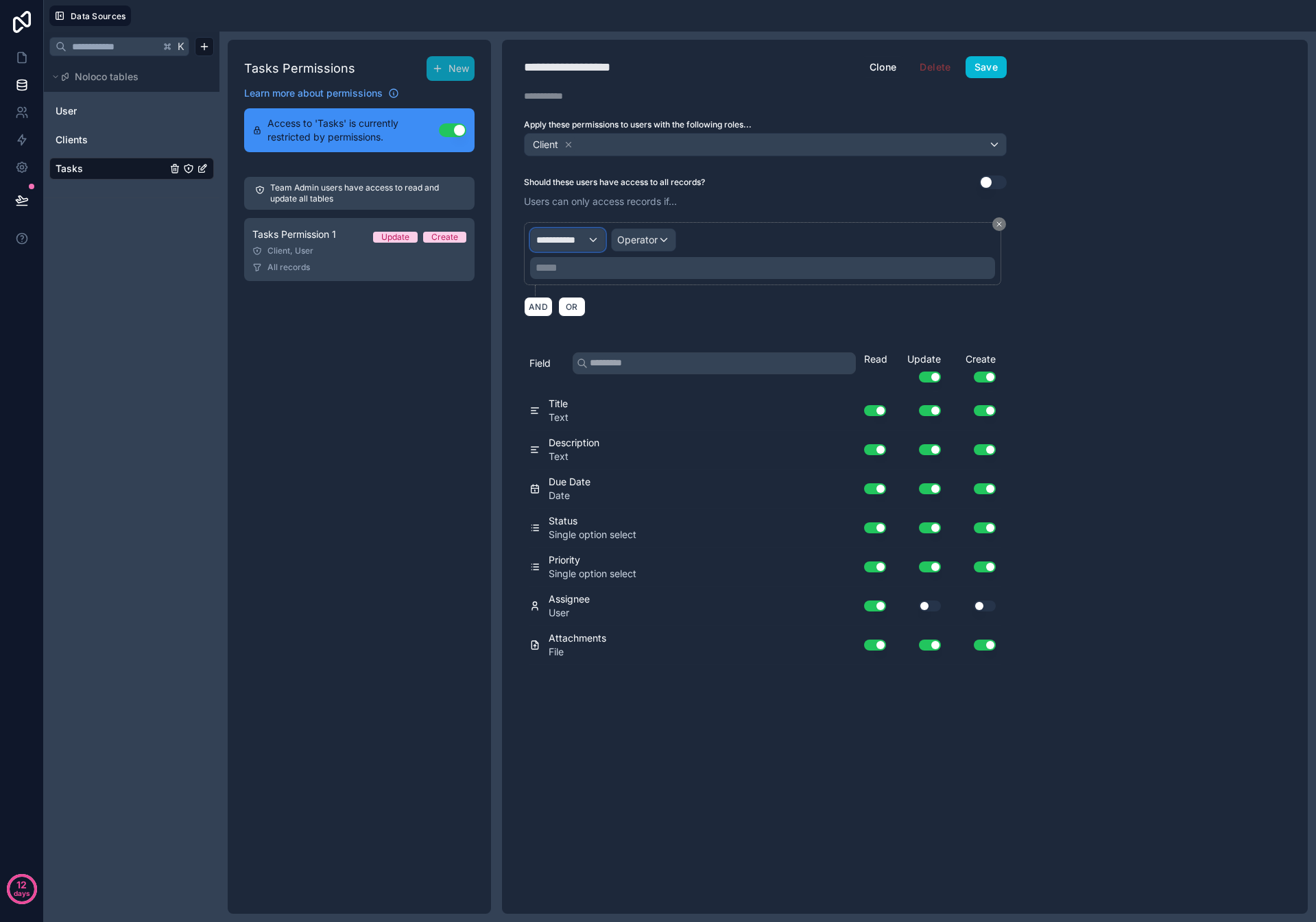
click at [562, 239] on span "**********" at bounding box center [562, 240] width 50 height 14
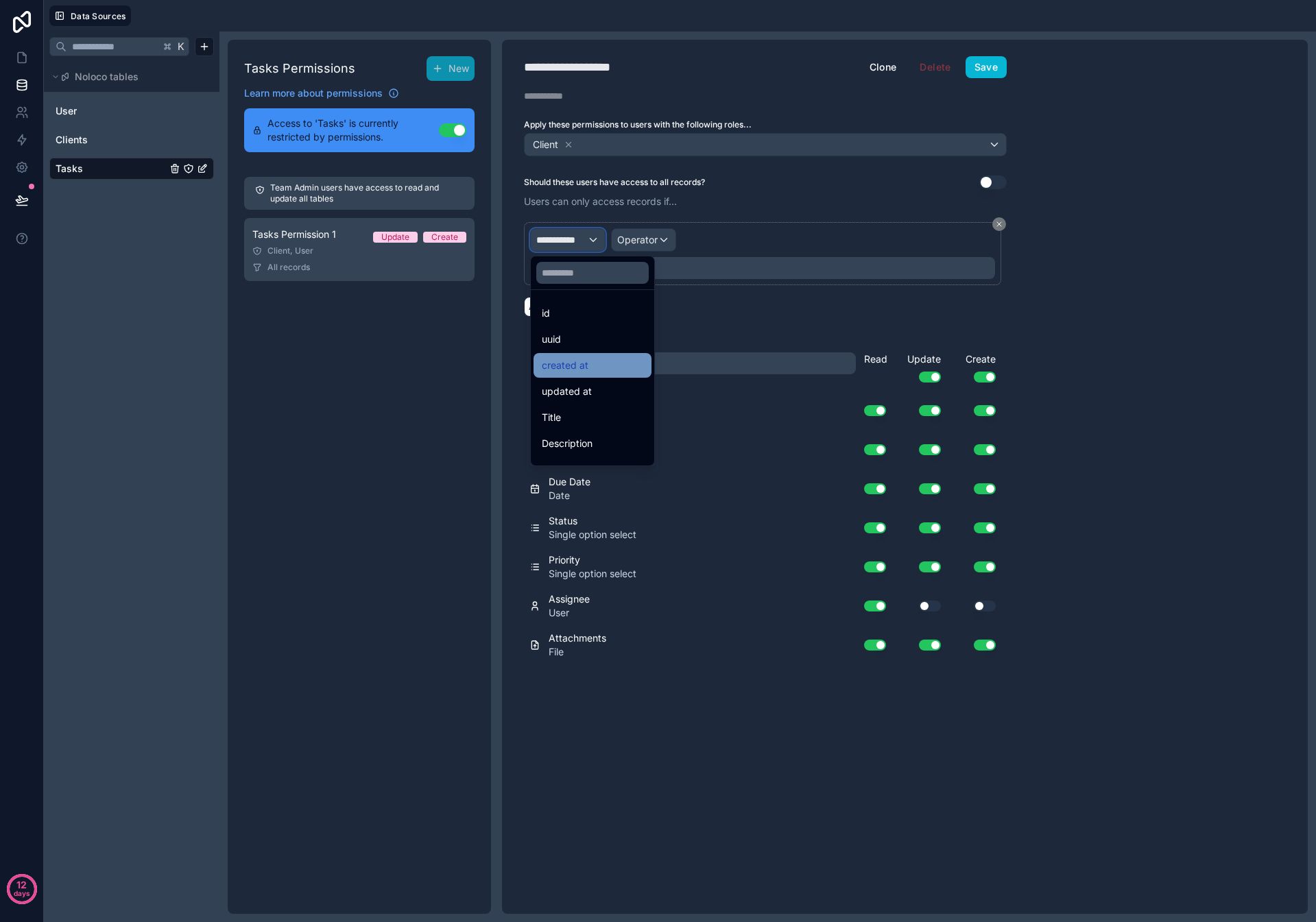
scroll to position [123, 0]
click at [574, 277] on input "text" at bounding box center [593, 272] width 112 height 22
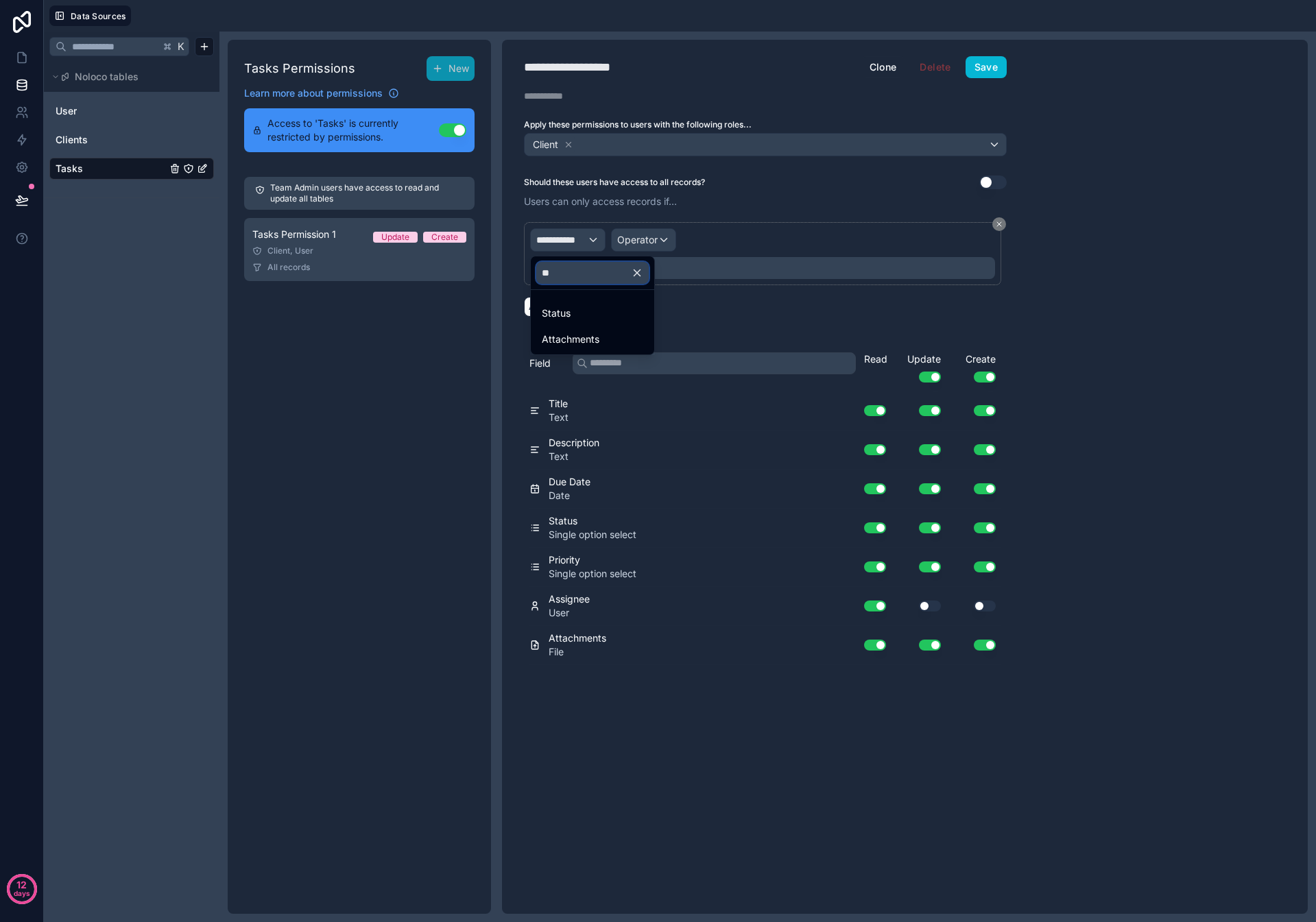
scroll to position [0, 0]
type input "*"
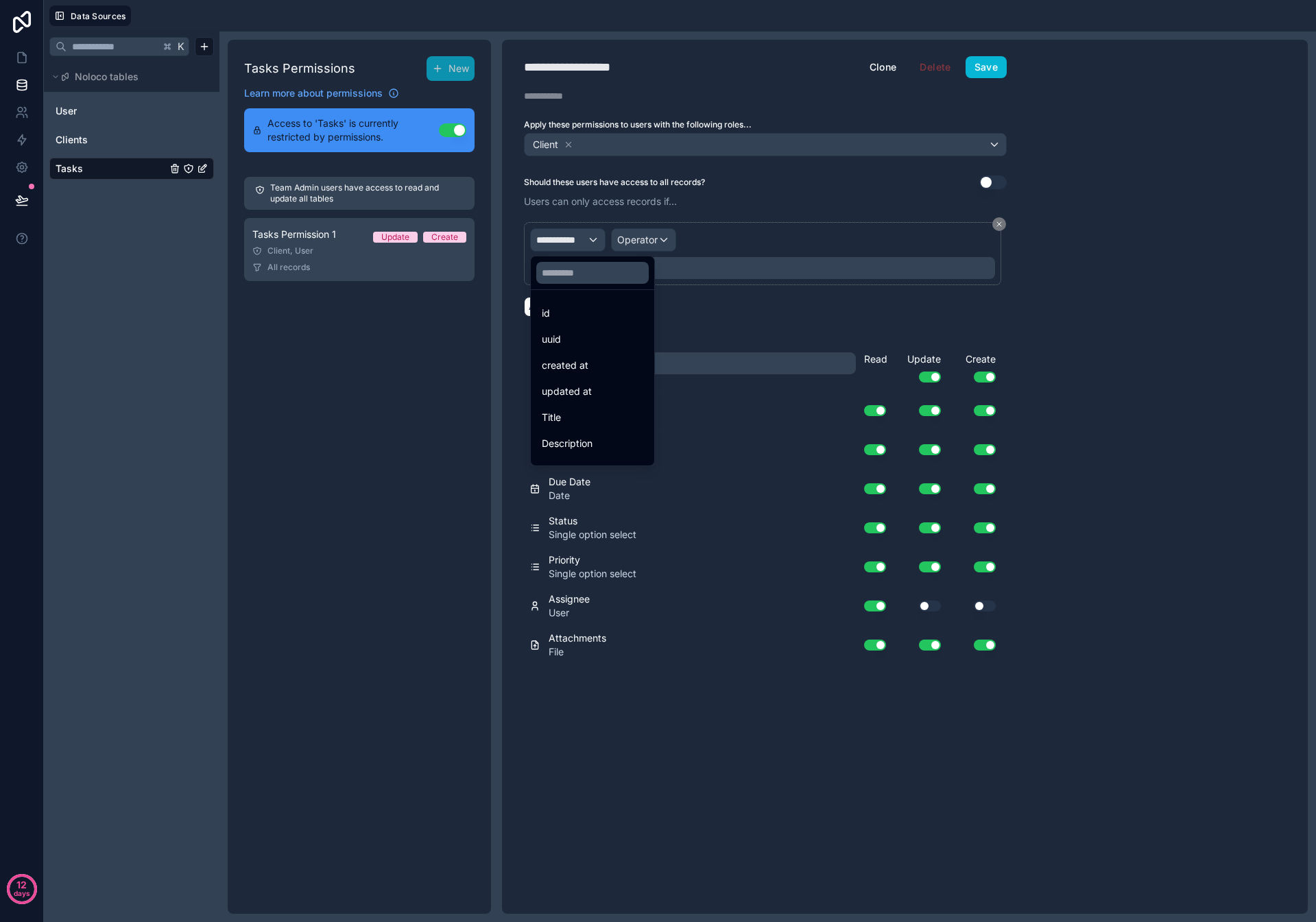
click at [717, 263] on div at bounding box center [658, 461] width 1316 height 922
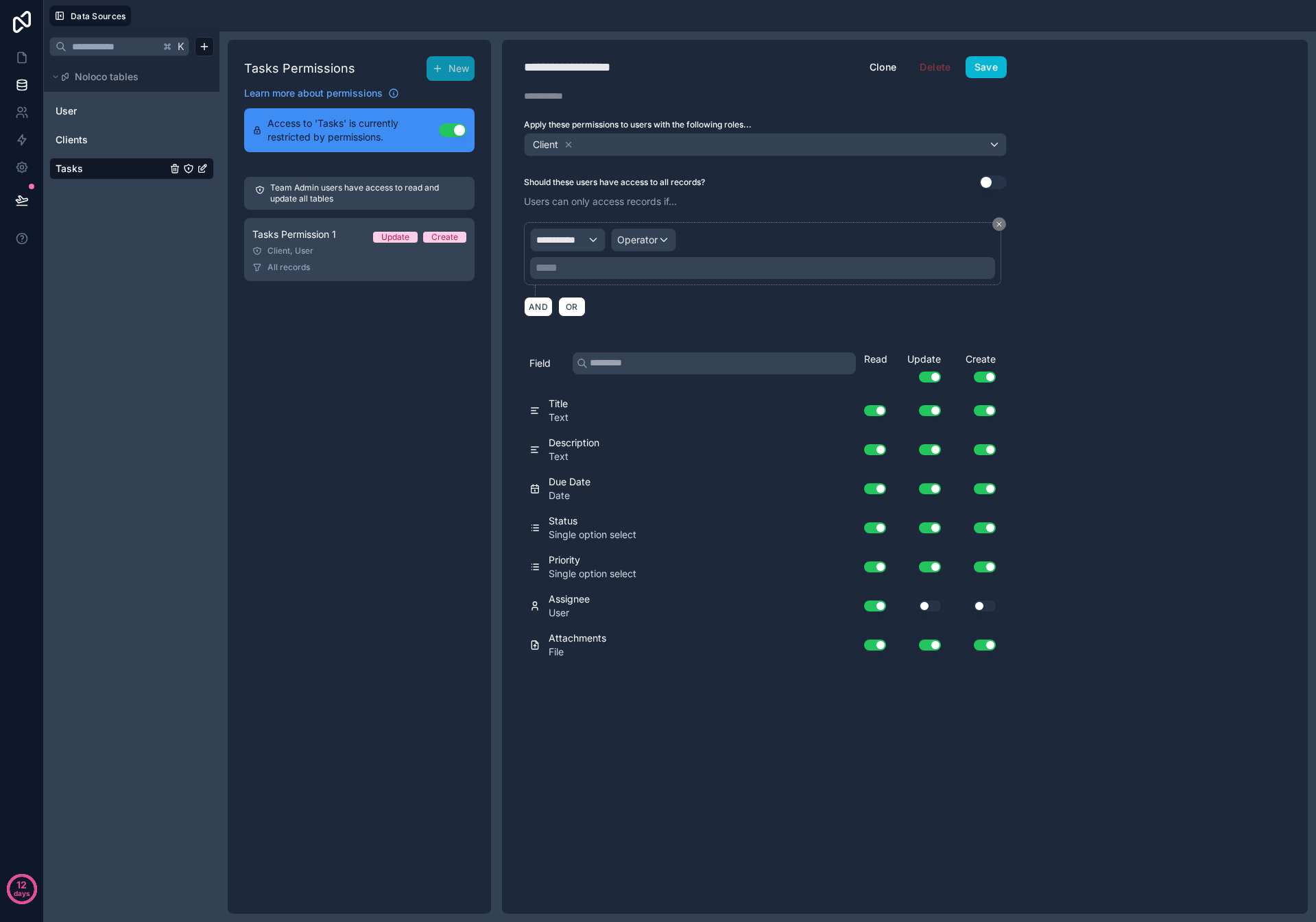
click at [993, 647] on button "Use setting" at bounding box center [984, 645] width 22 height 11
click at [985, 647] on button "Use setting" at bounding box center [984, 645] width 22 height 11
click at [987, 568] on button "Use setting" at bounding box center [984, 567] width 22 height 11
click at [931, 568] on button "Use setting" at bounding box center [930, 567] width 22 height 11
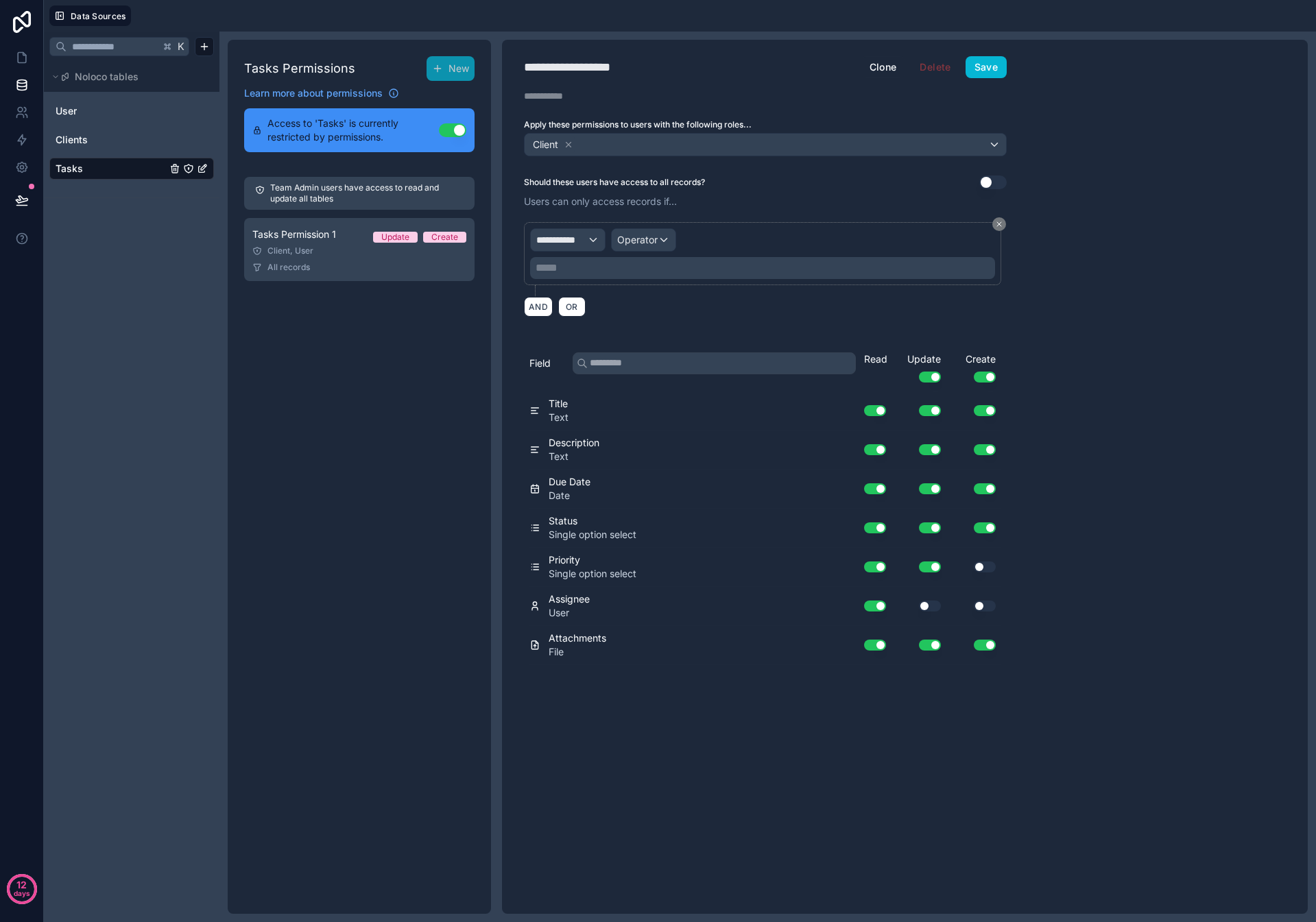
click at [993, 568] on button "Use setting" at bounding box center [984, 567] width 22 height 11
click at [929, 530] on button "Use setting" at bounding box center [930, 528] width 22 height 11
click at [986, 526] on button "Use setting" at bounding box center [984, 528] width 22 height 11
click at [988, 68] on button "Save" at bounding box center [986, 67] width 41 height 22
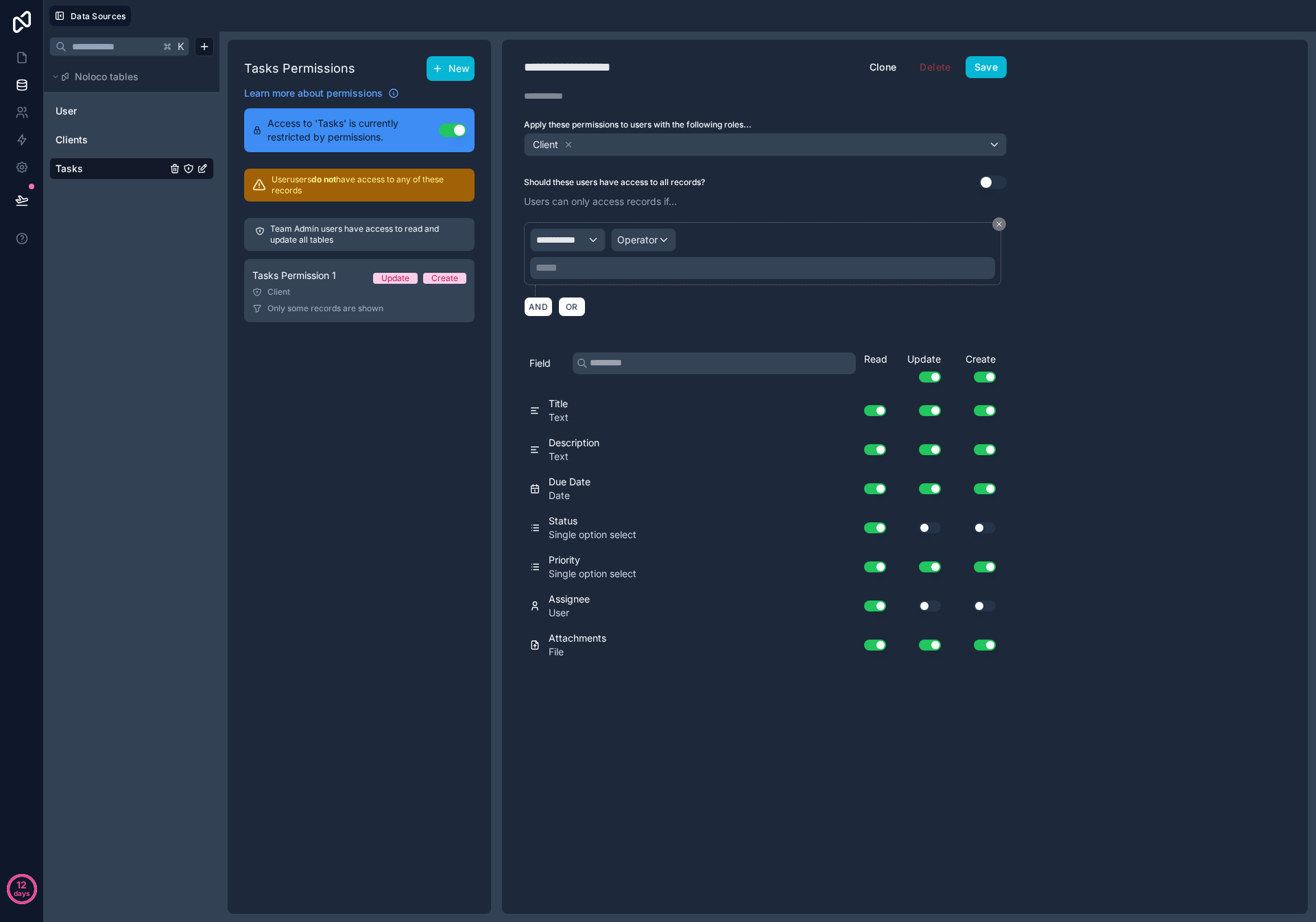
click at [444, 70] on button "New" at bounding box center [450, 68] width 48 height 24
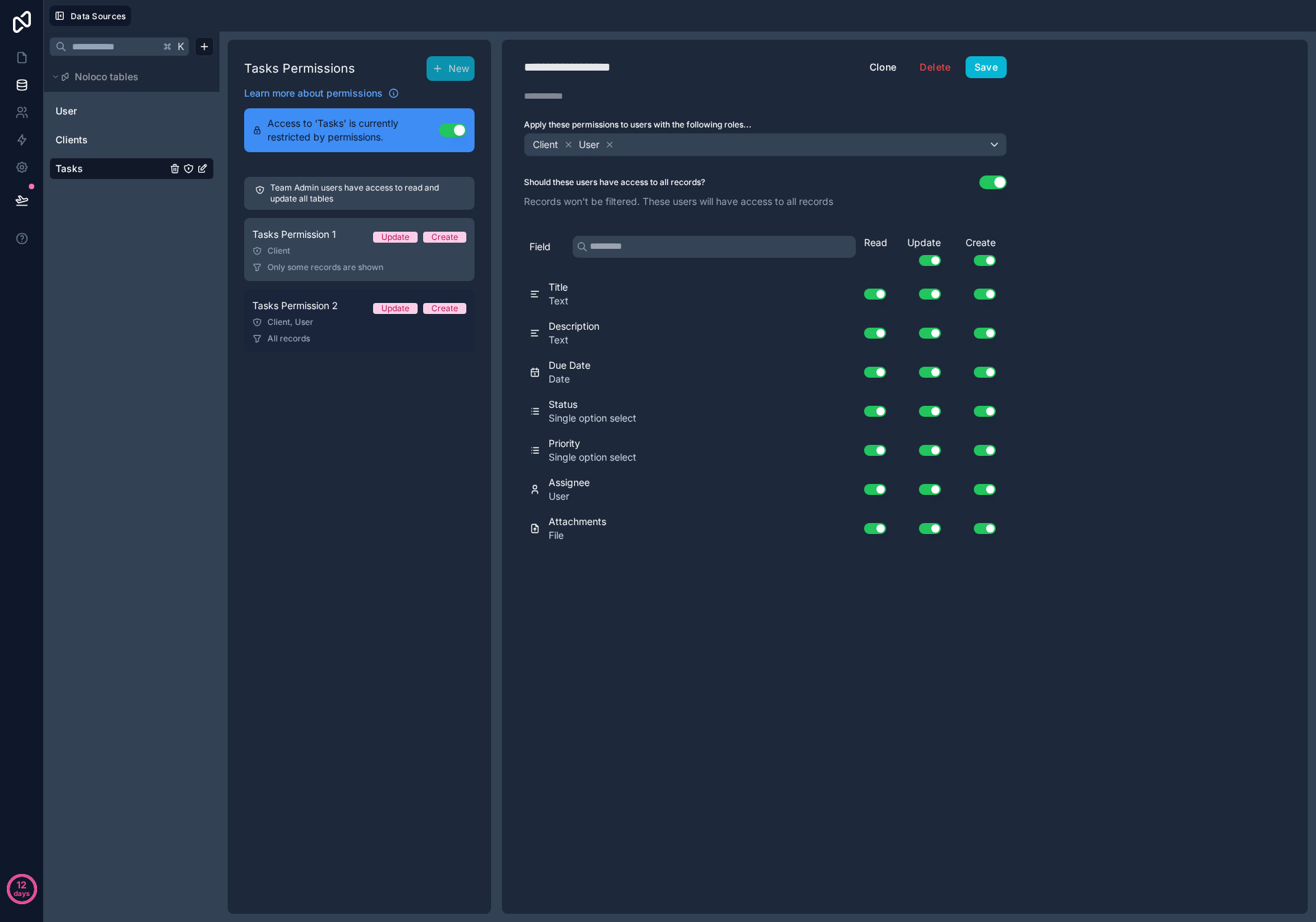
click at [323, 314] on div "Tasks Permission 2 Update Create" at bounding box center [359, 305] width 214 height 16
click at [562, 143] on div "Client" at bounding box center [553, 144] width 44 height 16
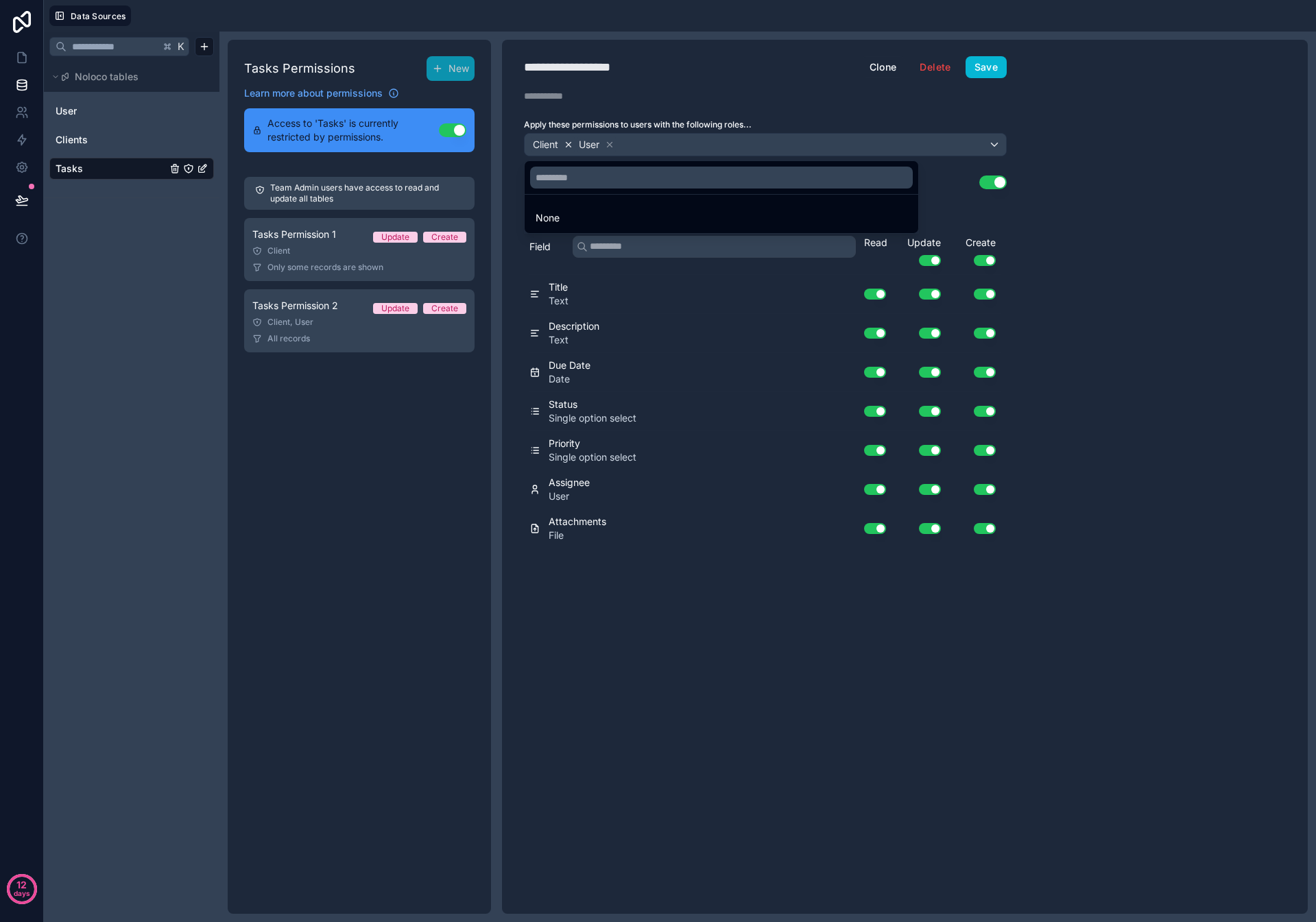
click at [568, 143] on div at bounding box center [658, 461] width 1316 height 922
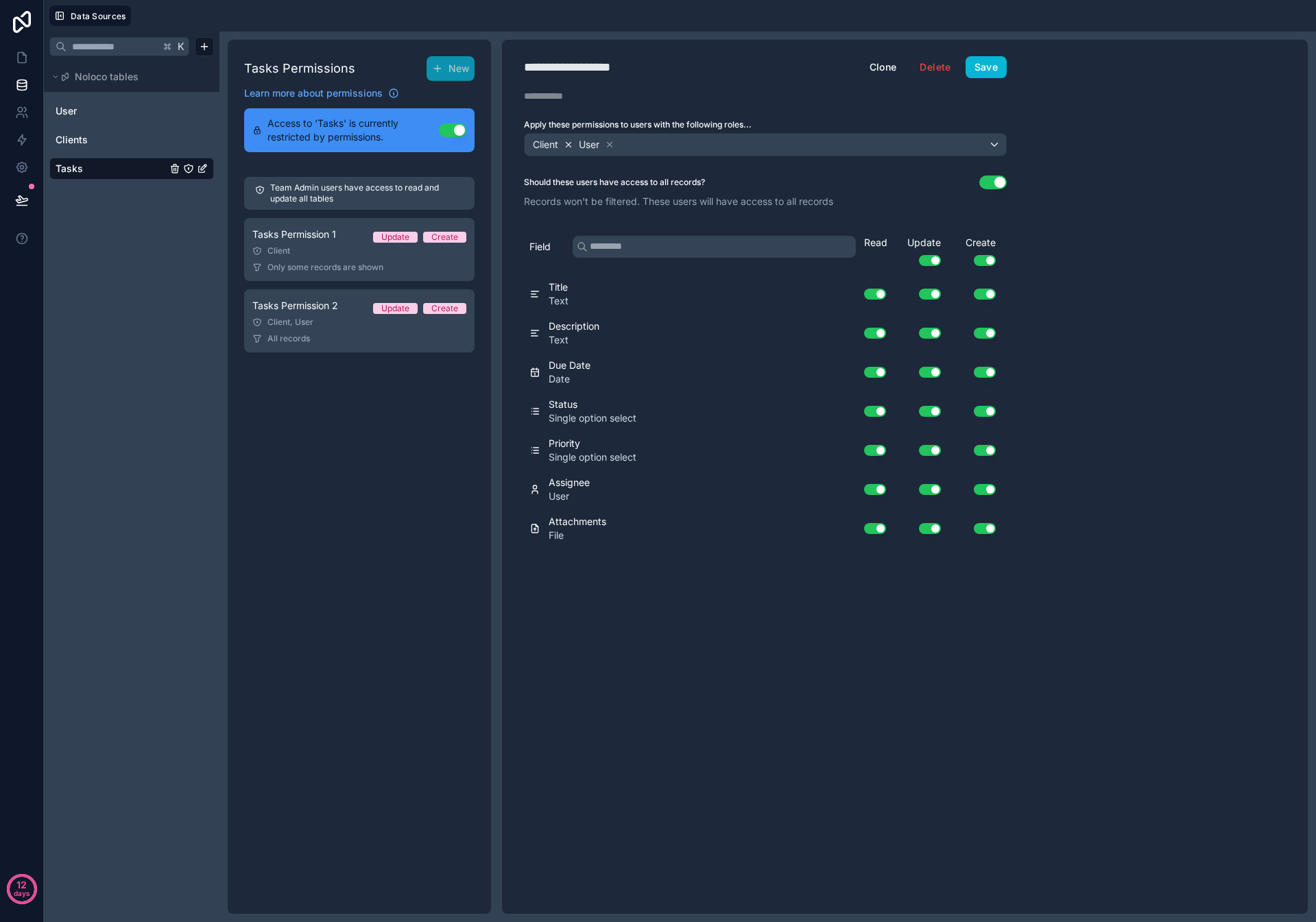
click at [568, 144] on icon at bounding box center [568, 144] width 5 height 5
click at [597, 149] on div "User" at bounding box center [765, 144] width 481 height 22
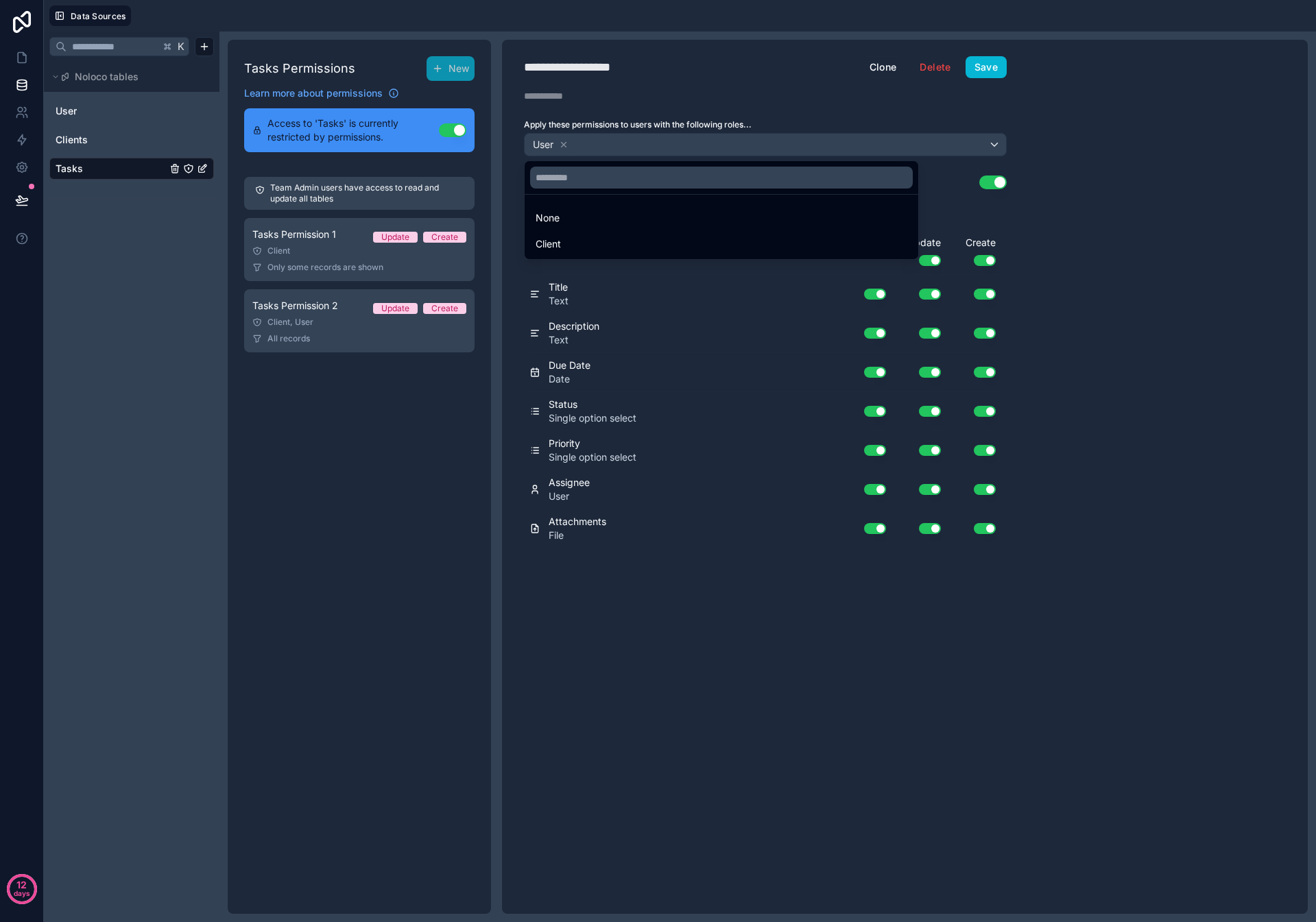
click at [1160, 143] on div at bounding box center [658, 461] width 1316 height 922
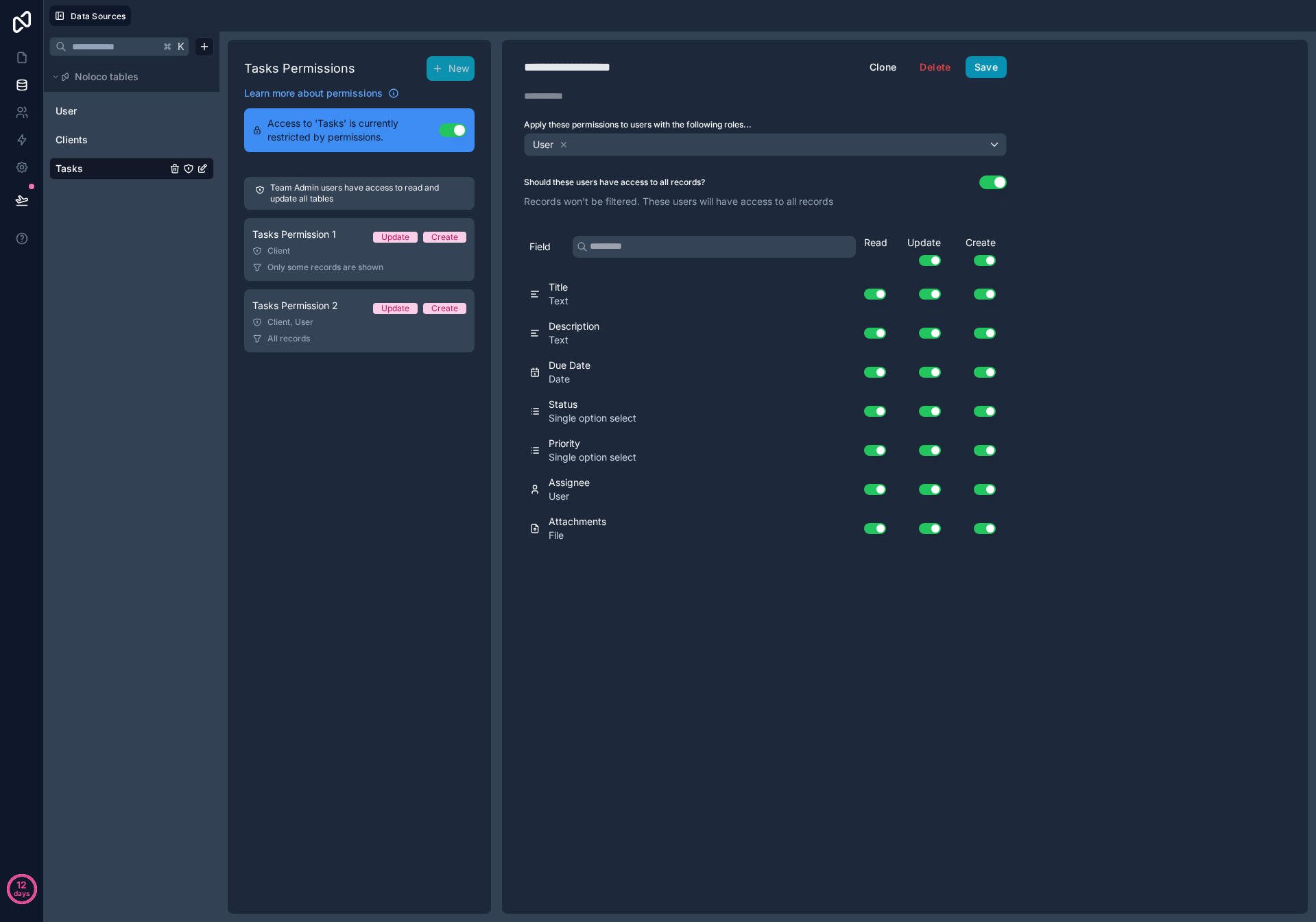
click at [990, 65] on button "Save" at bounding box center [986, 67] width 41 height 22
click at [78, 164] on span "Tasks" at bounding box center [69, 169] width 27 height 14
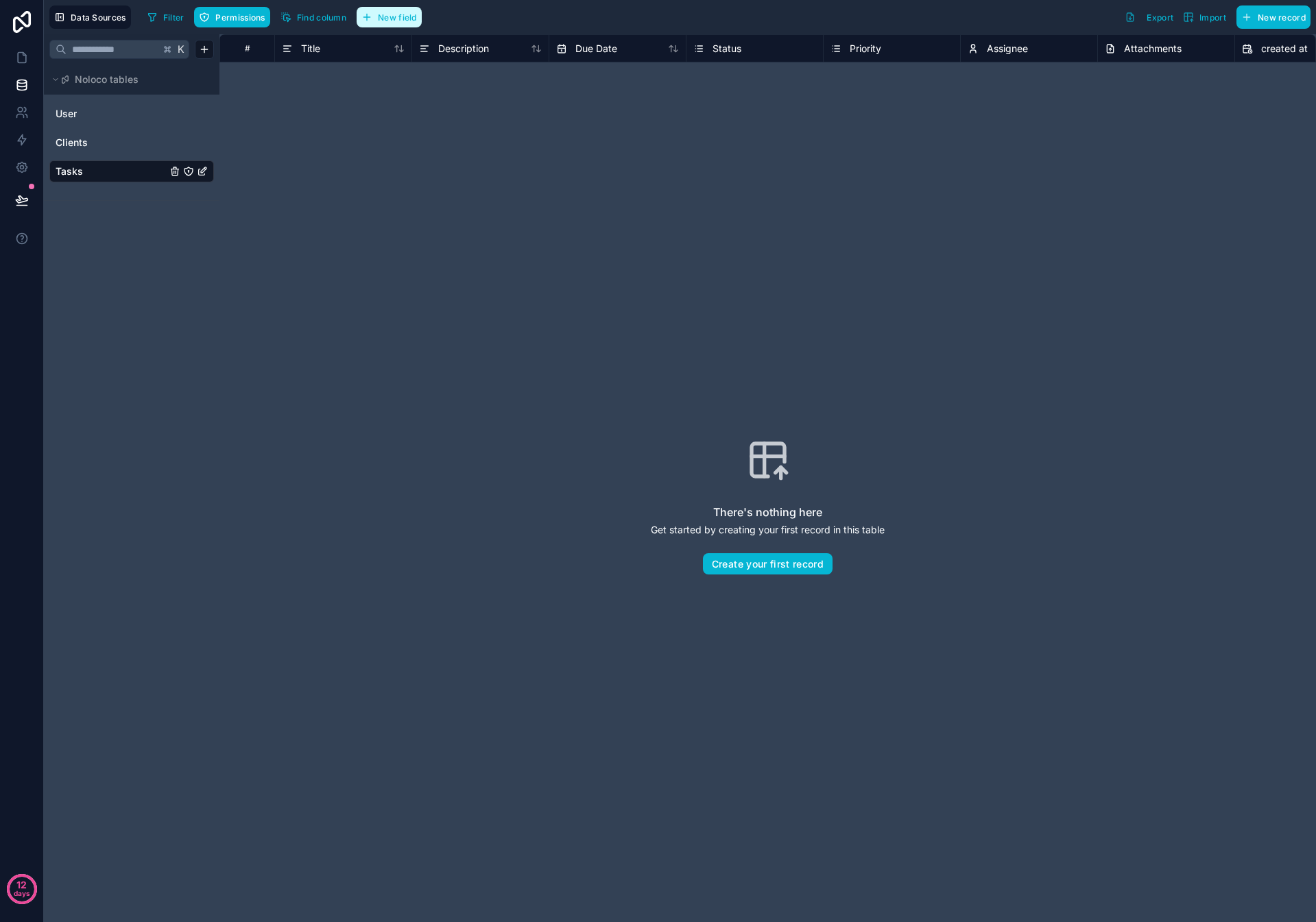
click at [393, 15] on span "New field" at bounding box center [397, 17] width 39 height 11
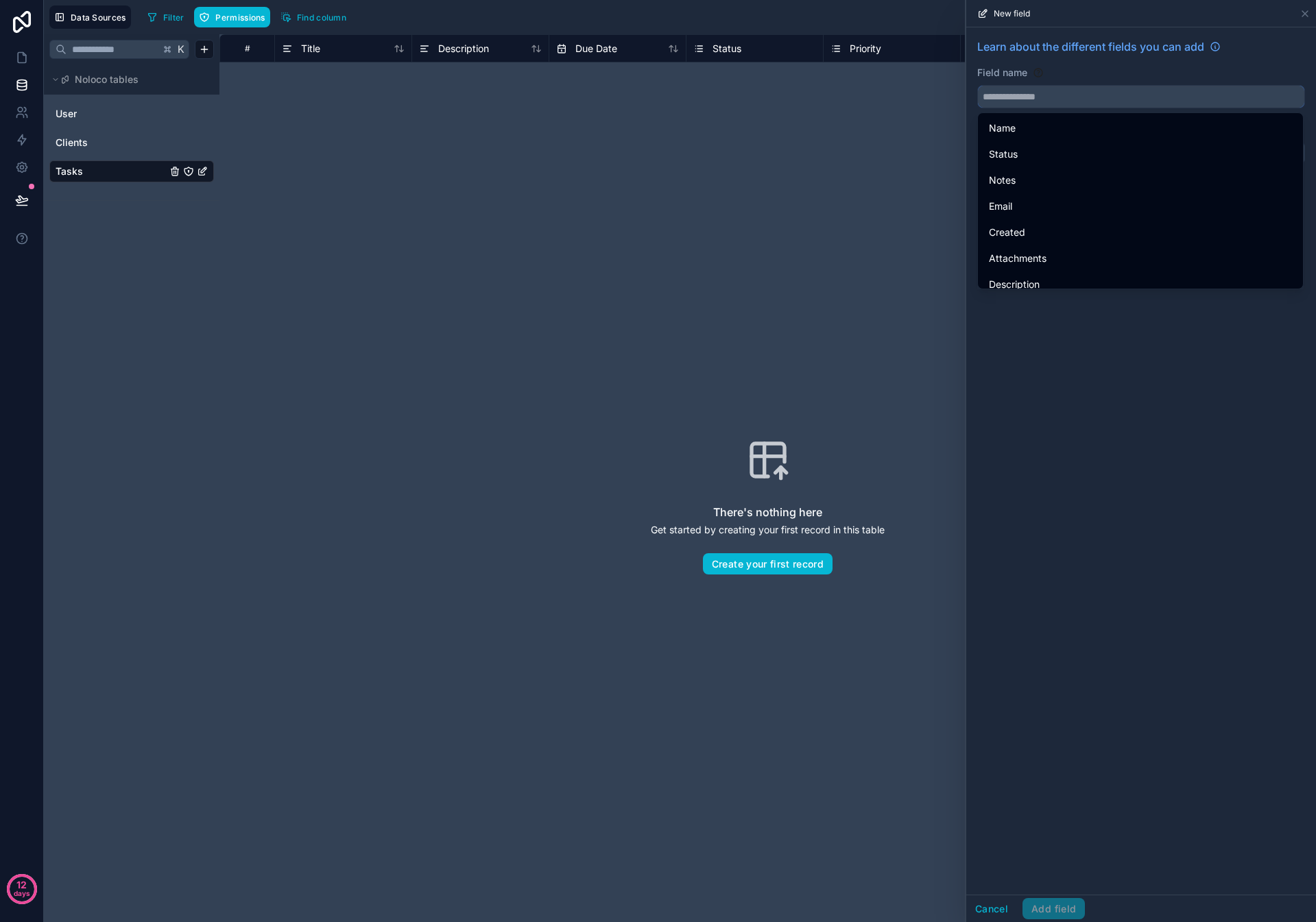
click at [1024, 104] on input "text" at bounding box center [1141, 97] width 326 height 22
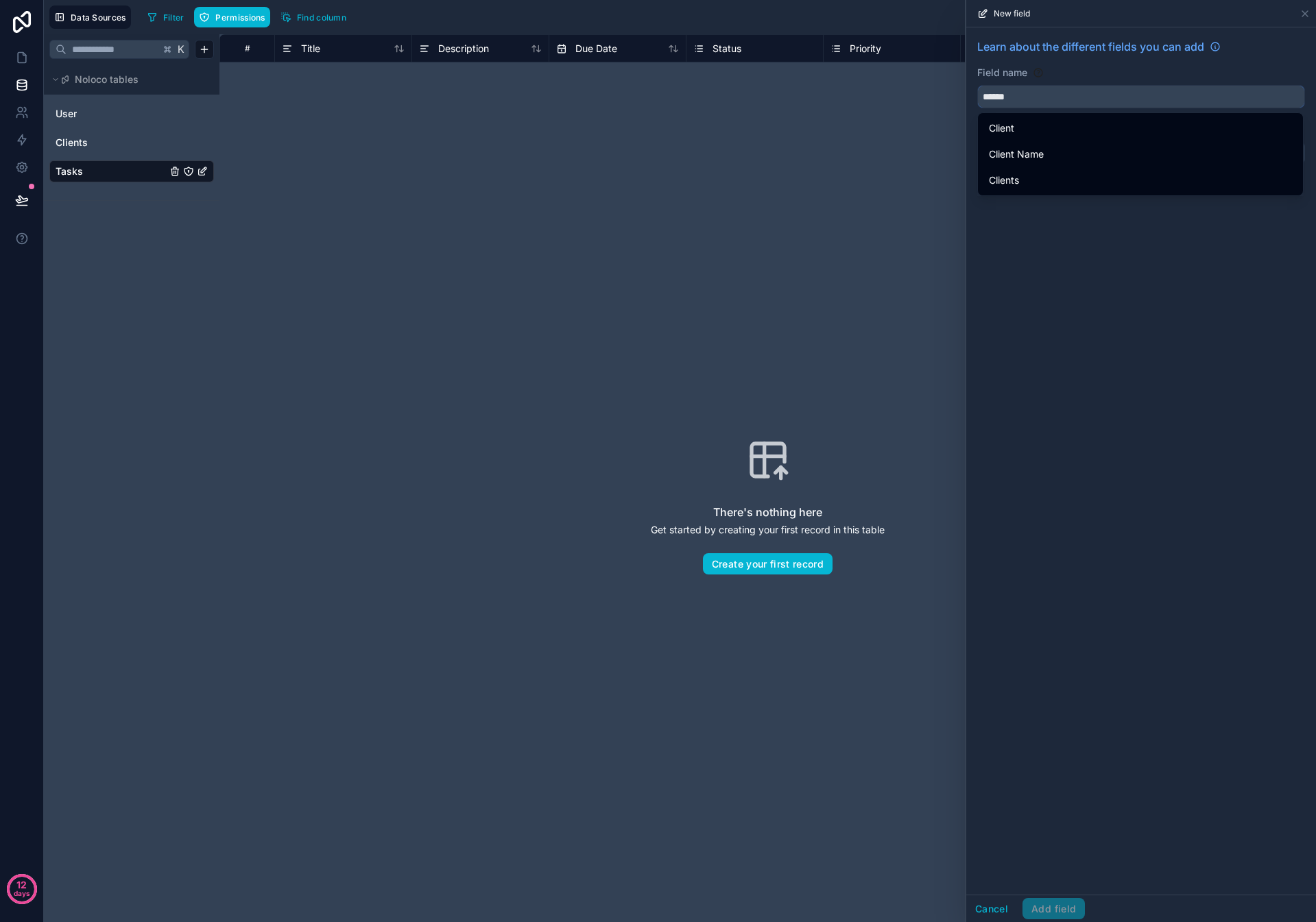
type input "******"
click at [1042, 99] on input "******" at bounding box center [1141, 97] width 326 height 22
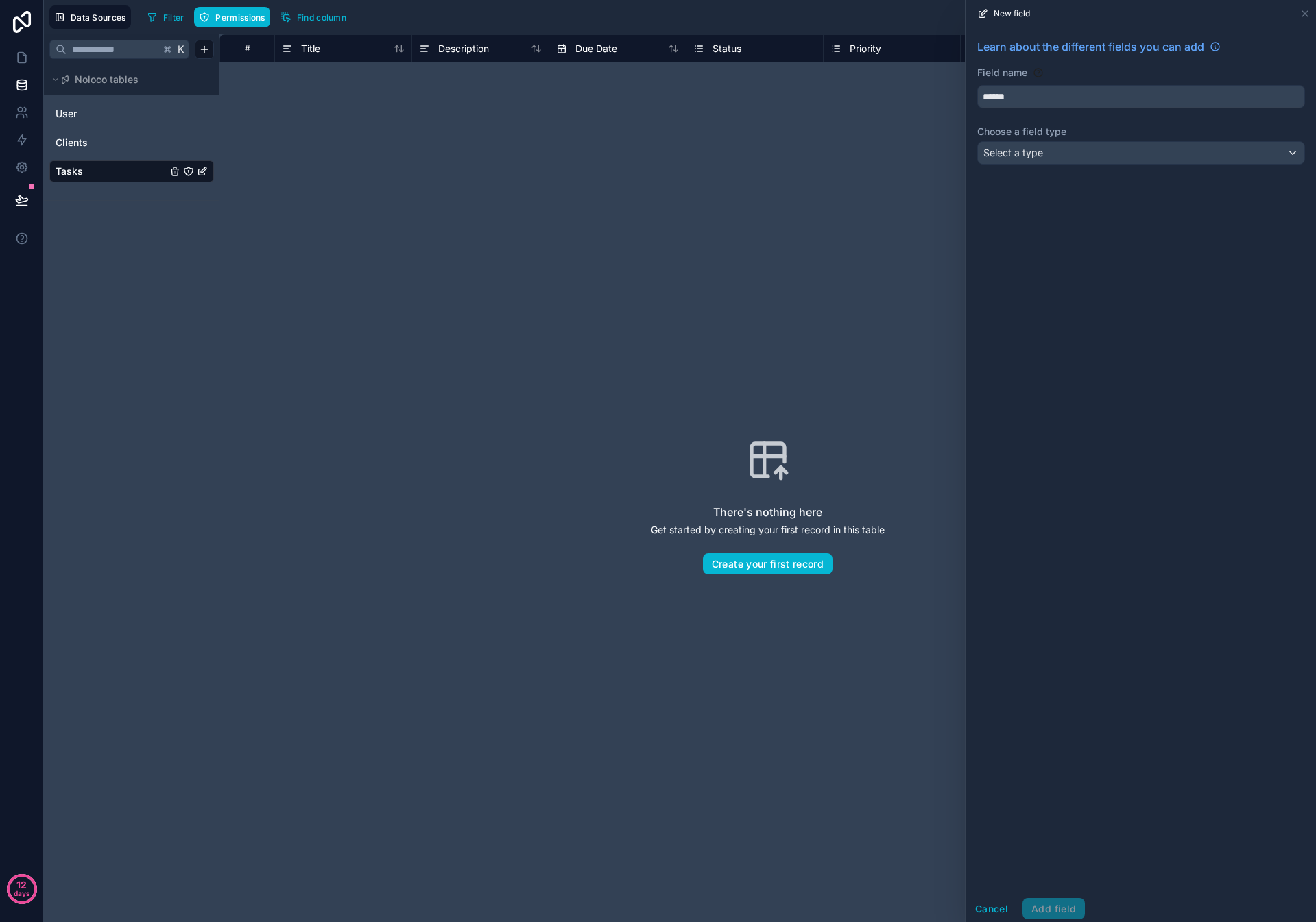
click at [1063, 286] on div "Learn about the different fields you can add Field name ****** Choose a field t…" at bounding box center [1141, 461] width 350 height 868
click at [1060, 155] on div "Select a type" at bounding box center [1141, 153] width 326 height 22
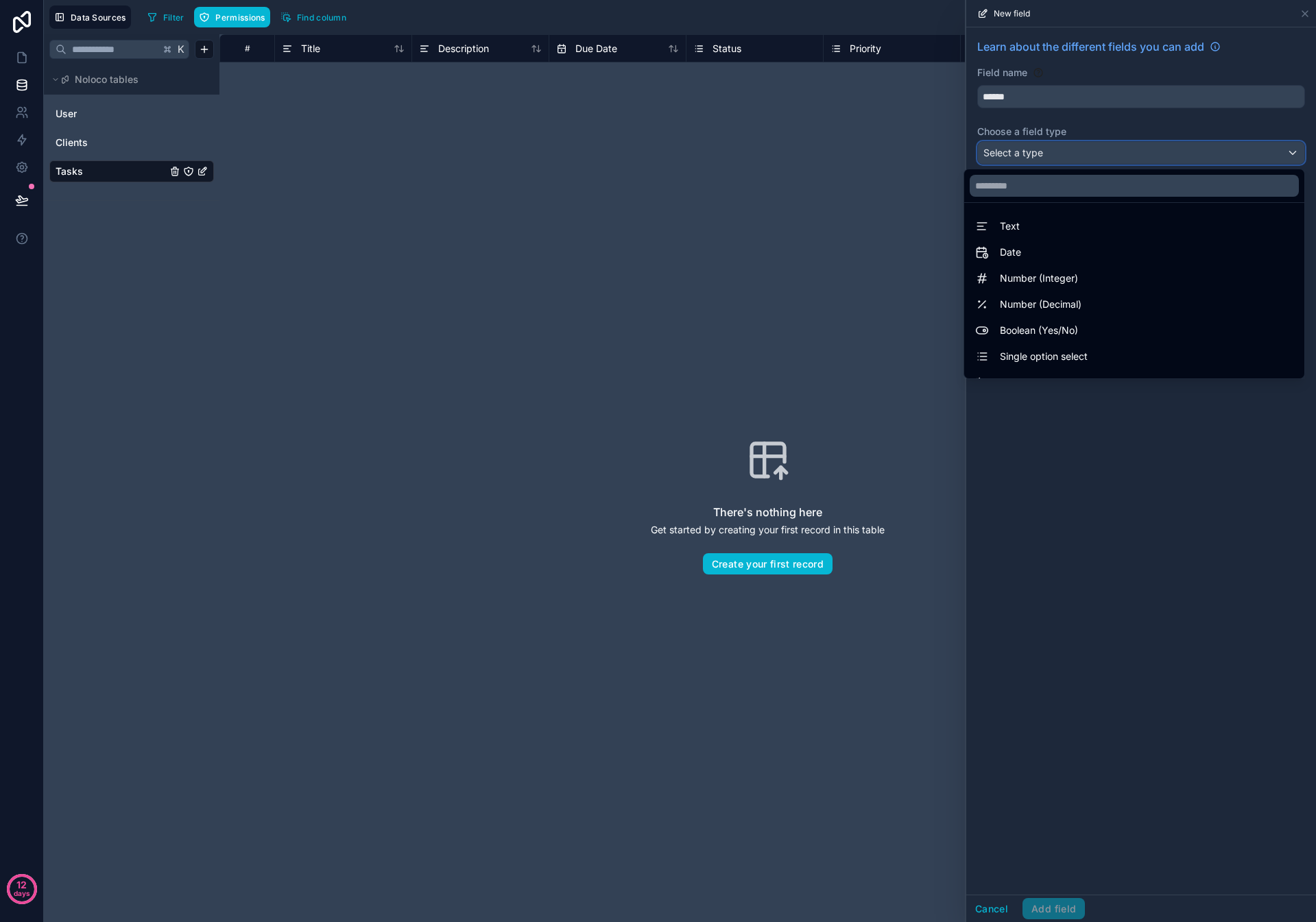
scroll to position [398, 0]
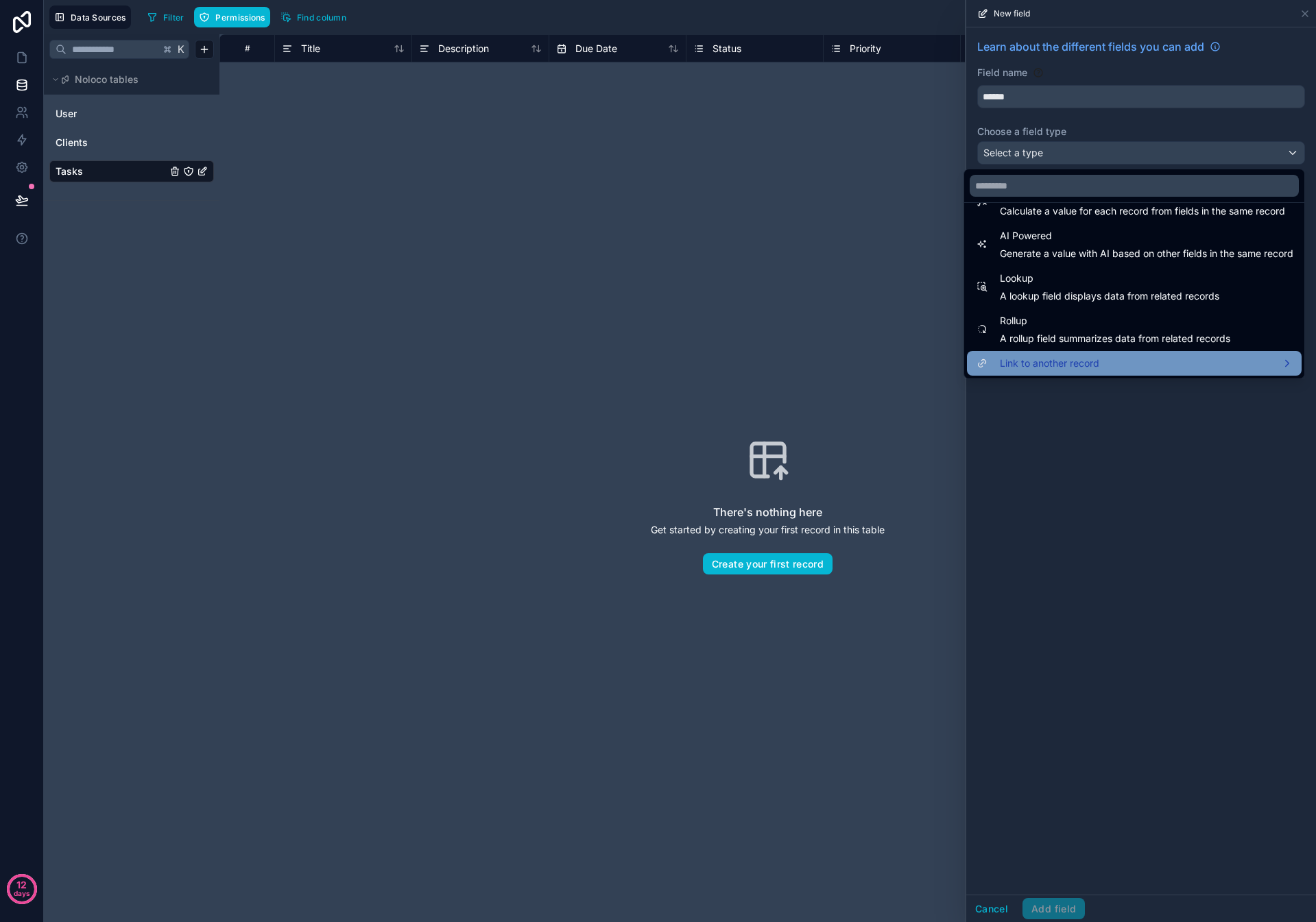
click at [1057, 363] on span "Link to another record" at bounding box center [1049, 363] width 100 height 16
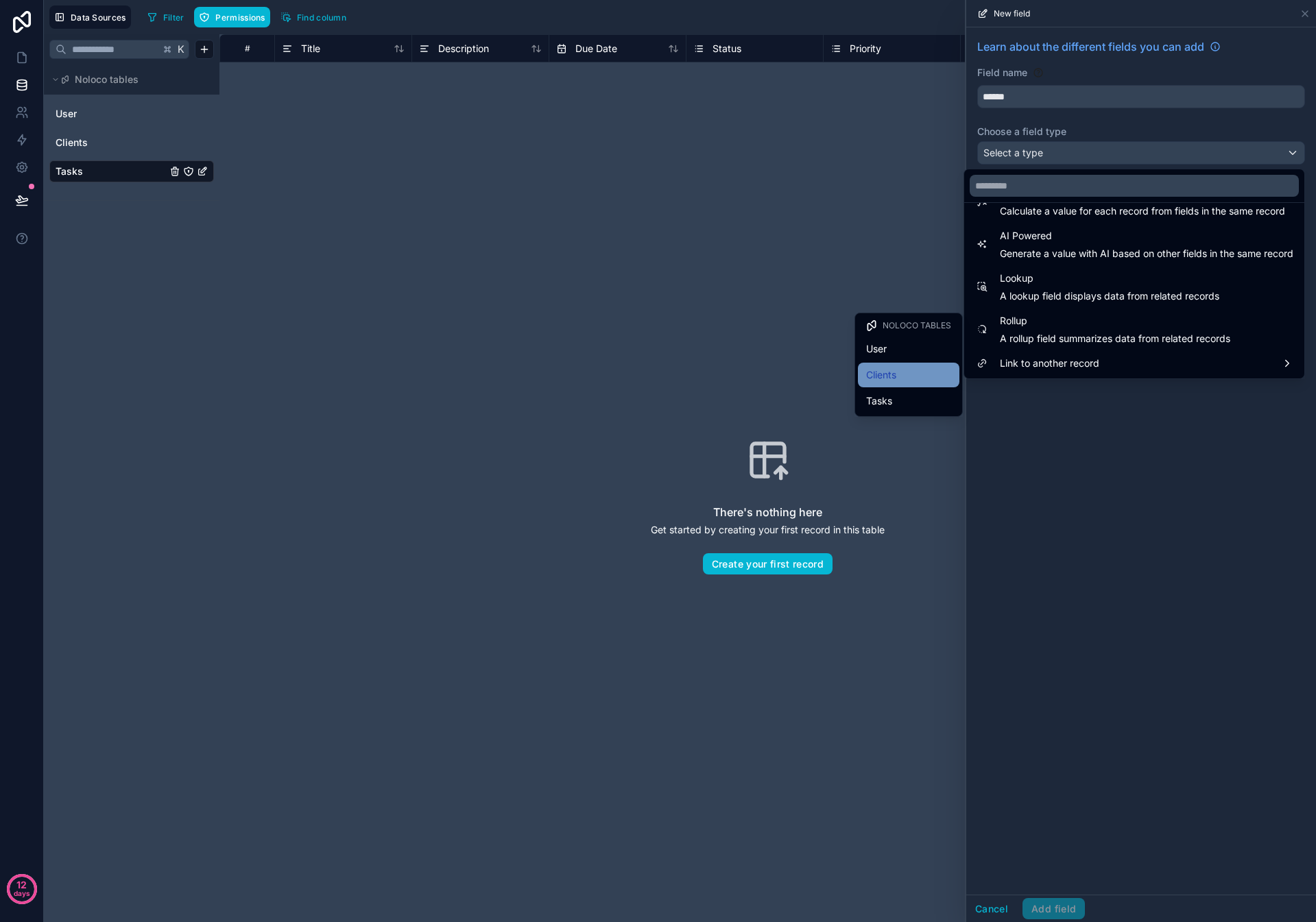
click at [901, 372] on div "Clients" at bounding box center [908, 375] width 85 height 16
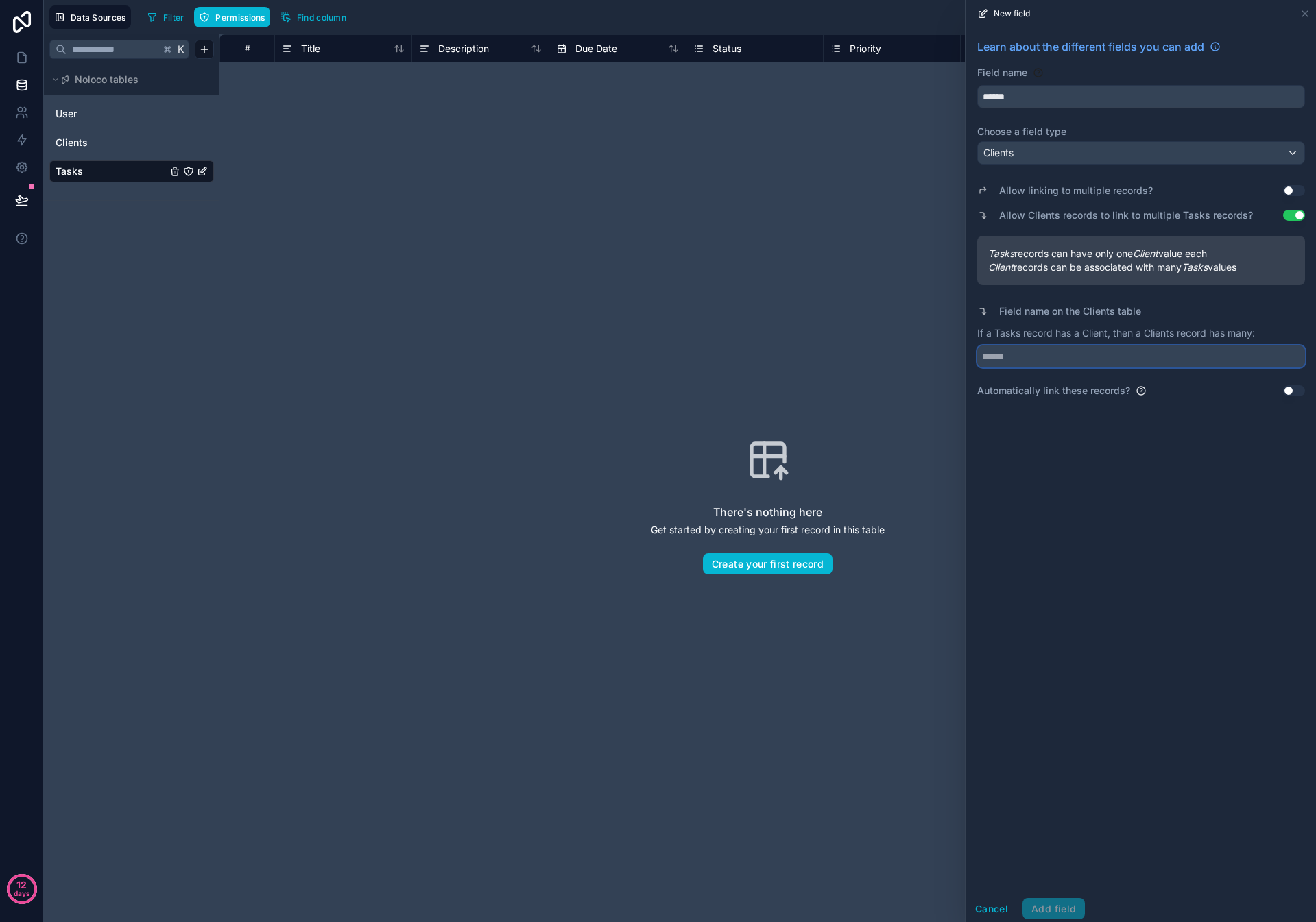
click at [1009, 360] on input "text" at bounding box center [1141, 356] width 327 height 22
type input "**********"
click at [1289, 211] on button "Use setting" at bounding box center [1294, 215] width 22 height 11
click at [1058, 904] on button "Add field" at bounding box center [1054, 909] width 62 height 22
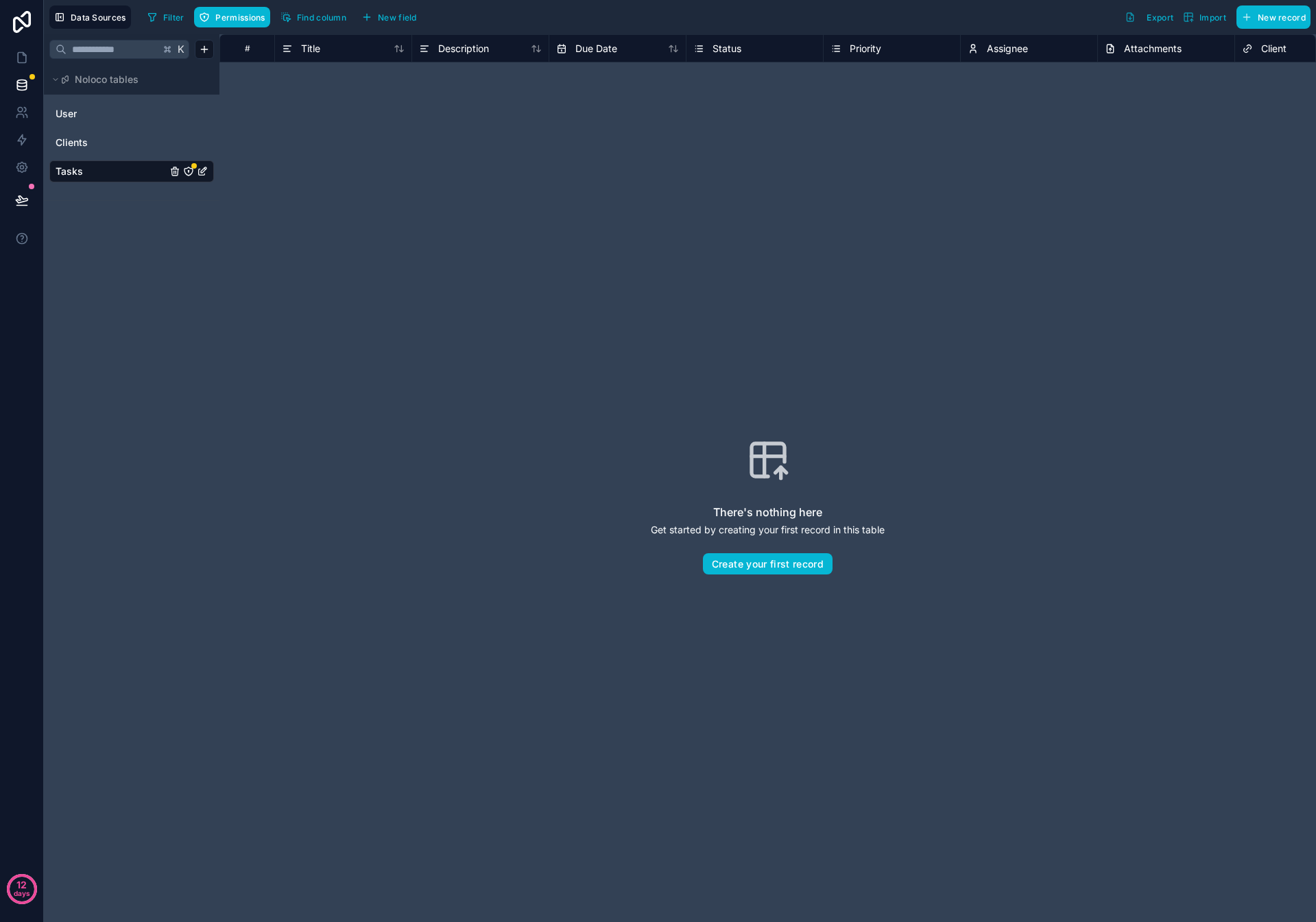
click at [185, 169] on icon "Tasks" at bounding box center [188, 170] width 11 height 11
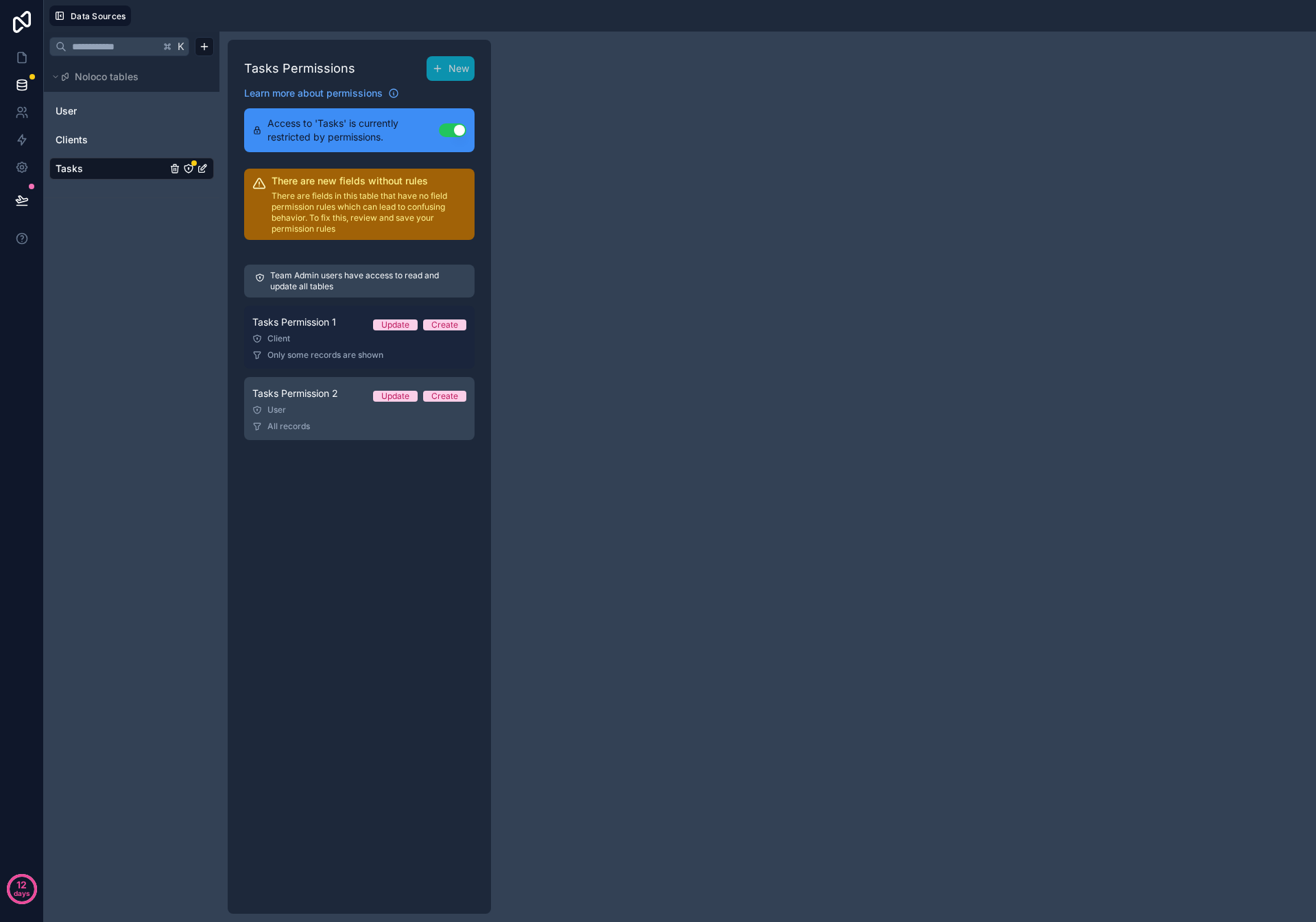
click at [360, 333] on div "Client" at bounding box center [359, 338] width 214 height 11
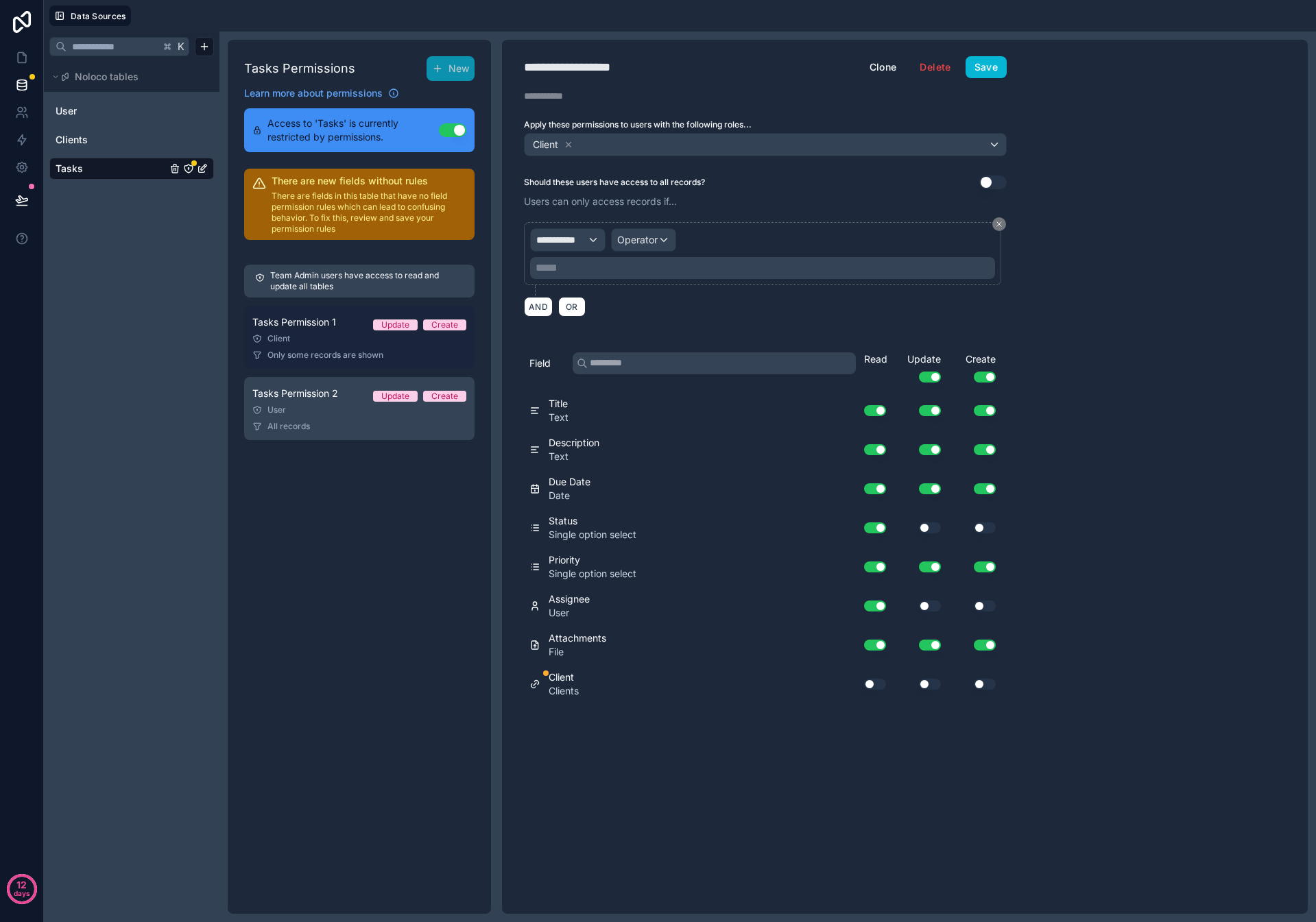
click at [342, 338] on div "Client" at bounding box center [359, 338] width 214 height 11
click at [565, 246] on div "**********" at bounding box center [567, 239] width 74 height 22
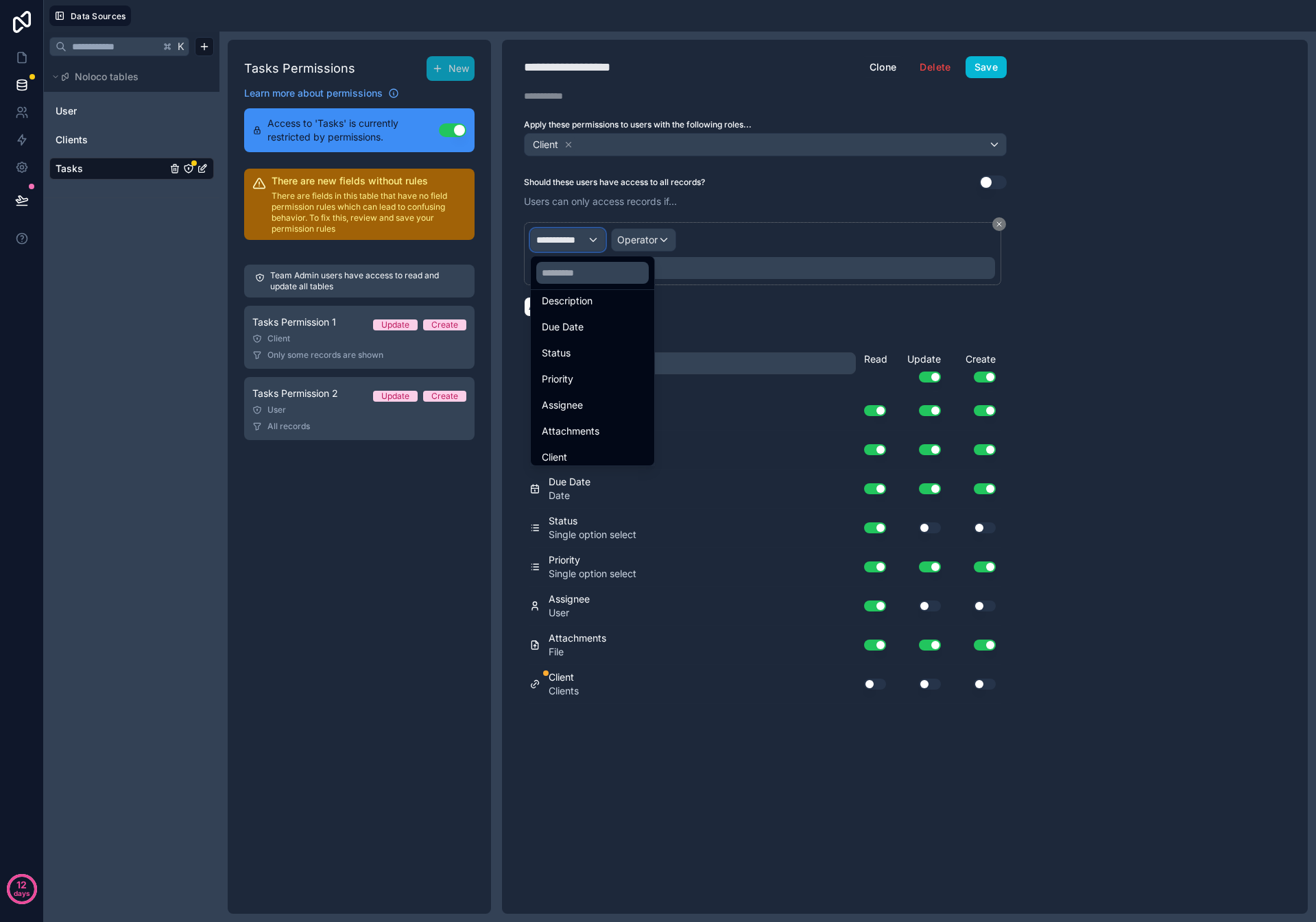
scroll to position [149, 0]
click at [576, 450] on div "Client" at bounding box center [592, 450] width 102 height 16
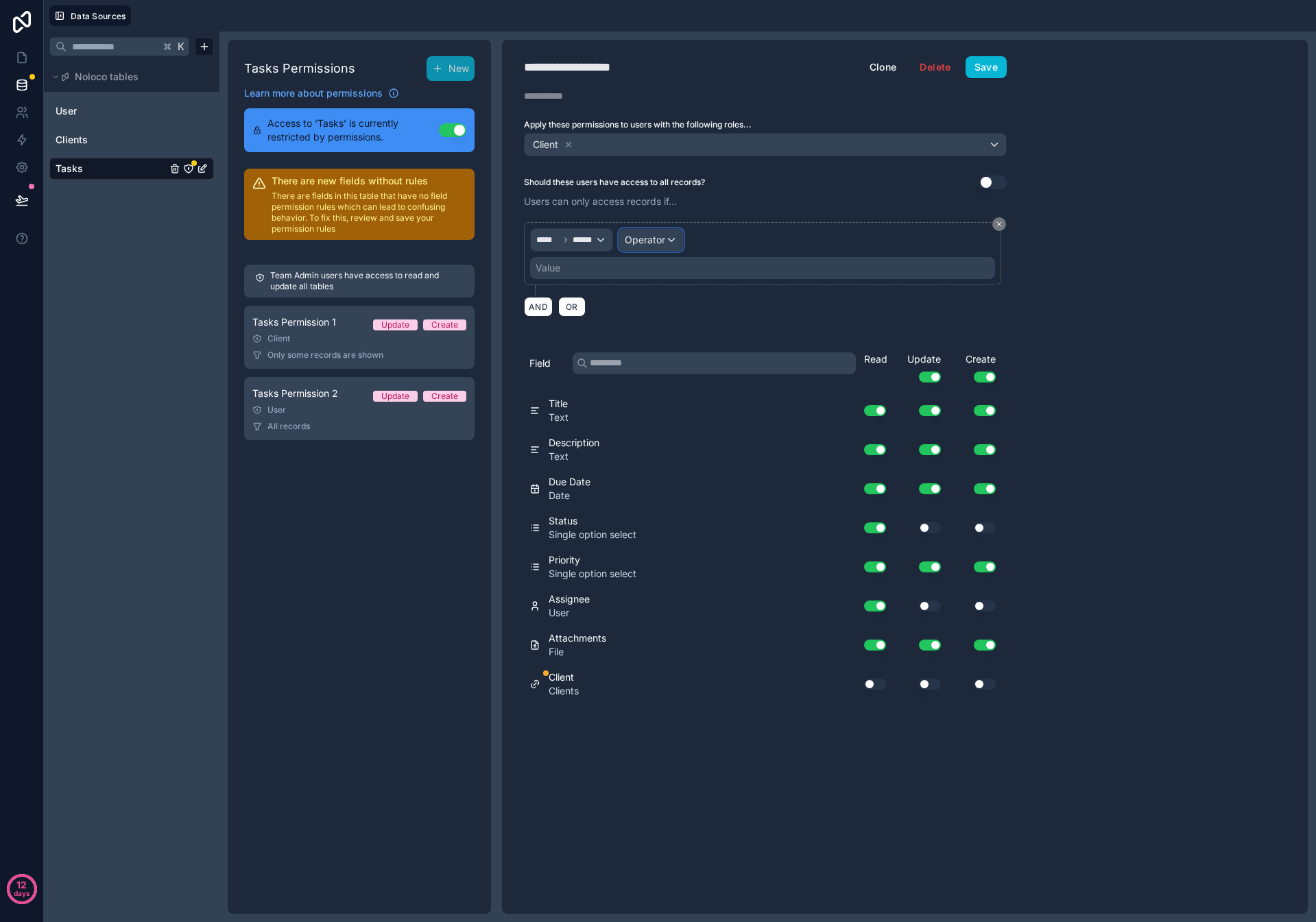
click at [648, 229] on div "Operator" at bounding box center [651, 239] width 64 height 22
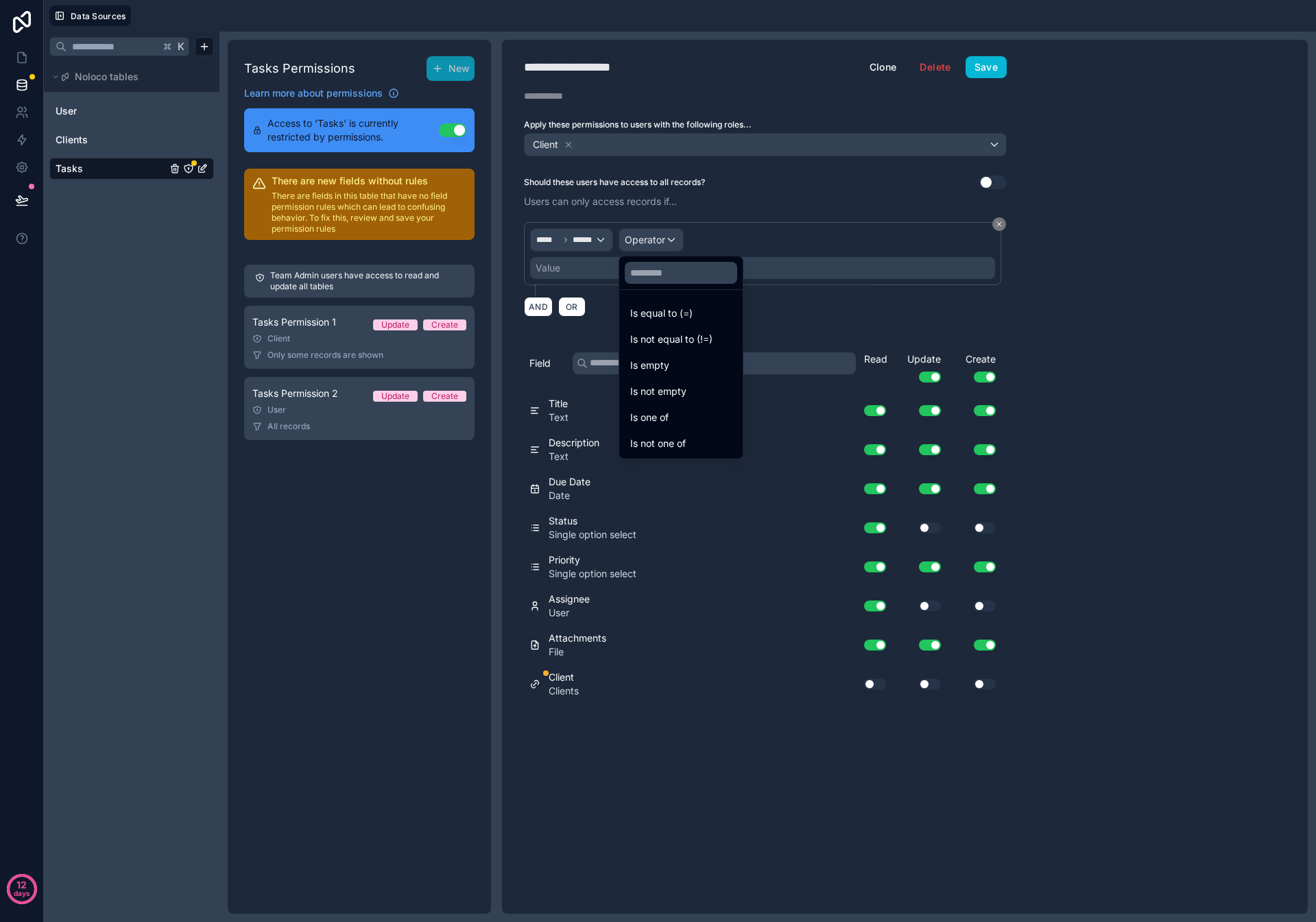
click at [650, 238] on div at bounding box center [658, 461] width 1316 height 922
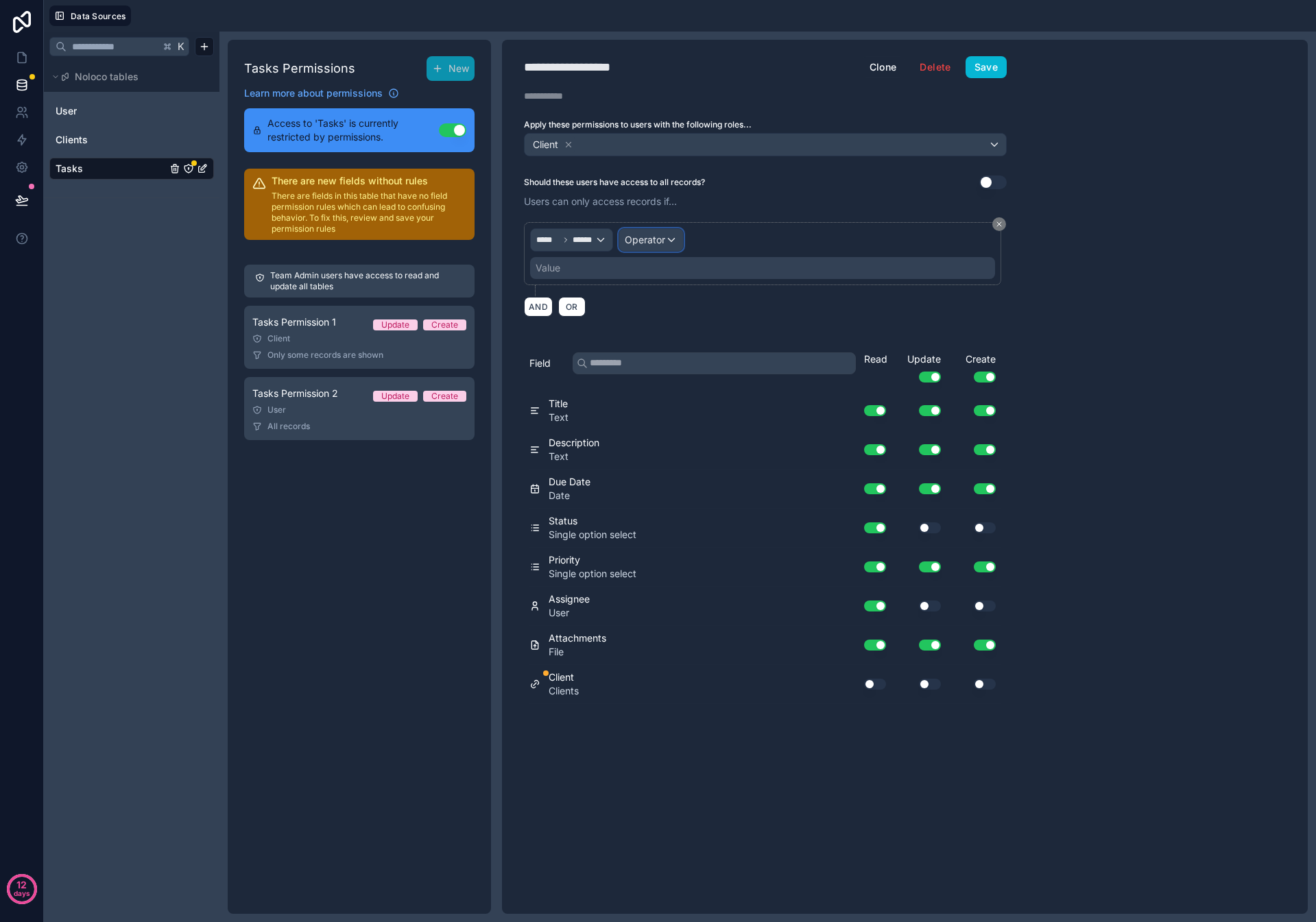
click at [652, 238] on span "Operator" at bounding box center [645, 239] width 41 height 12
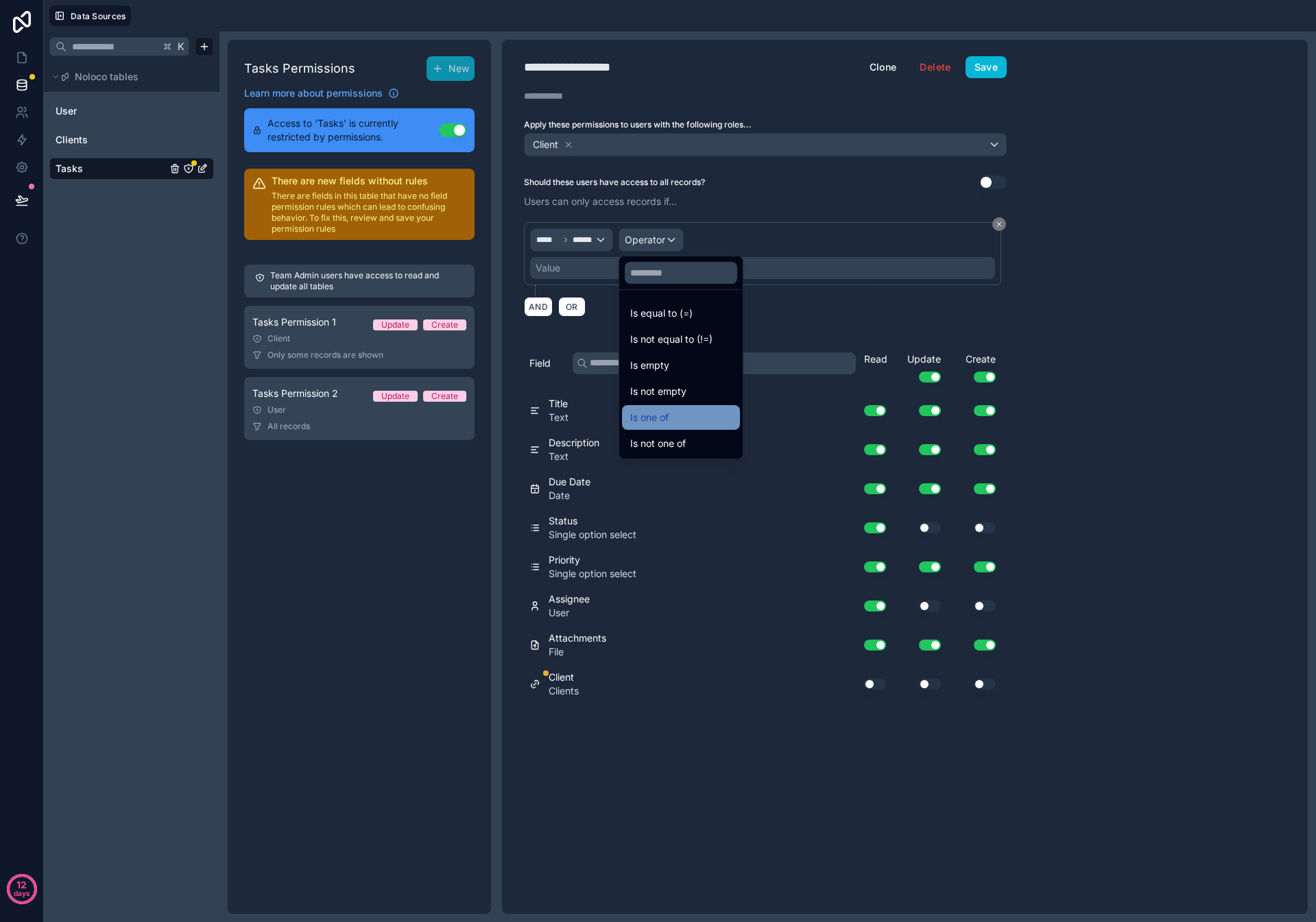
click at [679, 415] on div "Is one of" at bounding box center [681, 417] width 102 height 16
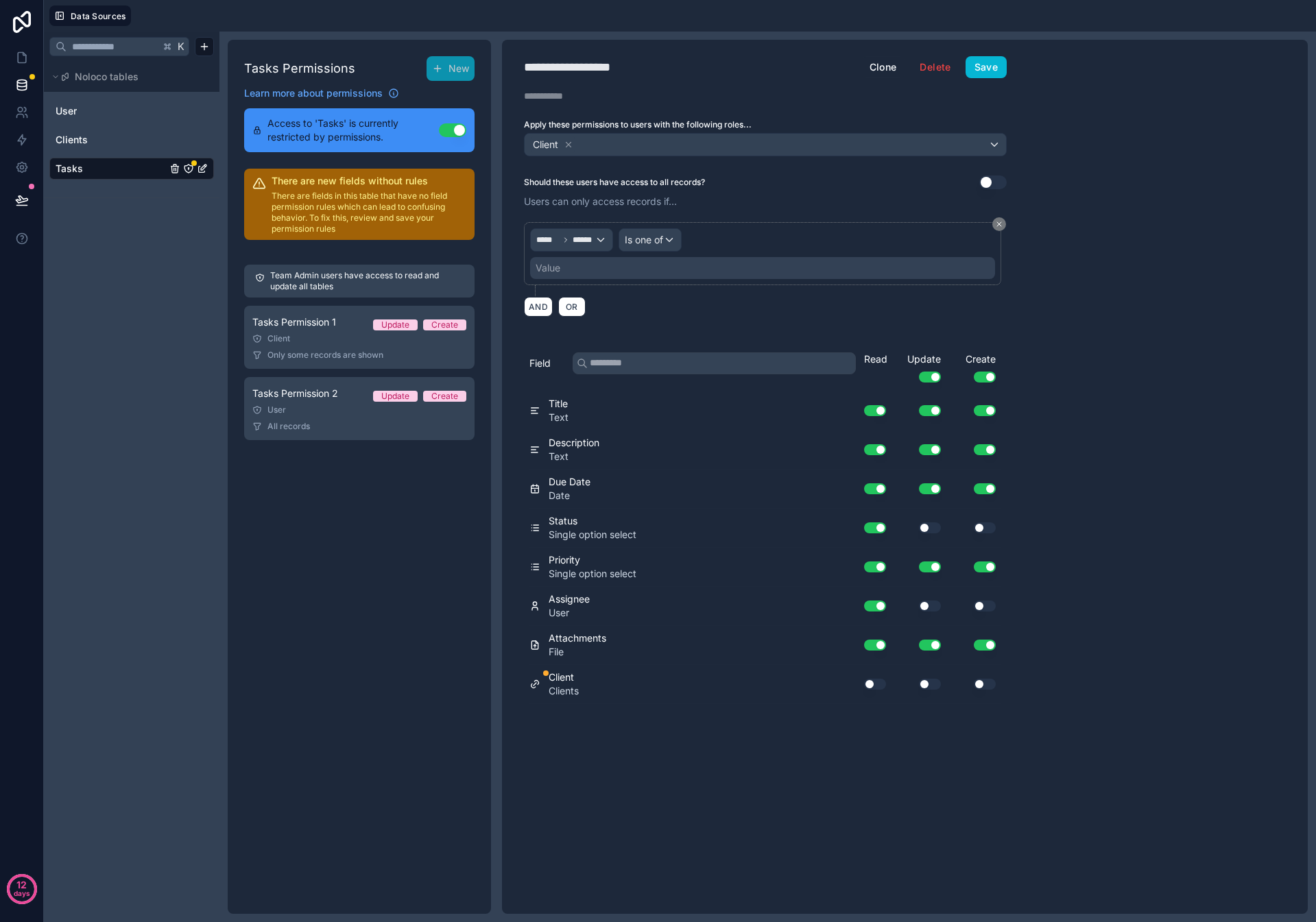
click at [596, 262] on div "Value" at bounding box center [762, 268] width 465 height 22
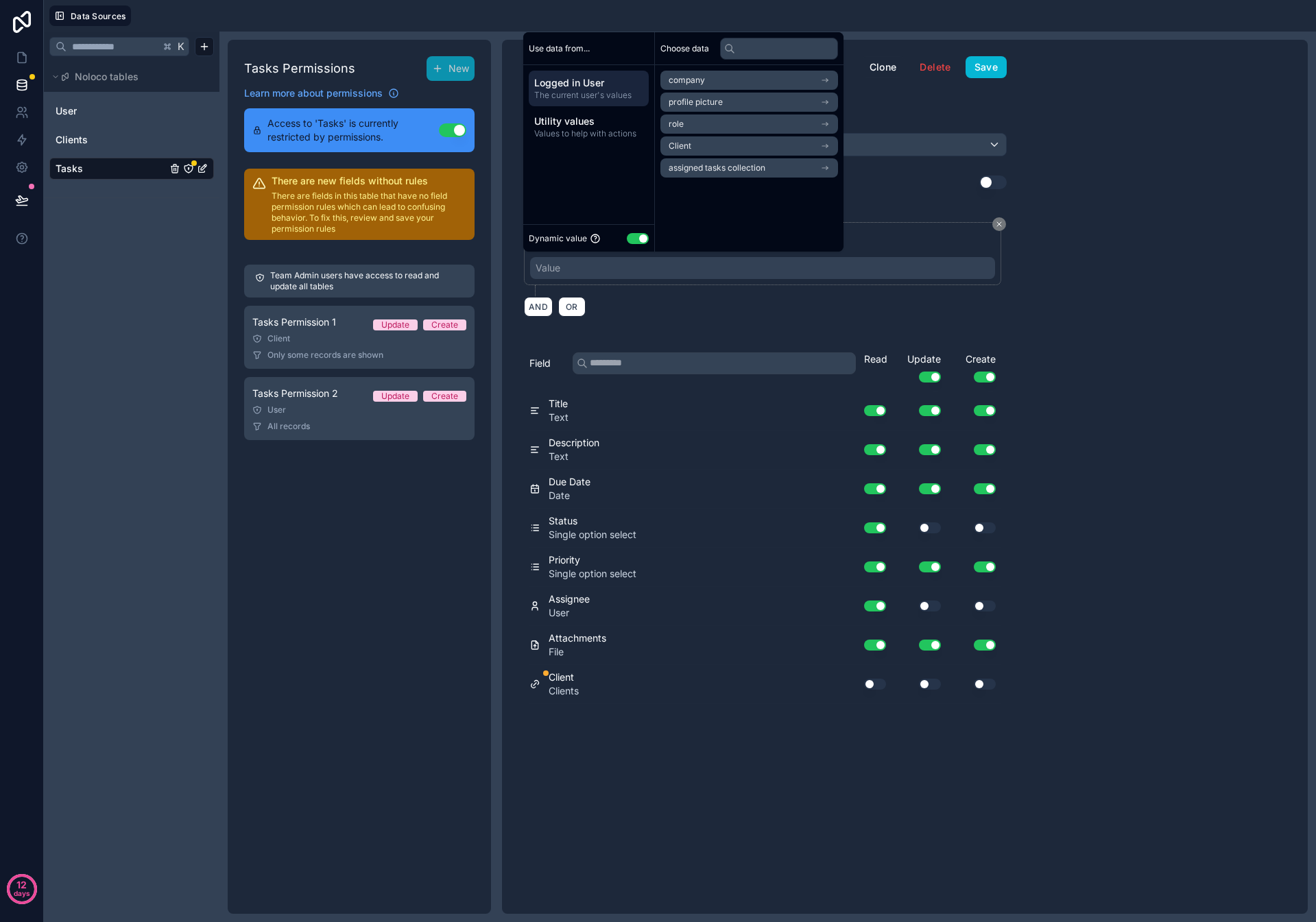
click at [762, 143] on li "Client" at bounding box center [749, 146] width 177 height 19
click at [741, 104] on li "Client" at bounding box center [749, 105] width 177 height 19
click at [1121, 258] on div "**********" at bounding box center [904, 476] width 806 height 875
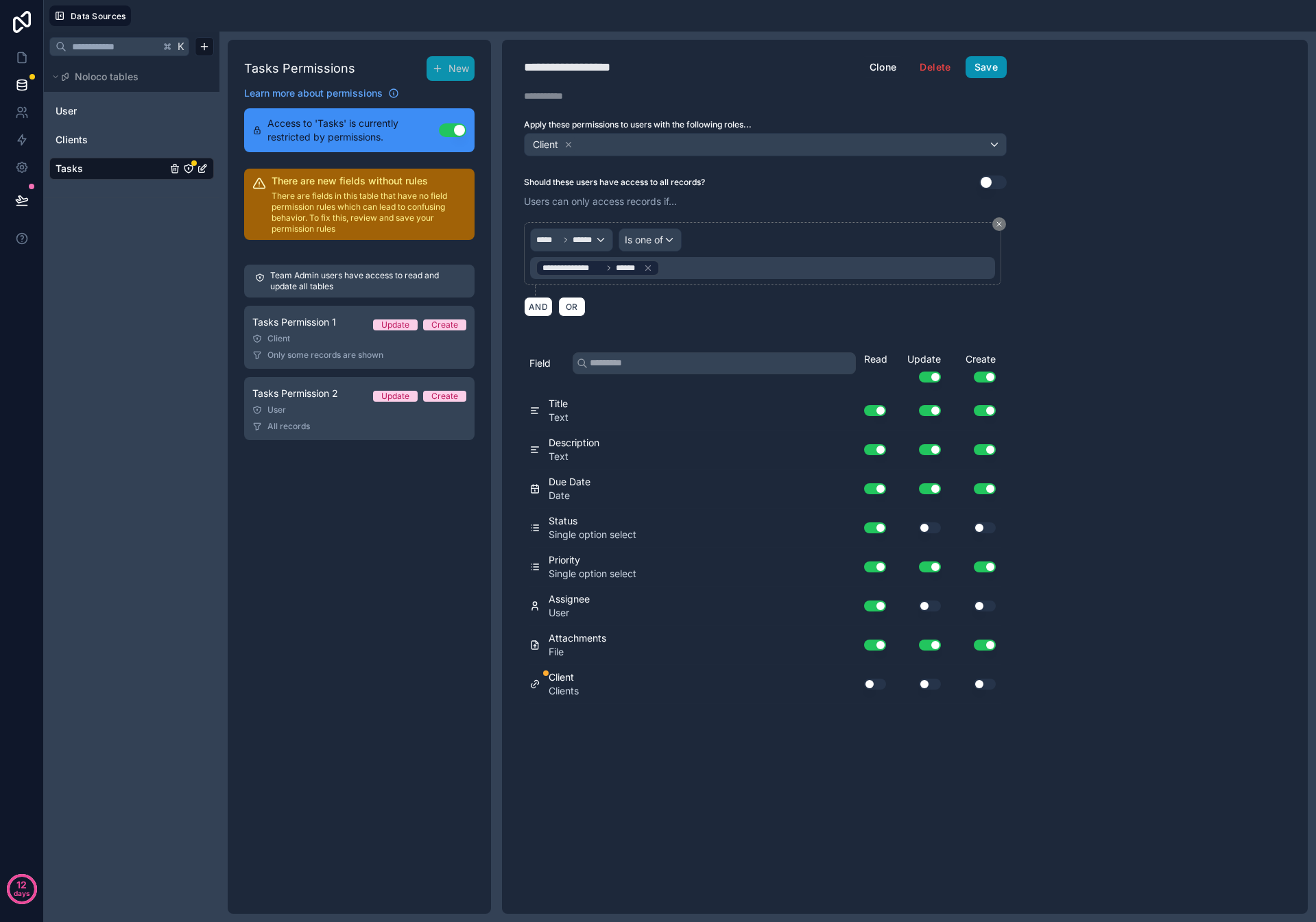
click at [985, 72] on button "Save" at bounding box center [986, 67] width 41 height 22
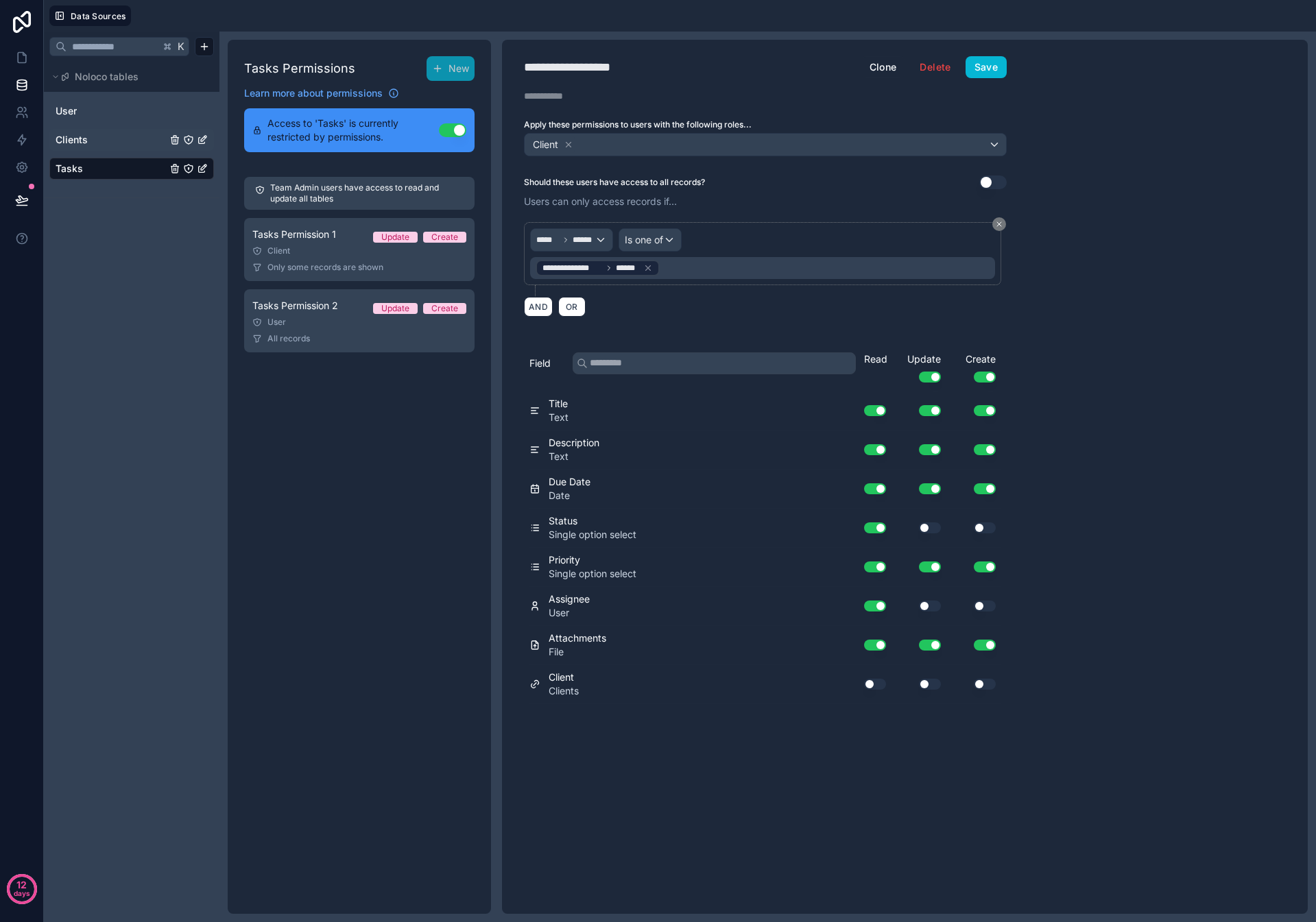
click at [107, 137] on link "Clients" at bounding box center [110, 139] width 111 height 14
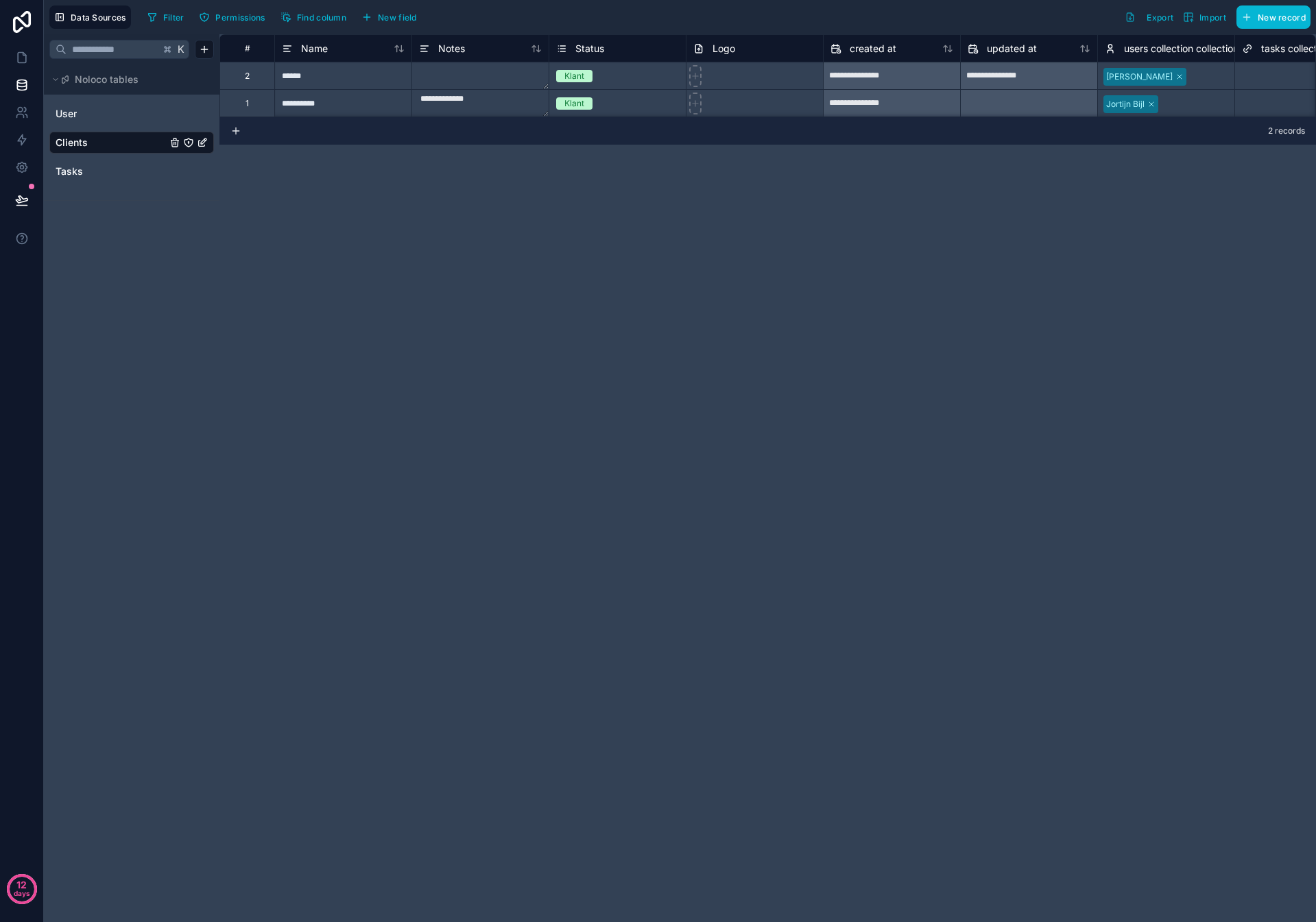
click at [189, 142] on icon "Clients" at bounding box center [188, 142] width 11 height 11
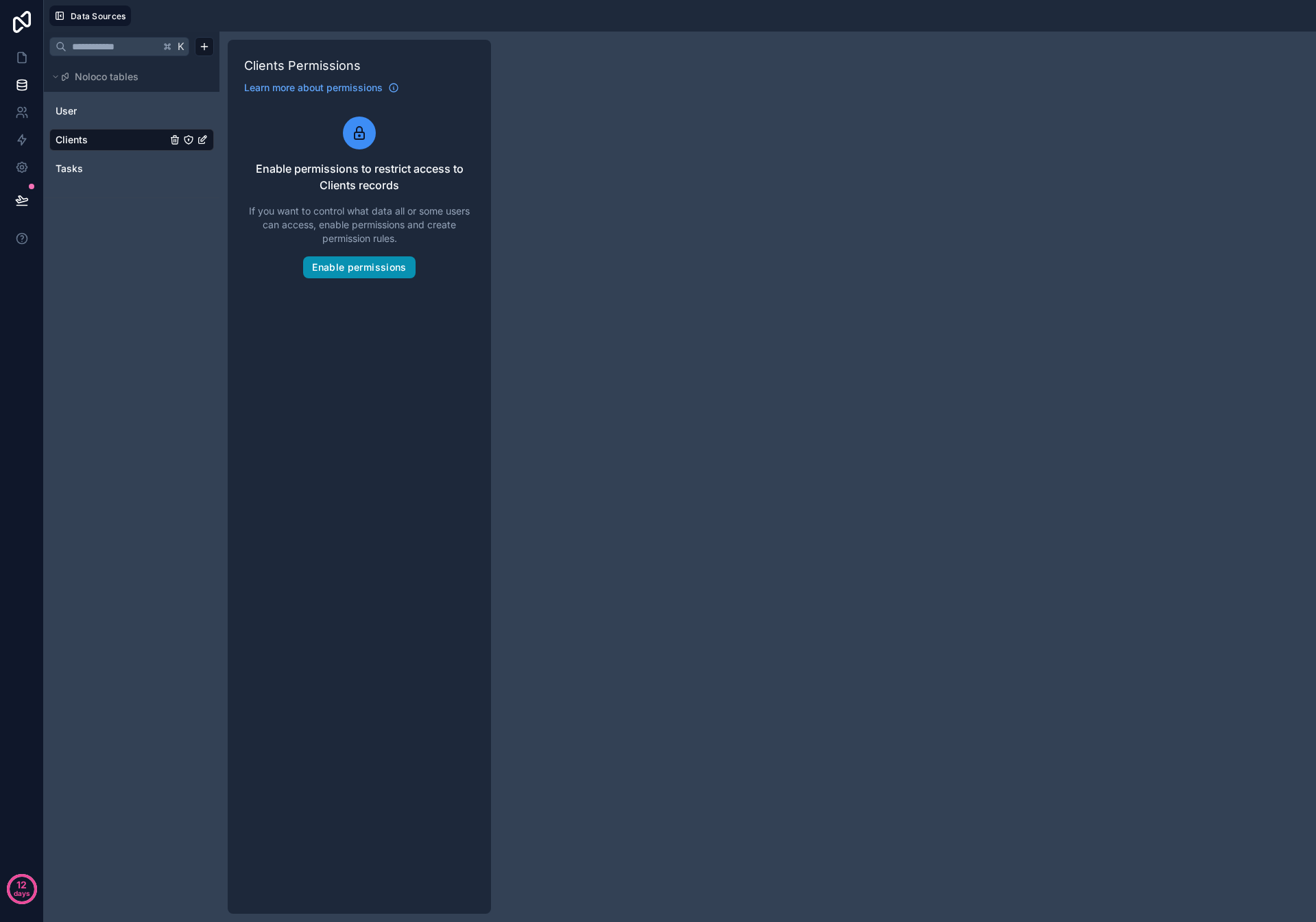
click at [372, 270] on button "Enable permissions" at bounding box center [358, 267] width 111 height 22
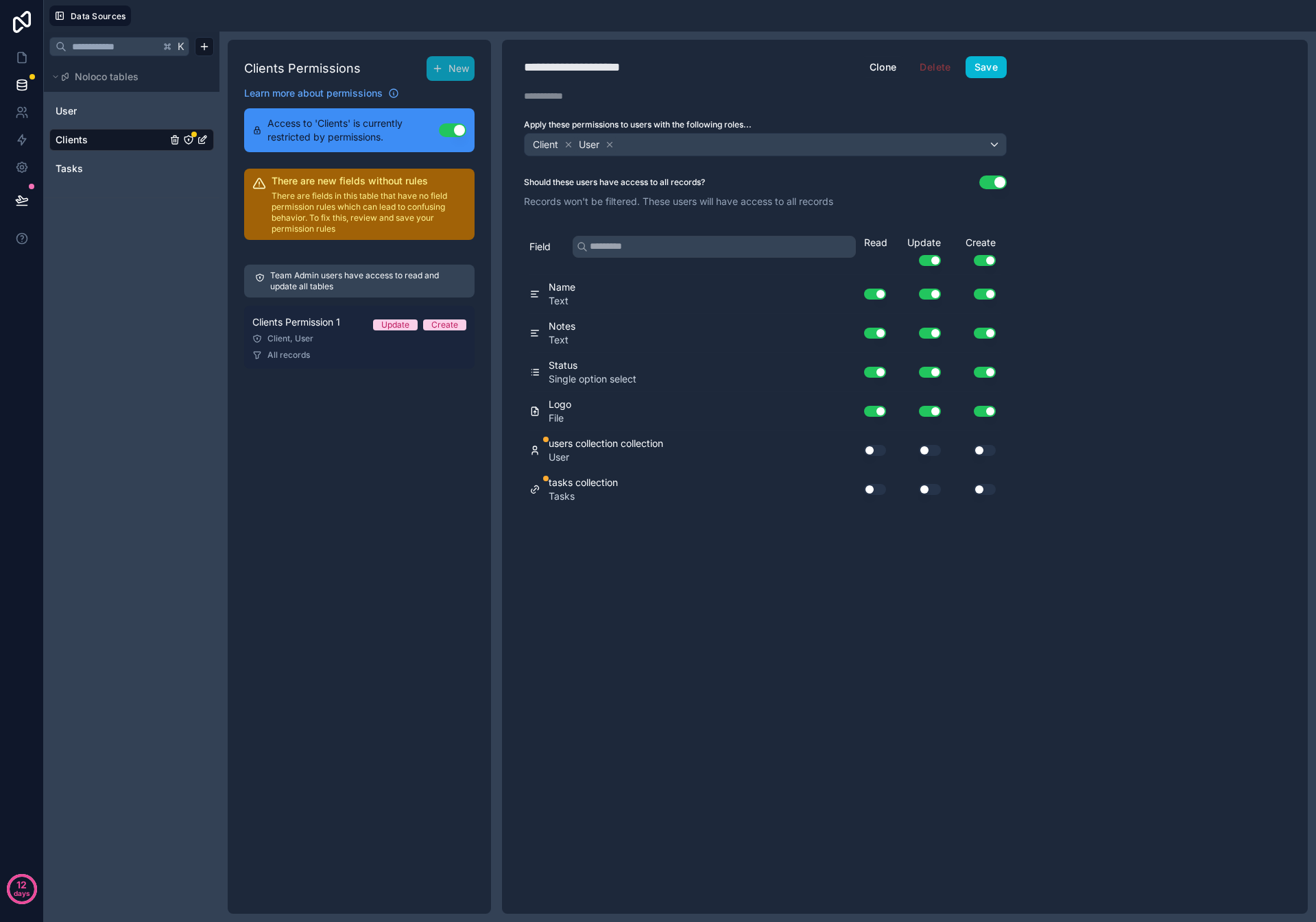
click at [334, 339] on div "Client, User" at bounding box center [359, 338] width 214 height 11
click at [612, 143] on icon at bounding box center [609, 144] width 5 height 5
click at [992, 181] on button "Use setting" at bounding box center [993, 182] width 27 height 14
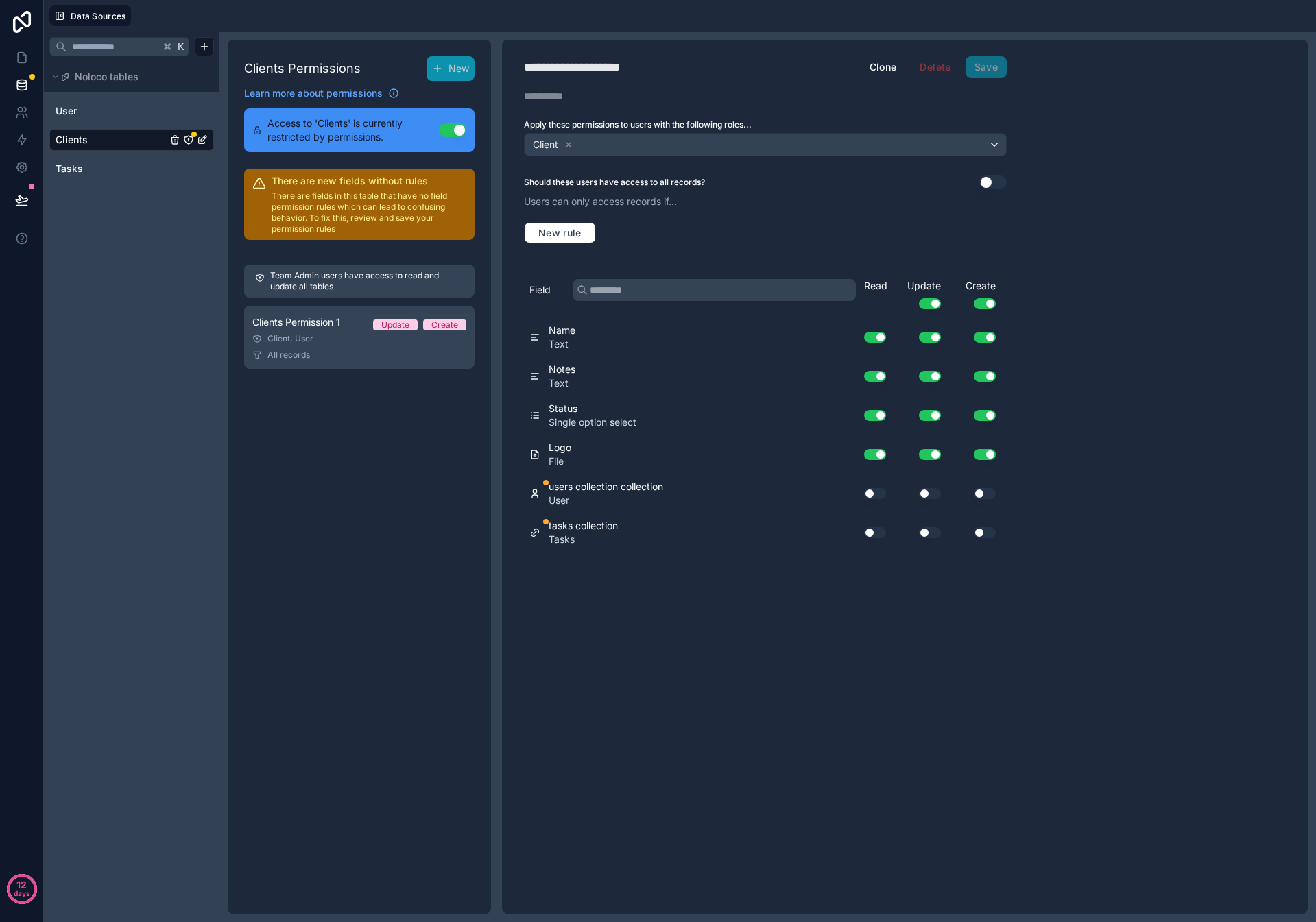
click at [879, 380] on button "Use setting" at bounding box center [874, 376] width 22 height 11
click at [875, 415] on button "Use setting" at bounding box center [874, 415] width 22 height 11
drag, startPoint x: 872, startPoint y: 497, endPoint x: 886, endPoint y: 499, distance: 14.1
click at [874, 497] on button "Use setting" at bounding box center [874, 493] width 22 height 11
click at [868, 535] on button "Use setting" at bounding box center [874, 532] width 22 height 11
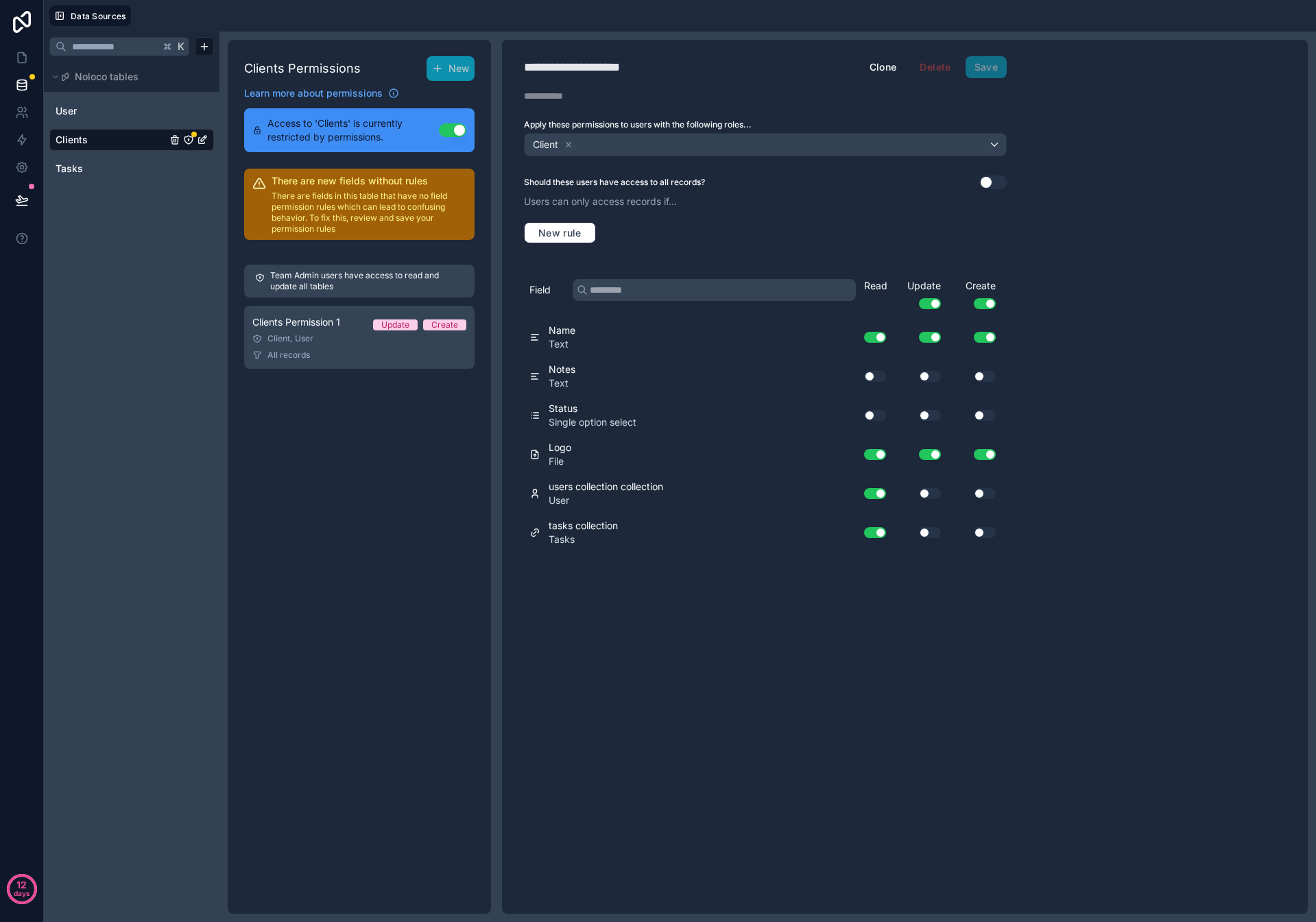
click at [933, 537] on button "Use setting" at bounding box center [930, 532] width 22 height 11
click at [979, 534] on button "Use setting" at bounding box center [984, 532] width 22 height 11
click at [981, 533] on button "Use setting" at bounding box center [984, 532] width 22 height 11
click at [577, 225] on button "New rule" at bounding box center [560, 232] width 72 height 22
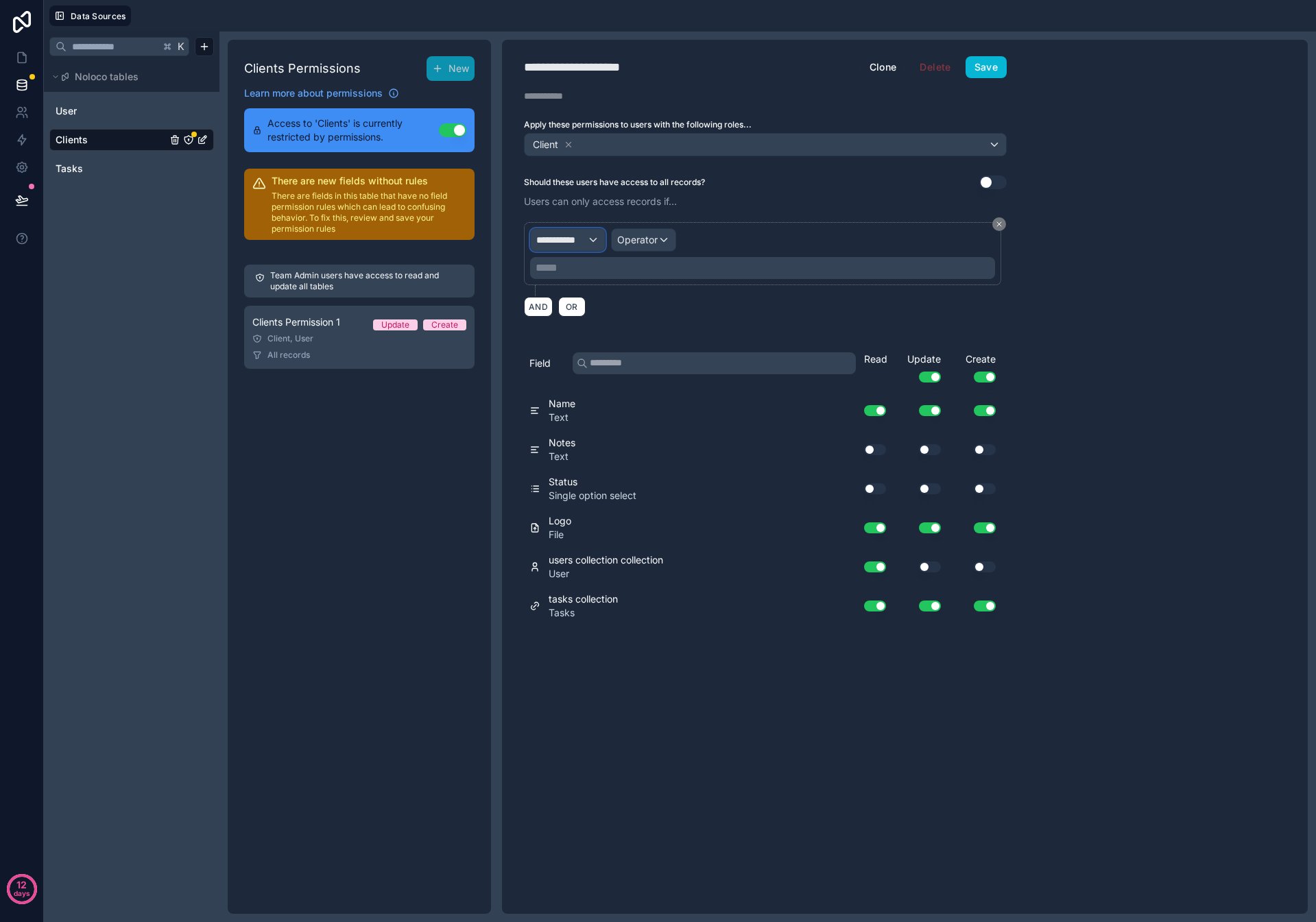
click at [567, 236] on span "**********" at bounding box center [562, 240] width 50 height 14
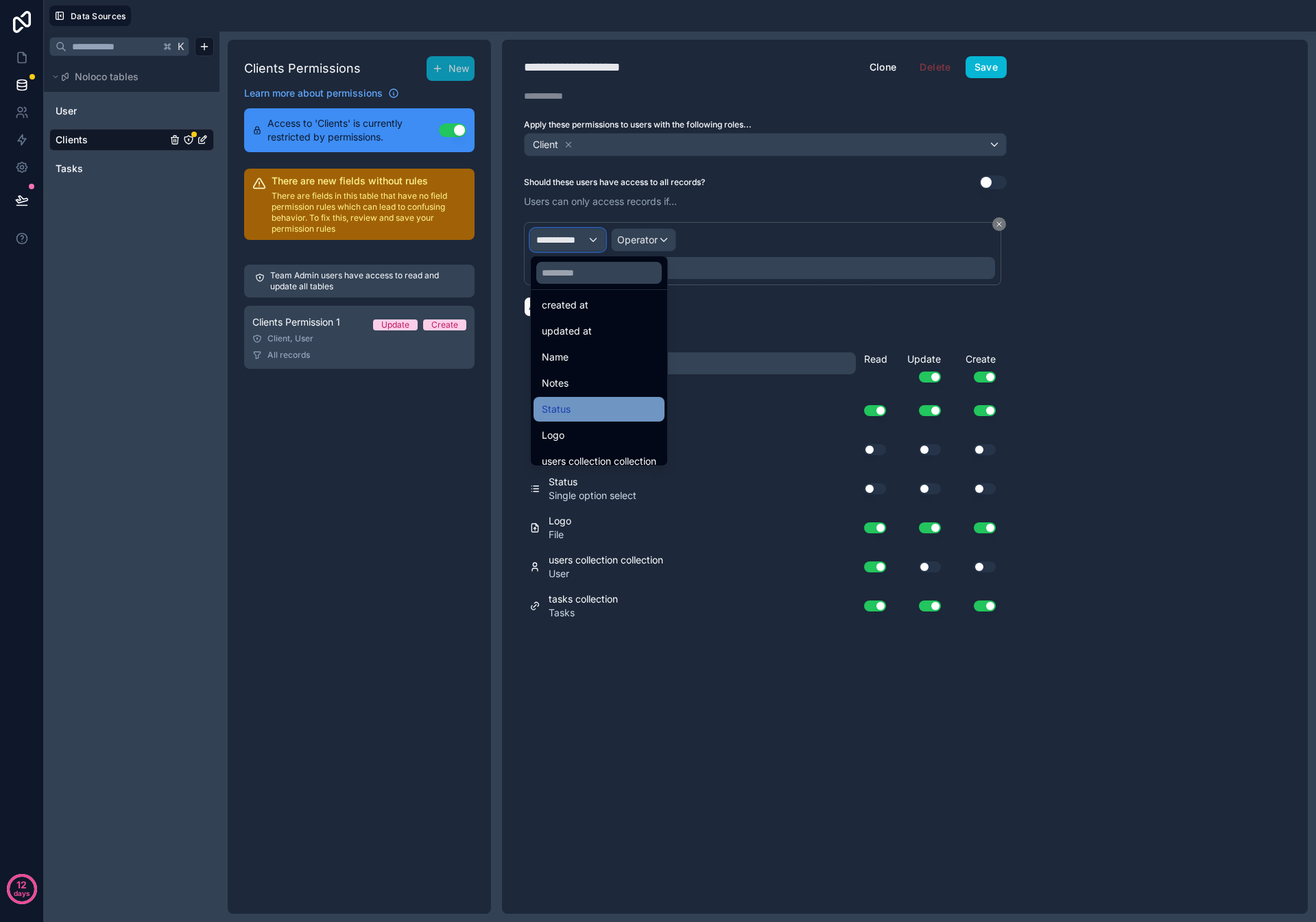
scroll to position [98, 0]
click at [592, 275] on input "text" at bounding box center [599, 272] width 126 height 22
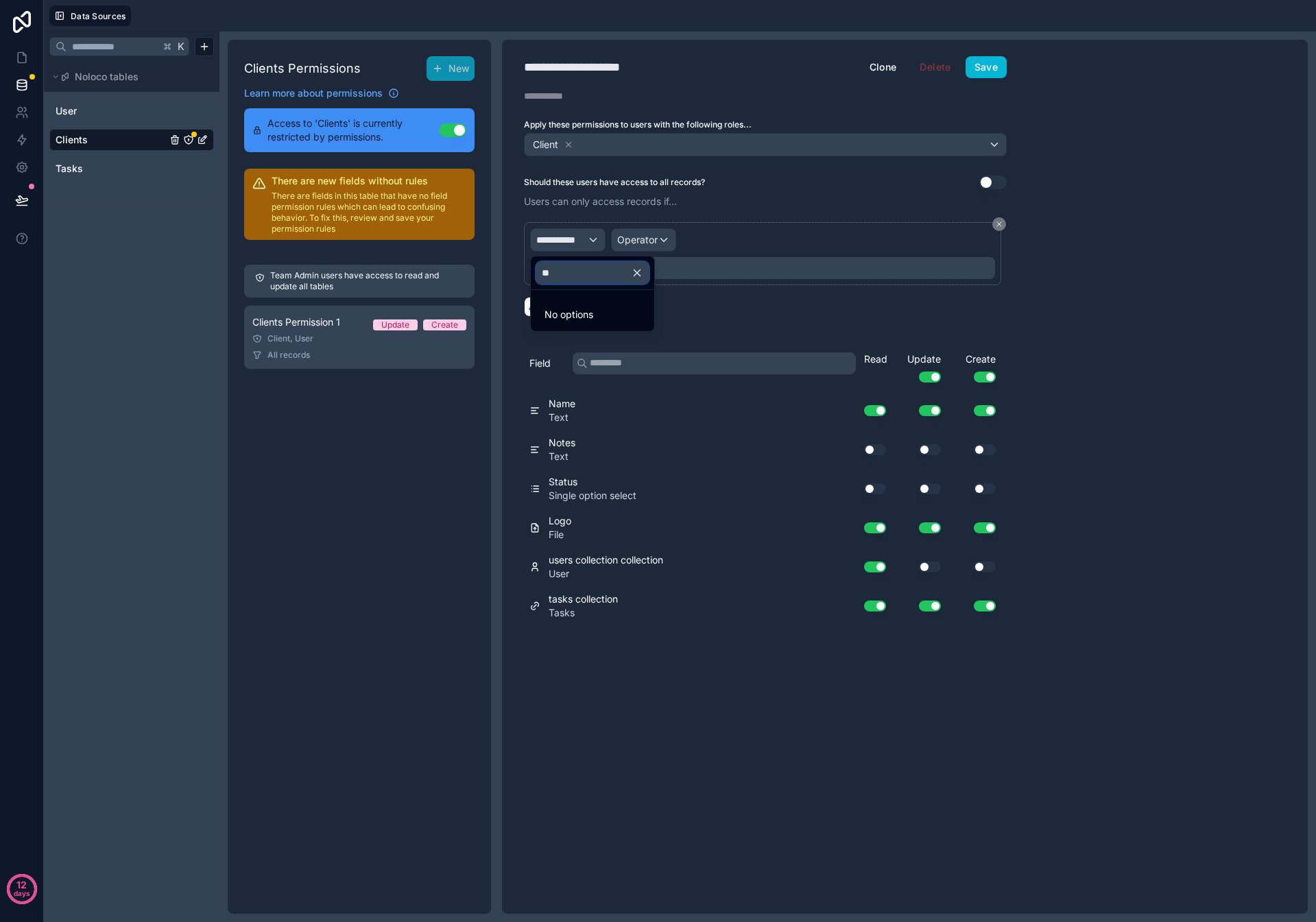
type input "***"
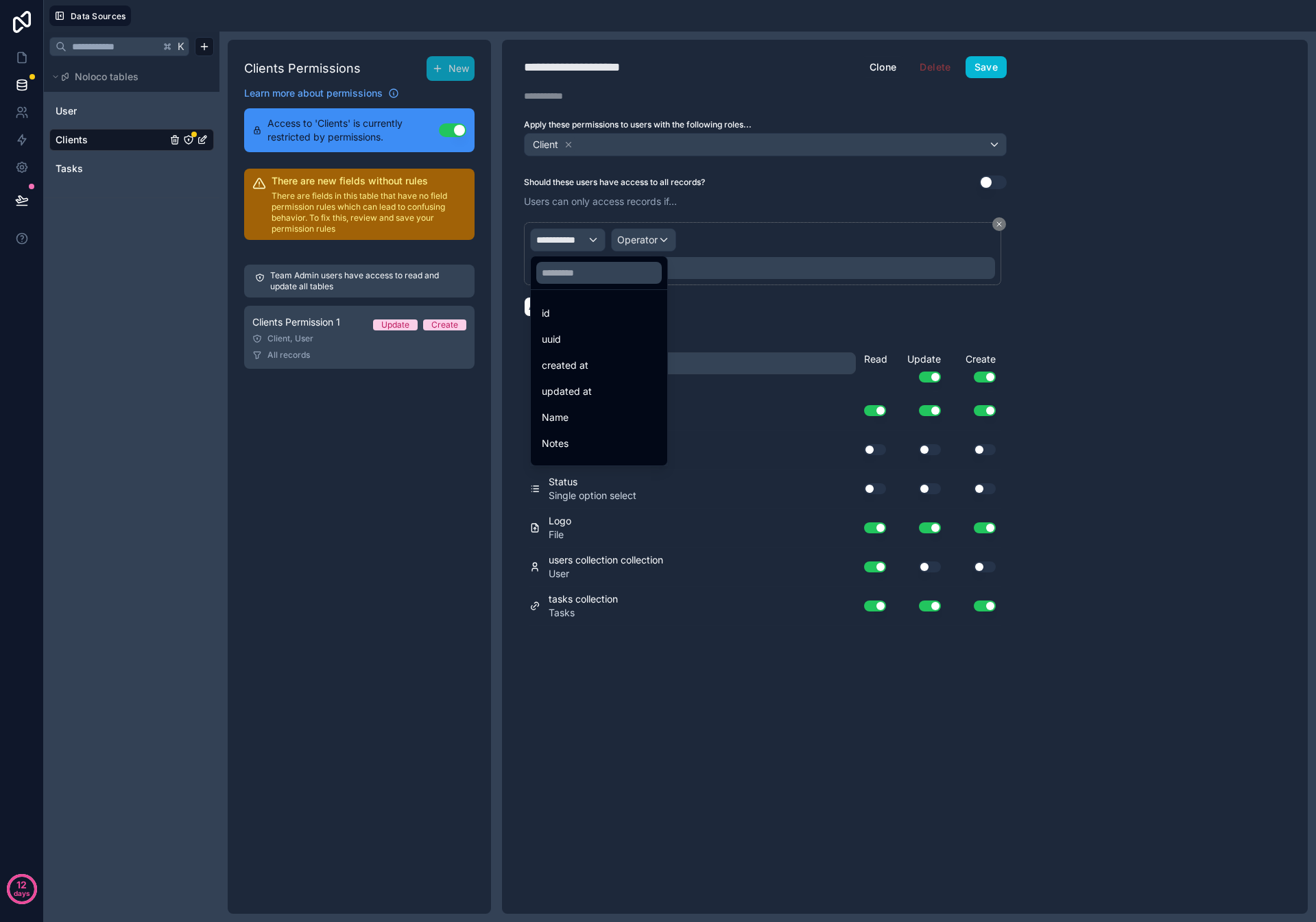
click at [565, 321] on div "id" at bounding box center [598, 313] width 114 height 16
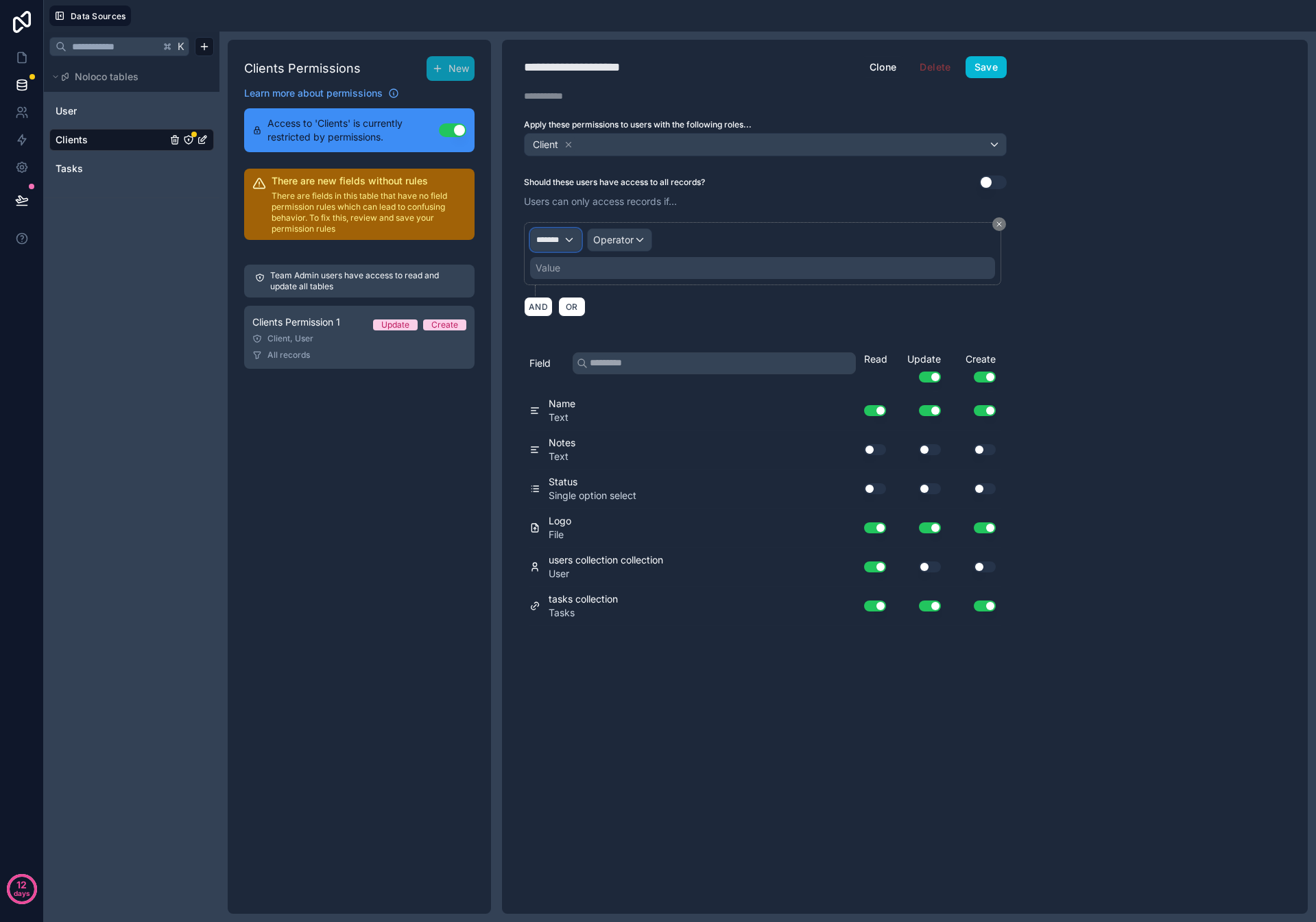
click at [570, 232] on div "*******" at bounding box center [556, 239] width 50 height 22
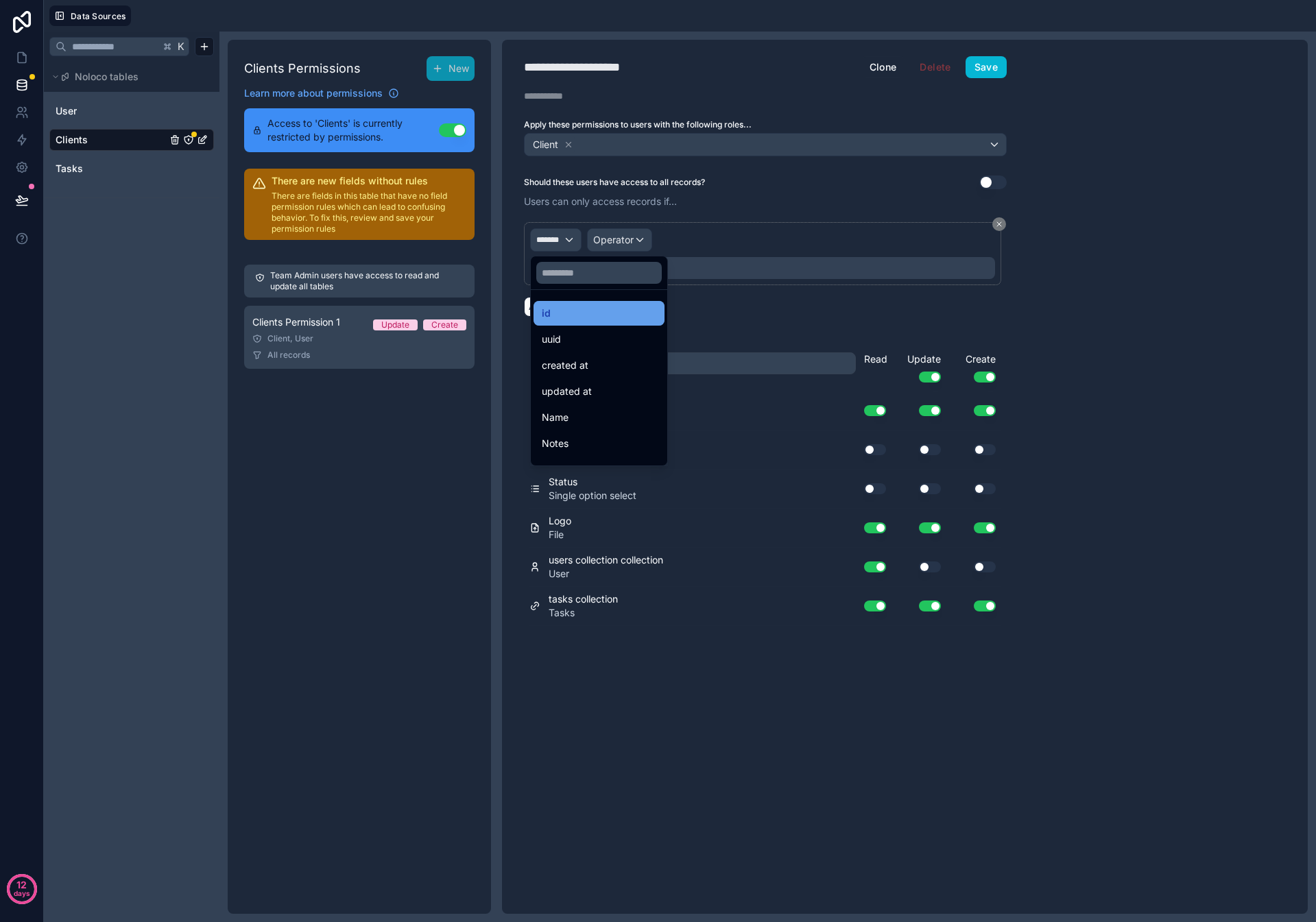
click at [560, 309] on div "id" at bounding box center [598, 313] width 114 height 16
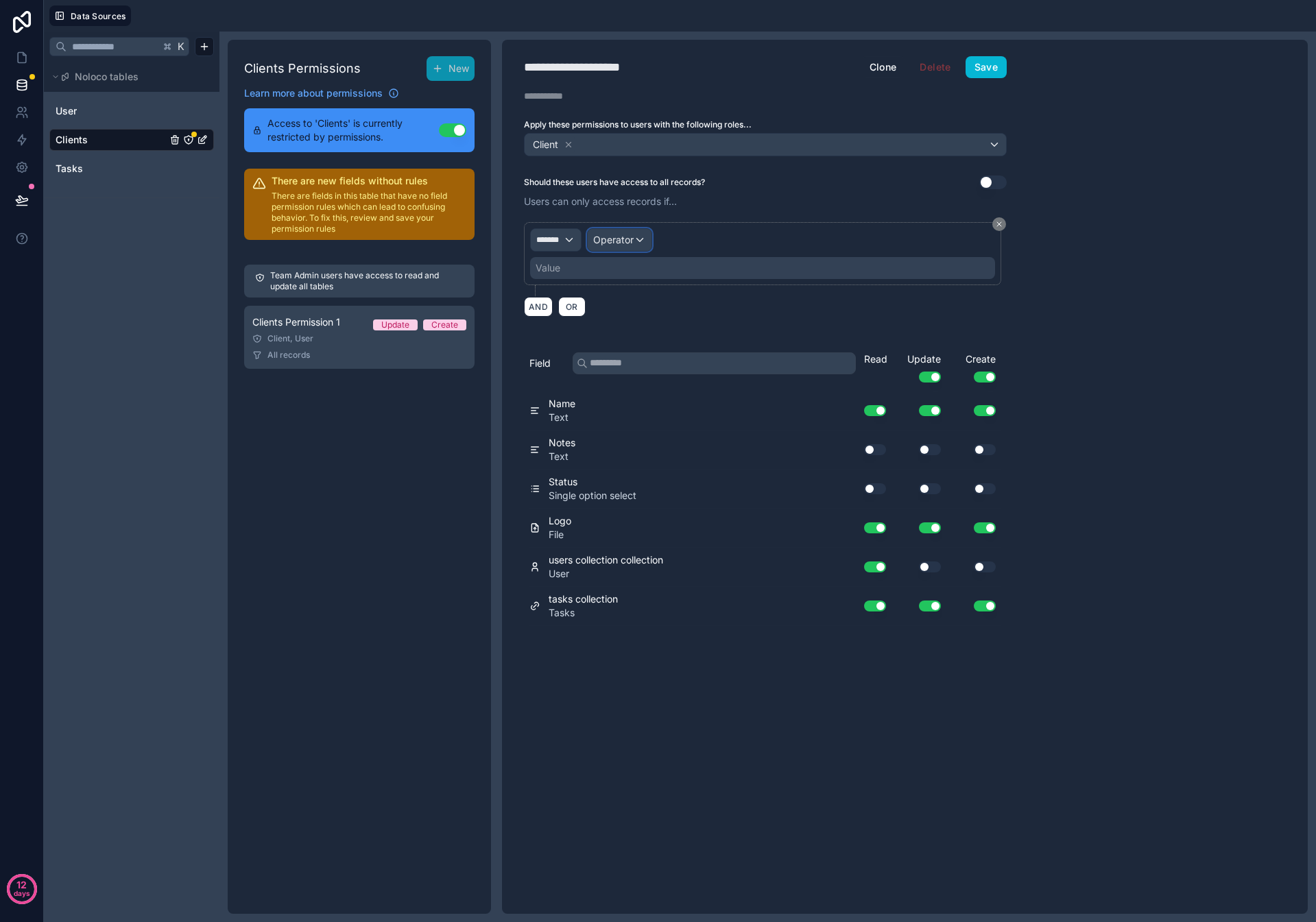
click at [618, 233] on span "Operator" at bounding box center [613, 239] width 41 height 12
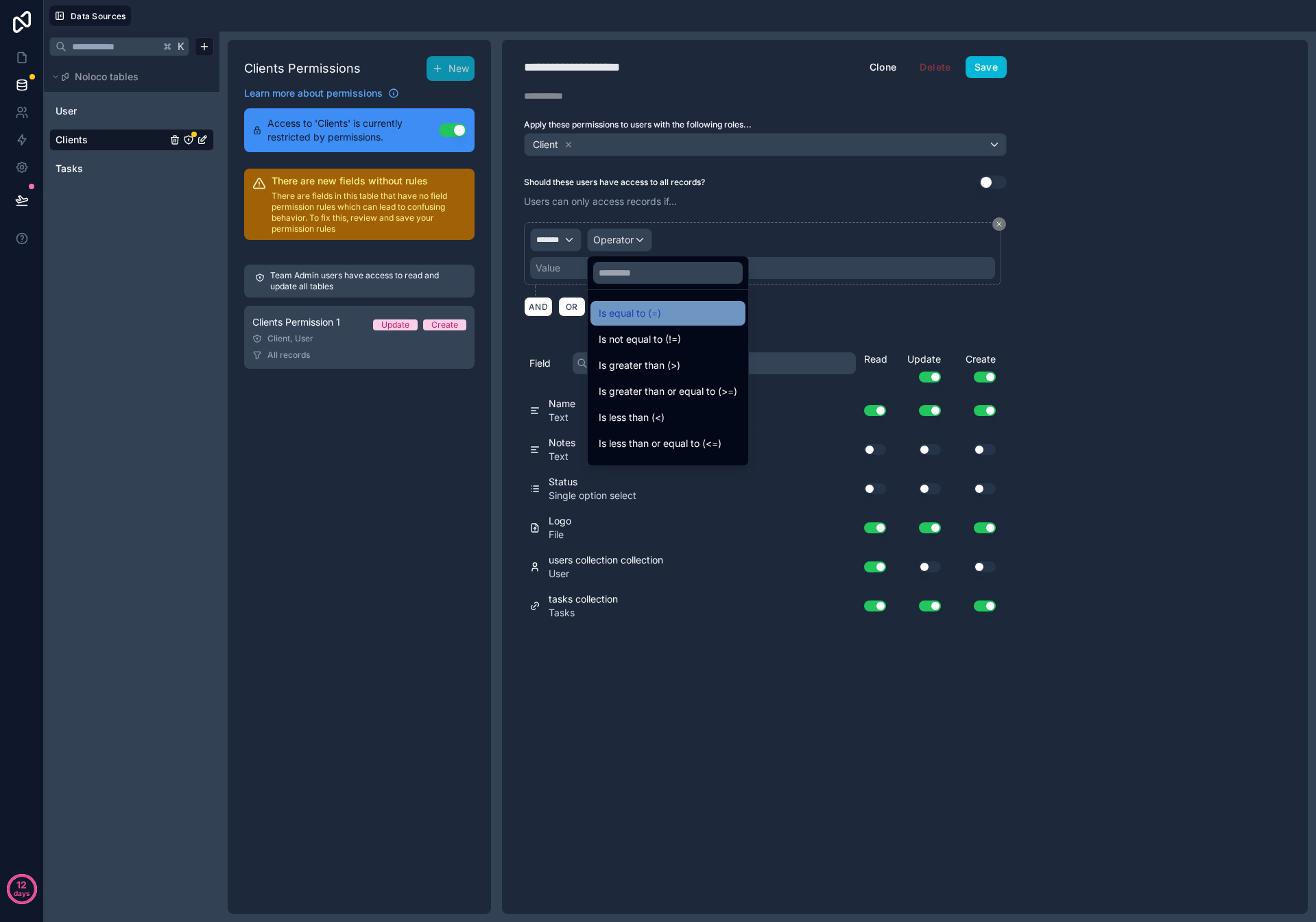
click at [641, 311] on span "Is equal to (=)" at bounding box center [629, 313] width 62 height 16
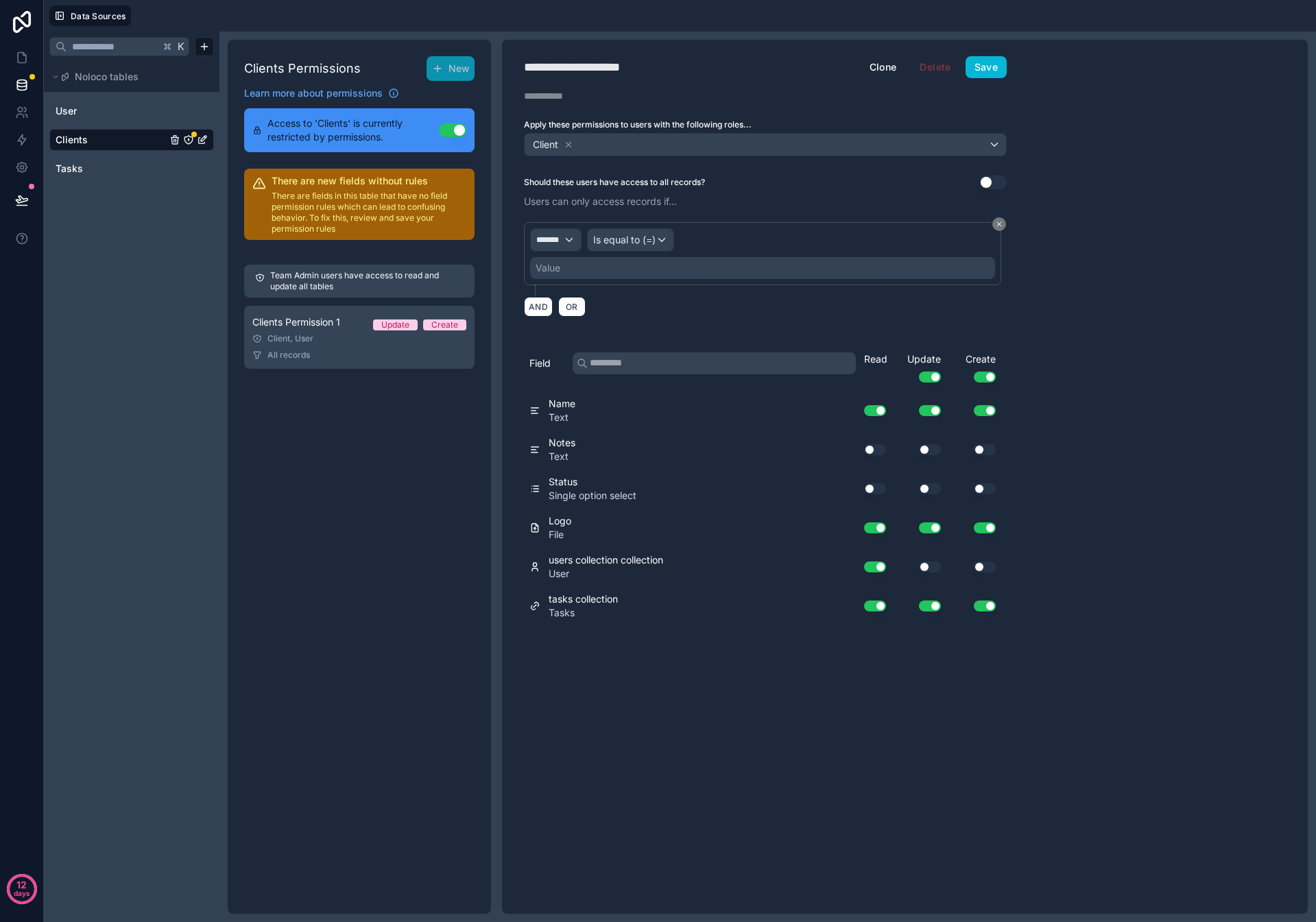
click at [609, 267] on div "Value" at bounding box center [762, 268] width 465 height 22
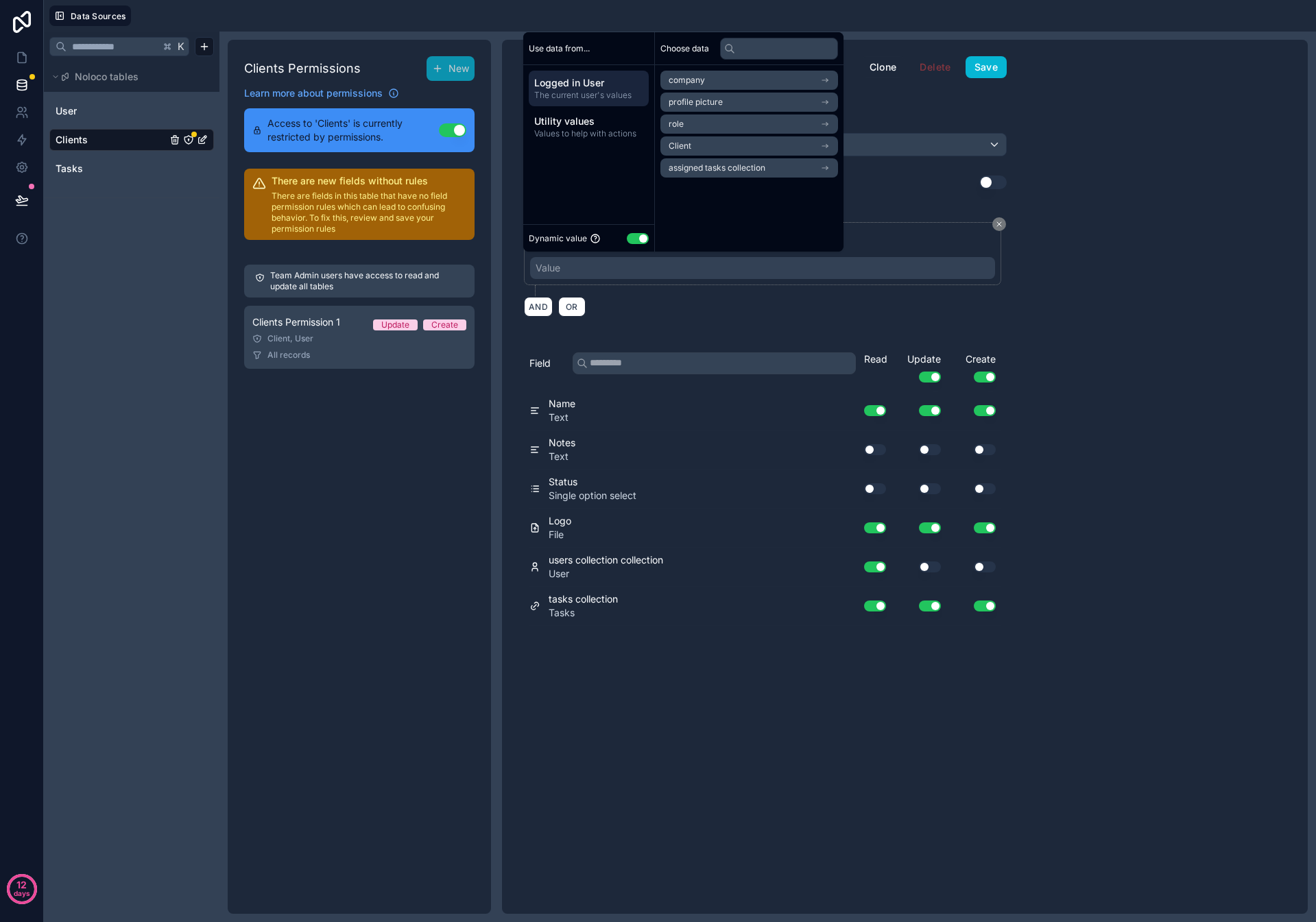
click at [718, 142] on li "Client" at bounding box center [749, 146] width 177 height 19
click at [724, 103] on li "Client" at bounding box center [749, 105] width 177 height 19
click at [1082, 281] on div "**********" at bounding box center [904, 476] width 806 height 875
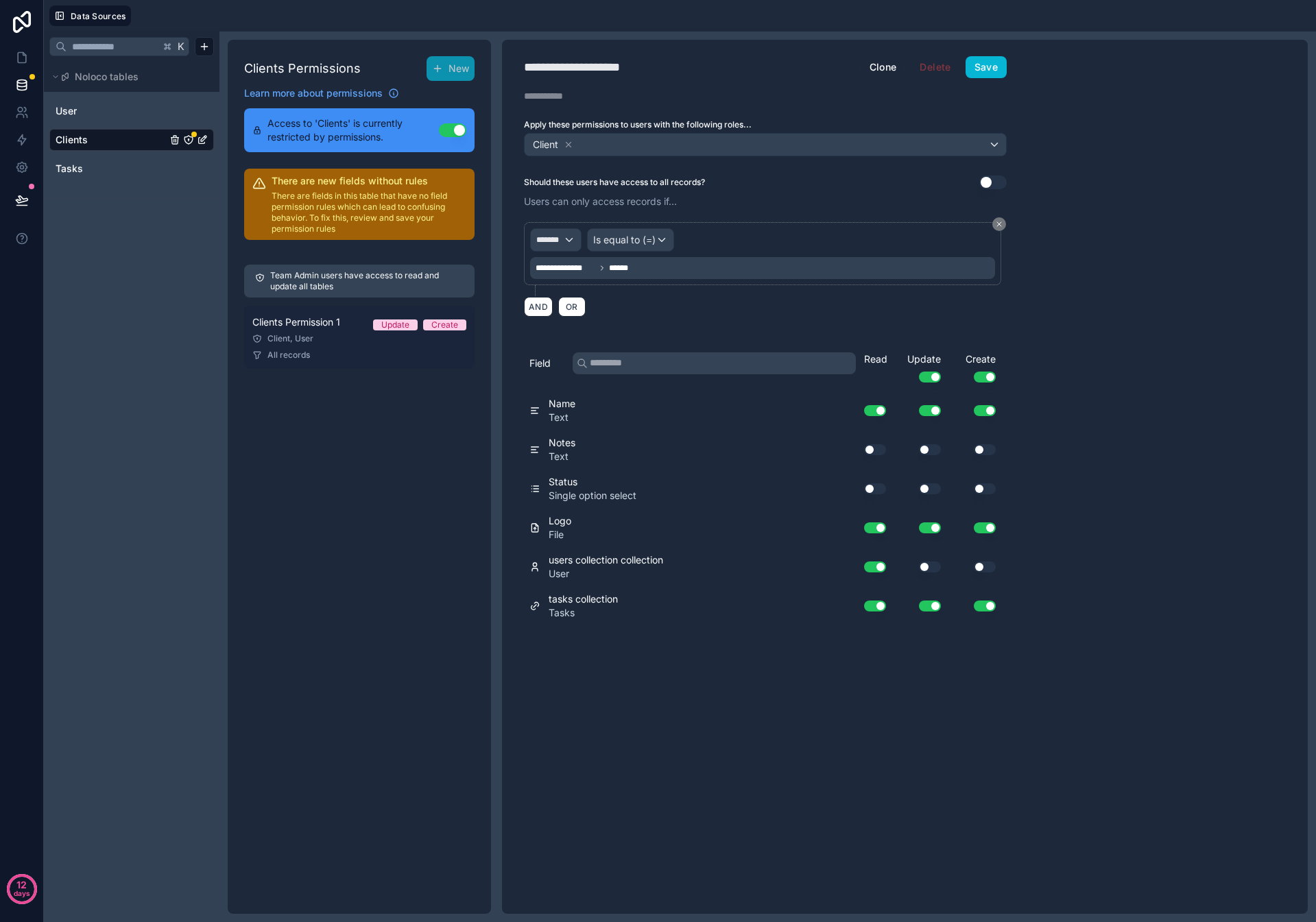
click at [379, 347] on link "Clients Permission 1 Update Create Client, User All records" at bounding box center [359, 337] width 230 height 63
click at [352, 333] on div "Client, User" at bounding box center [359, 338] width 214 height 11
click at [998, 70] on button "Save" at bounding box center [986, 67] width 41 height 22
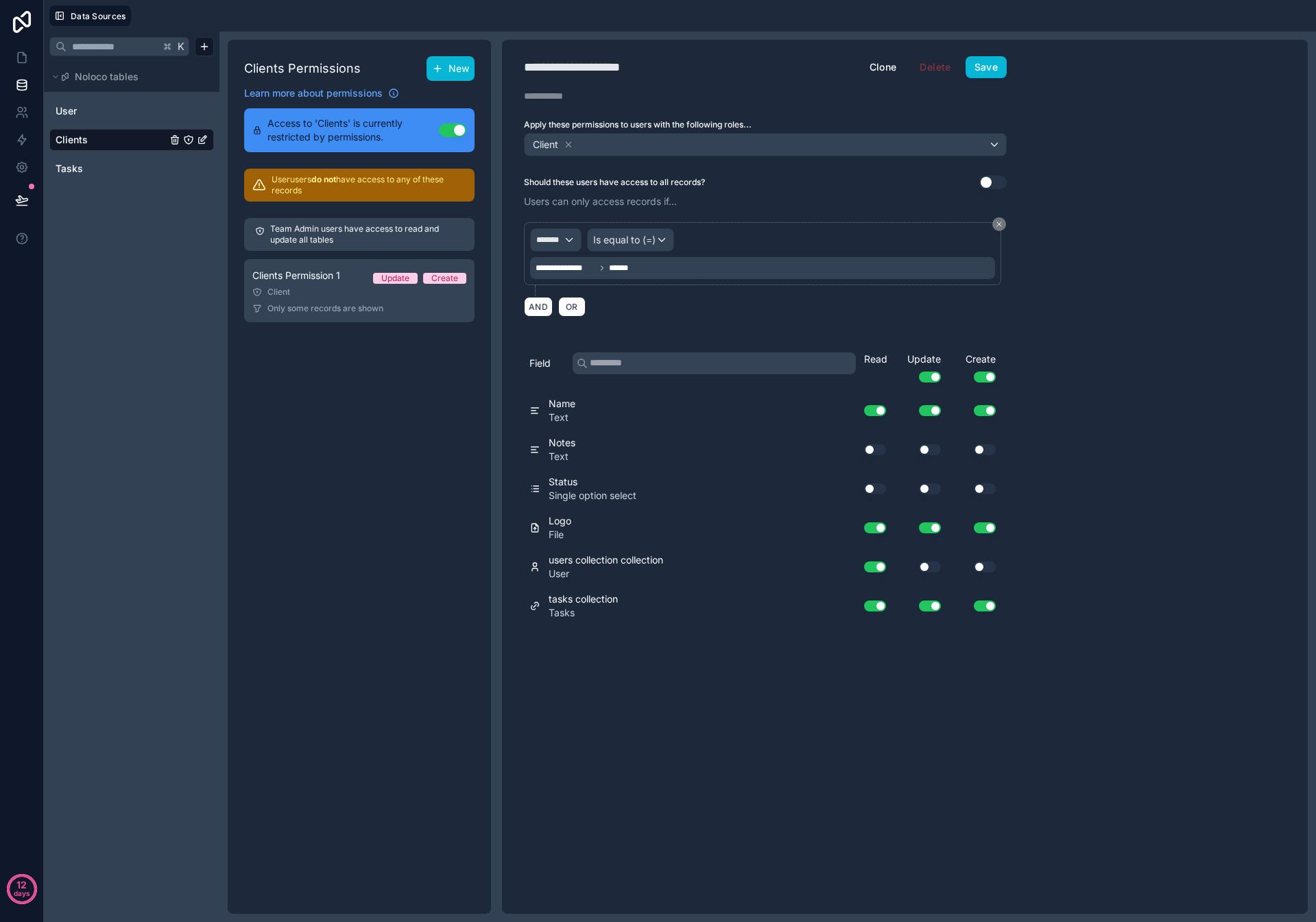
click at [436, 69] on icon at bounding box center [437, 69] width 6 height 0
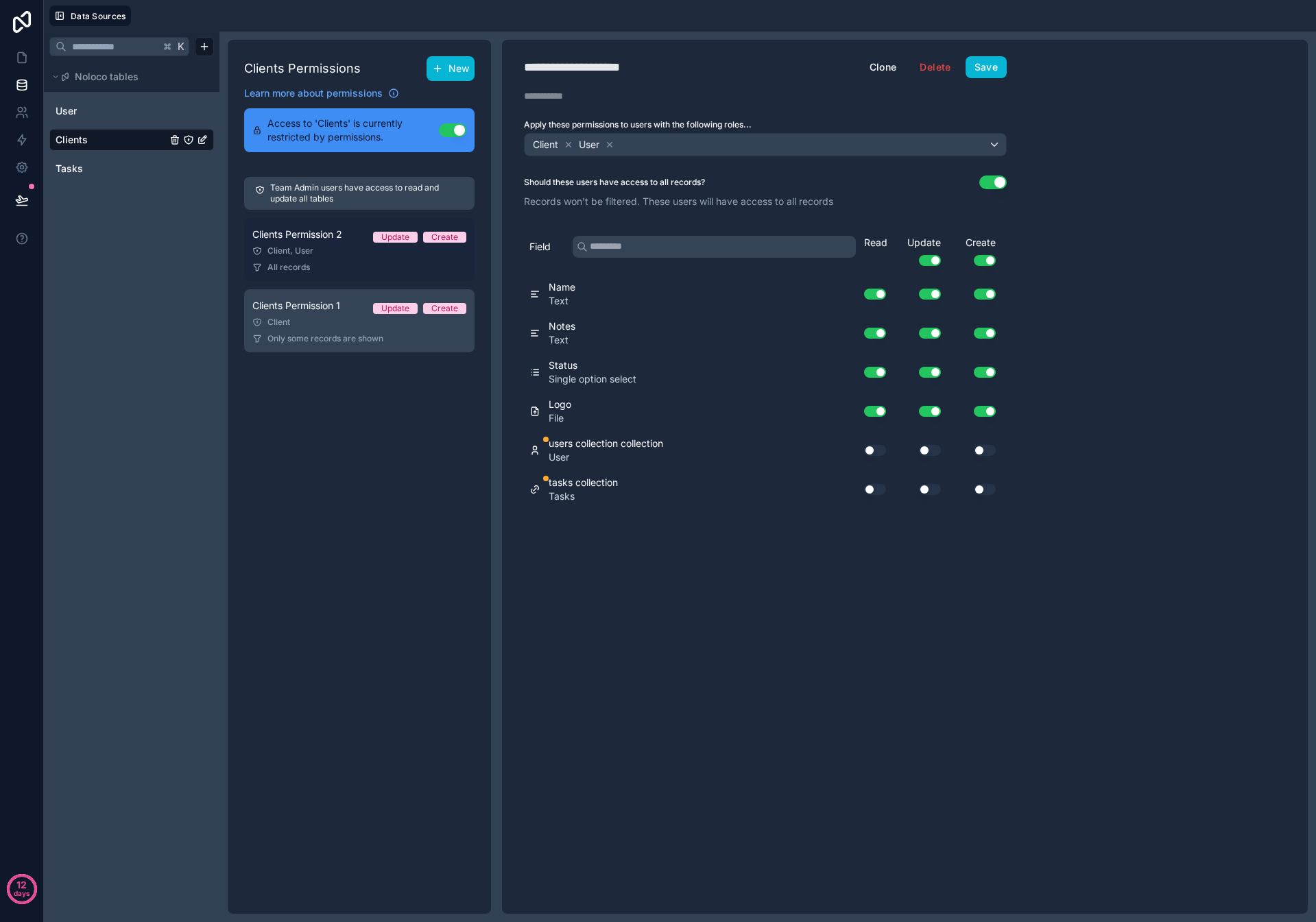
drag, startPoint x: 327, startPoint y: 242, endPoint x: 364, endPoint y: 236, distance: 37.5
click at [328, 242] on div "Clients Permission 2 Update Create" at bounding box center [359, 234] width 214 height 16
click at [565, 145] on icon at bounding box center [568, 144] width 10 height 10
click at [990, 64] on button "Save" at bounding box center [986, 67] width 41 height 22
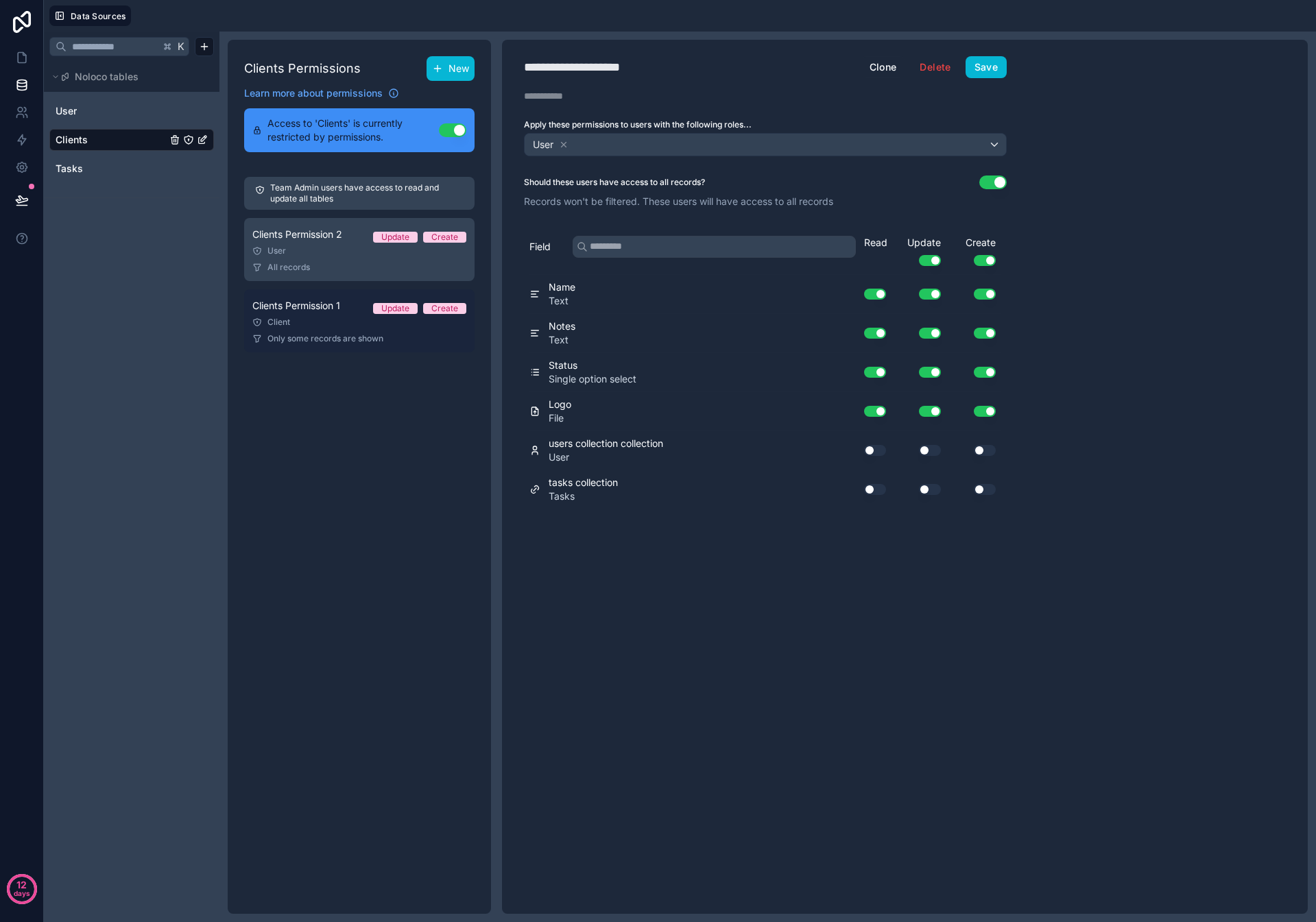
click at [376, 337] on span "Only some records are shown" at bounding box center [325, 338] width 116 height 11
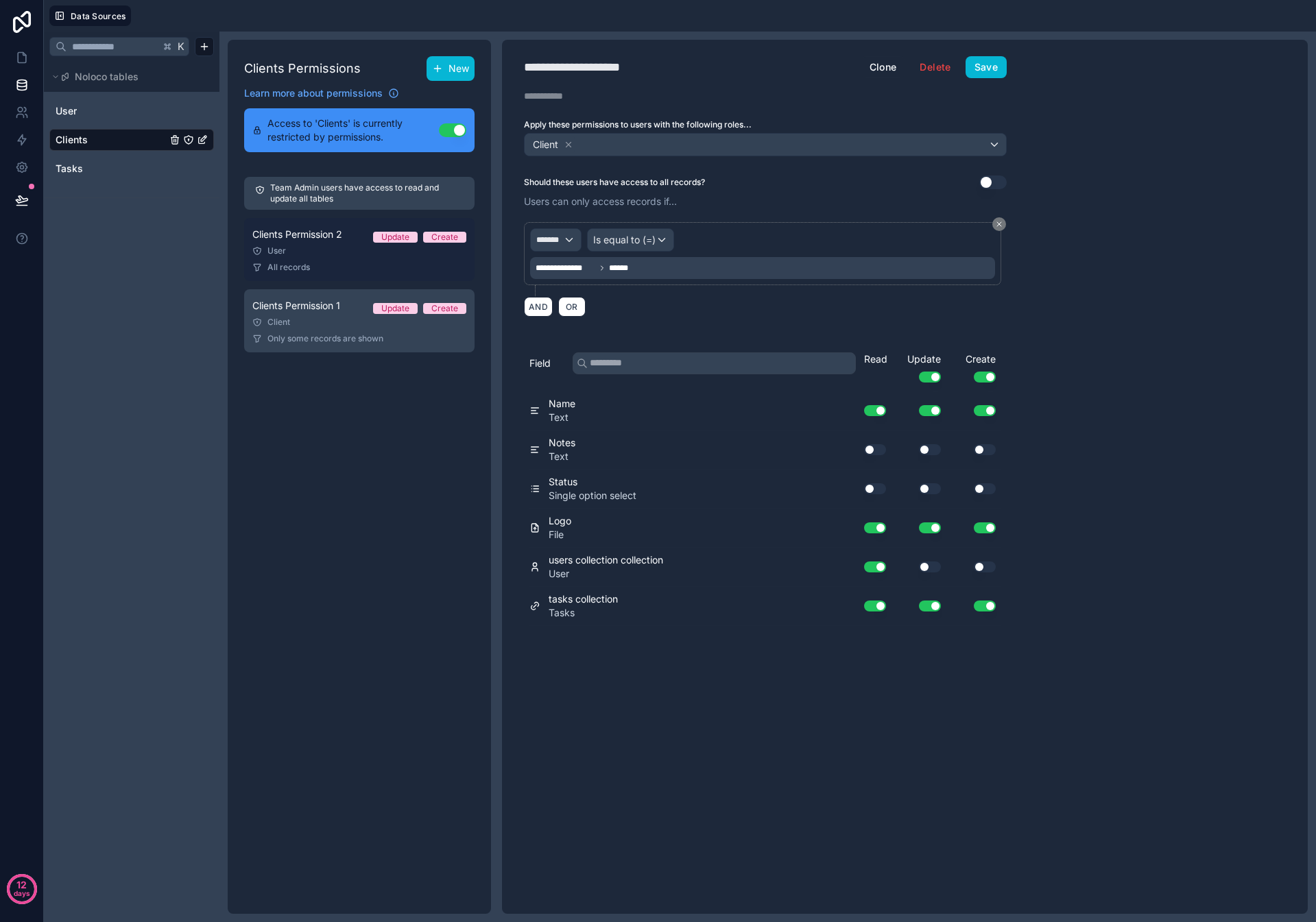
click at [371, 278] on link "Clients Permission 2 Update Create User All records" at bounding box center [359, 249] width 230 height 63
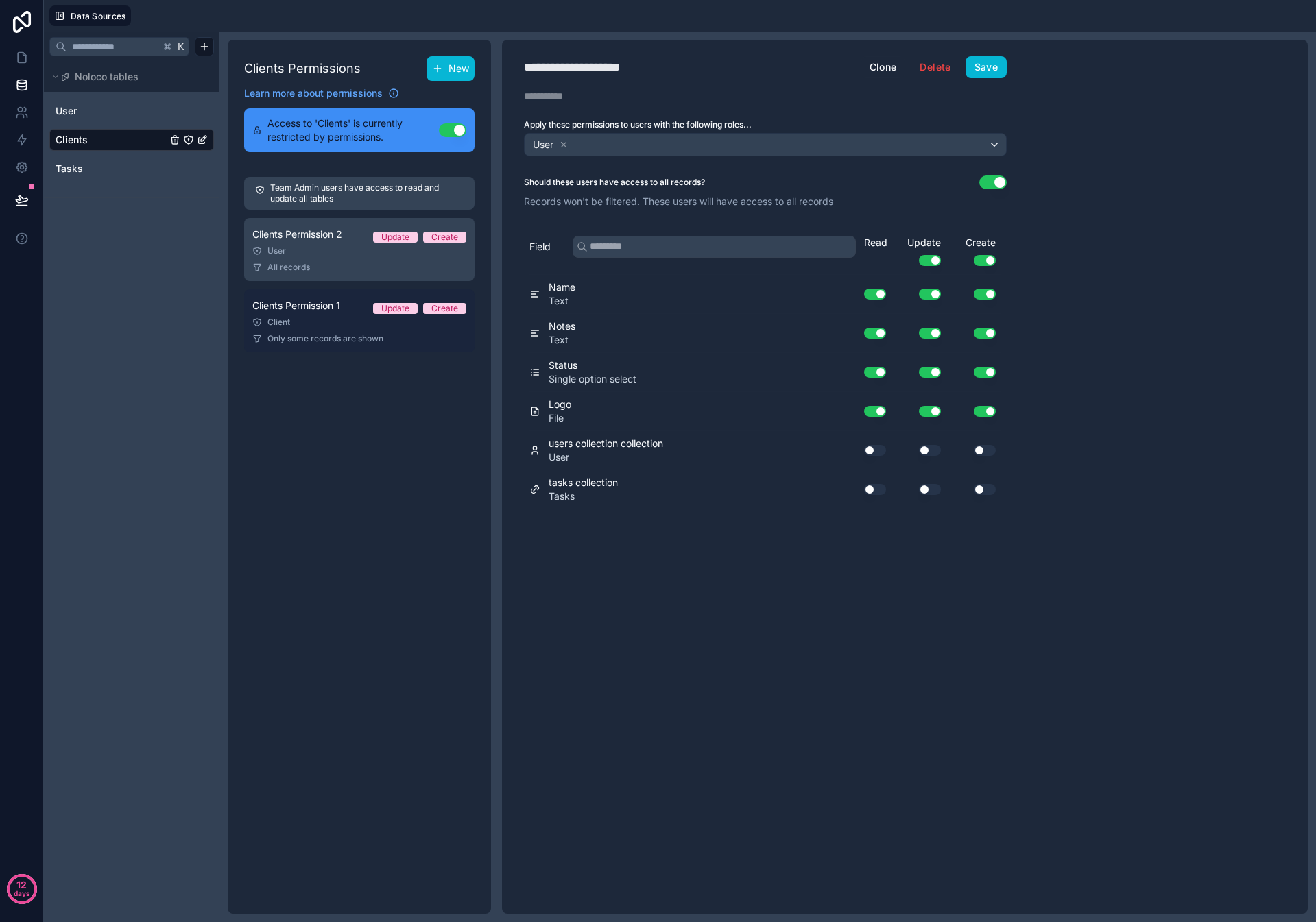
click at [363, 352] on link "Clients Permission 1 Update Create Client Only some records are shown" at bounding box center [359, 321] width 230 height 63
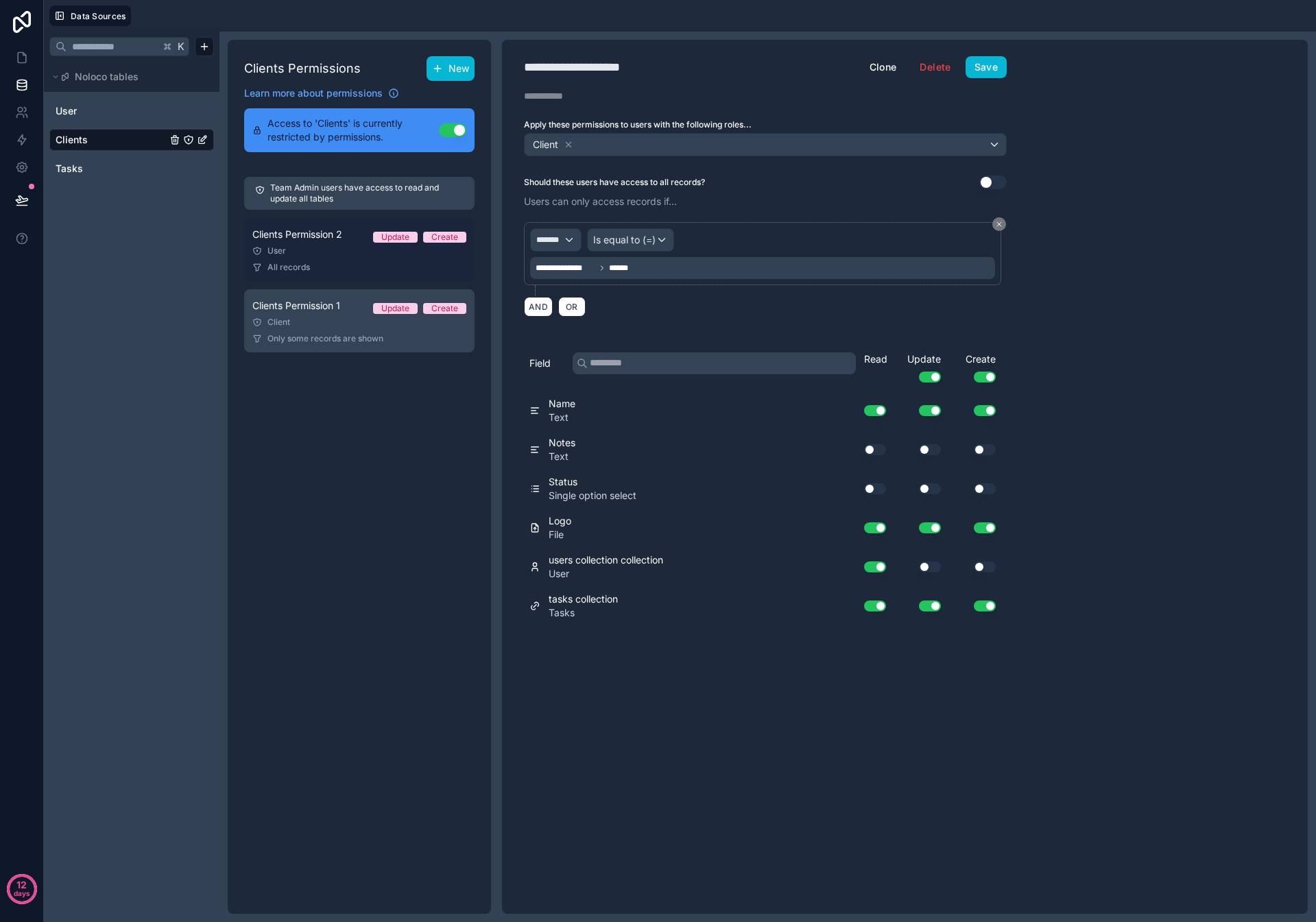
click at [357, 264] on div "All records" at bounding box center [359, 266] width 214 height 11
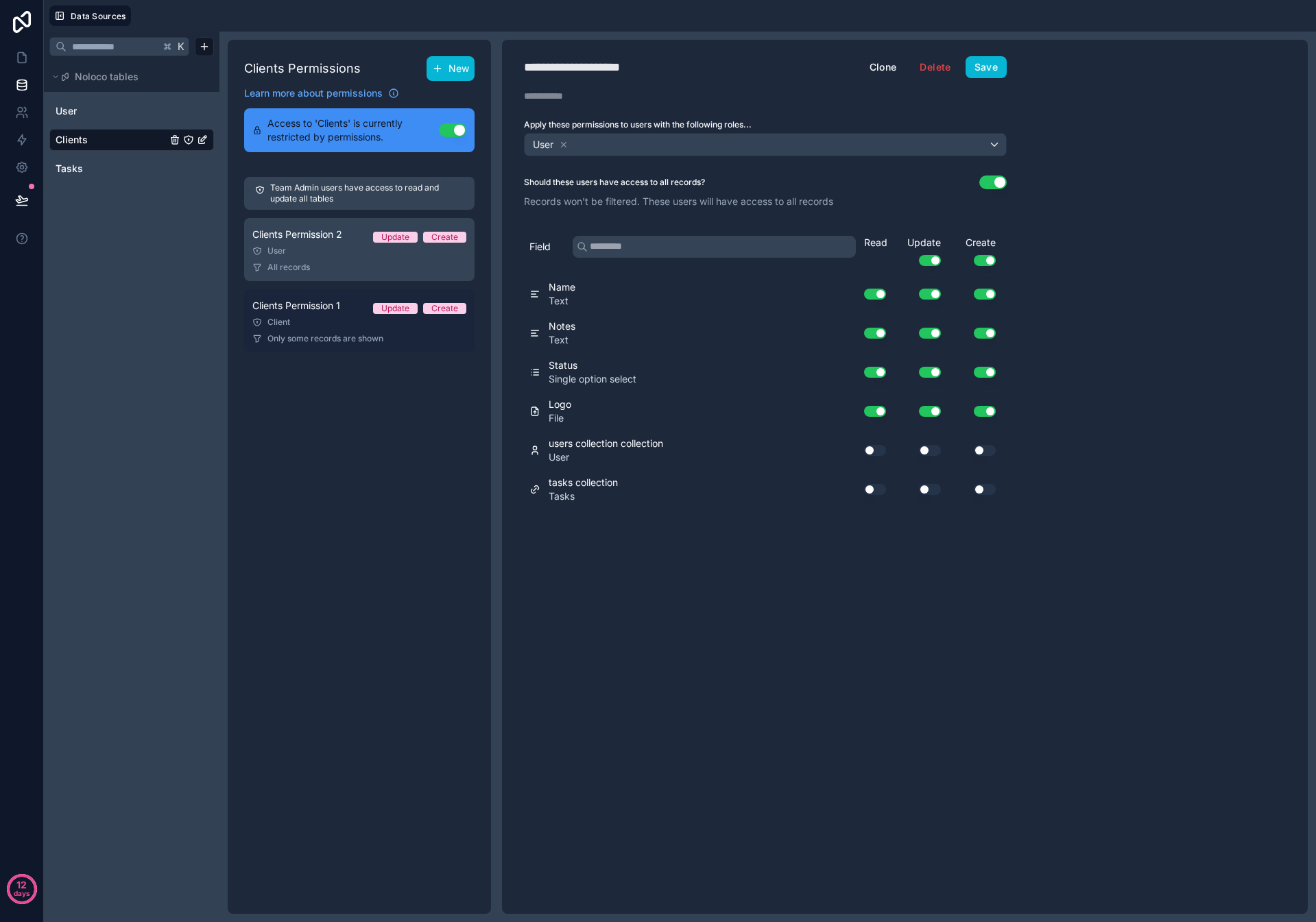
click at [336, 315] on link "Clients Permission 1 Update Create Client Only some records are shown" at bounding box center [359, 321] width 230 height 63
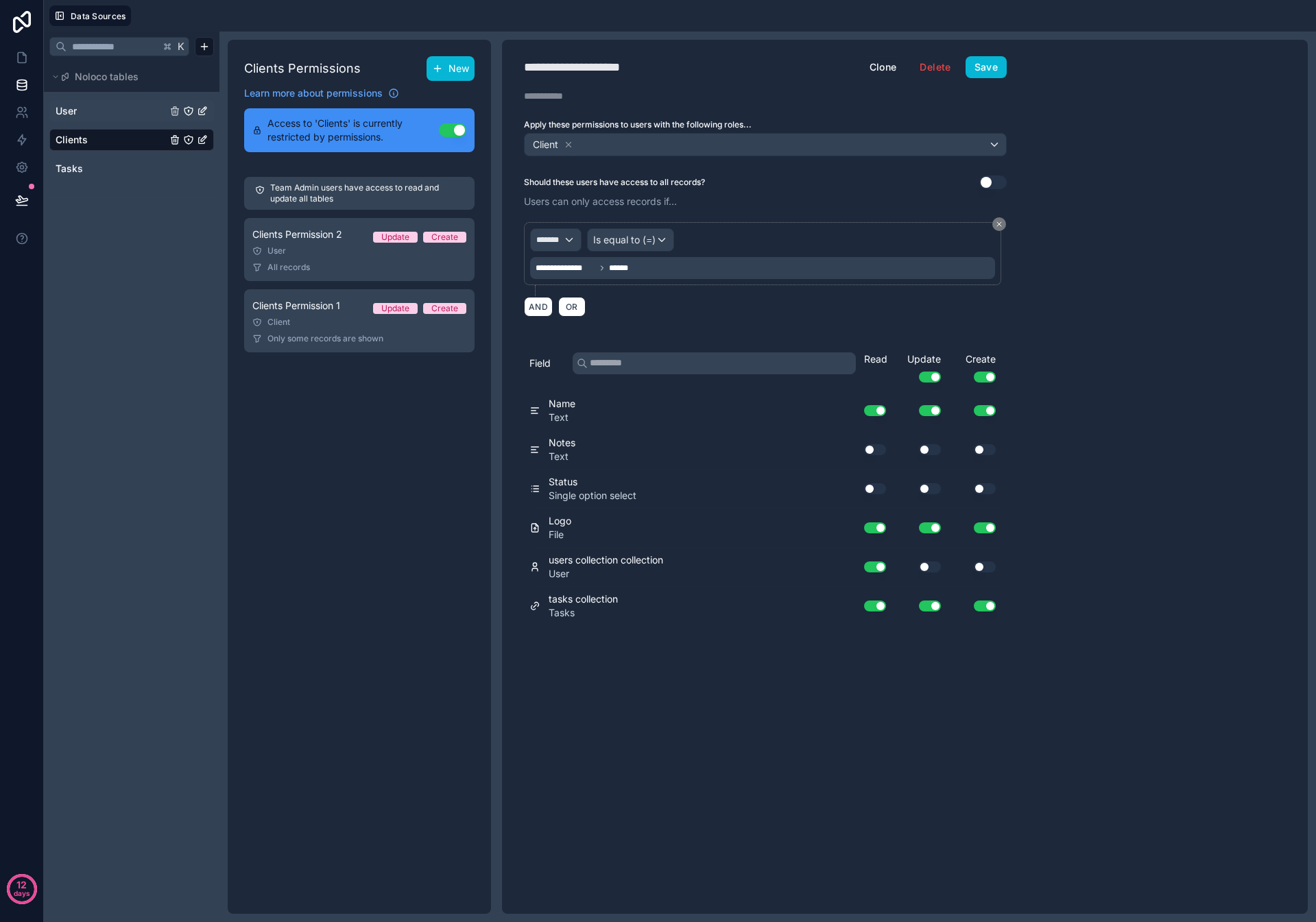
click at [111, 110] on link "User" at bounding box center [110, 111] width 111 height 14
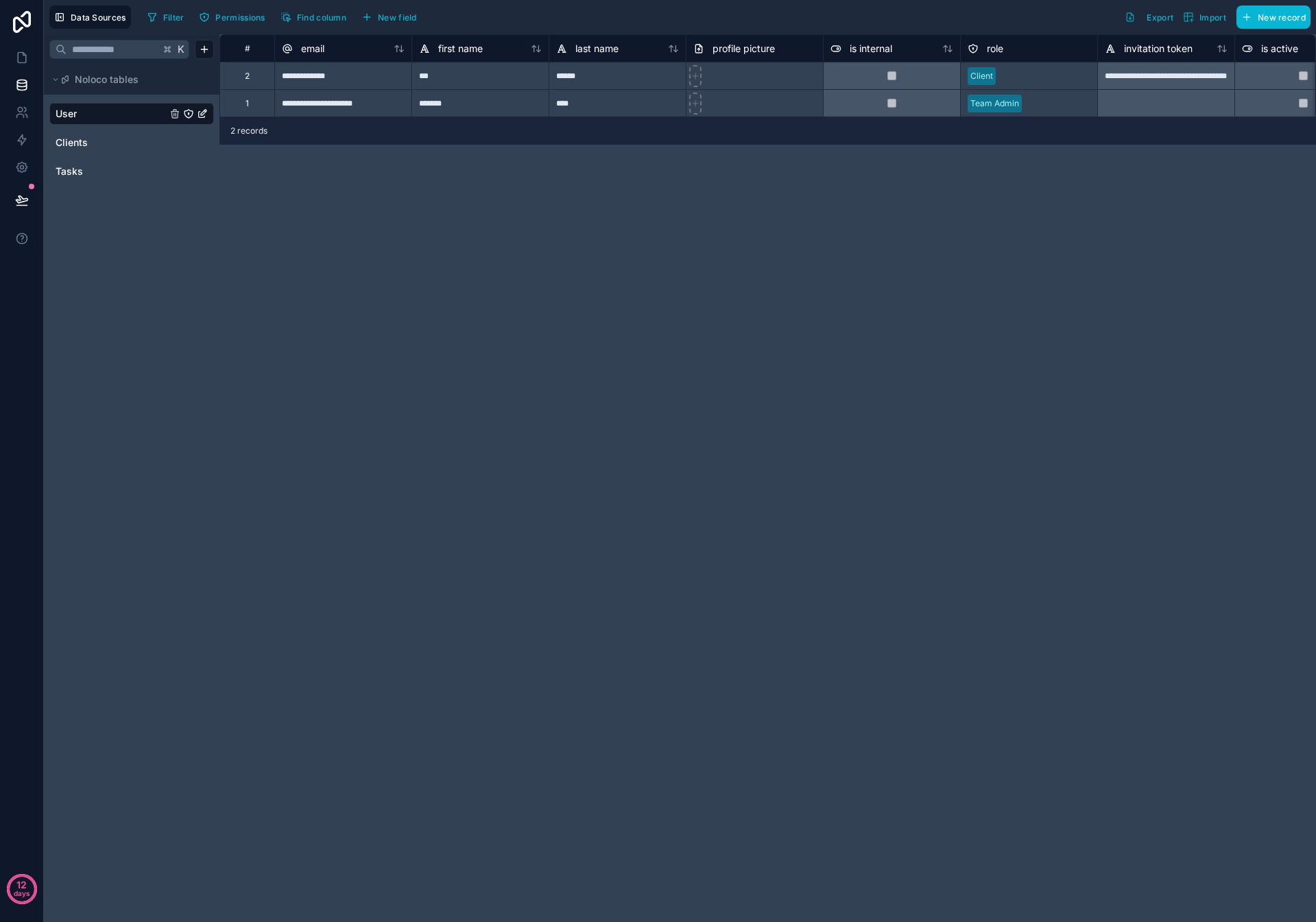
click at [192, 111] on icon "User" at bounding box center [188, 113] width 8 height 8
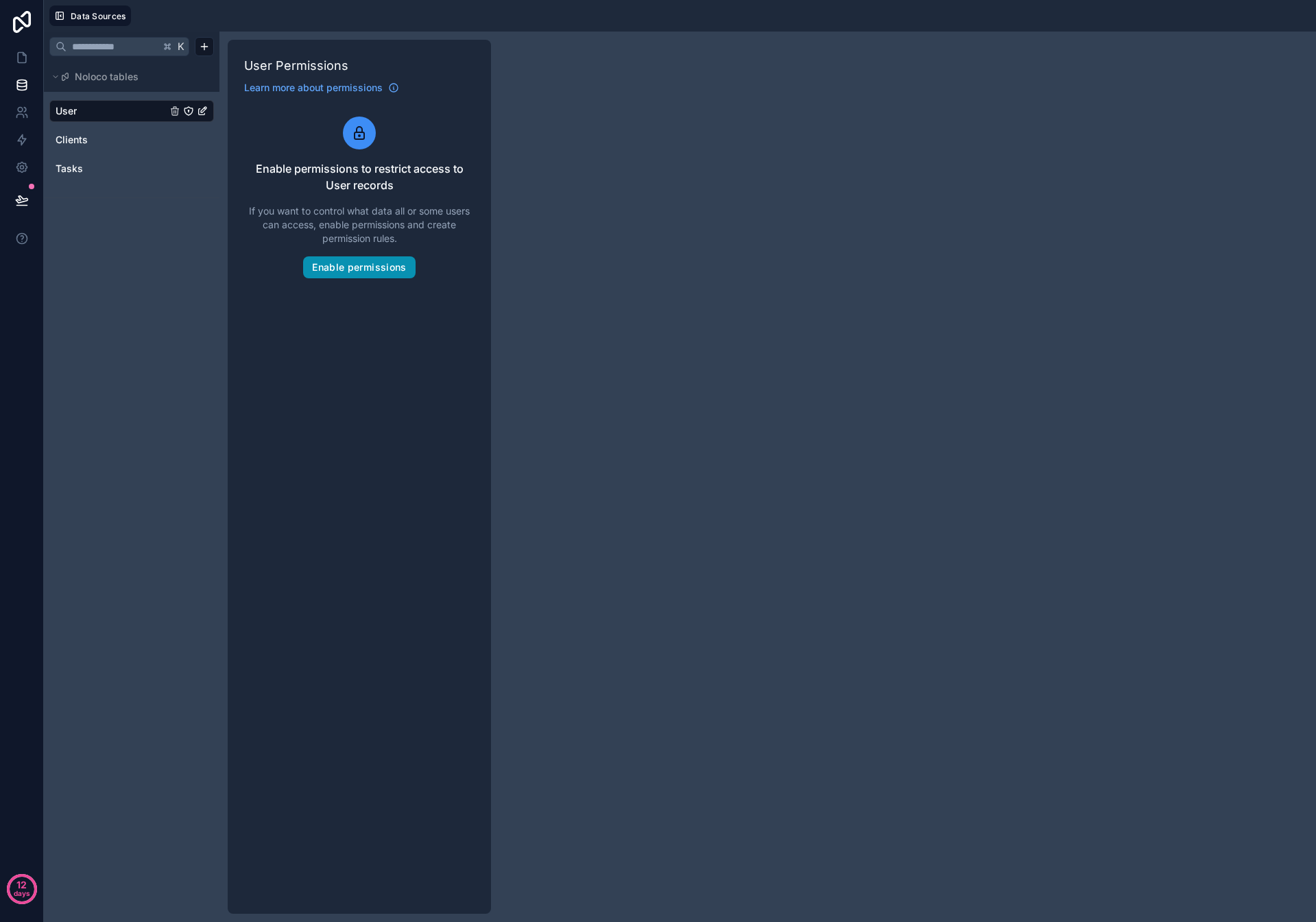
click at [363, 264] on button "Enable permissions" at bounding box center [358, 267] width 111 height 22
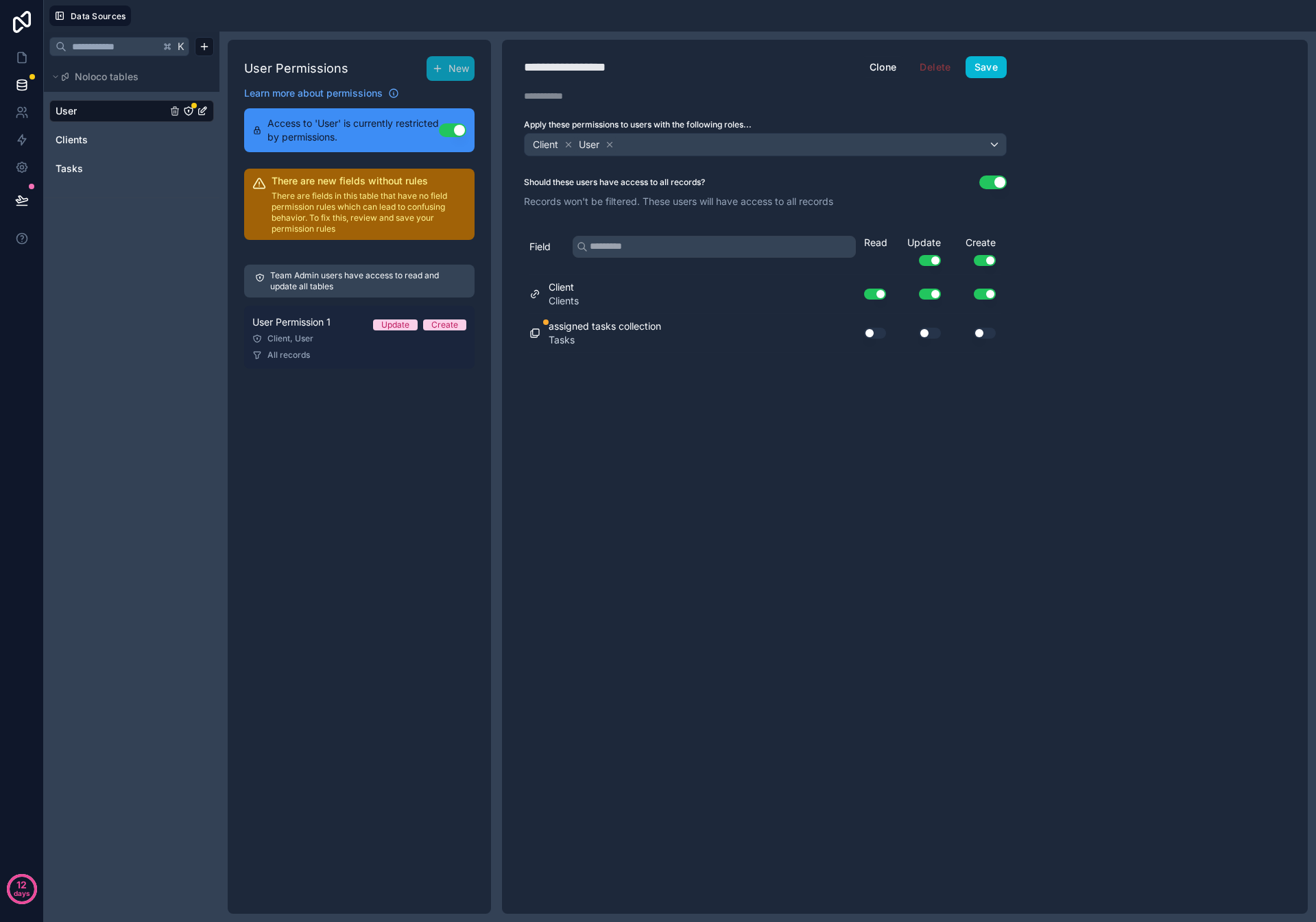
click at [310, 328] on span "User Permission 1" at bounding box center [291, 323] width 78 height 14
click at [567, 144] on icon at bounding box center [568, 144] width 10 height 10
click at [564, 144] on icon at bounding box center [564, 144] width 10 height 10
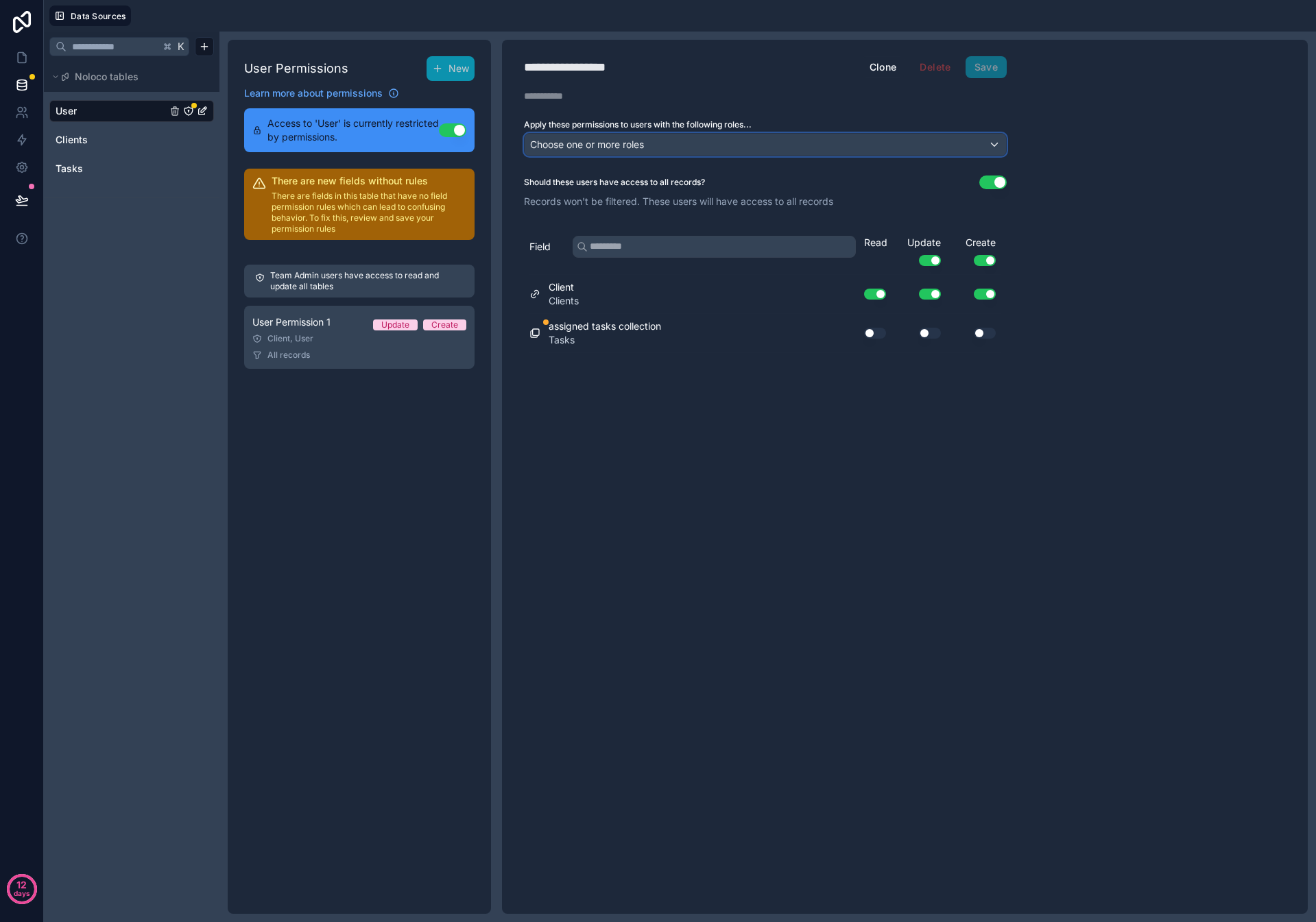
click at [561, 147] on span "Choose one or more roles" at bounding box center [587, 144] width 114 height 12
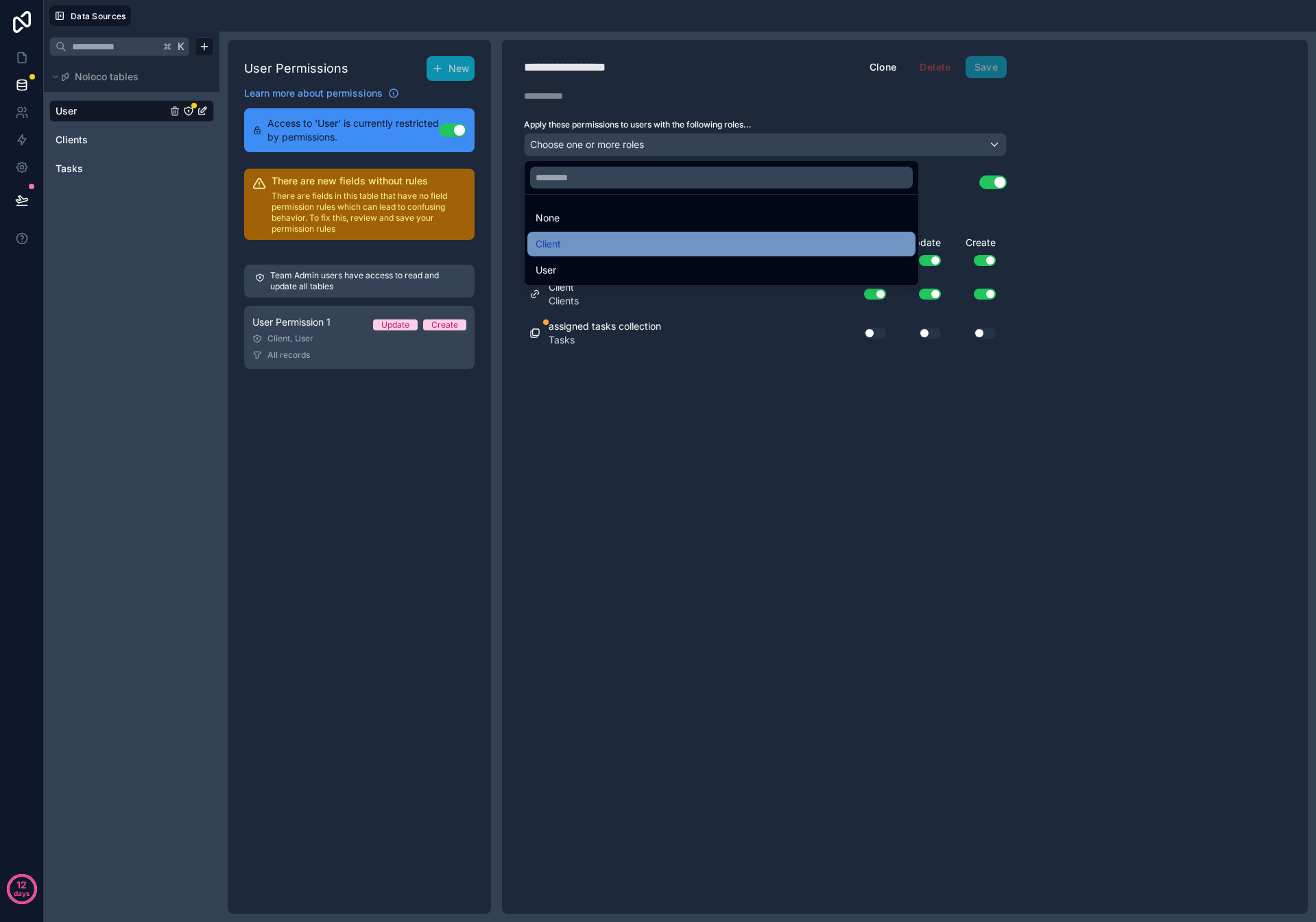
click at [556, 247] on span "Client" at bounding box center [548, 244] width 25 height 16
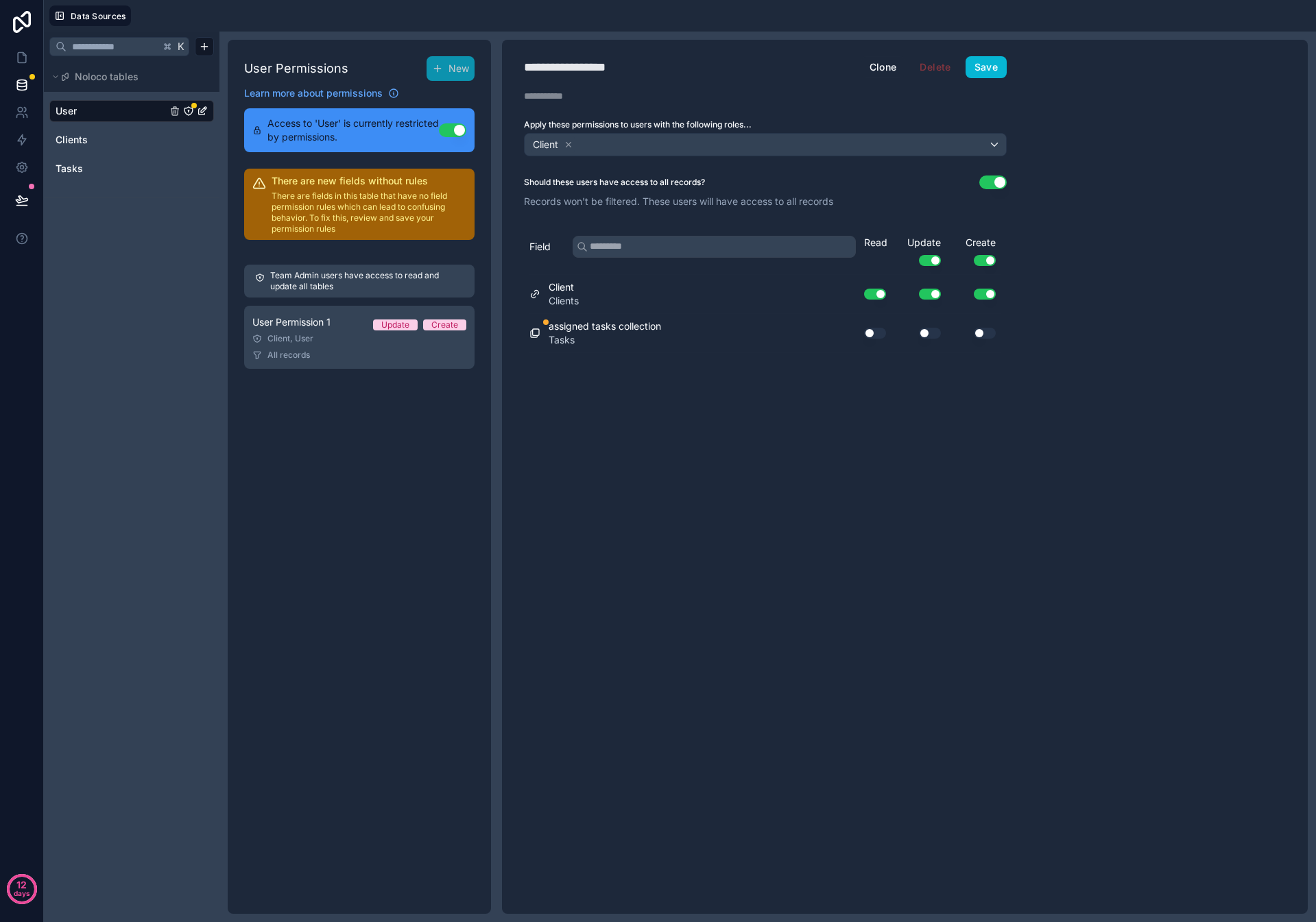
click at [984, 182] on button "Use setting" at bounding box center [993, 182] width 27 height 14
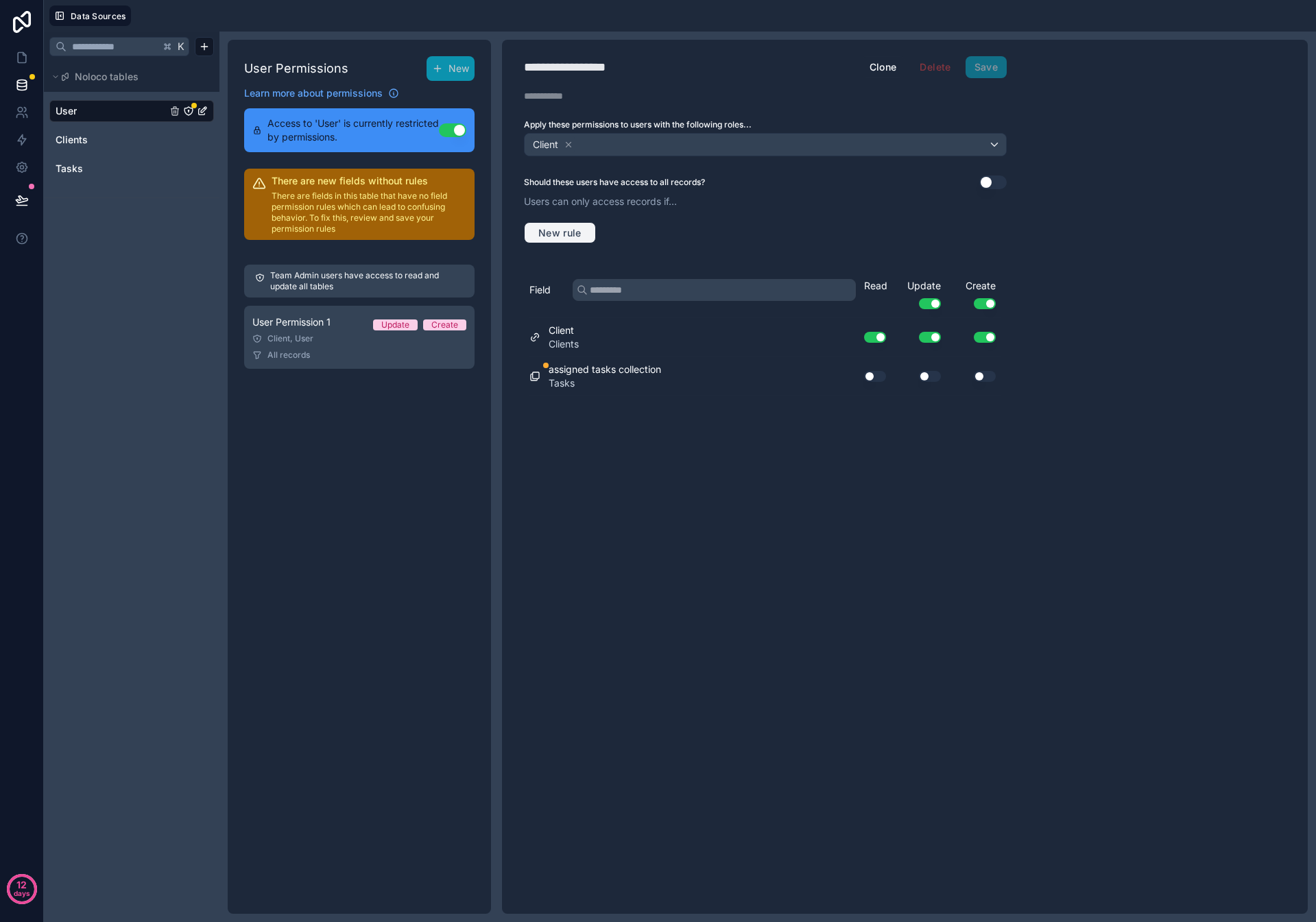
click at [566, 231] on span "New rule" at bounding box center [560, 232] width 54 height 13
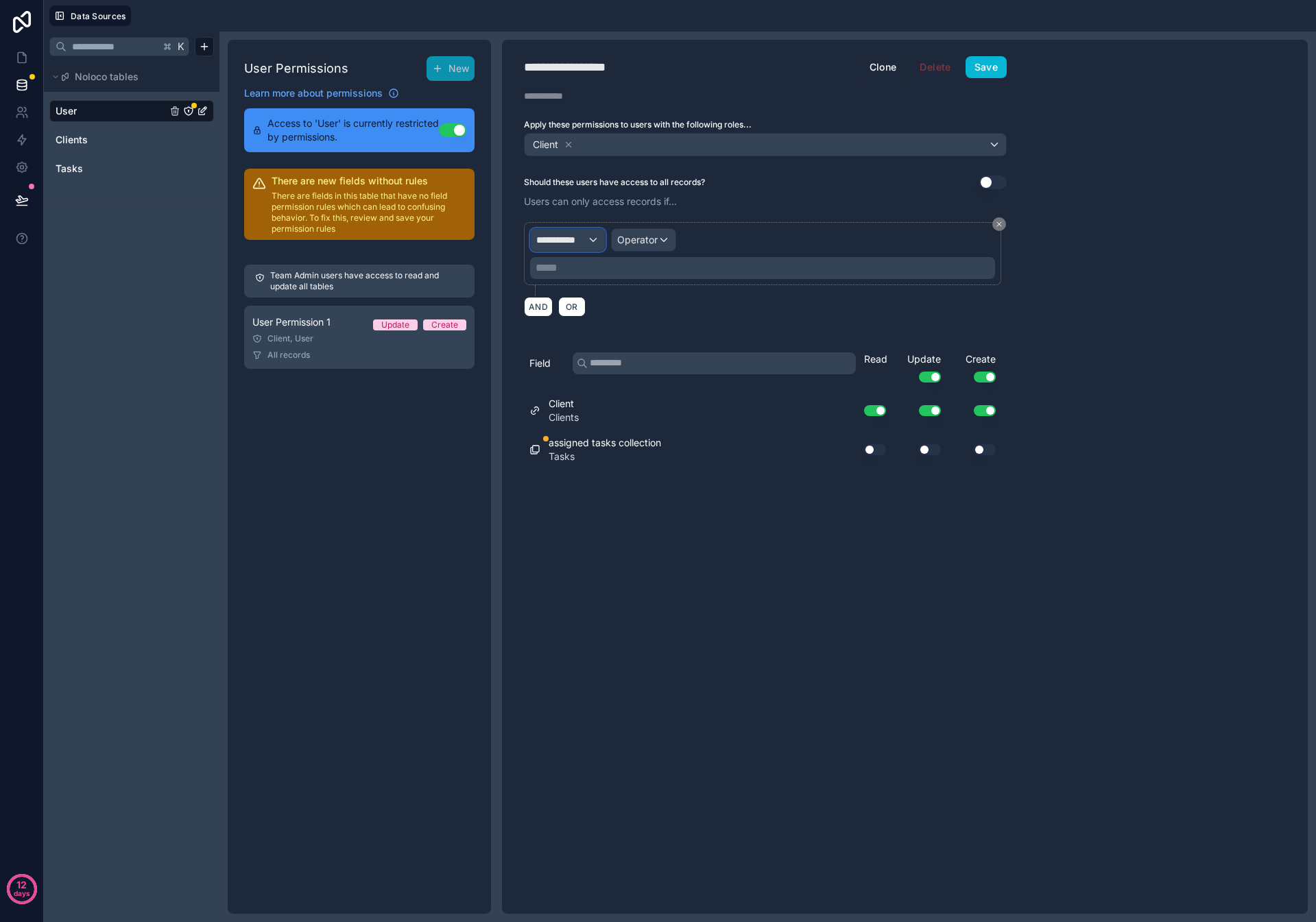
click at [566, 238] on span "**********" at bounding box center [562, 240] width 50 height 14
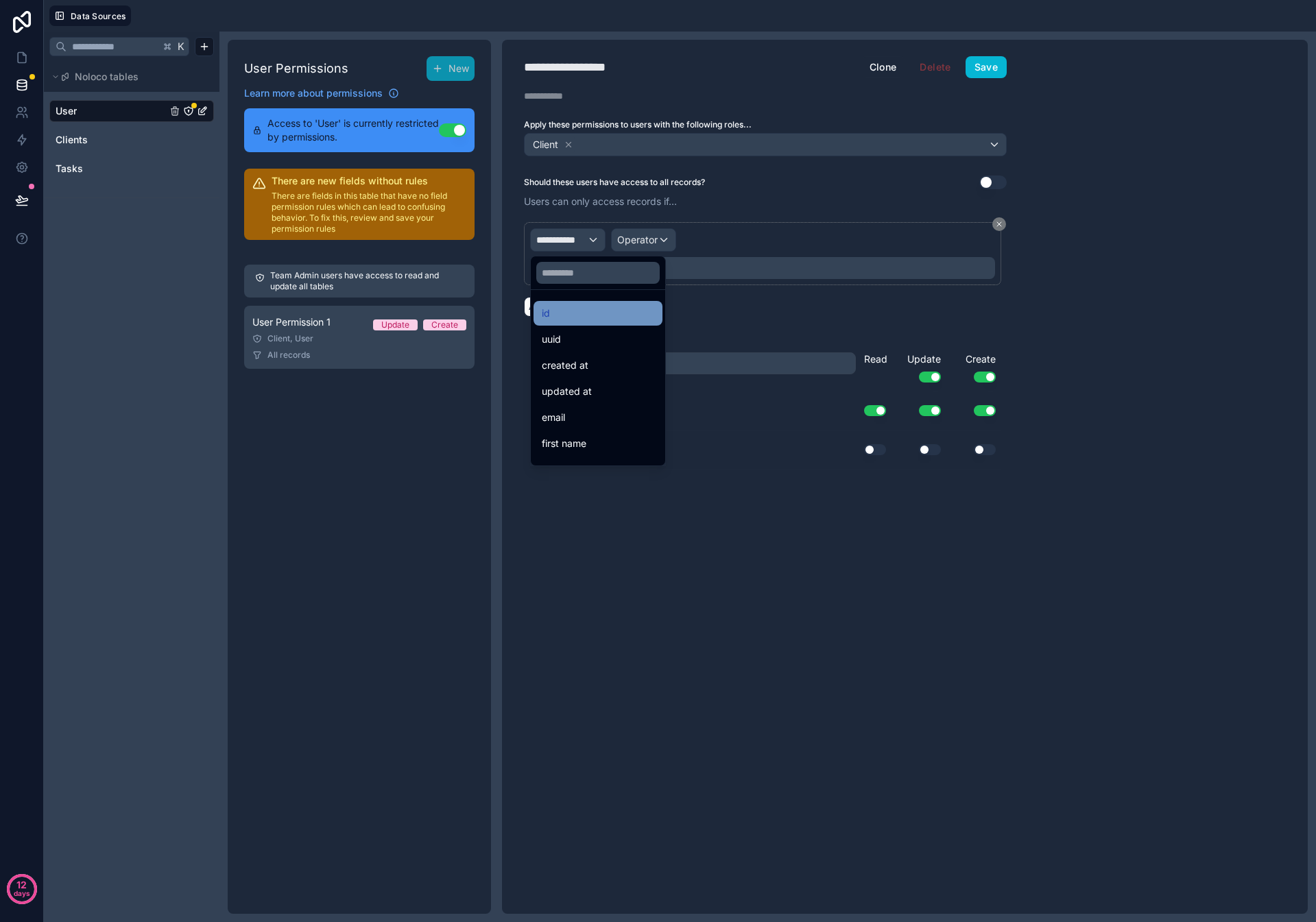
click at [556, 305] on div "id" at bounding box center [597, 313] width 112 height 16
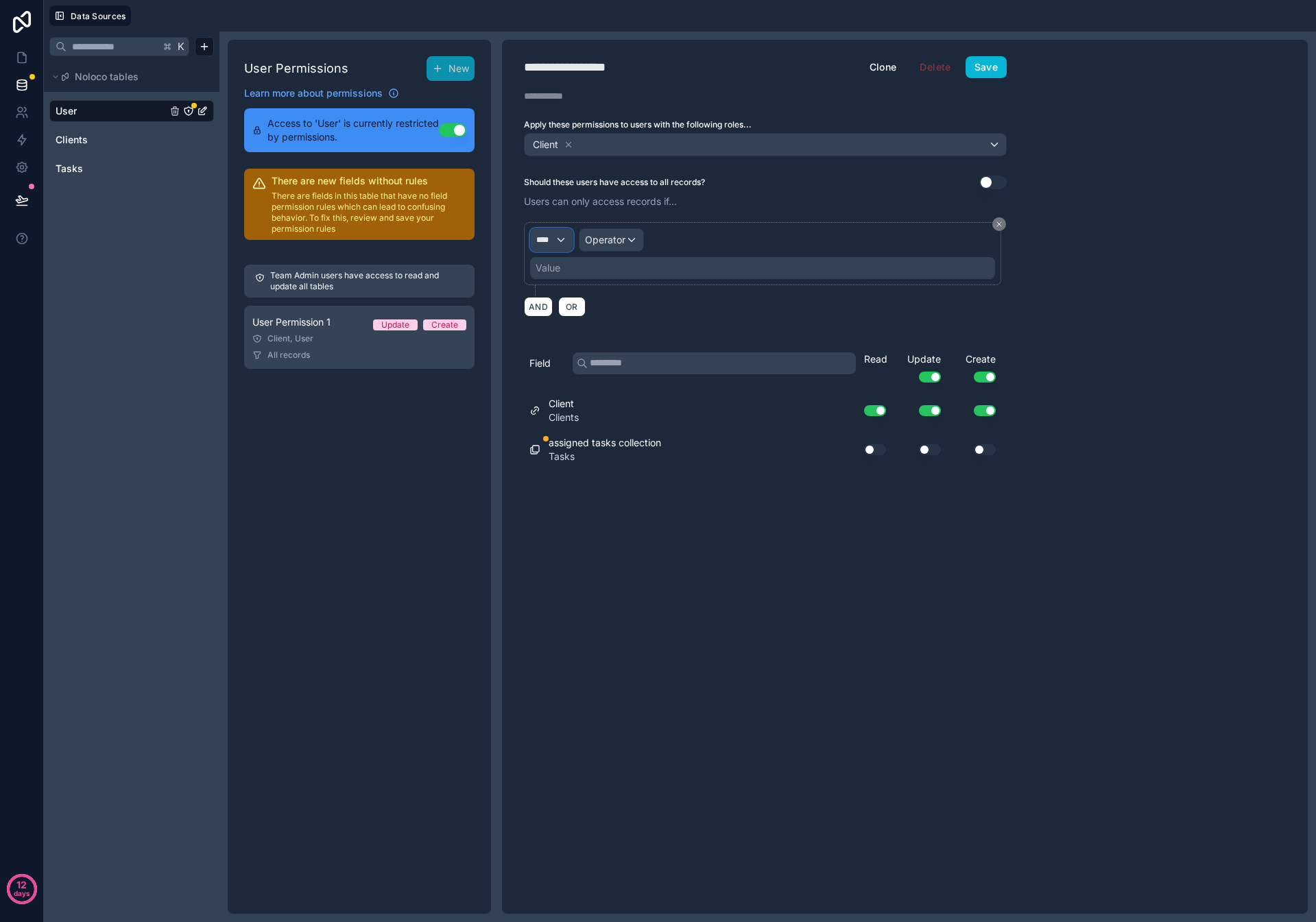
click at [566, 245] on div "****" at bounding box center [551, 239] width 42 height 22
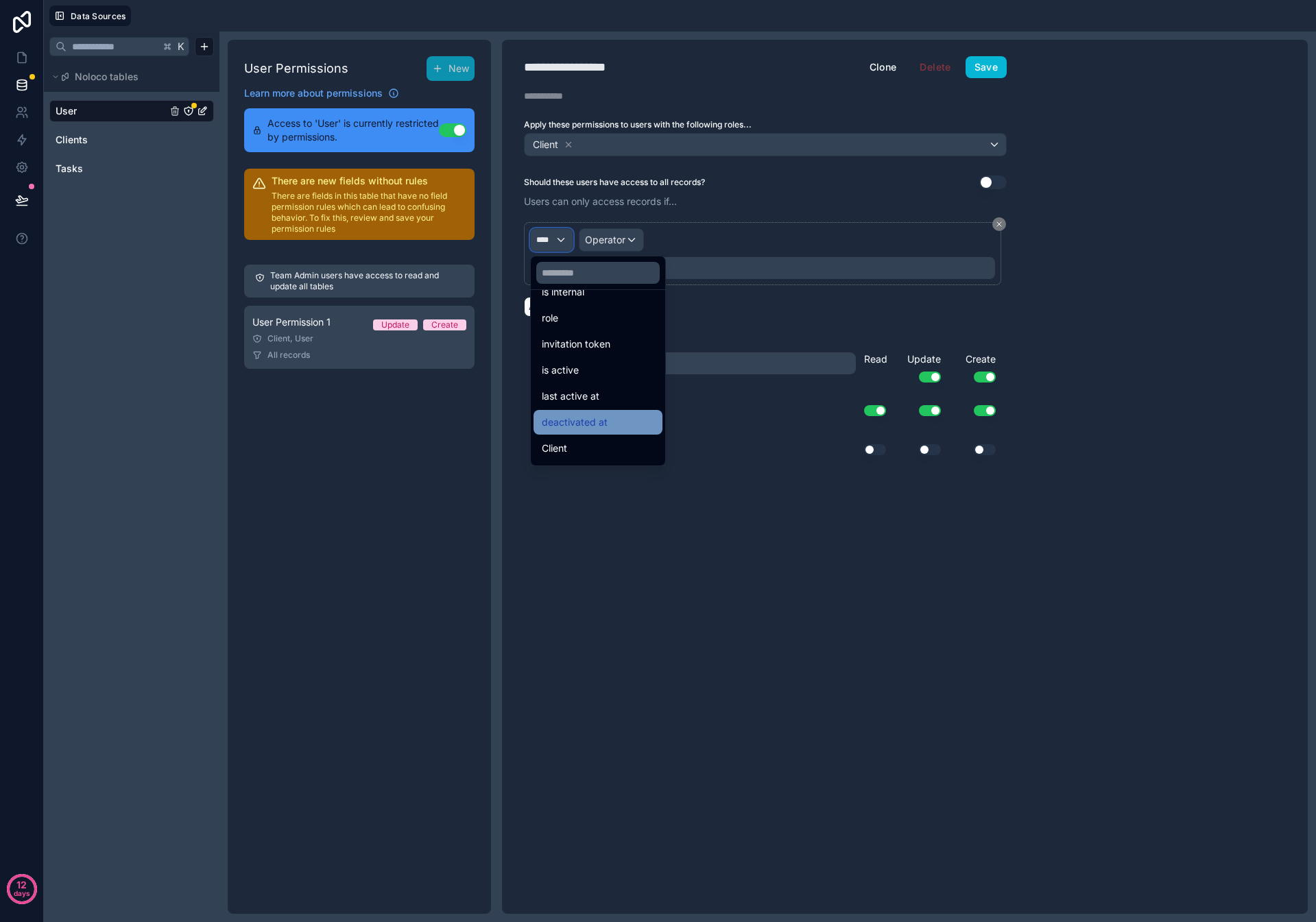
scroll to position [280, 0]
click at [571, 418] on div "Client" at bounding box center [597, 424] width 112 height 16
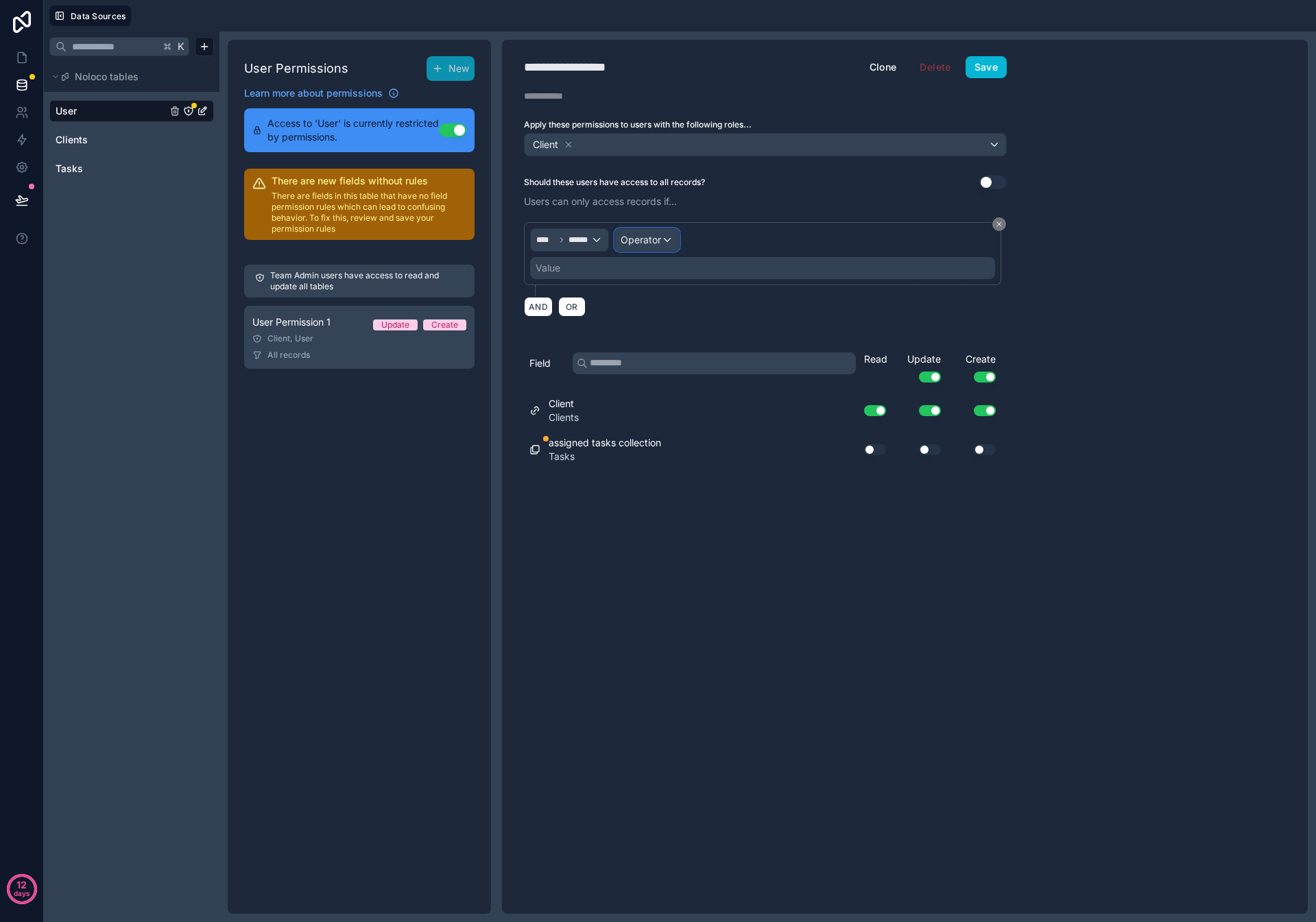
click at [661, 243] on div "Operator" at bounding box center [647, 239] width 64 height 22
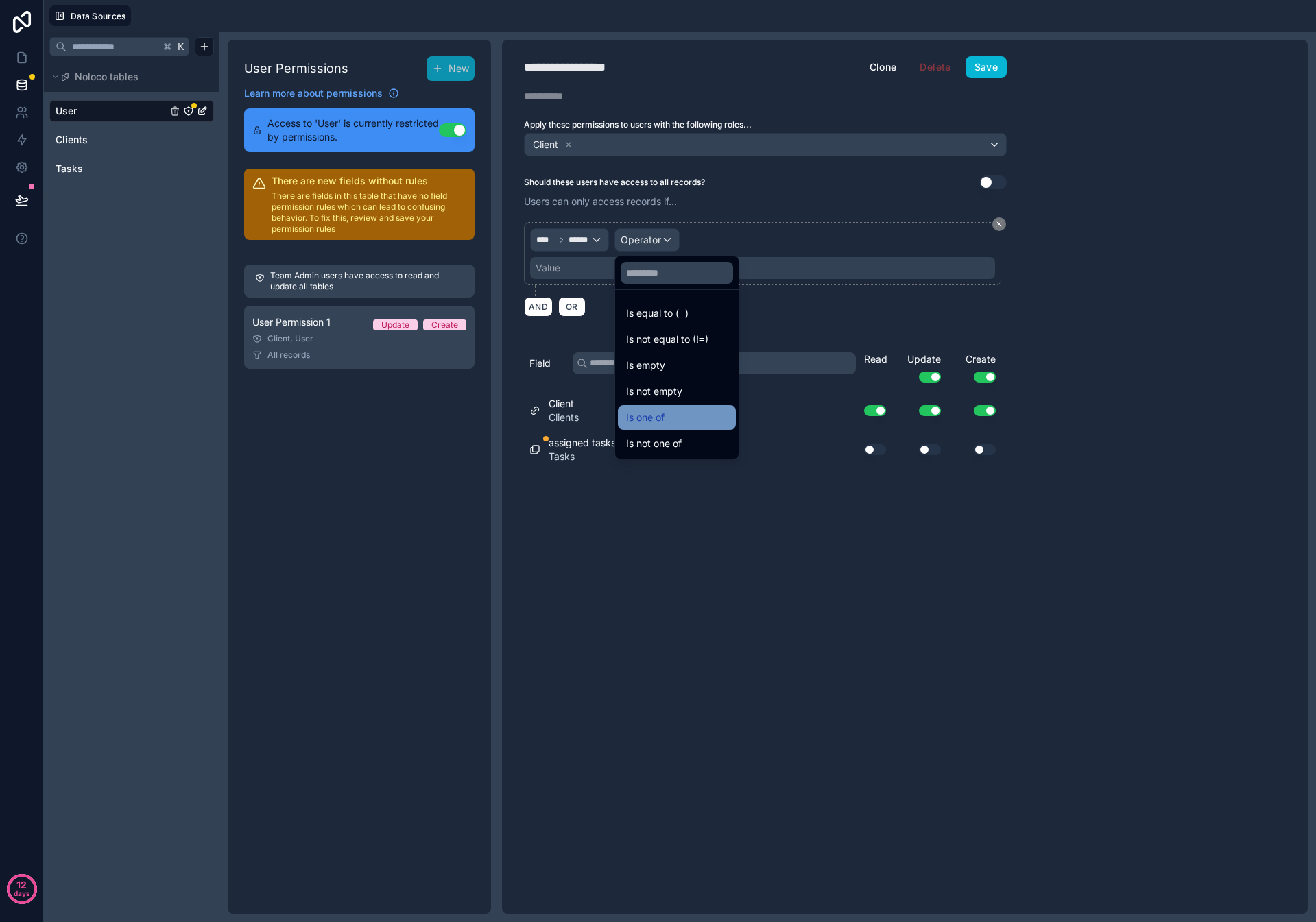
click at [668, 410] on div "Is one of" at bounding box center [676, 417] width 102 height 16
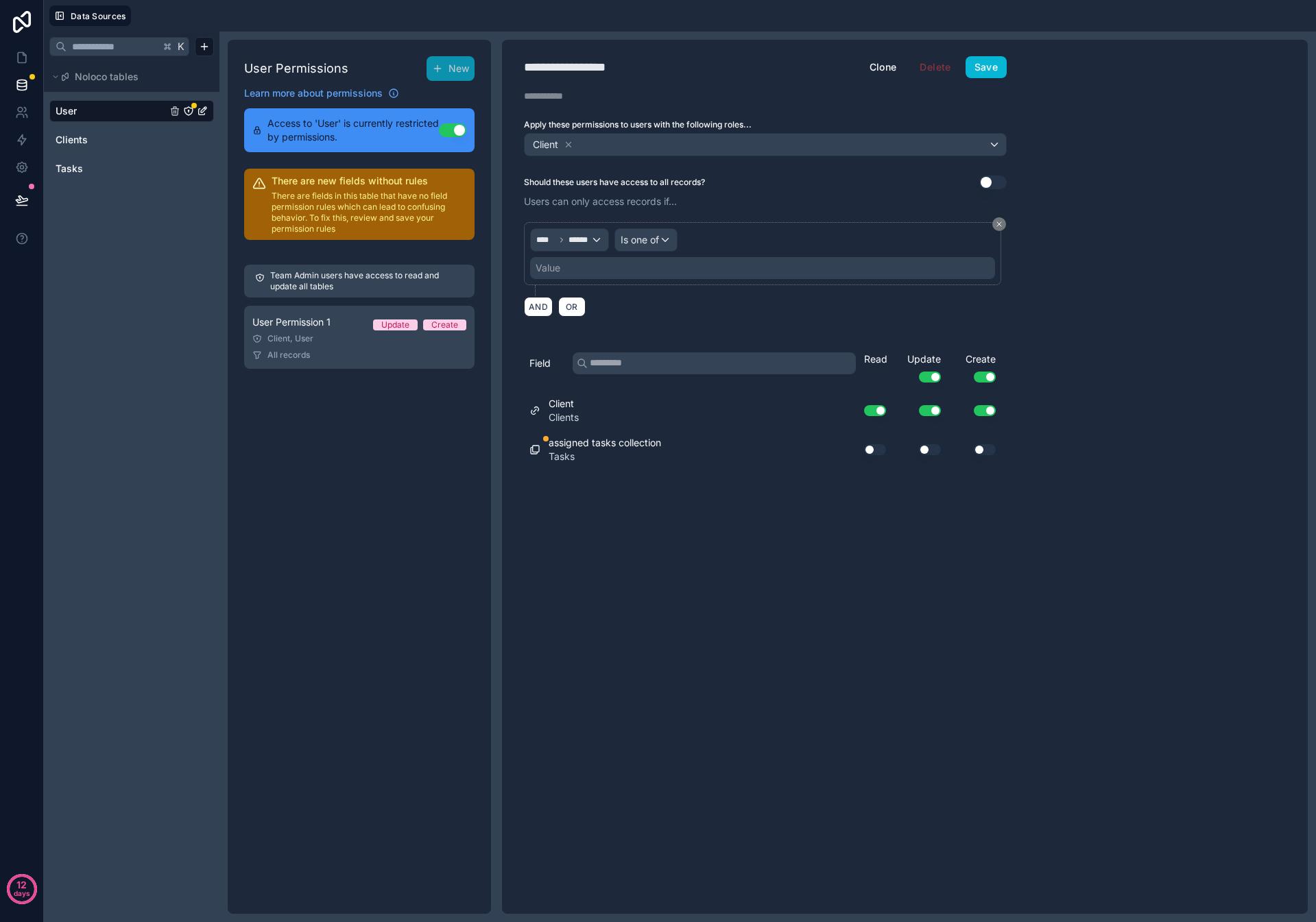
click at [604, 271] on div "Value" at bounding box center [762, 268] width 465 height 22
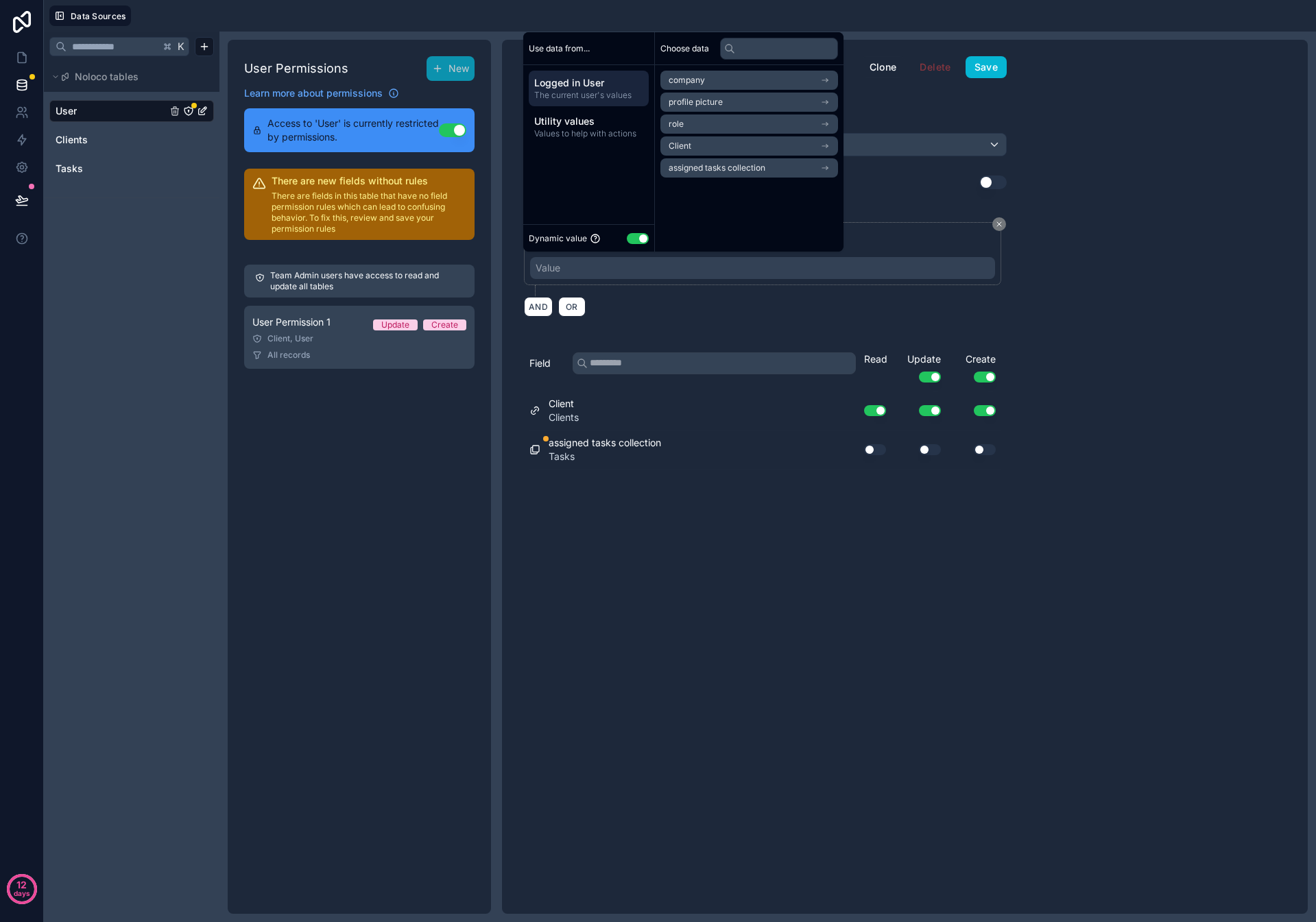
click at [701, 140] on li "Client" at bounding box center [749, 146] width 177 height 19
click at [708, 103] on li "Client" at bounding box center [749, 105] width 177 height 19
click at [1088, 216] on div "**********" at bounding box center [904, 476] width 806 height 875
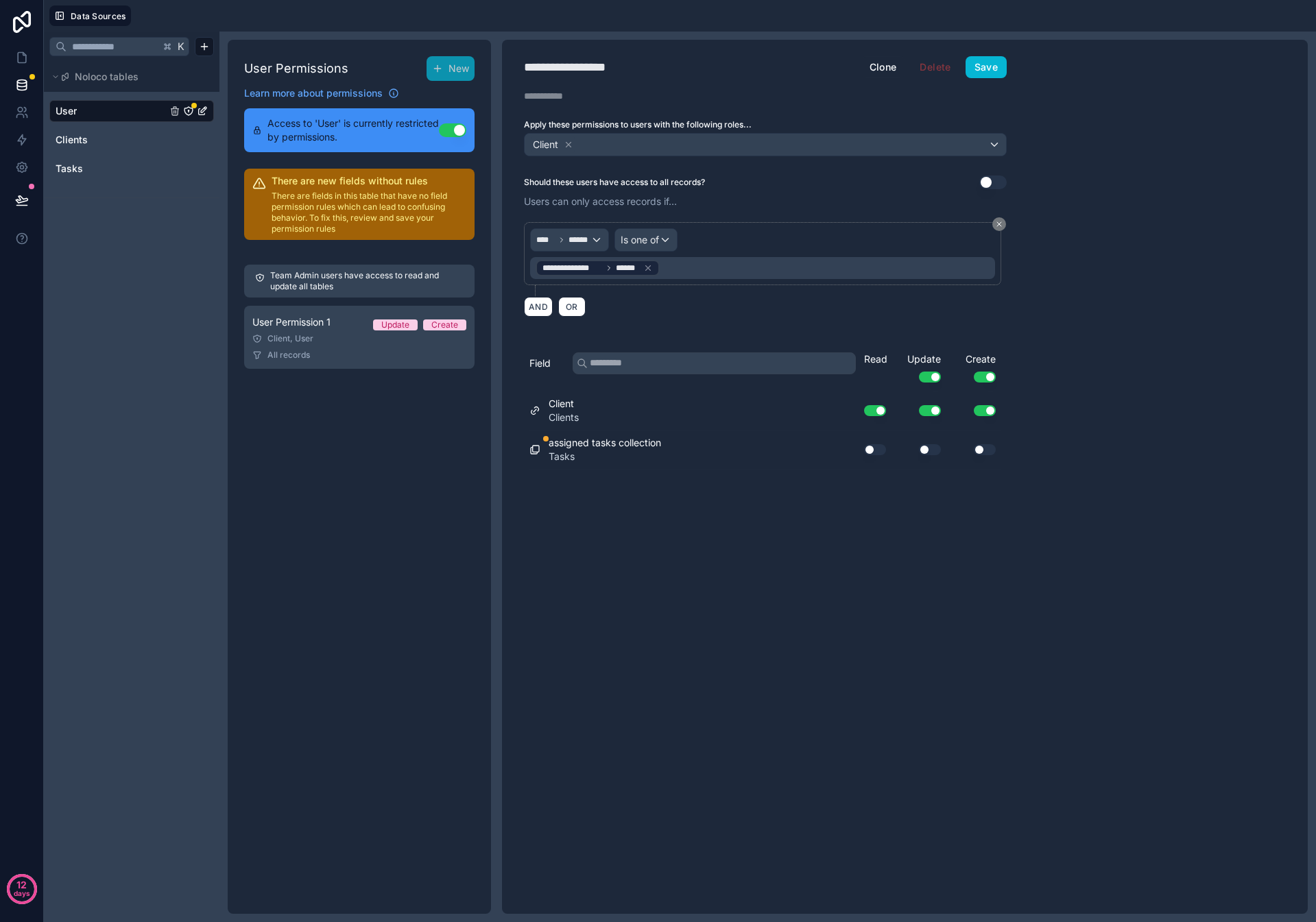
click at [930, 408] on button "Use setting" at bounding box center [930, 410] width 22 height 11
click at [985, 410] on button "Use setting" at bounding box center [984, 410] width 22 height 11
drag, startPoint x: 889, startPoint y: 452, endPoint x: 879, endPoint y: 452, distance: 10.0
click at [888, 452] on div "Use setting" at bounding box center [869, 449] width 44 height 22
click at [873, 452] on button "Use setting" at bounding box center [874, 449] width 22 height 11
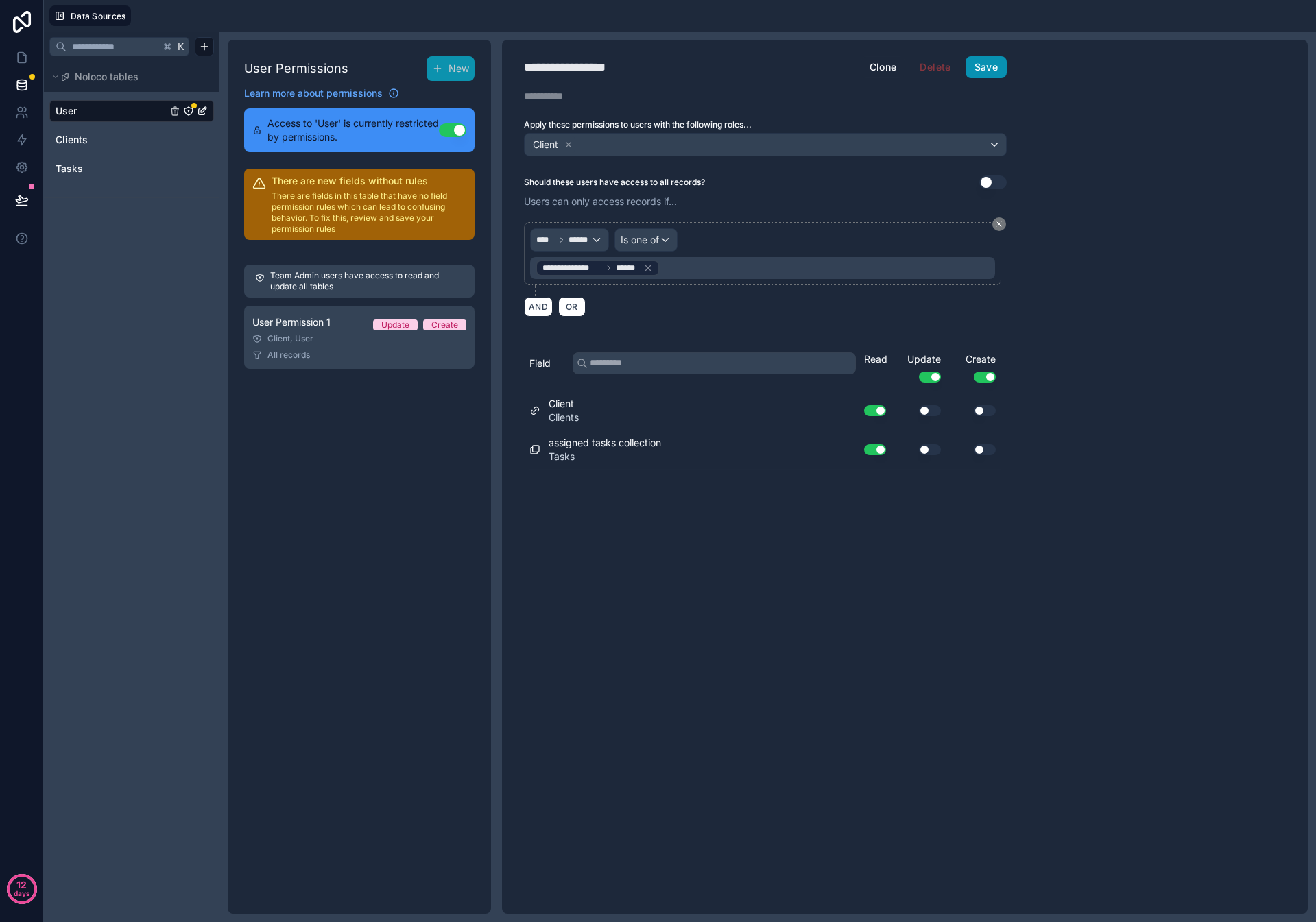
click at [986, 62] on button "Save" at bounding box center [986, 67] width 41 height 22
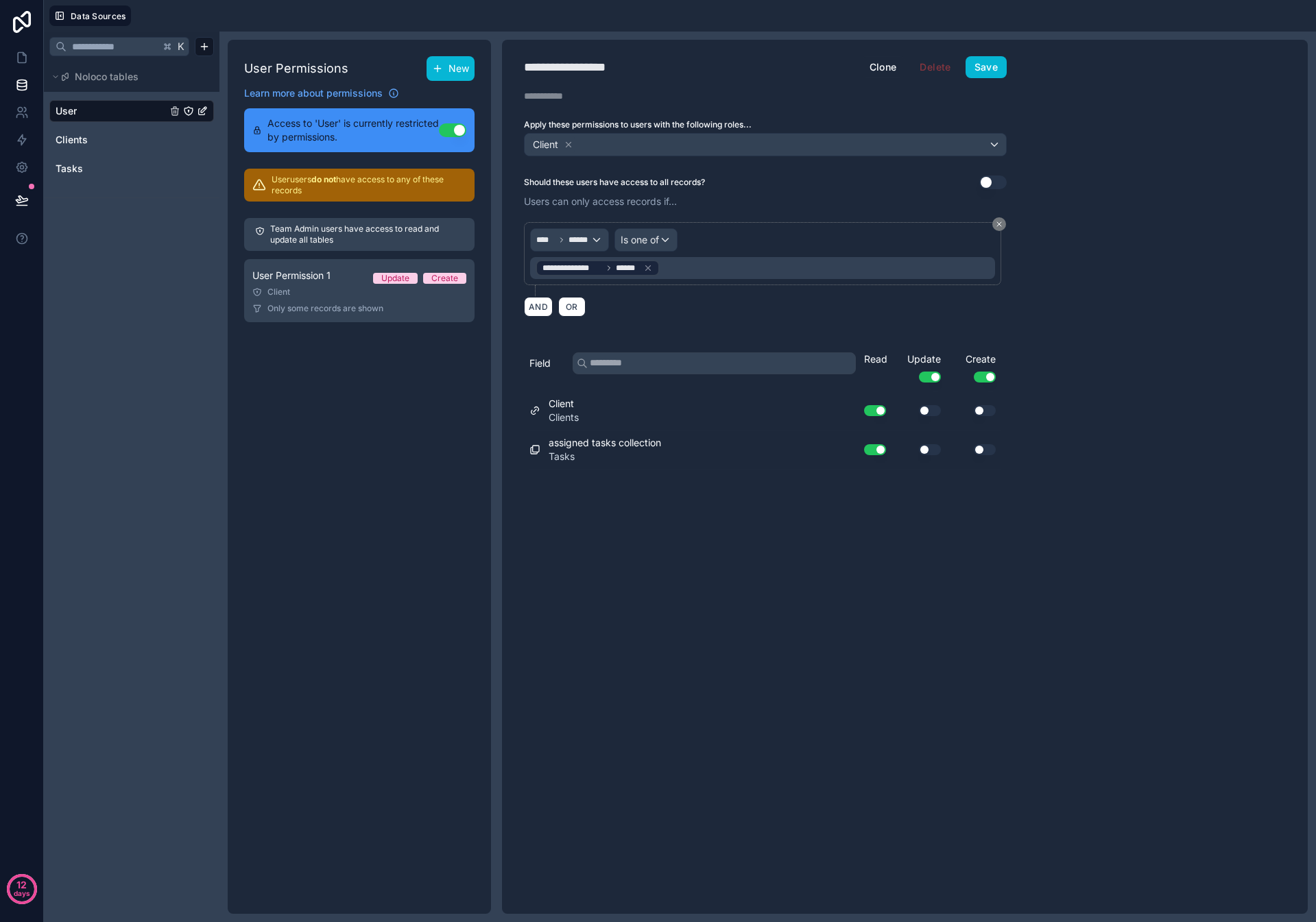
click at [432, 67] on icon at bounding box center [437, 68] width 11 height 11
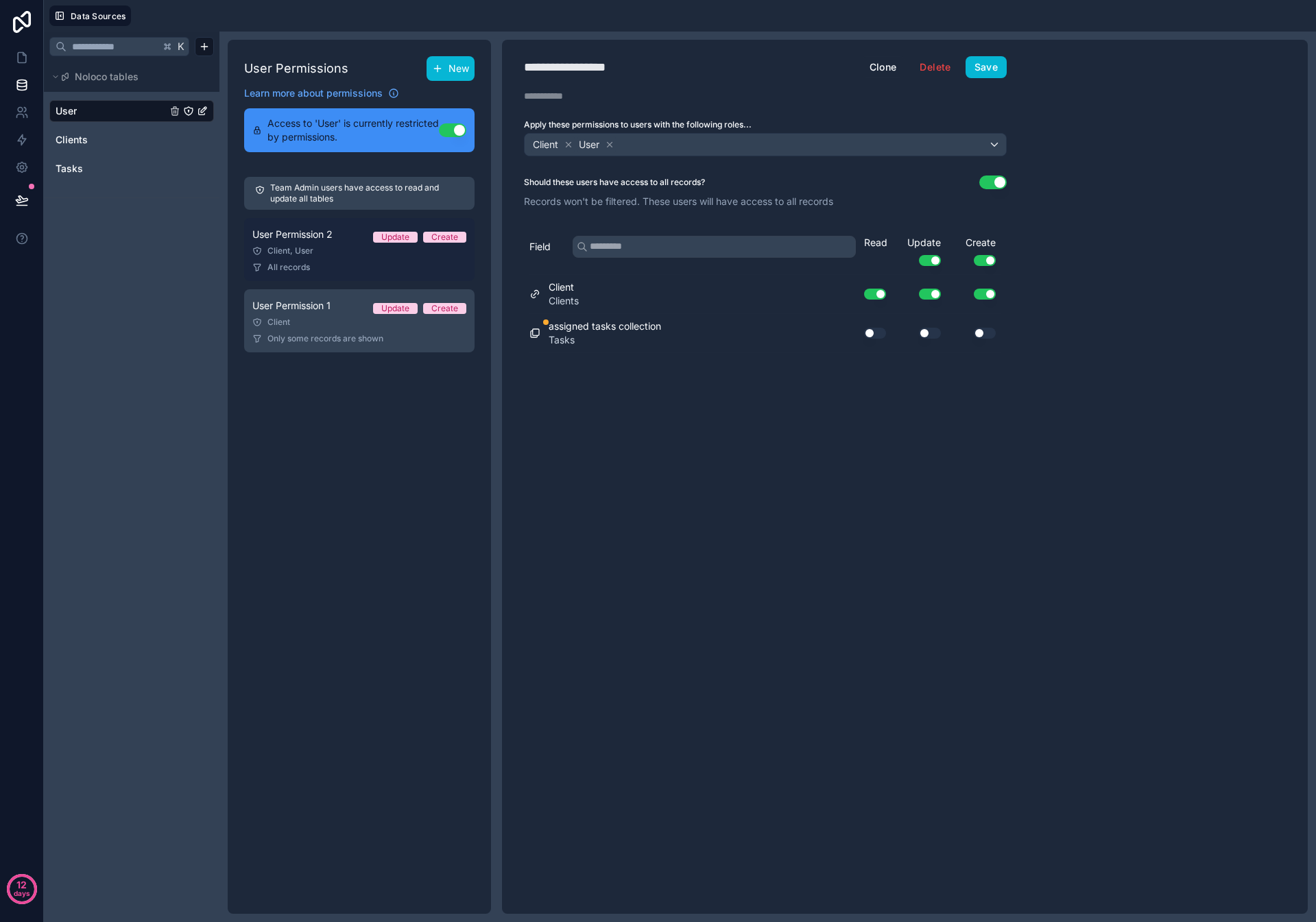
drag, startPoint x: 327, startPoint y: 253, endPoint x: 383, endPoint y: 251, distance: 56.0
click at [329, 253] on div "Client, User" at bounding box center [359, 250] width 214 height 11
click at [567, 142] on icon at bounding box center [568, 144] width 5 height 5
click at [883, 333] on button "Use setting" at bounding box center [874, 332] width 22 height 11
click at [911, 331] on div "Use setting" at bounding box center [918, 332] width 55 height 11
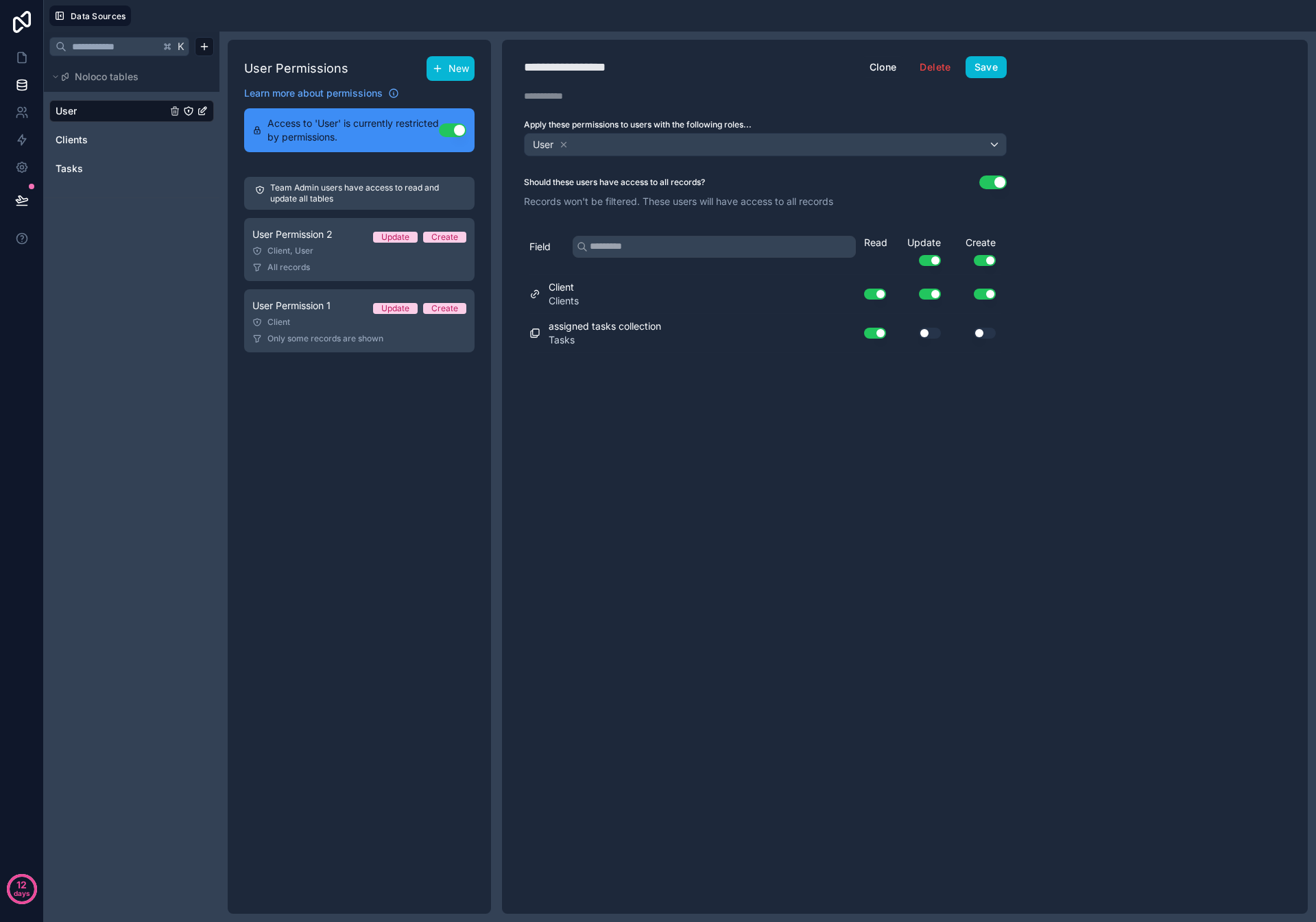
click at [921, 332] on button "Use setting" at bounding box center [930, 332] width 22 height 11
click at [971, 333] on div "Use setting" at bounding box center [973, 332] width 55 height 11
click at [981, 332] on button "Use setting" at bounding box center [984, 332] width 22 height 11
click at [990, 74] on button "Save" at bounding box center [986, 67] width 41 height 22
click at [107, 132] on div "Clients" at bounding box center [132, 139] width 165 height 22
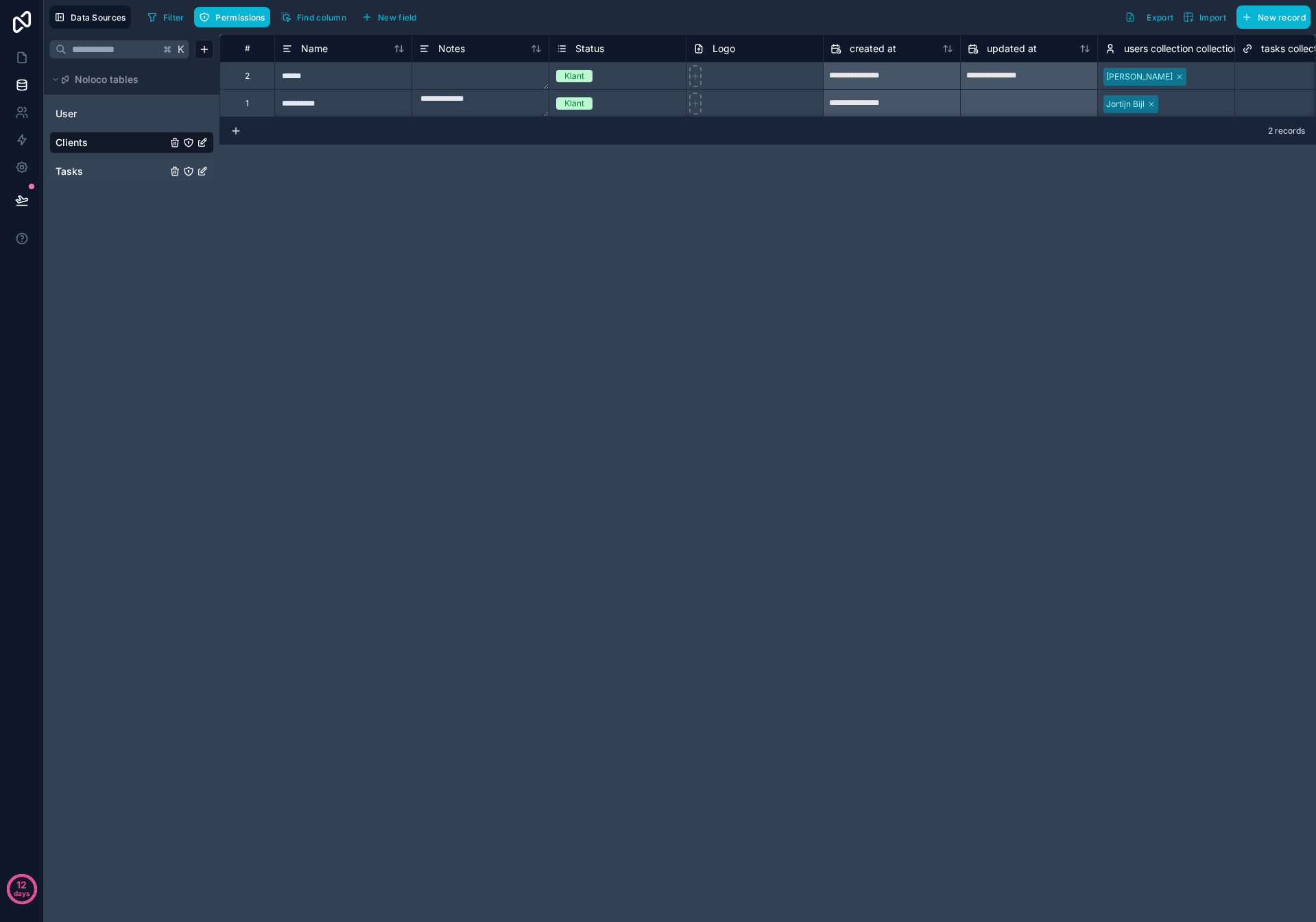
click at [90, 168] on link "Tasks" at bounding box center [110, 171] width 111 height 14
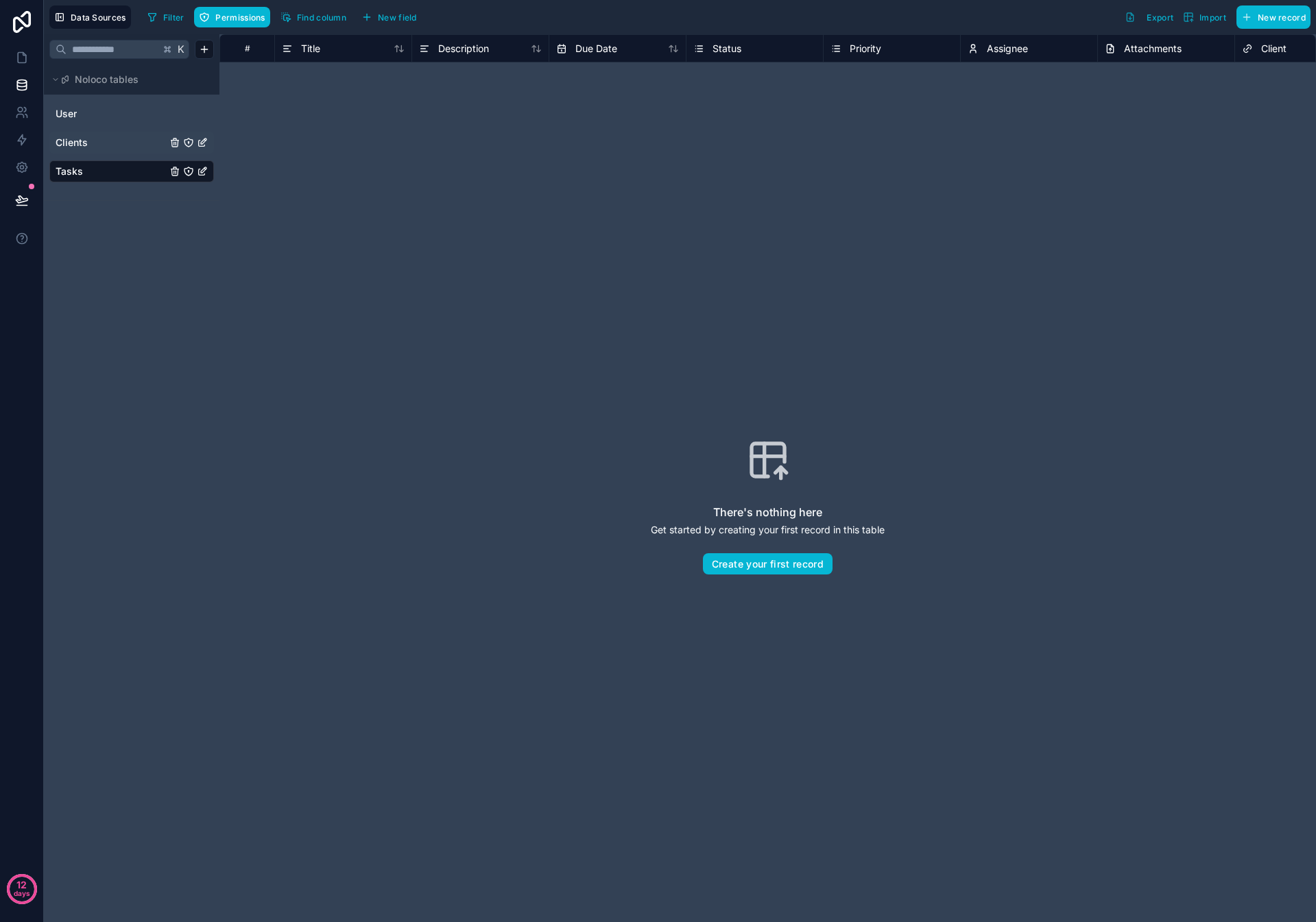
click at [94, 139] on link "Clients" at bounding box center [110, 142] width 111 height 14
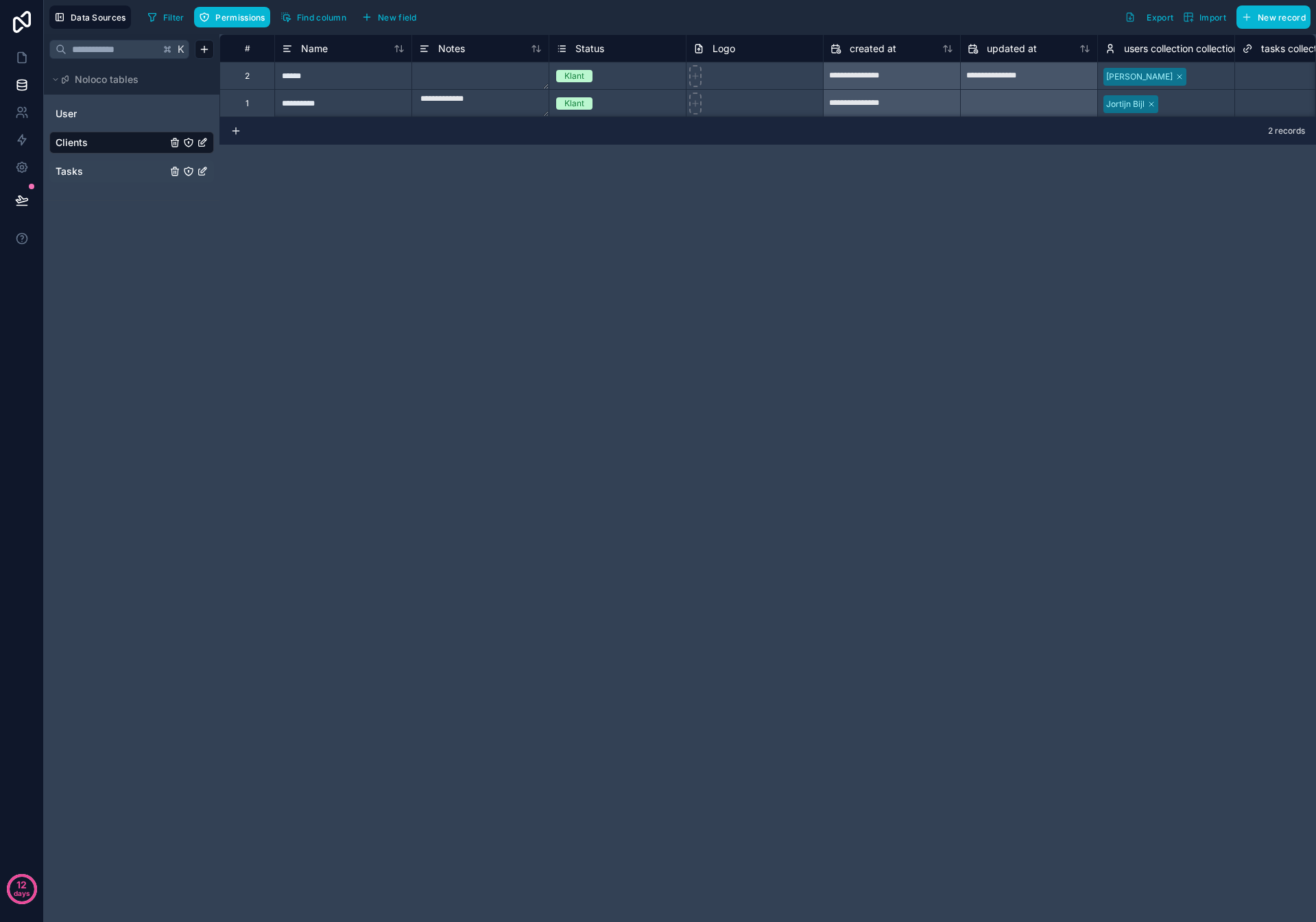
click at [96, 126] on div "User Clients Tasks" at bounding box center [132, 142] width 165 height 89
click at [98, 114] on link "User" at bounding box center [110, 113] width 111 height 14
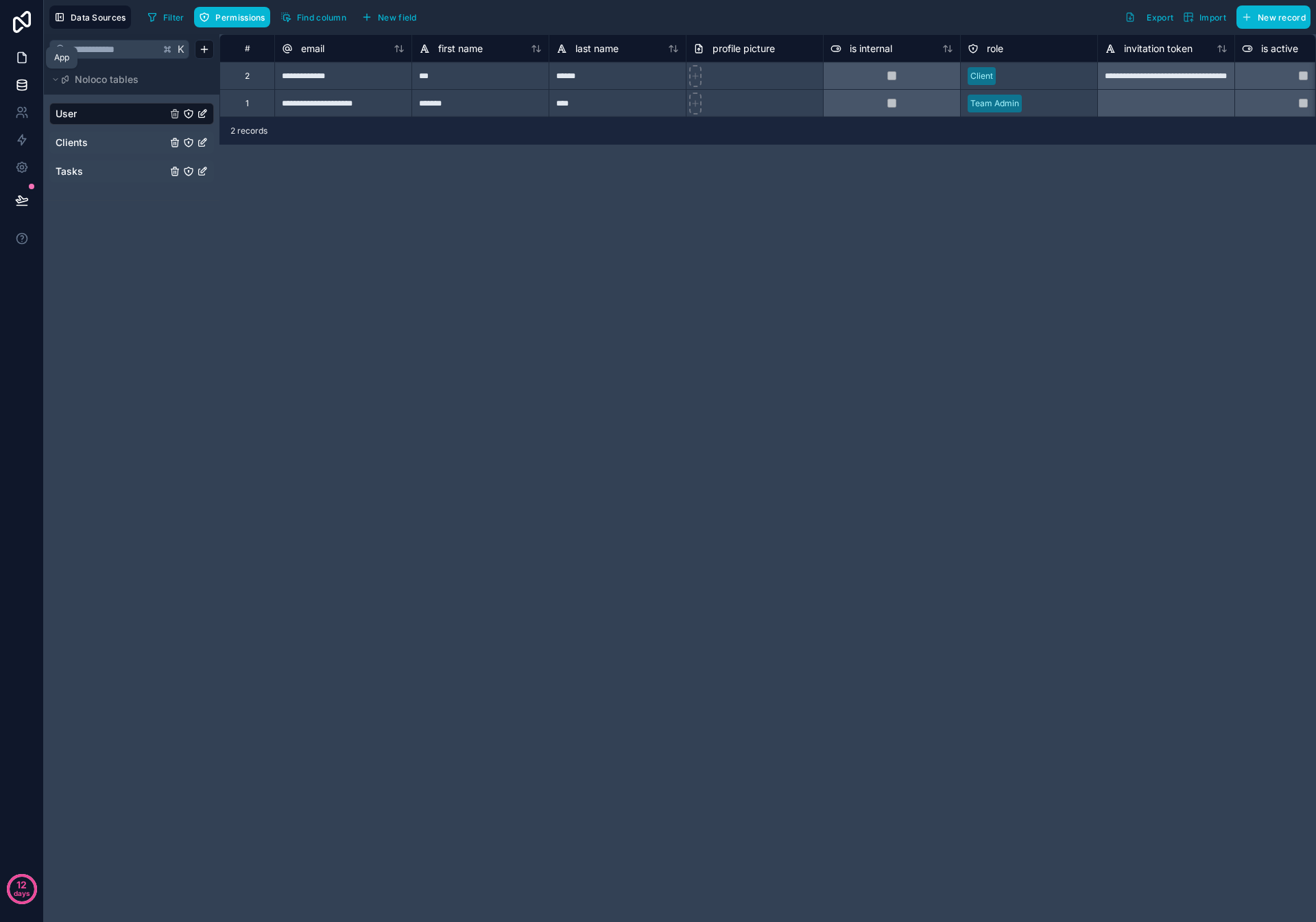
click at [27, 57] on icon at bounding box center [22, 57] width 14 height 14
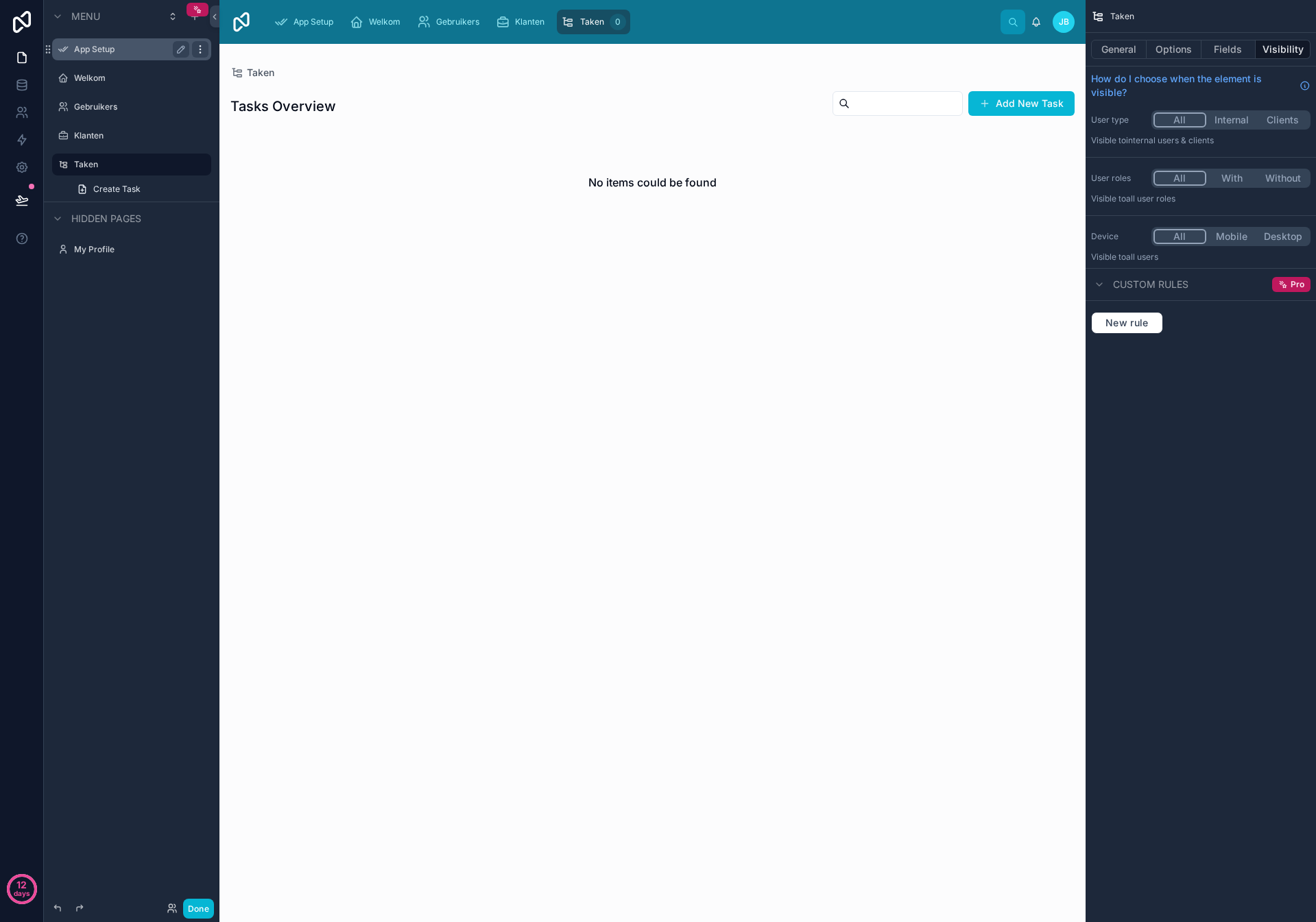
click at [201, 47] on icon "scrollable content" at bounding box center [199, 48] width 11 height 11
click at [245, 53] on span "Remove" at bounding box center [262, 59] width 37 height 14
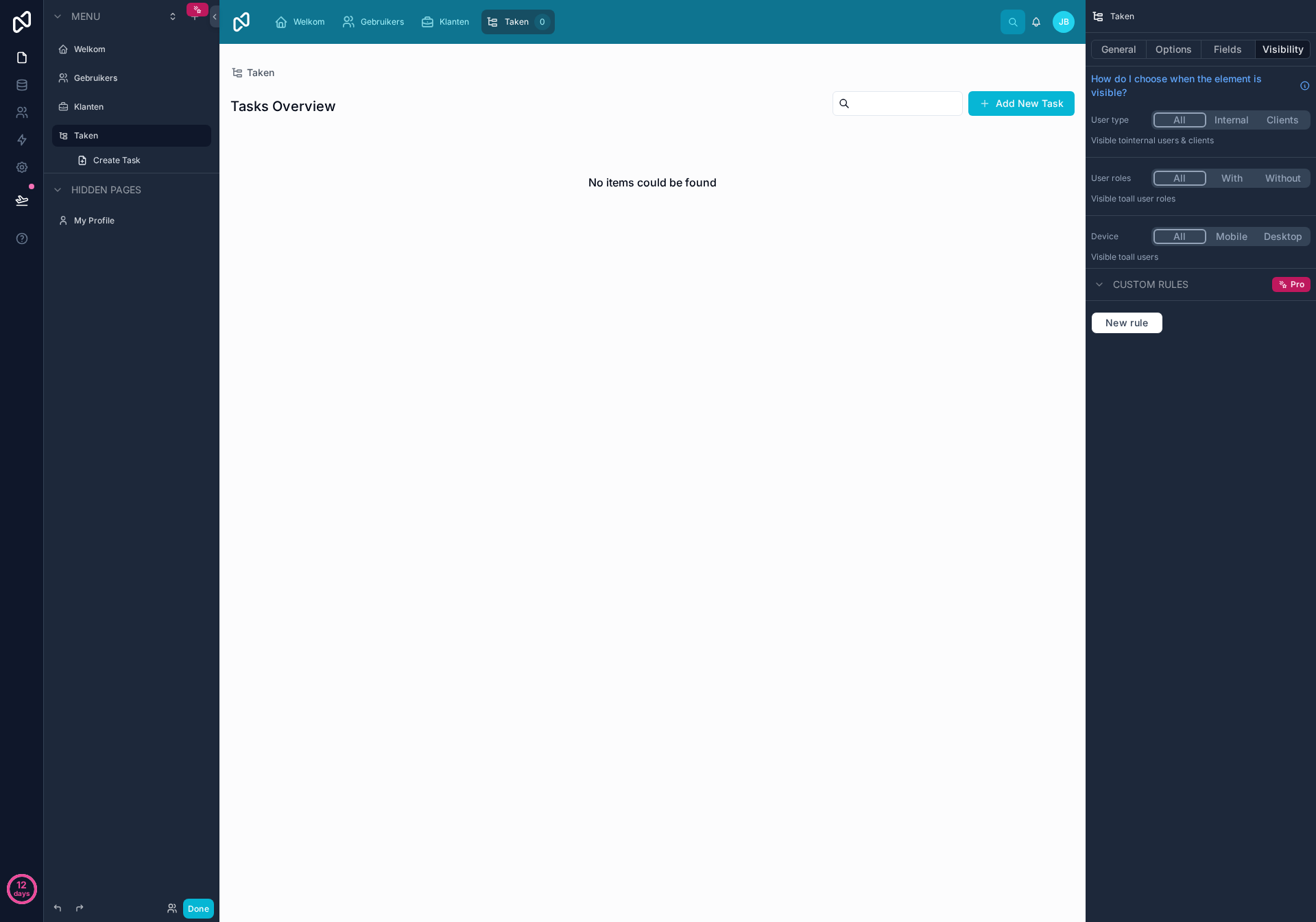
click at [602, 26] on div "Welkom Gebruikers Klanten Taken 0" at bounding box center [631, 21] width 737 height 30
click at [440, 24] on span "Klanten" at bounding box center [454, 21] width 29 height 11
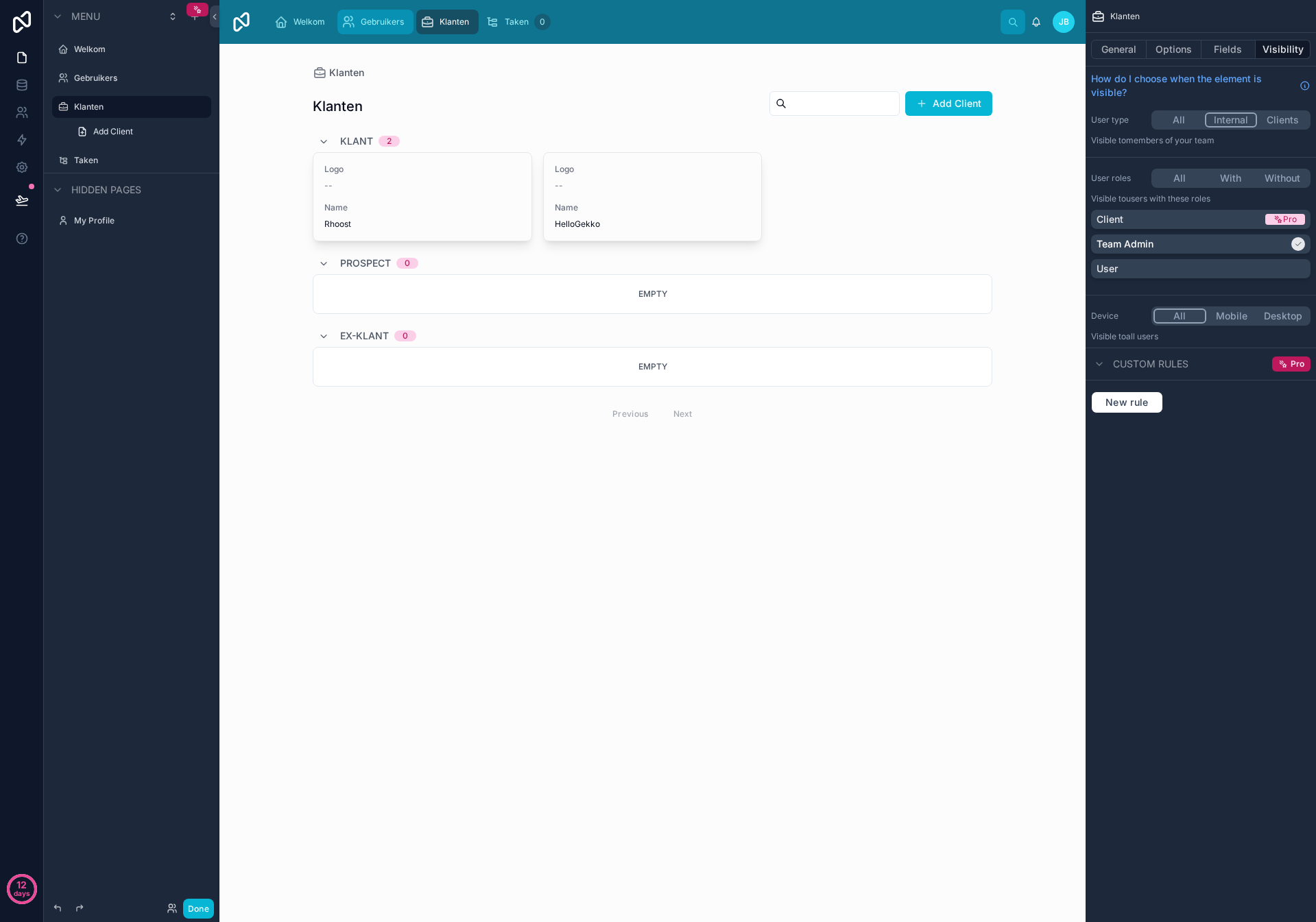
click at [348, 22] on icon "scrollable content" at bounding box center [349, 22] width 14 height 14
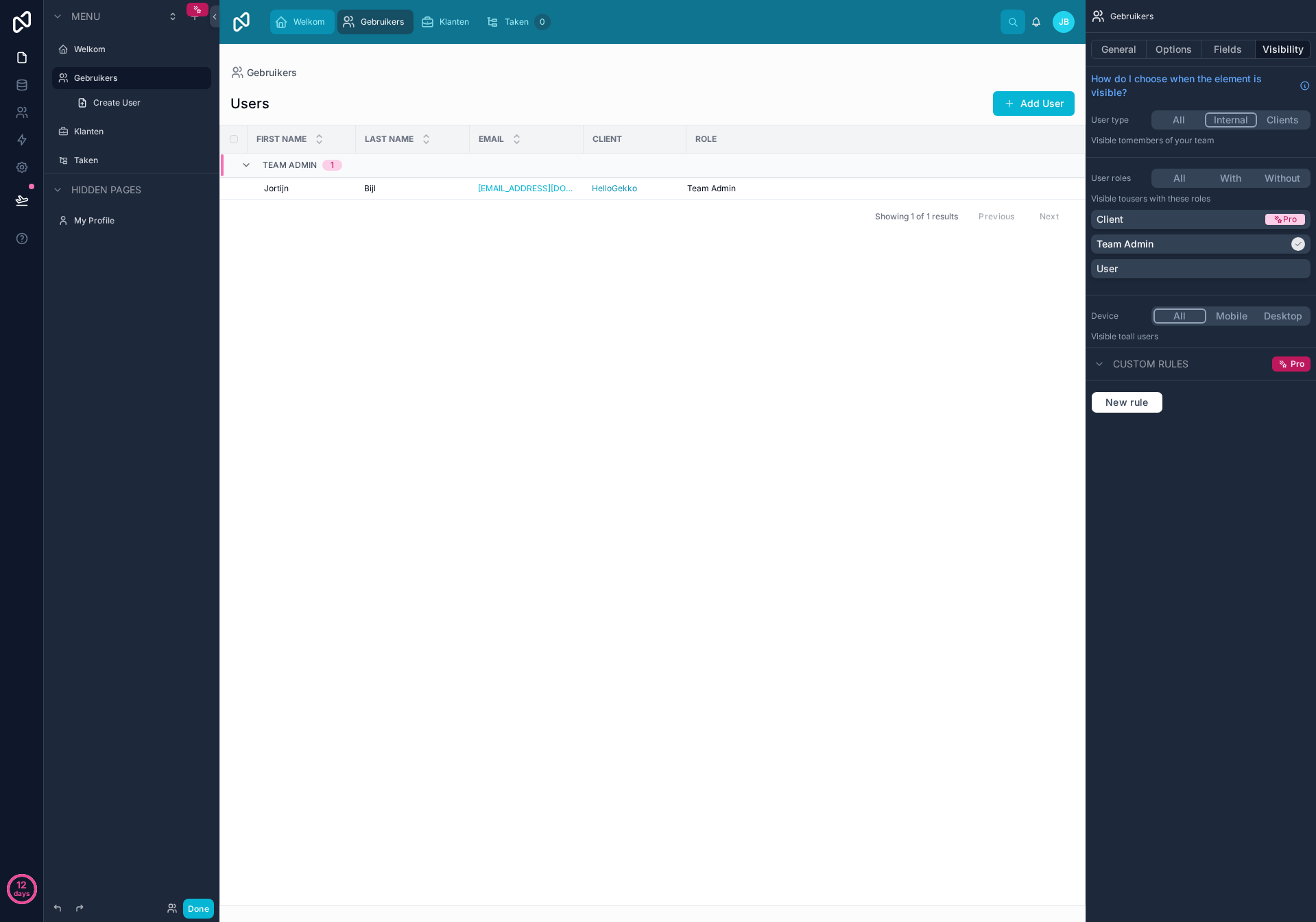
click at [286, 22] on icon "scrollable content" at bounding box center [281, 22] width 14 height 14
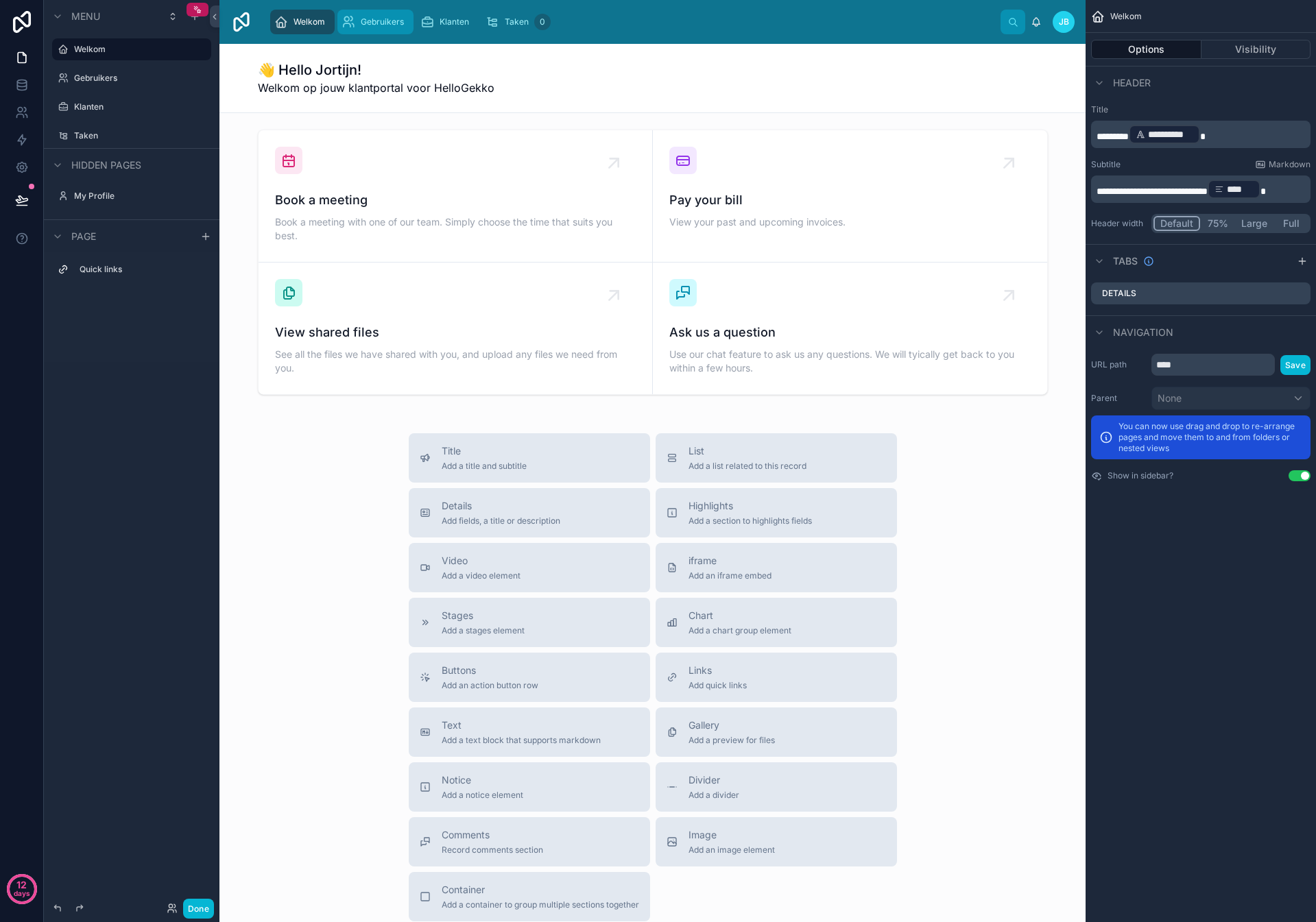
click at [358, 21] on div "Gebruikers" at bounding box center [376, 21] width 68 height 22
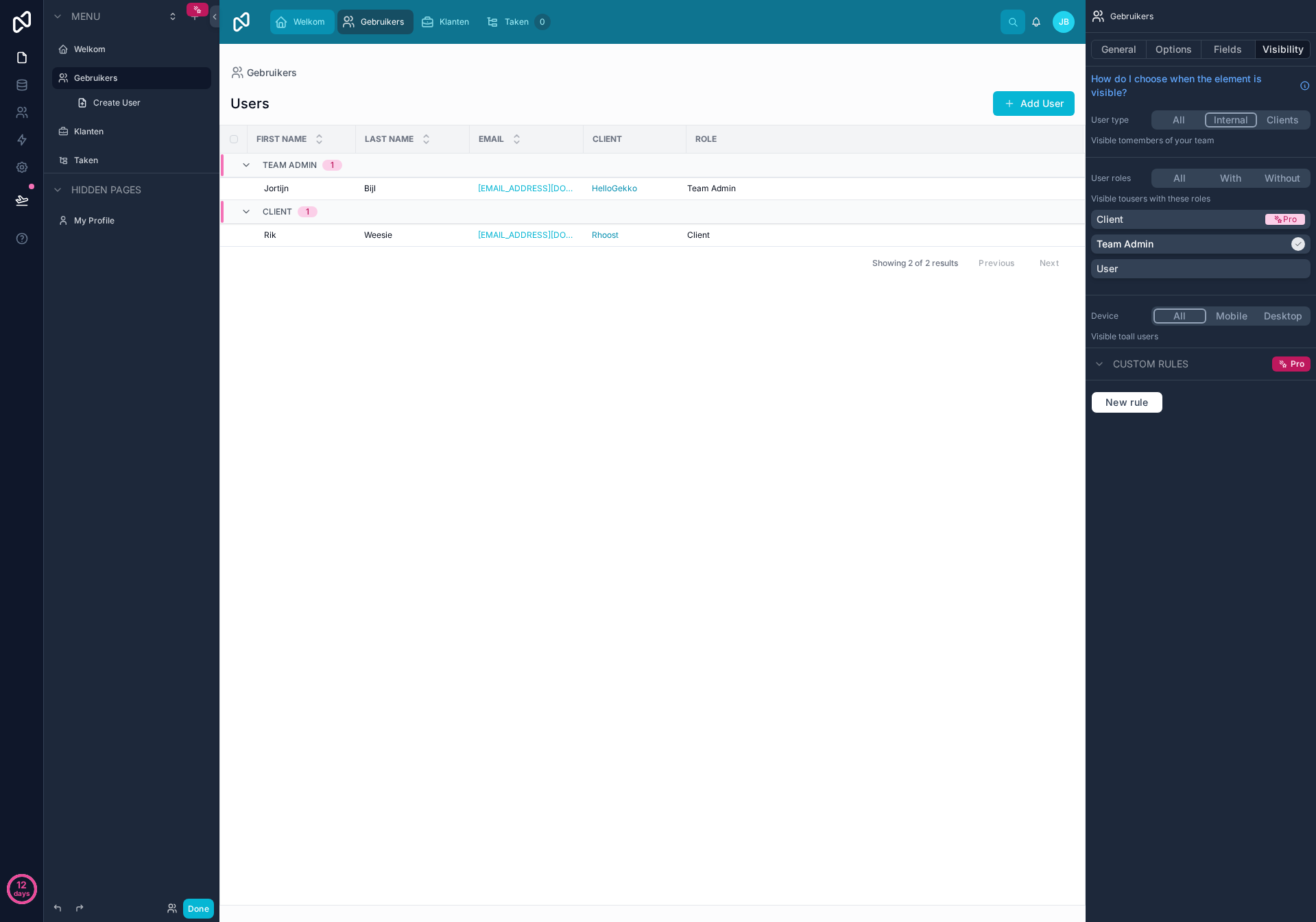
click at [294, 22] on span "Welkom" at bounding box center [309, 21] width 32 height 11
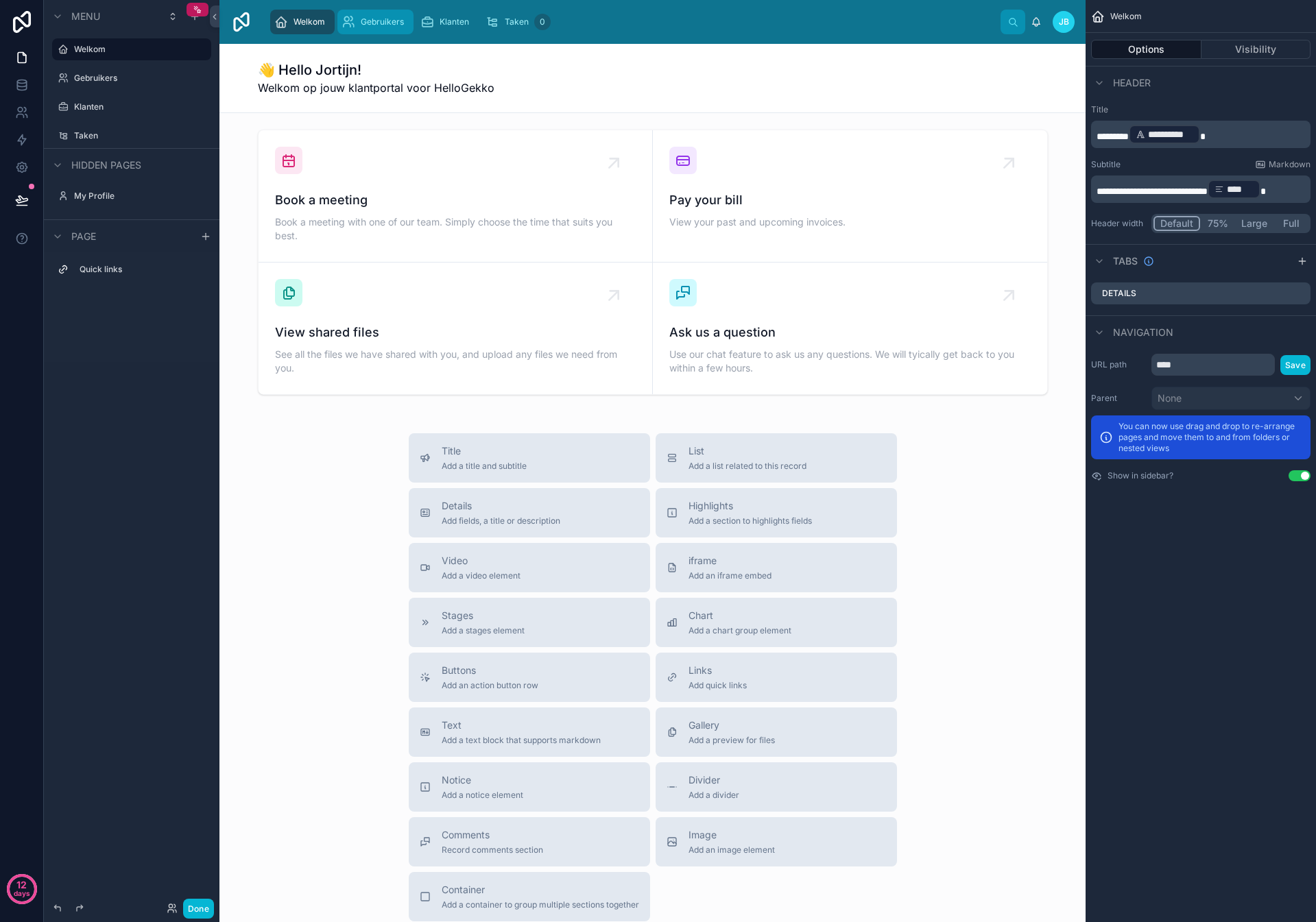
click at [384, 23] on span "Gebruikers" at bounding box center [382, 21] width 44 height 11
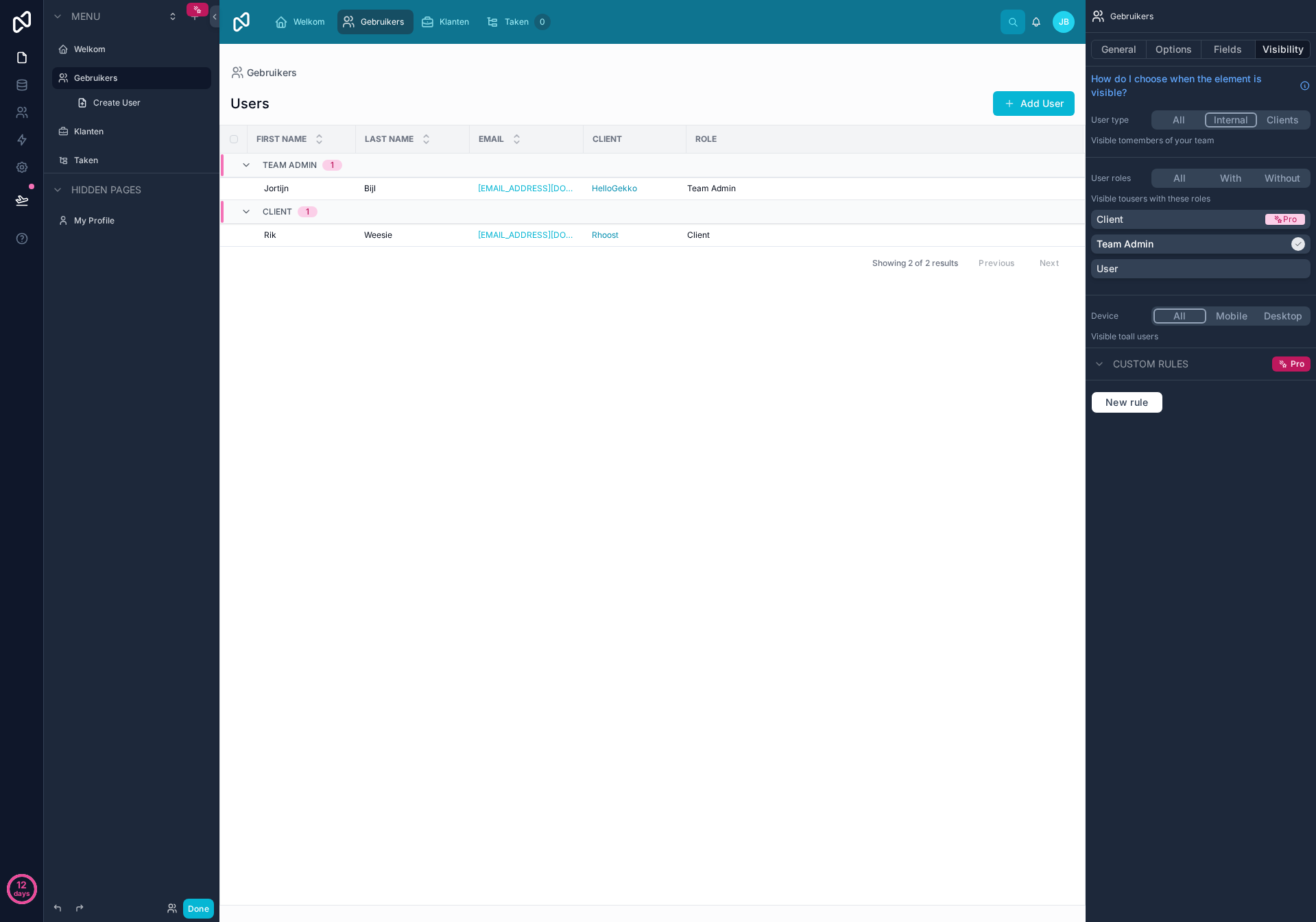
click at [271, 236] on div at bounding box center [653, 482] width 866 height 878
click at [366, 233] on span "Weesie" at bounding box center [378, 234] width 28 height 11
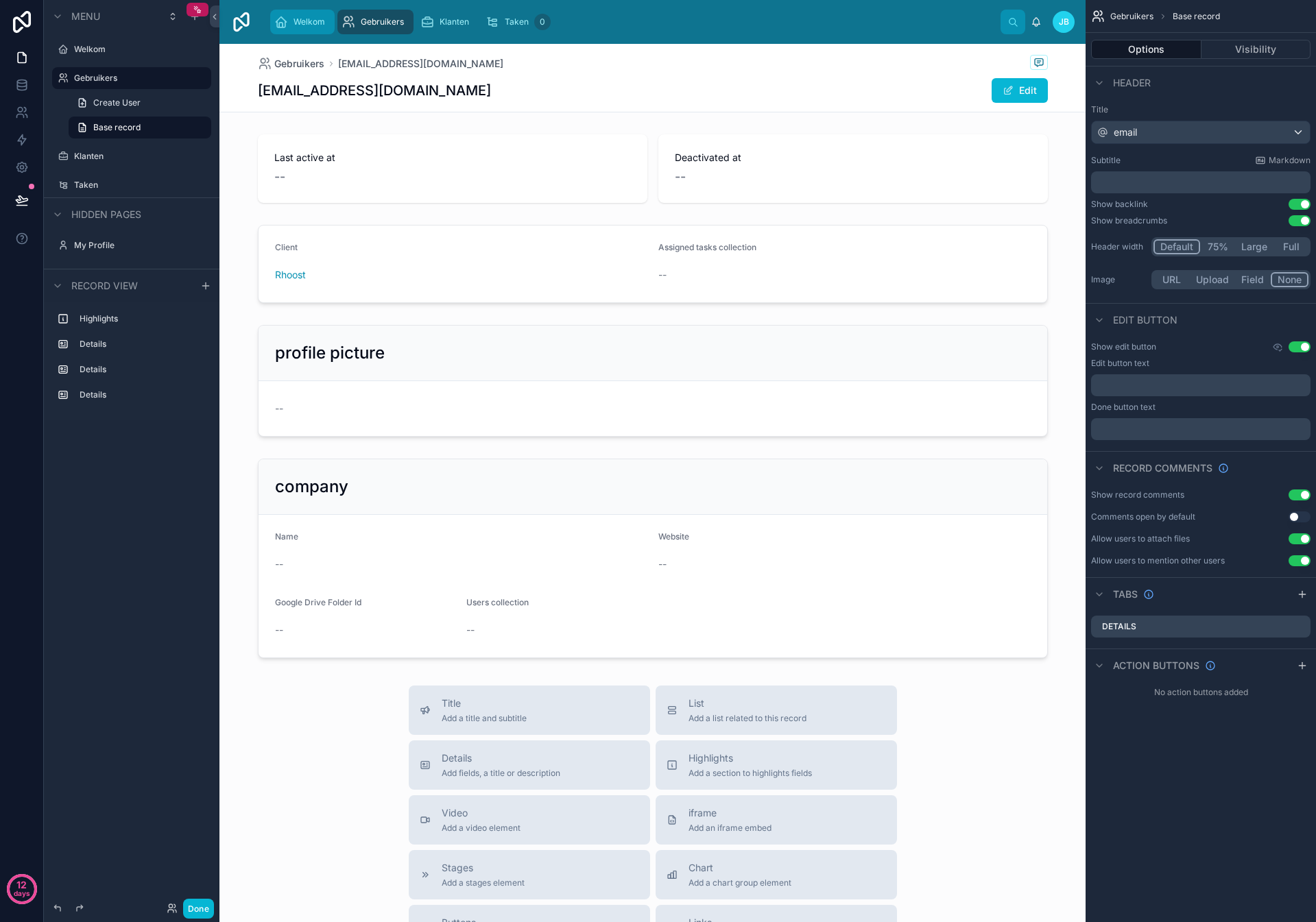
click at [304, 21] on span "Welkom" at bounding box center [309, 21] width 32 height 11
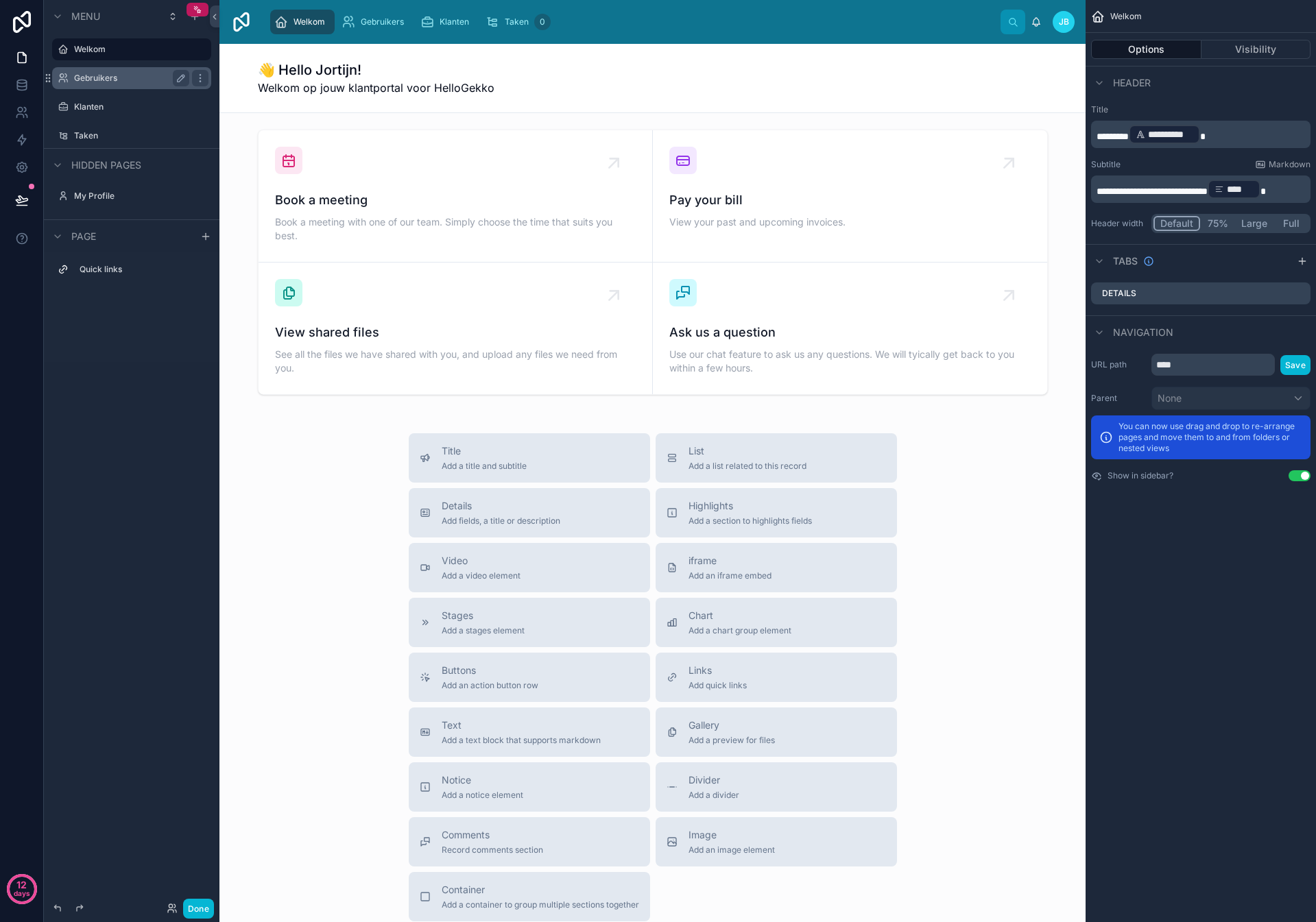
click at [96, 81] on label "Gebruikers" at bounding box center [128, 77] width 109 height 11
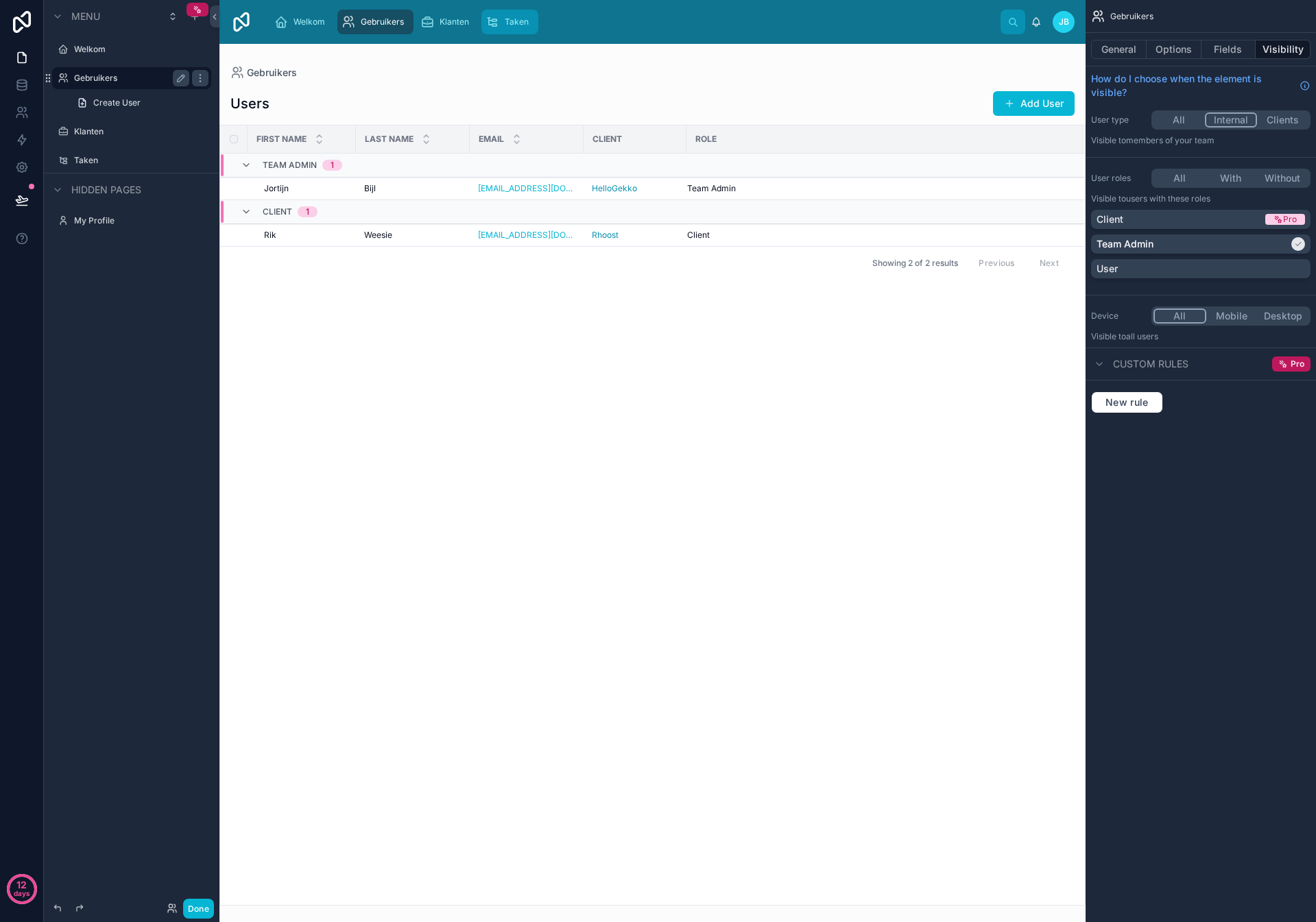
click at [493, 21] on icon "scrollable content" at bounding box center [491, 22] width 13 height 14
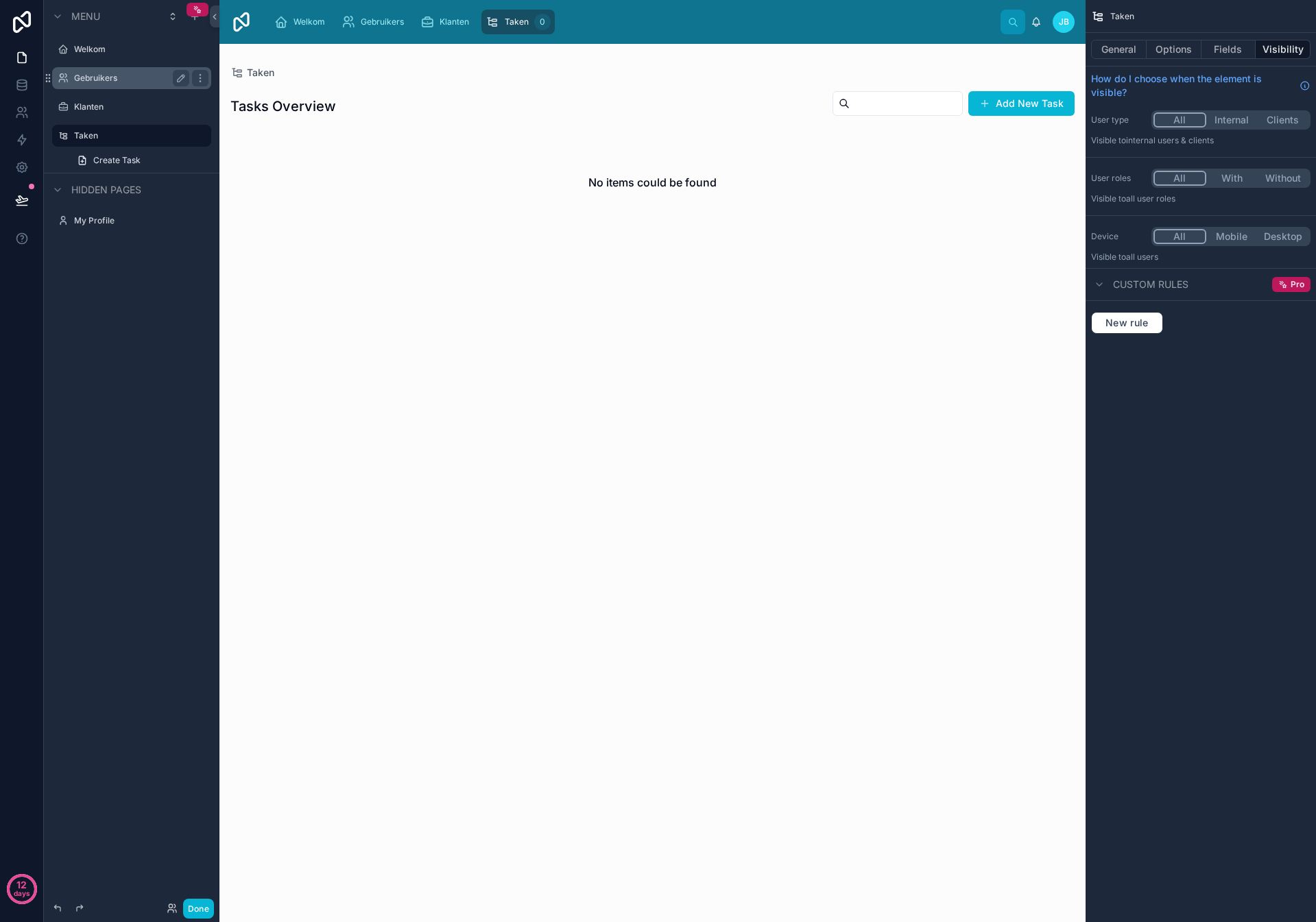
click at [1034, 101] on div at bounding box center [653, 482] width 866 height 878
click at [1023, 103] on button "Add New Task" at bounding box center [1022, 103] width 107 height 24
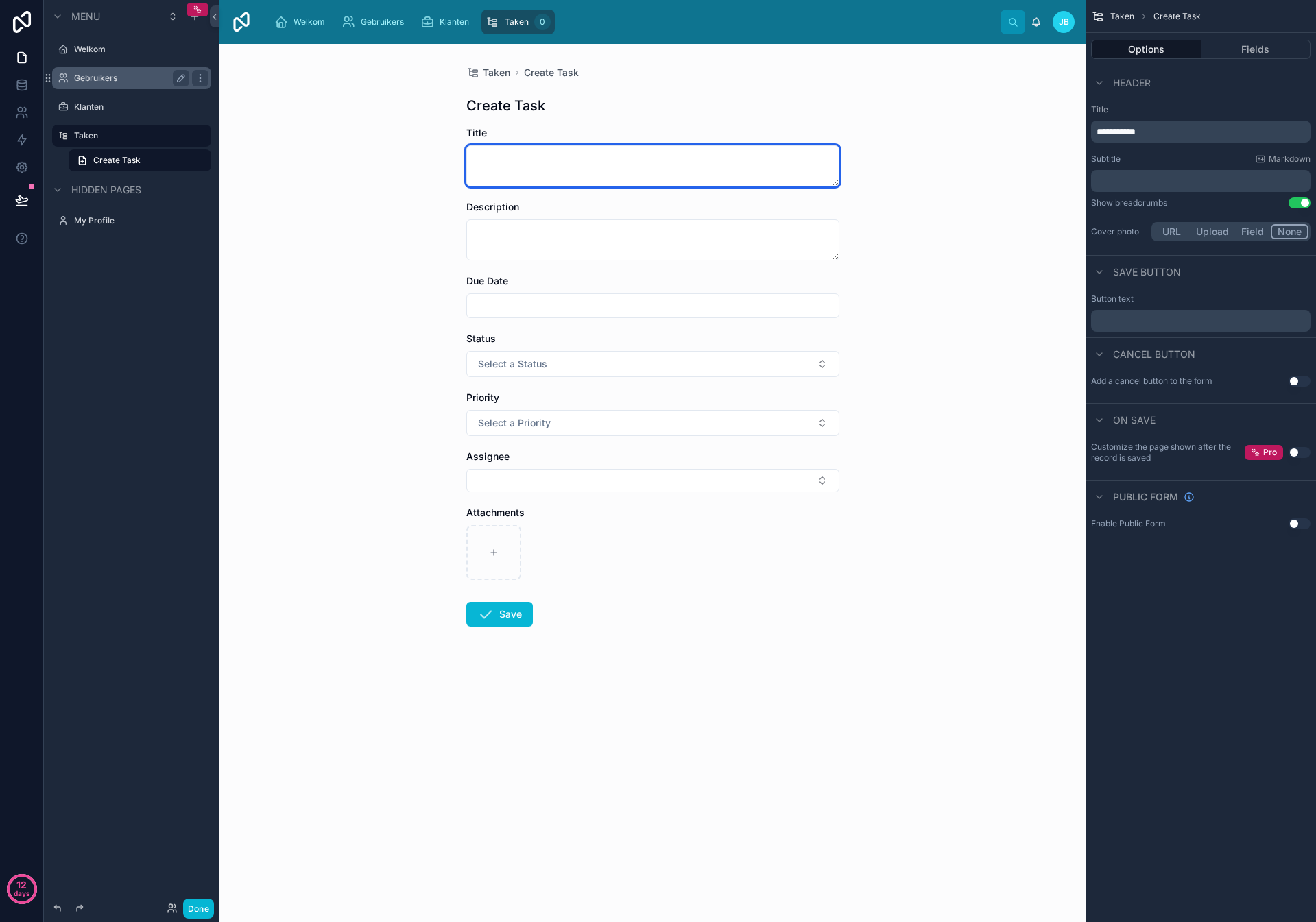
click at [533, 173] on textarea at bounding box center [652, 166] width 373 height 41
type textarea "**********"
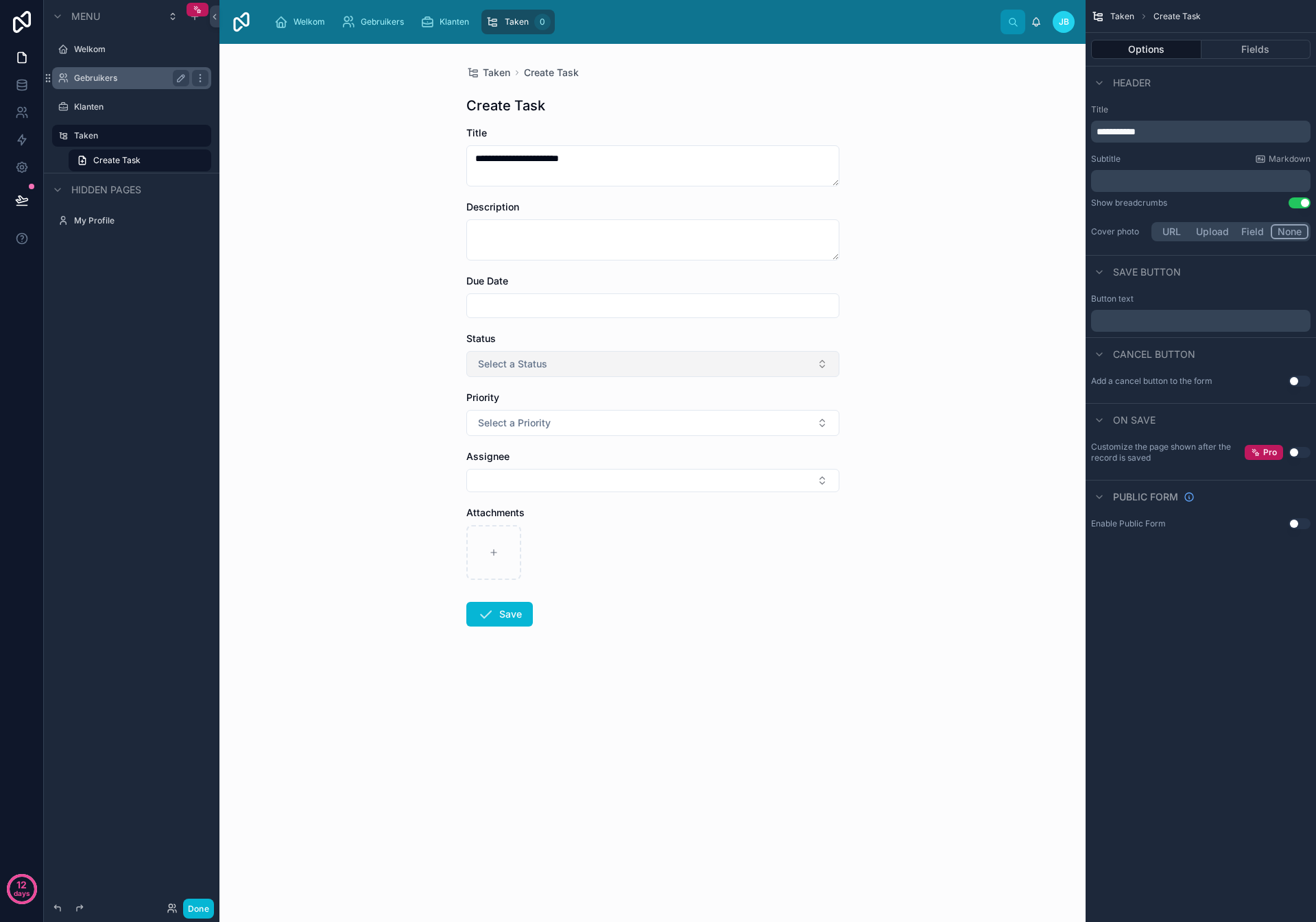
click at [523, 368] on span "Select a Status" at bounding box center [513, 364] width 70 height 14
click at [560, 423] on div "Idee" at bounding box center [653, 418] width 366 height 20
click at [566, 428] on button "Select a Priority" at bounding box center [652, 422] width 373 height 26
click at [596, 563] on div at bounding box center [652, 552] width 373 height 55
click at [527, 475] on button "Select Button" at bounding box center [652, 480] width 373 height 23
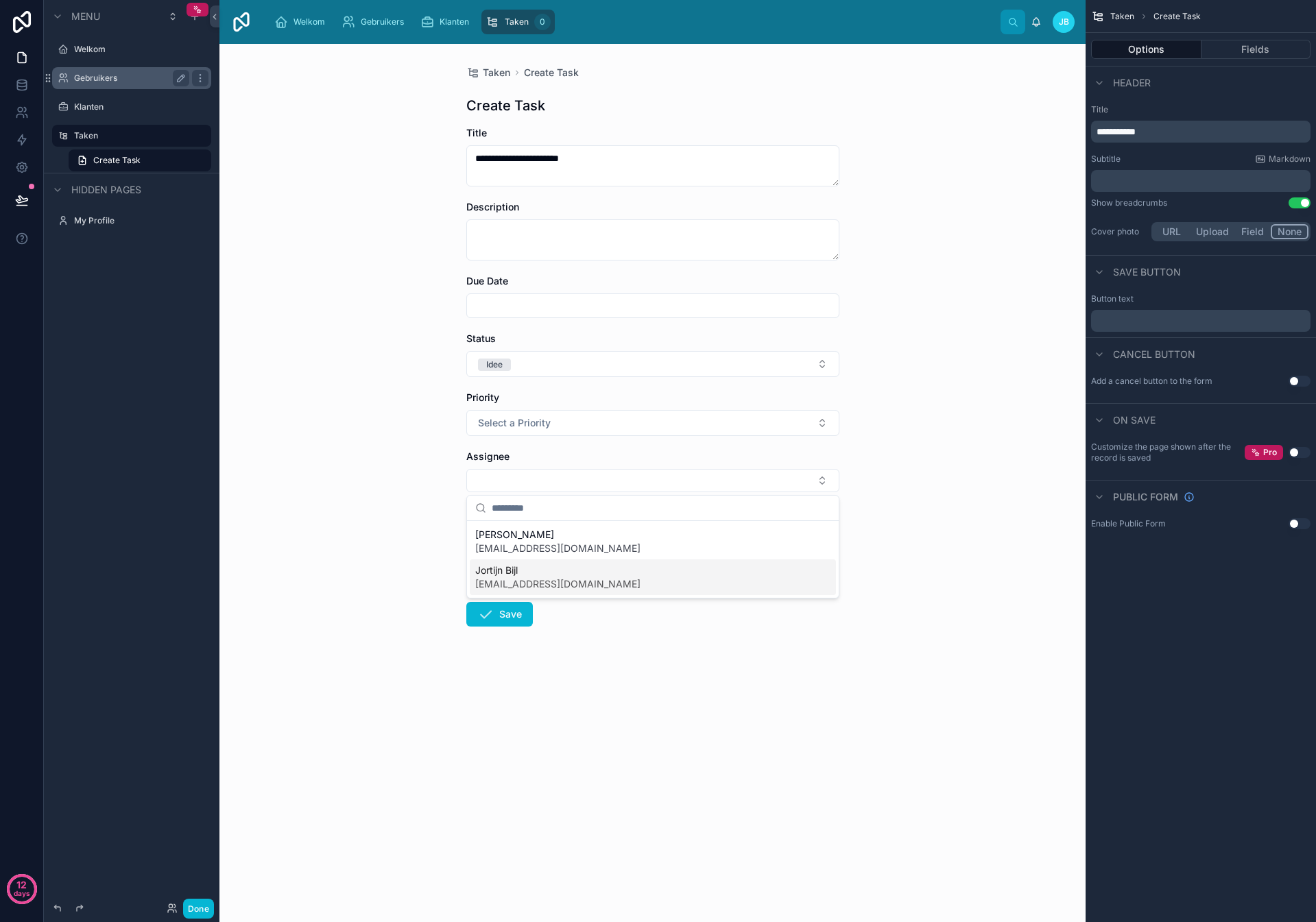
click at [288, 532] on div "**********" at bounding box center [653, 482] width 866 height 878
click at [15, 78] on icon at bounding box center [22, 85] width 14 height 14
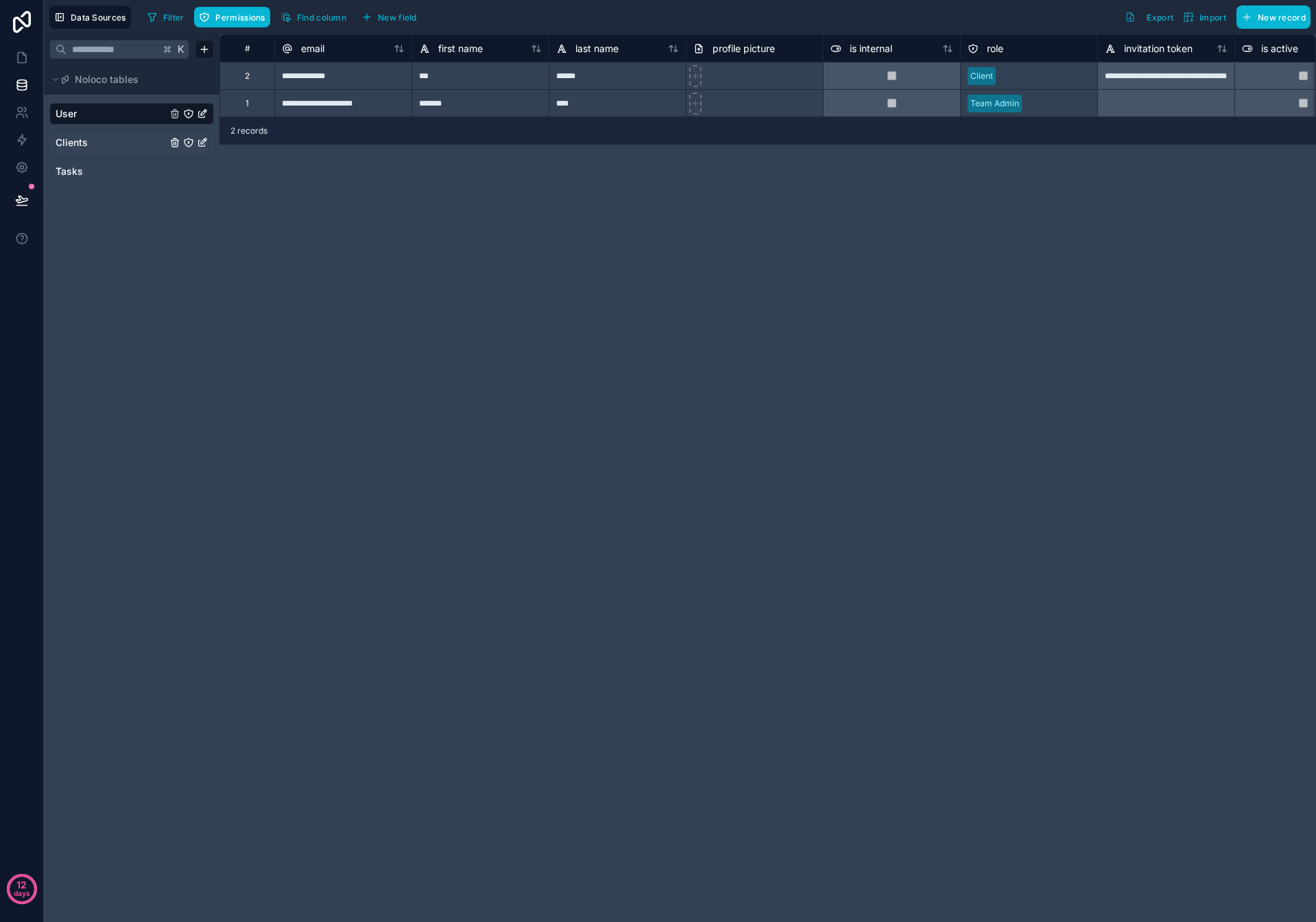
click at [85, 146] on span "Clients" at bounding box center [71, 142] width 32 height 14
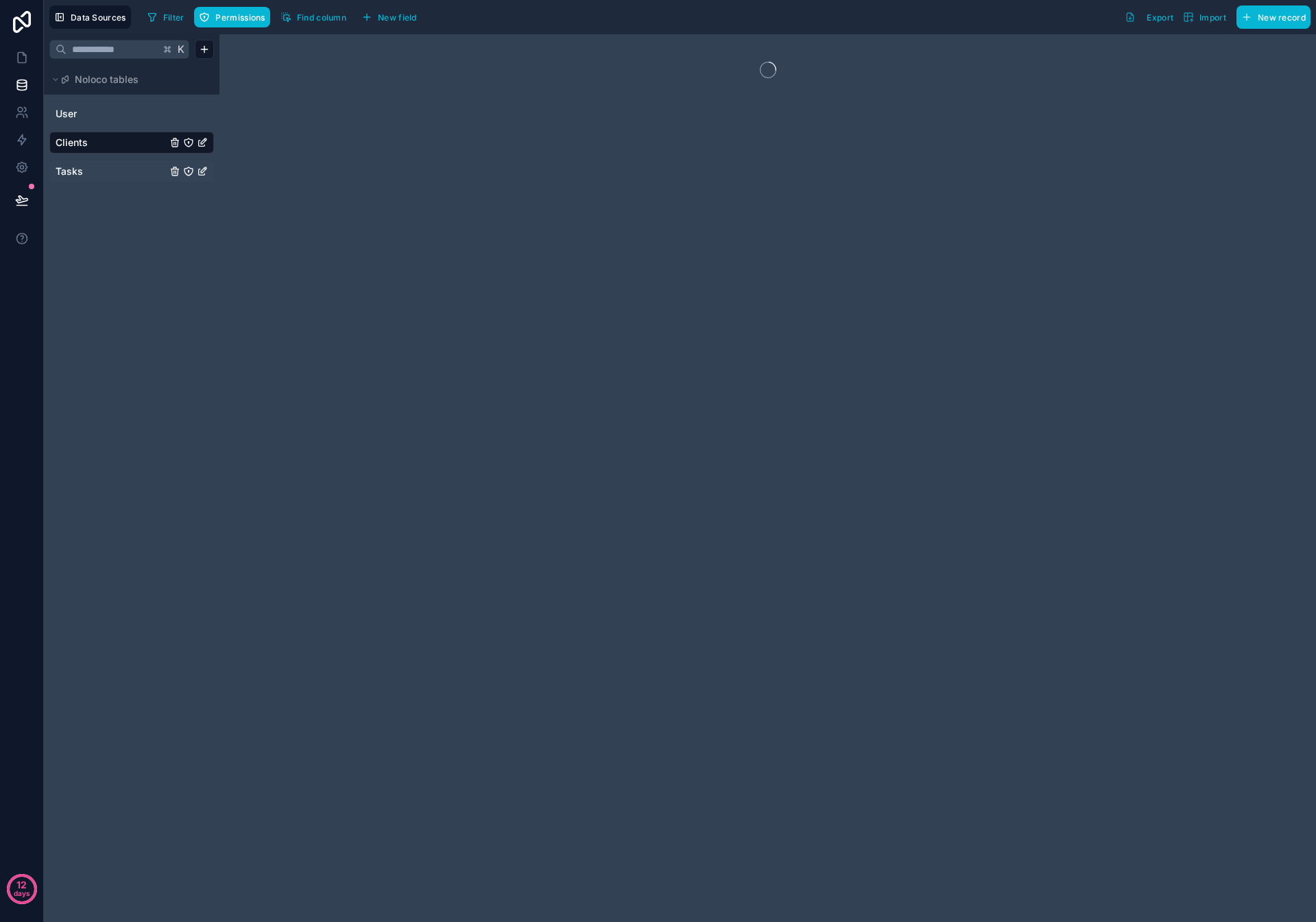
click at [91, 172] on link "Tasks" at bounding box center [110, 171] width 111 height 14
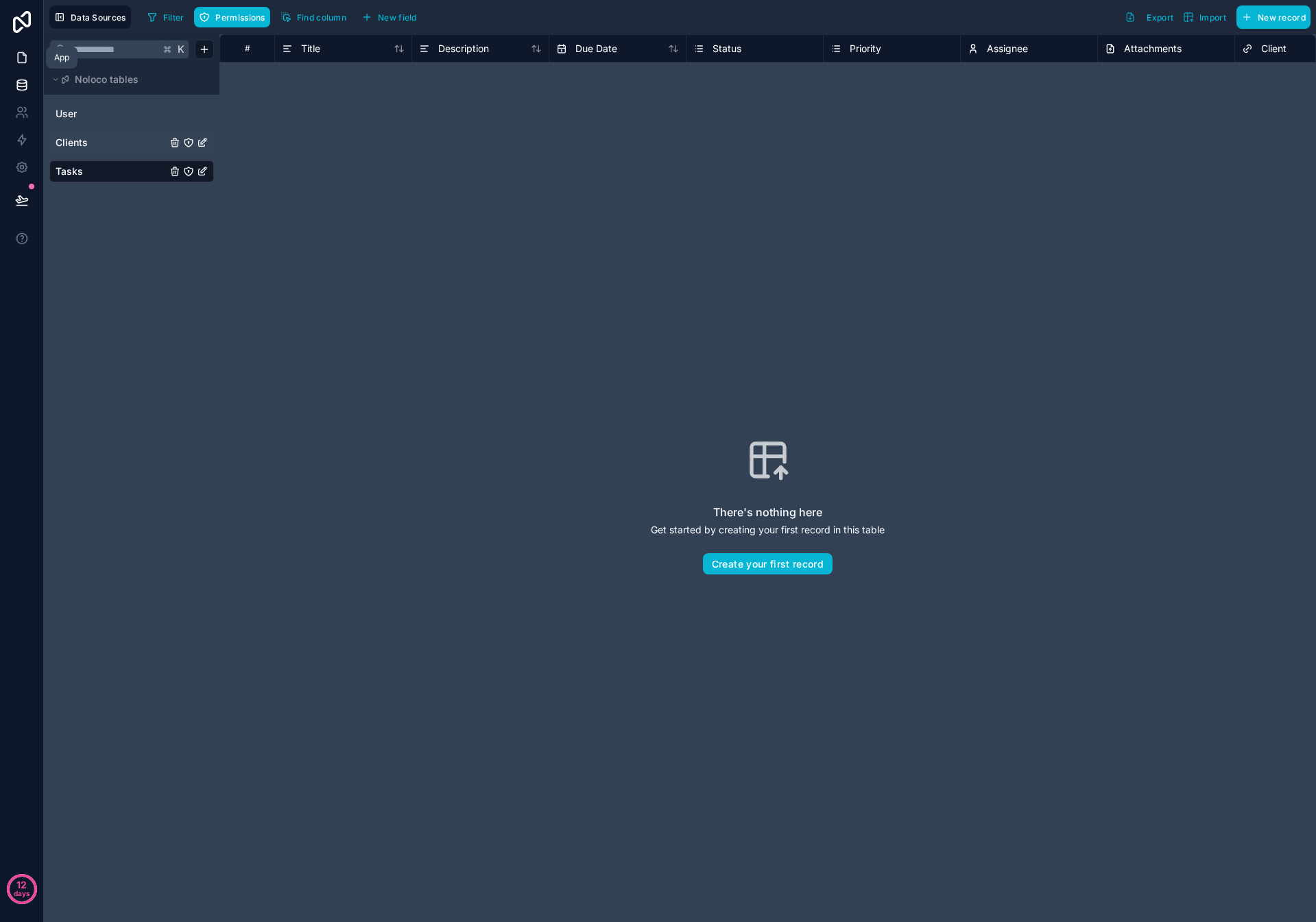
click at [25, 62] on icon at bounding box center [21, 58] width 8 height 11
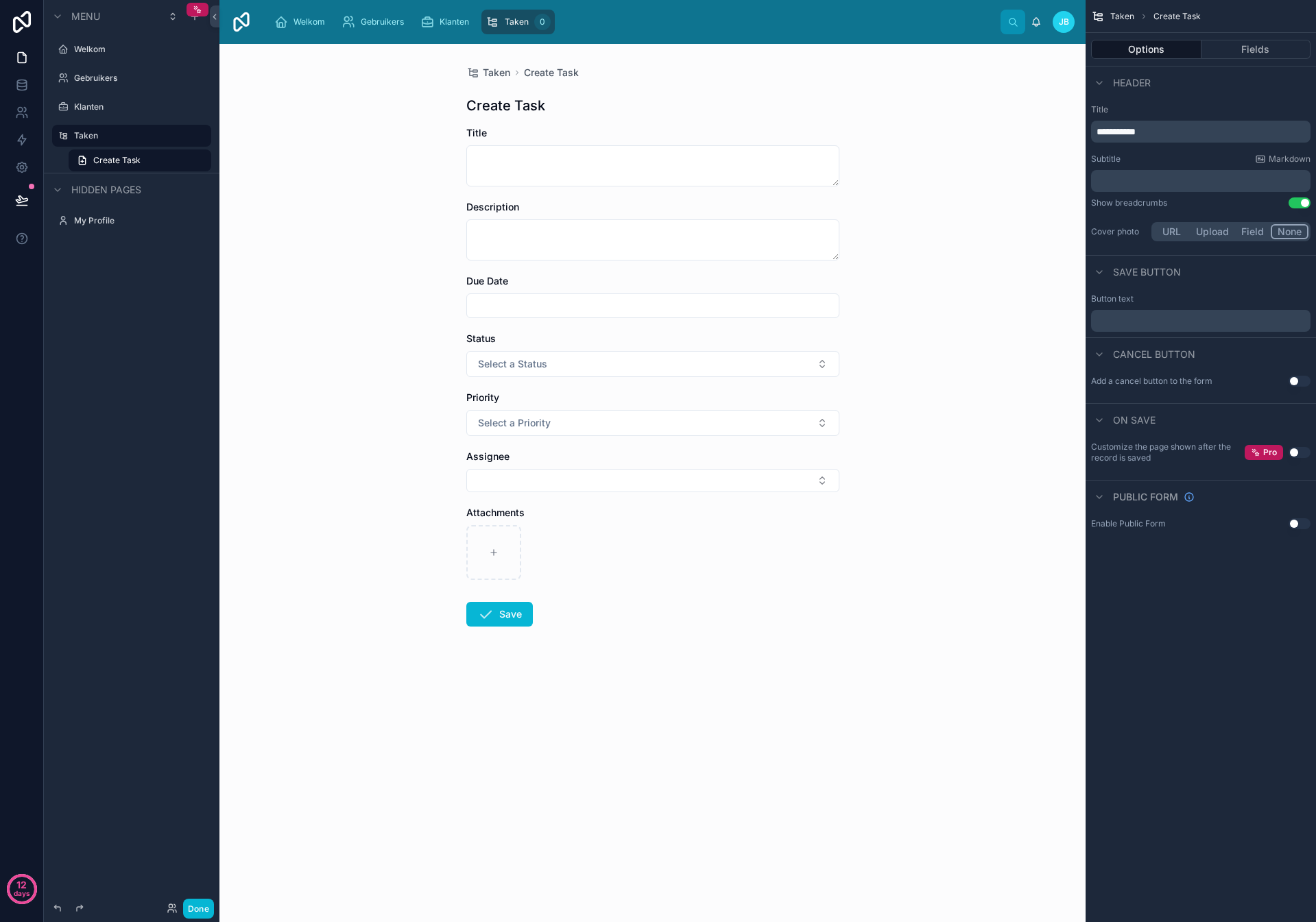
click at [406, 732] on div "Taken Create Task Create Task Title Description Due Date Status Select a Status…" at bounding box center [653, 482] width 866 height 878
click at [1225, 50] on button "Fields" at bounding box center [1256, 49] width 109 height 19
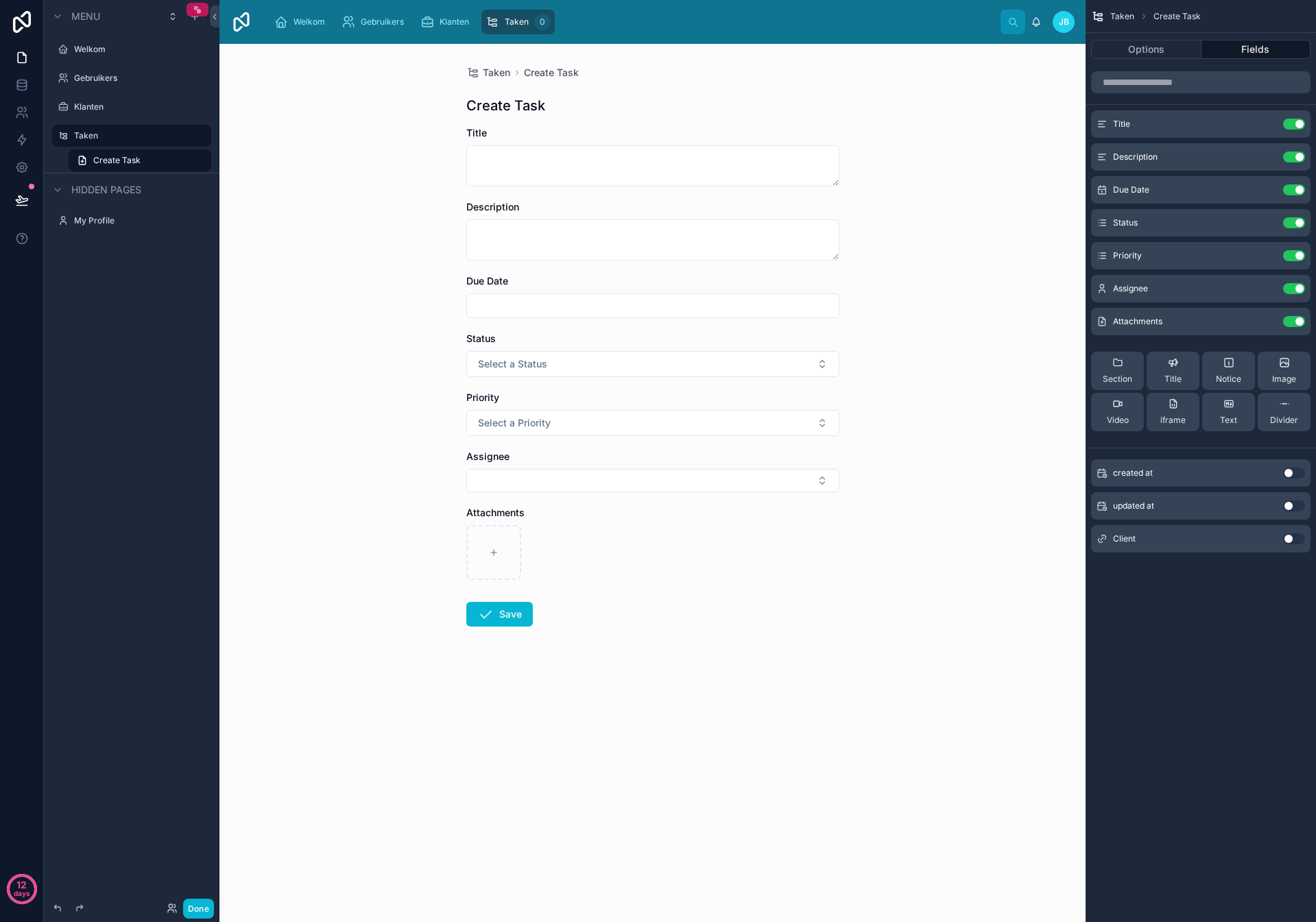
click at [1292, 543] on button "Use setting" at bounding box center [1294, 538] width 22 height 11
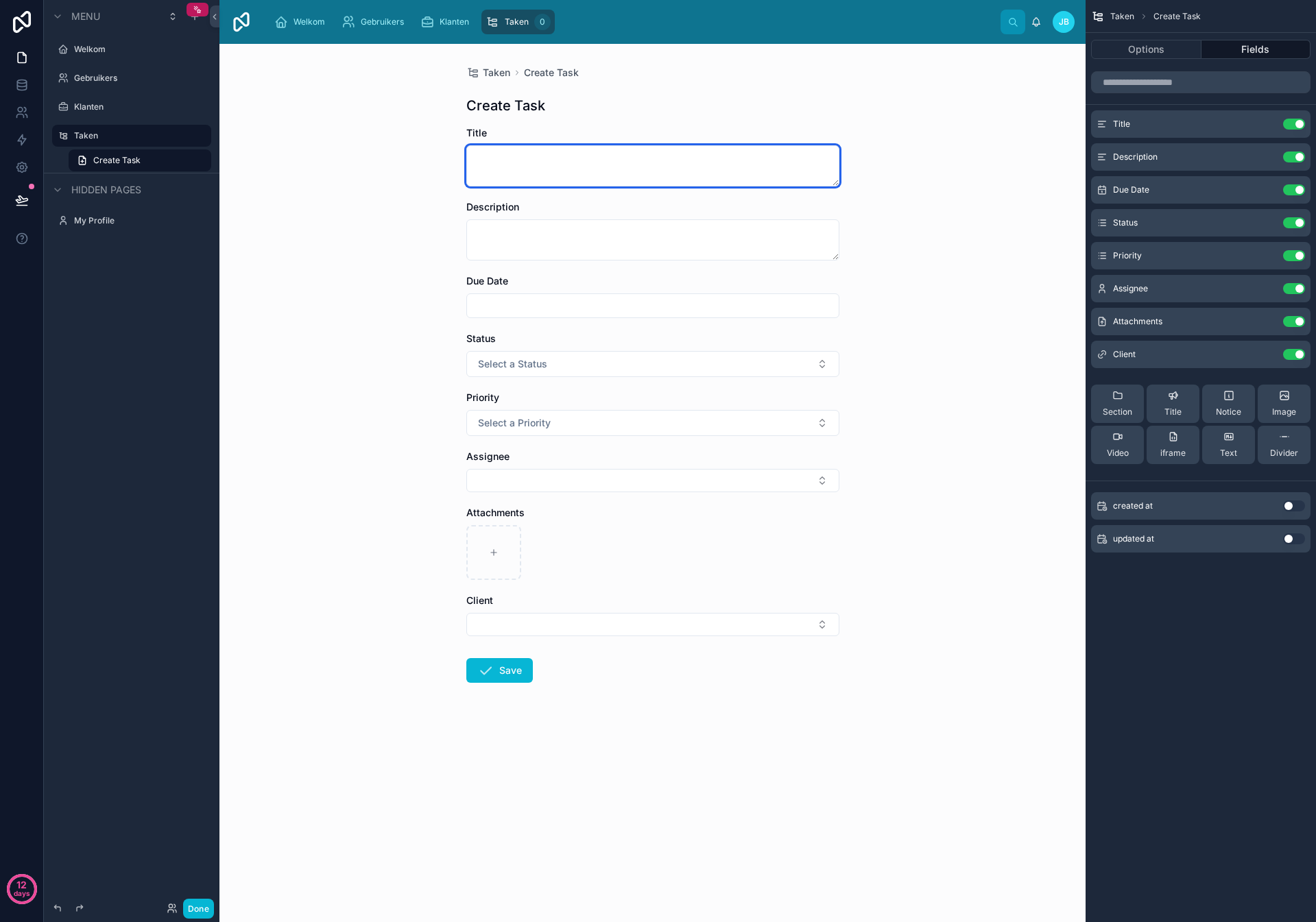
click at [486, 157] on textarea at bounding box center [652, 166] width 373 height 41
click at [522, 357] on span "Select a Status" at bounding box center [513, 364] width 70 height 14
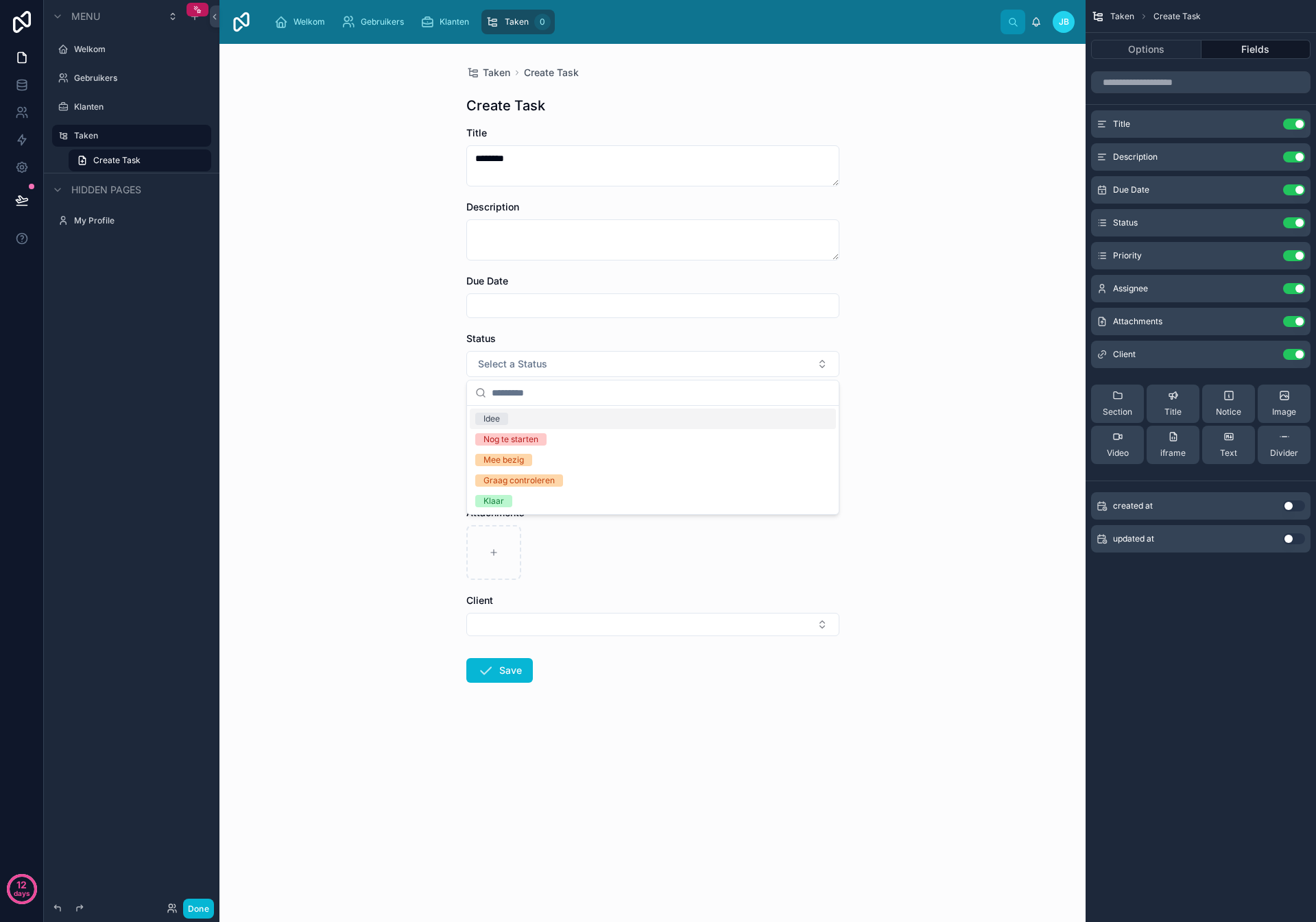
click at [571, 419] on div "Idee" at bounding box center [653, 418] width 366 height 20
click at [560, 426] on button "Select a Priority" at bounding box center [652, 422] width 373 height 26
click at [557, 474] on div "Hoog" at bounding box center [653, 477] width 366 height 20
click at [558, 432] on button "Hoog" at bounding box center [652, 422] width 373 height 26
click at [523, 476] on div "None" at bounding box center [653, 477] width 366 height 20
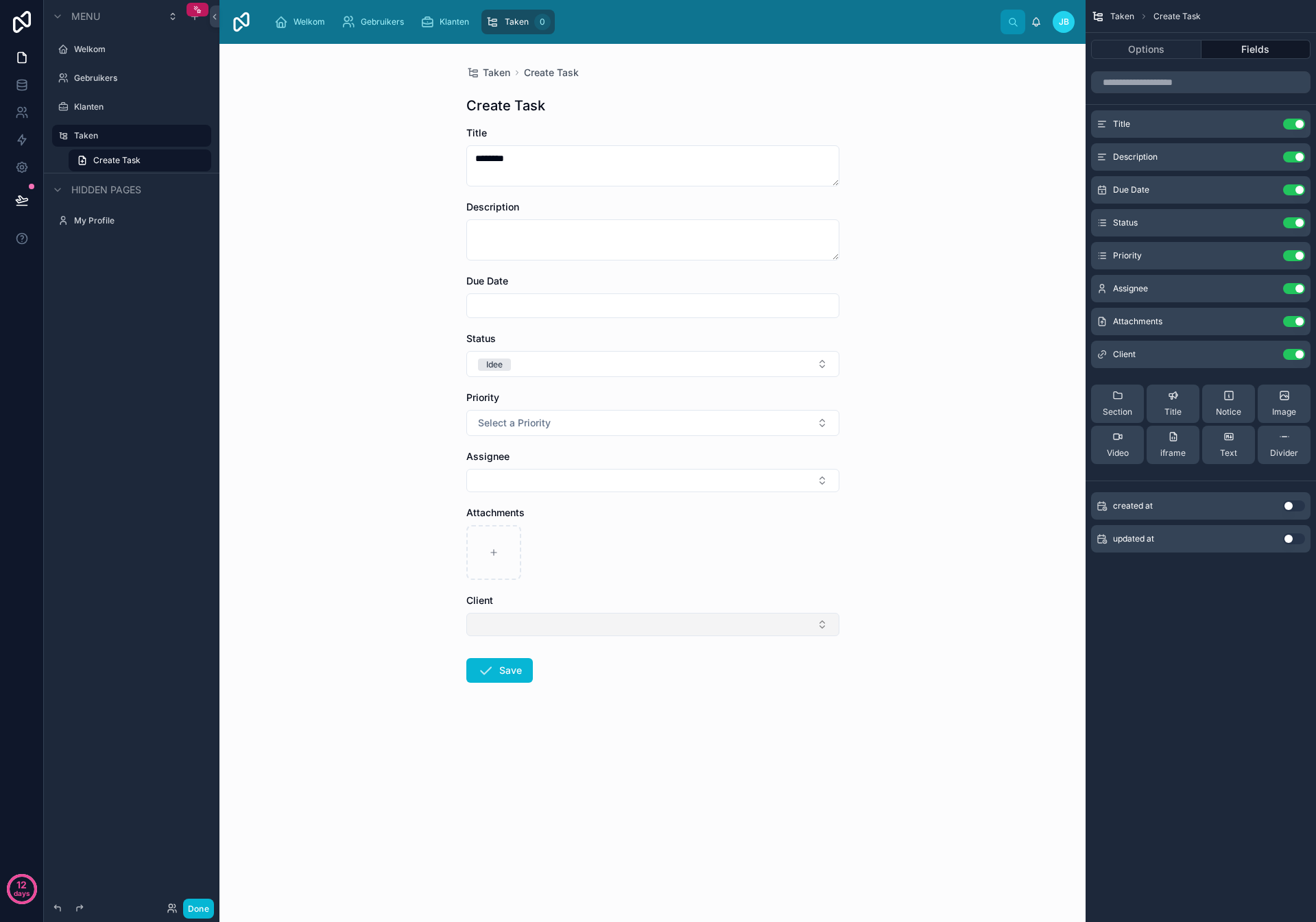
click at [571, 616] on button "Select Button" at bounding box center [652, 625] width 373 height 23
click at [536, 678] on div "Rhoost" at bounding box center [653, 679] width 366 height 22
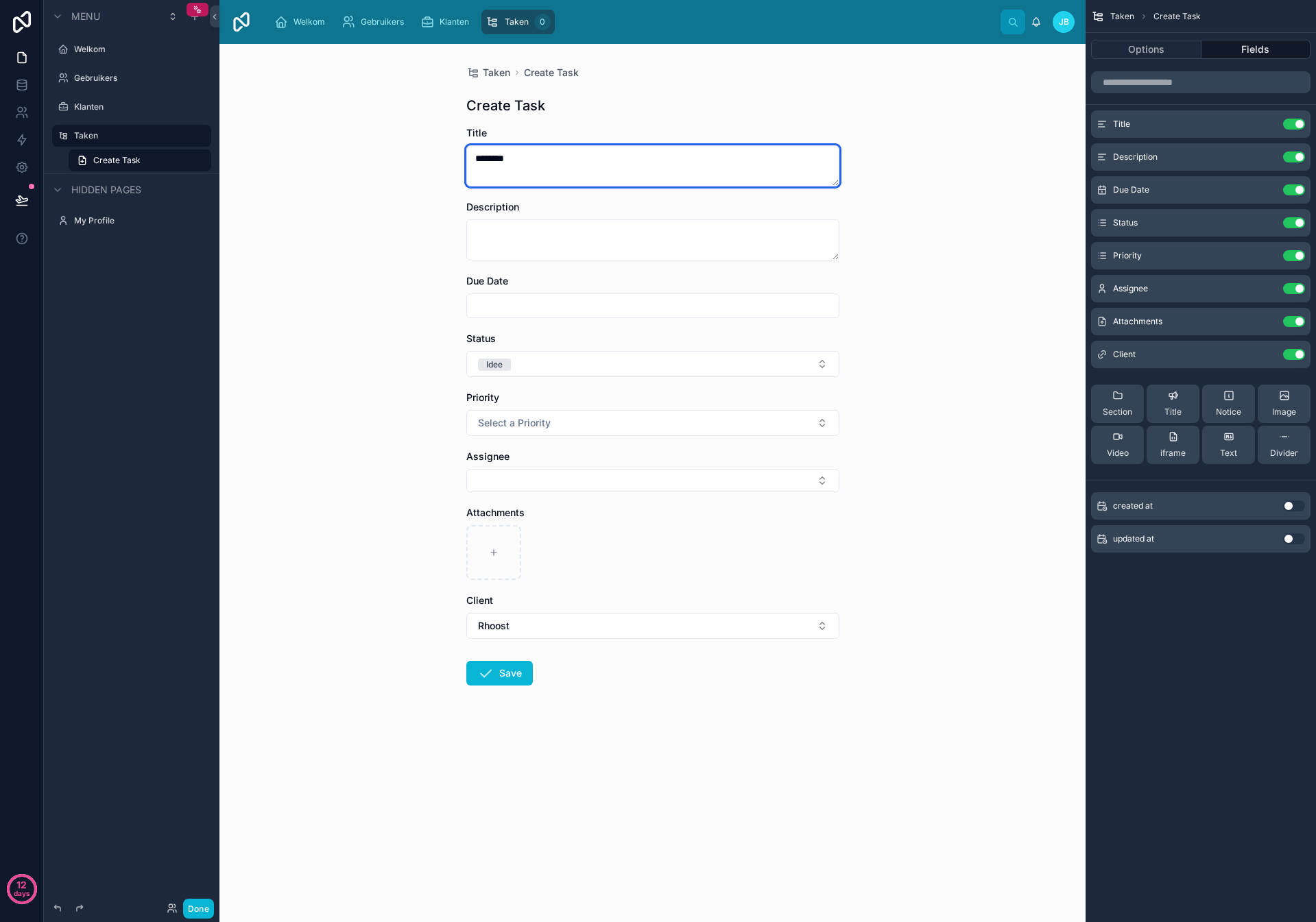
click at [560, 170] on textarea "********" at bounding box center [652, 166] width 373 height 41
type textarea "**********"
click at [509, 664] on button "Save" at bounding box center [499, 673] width 67 height 24
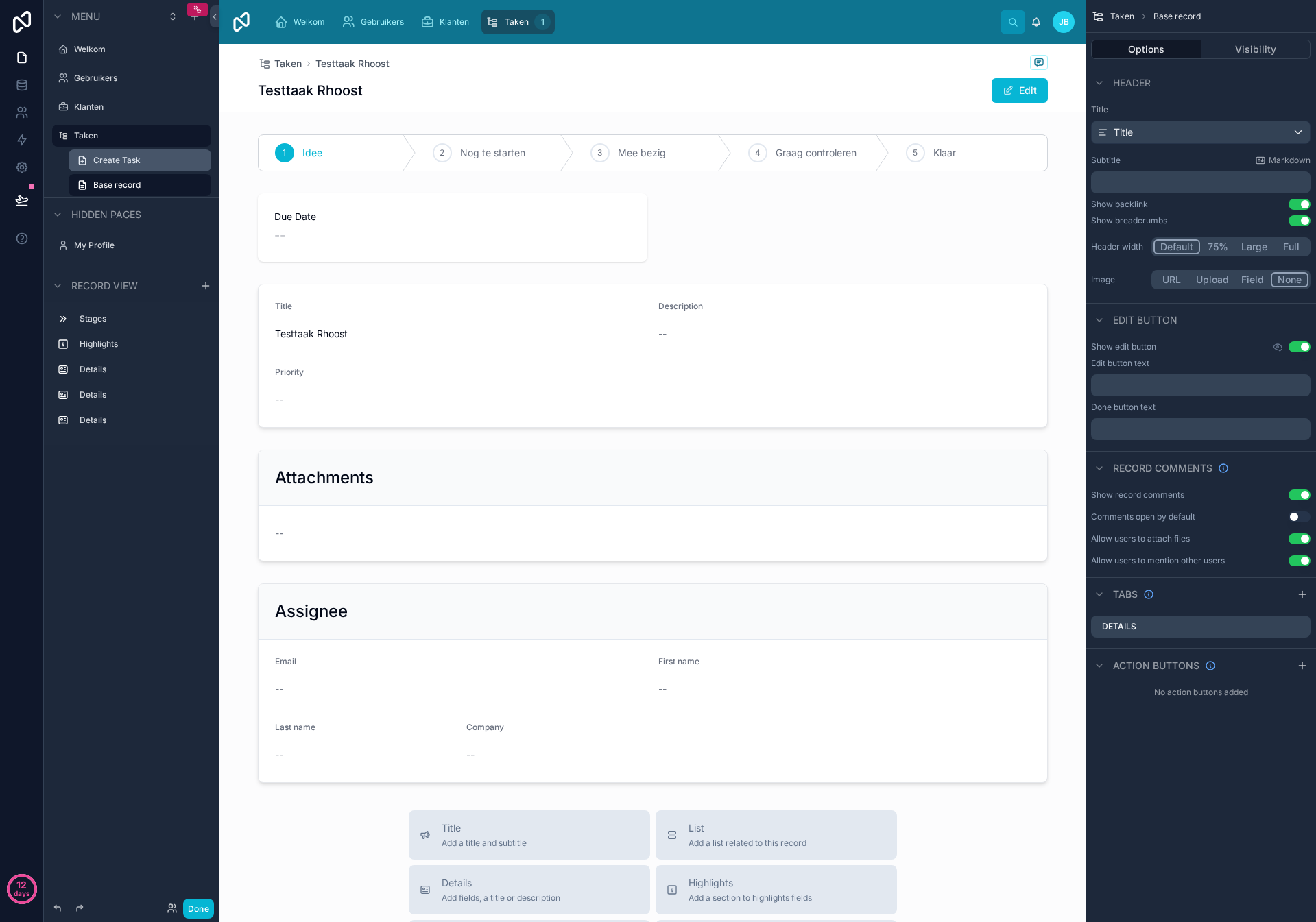
click at [123, 157] on span "Create Task" at bounding box center [116, 160] width 47 height 11
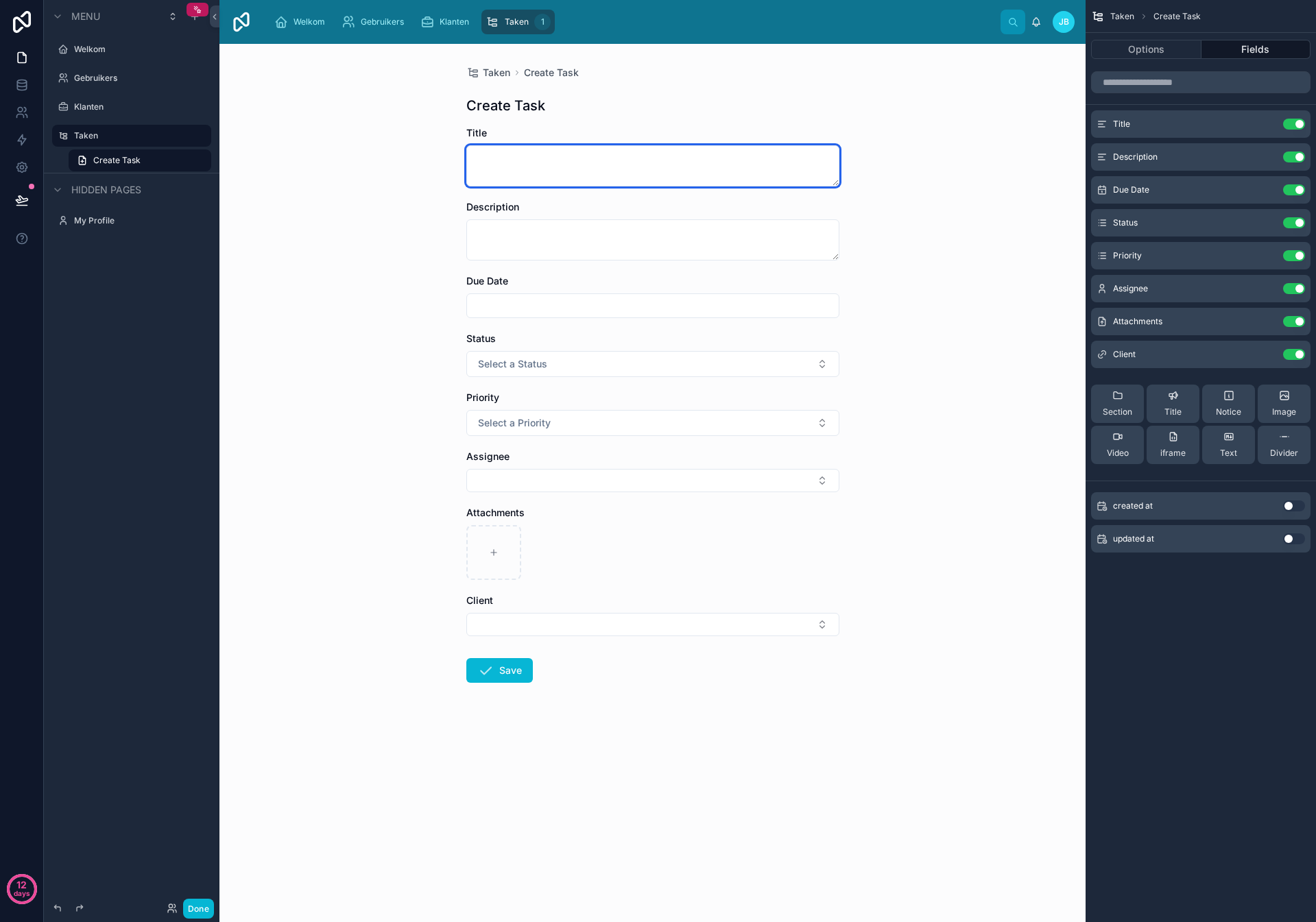
click at [565, 172] on textarea at bounding box center [652, 166] width 373 height 41
type textarea "**********"
click at [567, 370] on button "Select a Status" at bounding box center [652, 364] width 373 height 26
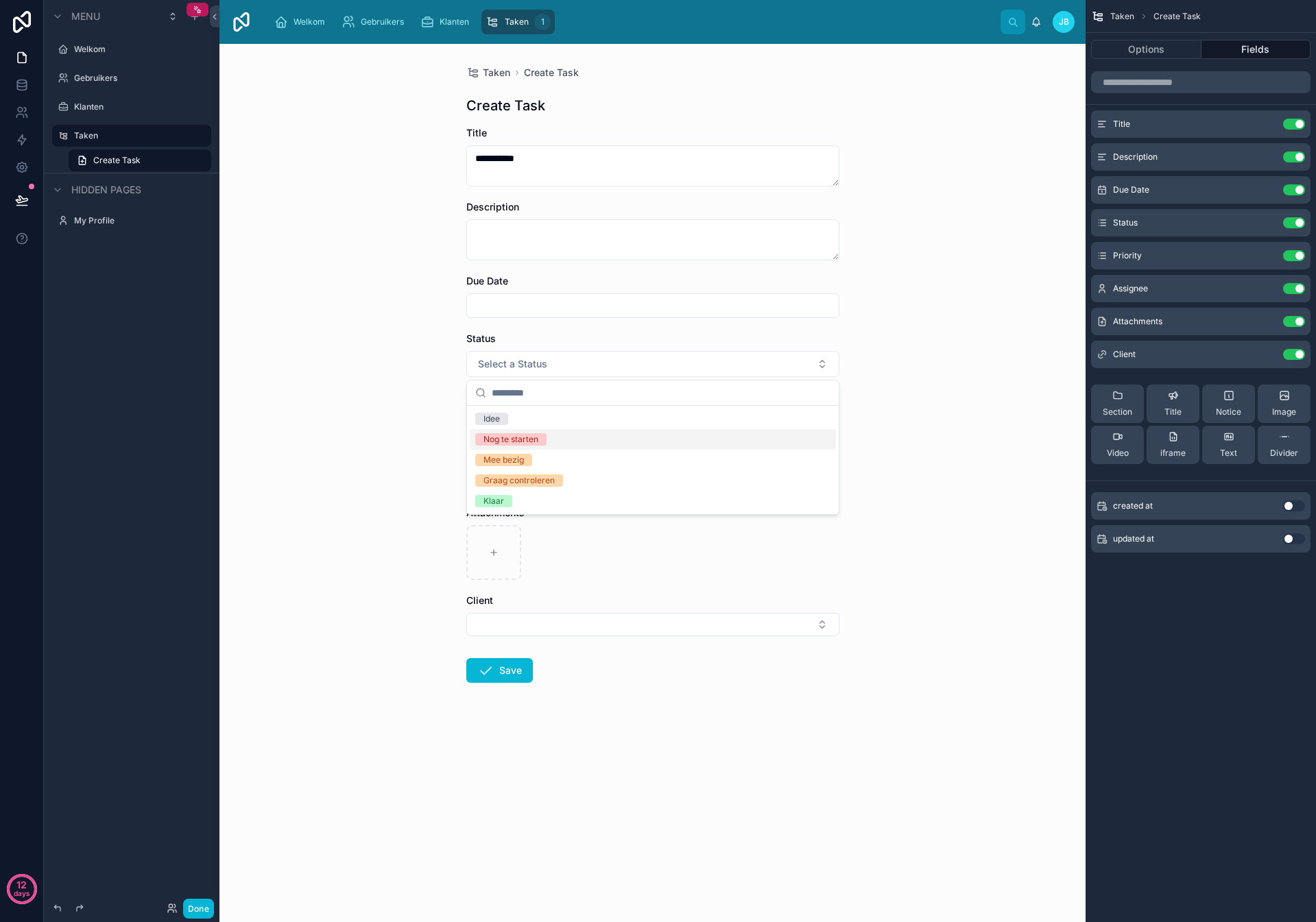
click at [553, 437] on div "Nog te starten" at bounding box center [653, 439] width 366 height 20
click at [563, 617] on button "Select Button" at bounding box center [652, 625] width 373 height 23
click at [543, 700] on div "HelloGekko" at bounding box center [653, 700] width 366 height 22
click at [499, 670] on button "Save" at bounding box center [499, 673] width 67 height 24
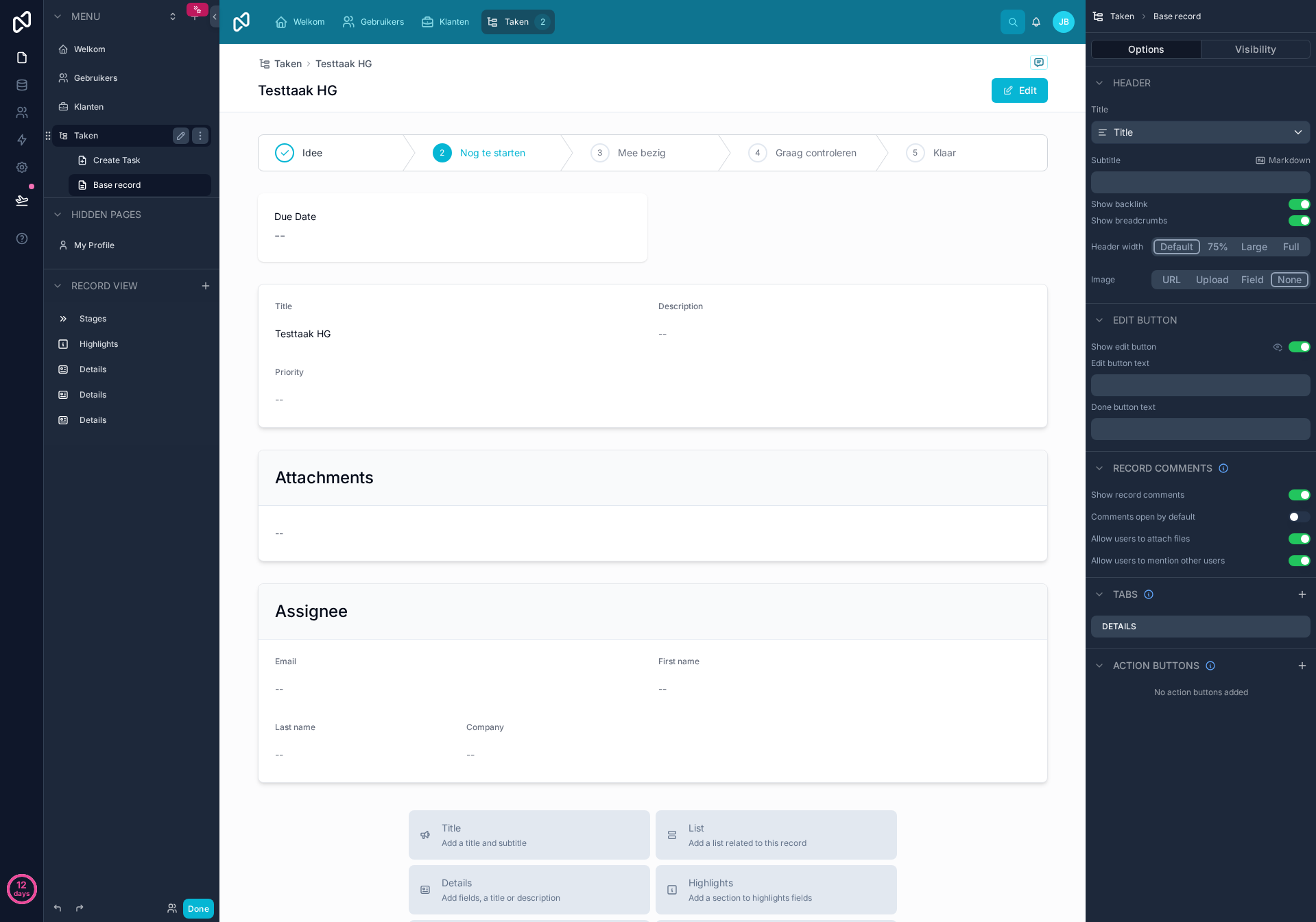
click at [91, 139] on label "Taken" at bounding box center [128, 136] width 109 height 11
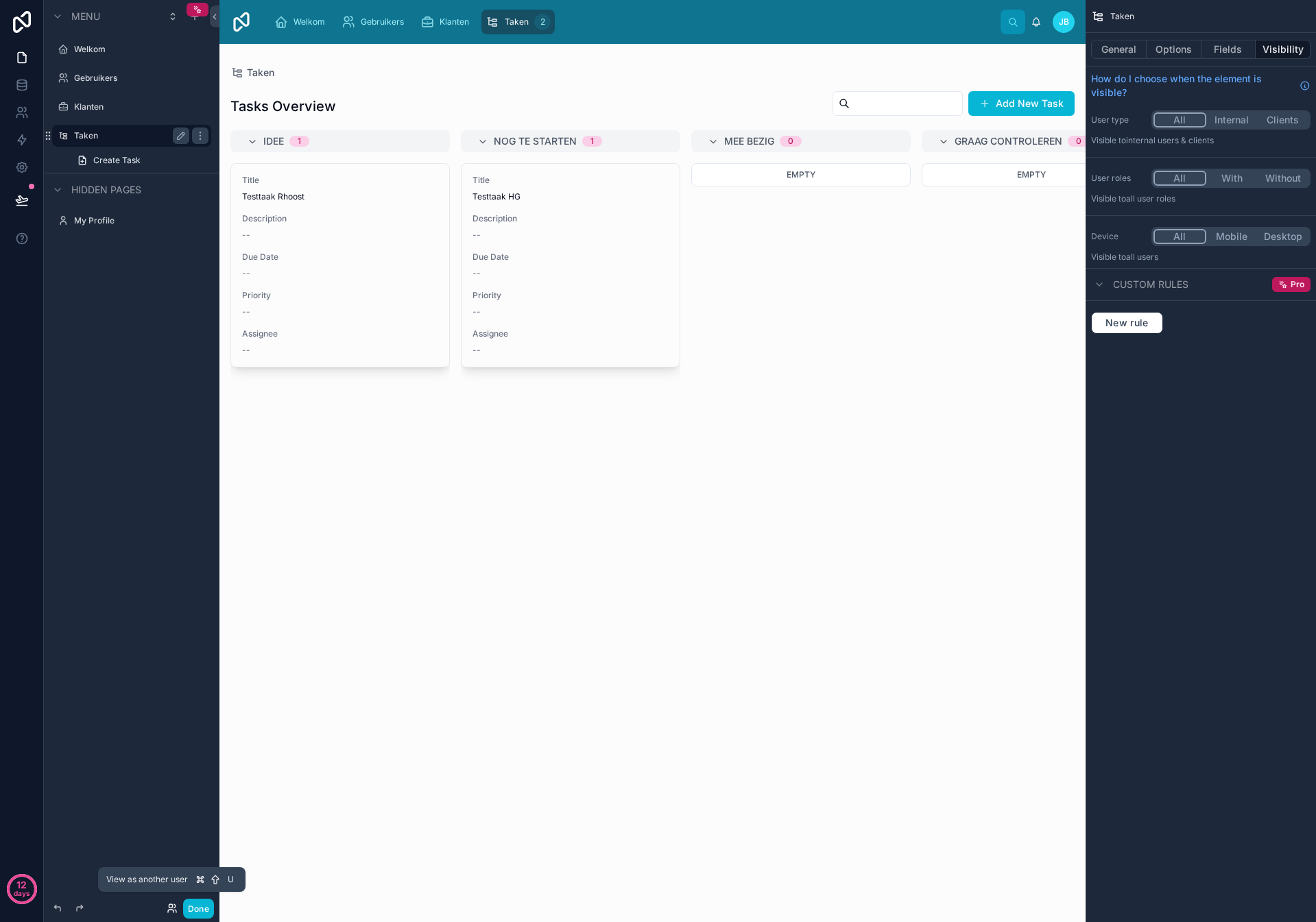
click at [172, 910] on icon at bounding box center [170, 911] width 6 height 3
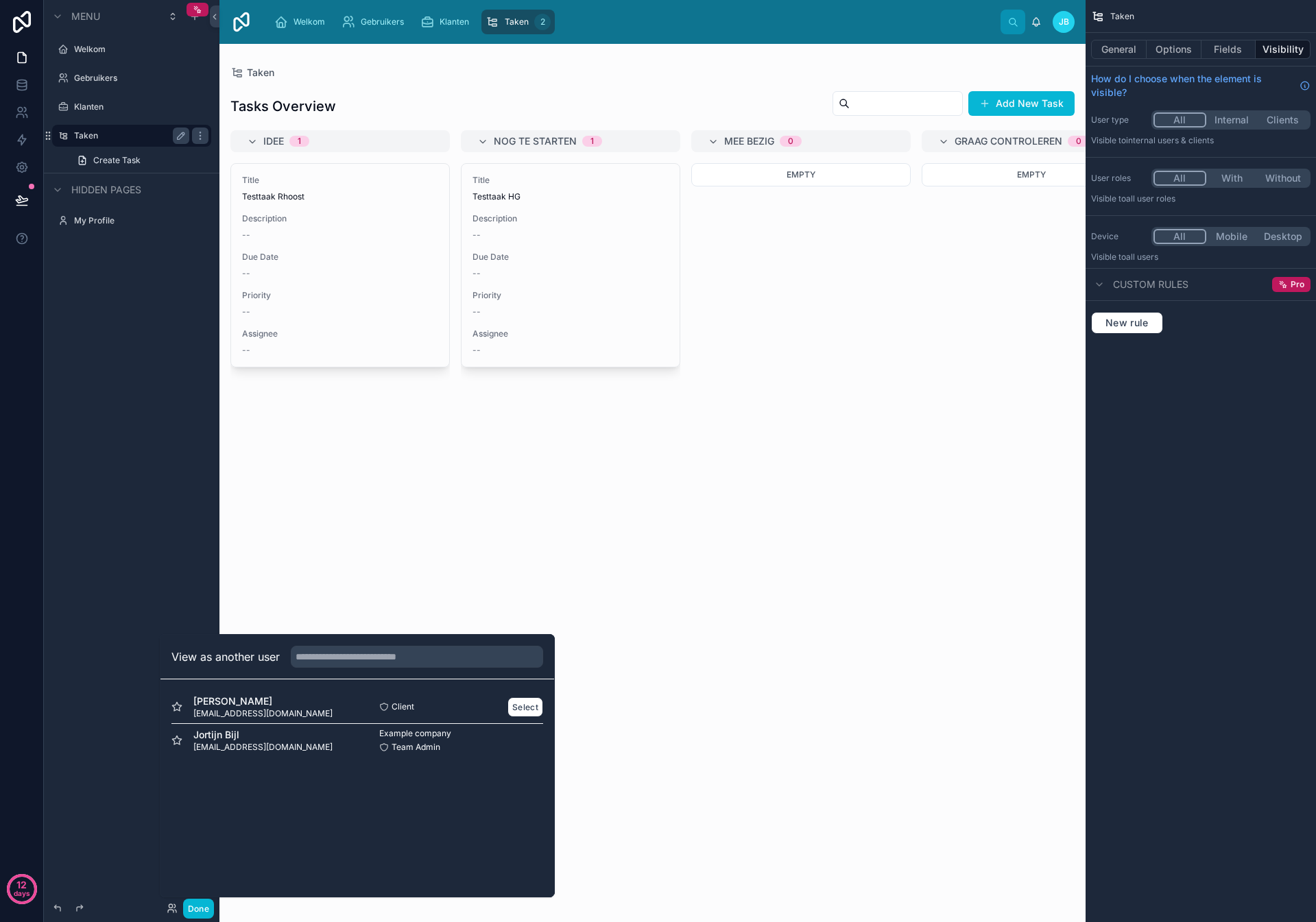
click at [261, 706] on div "Rik Weesie rik@rhoost.nl" at bounding box center [264, 706] width 186 height 24
click at [518, 705] on button "Select" at bounding box center [525, 707] width 36 height 20
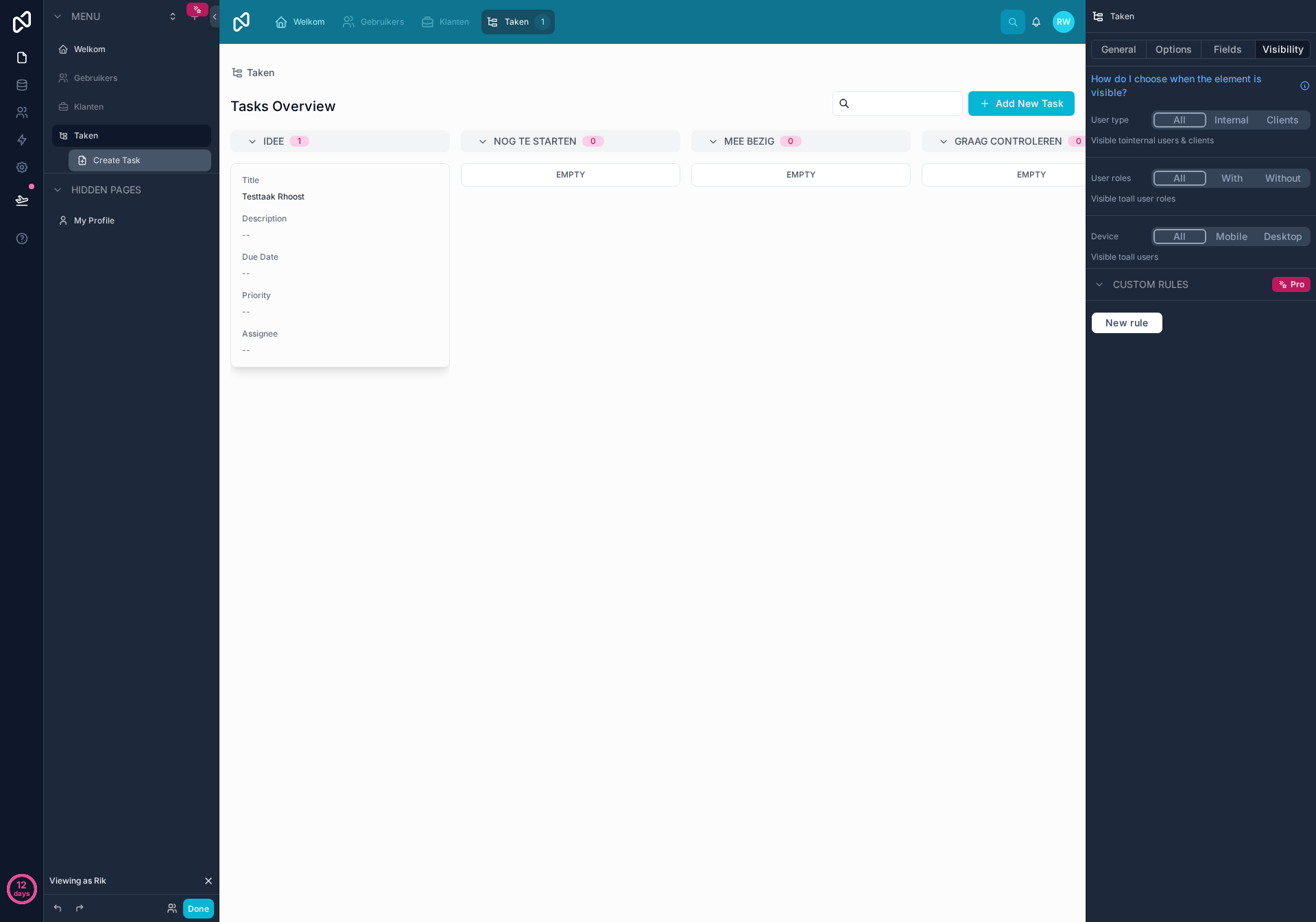
click at [136, 164] on span "Create Task" at bounding box center [116, 160] width 47 height 11
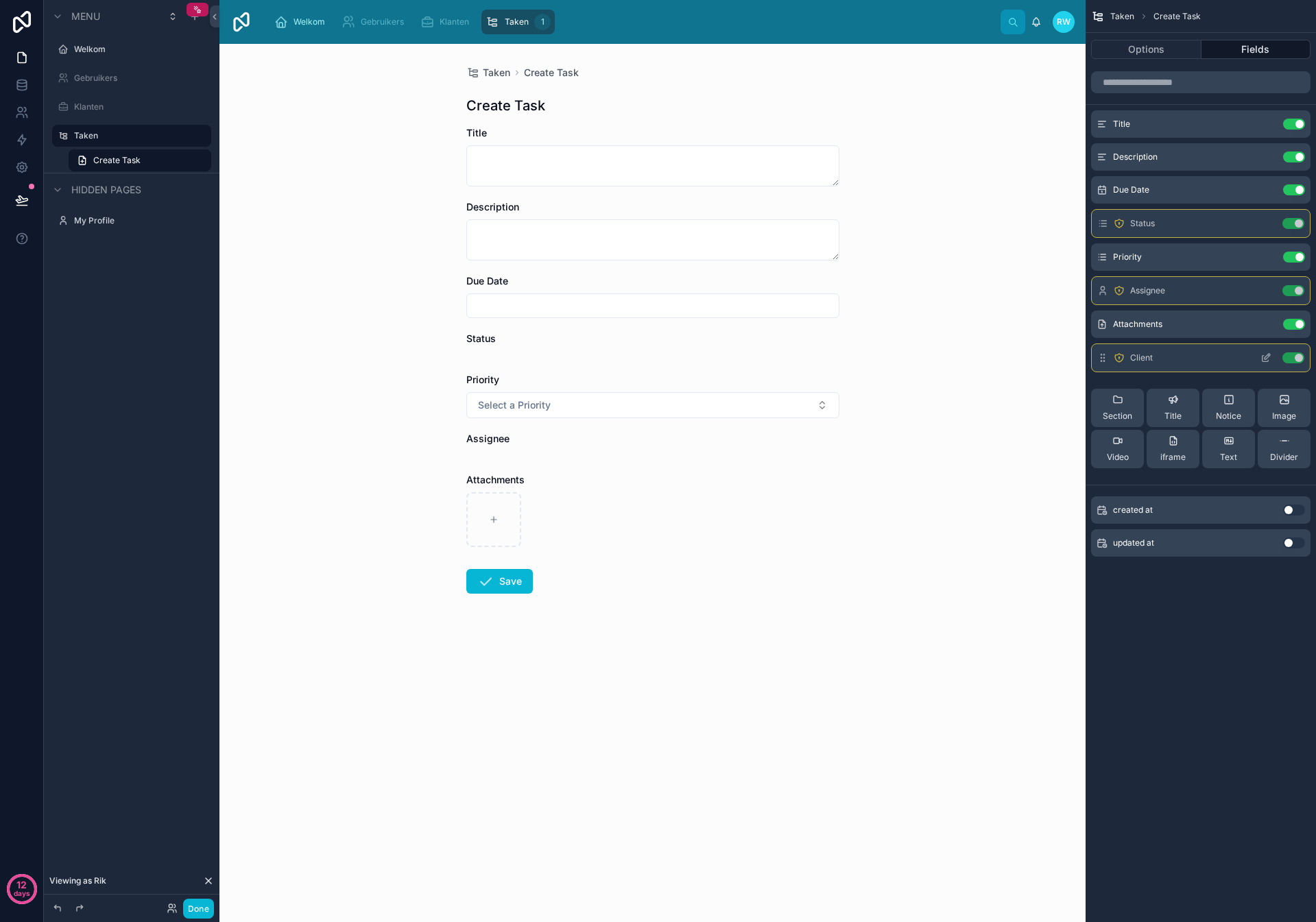
click at [1267, 356] on icon "scrollable content" at bounding box center [1268, 356] width 6 height 6
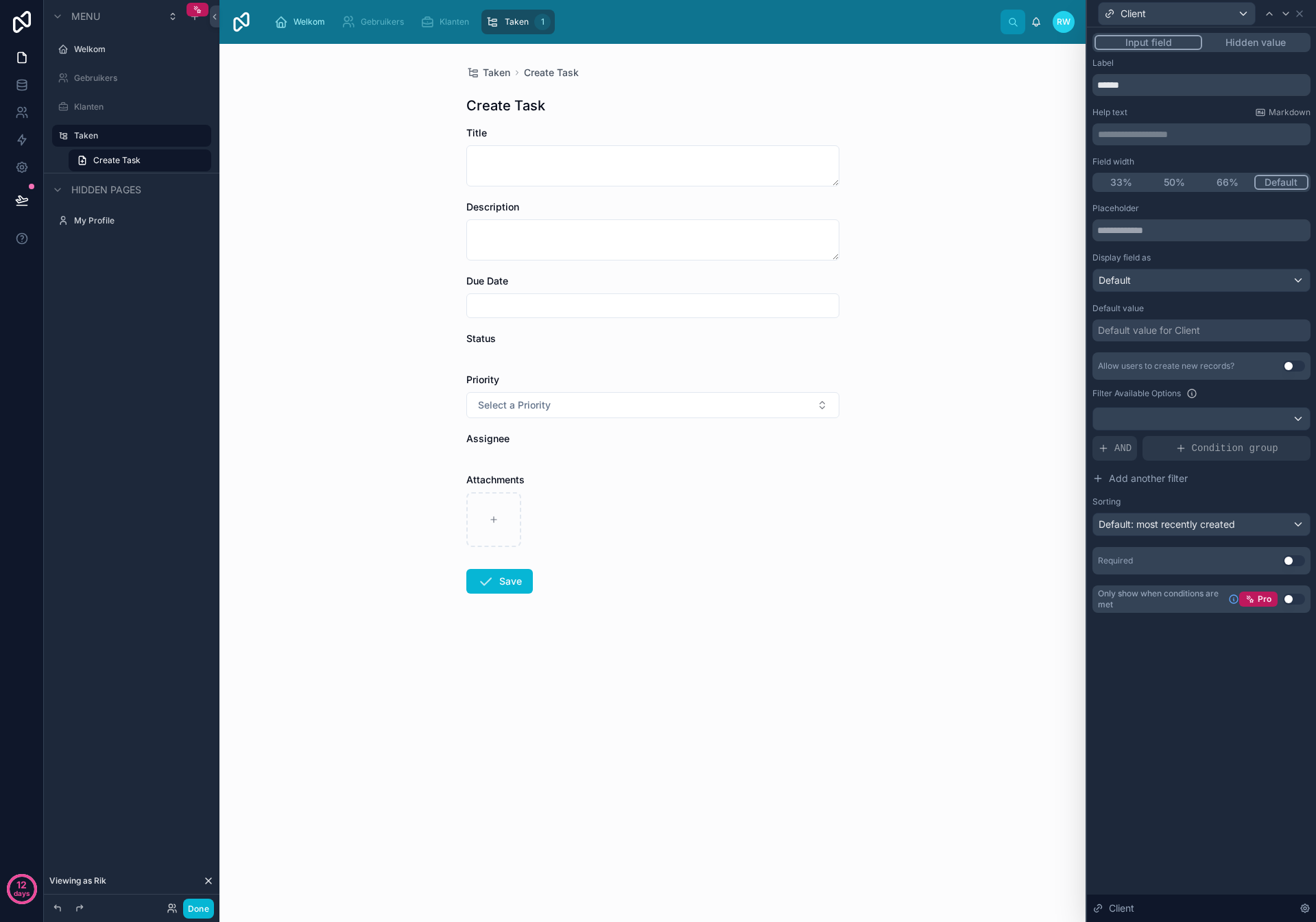
click at [1204, 330] on div "Default value for Client" at bounding box center [1201, 330] width 218 height 22
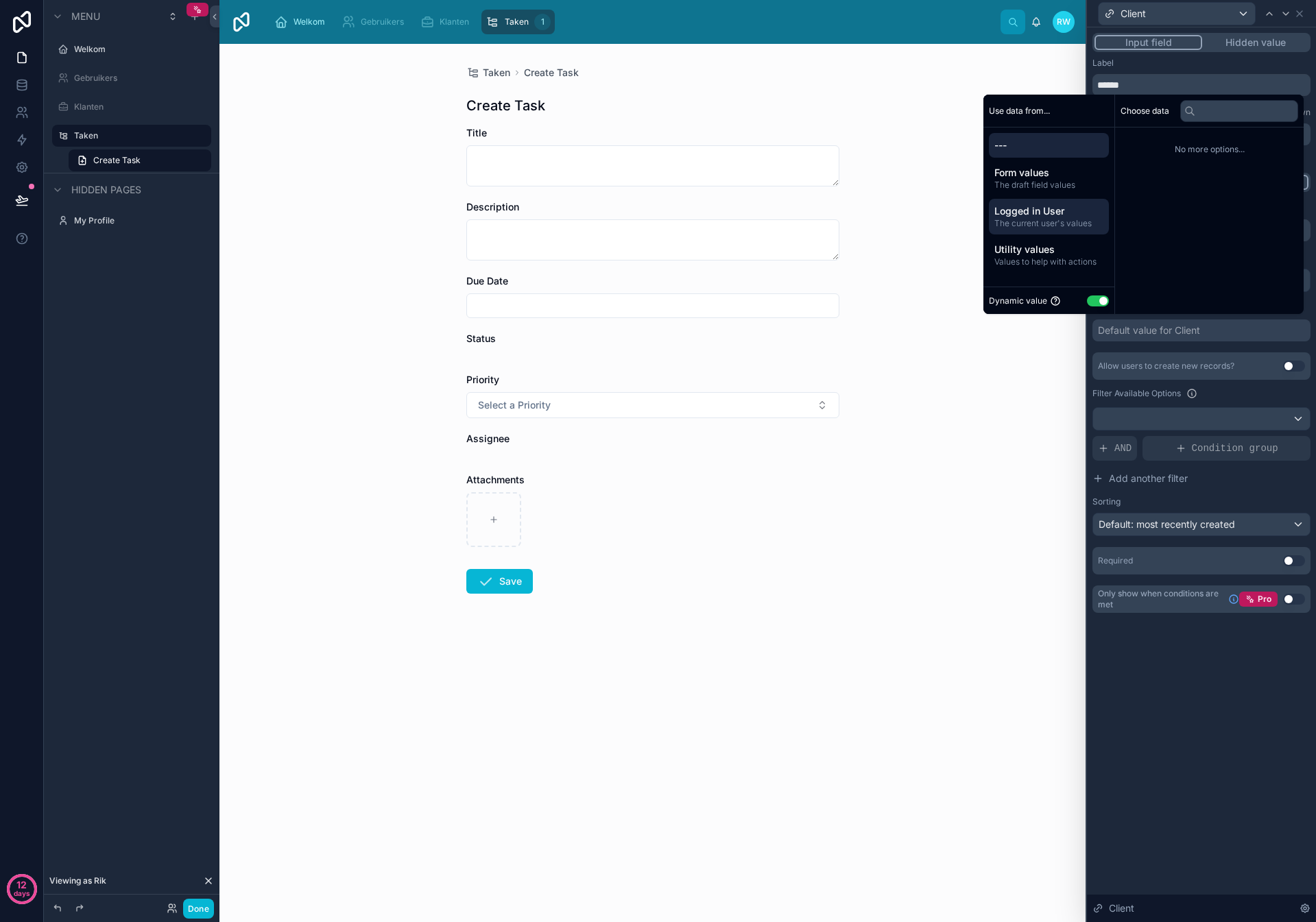
click at [1036, 214] on span "Logged in User" at bounding box center [1049, 211] width 109 height 14
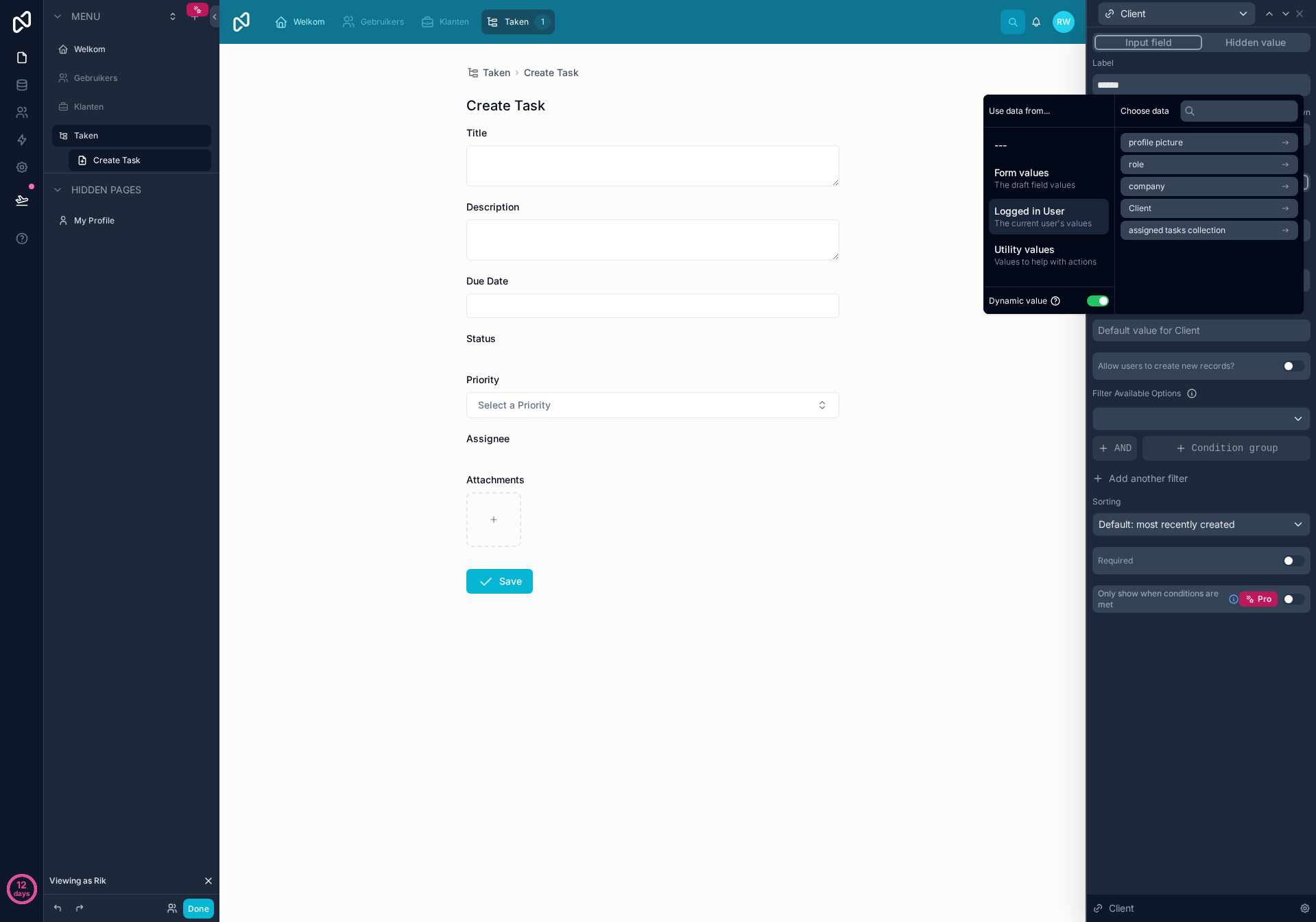
click at [1161, 211] on li "Client" at bounding box center [1209, 208] width 177 height 19
click at [1204, 651] on div "**********" at bounding box center [1201, 475] width 229 height 895
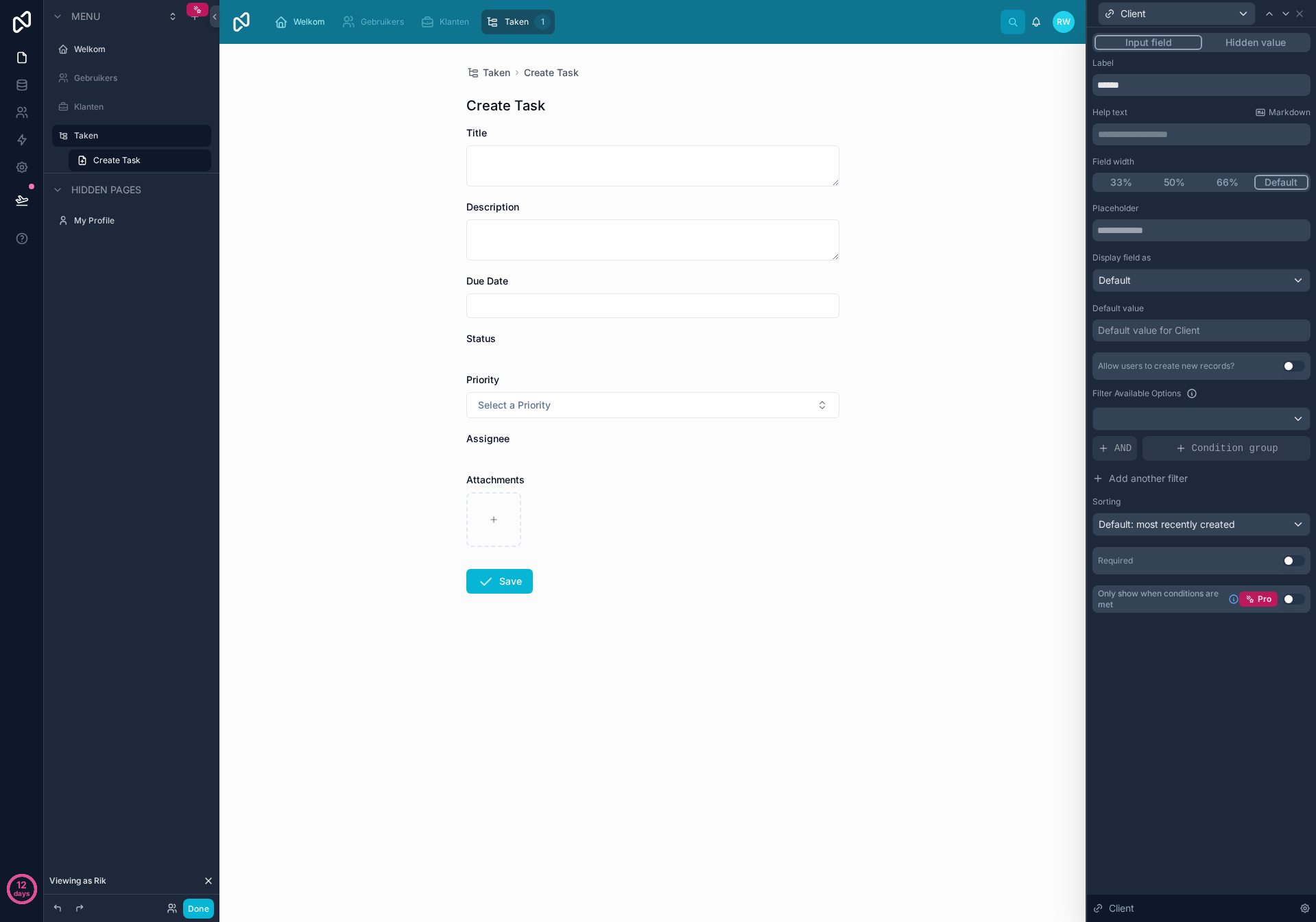
click at [1186, 332] on div "Default value for Client" at bounding box center [1149, 330] width 103 height 14
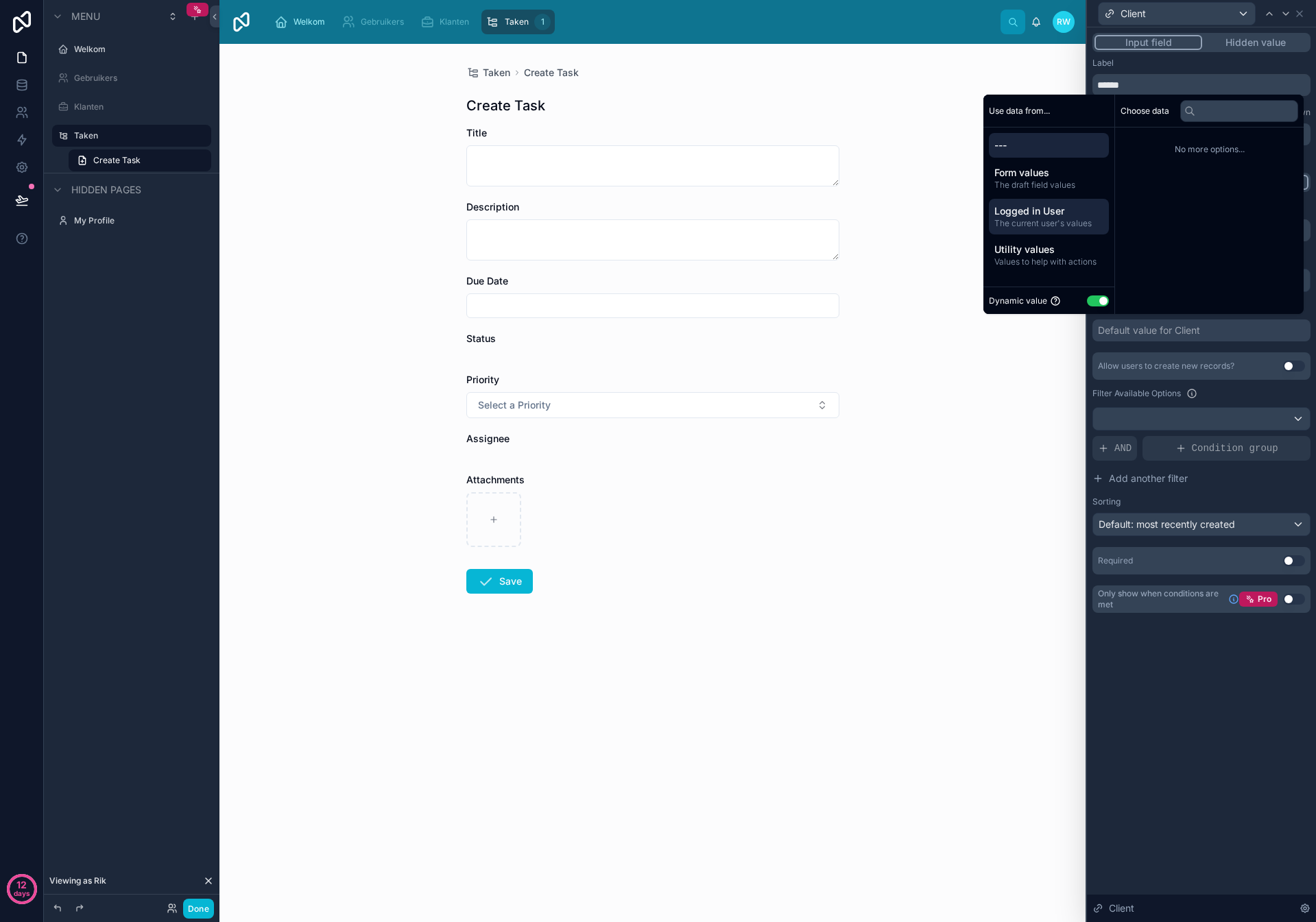
click at [1057, 220] on span "The current user's values" at bounding box center [1049, 223] width 109 height 11
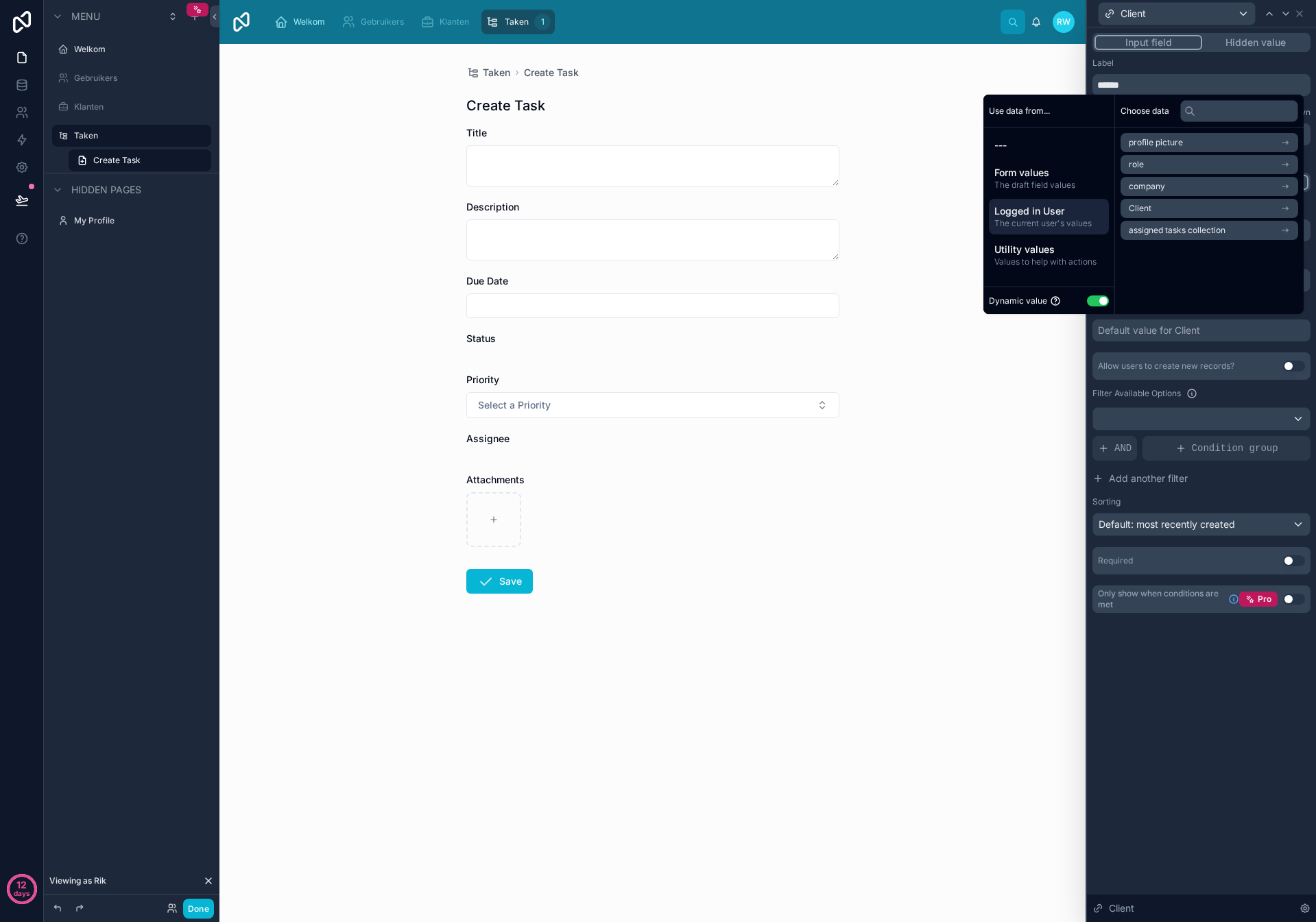
click at [1189, 205] on li "Client" at bounding box center [1209, 208] width 177 height 19
click at [1169, 164] on li "Client" at bounding box center [1209, 168] width 177 height 19
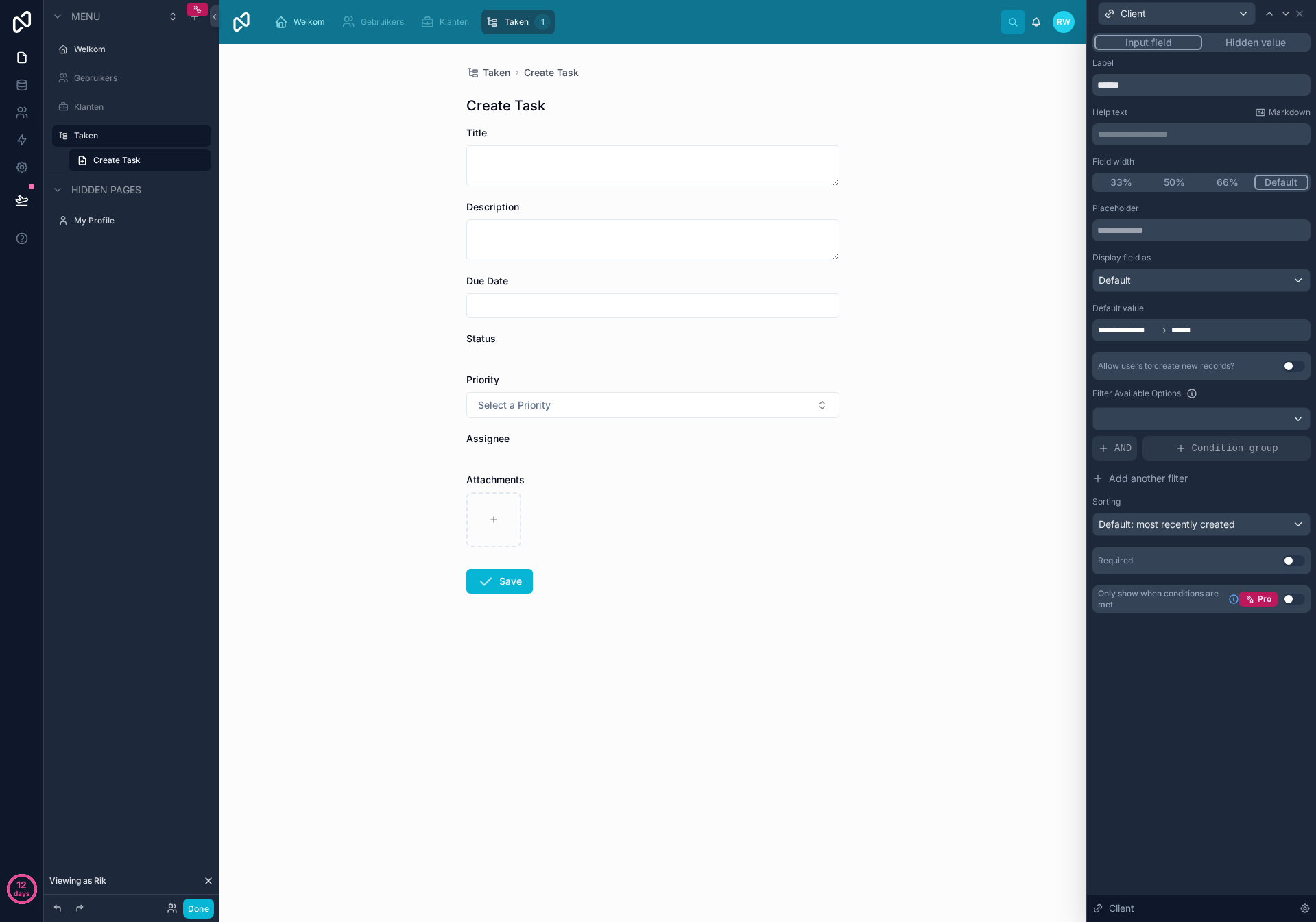
click at [1184, 643] on div "**********" at bounding box center [1201, 336] width 229 height 619
click at [211, 882] on icon at bounding box center [208, 880] width 11 height 11
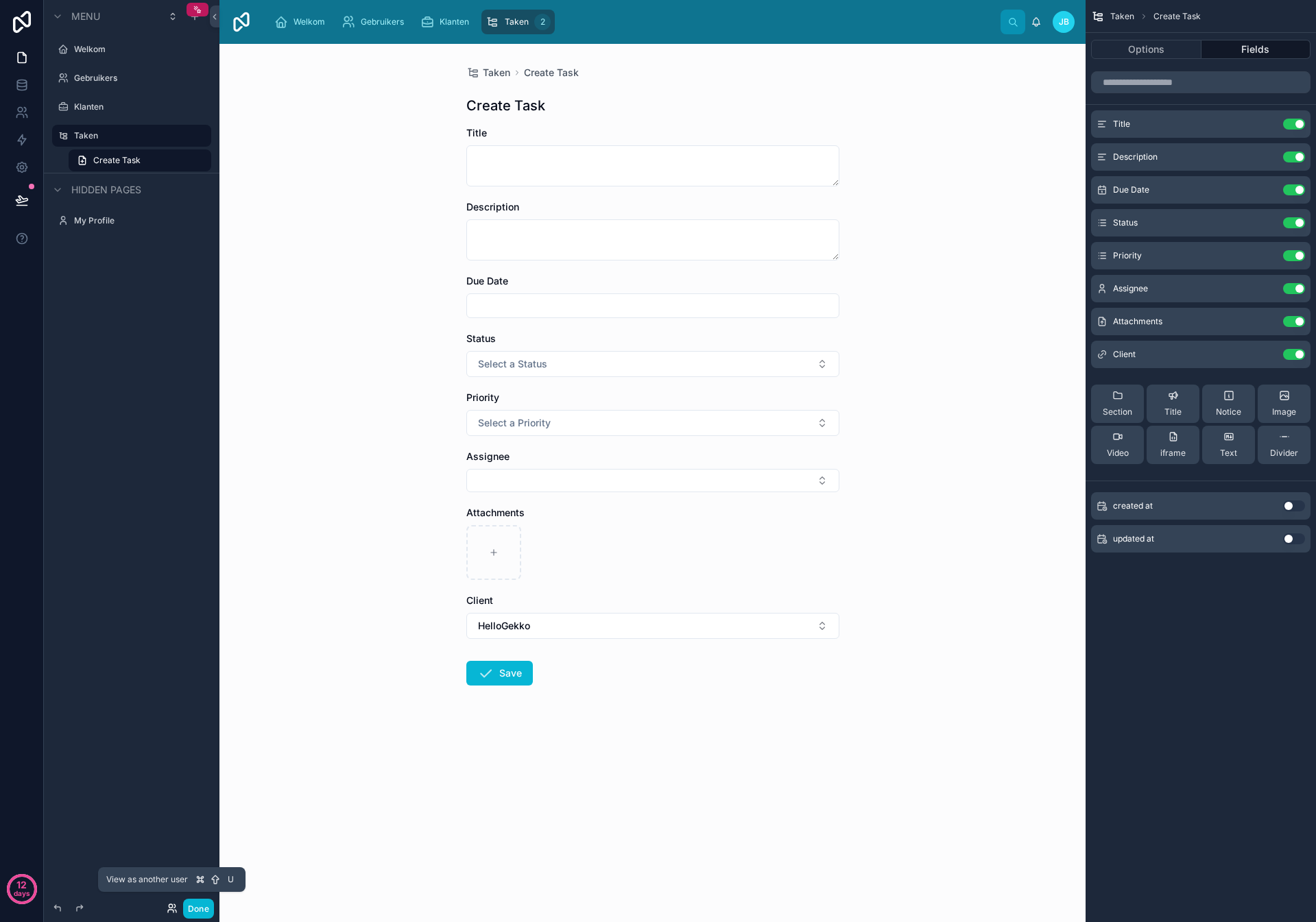
click at [168, 904] on icon at bounding box center [171, 908] width 11 height 11
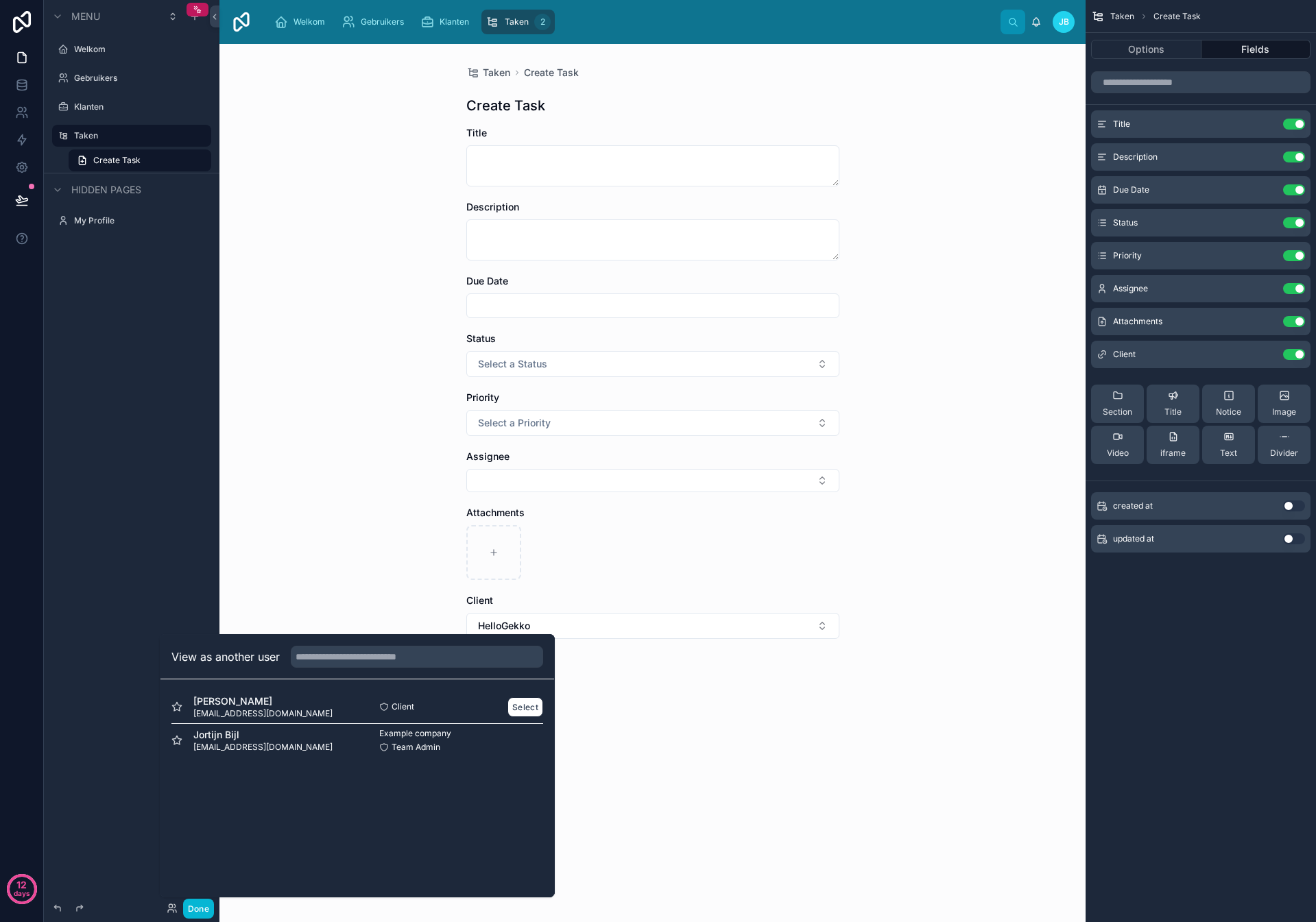
click at [230, 706] on span "[PERSON_NAME]" at bounding box center [263, 701] width 139 height 14
click at [509, 702] on button "Select" at bounding box center [525, 707] width 36 height 20
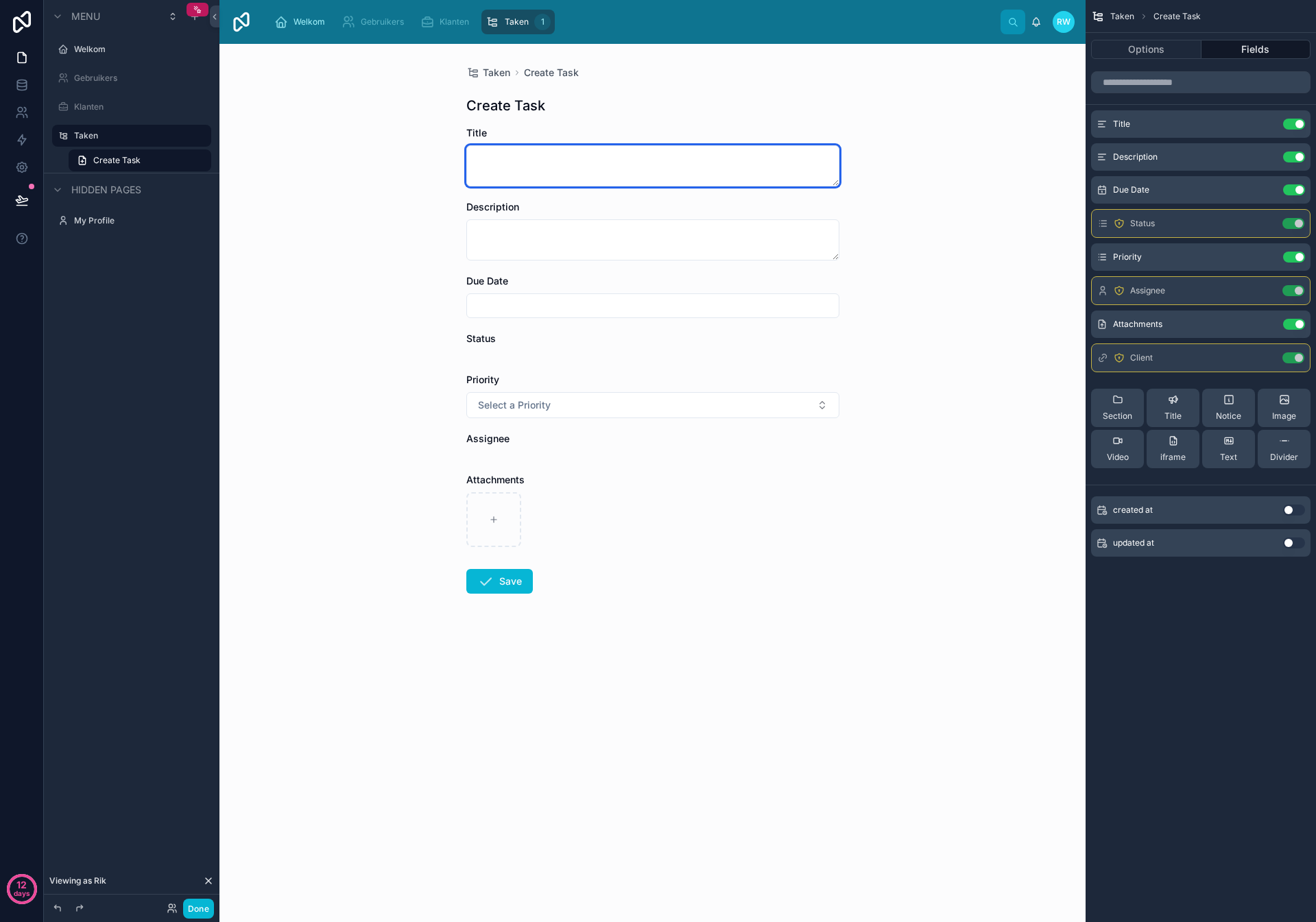
click at [492, 155] on textarea at bounding box center [652, 166] width 373 height 41
type textarea "**********"
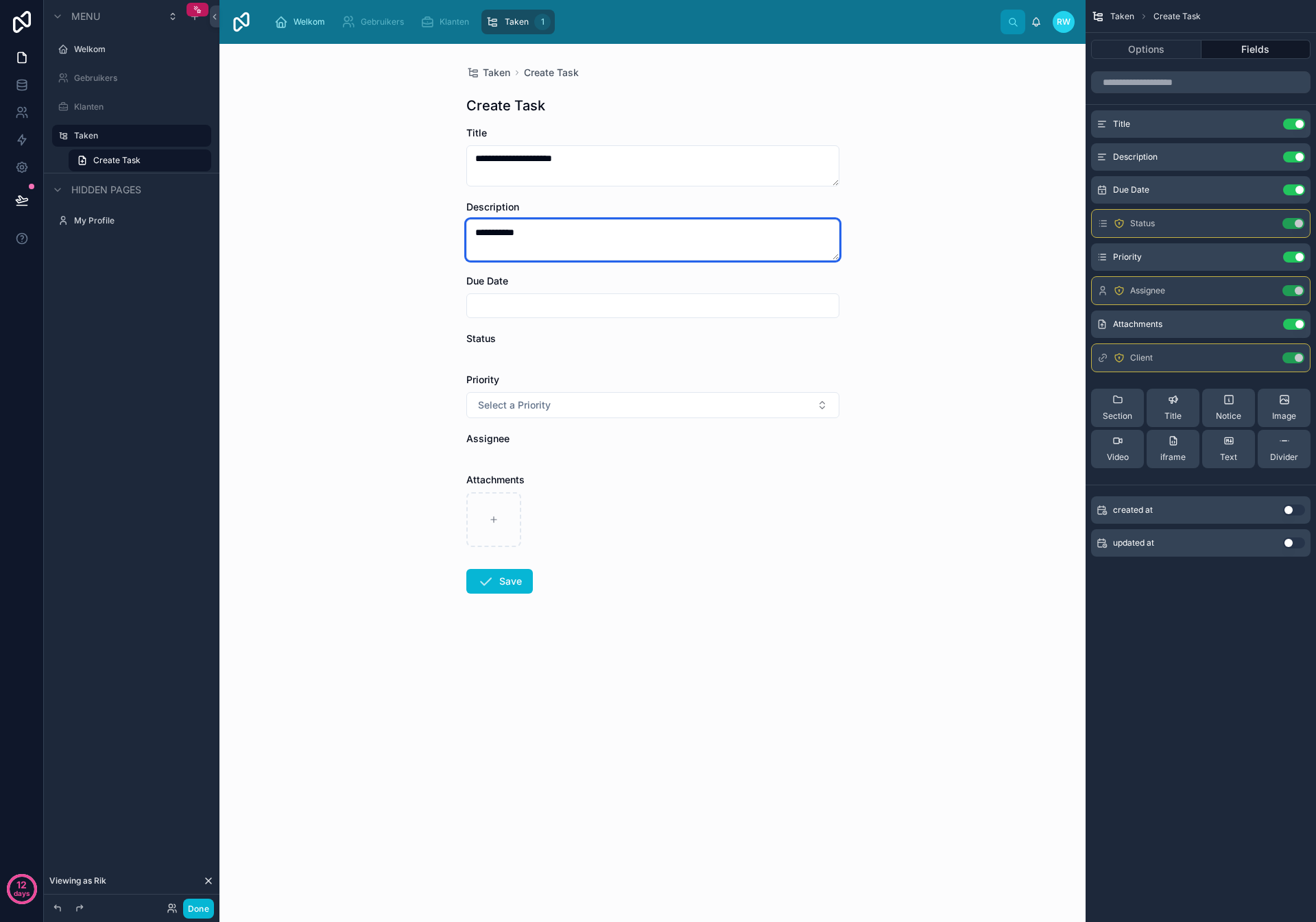
type textarea "**********"
click at [484, 344] on label "Status" at bounding box center [480, 339] width 29 height 14
click at [1297, 222] on button "Use setting" at bounding box center [1293, 223] width 22 height 11
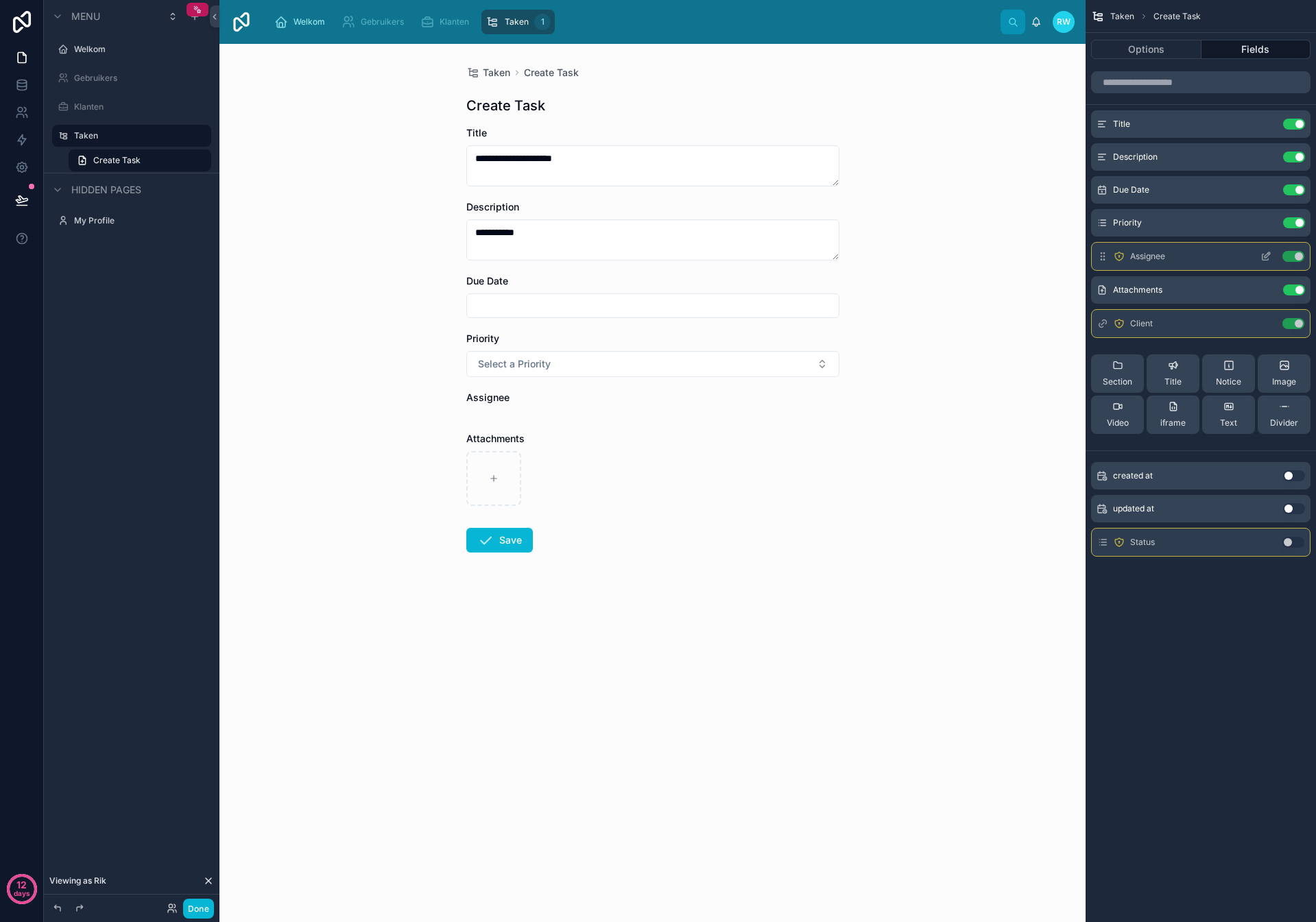
click at [1291, 258] on button "Use setting" at bounding box center [1293, 256] width 22 height 11
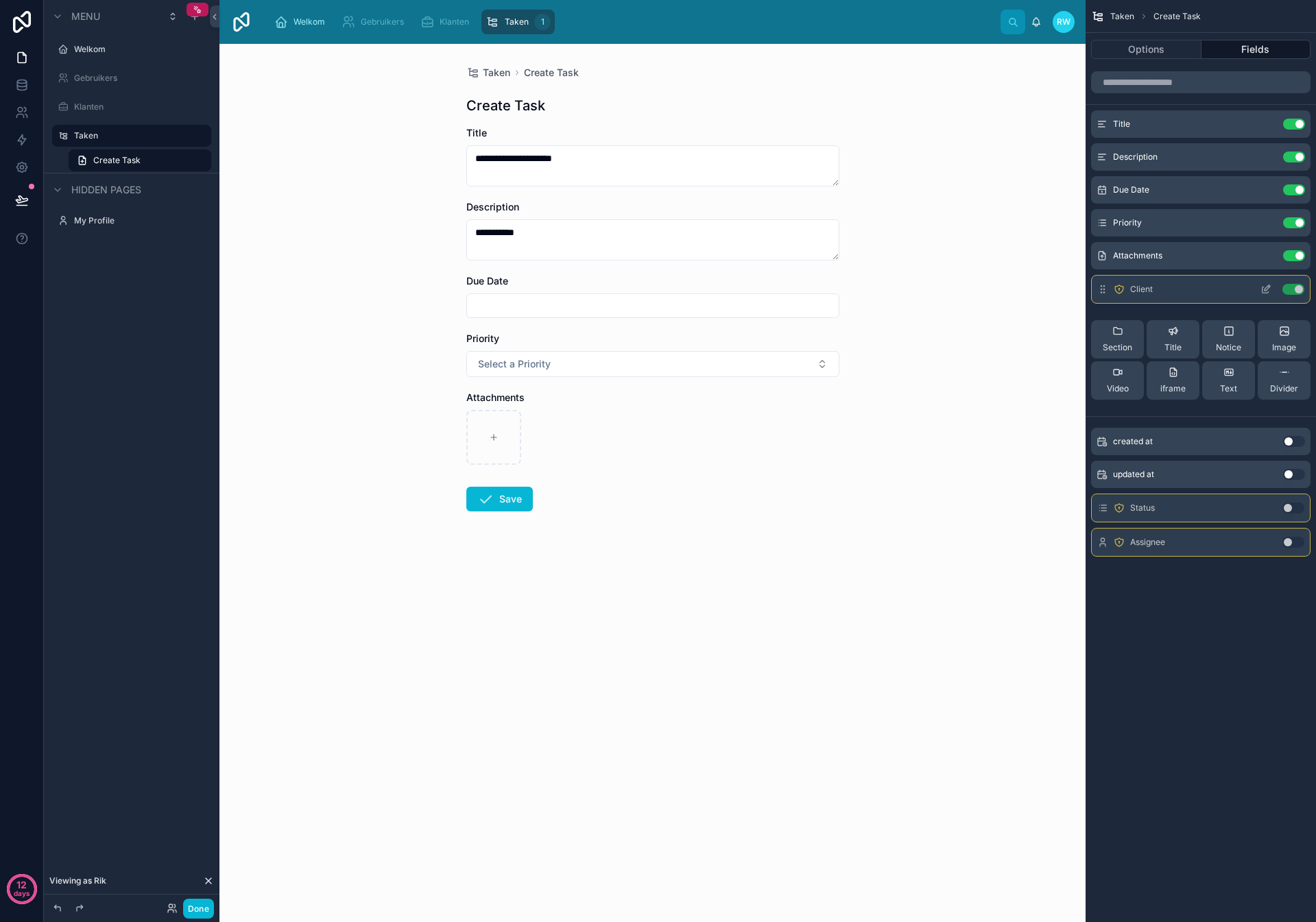
click at [1293, 288] on button "Use setting" at bounding box center [1293, 289] width 22 height 11
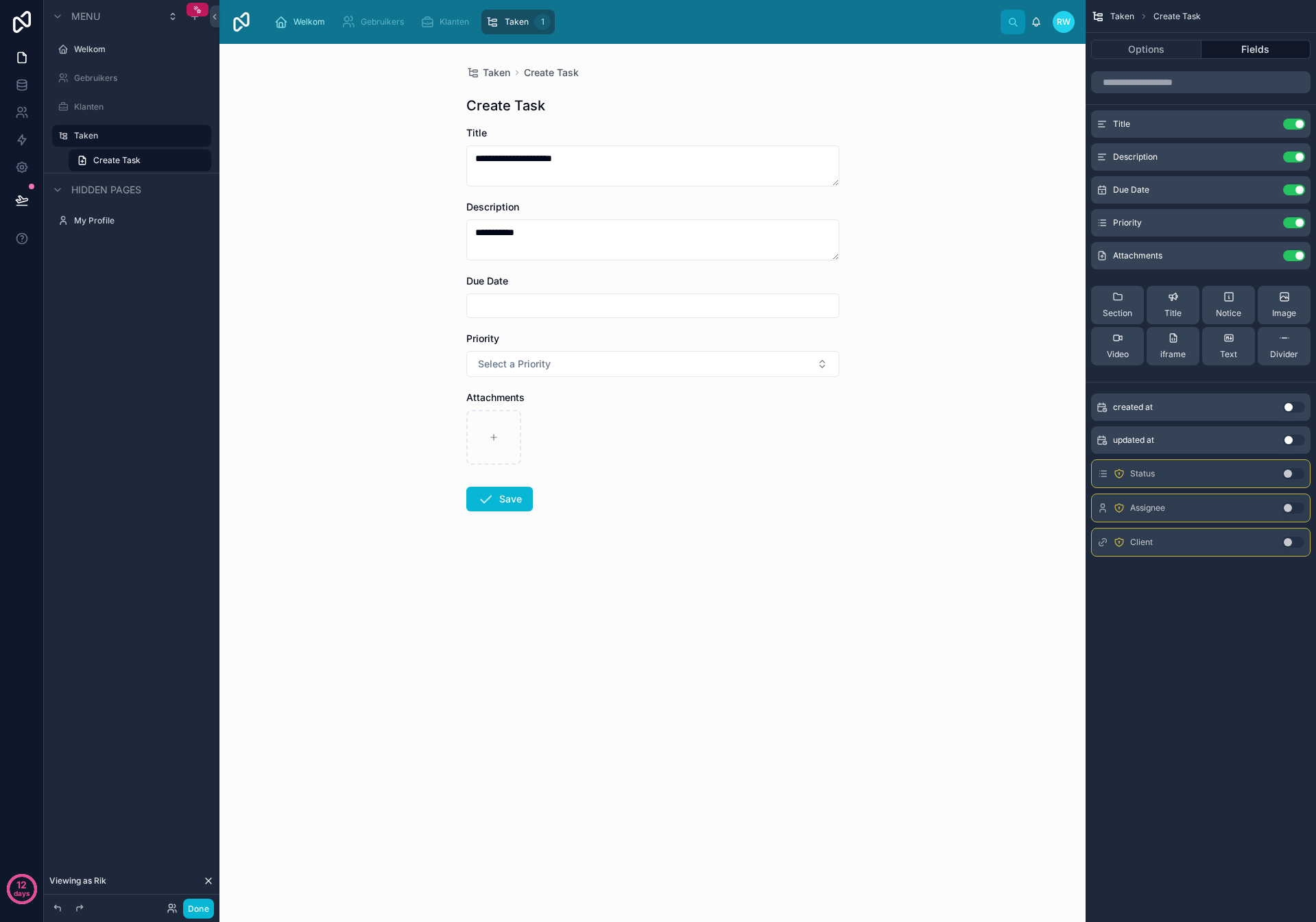
click at [99, 877] on span "Viewing as Rik" at bounding box center [77, 880] width 57 height 11
click at [102, 879] on span "Viewing as Rik" at bounding box center [77, 880] width 57 height 11
click at [210, 880] on icon at bounding box center [208, 880] width 11 height 11
click at [1293, 540] on button "Use setting" at bounding box center [1294, 538] width 22 height 11
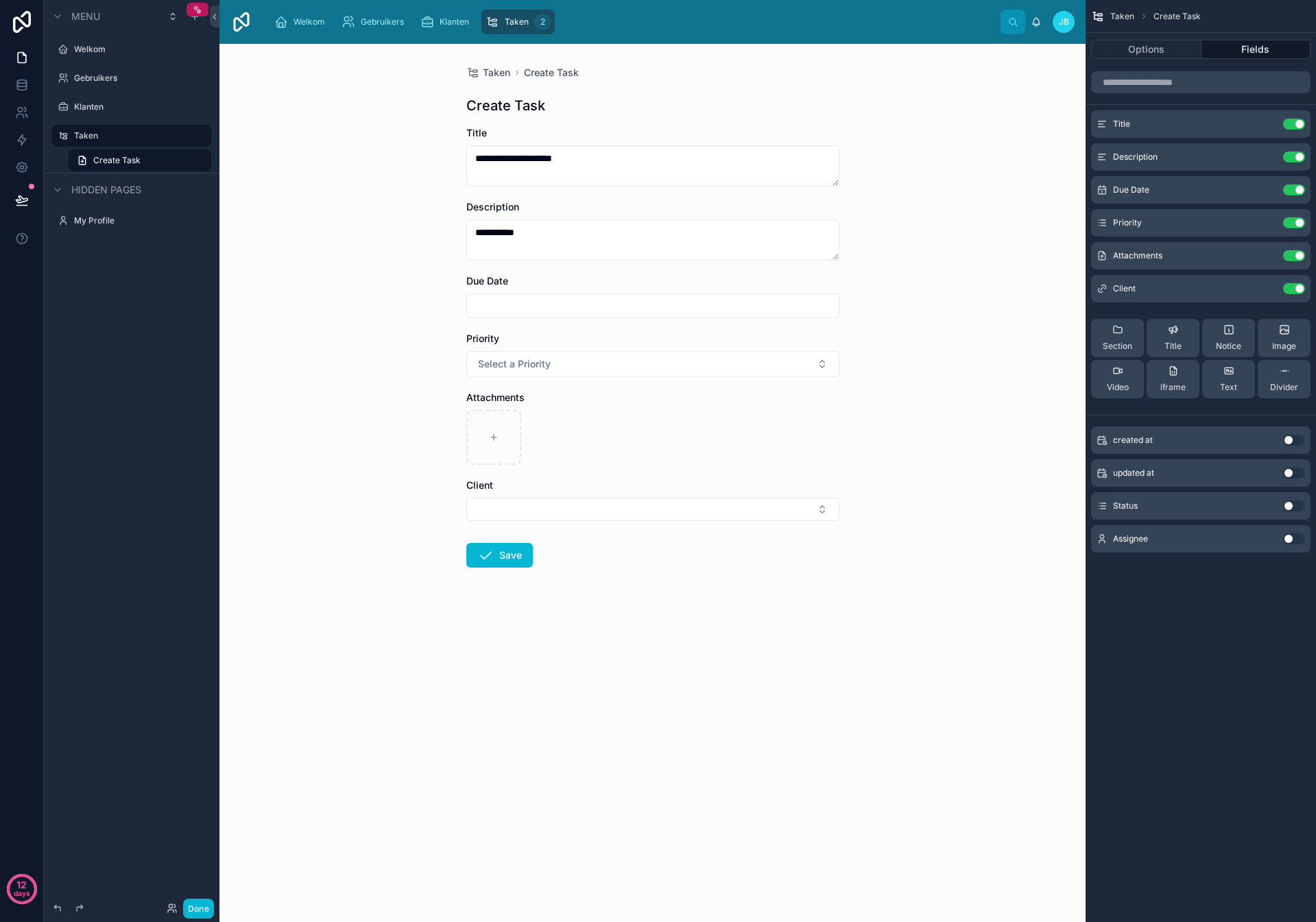
click at [1291, 506] on button "Use setting" at bounding box center [1294, 506] width 22 height 11
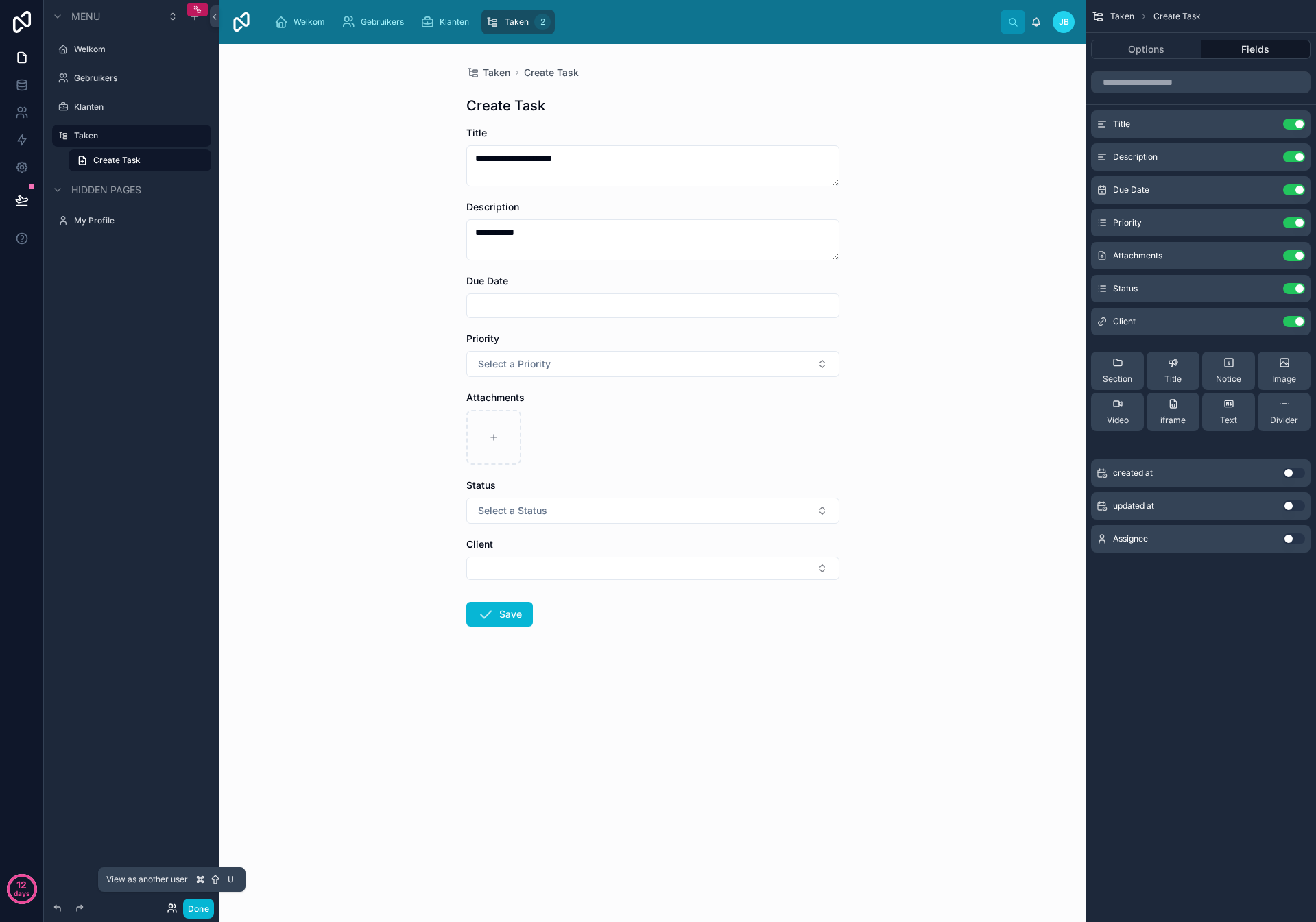
click at [168, 904] on icon at bounding box center [171, 908] width 11 height 11
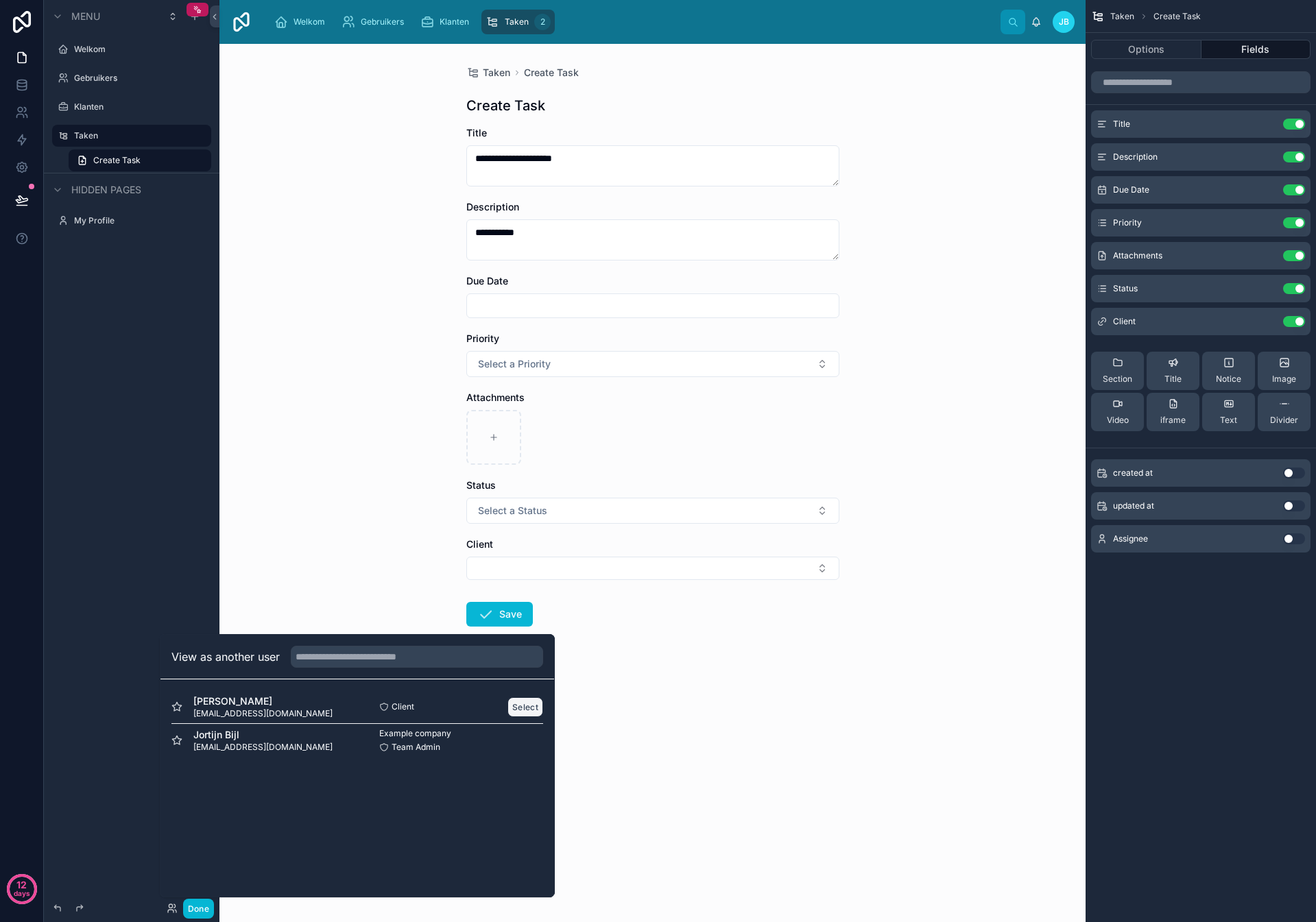
click at [528, 705] on button "Select" at bounding box center [525, 707] width 36 height 20
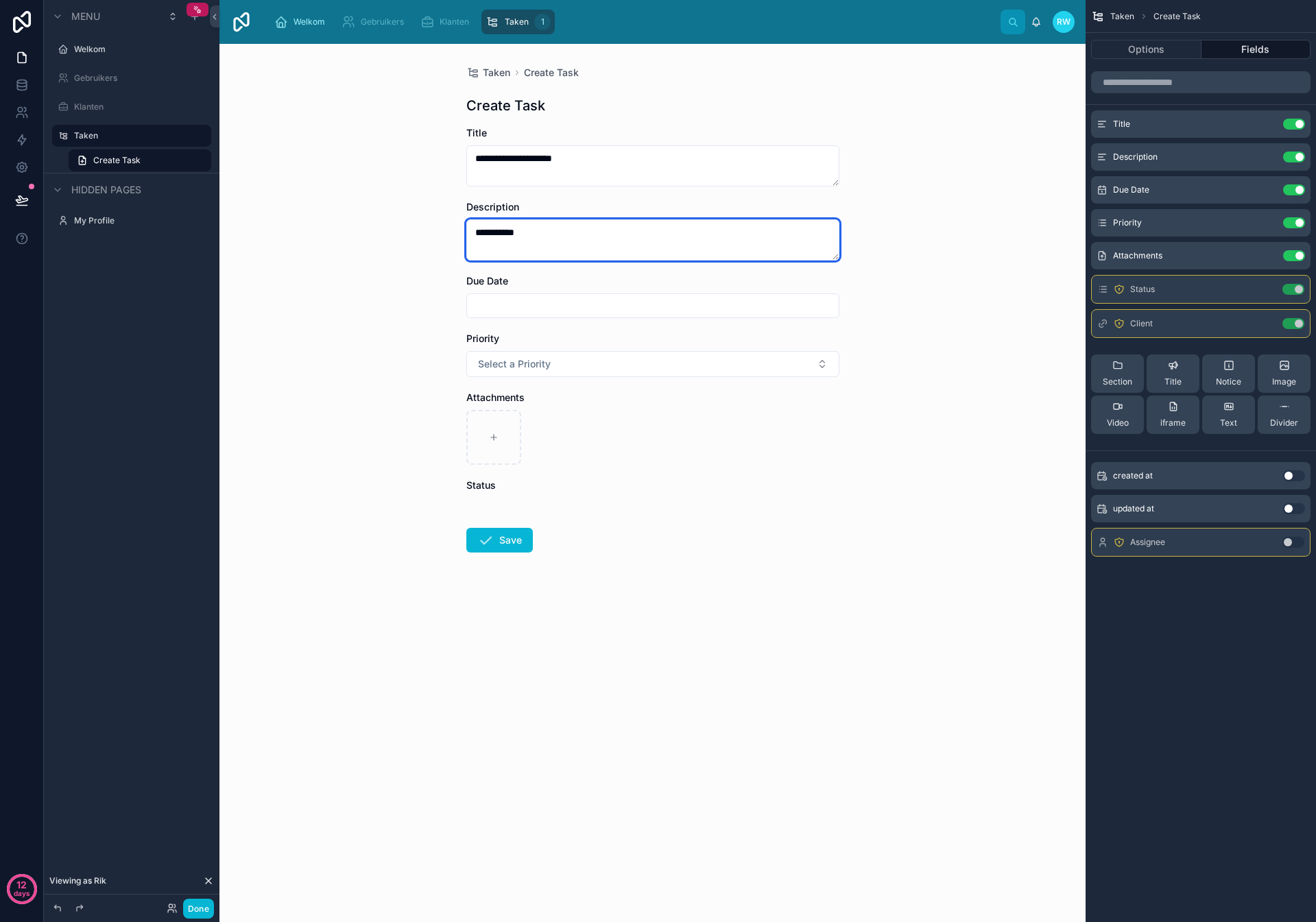
click at [564, 248] on textarea "**********" at bounding box center [652, 240] width 373 height 41
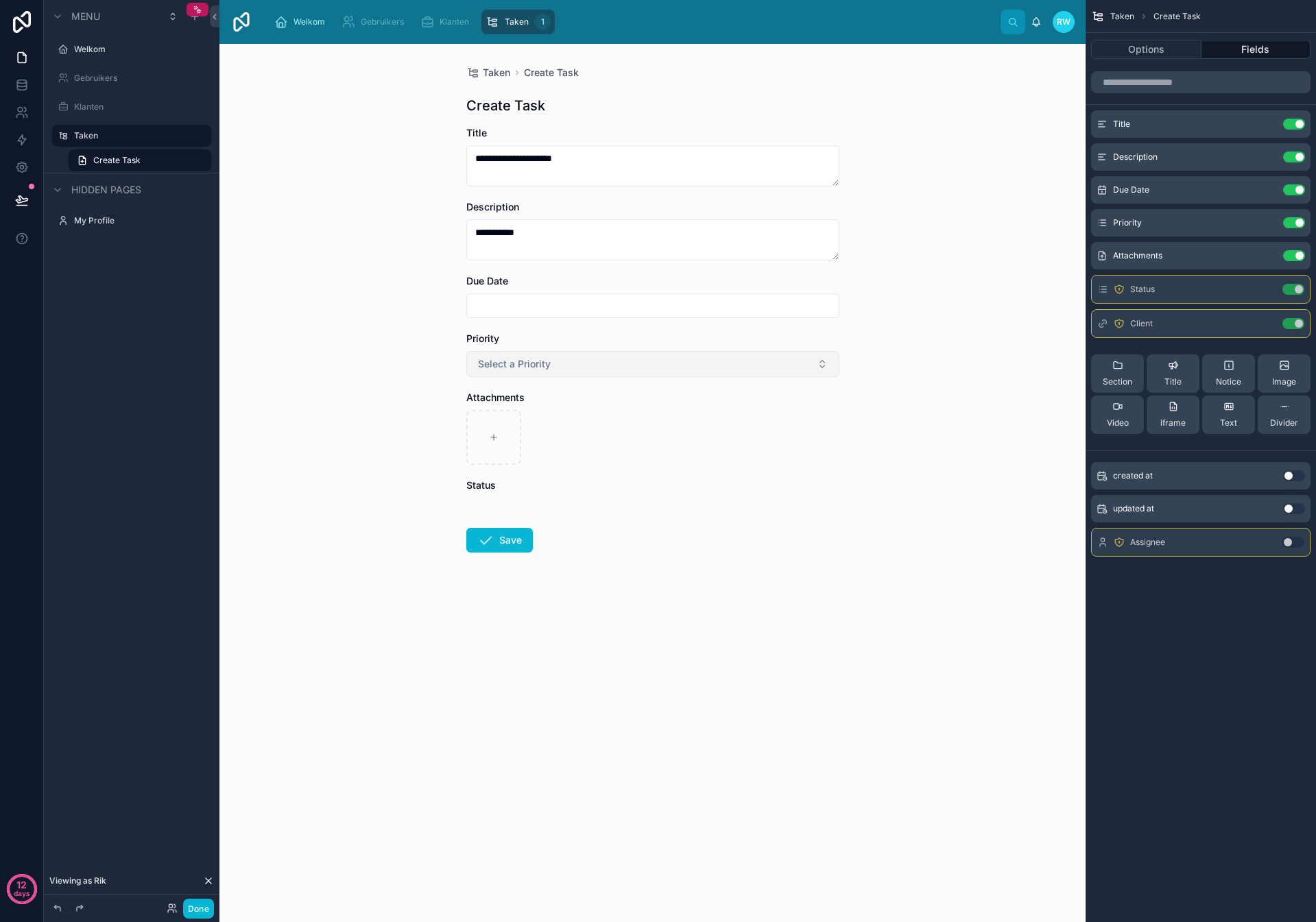
click at [565, 356] on button "Select a Priority" at bounding box center [652, 364] width 373 height 26
click at [626, 548] on form "**********" at bounding box center [652, 383] width 373 height 514
click at [506, 541] on button "Save" at bounding box center [499, 539] width 67 height 24
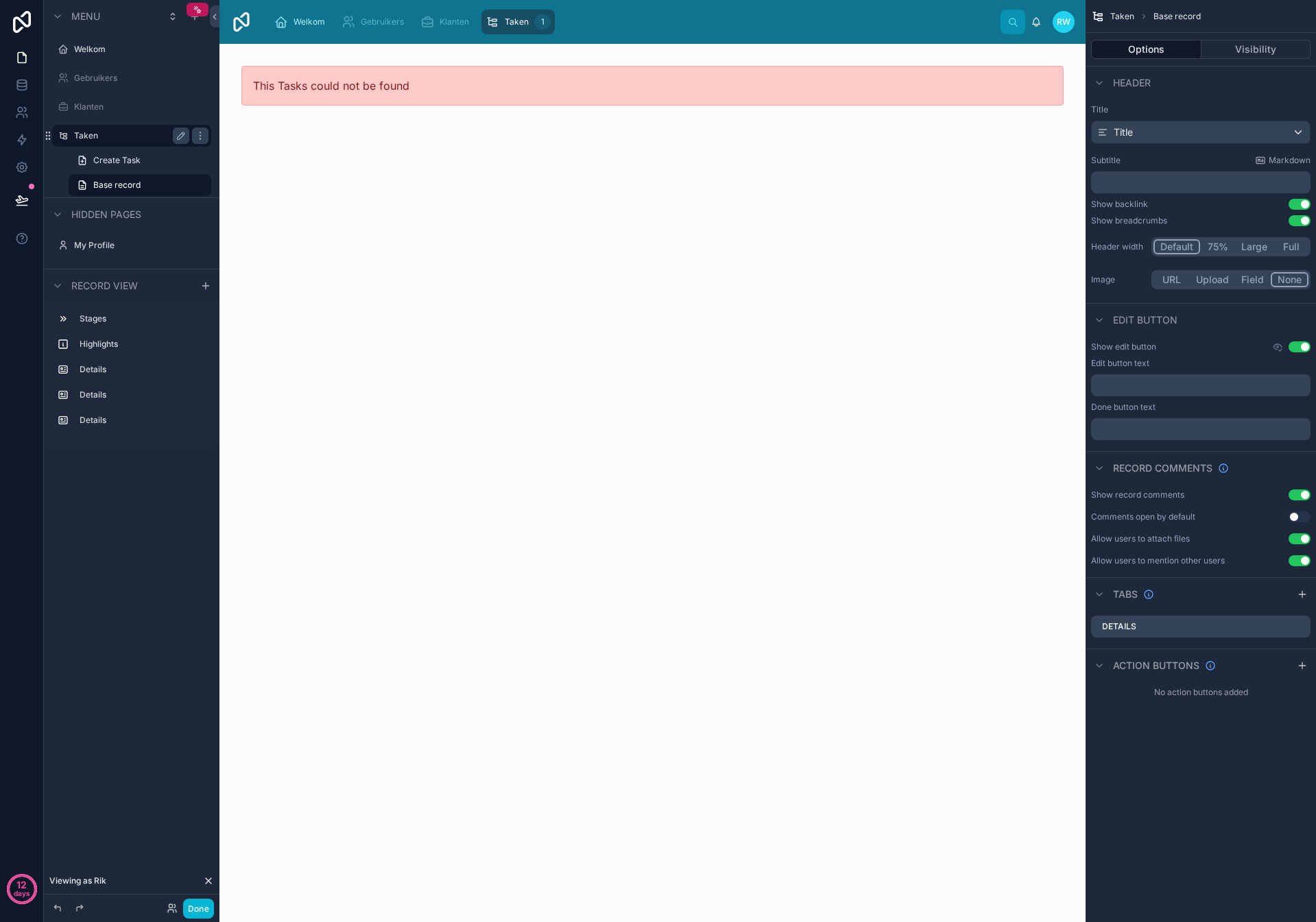
click at [91, 136] on label "Taken" at bounding box center [128, 136] width 109 height 11
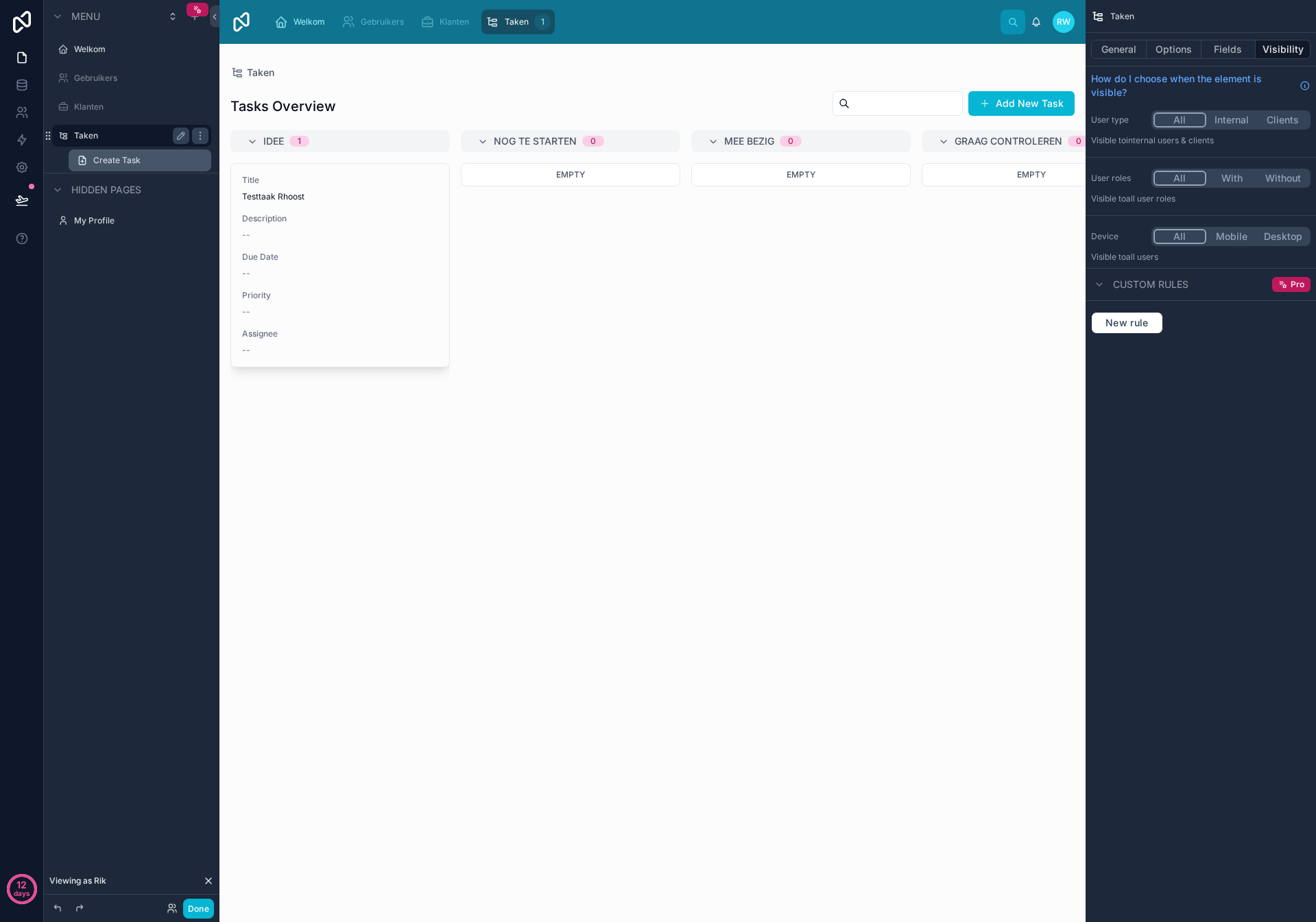
click at [120, 161] on span "Create Task" at bounding box center [116, 160] width 47 height 11
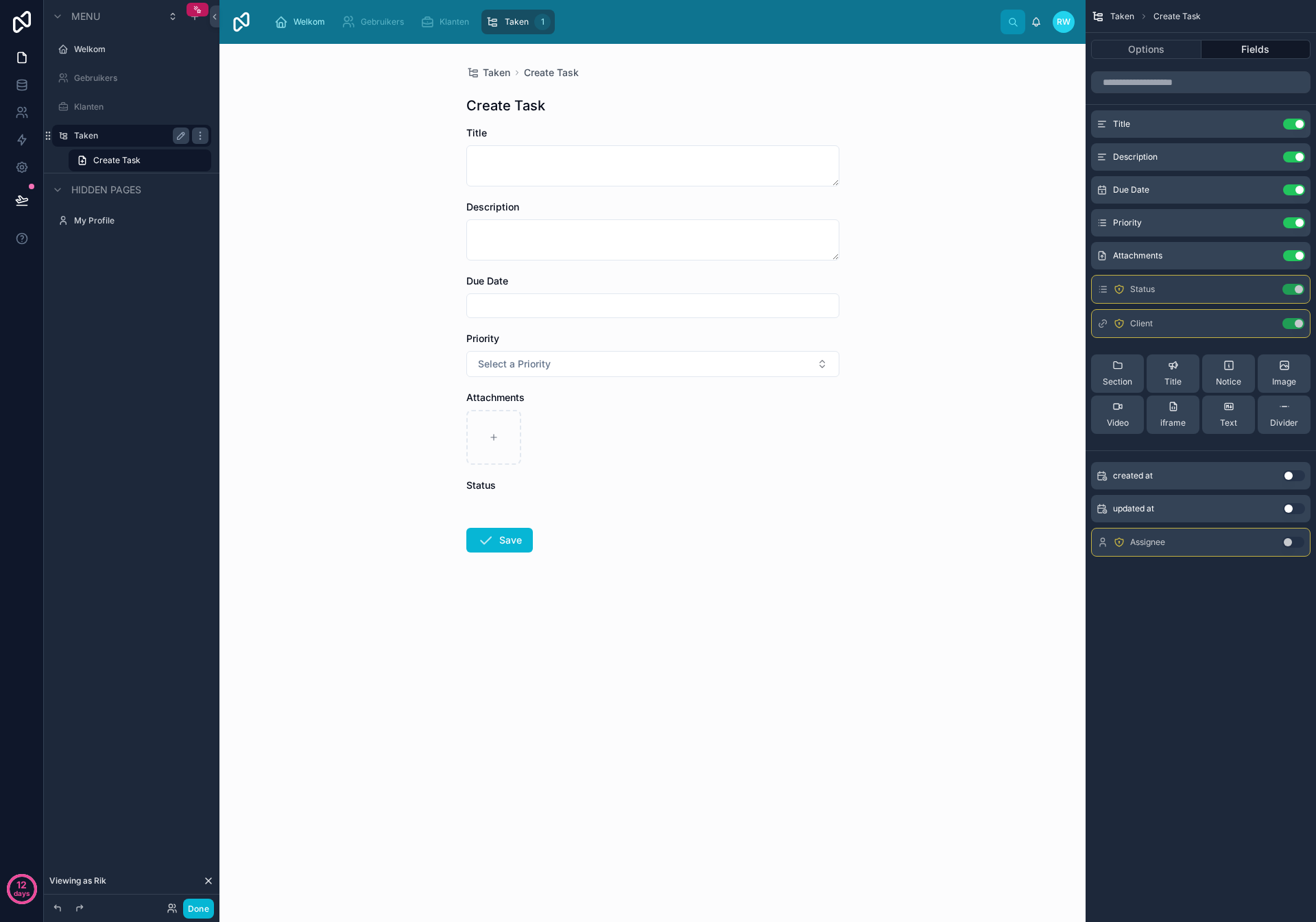
click at [1258, 48] on button "Fields" at bounding box center [1256, 49] width 109 height 19
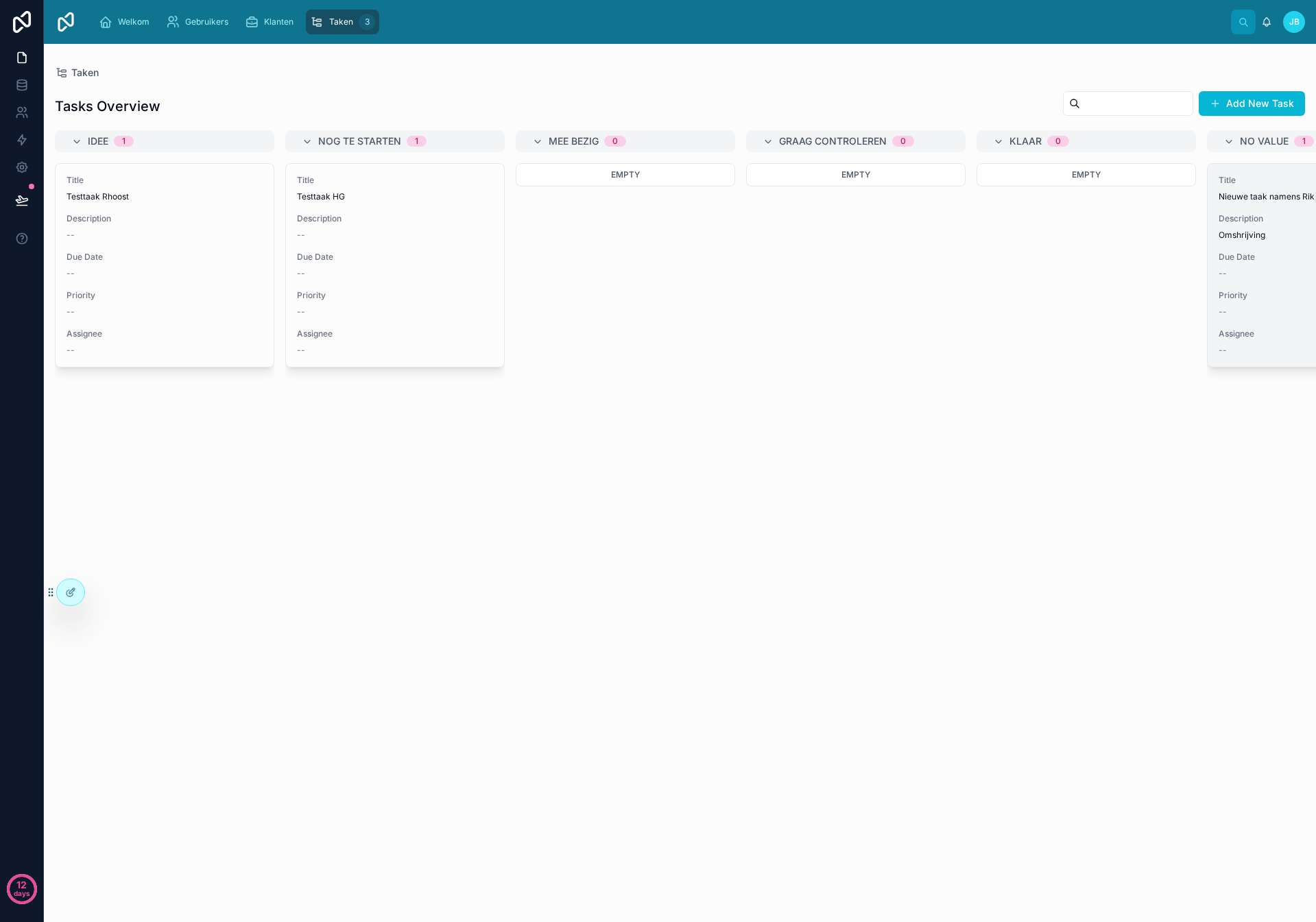
click at [1255, 278] on div "--" at bounding box center [1316, 273] width 197 height 11
click at [23, 79] on icon at bounding box center [22, 85] width 14 height 14
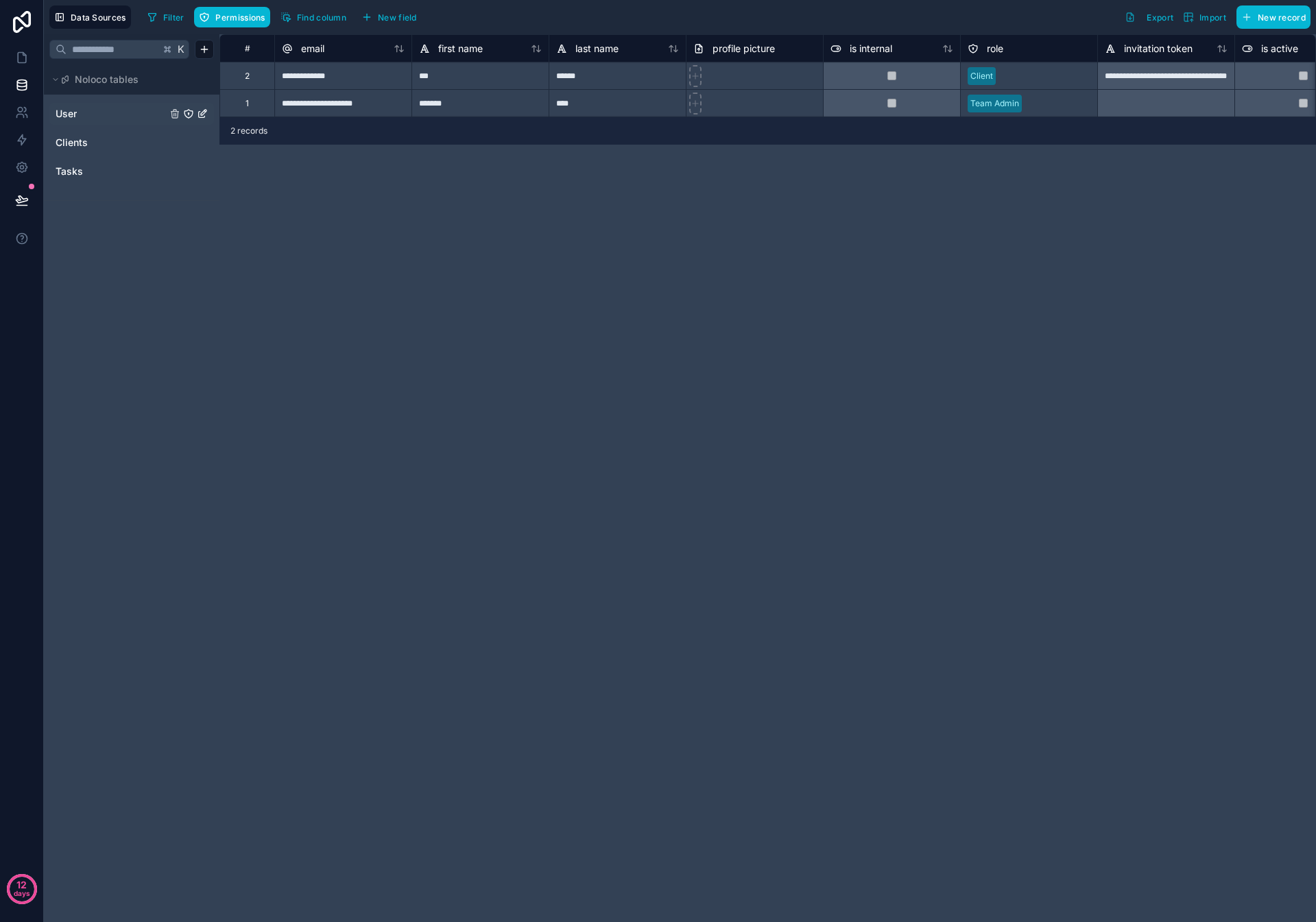
click at [133, 111] on link "User" at bounding box center [110, 113] width 111 height 14
click at [126, 118] on link "User" at bounding box center [110, 113] width 111 height 14
click at [86, 175] on link "Tasks" at bounding box center [110, 171] width 111 height 14
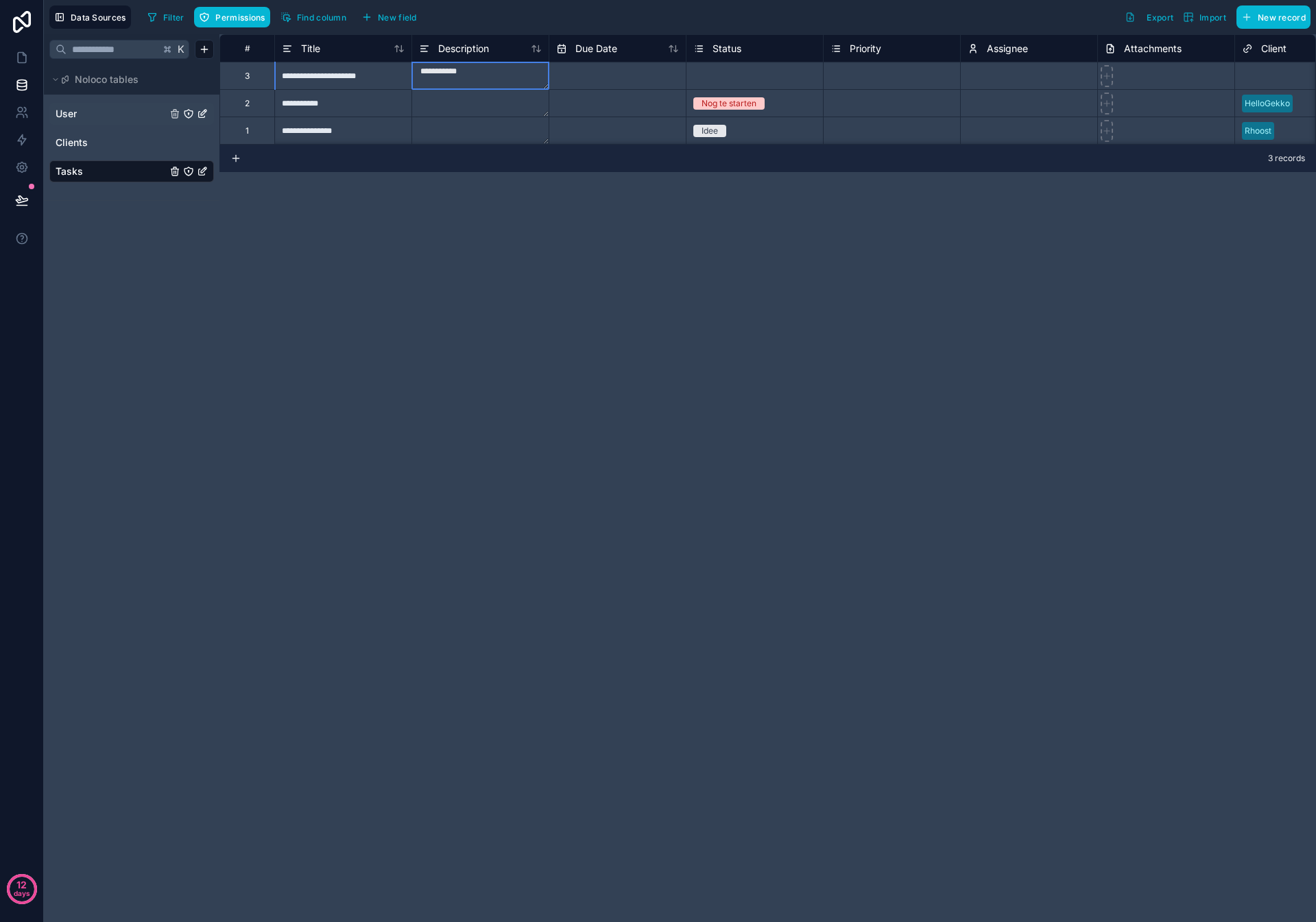
click at [476, 77] on textarea "**********" at bounding box center [480, 76] width 137 height 27
click at [740, 77] on div "Select a Status" at bounding box center [722, 76] width 58 height 11
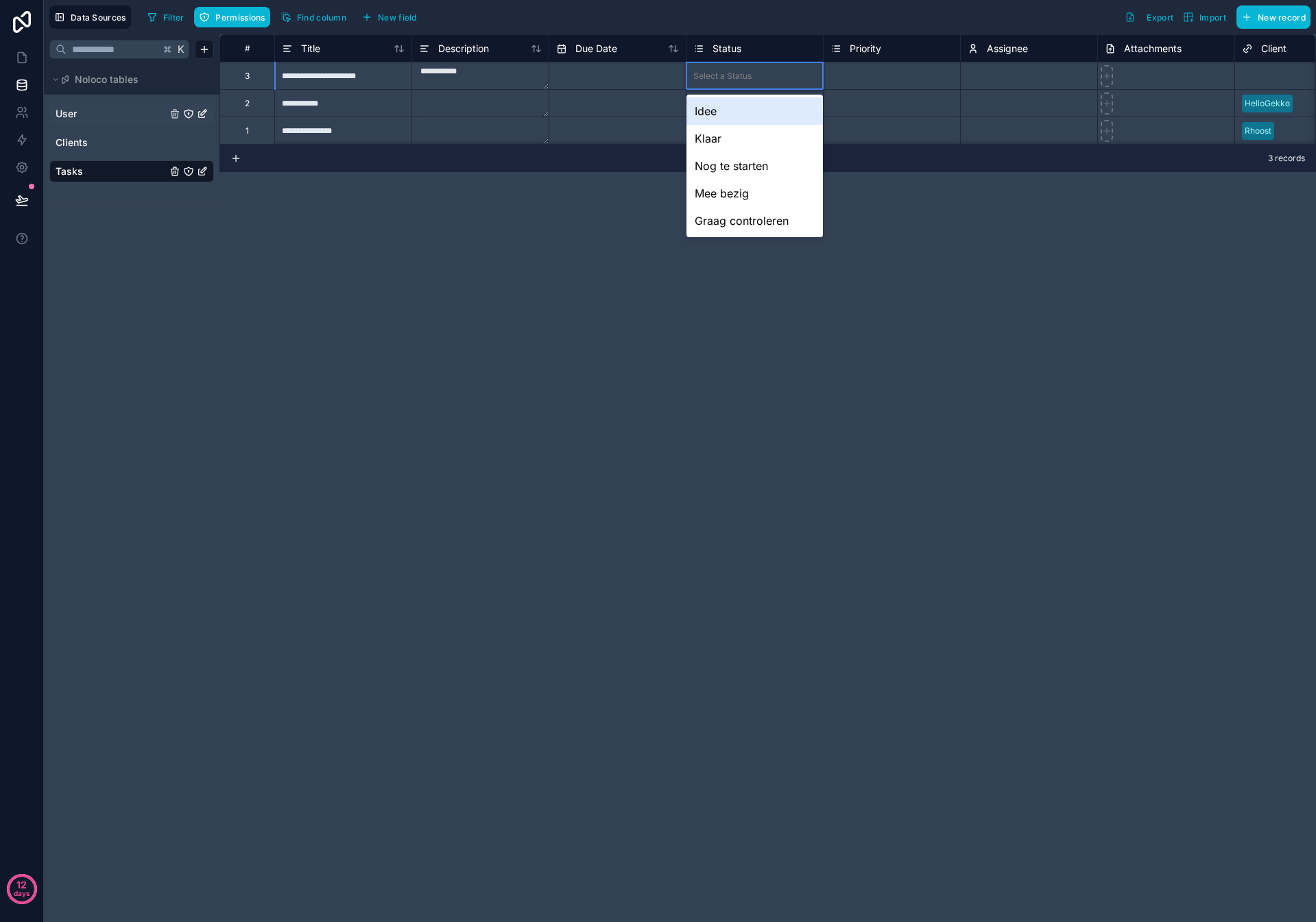
click at [732, 108] on div "Idee" at bounding box center [754, 111] width 137 height 27
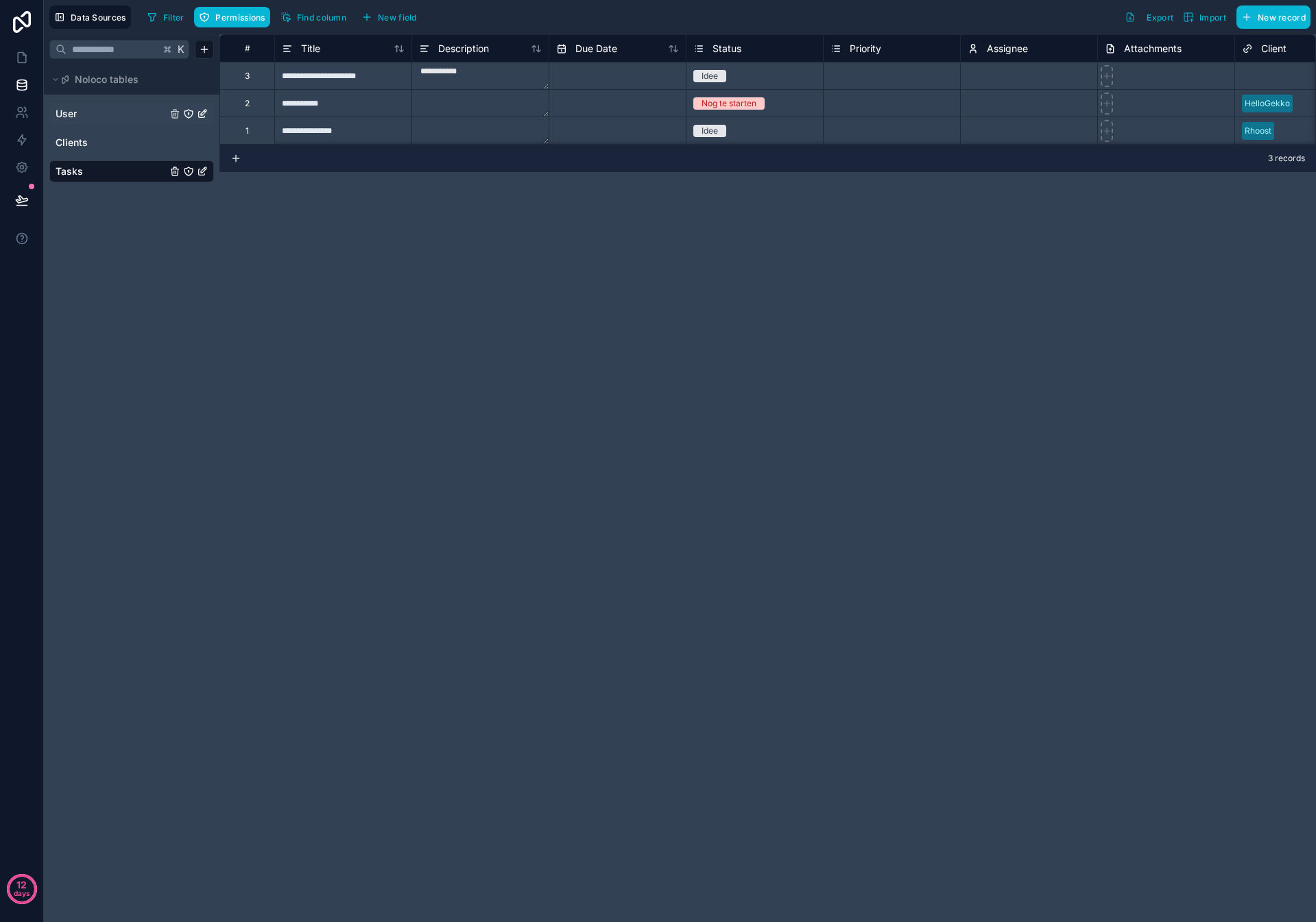
click at [709, 208] on div "**********" at bounding box center [768, 477] width 1096 height 888
click at [24, 64] on icon at bounding box center [22, 57] width 14 height 14
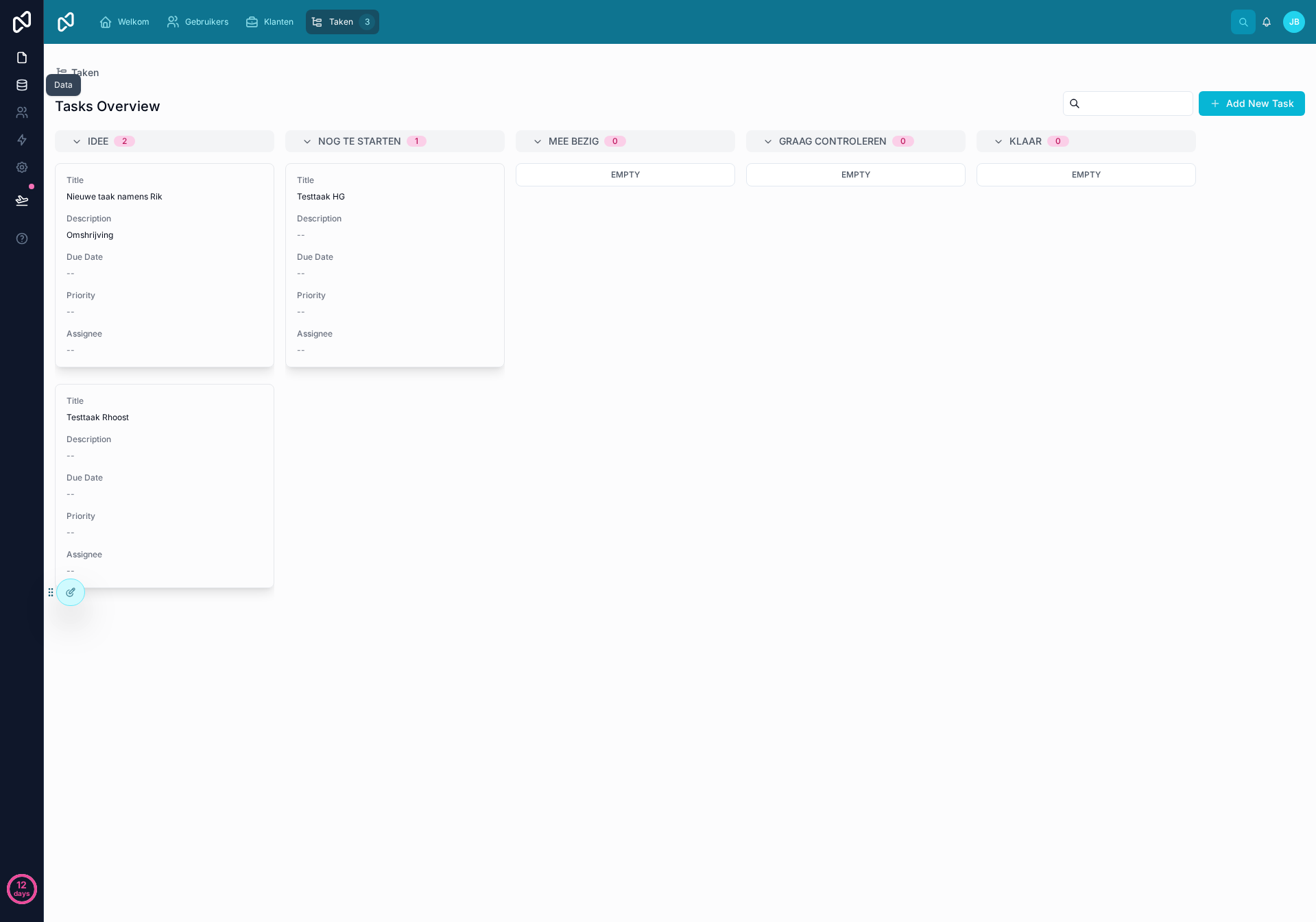
click at [22, 90] on icon at bounding box center [21, 88] width 9 height 6
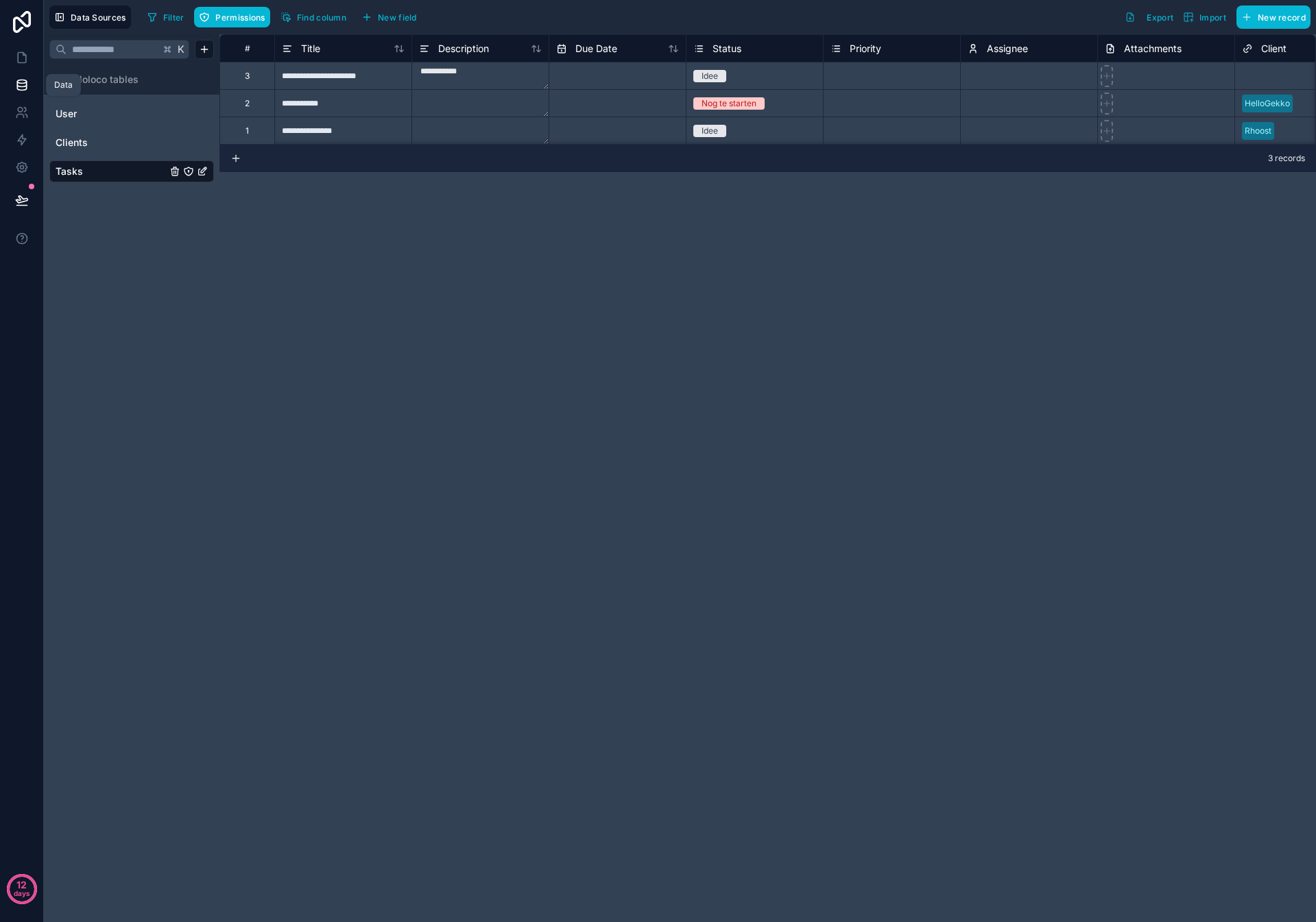
click at [23, 90] on icon at bounding box center [21, 88] width 9 height 6
click at [20, 107] on icon at bounding box center [22, 112] width 14 height 14
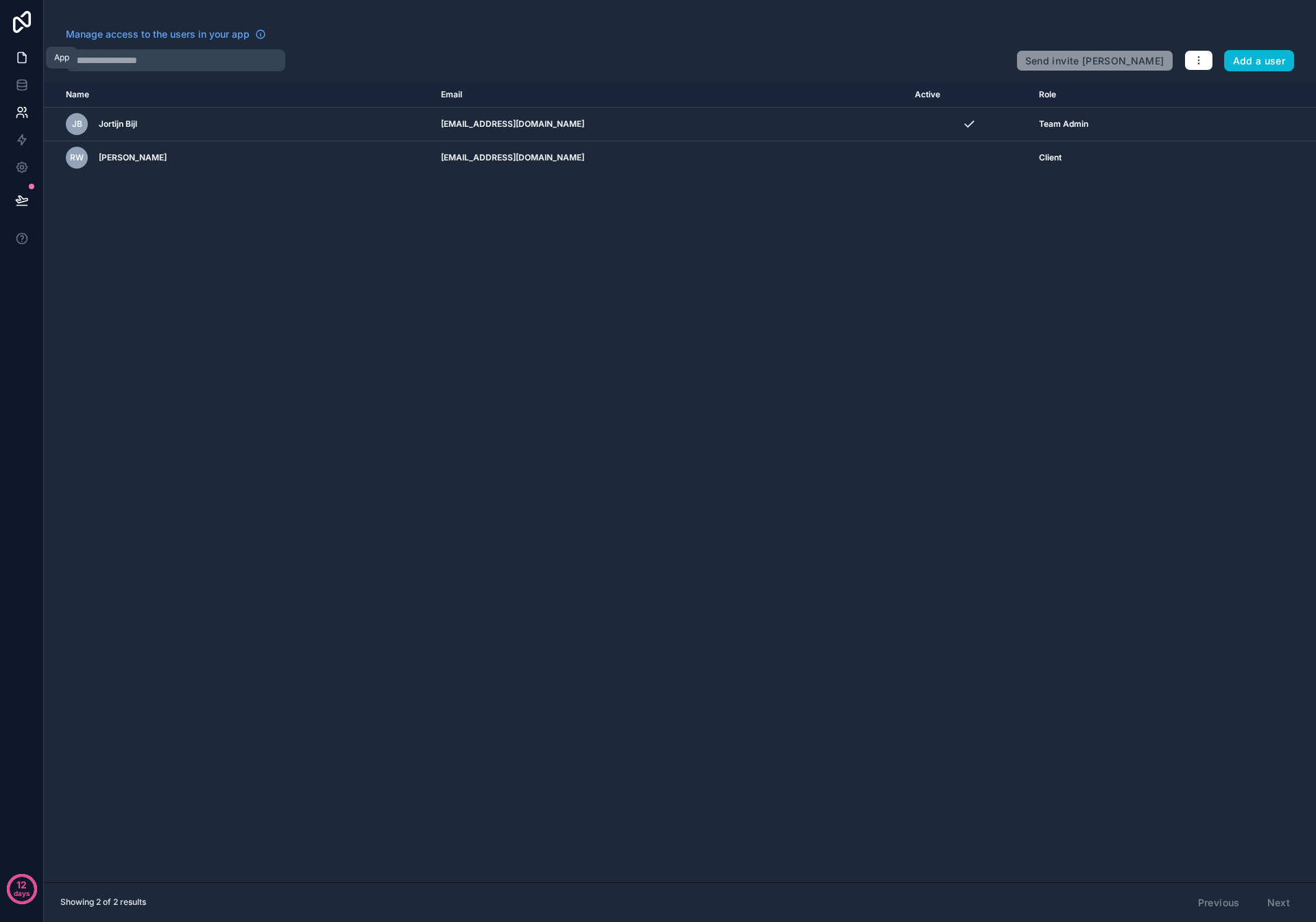
click at [20, 55] on icon at bounding box center [22, 57] width 14 height 14
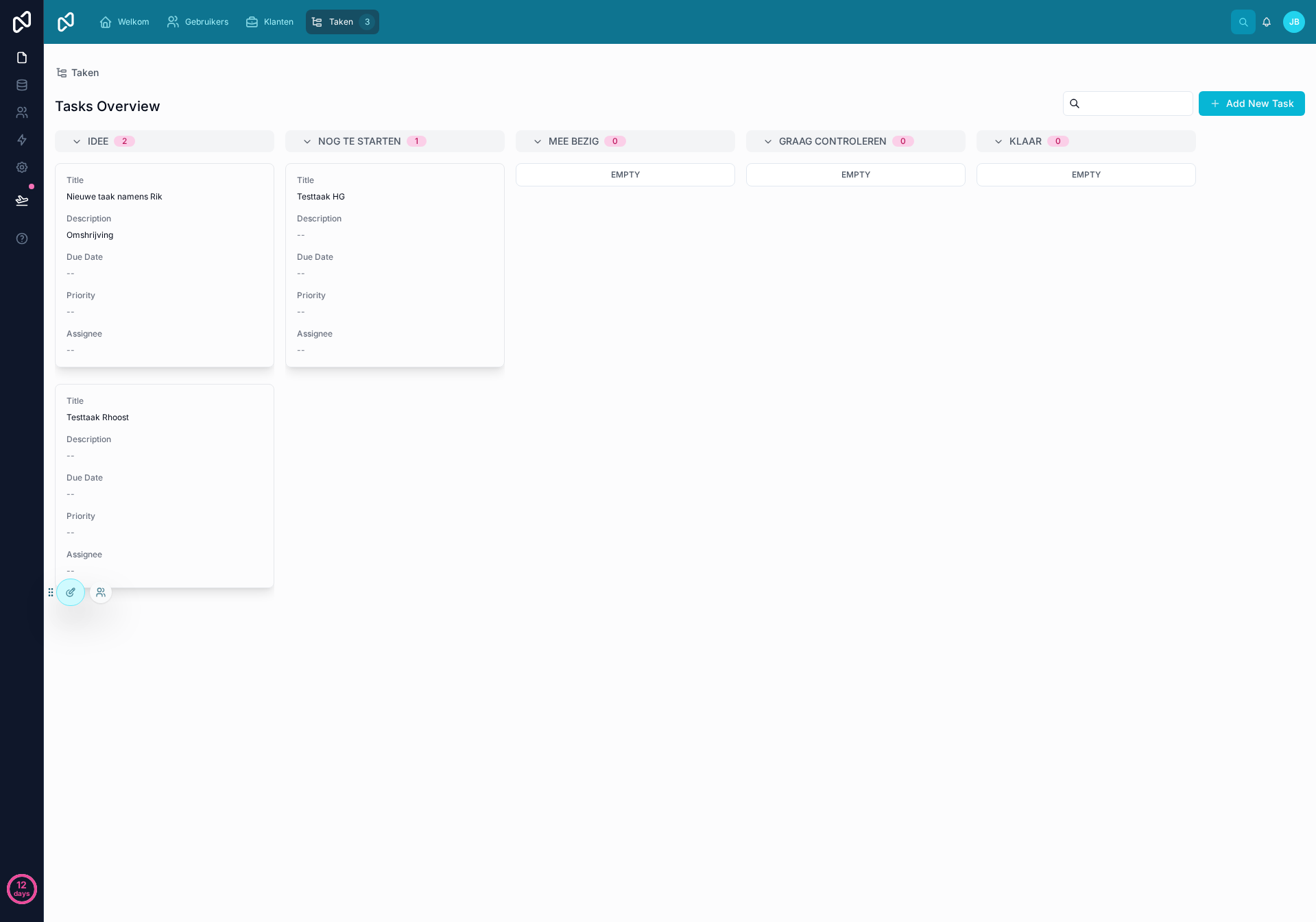
click at [50, 593] on icon at bounding box center [50, 592] width 11 height 11
click at [329, 17] on span "Taken" at bounding box center [341, 21] width 24 height 11
click at [137, 23] on span "Welkom" at bounding box center [134, 21] width 32 height 11
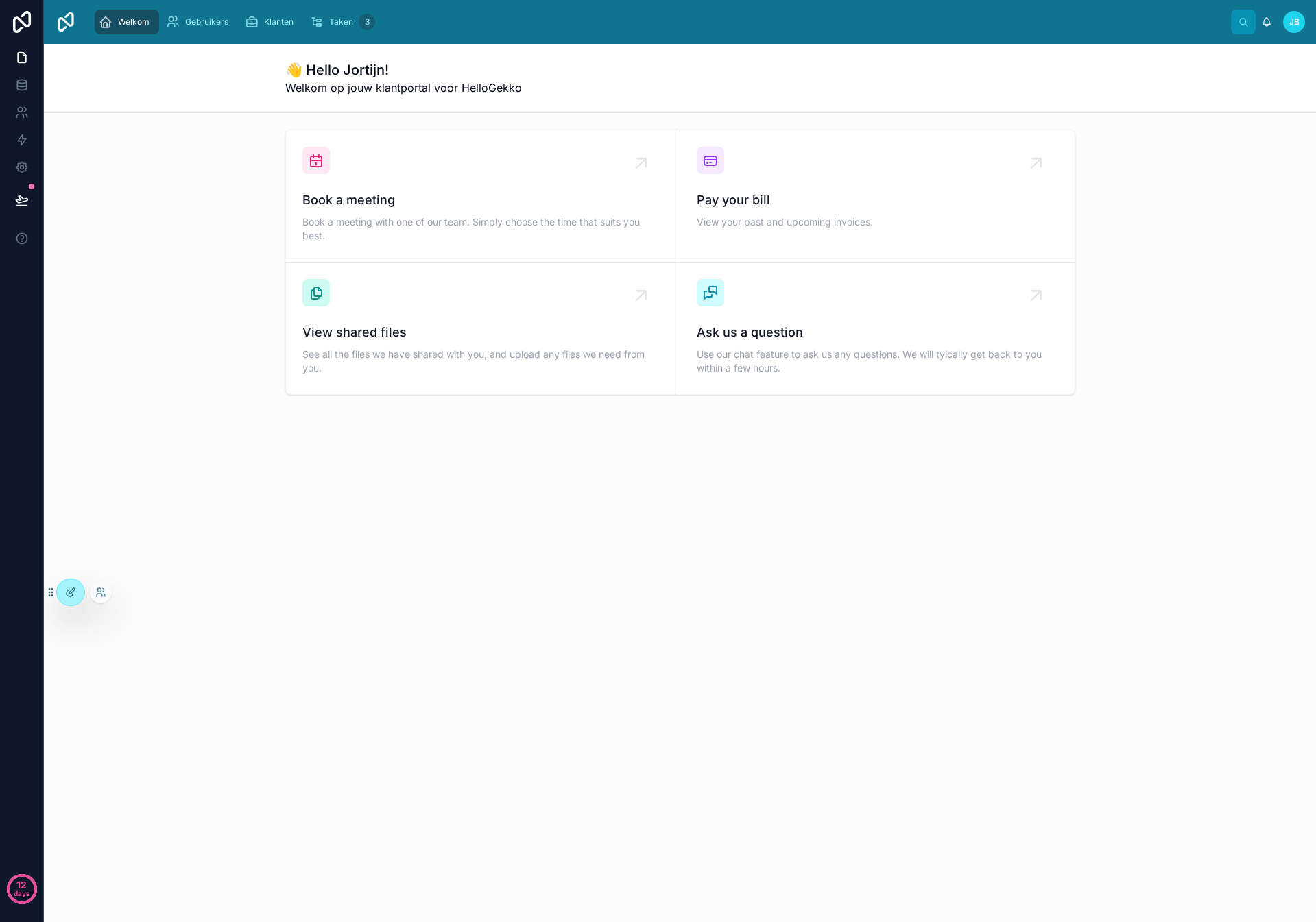
click at [72, 587] on icon at bounding box center [70, 592] width 11 height 11
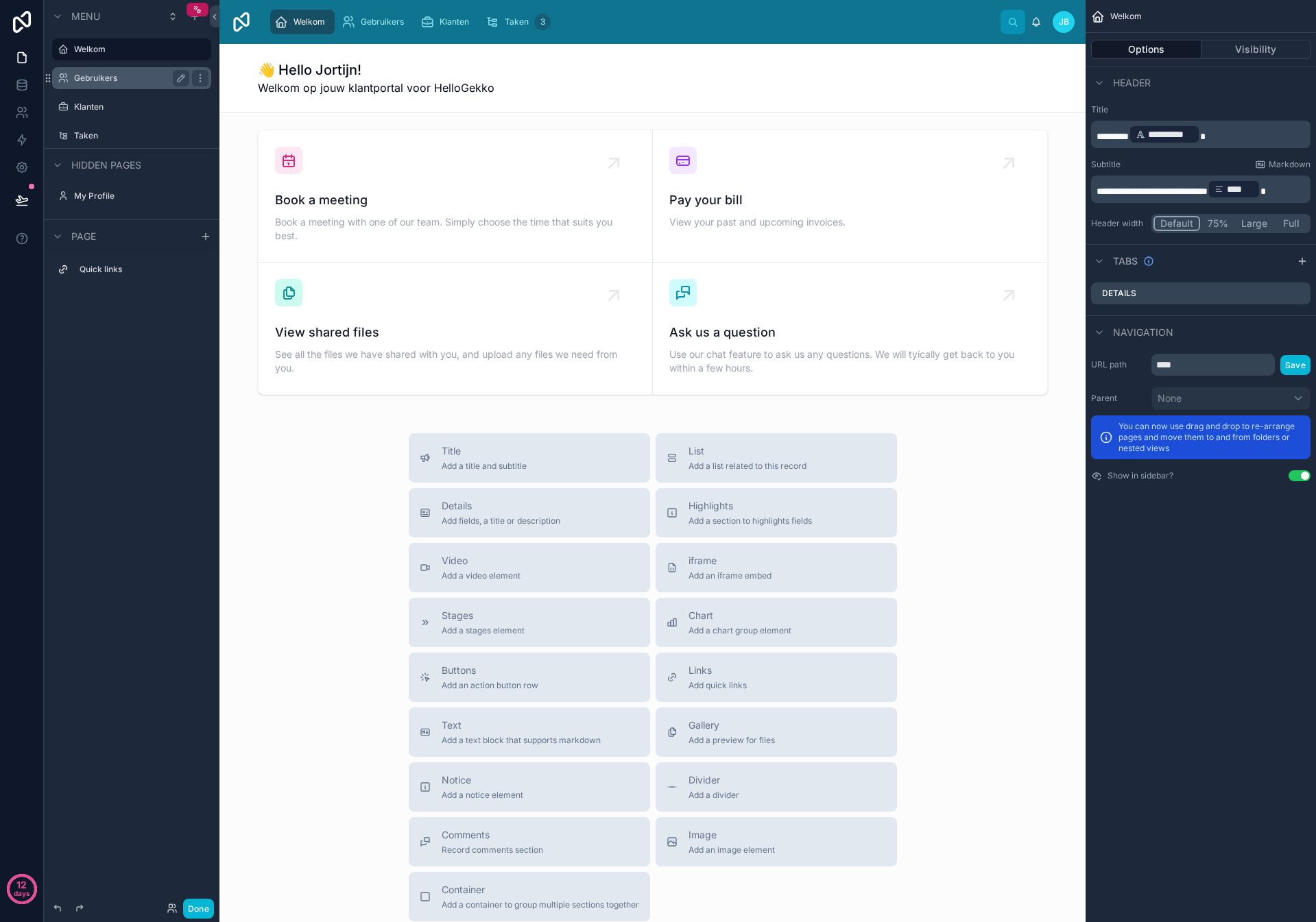
click at [104, 82] on label "Gebruikers" at bounding box center [128, 77] width 109 height 11
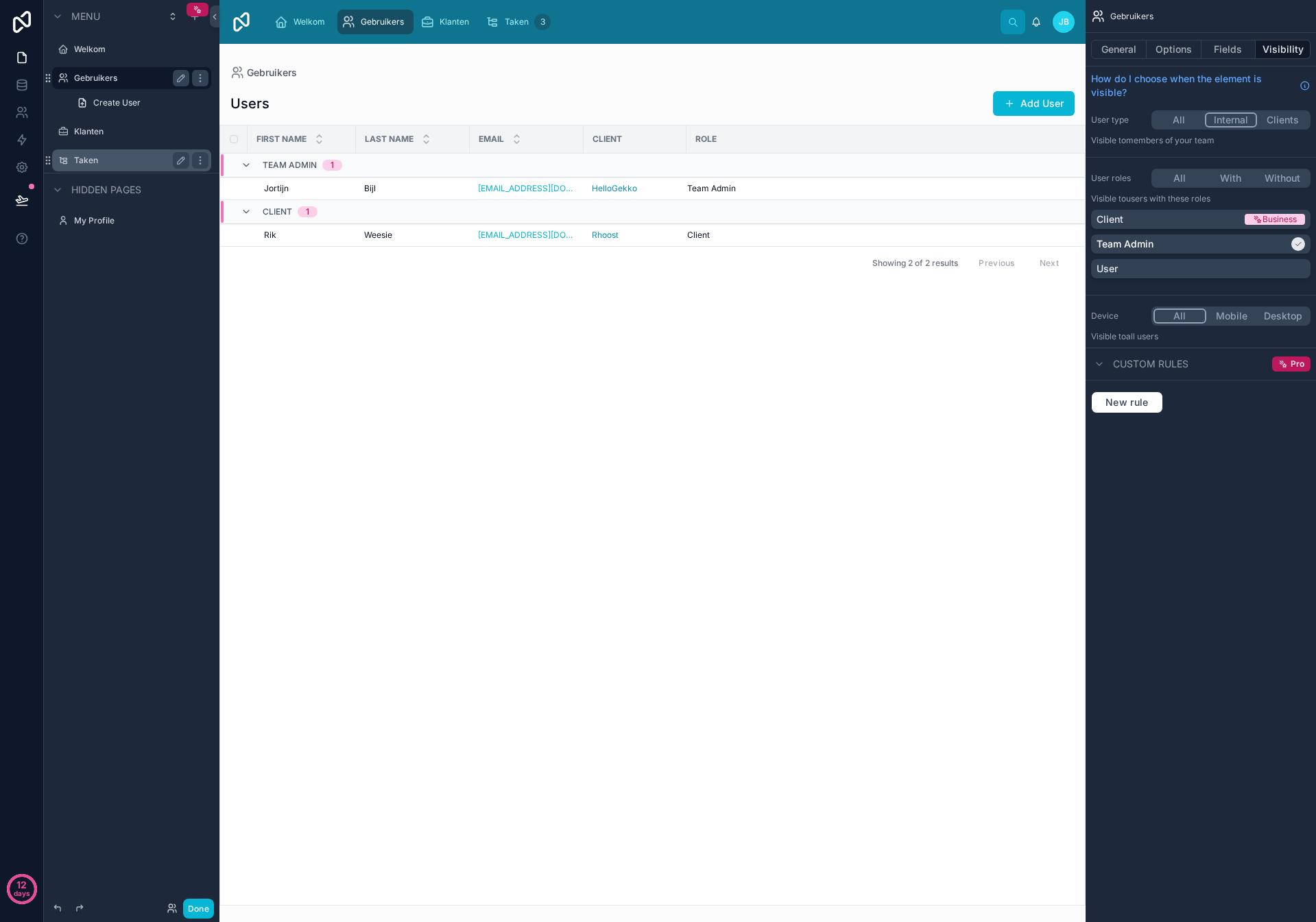
click at [86, 159] on label "Taken" at bounding box center [128, 160] width 109 height 11
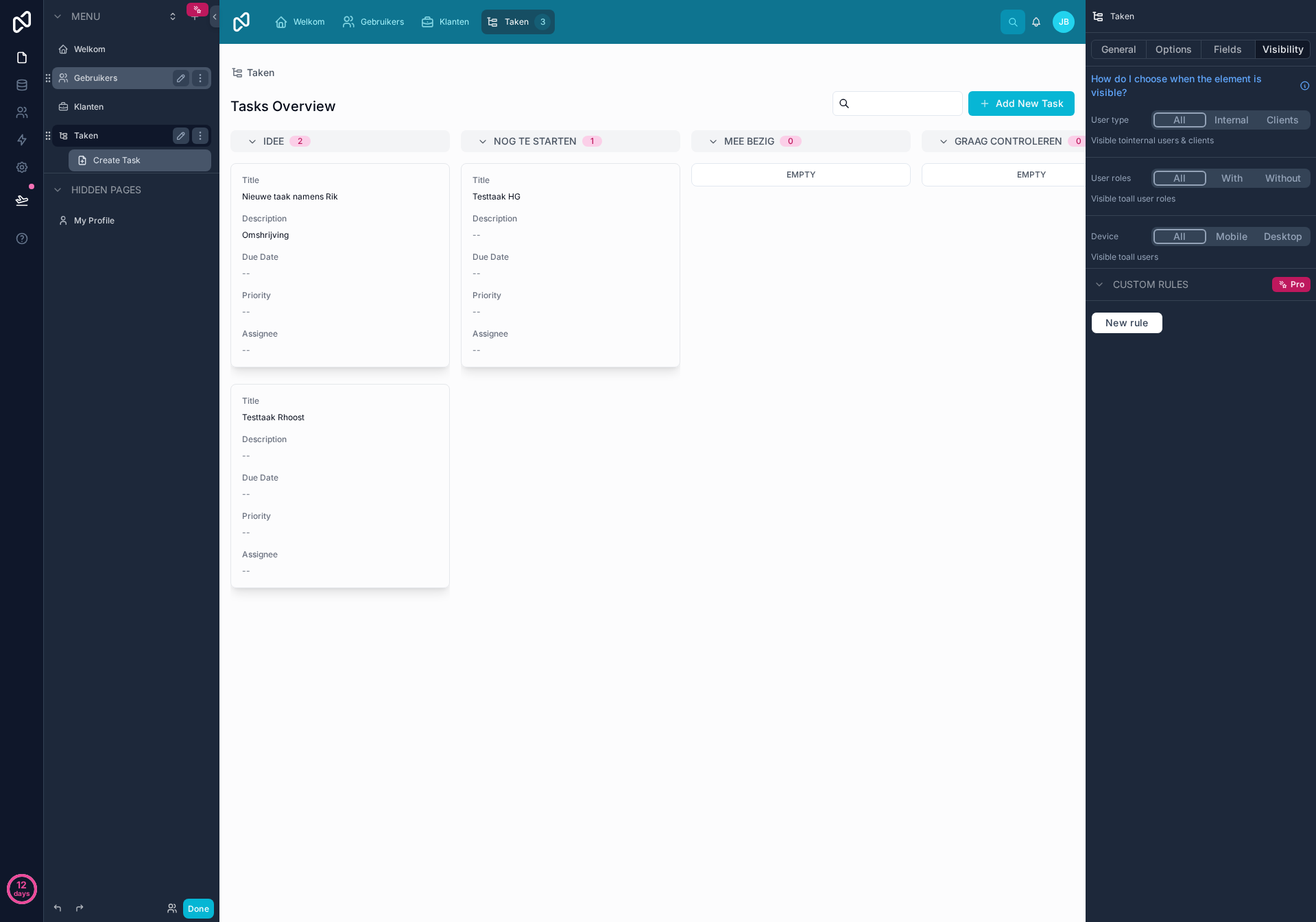
click at [100, 156] on span "Create Task" at bounding box center [116, 160] width 47 height 11
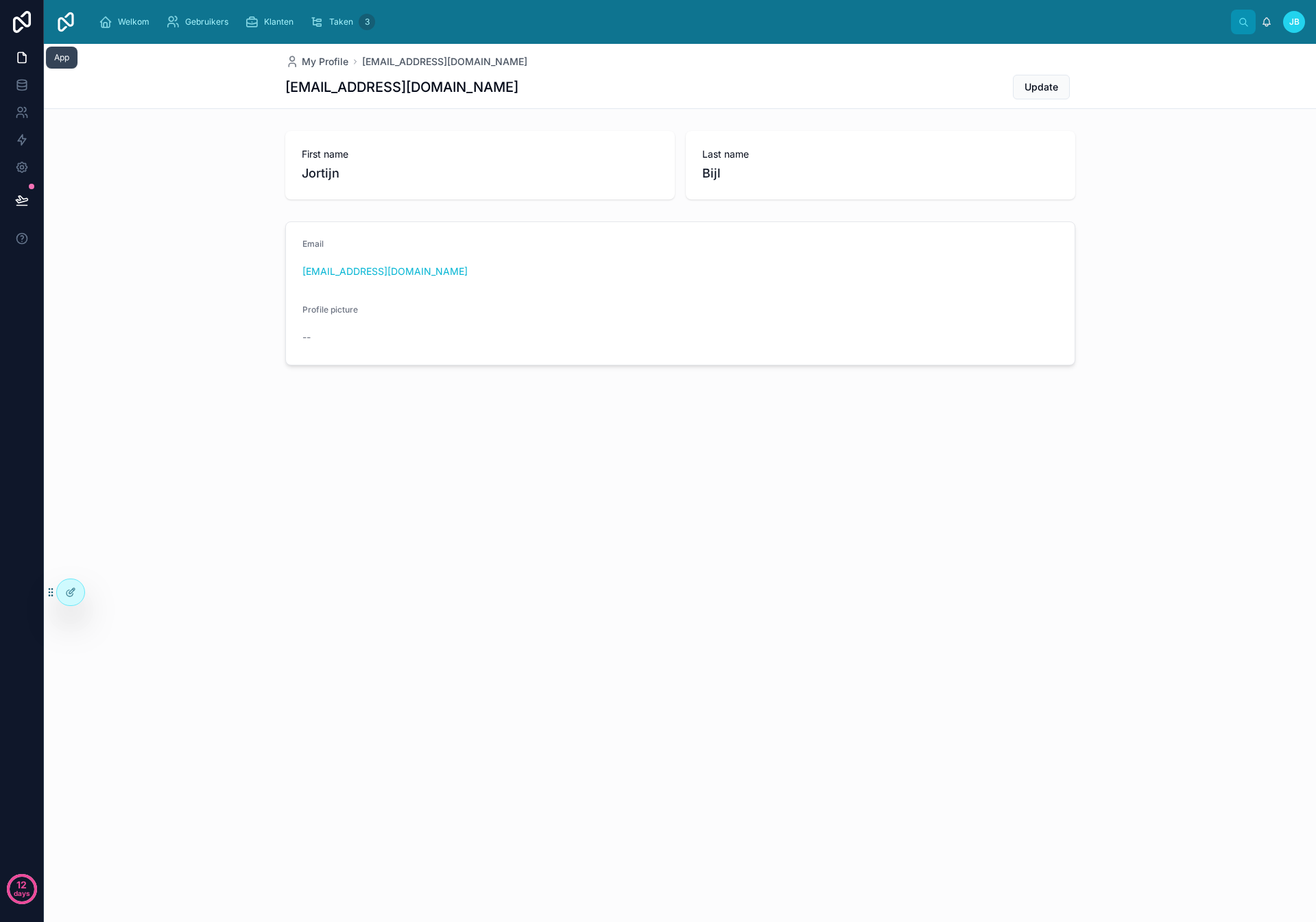
click at [28, 56] on icon at bounding box center [22, 57] width 14 height 14
click at [28, 61] on icon at bounding box center [22, 57] width 14 height 14
click at [77, 23] on img at bounding box center [66, 21] width 22 height 22
click at [79, 597] on div at bounding box center [71, 592] width 27 height 26
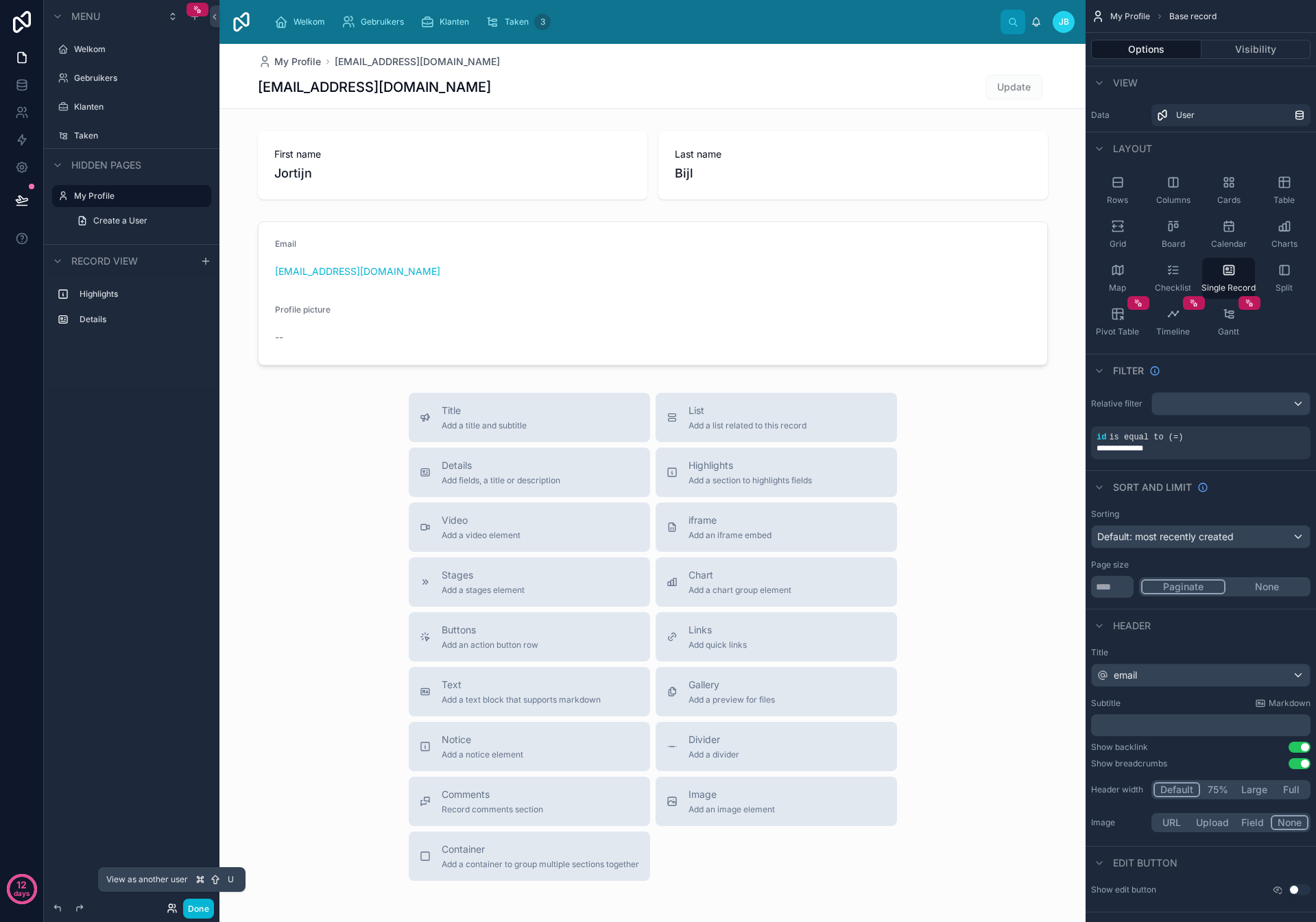
click at [169, 906] on icon at bounding box center [171, 908] width 11 height 11
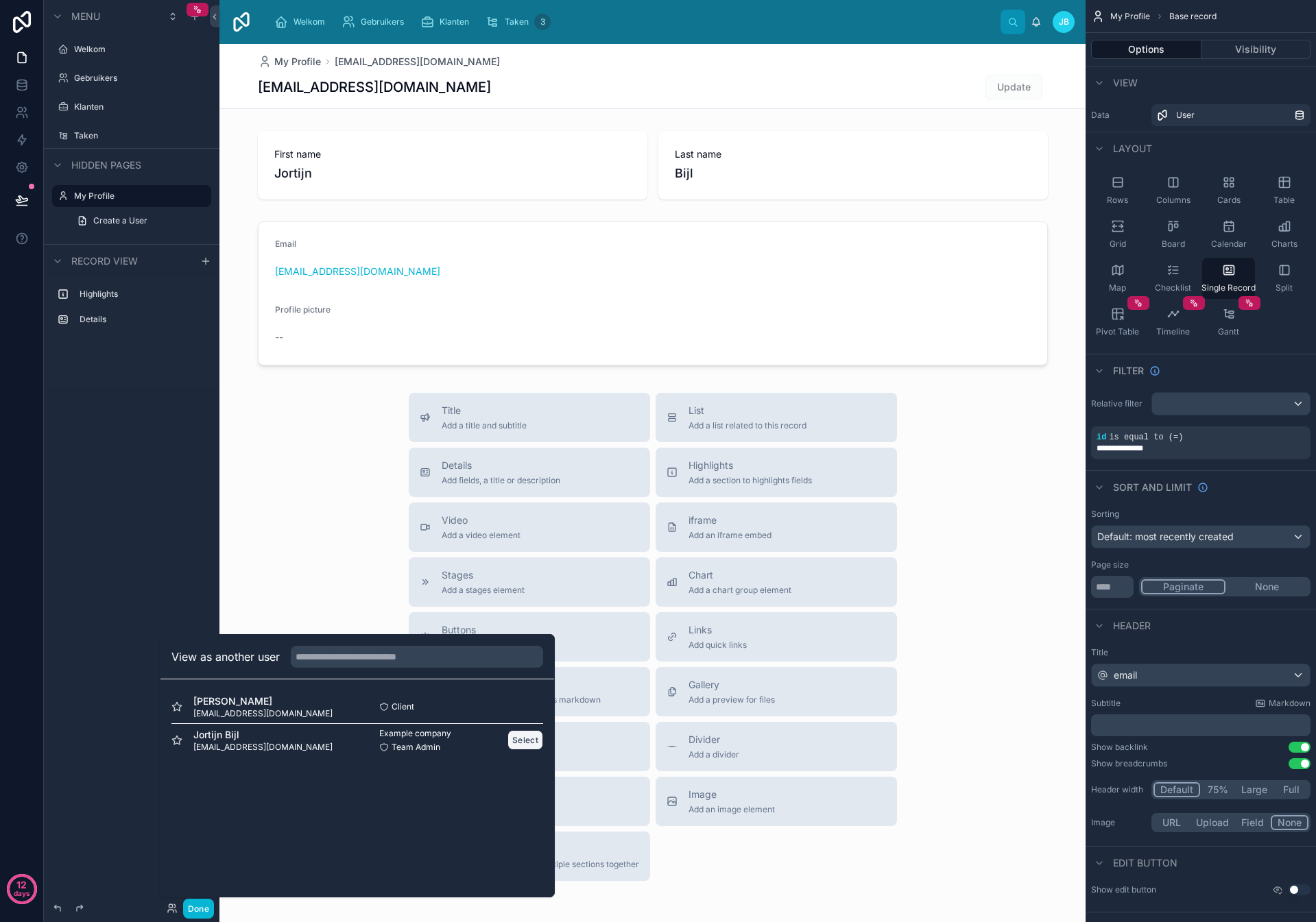
click at [528, 738] on button "Select" at bounding box center [525, 740] width 36 height 20
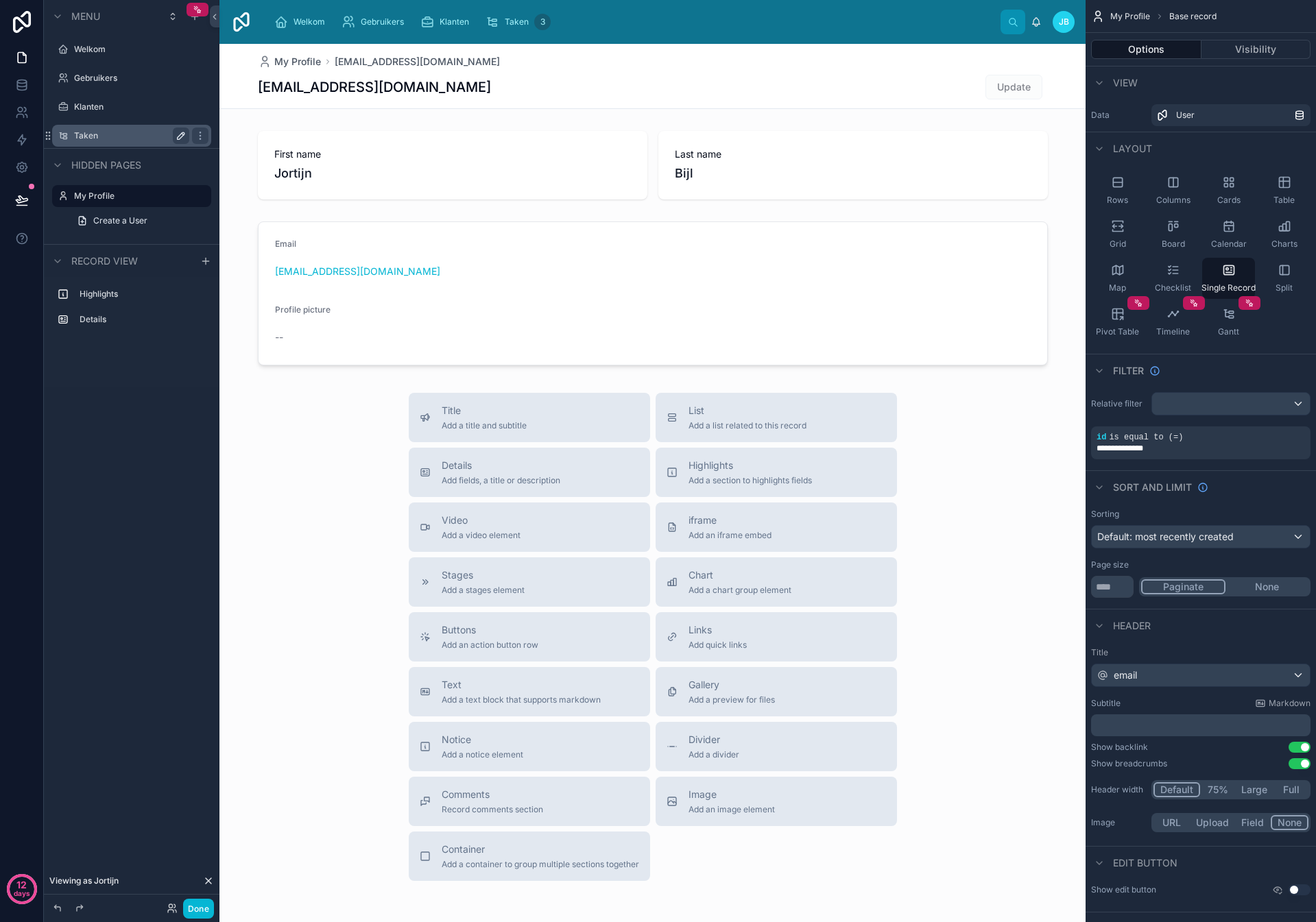
click at [183, 135] on icon "scrollable content" at bounding box center [183, 134] width 2 height 2
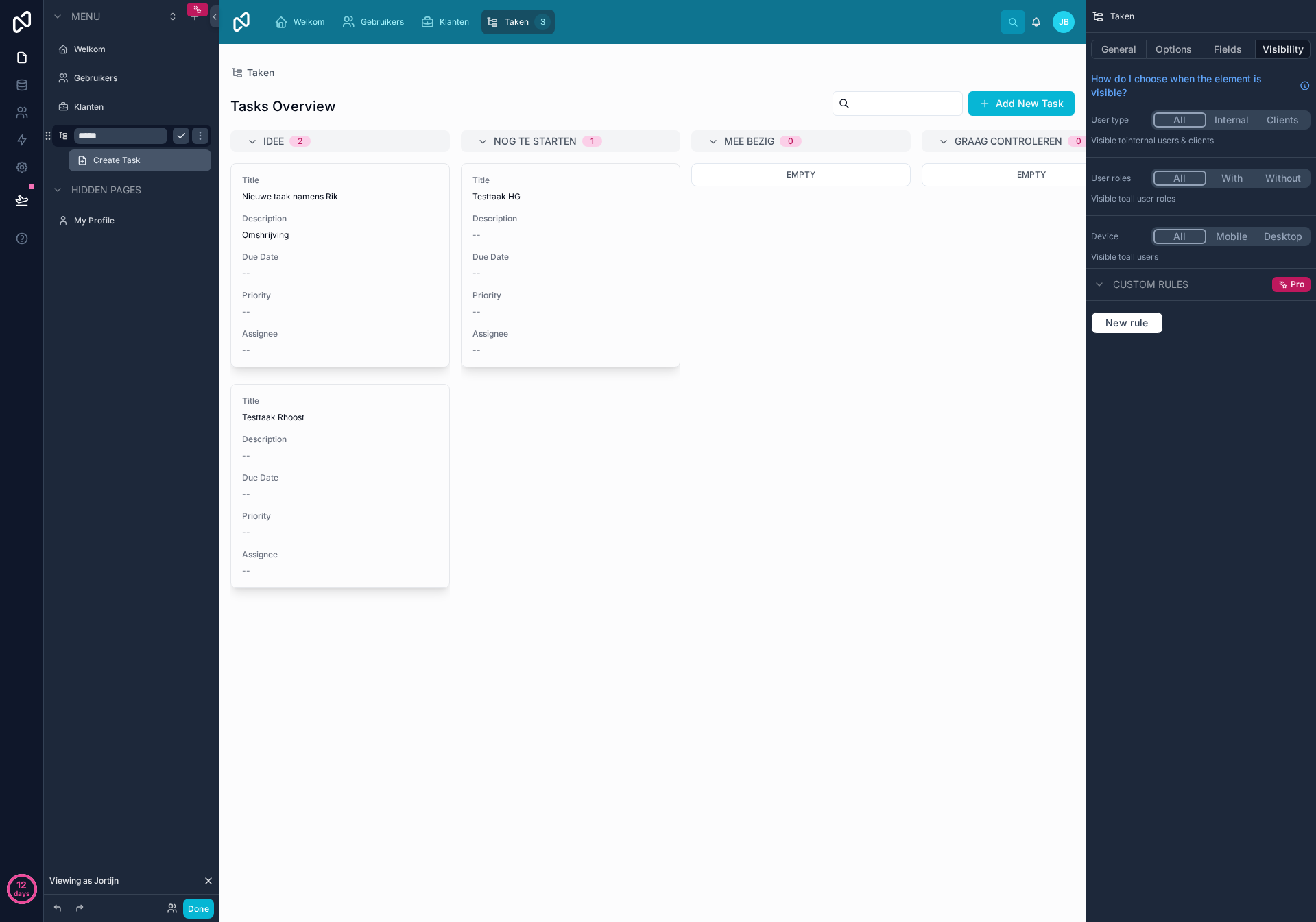
click at [142, 161] on link "Create Task" at bounding box center [139, 160] width 142 height 22
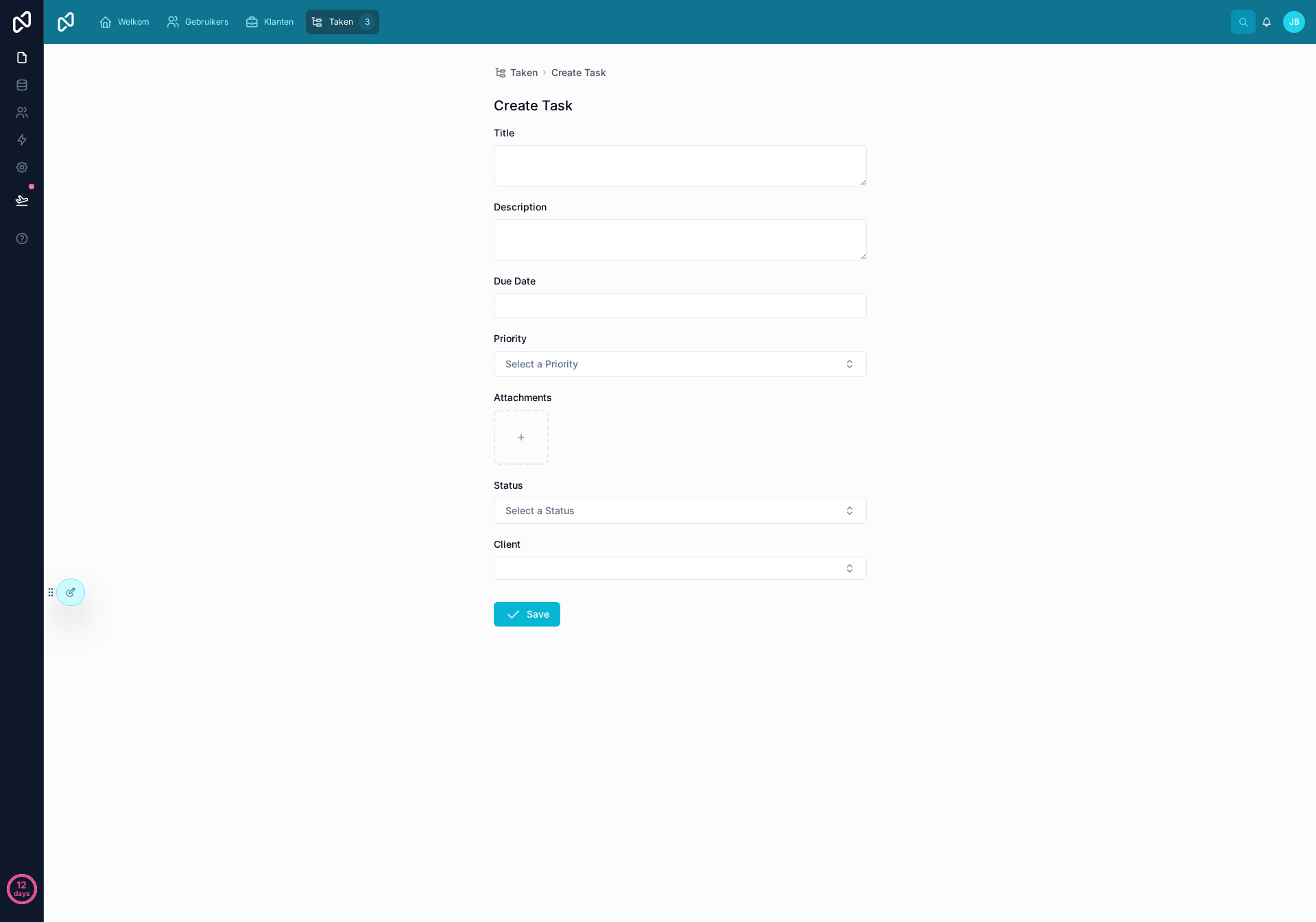
click at [604, 502] on button "Select a Status" at bounding box center [680, 510] width 373 height 26
click at [606, 580] on div "Nog te starten" at bounding box center [680, 586] width 366 height 20
click at [539, 614] on button "Save" at bounding box center [527, 614] width 67 height 24
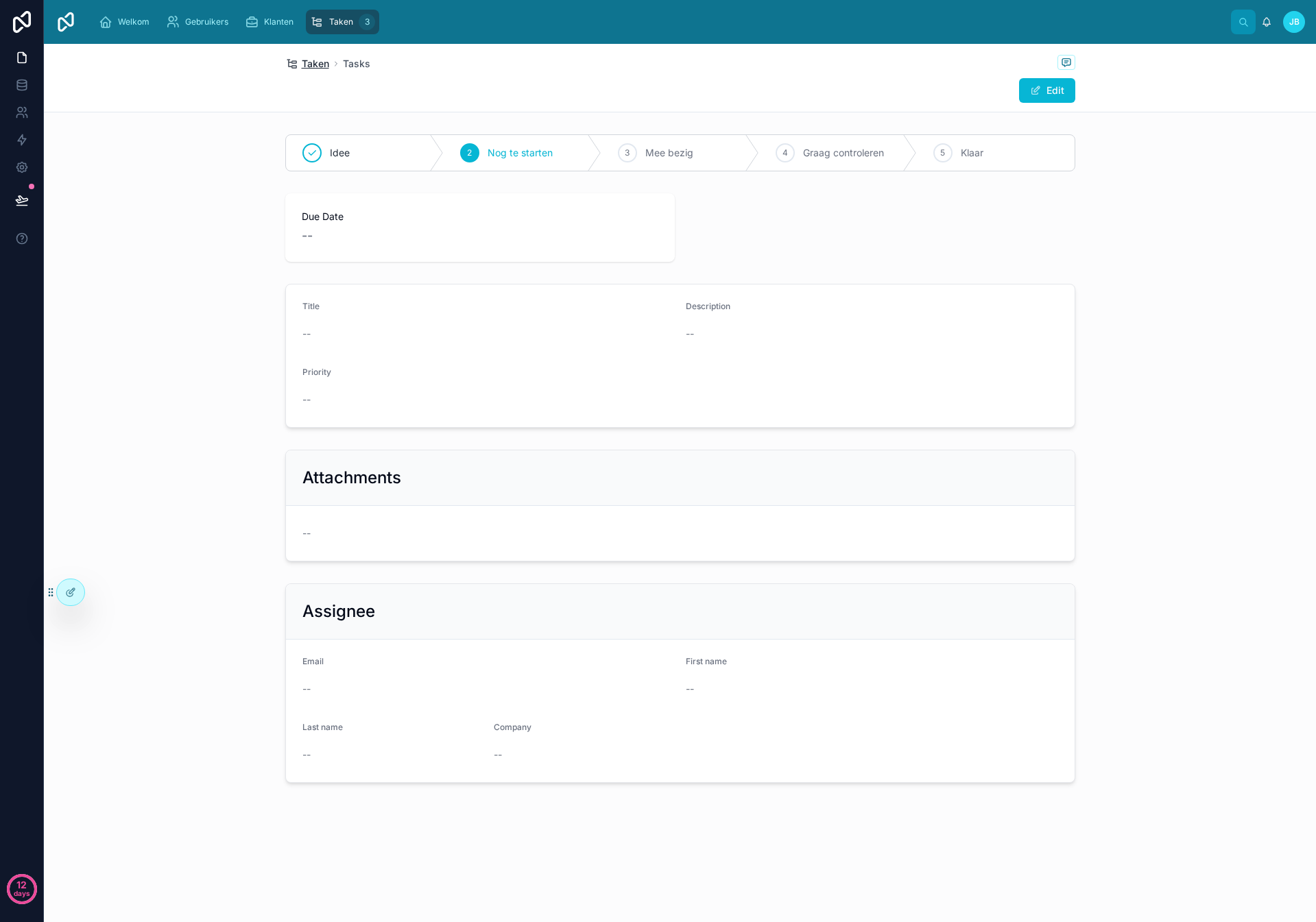
click at [320, 65] on span "Taken" at bounding box center [316, 64] width 27 height 14
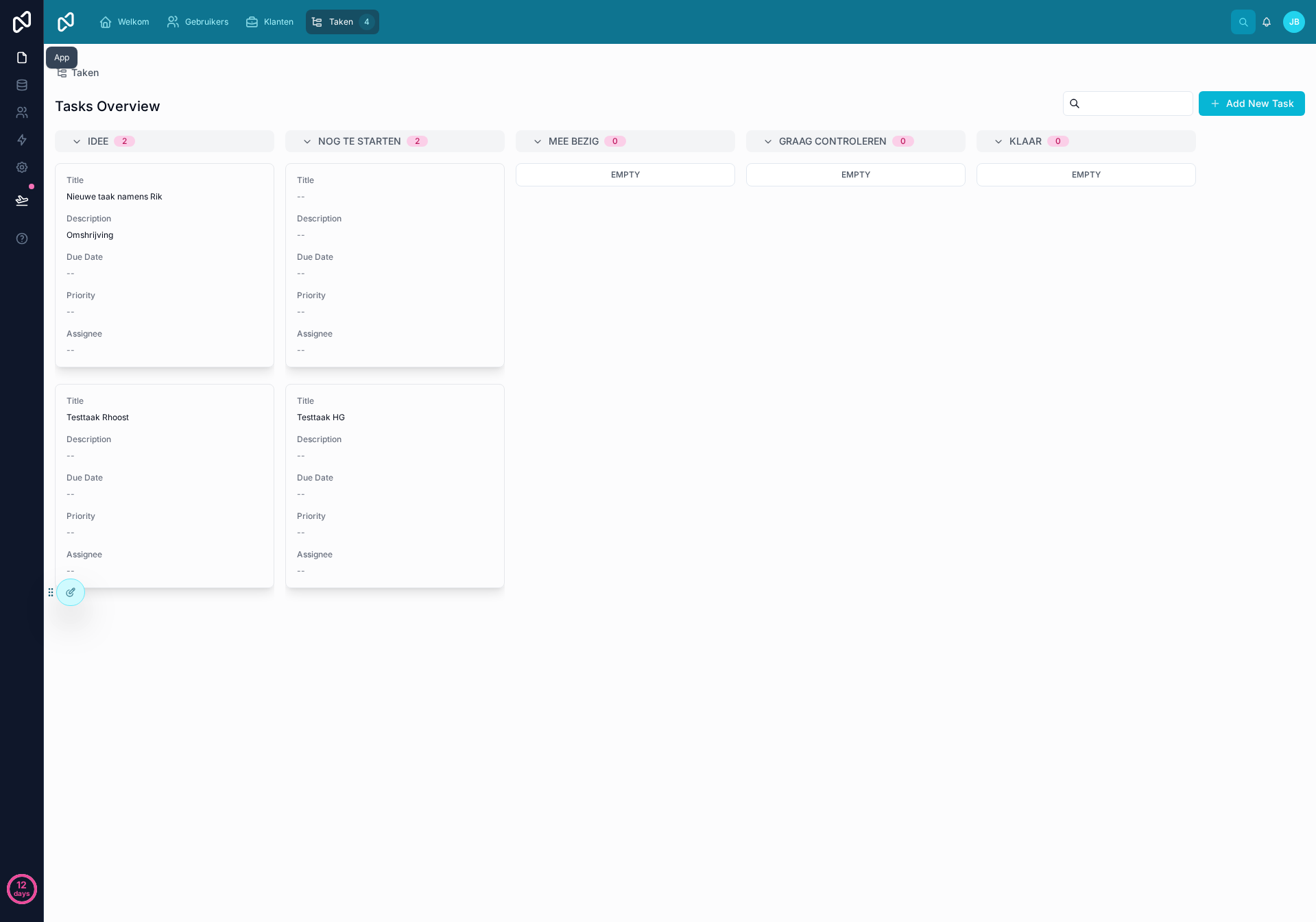
click at [24, 57] on icon at bounding box center [22, 57] width 14 height 14
click at [80, 599] on div at bounding box center [71, 592] width 27 height 26
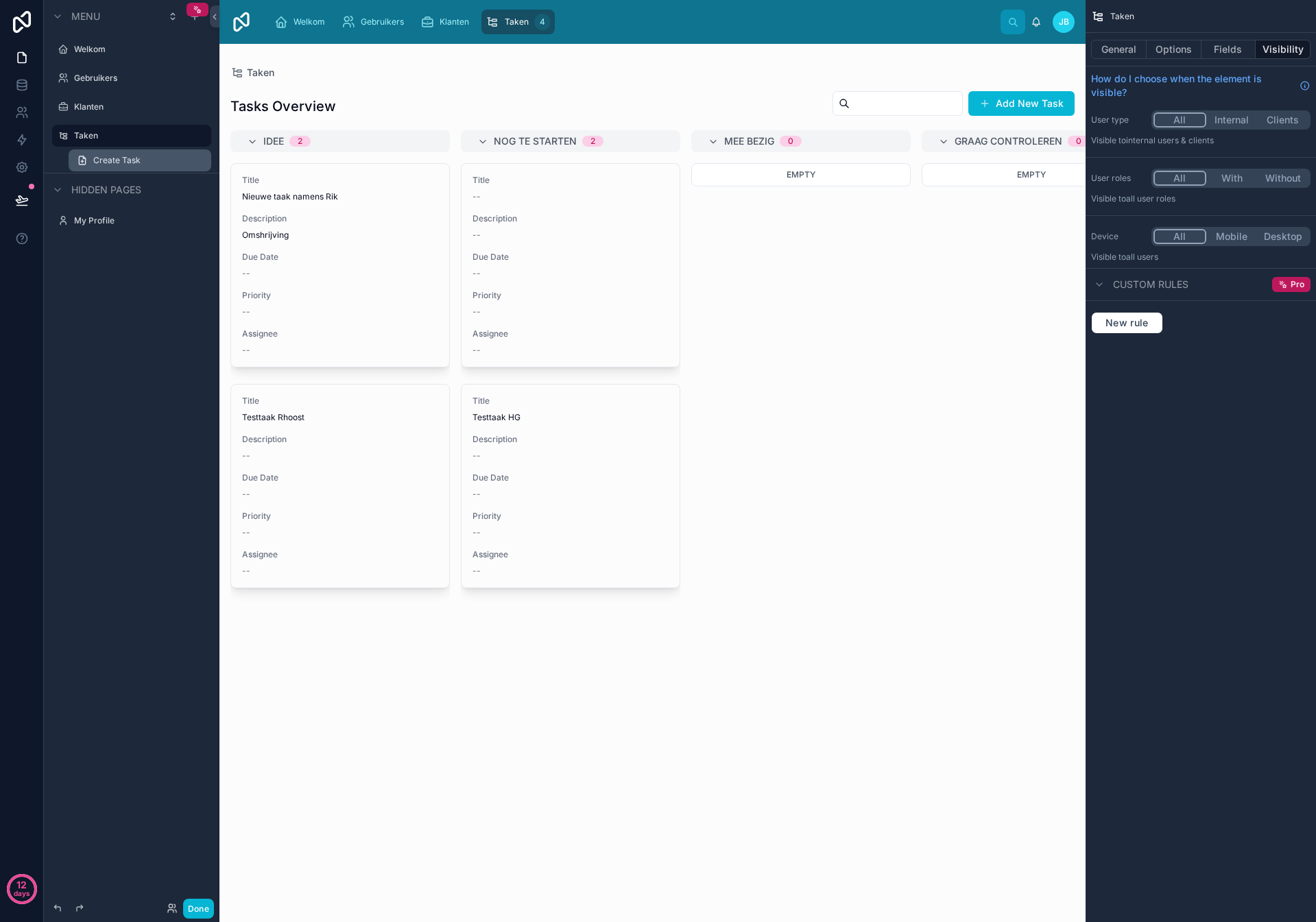
click at [116, 159] on span "Create Task" at bounding box center [116, 160] width 47 height 11
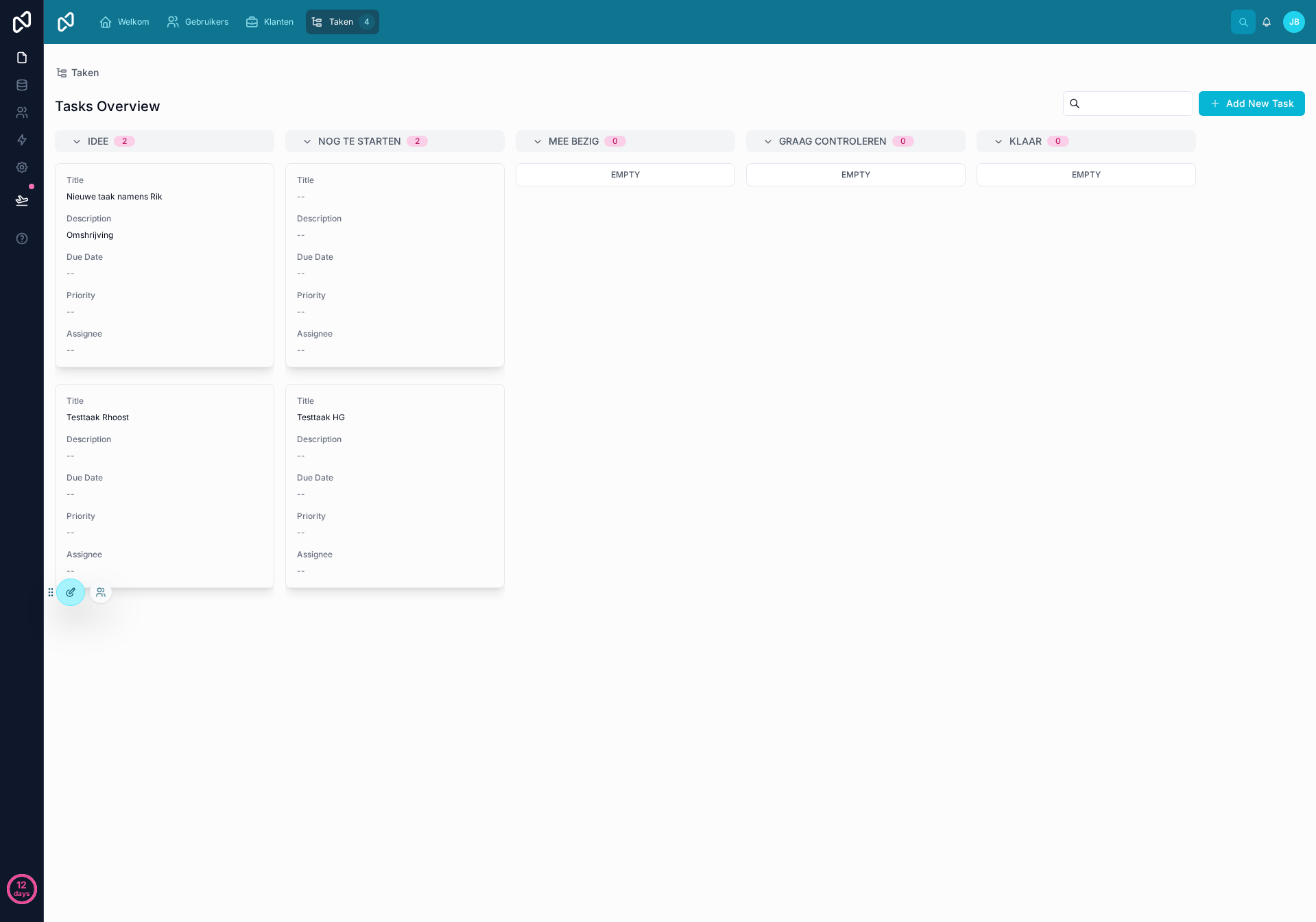
click at [80, 591] on div at bounding box center [71, 592] width 27 height 26
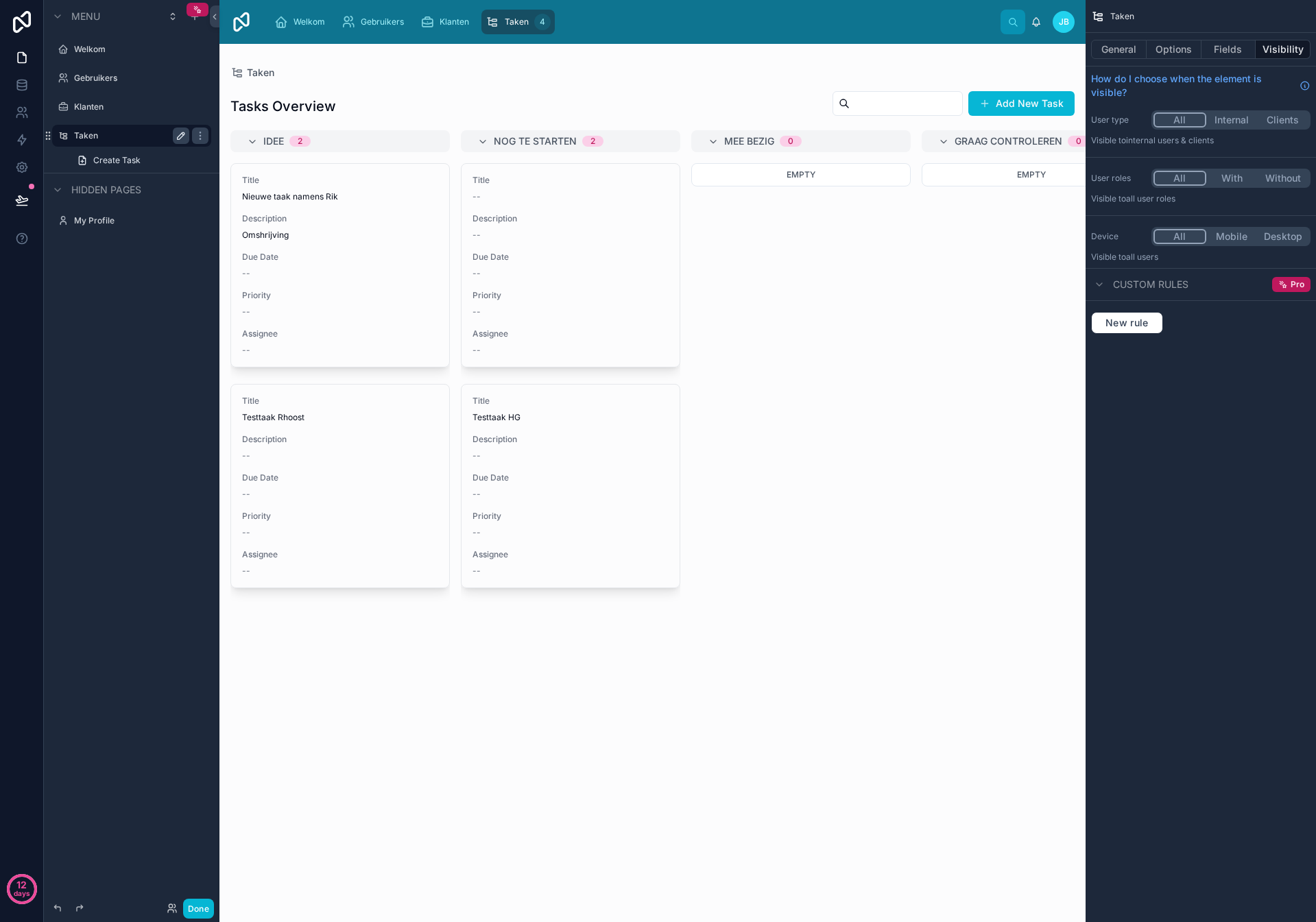
click at [184, 137] on icon "scrollable content" at bounding box center [180, 136] width 11 height 11
click at [1241, 55] on button "Fields" at bounding box center [1229, 49] width 55 height 19
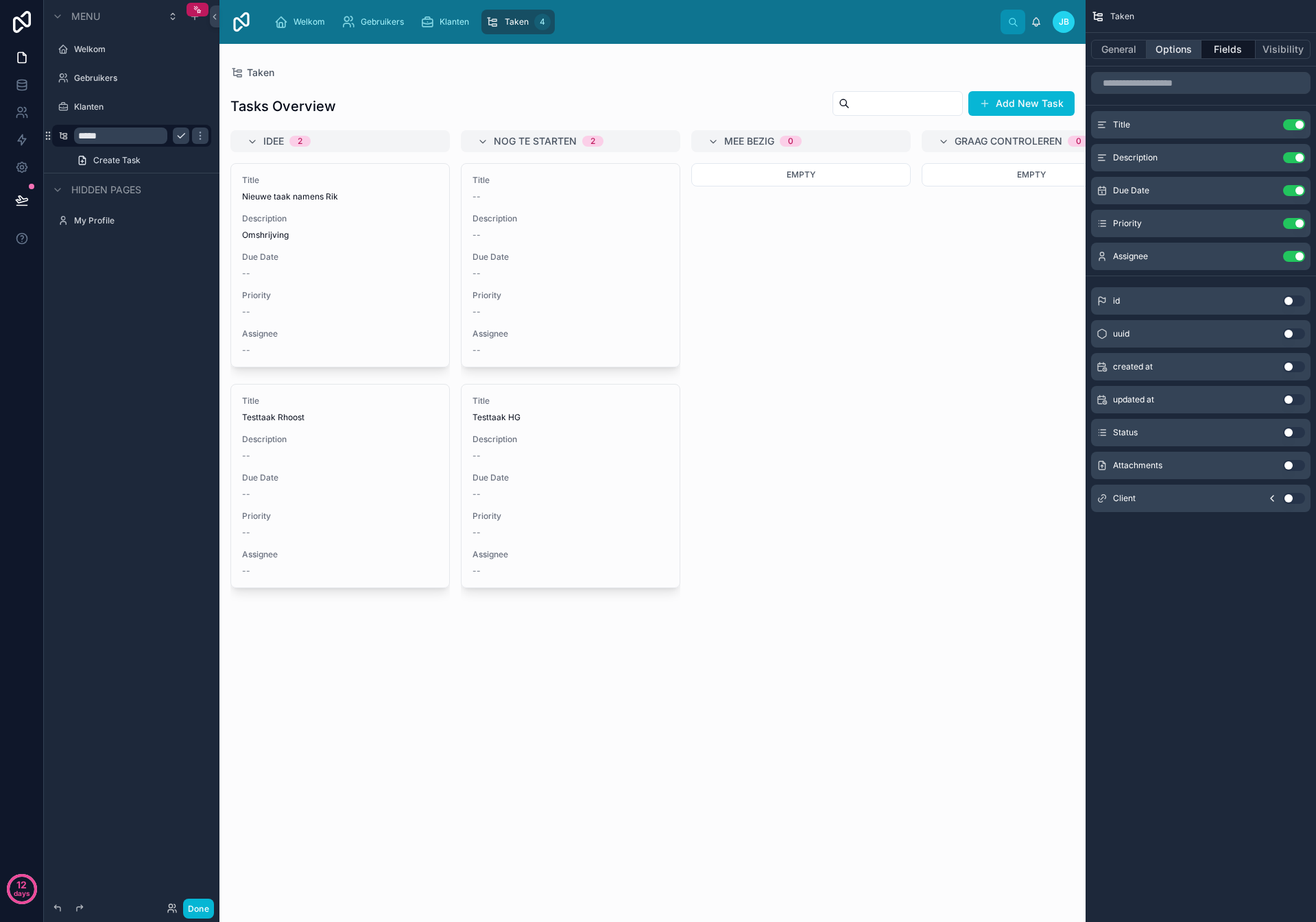
click at [1175, 48] on button "Options" at bounding box center [1174, 49] width 55 height 19
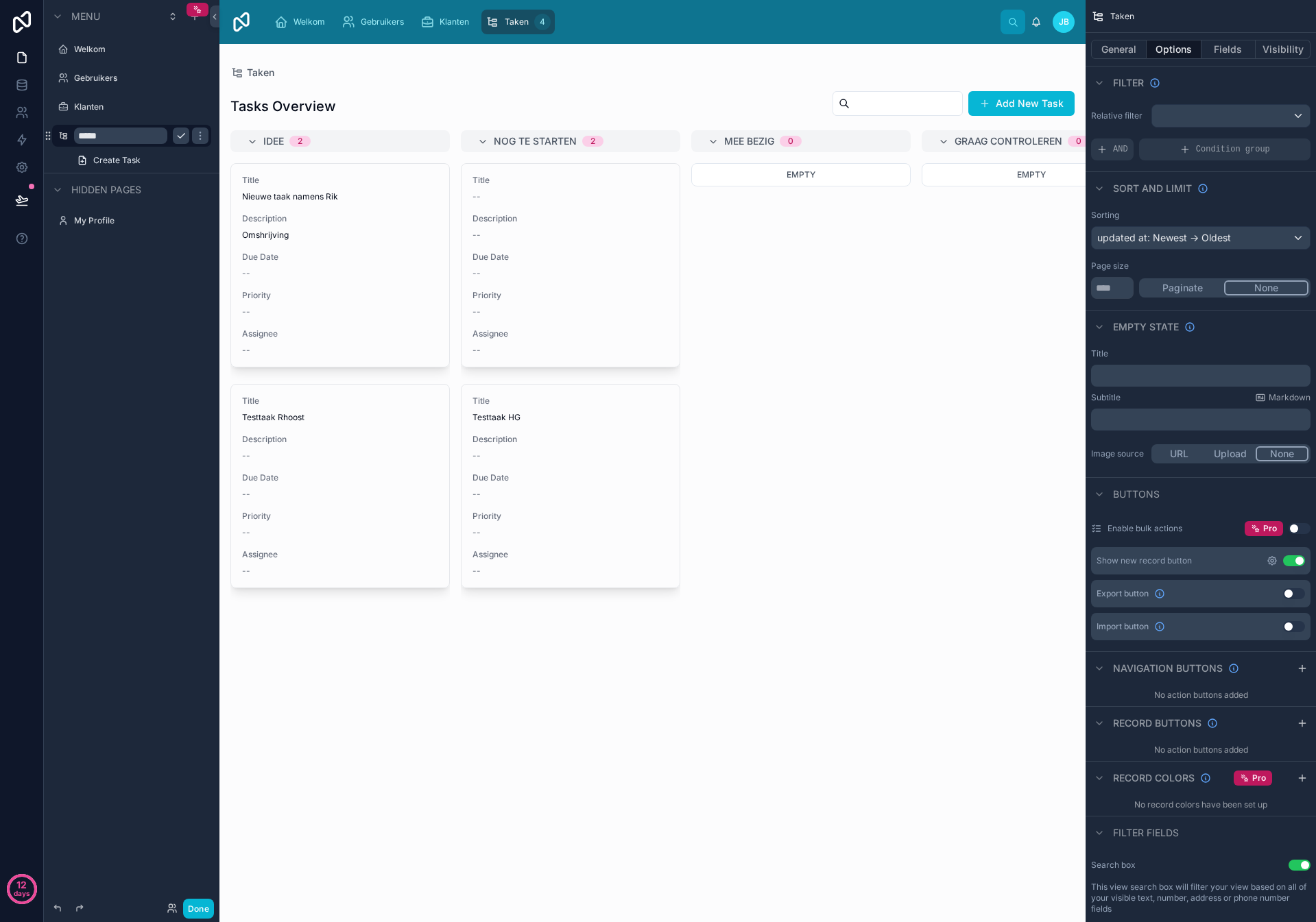
click at [1275, 557] on icon "scrollable content" at bounding box center [1271, 561] width 11 height 11
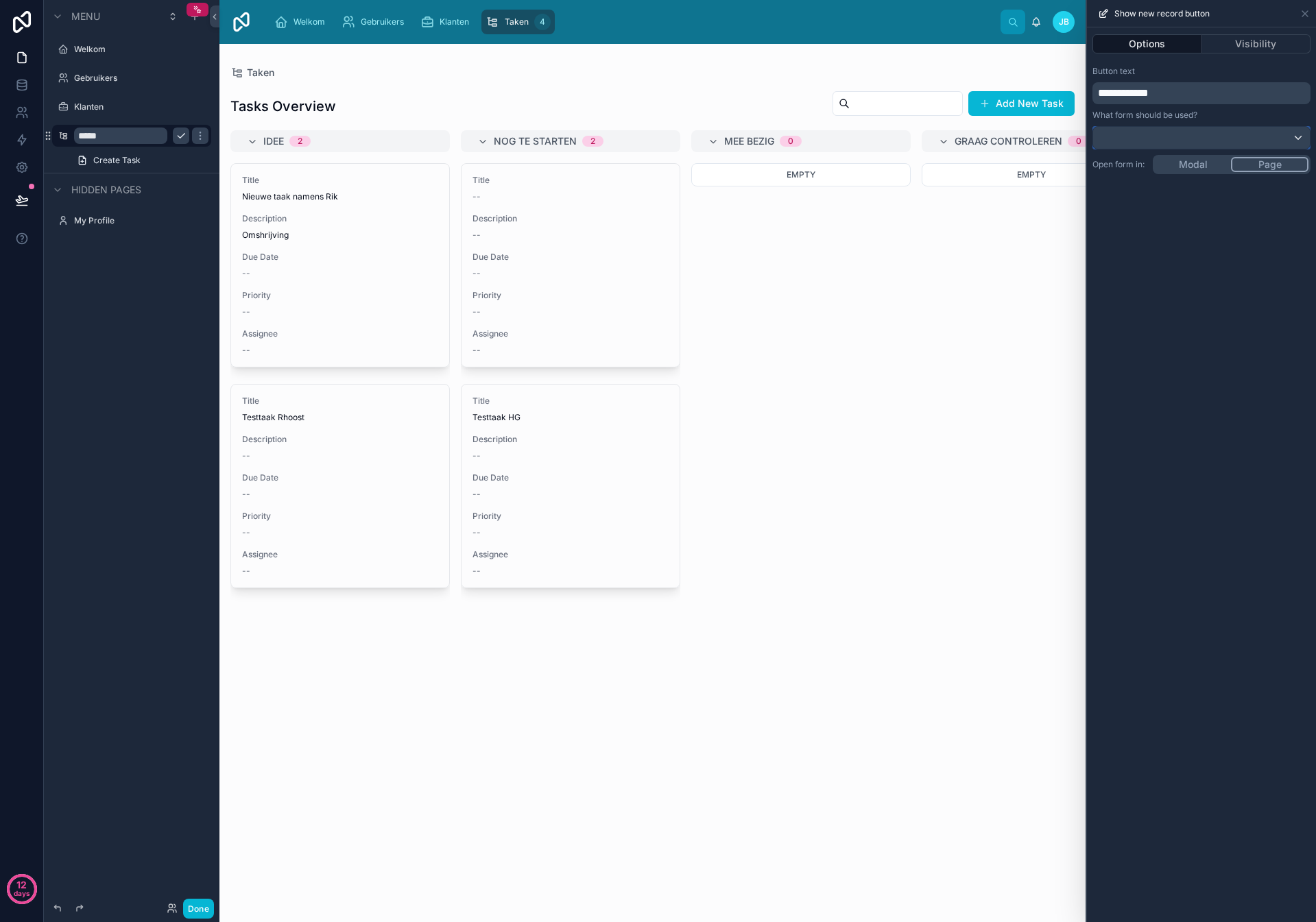
click at [1203, 134] on div at bounding box center [1202, 138] width 217 height 22
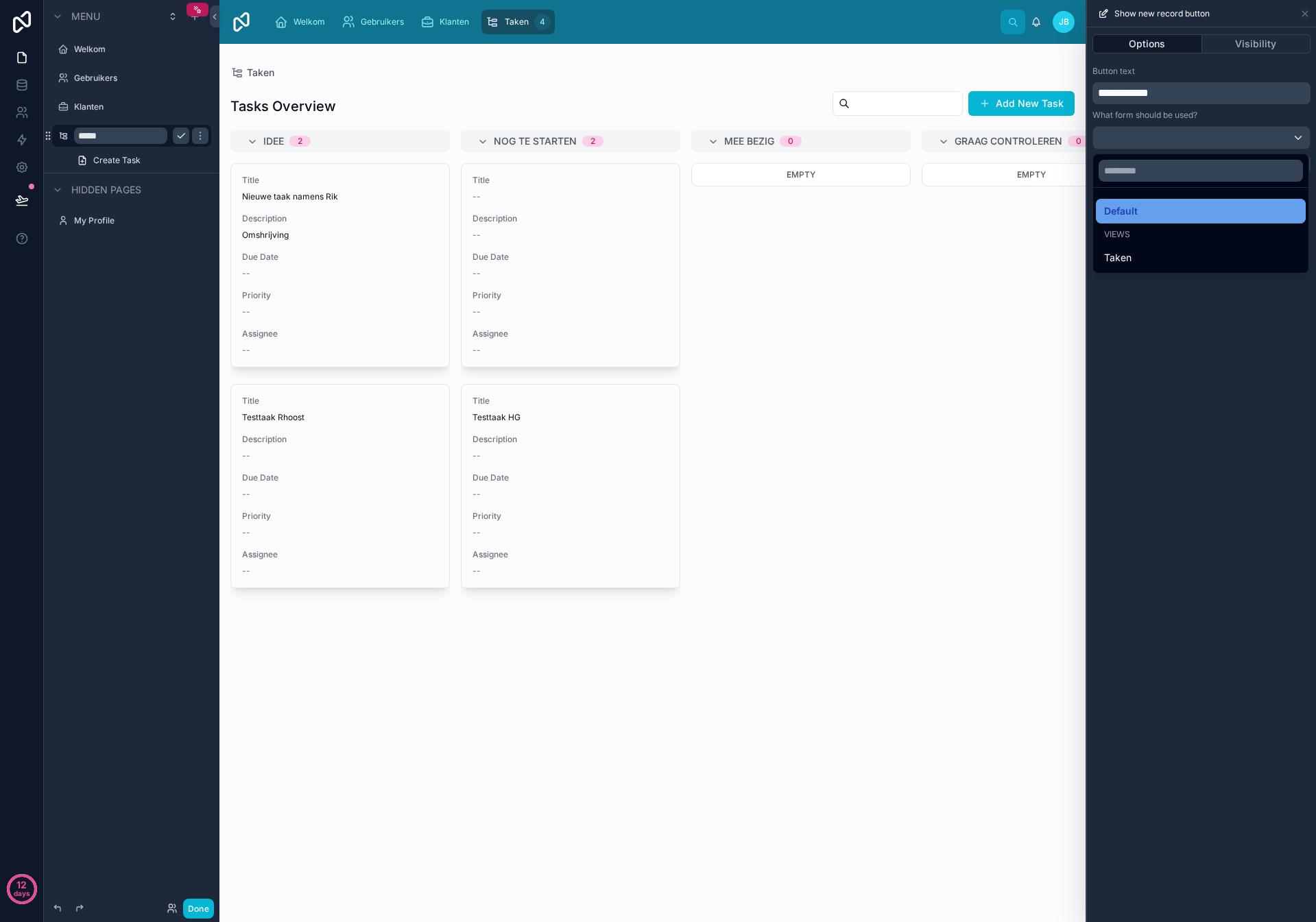
click at [1156, 208] on div "Default" at bounding box center [1201, 211] width 194 height 16
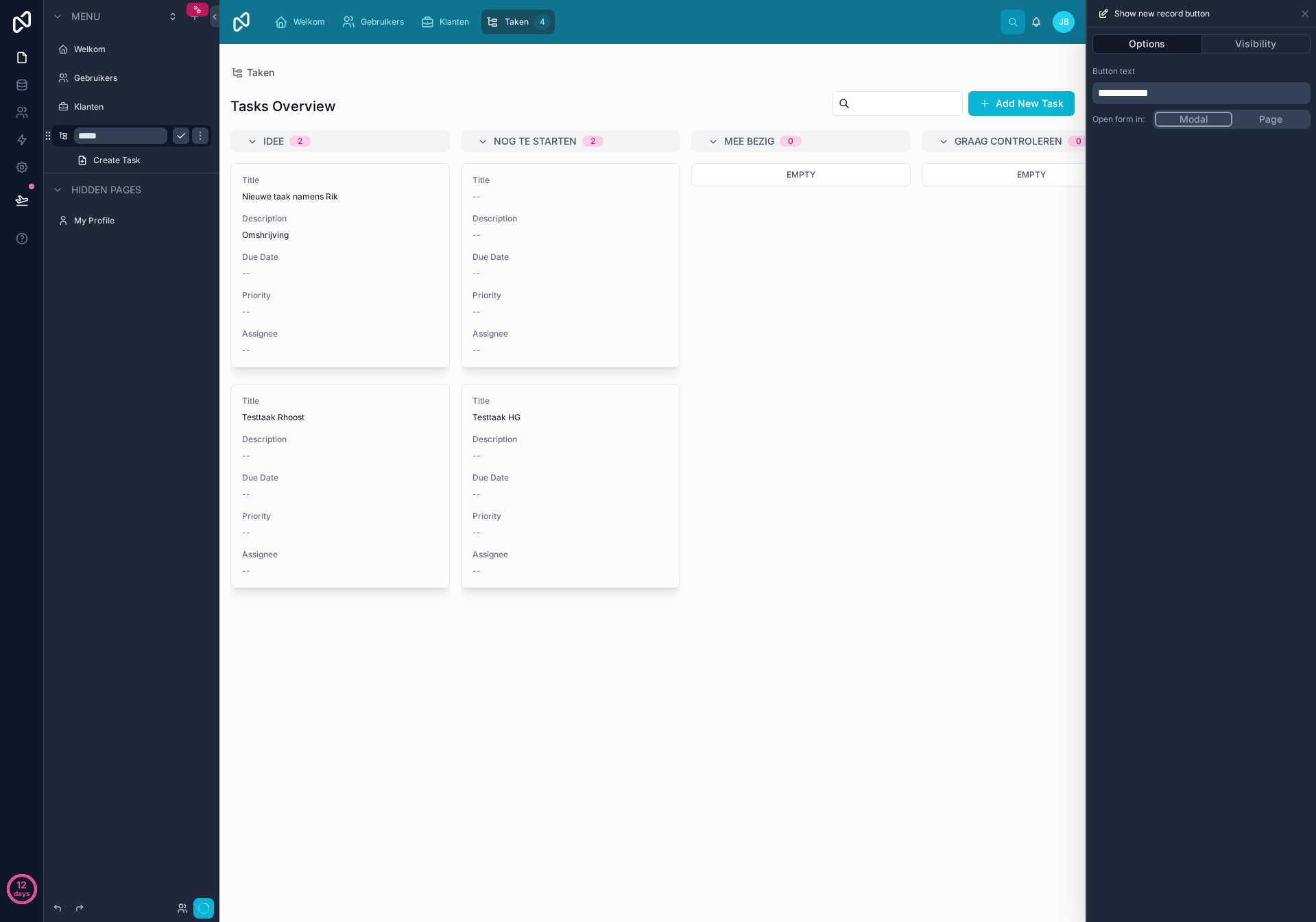
click at [1205, 168] on div "**********" at bounding box center [1201, 475] width 229 height 895
click at [1263, 121] on div "**********" at bounding box center [1201, 97] width 229 height 74
click at [1197, 155] on div "Modal Page" at bounding box center [1231, 165] width 158 height 19
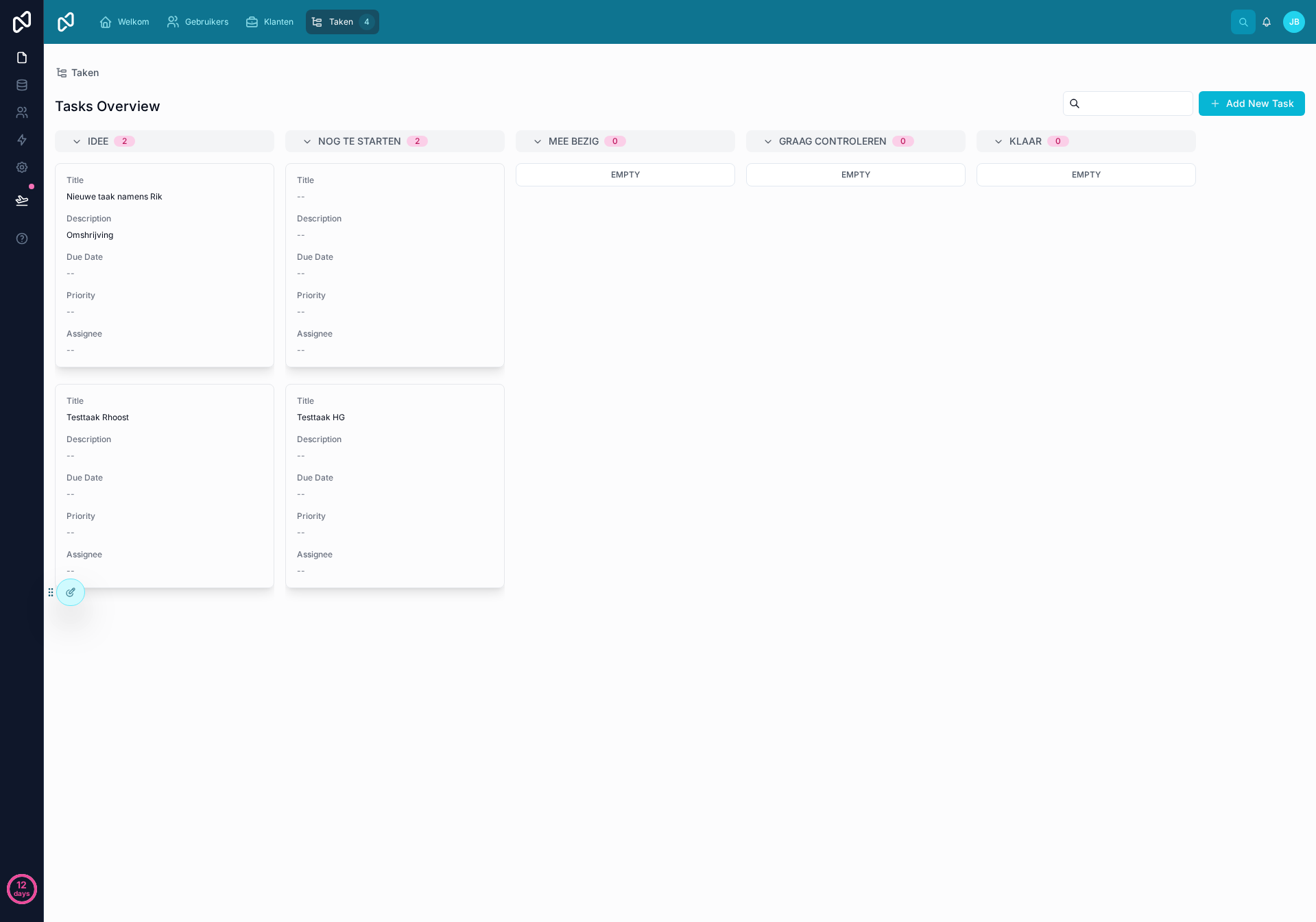
click at [1293, 22] on span "JB" at bounding box center [1294, 21] width 11 height 11
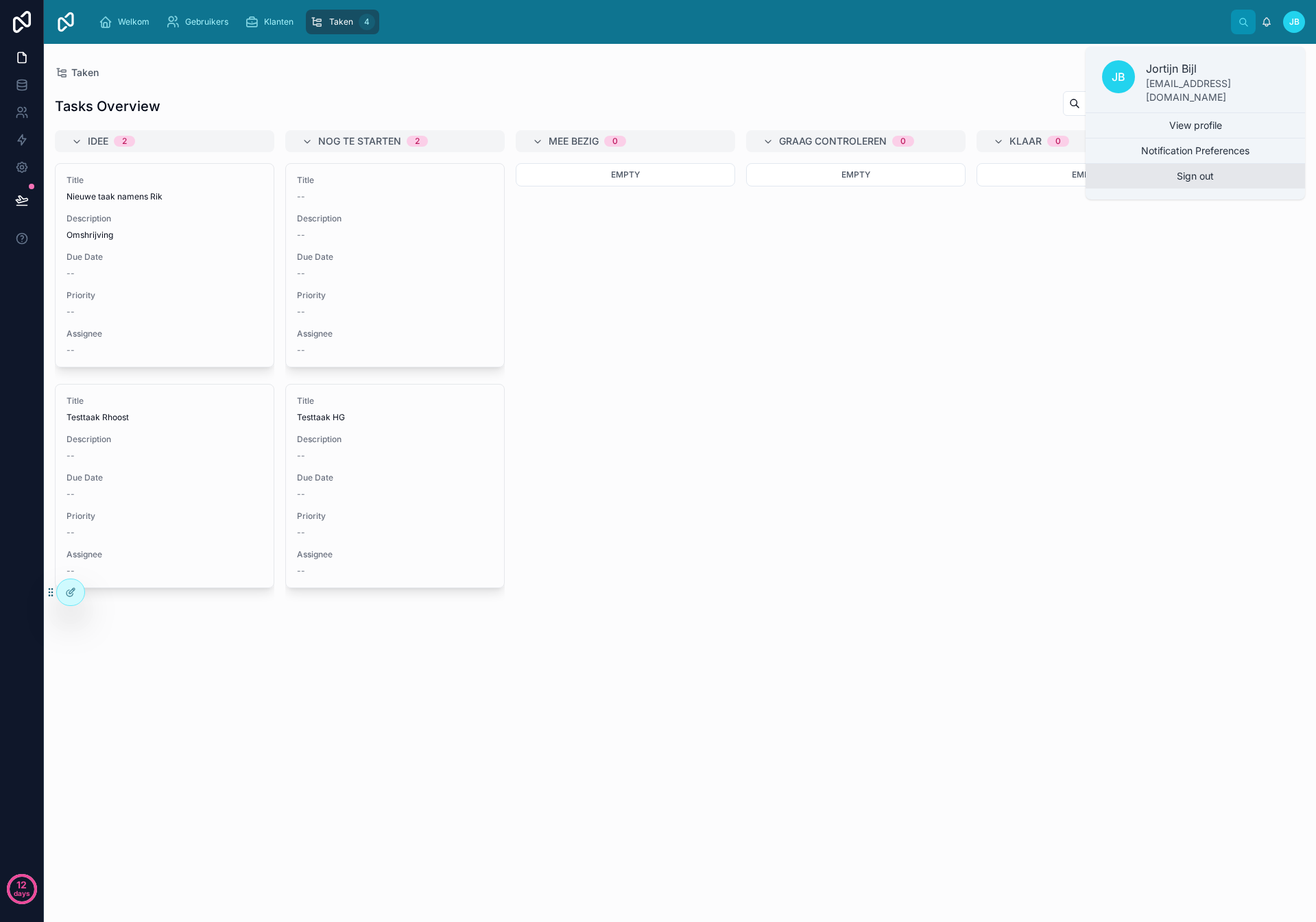
click at [1239, 172] on button "Sign out" at bounding box center [1195, 175] width 220 height 24
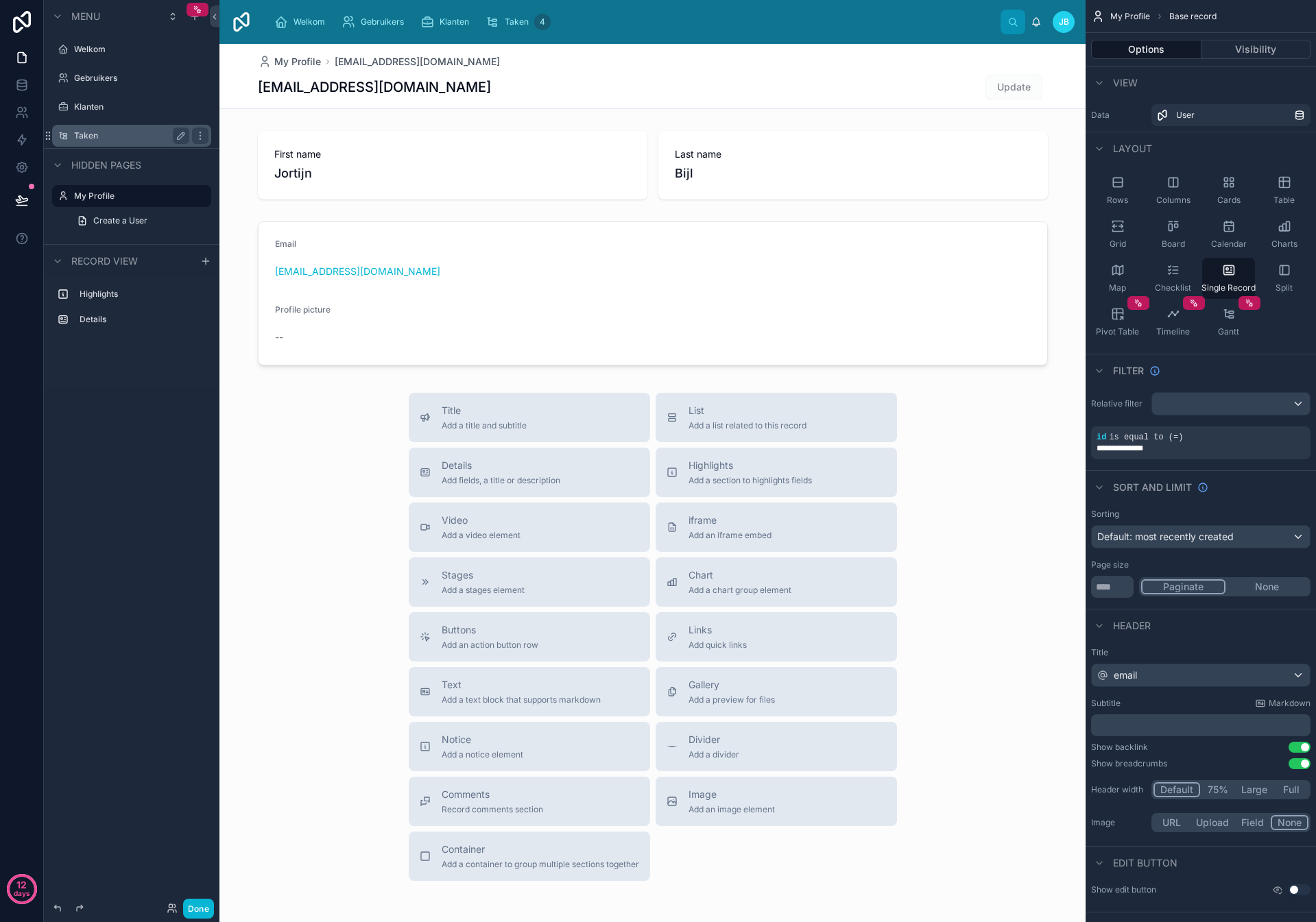
click at [92, 138] on label "Taken" at bounding box center [128, 136] width 109 height 11
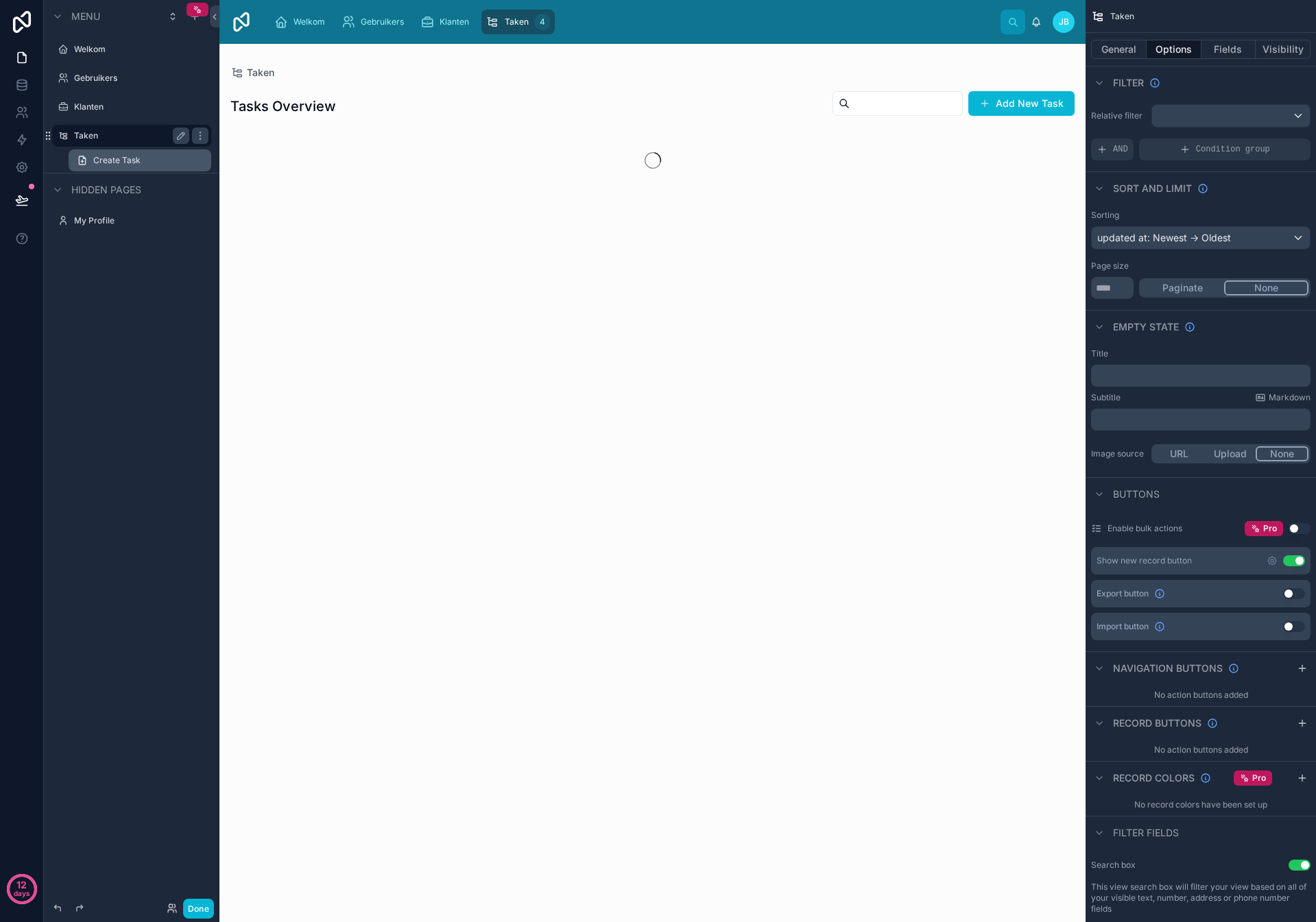
click at [101, 167] on link "Create Task" at bounding box center [139, 160] width 142 height 22
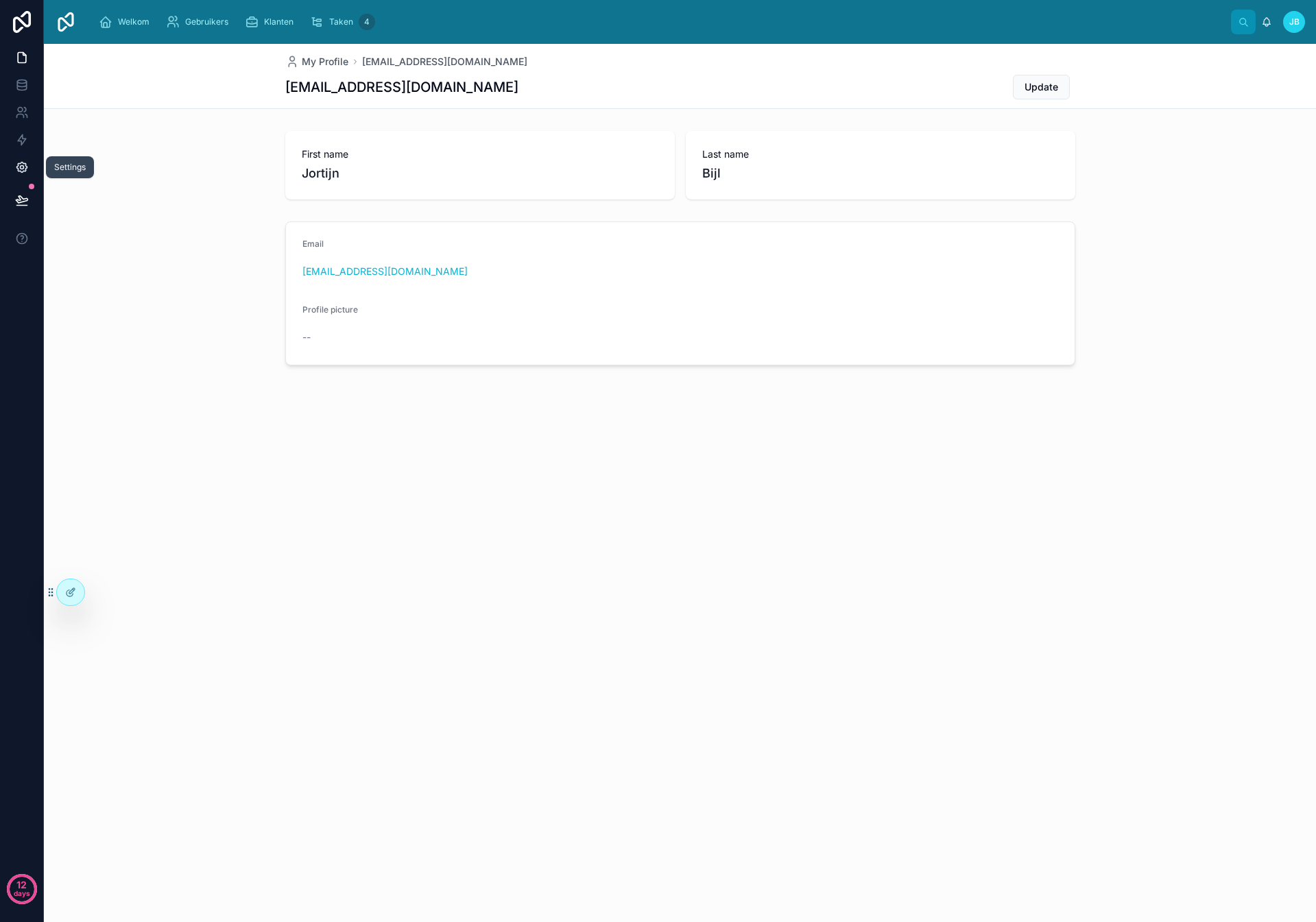
click at [32, 166] on link at bounding box center [21, 168] width 44 height 27
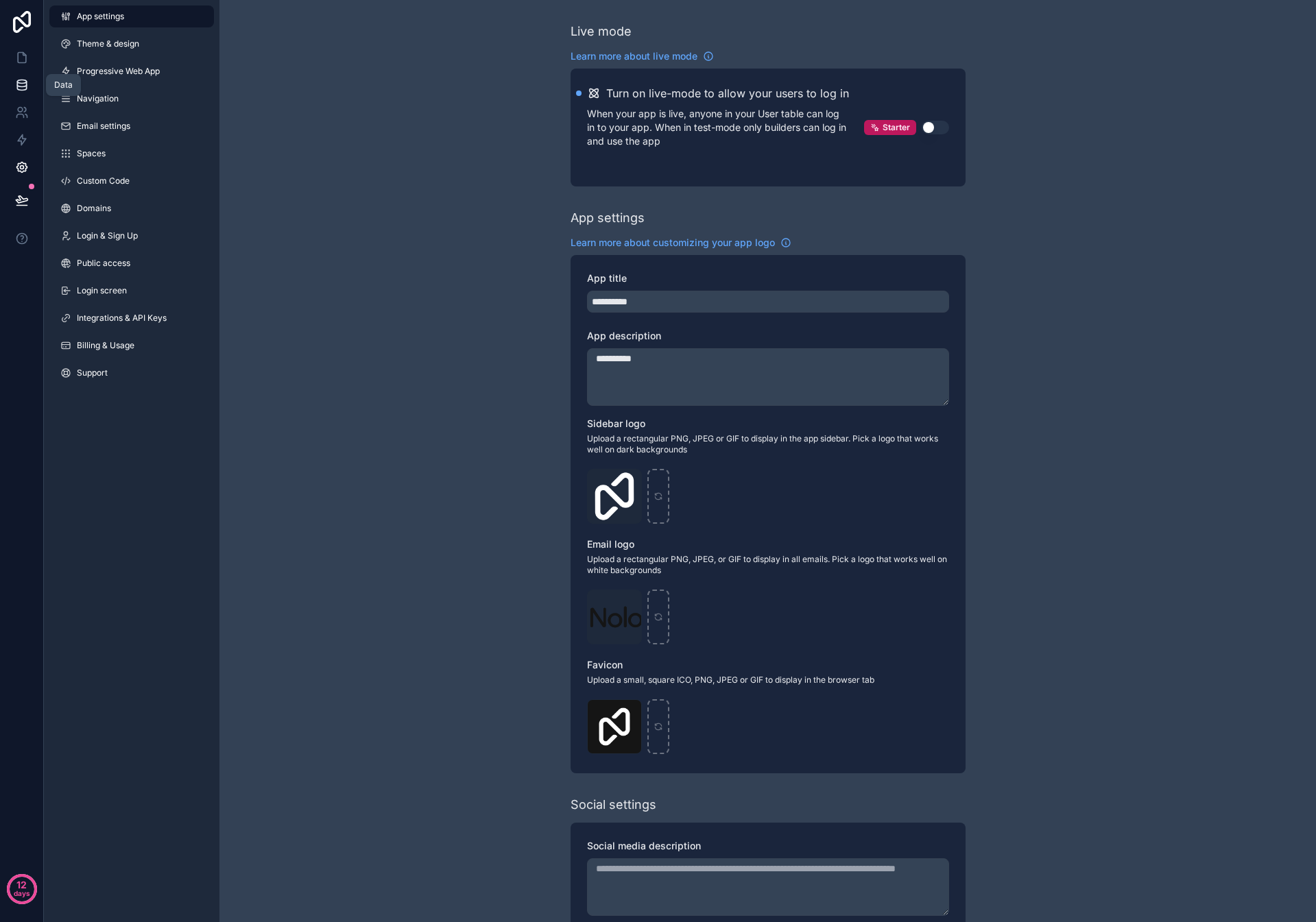
click at [25, 87] on icon at bounding box center [21, 88] width 9 height 6
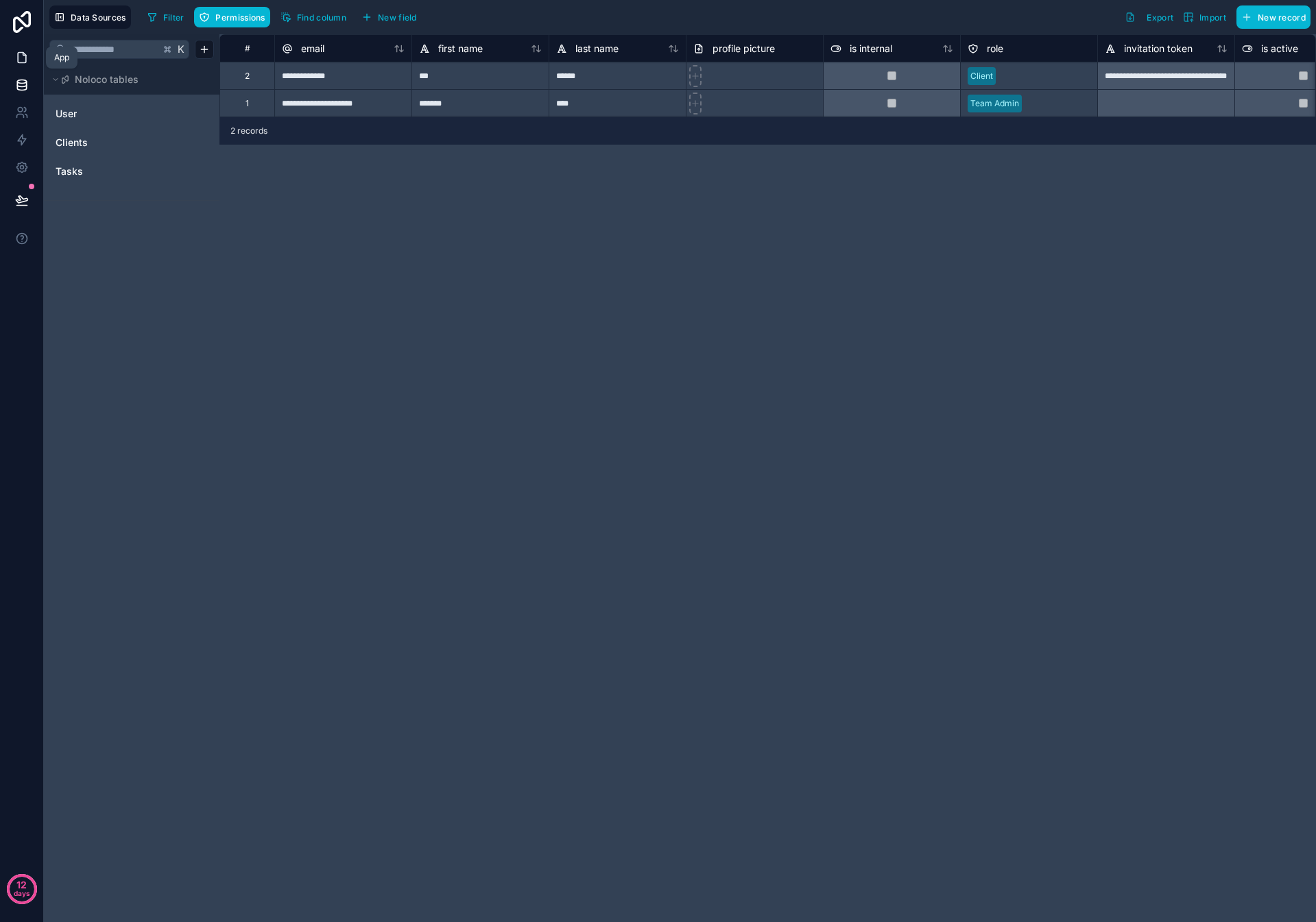
click at [22, 64] on icon at bounding box center [22, 57] width 14 height 14
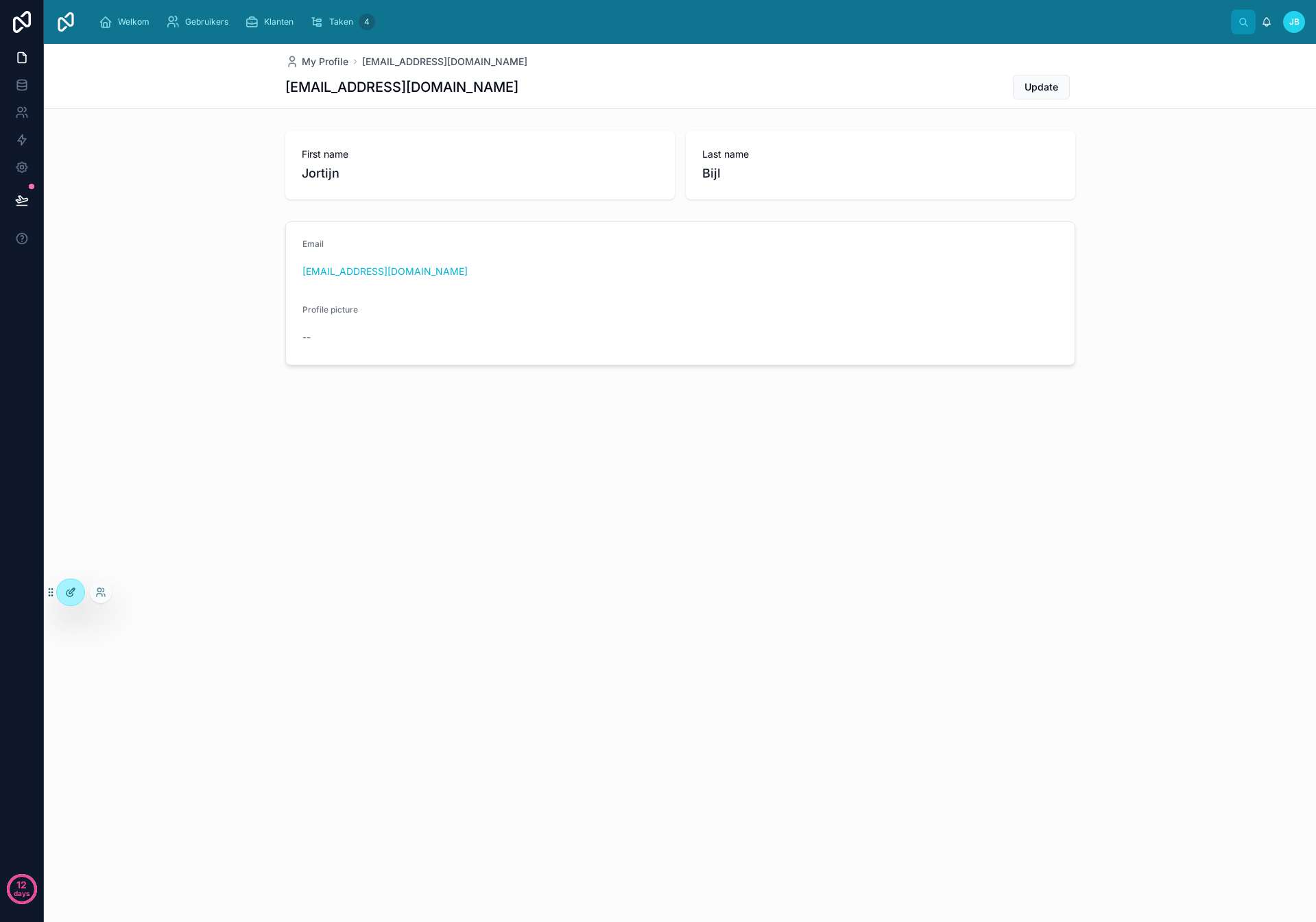
click at [60, 590] on div at bounding box center [71, 592] width 27 height 26
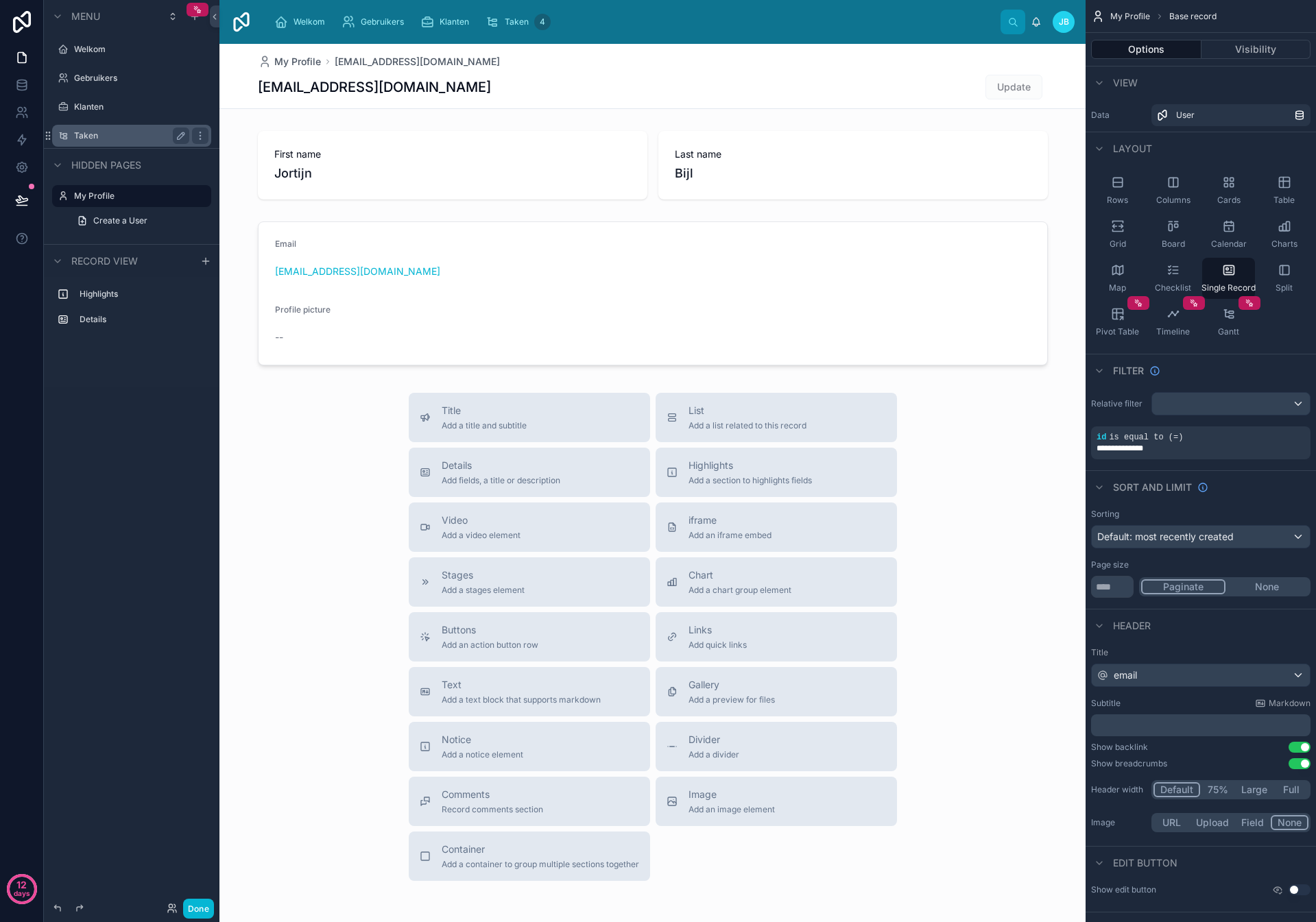
click at [101, 132] on label "Taken" at bounding box center [128, 136] width 109 height 11
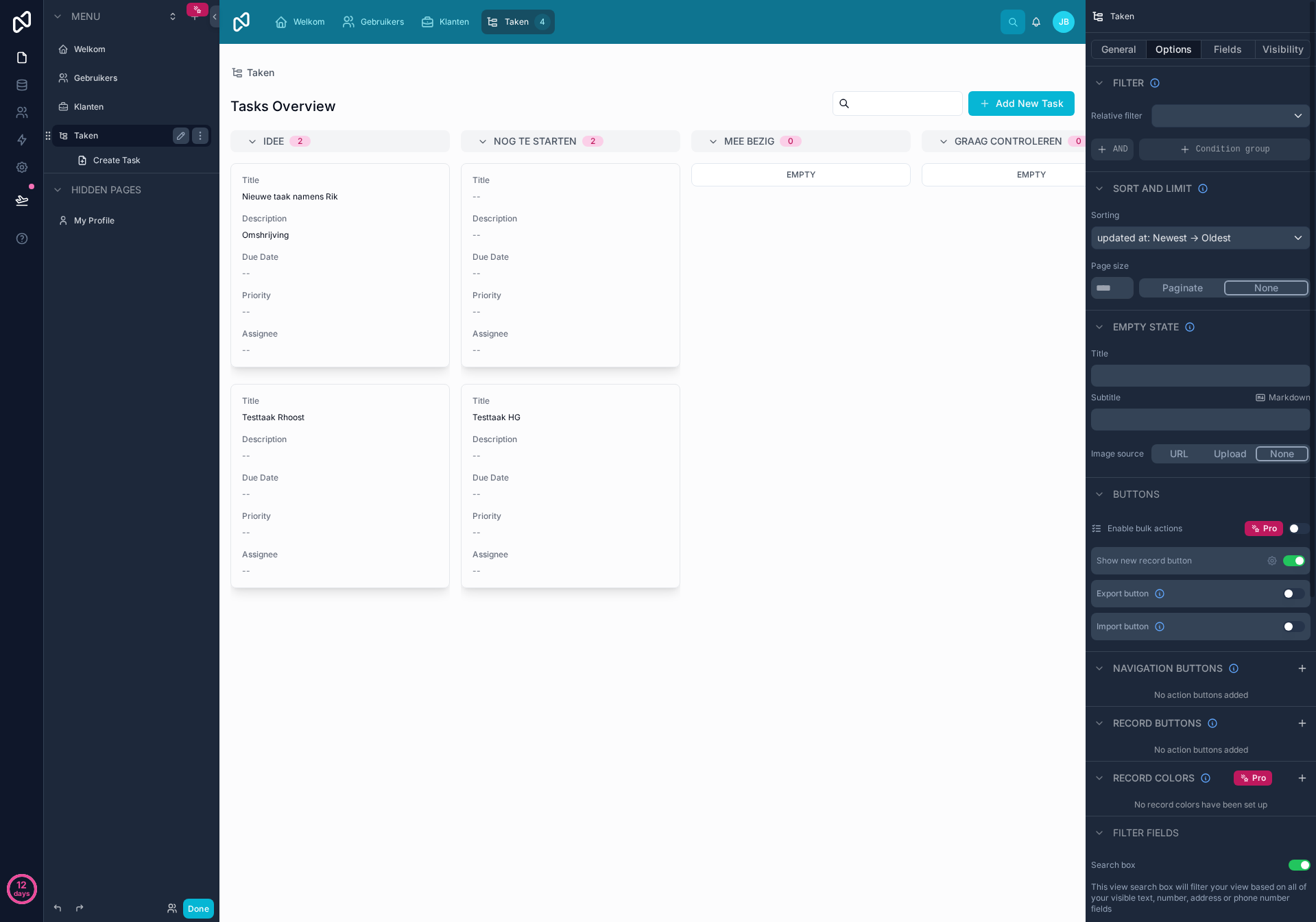
click at [1300, 563] on button "Use setting" at bounding box center [1294, 561] width 22 height 11
click at [1300, 562] on button "Use setting" at bounding box center [1294, 561] width 22 height 11
click at [1001, 98] on div at bounding box center [653, 482] width 866 height 878
click at [1006, 105] on span at bounding box center [1000, 103] width 11 height 11
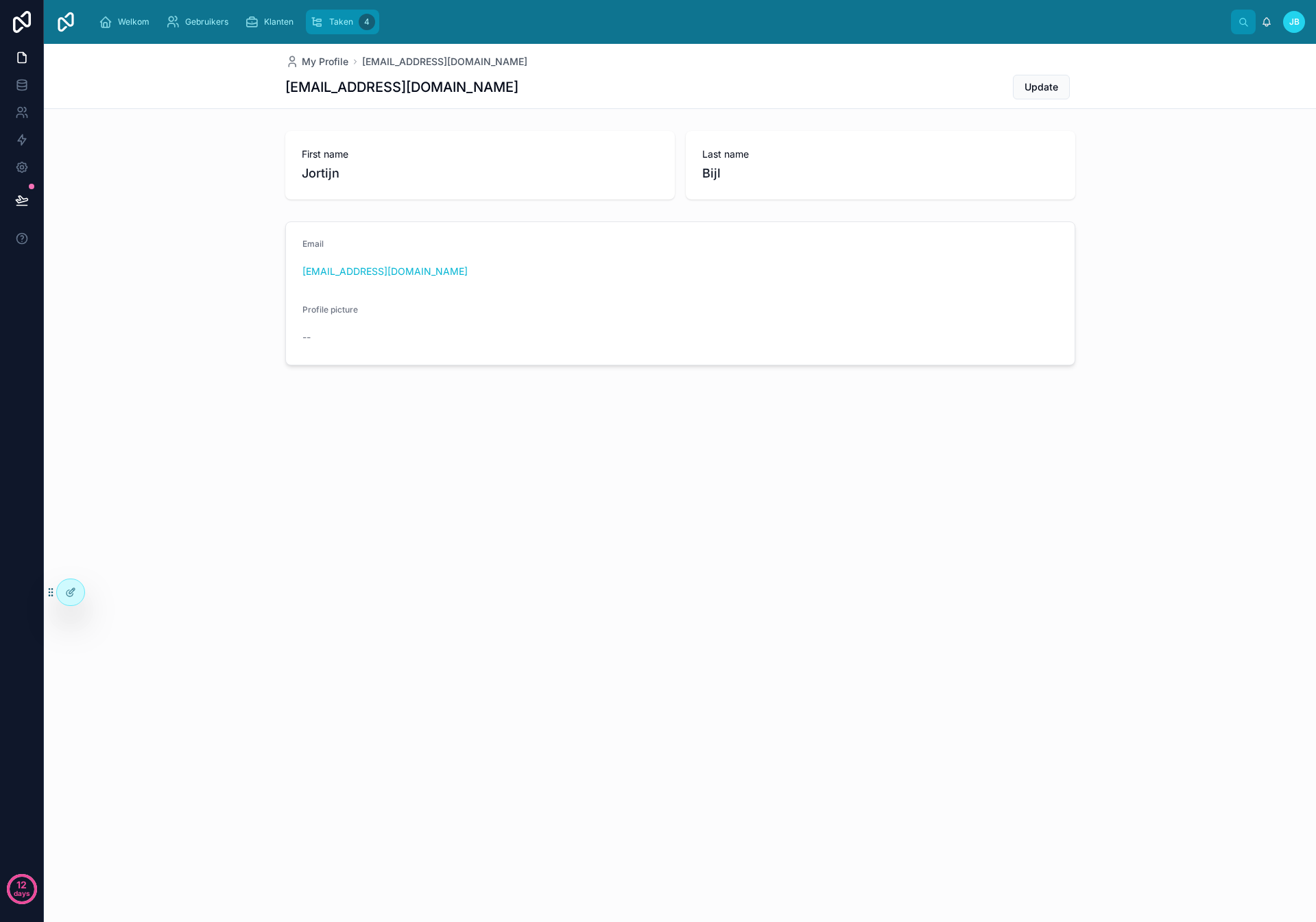
click at [332, 22] on span "Taken" at bounding box center [341, 21] width 24 height 11
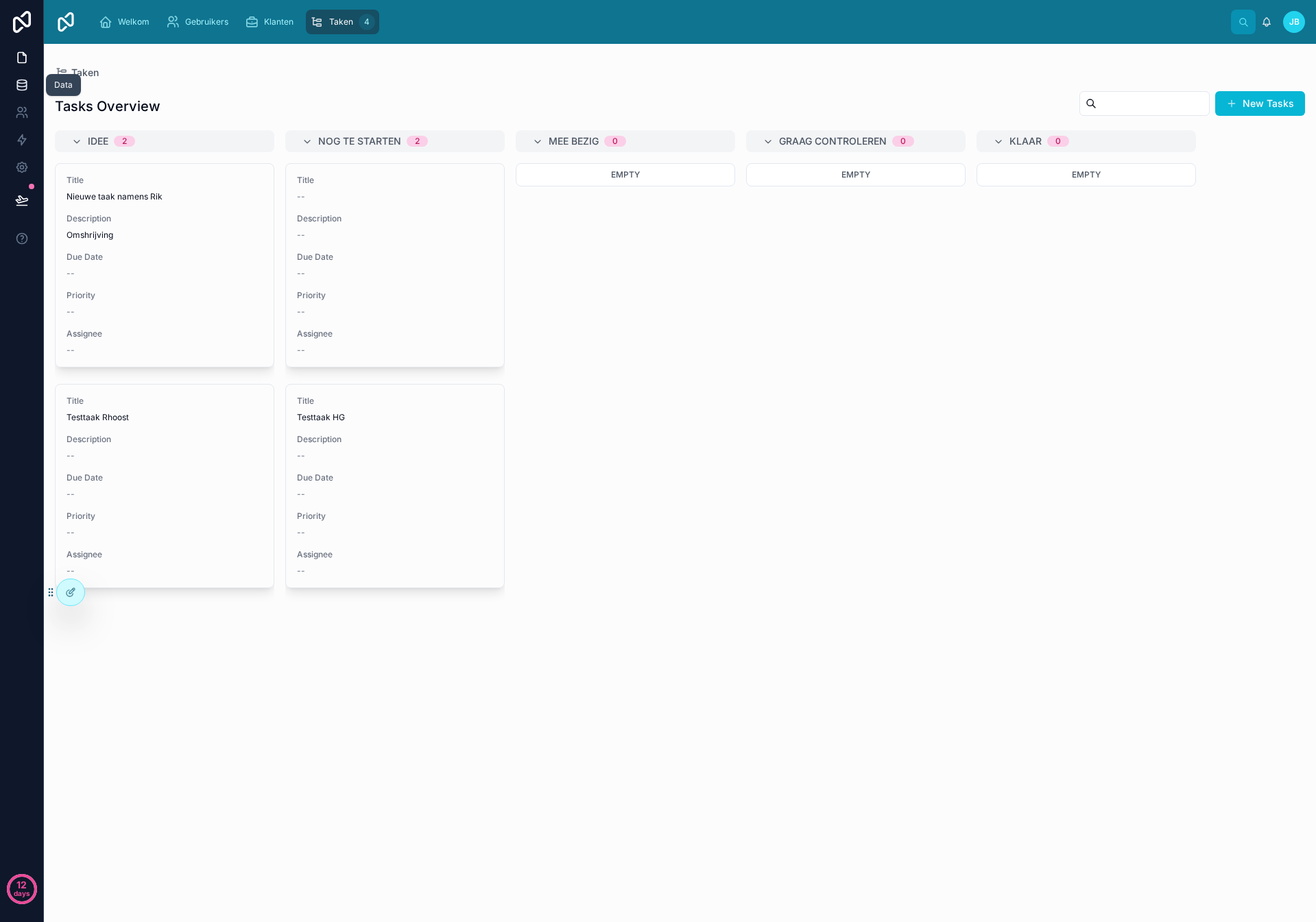
click at [27, 81] on icon at bounding box center [22, 85] width 14 height 14
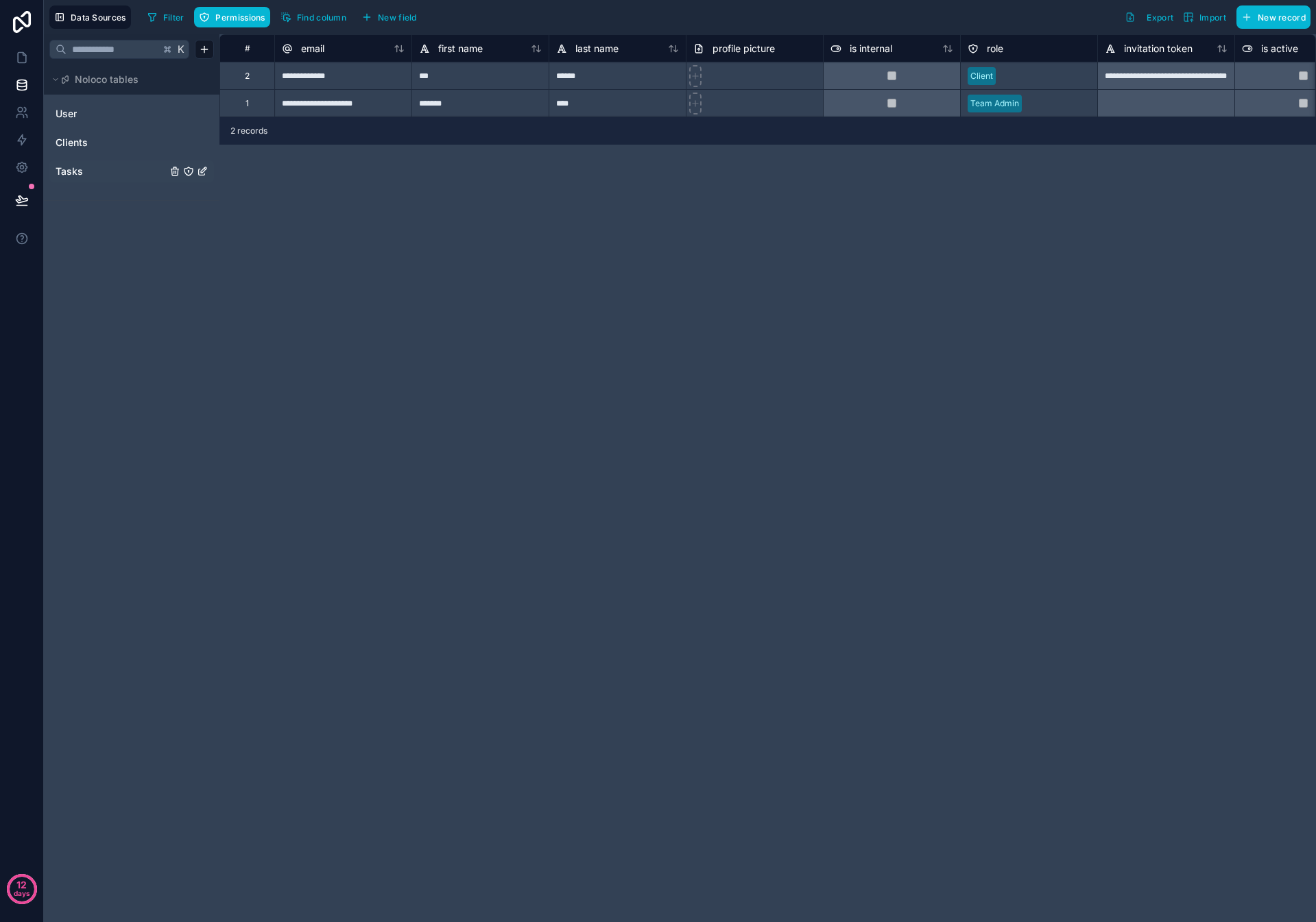
click at [103, 174] on link "Tasks" at bounding box center [110, 171] width 111 height 14
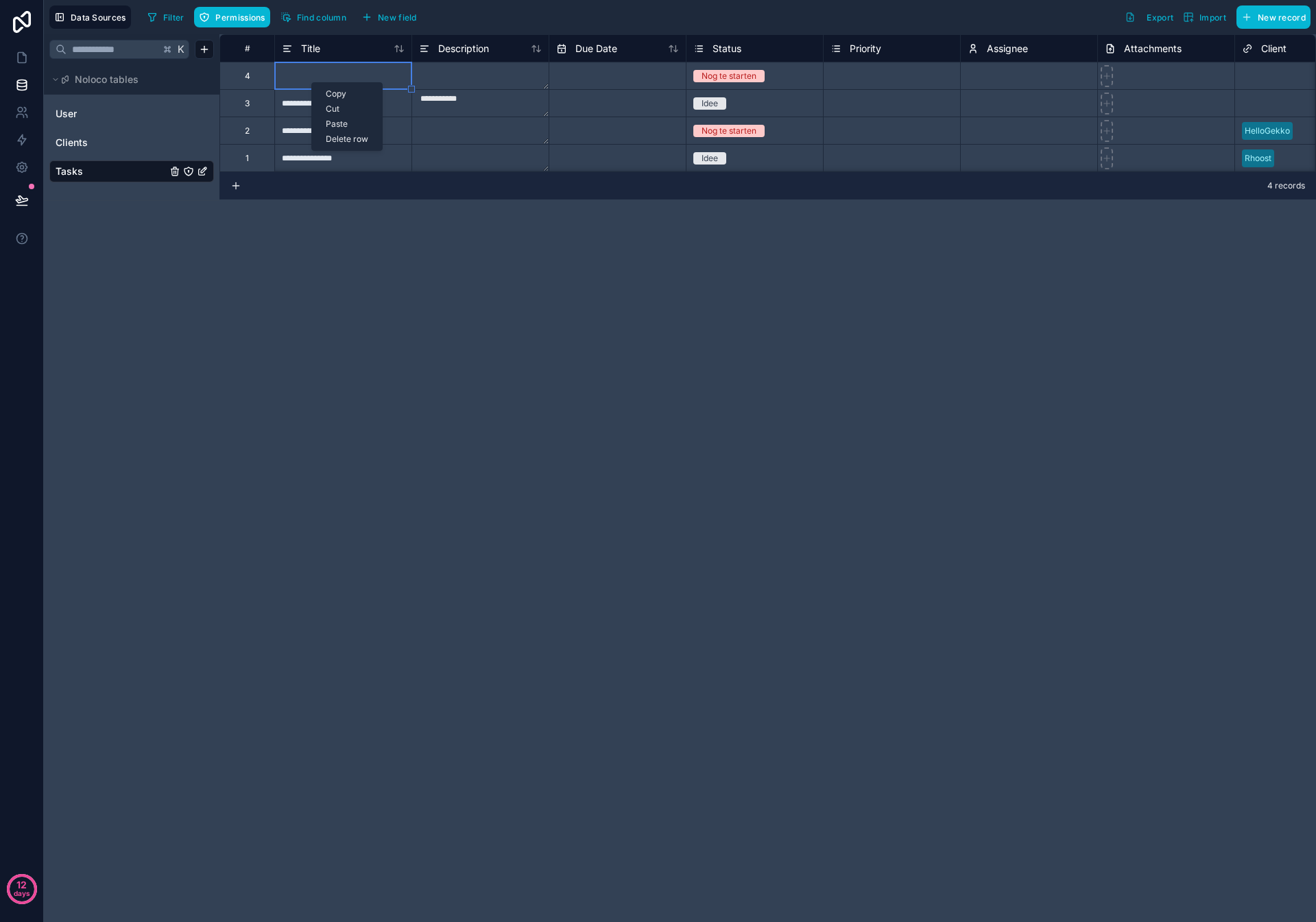
click at [332, 138] on div "Delete row" at bounding box center [347, 139] width 70 height 15
type textarea "**********"
type input "**********"
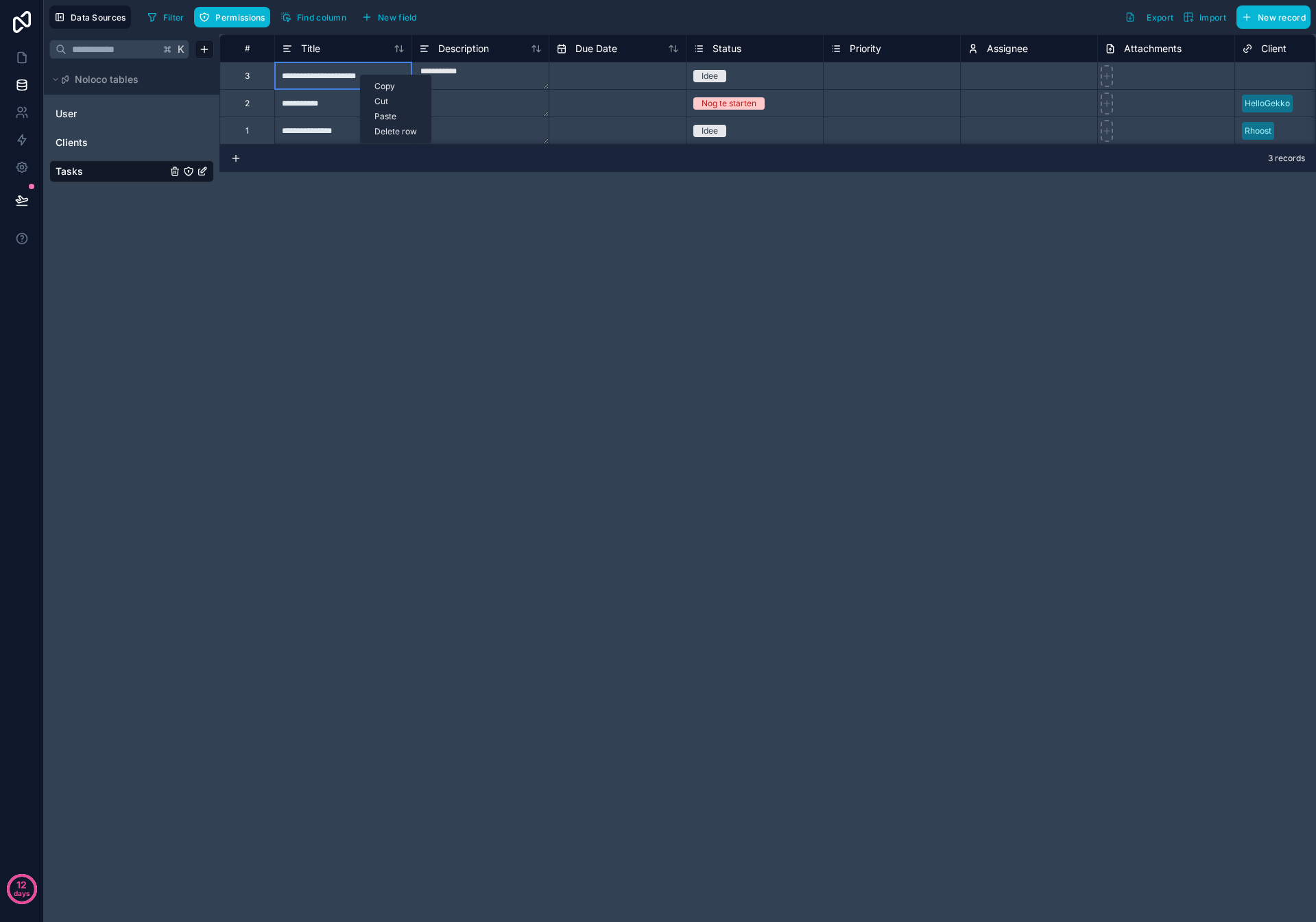
click at [391, 131] on div "Delete row" at bounding box center [395, 132] width 70 height 15
type input "**********"
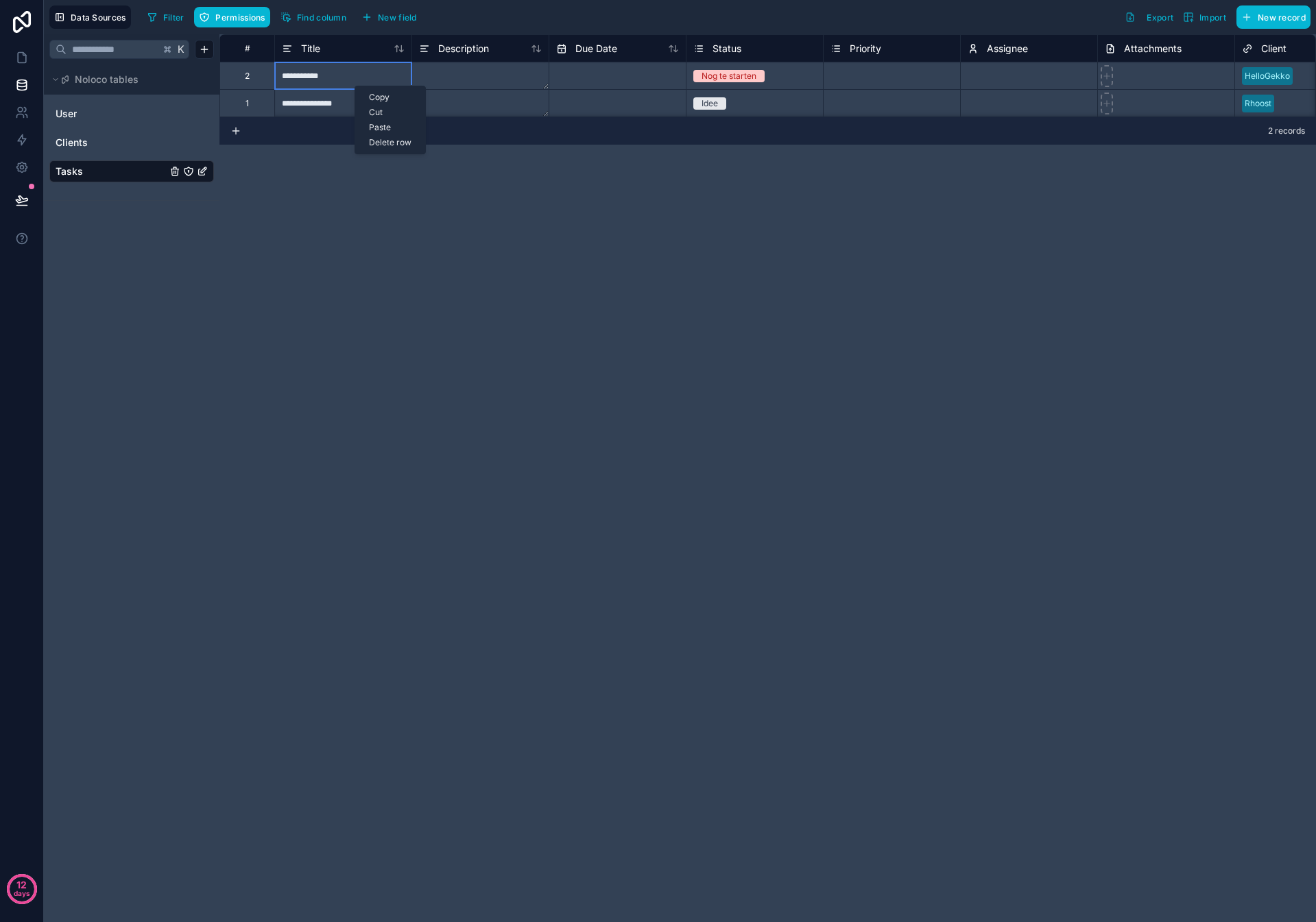
click at [372, 144] on div "Delete row" at bounding box center [390, 142] width 70 height 15
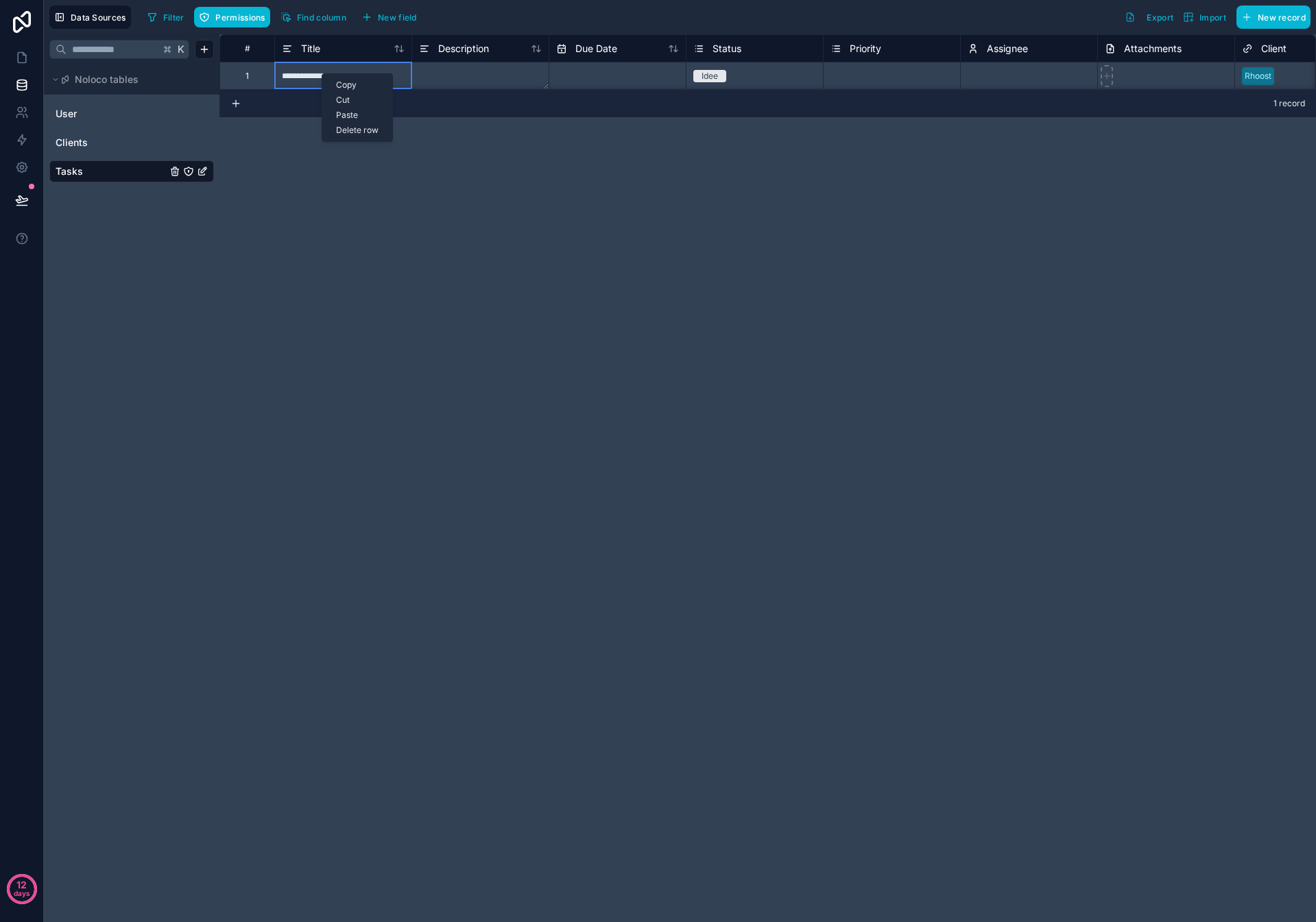
click at [354, 128] on div "Delete row" at bounding box center [357, 131] width 70 height 15
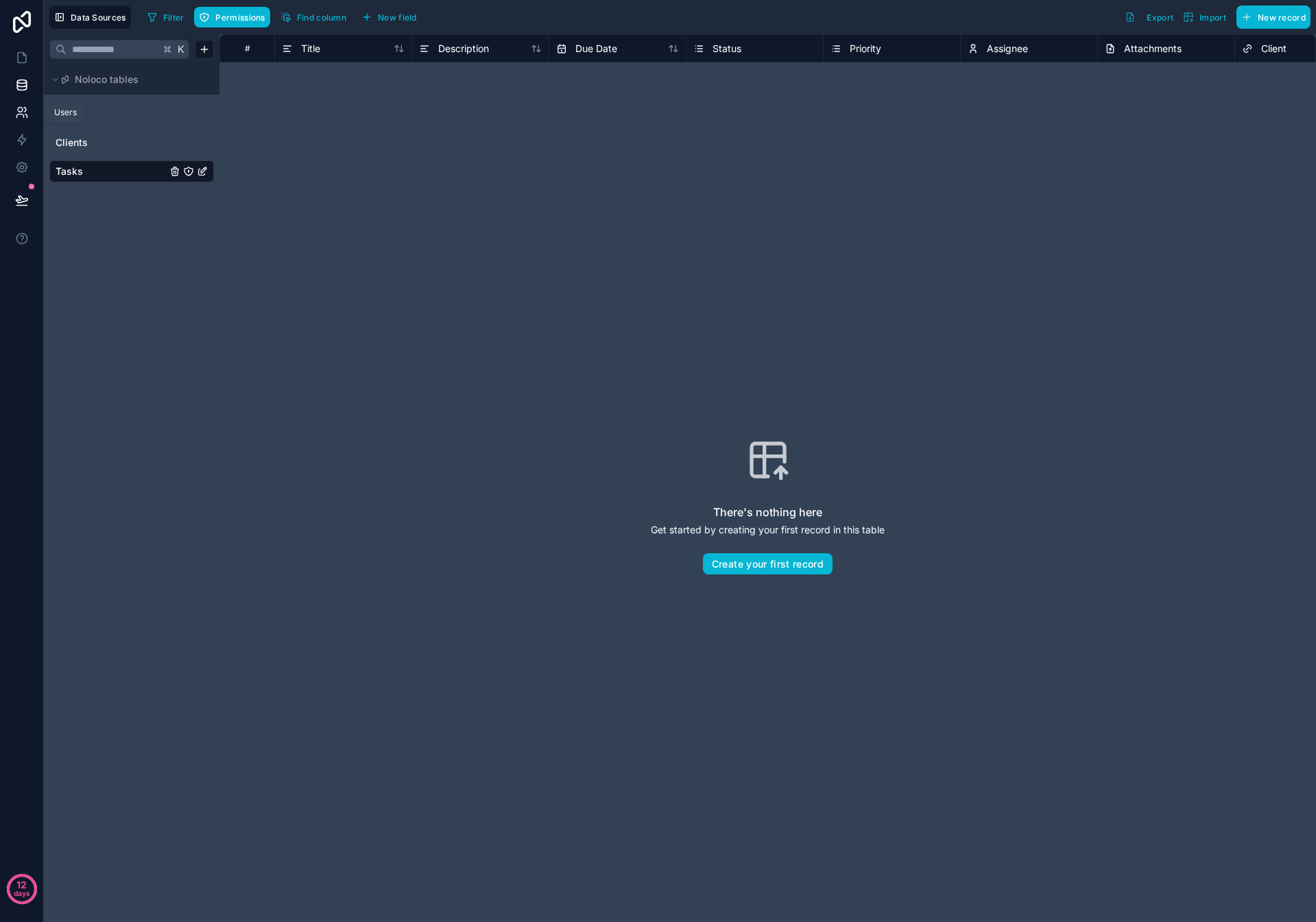
click at [21, 109] on icon at bounding box center [22, 112] width 14 height 14
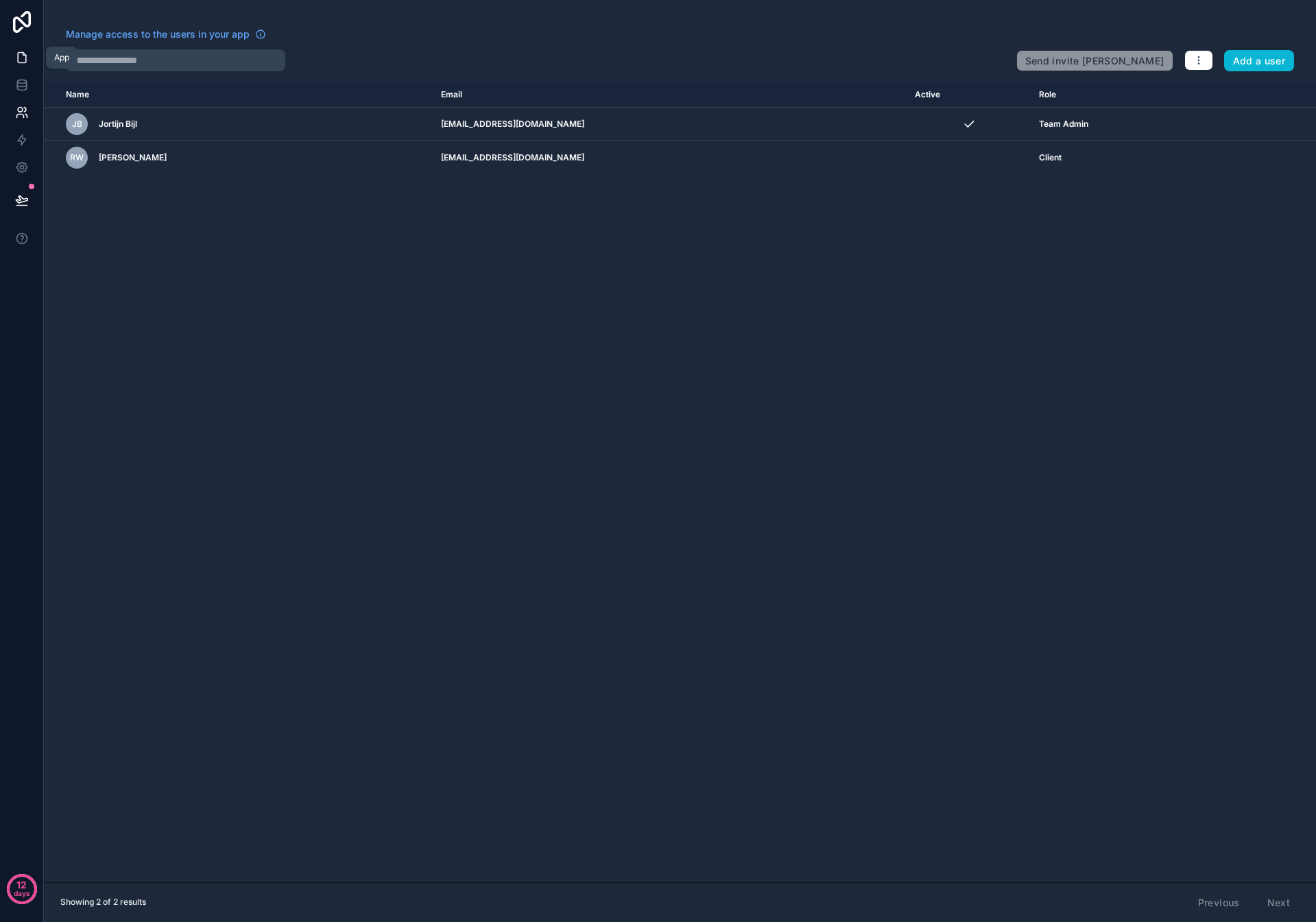
click at [21, 57] on icon at bounding box center [22, 57] width 14 height 14
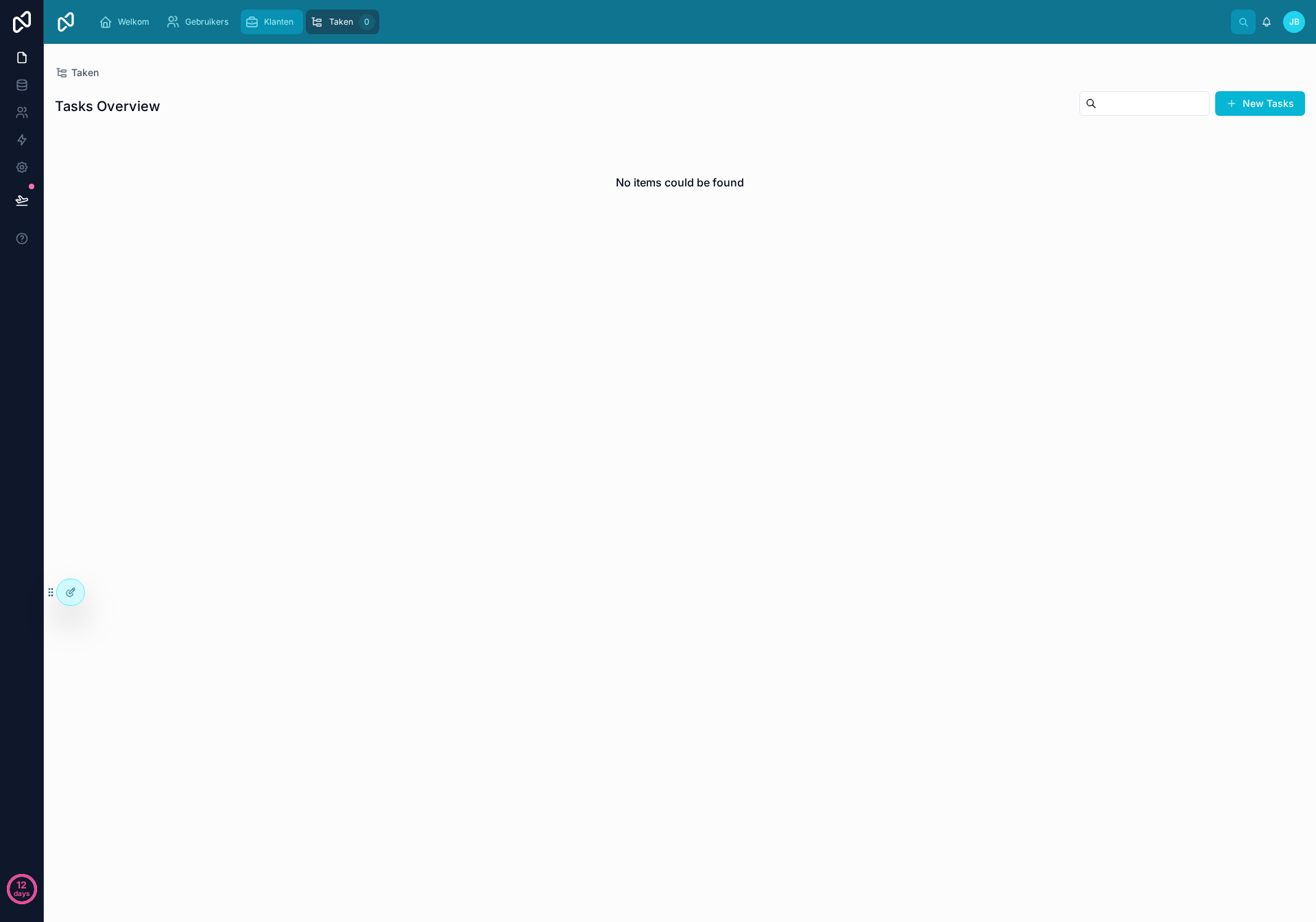
click at [260, 22] on div "Klanten" at bounding box center [272, 21] width 54 height 22
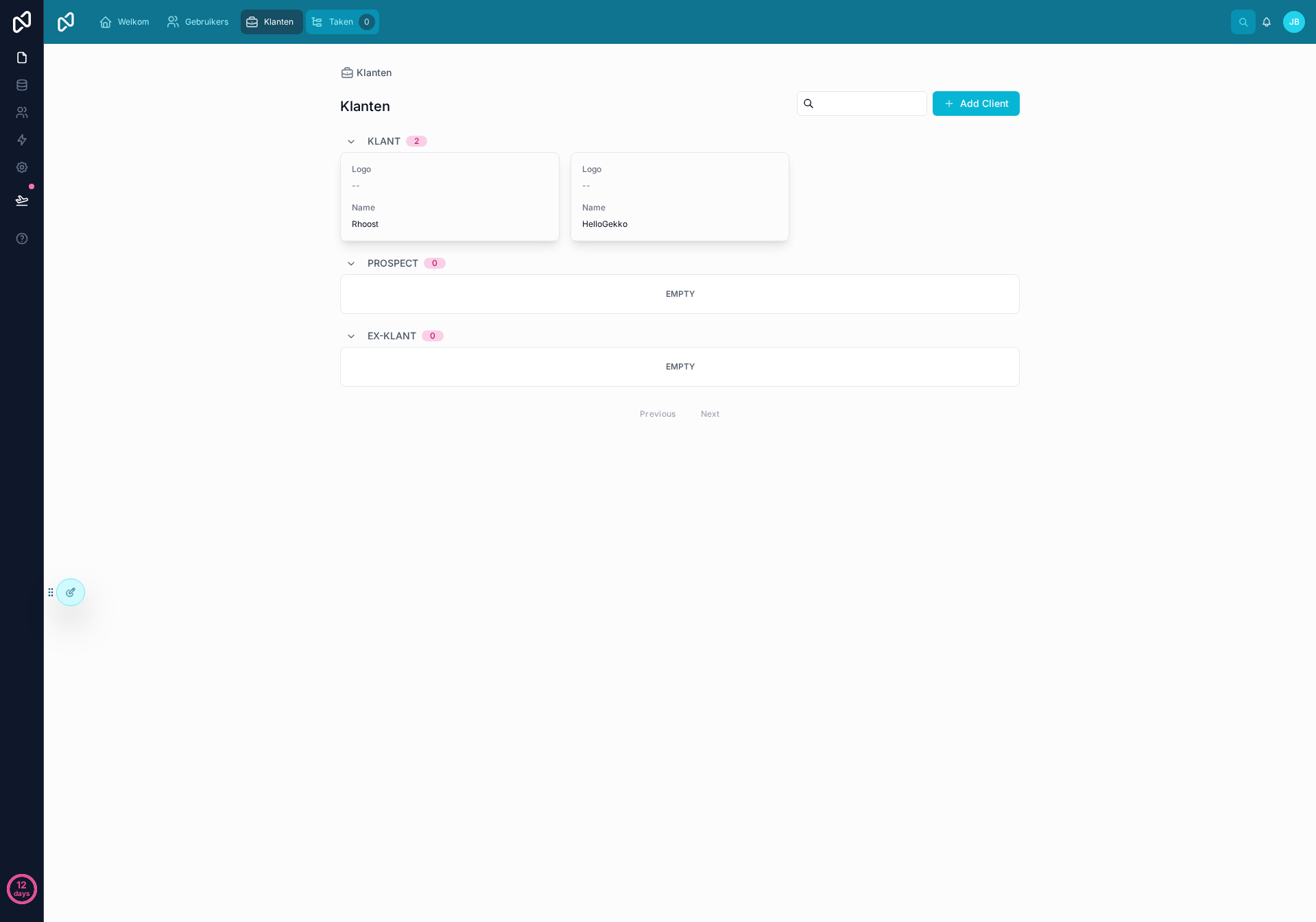
click at [326, 20] on div "Taken 0" at bounding box center [342, 21] width 65 height 22
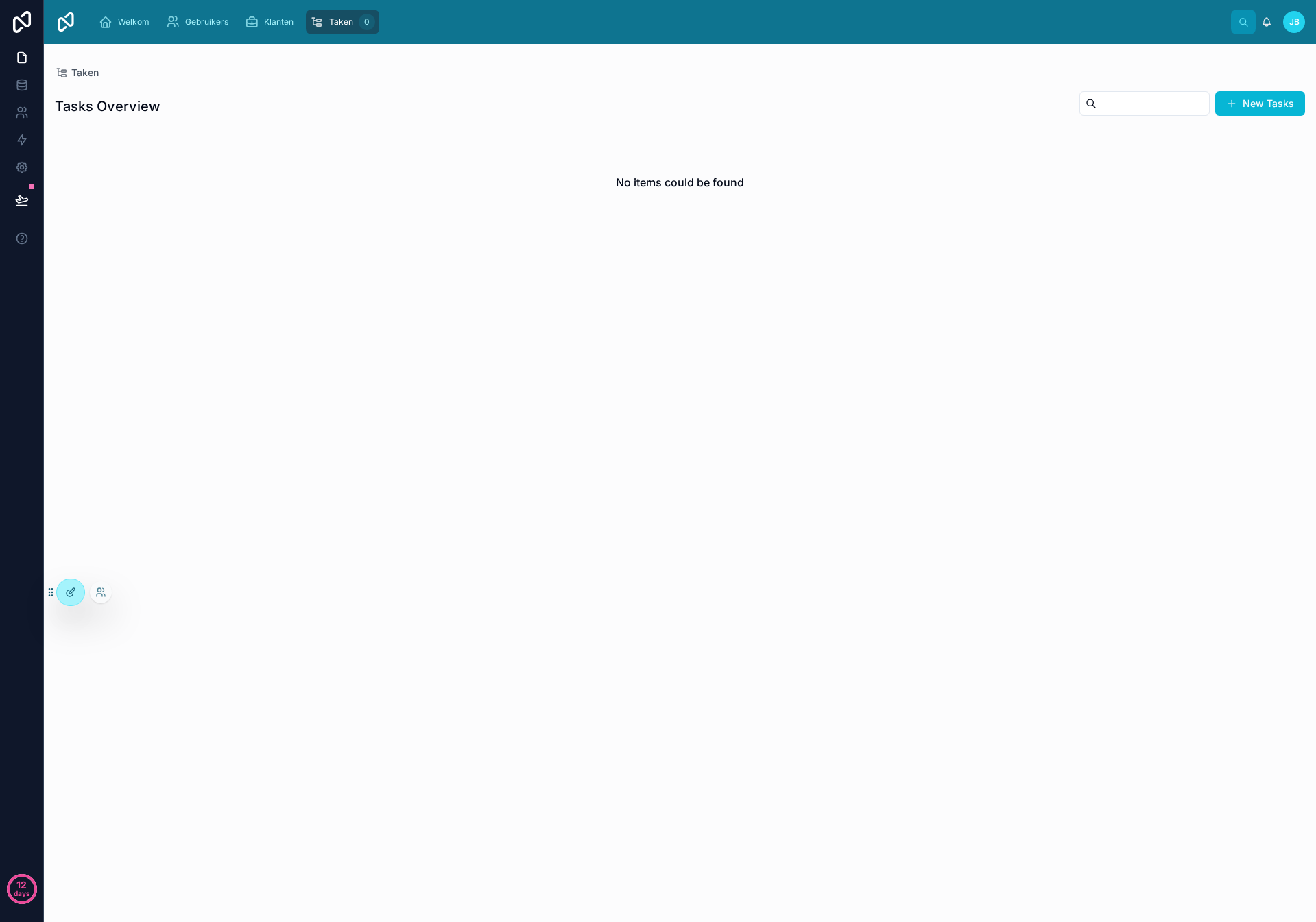
click at [70, 588] on icon at bounding box center [70, 592] width 11 height 11
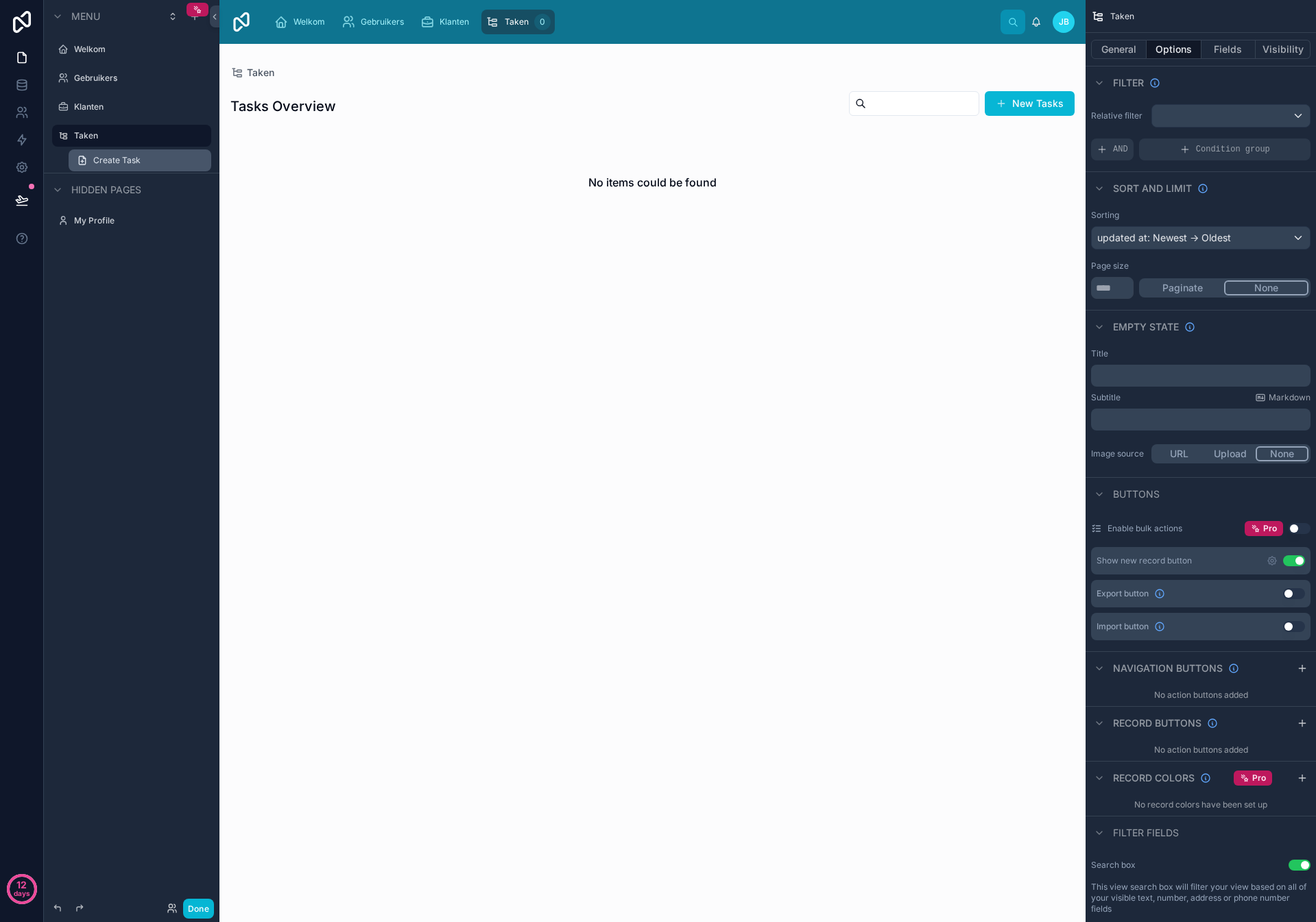
click at [116, 161] on span "Create Task" at bounding box center [116, 160] width 47 height 11
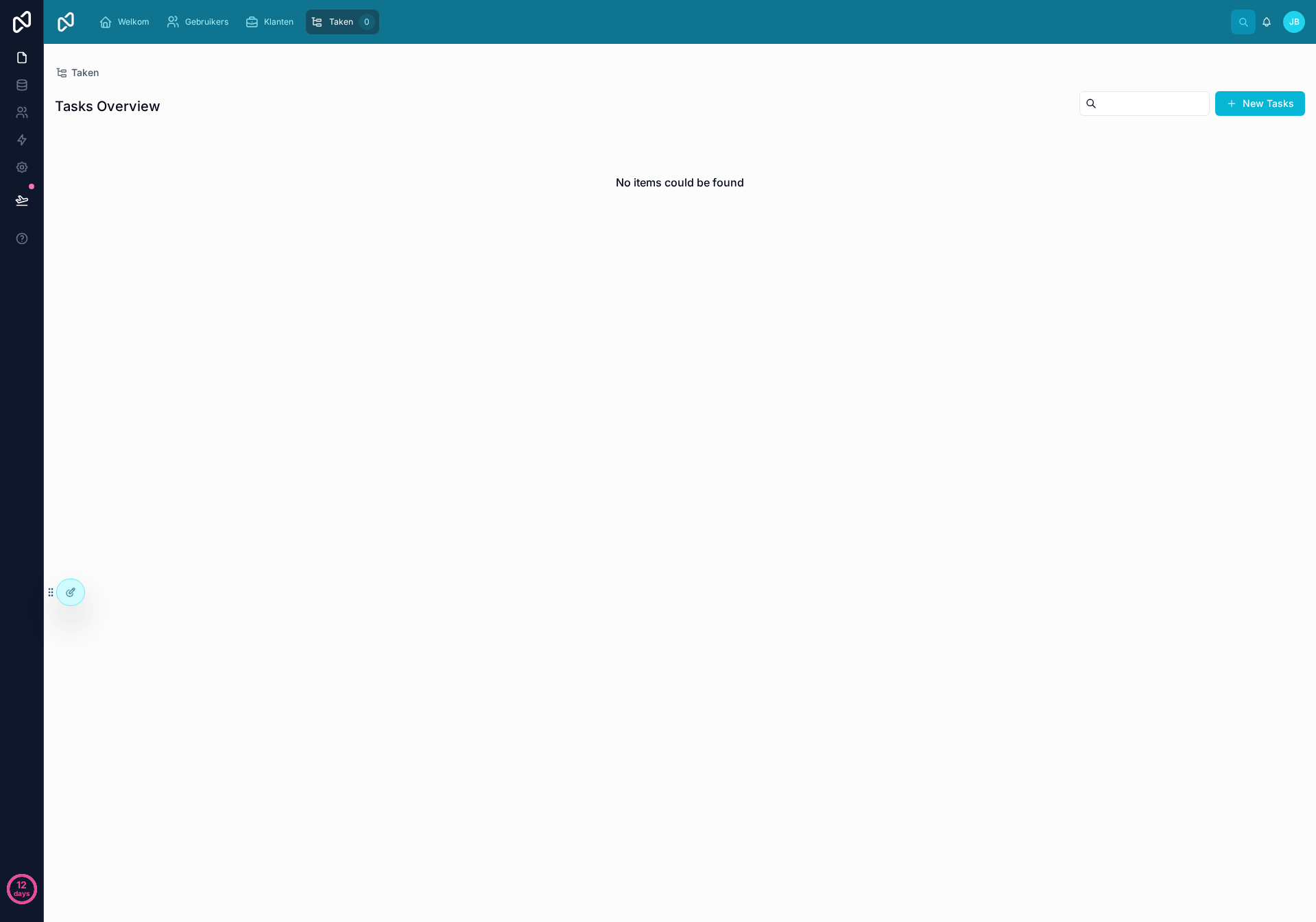
drag, startPoint x: 102, startPoint y: 581, endPoint x: 96, endPoint y: 589, distance: 10.0
click at [100, 582] on div "No items could be found" at bounding box center [679, 518] width 1271 height 776
click at [77, 593] on div at bounding box center [71, 592] width 27 height 26
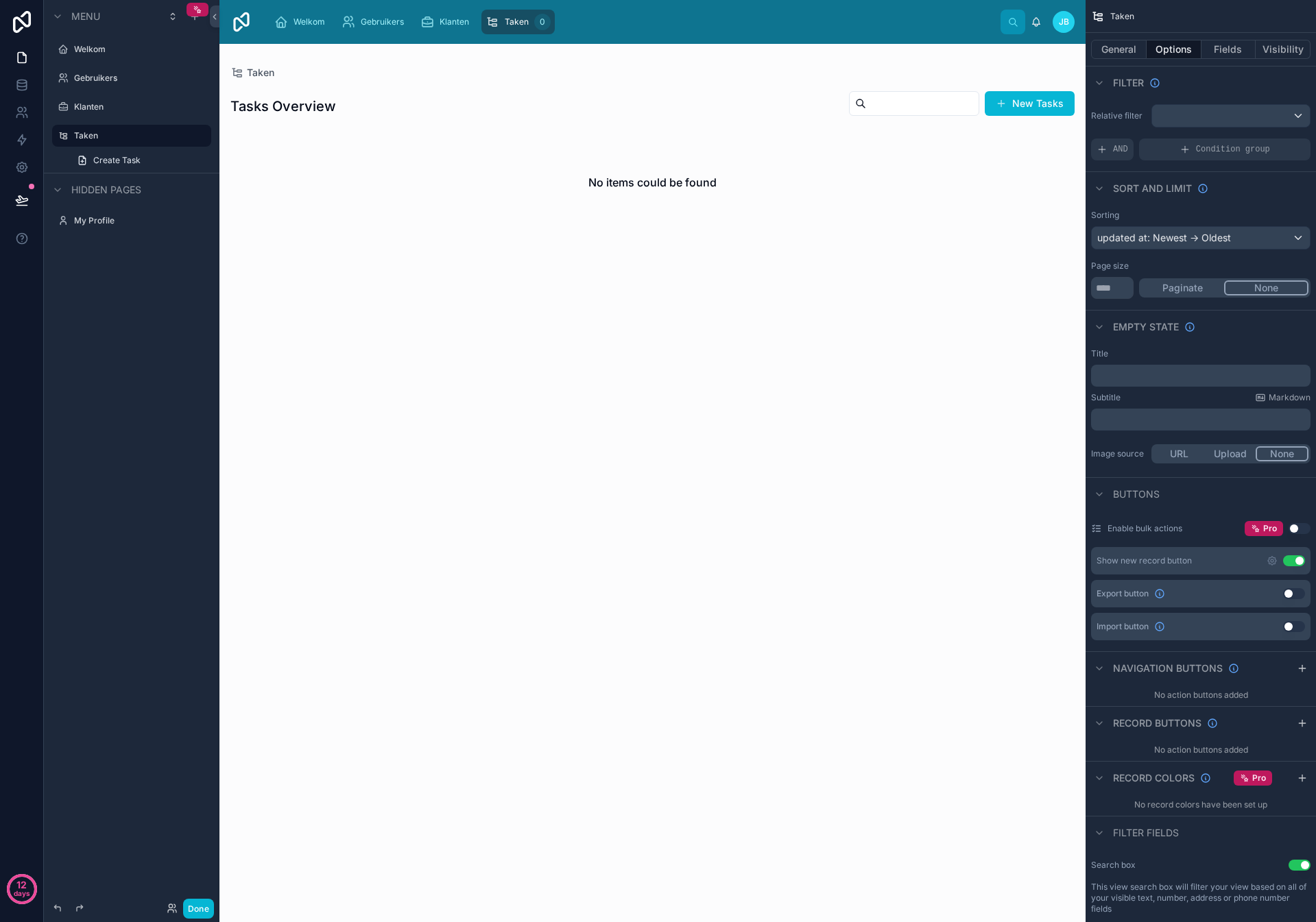
click at [1300, 529] on button "Use setting" at bounding box center [1299, 528] width 22 height 11
click at [1298, 530] on button "Use setting" at bounding box center [1299, 528] width 22 height 11
click at [1267, 554] on div "Show new record button Use setting" at bounding box center [1201, 561] width 220 height 27
click at [1271, 563] on icon "scrollable content" at bounding box center [1271, 561] width 3 height 3
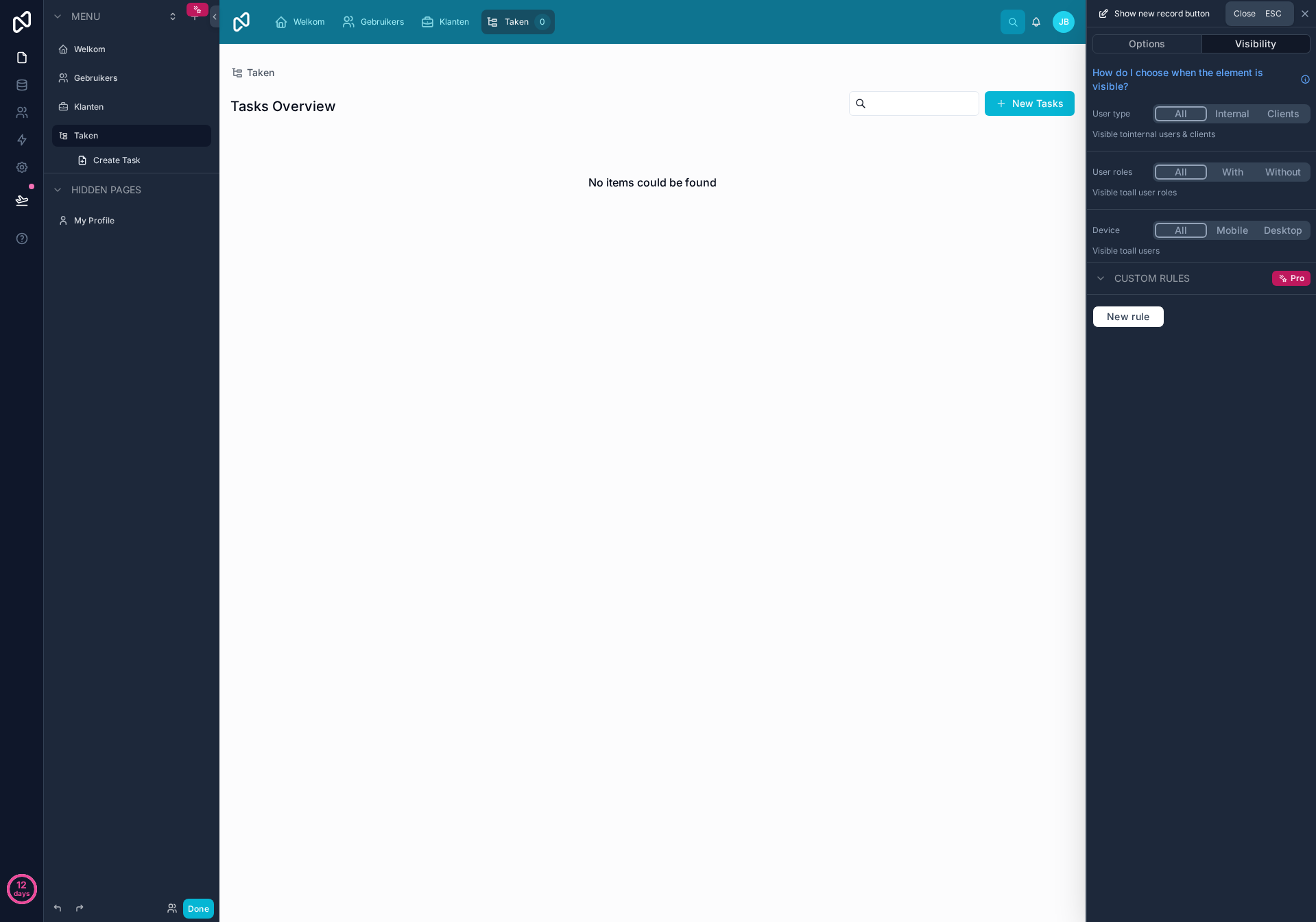
click at [1304, 13] on icon at bounding box center [1304, 13] width 11 height 11
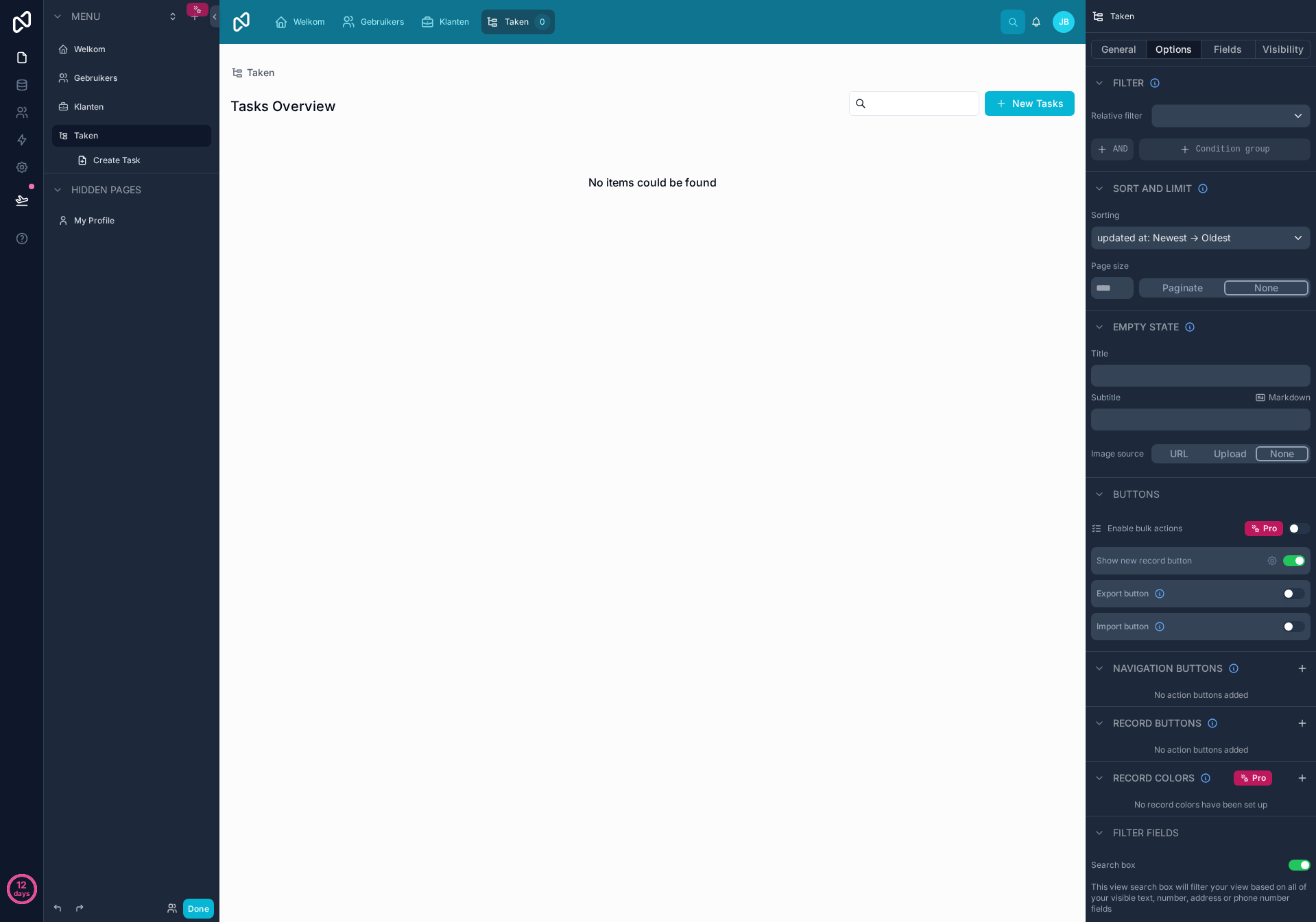
click at [199, 8] on icon "scrollable content" at bounding box center [198, 10] width 10 height 10
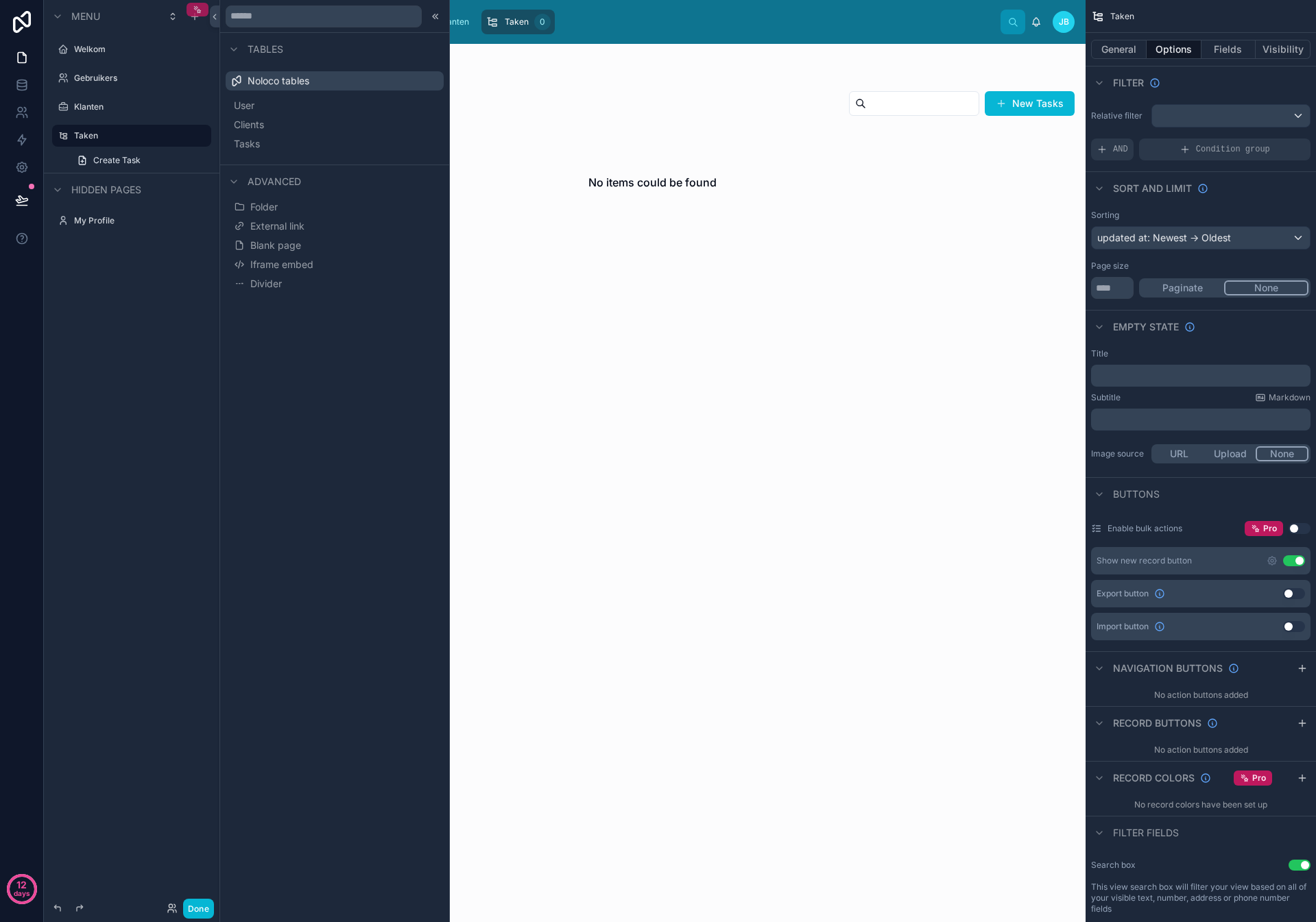
click at [199, 8] on icon "scrollable content" at bounding box center [198, 10] width 10 height 10
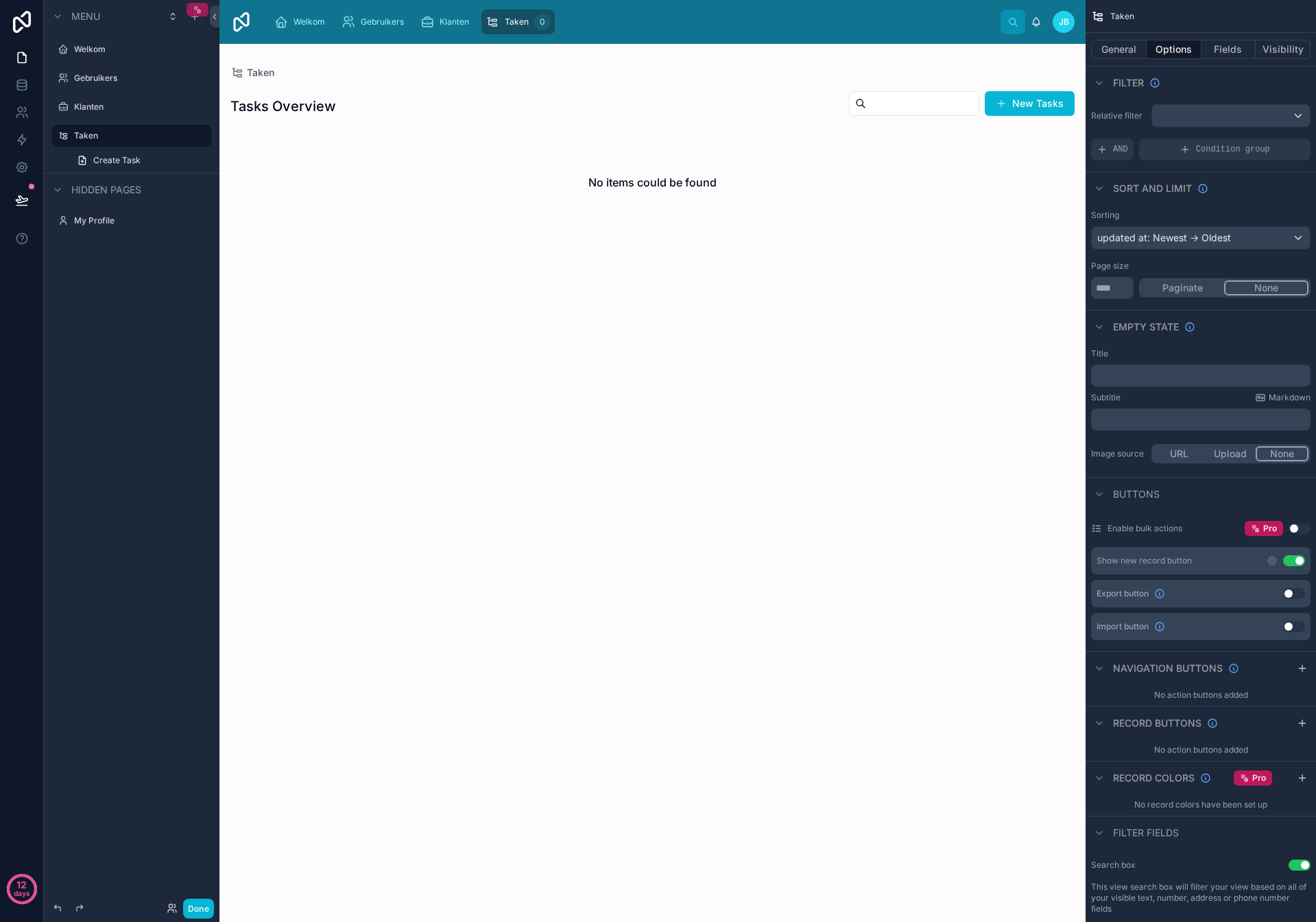
click at [195, 12] on icon "scrollable content" at bounding box center [198, 10] width 10 height 10
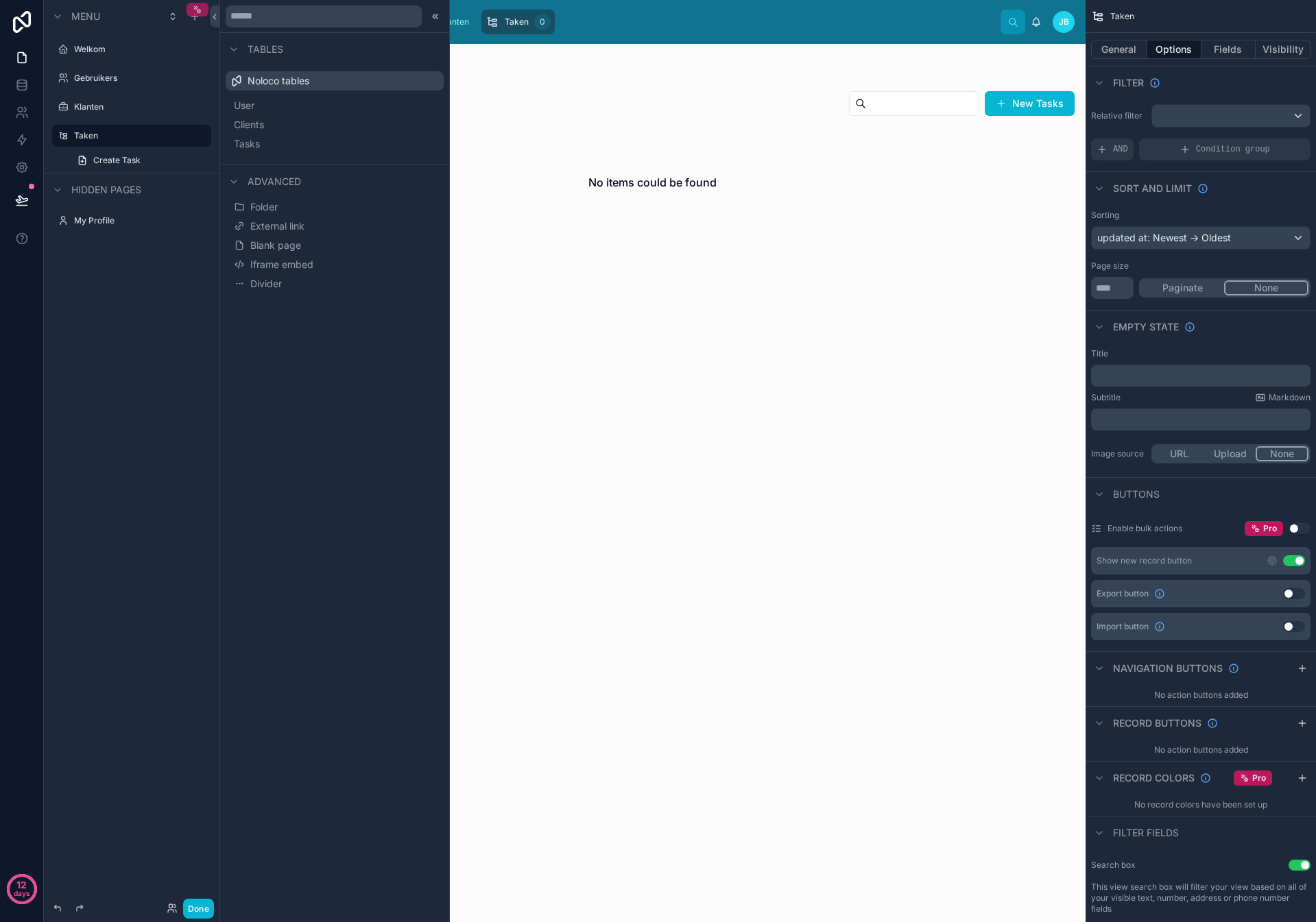
click at [196, 11] on icon "scrollable content" at bounding box center [198, 10] width 10 height 10
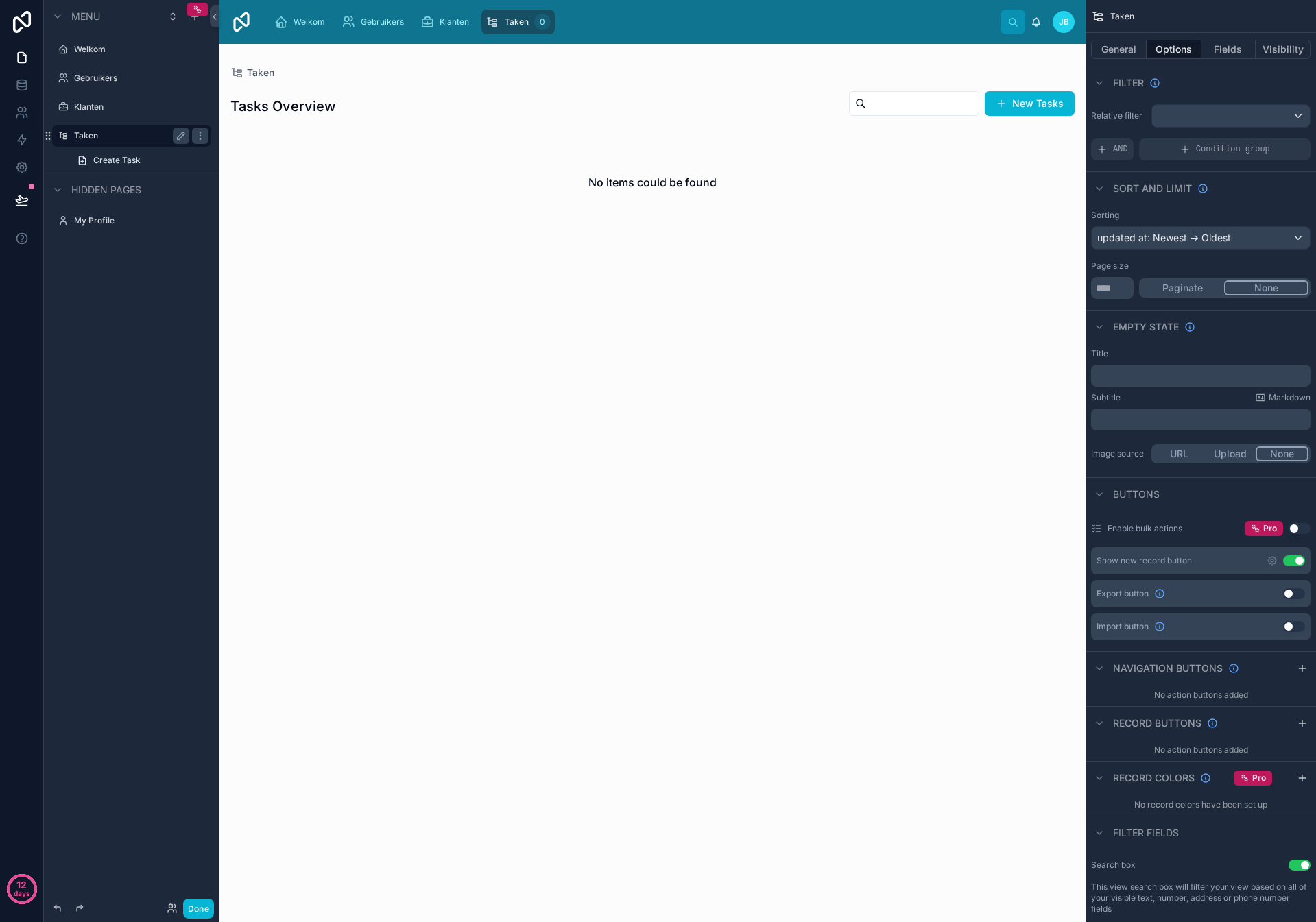
click at [84, 139] on label "Taken" at bounding box center [128, 136] width 109 height 11
click at [81, 136] on label "Taken" at bounding box center [128, 136] width 109 height 11
click at [181, 138] on icon "scrollable content" at bounding box center [180, 136] width 7 height 7
click at [114, 135] on input "*****" at bounding box center [120, 136] width 93 height 16
click at [184, 137] on icon "scrollable content" at bounding box center [180, 136] width 11 height 11
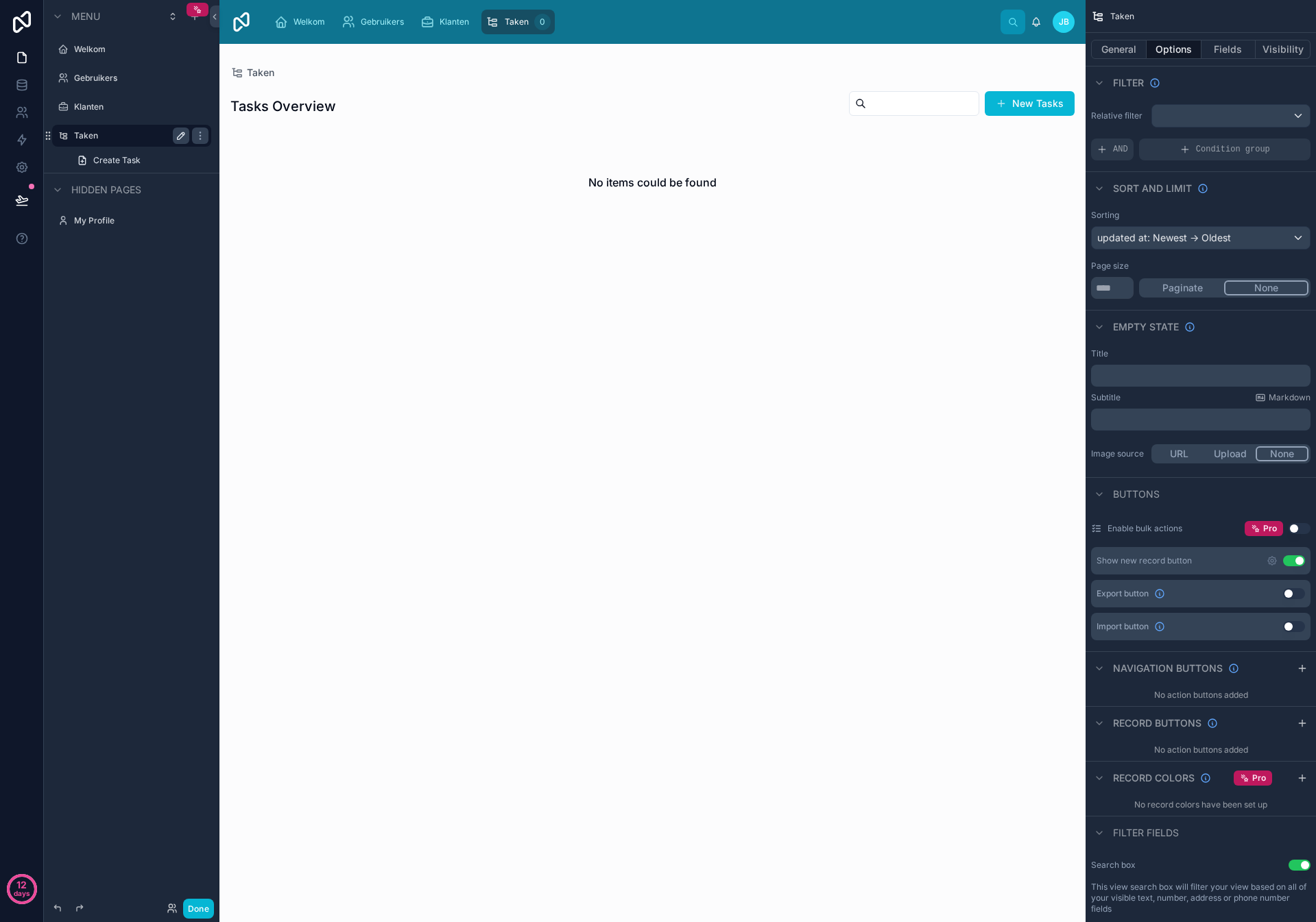
click at [139, 137] on label "Taken" at bounding box center [128, 136] width 109 height 11
click at [1117, 46] on button "General" at bounding box center [1118, 49] width 55 height 19
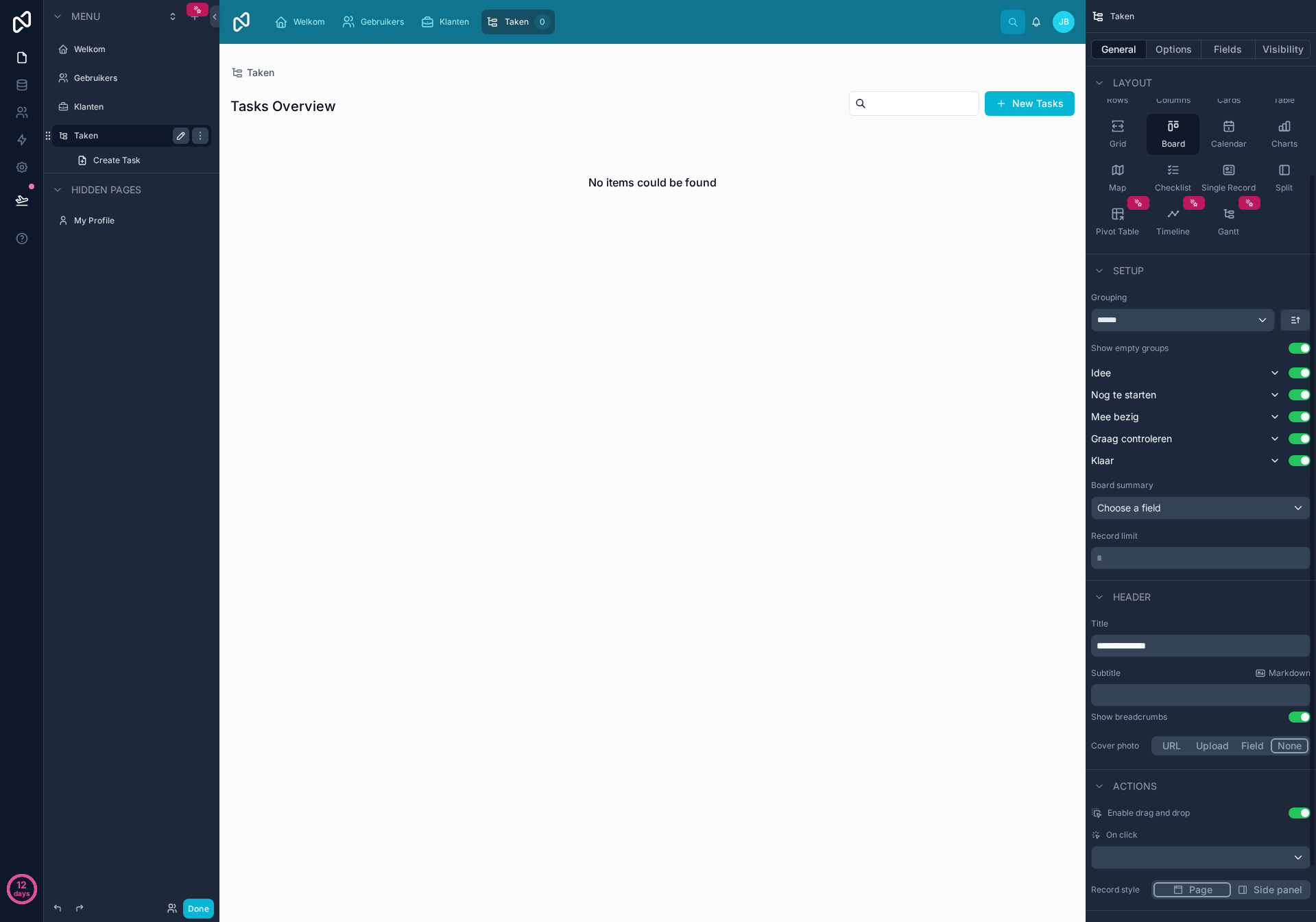
scroll to position [233, 0]
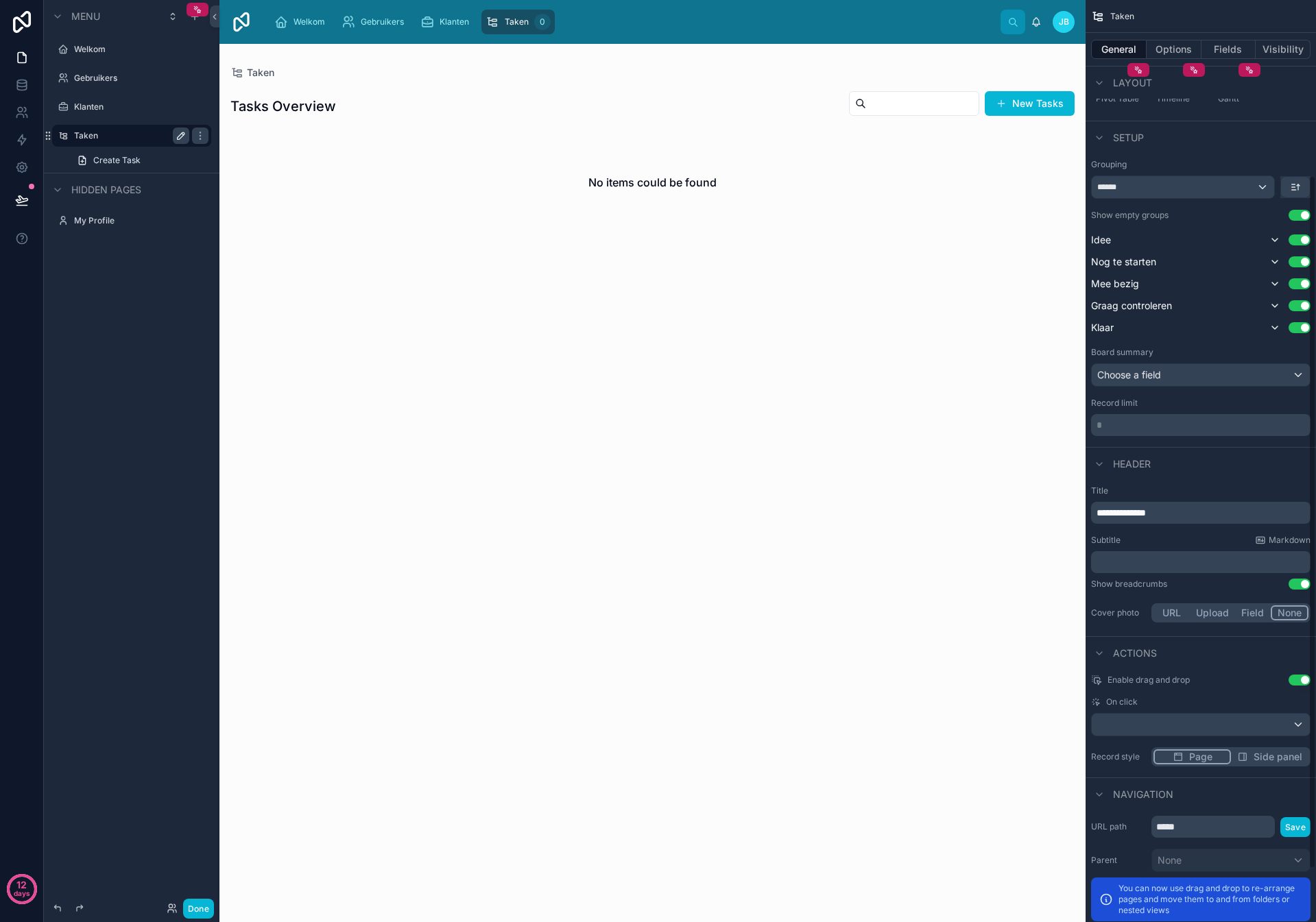
click at [1146, 513] on span "**********" at bounding box center [1120, 513] width 49 height 10
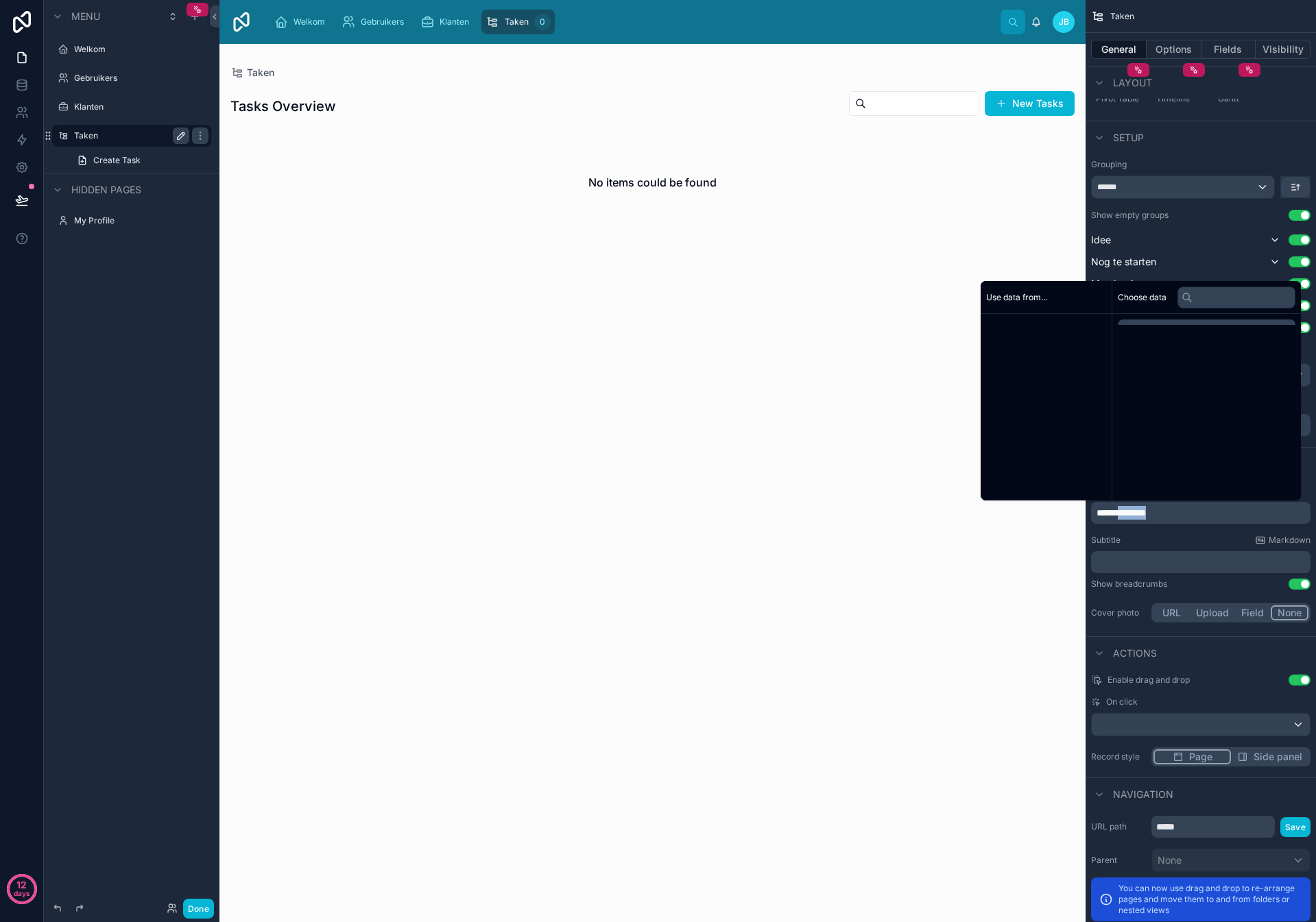
click at [1146, 513] on span "**********" at bounding box center [1120, 513] width 49 height 10
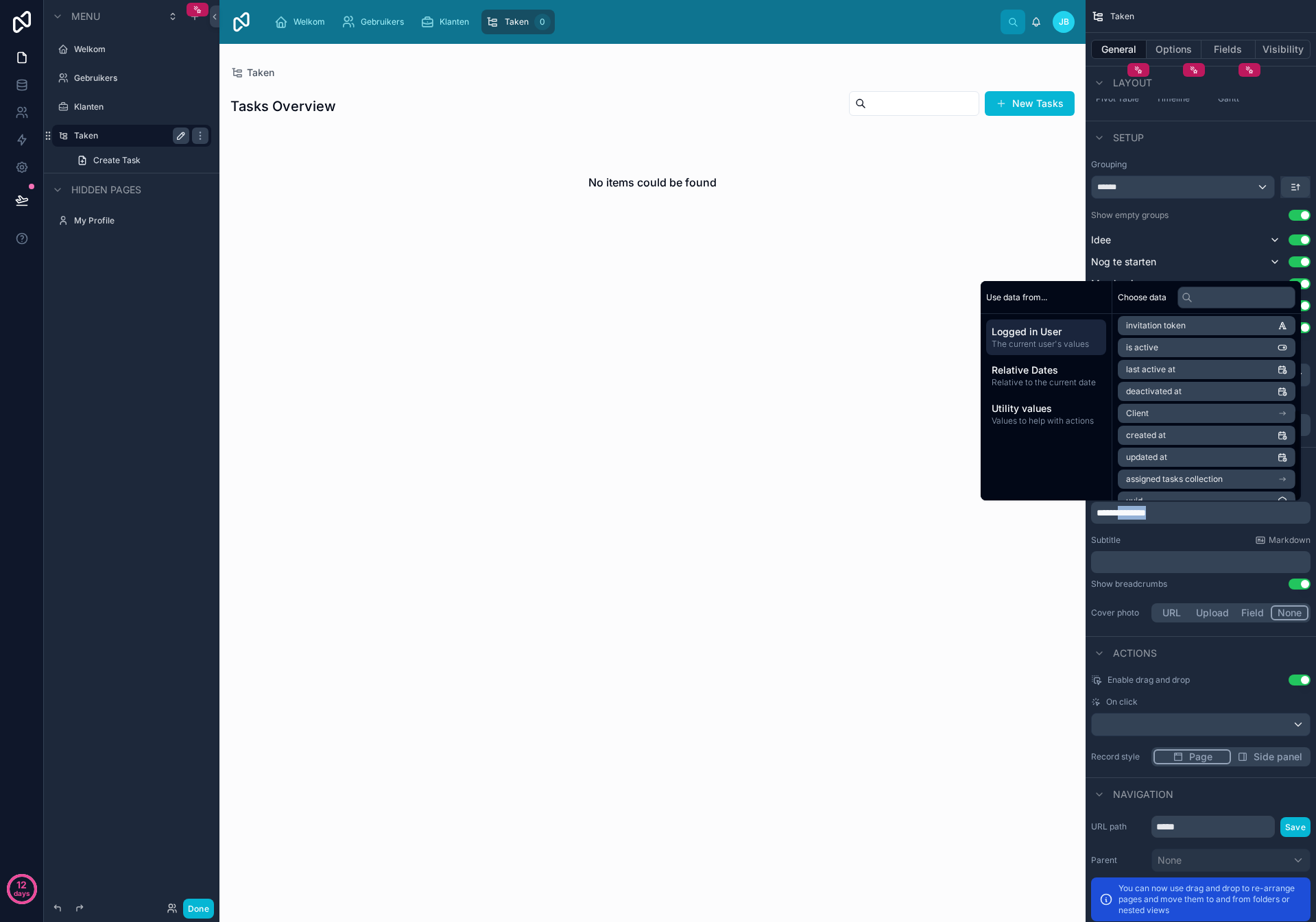
scroll to position [195, 0]
click at [1159, 397] on li "Client" at bounding box center [1206, 398] width 177 height 19
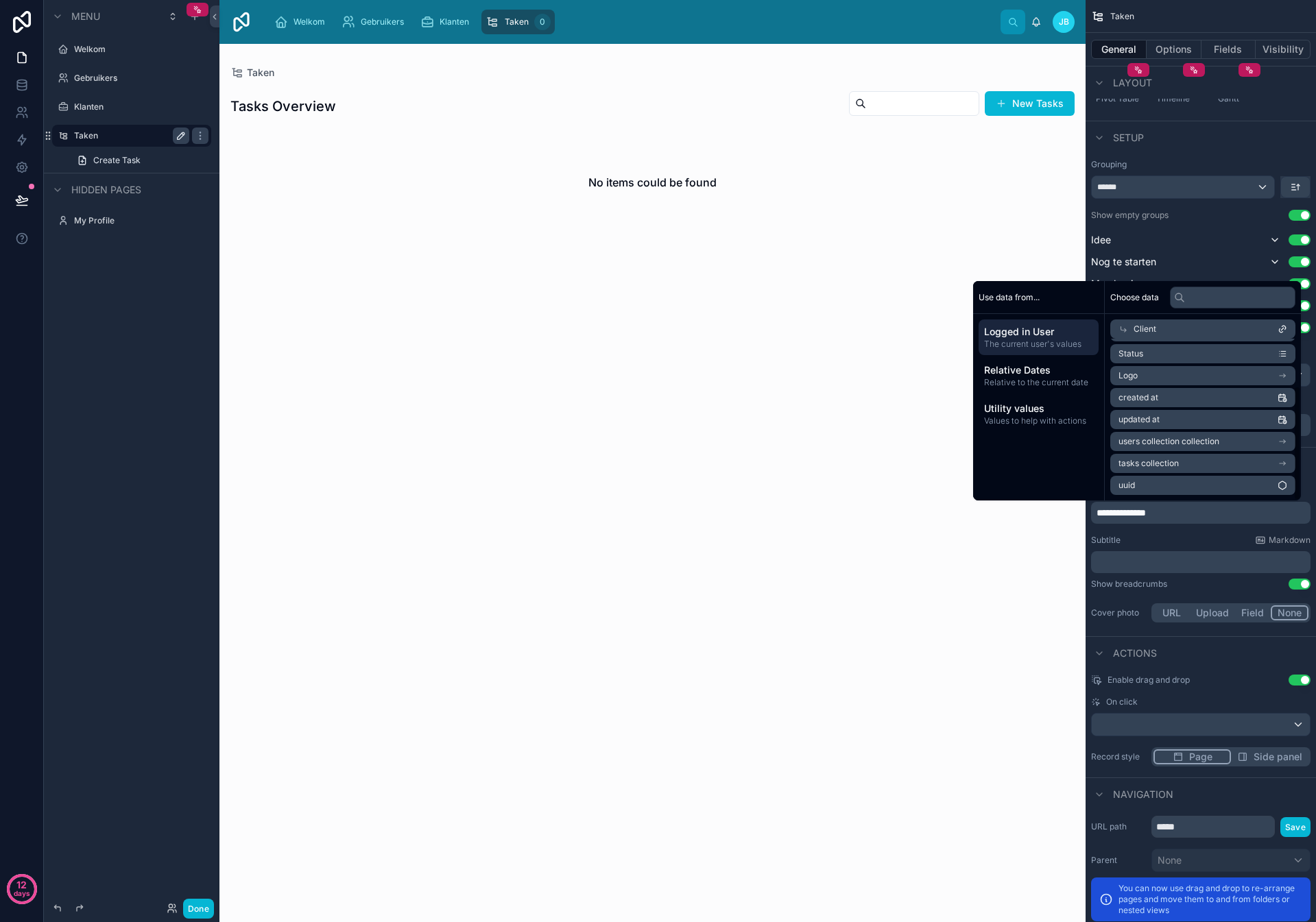
scroll to position [66, 0]
click at [1148, 325] on span "Client" at bounding box center [1151, 328] width 22 height 11
click at [1152, 398] on li "Client" at bounding box center [1206, 398] width 177 height 19
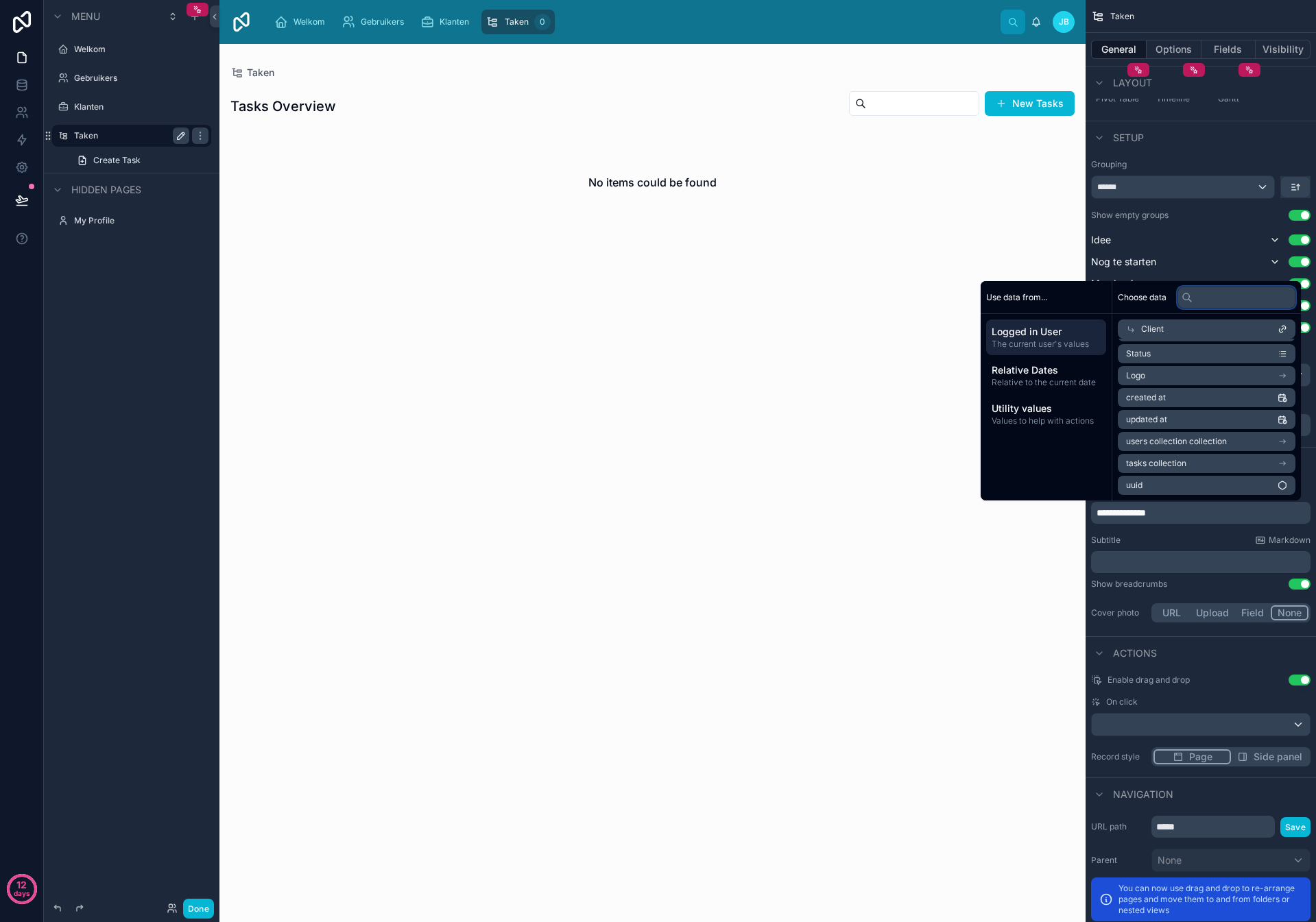
click at [1204, 291] on input "text" at bounding box center [1237, 297] width 118 height 22
click at [1141, 375] on li "Name" at bounding box center [1206, 376] width 177 height 19
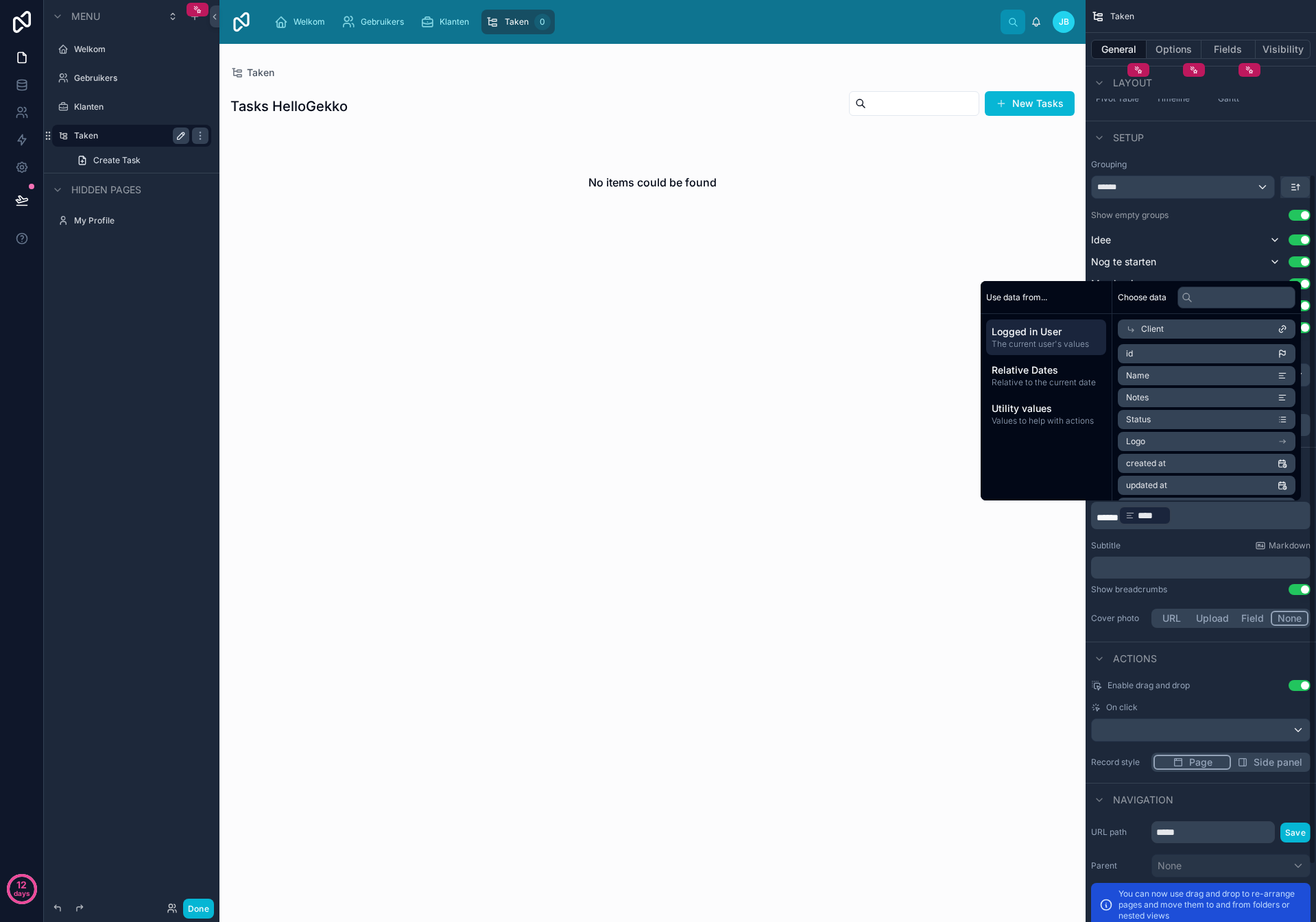
click at [1148, 553] on div "Subtitle Markdown ﻿" at bounding box center [1201, 560] width 220 height 39
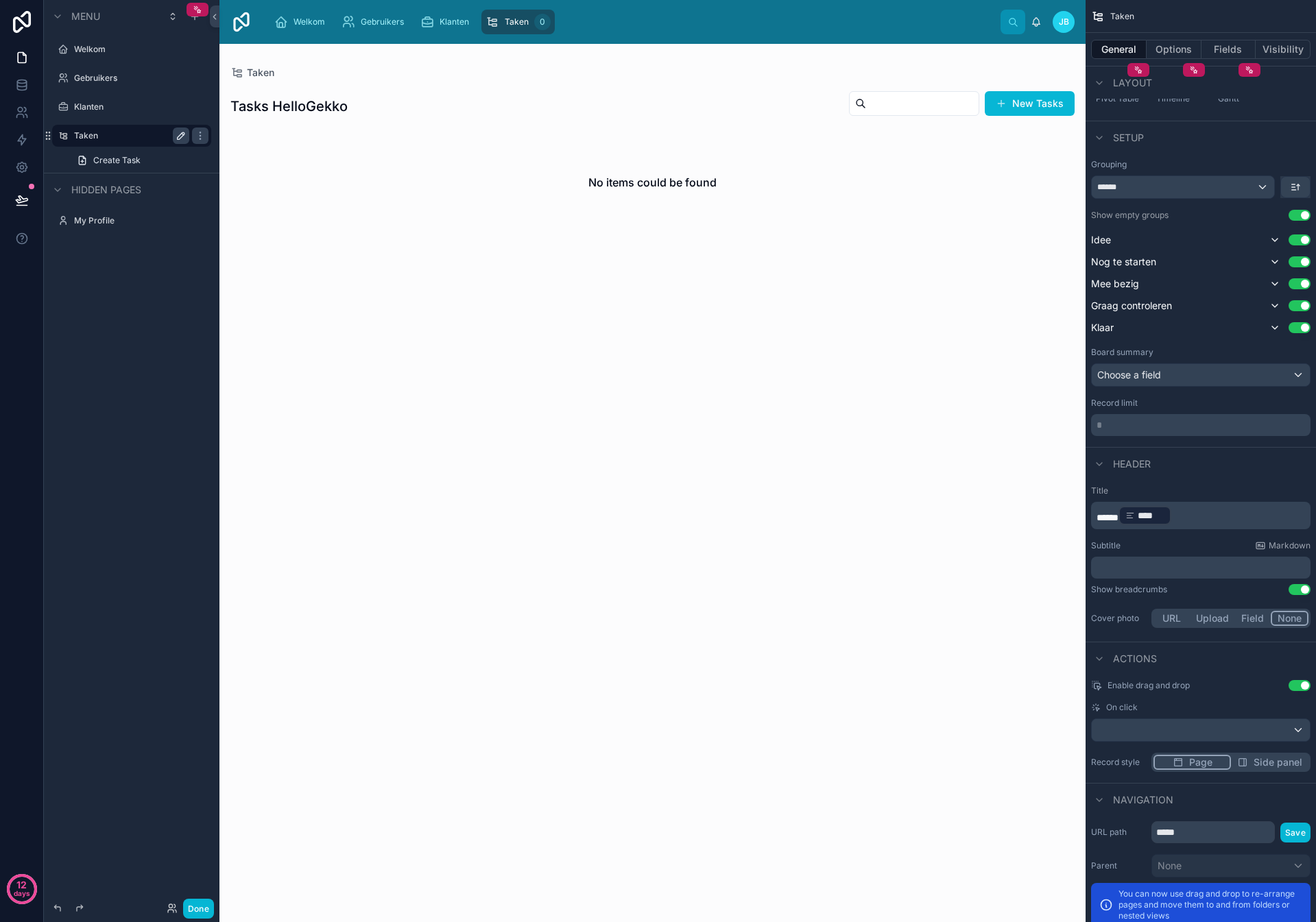
click at [1108, 518] on span "*****" at bounding box center [1107, 518] width 22 height 10
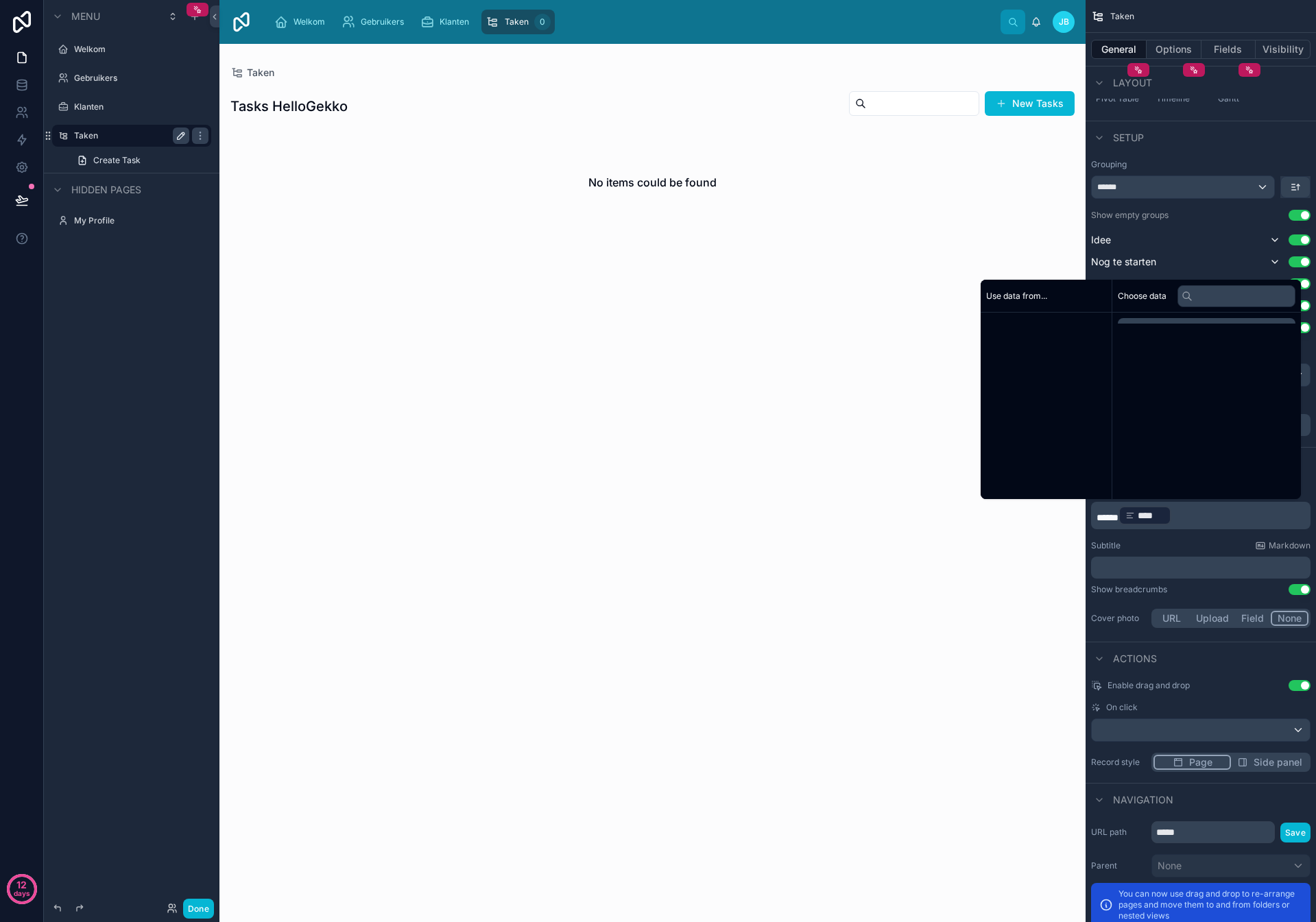
click at [1108, 518] on span "*****" at bounding box center [1107, 518] width 22 height 10
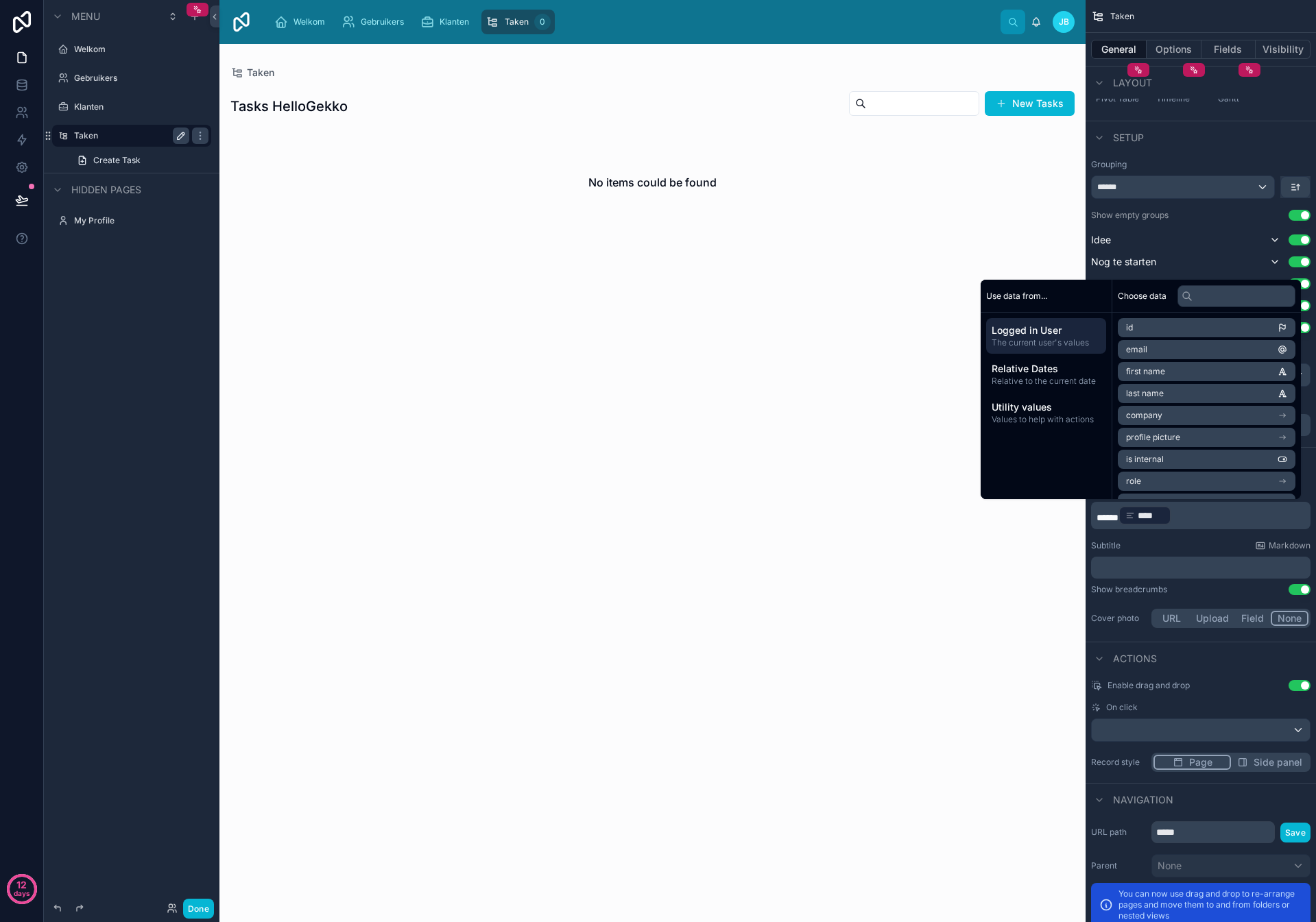
click at [1108, 518] on span "*****" at bounding box center [1107, 518] width 22 height 10
click at [1110, 570] on p "﻿" at bounding box center [1202, 568] width 211 height 14
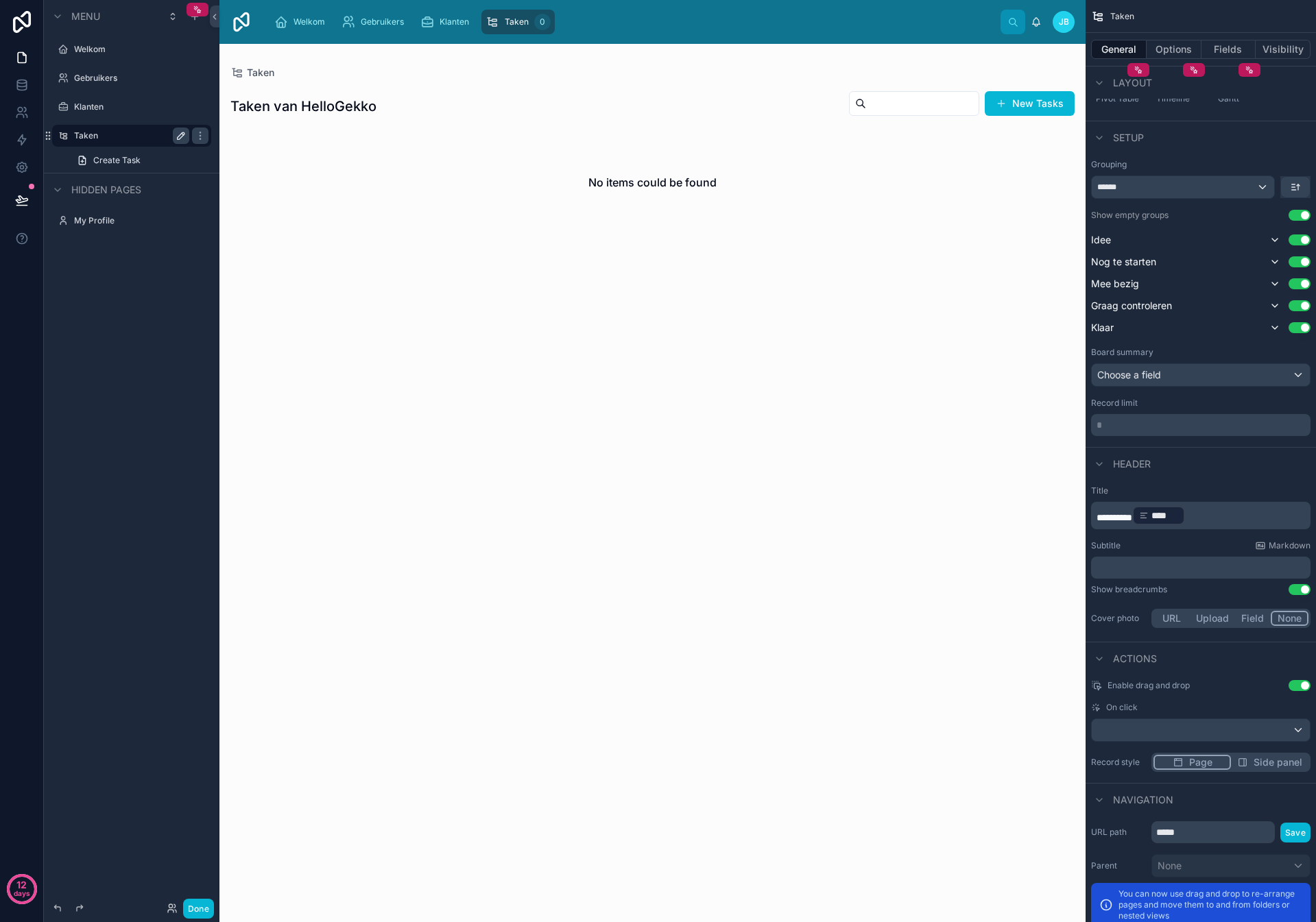
click at [633, 530] on div at bounding box center [653, 482] width 866 height 878
click at [202, 908] on button "Done" at bounding box center [199, 908] width 31 height 20
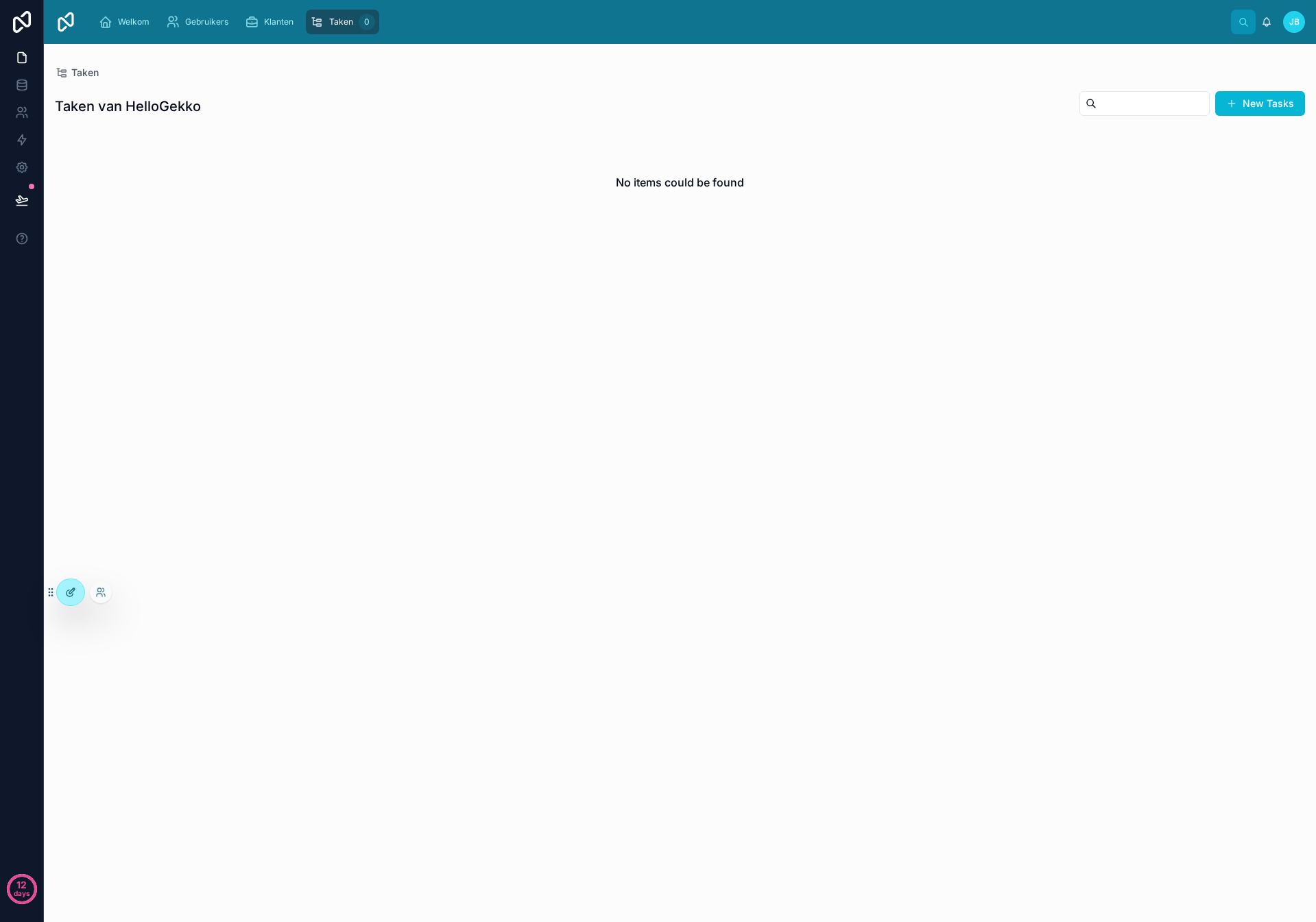
click at [70, 589] on icon at bounding box center [70, 592] width 11 height 11
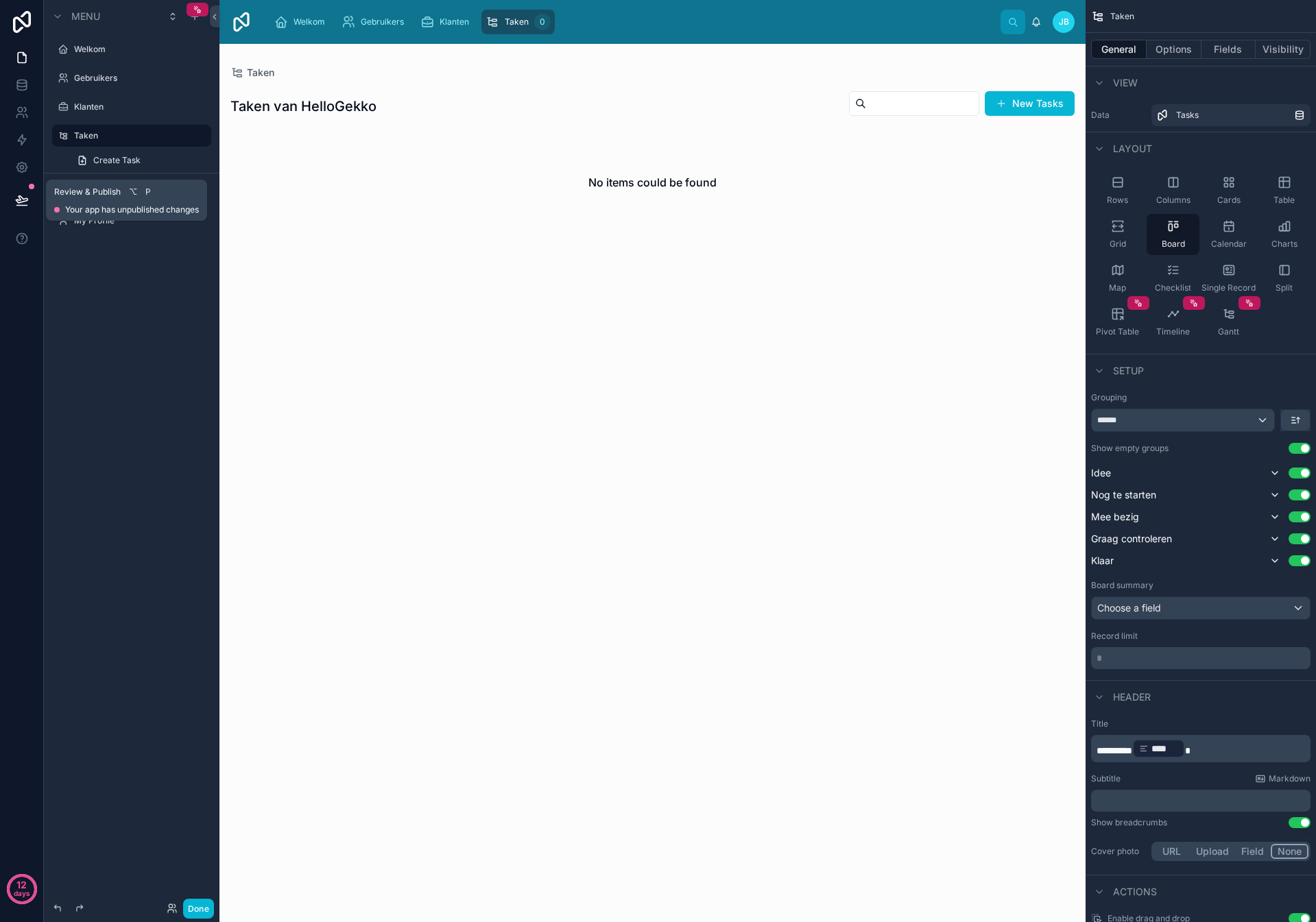
click at [95, 210] on span "Your app has unpublished changes" at bounding box center [132, 209] width 134 height 11
drag, startPoint x: 107, startPoint y: 194, endPoint x: 129, endPoint y: 194, distance: 22.0
click at [107, 194] on span "Review & Publish" at bounding box center [87, 192] width 67 height 11
click at [149, 191] on span "P" at bounding box center [147, 192] width 11 height 11
click at [15, 200] on icon at bounding box center [21, 200] width 12 height 7
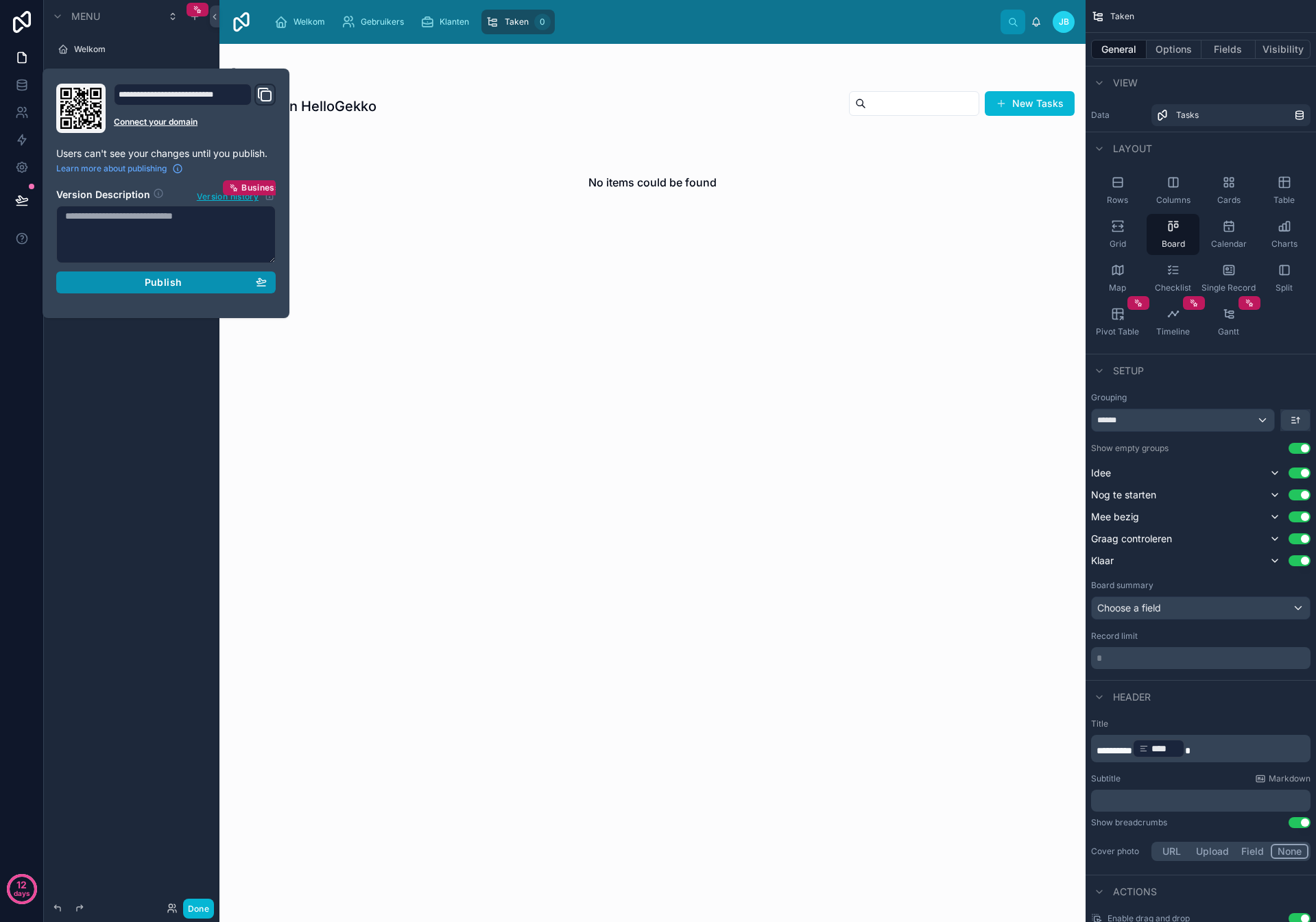
click at [144, 283] on div "Publish" at bounding box center [166, 282] width 201 height 13
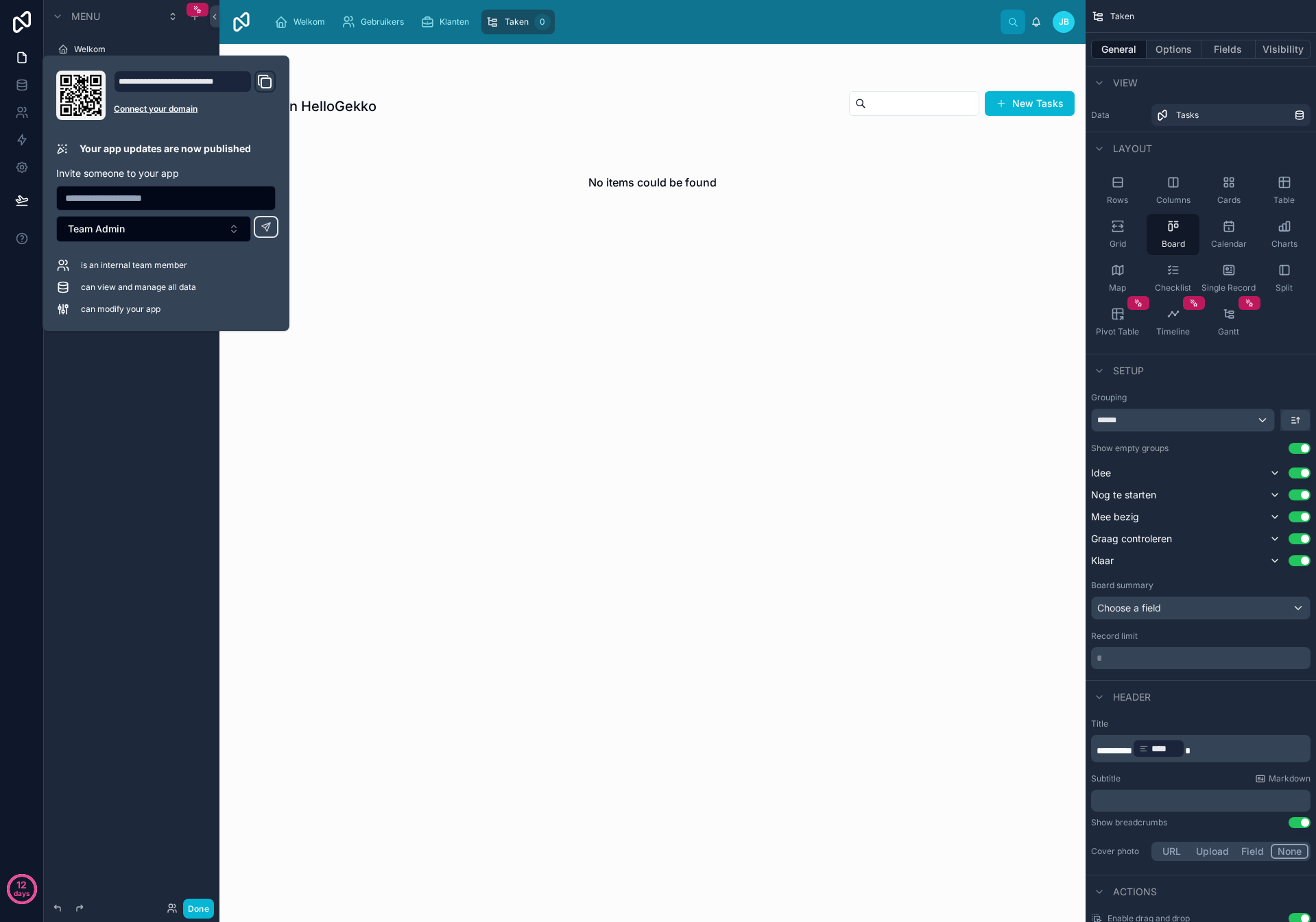
click at [409, 268] on div at bounding box center [653, 482] width 866 height 878
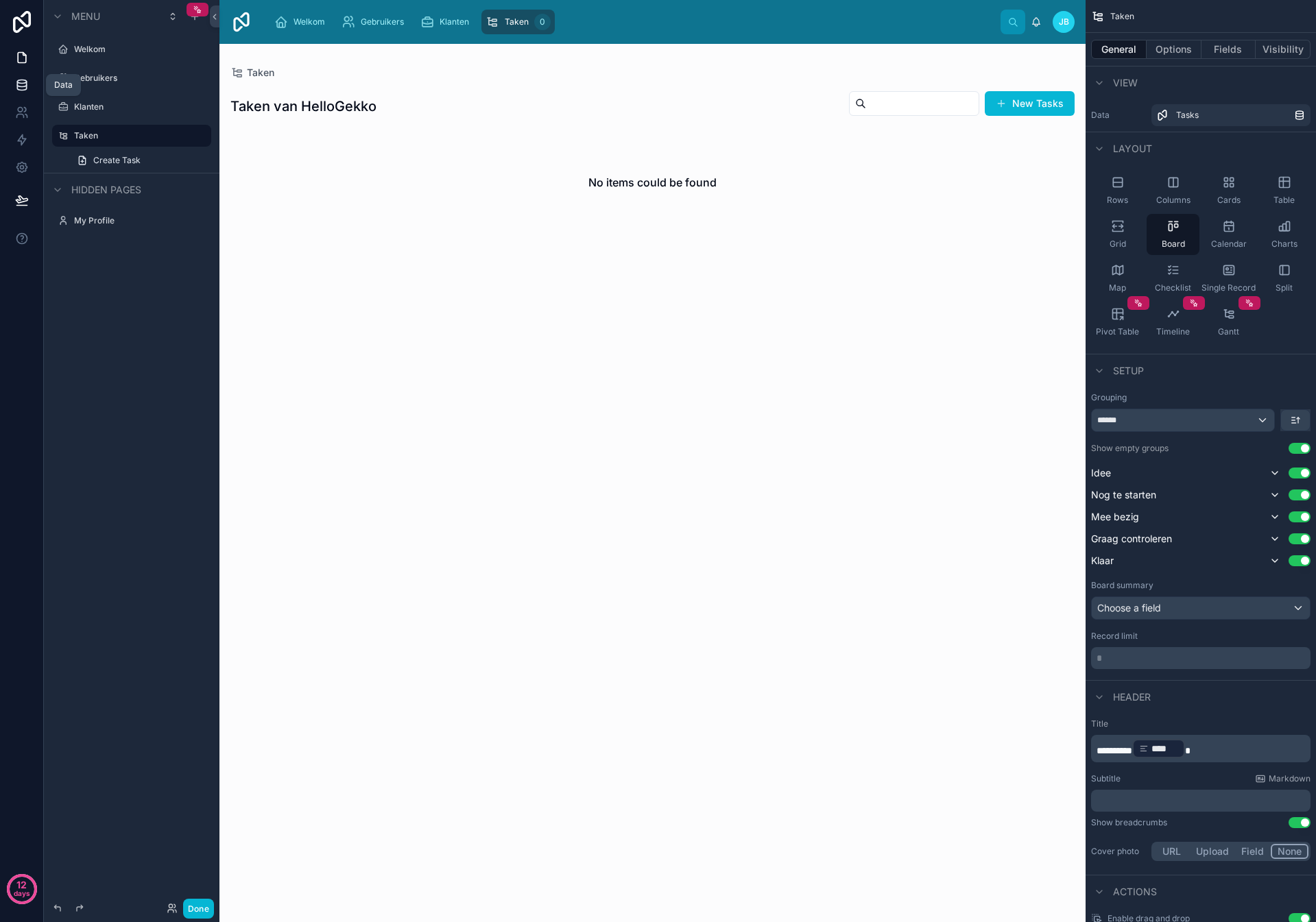
click at [22, 83] on icon at bounding box center [21, 82] width 9 height 4
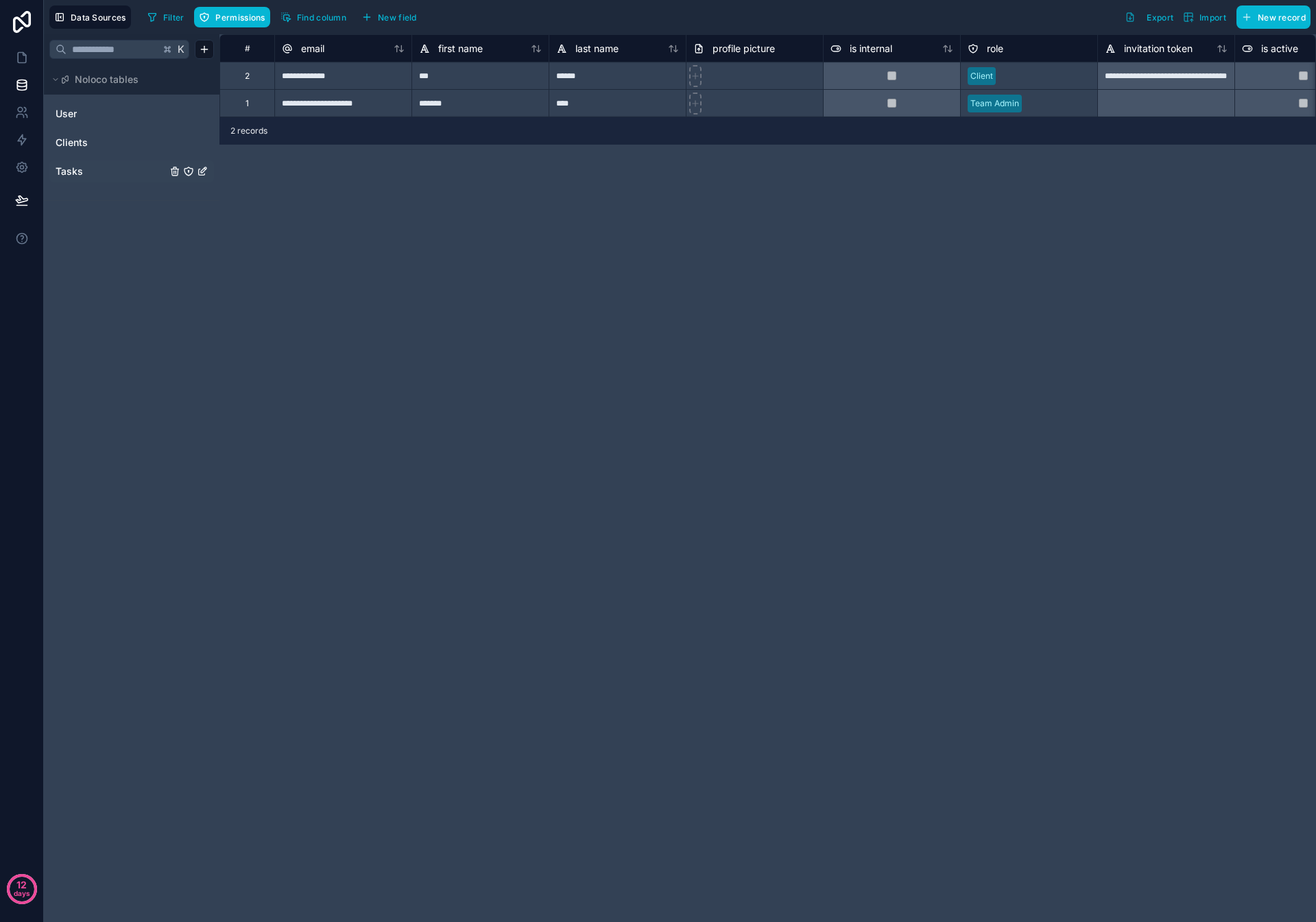
click at [98, 172] on link "Tasks" at bounding box center [110, 171] width 111 height 14
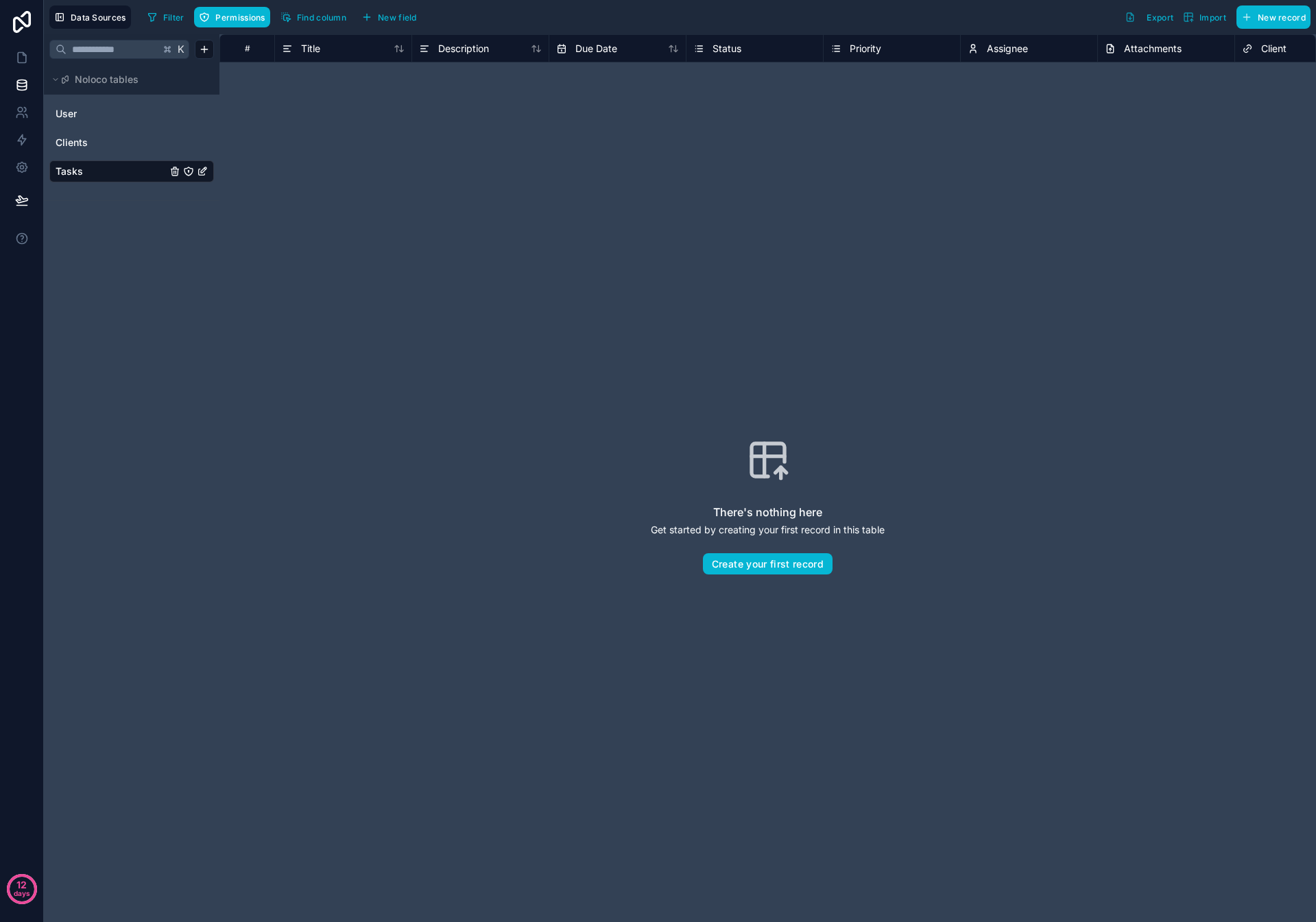
click at [189, 168] on icon "Tasks" at bounding box center [188, 170] width 11 height 11
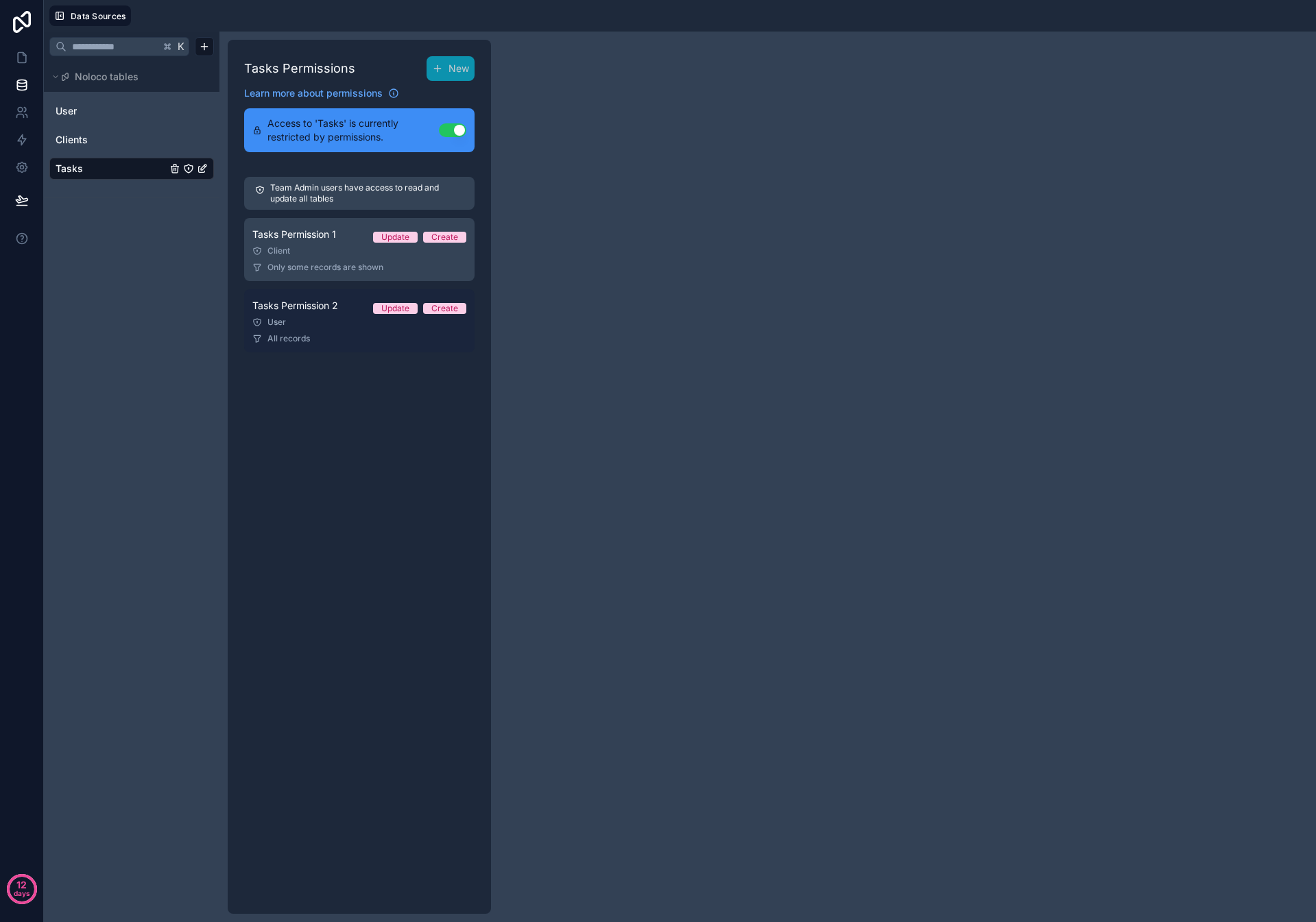
click at [342, 331] on link "Tasks Permission 2 Update Create User All records" at bounding box center [359, 321] width 230 height 63
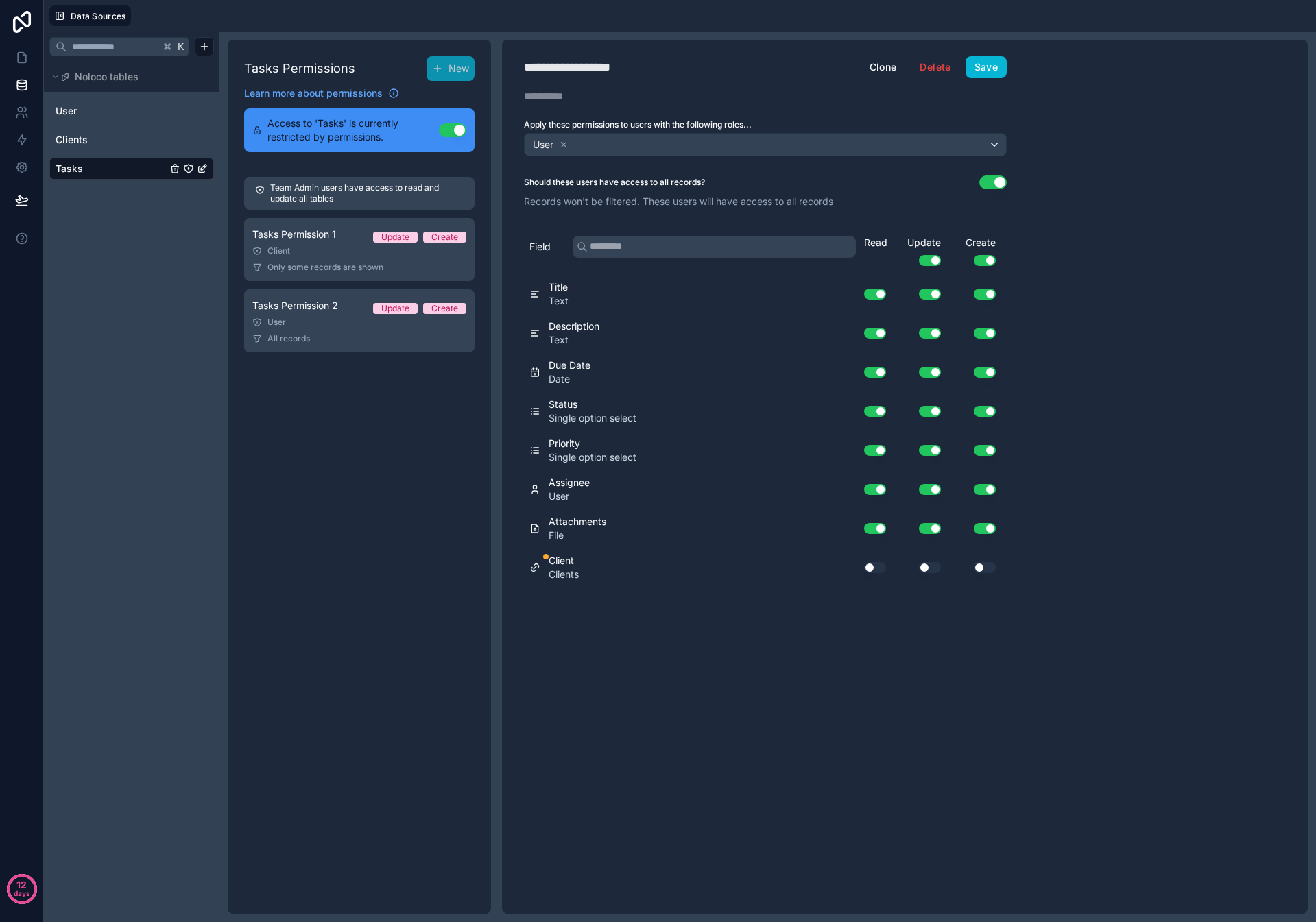
click at [873, 570] on button "Use setting" at bounding box center [874, 568] width 22 height 11
click at [984, 69] on button "Save" at bounding box center [986, 67] width 41 height 22
click at [307, 260] on link "Tasks Permission 1 Update Create Client Only some records are shown" at bounding box center [359, 249] width 230 height 63
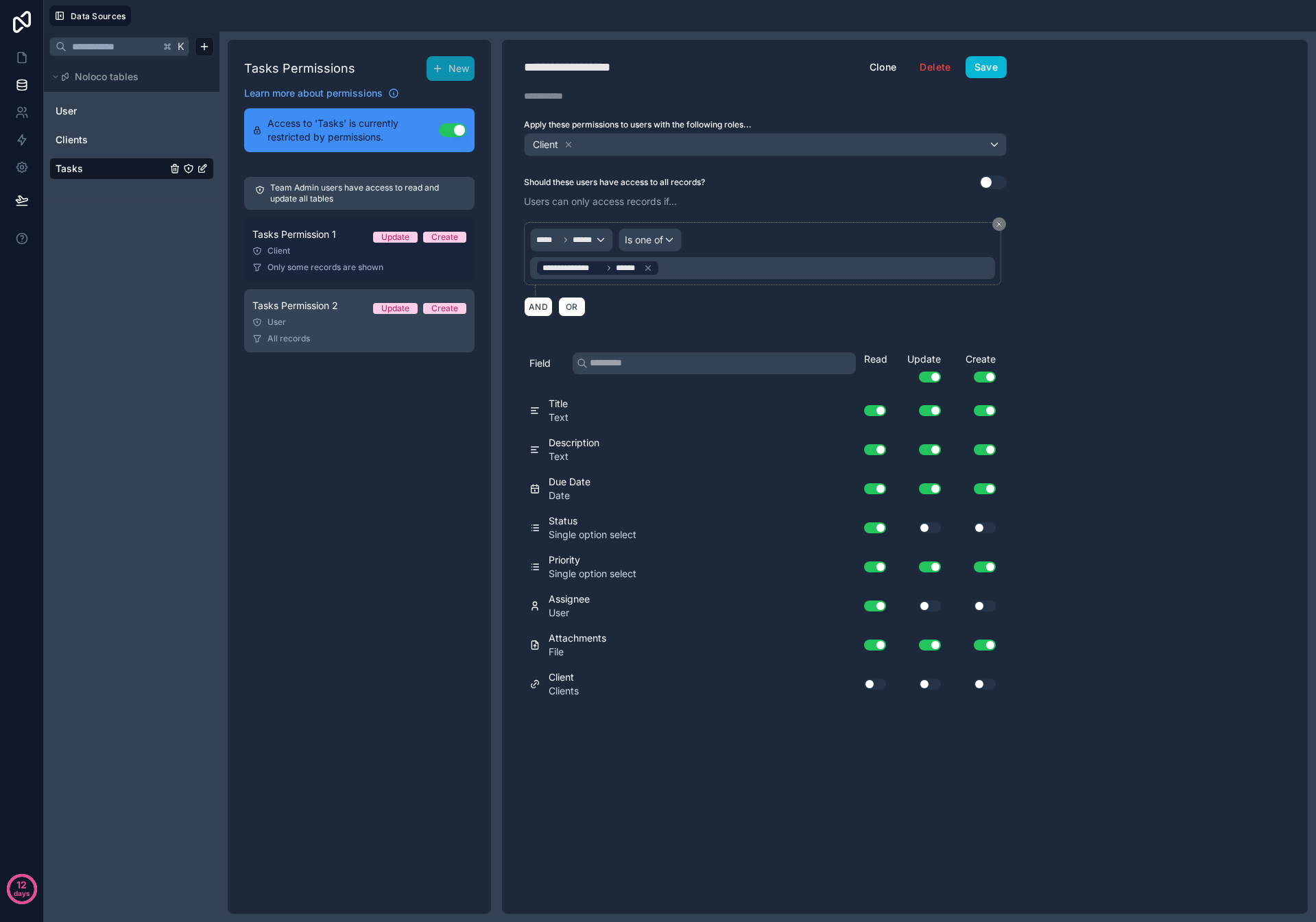
click at [307, 260] on link "Tasks Permission 1 Update Create Client Only some records are shown" at bounding box center [359, 249] width 230 height 63
click at [881, 685] on button "Use setting" at bounding box center [874, 684] width 22 height 11
click at [994, 68] on button "Save" at bounding box center [986, 67] width 41 height 22
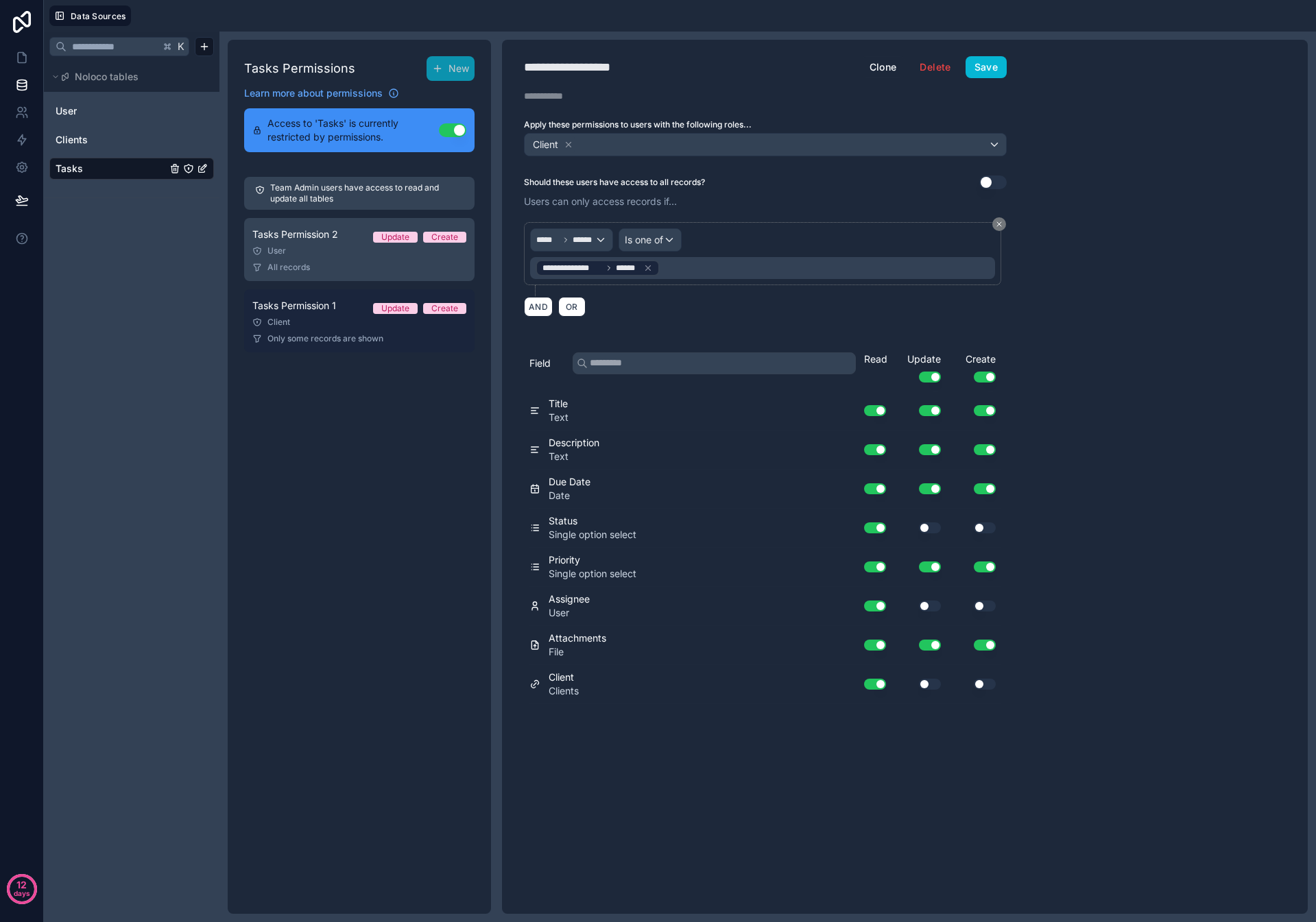
click at [335, 323] on div "Client" at bounding box center [359, 322] width 214 height 11
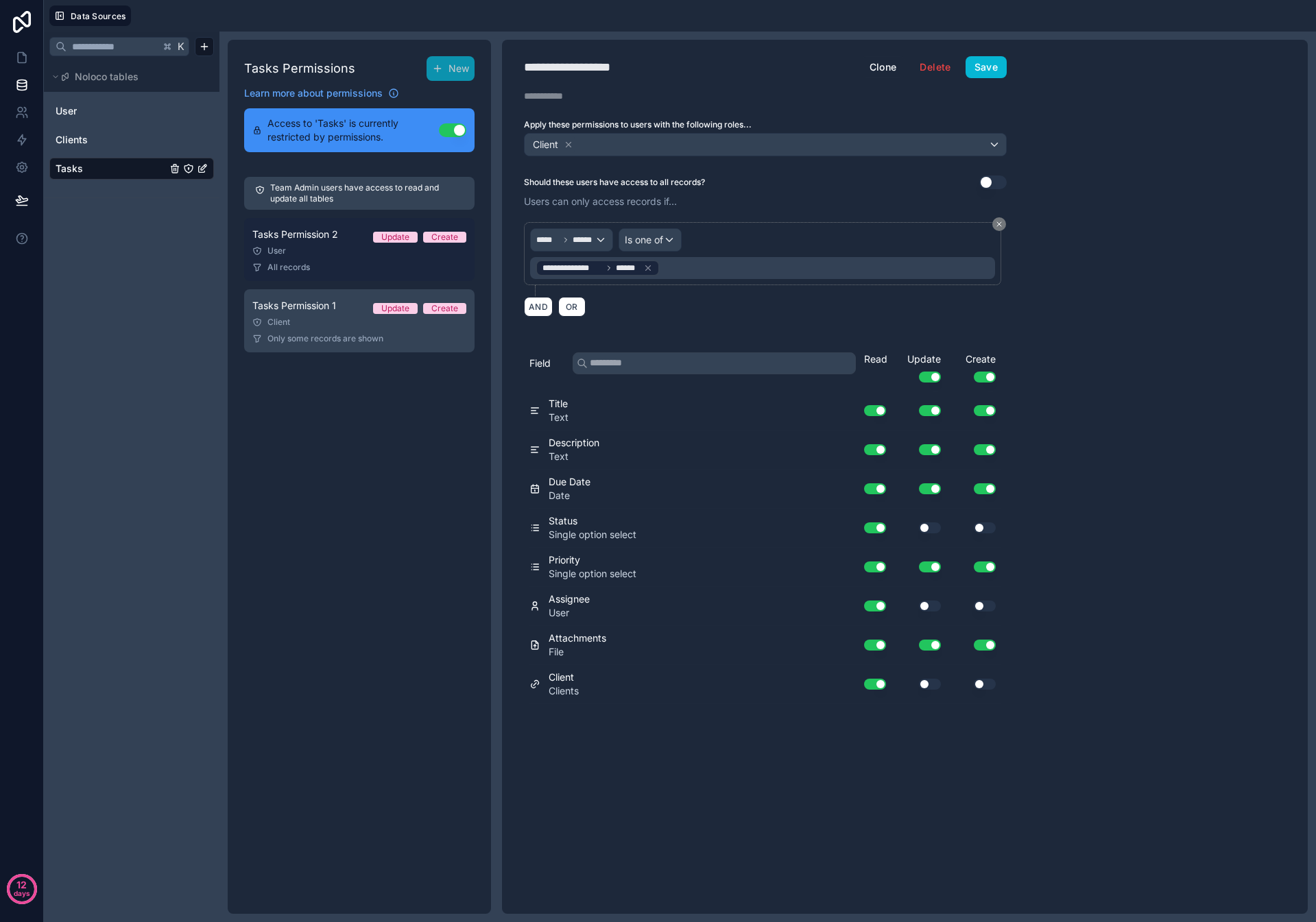
click at [339, 272] on div "All records" at bounding box center [359, 266] width 214 height 11
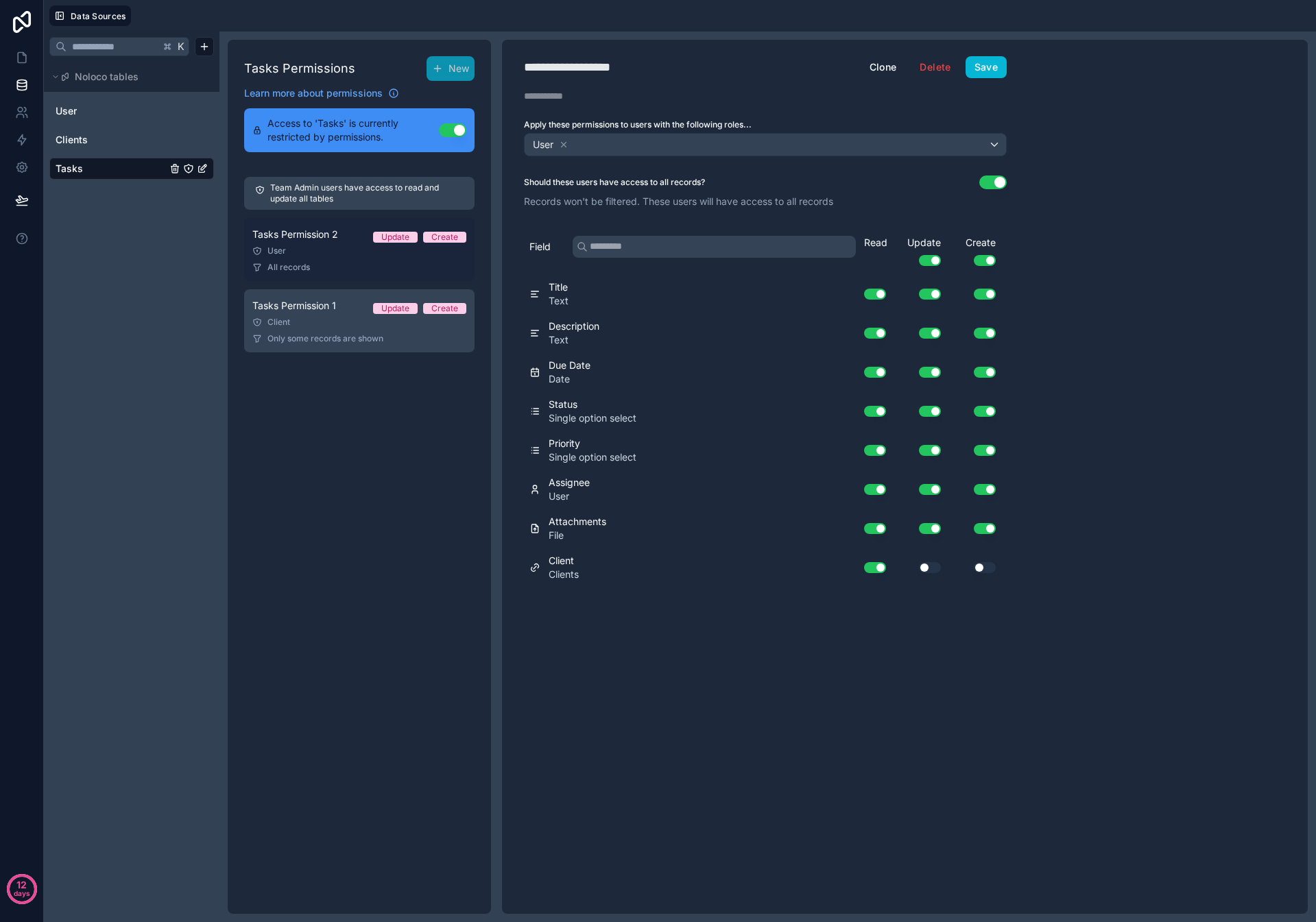
click at [349, 263] on div "All records" at bounding box center [359, 266] width 214 height 11
click at [325, 249] on div "User" at bounding box center [359, 250] width 214 height 11
drag, startPoint x: 927, startPoint y: 565, endPoint x: 937, endPoint y: 567, distance: 10.2
click at [931, 565] on button "Use setting" at bounding box center [930, 568] width 22 height 11
click at [988, 563] on button "Use setting" at bounding box center [984, 568] width 22 height 11
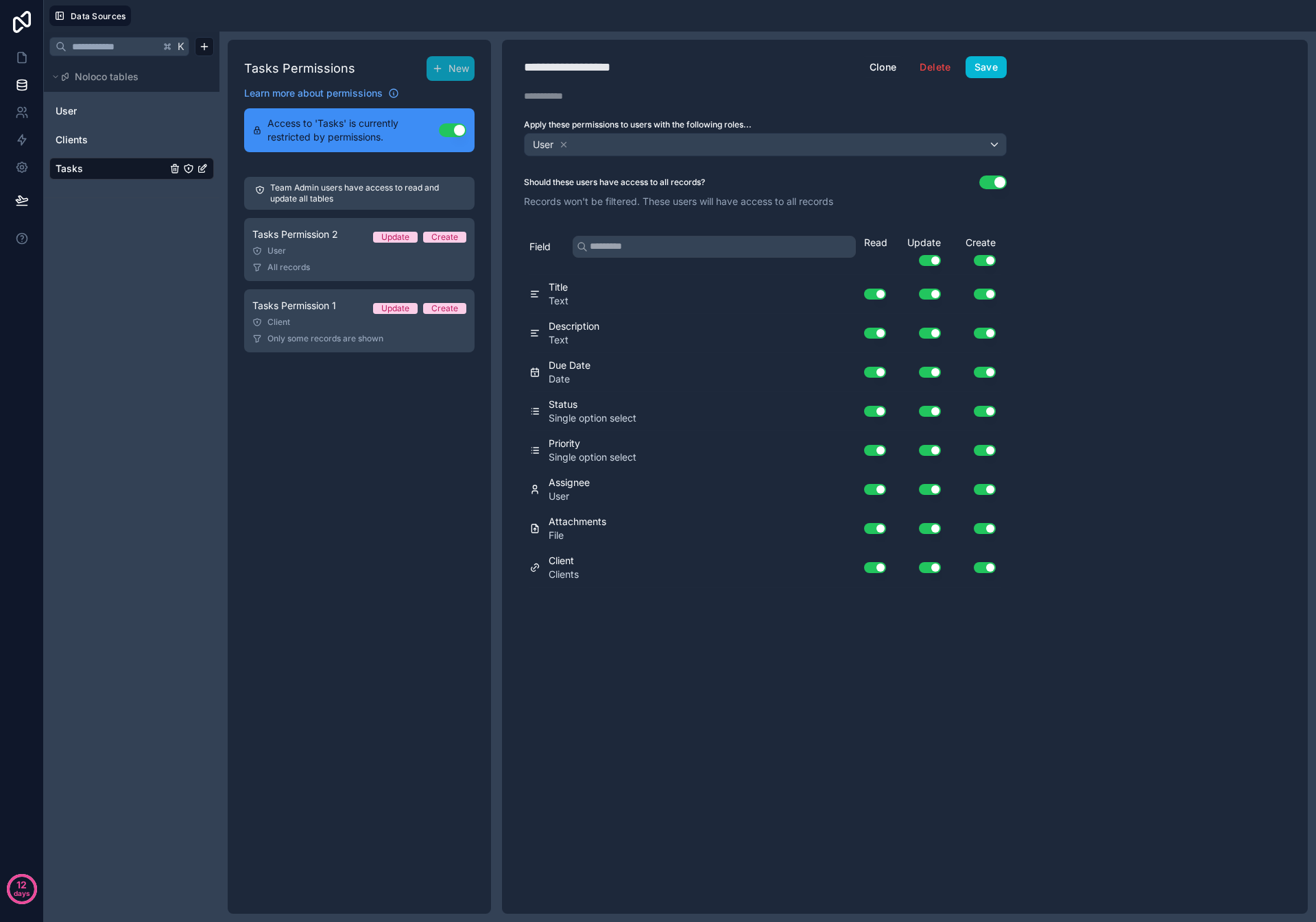
click at [989, 52] on div "**********" at bounding box center [765, 476] width 527 height 875
click at [985, 64] on button "Save" at bounding box center [986, 67] width 41 height 22
click at [18, 62] on icon at bounding box center [22, 57] width 14 height 14
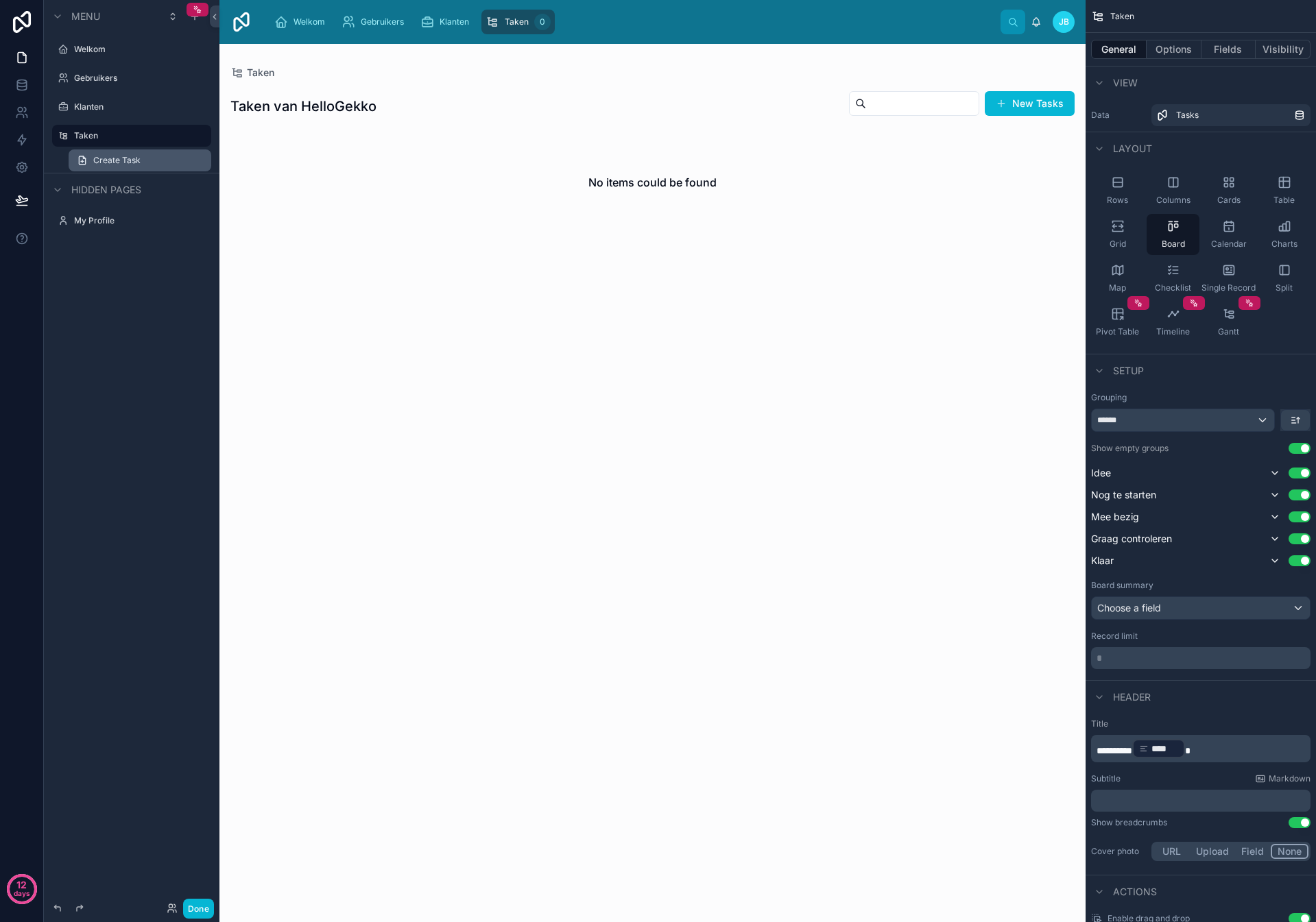
click at [127, 161] on span "Create Task" at bounding box center [116, 160] width 47 height 11
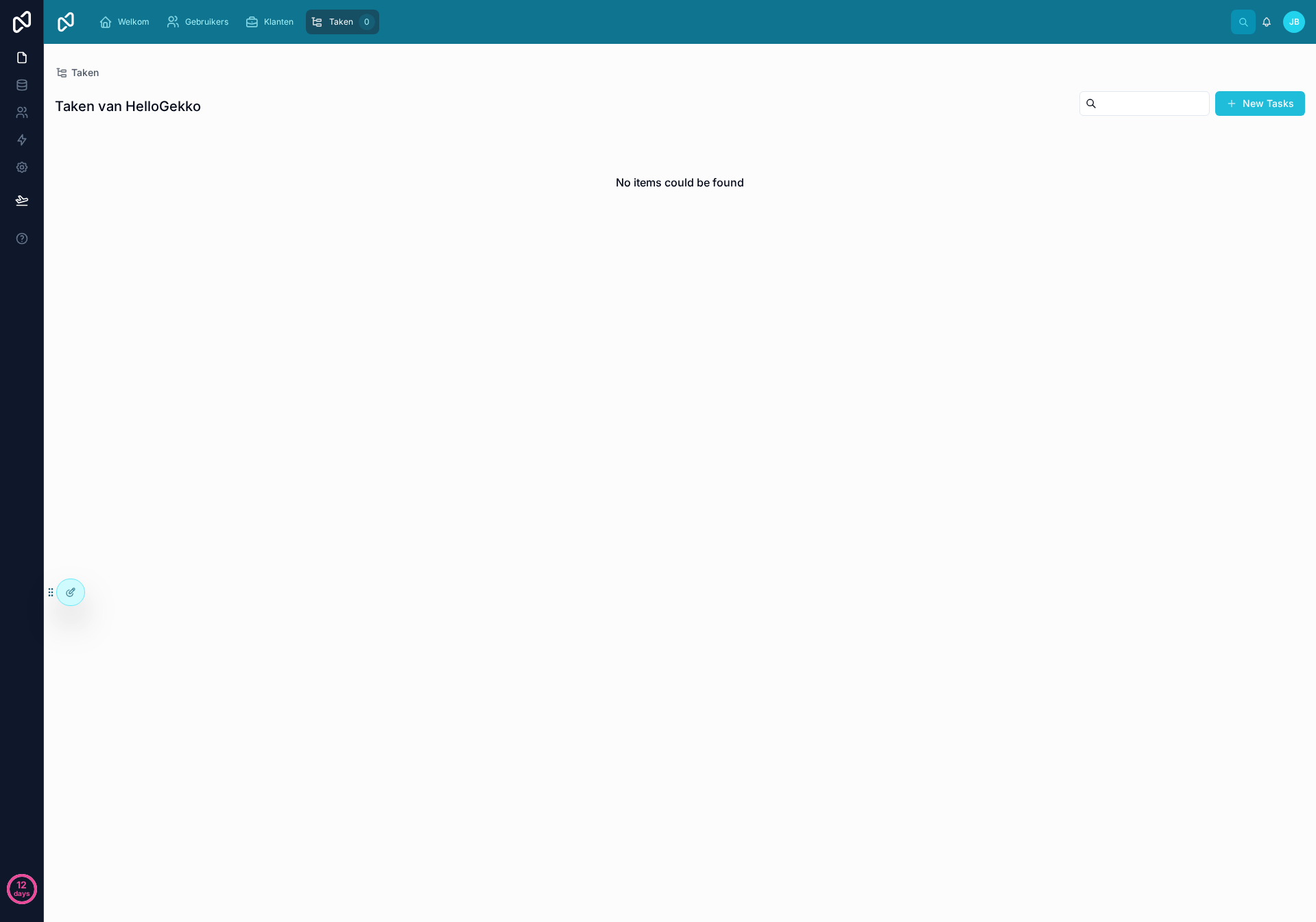
click at [1235, 100] on span at bounding box center [1231, 103] width 11 height 11
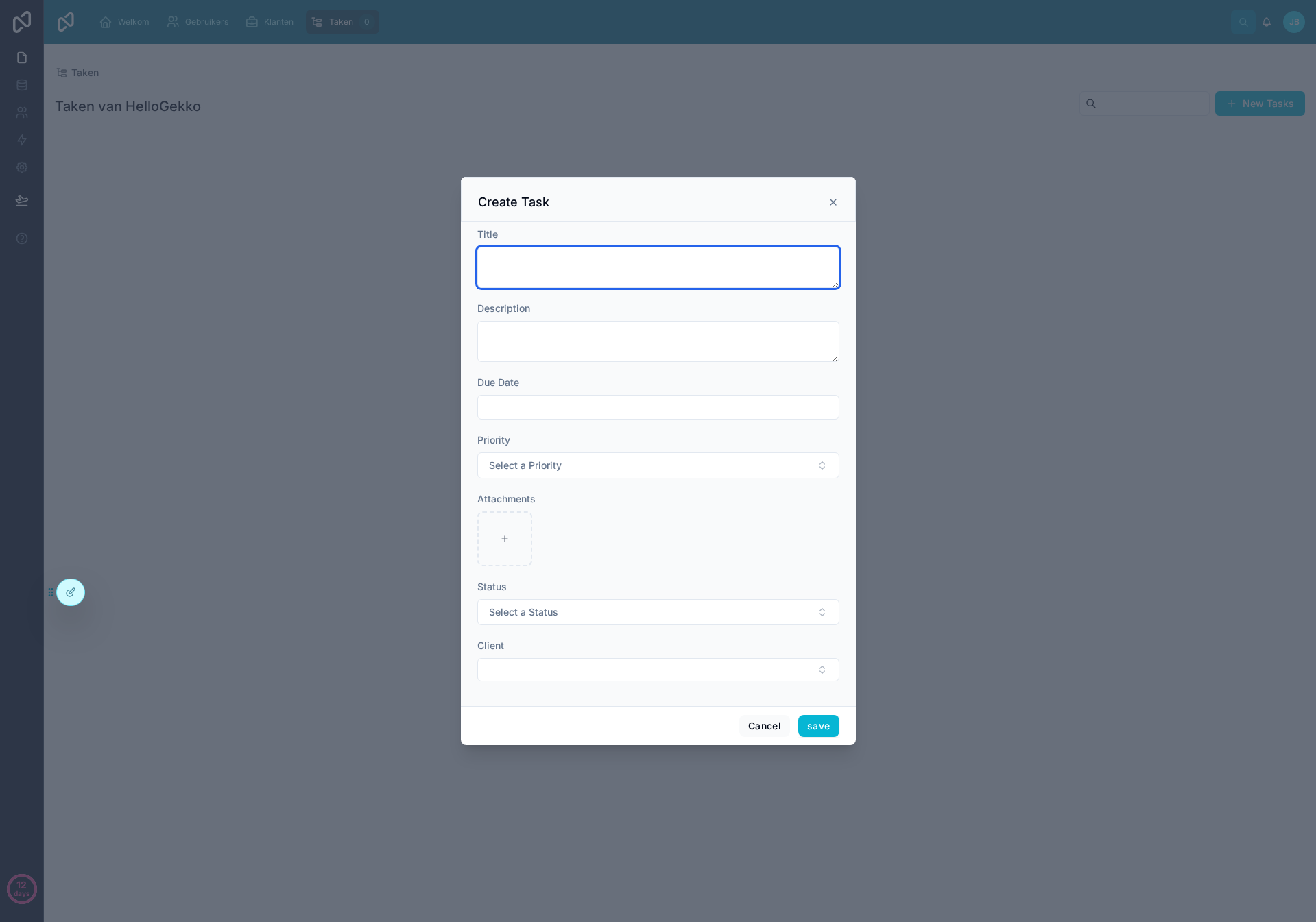
click at [576, 249] on textarea at bounding box center [658, 267] width 362 height 41
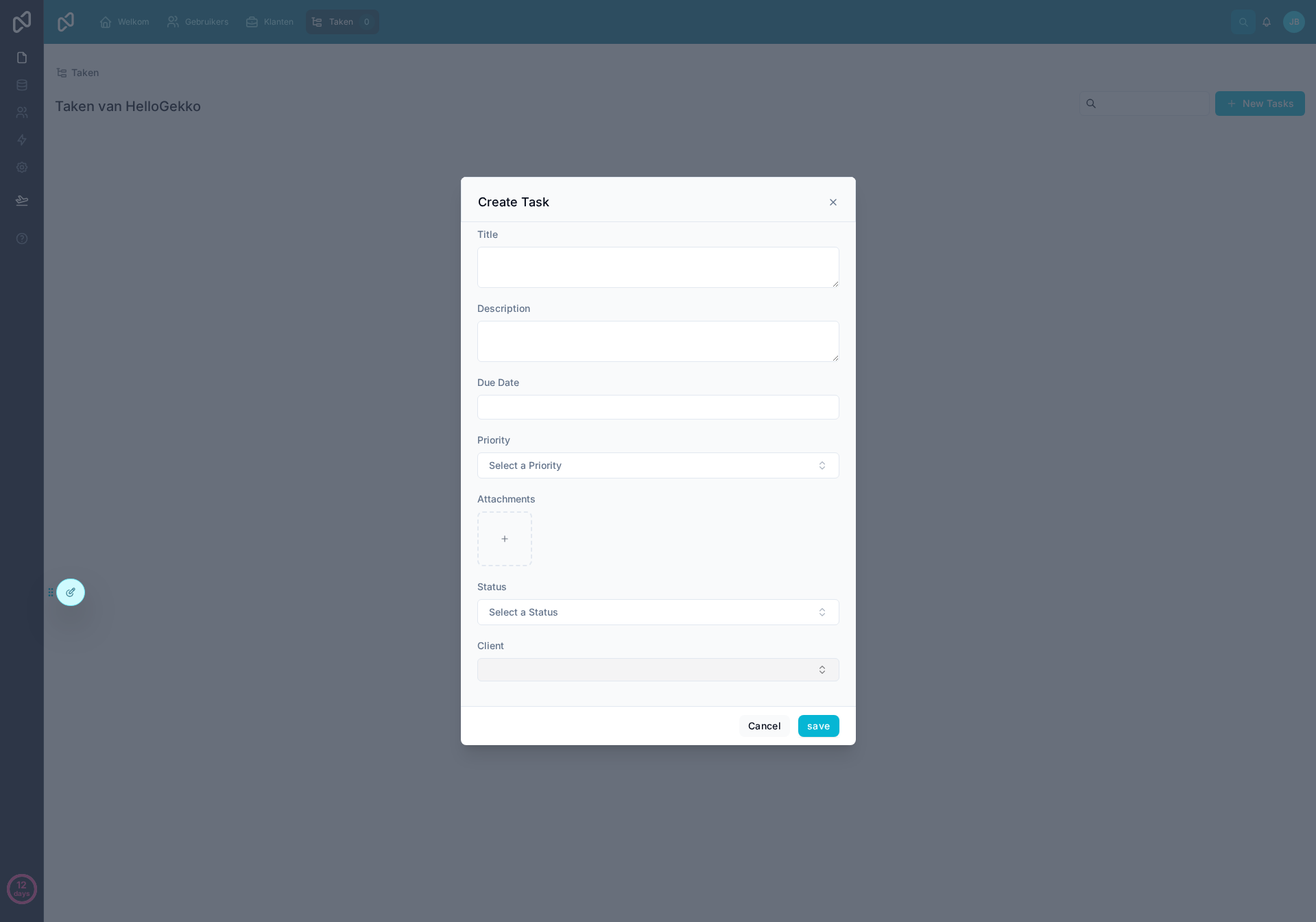
click at [571, 675] on button "Select Button" at bounding box center [658, 670] width 362 height 23
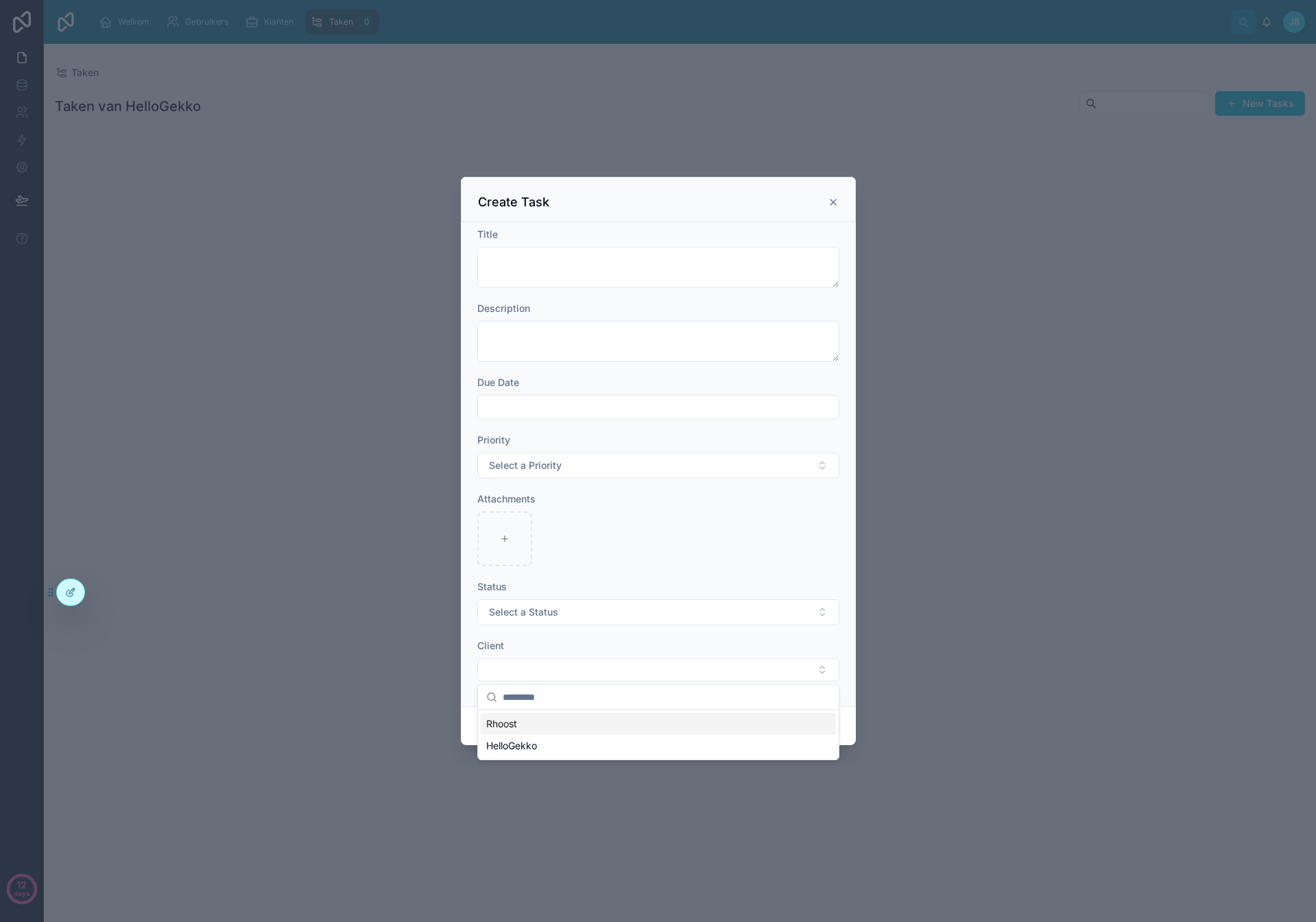
click at [539, 726] on div "Rhoost" at bounding box center [658, 723] width 355 height 22
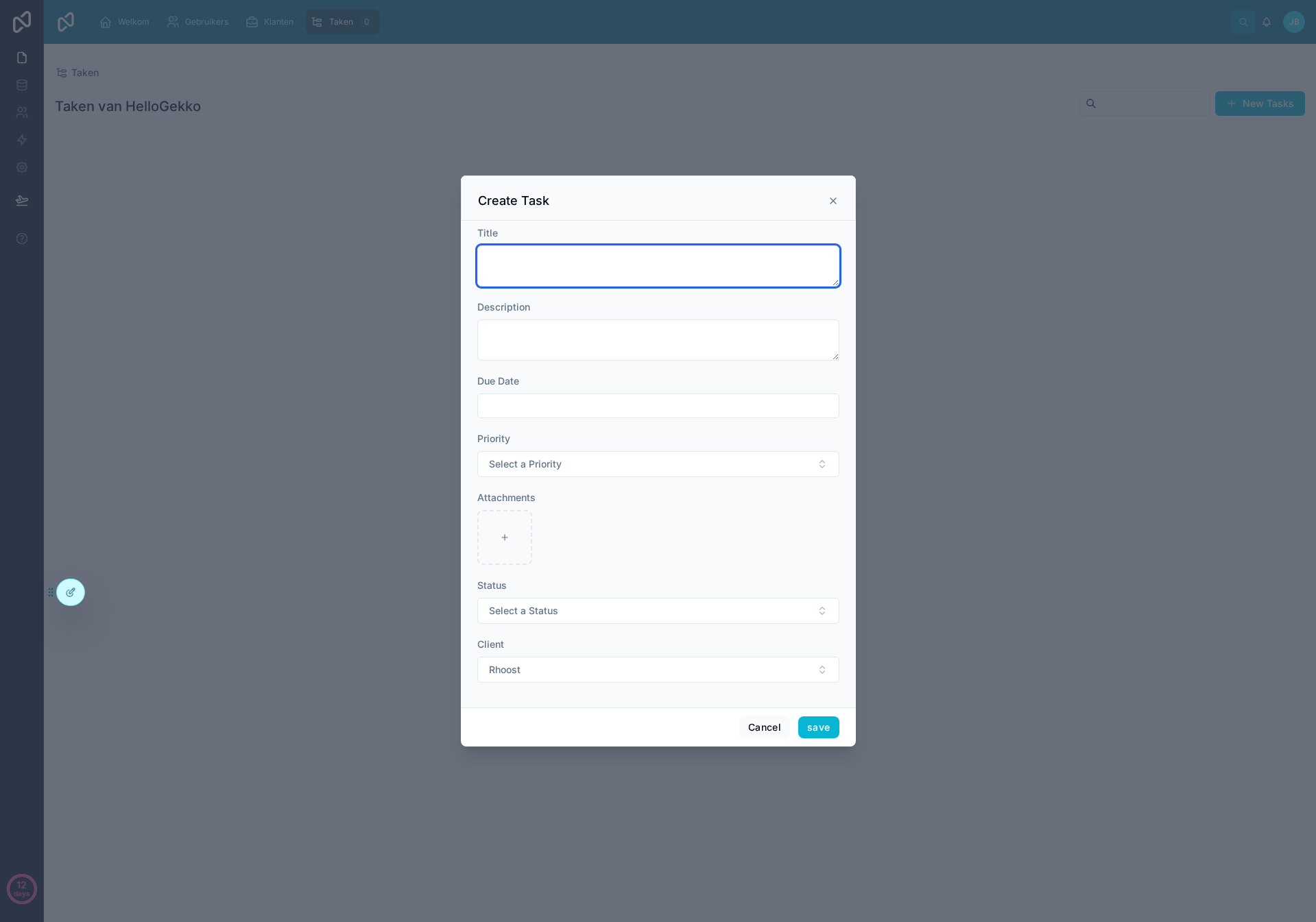
click at [562, 268] on textarea at bounding box center [658, 265] width 362 height 41
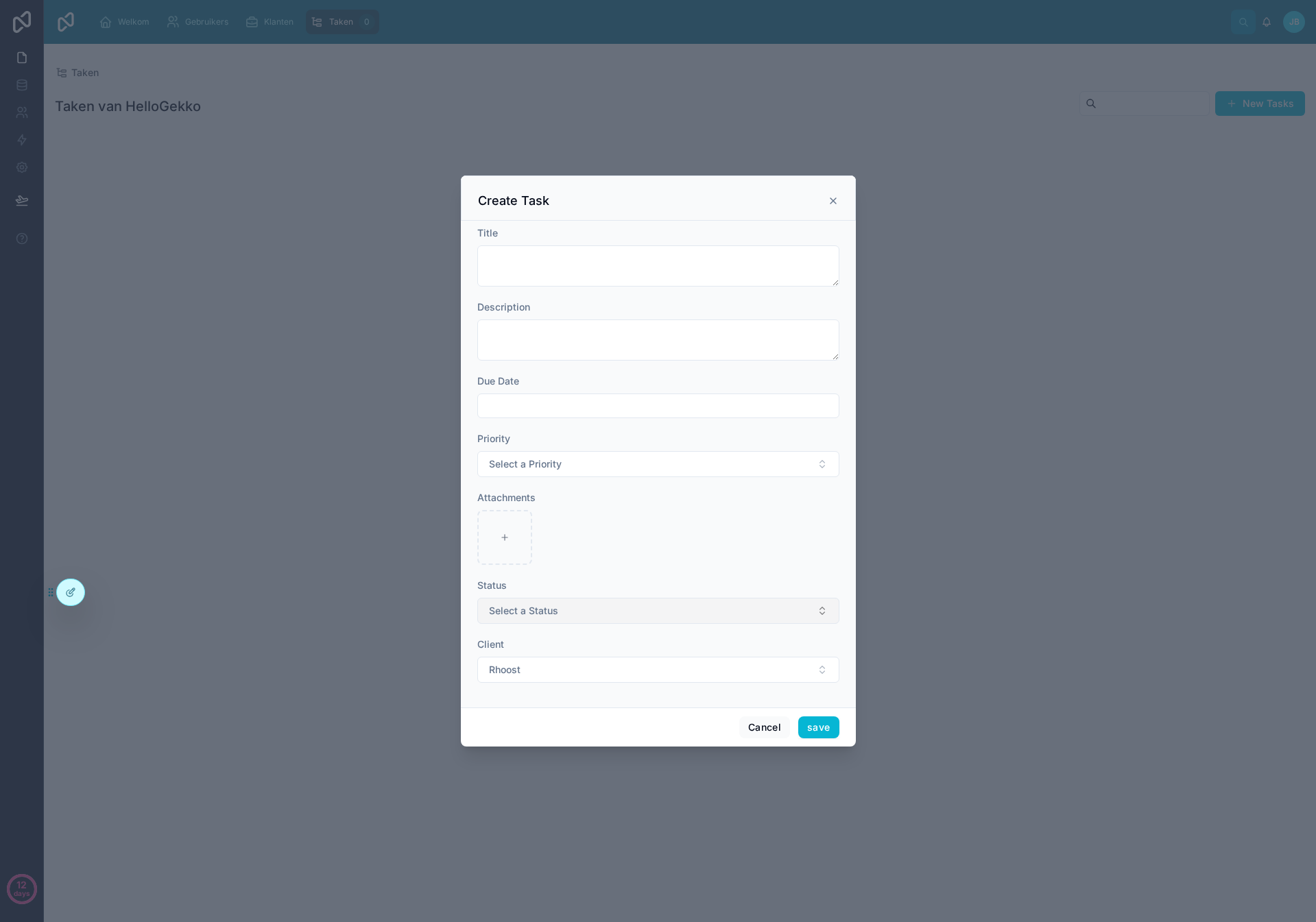
click at [569, 608] on button "Select a Status" at bounding box center [658, 610] width 362 height 26
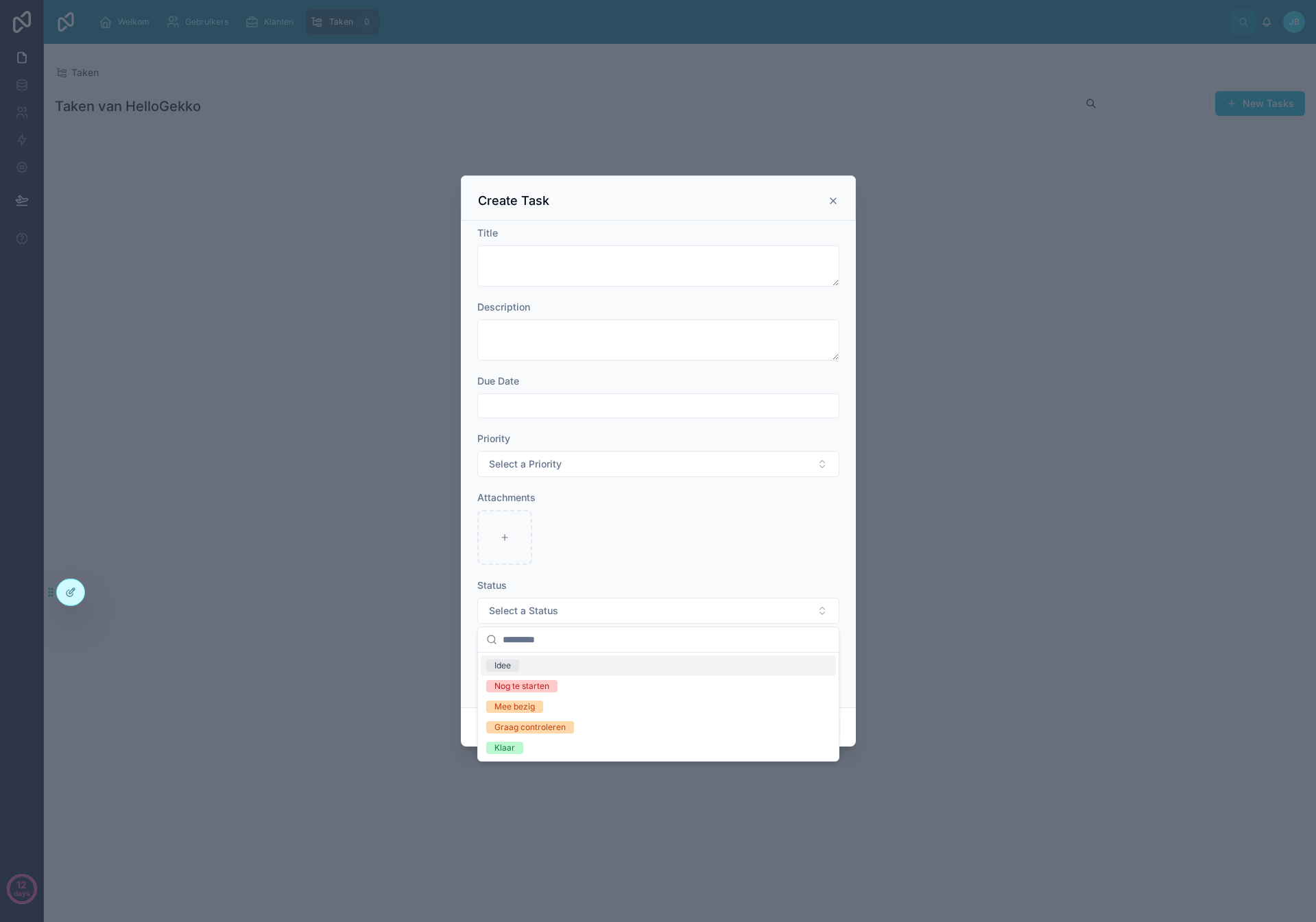
click at [832, 199] on icon at bounding box center [833, 200] width 11 height 11
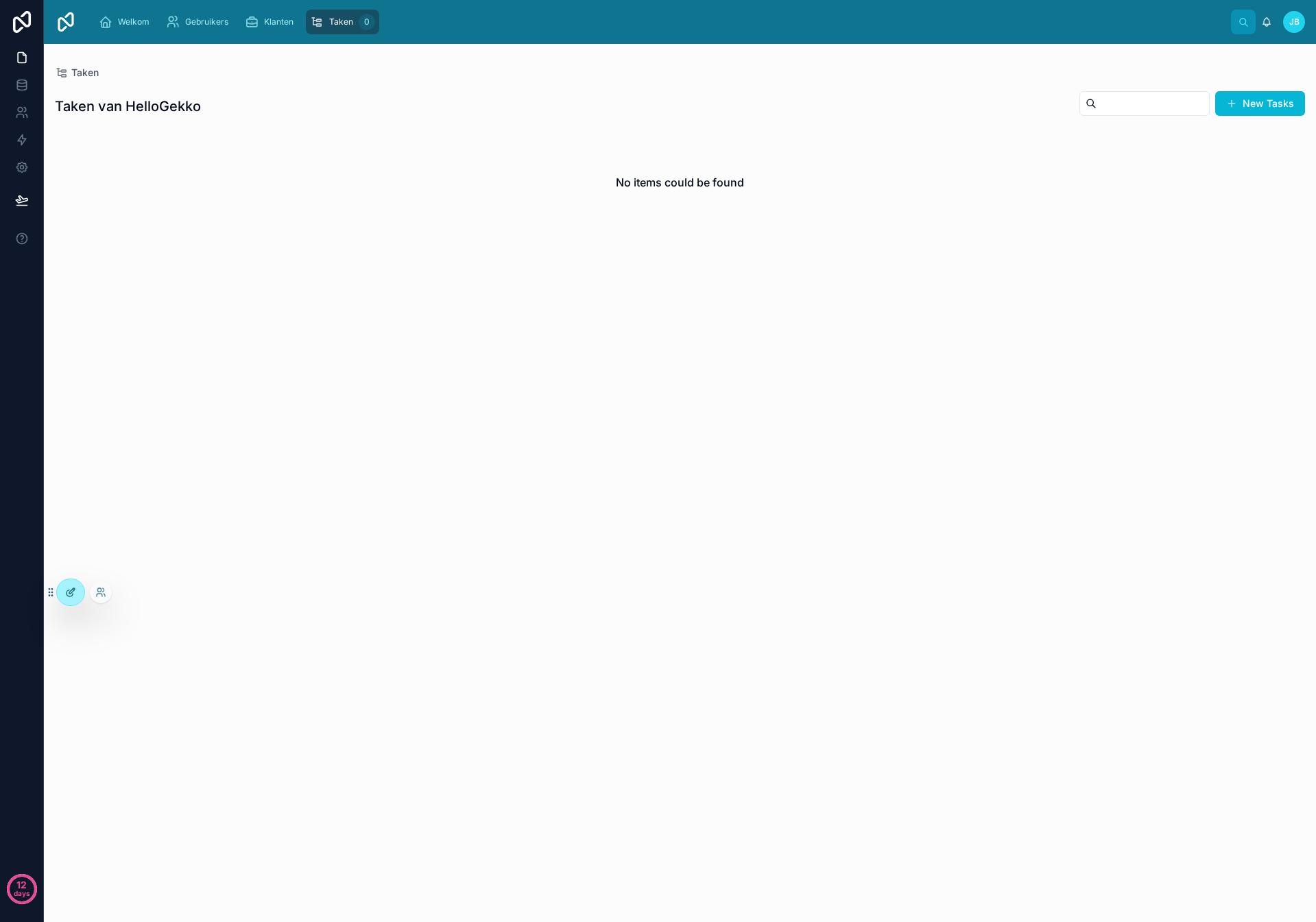
click at [81, 594] on div at bounding box center [71, 592] width 27 height 26
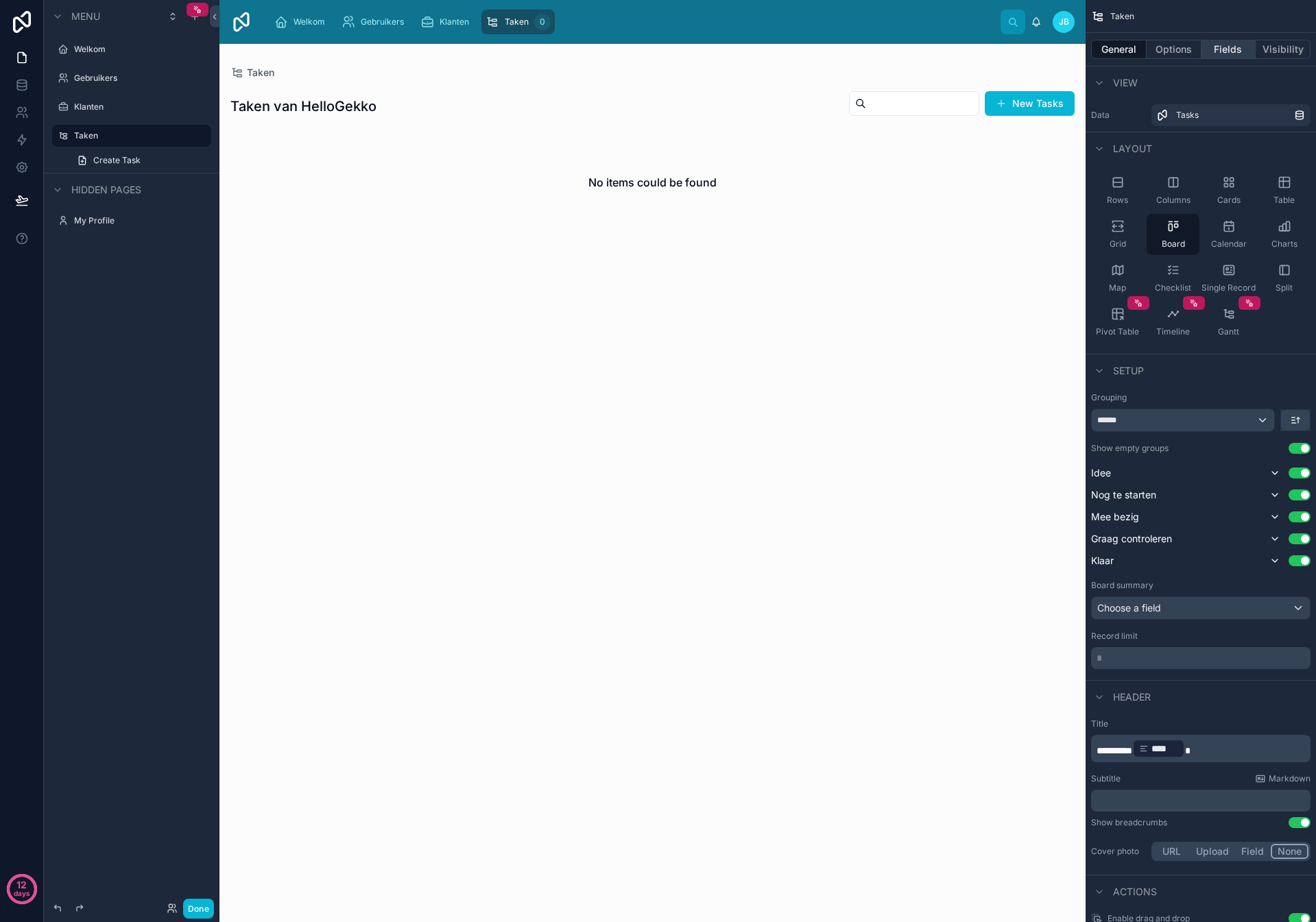
click at [1230, 50] on button "Fields" at bounding box center [1229, 49] width 55 height 19
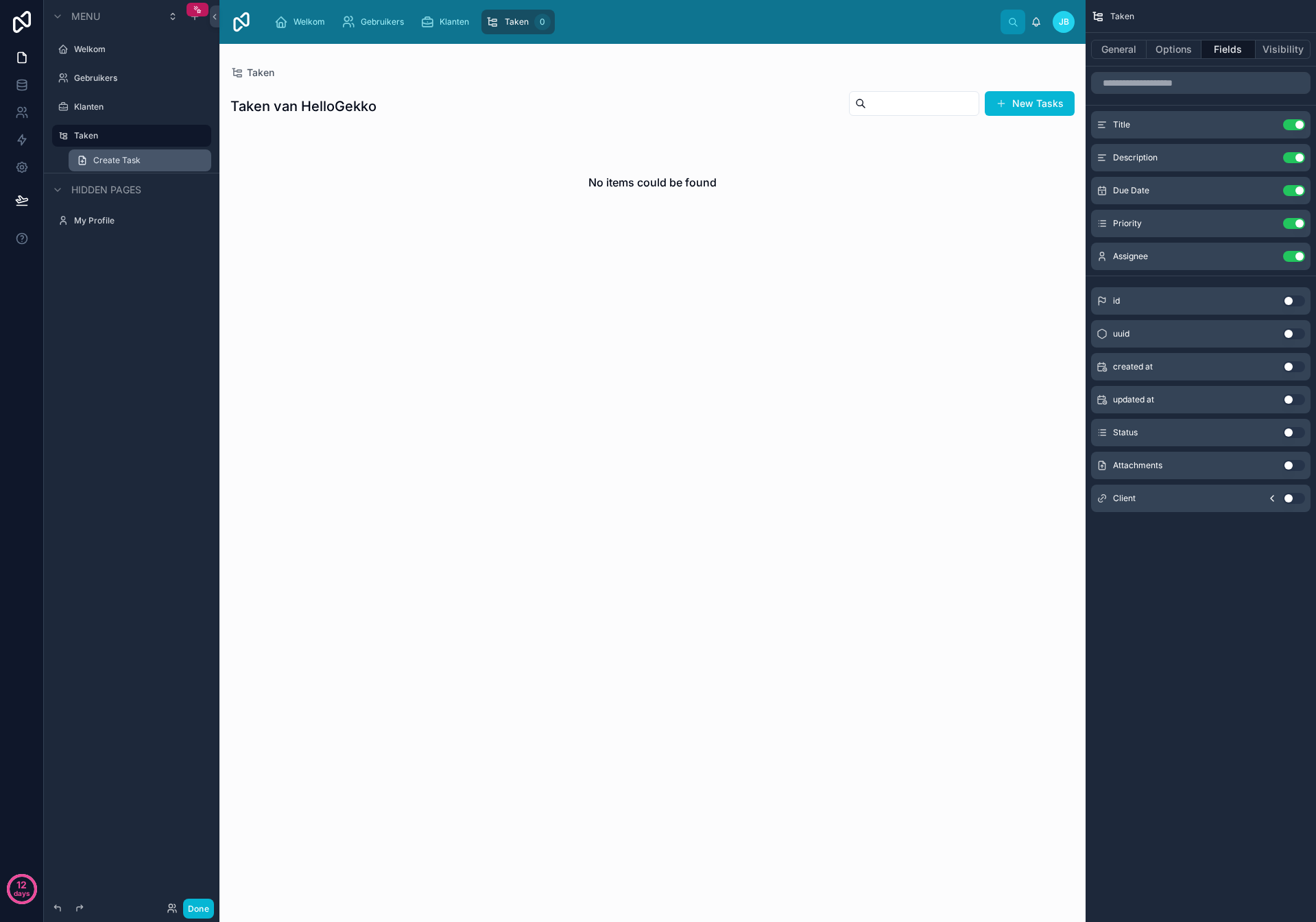
click at [165, 157] on link "Create Task" at bounding box center [139, 160] width 142 height 22
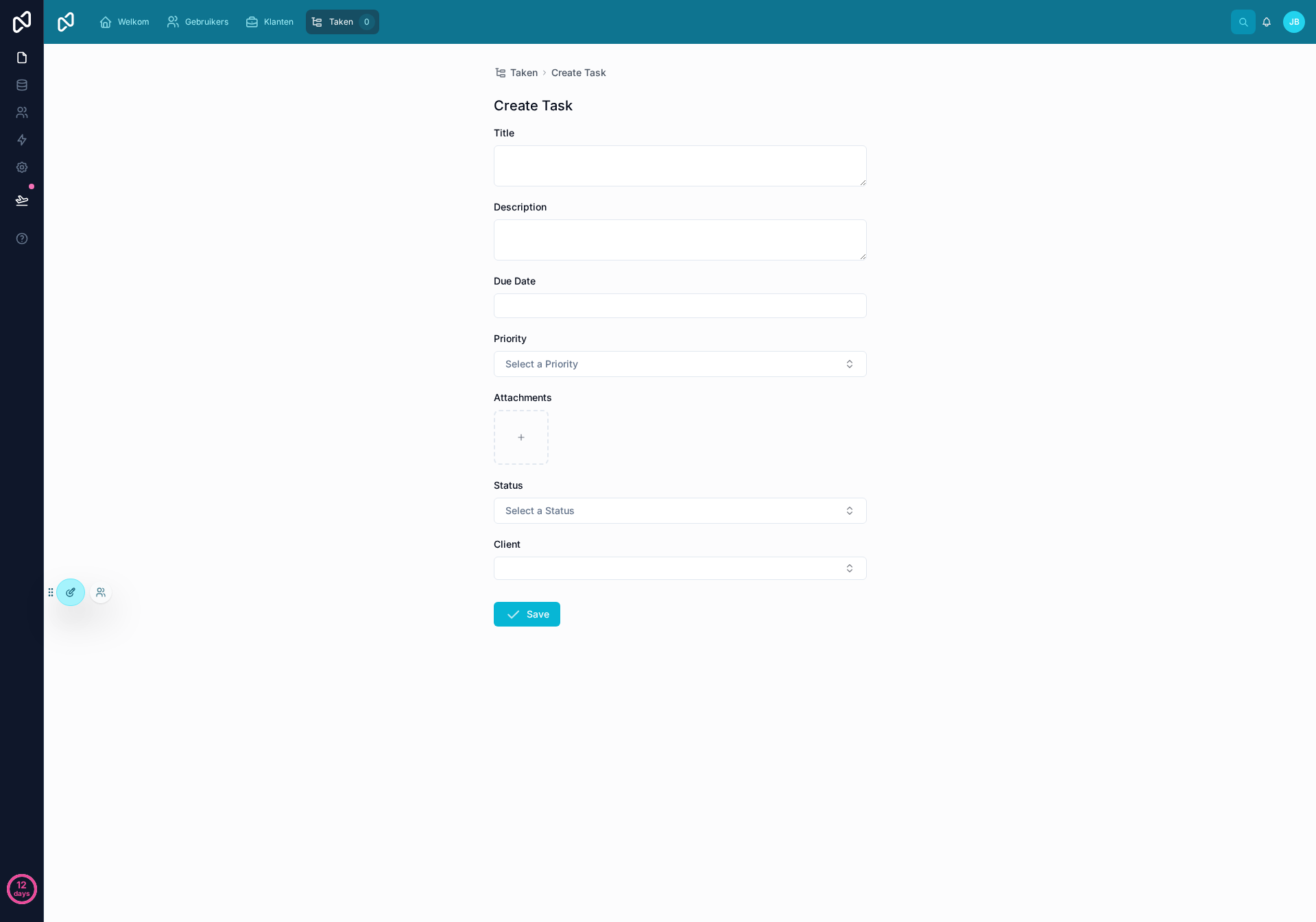
click at [71, 591] on icon at bounding box center [70, 592] width 11 height 11
click at [66, 589] on icon at bounding box center [70, 592] width 11 height 11
click at [74, 589] on icon at bounding box center [70, 592] width 11 height 11
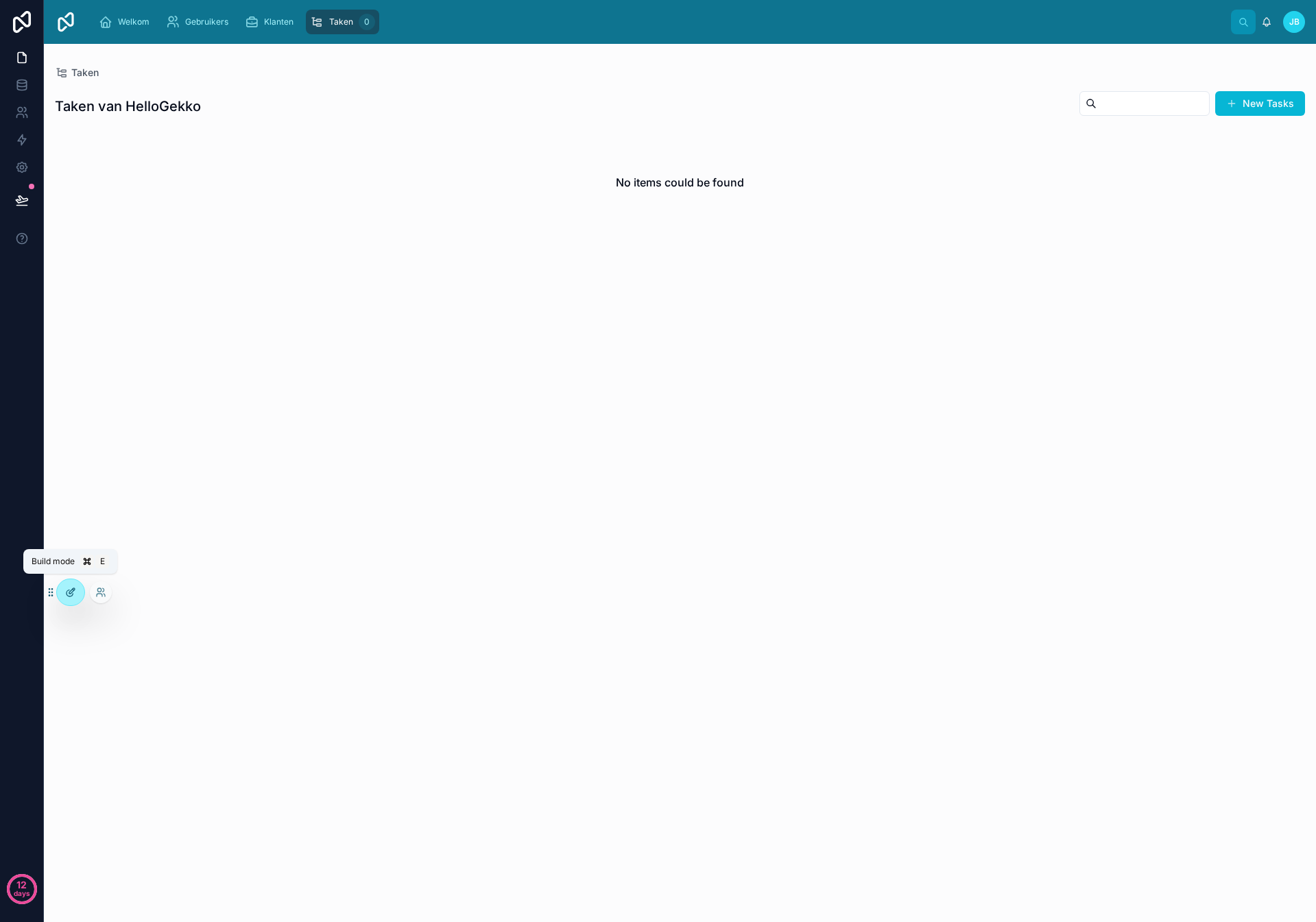
click at [72, 596] on icon at bounding box center [70, 594] width 6 height 6
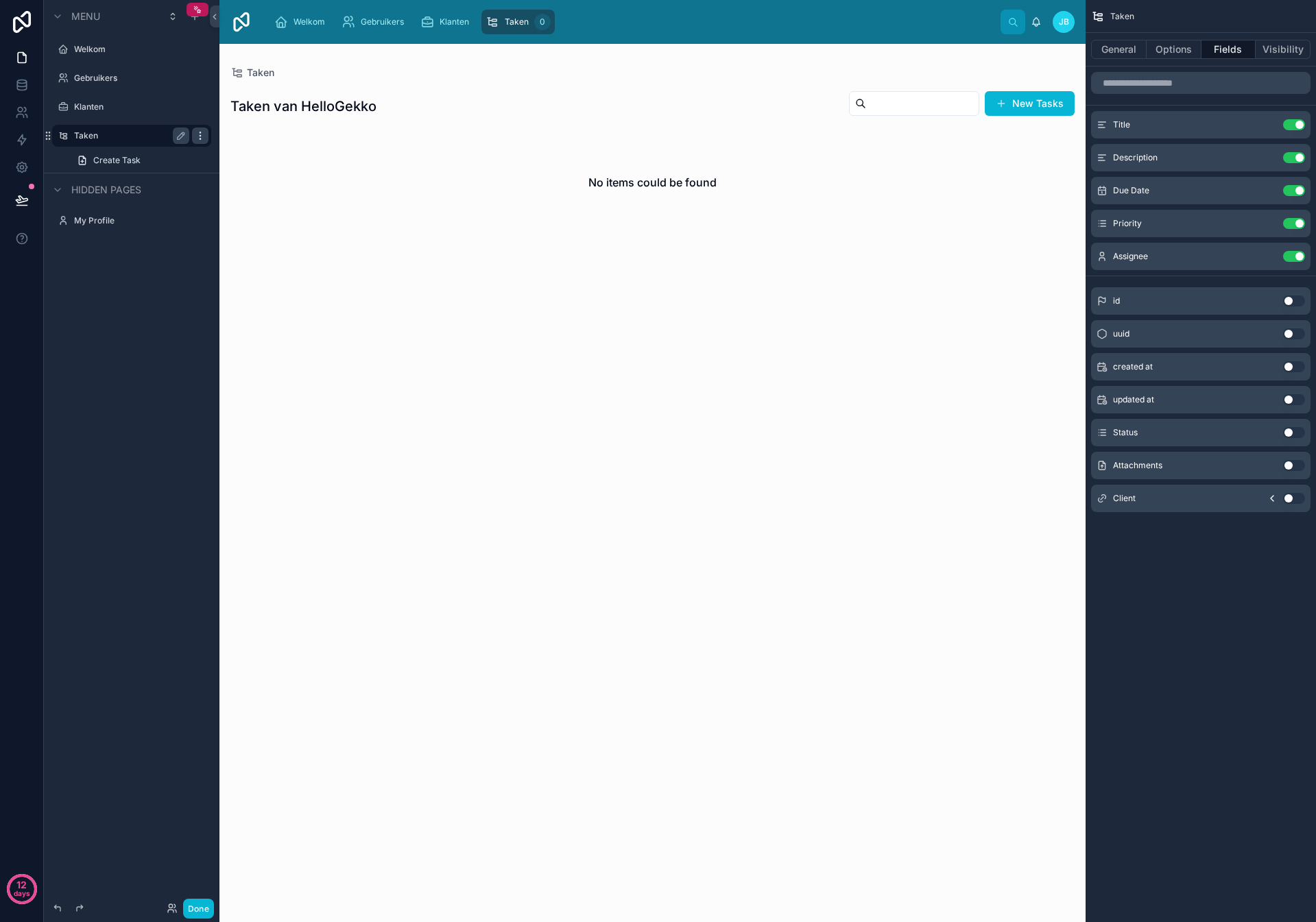
click at [195, 139] on icon "scrollable content" at bounding box center [199, 136] width 11 height 11
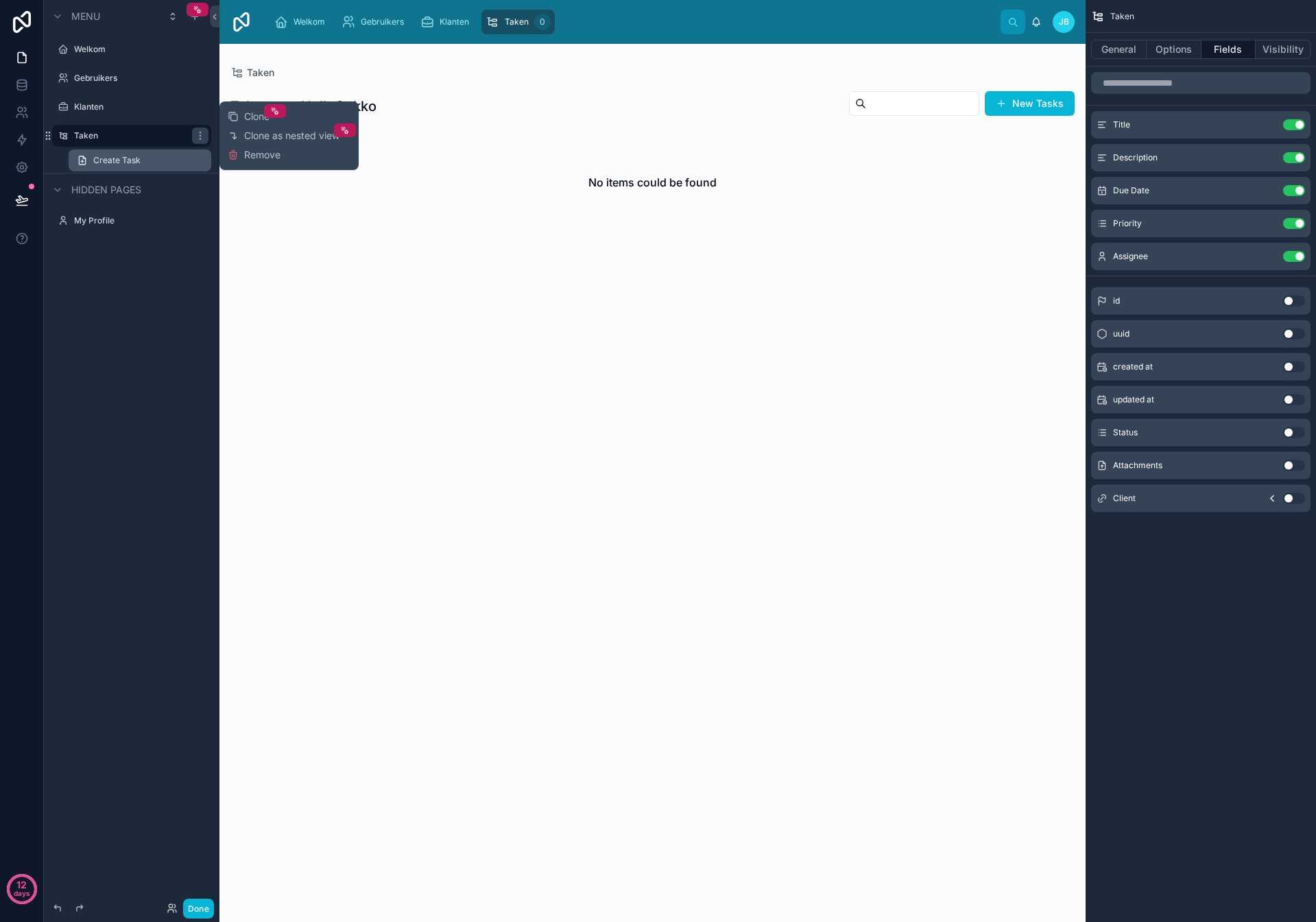
click at [155, 158] on link "Create Task" at bounding box center [139, 160] width 142 height 22
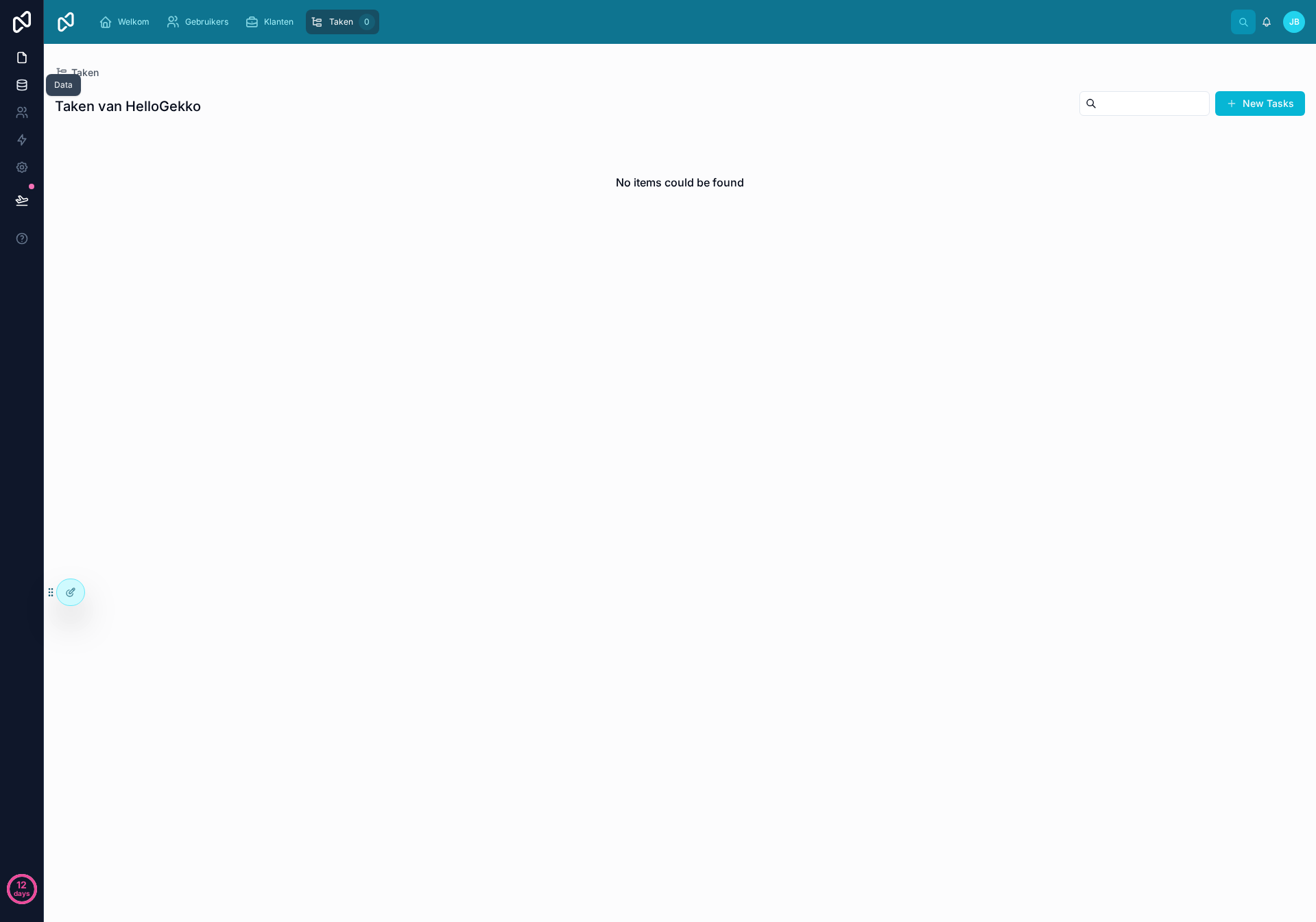
click at [24, 88] on icon at bounding box center [22, 85] width 14 height 14
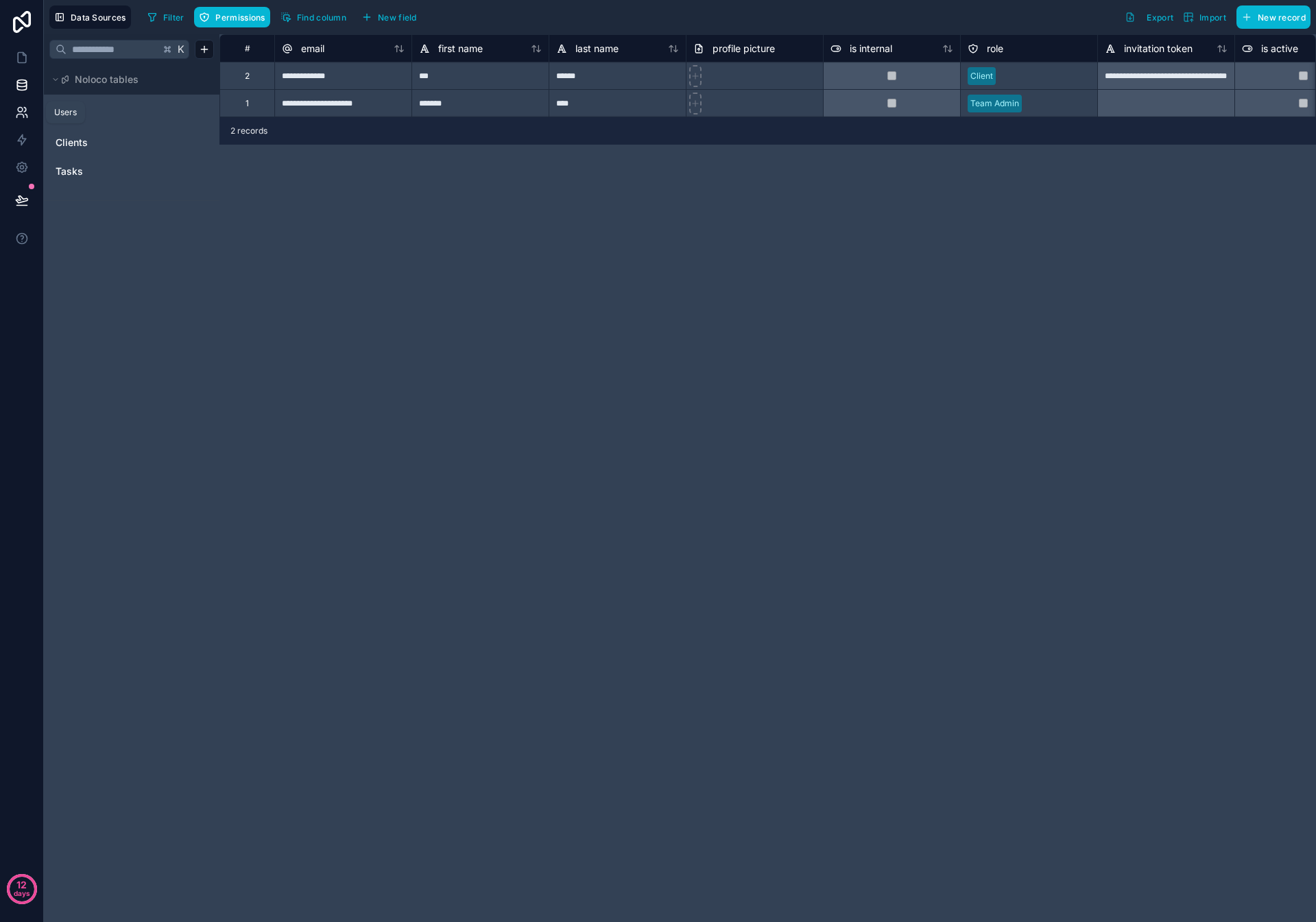
click at [21, 111] on icon at bounding box center [22, 112] width 14 height 14
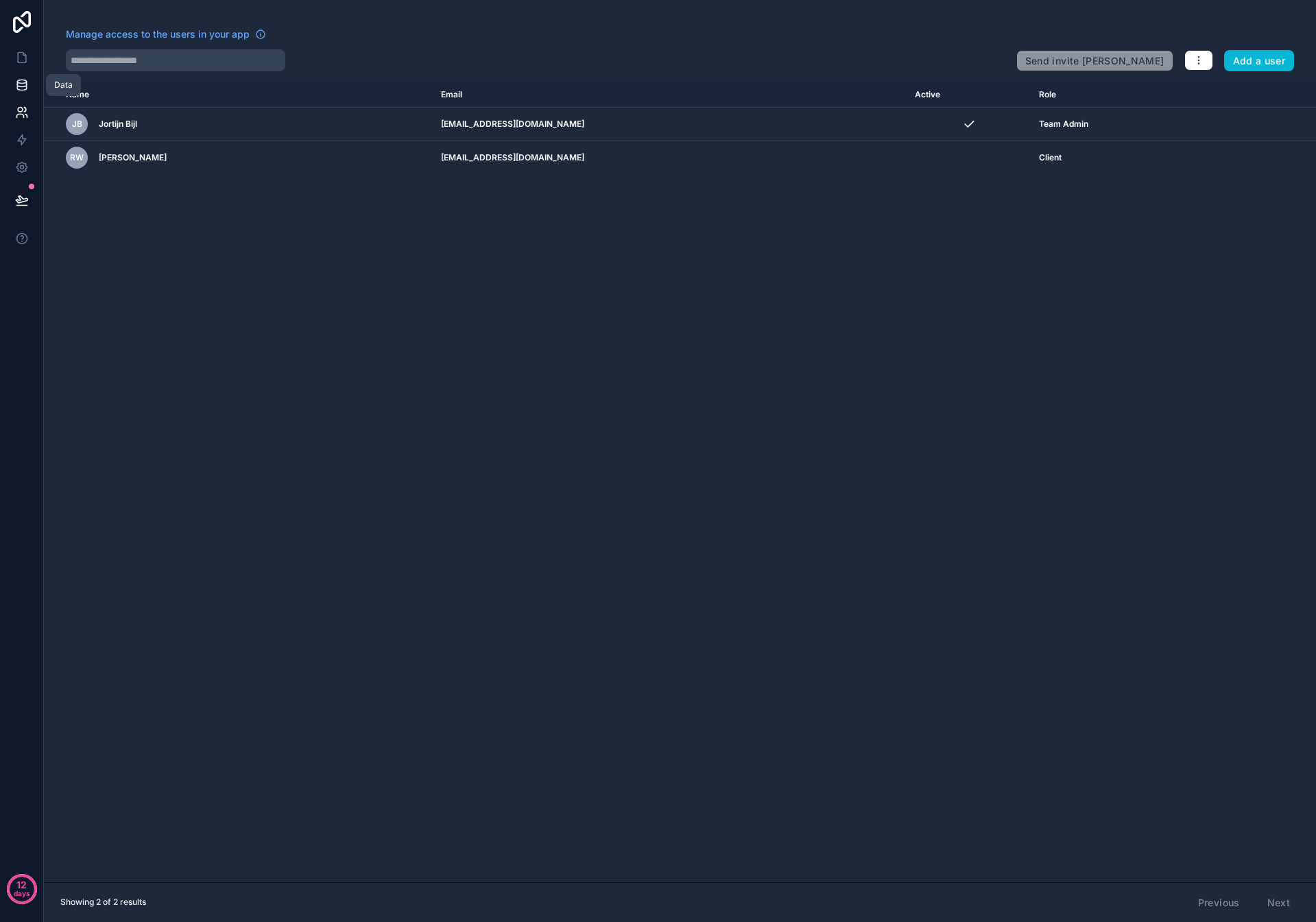
click at [21, 80] on icon at bounding box center [21, 82] width 9 height 4
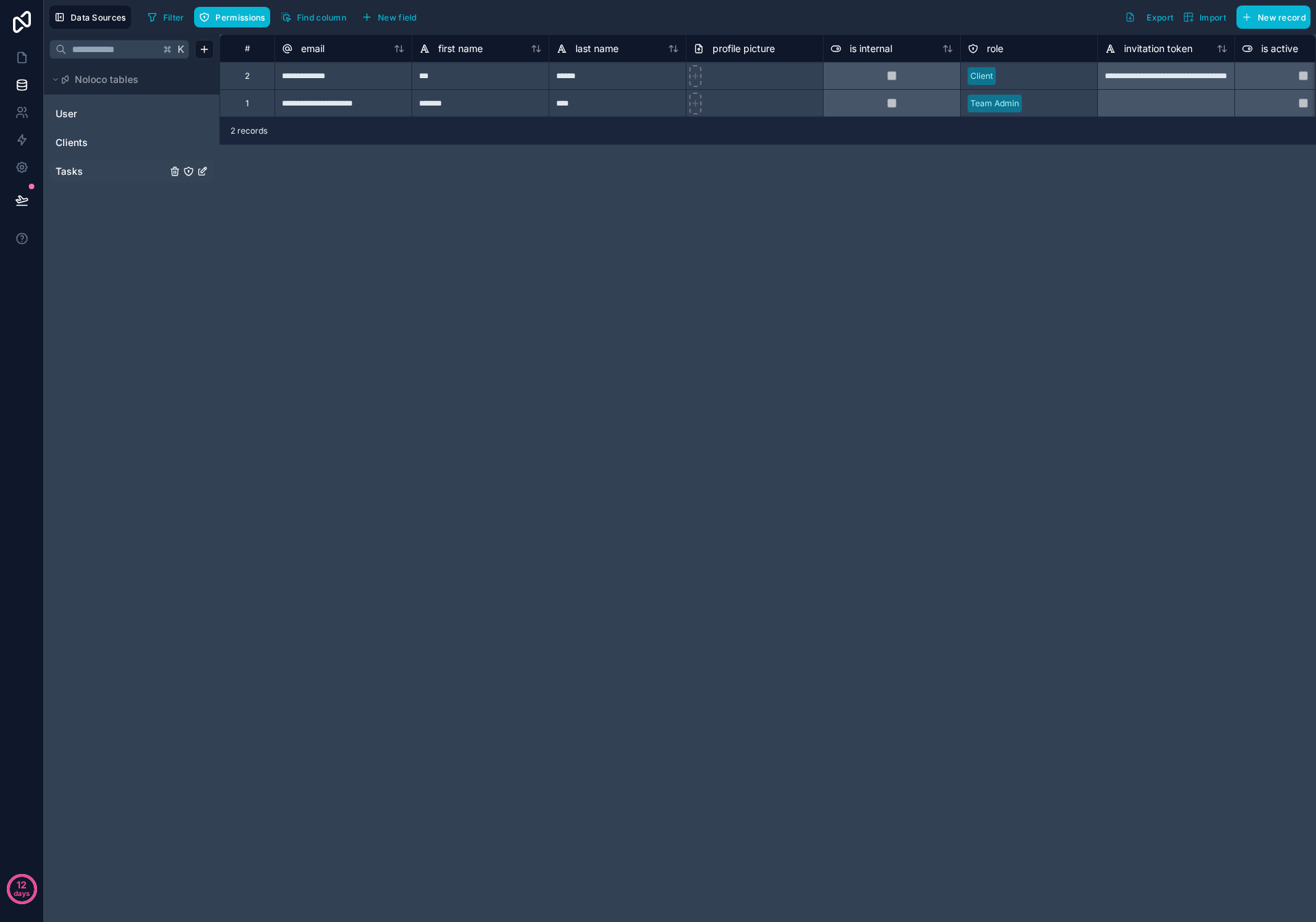
click at [98, 172] on link "Tasks" at bounding box center [110, 171] width 111 height 14
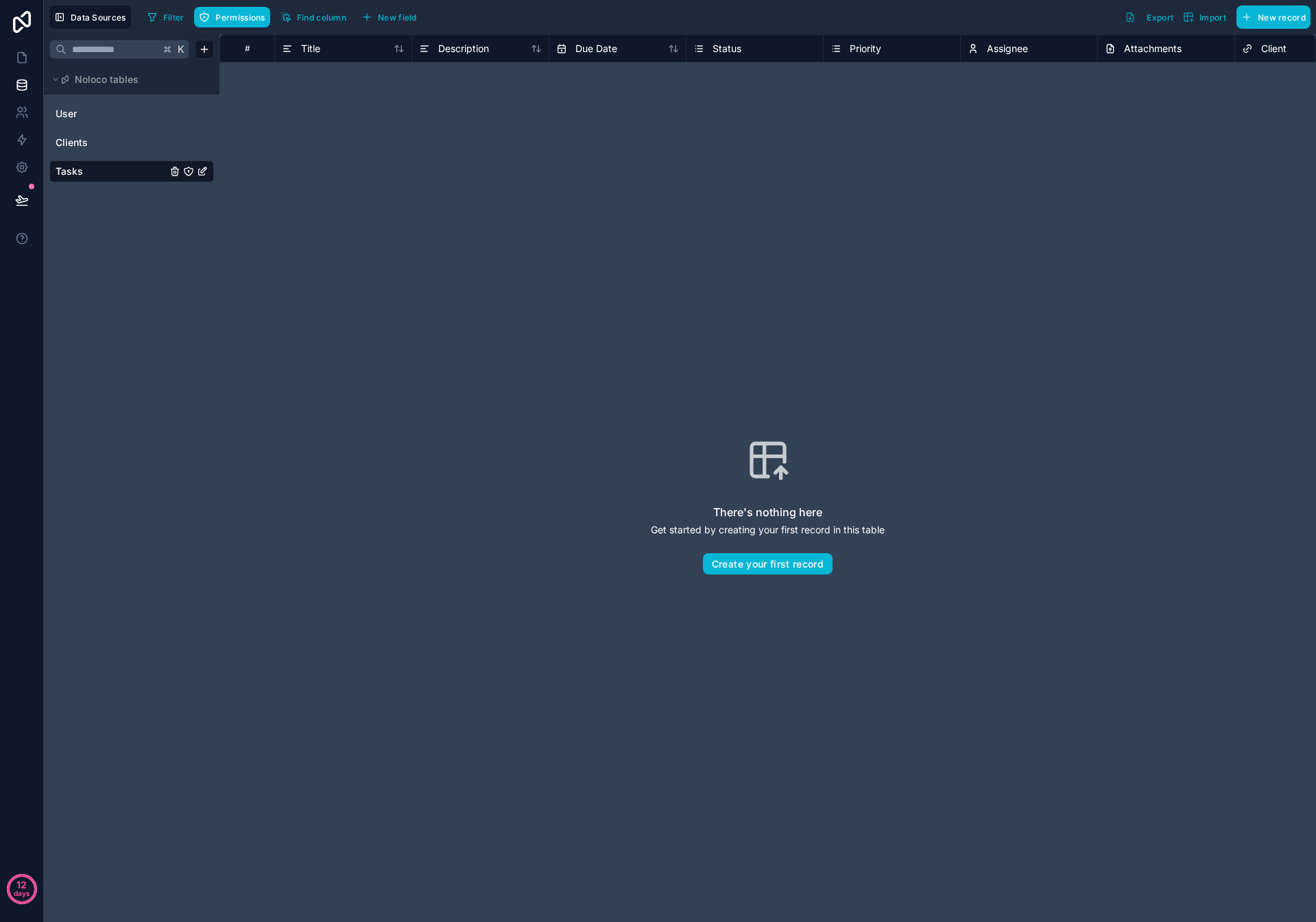
click at [185, 171] on icon "Tasks" at bounding box center [188, 170] width 11 height 11
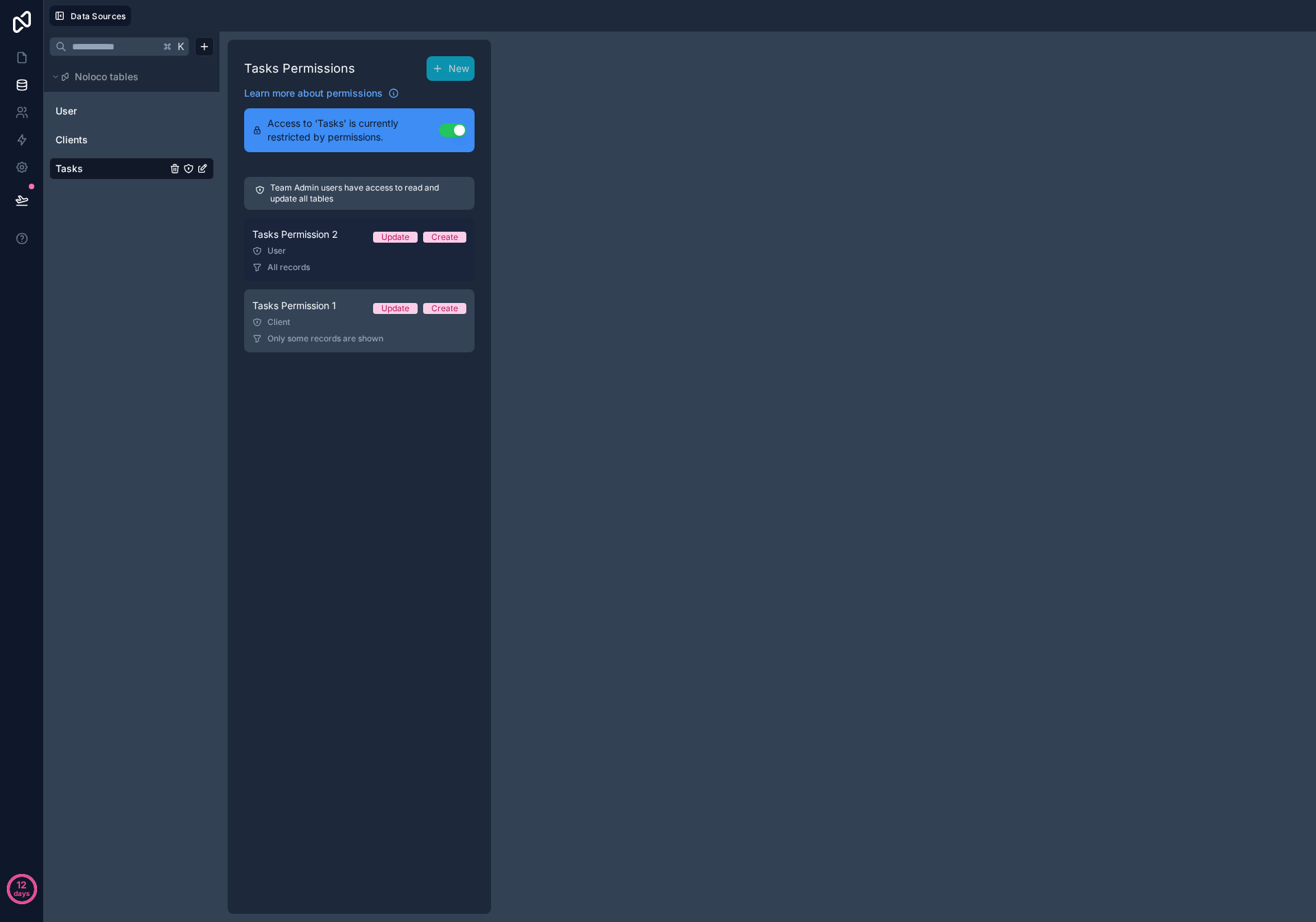
click at [331, 249] on div "User" at bounding box center [359, 250] width 214 height 11
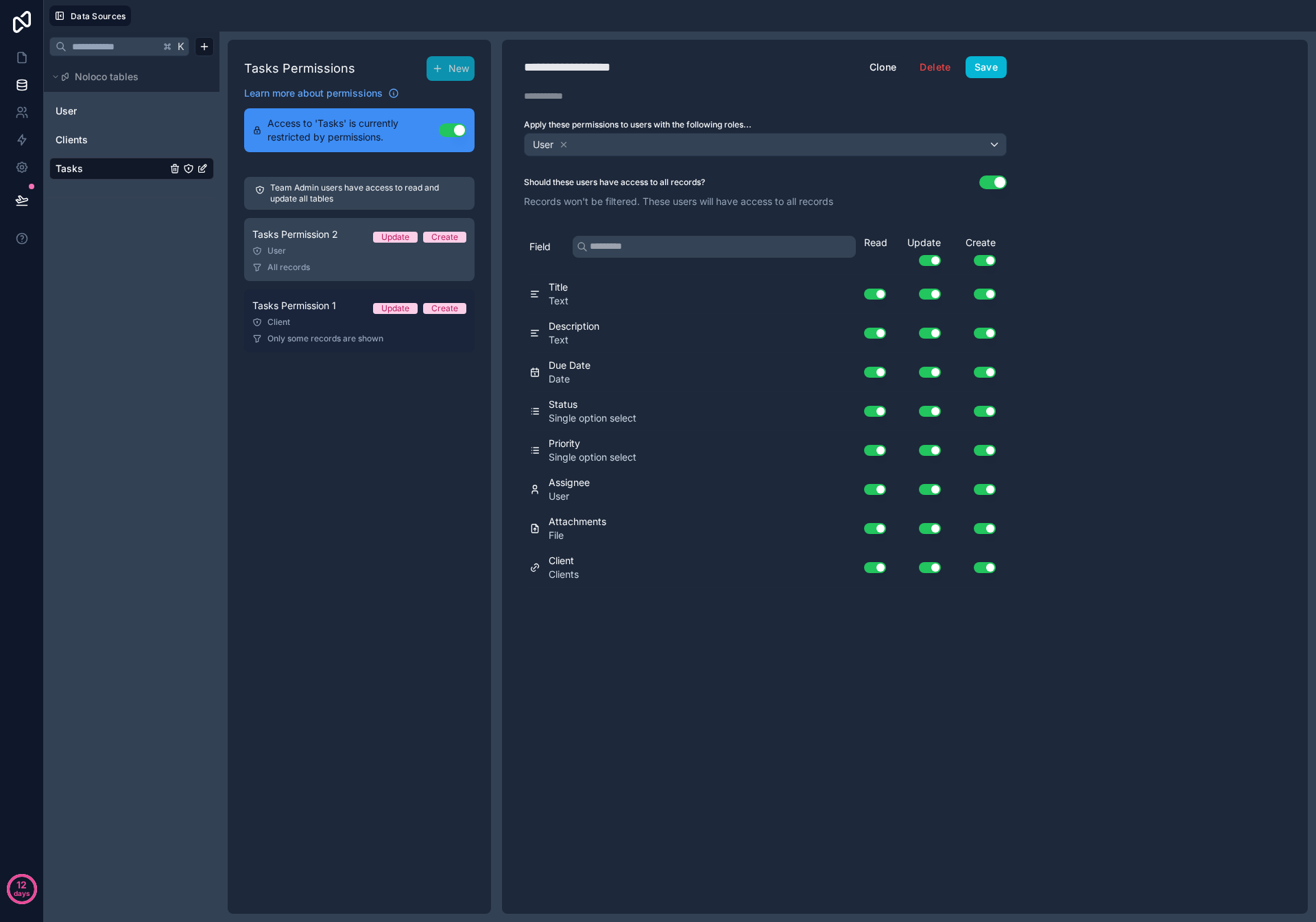
click at [317, 319] on div "Client" at bounding box center [359, 322] width 214 height 11
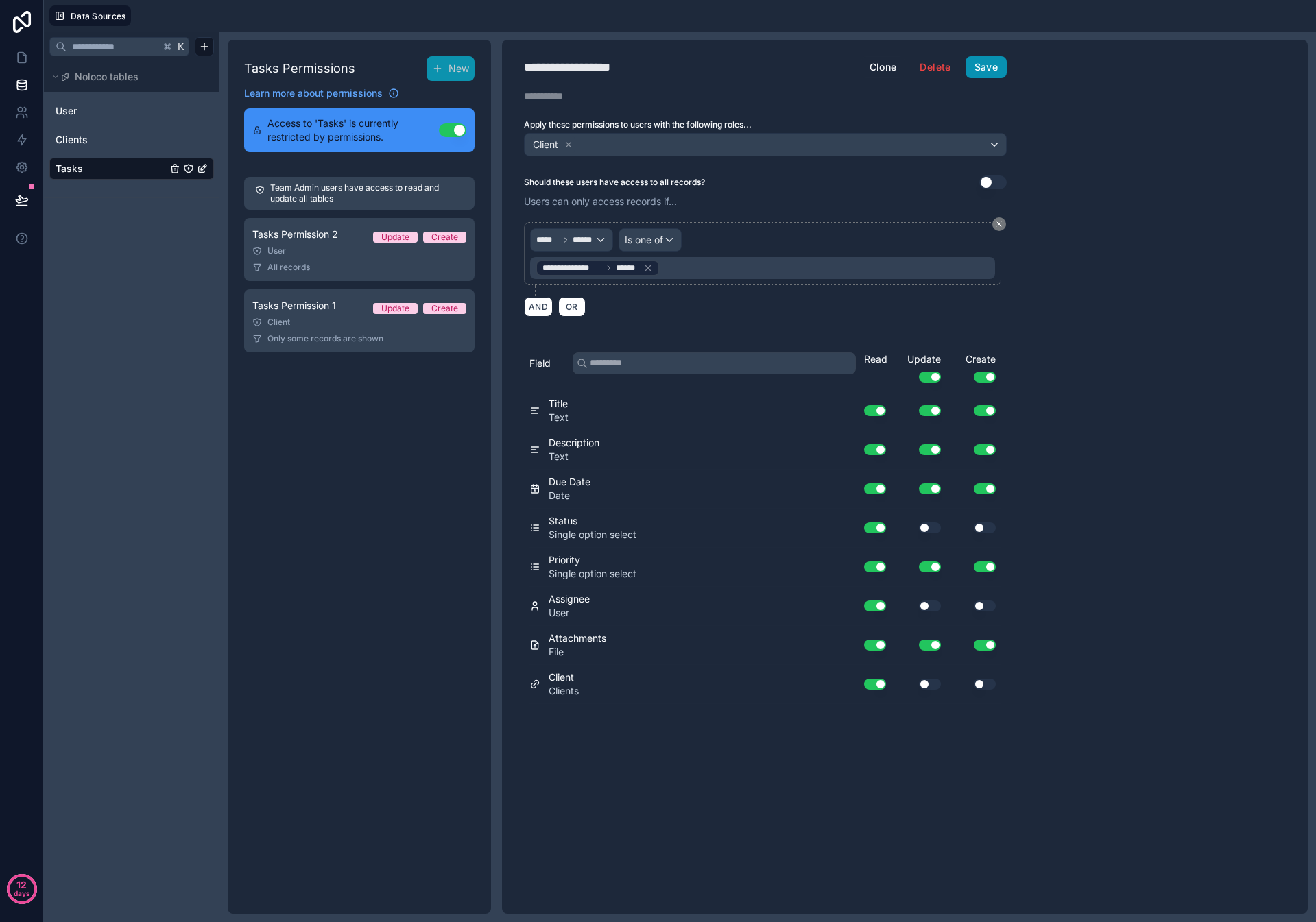
click at [997, 70] on button "Save" at bounding box center [986, 67] width 41 height 22
click at [21, 64] on icon at bounding box center [22, 57] width 14 height 14
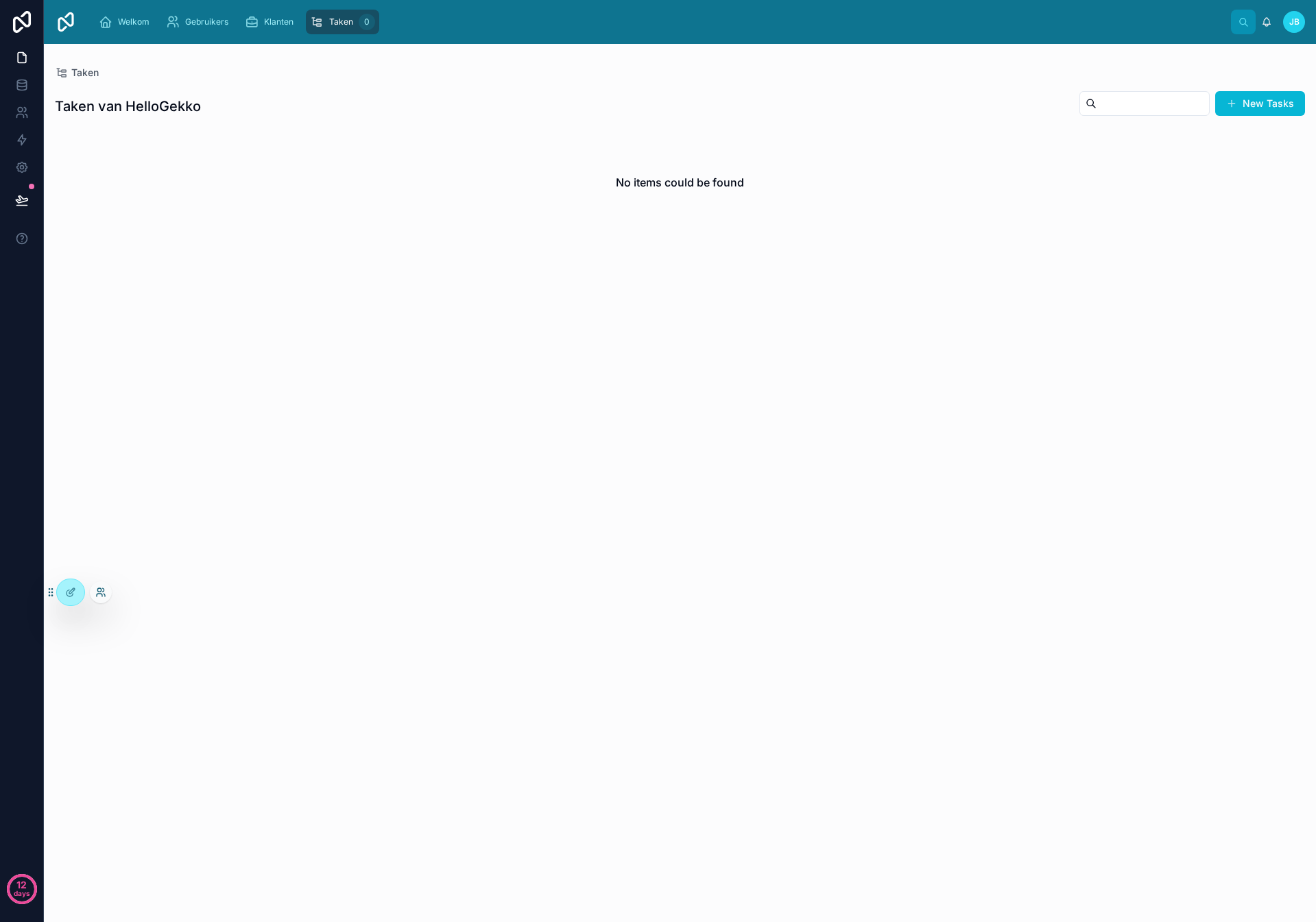
click at [100, 596] on icon at bounding box center [100, 592] width 11 height 11
click at [458, 387] on button "Select" at bounding box center [453, 391] width 36 height 20
click at [1246, 107] on button "New Tasks" at bounding box center [1260, 103] width 90 height 24
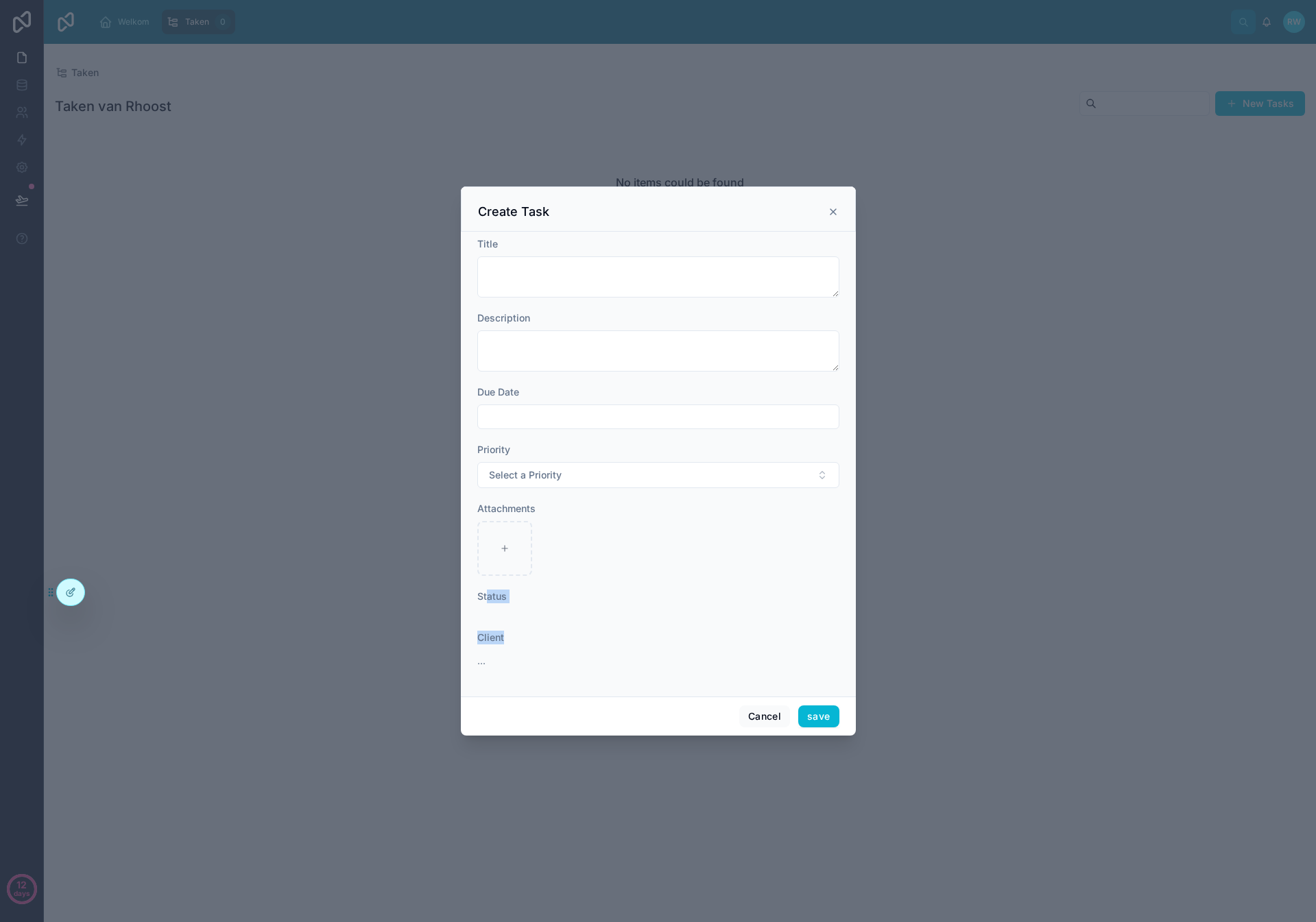
drag, startPoint x: 492, startPoint y: 602, endPoint x: 503, endPoint y: 647, distance: 46.3
click at [503, 646] on form "Title Description Due Date Priority Select a Priority Attachments Status Client…" at bounding box center [658, 461] width 362 height 448
click at [502, 648] on div "Client ..." at bounding box center [658, 651] width 362 height 41
drag, startPoint x: 498, startPoint y: 661, endPoint x: 479, endPoint y: 632, distance: 34.7
click at [469, 632] on div "Title Description Due Date Priority Select a Priority Attachments Status Client…" at bounding box center [658, 464] width 395 height 465
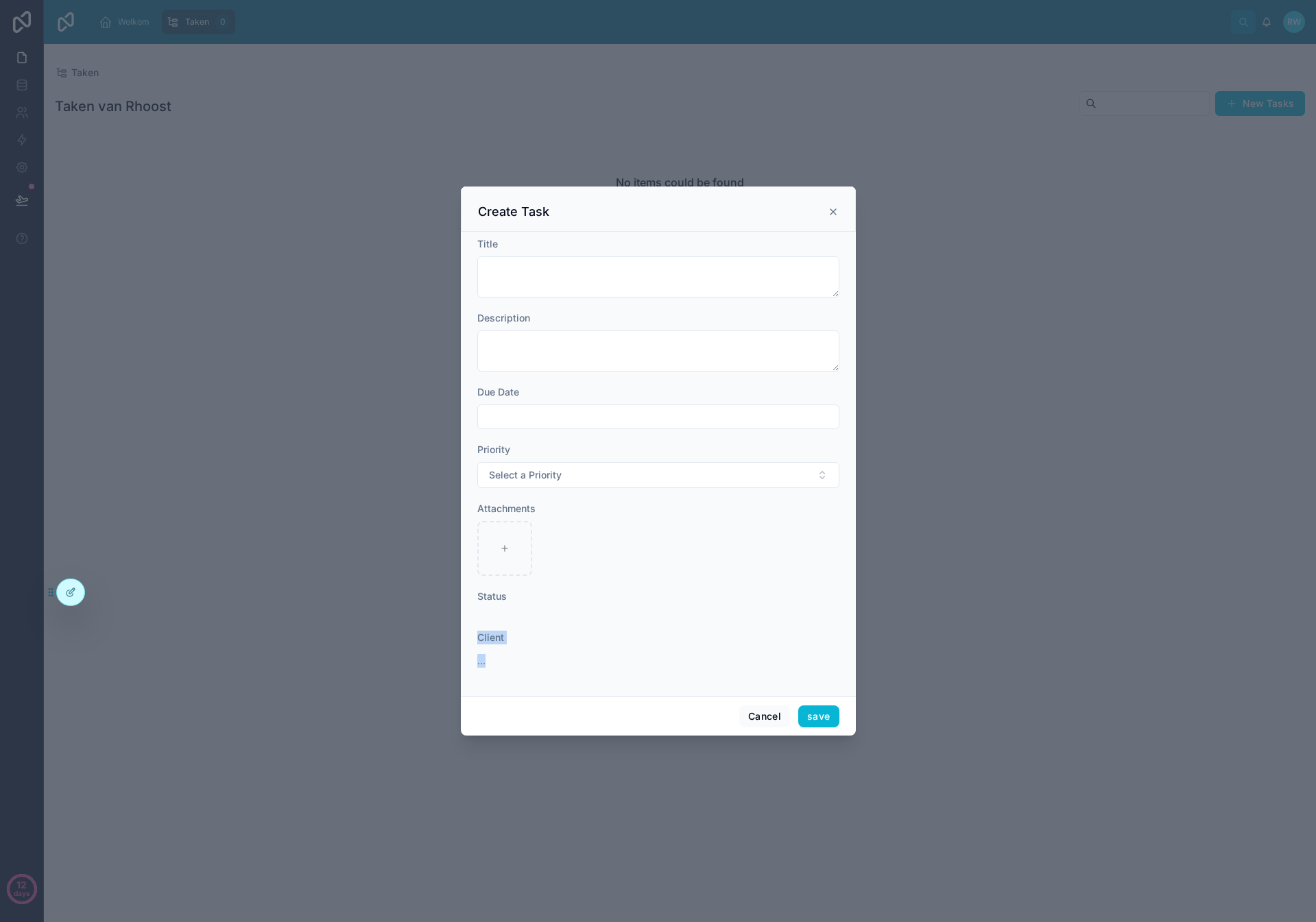
drag, startPoint x: 479, startPoint y: 632, endPoint x: 546, endPoint y: 659, distance: 72.2
click at [480, 633] on span "Client" at bounding box center [491, 637] width 27 height 12
click at [765, 718] on button "Cancel" at bounding box center [764, 717] width 50 height 22
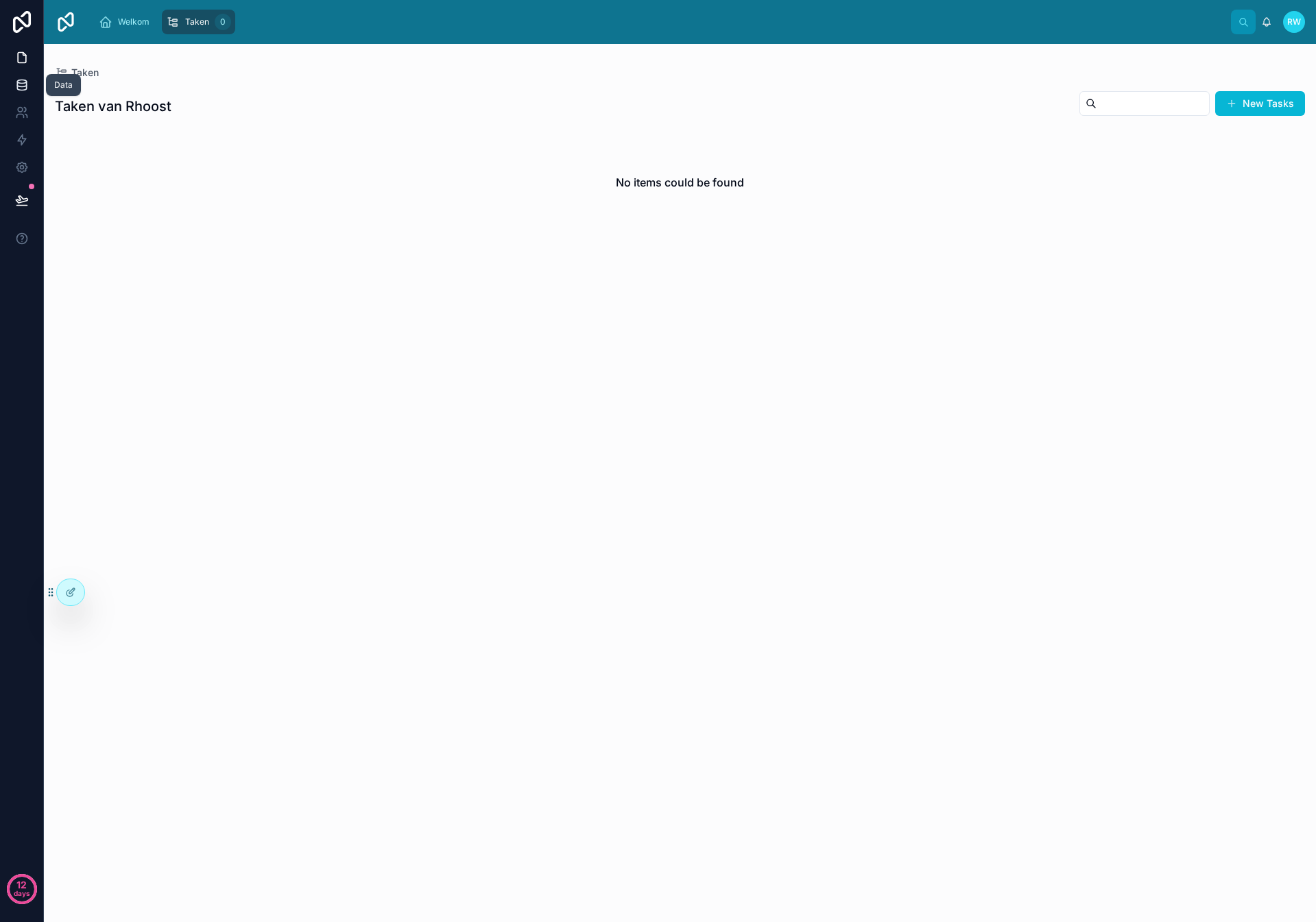
click at [22, 86] on icon at bounding box center [21, 84] width 9 height 6
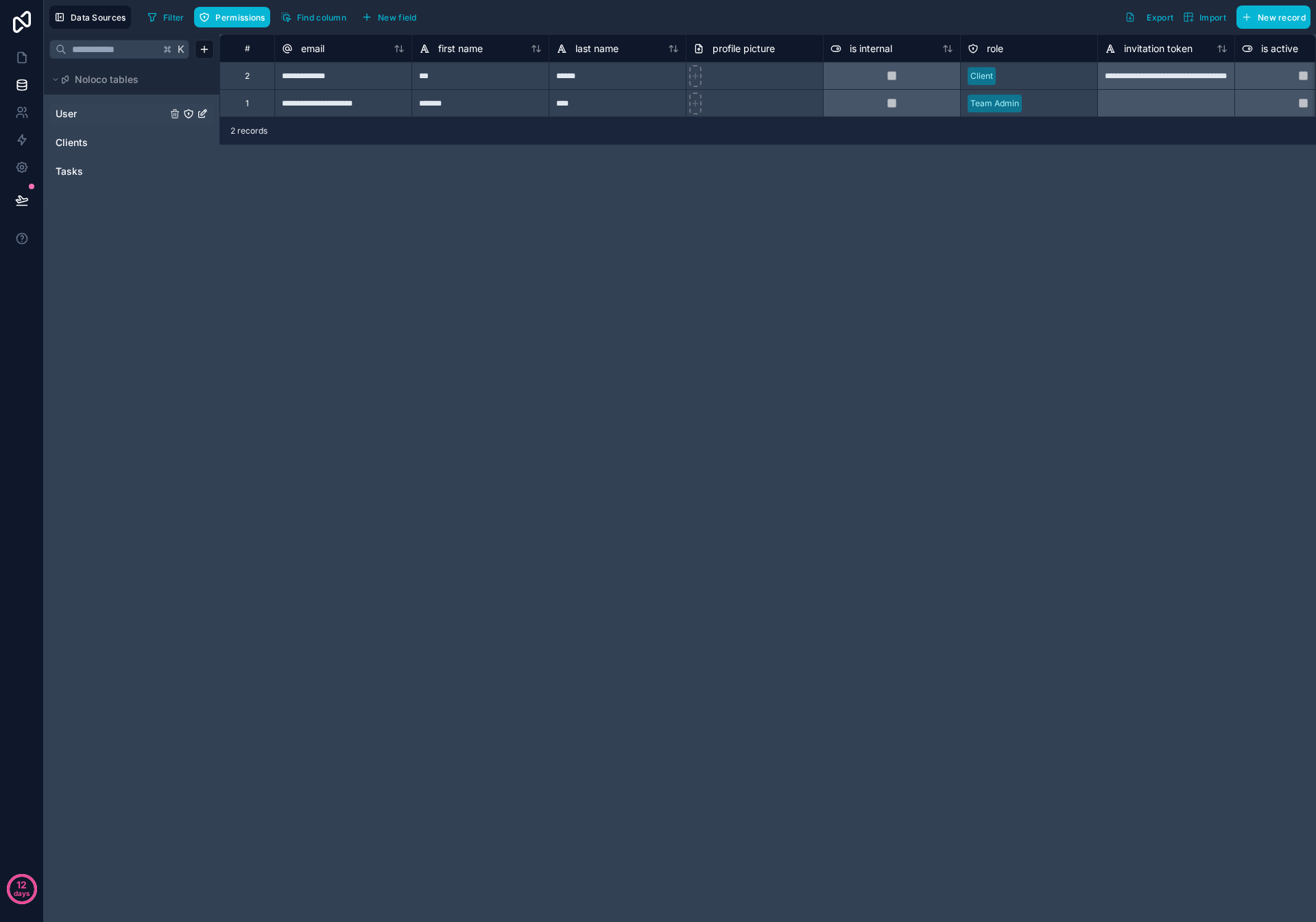
click at [103, 115] on link "User" at bounding box center [110, 113] width 111 height 14
click at [98, 147] on link "Clients" at bounding box center [110, 142] width 111 height 14
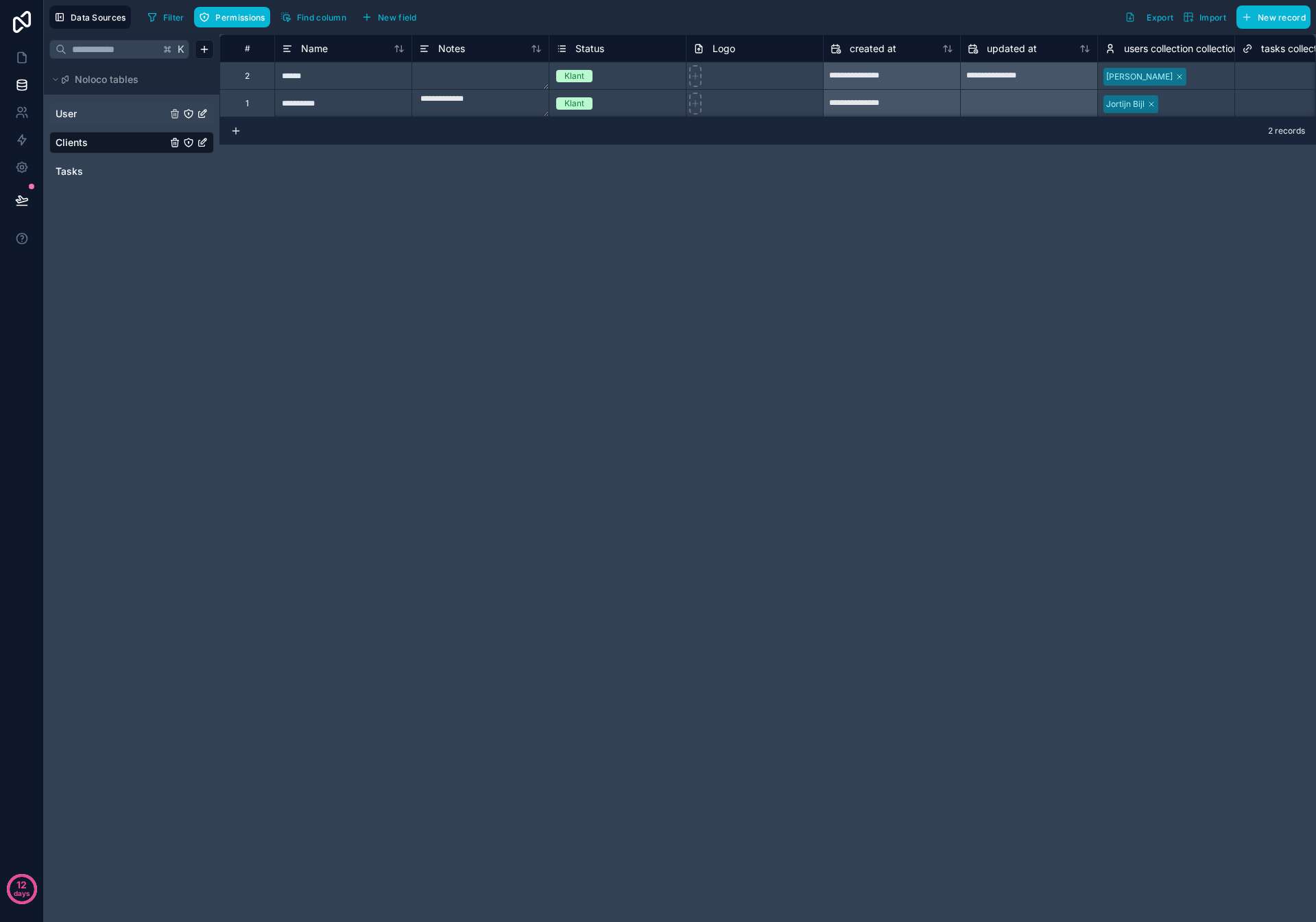
click at [108, 123] on div "User" at bounding box center [132, 113] width 165 height 22
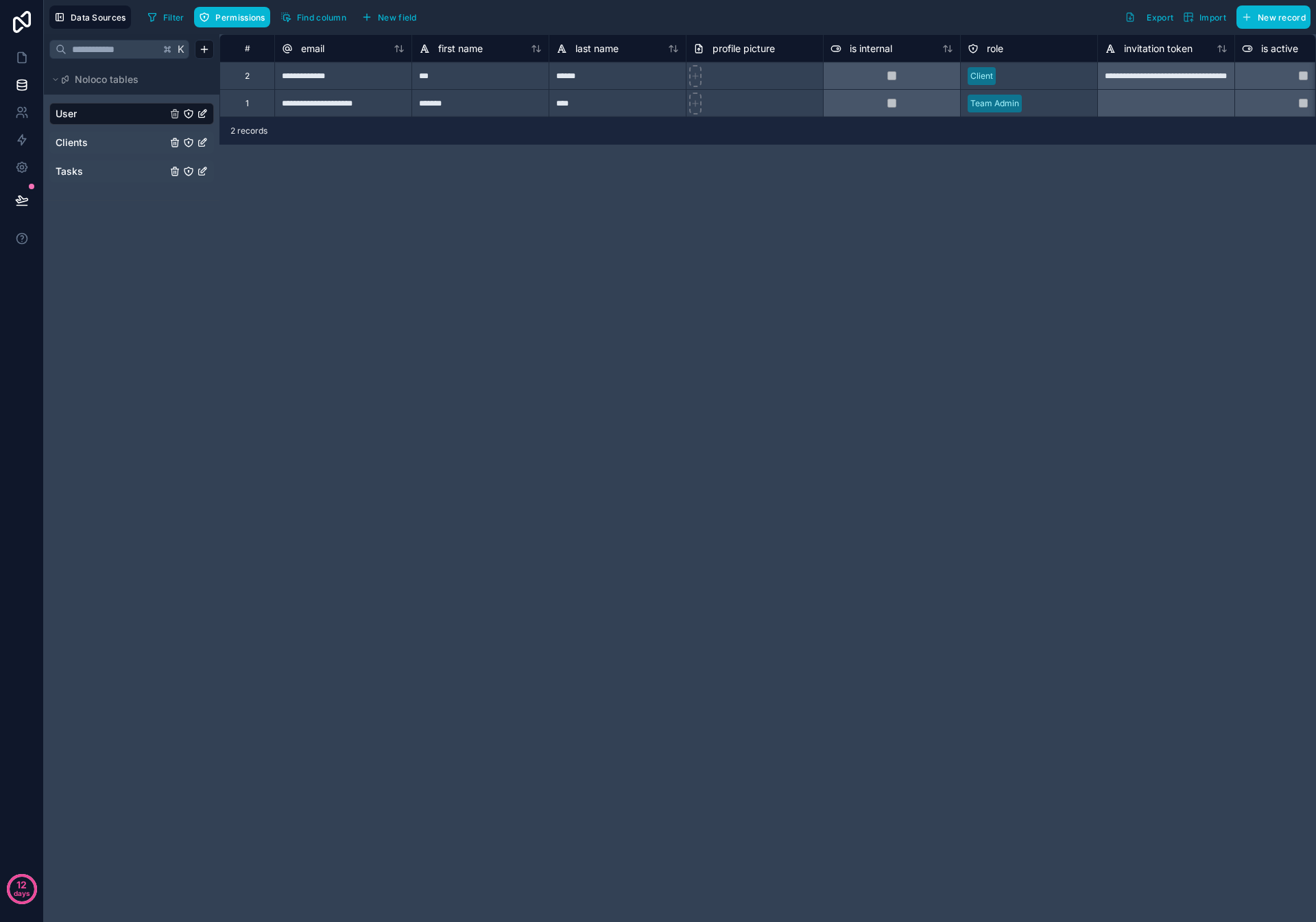
click at [75, 170] on span "Tasks" at bounding box center [69, 171] width 27 height 14
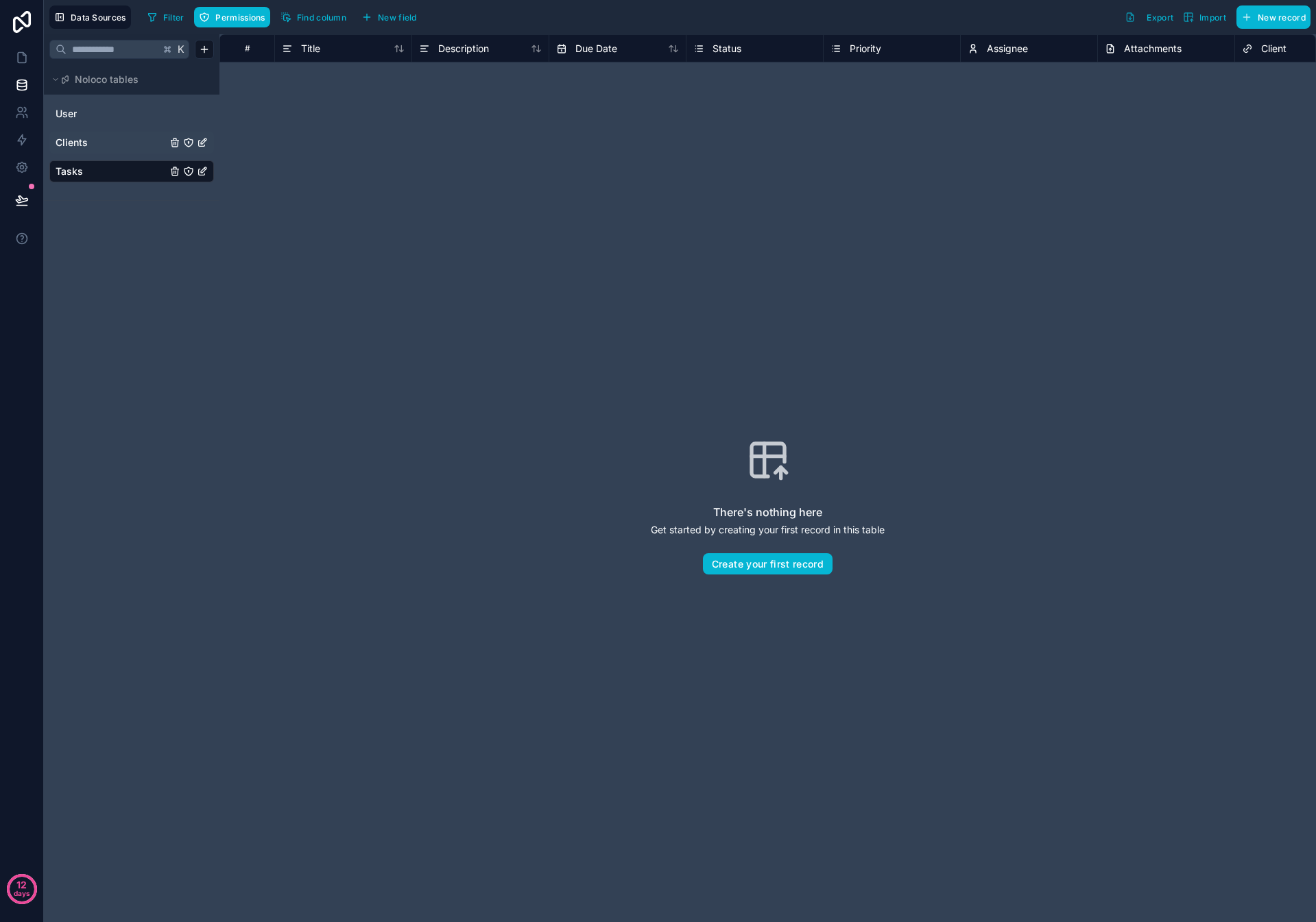
click at [76, 169] on span "Tasks" at bounding box center [69, 171] width 27 height 14
click at [189, 169] on icon "Tasks" at bounding box center [188, 170] width 11 height 11
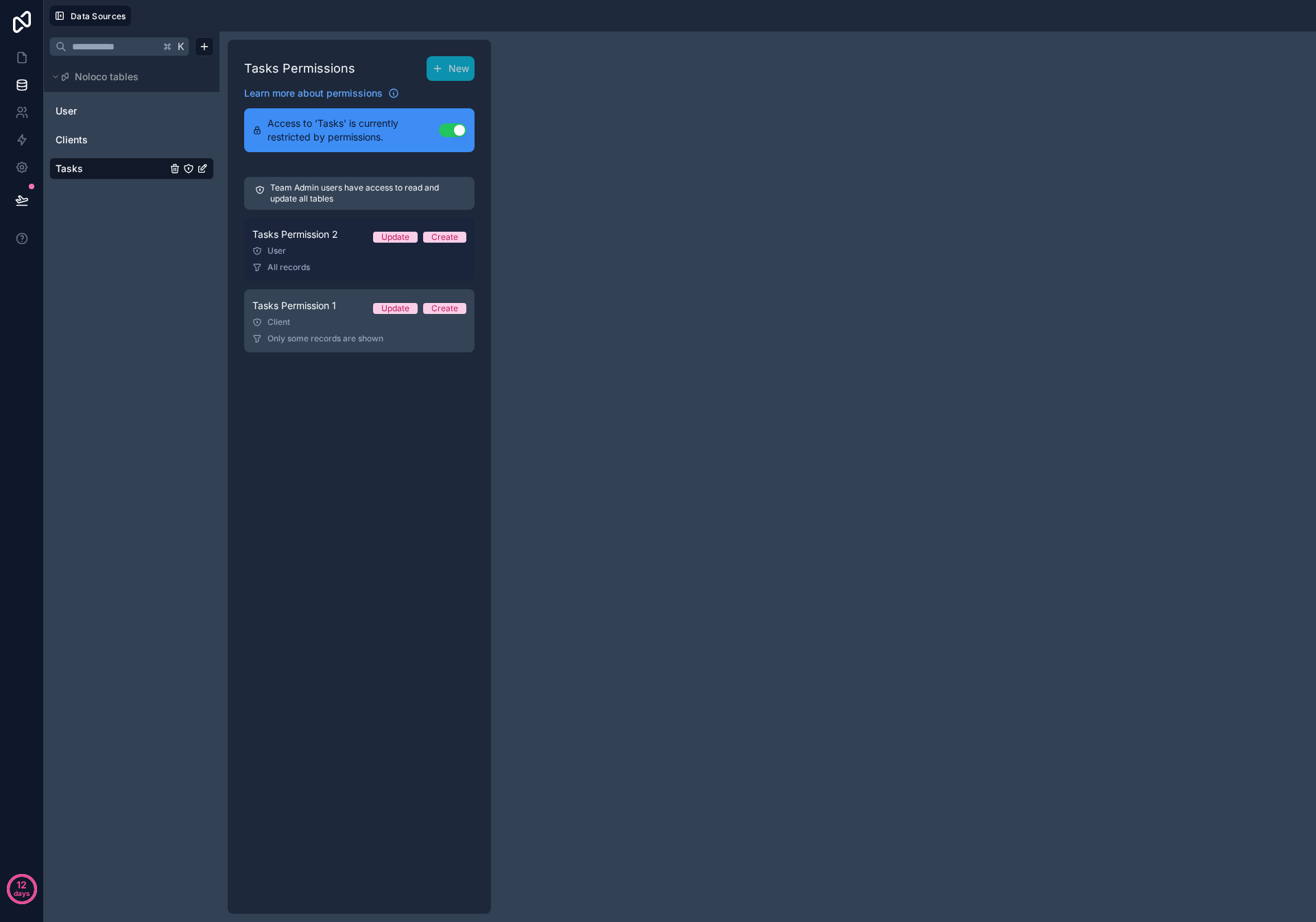
click at [321, 245] on div "User" at bounding box center [359, 250] width 214 height 11
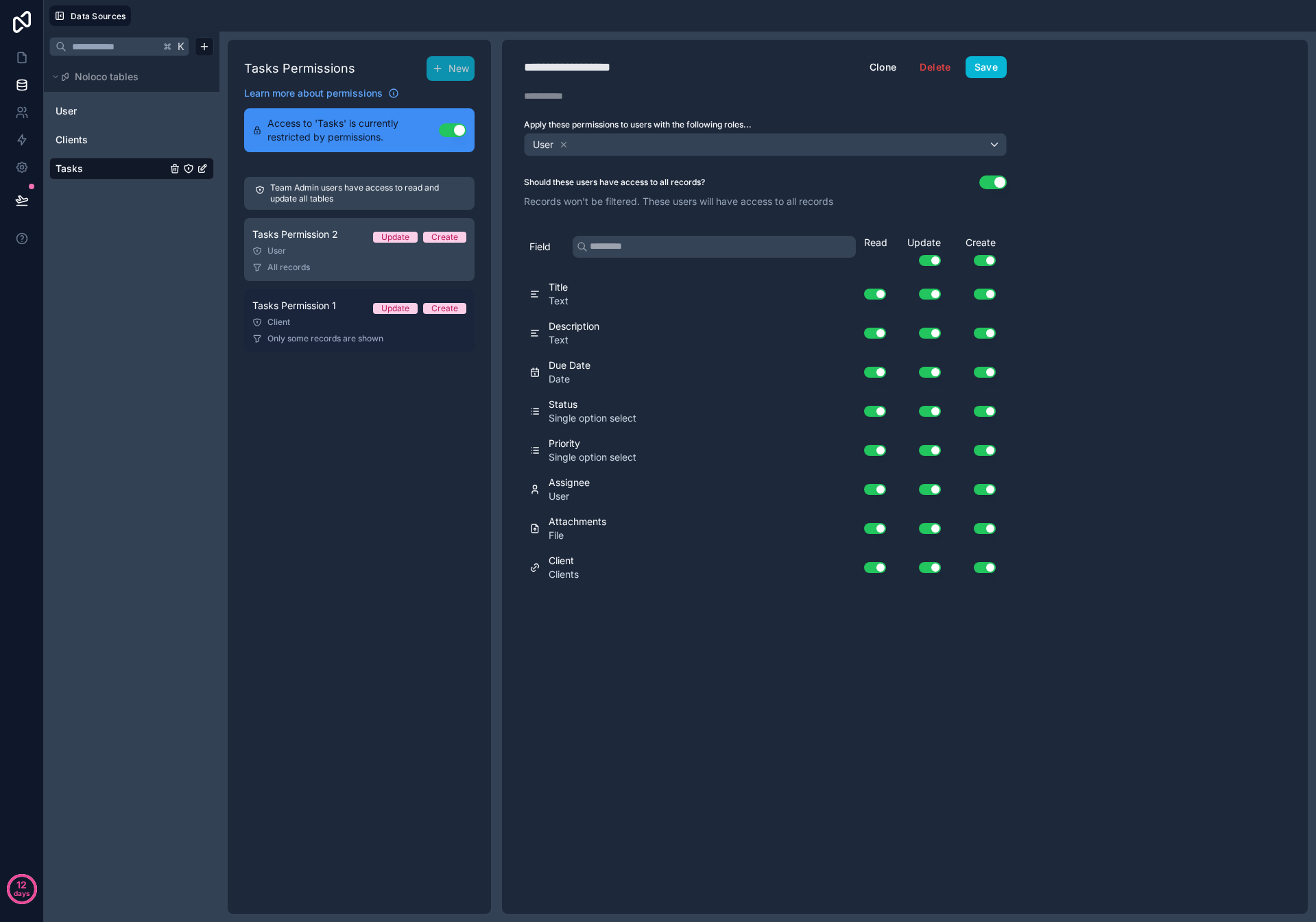
click at [319, 316] on link "Tasks Permission 1 Update Create Client Only some records are shown" at bounding box center [359, 321] width 230 height 63
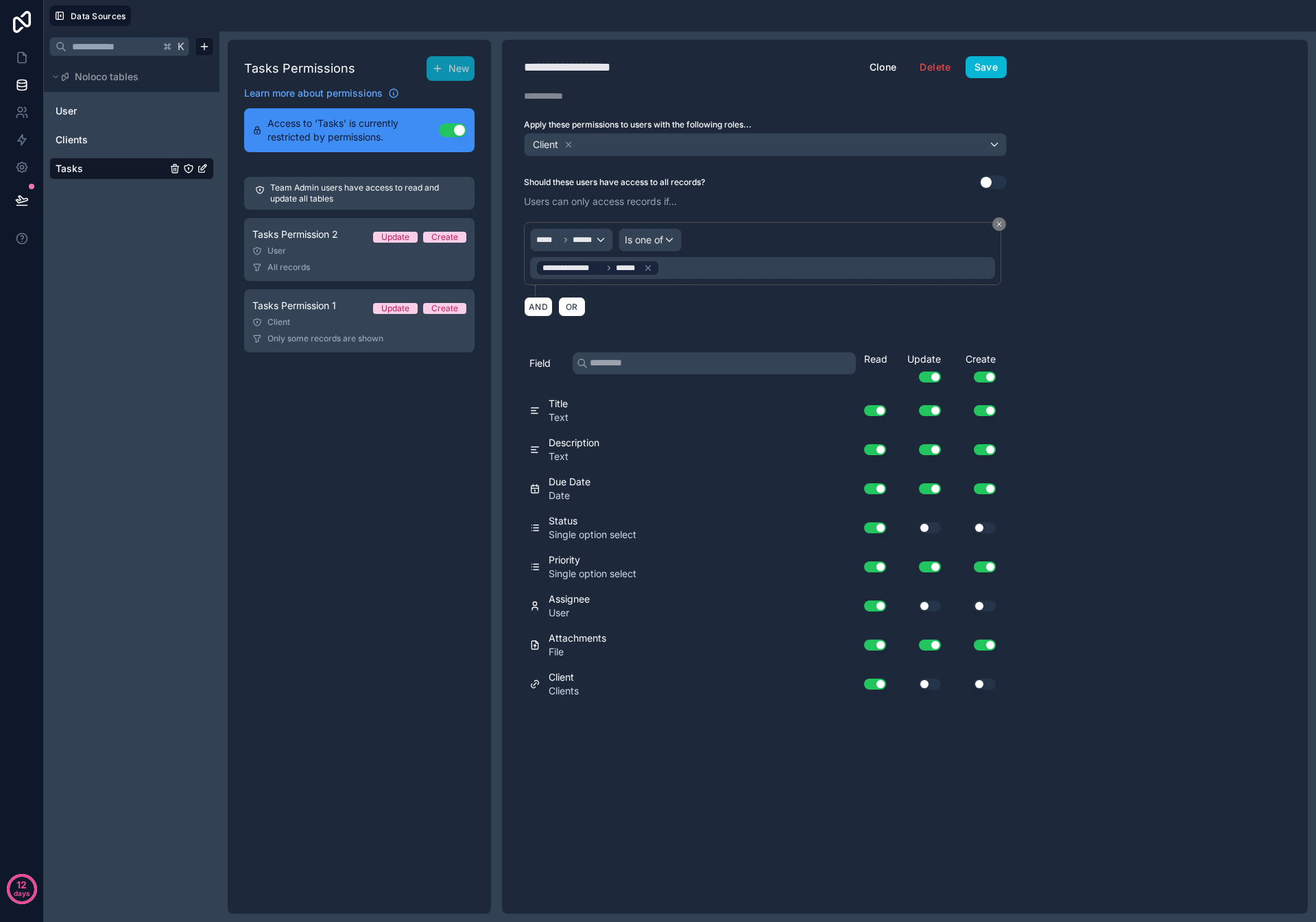
click at [451, 129] on button "Use setting" at bounding box center [452, 130] width 27 height 14
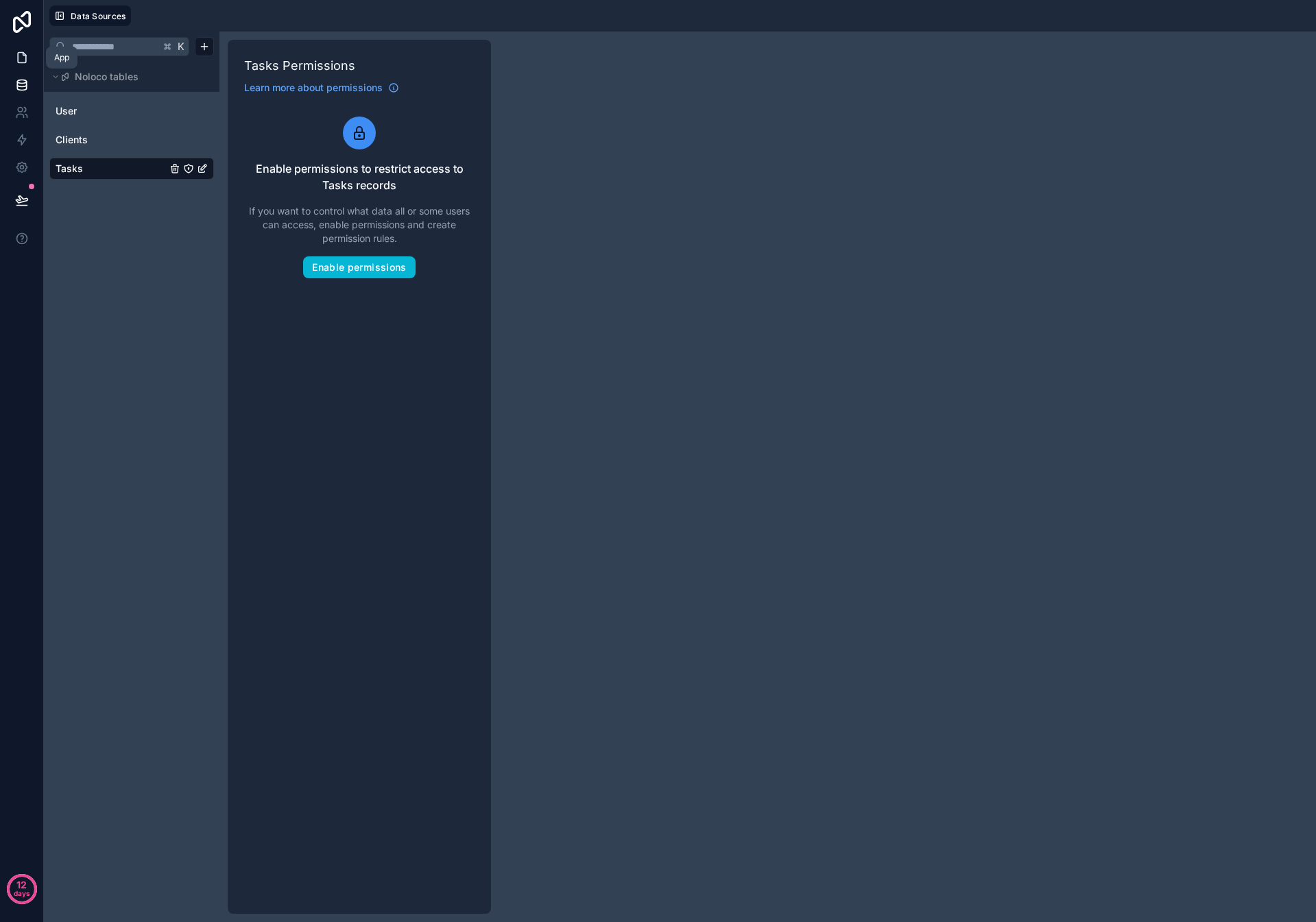
click at [25, 58] on icon at bounding box center [21, 58] width 8 height 11
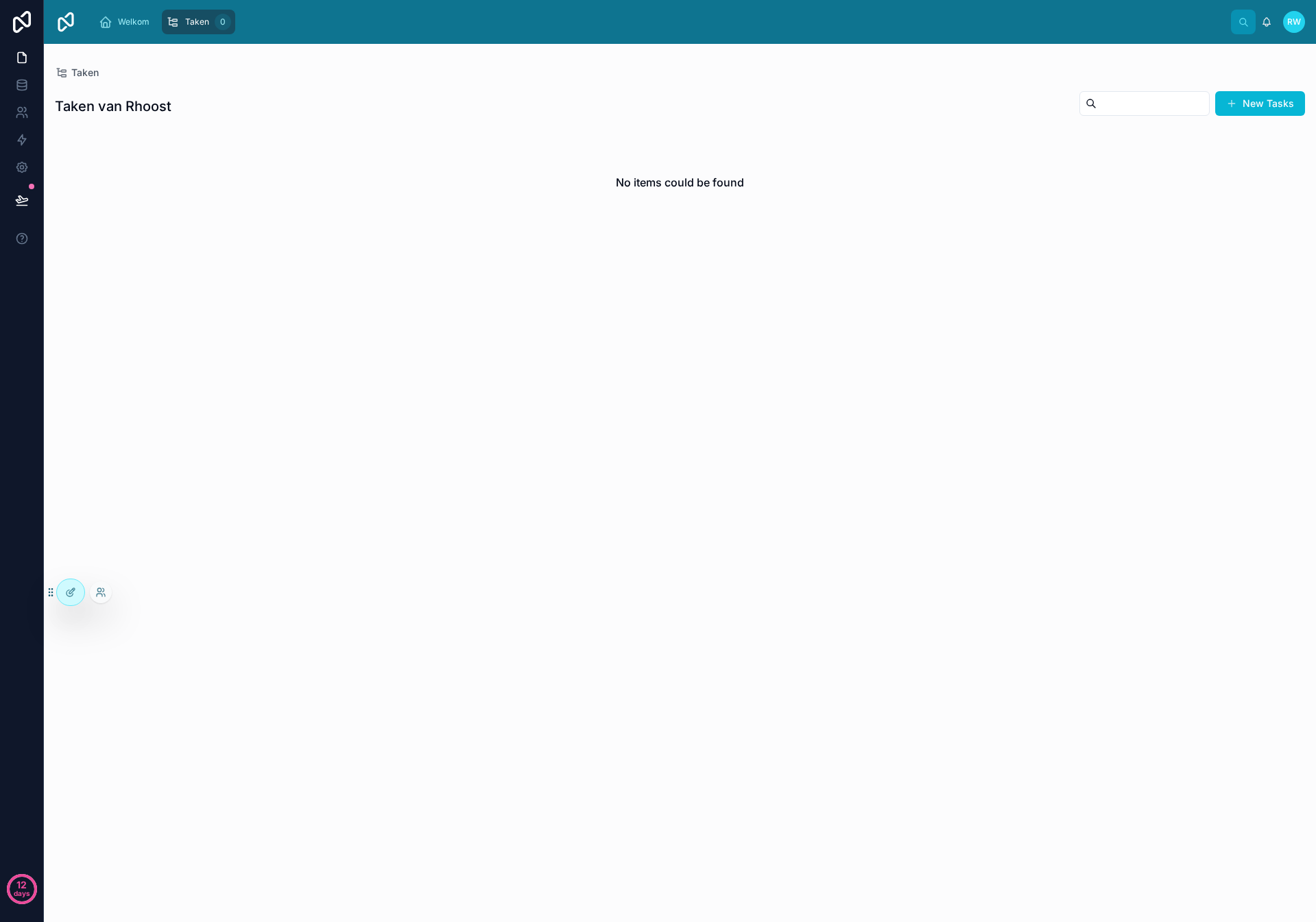
click at [50, 591] on icon at bounding box center [50, 592] width 11 height 11
click at [75, 595] on icon at bounding box center [70, 592] width 11 height 11
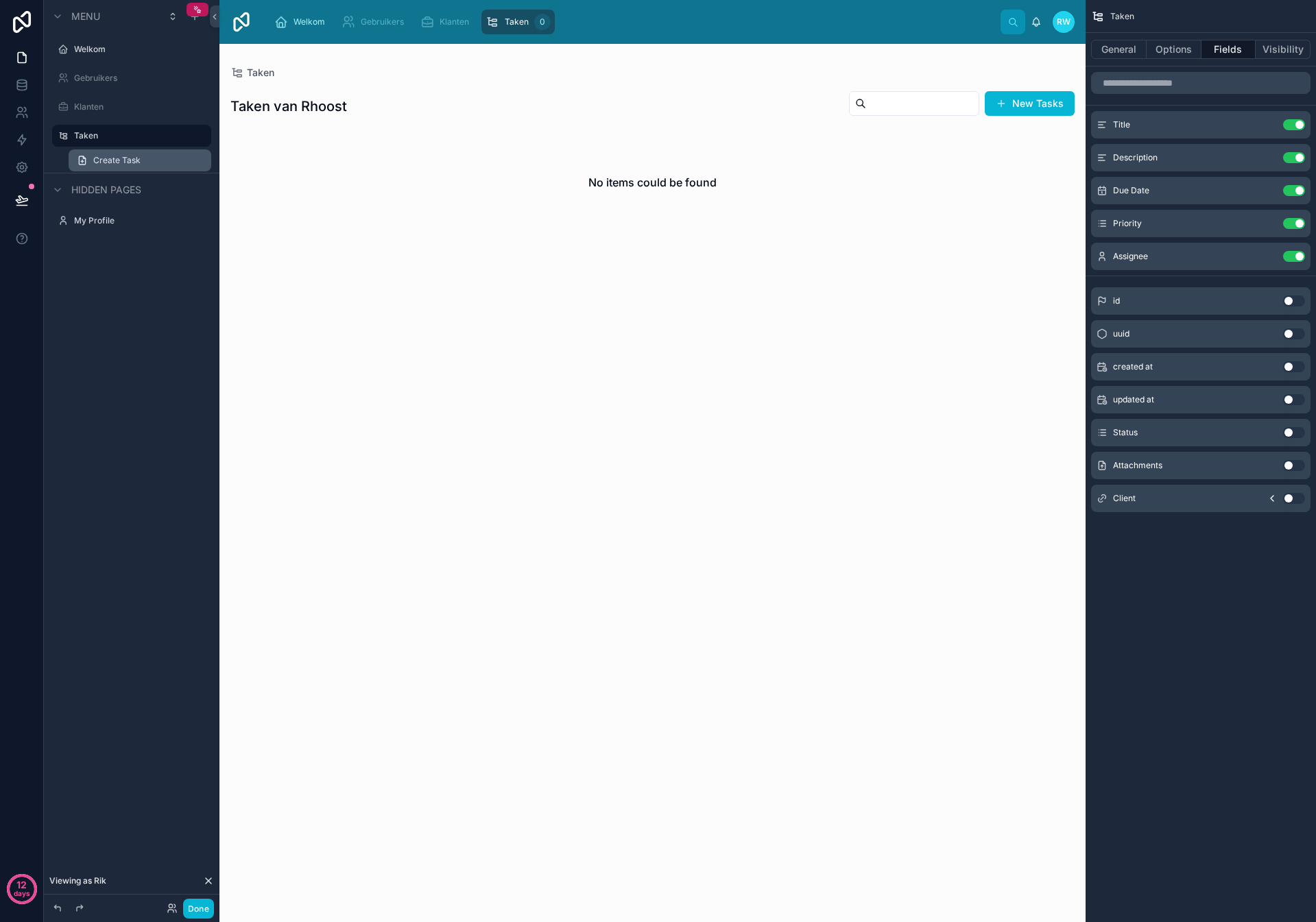
click at [122, 160] on span "Create Task" at bounding box center [116, 160] width 47 height 11
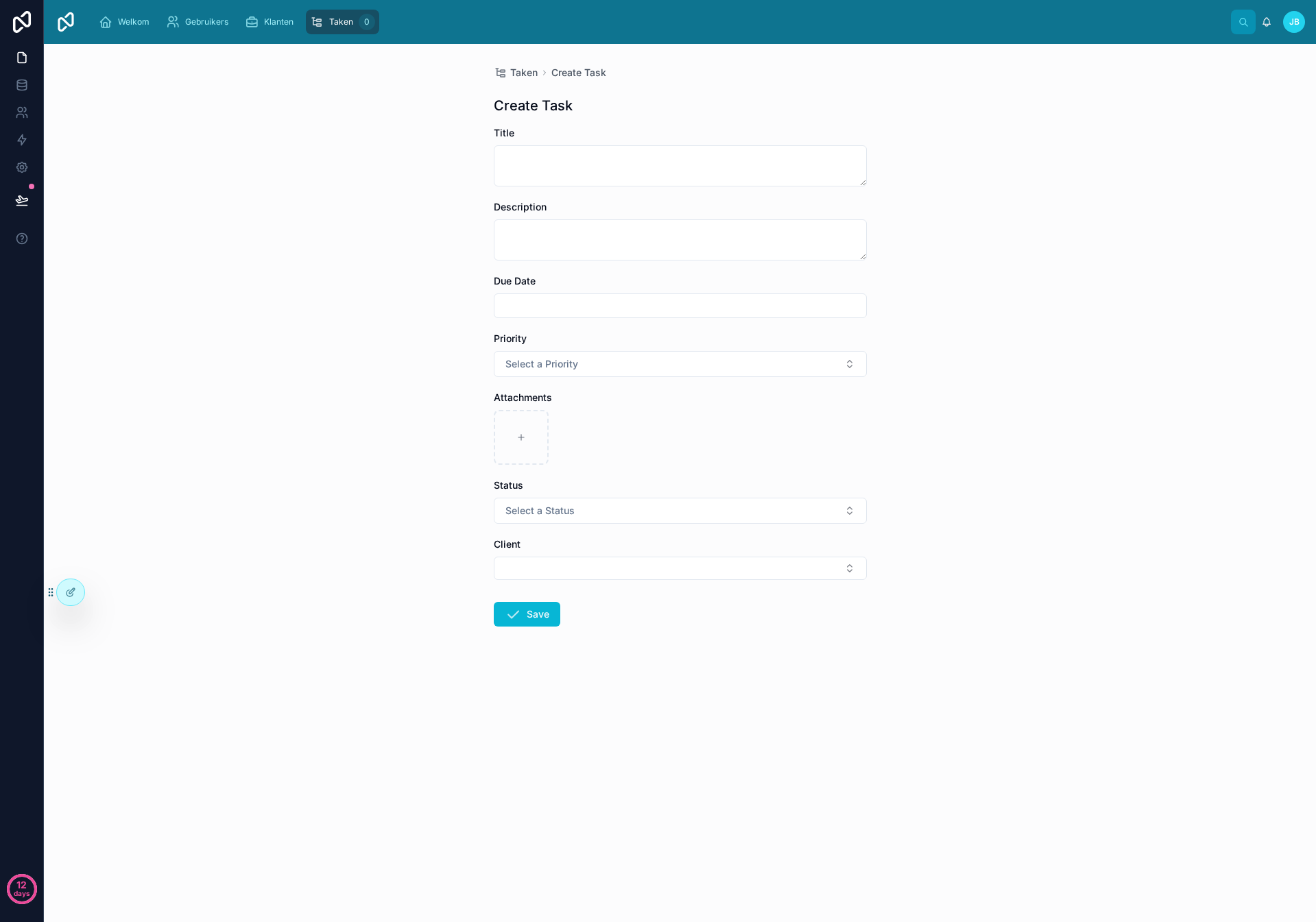
click at [340, 16] on span "Taken" at bounding box center [341, 21] width 24 height 11
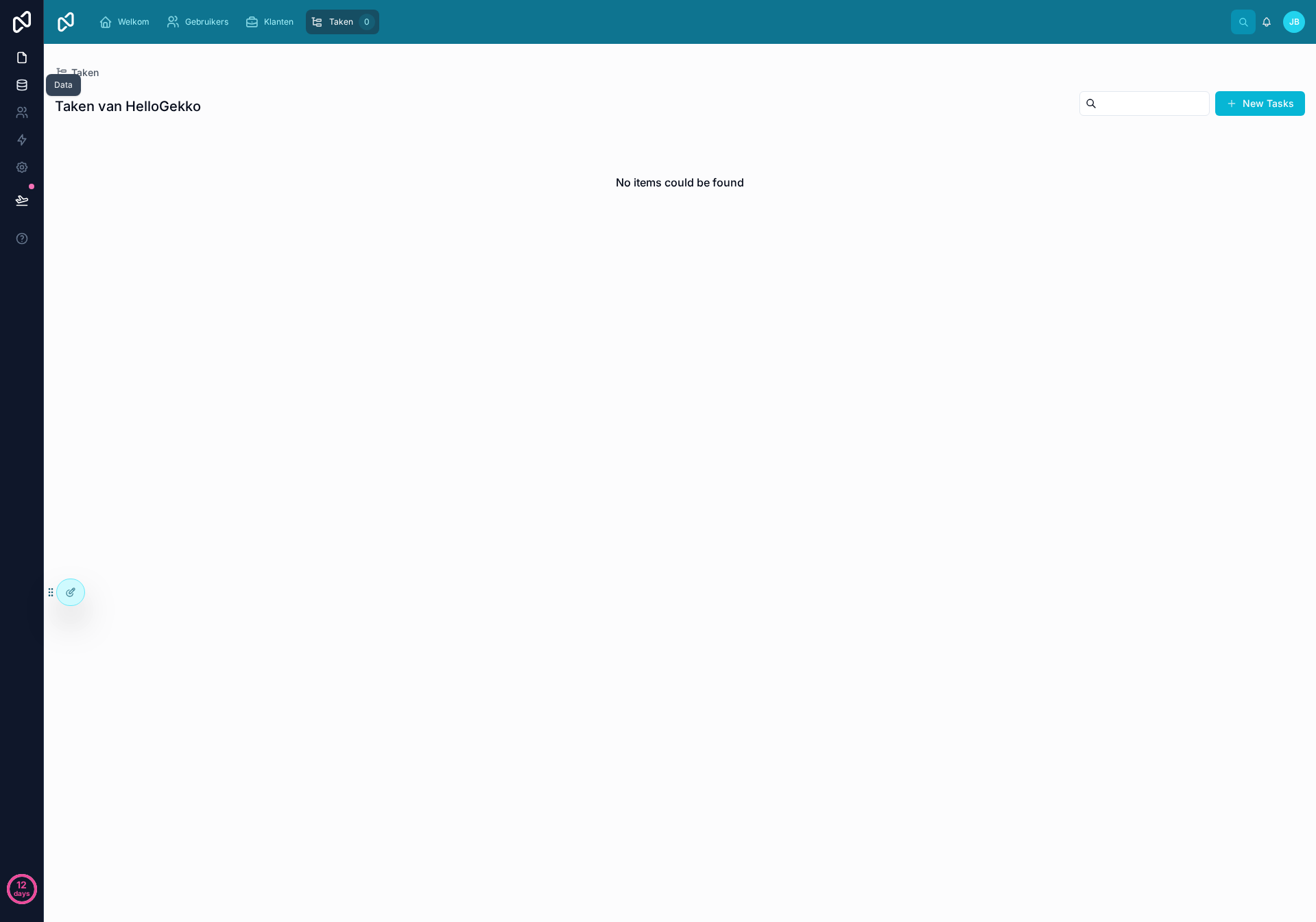
click at [21, 77] on link at bounding box center [21, 85] width 44 height 27
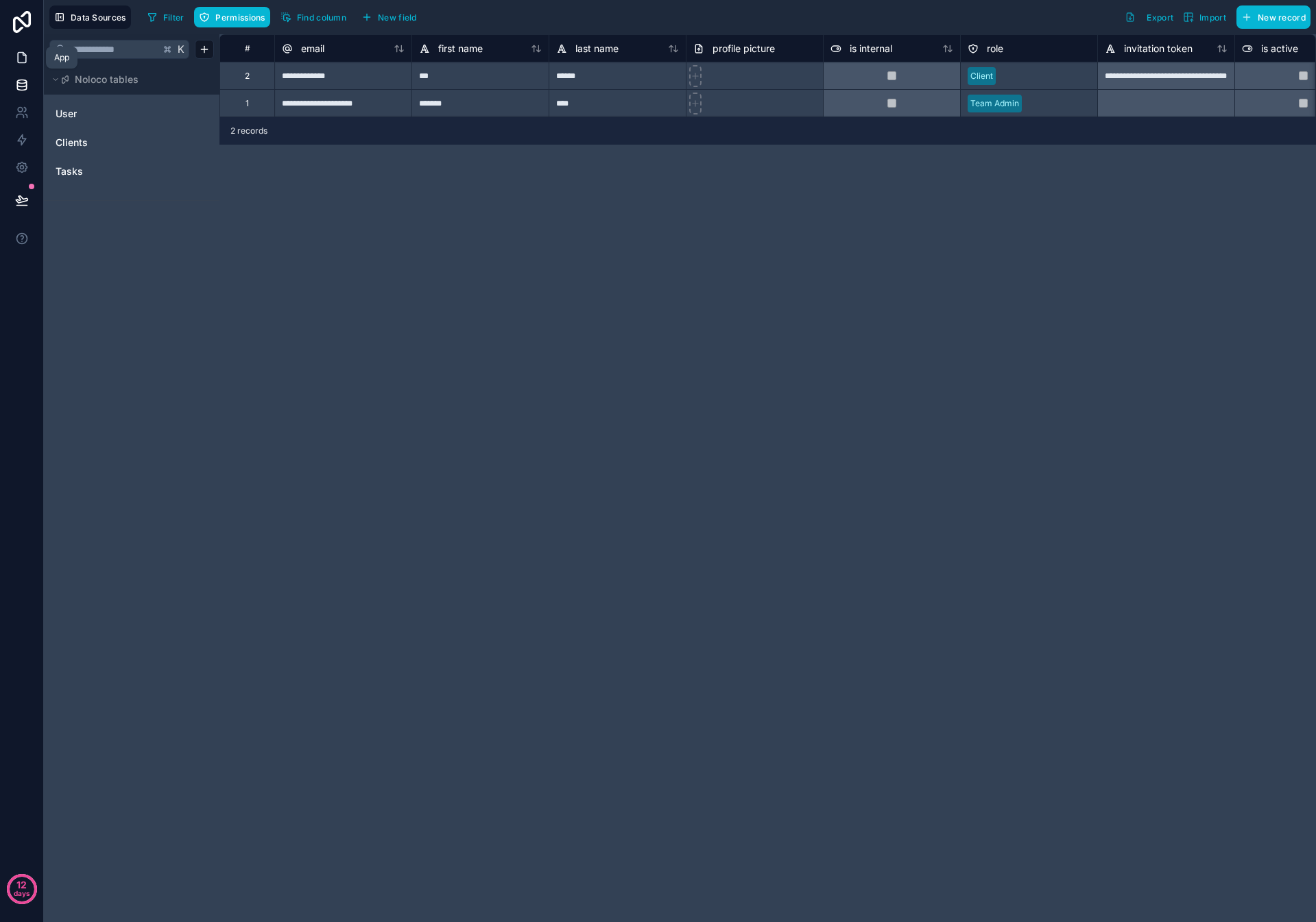
click at [21, 53] on icon at bounding box center [22, 57] width 14 height 14
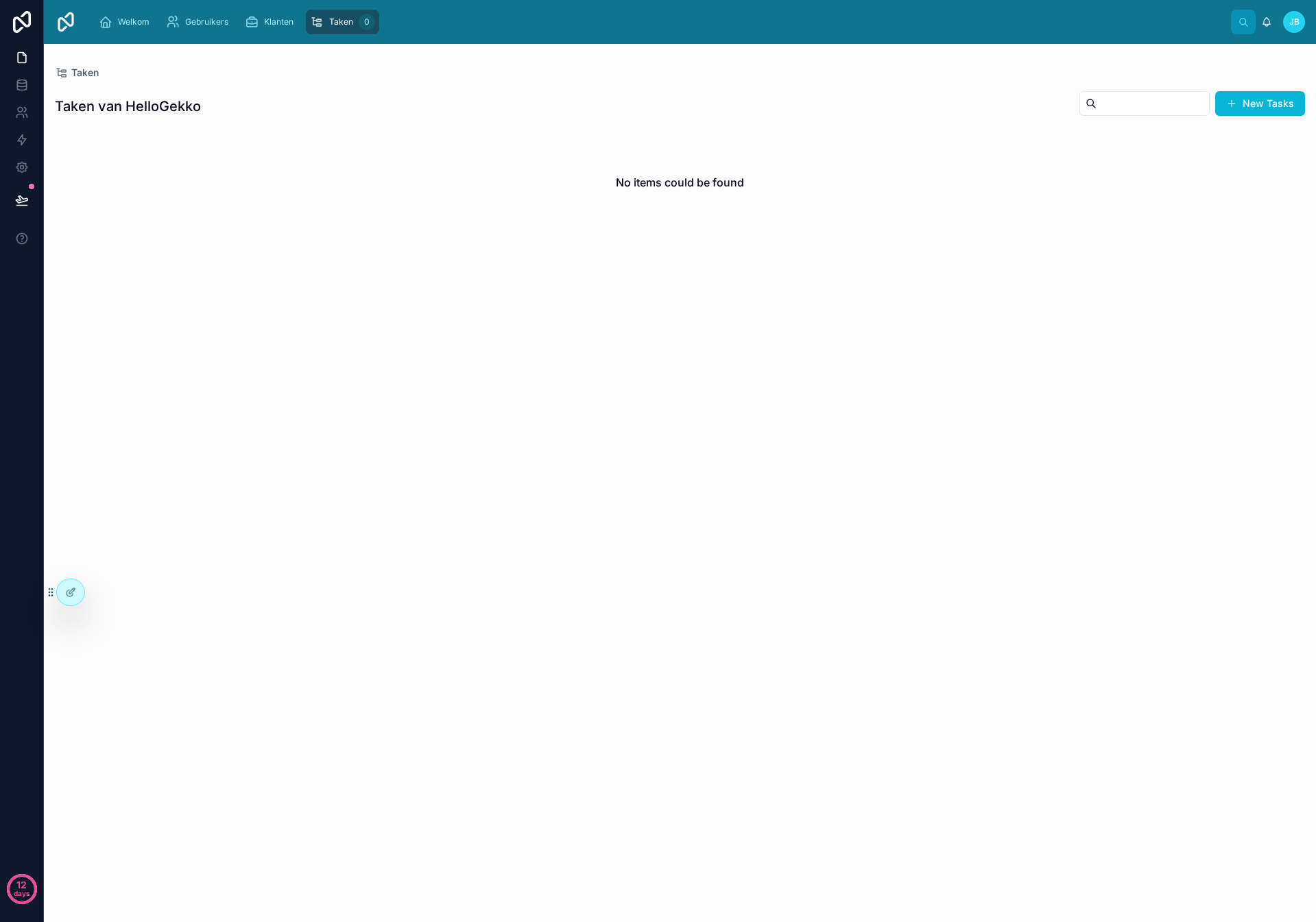
click at [66, 20] on img at bounding box center [66, 21] width 22 height 22
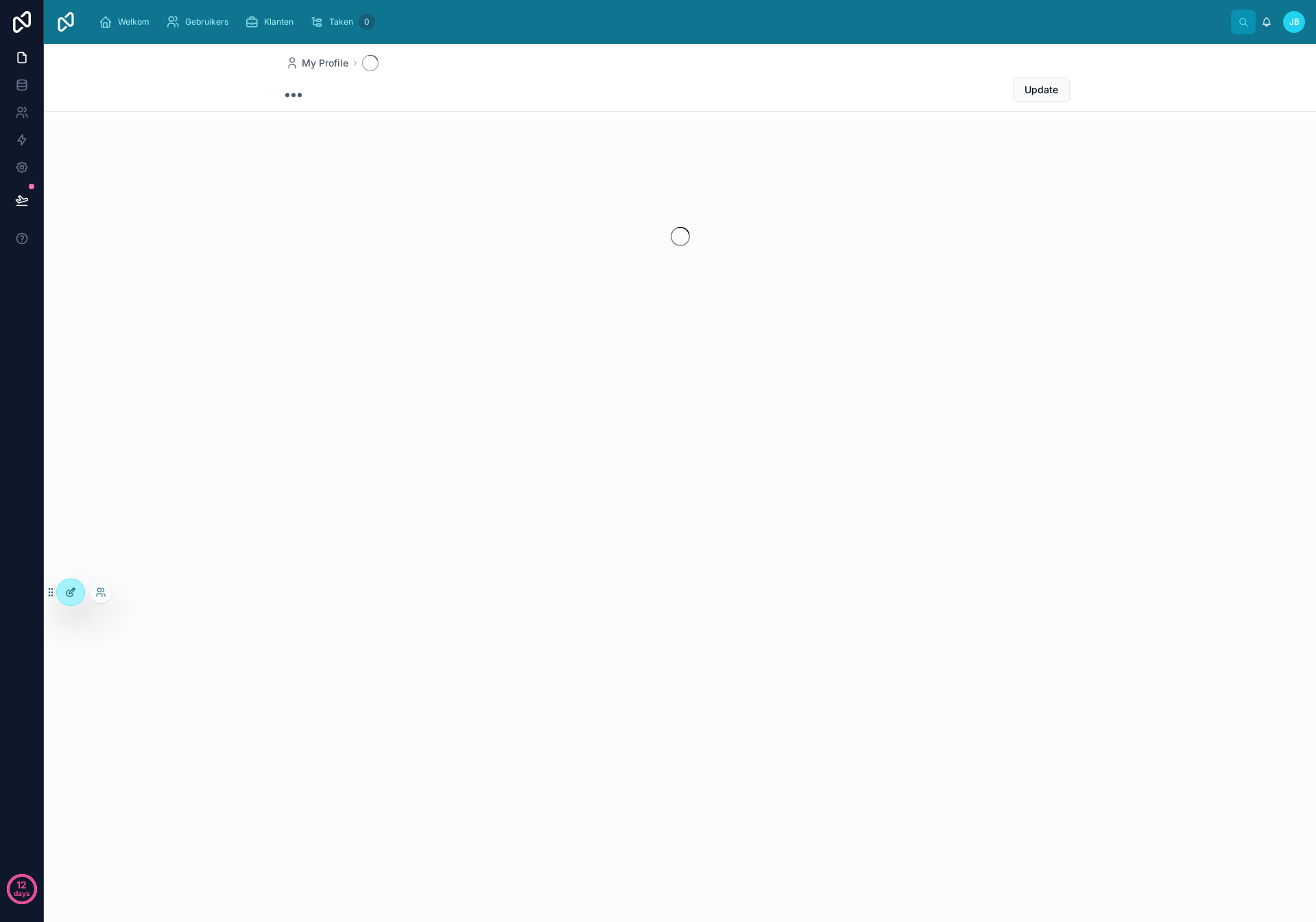
click at [68, 593] on icon at bounding box center [70, 592] width 11 height 11
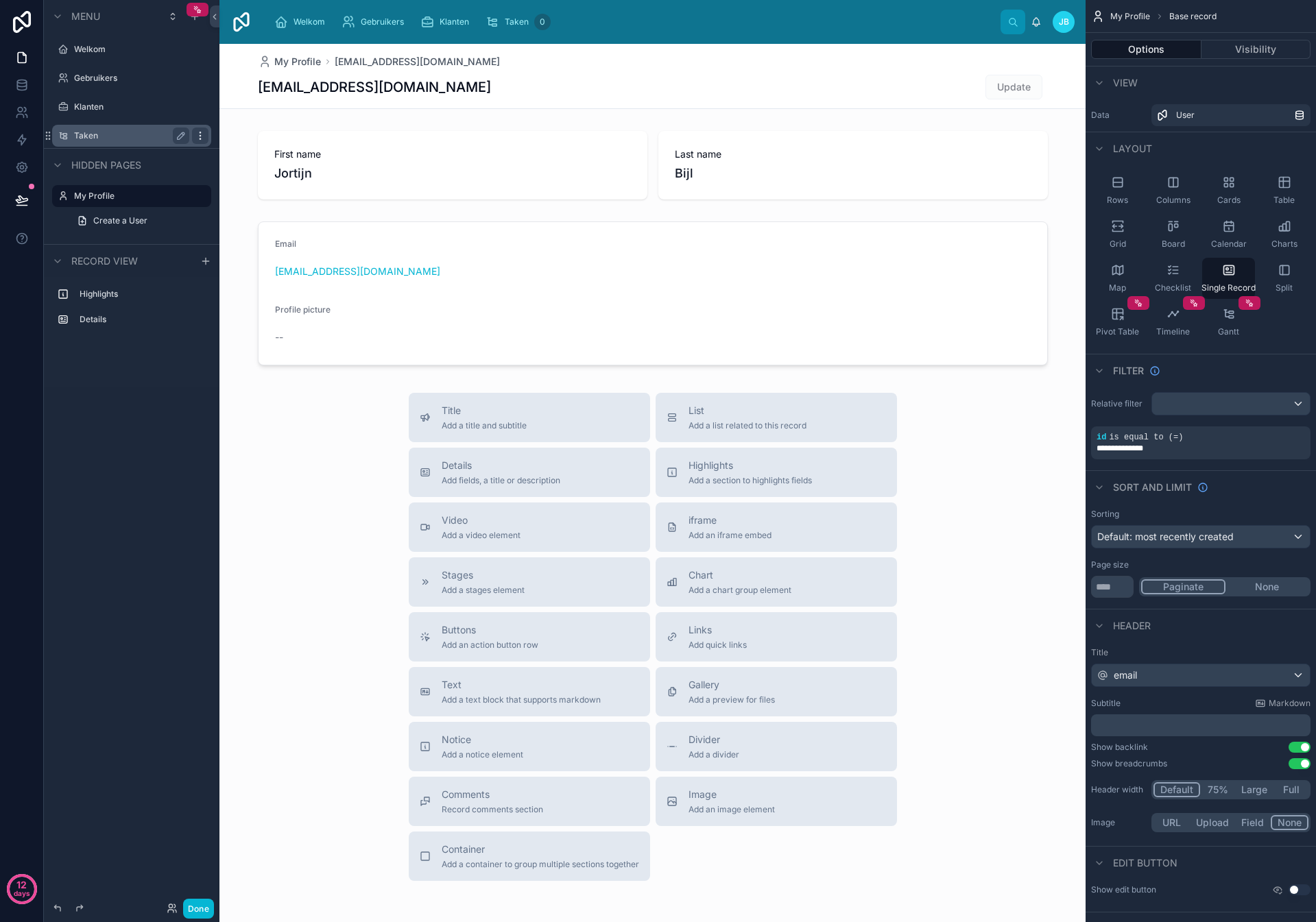
click at [195, 134] on icon "scrollable content" at bounding box center [199, 136] width 11 height 11
click at [253, 158] on span "Remove" at bounding box center [262, 155] width 37 height 14
click at [197, 17] on icon "scrollable content" at bounding box center [194, 15] width 11 height 11
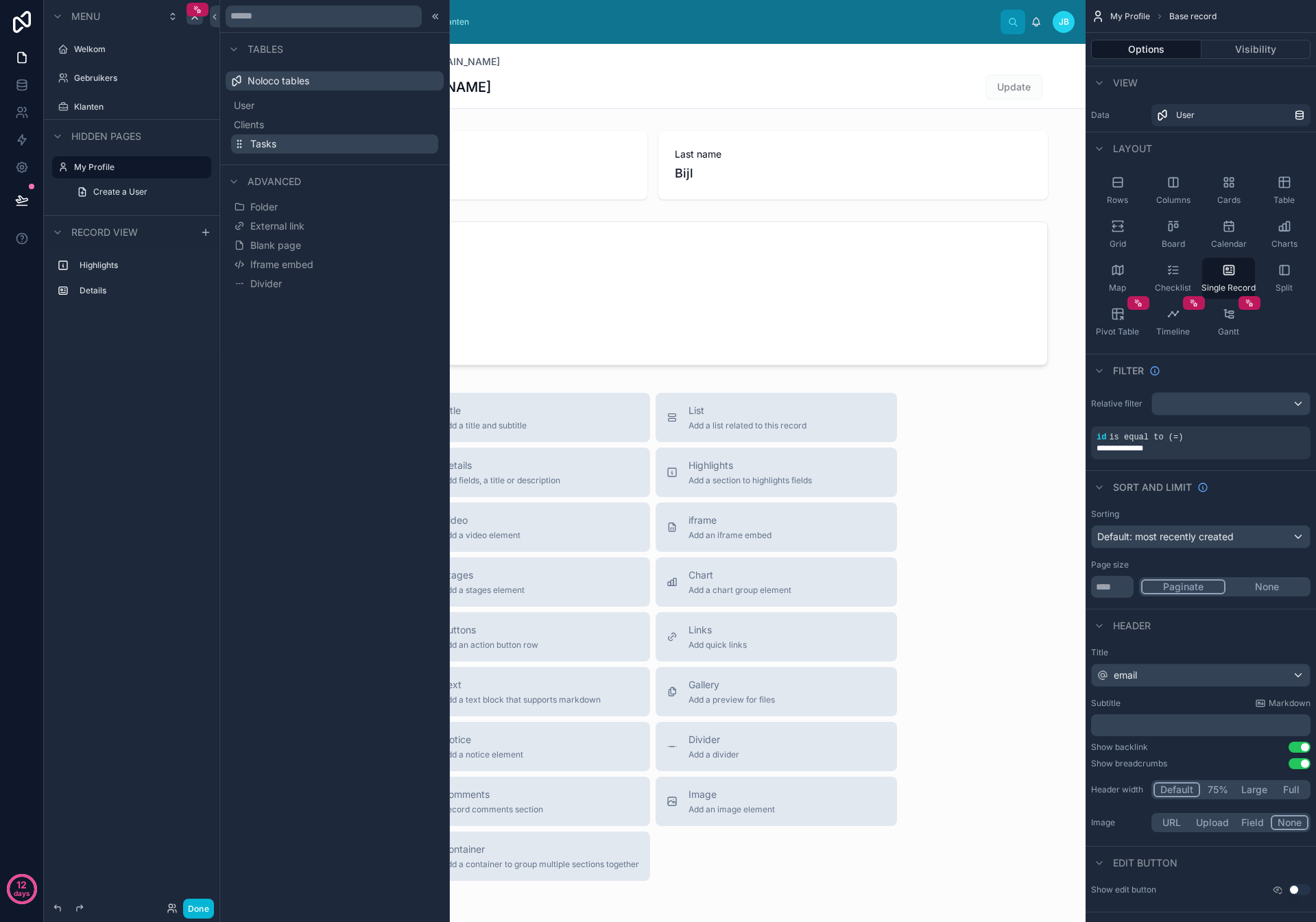
click at [250, 139] on span "Tasks" at bounding box center [262, 144] width 26 height 14
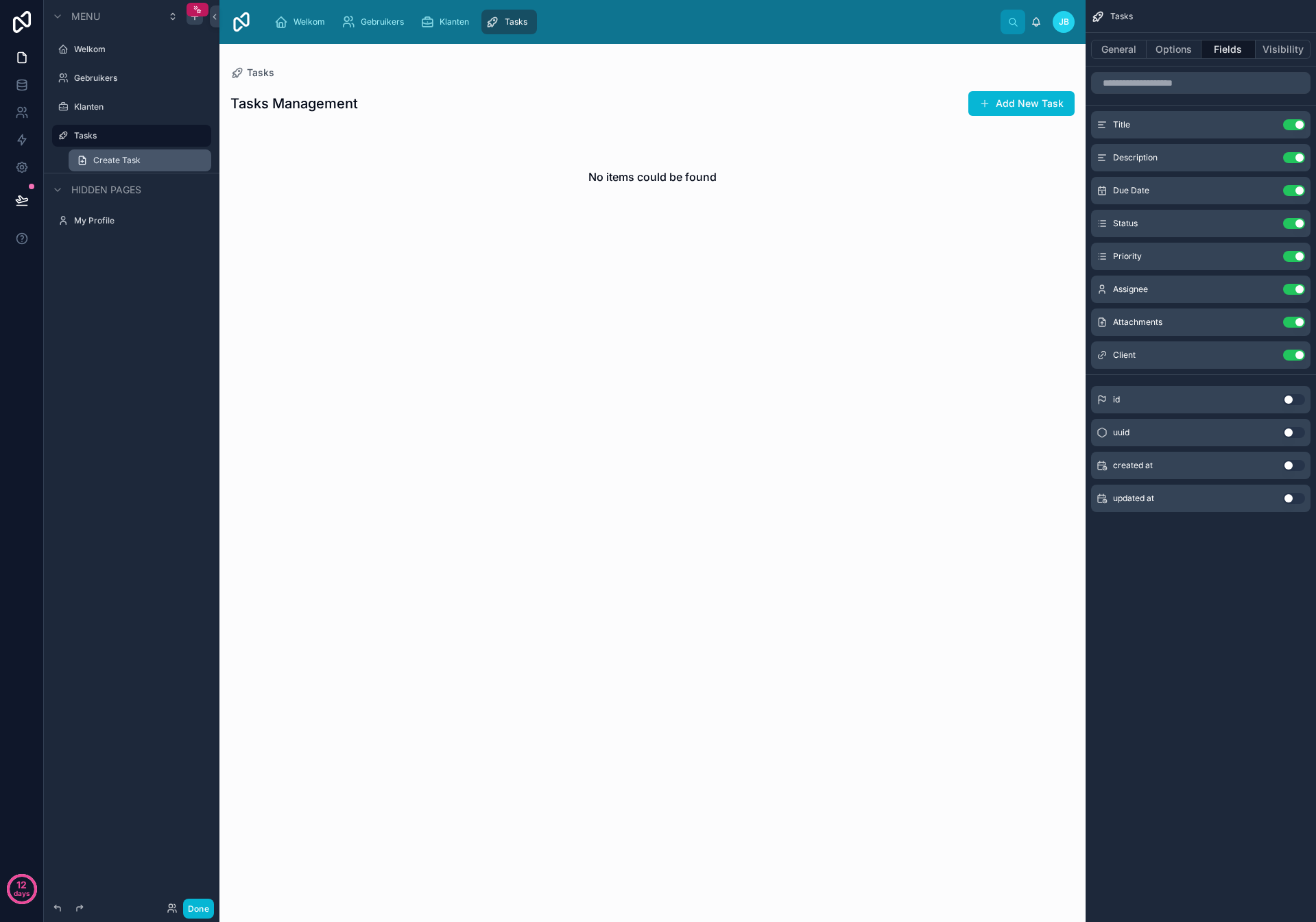
click at [105, 157] on span "Create Task" at bounding box center [116, 160] width 47 height 11
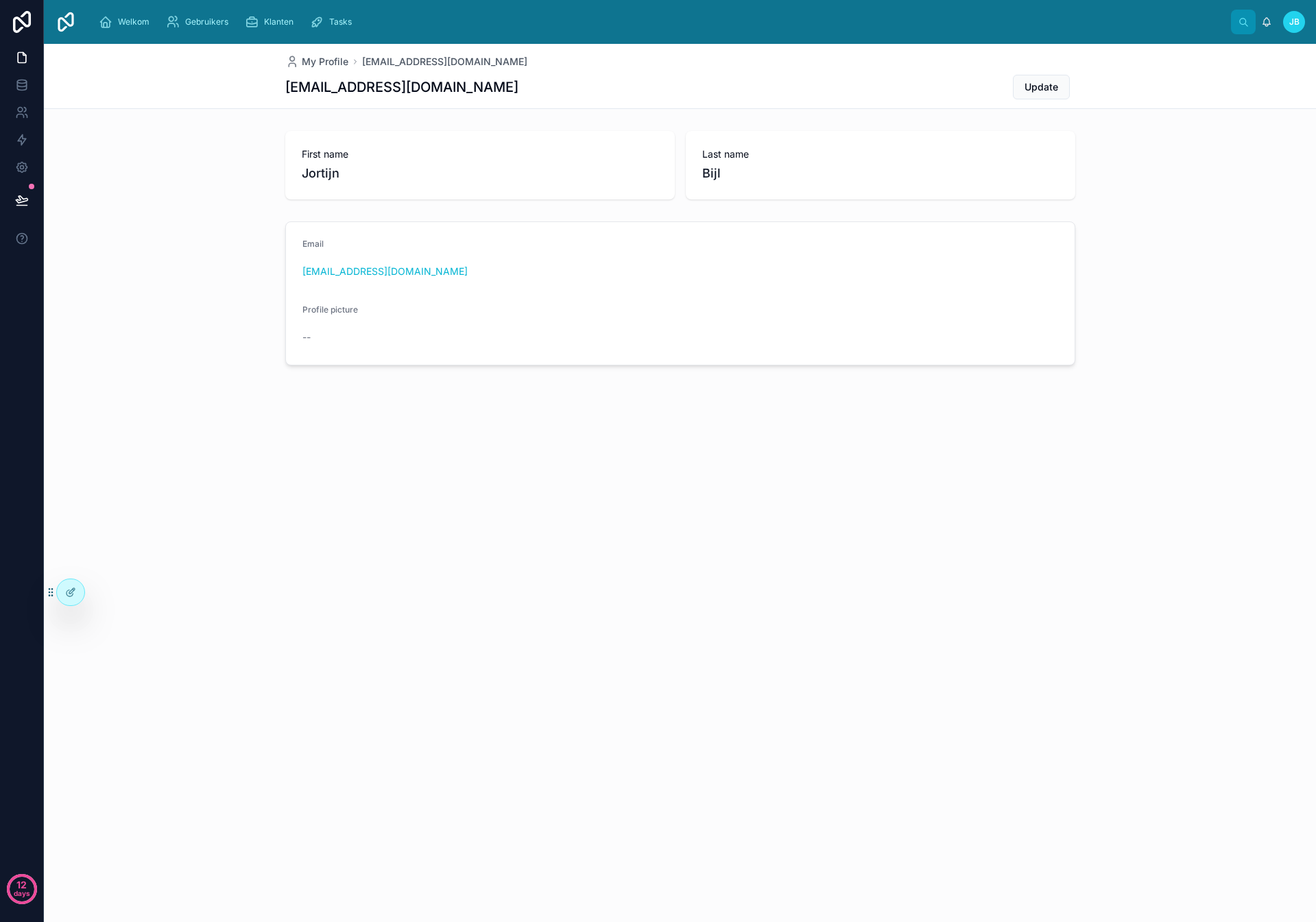
click at [151, 210] on div "First name Jortijn Last name Bijl Email [EMAIL_ADDRESS][DOMAIN_NAME] Profile pi…" at bounding box center [679, 248] width 1271 height 245
click at [29, 90] on link at bounding box center [21, 85] width 44 height 27
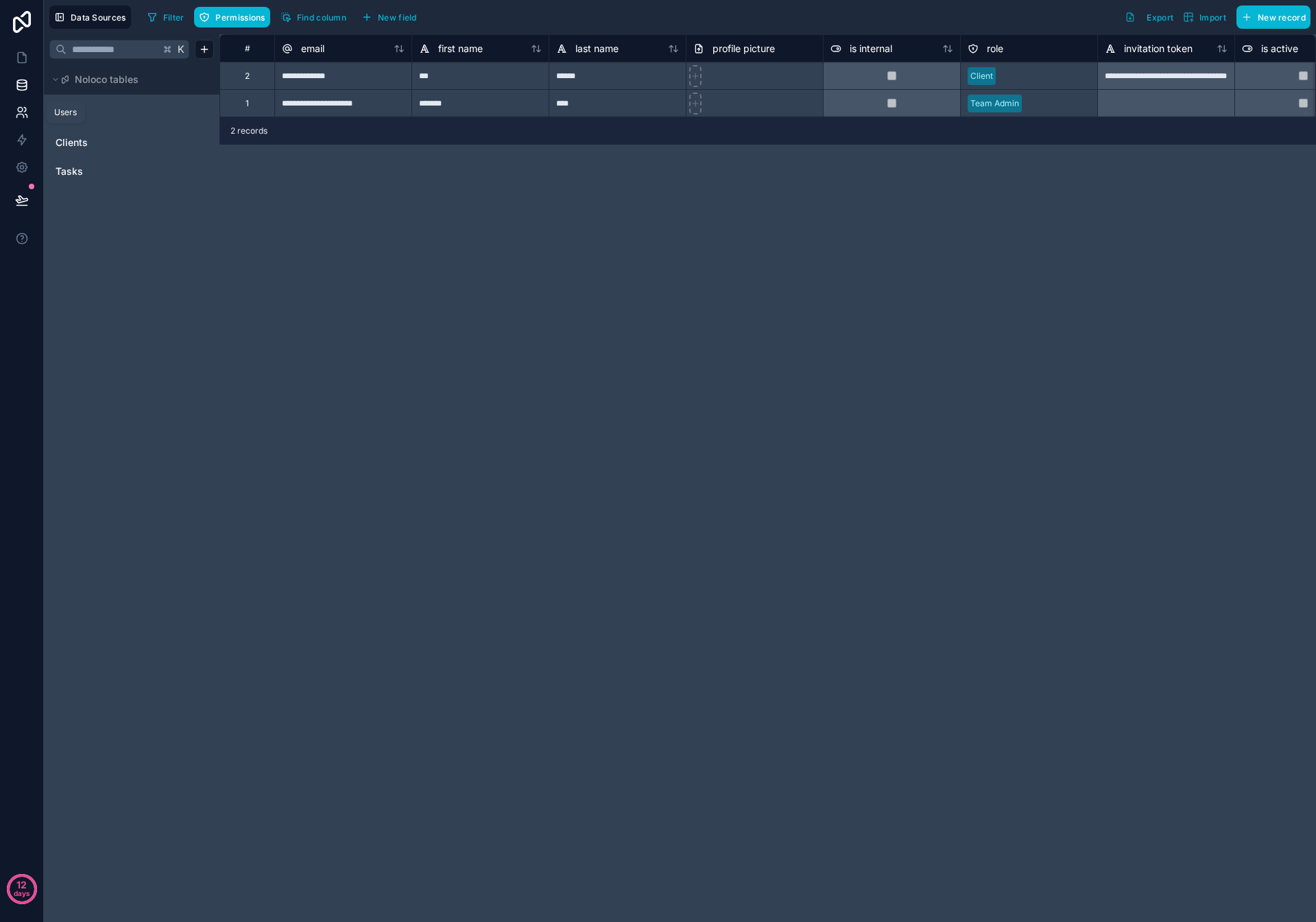
click at [20, 114] on icon at bounding box center [19, 116] width 7 height 4
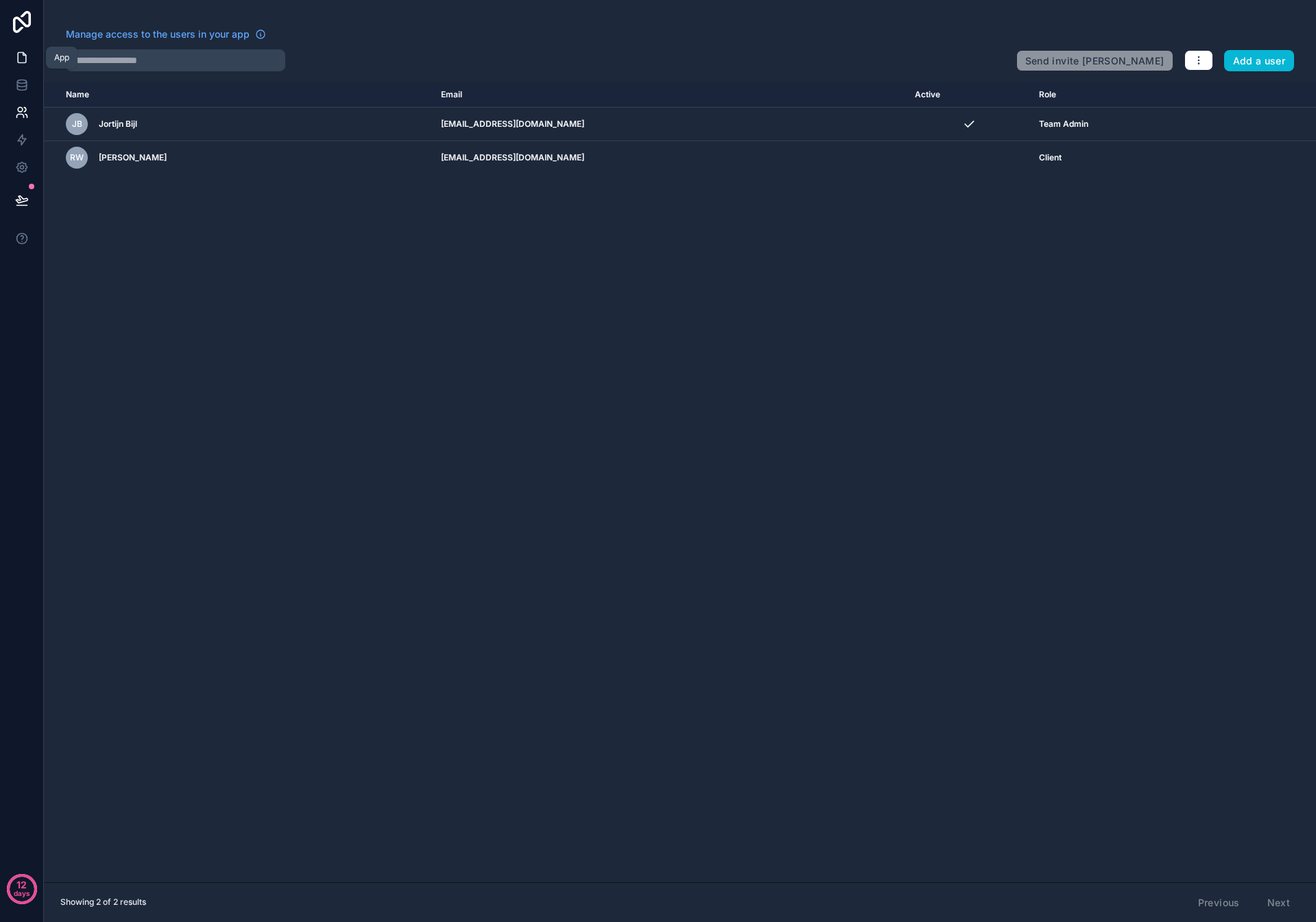
click at [15, 58] on icon at bounding box center [22, 57] width 14 height 14
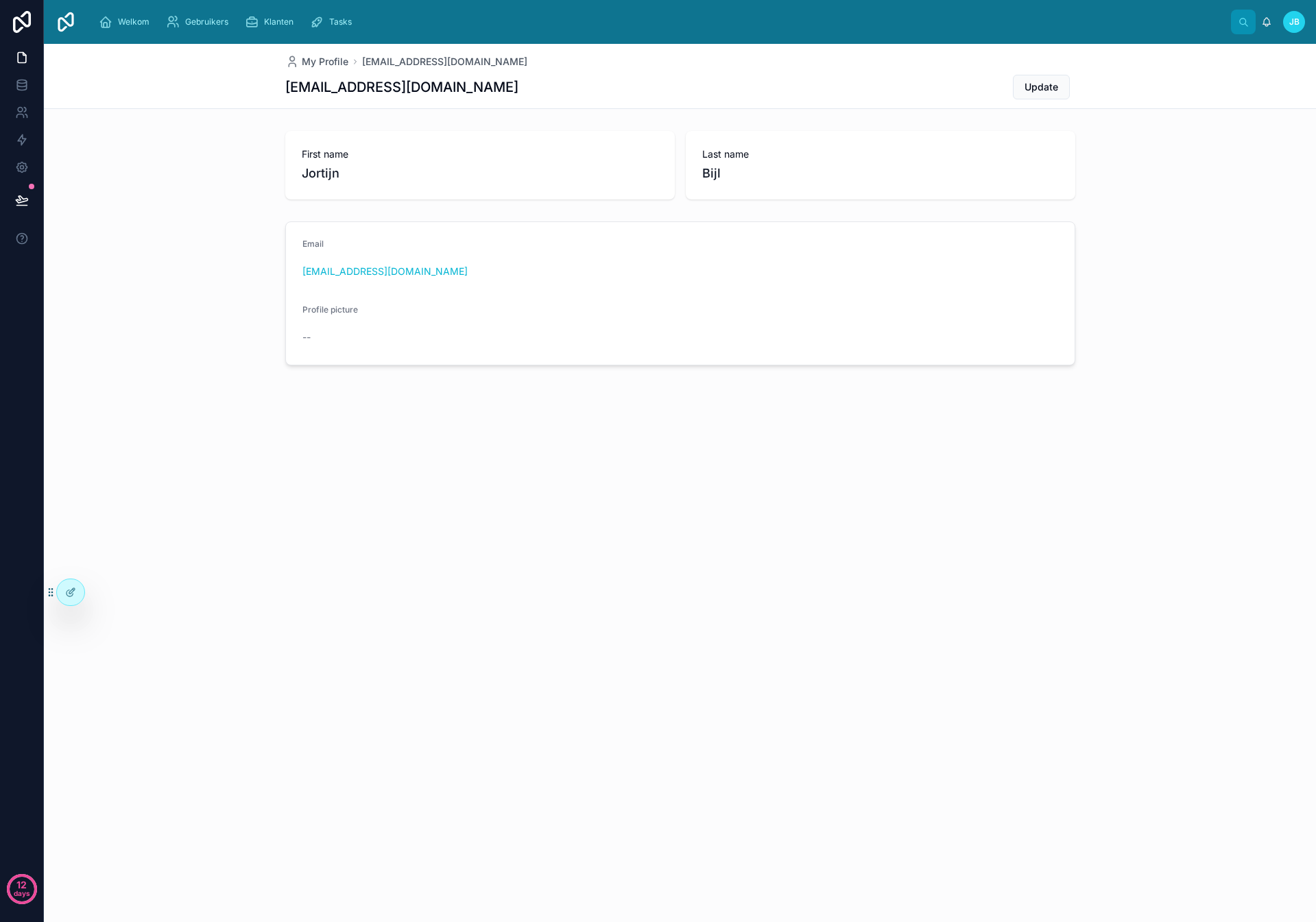
click at [551, 664] on div "My Profile [EMAIL_ADDRESS][DOMAIN_NAME] [EMAIL_ADDRESS][DOMAIN_NAME] Update Fir…" at bounding box center [679, 482] width 1271 height 878
click at [15, 78] on icon at bounding box center [22, 85] width 14 height 14
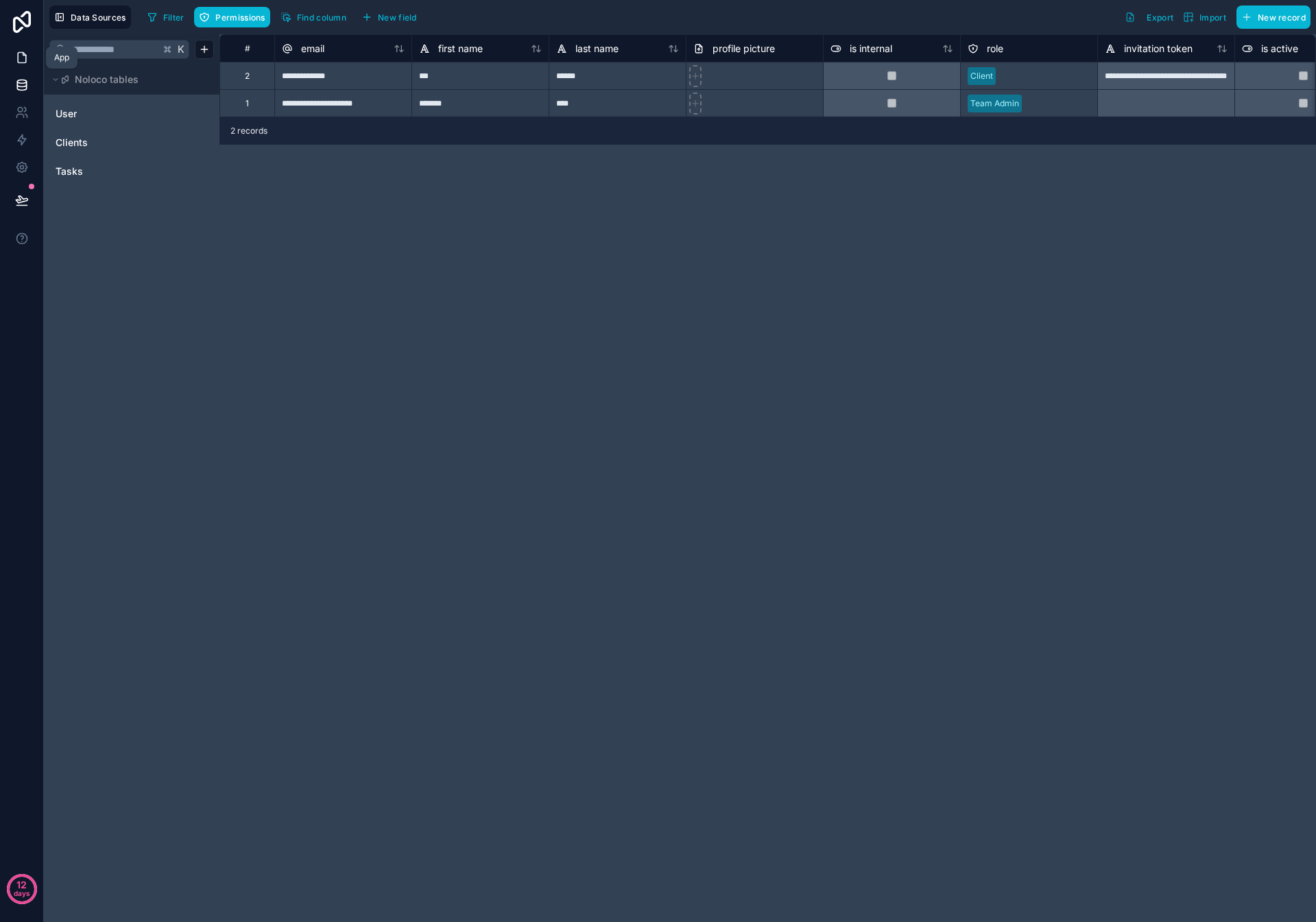
click at [15, 60] on icon at bounding box center [22, 57] width 14 height 14
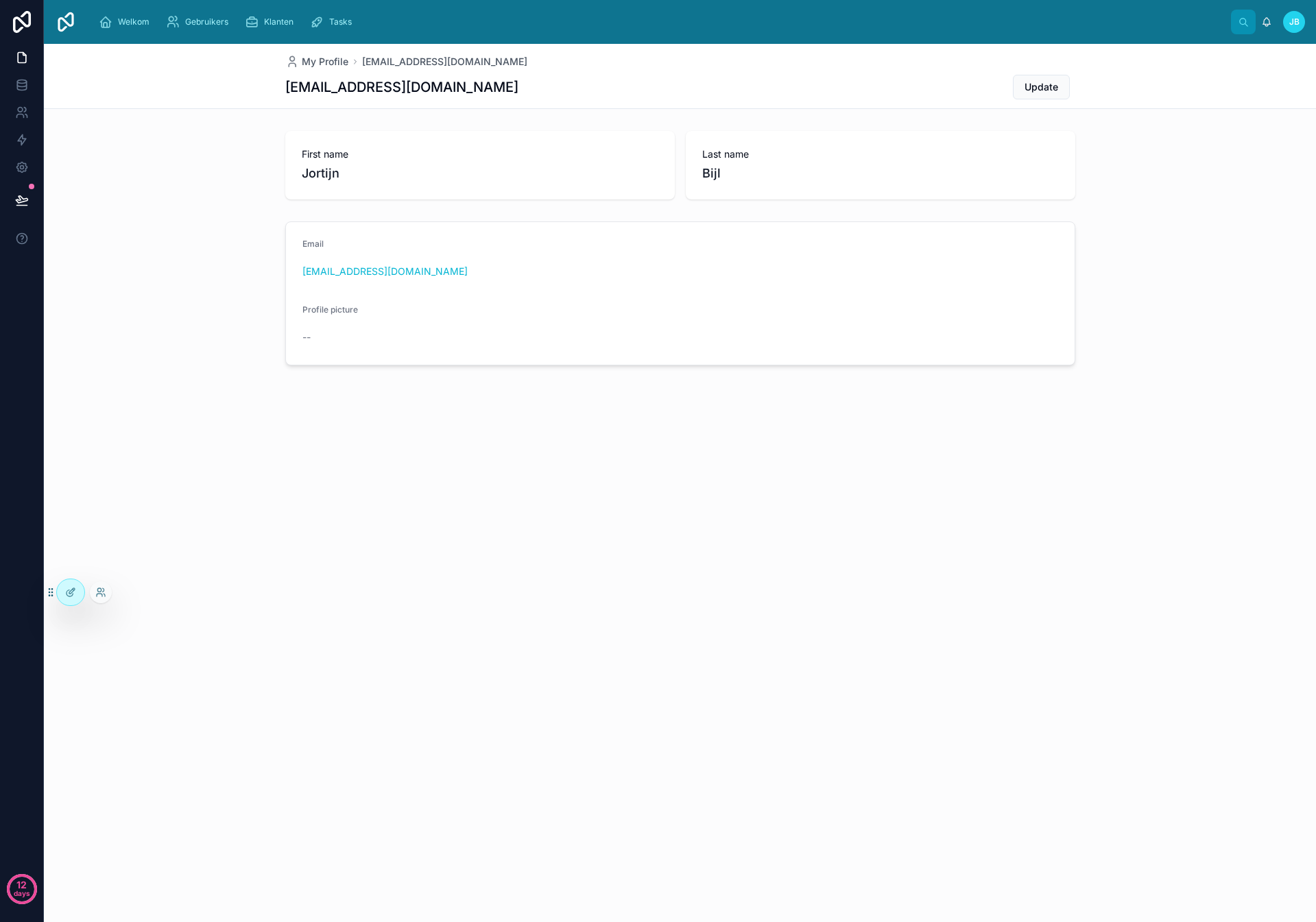
click at [49, 593] on icon at bounding box center [50, 592] width 11 height 11
click at [68, 591] on icon at bounding box center [70, 592] width 11 height 11
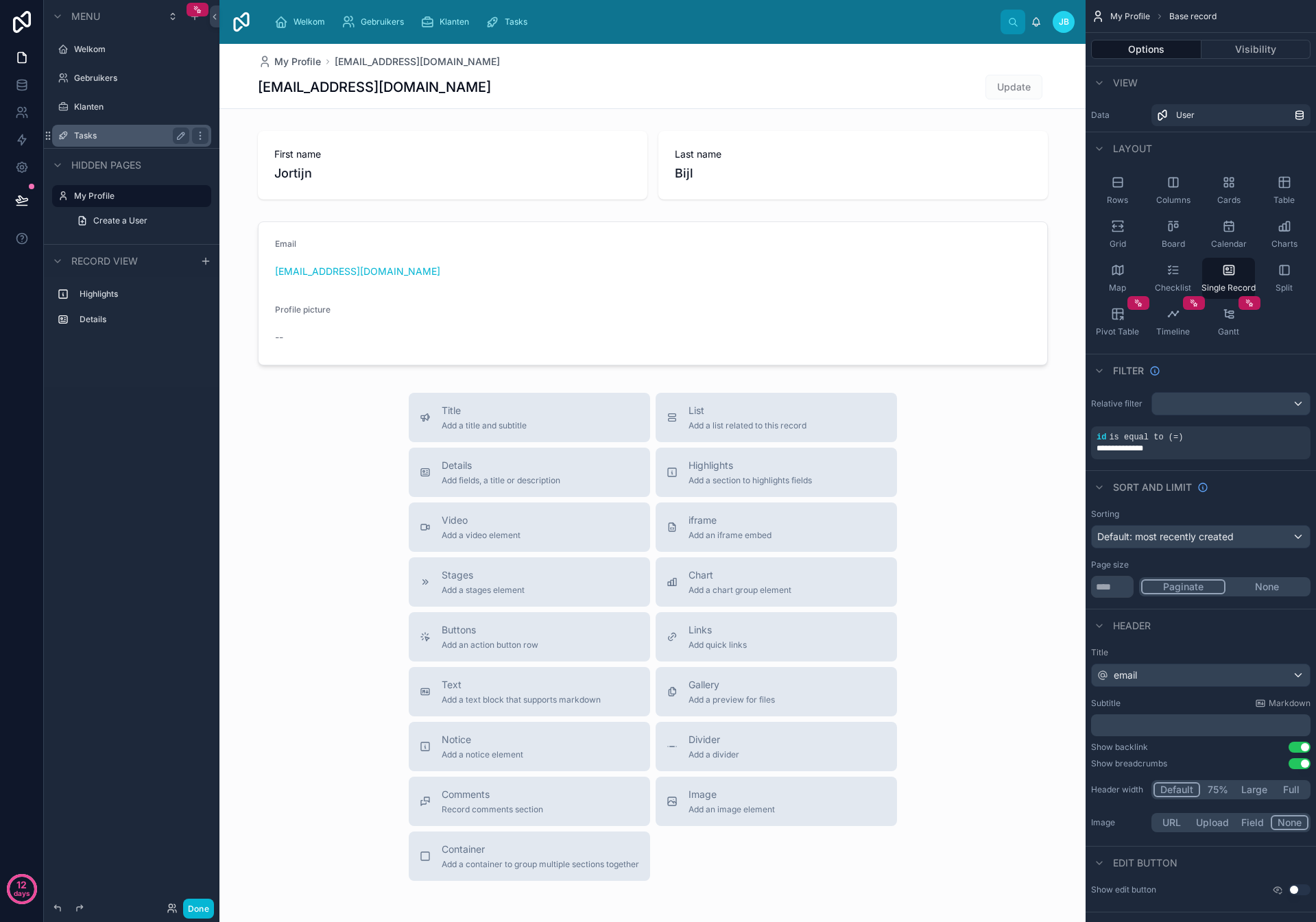
click at [92, 133] on label "Tasks" at bounding box center [128, 136] width 109 height 11
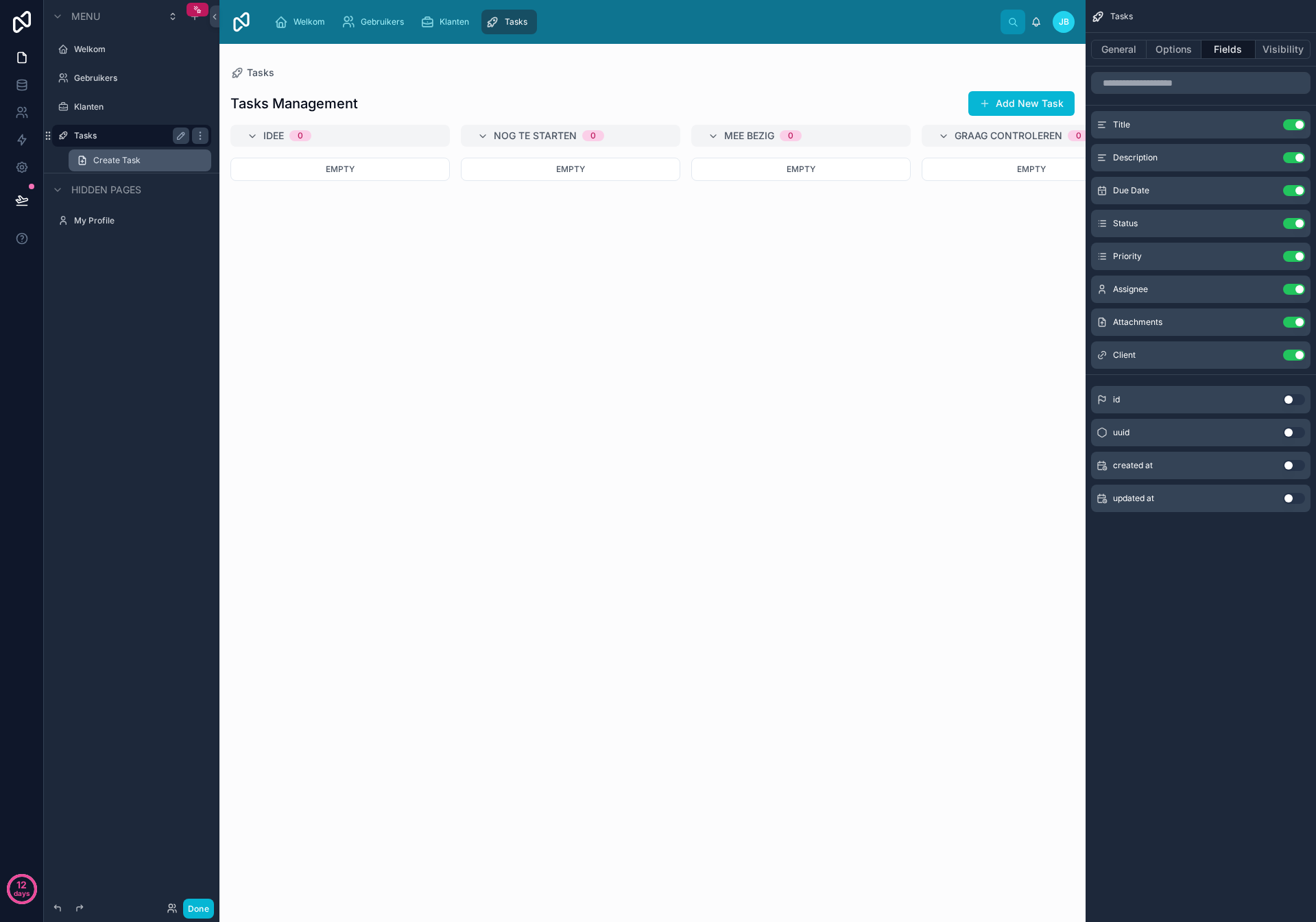
click at [100, 155] on span "Create Task" at bounding box center [116, 160] width 47 height 11
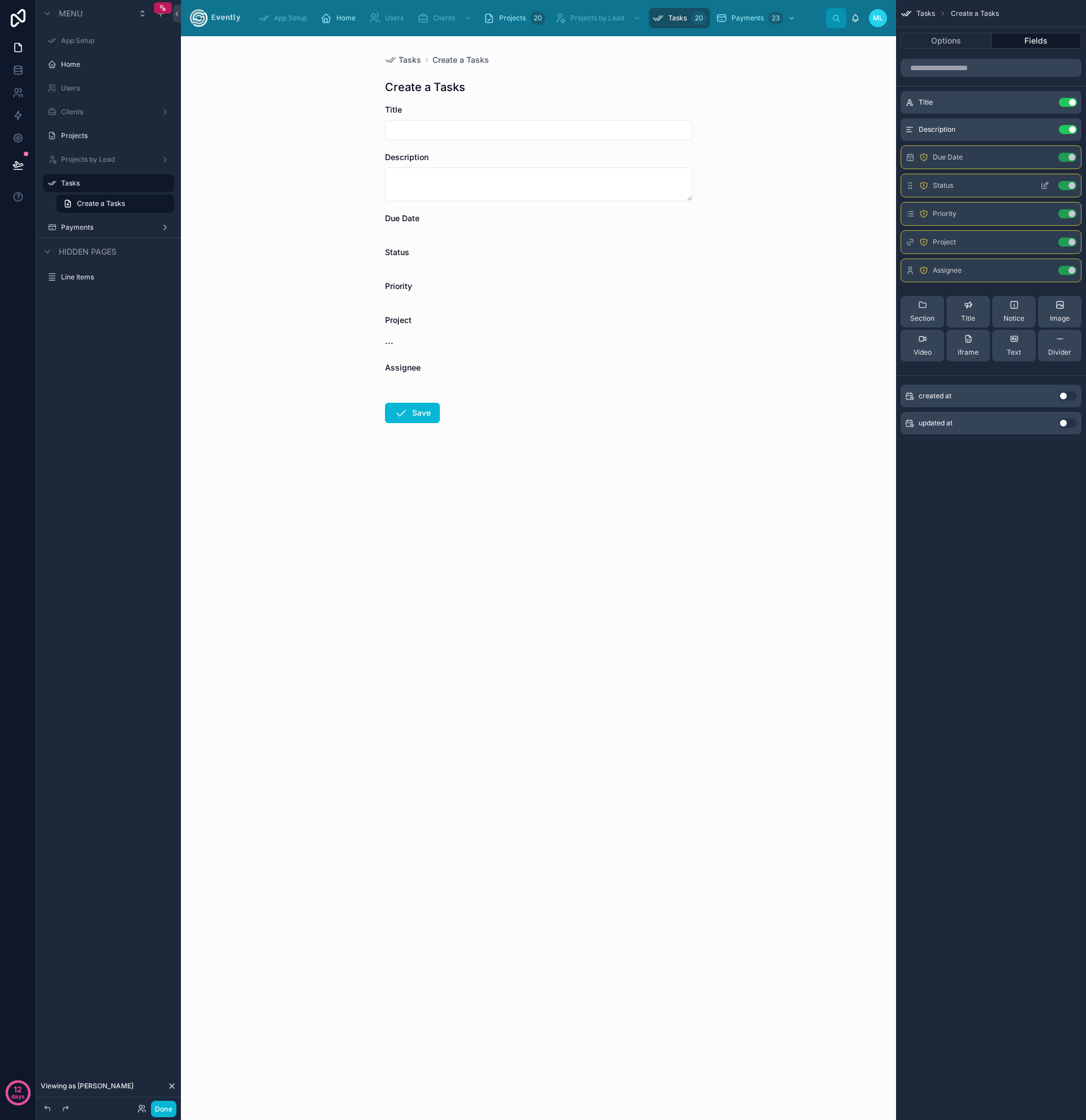
click at [1047, 183] on icon "scrollable content" at bounding box center [1044, 185] width 9 height 9
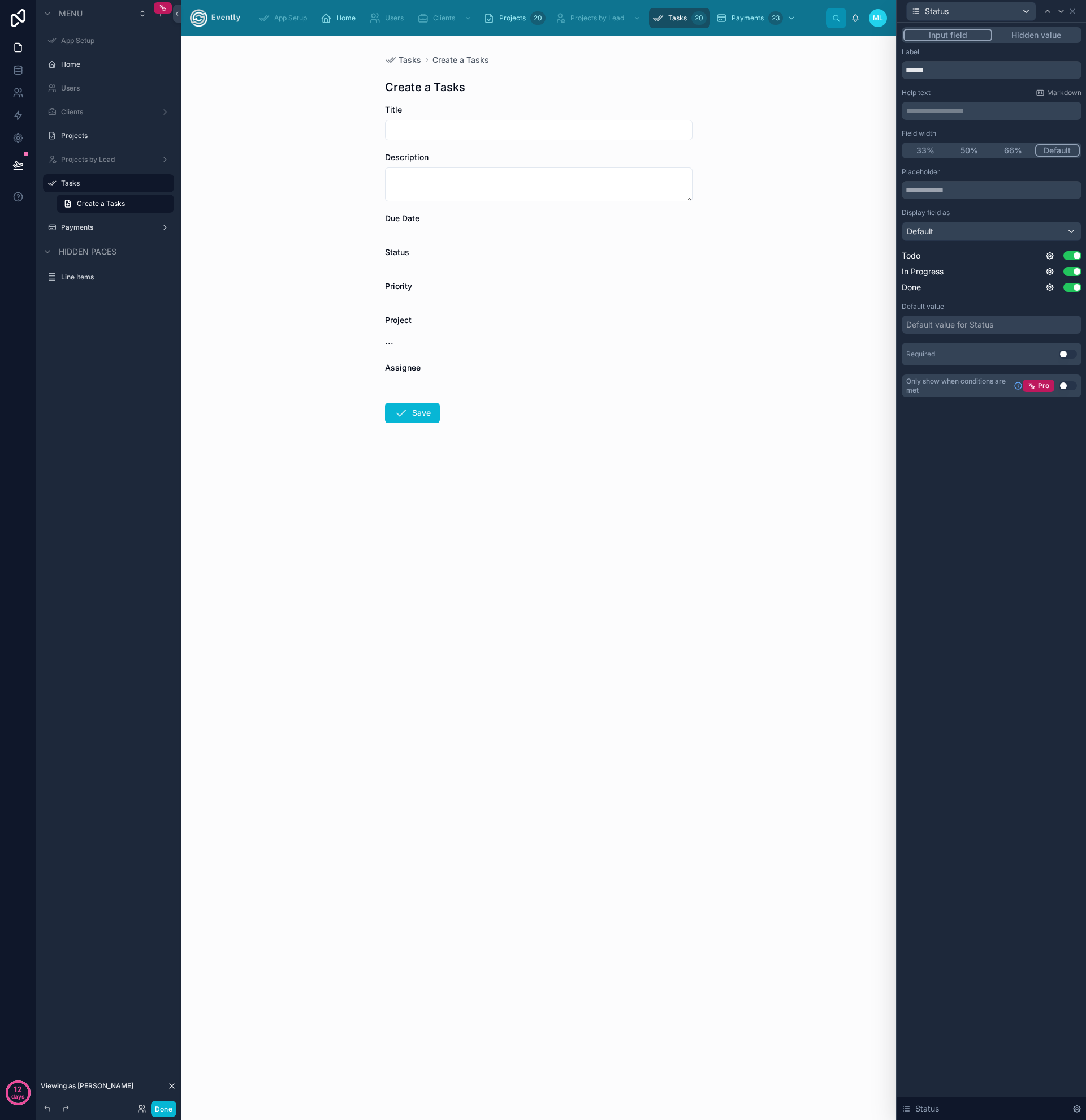
click at [994, 536] on div "**********" at bounding box center [992, 571] width 188 height 1098
click at [895, 517] on div "**********" at bounding box center [543, 560] width 1086 height 1120
click at [880, 514] on div "Tasks Create a Tasks Create a Tasks Title Description Due Date Status Priority …" at bounding box center [539, 578] width 715 height 1084
click at [1072, 12] on icon at bounding box center [1072, 11] width 5 height 5
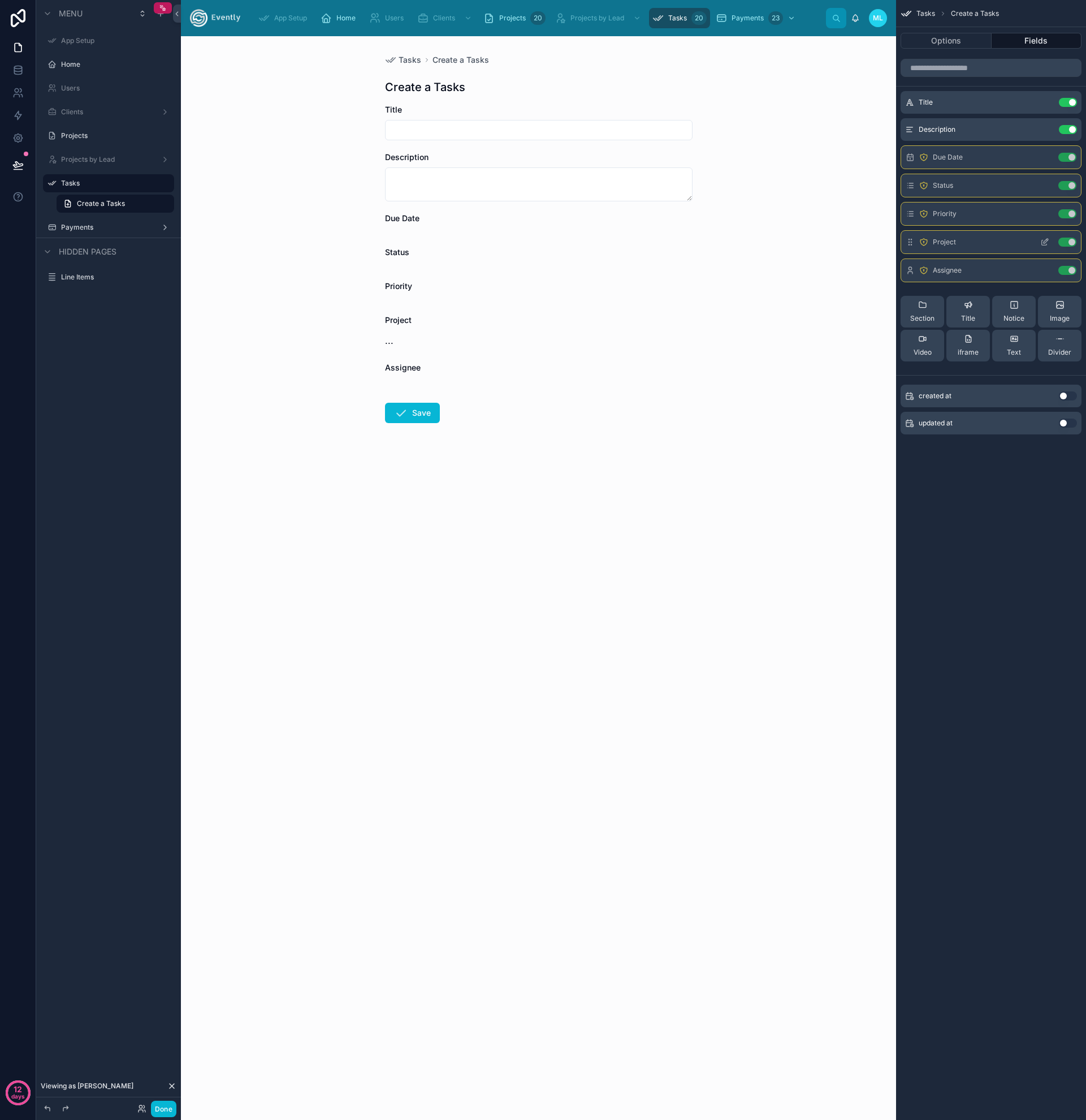
click at [1044, 240] on icon "scrollable content" at bounding box center [1044, 241] width 9 height 9
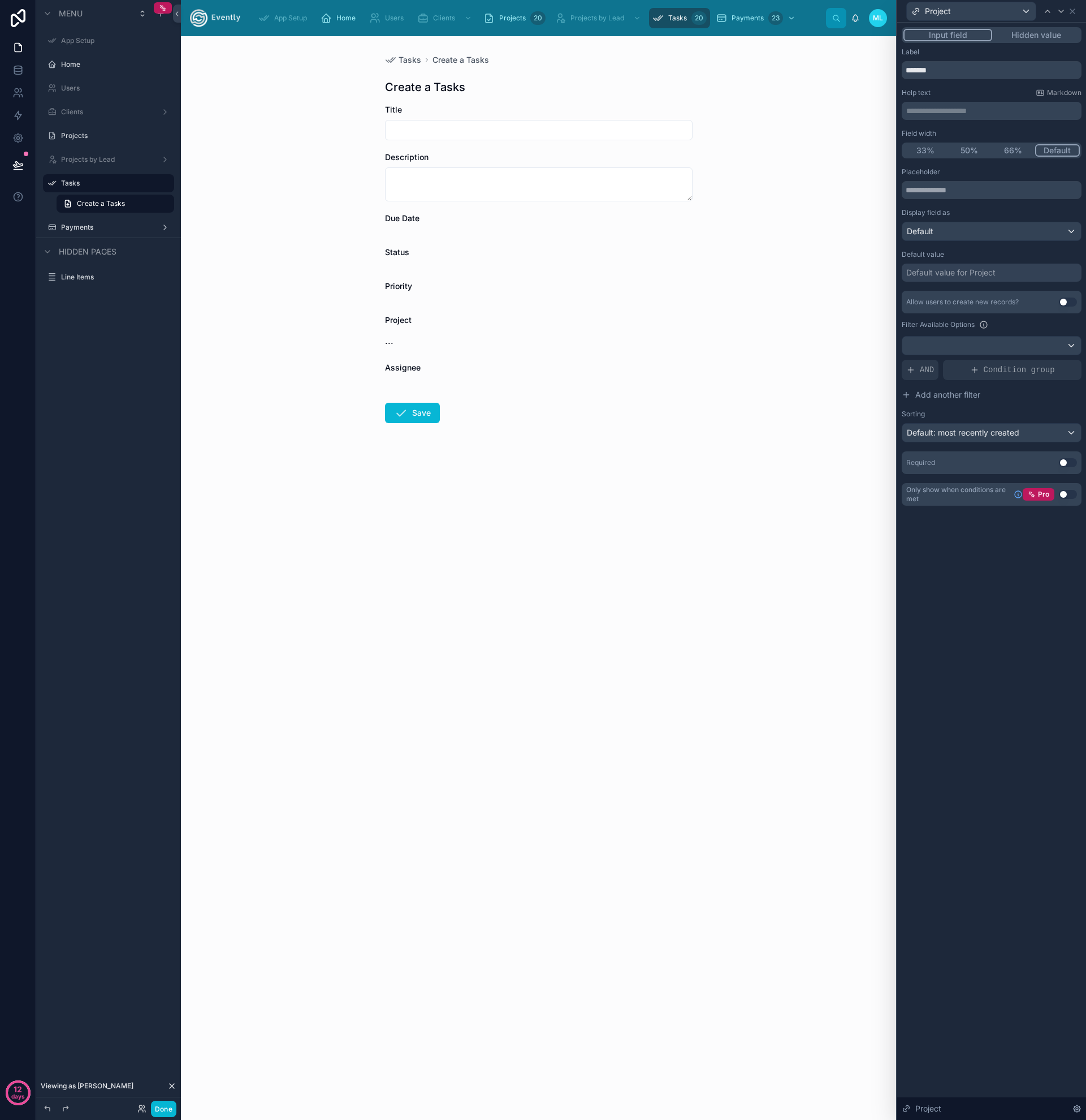
click at [1029, 30] on button "Hidden value" at bounding box center [1036, 35] width 88 height 13
click at [919, 34] on button "Input field" at bounding box center [947, 35] width 89 height 13
click at [1045, 31] on button "Hidden value" at bounding box center [1036, 35] width 88 height 13
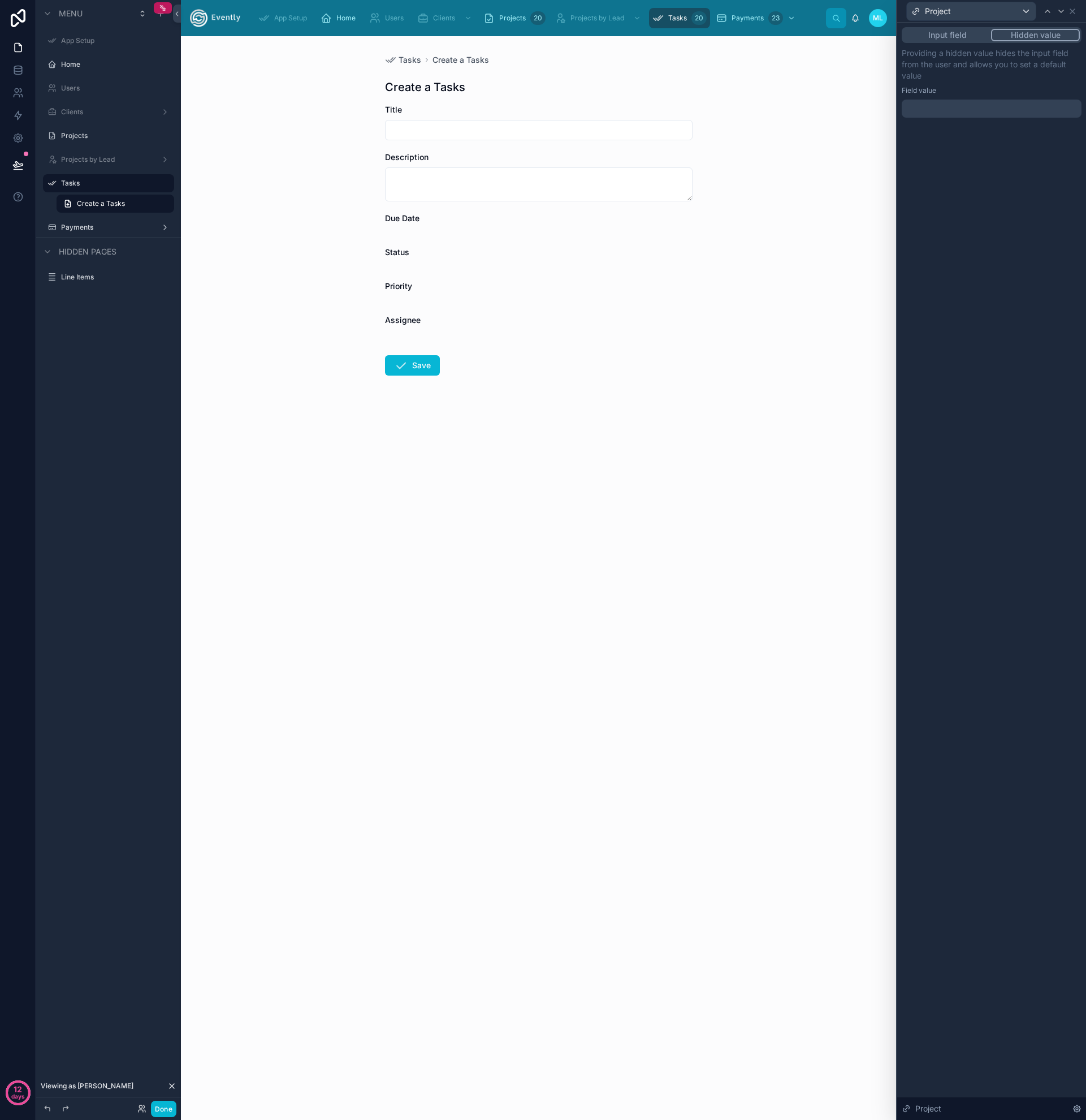
click at [925, 29] on button "Input field" at bounding box center [947, 35] width 88 height 13
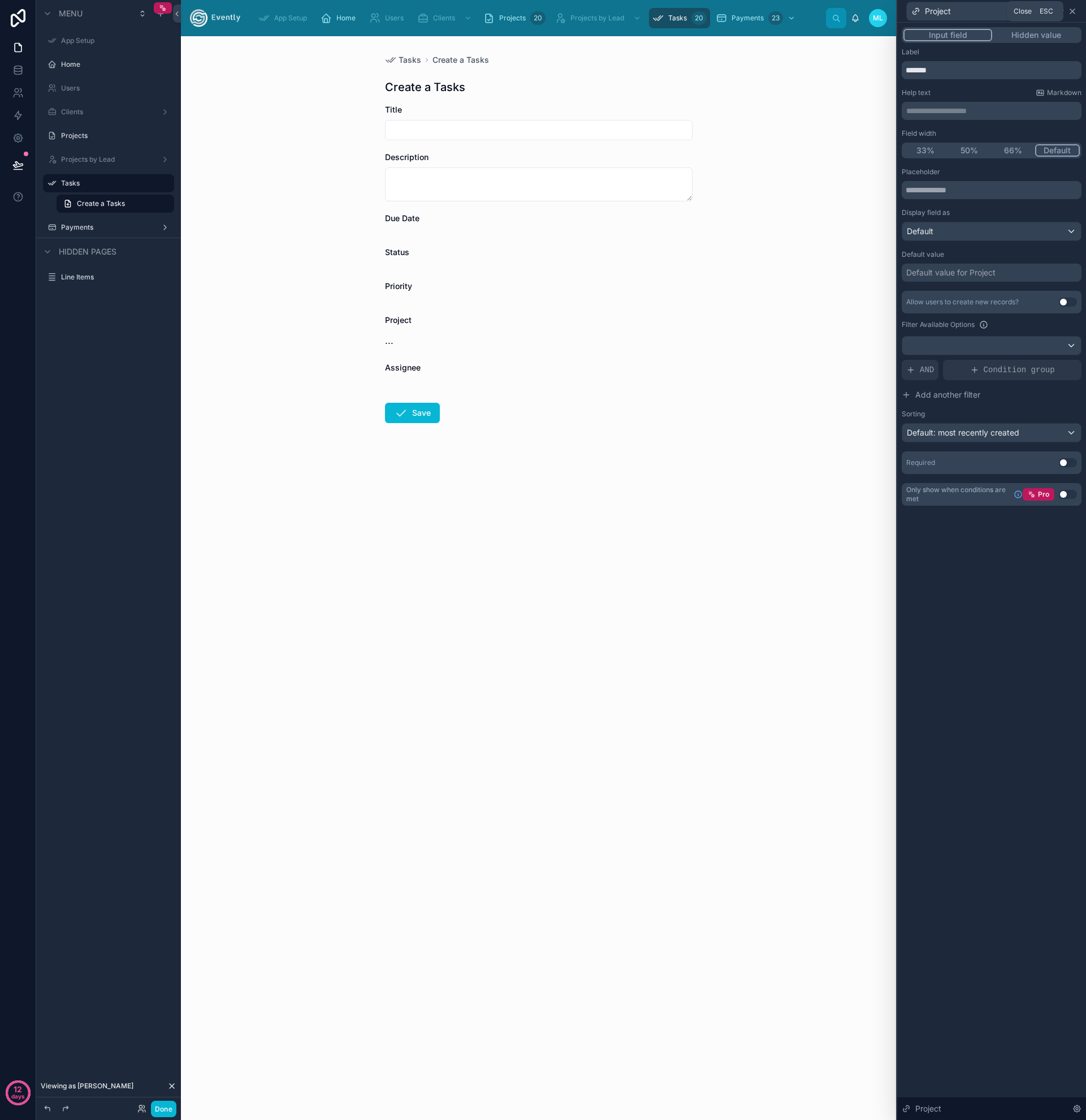
click at [1073, 12] on icon at bounding box center [1072, 11] width 5 height 5
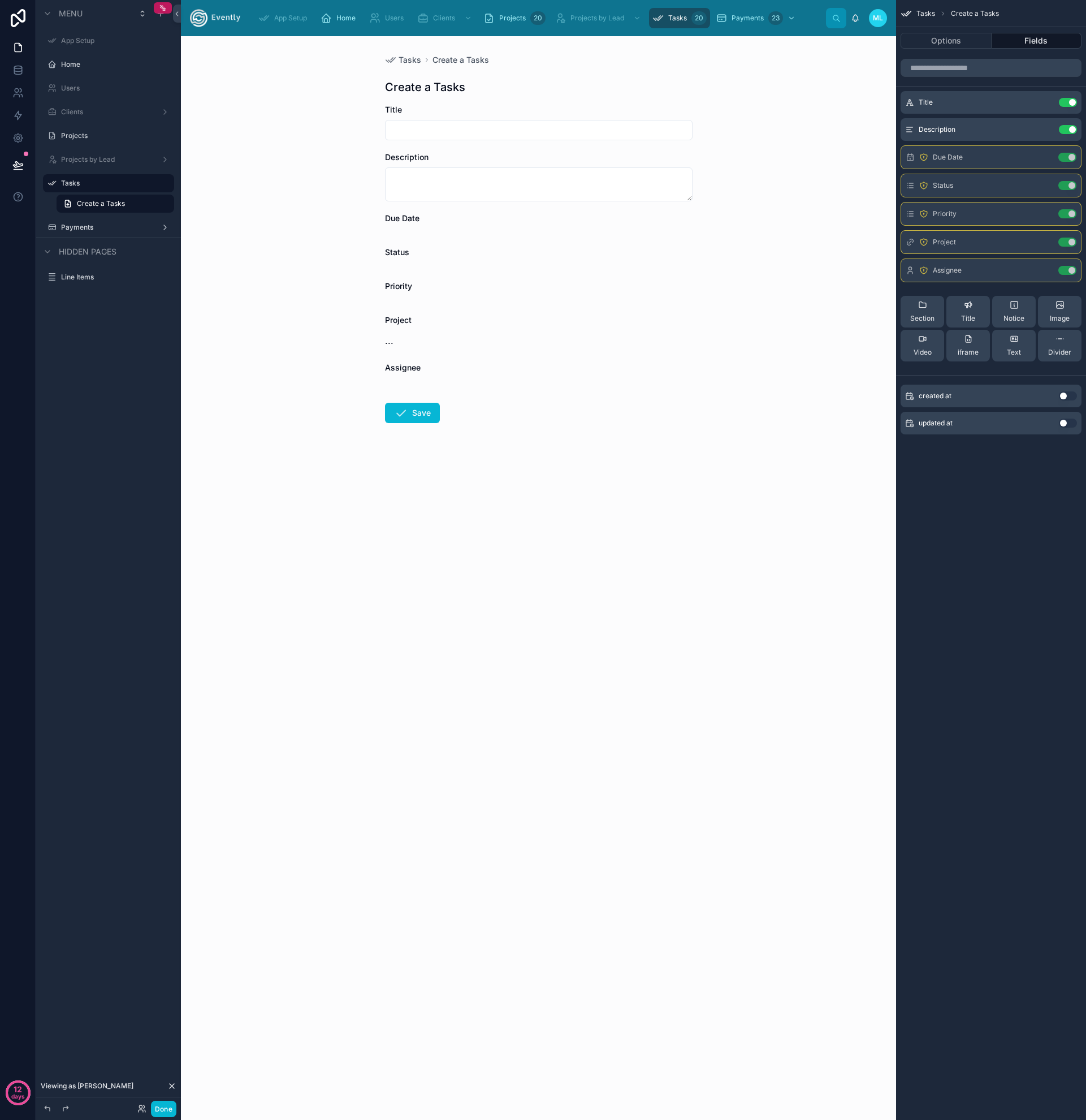
click at [616, 483] on form "Title Description Due Date Status Priority Project ... Assignee Save" at bounding box center [538, 300] width 307 height 391
click at [449, 141] on form "Title Description Due Date Status Priority Project ... Assignee Save" at bounding box center [538, 300] width 307 height 391
click at [451, 131] on input "text" at bounding box center [539, 130] width 307 height 16
type input "**********"
click at [117, 133] on label "Projects" at bounding box center [105, 135] width 90 height 9
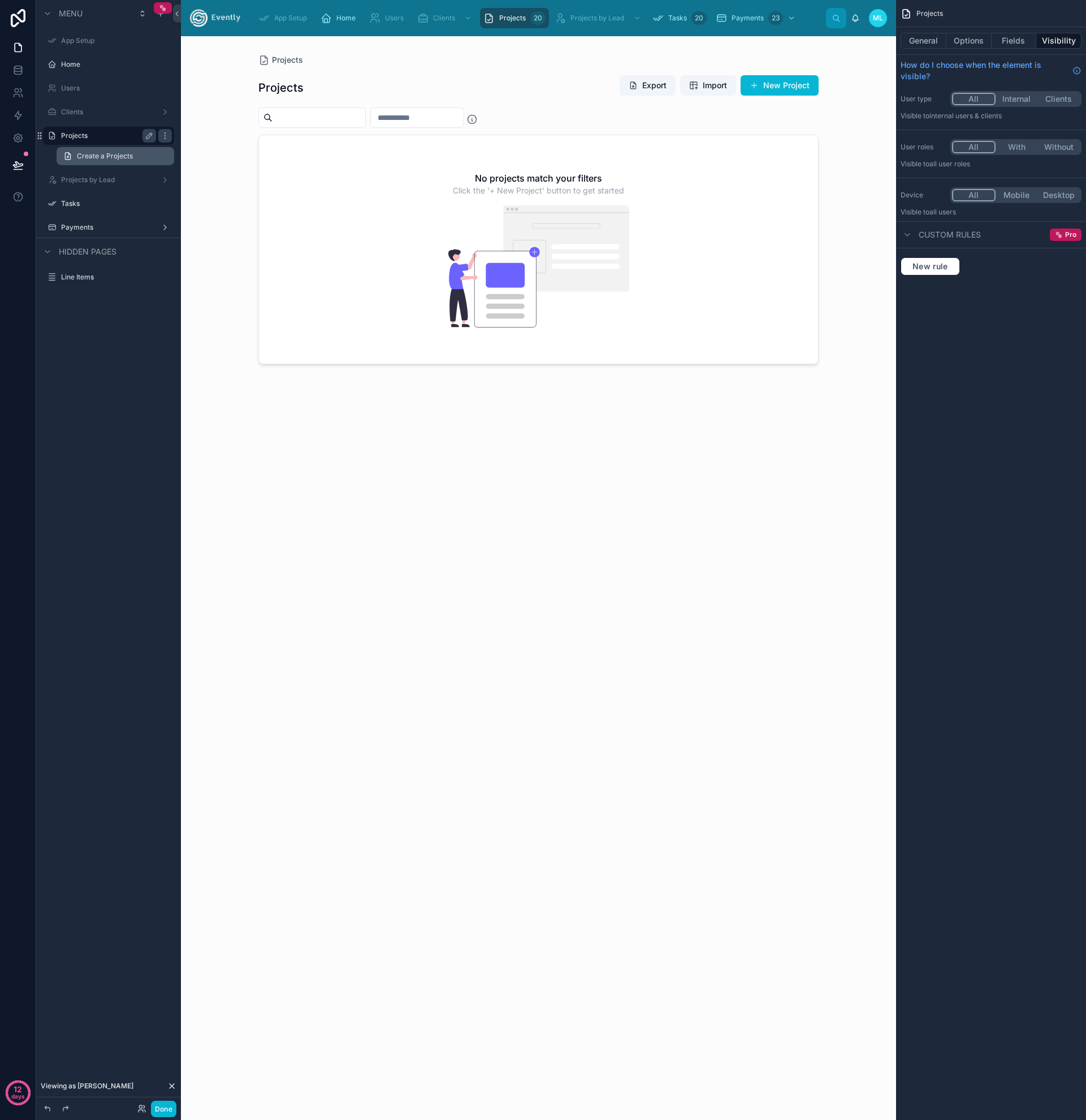
click at [113, 157] on span "Create a Projects" at bounding box center [105, 156] width 56 height 9
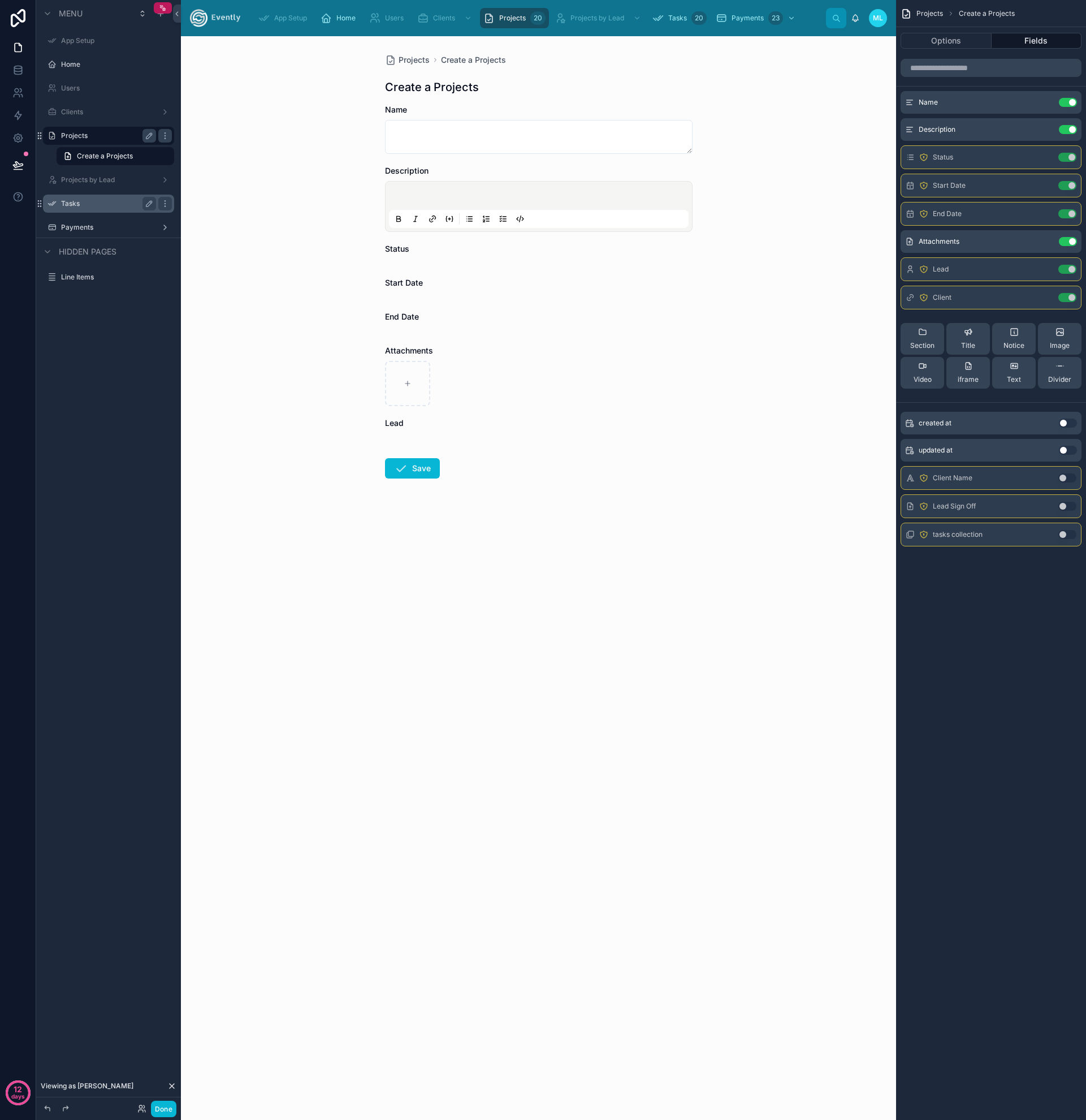
click at [88, 199] on label "Tasks" at bounding box center [105, 203] width 90 height 9
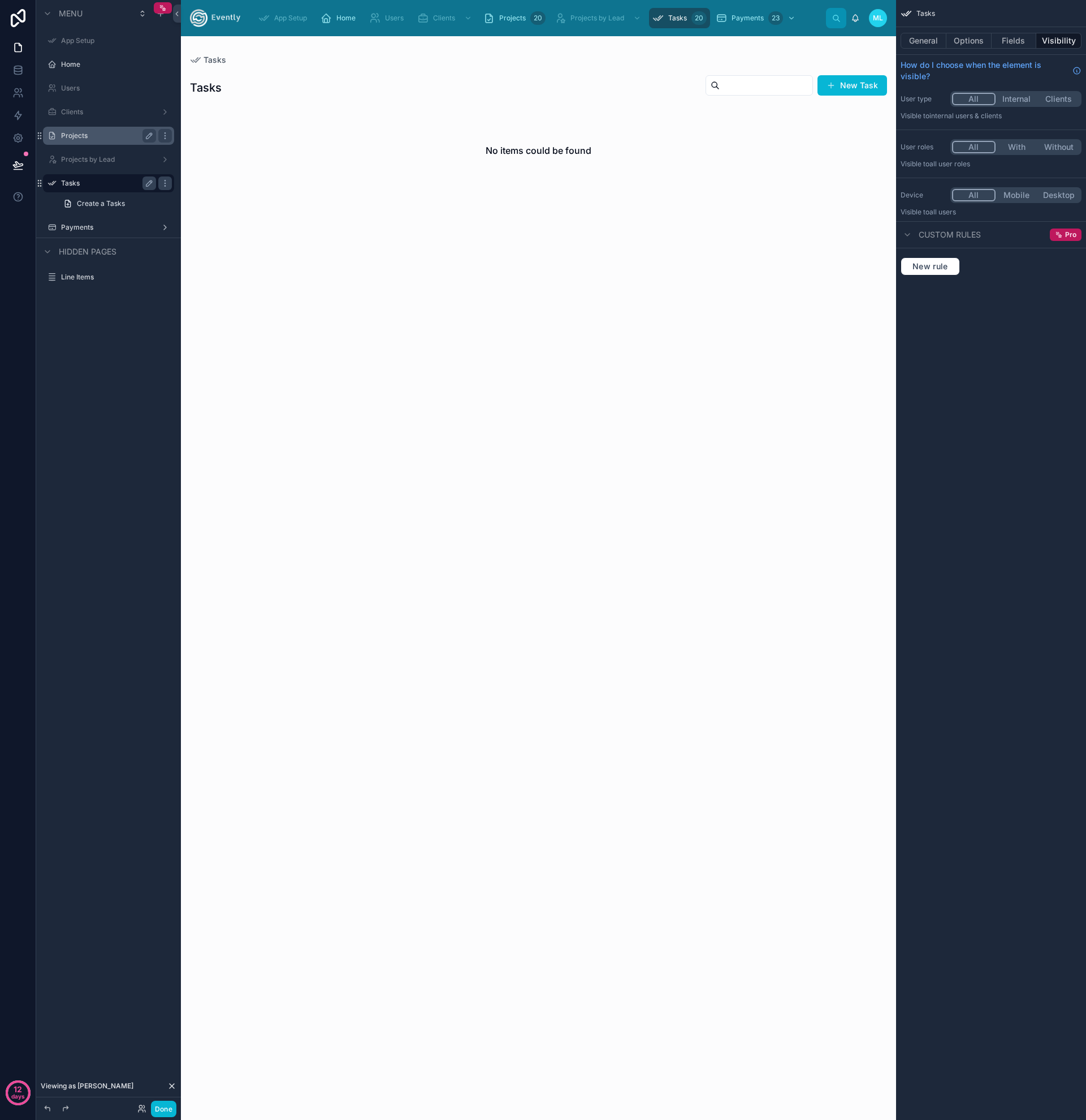
click at [169, 1084] on icon at bounding box center [172, 1086] width 9 height 9
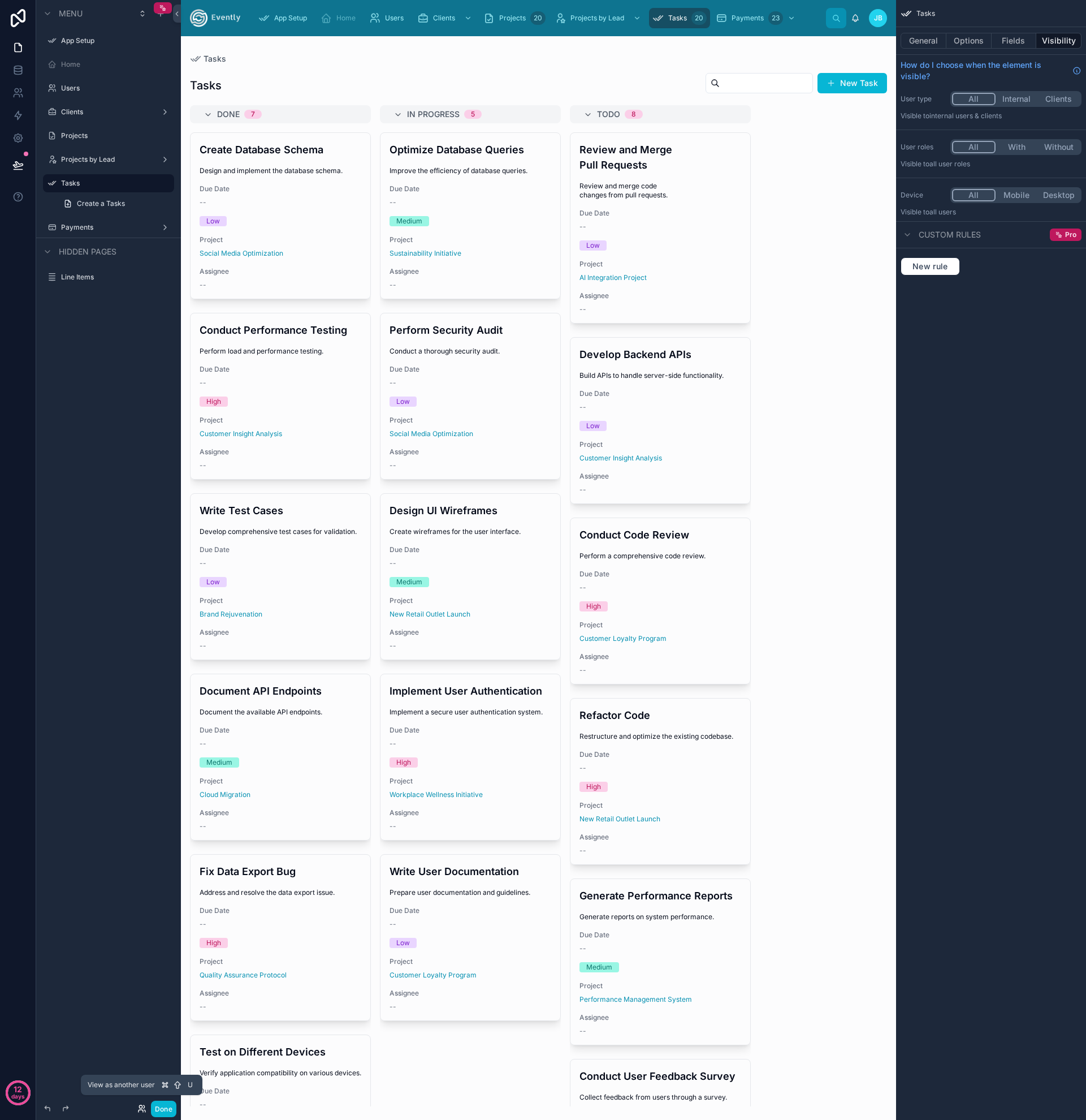
click at [141, 1104] on icon at bounding box center [141, 1108] width 9 height 9
click at [141, 1107] on icon at bounding box center [141, 1108] width 9 height 9
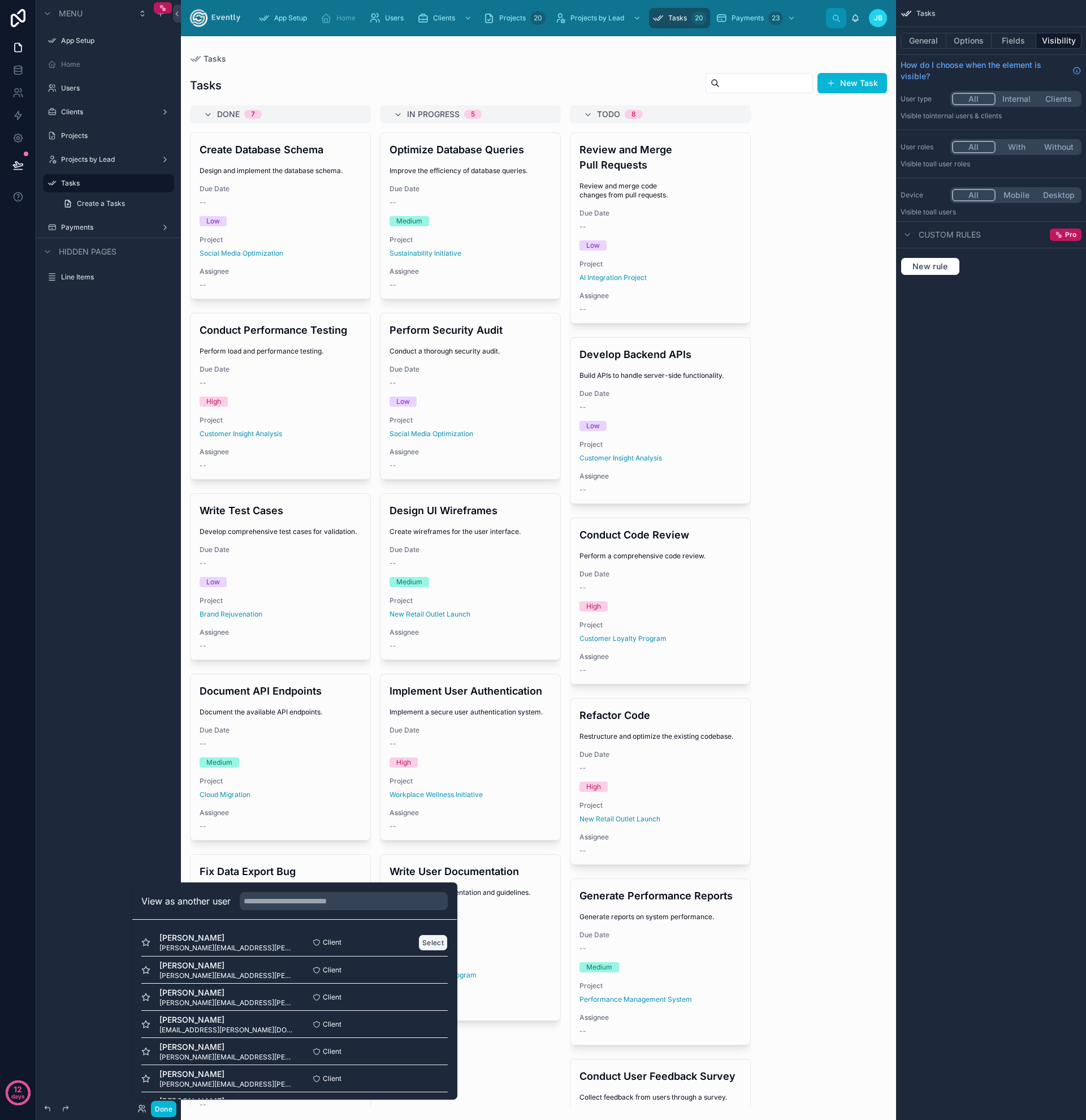
click at [429, 941] on button "Select" at bounding box center [433, 943] width 30 height 17
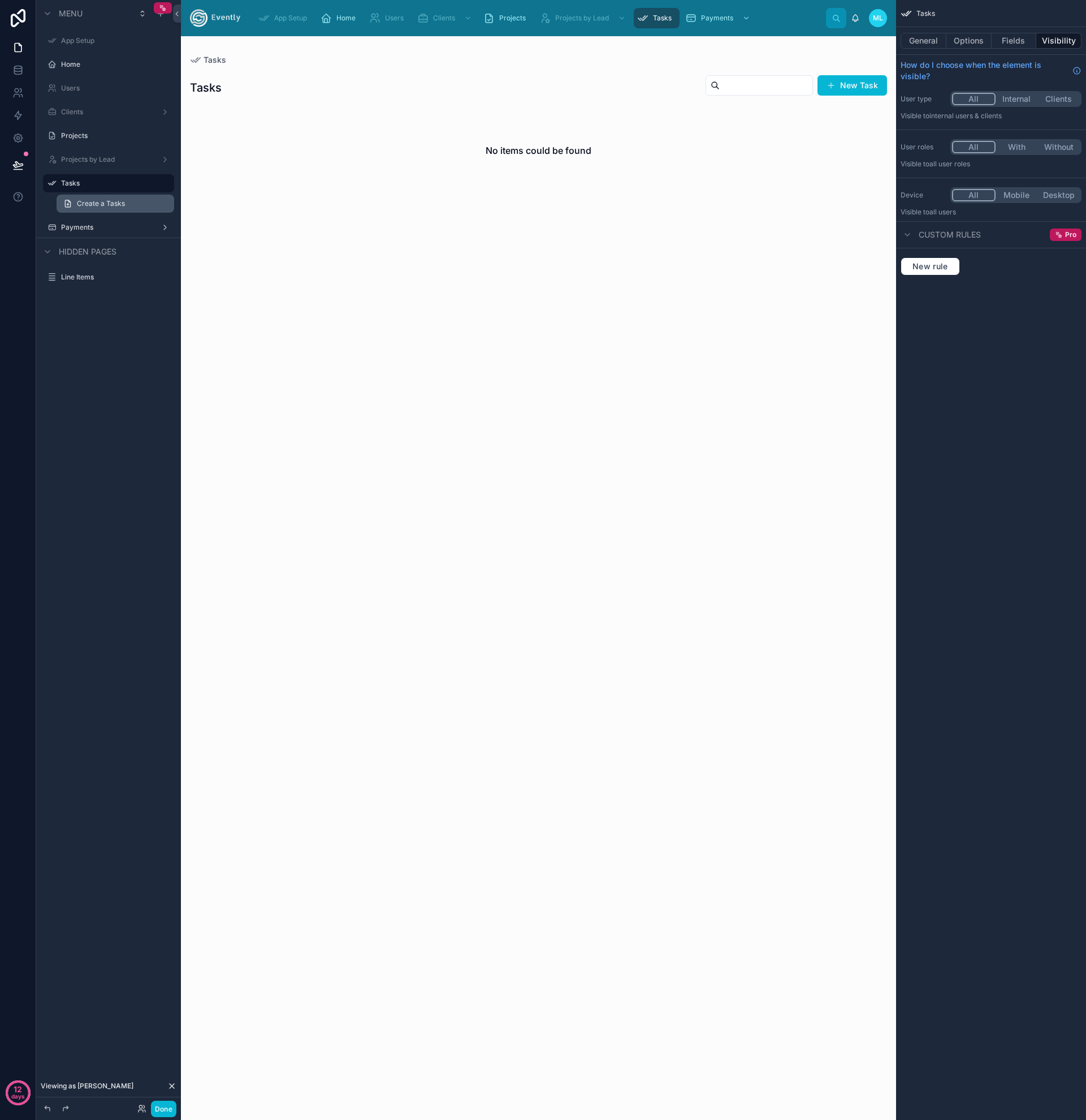
click at [104, 205] on span "Create a Tasks" at bounding box center [101, 203] width 48 height 9
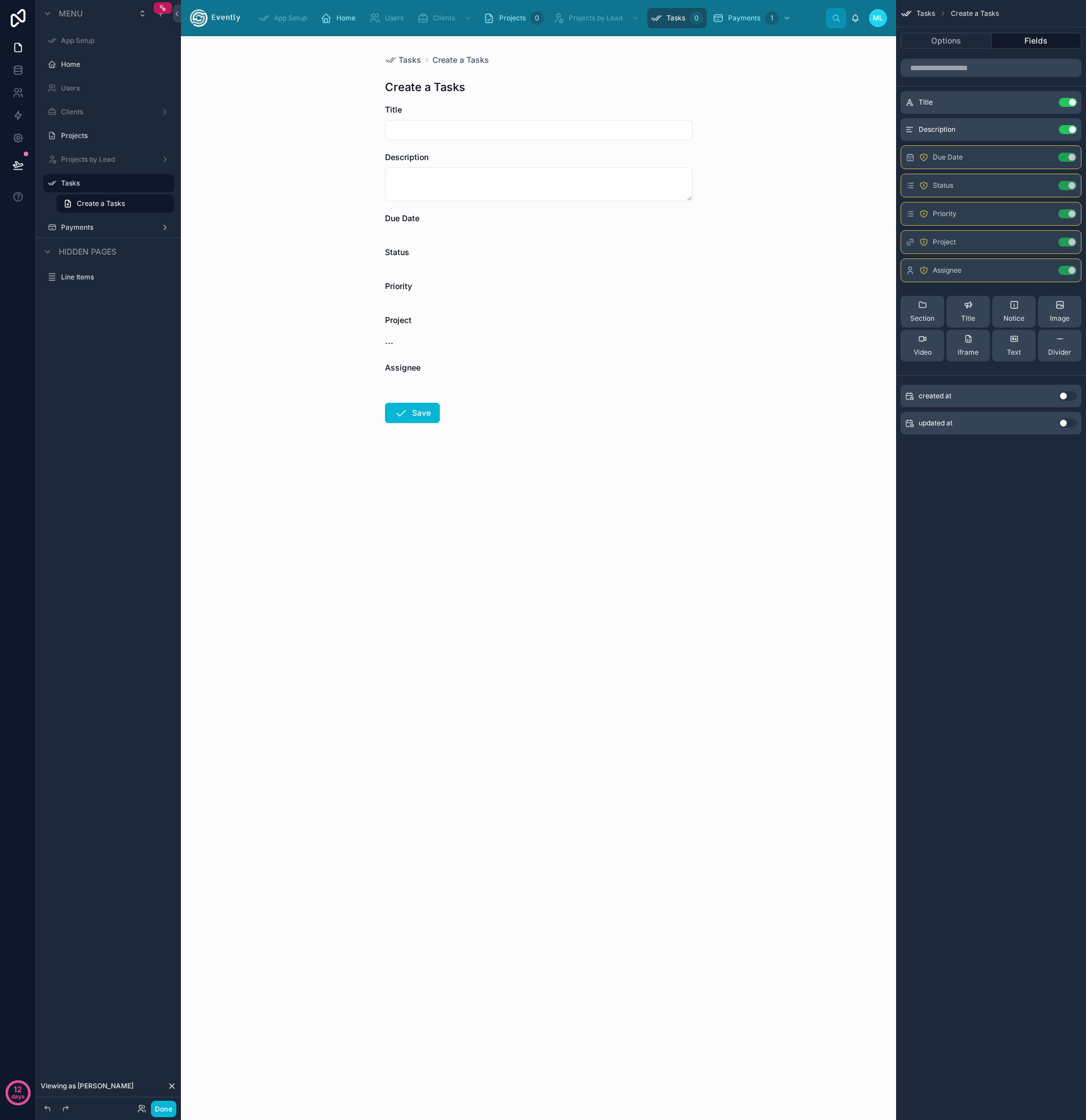
click at [461, 129] on input "text" at bounding box center [539, 130] width 307 height 16
type input "**********"
click at [407, 417] on icon at bounding box center [401, 412] width 14 height 14
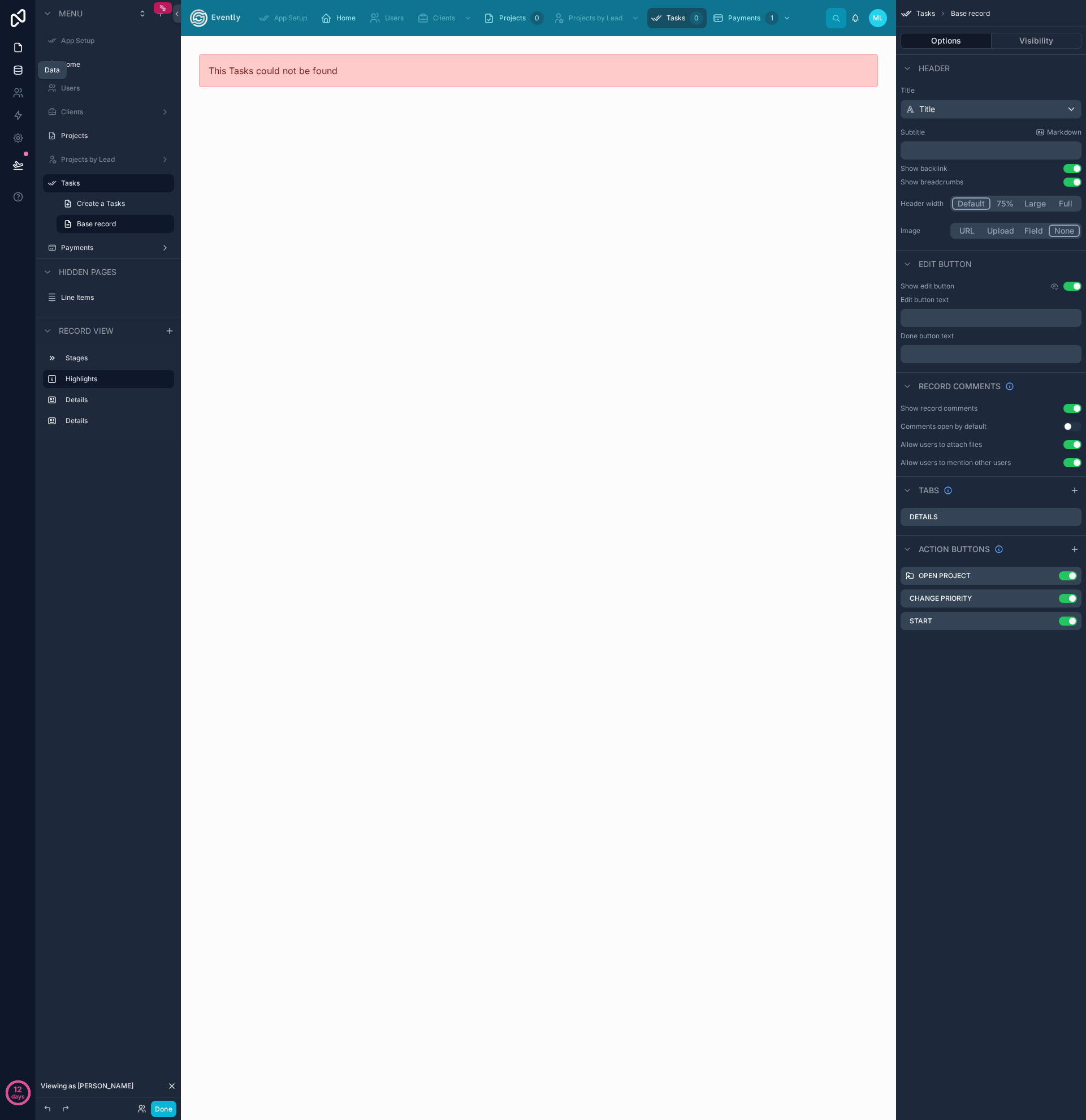
click at [18, 69] on icon at bounding box center [18, 70] width 11 height 11
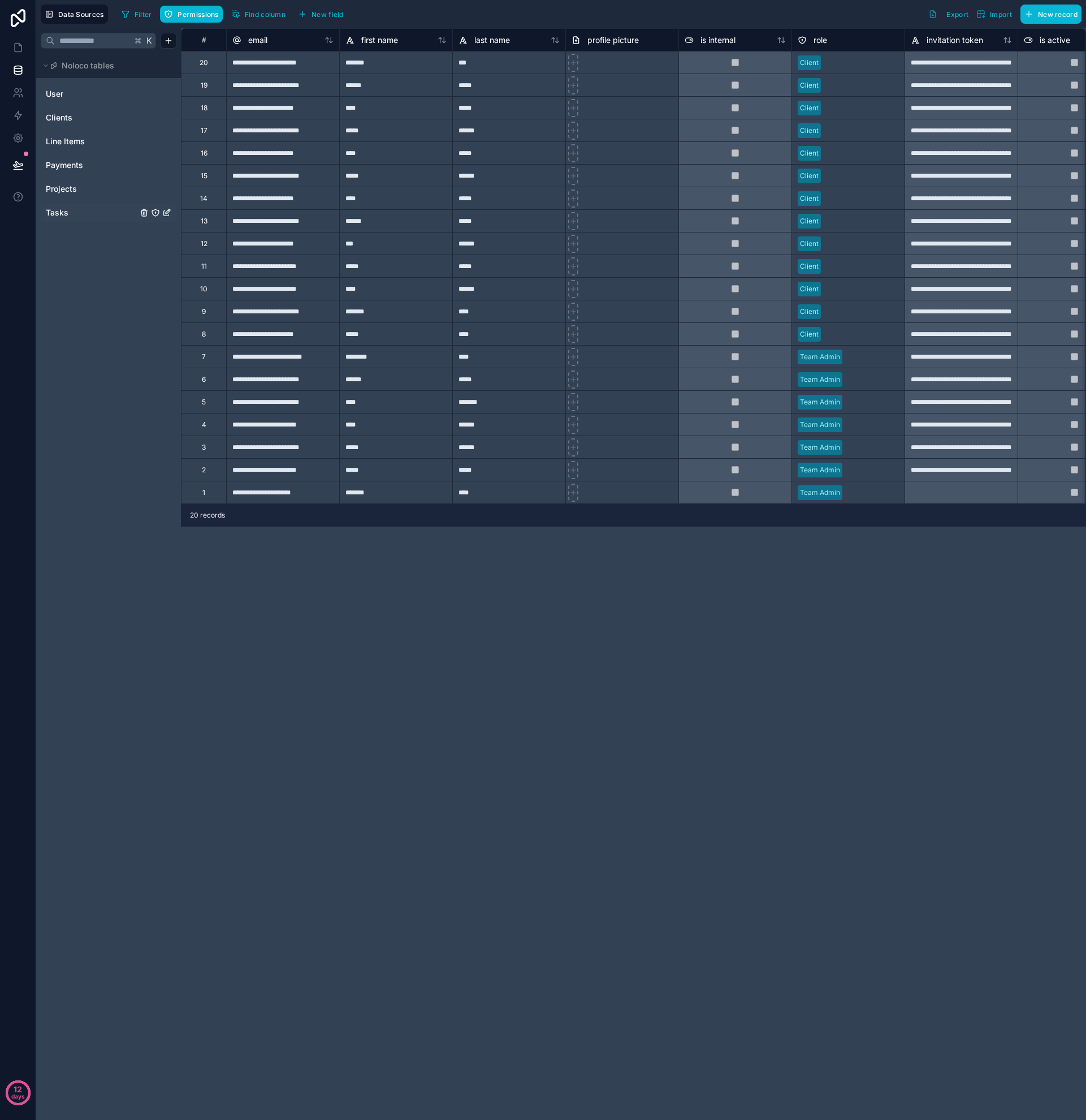
click at [77, 217] on link "Tasks" at bounding box center [91, 212] width 92 height 11
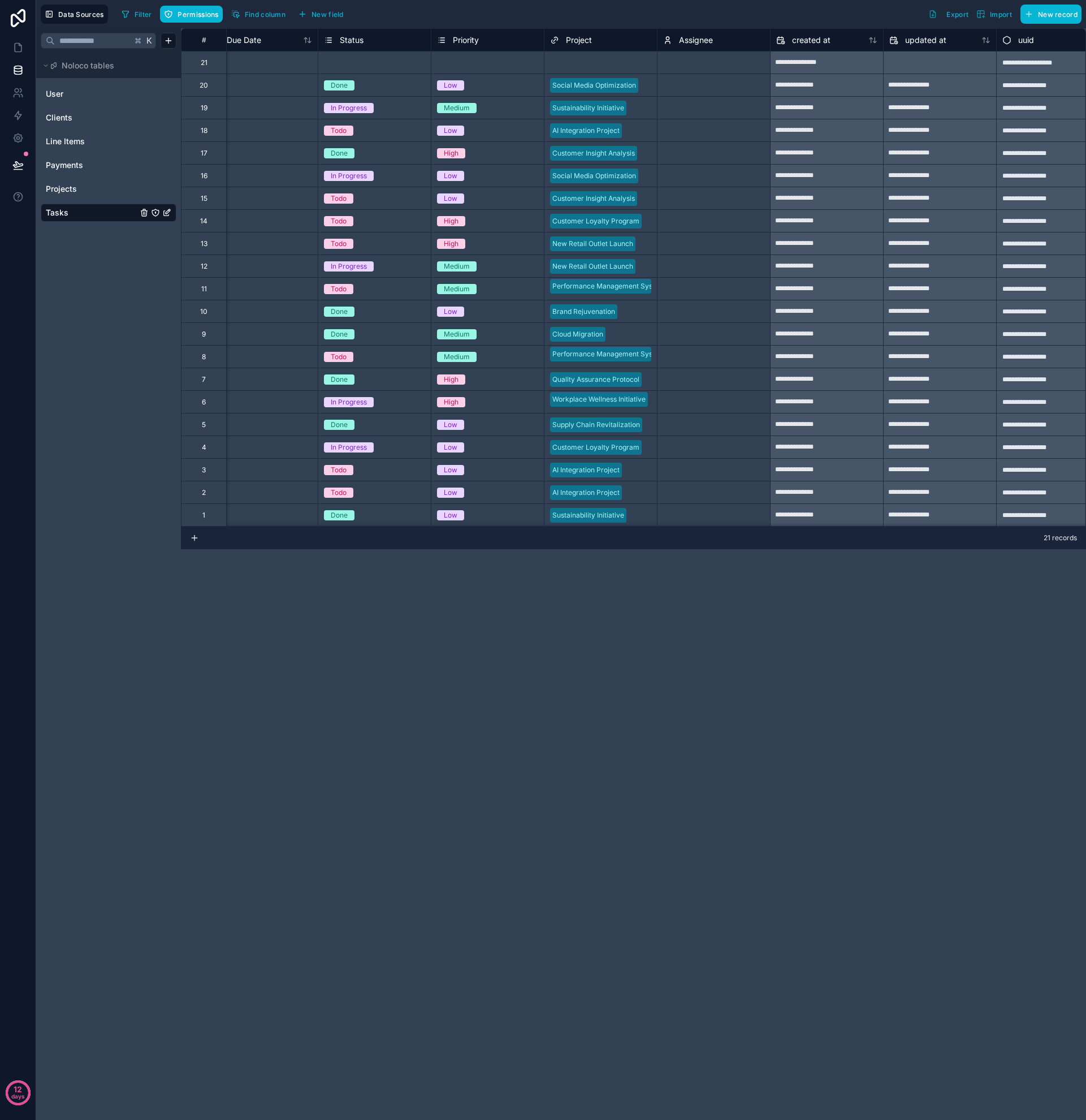
scroll to position [0, 272]
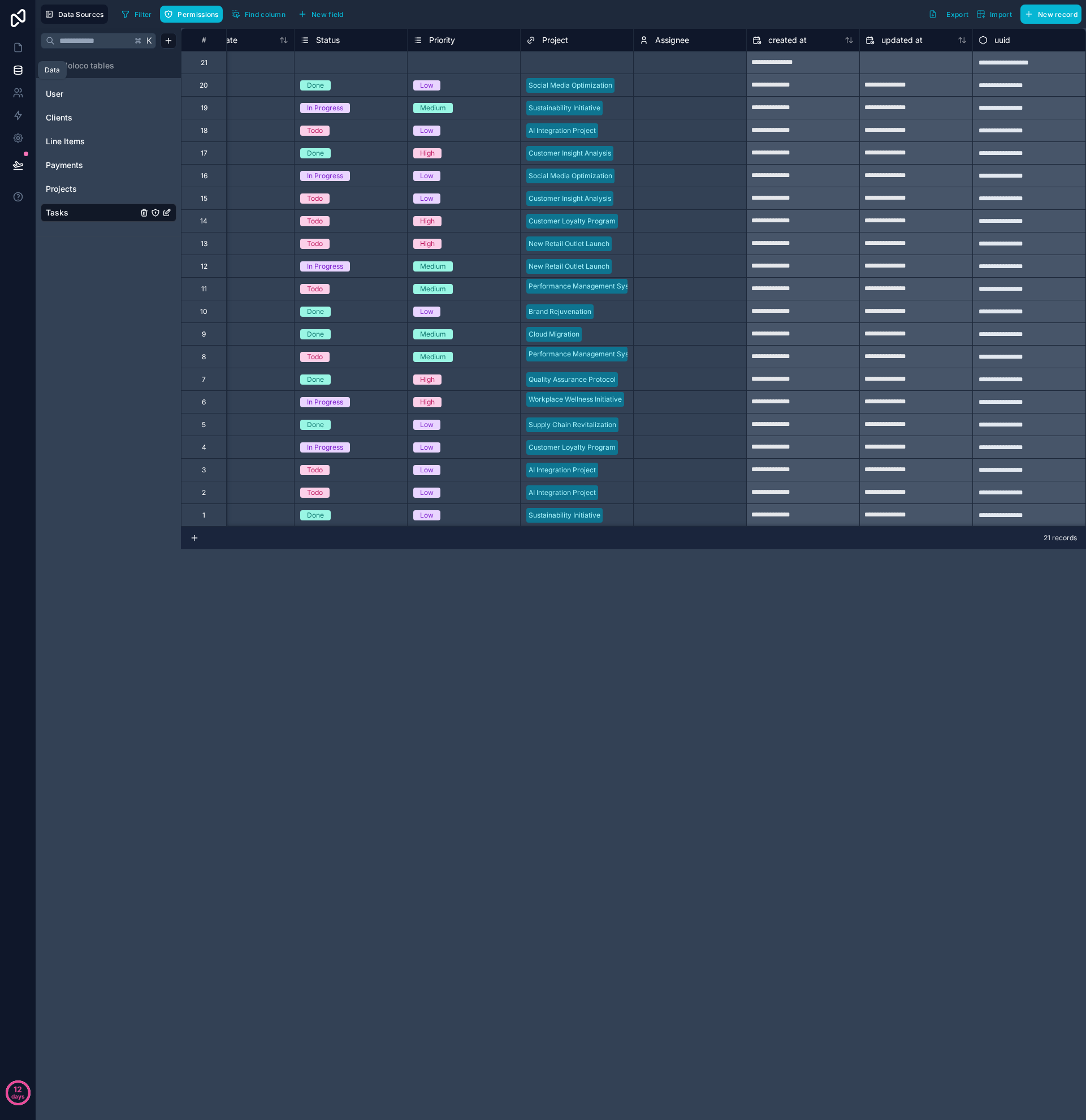
click at [17, 73] on icon at bounding box center [18, 70] width 11 height 11
click at [17, 44] on icon at bounding box center [18, 47] width 11 height 11
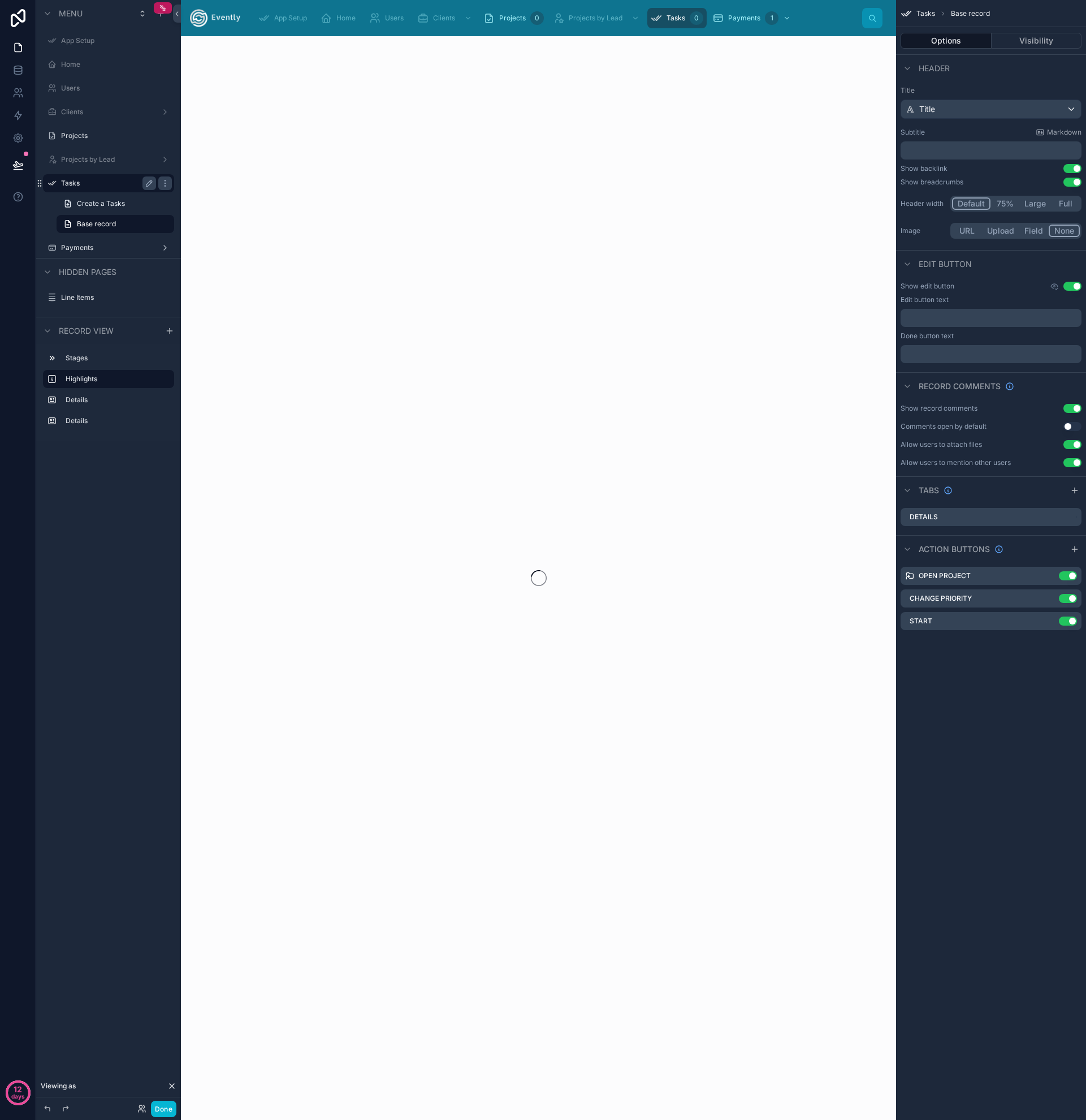
click at [81, 187] on label "Tasks" at bounding box center [105, 183] width 90 height 9
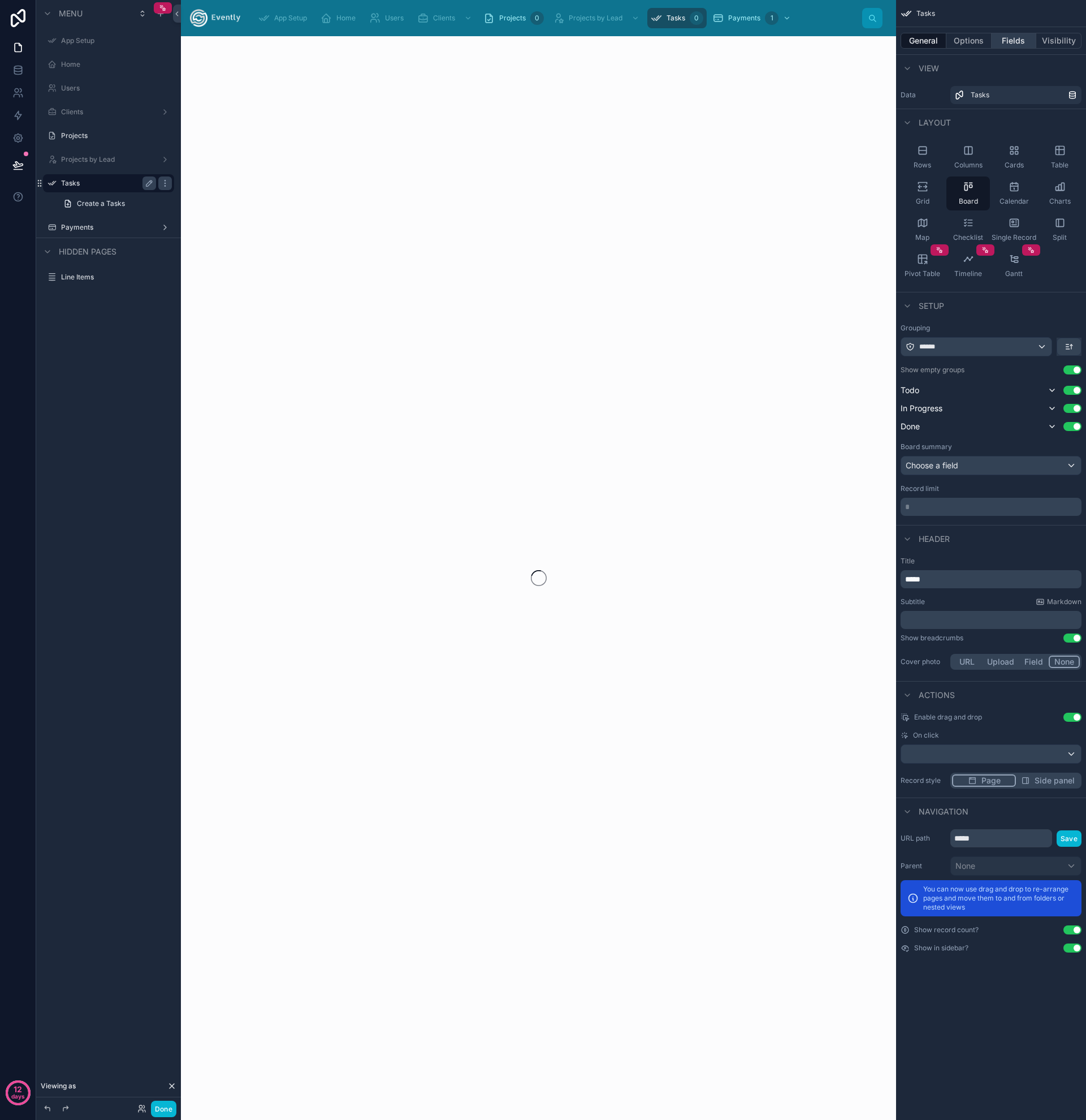
click at [1013, 38] on button "Fields" at bounding box center [1014, 41] width 46 height 16
click at [1010, 42] on button "Fields" at bounding box center [1014, 41] width 46 height 16
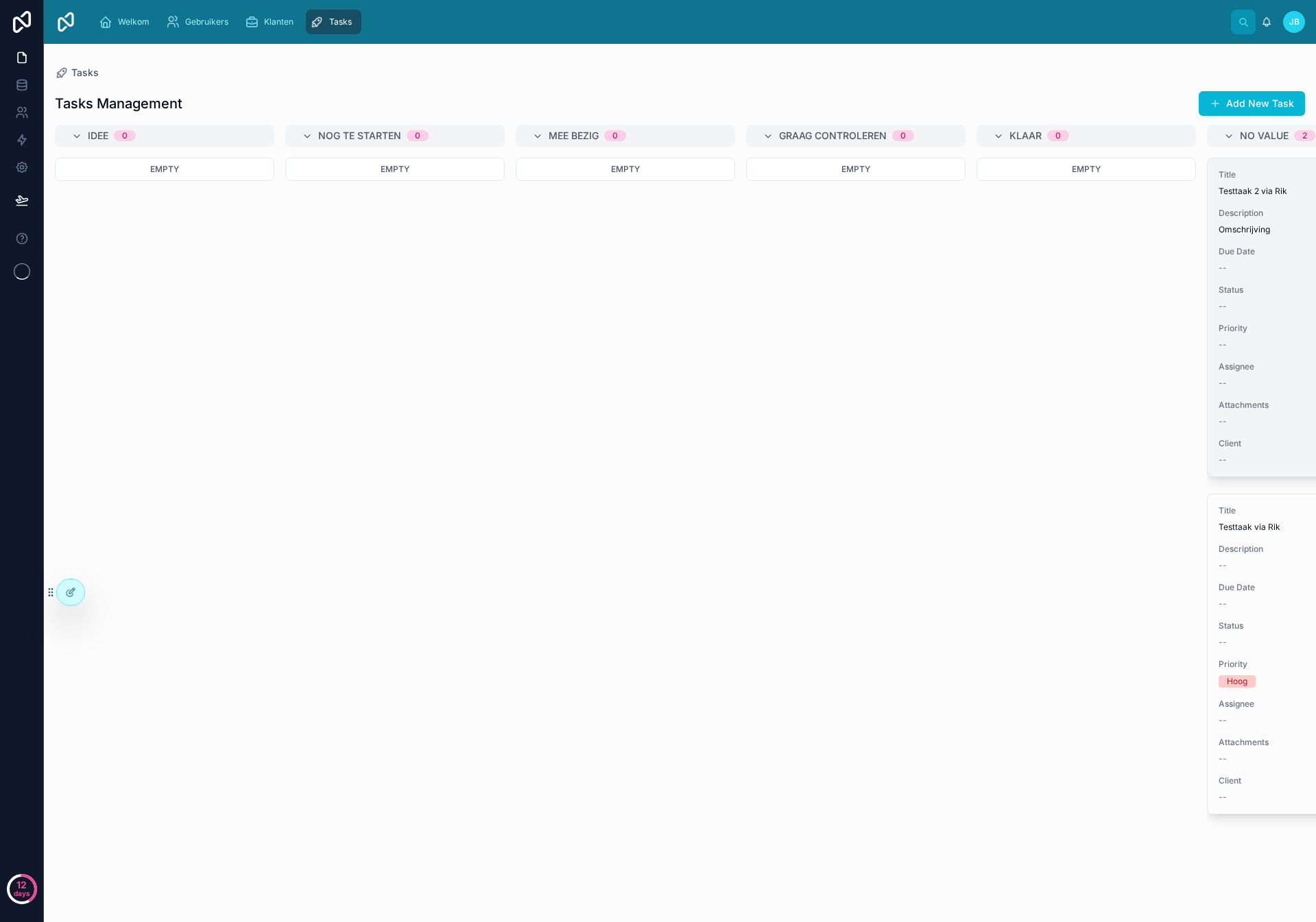
click at [1246, 276] on div "Title Testtaak 2 via Rik Description Omschrijving Due Date -- Status -- Priorit…" at bounding box center [1316, 318] width 218 height 319
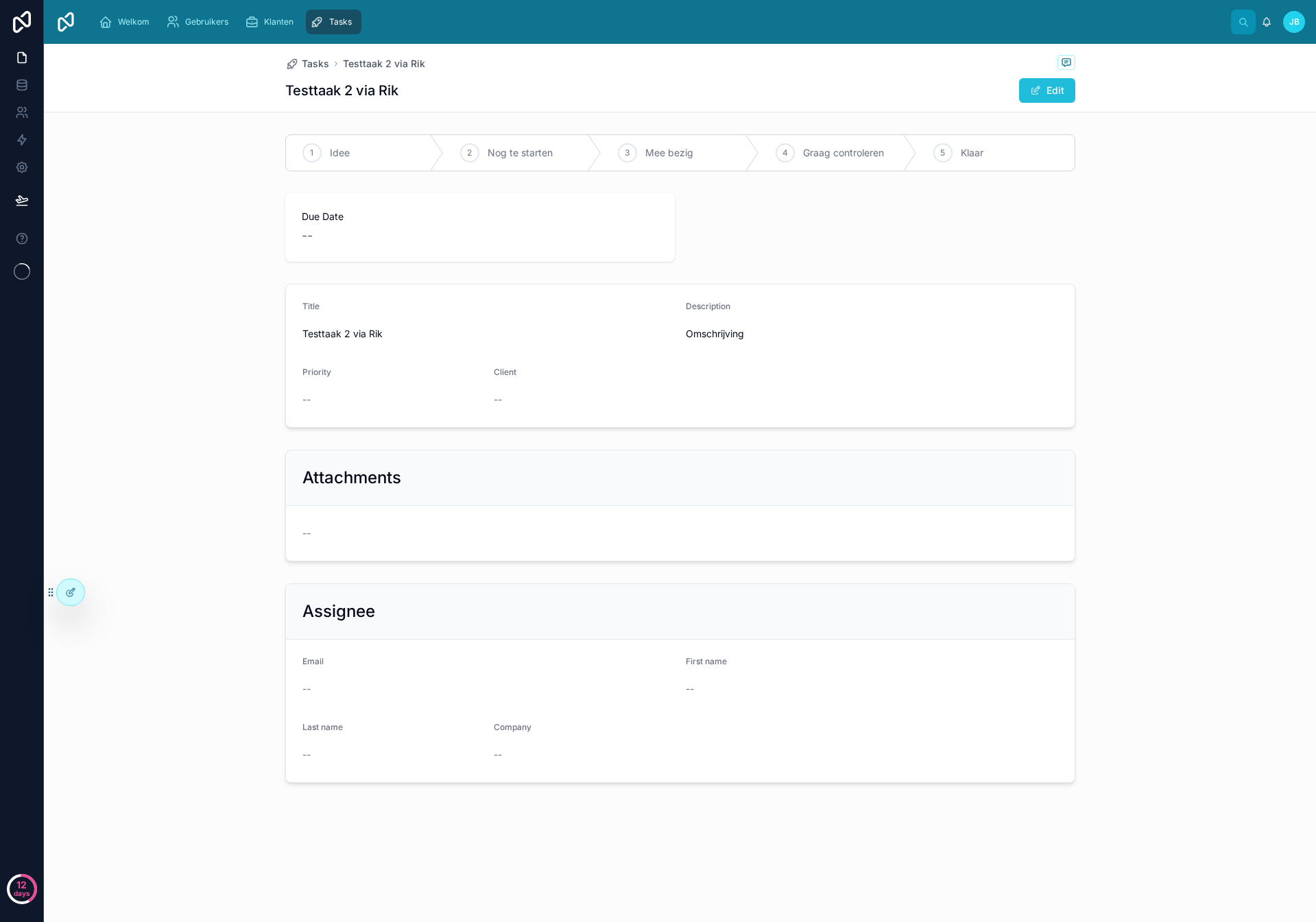
click at [1055, 86] on button "Edit" at bounding box center [1047, 90] width 56 height 24
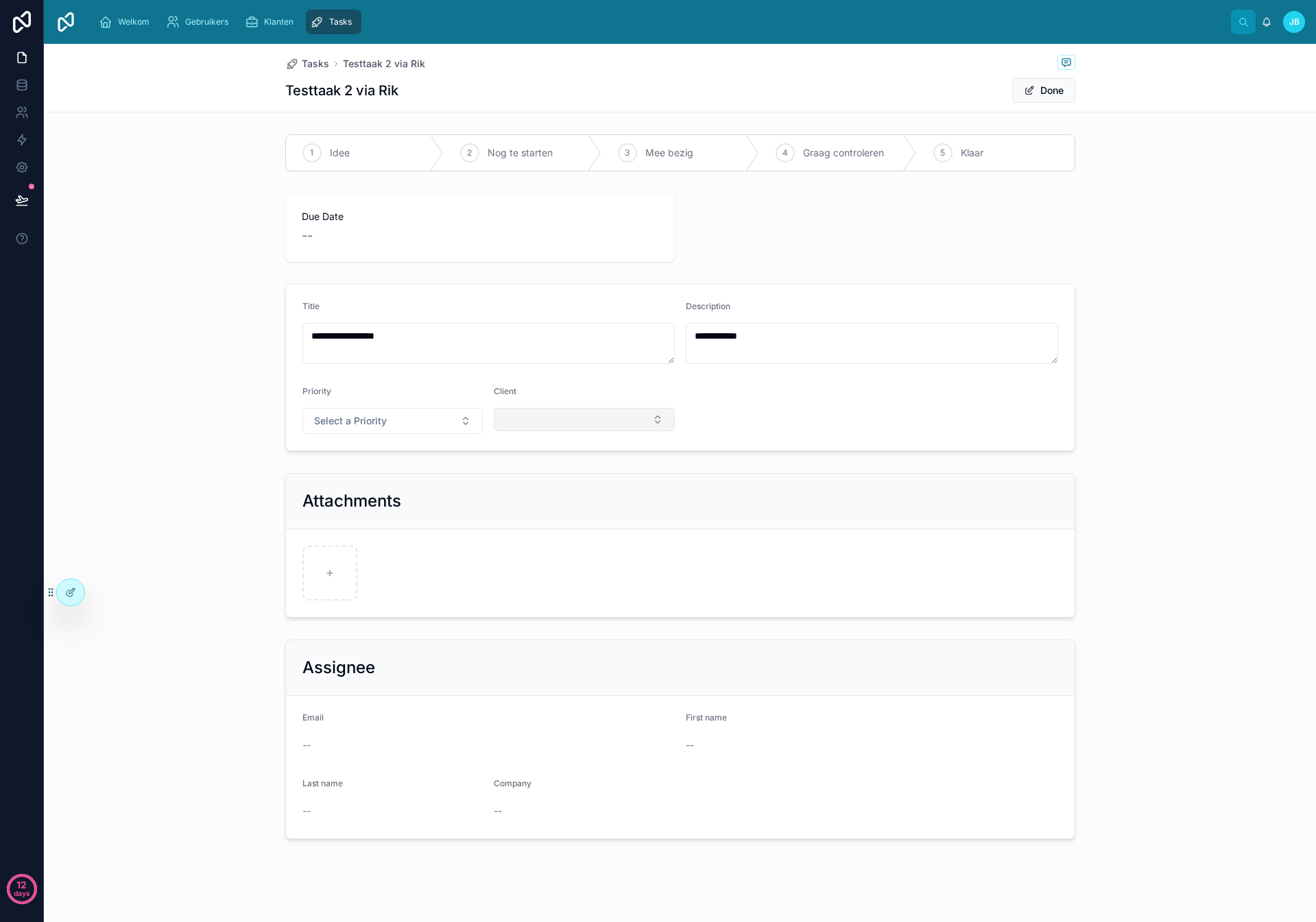
click at [590, 416] on button "Select Button" at bounding box center [584, 419] width 181 height 23
click at [538, 476] on div "Rhoost" at bounding box center [584, 474] width 174 height 22
click at [1050, 84] on button "Done" at bounding box center [1043, 90] width 63 height 24
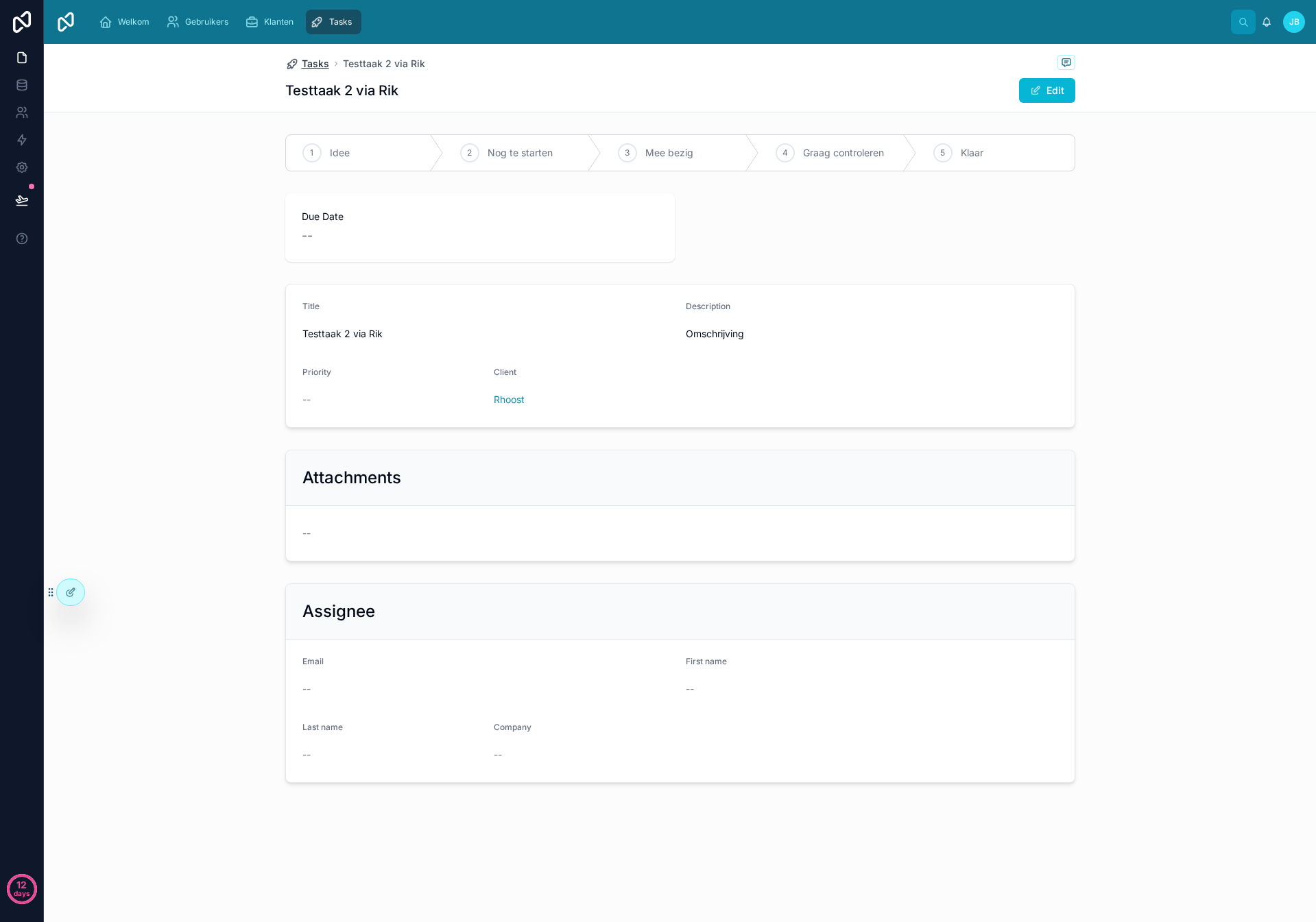
click at [317, 65] on span "Tasks" at bounding box center [316, 64] width 27 height 14
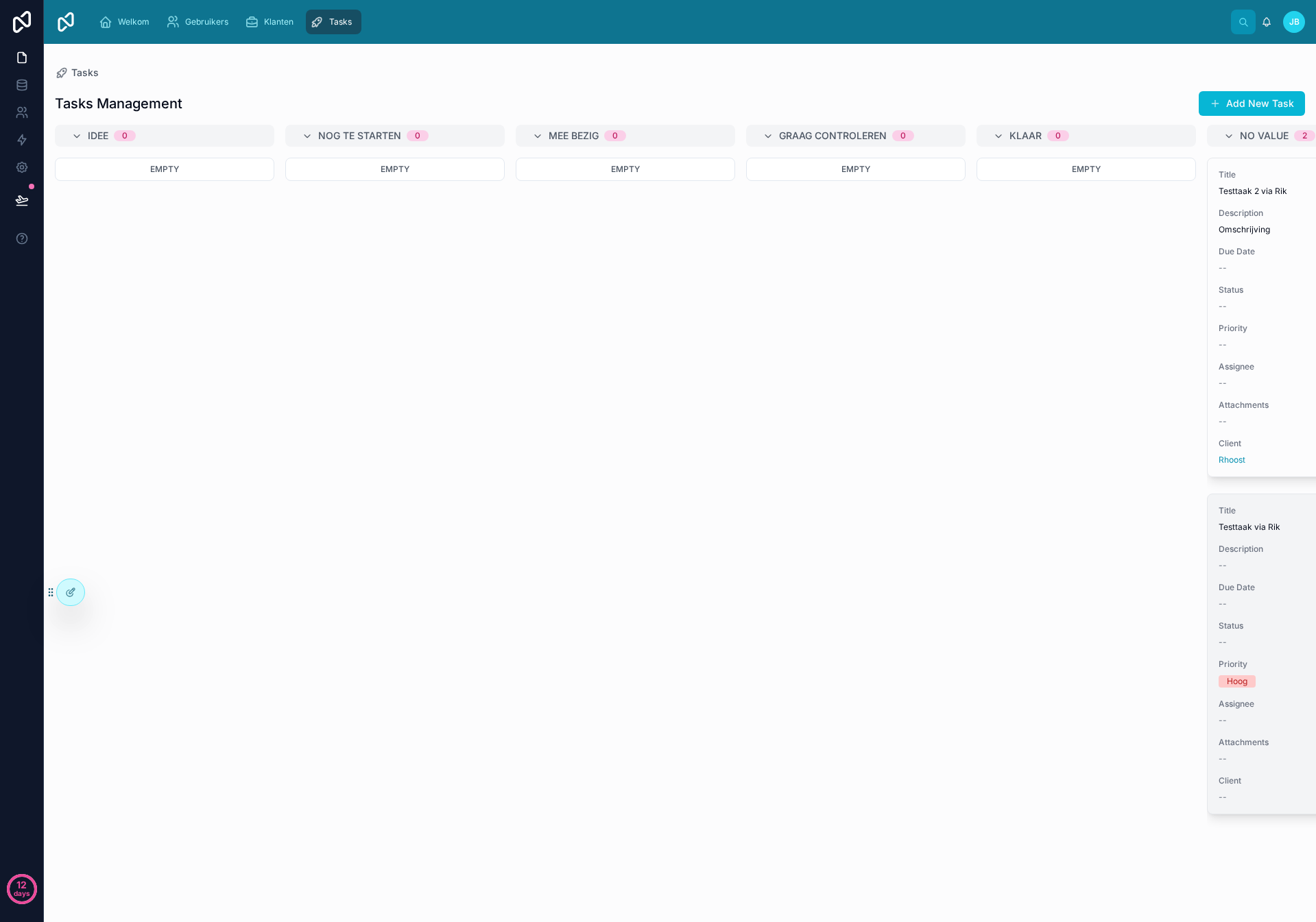
scroll to position [0, 225]
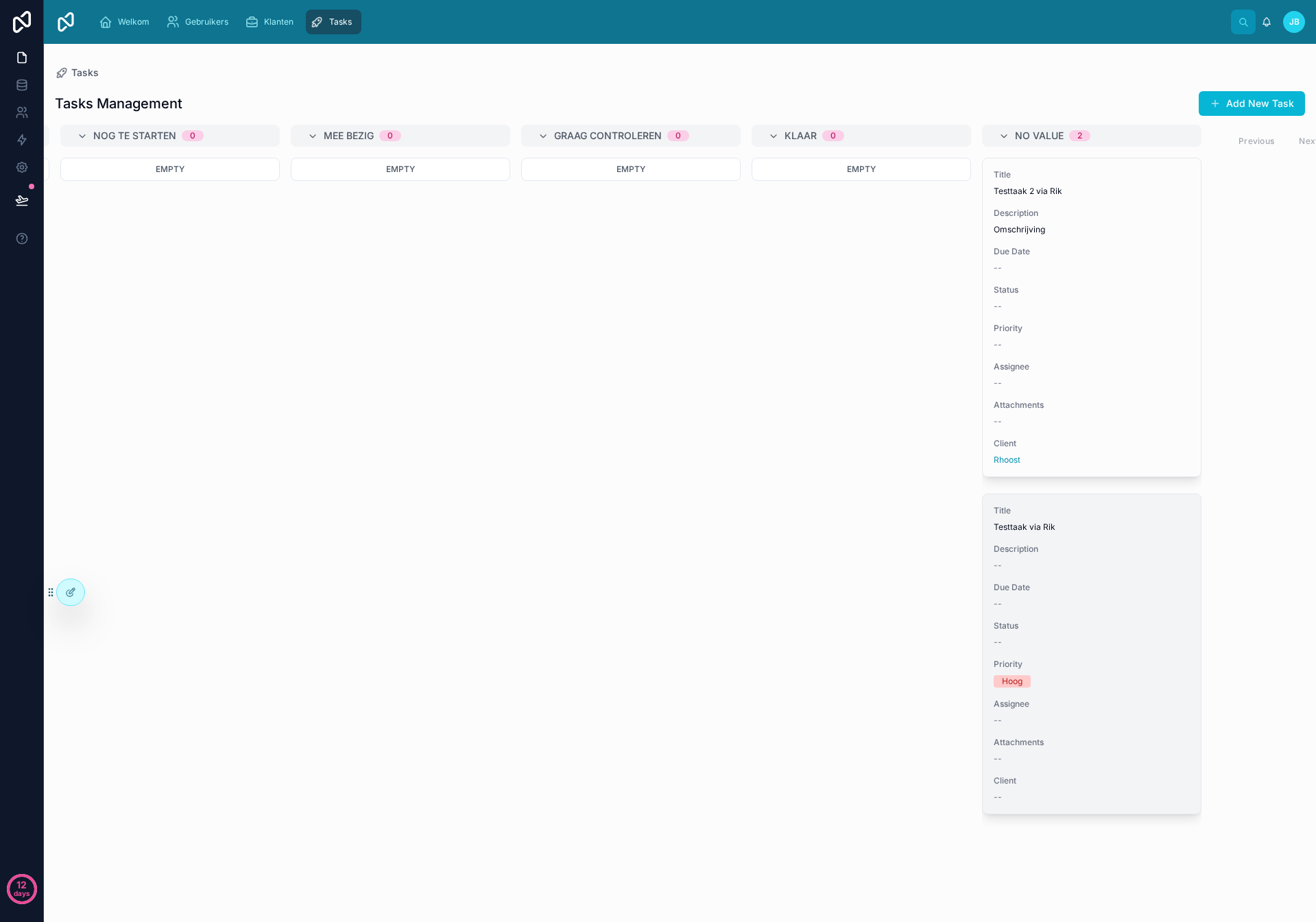
click at [1097, 560] on div "--" at bounding box center [1091, 565] width 197 height 11
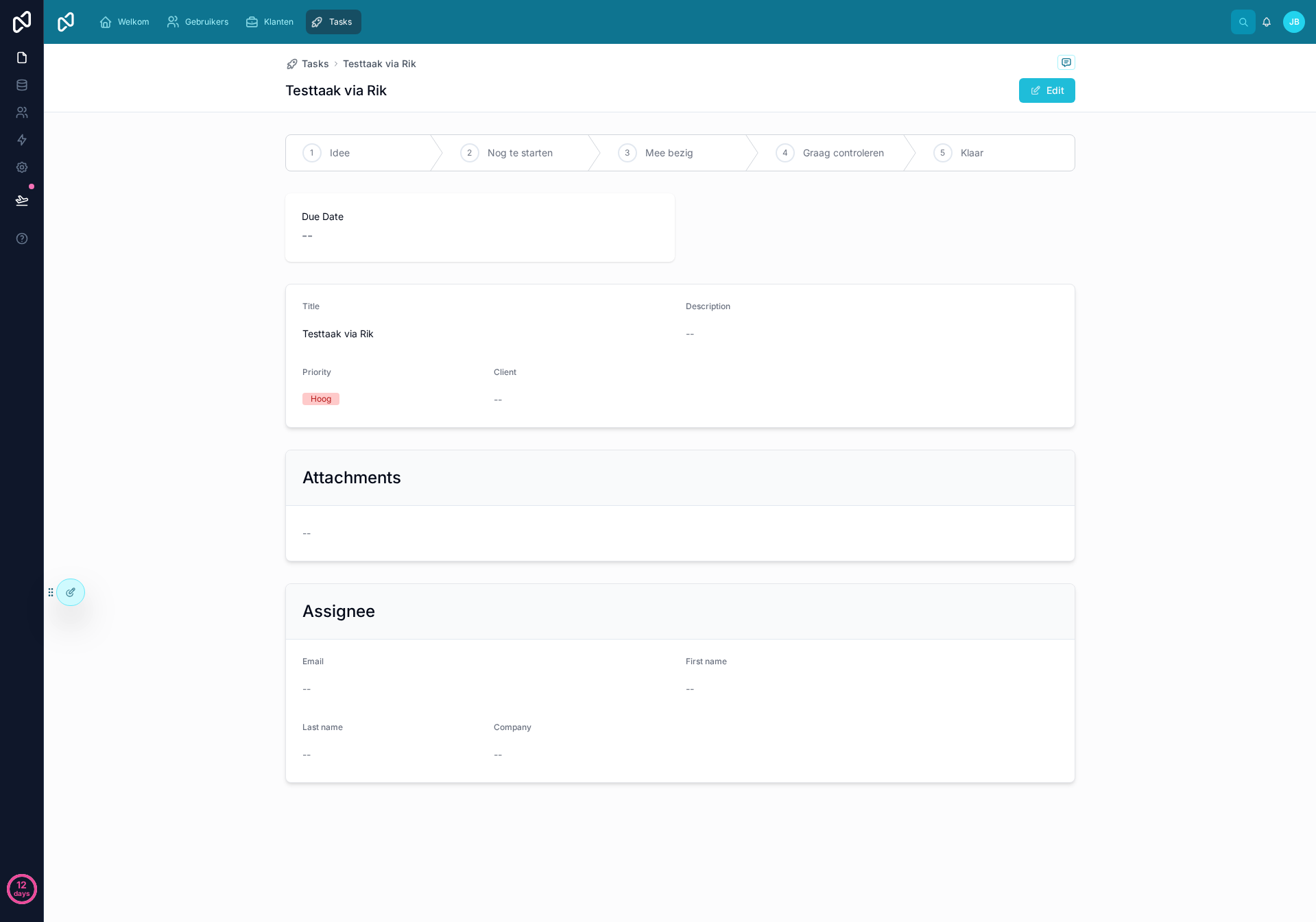
click at [1051, 78] on button "Edit" at bounding box center [1047, 90] width 56 height 24
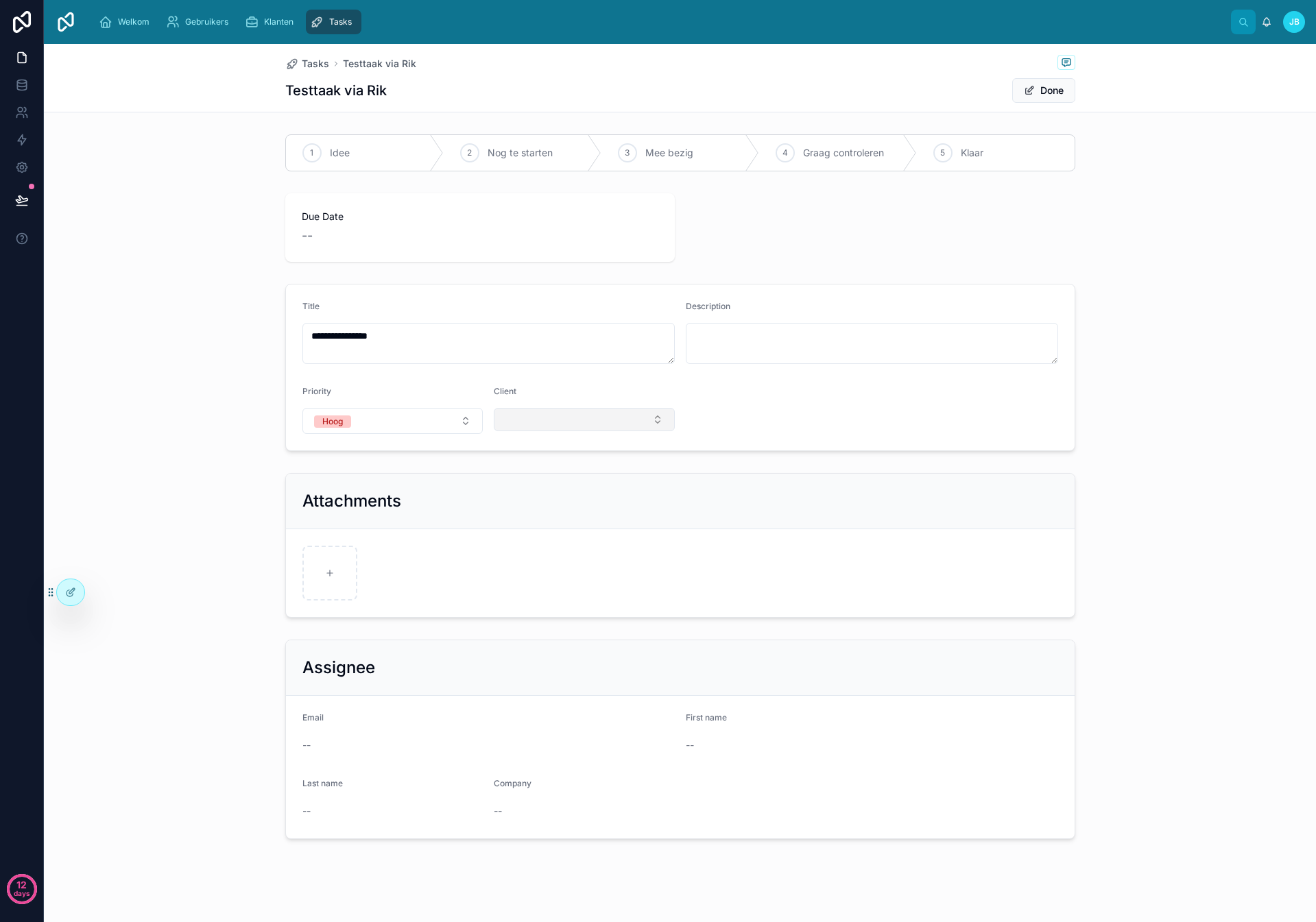
drag, startPoint x: 530, startPoint y: 419, endPoint x: 538, endPoint y: 431, distance: 14.4
click at [530, 419] on button "Select Button" at bounding box center [584, 419] width 181 height 23
click at [536, 475] on div "Rhoost" at bounding box center [584, 474] width 174 height 22
click at [1045, 93] on button "Done" at bounding box center [1043, 90] width 63 height 24
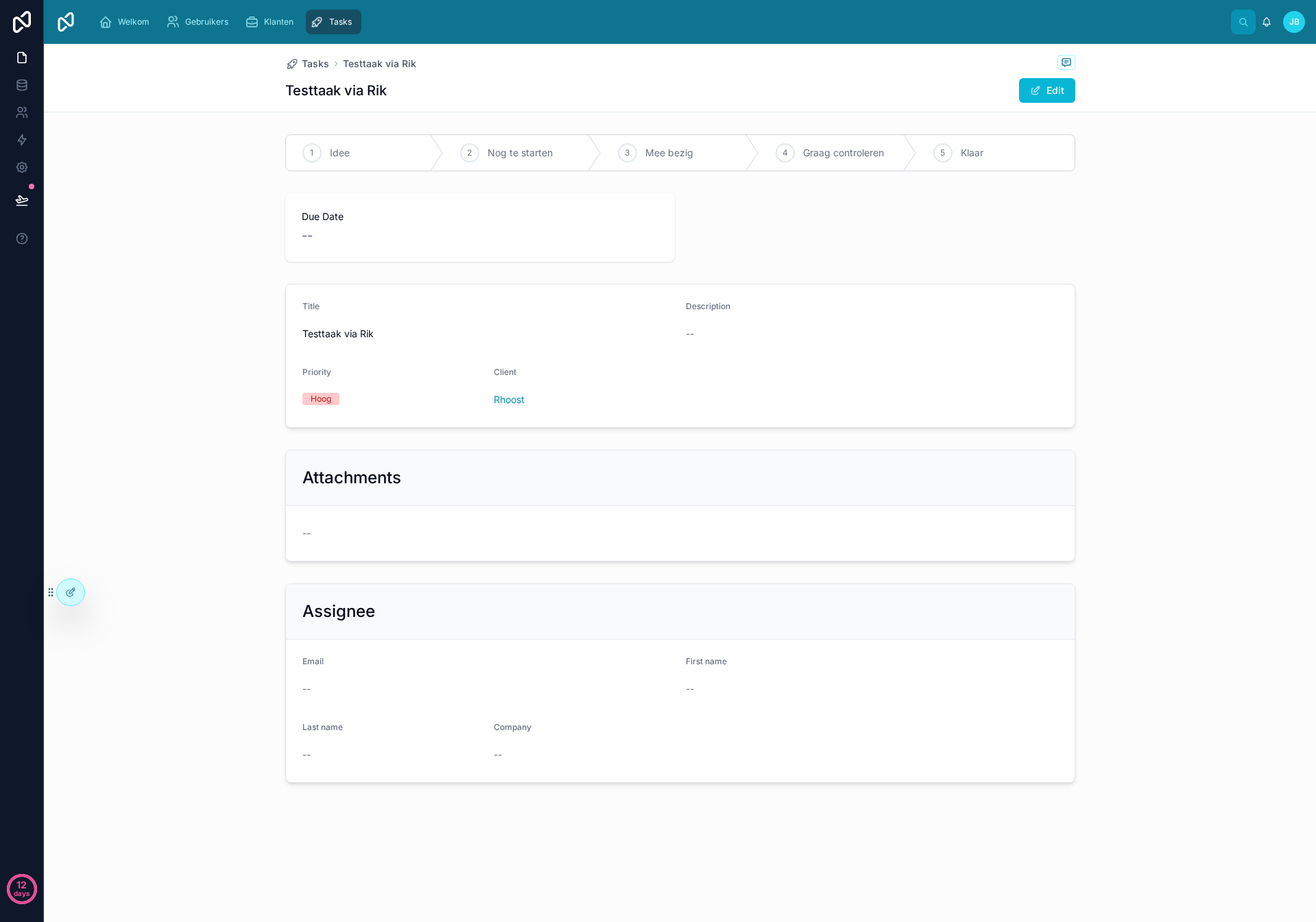
click at [102, 595] on div "Assignee Email -- First name -- Last name -- Company --" at bounding box center [679, 683] width 1271 height 210
click at [97, 593] on div "Assignee Email -- First name -- Last name -- Company --" at bounding box center [679, 683] width 1271 height 210
click at [49, 592] on icon at bounding box center [48, 592] width 1 height 1
click at [95, 590] on icon at bounding box center [100, 592] width 11 height 11
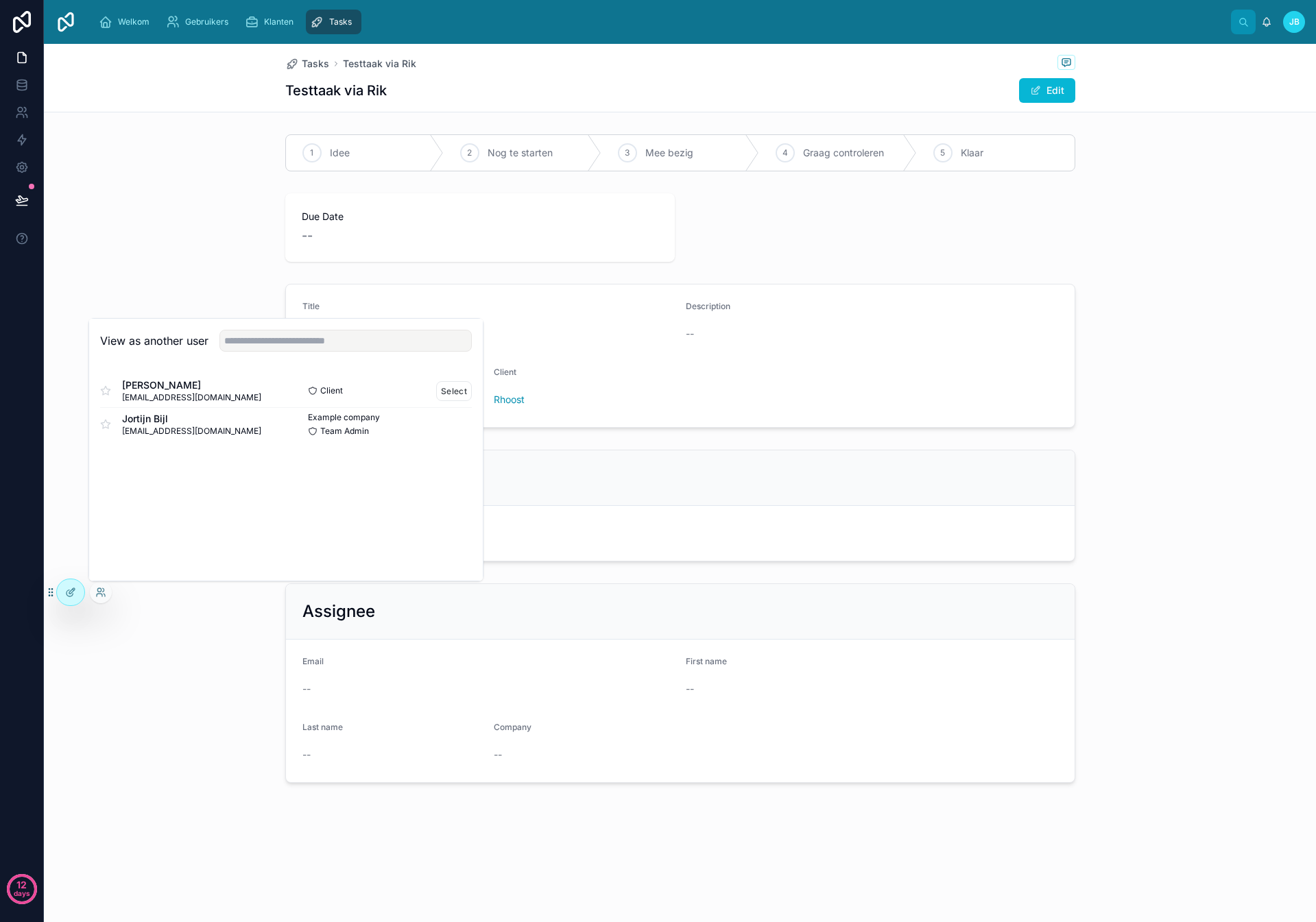
click at [205, 402] on div "[PERSON_NAME] [EMAIL_ADDRESS][DOMAIN_NAME]" at bounding box center [193, 390] width 186 height 24
click at [443, 395] on button "Select" at bounding box center [453, 391] width 36 height 20
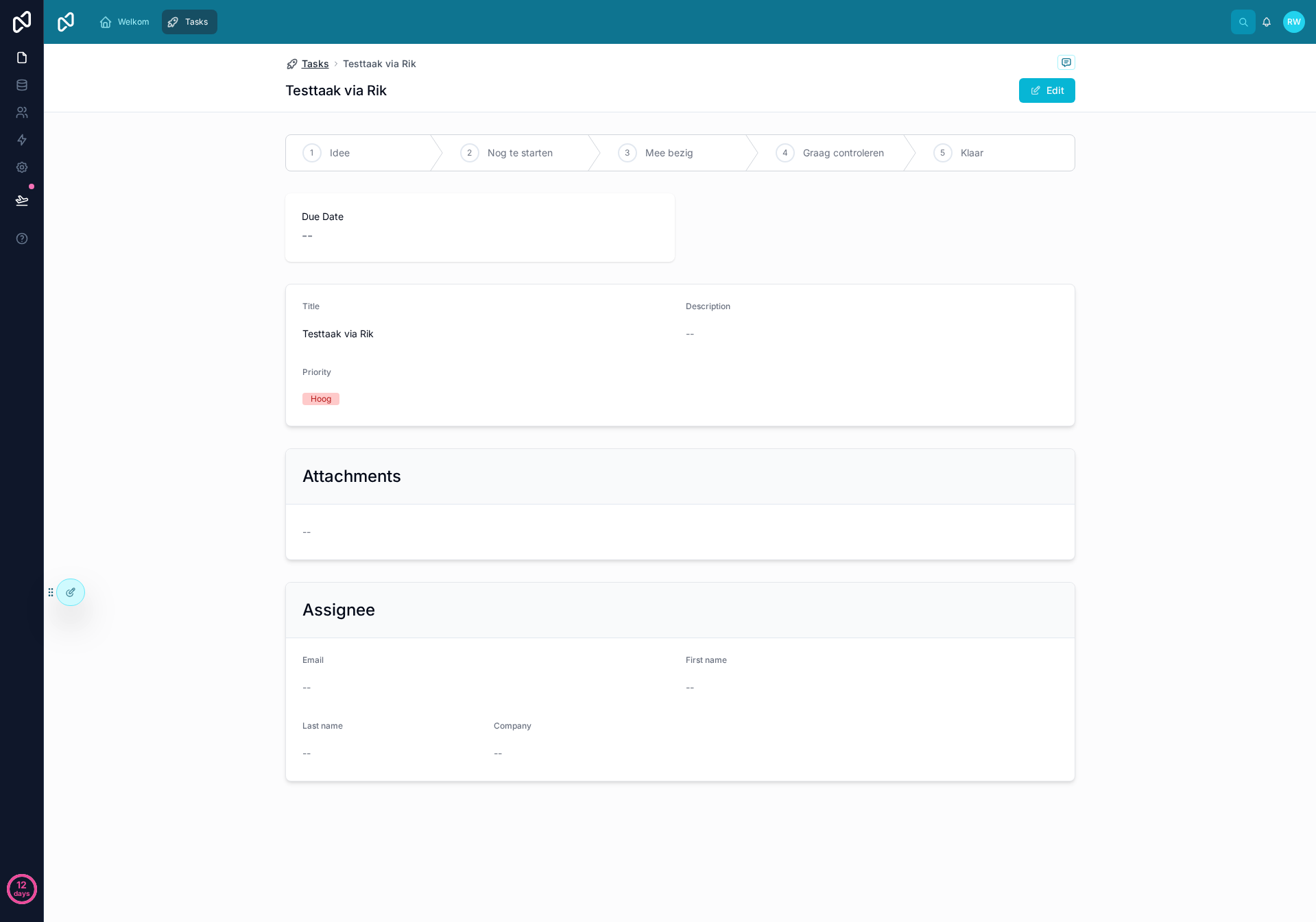
click at [312, 68] on span "Tasks" at bounding box center [316, 64] width 27 height 14
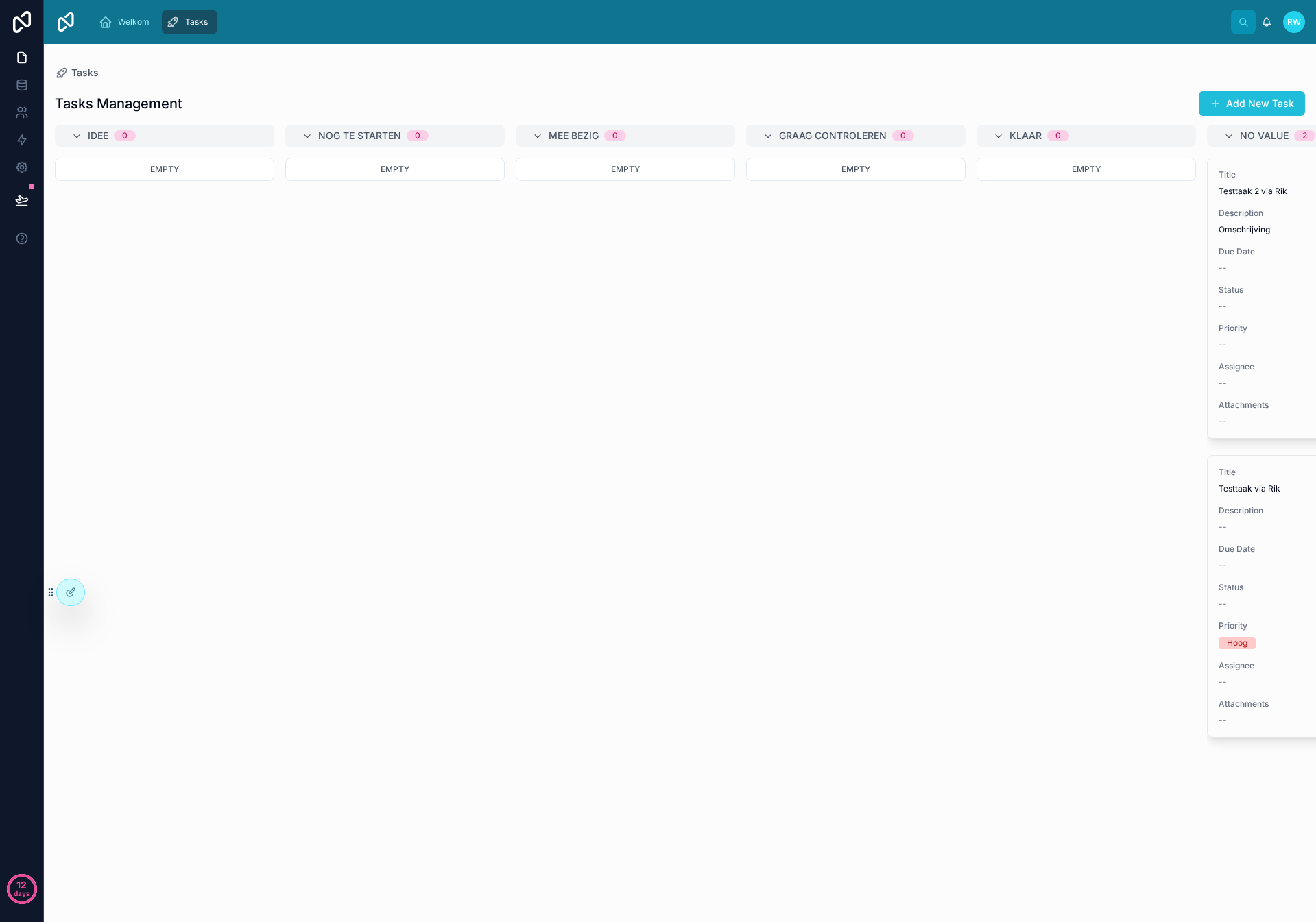
click at [1293, 101] on button "Add New Task" at bounding box center [1252, 103] width 107 height 24
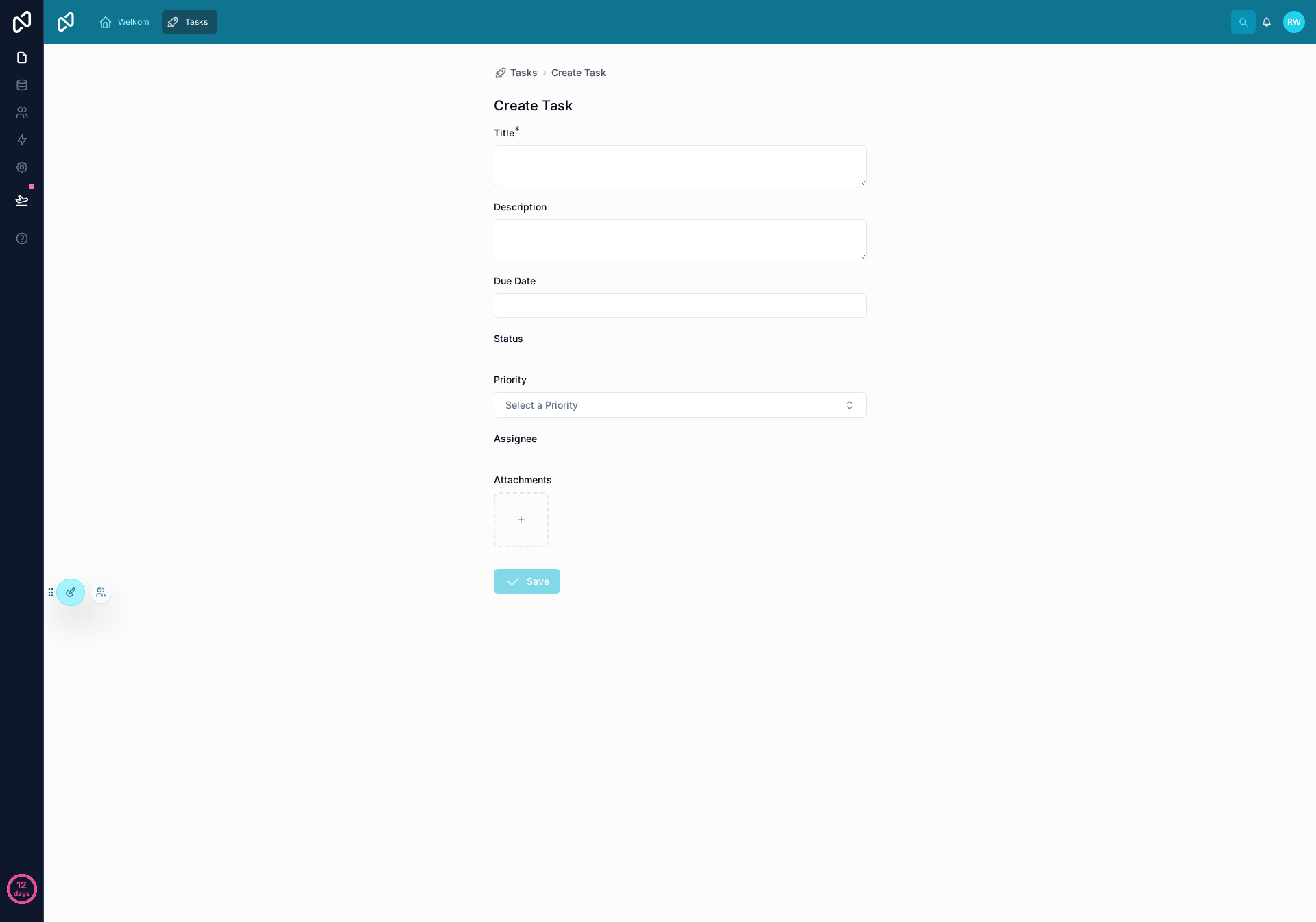
click at [72, 586] on div at bounding box center [71, 592] width 27 height 26
